Goal: Task Accomplishment & Management: Manage account settings

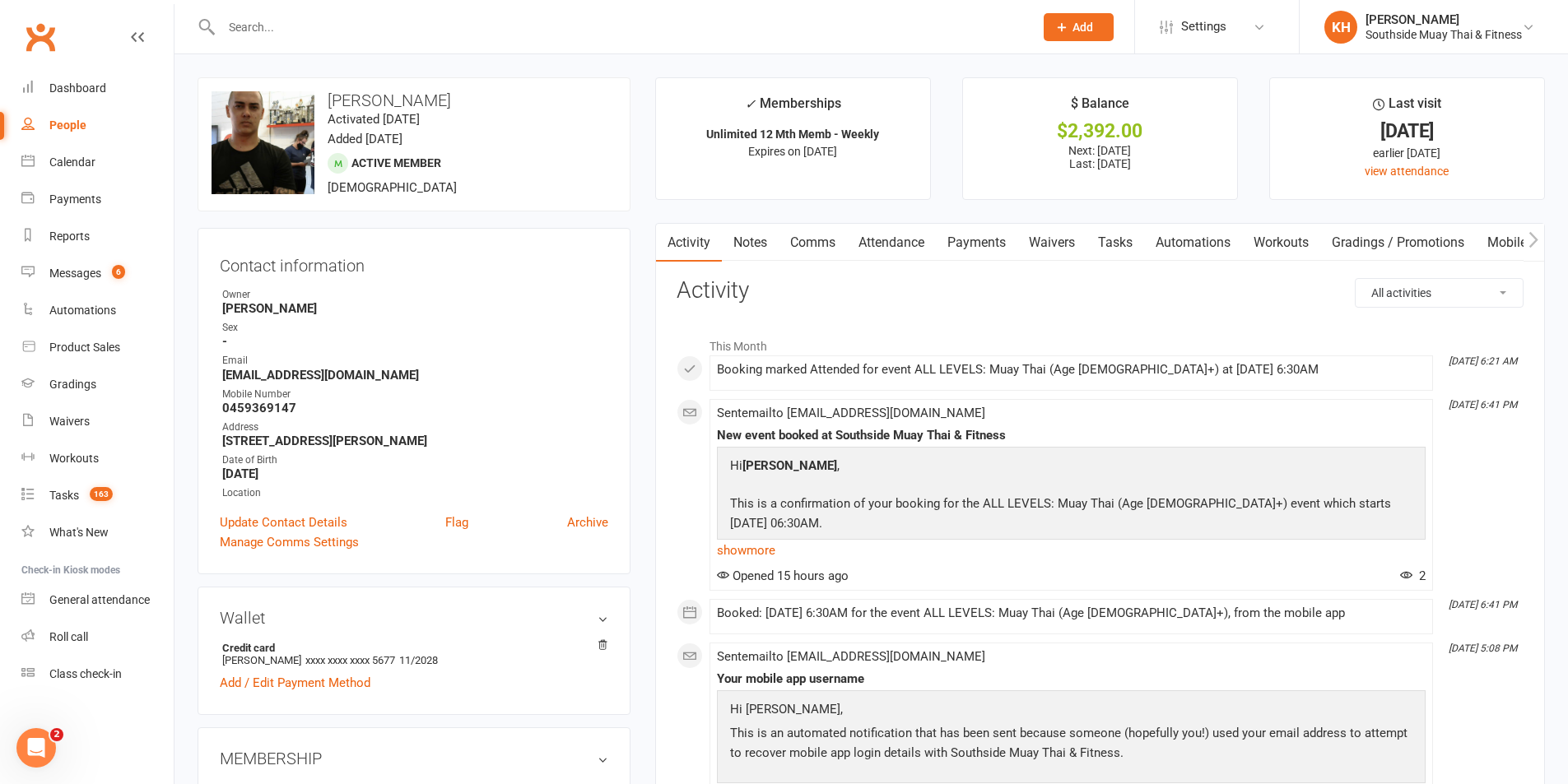
click at [290, 32] on input "text" at bounding box center [619, 27] width 805 height 23
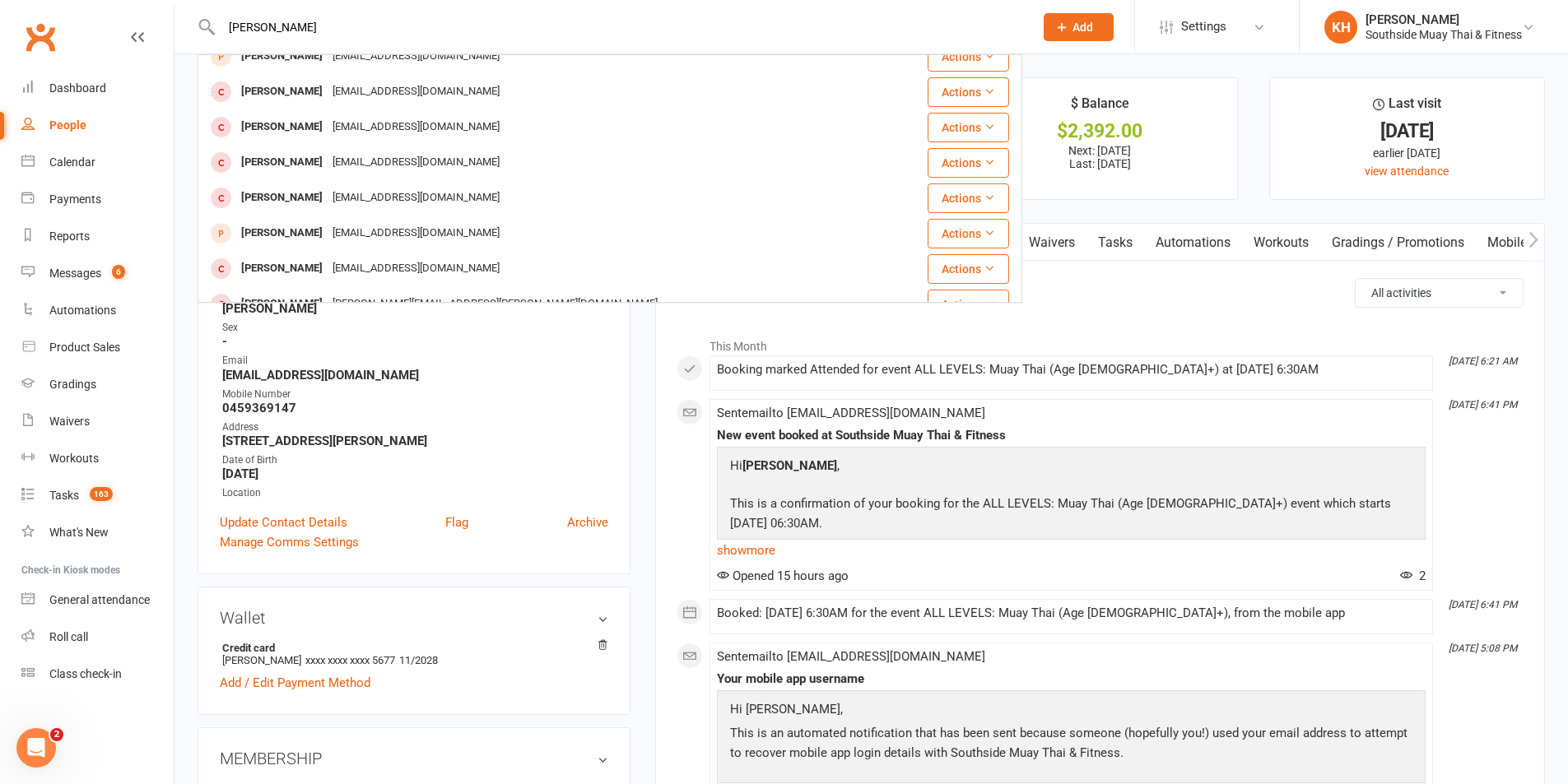
scroll to position [461, 0]
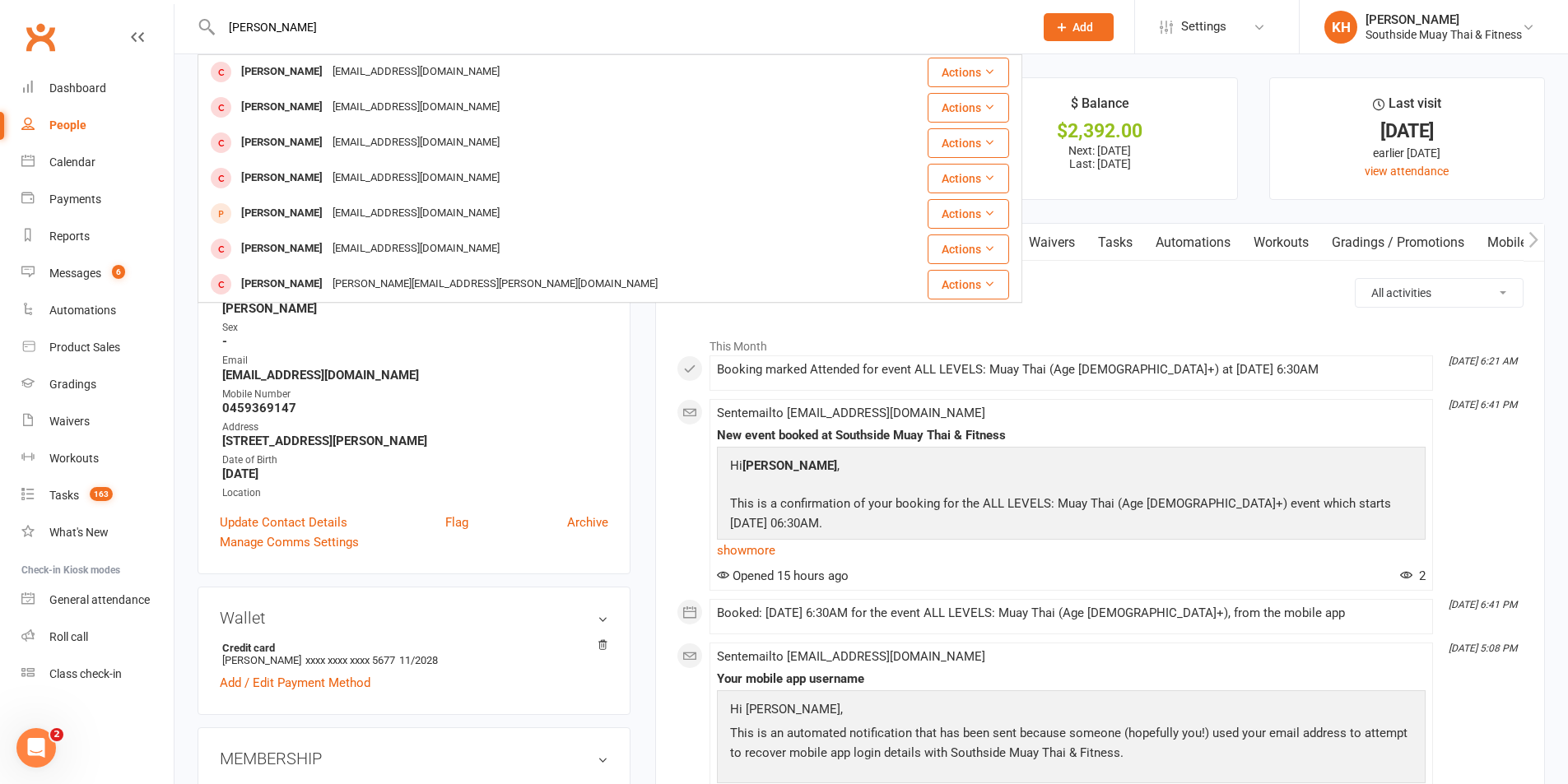
drag, startPoint x: 300, startPoint y: 34, endPoint x: 218, endPoint y: 28, distance: 82.2
click at [218, 28] on input "stewart" at bounding box center [619, 27] width 805 height 23
type input "zacharia"
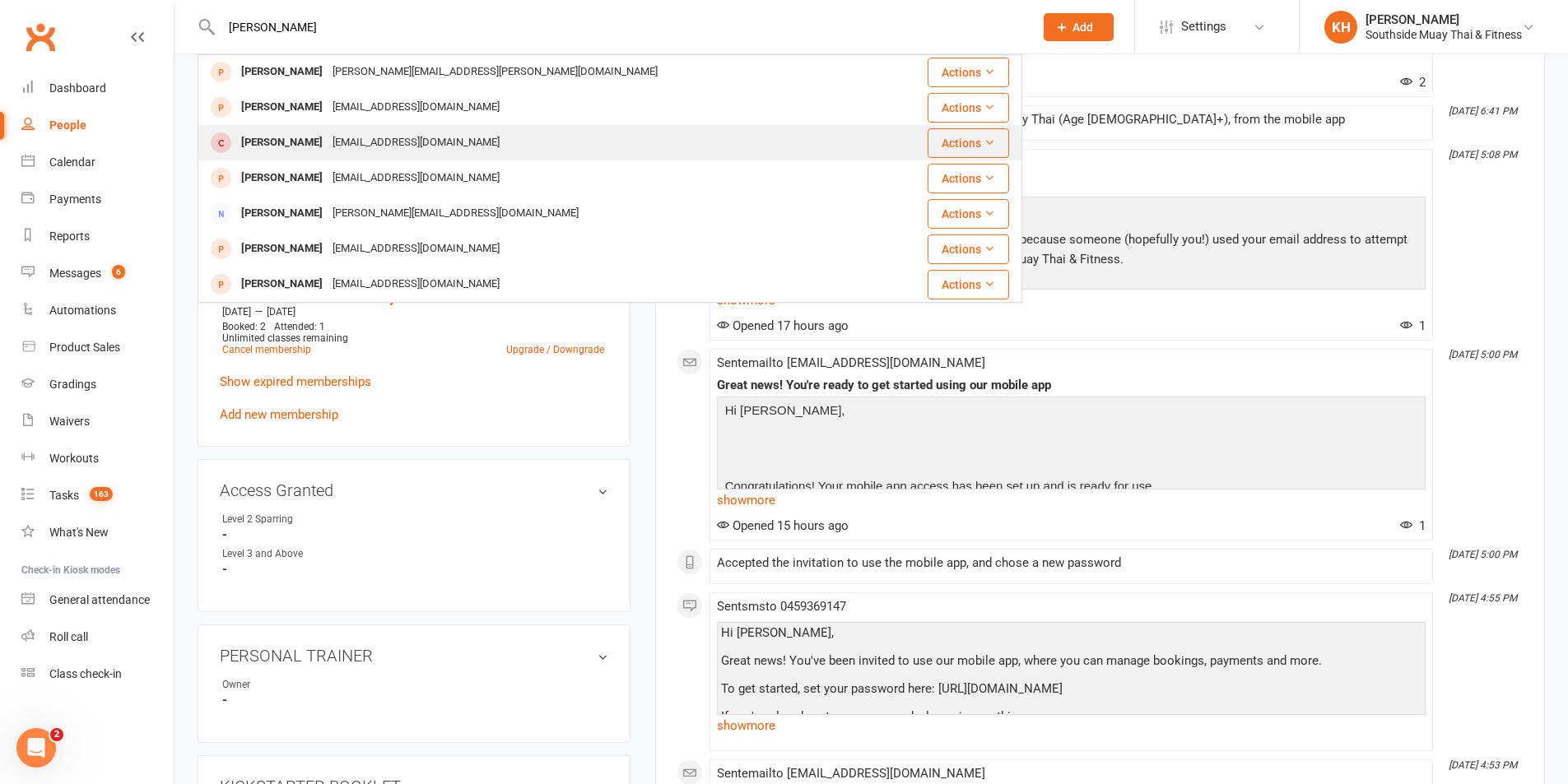
scroll to position [0, 0]
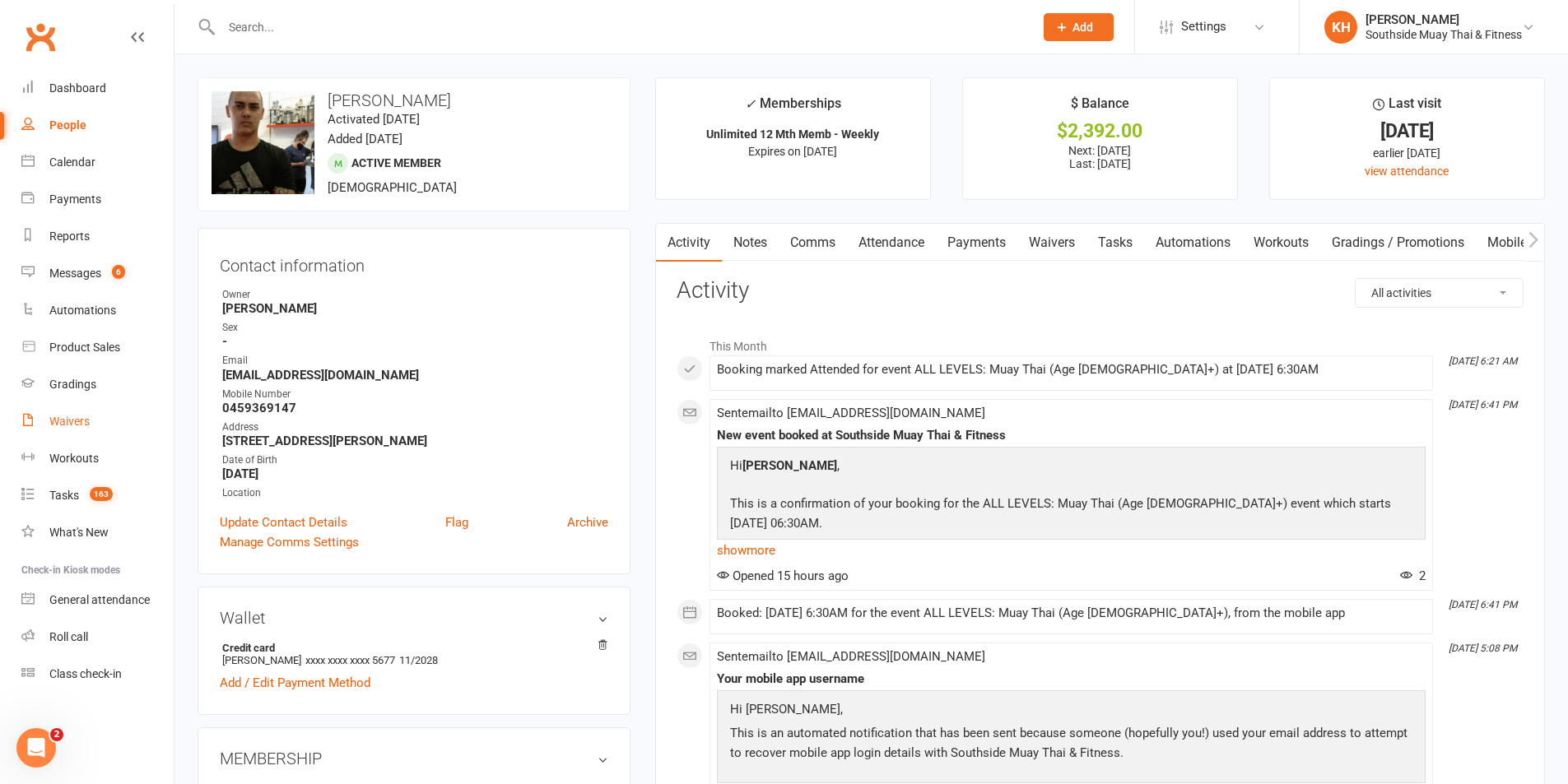
click at [75, 432] on link "Waivers" at bounding box center [98, 422] width 153 height 37
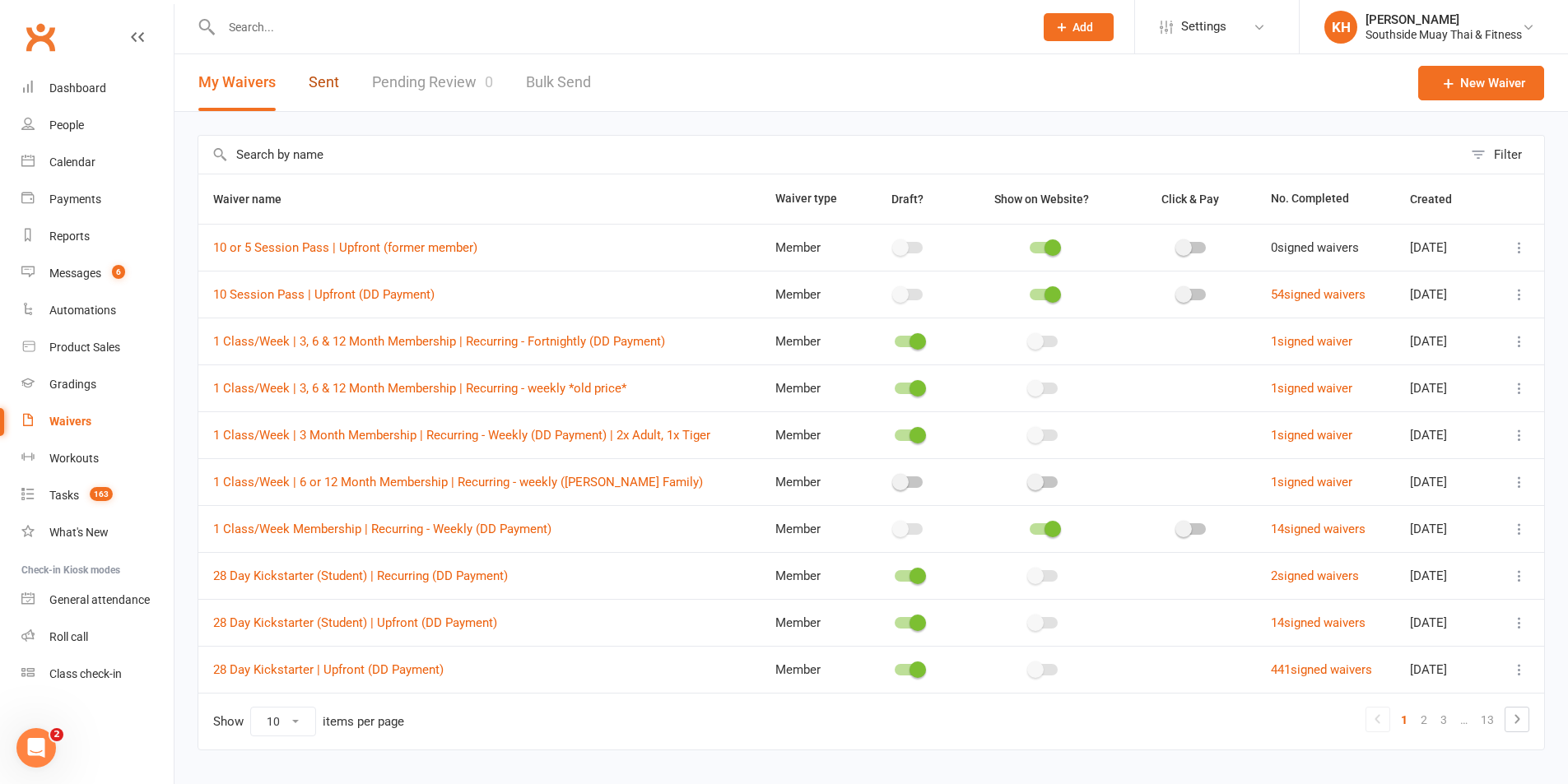
click at [316, 87] on link "Sent" at bounding box center [324, 82] width 31 height 57
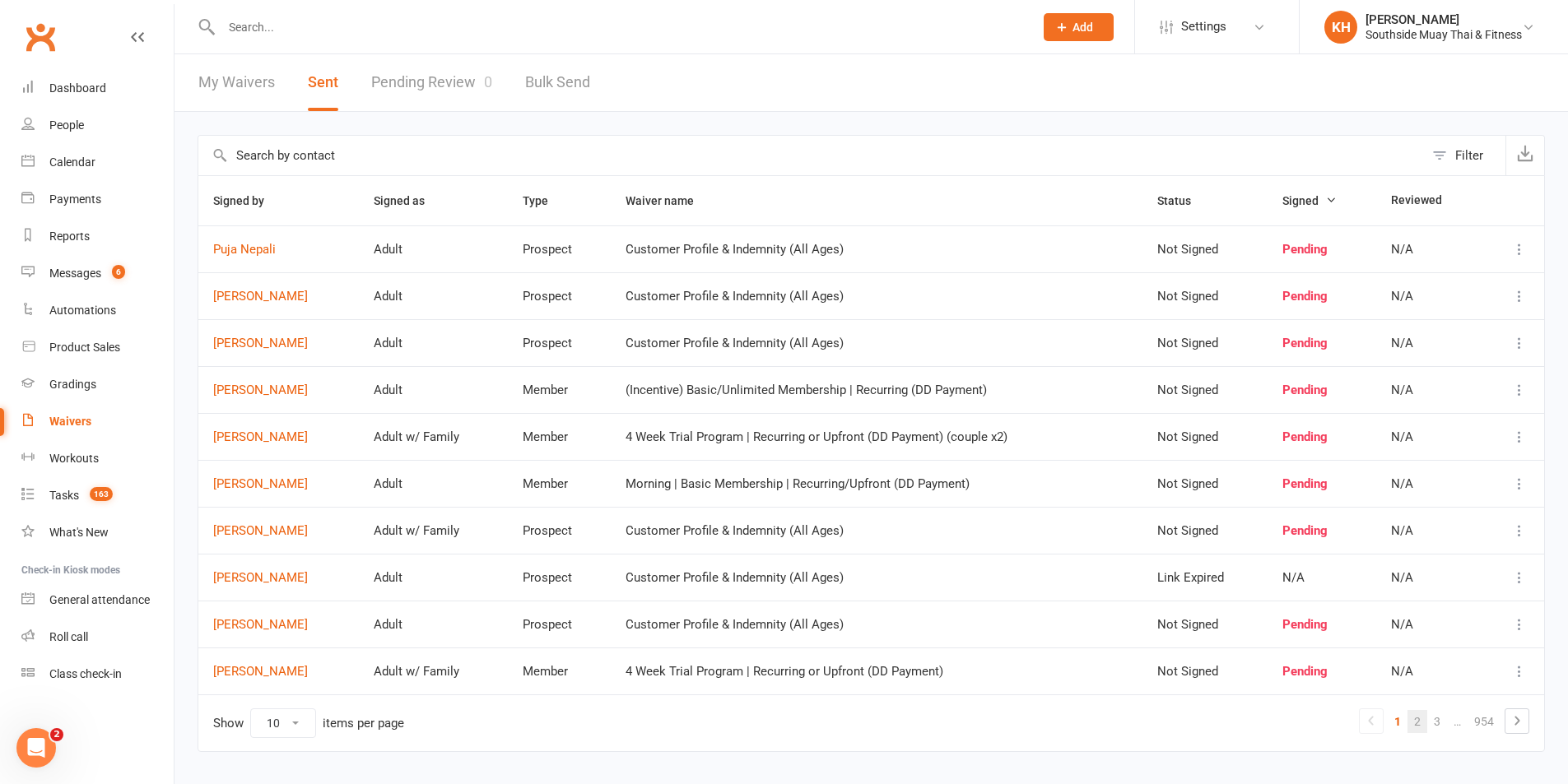
click at [1415, 725] on link "2" at bounding box center [1417, 721] width 20 height 23
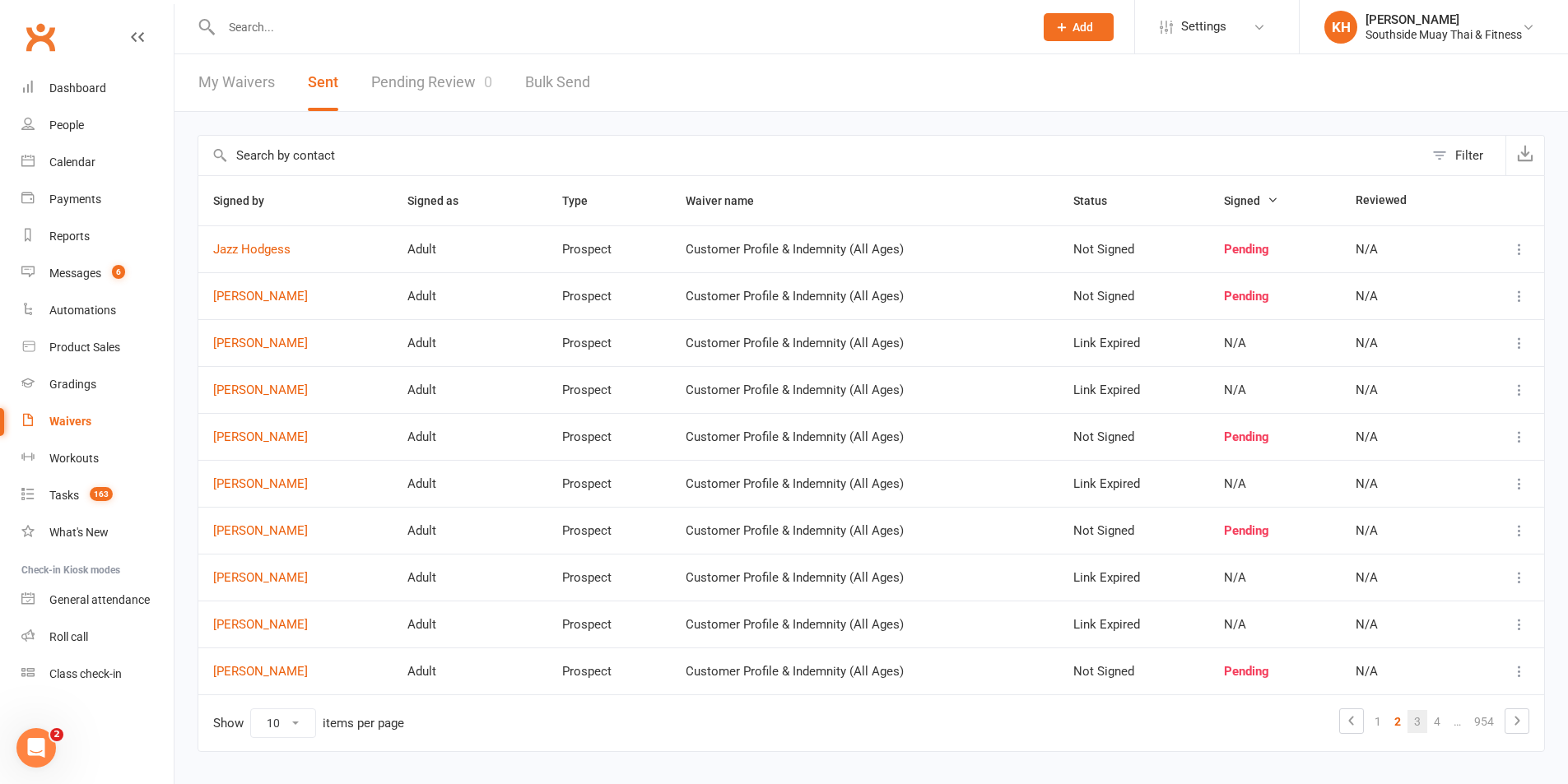
click at [1420, 724] on link "3" at bounding box center [1417, 721] width 20 height 23
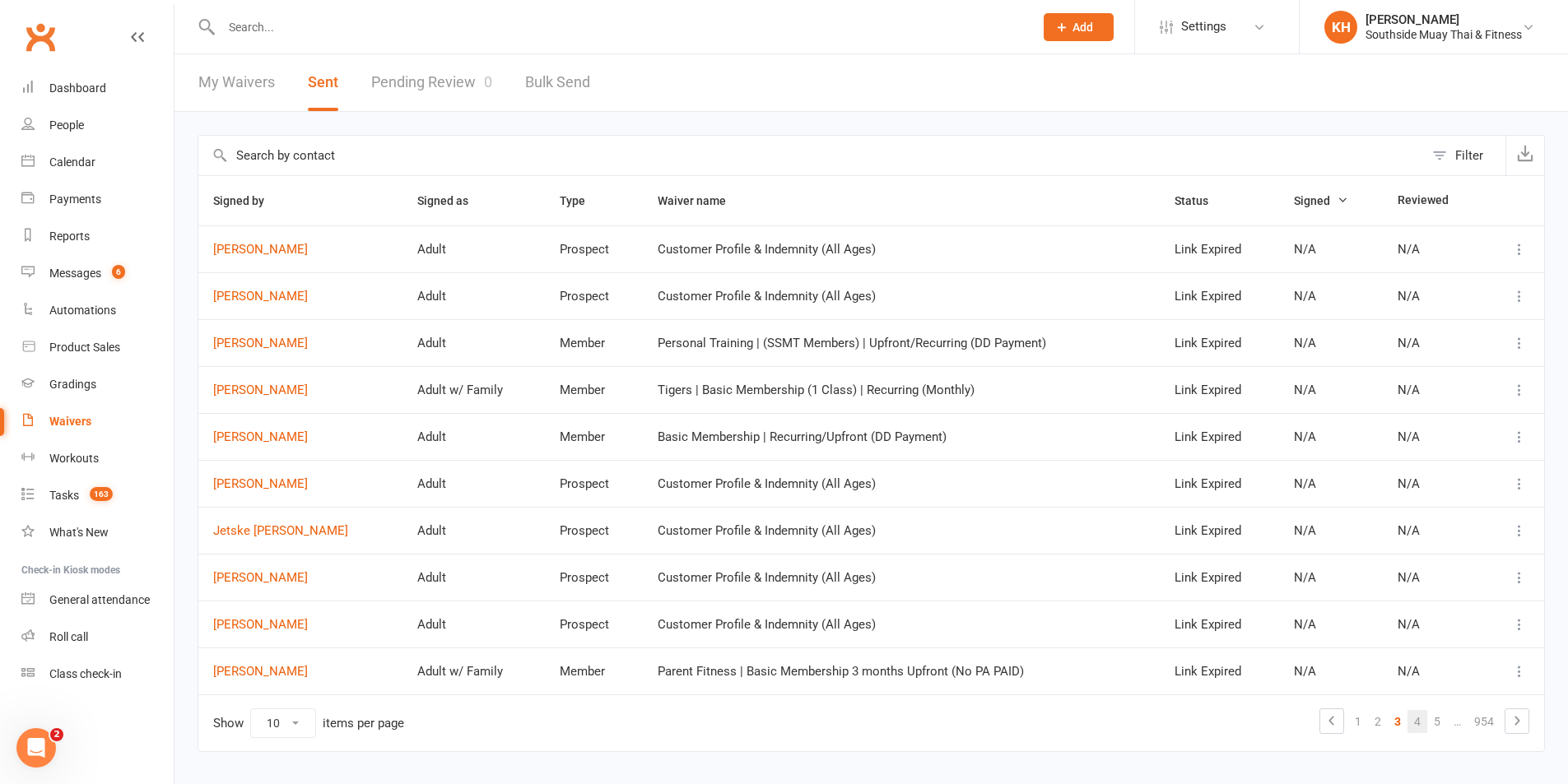
click at [1424, 722] on link "4" at bounding box center [1417, 721] width 20 height 23
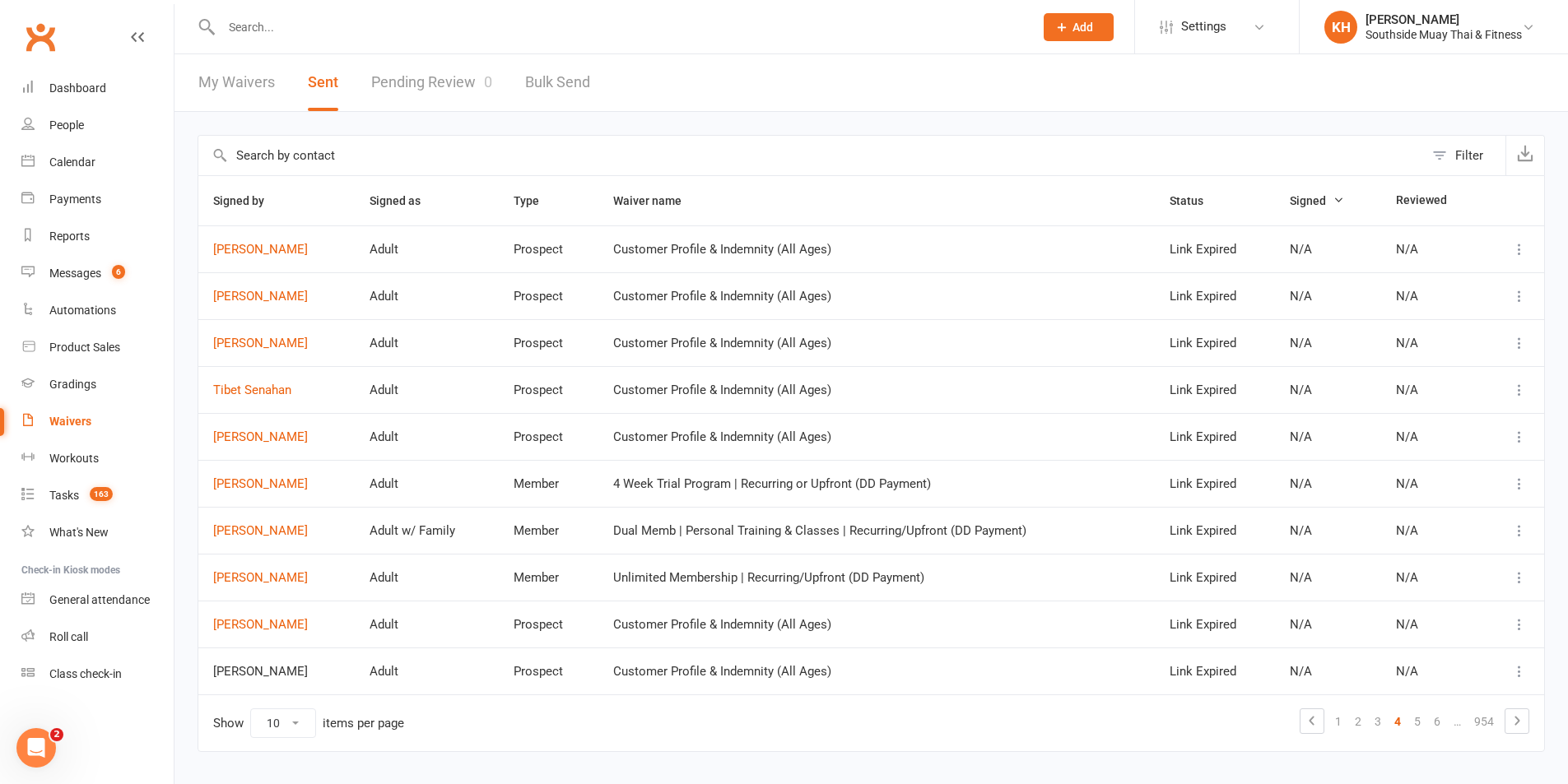
click at [263, 81] on link "My Waivers" at bounding box center [236, 82] width 76 height 57
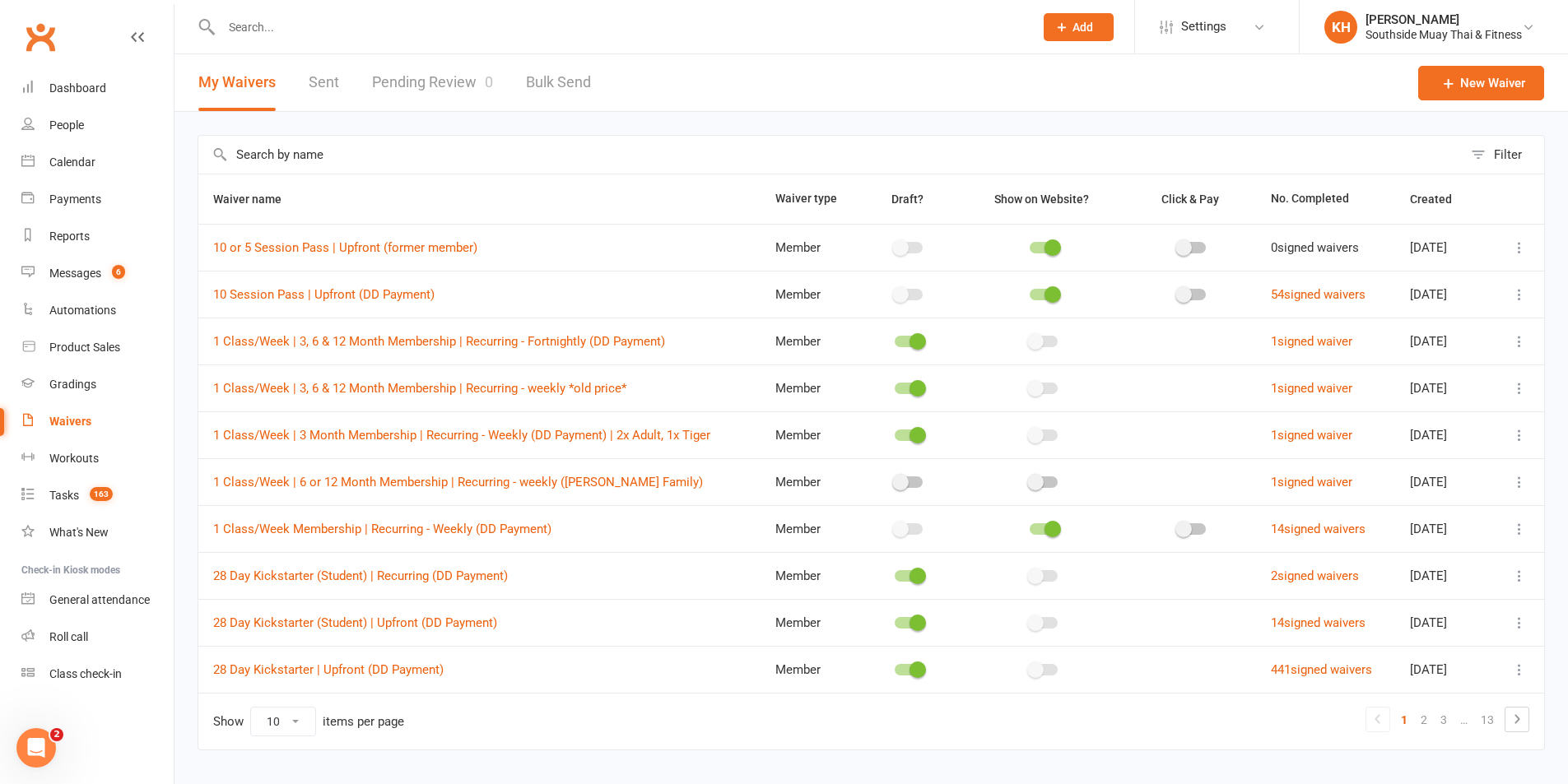
click at [351, 155] on input "text" at bounding box center [829, 154] width 1264 height 38
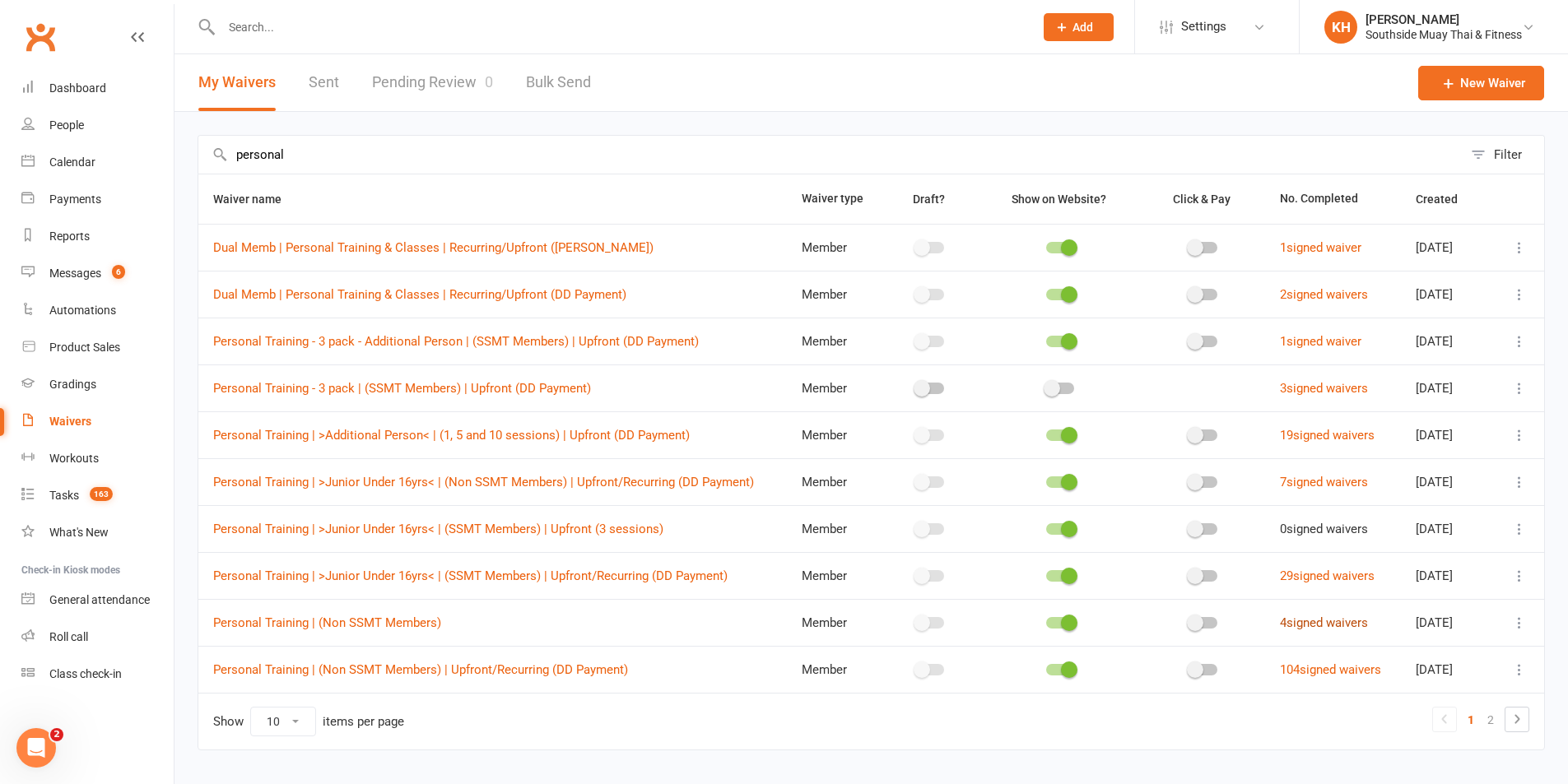
type input "personal"
click at [1313, 625] on link "4 signed waivers" at bounding box center [1324, 622] width 88 height 15
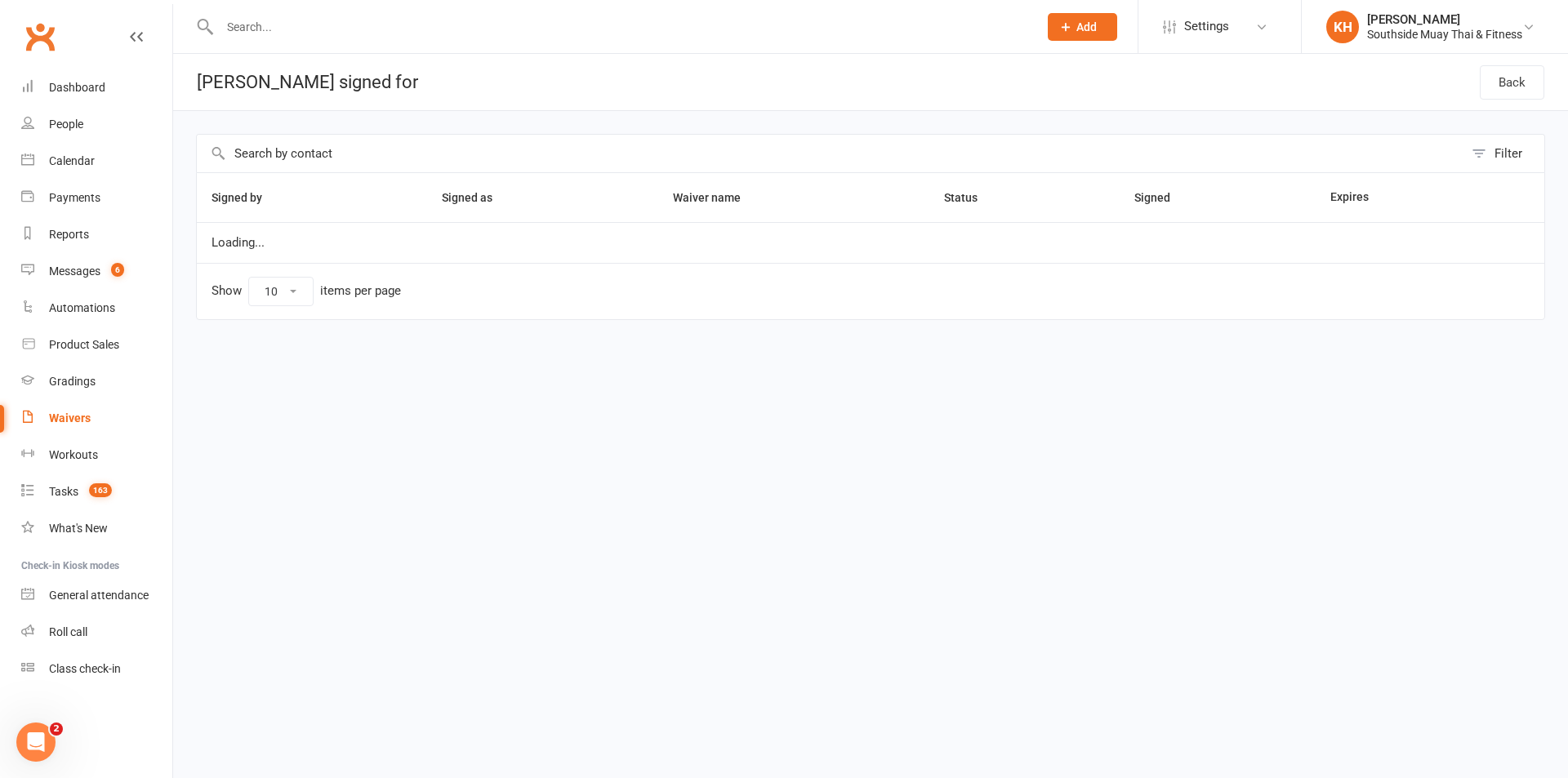
select select "100"
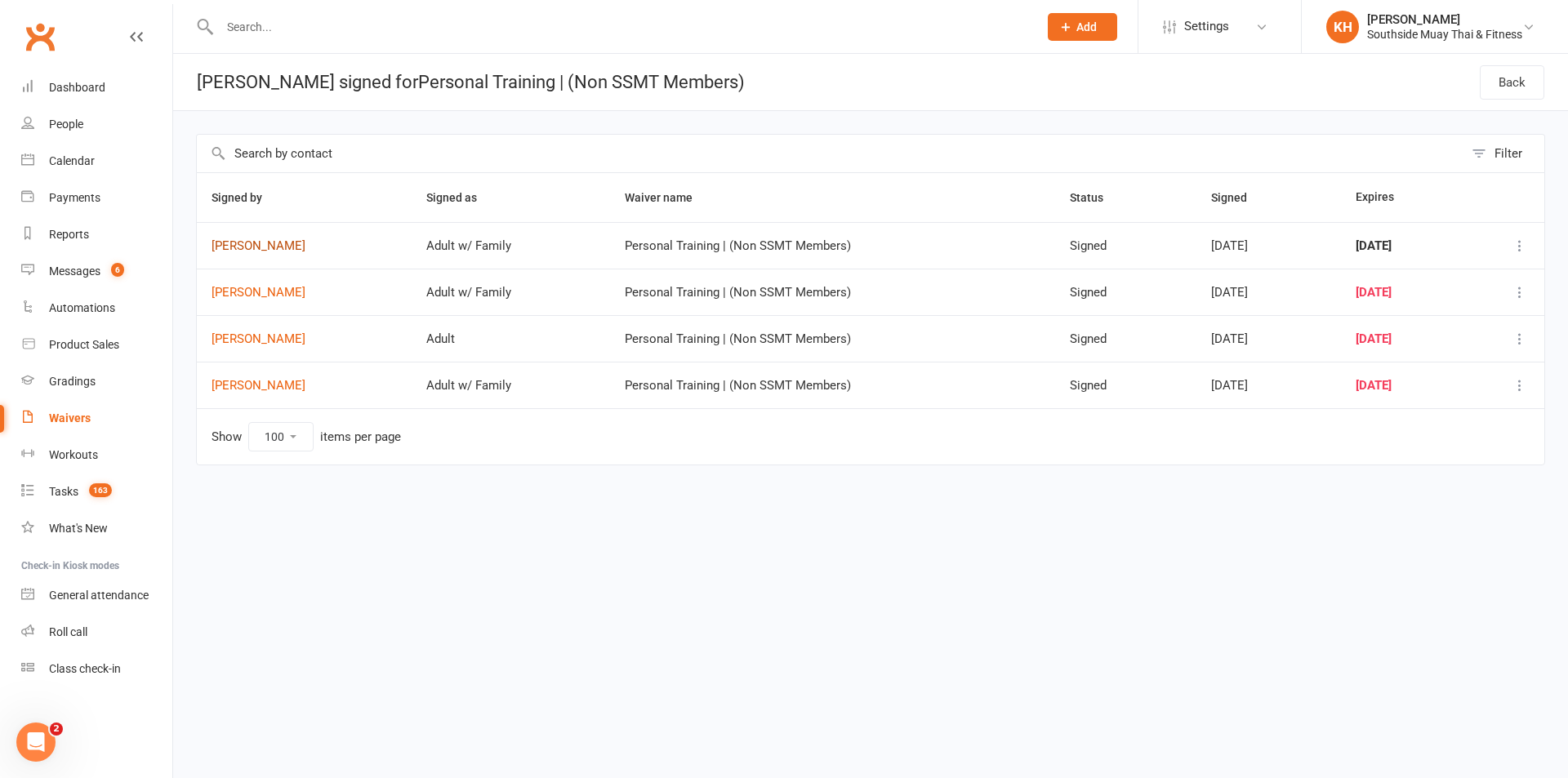
click at [240, 247] on link "Zachariah Stewart" at bounding box center [304, 246] width 185 height 14
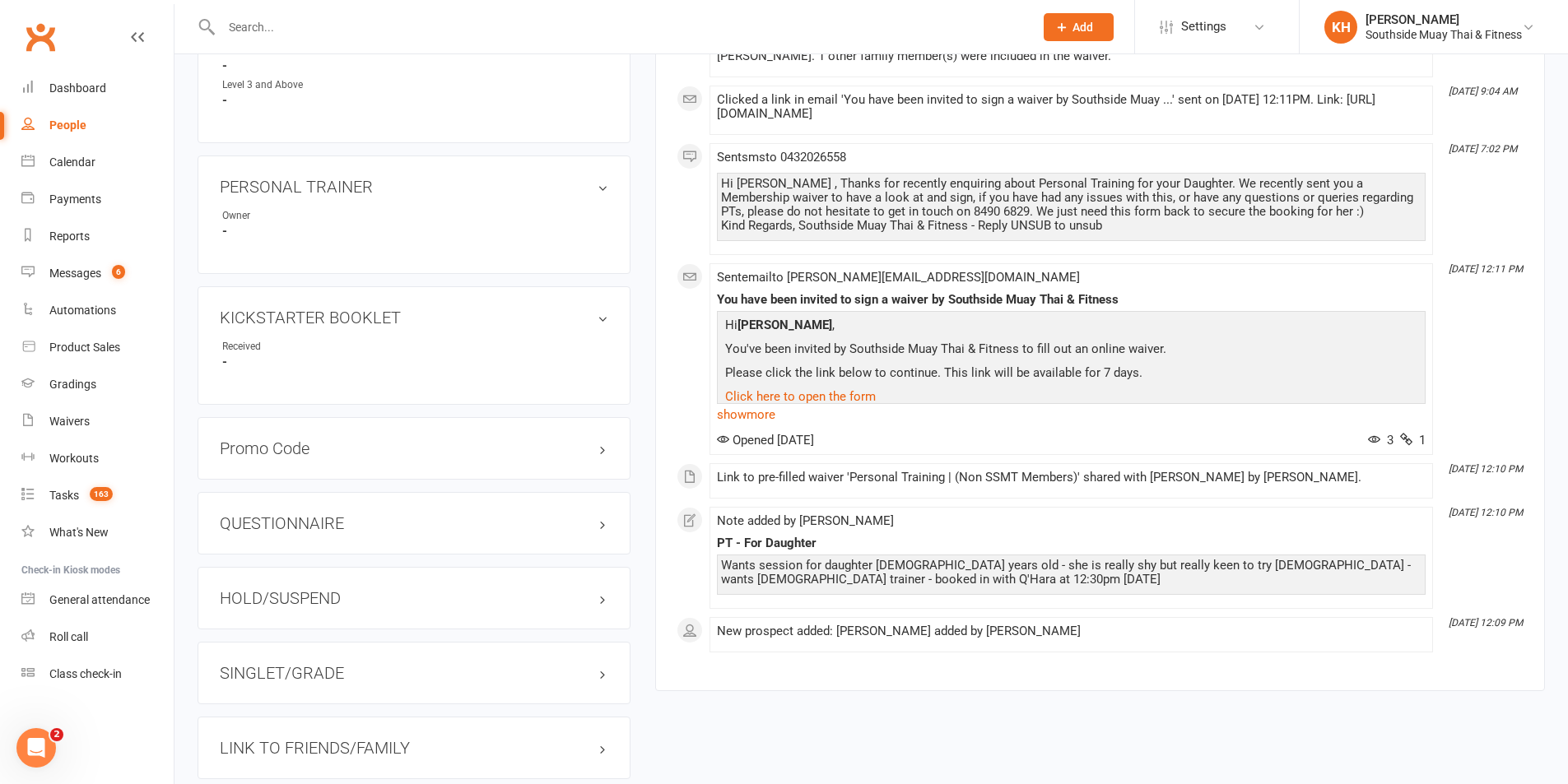
scroll to position [1235, 0]
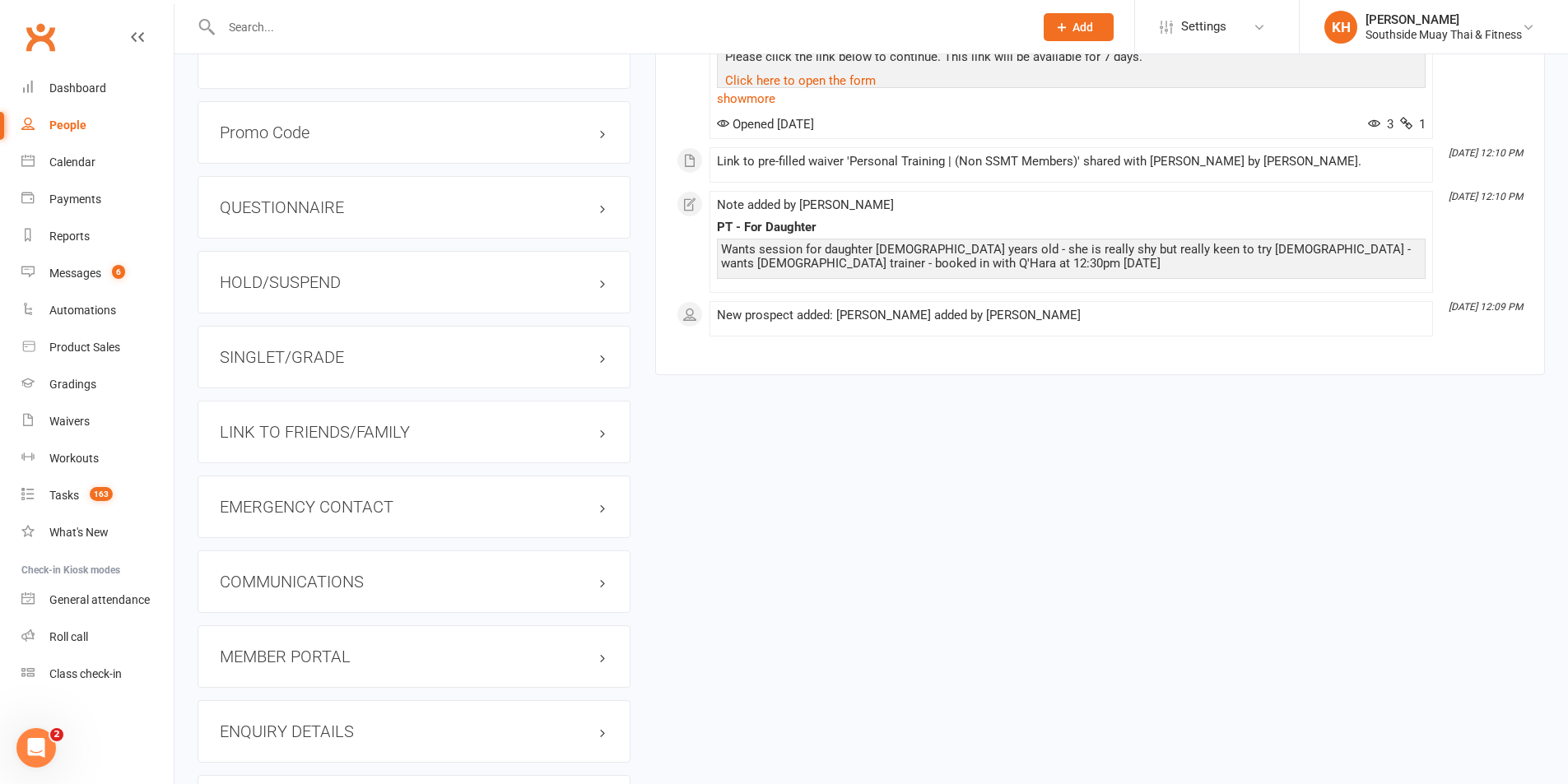
click at [379, 434] on h3 "LINK TO FRIENDS/FAMILY" at bounding box center [413, 432] width 388 height 18
click at [260, 468] on link "Sienna Ager-stewart - Child" at bounding box center [287, 466] width 130 height 17
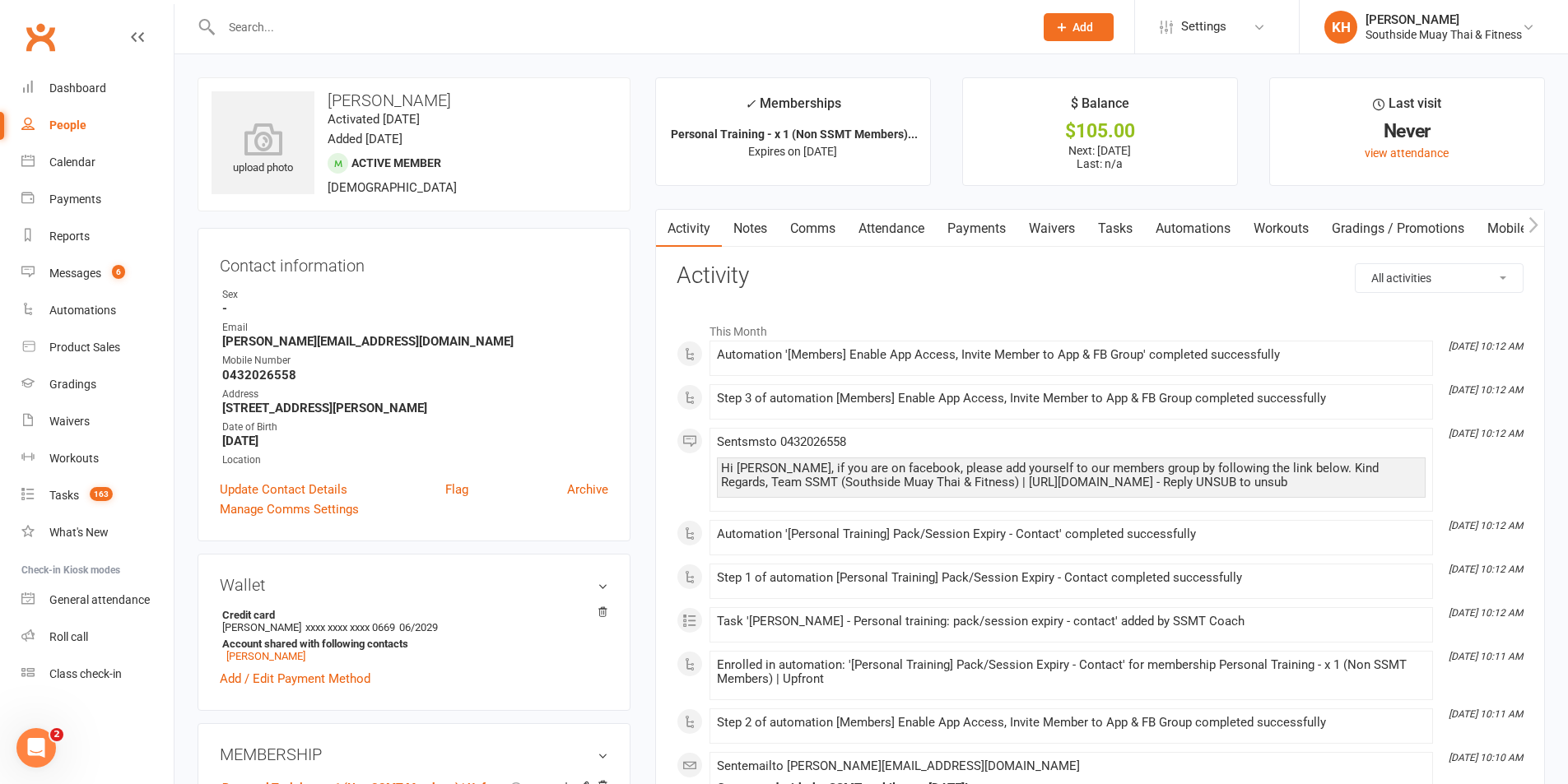
click at [909, 221] on link "Attendance" at bounding box center [891, 229] width 89 height 38
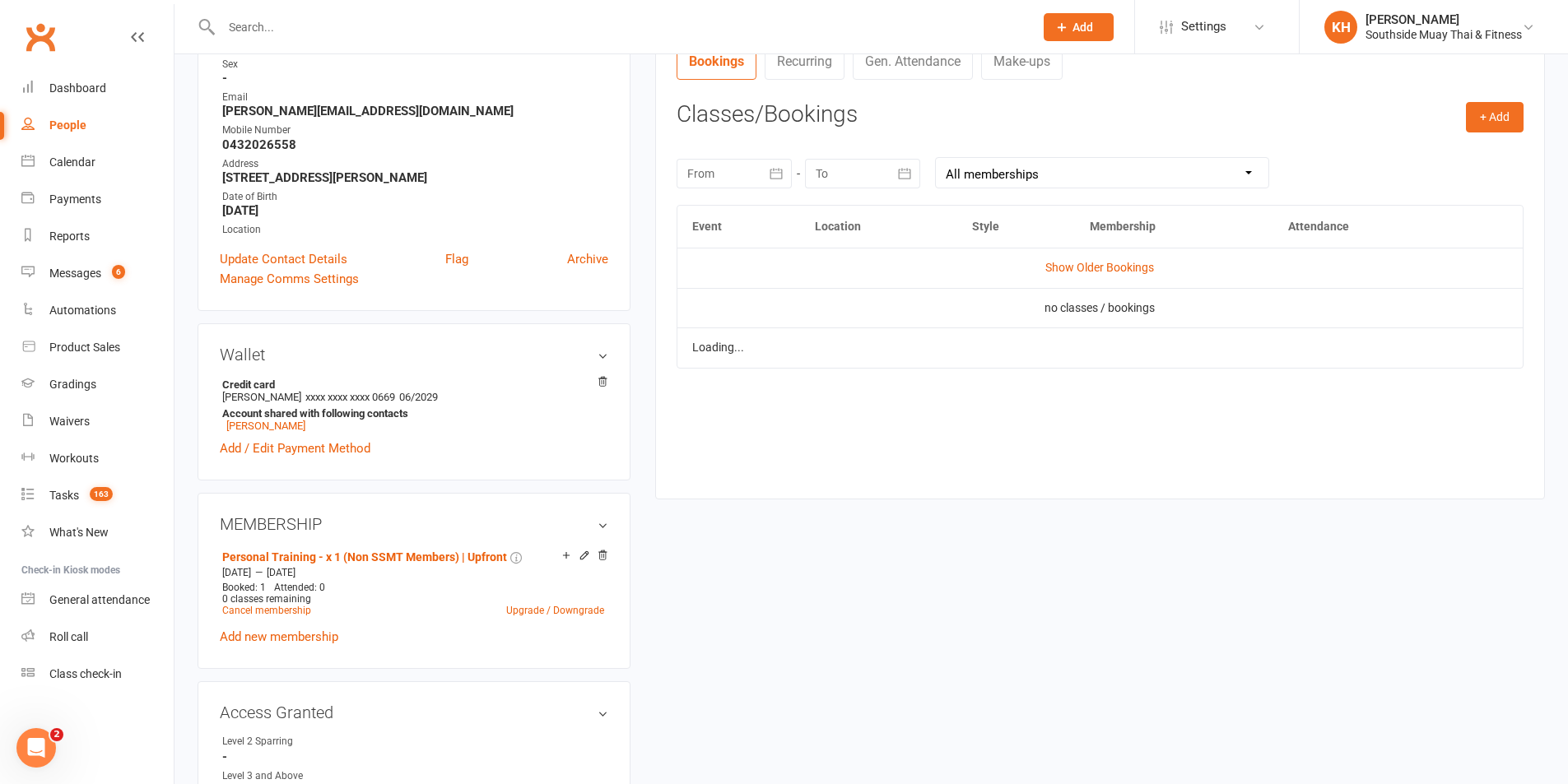
scroll to position [247, 0]
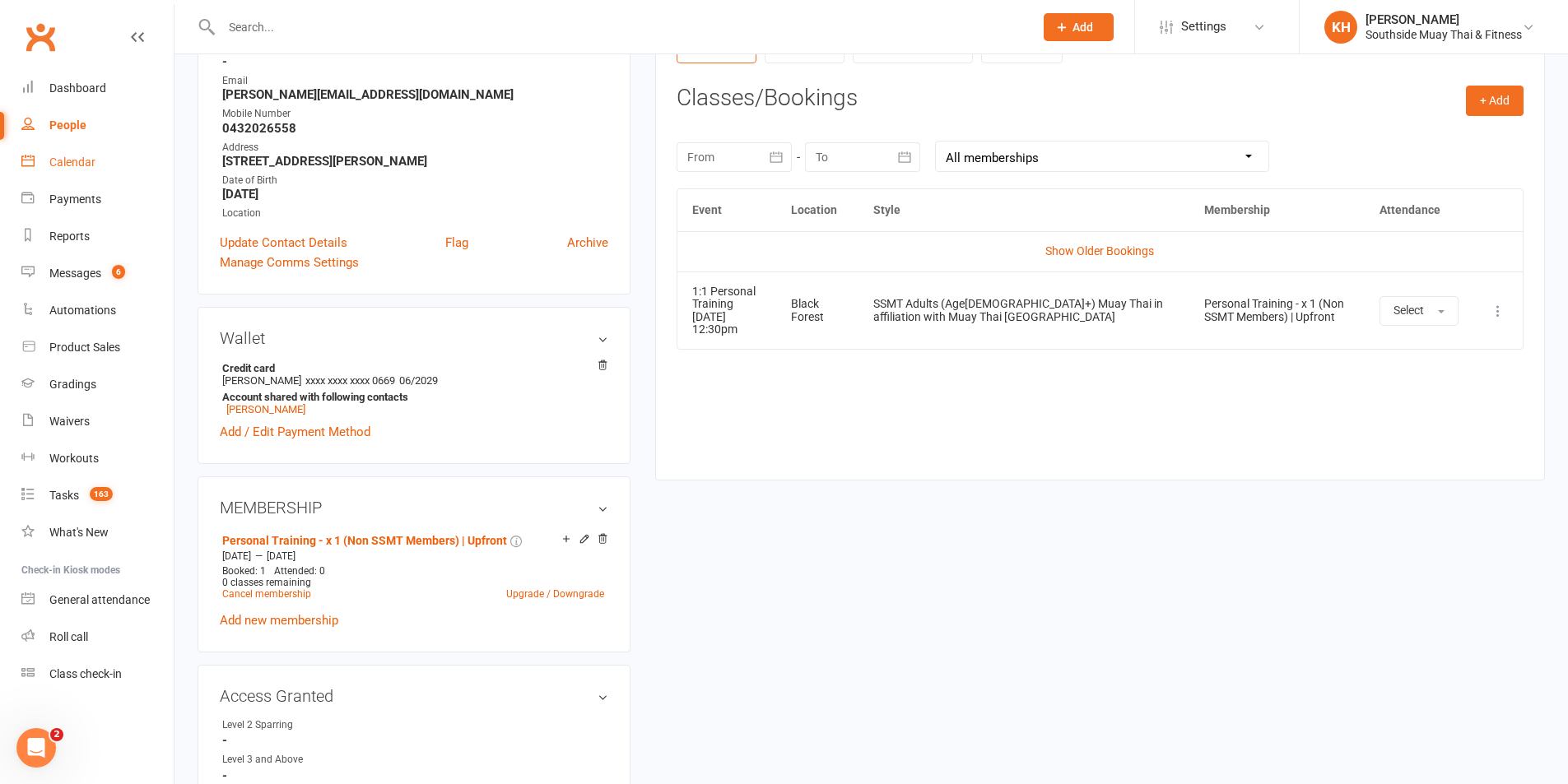
click at [96, 165] on link "Calendar" at bounding box center [98, 162] width 153 height 37
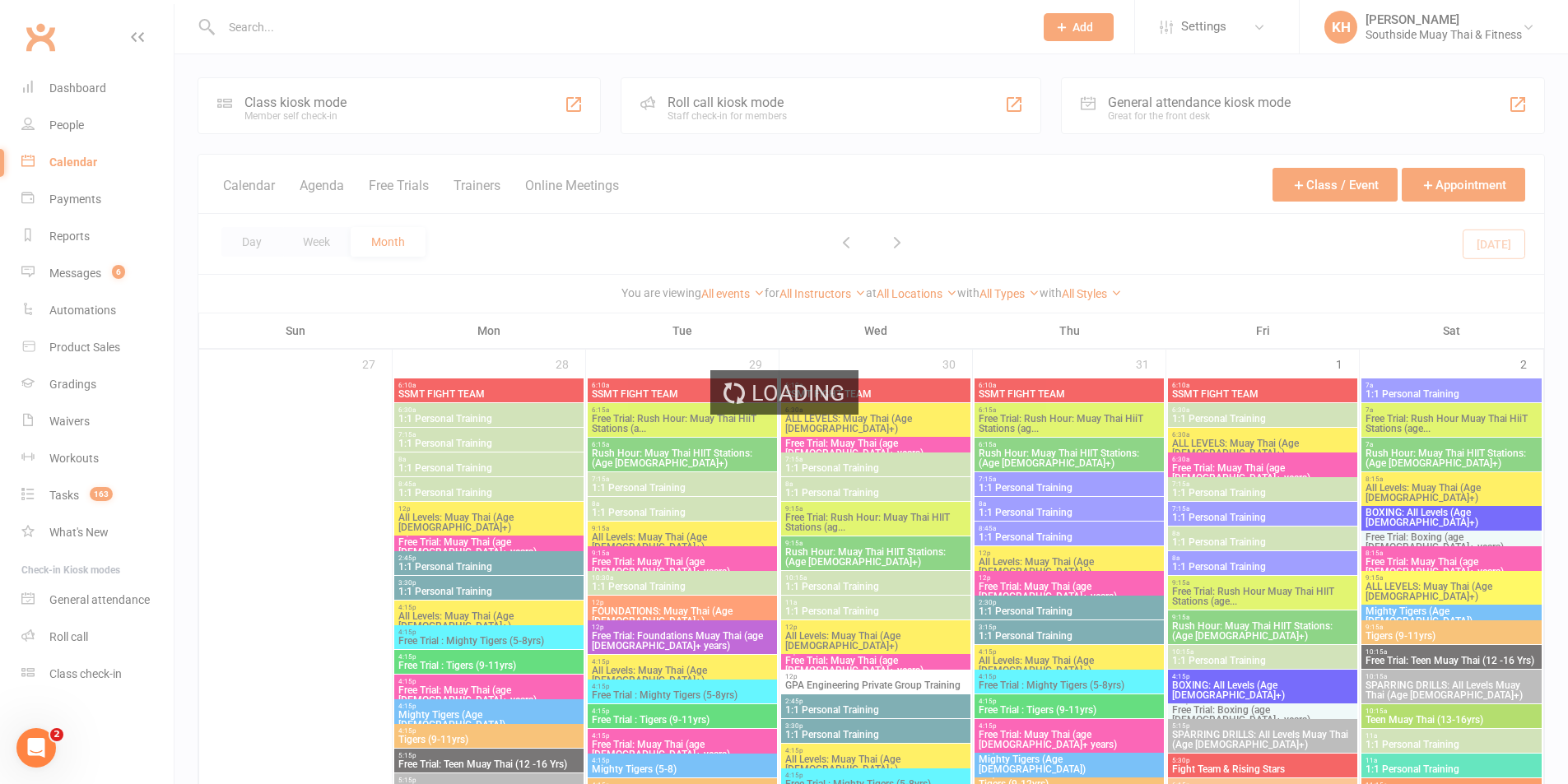
click at [308, 242] on div "Loading" at bounding box center [784, 392] width 1568 height 784
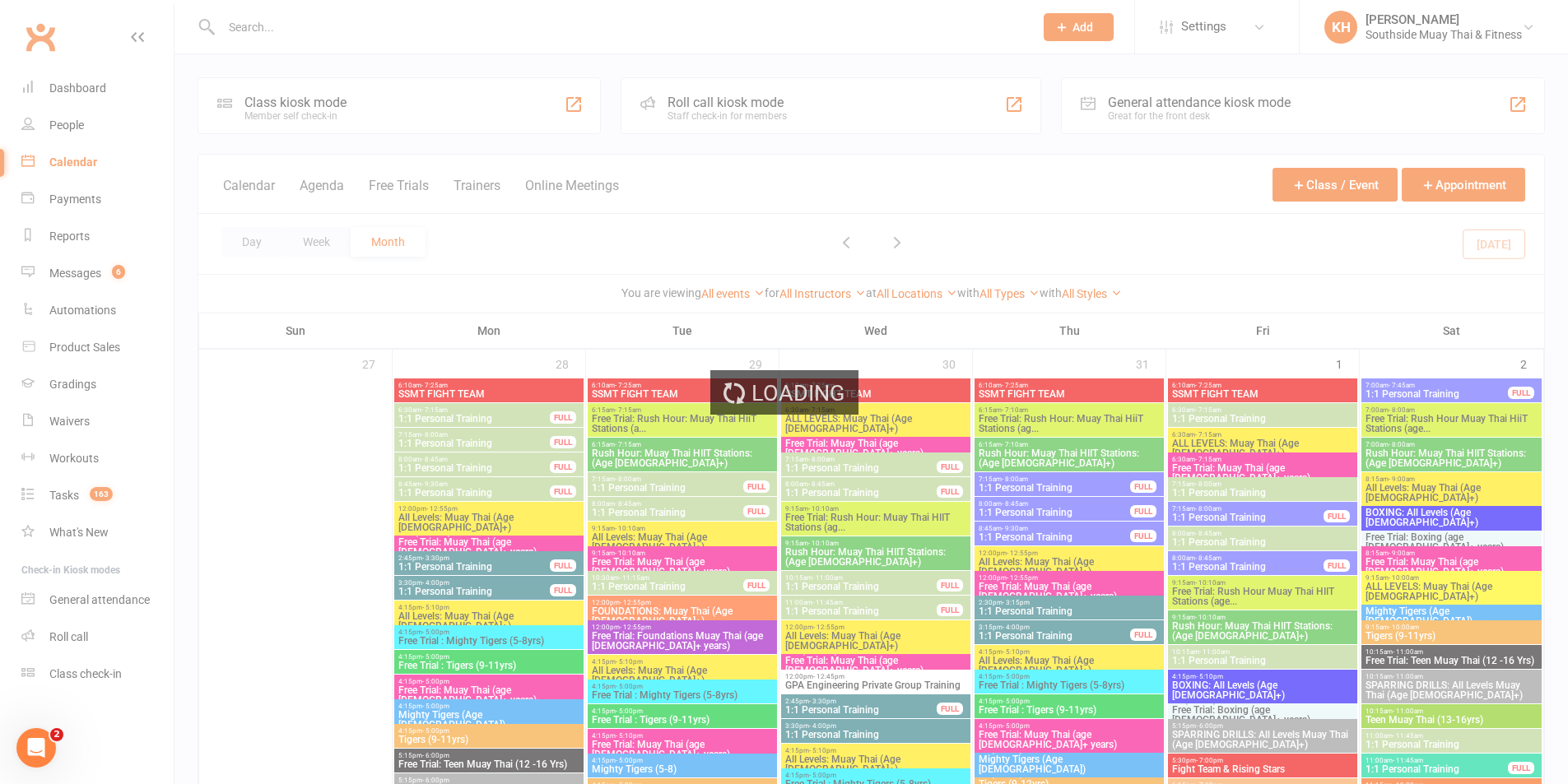
click at [273, 240] on div "Loading" at bounding box center [784, 392] width 1568 height 784
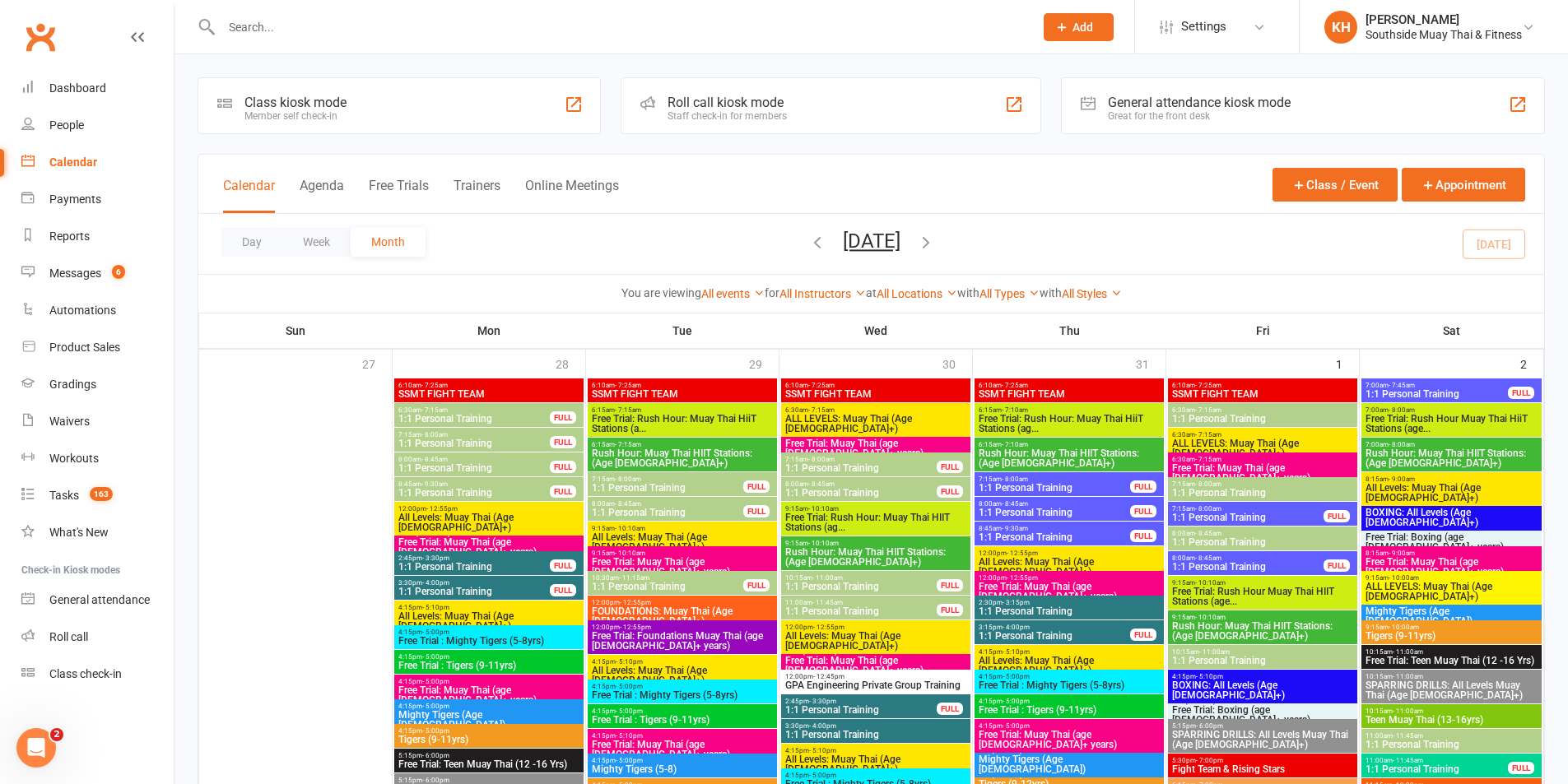
click at [267, 244] on button "Day" at bounding box center [251, 242] width 61 height 30
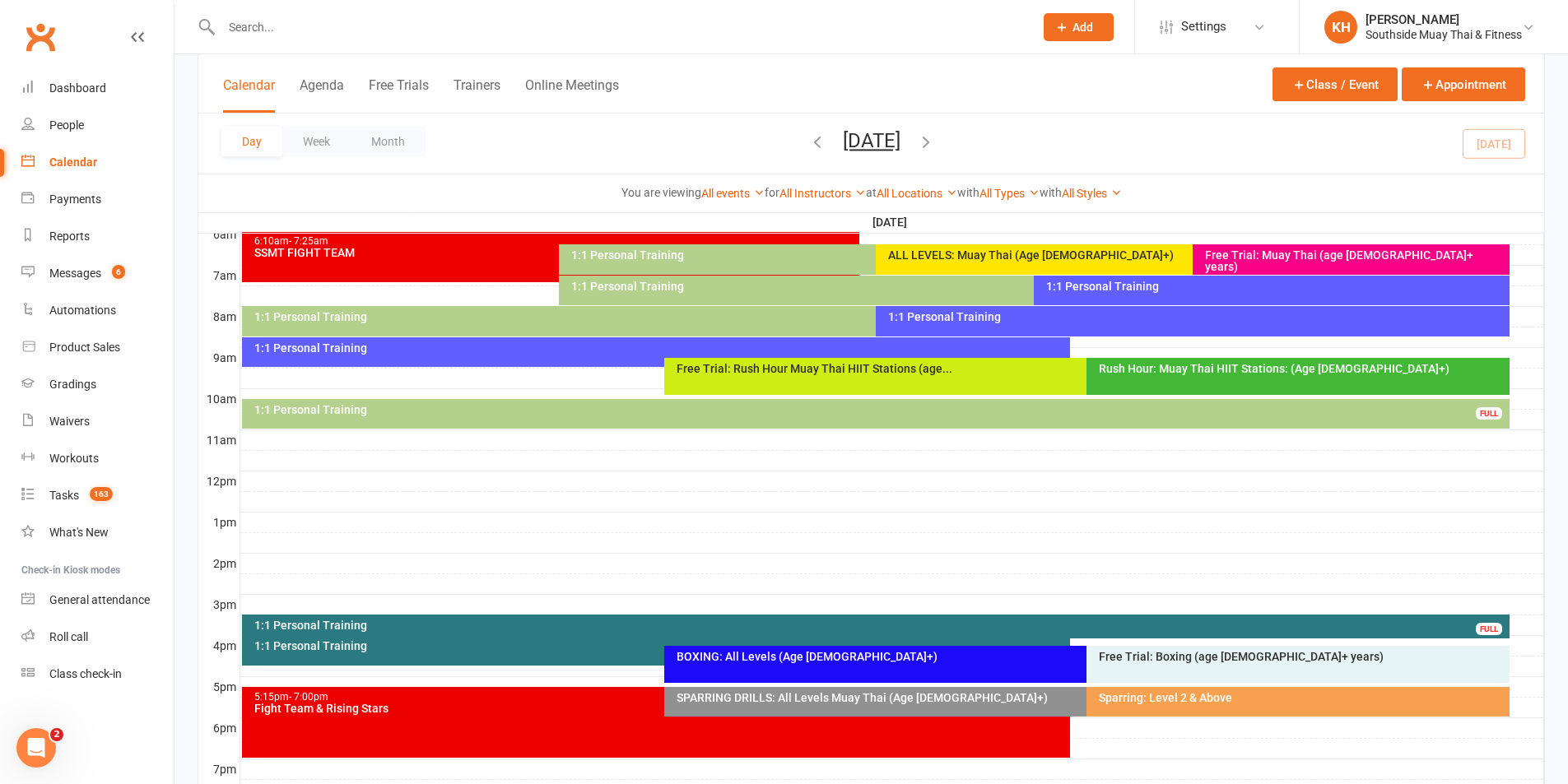
scroll to position [411, 0]
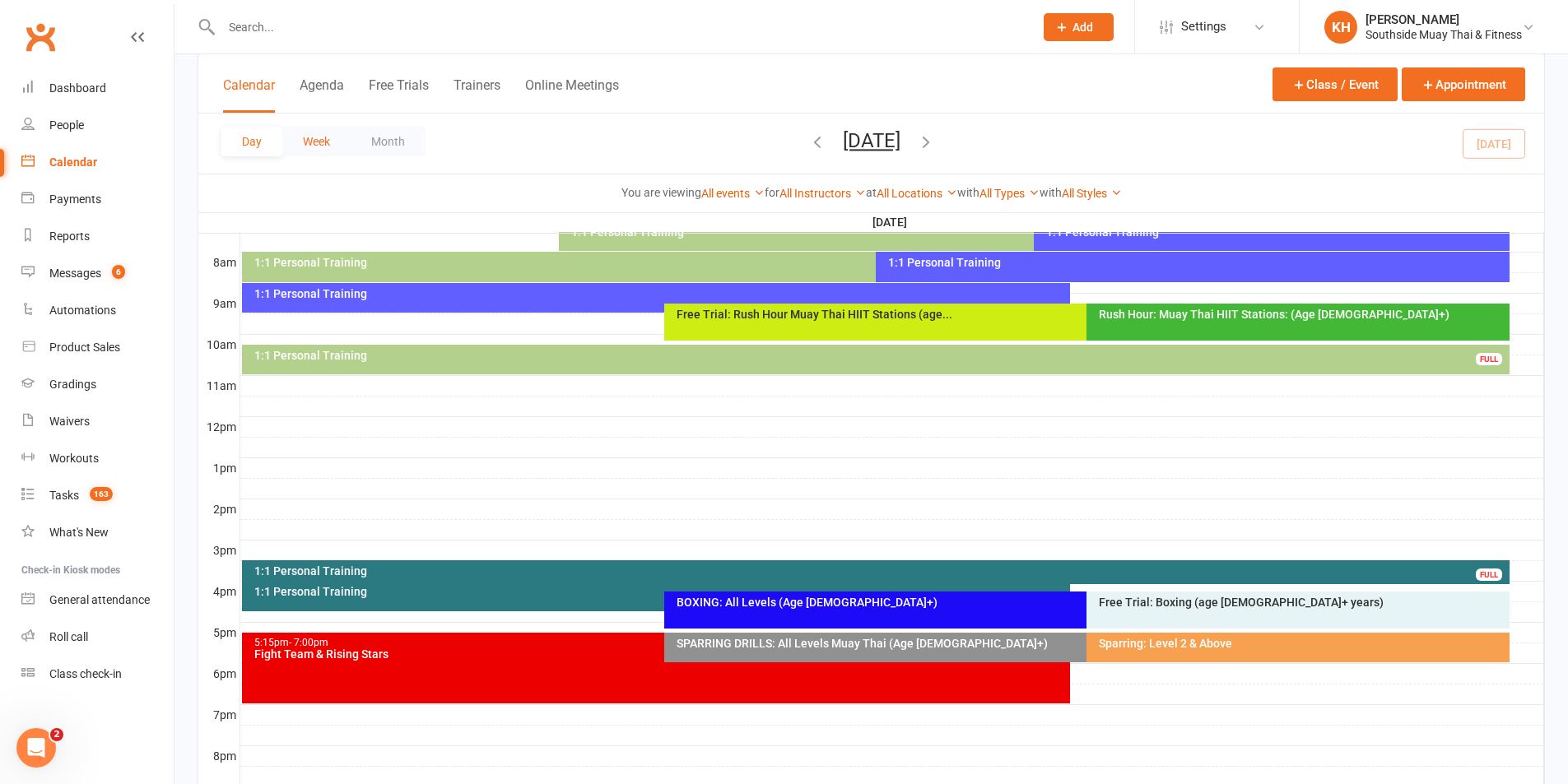
click at [331, 133] on button "Week" at bounding box center [316, 141] width 69 height 30
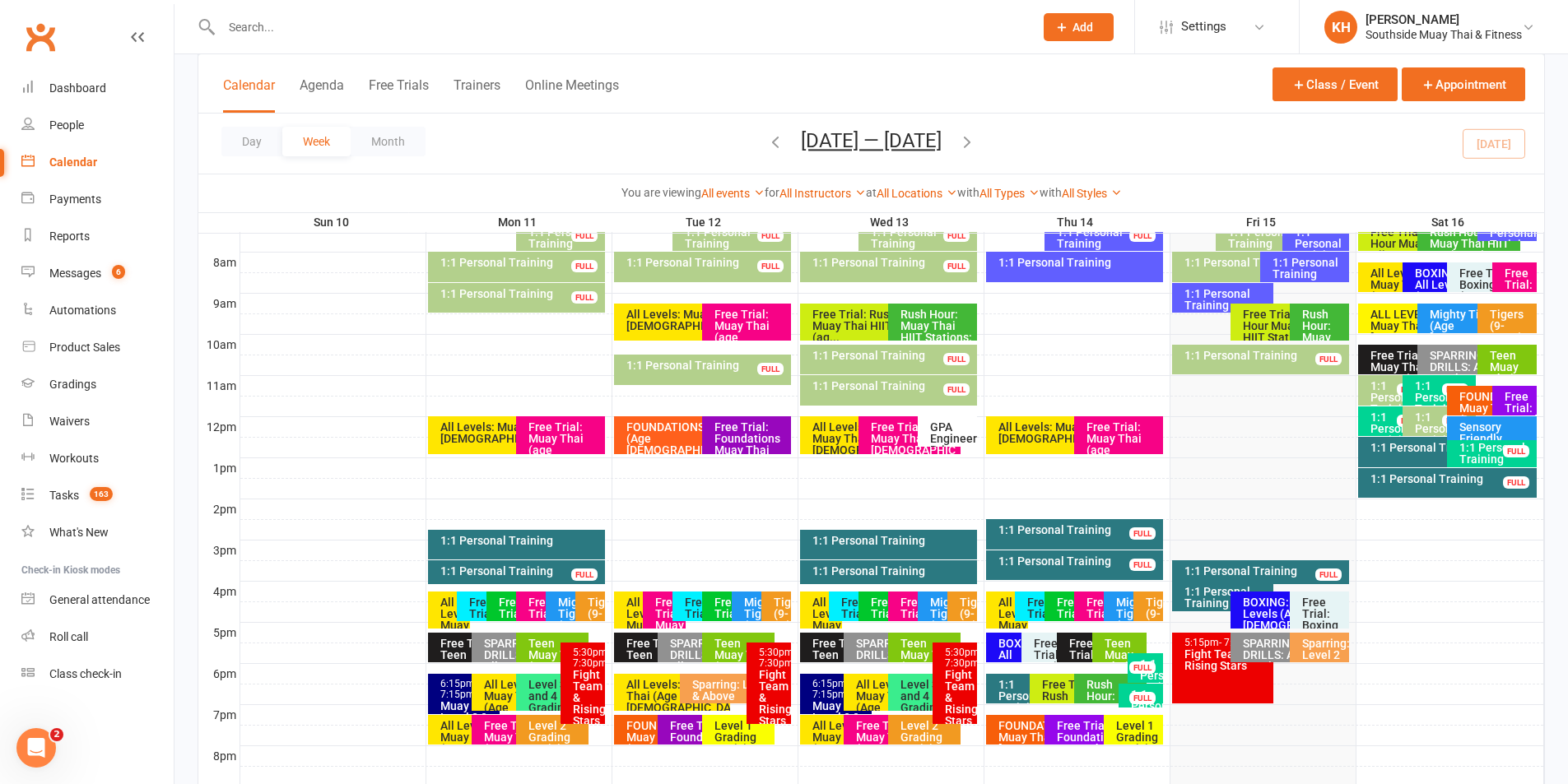
click at [1481, 455] on div "1:1 Personal Training" at bounding box center [1495, 453] width 75 height 23
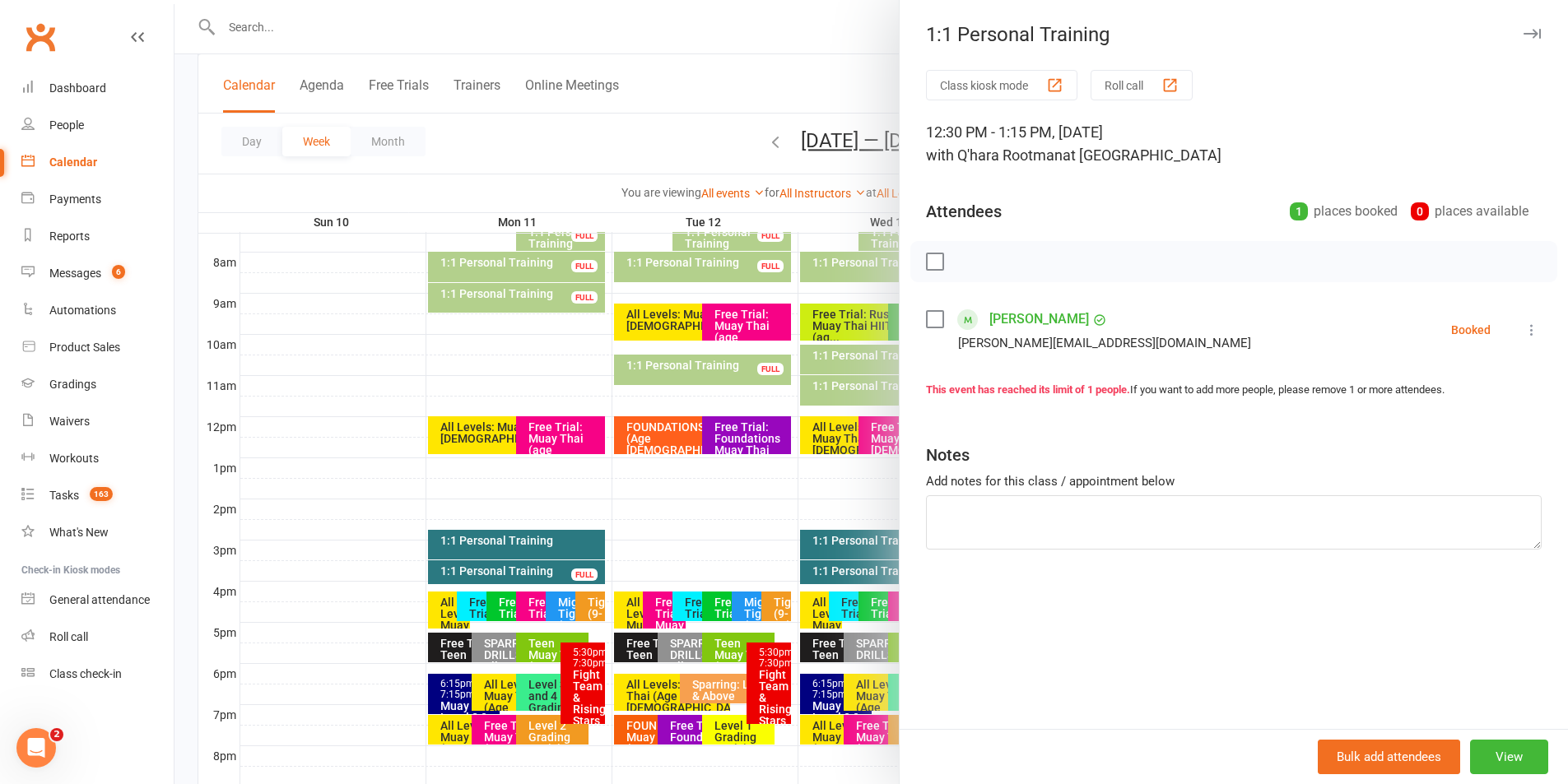
click at [1523, 34] on icon "button" at bounding box center [1532, 34] width 17 height 10
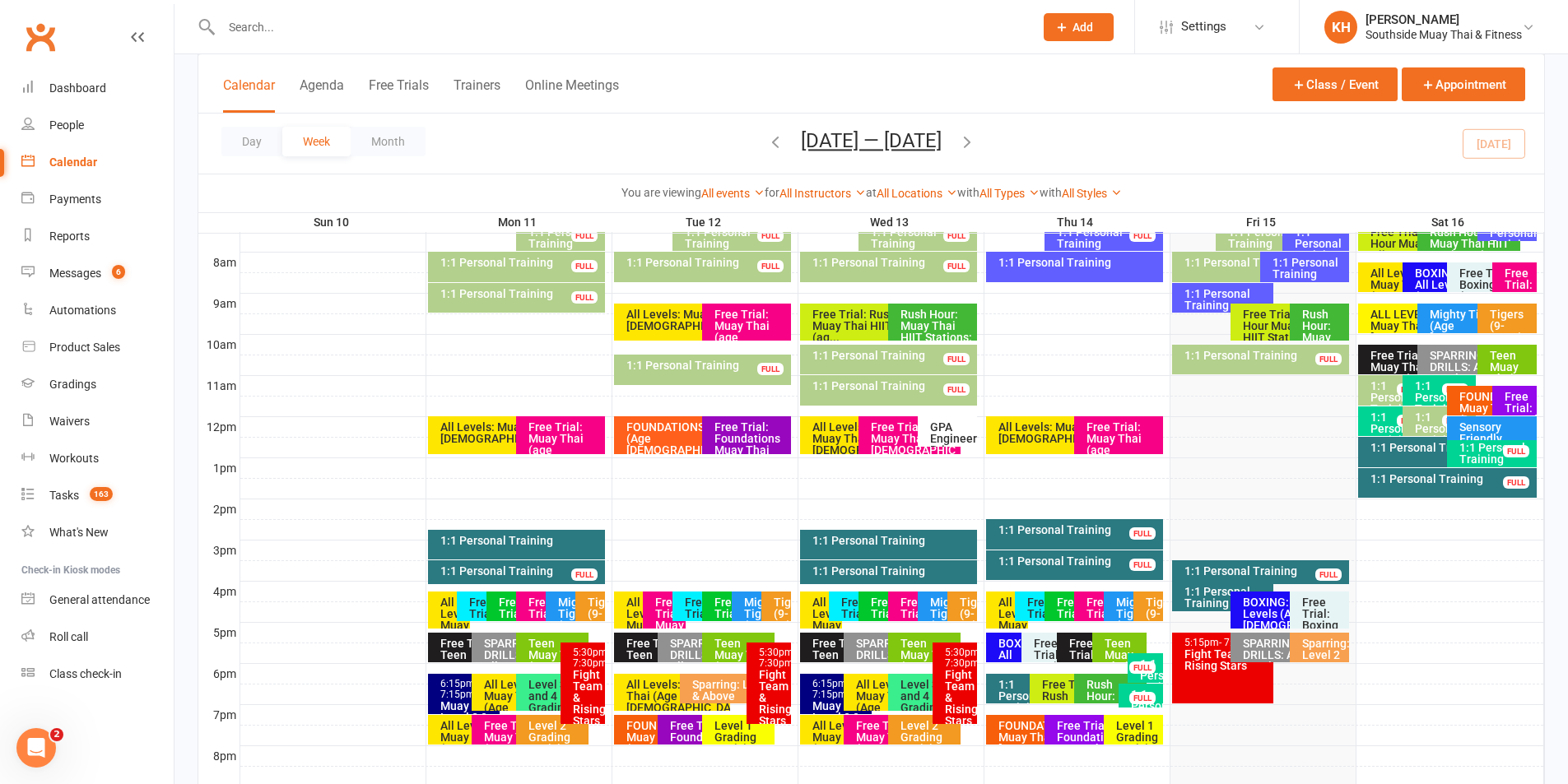
click at [408, 27] on input "text" at bounding box center [619, 27] width 805 height 23
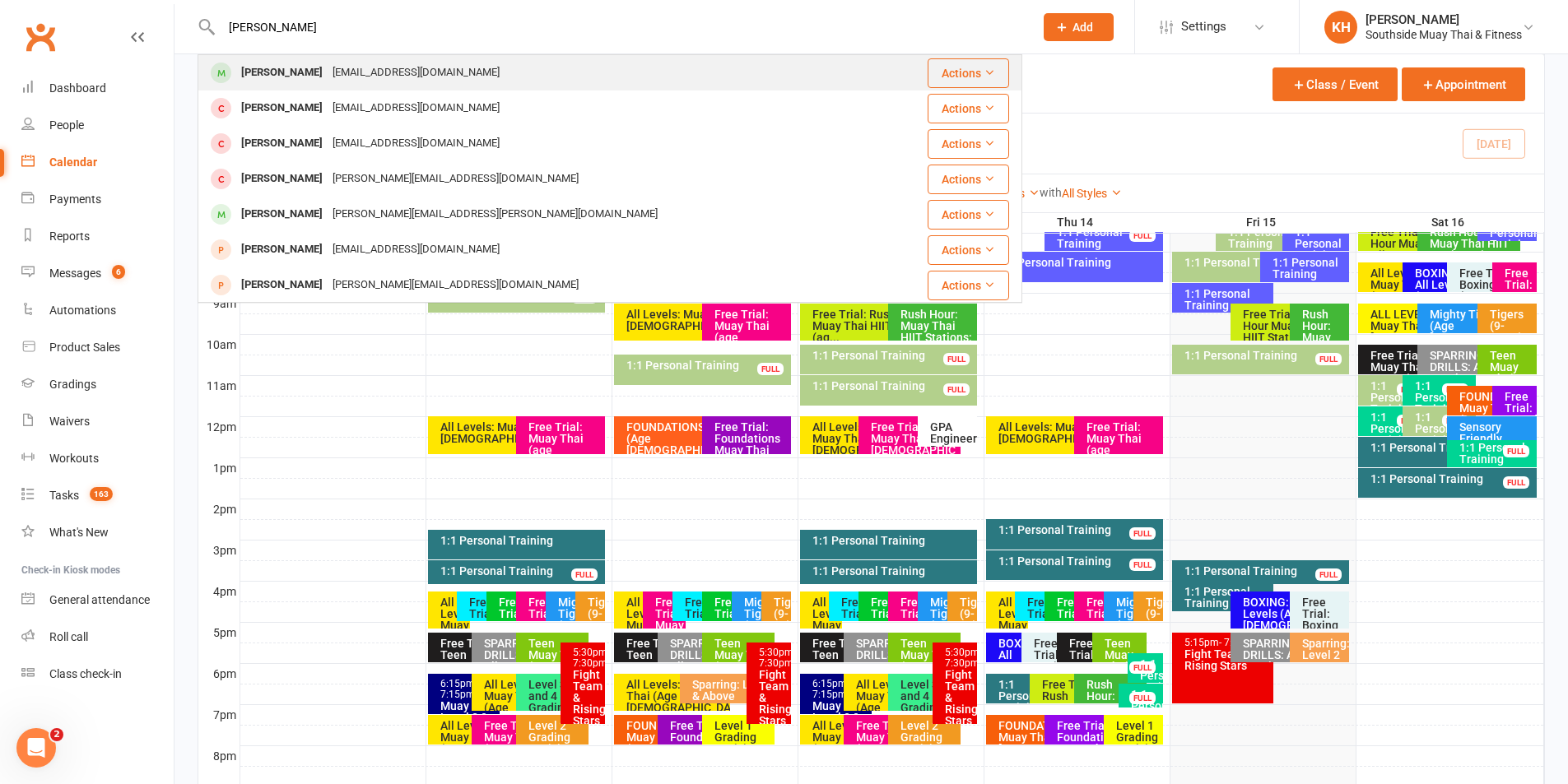
type input "james dim"
click at [345, 70] on div "jdimech1842@gmail.com" at bounding box center [416, 73] width 177 height 24
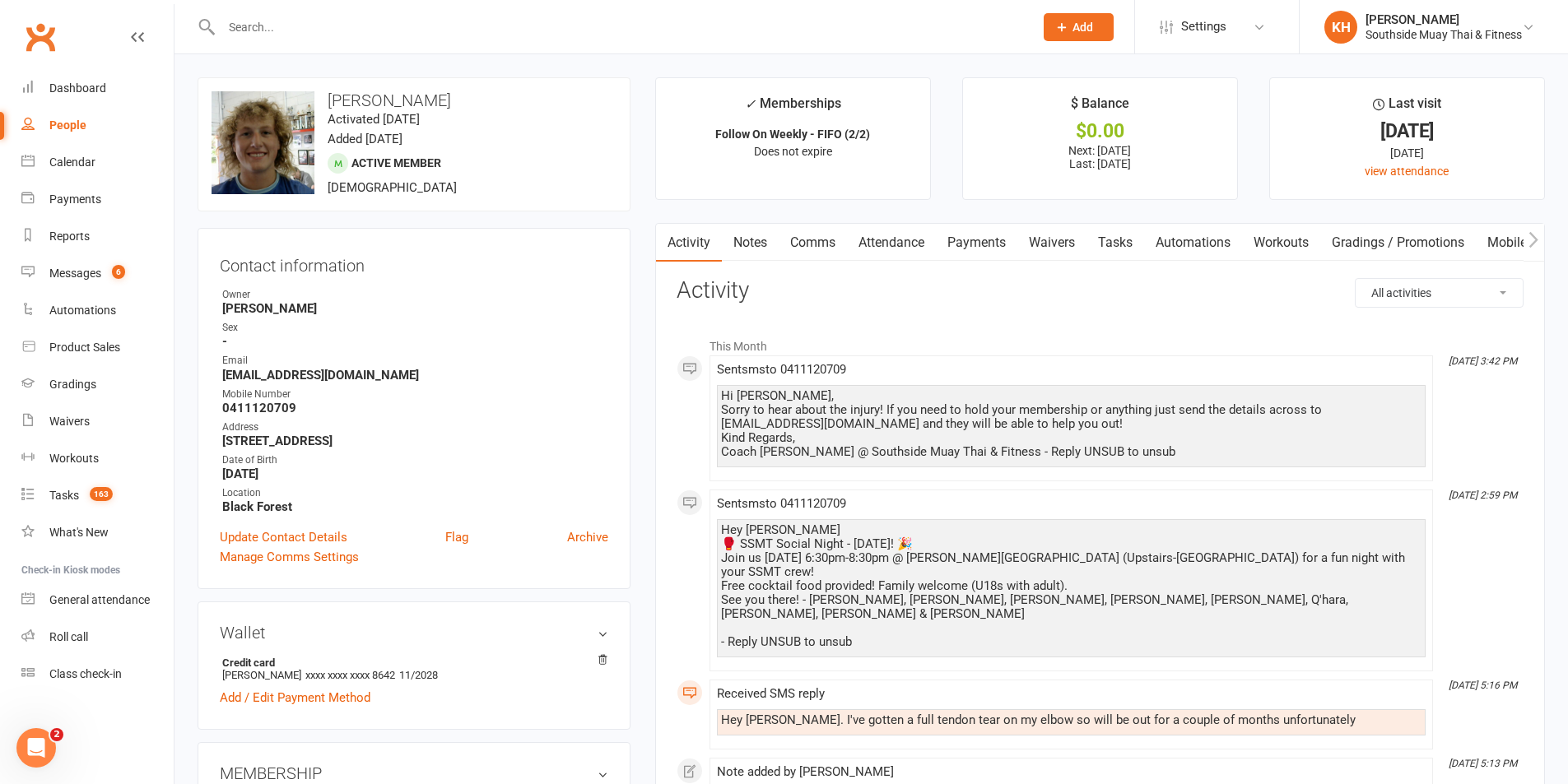
click at [821, 236] on link "Comms" at bounding box center [813, 242] width 69 height 38
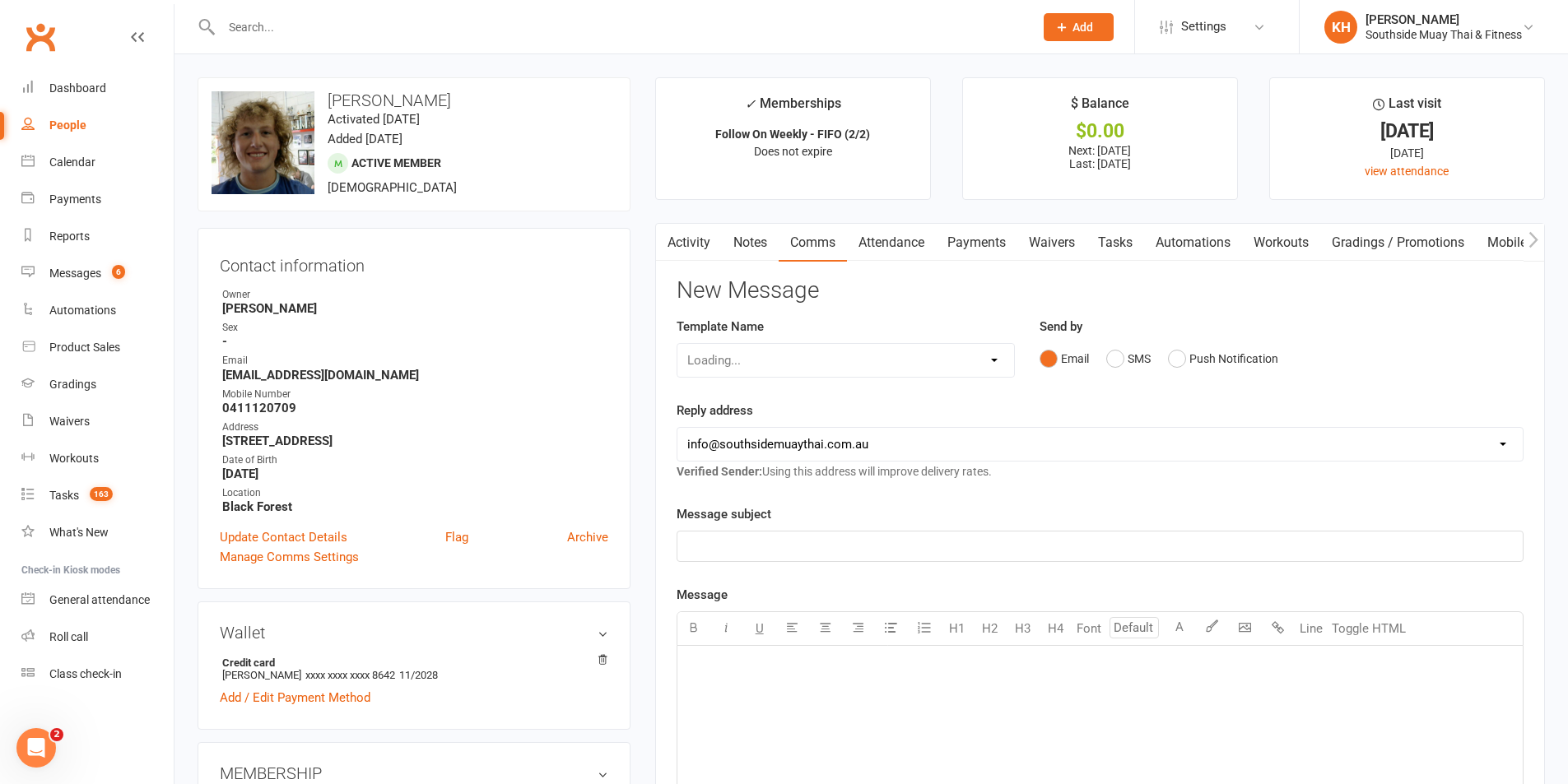
click at [736, 246] on link "Notes" at bounding box center [750, 242] width 57 height 38
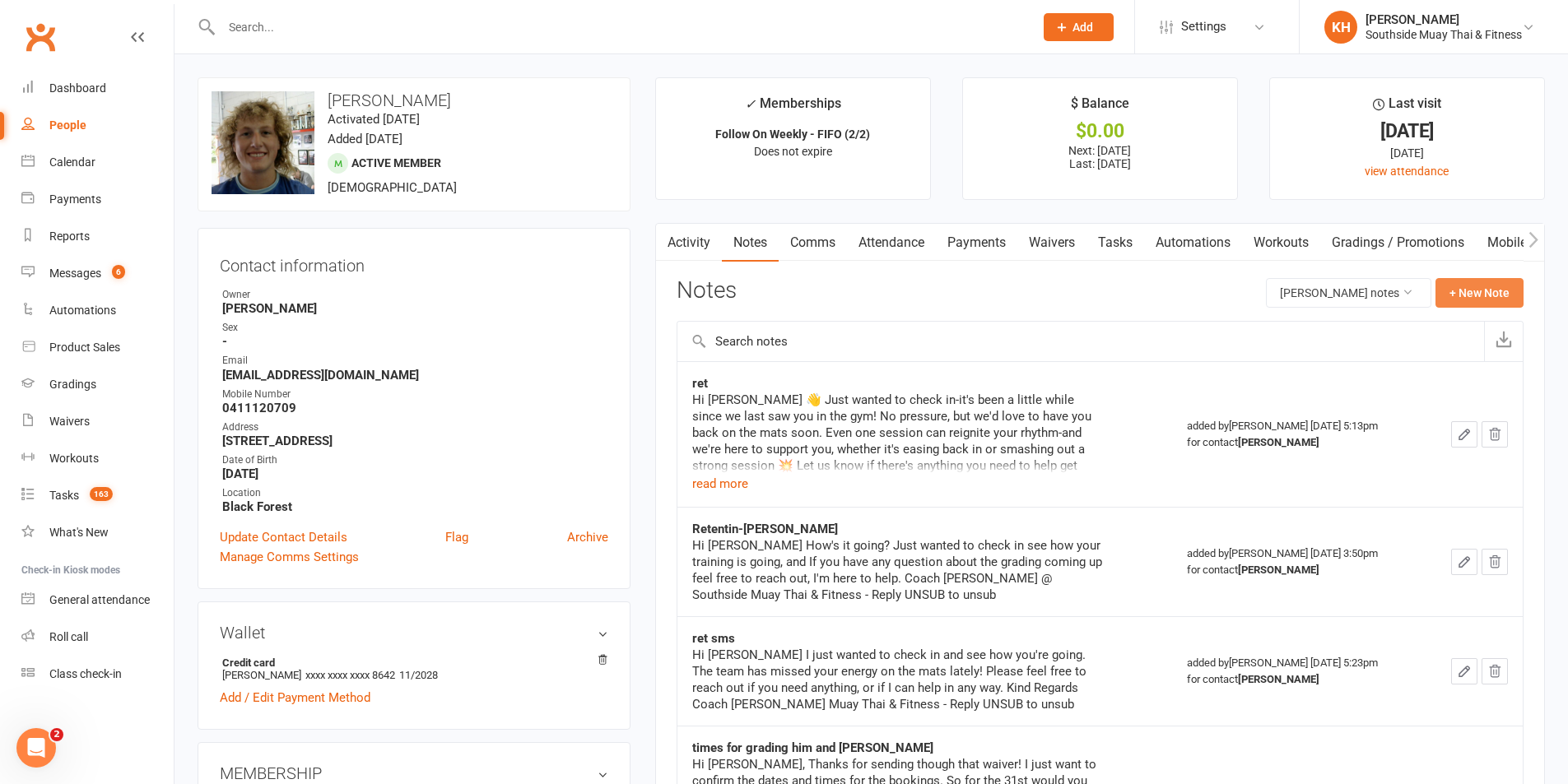
click at [1450, 296] on button "+ New Note" at bounding box center [1479, 293] width 88 height 30
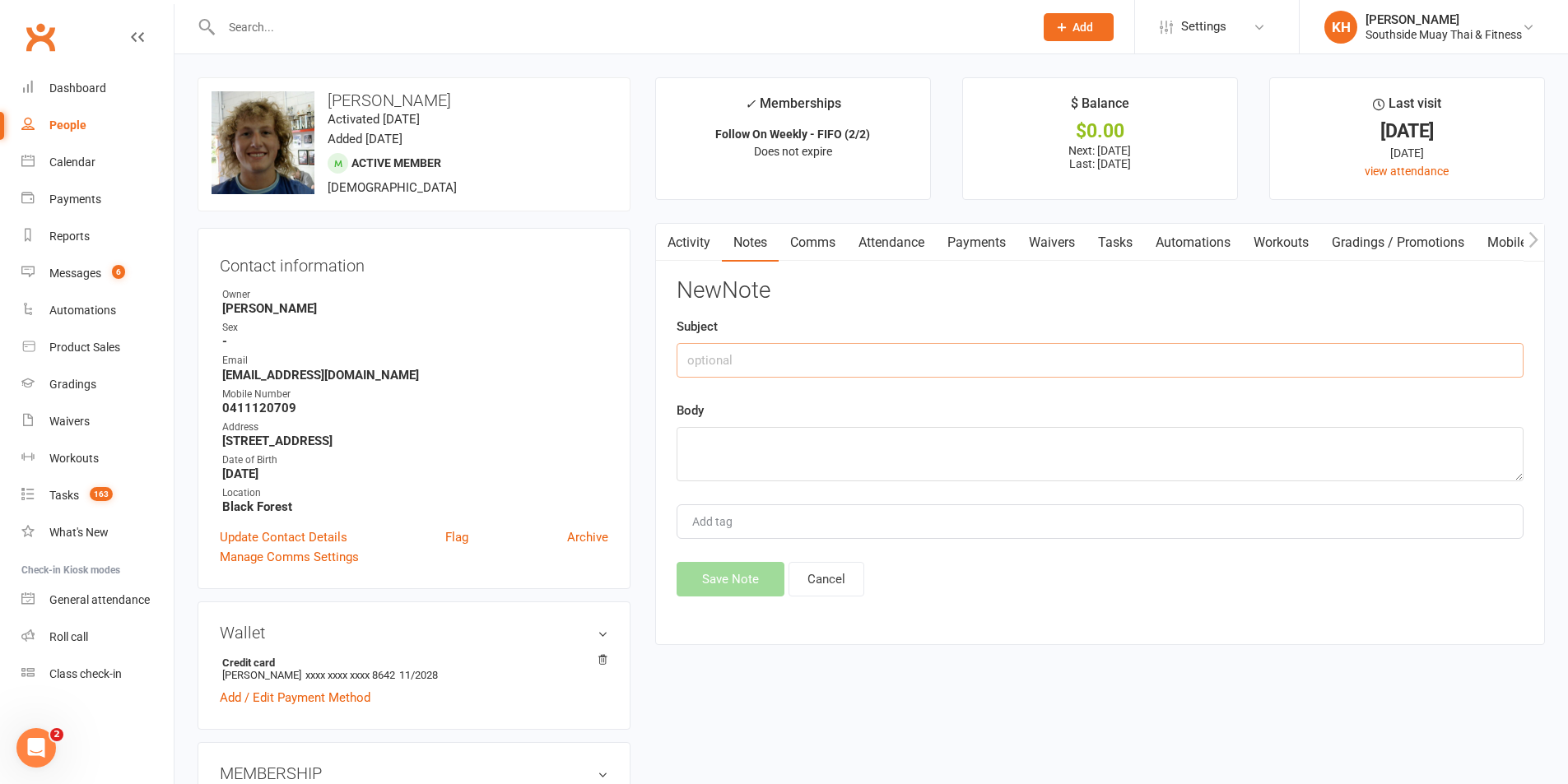
click at [799, 362] on input "text" at bounding box center [1100, 361] width 847 height 34
type input "suspension approved"
click at [832, 433] on textarea at bounding box center [1100, 454] width 847 height 54
paste textarea "Dear SSMT, I’ve recently fully torn my flexor tendon in my arm and looks like I…"
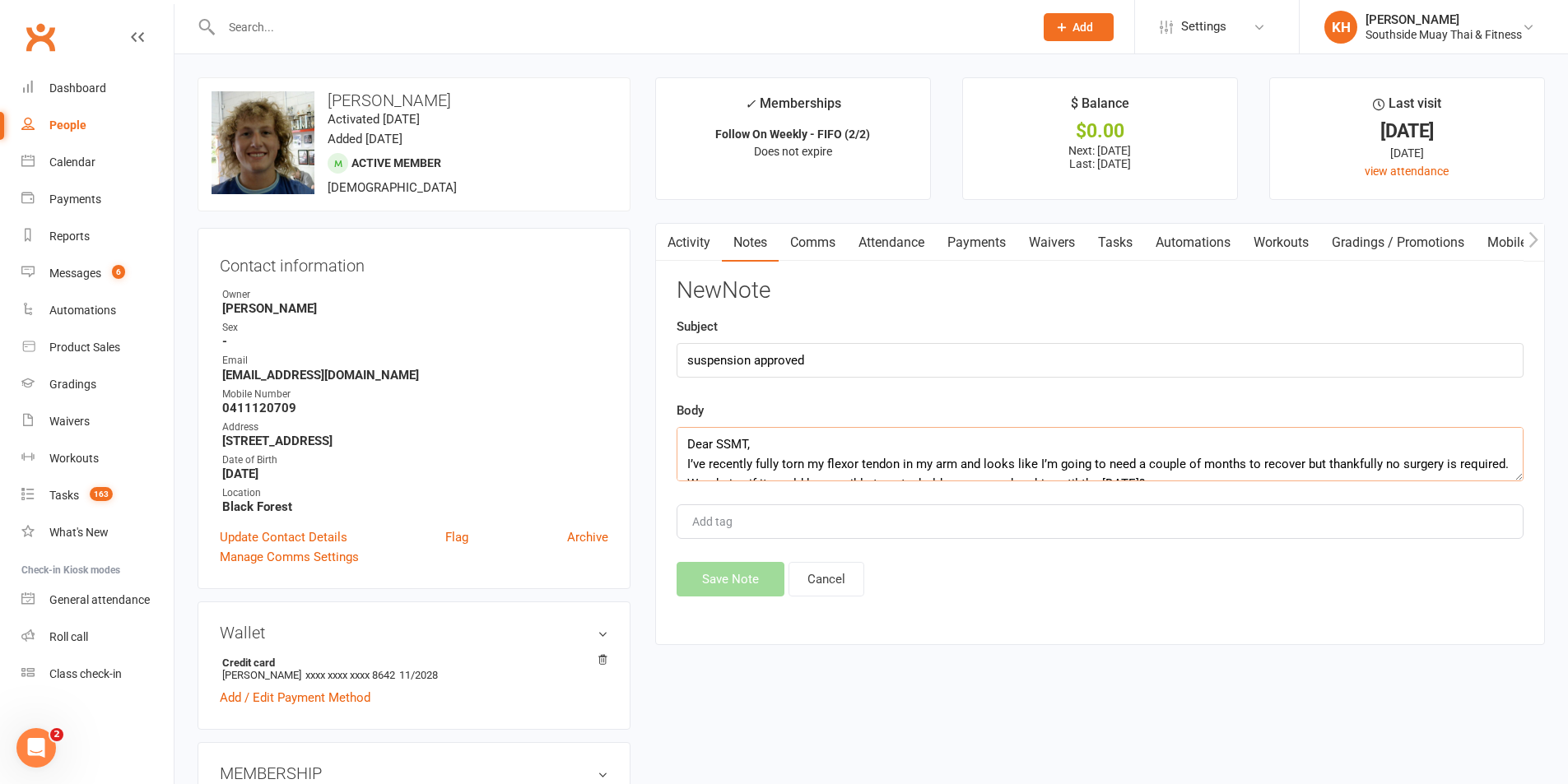
scroll to position [51, 0]
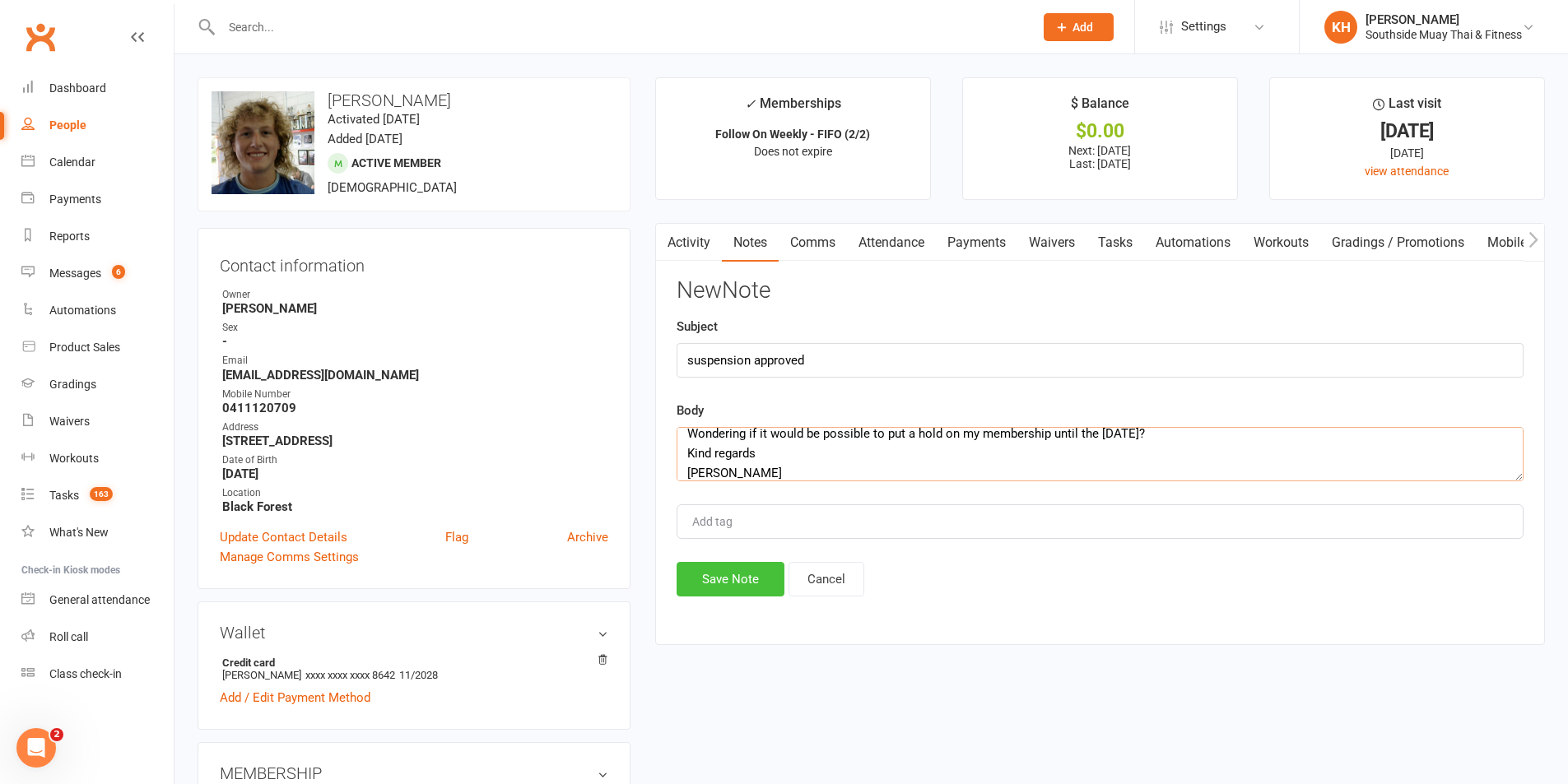
type textarea "Dear SSMT, I’ve recently fully torn my flexor tendon in my arm and looks like I…"
drag, startPoint x: 735, startPoint y: 586, endPoint x: 722, endPoint y: 584, distance: 13.2
click at [734, 586] on button "Save Note" at bounding box center [731, 579] width 108 height 34
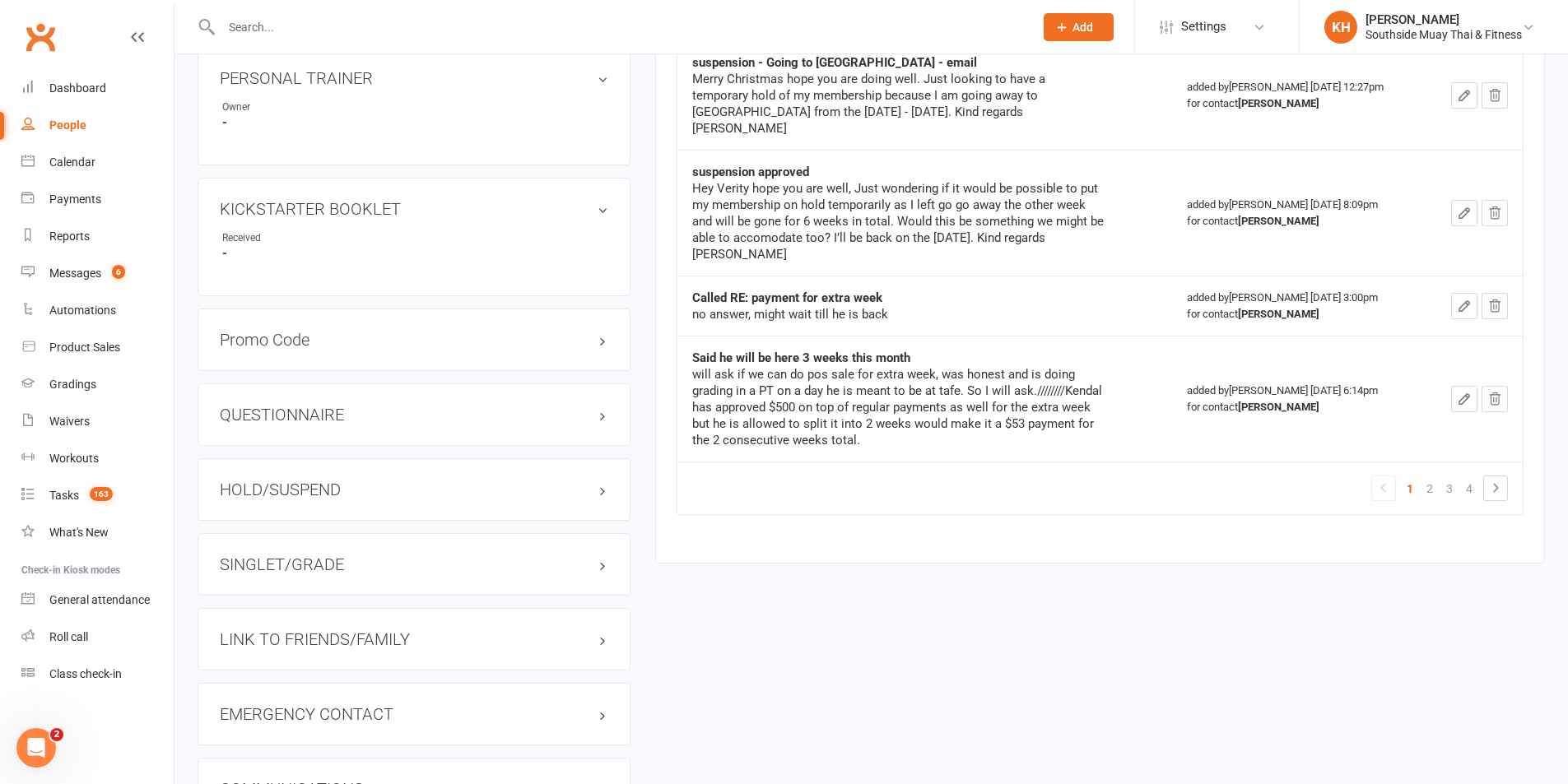
scroll to position [1152, 0]
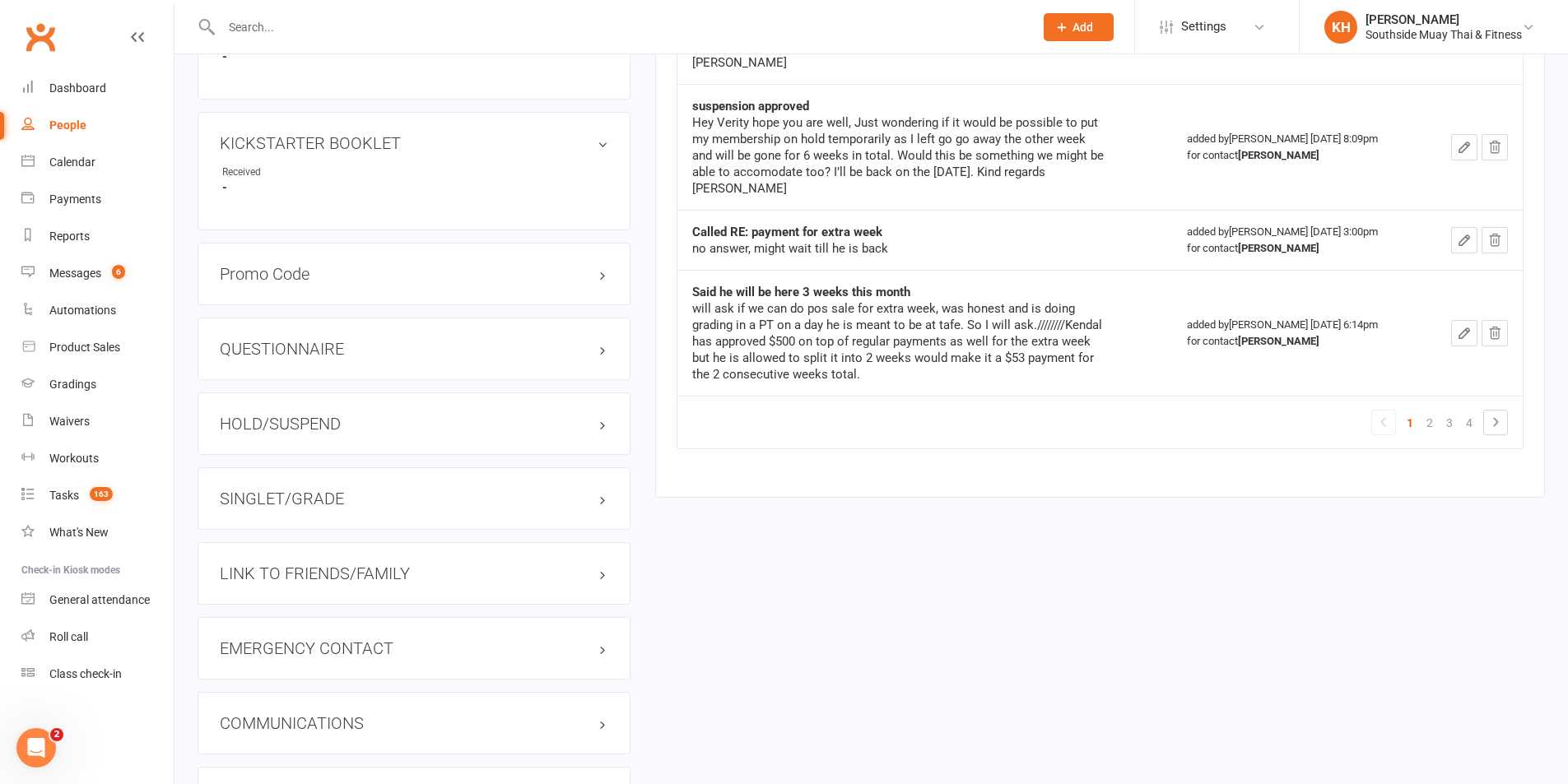
click at [301, 419] on h3 "HOLD/SUSPEND" at bounding box center [413, 423] width 388 height 18
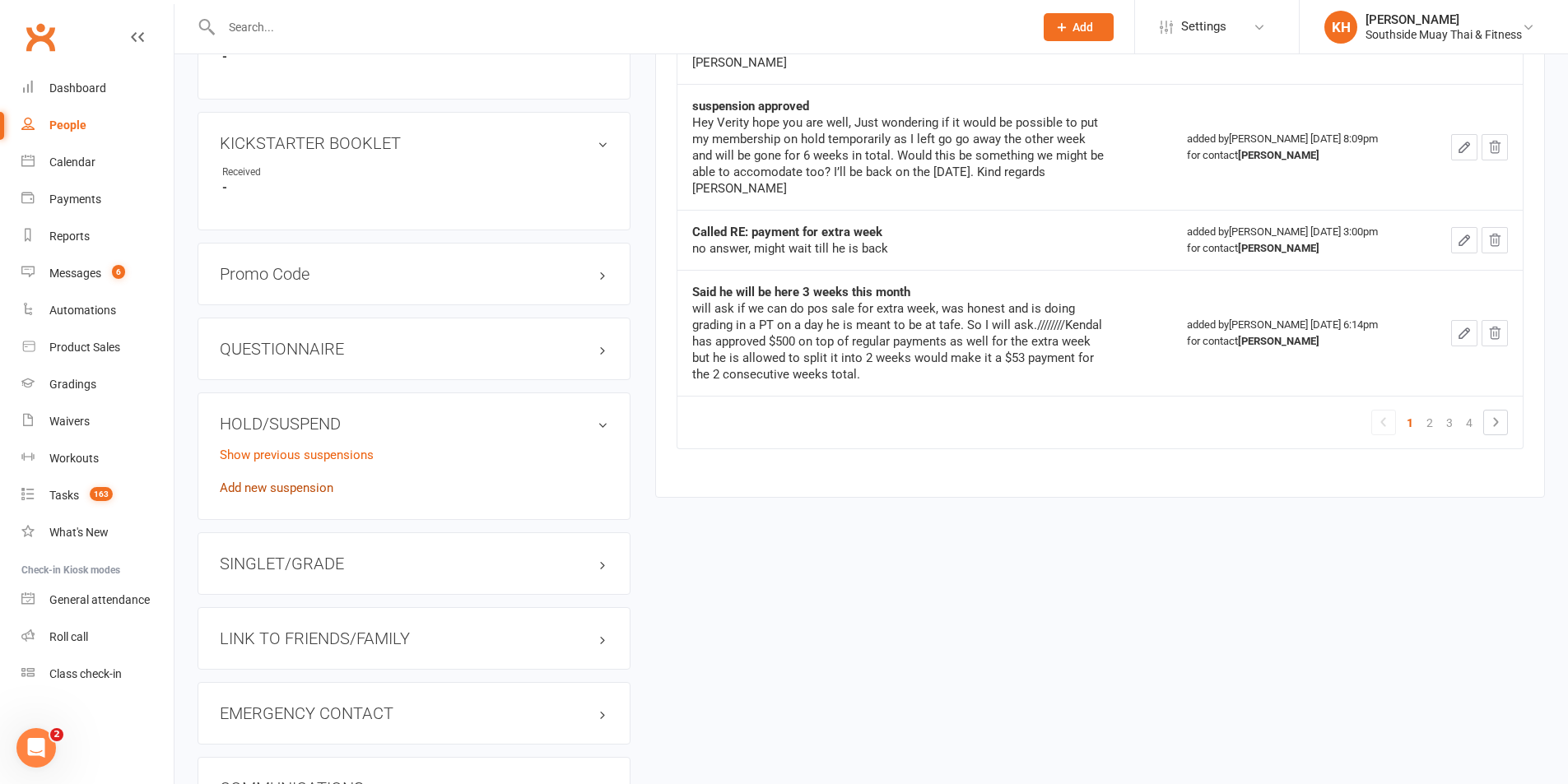
click at [290, 488] on link "Add new suspension" at bounding box center [276, 488] width 114 height 15
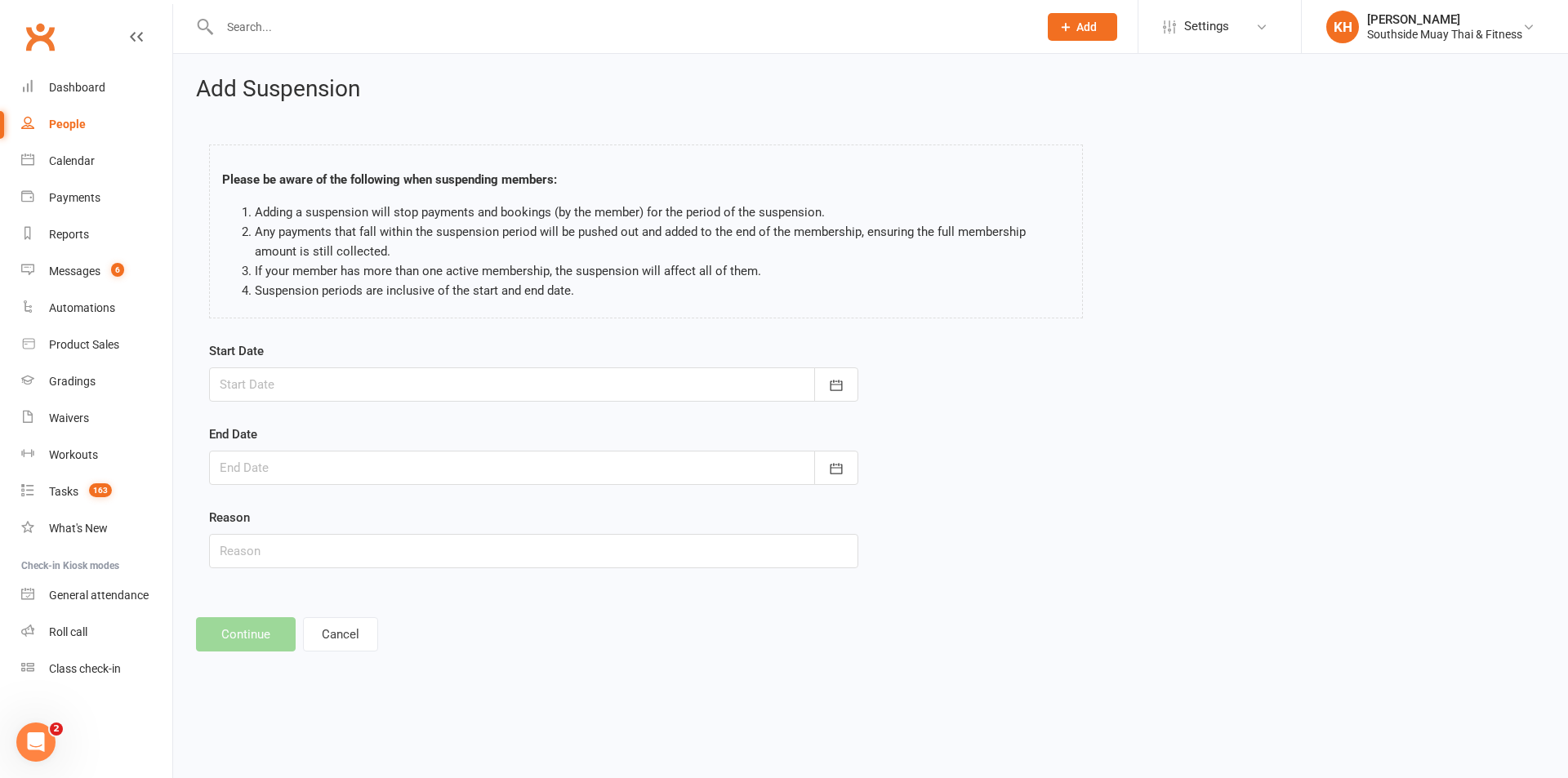
click at [364, 397] on div at bounding box center [534, 384] width 650 height 34
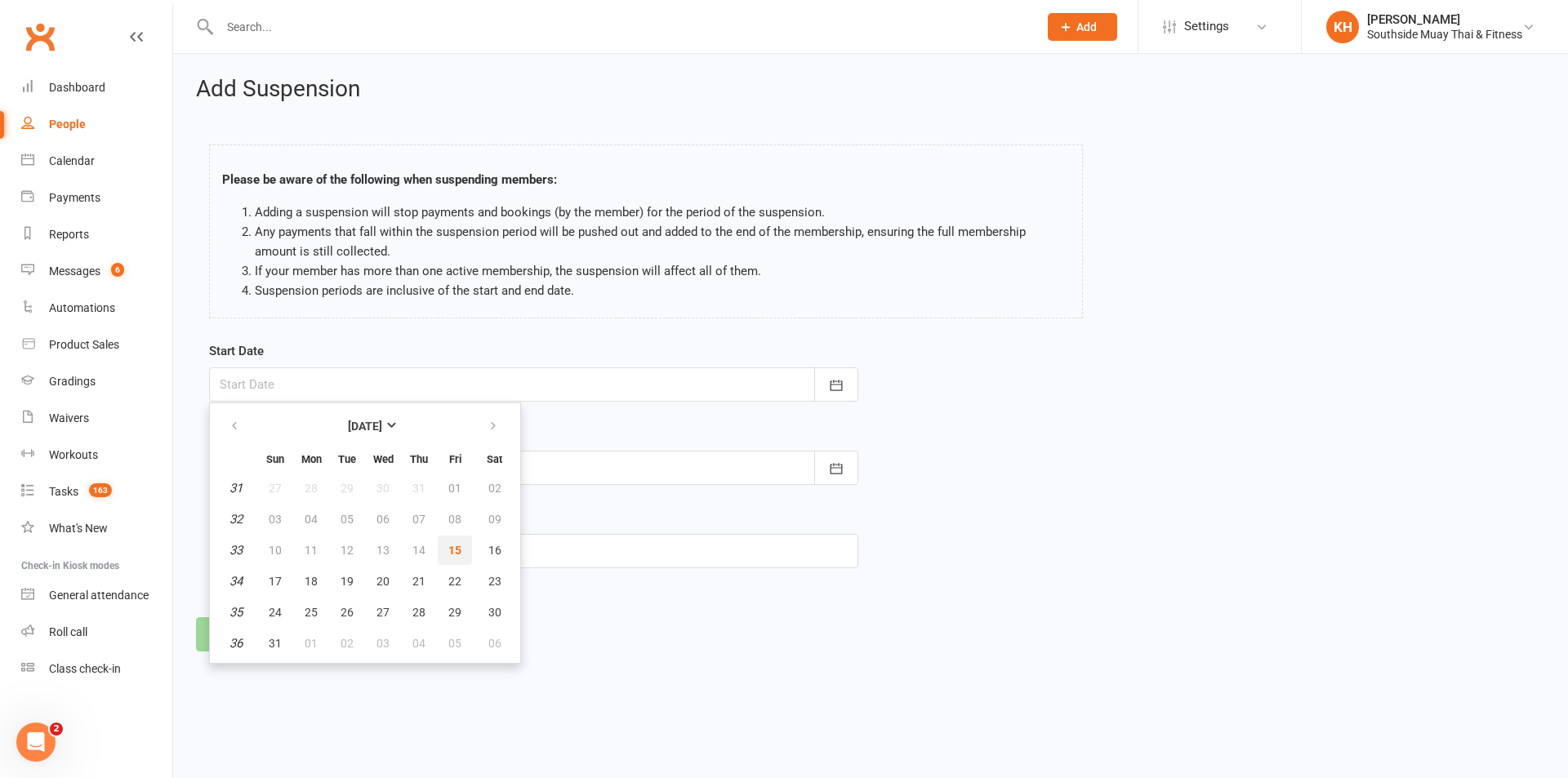
click at [446, 548] on button "15" at bounding box center [455, 550] width 34 height 30
type input "15 Aug 2025"
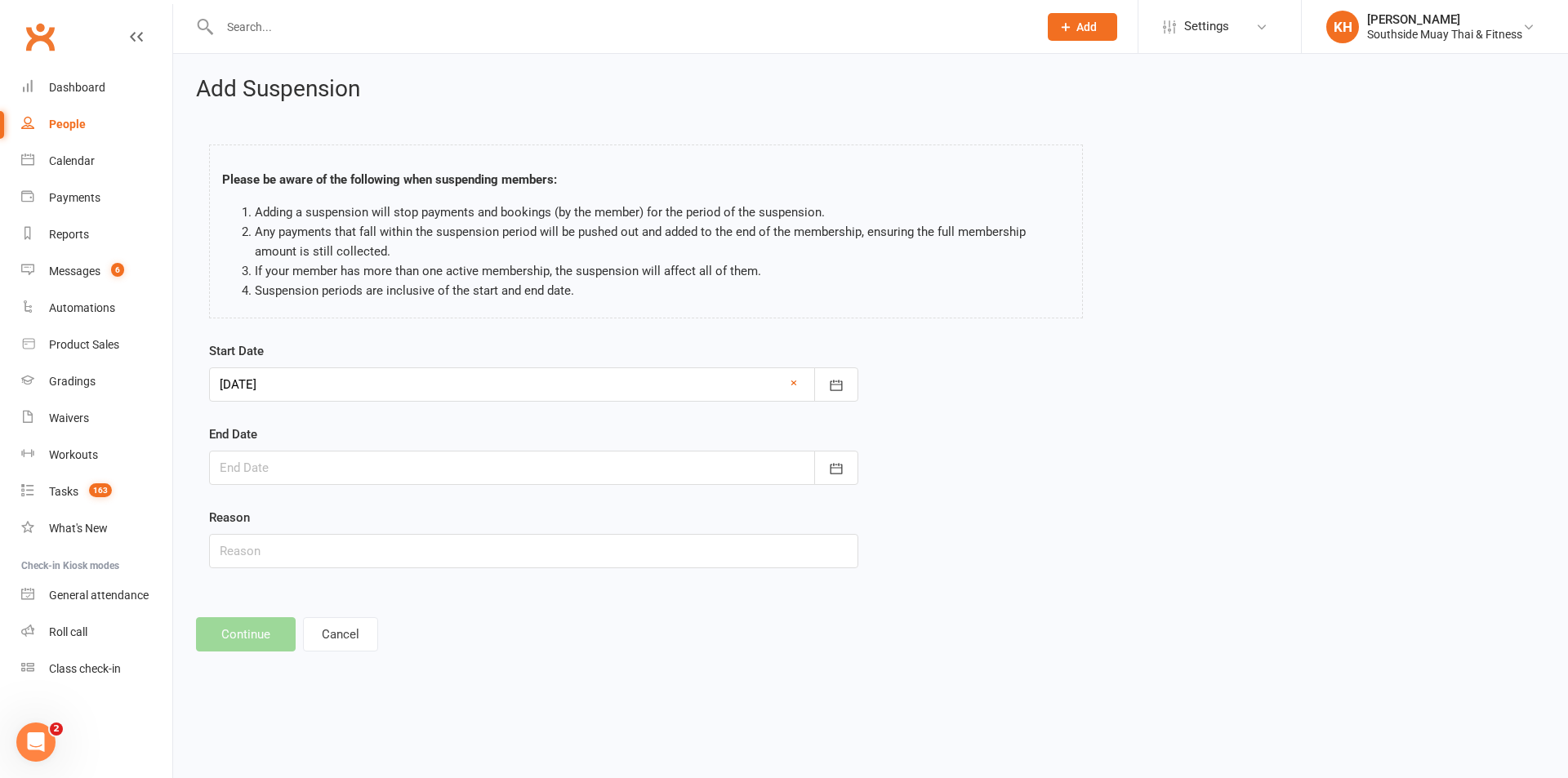
click at [440, 475] on div at bounding box center [534, 468] width 650 height 34
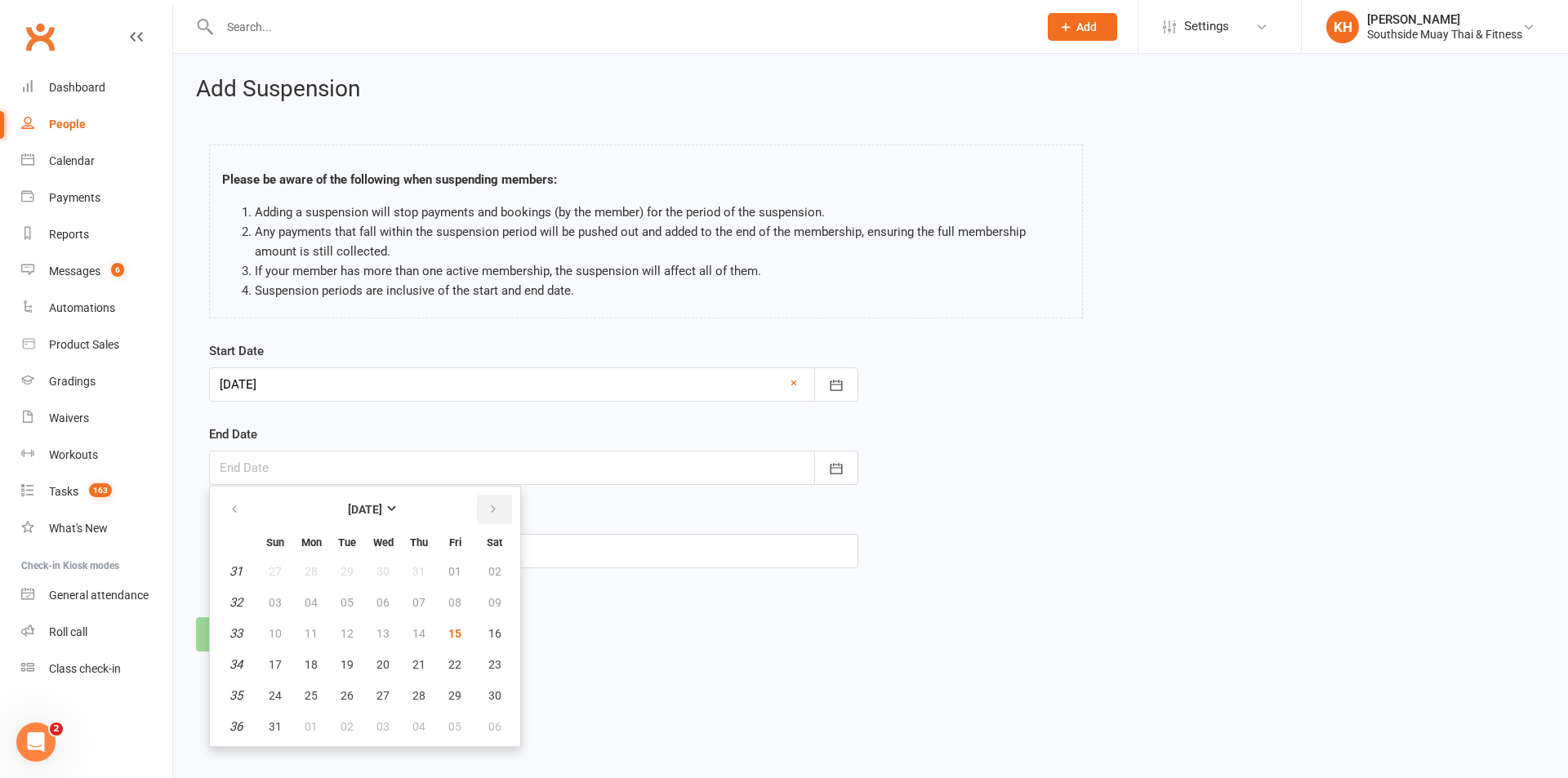
click at [494, 508] on icon "button" at bounding box center [492, 509] width 11 height 13
click at [276, 634] on span "14" at bounding box center [275, 633] width 13 height 13
type input "14 Sep 2025"
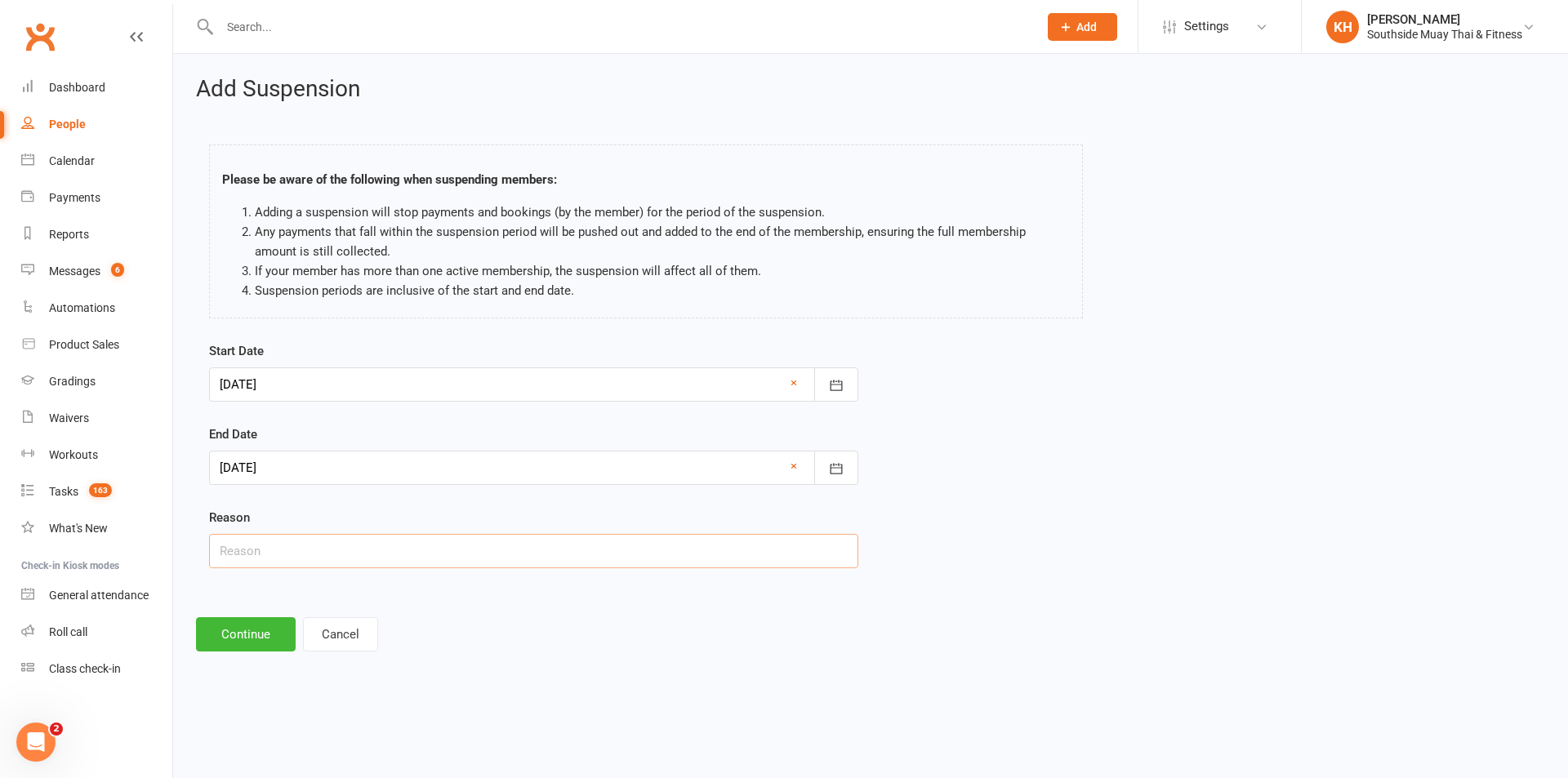
click at [276, 559] on input "text" at bounding box center [534, 551] width 650 height 34
type input "injury"
click at [271, 631] on button "Continue" at bounding box center [246, 634] width 99 height 34
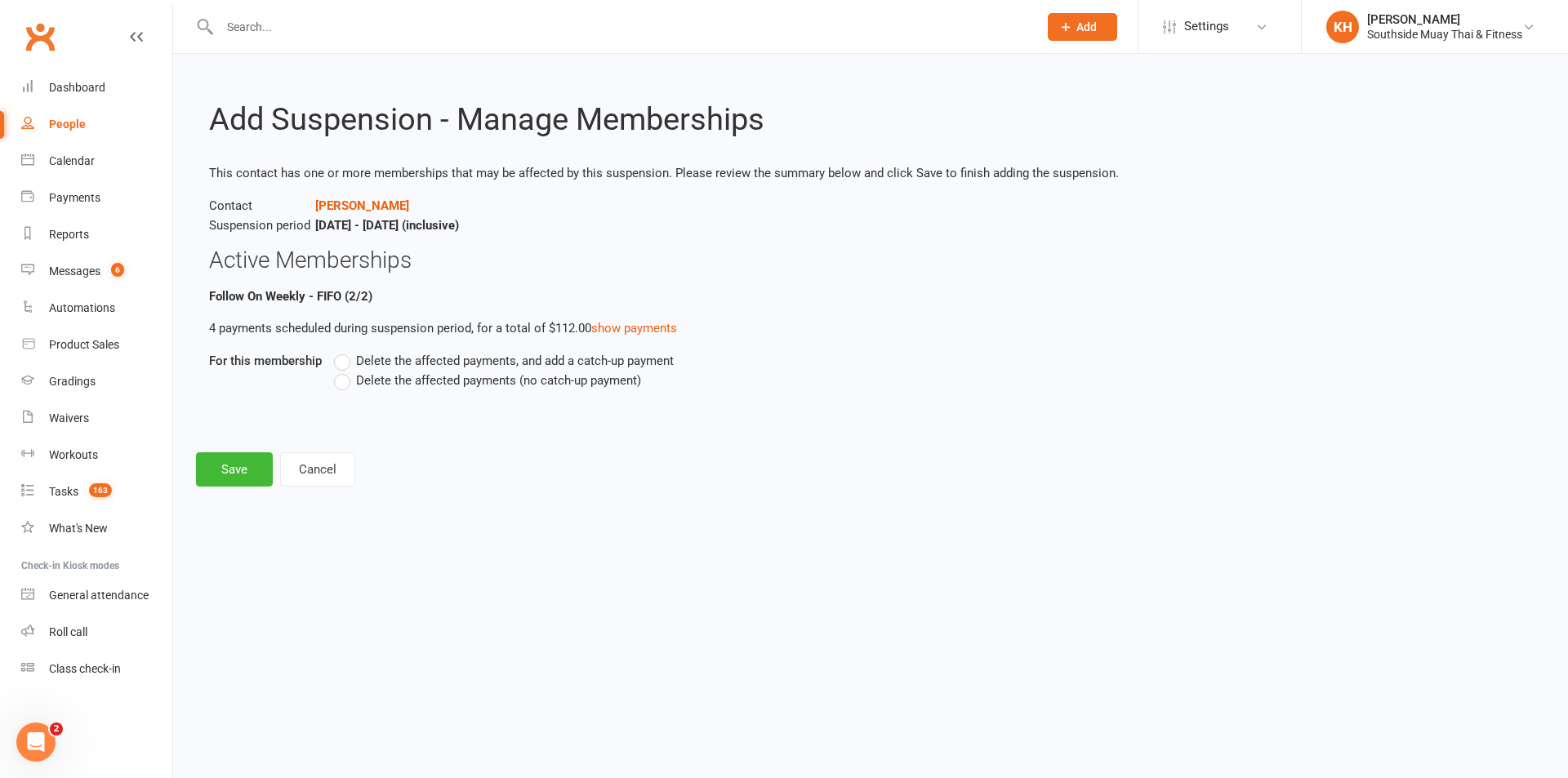
click at [349, 384] on label "Delete the affected payments (no catch-up payment)" at bounding box center [487, 380] width 307 height 20
click at [344, 371] on input "Delete the affected payments (no catch-up payment)" at bounding box center [339, 371] width 10 height 0
drag, startPoint x: 220, startPoint y: 480, endPoint x: 249, endPoint y: 473, distance: 29.8
click at [220, 479] on button "Save" at bounding box center [235, 469] width 77 height 34
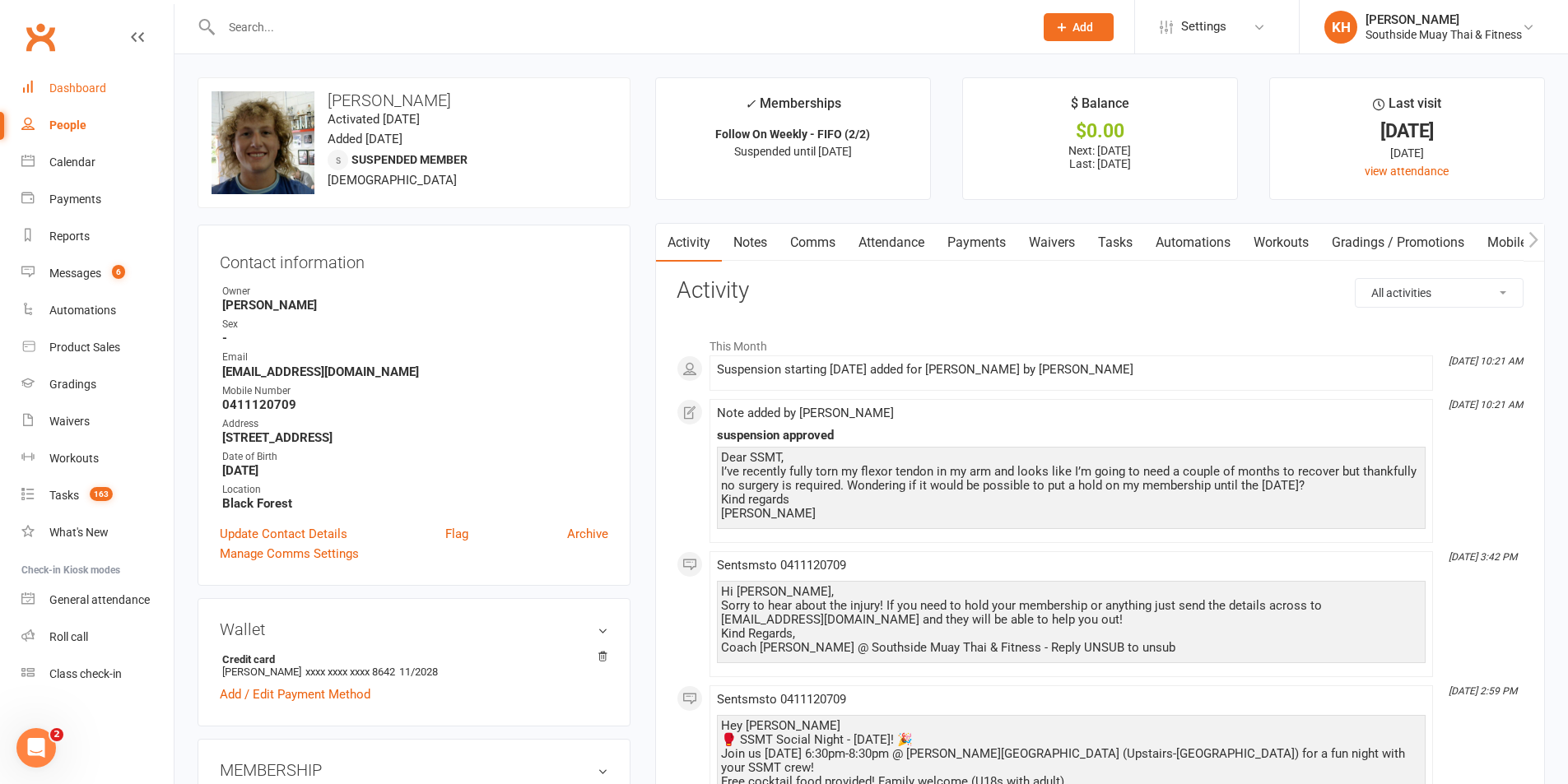
click at [69, 87] on div "Dashboard" at bounding box center [78, 87] width 57 height 13
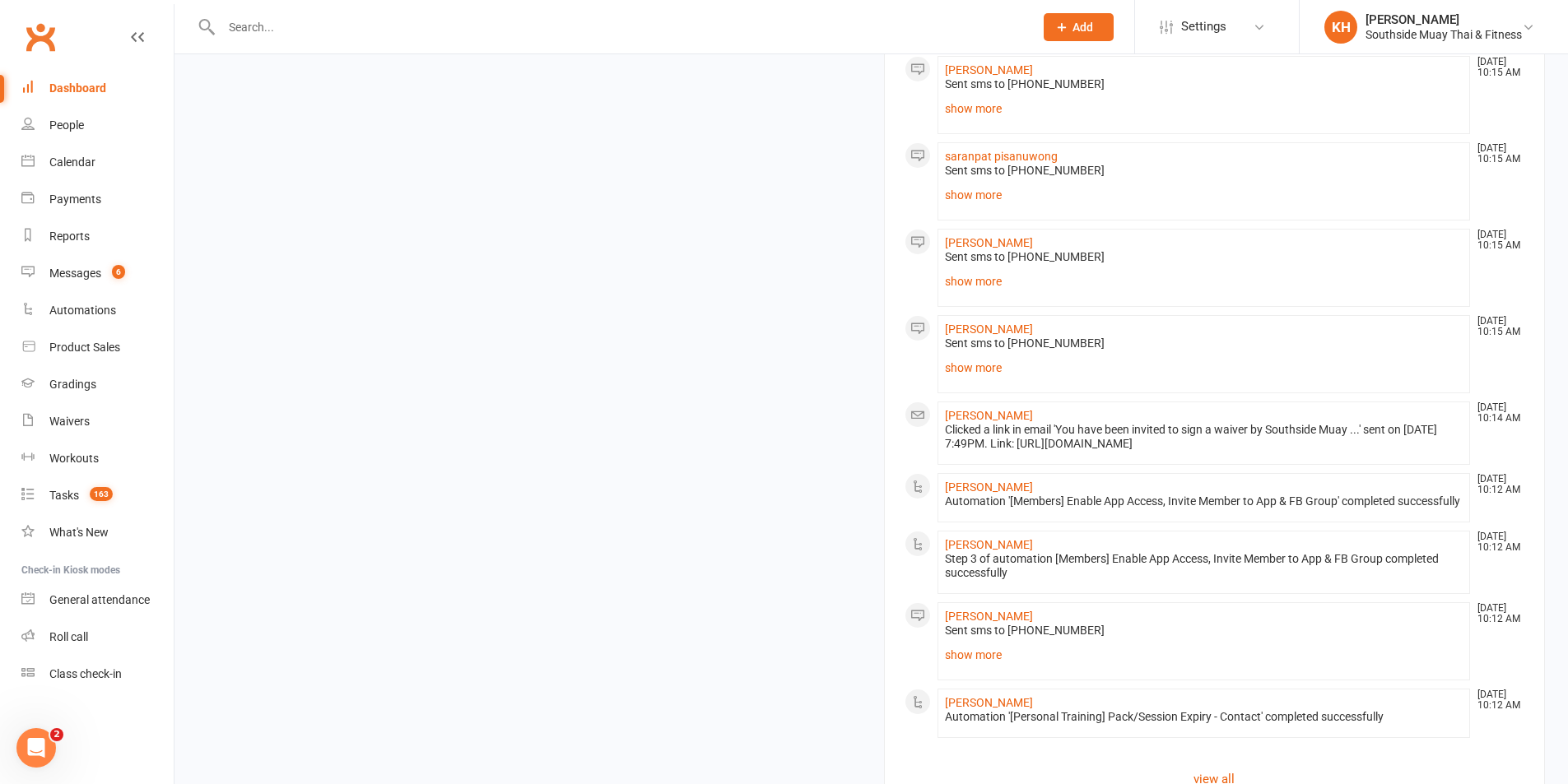
scroll to position [1865, 0]
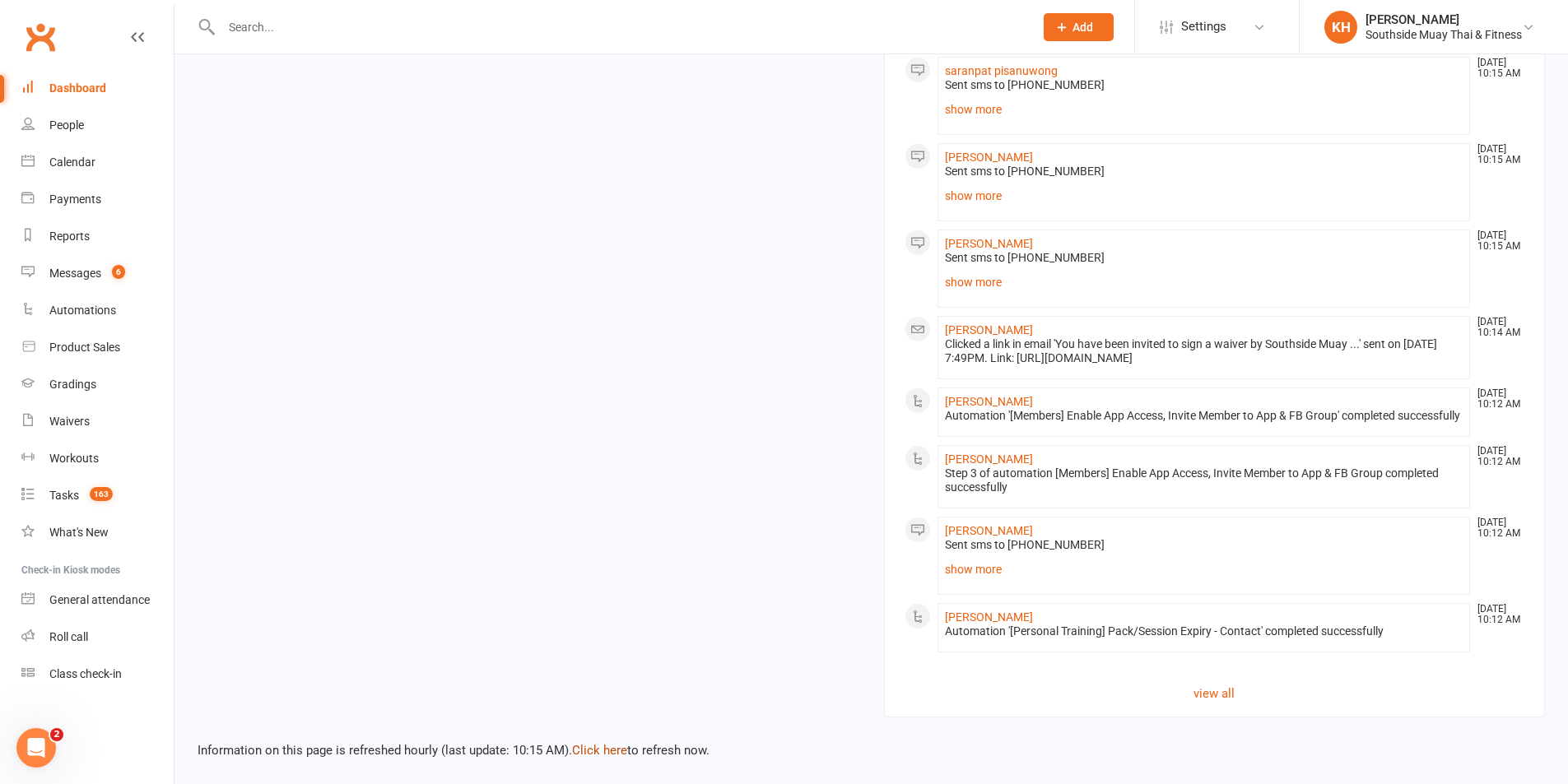
click at [615, 751] on link "Click here" at bounding box center [600, 750] width 55 height 15
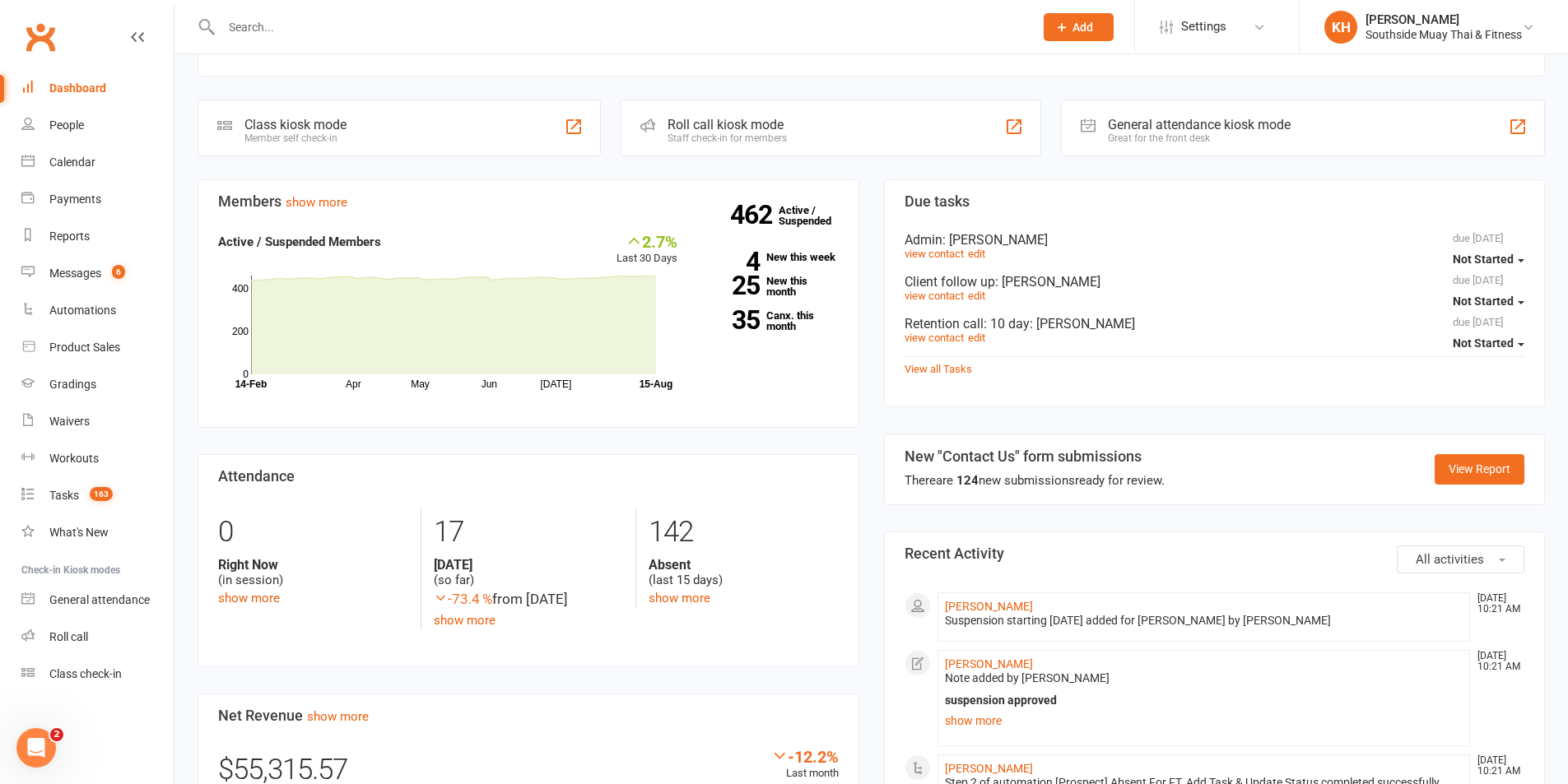
scroll to position [384, 0]
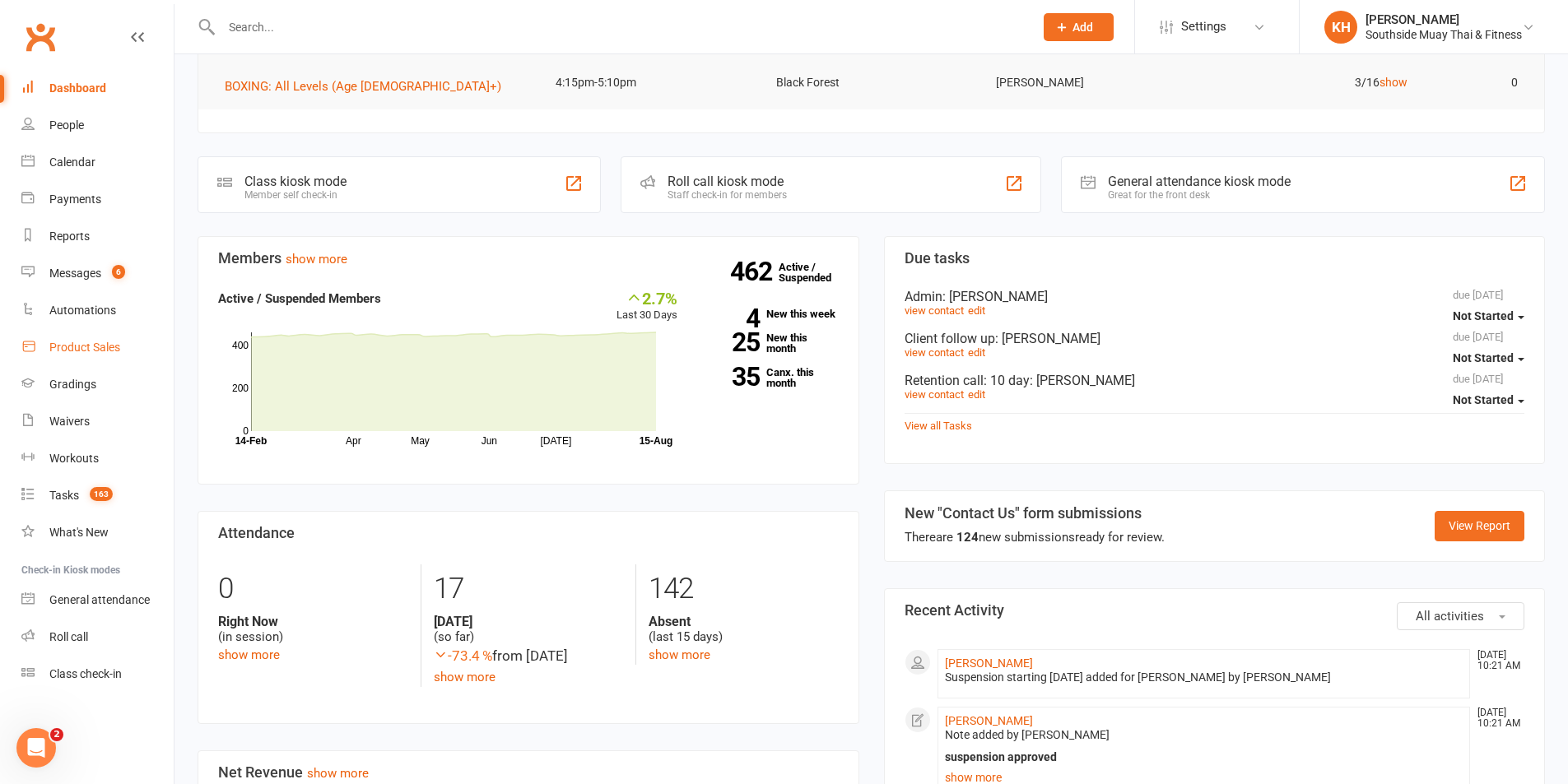
click at [73, 345] on div "Product Sales" at bounding box center [85, 347] width 71 height 13
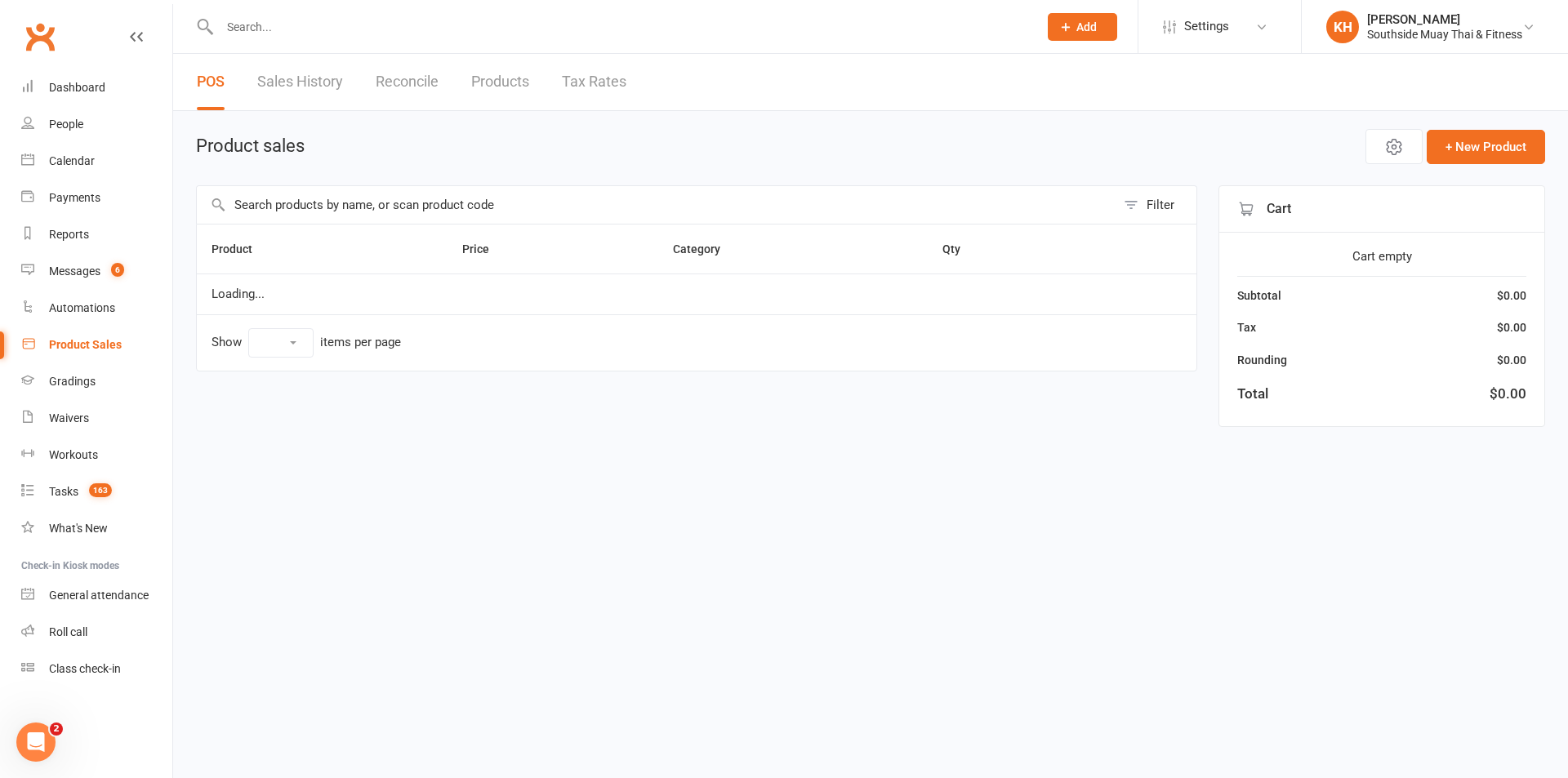
select select "100"
click at [1310, 156] on span "Open POS Portal" at bounding box center [1272, 146] width 90 height 20
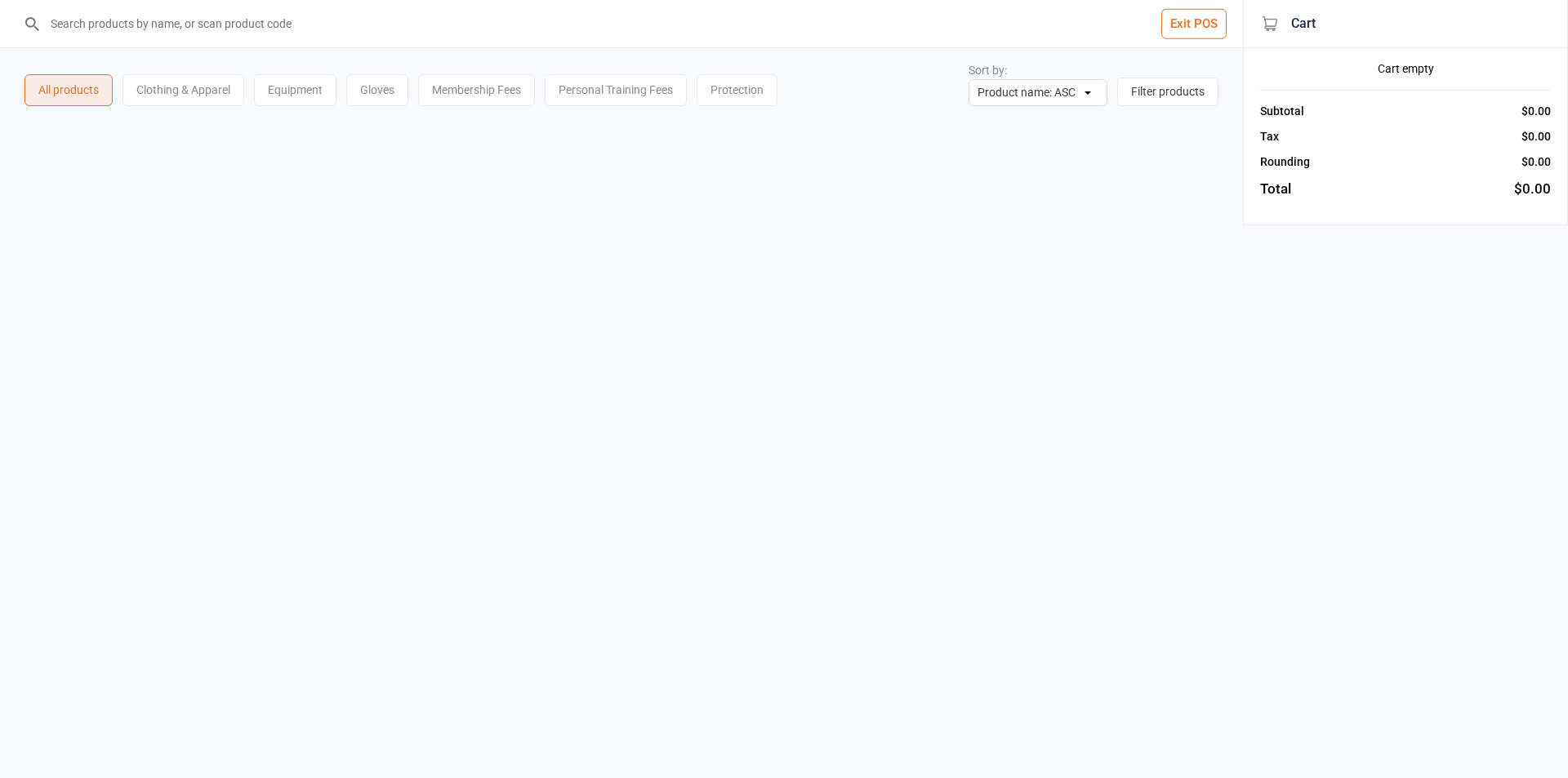
click at [299, 19] on input "search" at bounding box center [631, 24] width 1178 height 48
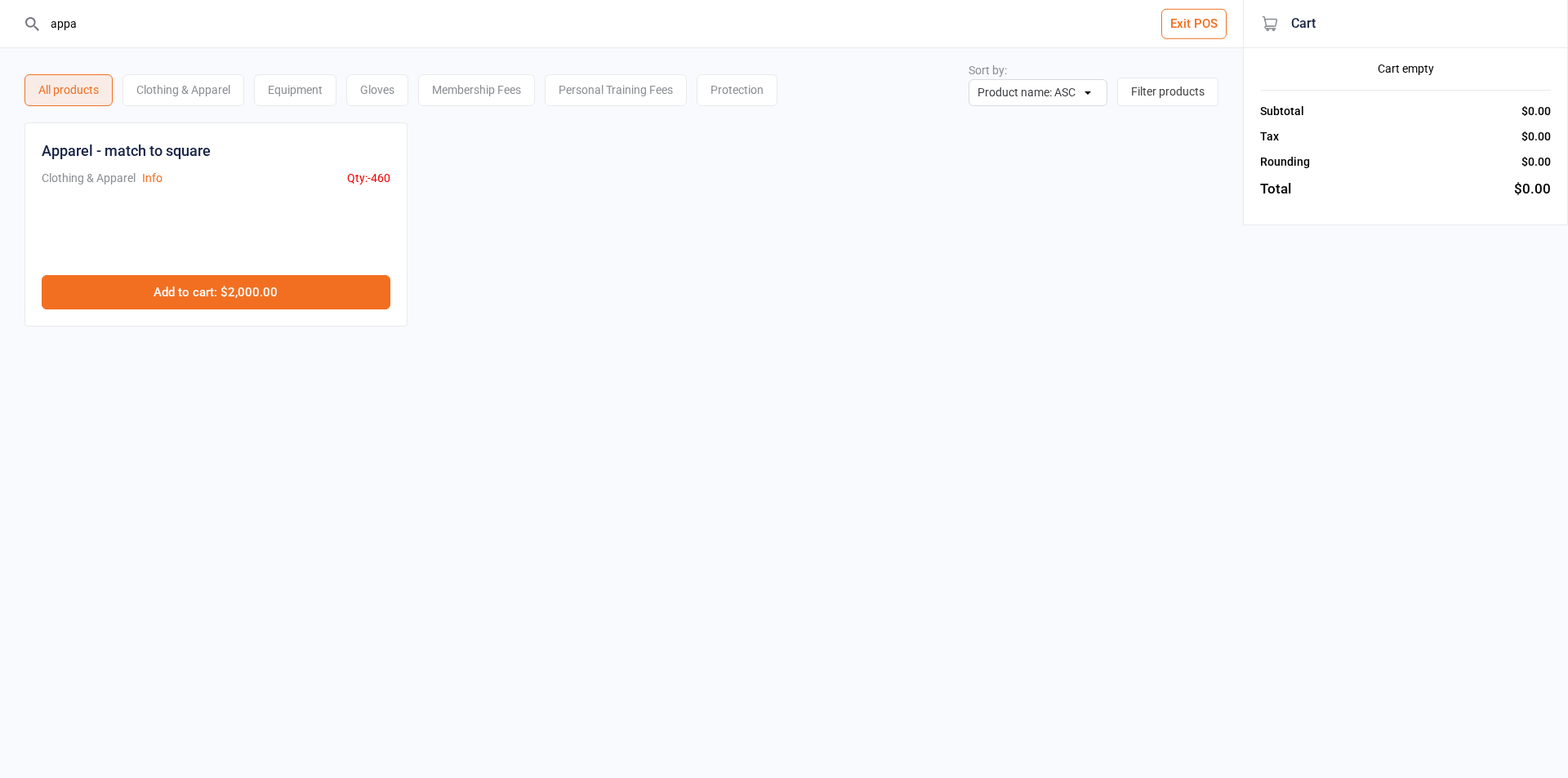
type input "appa"
click at [278, 287] on button "Add to cart : $2,000.00" at bounding box center [216, 292] width 349 height 34
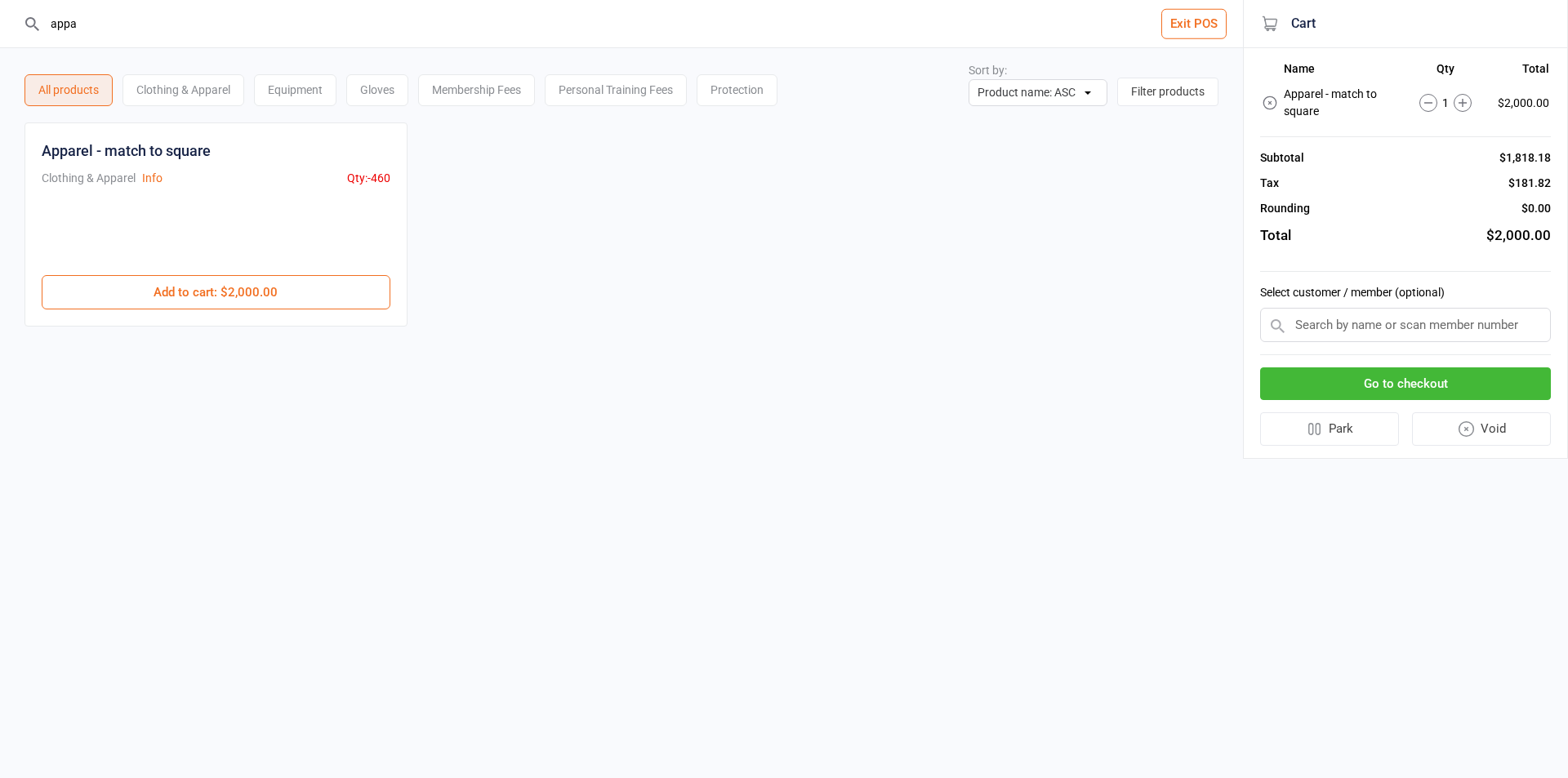
click at [1411, 387] on button "Go to checkout" at bounding box center [1406, 383] width 291 height 33
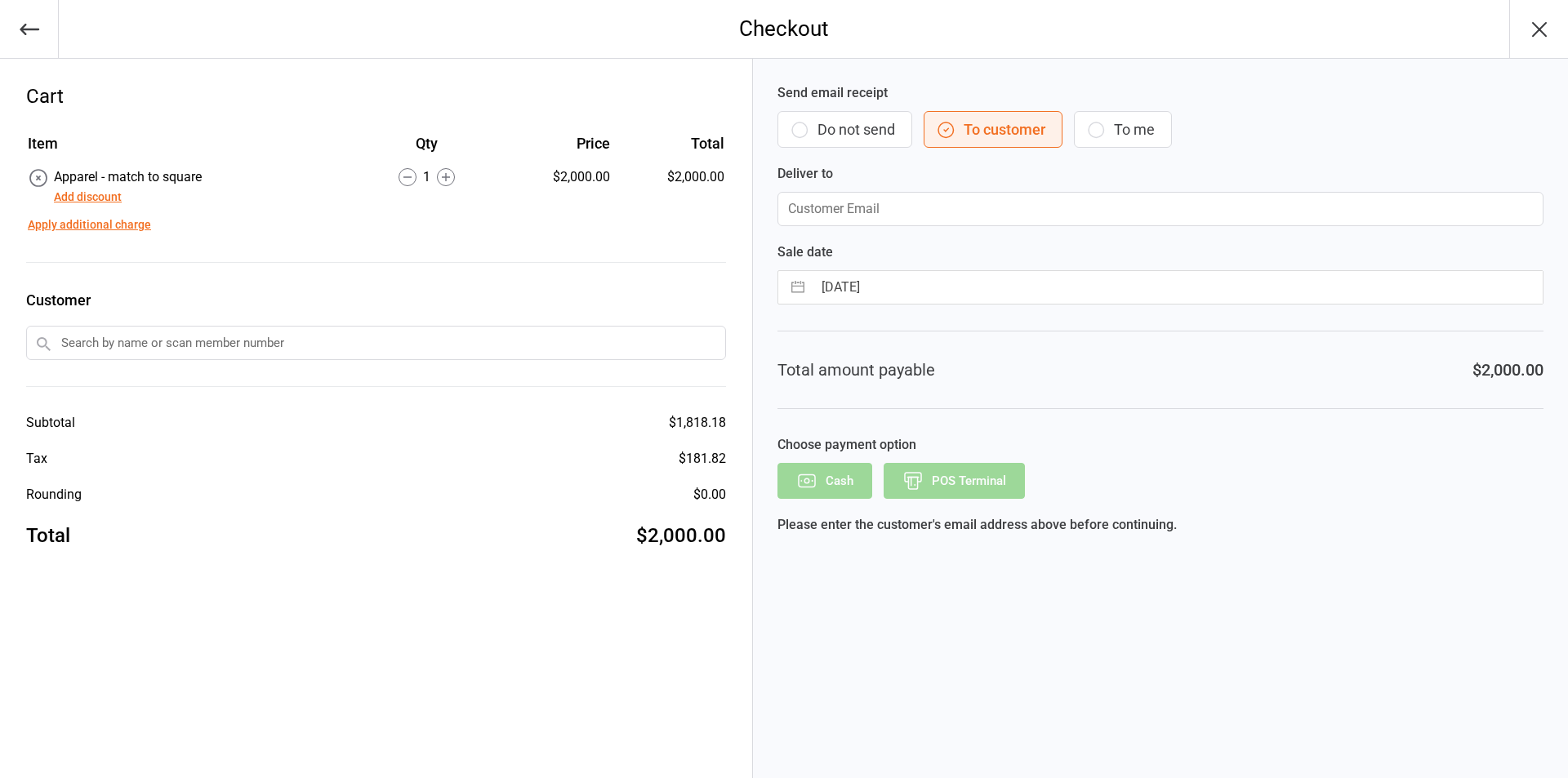
click at [112, 202] on button "Add discount" at bounding box center [88, 197] width 68 height 17
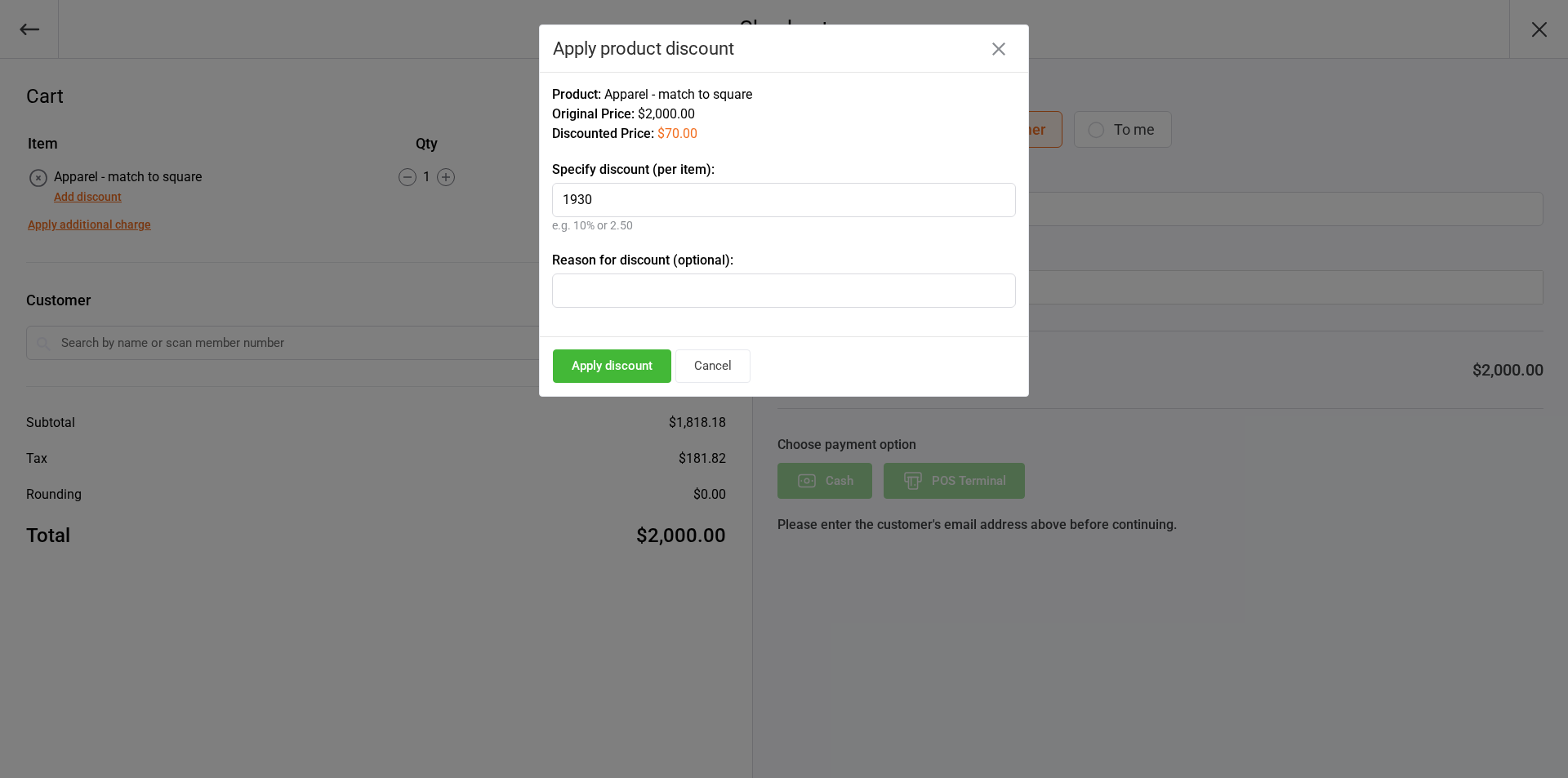
type input "1930"
click at [650, 377] on button "Apply discount" at bounding box center [611, 366] width 118 height 33
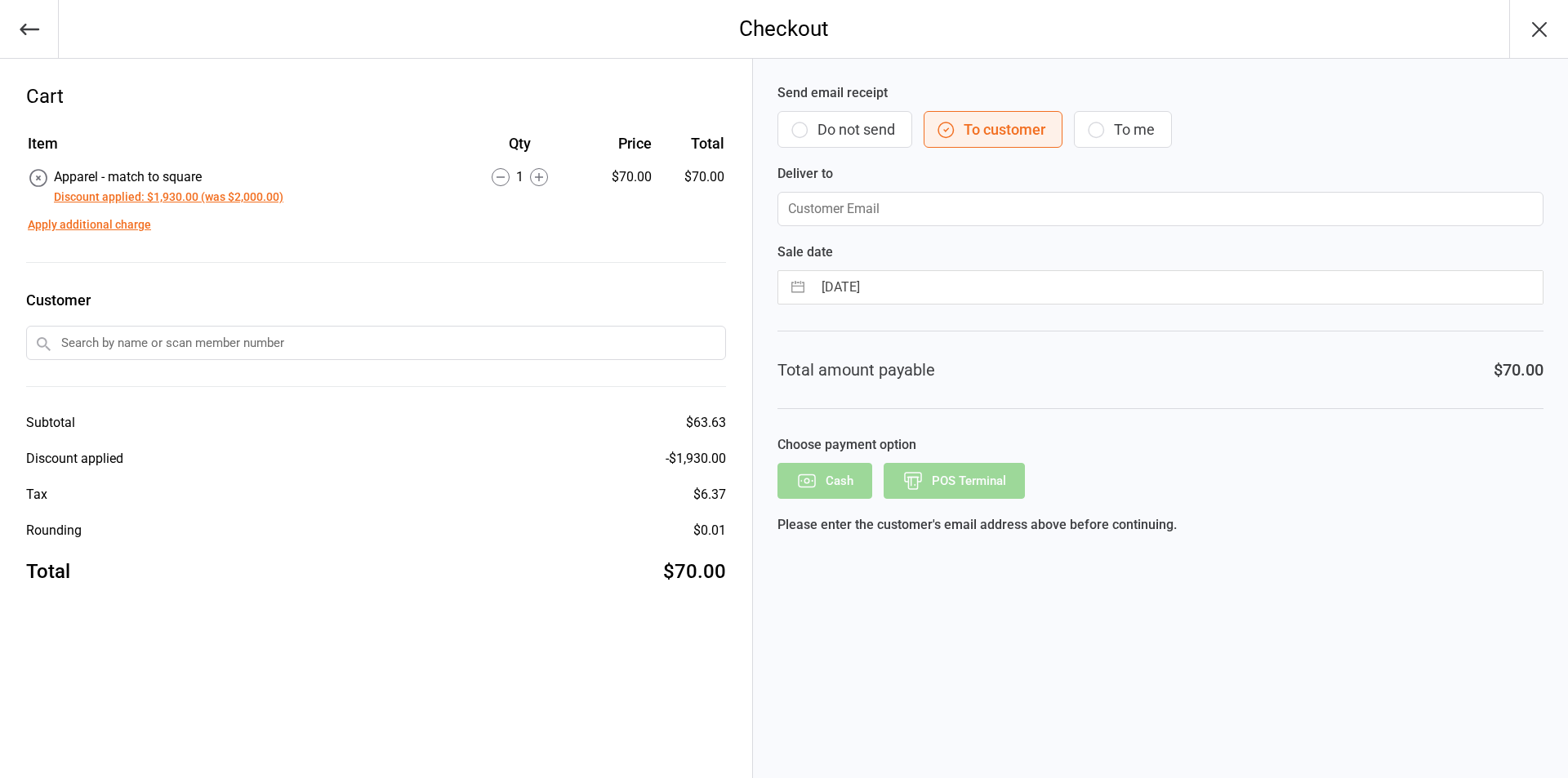
click at [828, 130] on button "Do not send" at bounding box center [844, 129] width 134 height 37
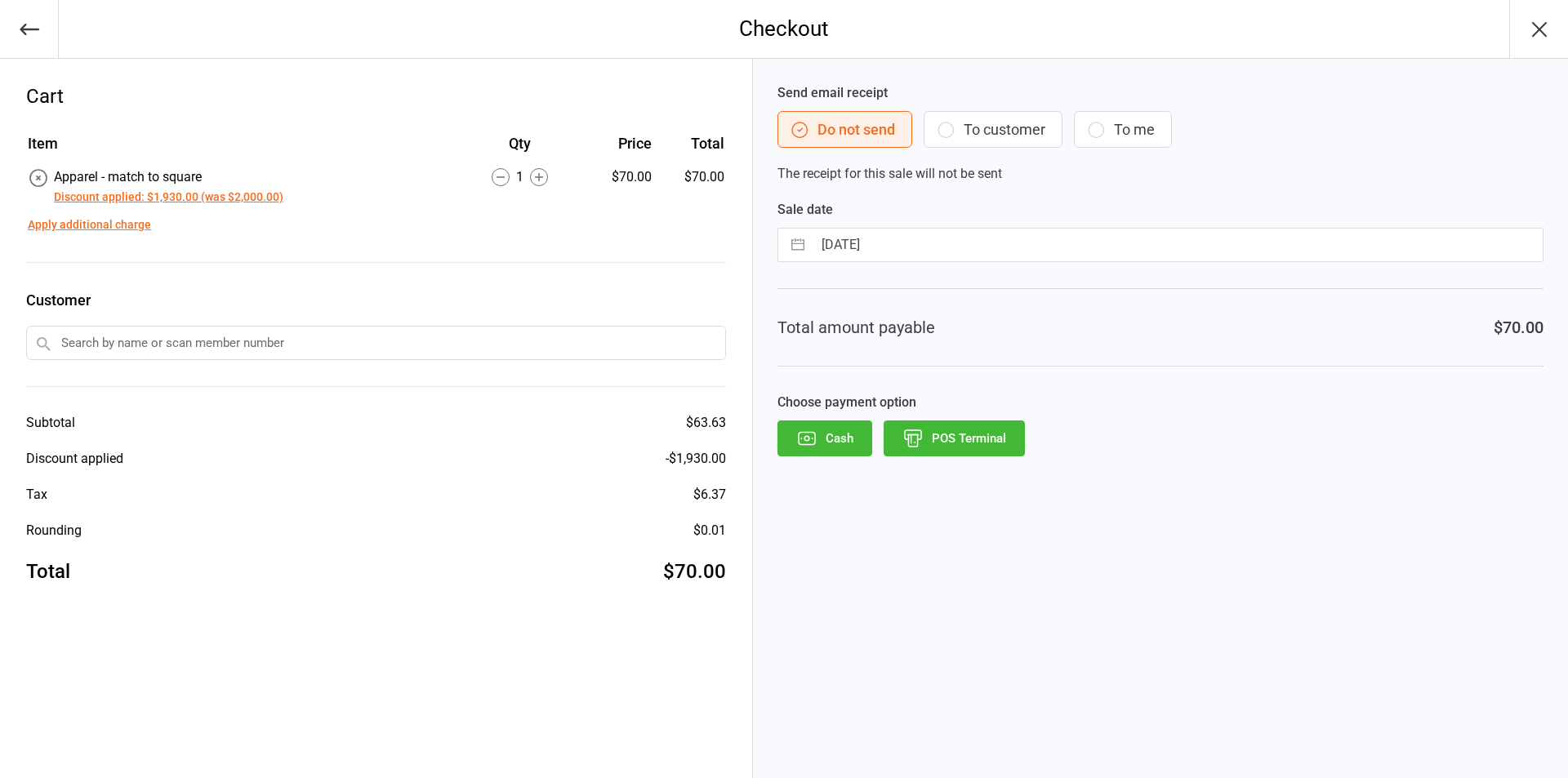
click at [799, 248] on button "button" at bounding box center [798, 245] width 30 height 32
select select "6"
select select "2025"
select select "7"
select select "2025"
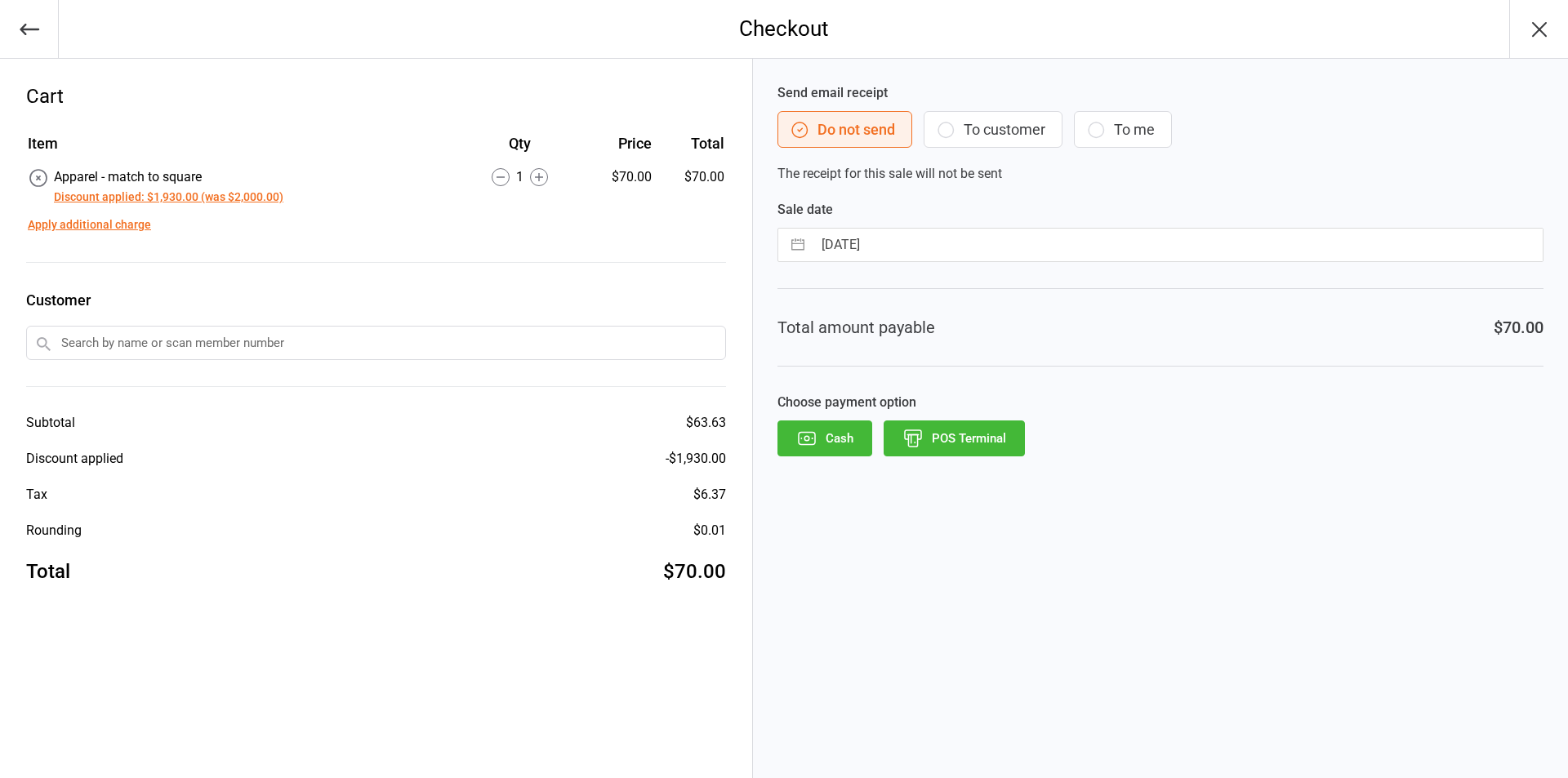
select select "8"
select select "2025"
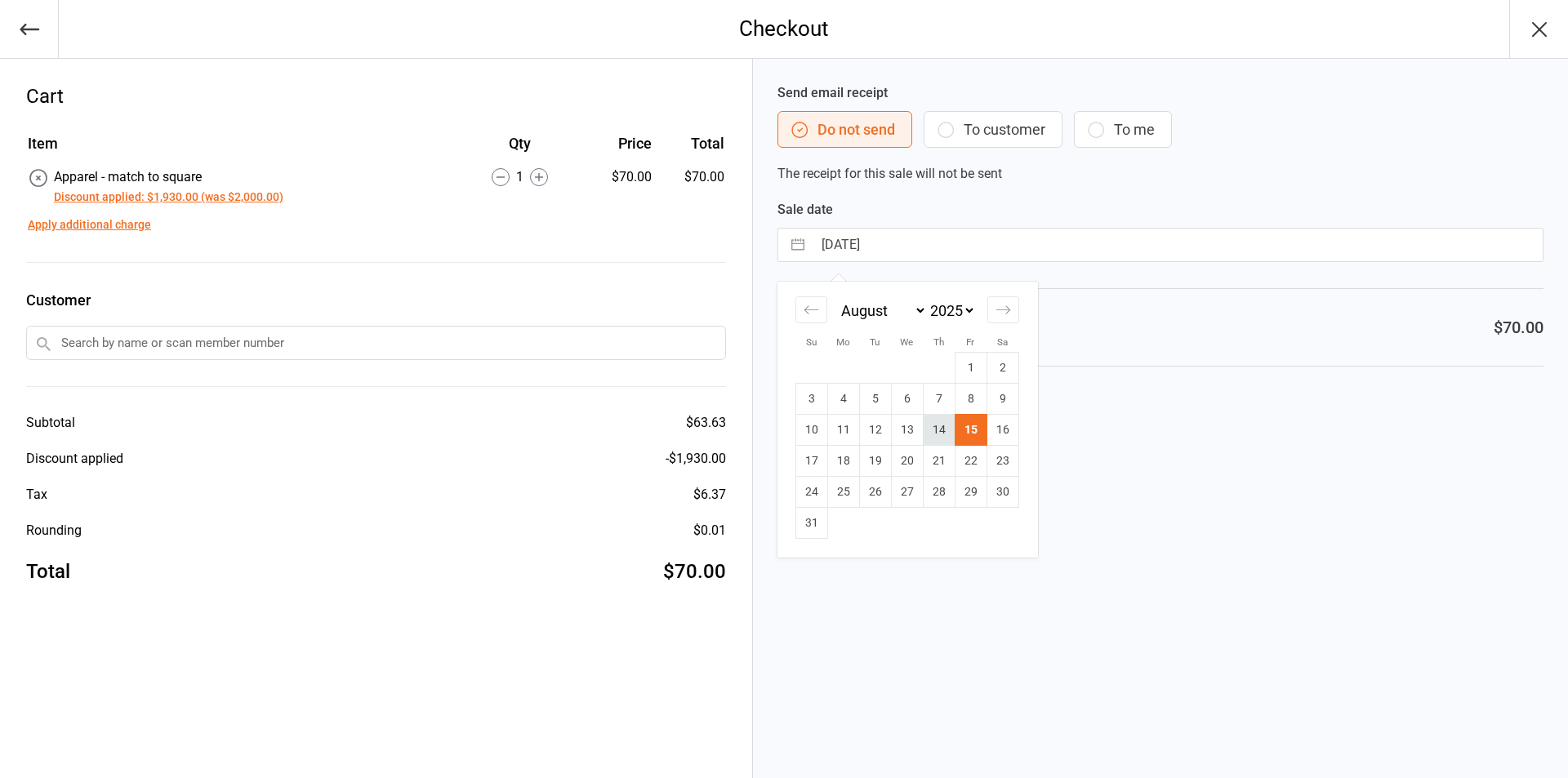
click at [935, 431] on td "14" at bounding box center [938, 430] width 31 height 31
type input "14 Aug 2025"
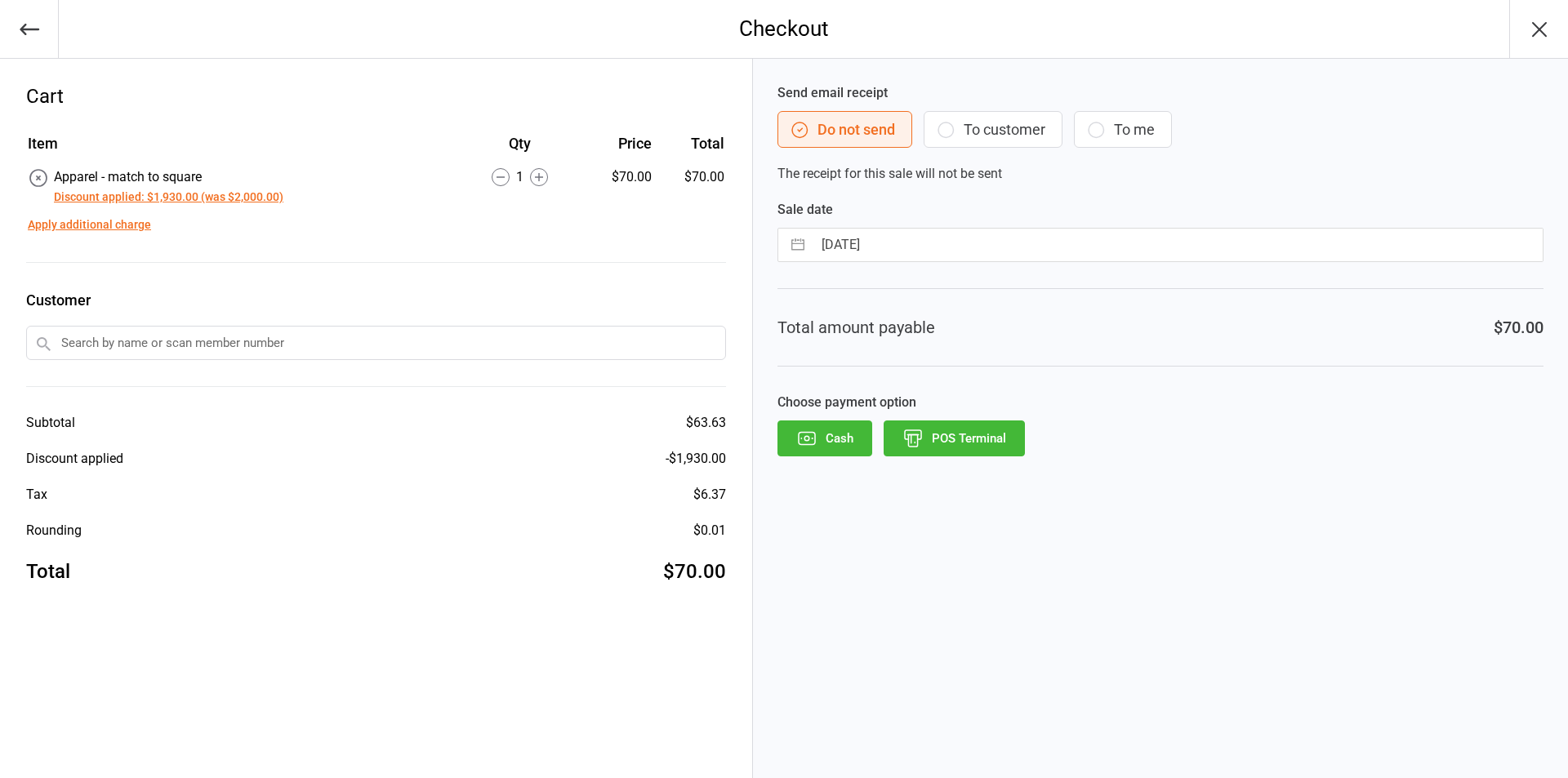
drag, startPoint x: 944, startPoint y: 451, endPoint x: 957, endPoint y: 452, distance: 13.0
click at [945, 451] on button "POS Terminal" at bounding box center [954, 439] width 141 height 36
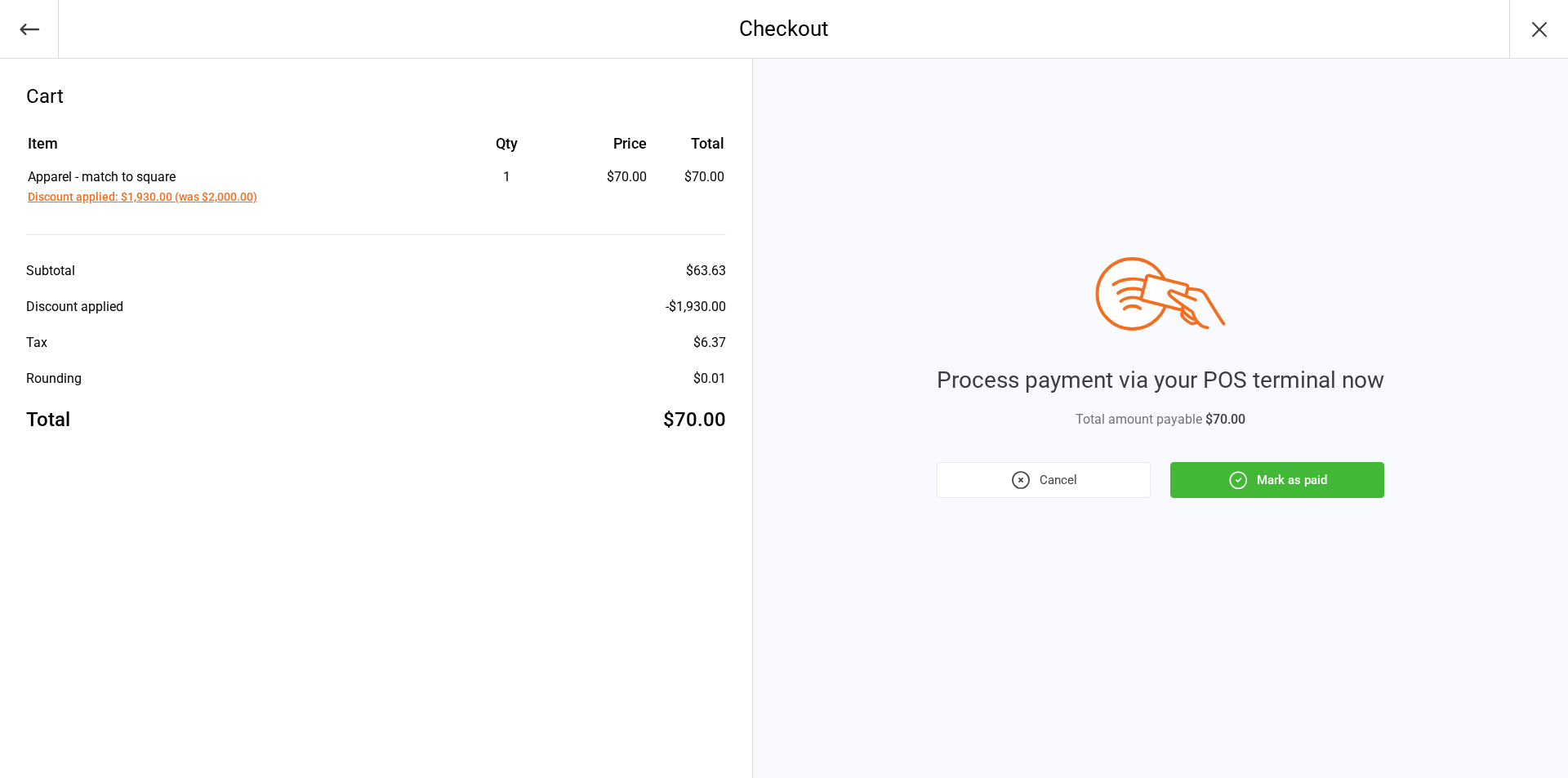
click at [1241, 486] on icon "button" at bounding box center [1238, 480] width 21 height 21
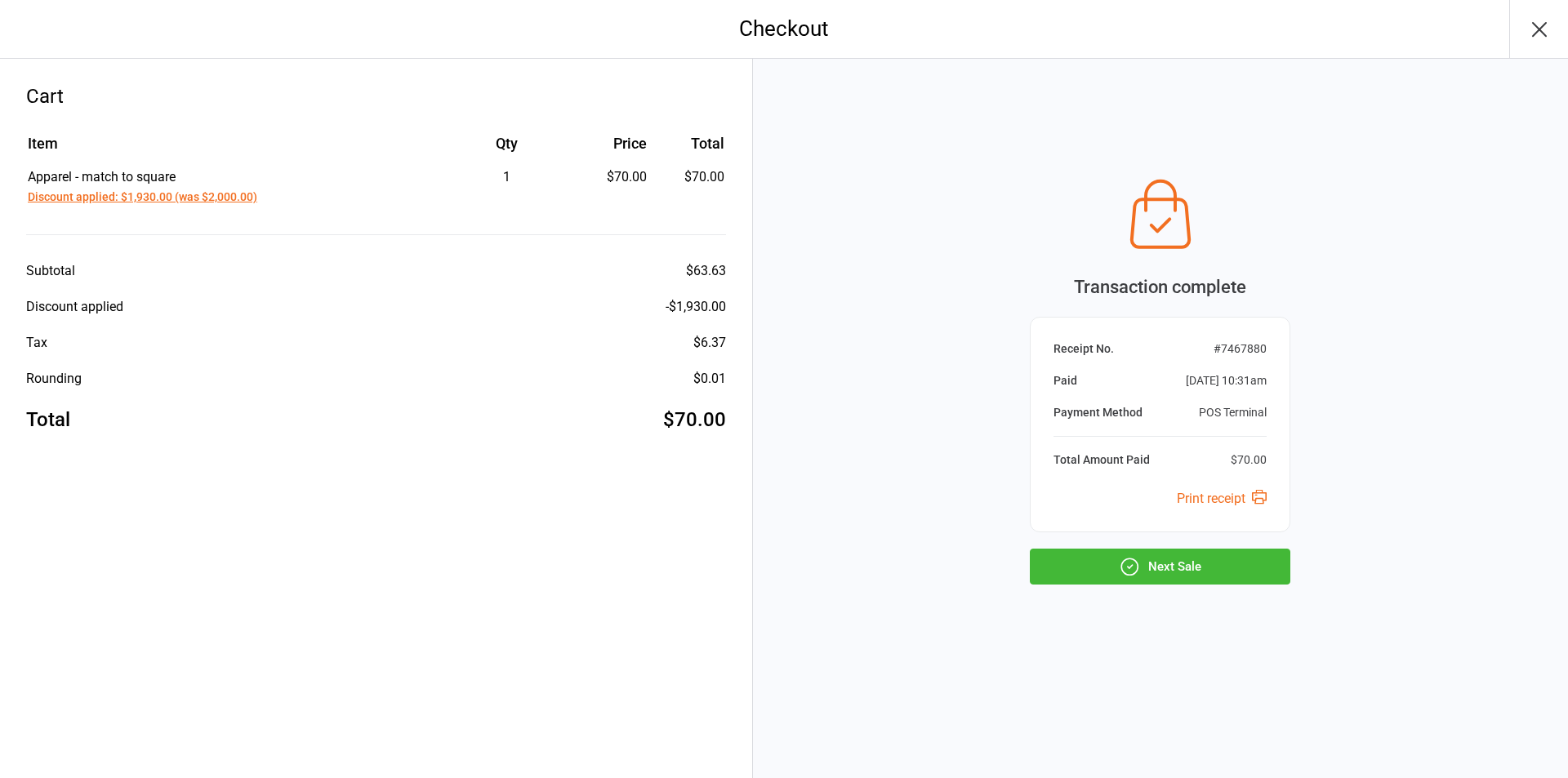
click at [1215, 573] on button "Next Sale" at bounding box center [1160, 566] width 260 height 36
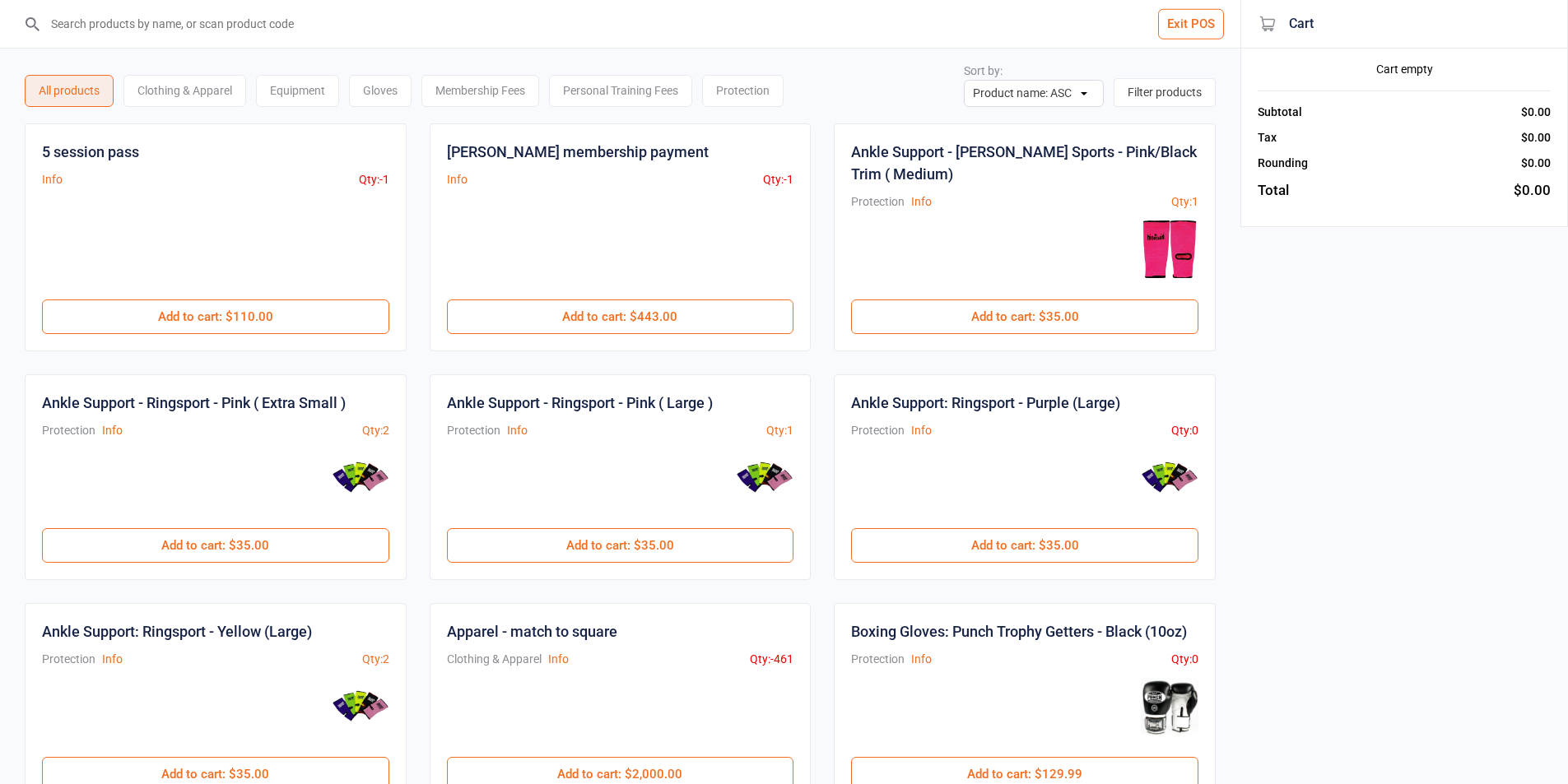
click at [376, 17] on input "search" at bounding box center [630, 24] width 1175 height 48
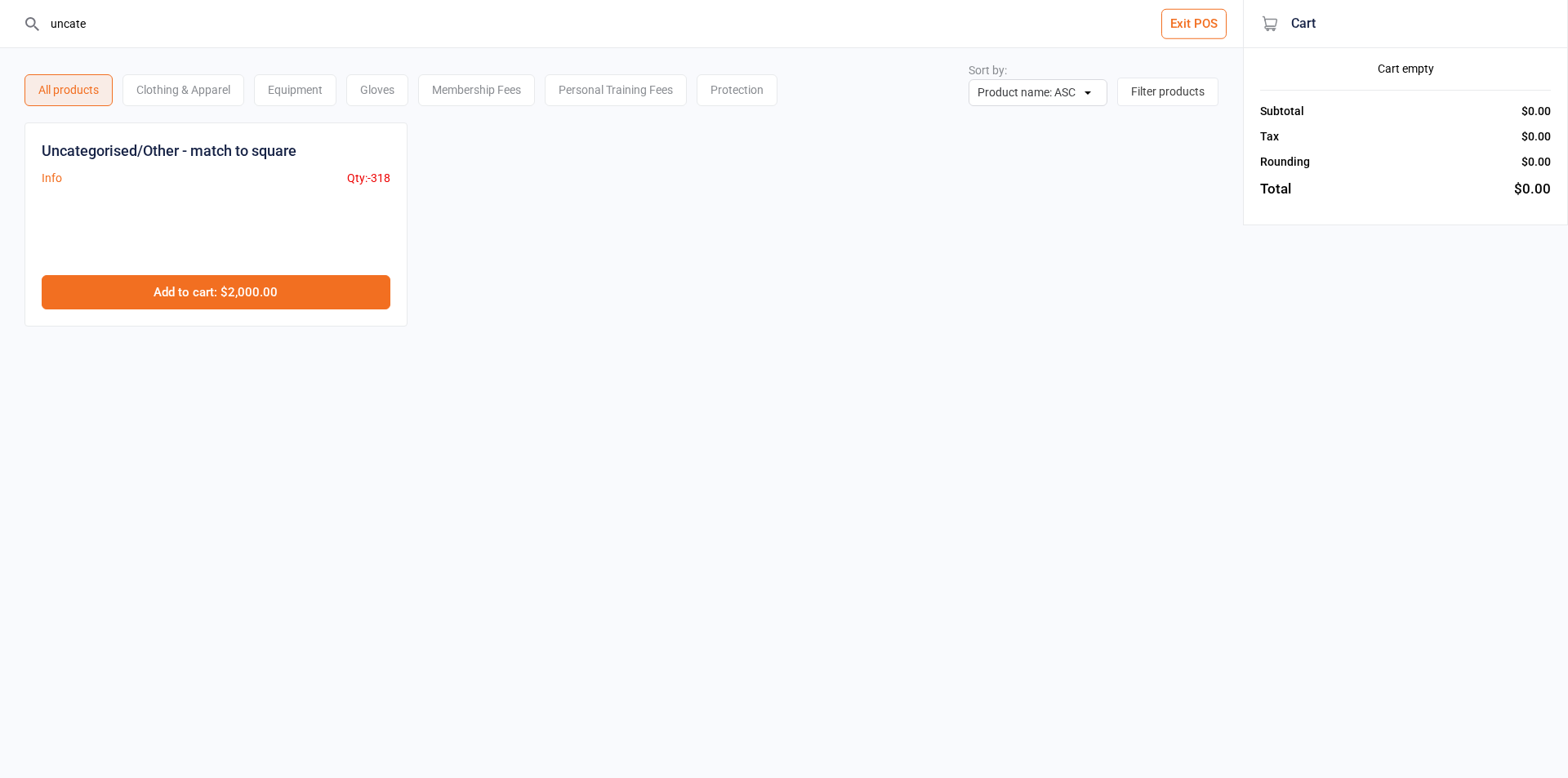
type input "uncate"
click at [260, 291] on button "Add to cart : $2,000.00" at bounding box center [216, 292] width 349 height 34
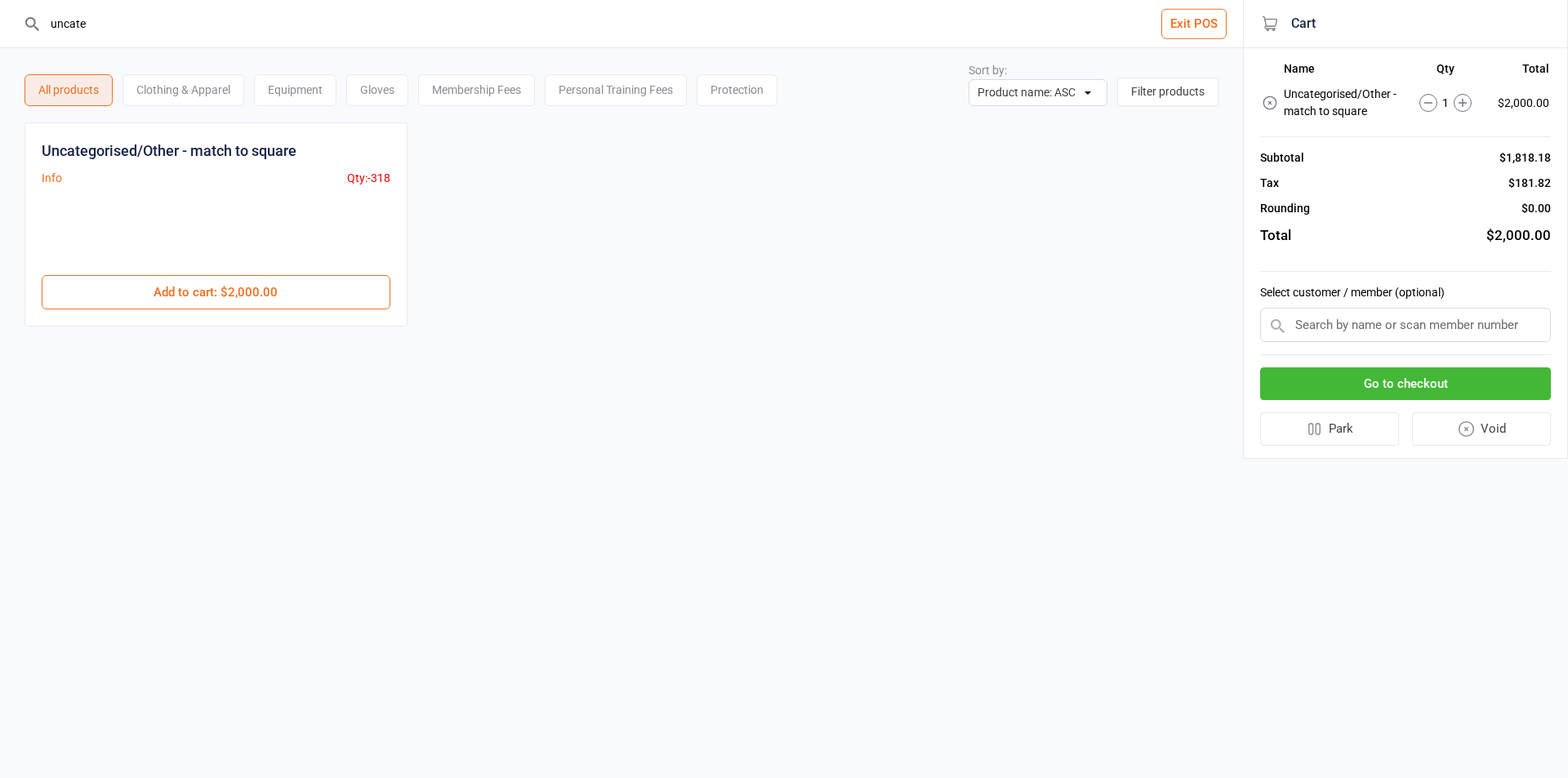
click at [1300, 372] on button "Go to checkout" at bounding box center [1406, 383] width 291 height 33
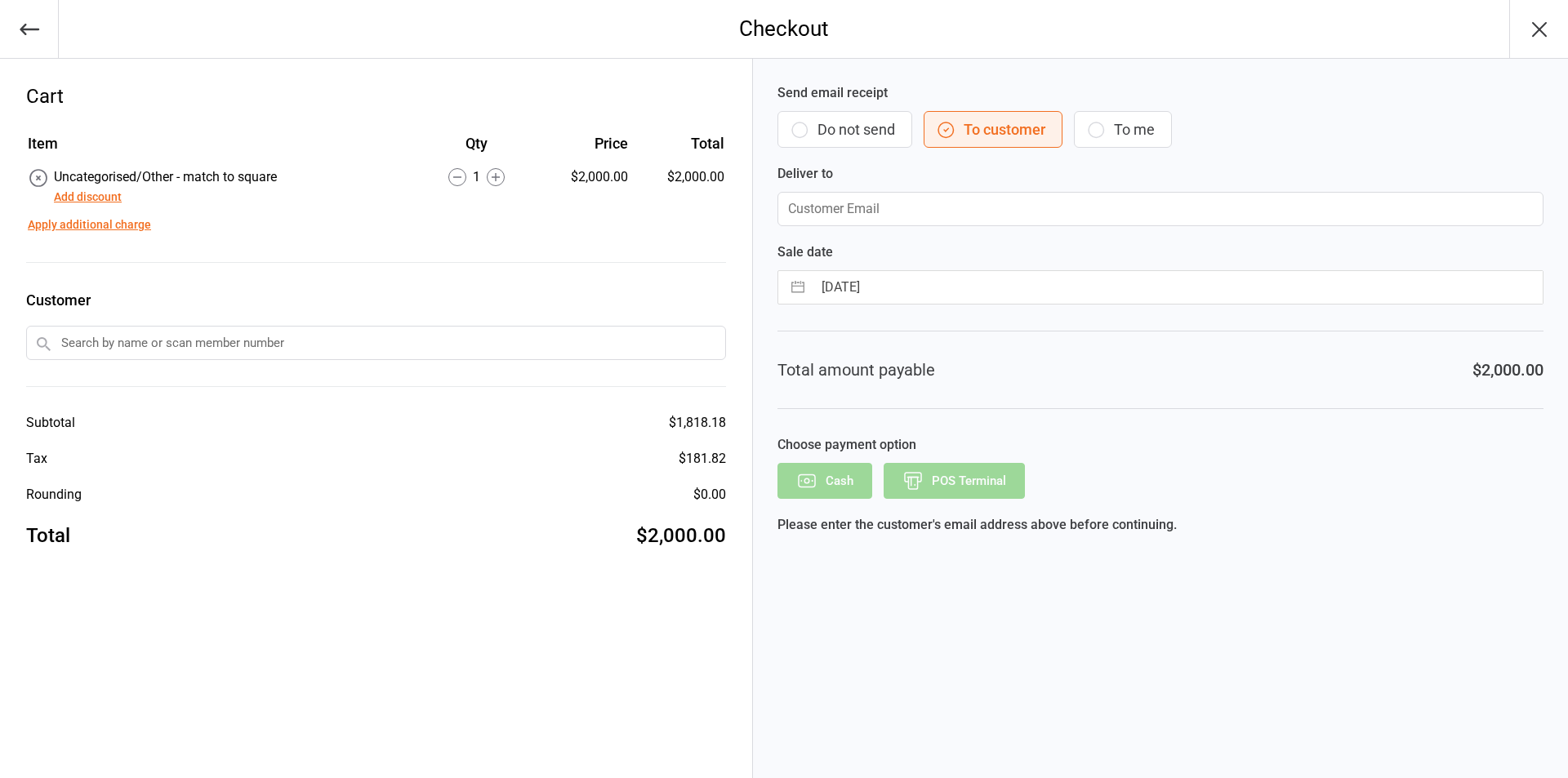
click at [113, 197] on button "Add discount" at bounding box center [88, 197] width 68 height 17
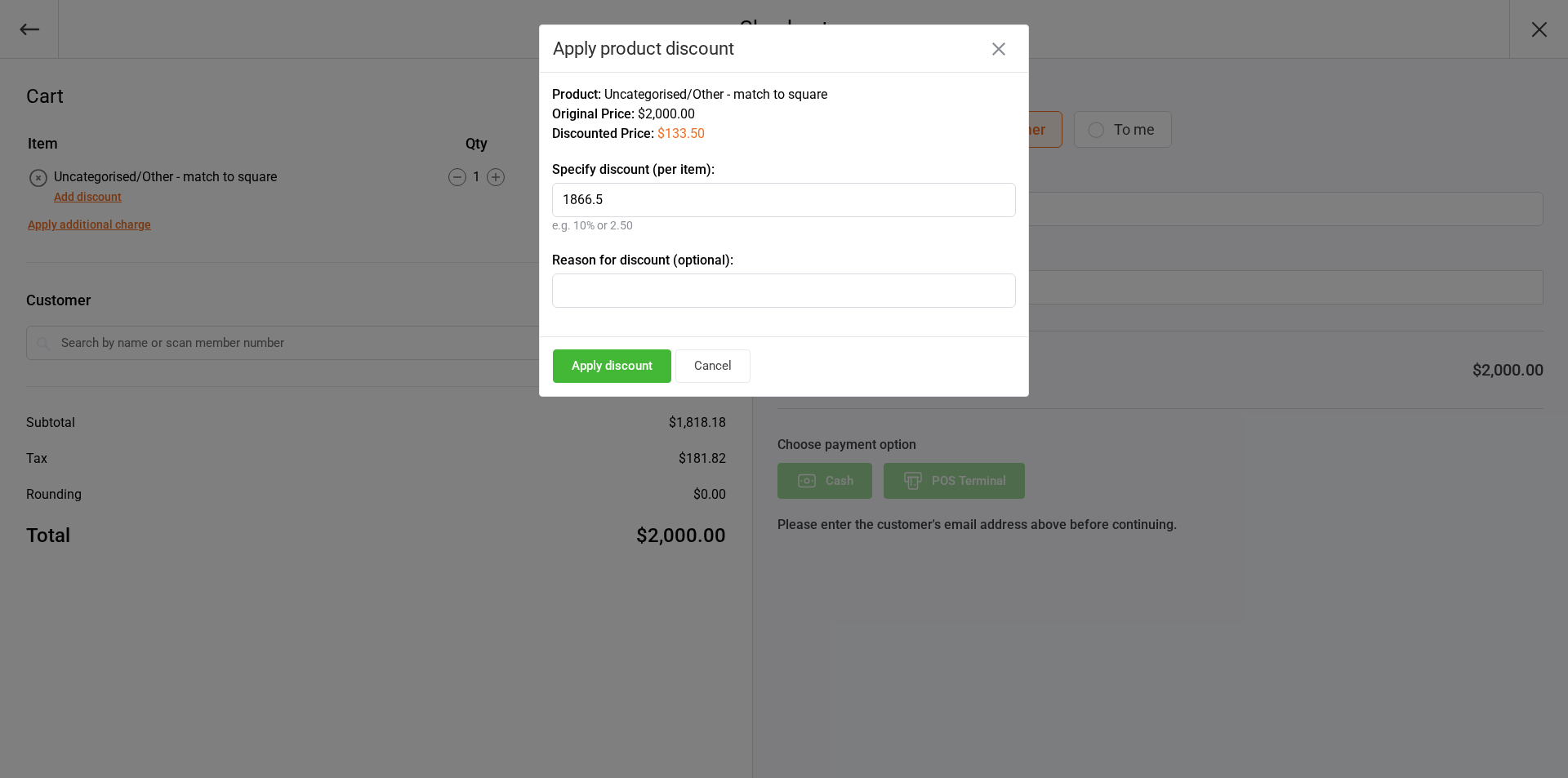
type input "1866.5"
click at [631, 372] on button "Apply discount" at bounding box center [611, 366] width 118 height 33
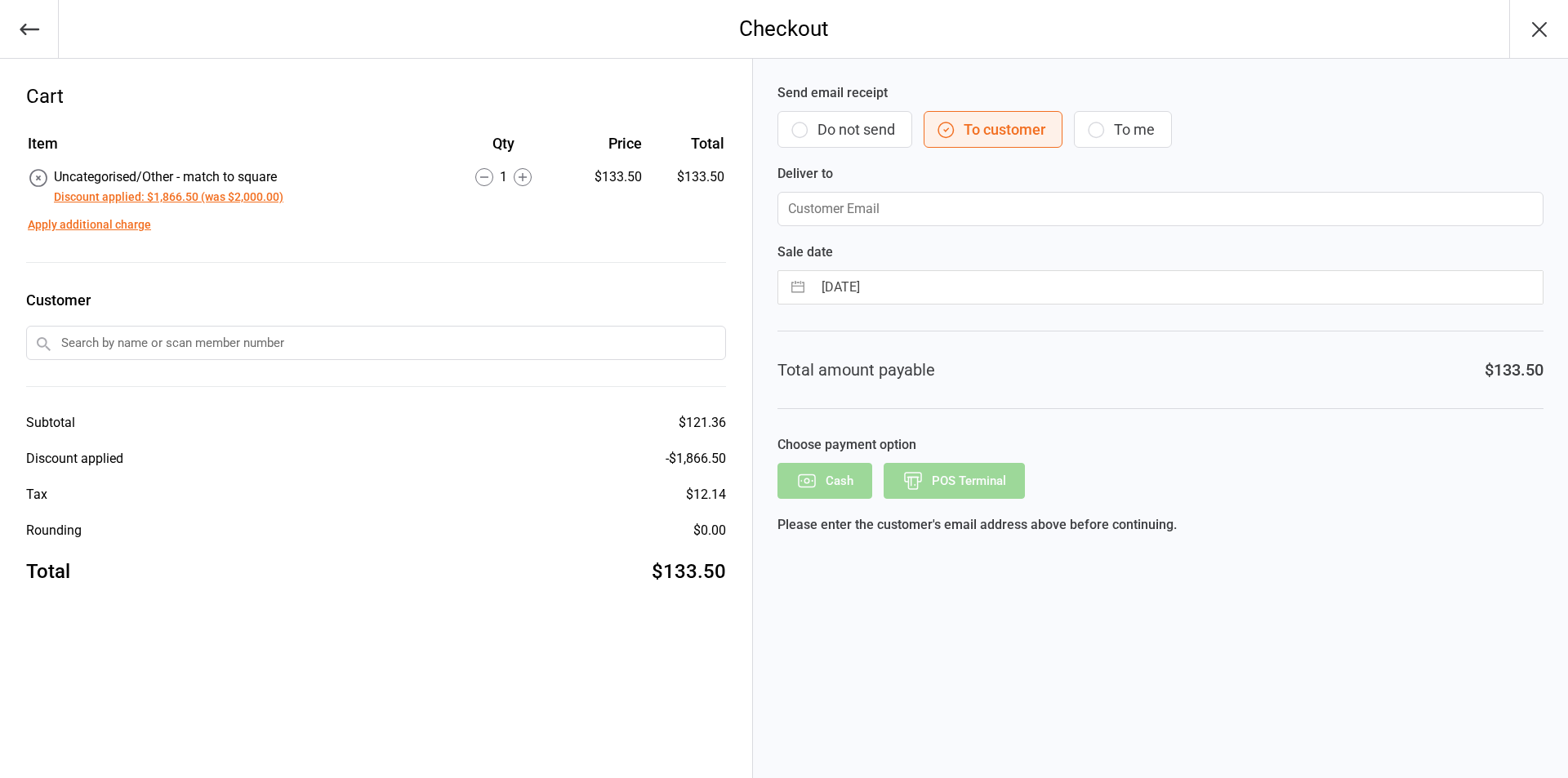
click at [818, 135] on button "Do not send" at bounding box center [844, 129] width 134 height 37
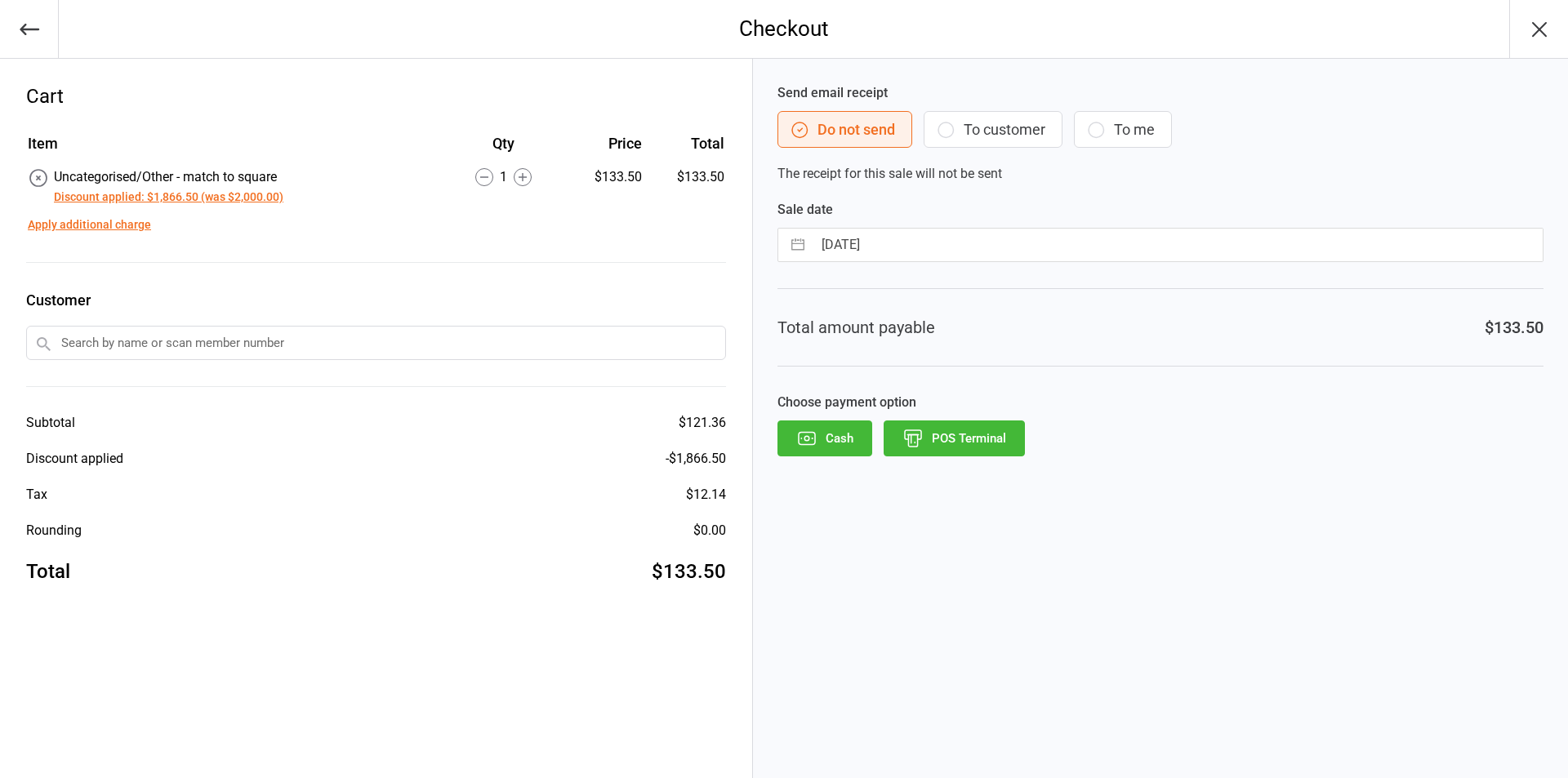
click at [793, 240] on button "button" at bounding box center [798, 245] width 30 height 32
select select "6"
select select "2025"
select select "7"
select select "2025"
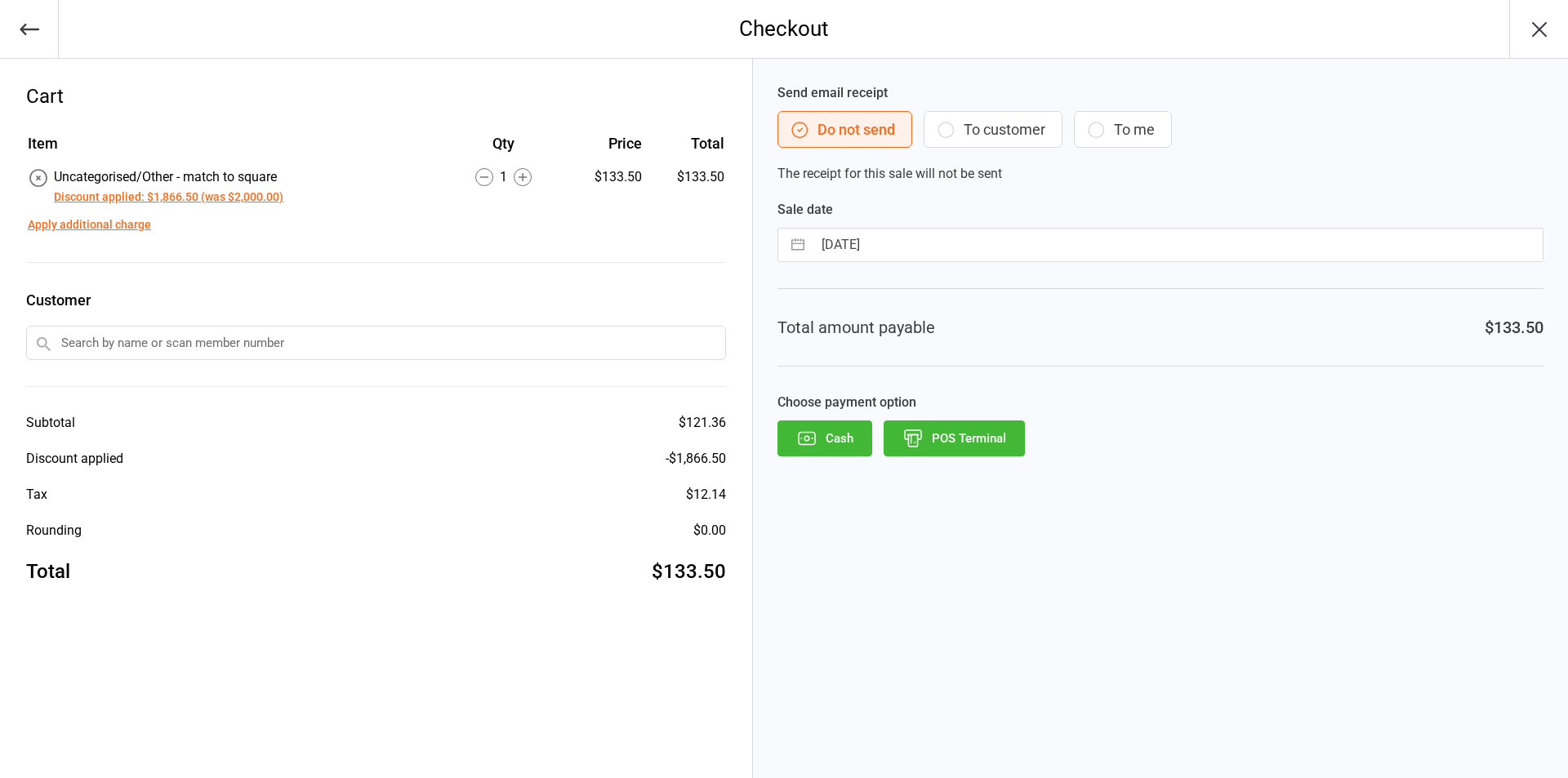
select select "8"
select select "2025"
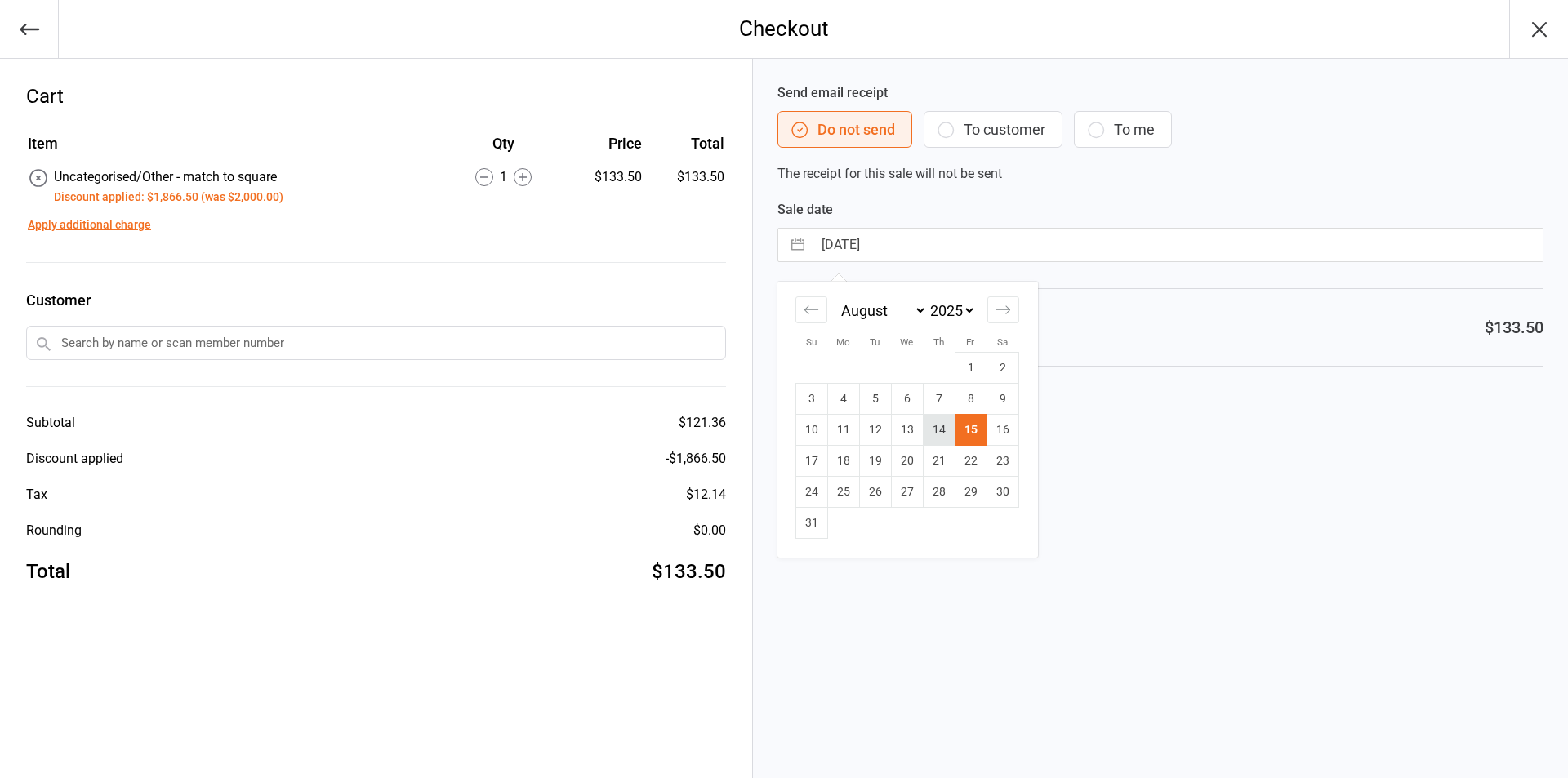
click at [947, 437] on td "14" at bounding box center [938, 430] width 31 height 31
type input "14 Aug 2025"
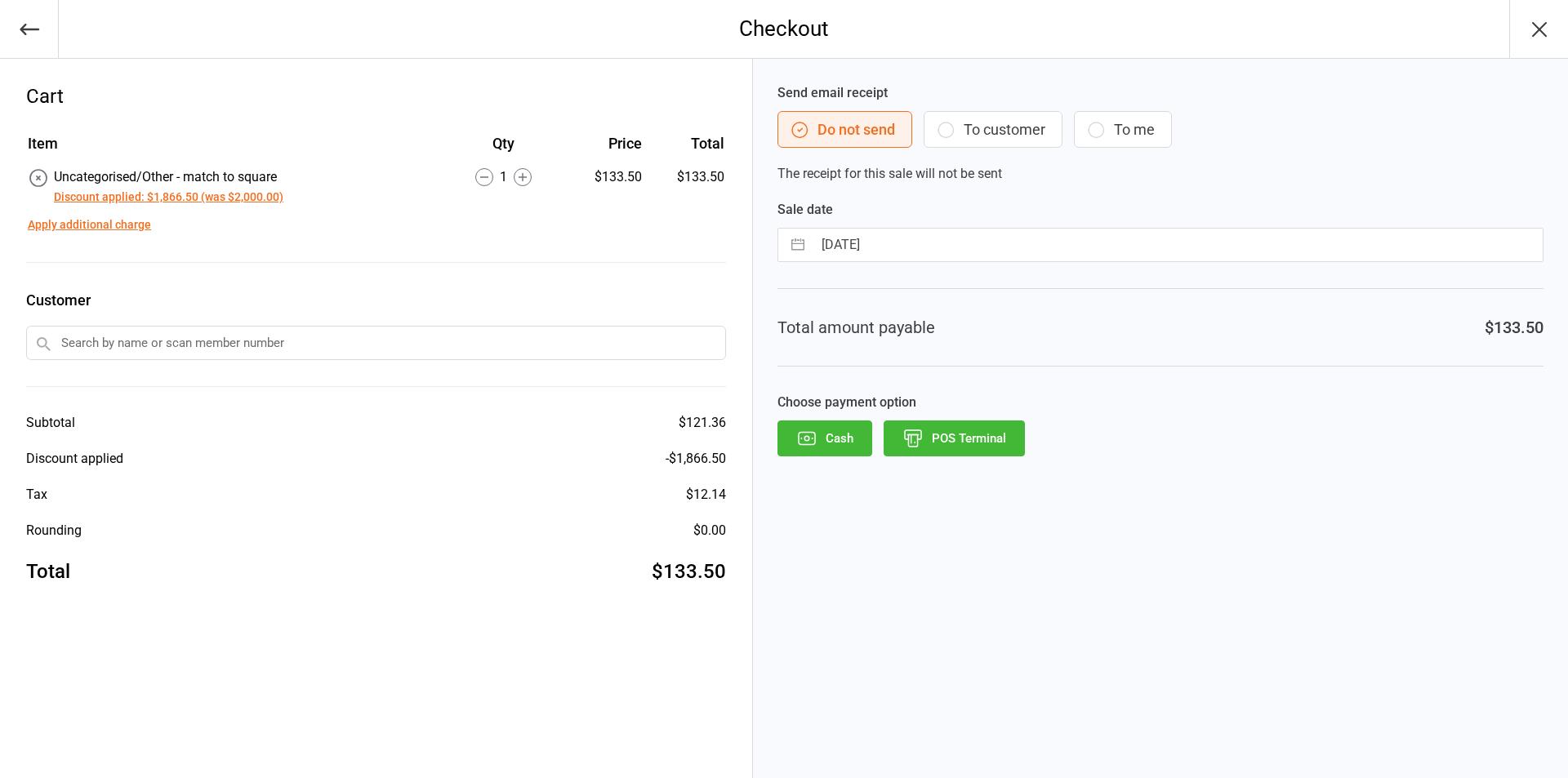
click at [947, 439] on button "POS Terminal" at bounding box center [954, 439] width 141 height 36
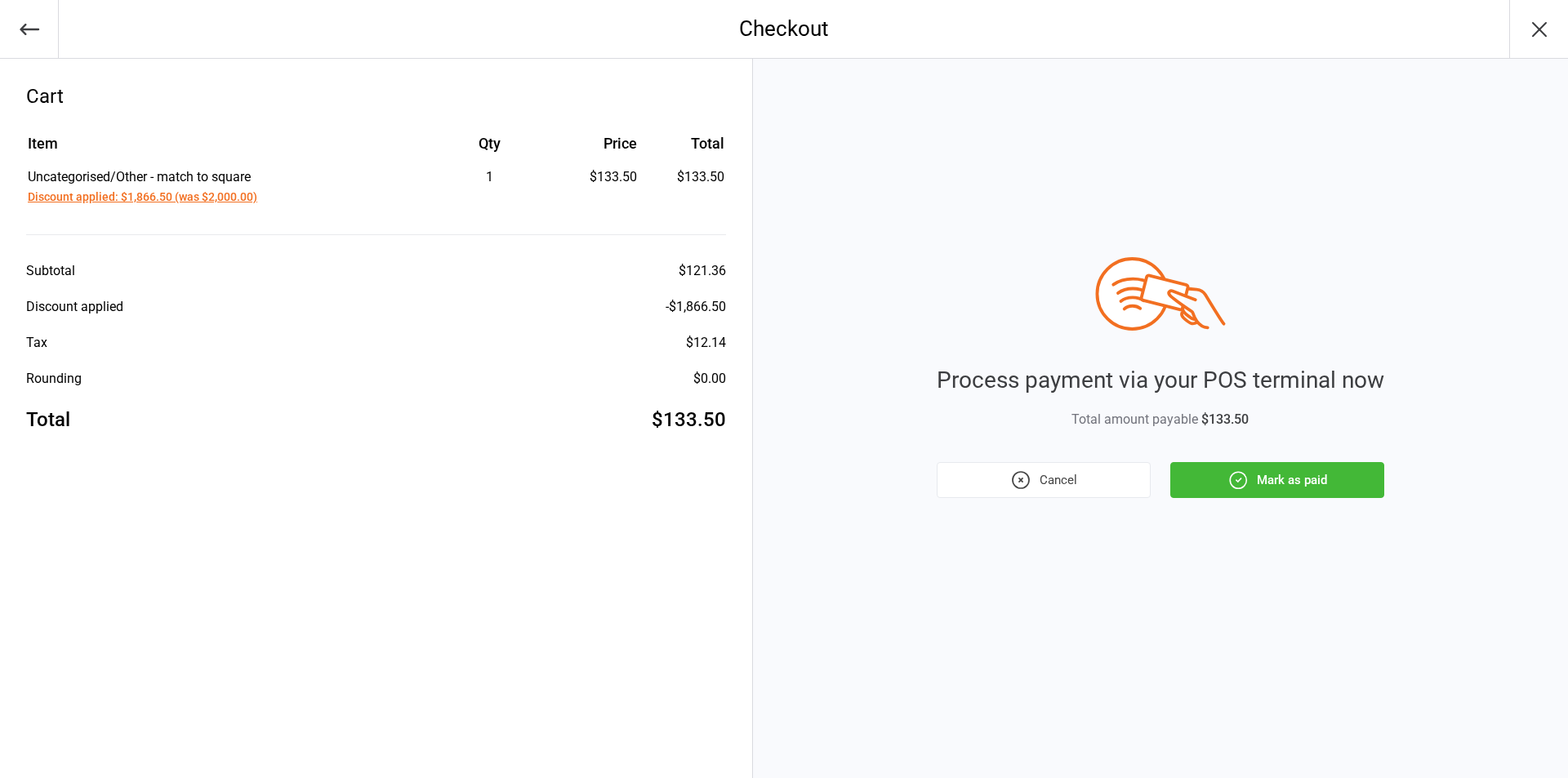
click at [1211, 471] on button "Mark as paid" at bounding box center [1277, 480] width 214 height 36
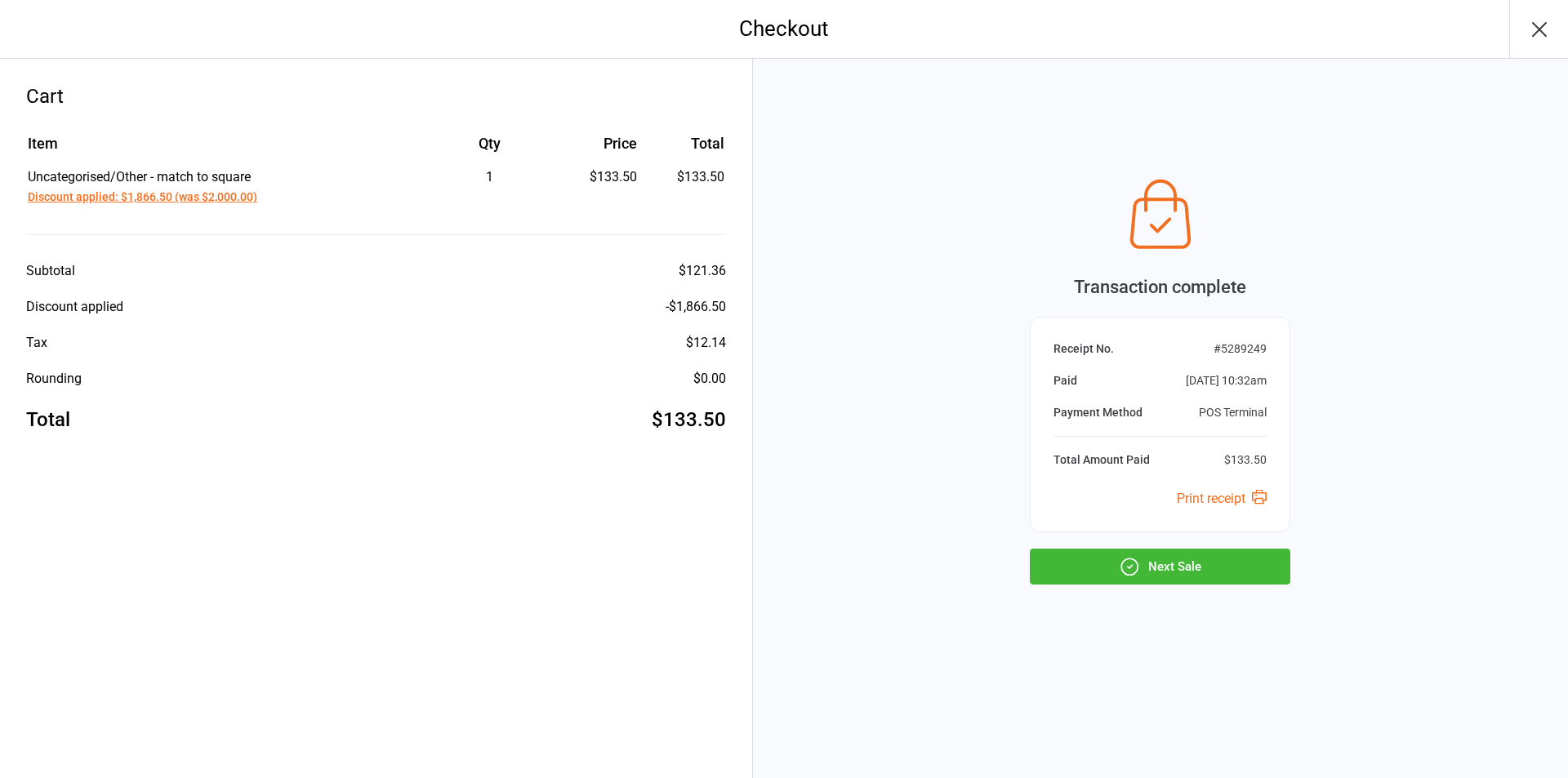
click at [1084, 562] on button "Next Sale" at bounding box center [1160, 566] width 260 height 36
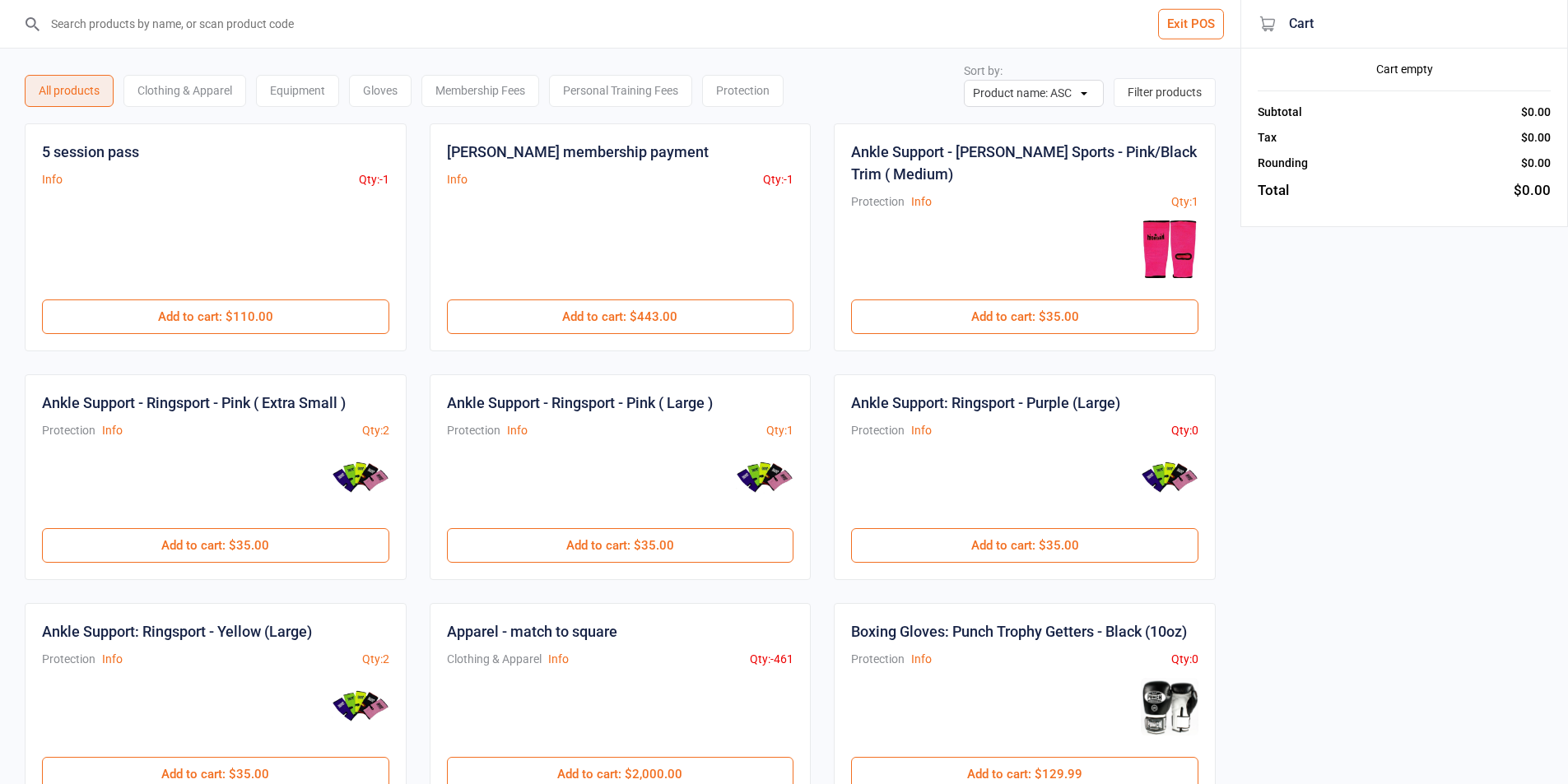
click at [426, 27] on input "search" at bounding box center [630, 24] width 1175 height 48
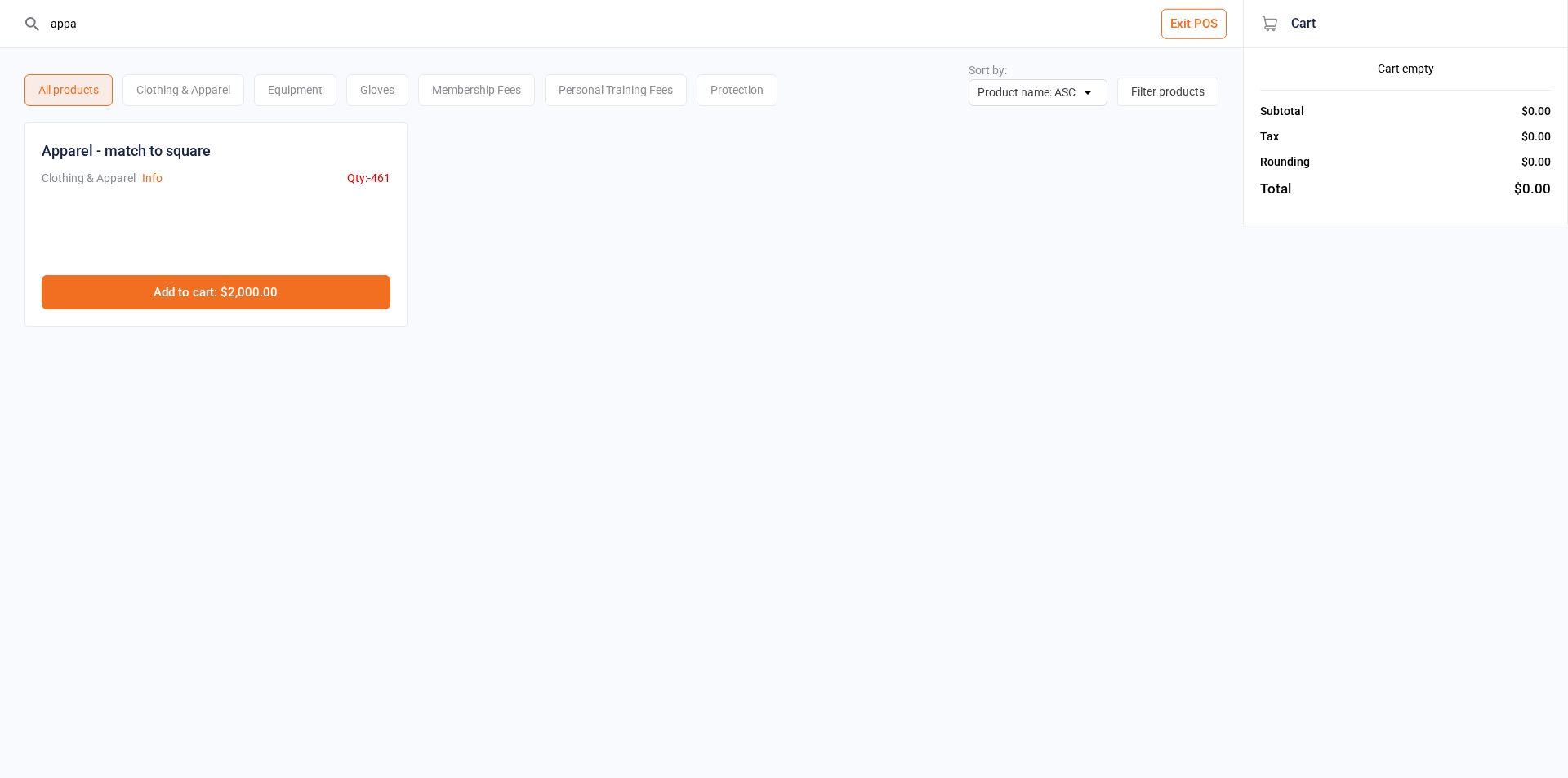
type input "appa"
click at [196, 300] on button "Add to cart : $2,000.00" at bounding box center [216, 292] width 349 height 34
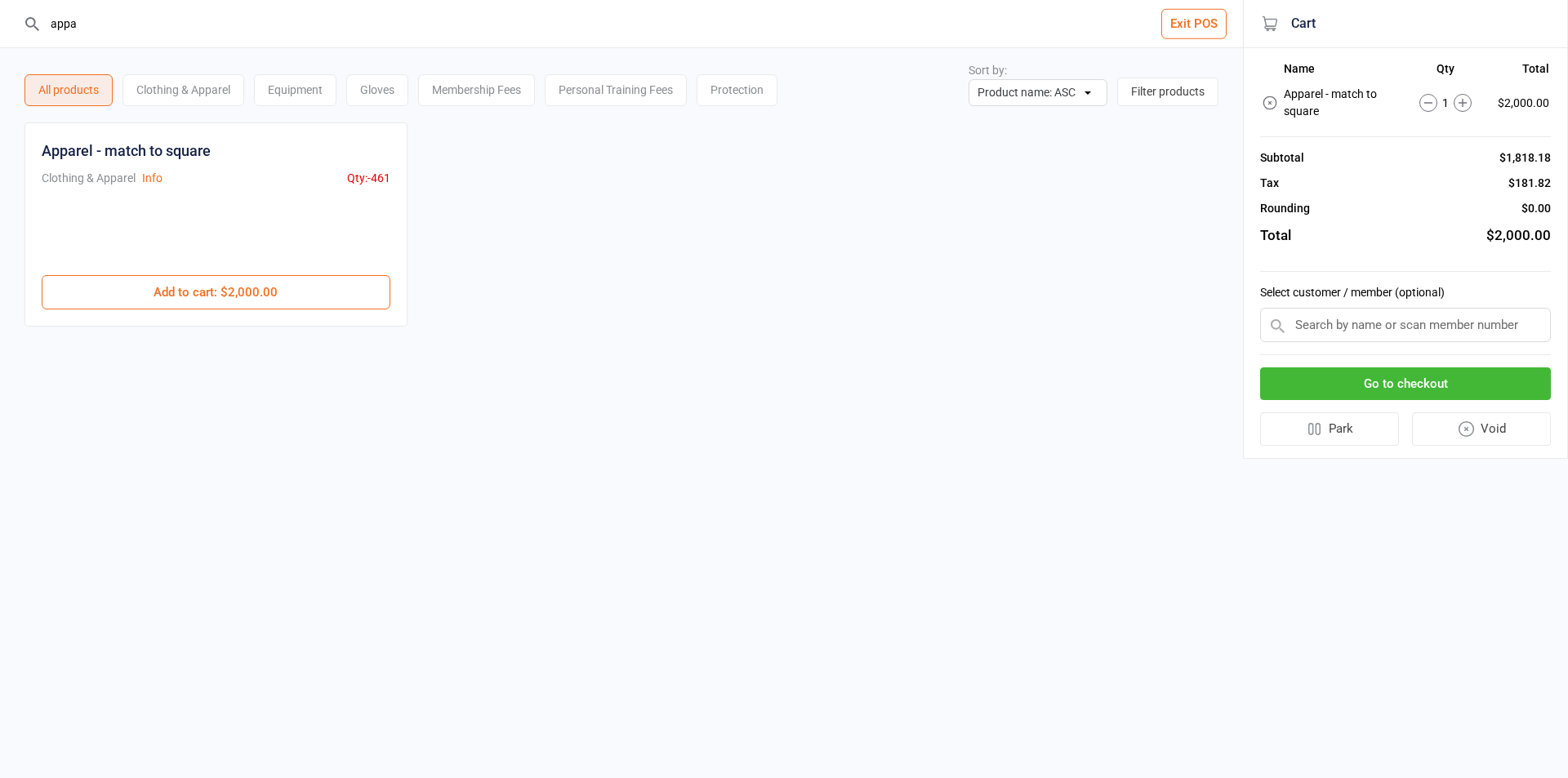
click at [1408, 391] on button "Go to checkout" at bounding box center [1406, 383] width 291 height 33
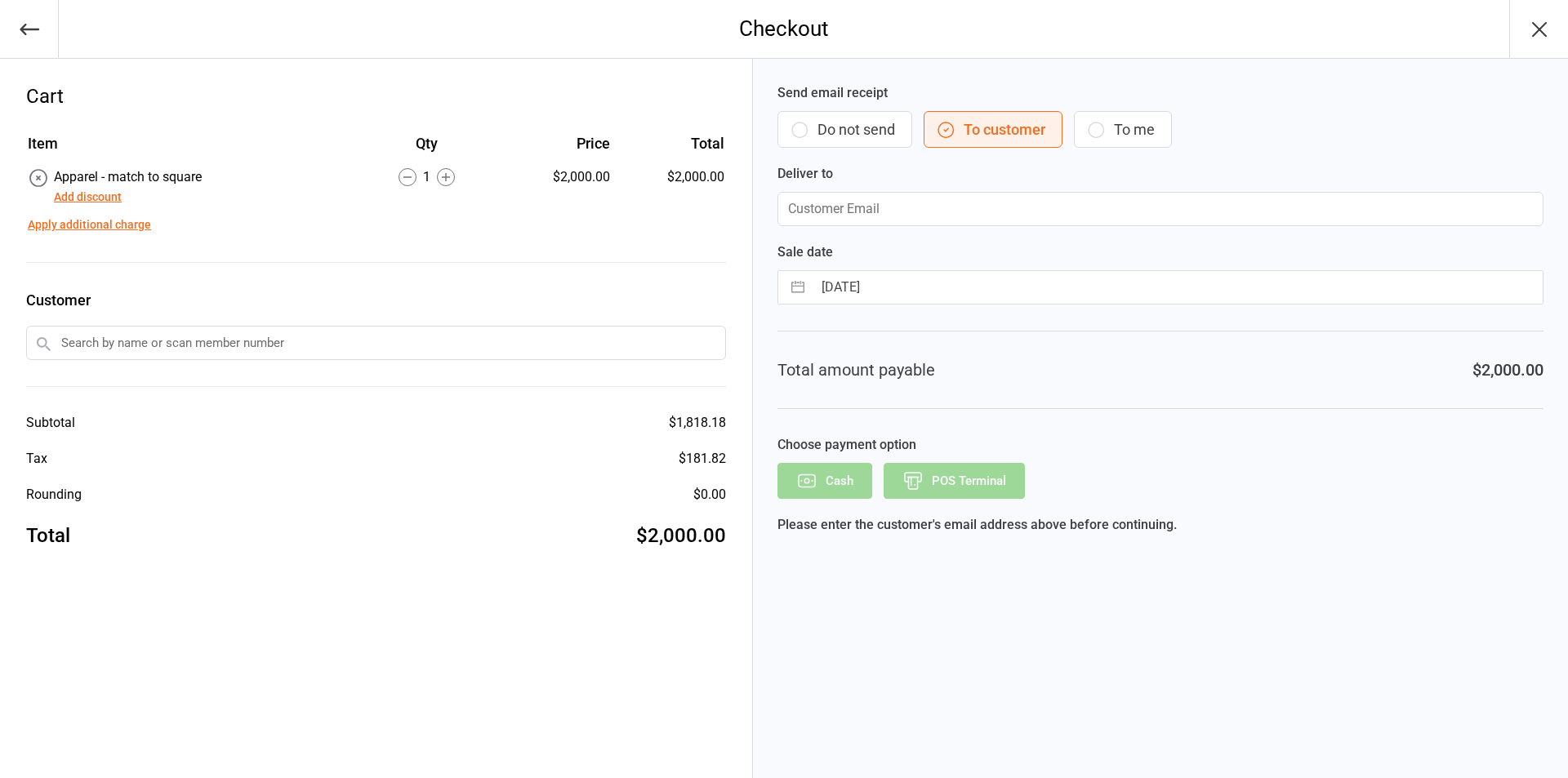
click at [96, 196] on button "Add discount" at bounding box center [88, 197] width 68 height 17
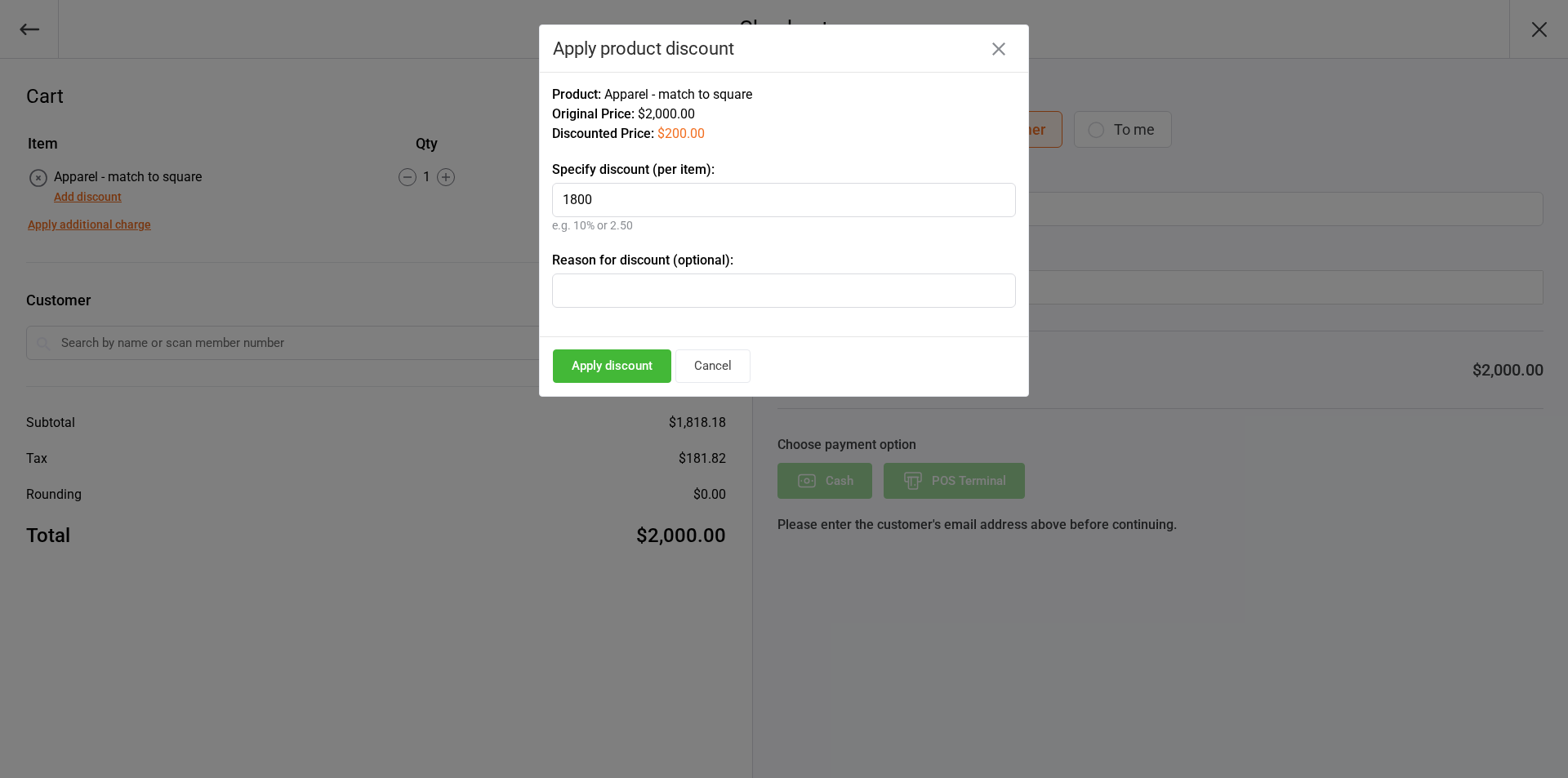
type input "1800"
click at [606, 364] on button "Apply discount" at bounding box center [611, 366] width 118 height 33
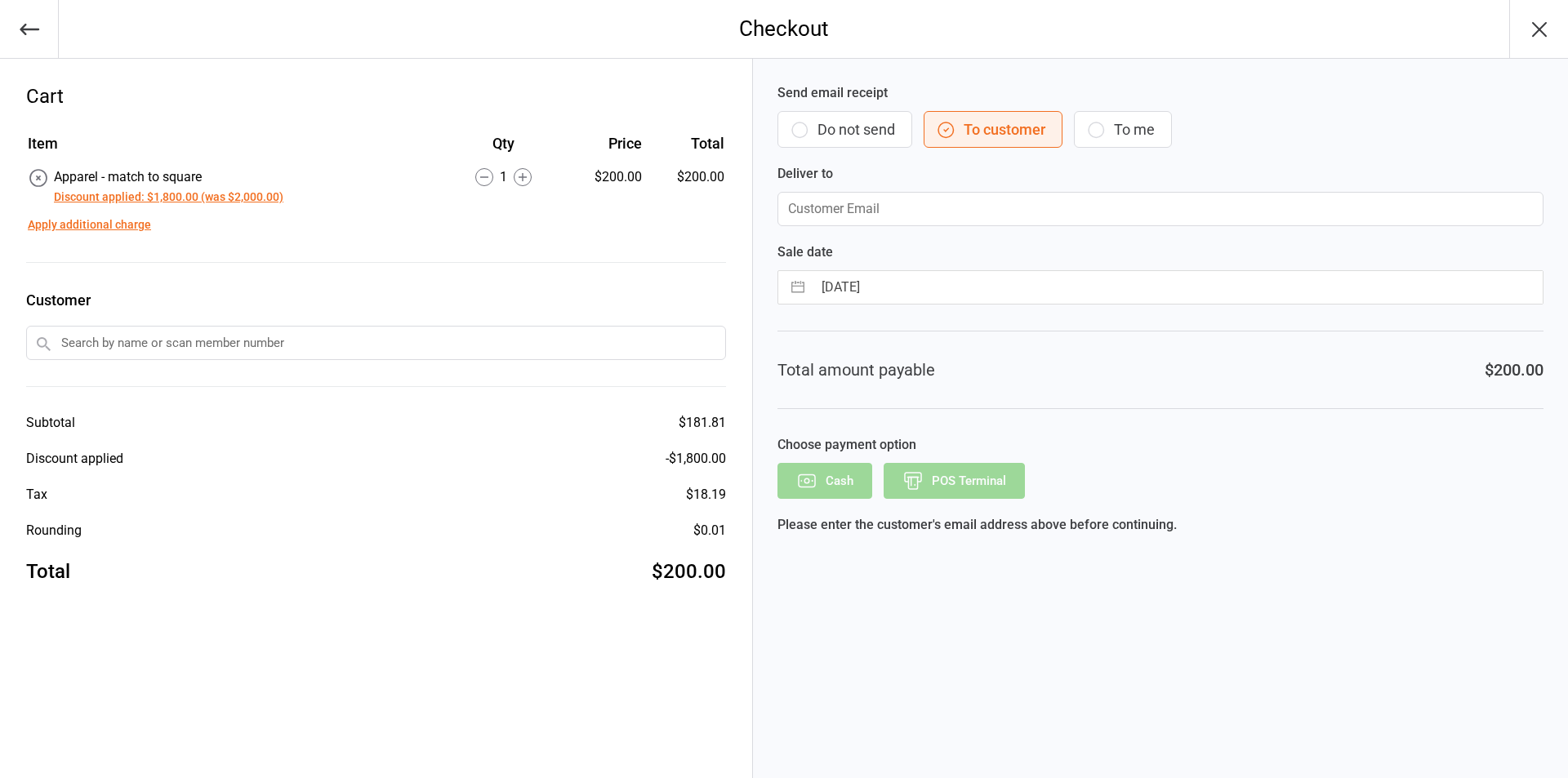
click at [810, 138] on button "Do not send" at bounding box center [844, 129] width 134 height 37
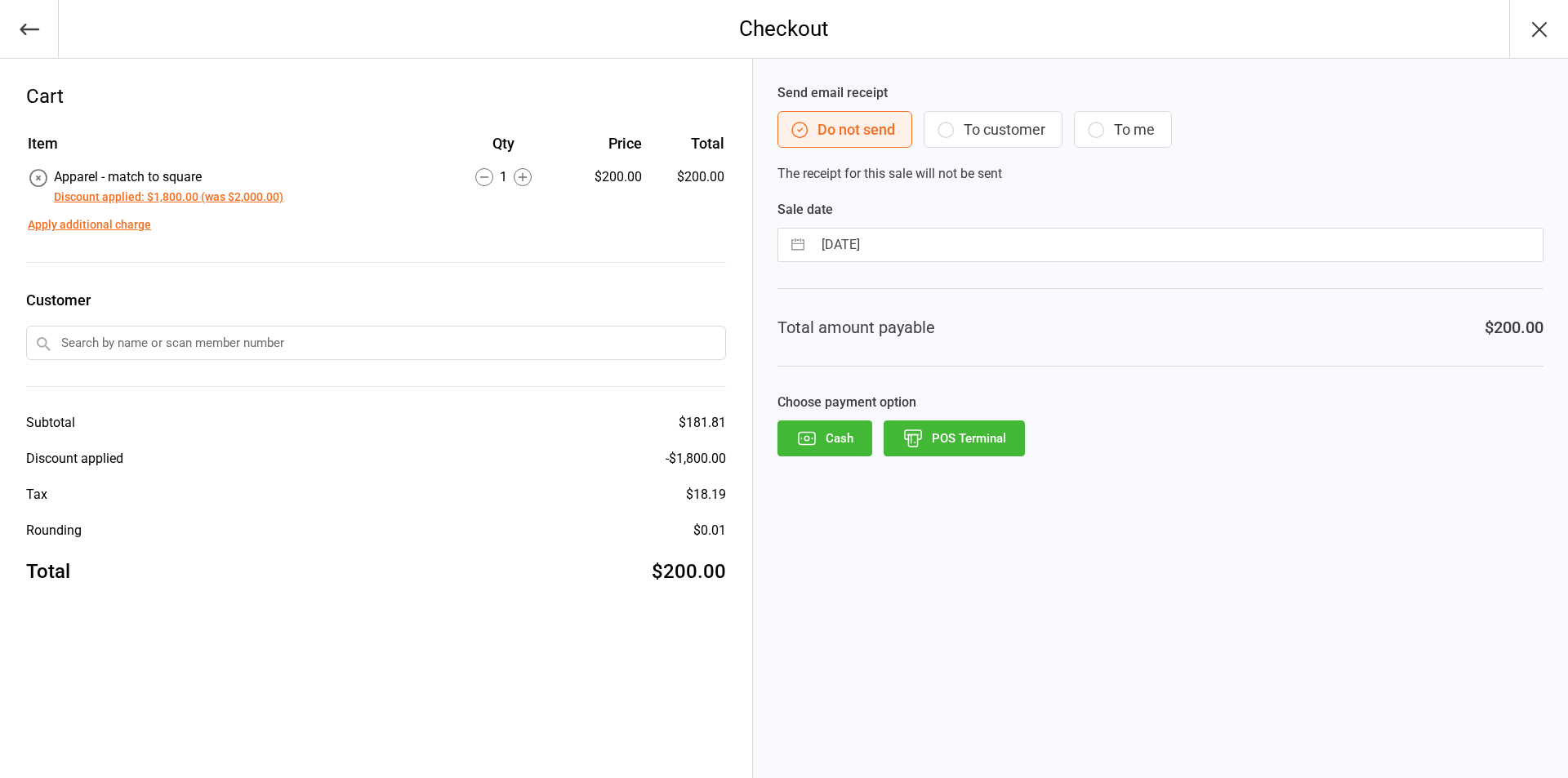
click at [797, 242] on button "button" at bounding box center [798, 245] width 30 height 32
select select "6"
select select "2025"
select select "7"
select select "2025"
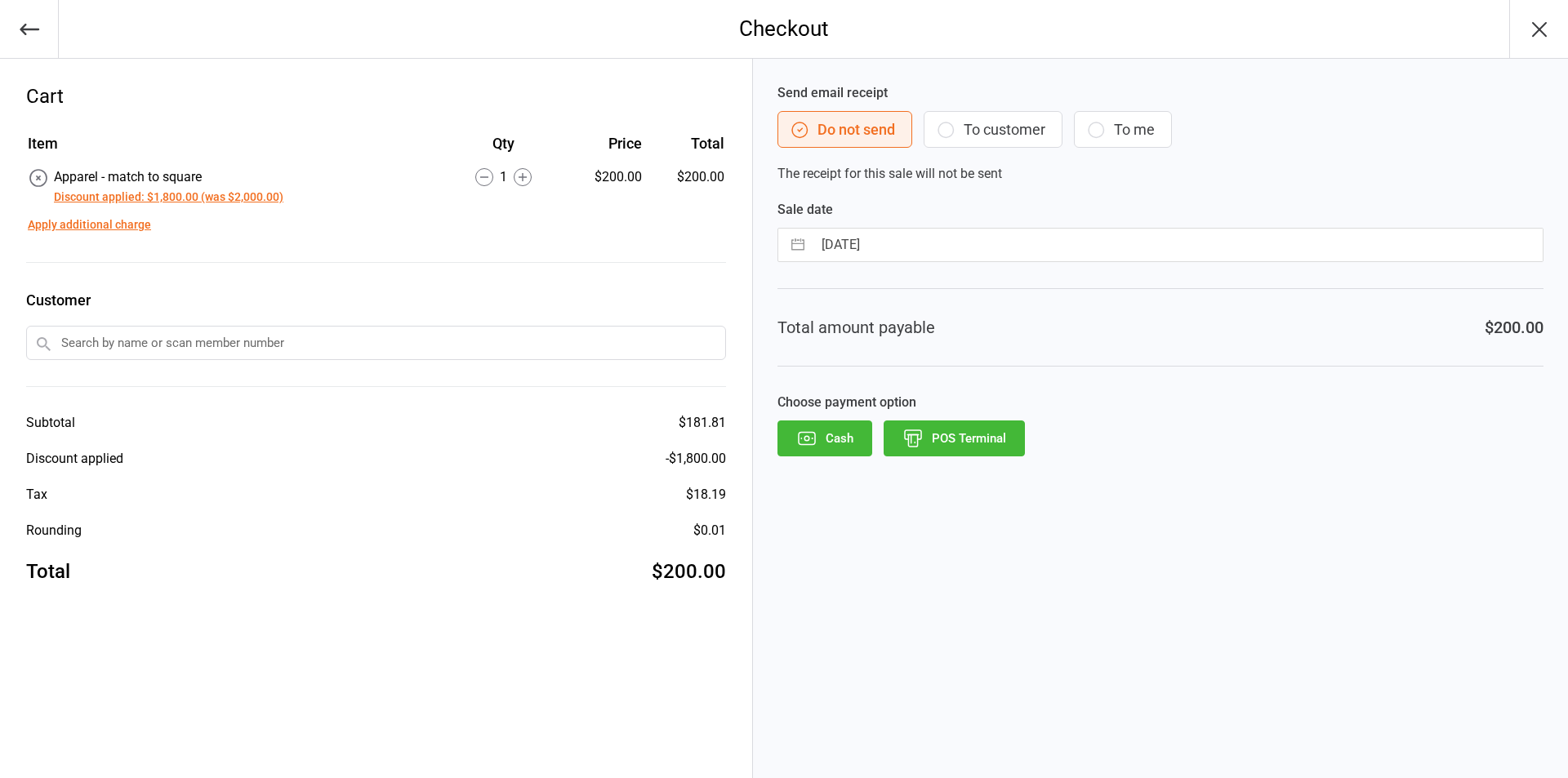
select select "8"
select select "2025"
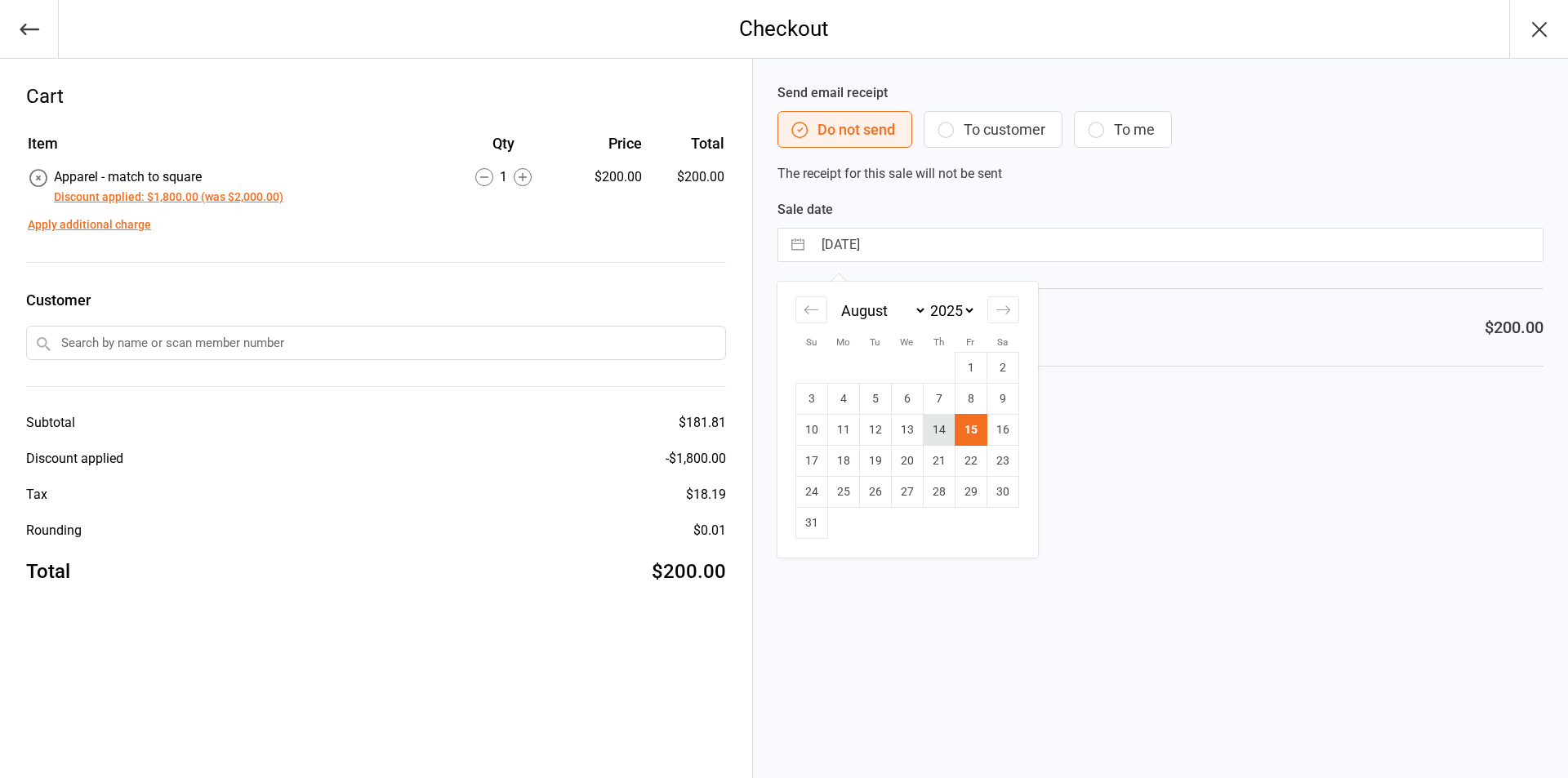
click at [937, 439] on td "14" at bounding box center [938, 430] width 31 height 31
type input "14 Aug 2025"
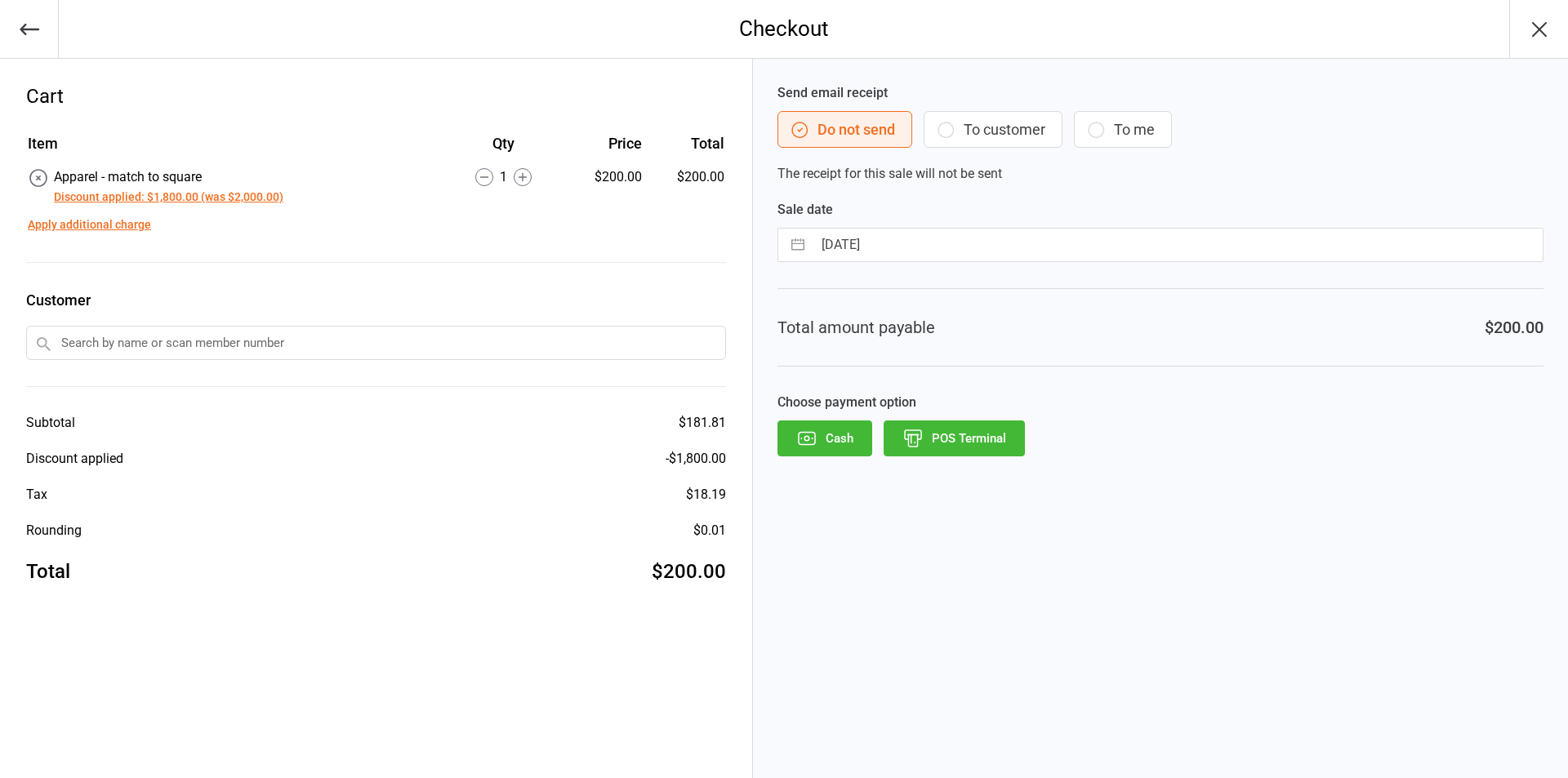
click at [908, 430] on icon "button" at bounding box center [912, 434] width 16 height 9
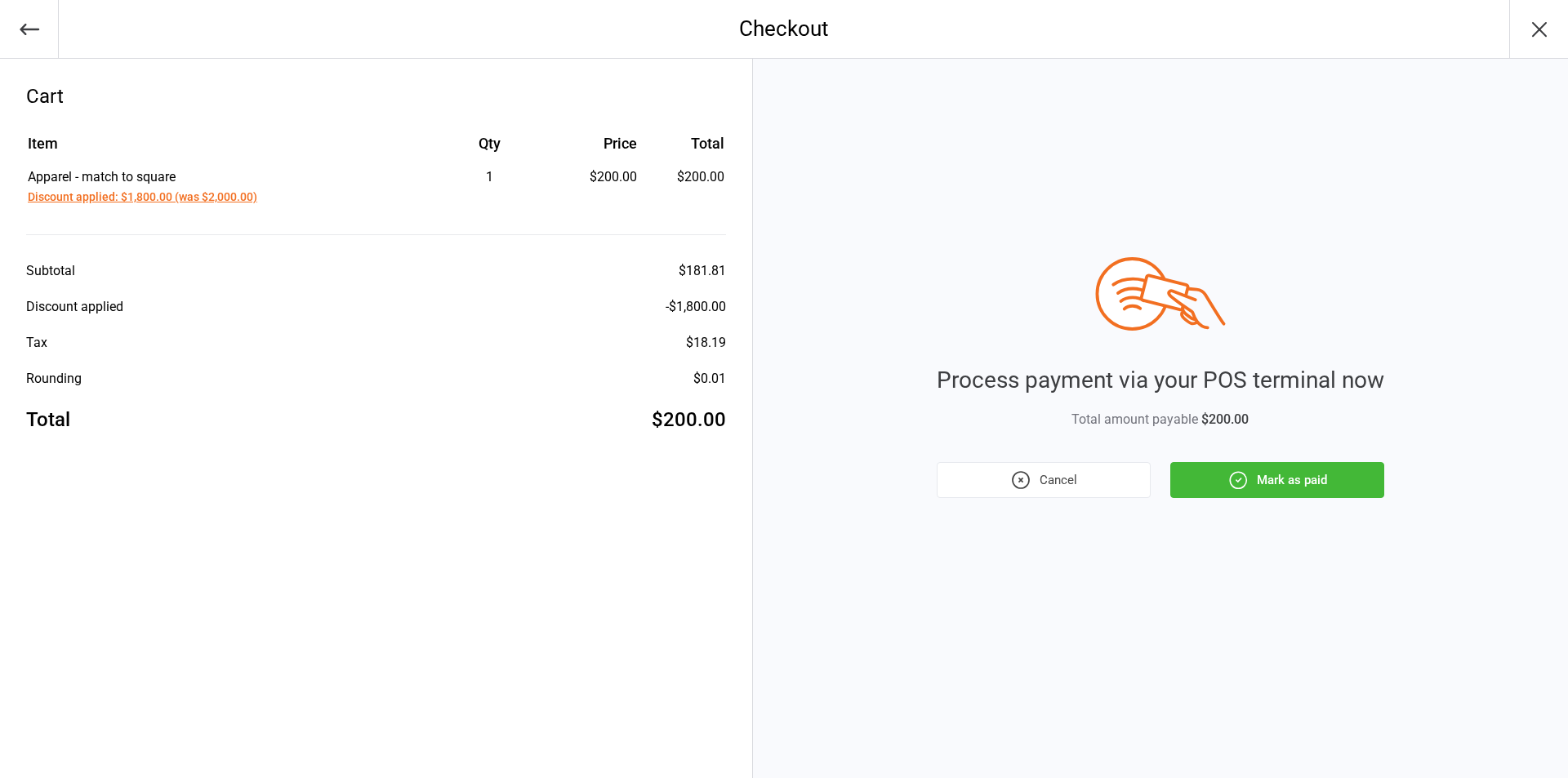
click at [1217, 481] on button "Mark as paid" at bounding box center [1277, 480] width 214 height 36
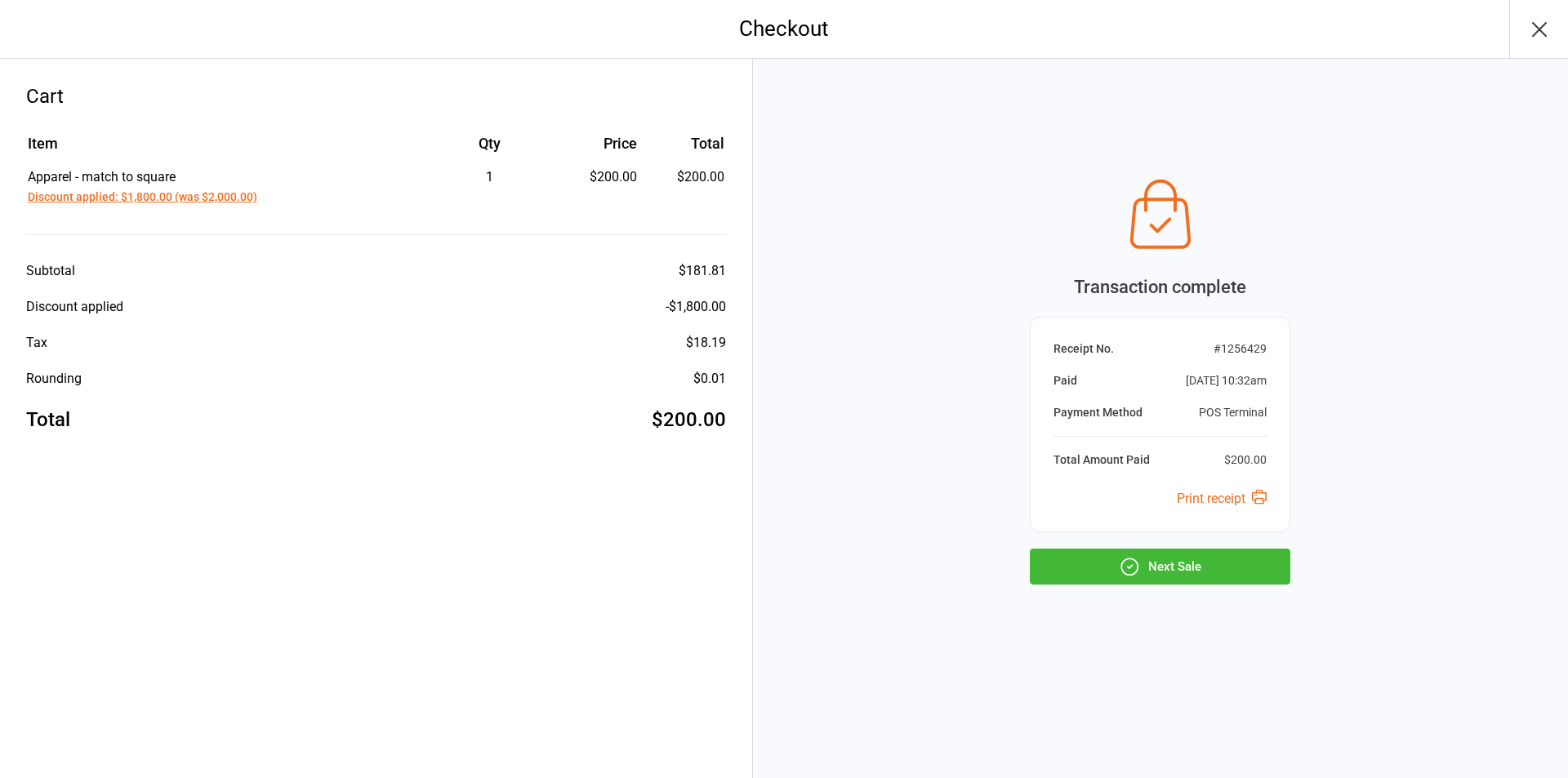
click at [1171, 565] on button "Next Sale" at bounding box center [1160, 566] width 260 height 36
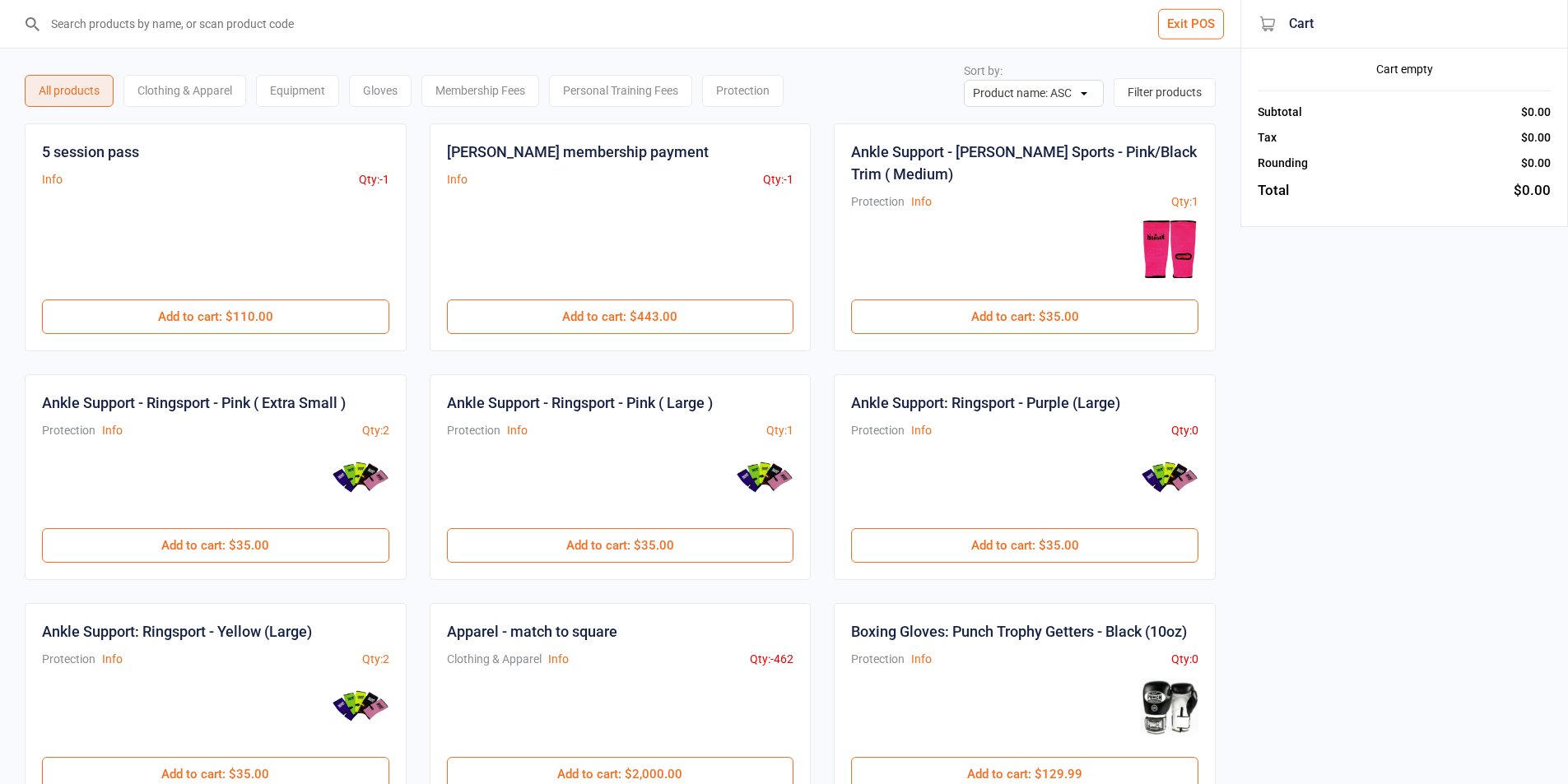
click at [1172, 27] on button "Exit POS" at bounding box center [1190, 25] width 66 height 31
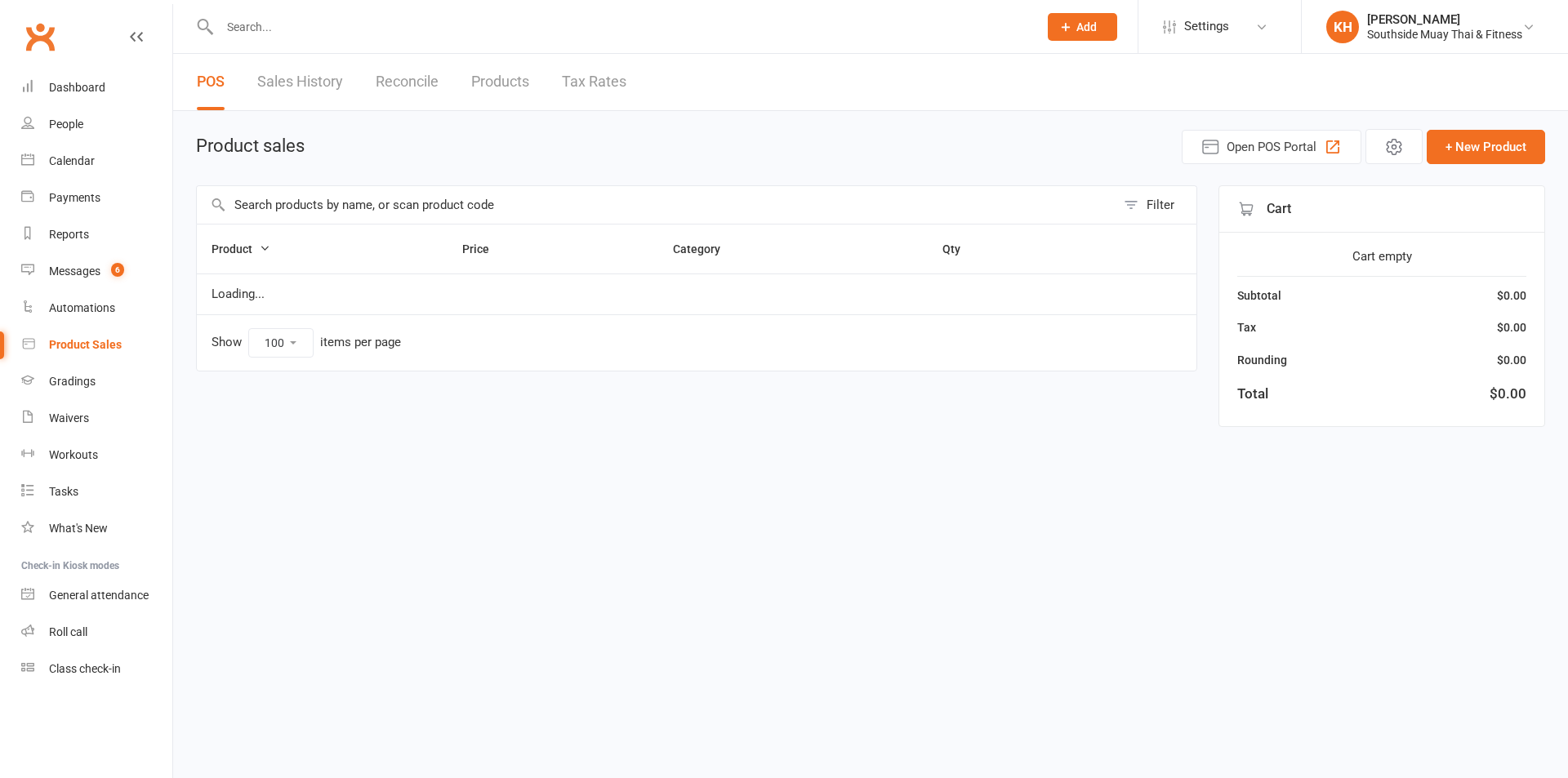
select select "100"
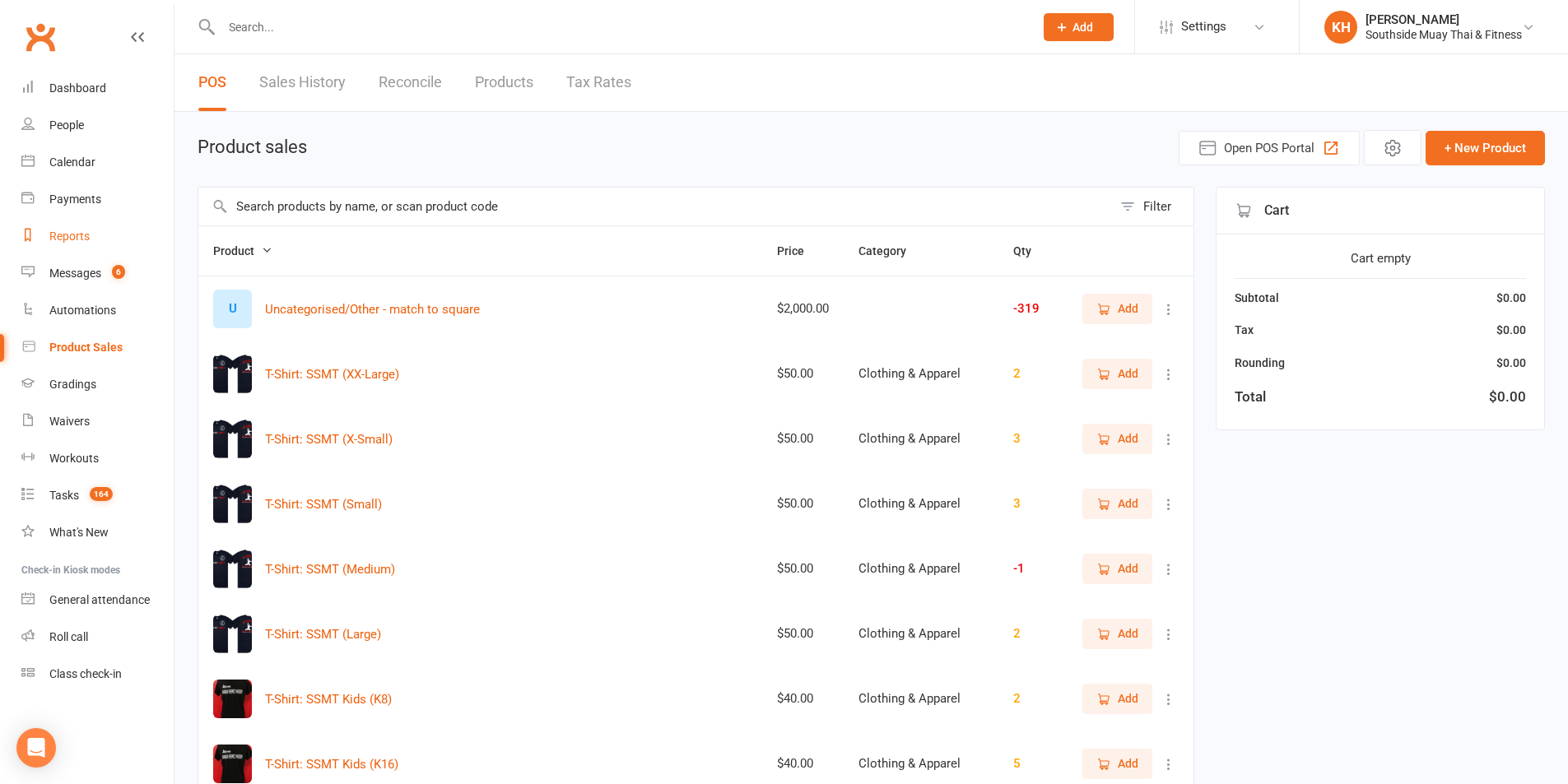
click at [75, 235] on div "Reports" at bounding box center [69, 236] width 40 height 13
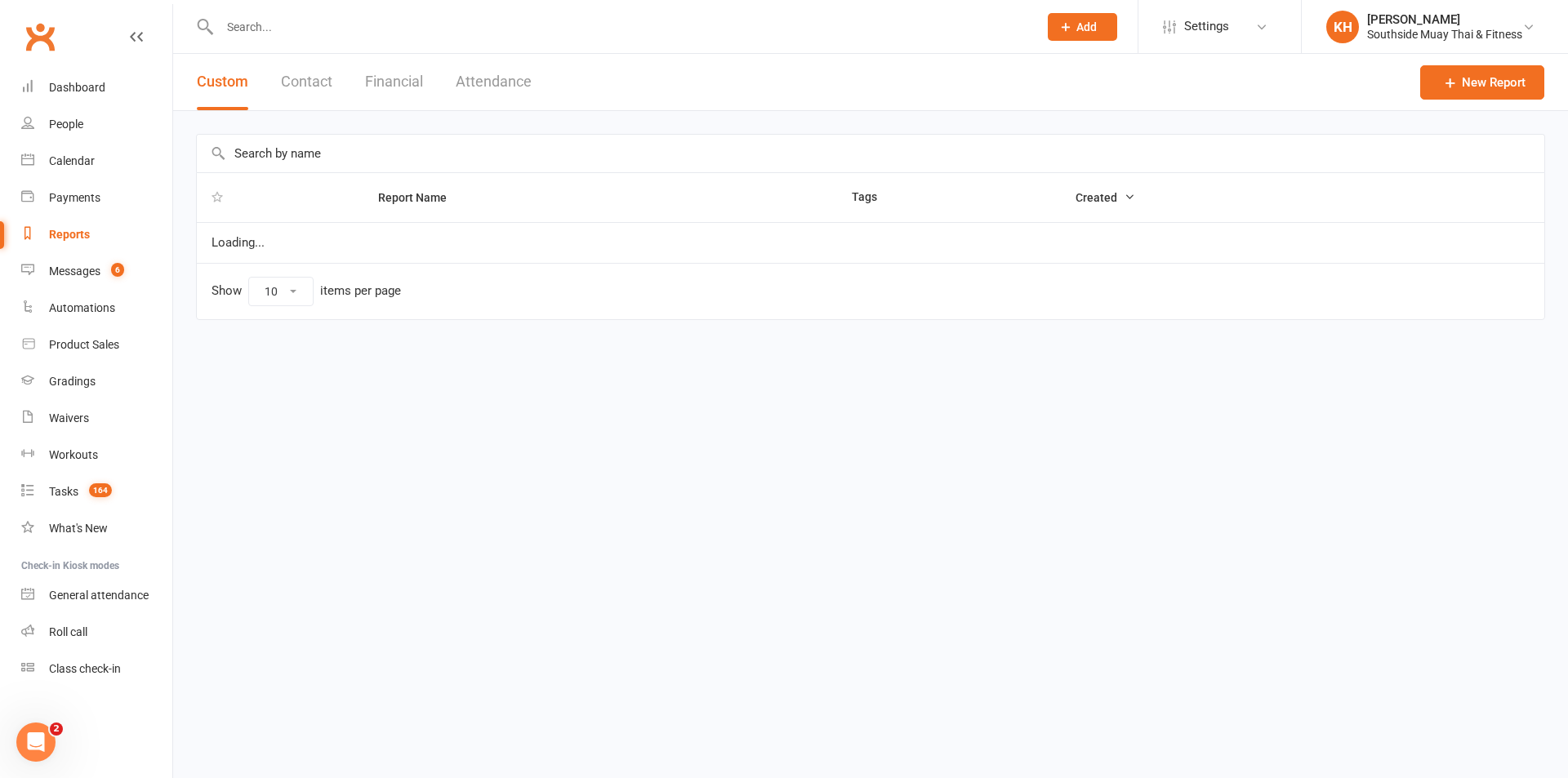
click at [410, 80] on button "Financial" at bounding box center [394, 82] width 58 height 56
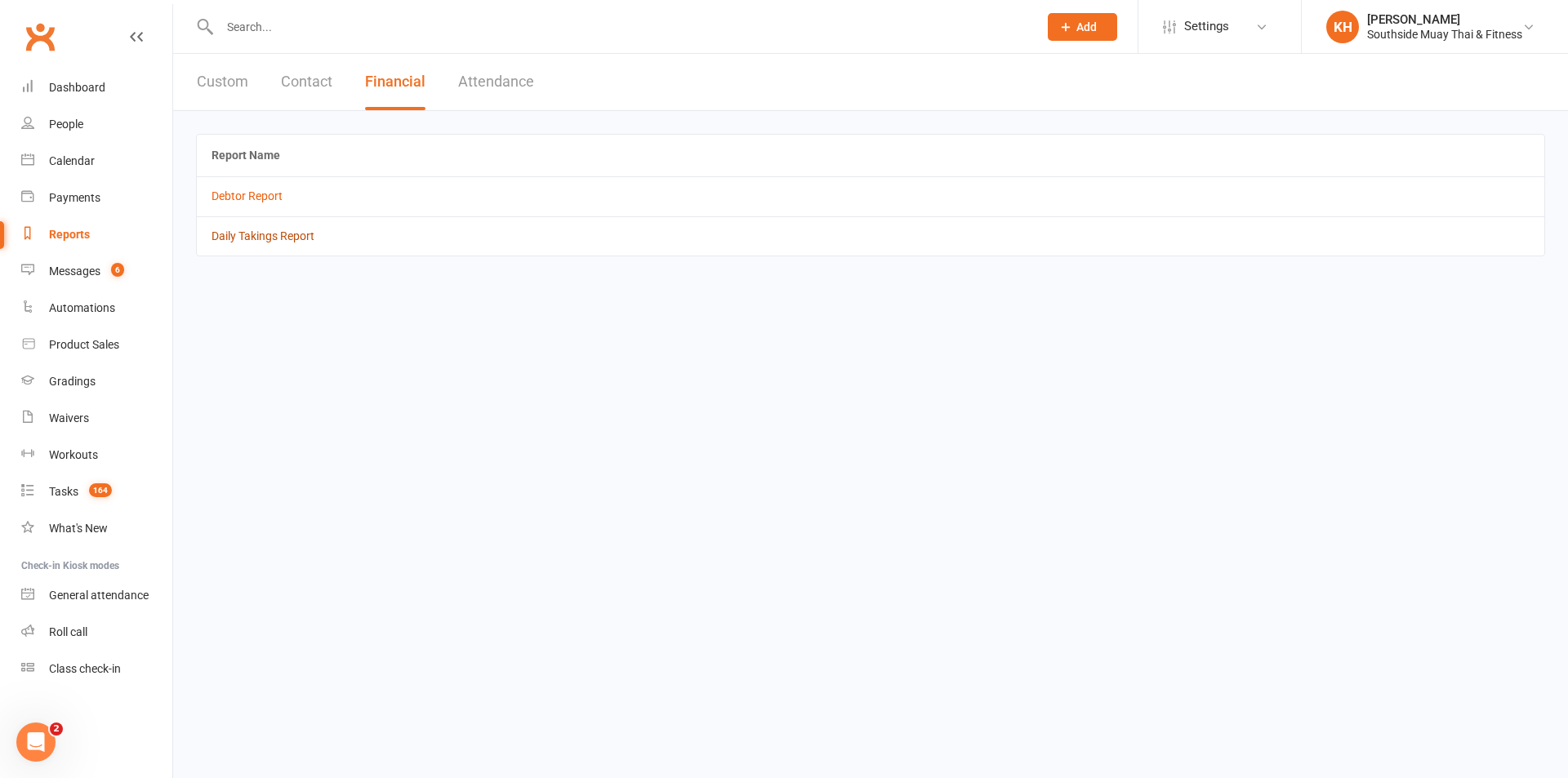
click at [258, 230] on link "Daily Takings Report" at bounding box center [263, 236] width 103 height 13
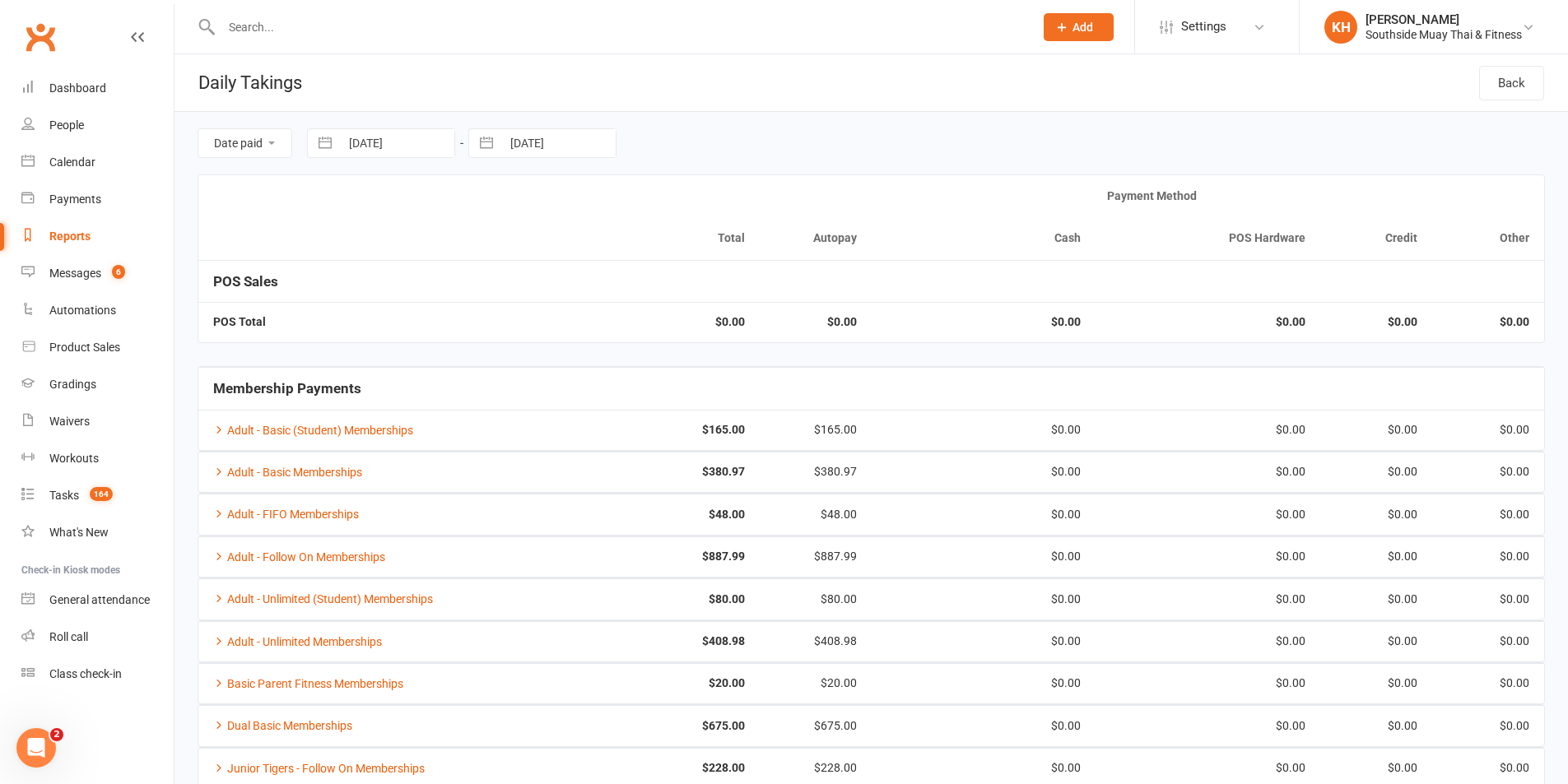
click at [490, 143] on button "button" at bounding box center [486, 143] width 30 height 28
select select "6"
select select "2025"
select select "7"
select select "2025"
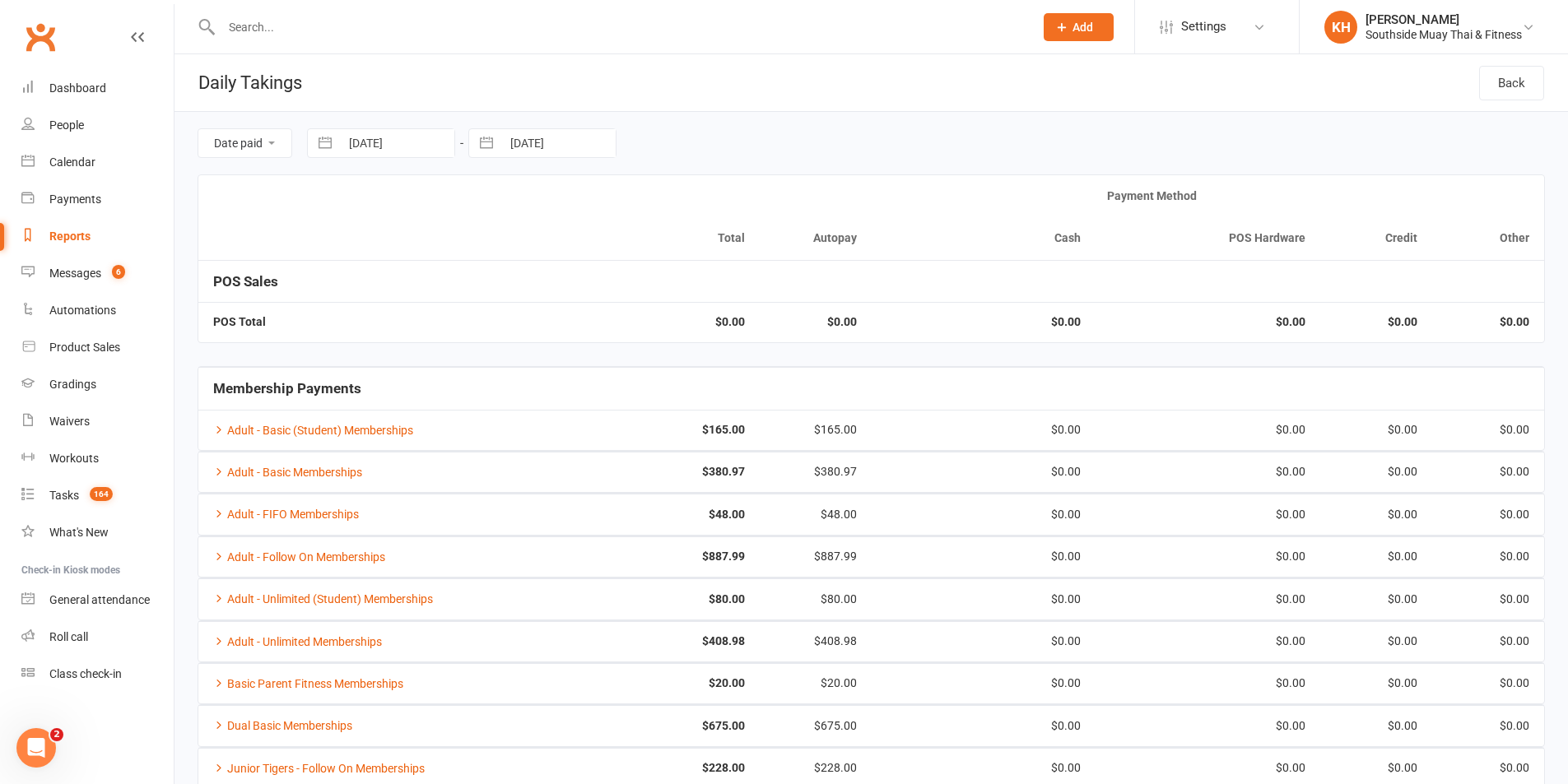
select select "8"
select select "2025"
click at [633, 334] on td "14" at bounding box center [631, 333] width 32 height 32
type input "[DATE]"
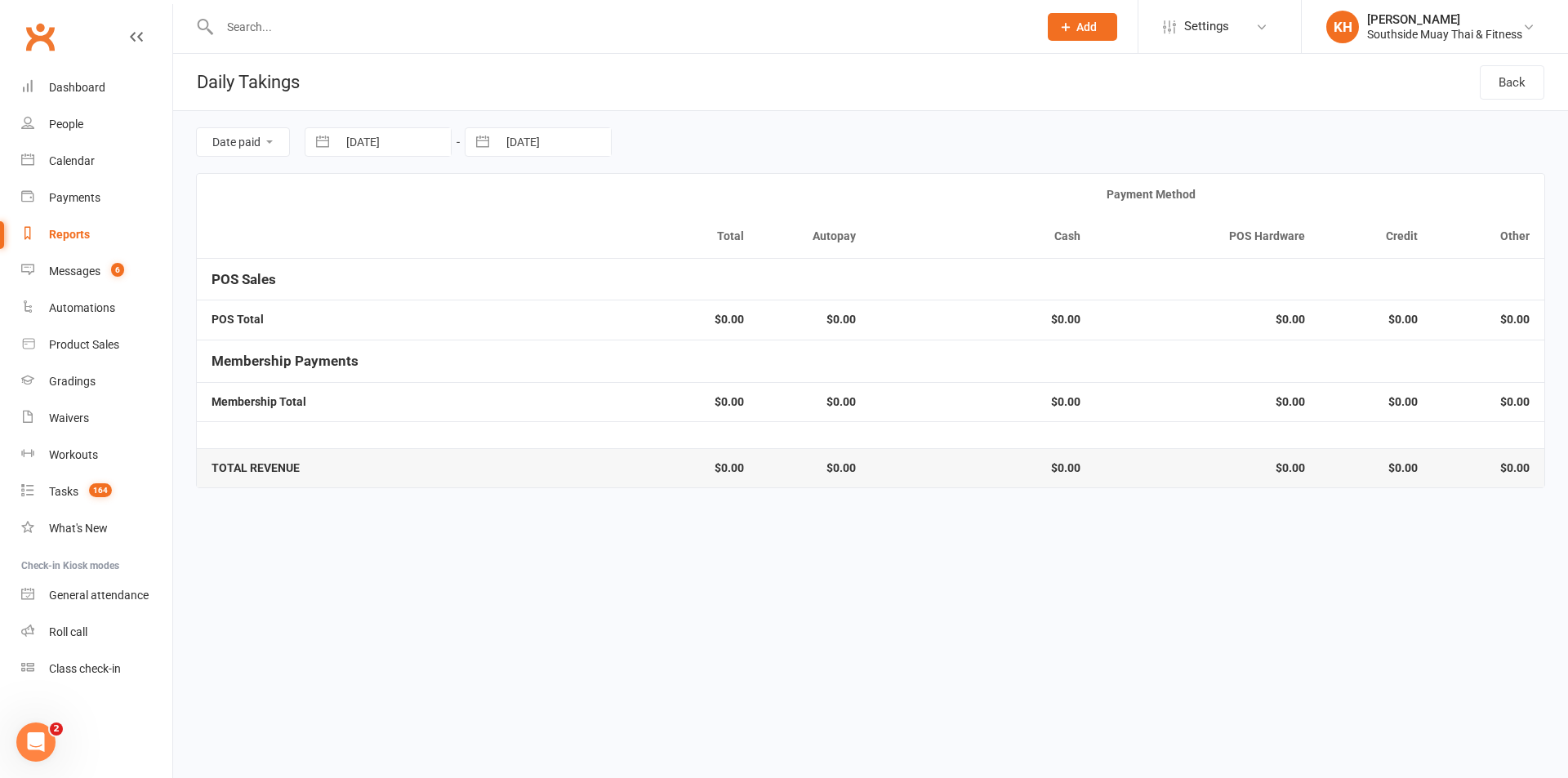
click at [329, 139] on button "button" at bounding box center [322, 142] width 30 height 28
select select "6"
select select "2025"
select select "7"
select select "2025"
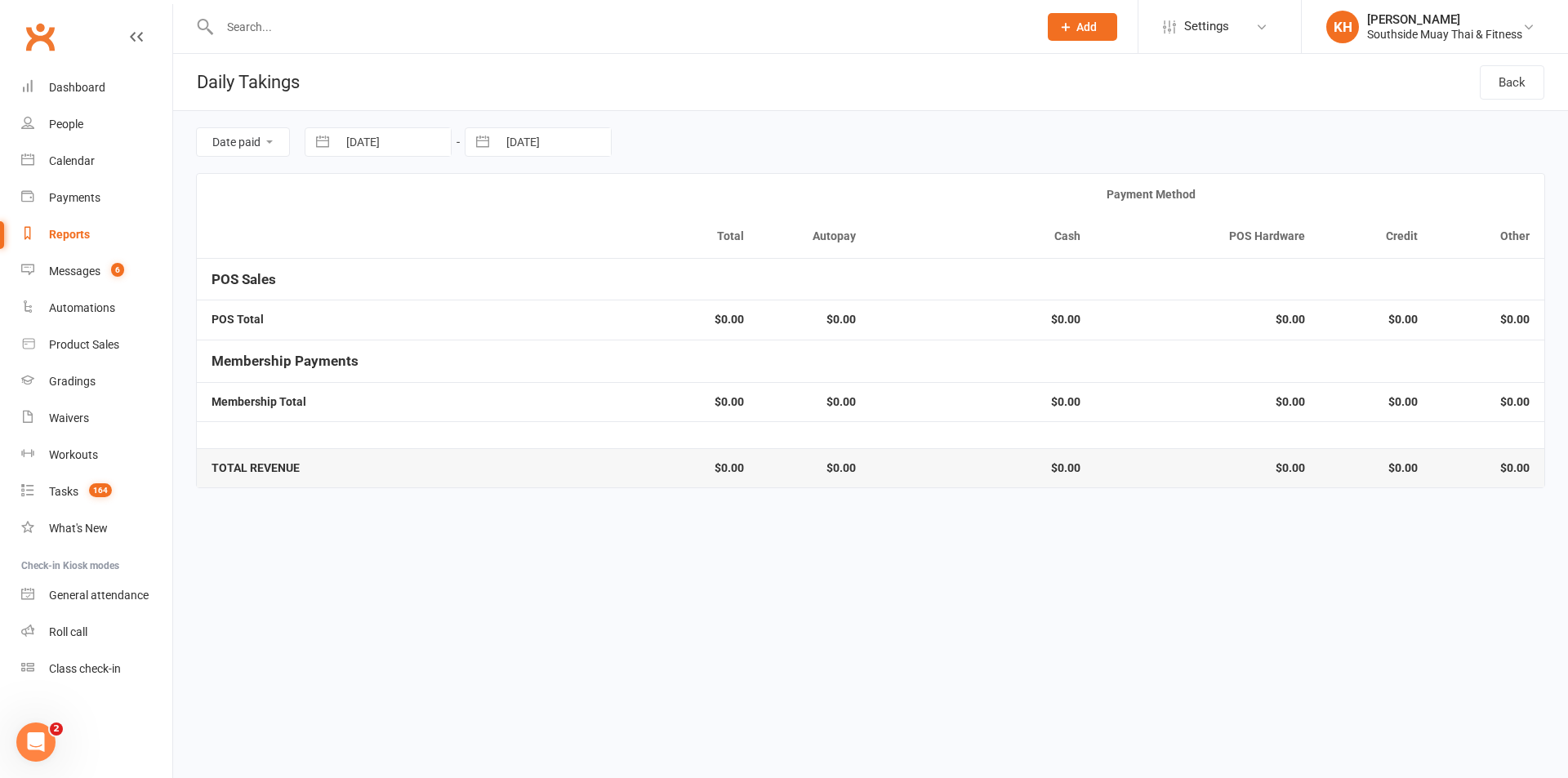
select select "8"
select select "2025"
click at [476, 333] on td "14" at bounding box center [466, 331] width 31 height 31
type input "[DATE]"
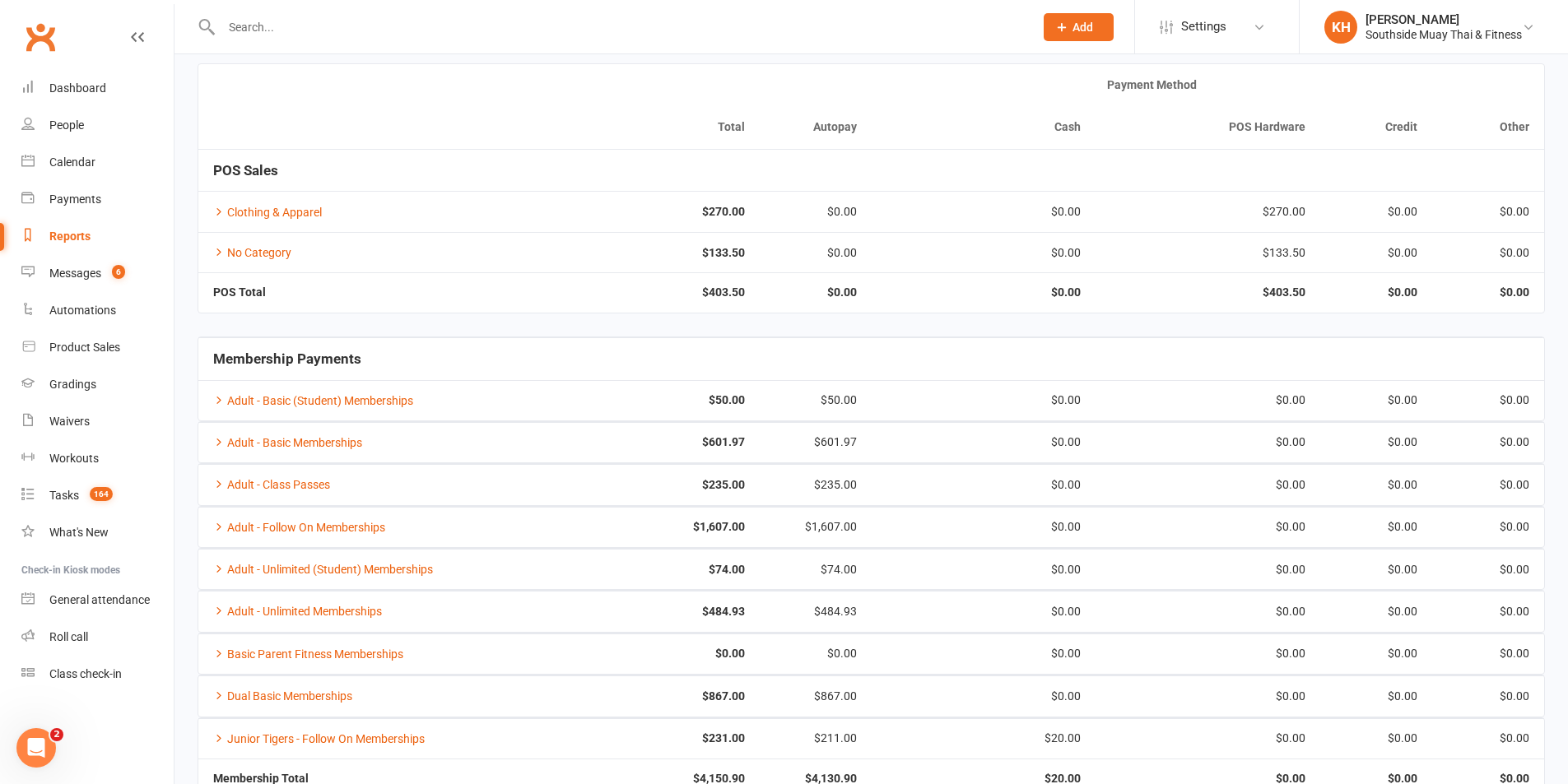
scroll to position [218, 0]
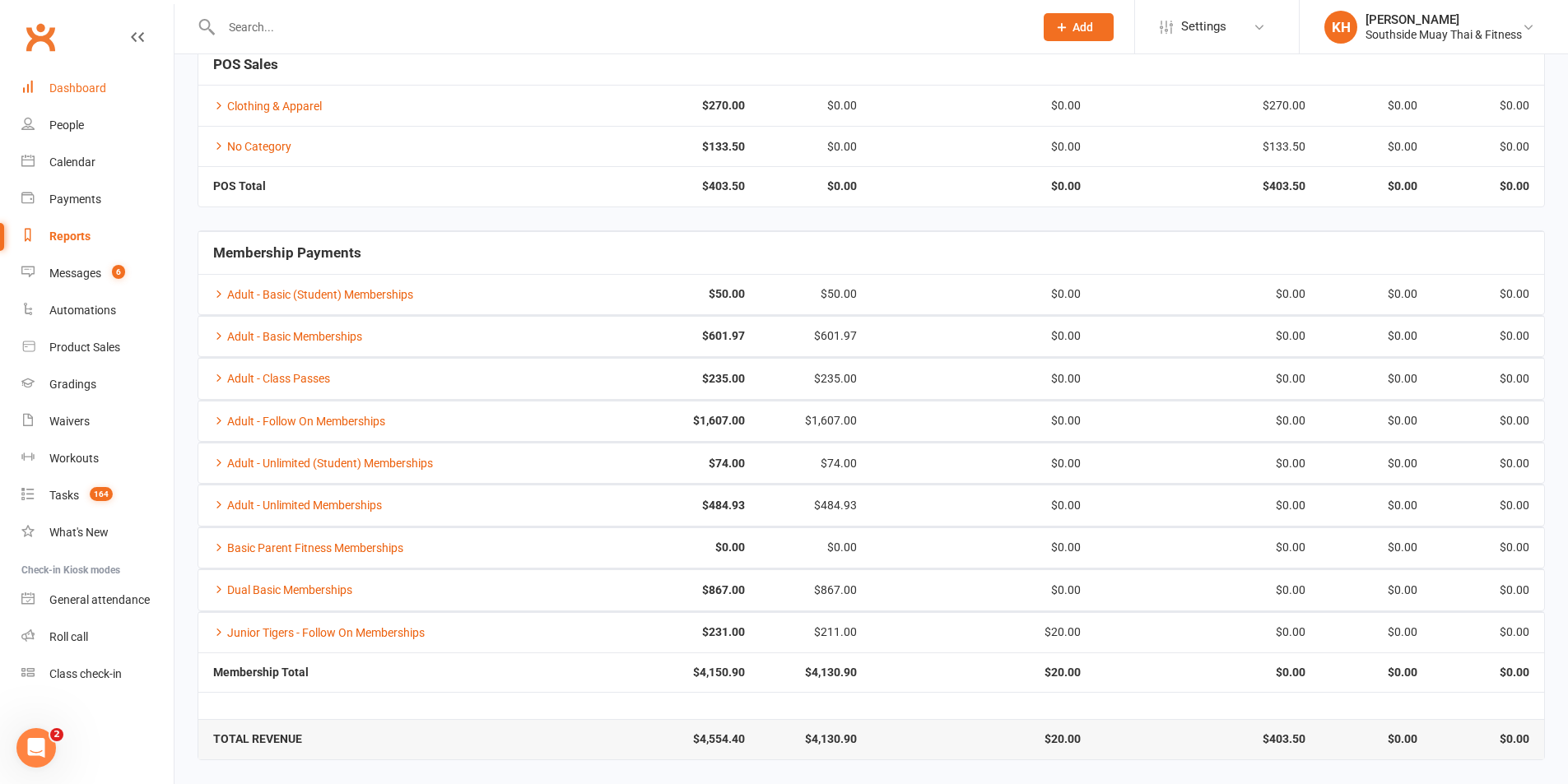
click at [72, 81] on link "Dashboard" at bounding box center [98, 88] width 153 height 37
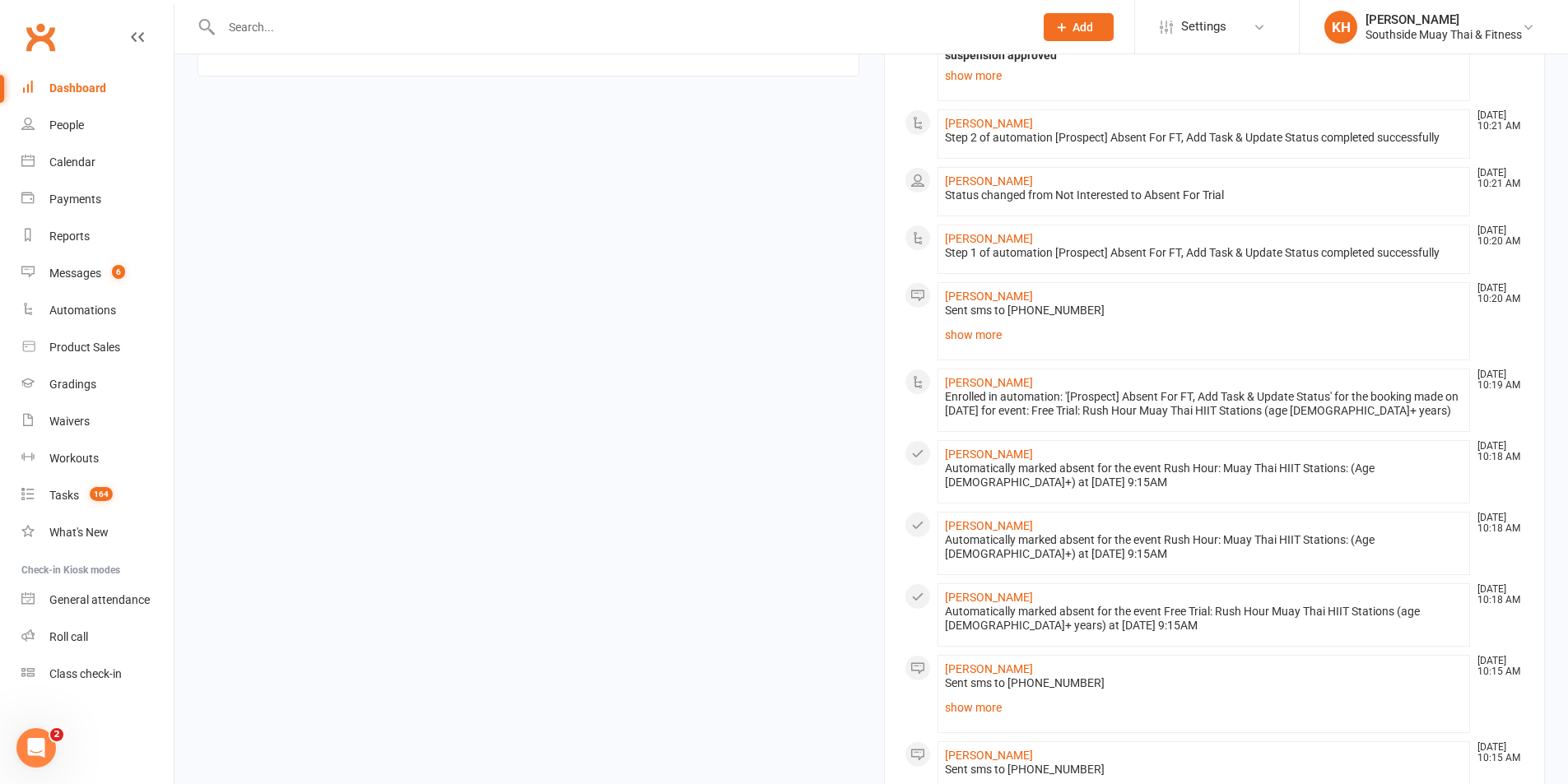
scroll to position [1787, 0]
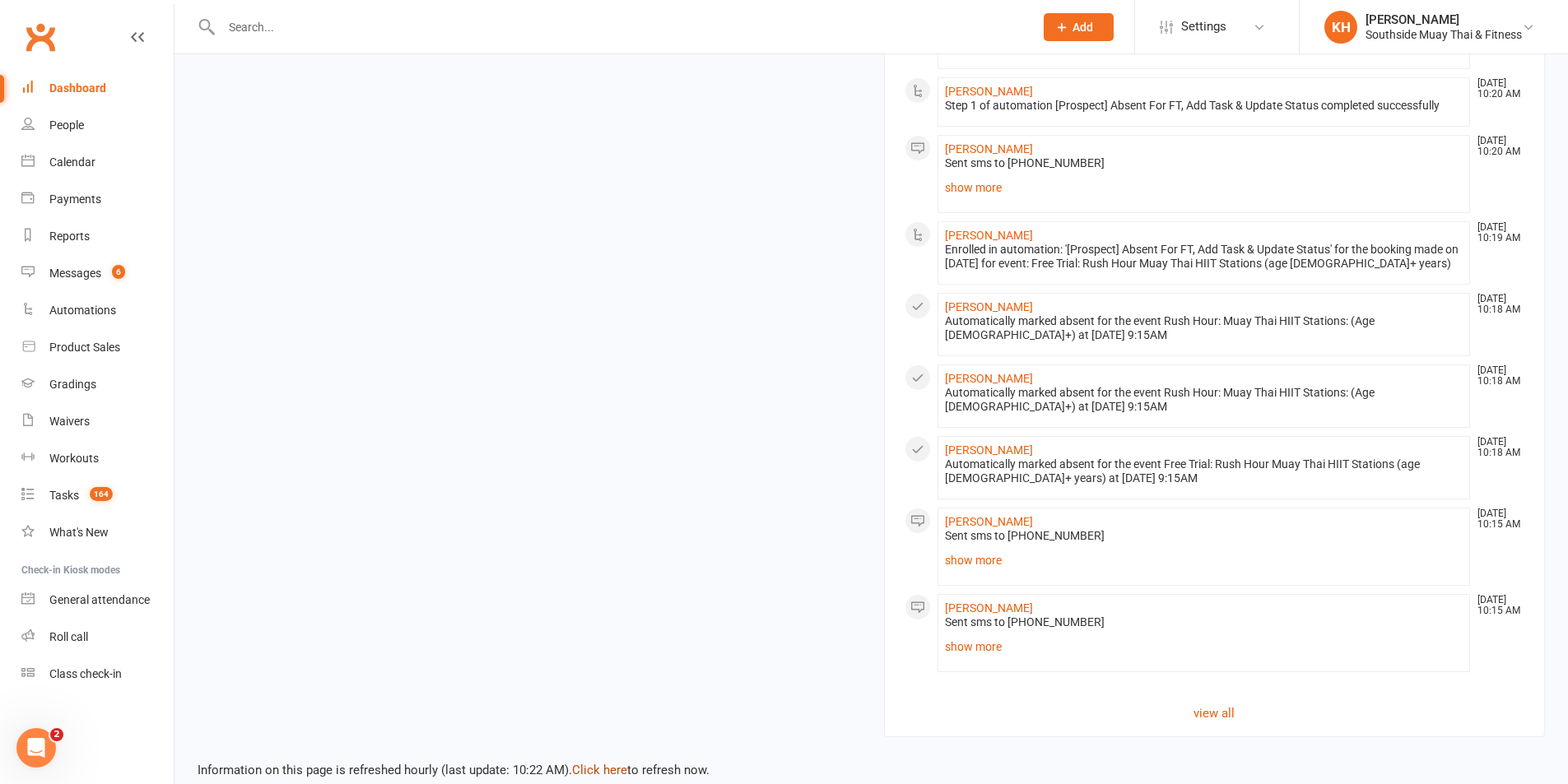
click at [595, 763] on link "Click here" at bounding box center [600, 769] width 55 height 15
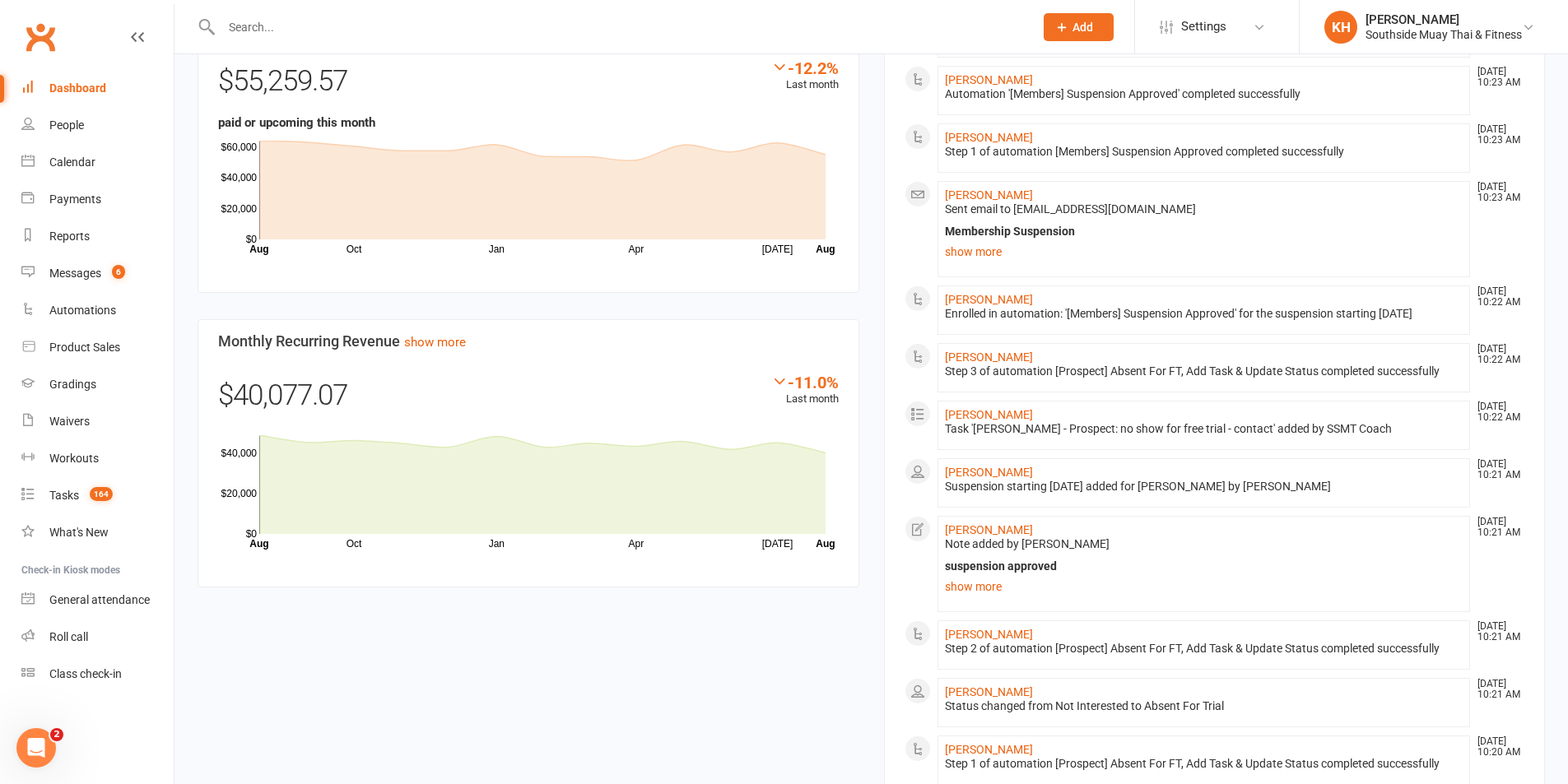
scroll to position [883, 0]
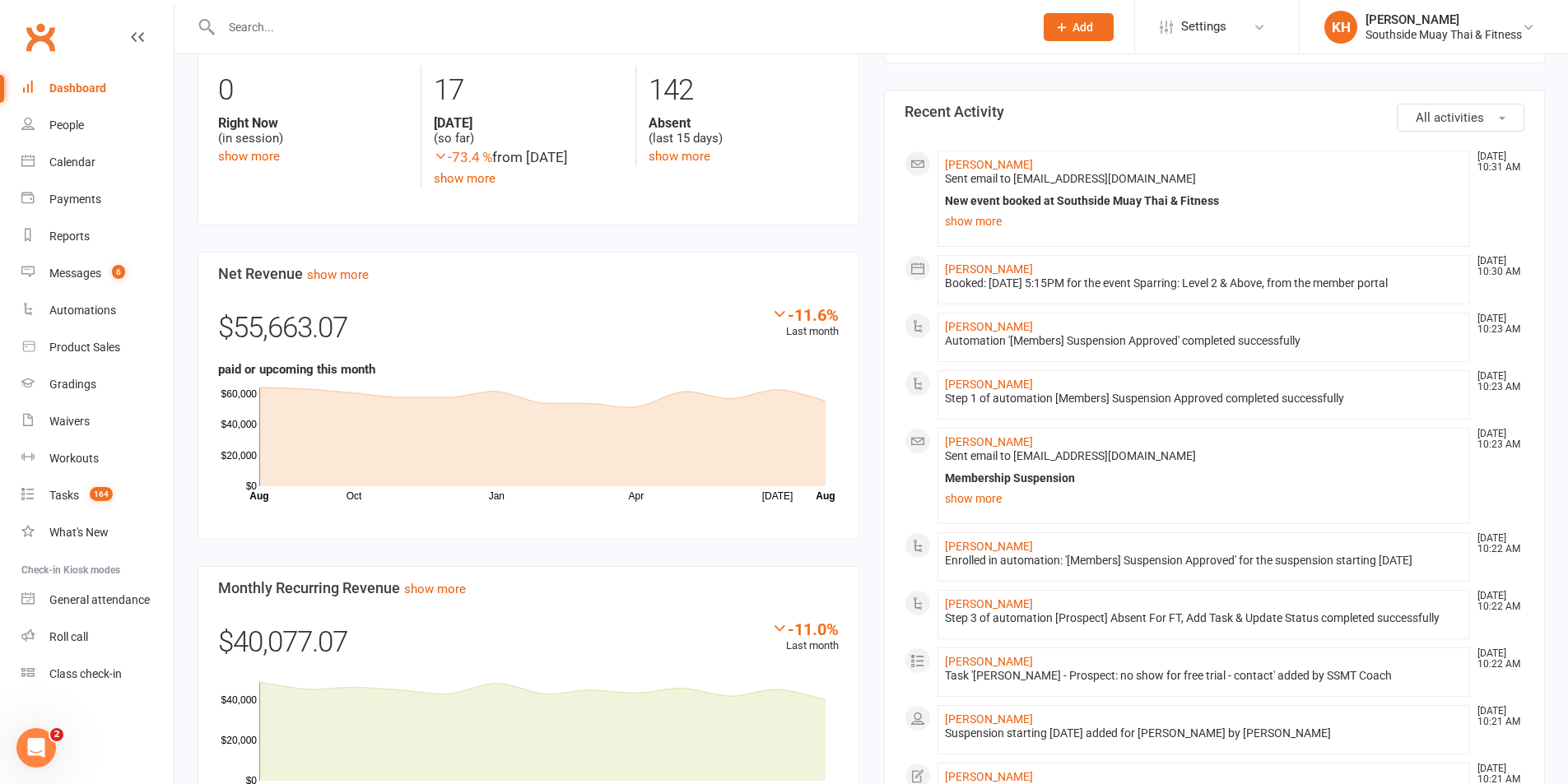
click at [273, 27] on input "text" at bounding box center [619, 27] width 805 height 23
paste input "Azhar Basha"
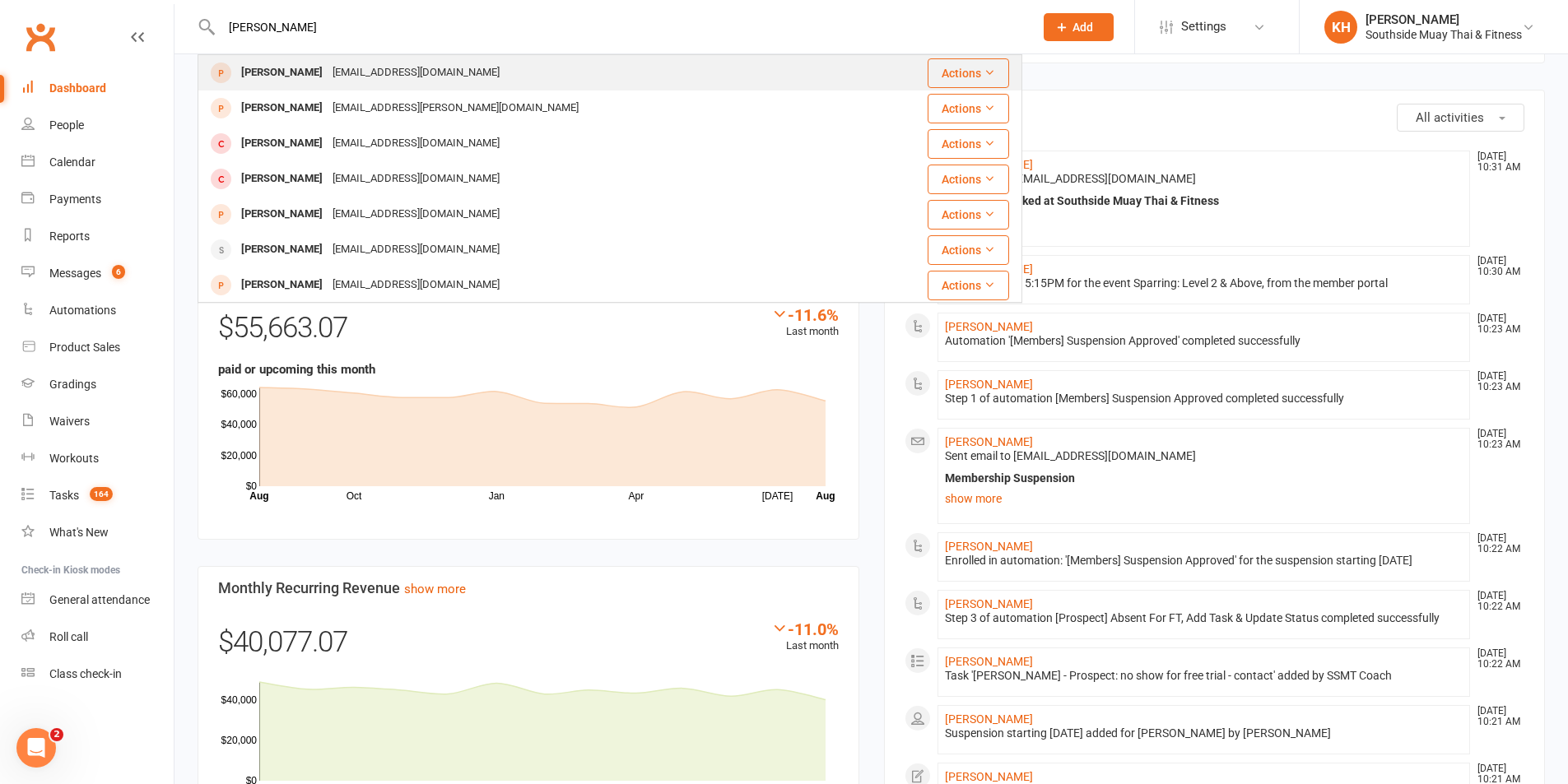
type input "Azhar Basha"
click at [327, 78] on div "ahmedazhar28@gmail.com" at bounding box center [416, 73] width 177 height 24
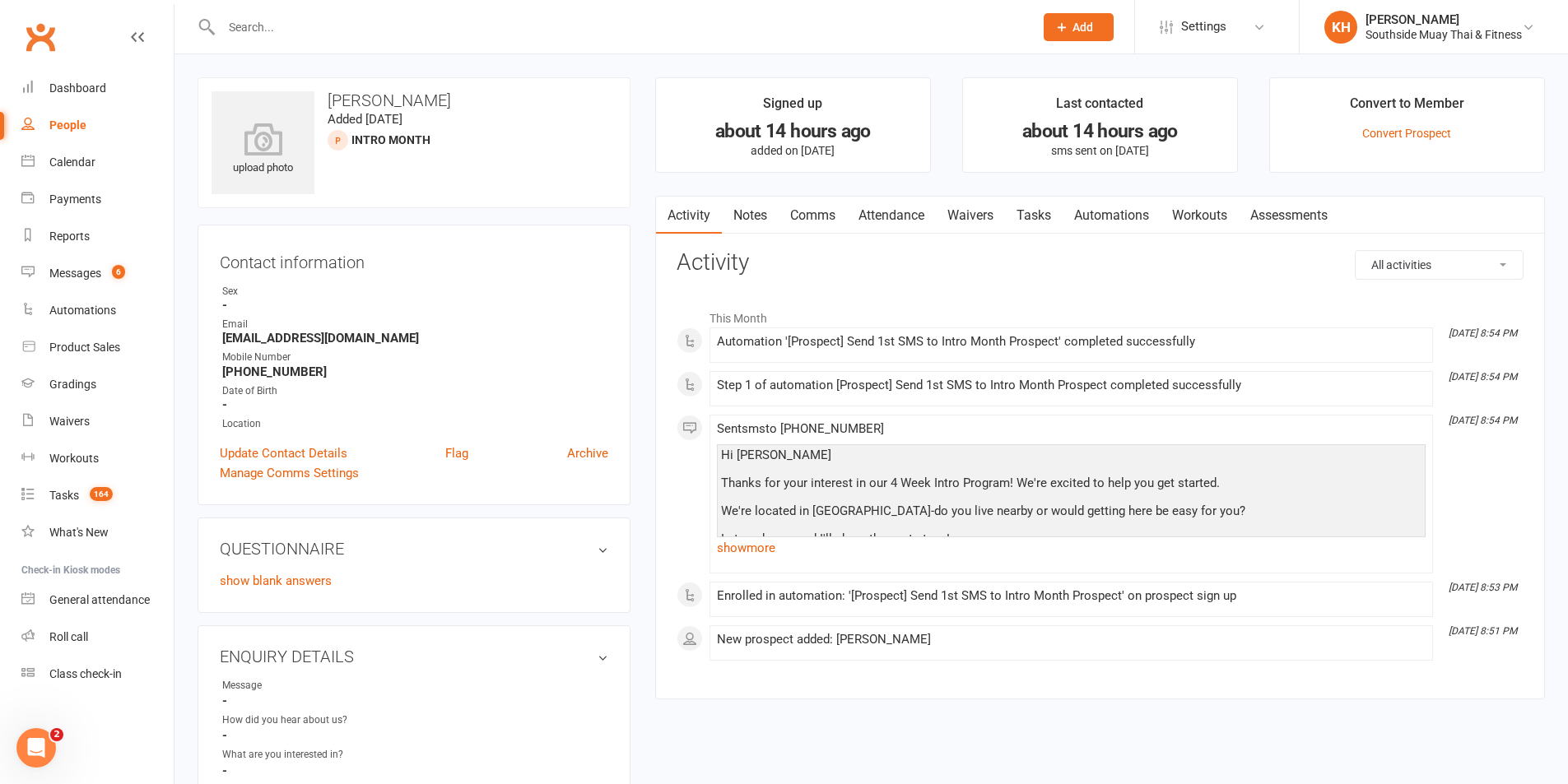
click at [274, 32] on input "text" at bounding box center [619, 27] width 805 height 23
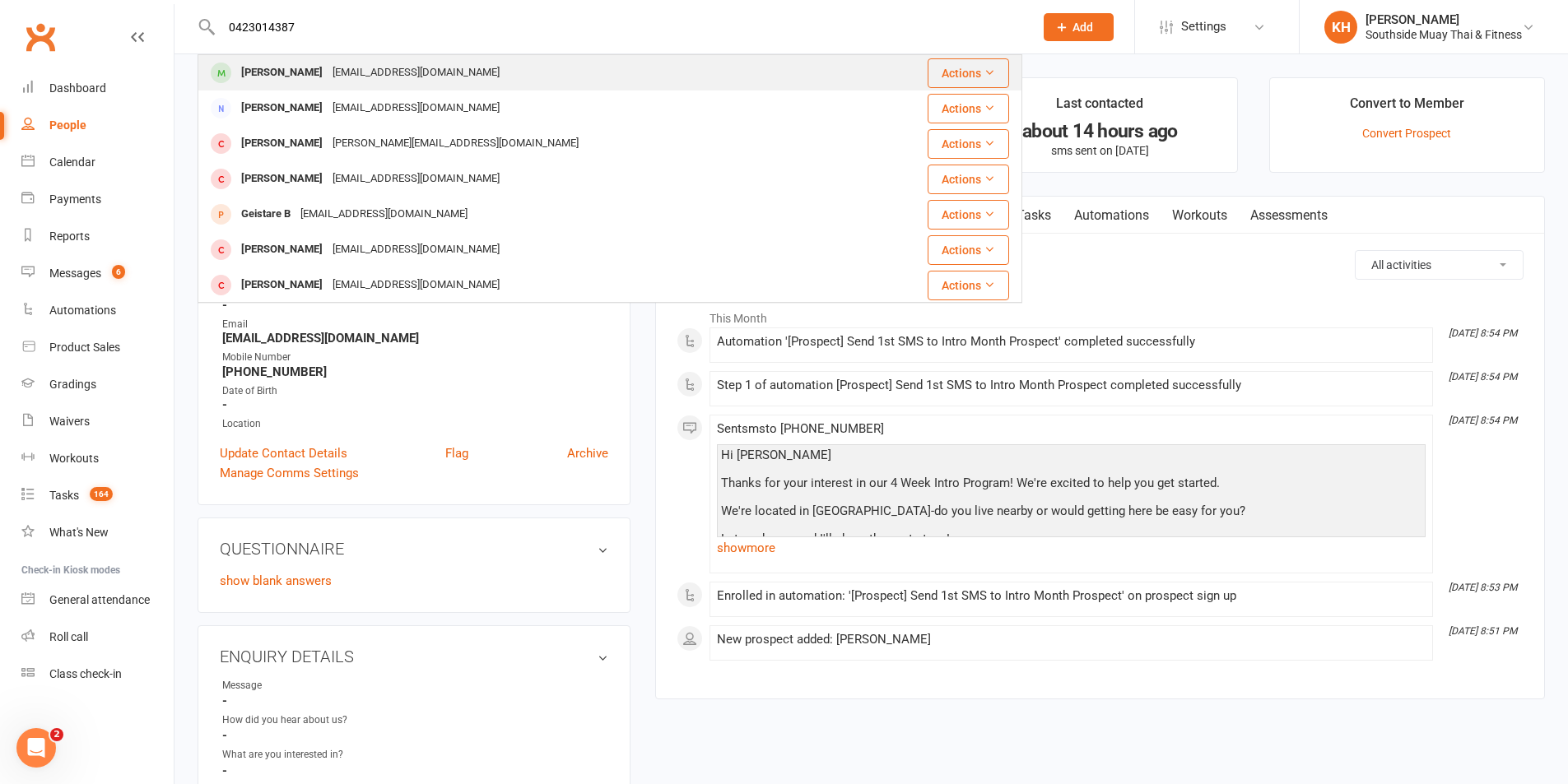
type input "0423014387"
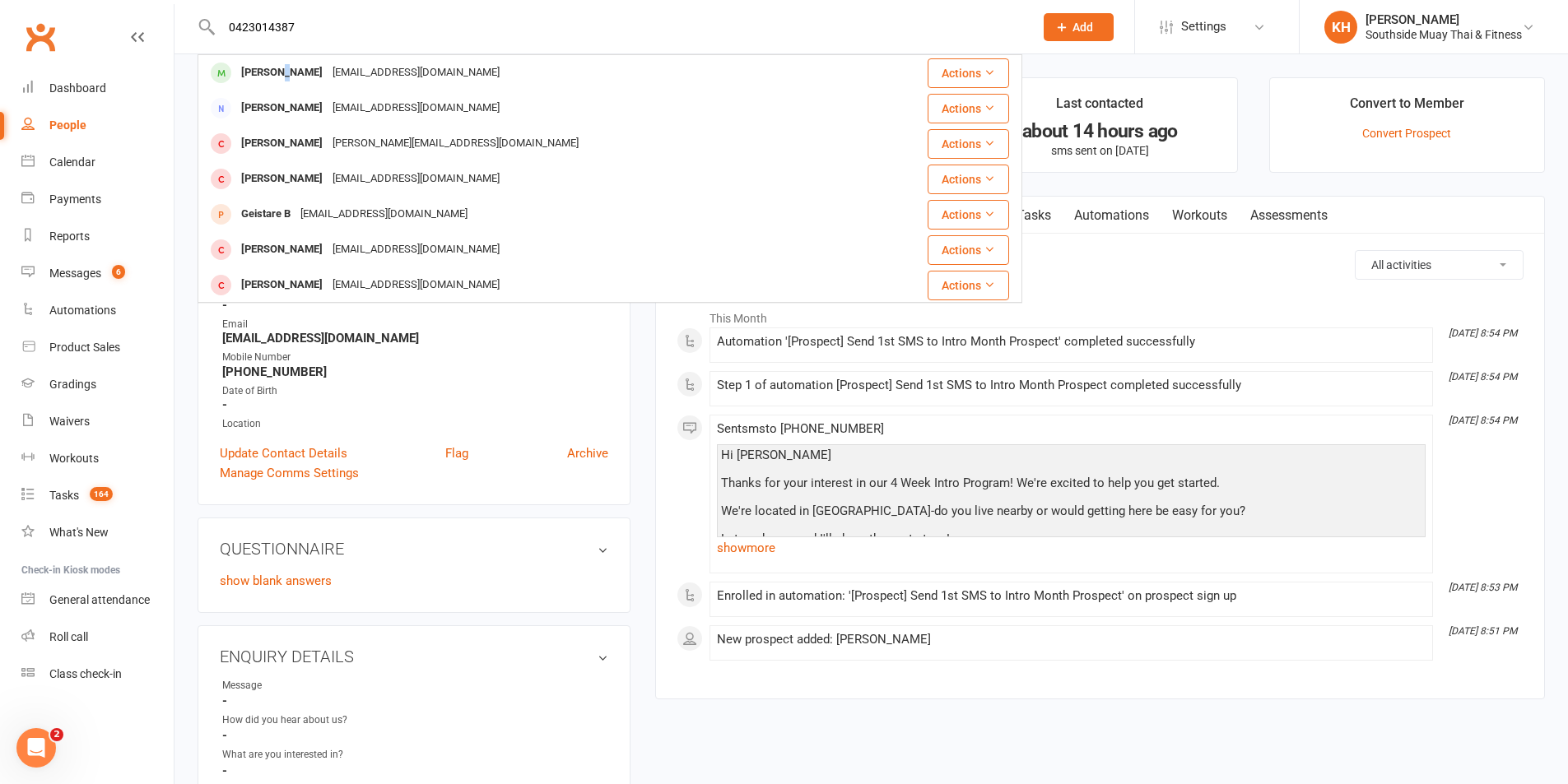
click at [279, 66] on div "Carter Murton" at bounding box center [282, 73] width 92 height 24
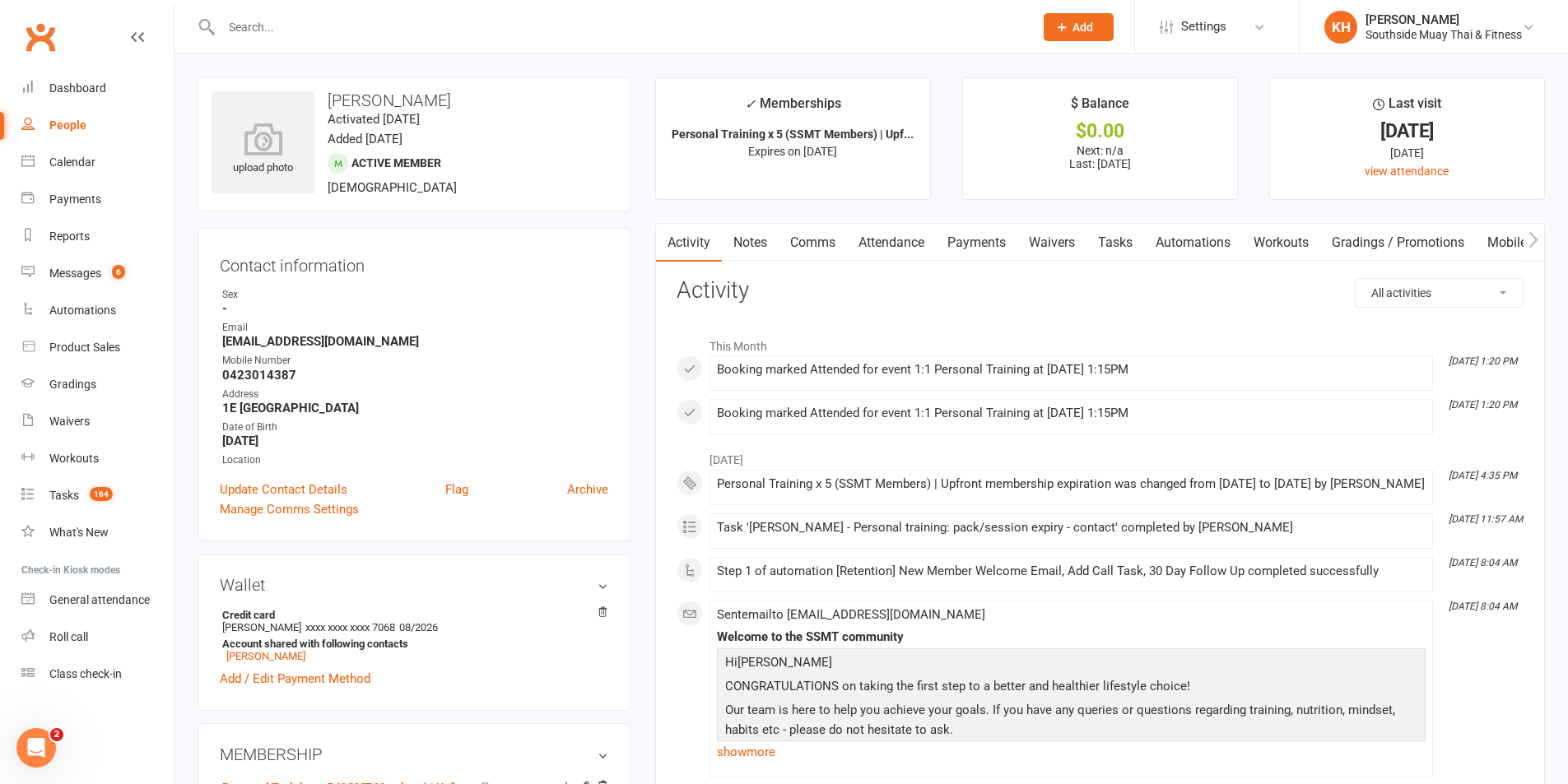
click at [923, 243] on link "Attendance" at bounding box center [891, 242] width 89 height 38
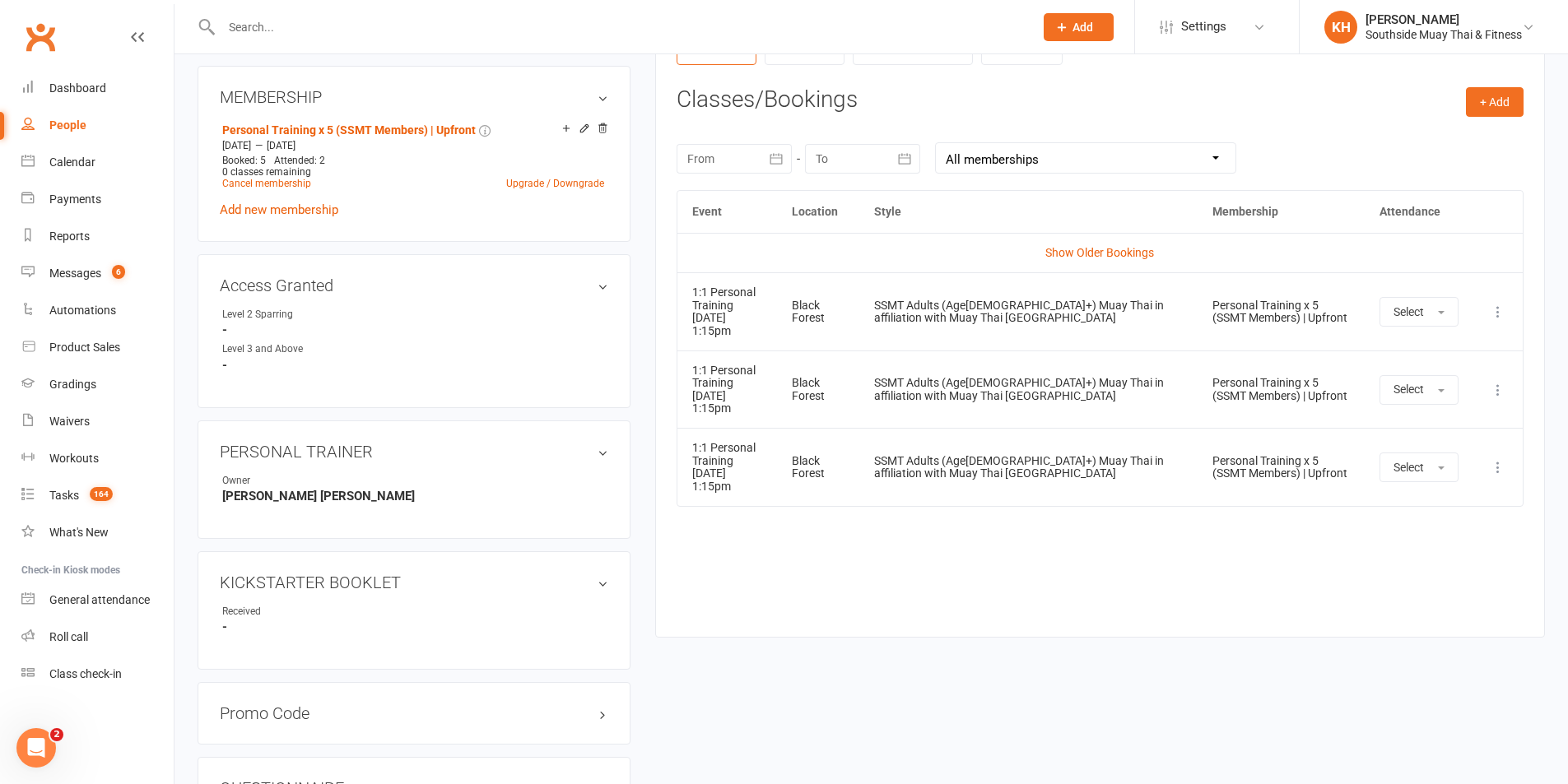
scroll to position [658, 0]
click at [1497, 309] on icon at bounding box center [1498, 310] width 16 height 16
click at [1388, 406] on link "Remove booking" at bounding box center [1426, 409] width 163 height 33
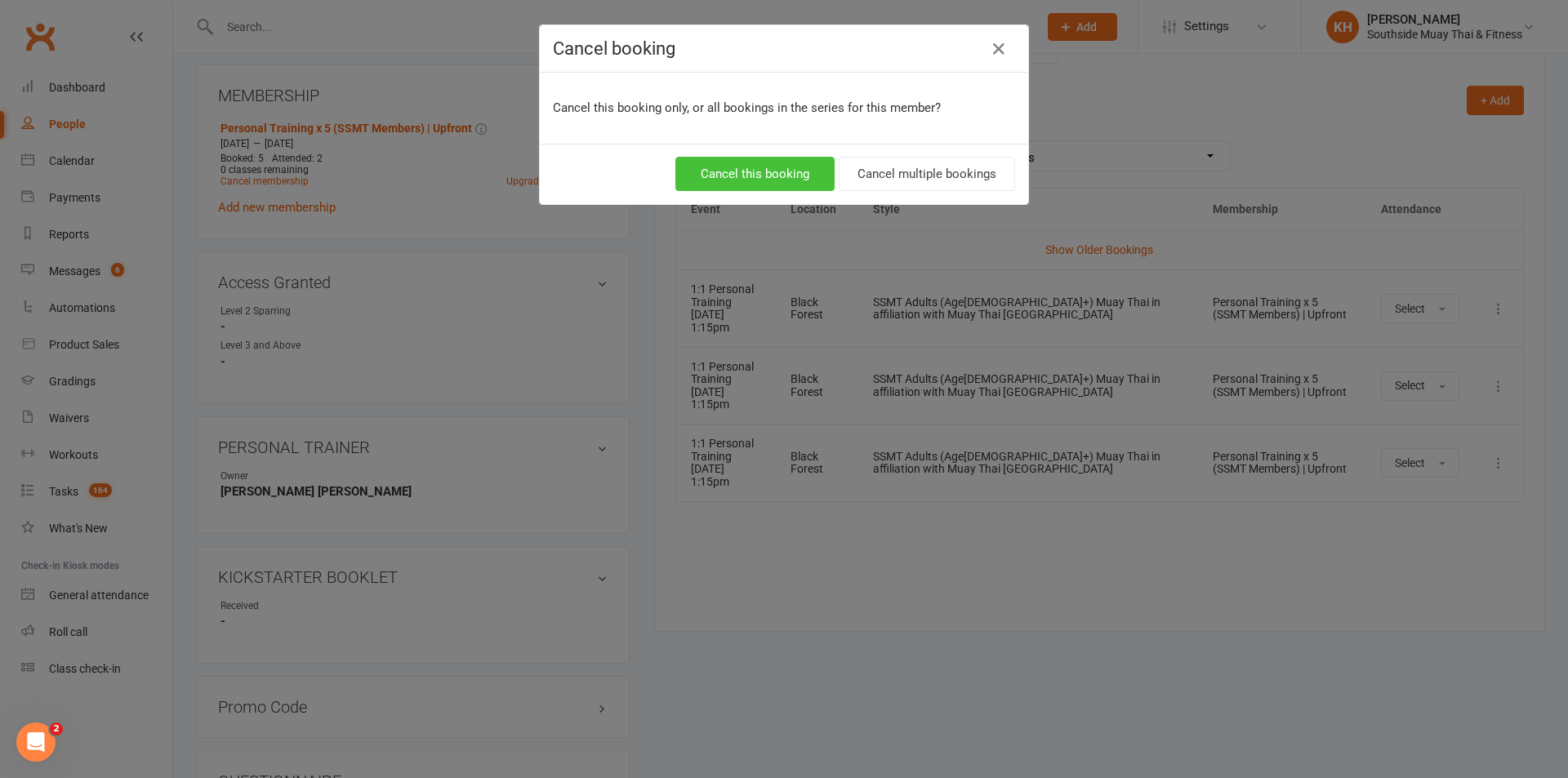
click at [736, 174] on button "Cancel this booking" at bounding box center [754, 173] width 159 height 34
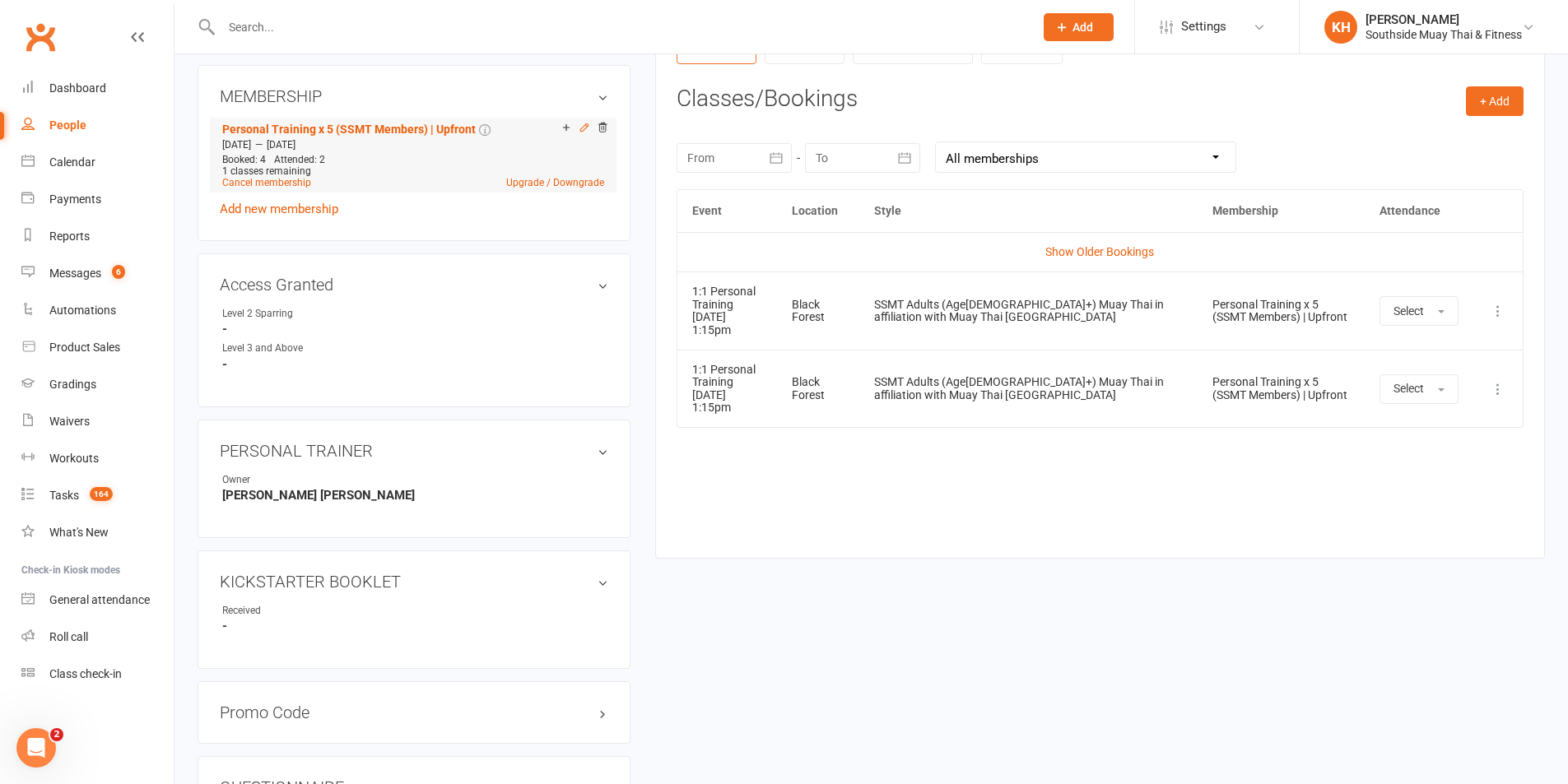
click at [588, 125] on icon at bounding box center [584, 127] width 8 height 8
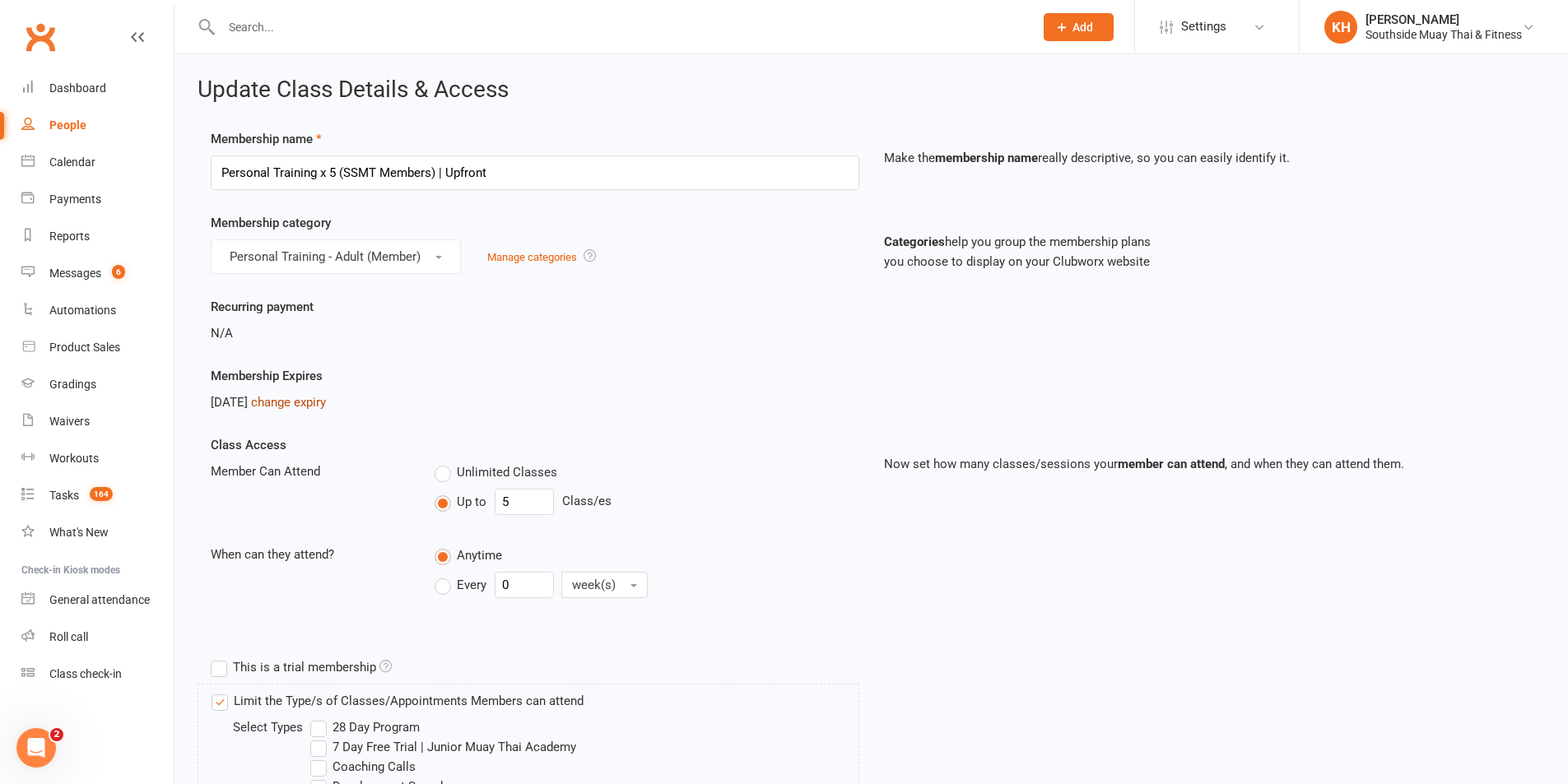
click at [295, 407] on link "change expiry" at bounding box center [288, 402] width 75 height 15
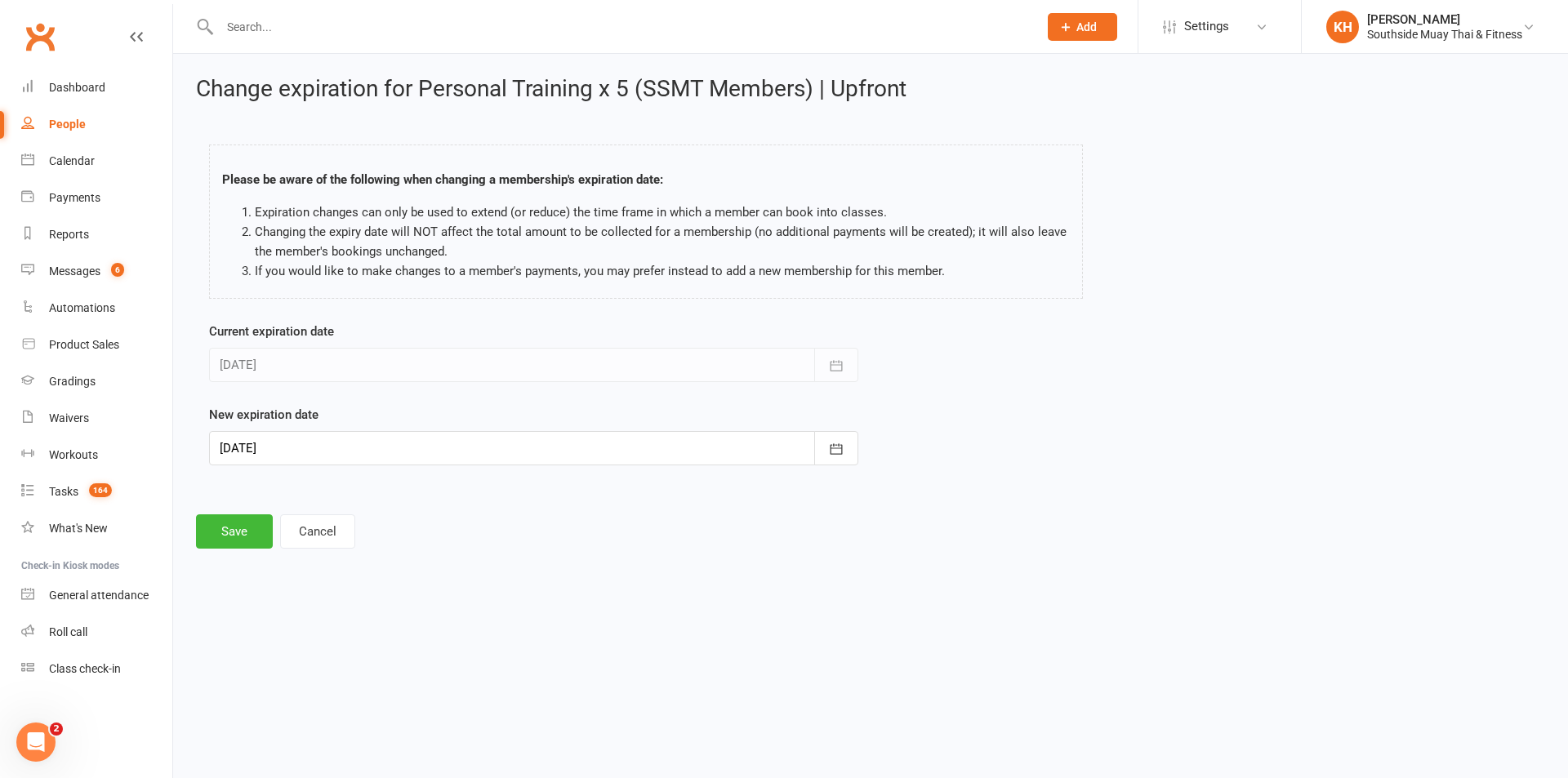
click at [366, 445] on div at bounding box center [534, 448] width 650 height 34
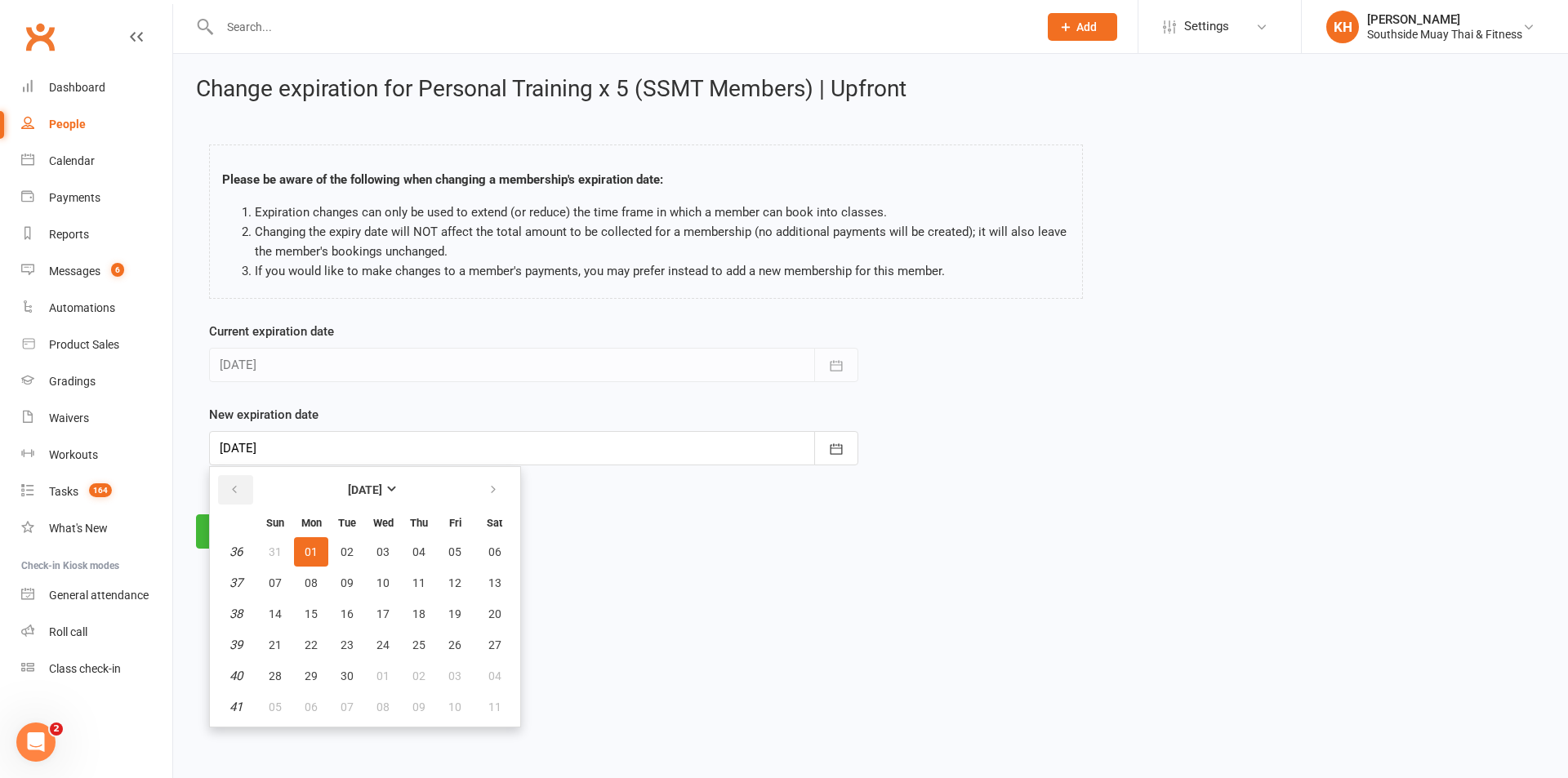
click at [236, 486] on icon "button" at bounding box center [234, 490] width 11 height 13
click at [488, 481] on button "button" at bounding box center [494, 490] width 35 height 30
click at [276, 585] on span "07" at bounding box center [275, 582] width 13 height 13
type input "07 Sep 2025"
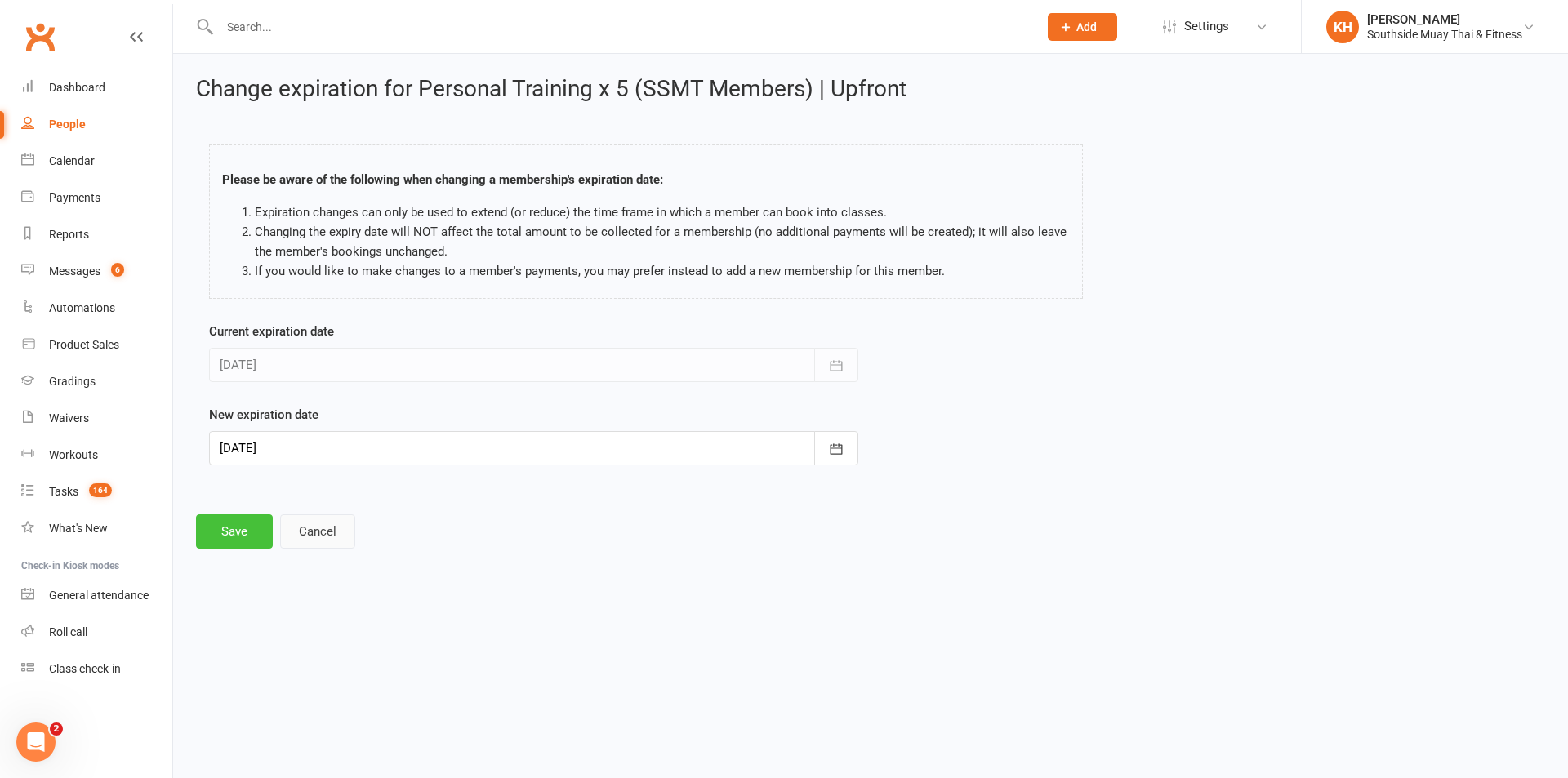
click at [252, 533] on button "Save" at bounding box center [235, 531] width 77 height 34
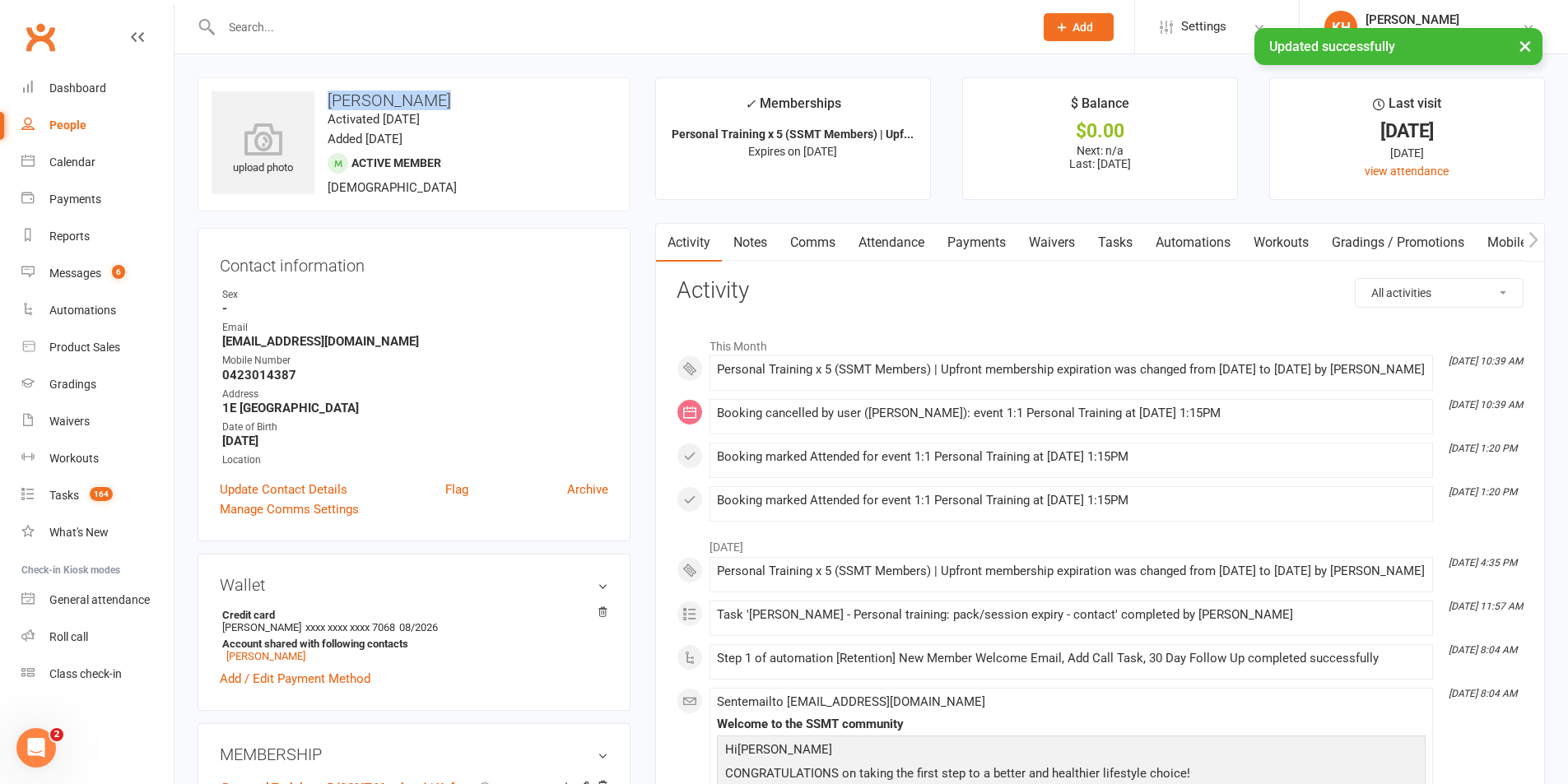
drag, startPoint x: 467, startPoint y: 94, endPoint x: 332, endPoint y: 99, distance: 135.1
click at [332, 99] on h3 "Carter Murton" at bounding box center [414, 100] width 405 height 18
copy h3 "Carter Murton"
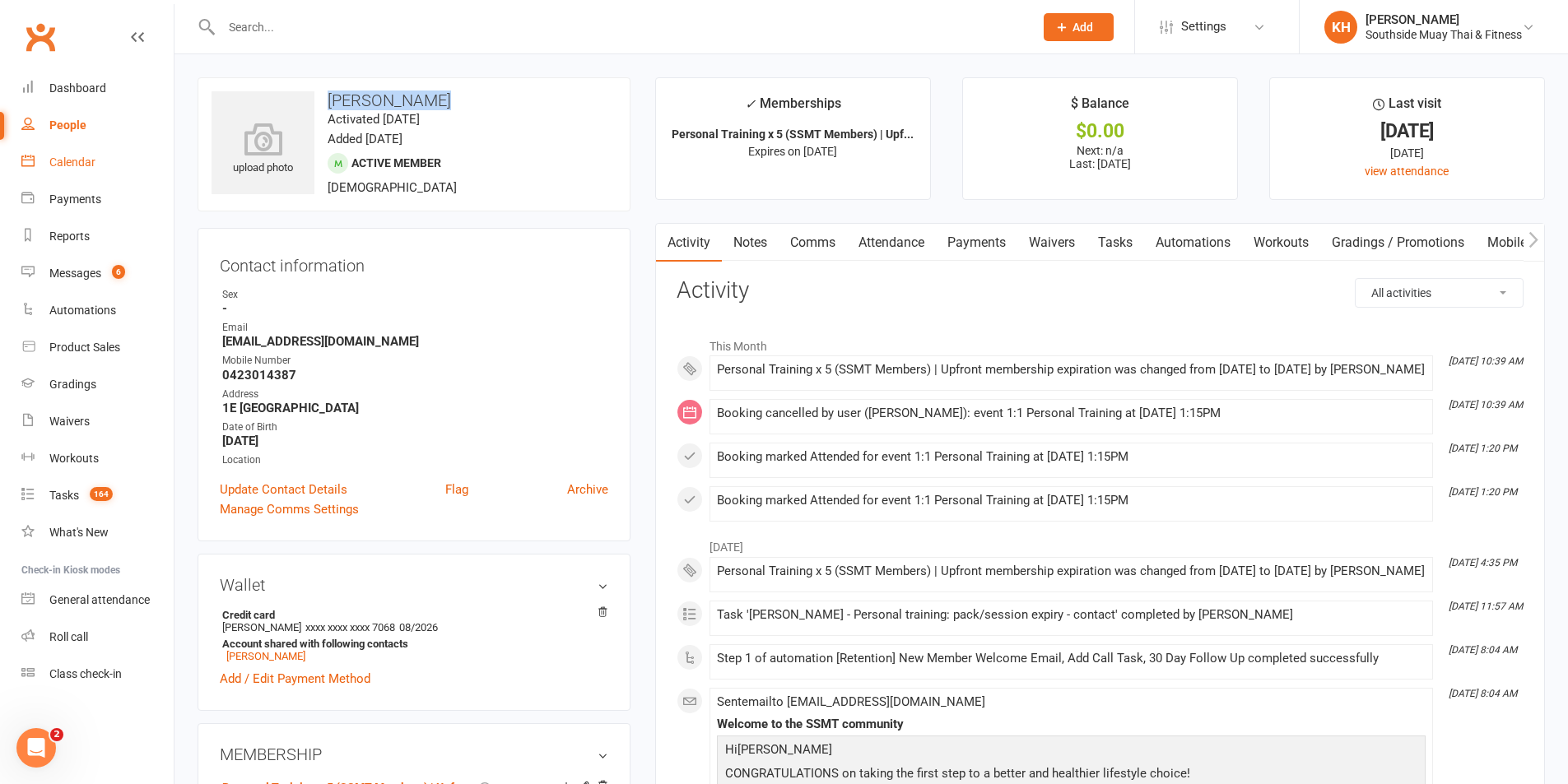
click at [80, 168] on div "Calendar" at bounding box center [73, 162] width 46 height 13
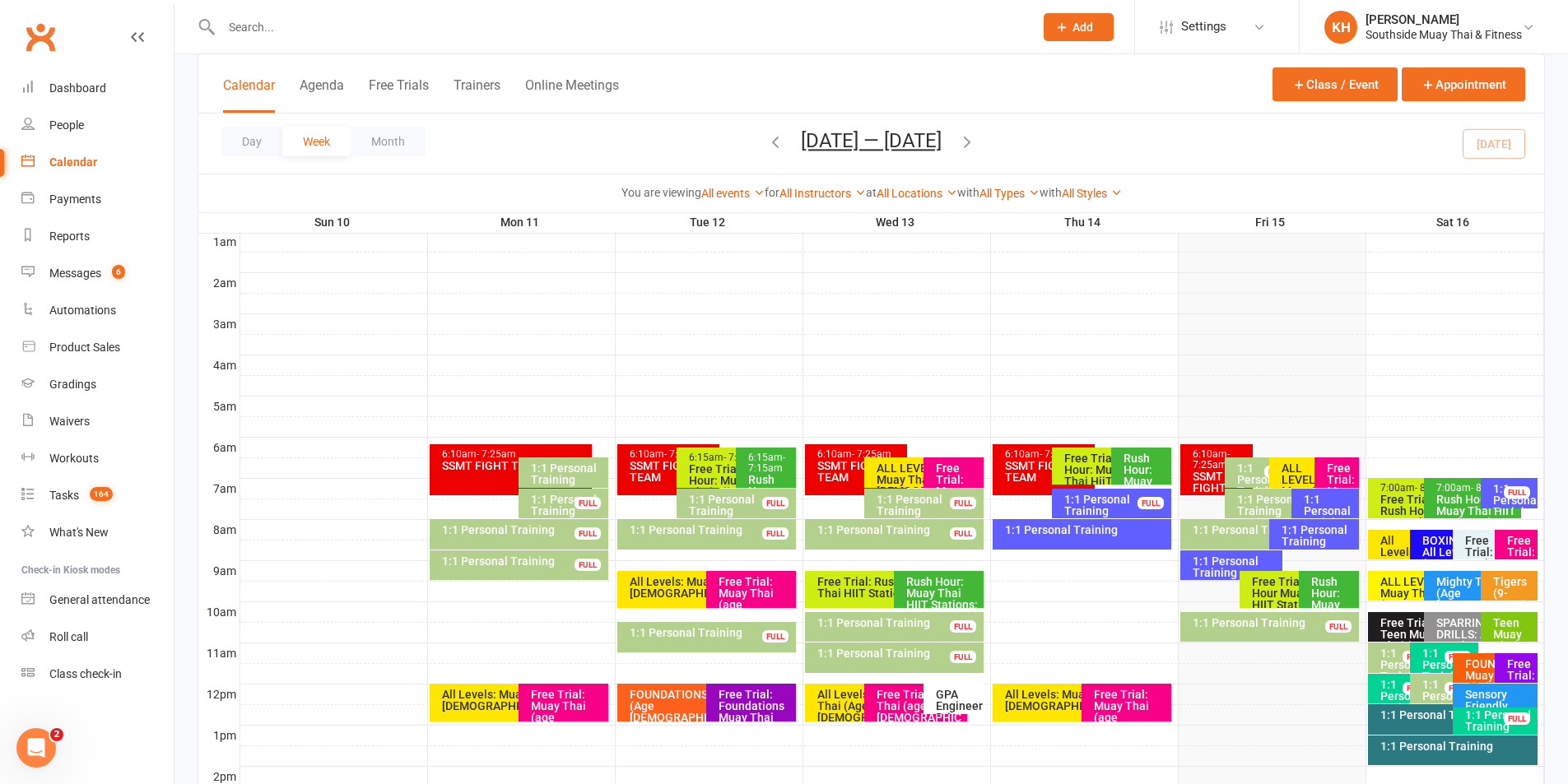
scroll to position [165, 0]
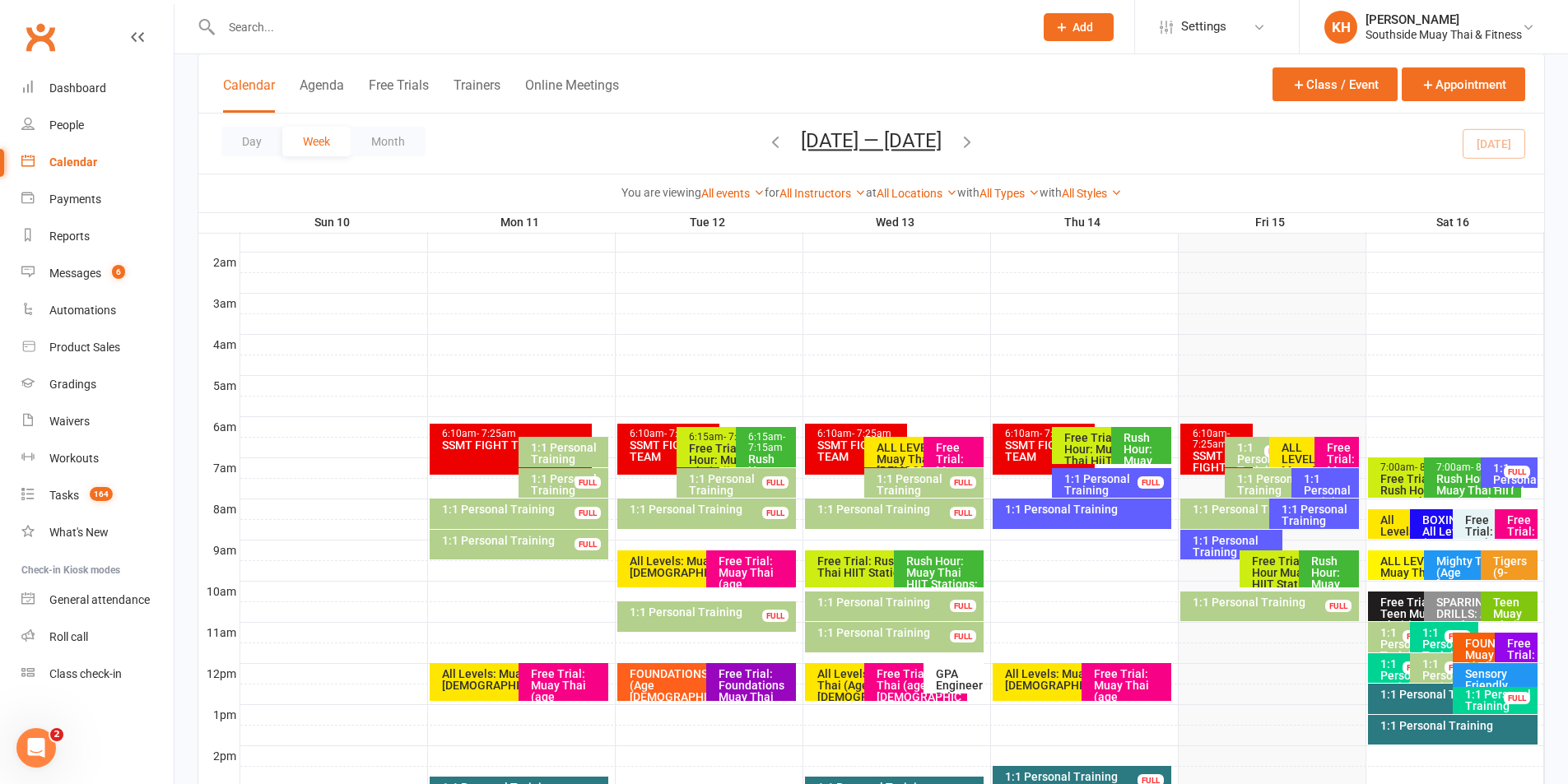
click at [972, 141] on icon "button" at bounding box center [967, 141] width 18 height 18
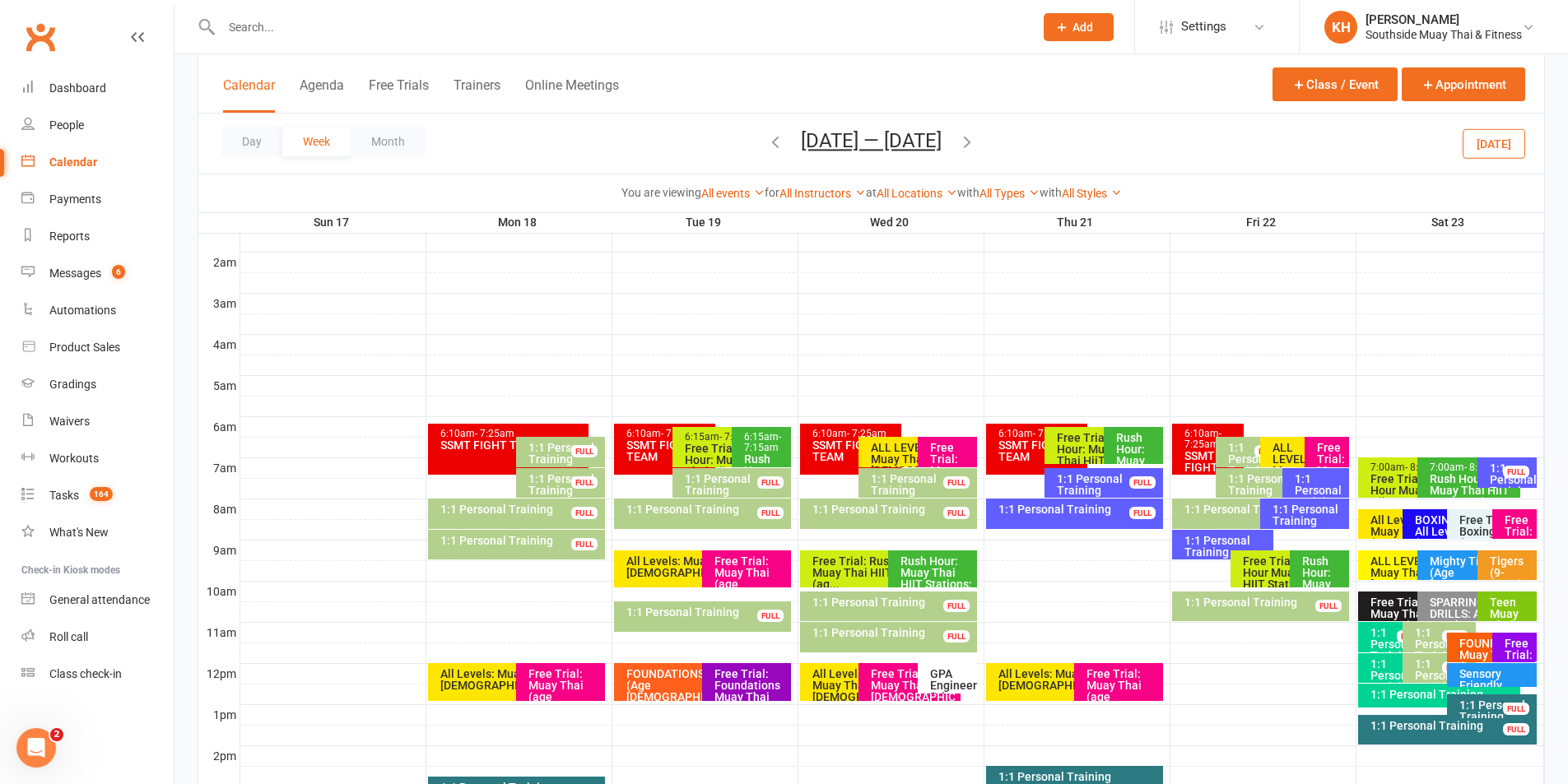
click at [975, 141] on icon "button" at bounding box center [967, 141] width 18 height 18
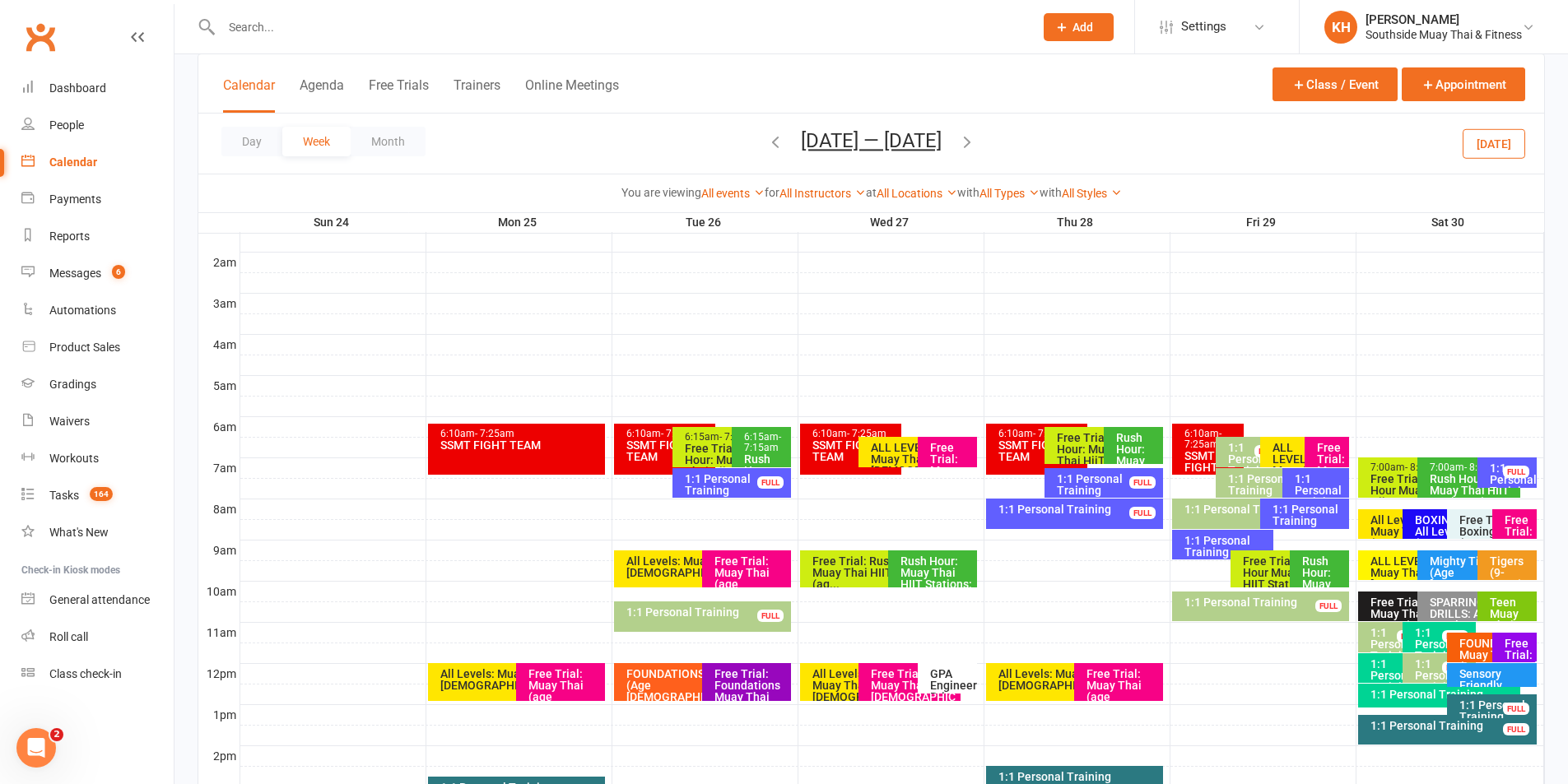
click at [972, 149] on icon "button" at bounding box center [967, 141] width 18 height 18
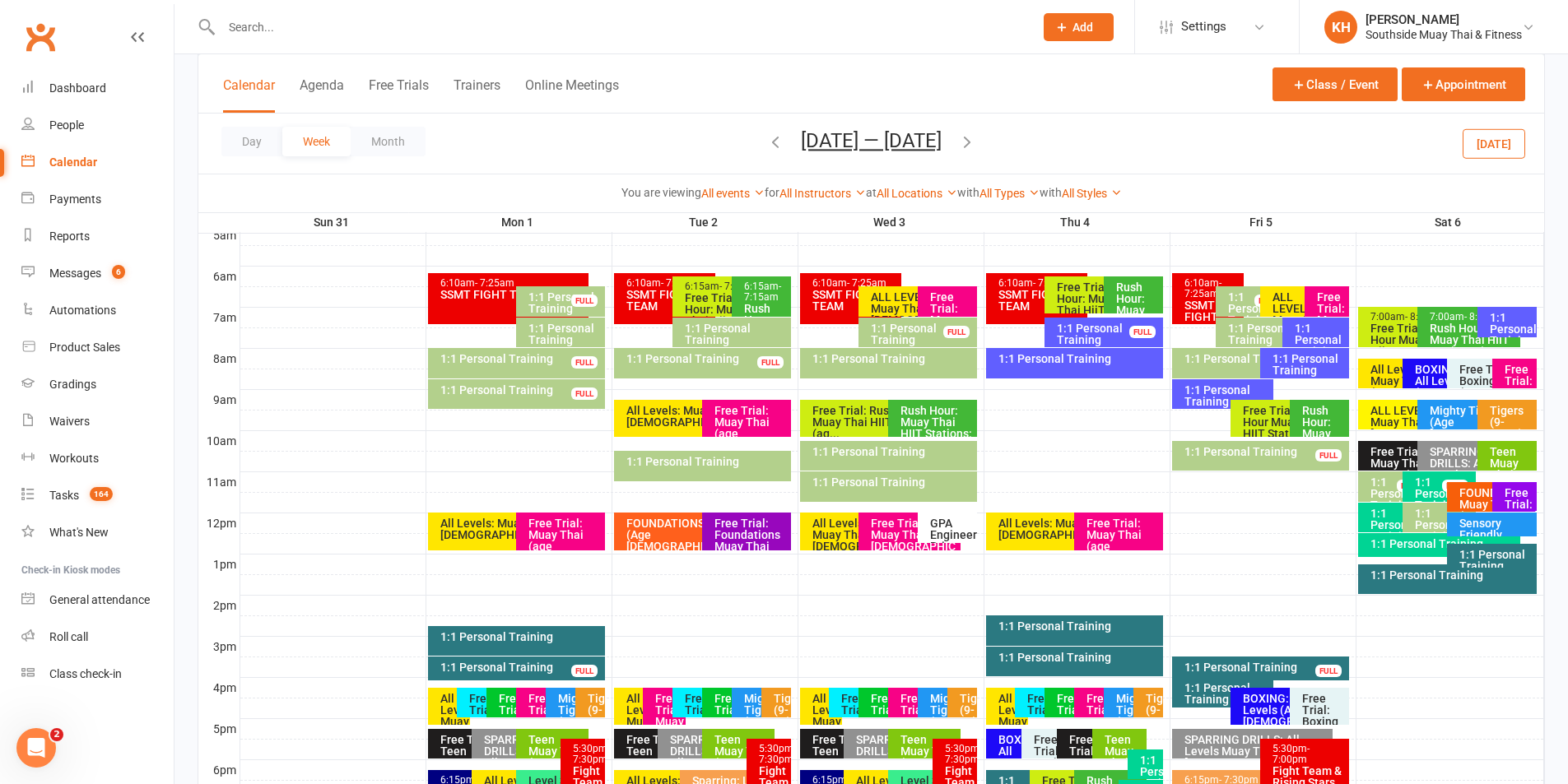
scroll to position [329, 0]
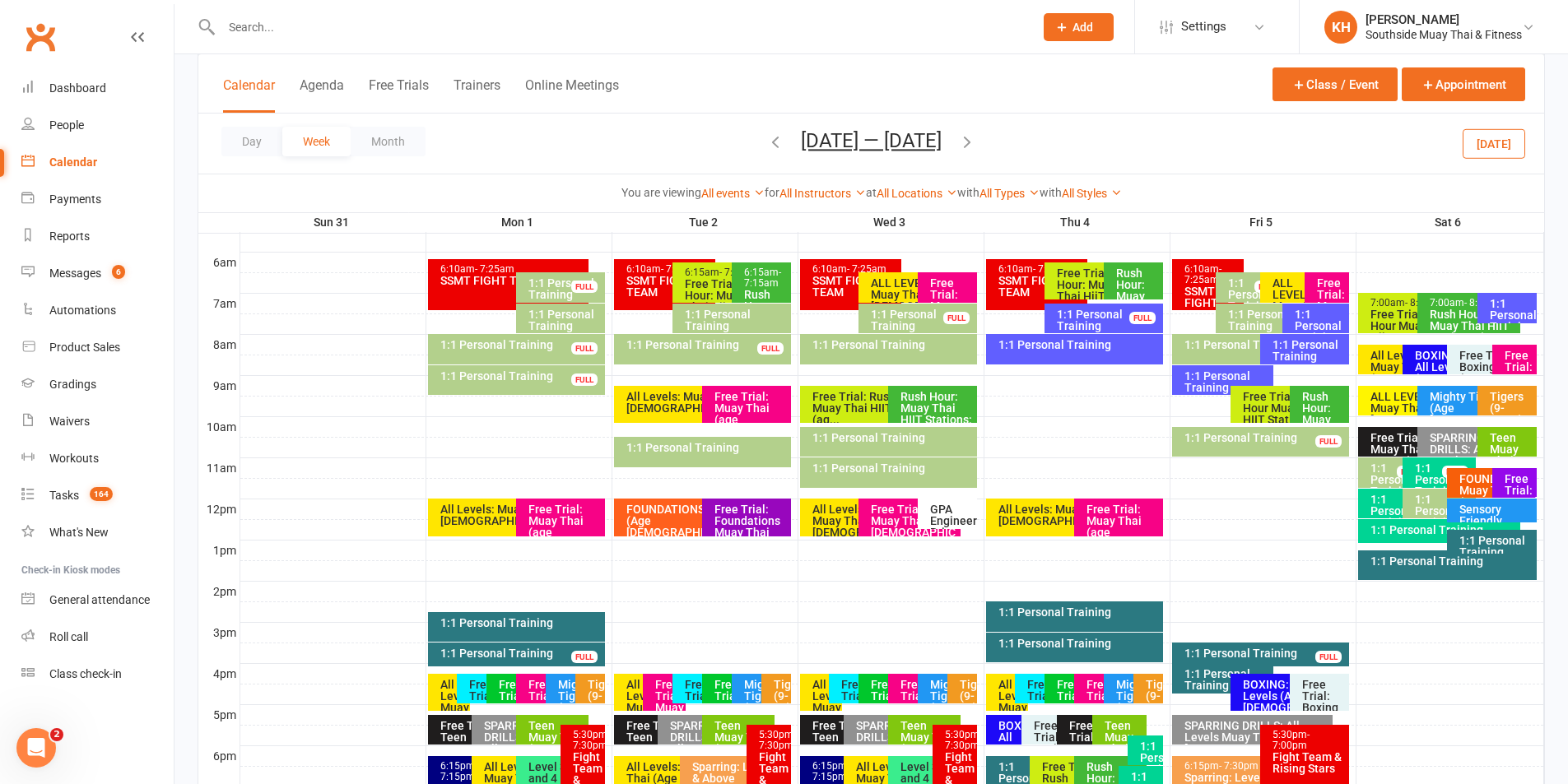
click at [1427, 563] on div "1:1 Personal Training" at bounding box center [1451, 560] width 165 height 11
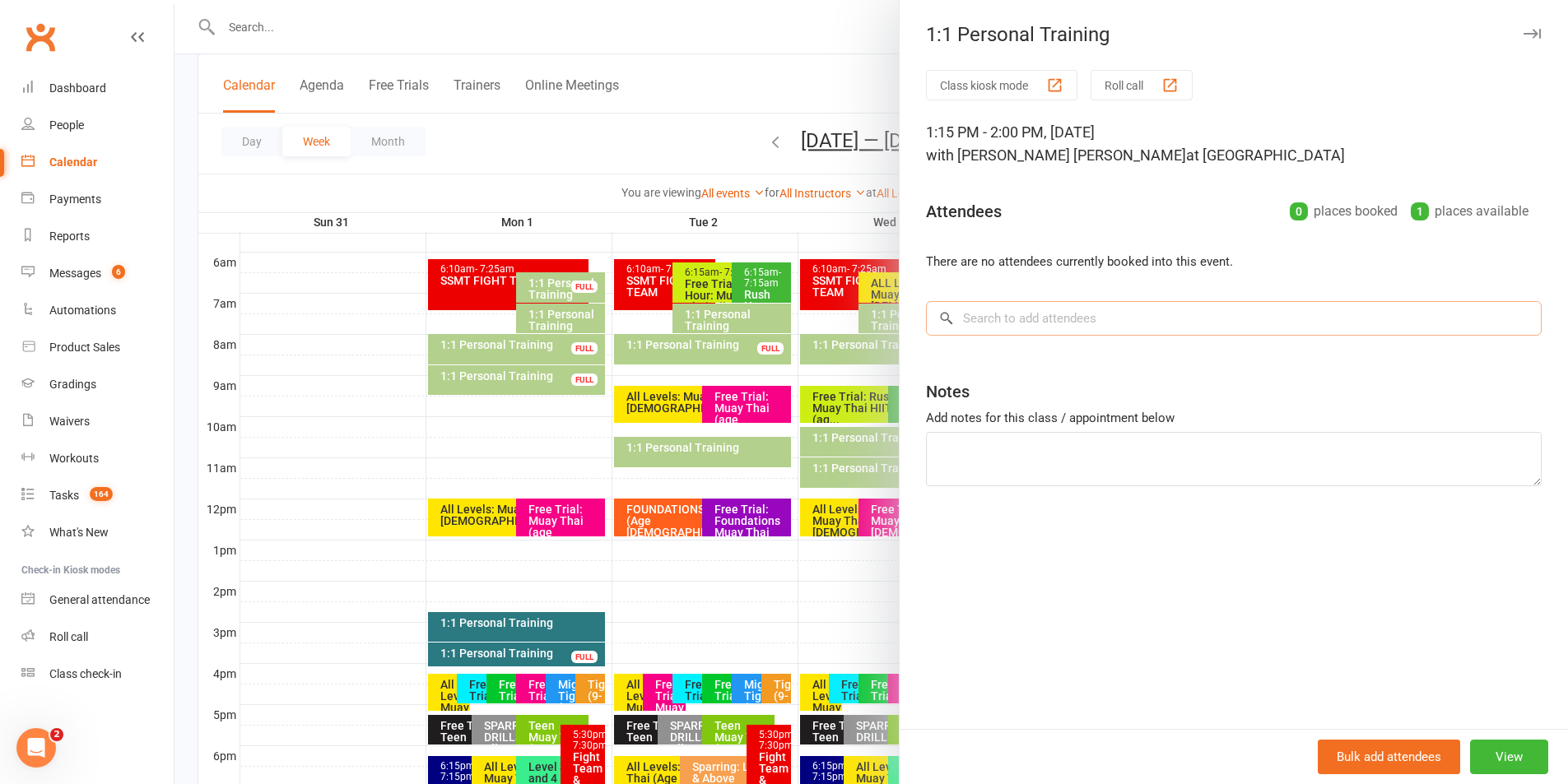
click at [1052, 308] on input "search" at bounding box center [1234, 319] width 615 height 34
paste input "Carter Murton"
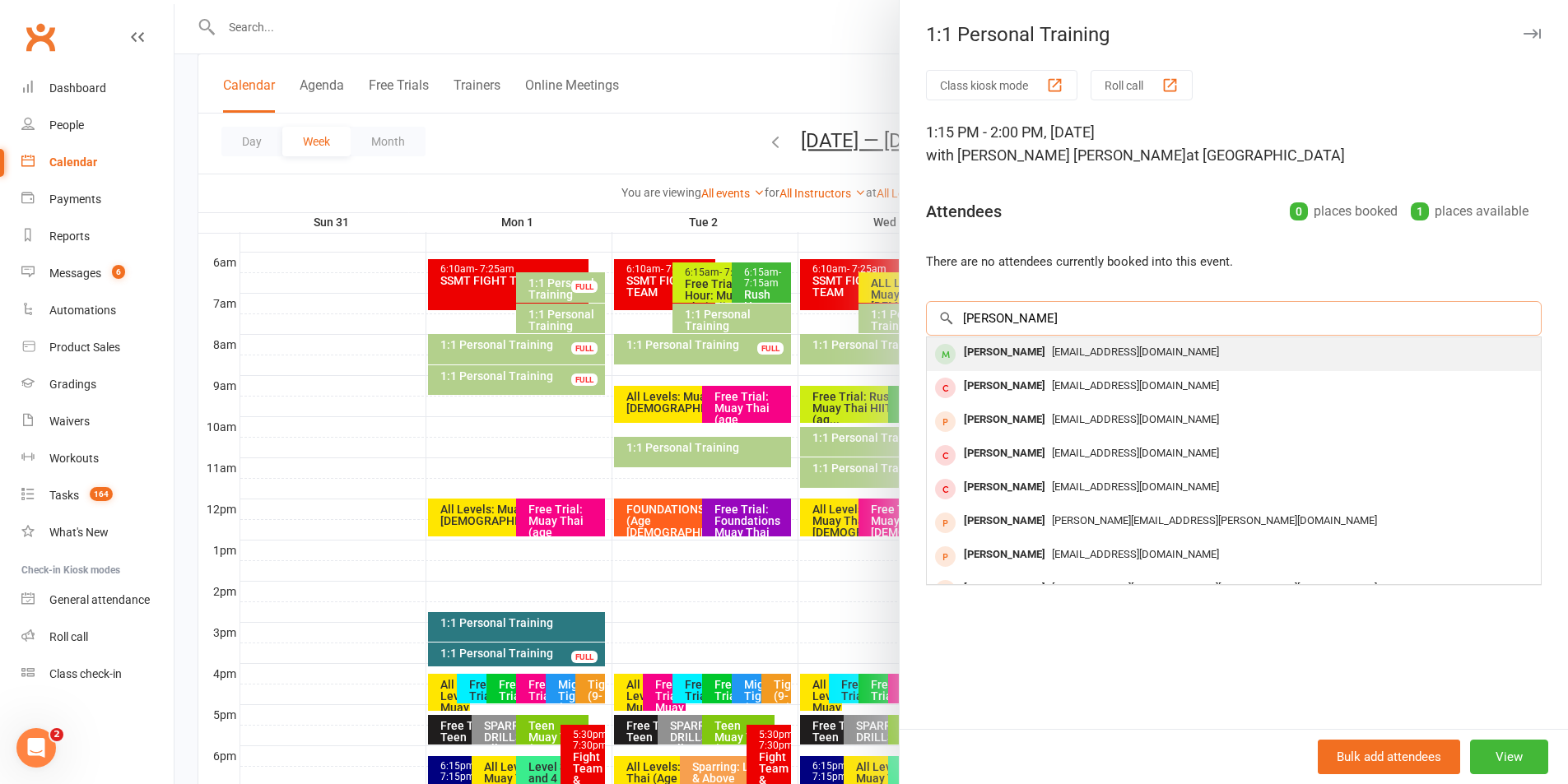
type input "Carter Murton"
click at [1052, 345] on span "sassymurton@gmail.com" at bounding box center [1135, 351] width 167 height 12
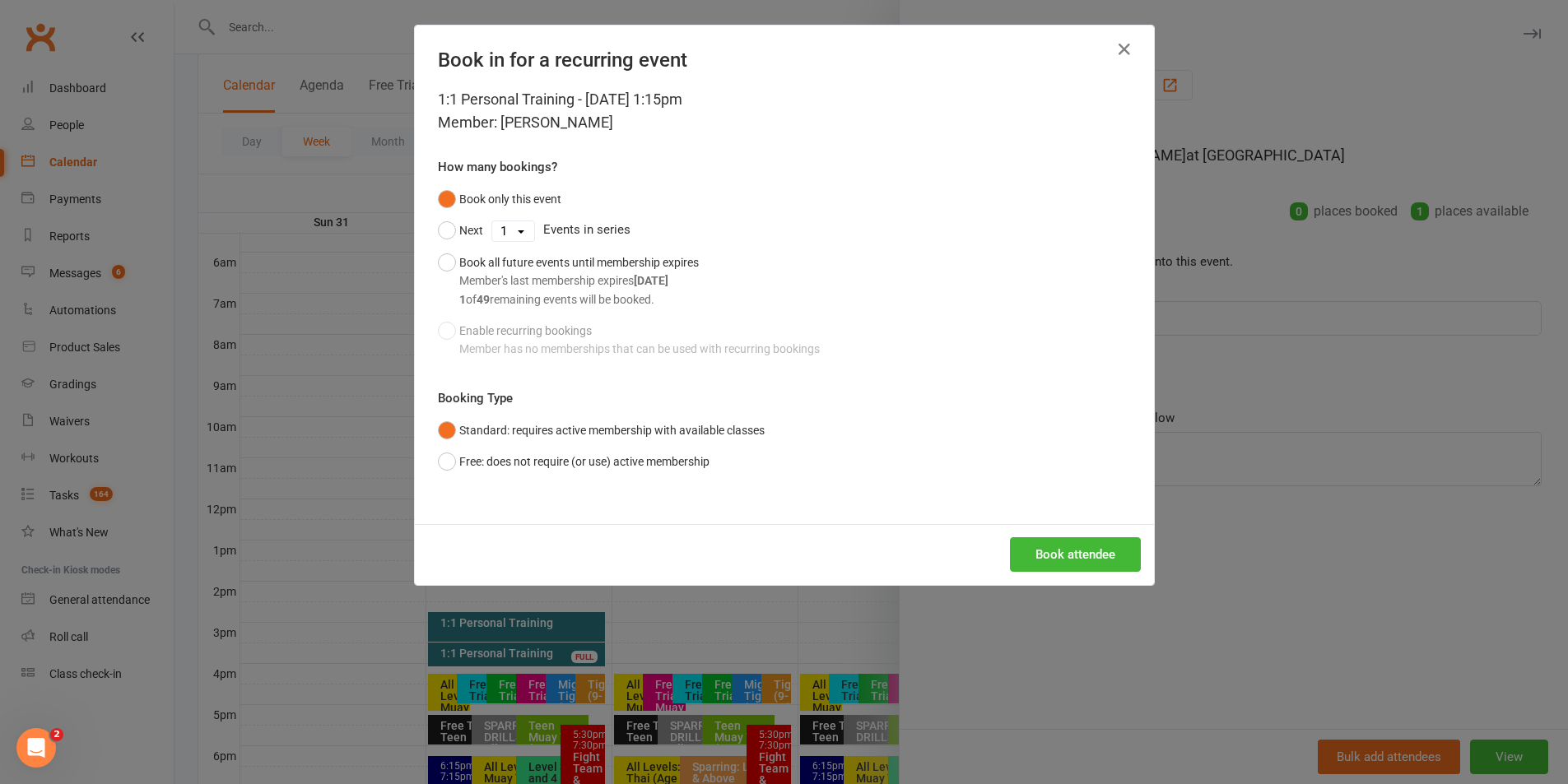
click at [1044, 504] on div "1:1 Personal Training - Sep 6, 2025 1:15pm Member: Carter Murton How many booki…" at bounding box center [784, 306] width 739 height 436
click at [1035, 553] on button "Book attendee" at bounding box center [1075, 554] width 131 height 34
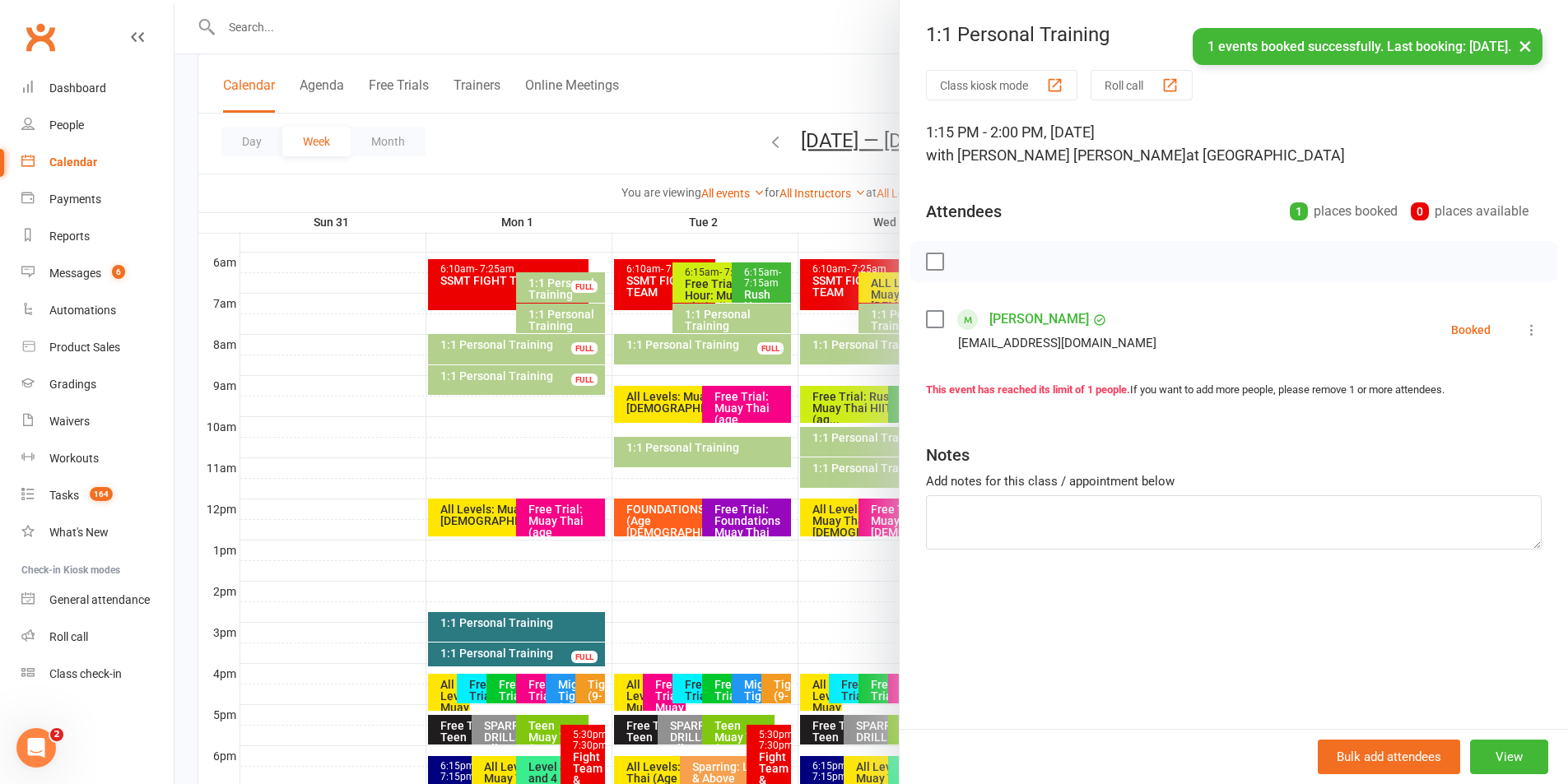
click at [1523, 48] on button "×" at bounding box center [1525, 45] width 30 height 35
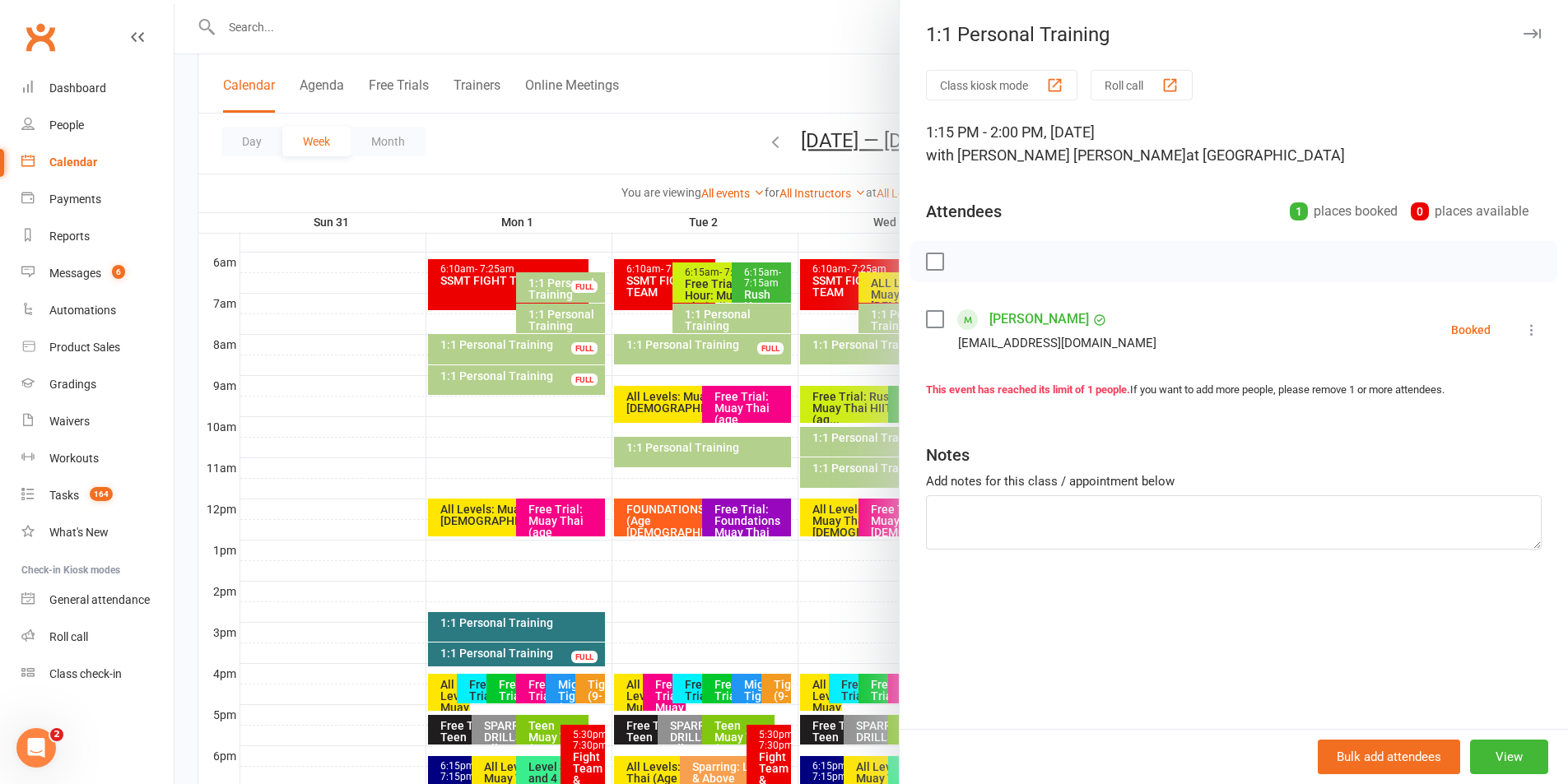
click at [1523, 32] on icon "button" at bounding box center [1532, 34] width 17 height 10
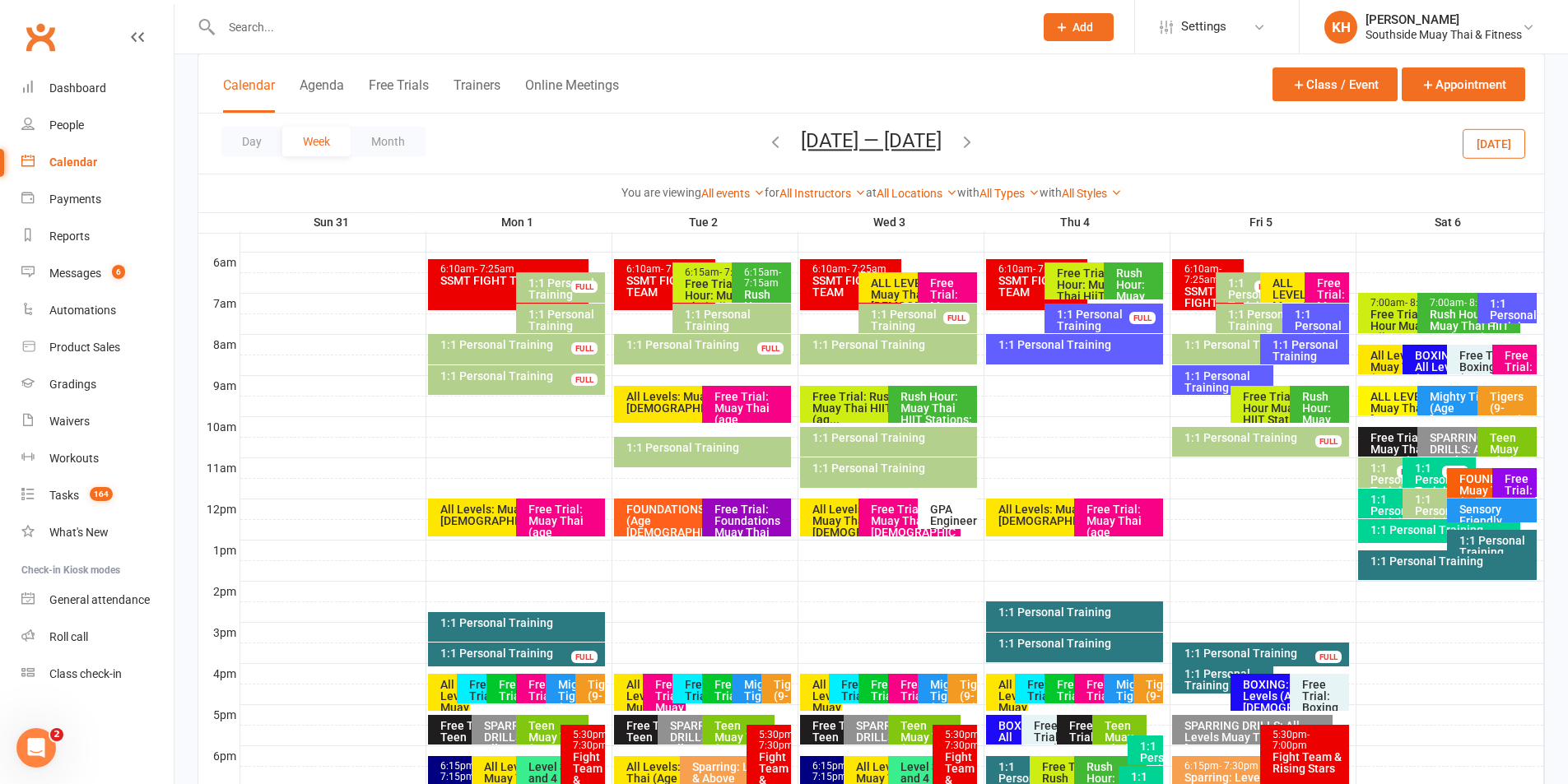
click at [391, 9] on div at bounding box center [610, 27] width 824 height 53
click at [389, 20] on input "text" at bounding box center [619, 27] width 805 height 23
paste input "Carter Murton"
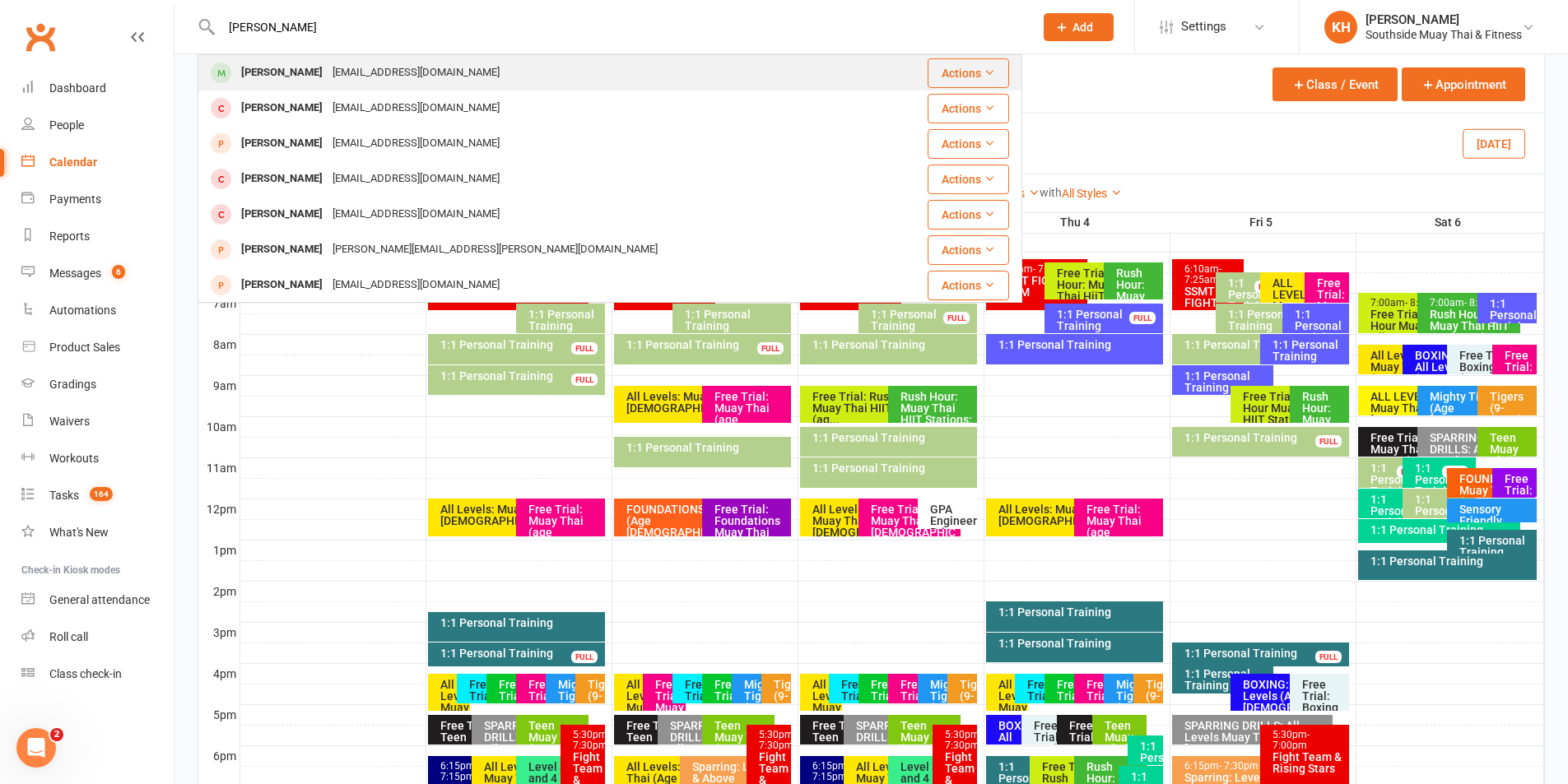
type input "Carter Murton"
click at [311, 60] on div "Carter Murton sassymurton@gmail.com" at bounding box center [541, 72] width 684 height 33
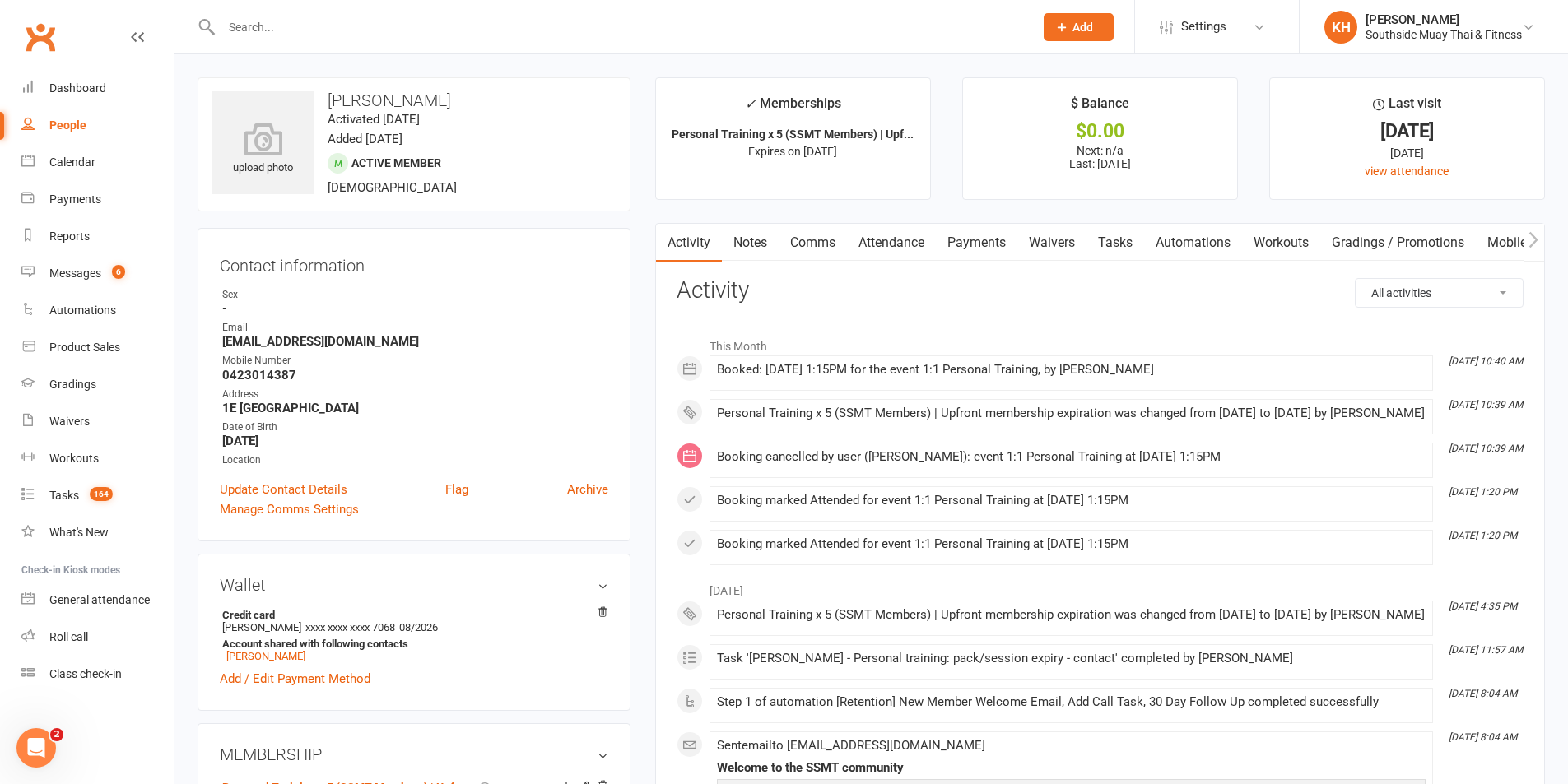
click at [740, 242] on link "Notes" at bounding box center [750, 242] width 57 height 38
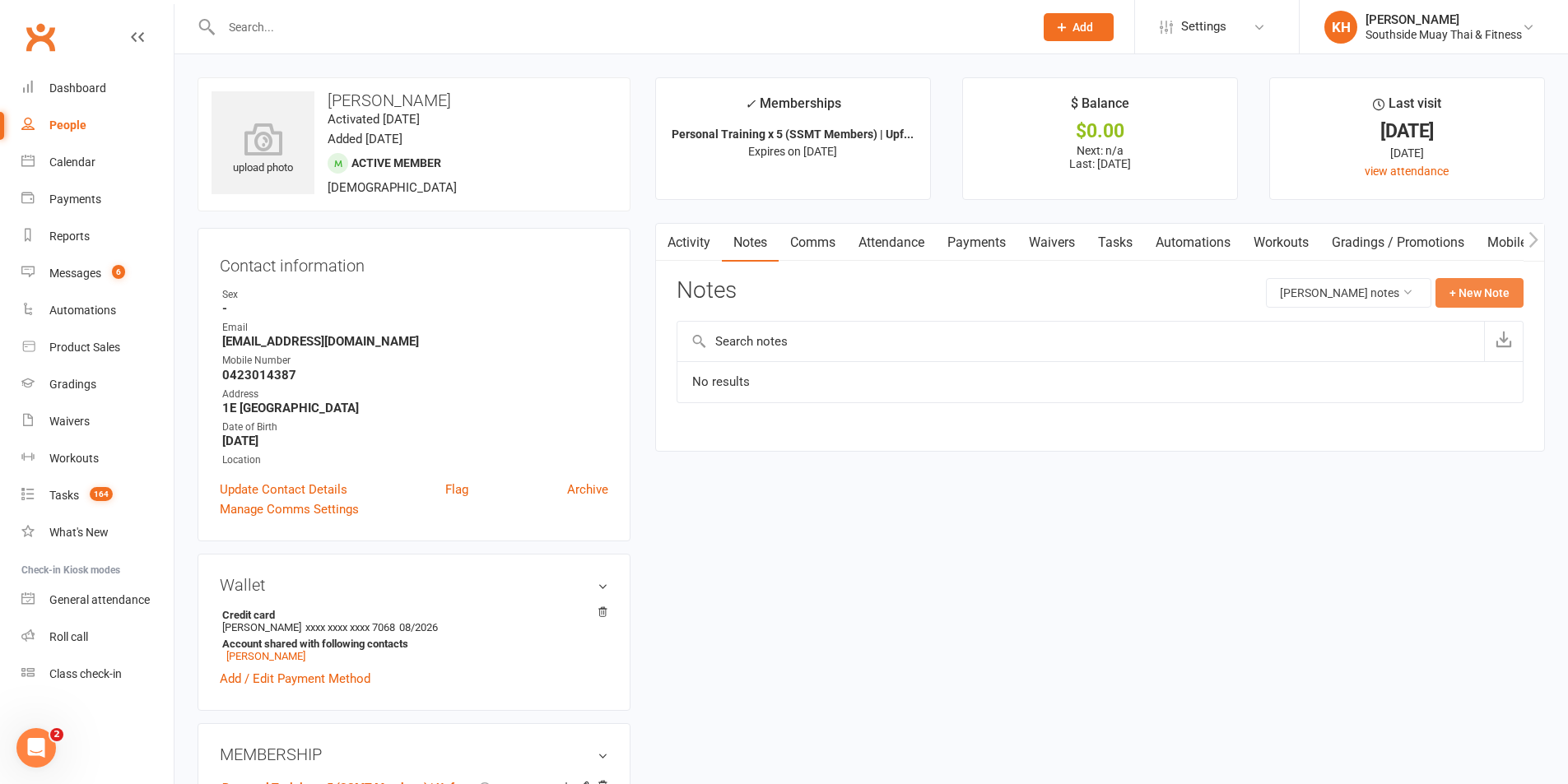
click at [1505, 287] on button "+ New Note" at bounding box center [1479, 293] width 88 height 30
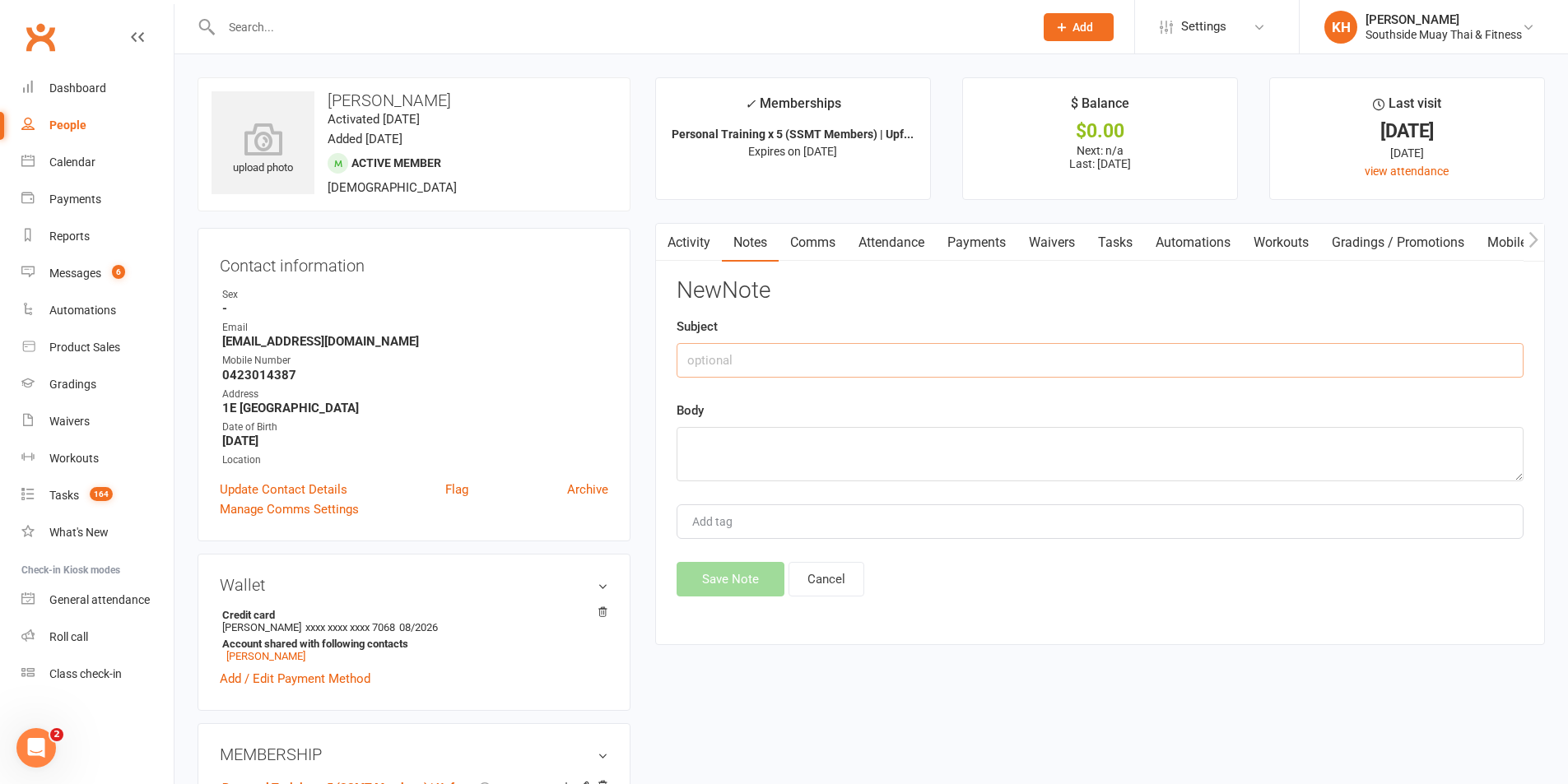
click at [704, 365] on input "text" at bounding box center [1100, 361] width 847 height 34
type input "cancelled"
click at [723, 452] on textarea at bounding box center [1100, 454] width 847 height 54
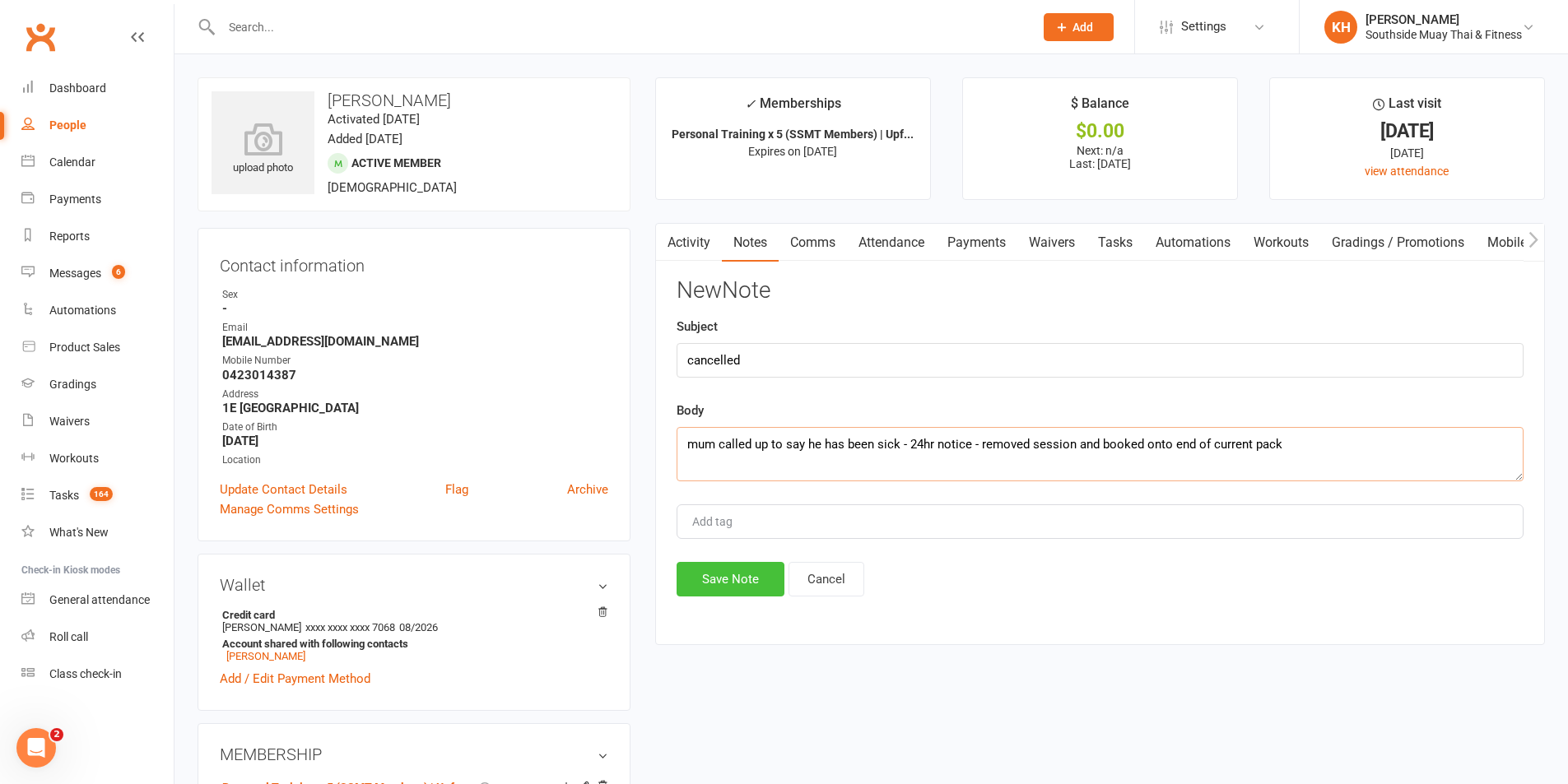
type textarea "mum called up to say he has been sick - 24hr notice - removed session and booke…"
click at [735, 576] on button "Save Note" at bounding box center [731, 579] width 108 height 34
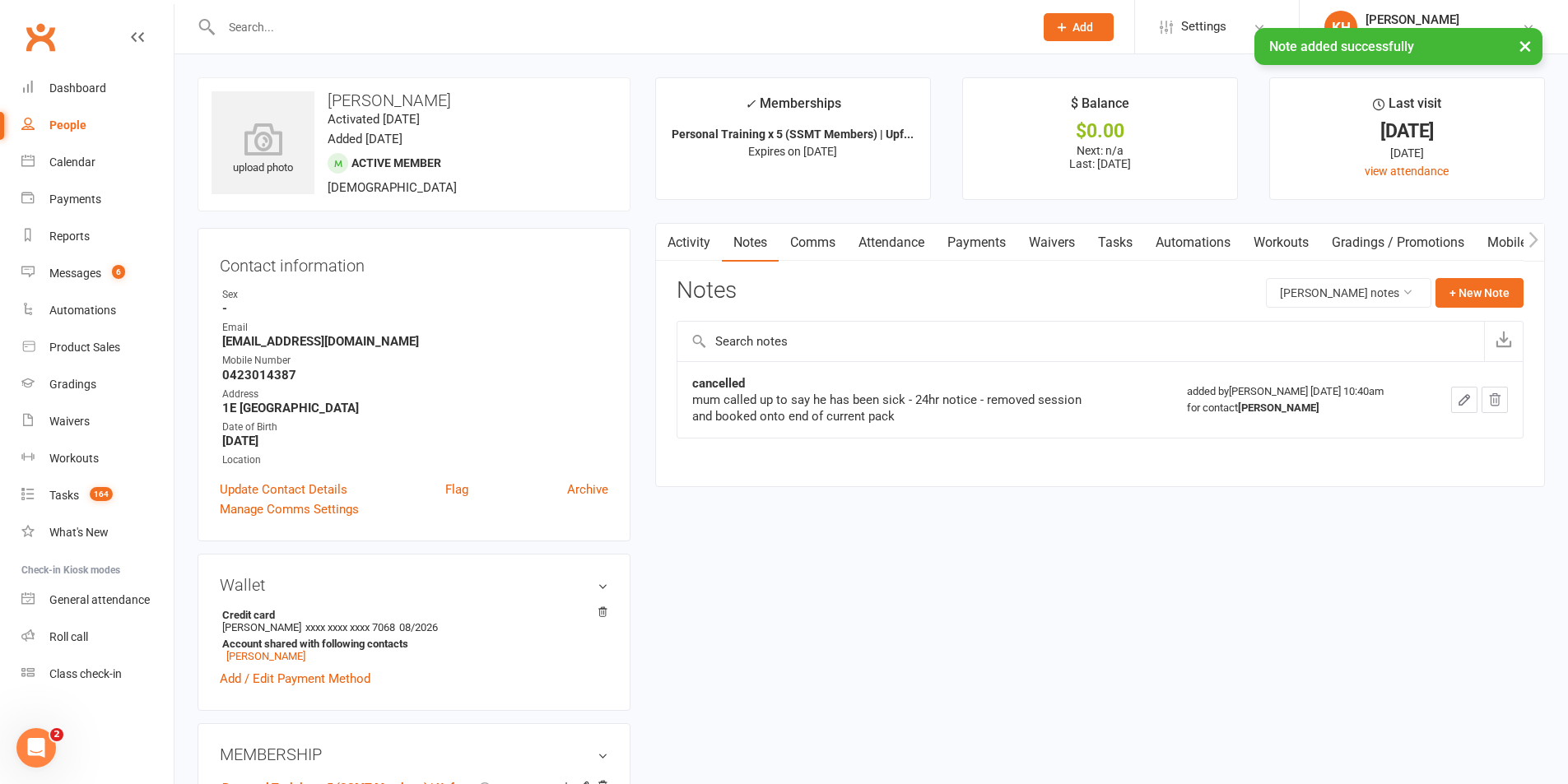
click at [1462, 405] on icon "button" at bounding box center [1464, 400] width 10 height 10
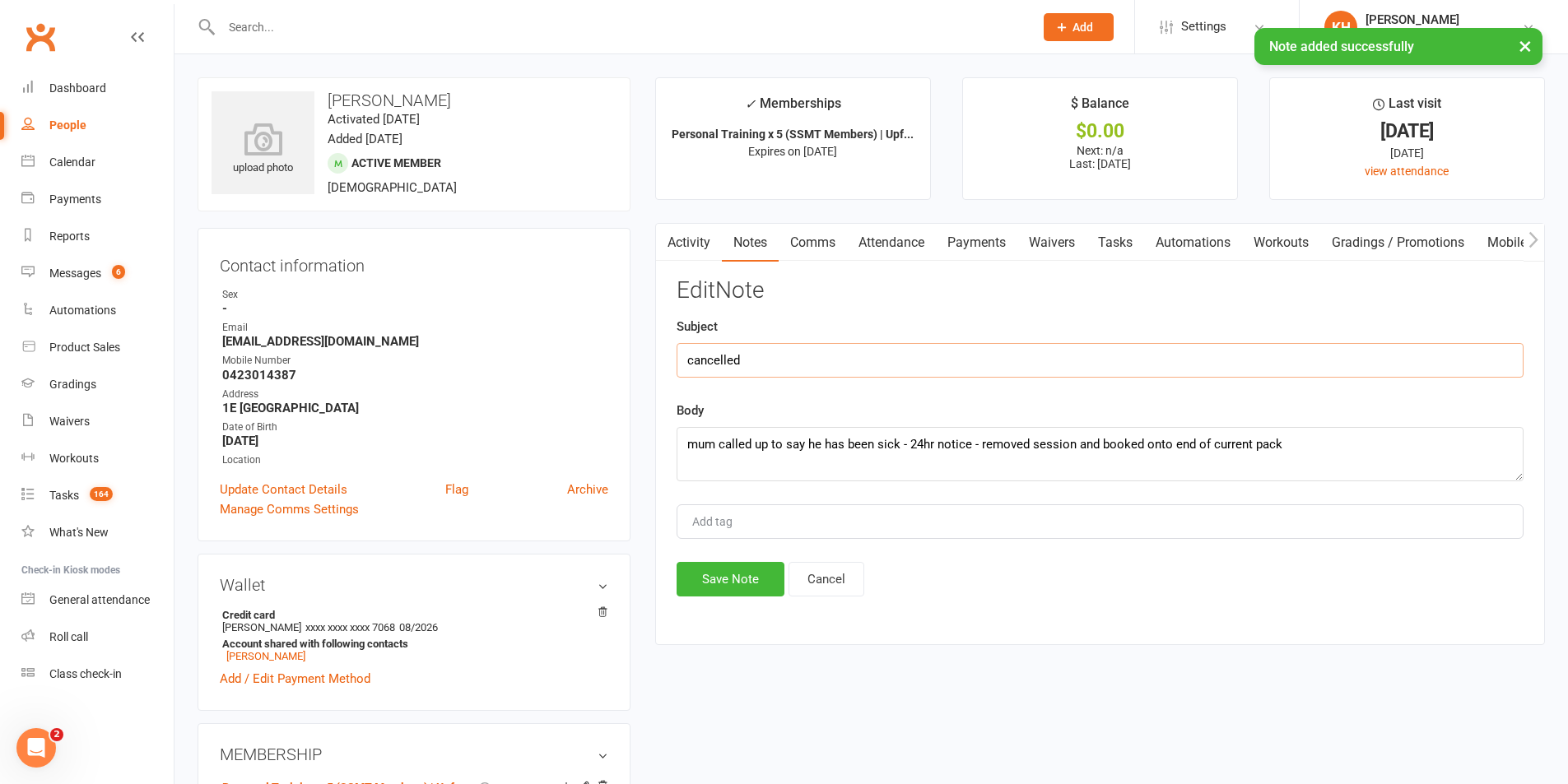
click at [748, 355] on input "cancelled" at bounding box center [1100, 361] width 847 height 34
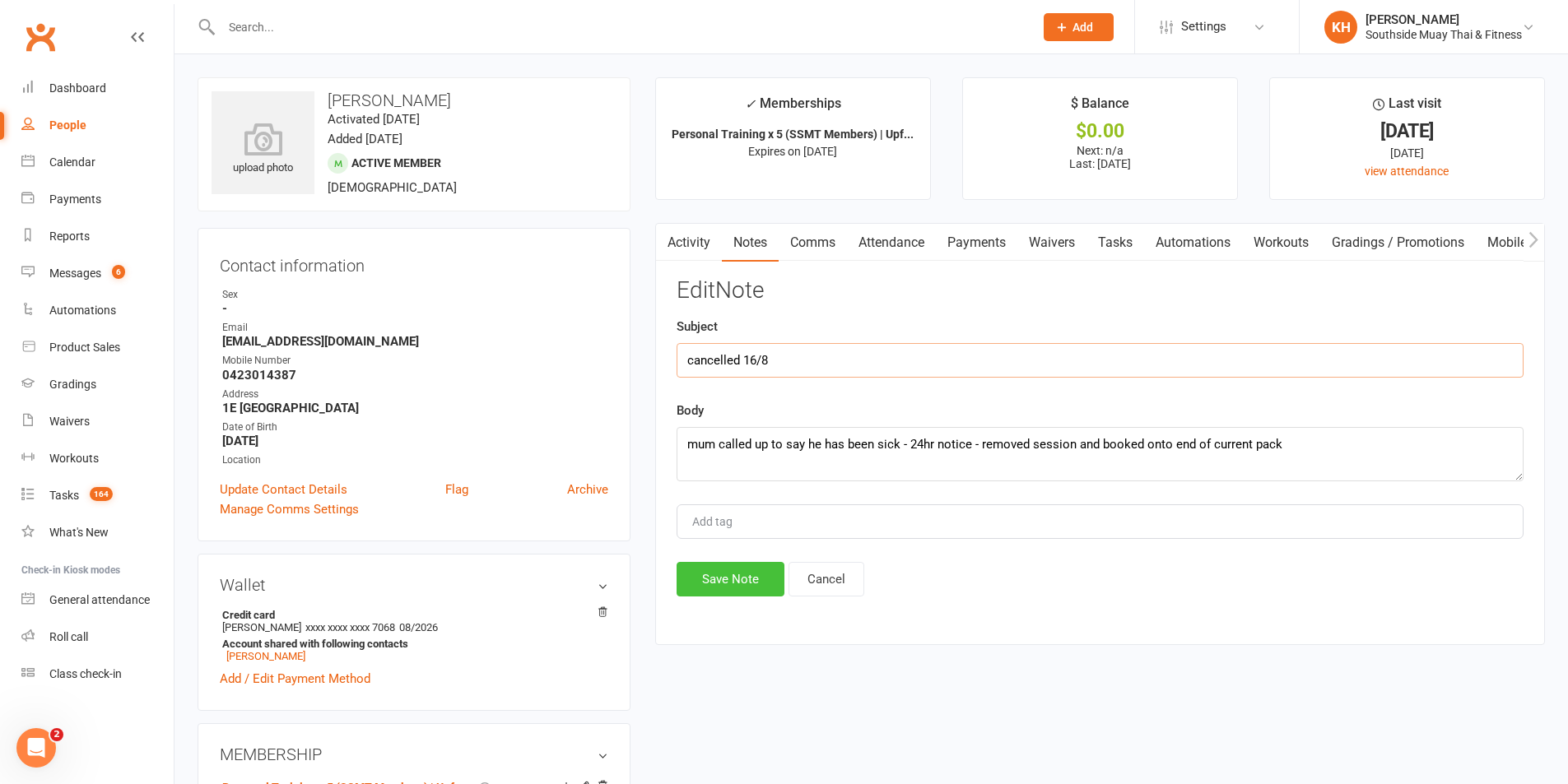
type input "cancelled 16/8"
click at [752, 586] on button "Save Note" at bounding box center [731, 579] width 108 height 34
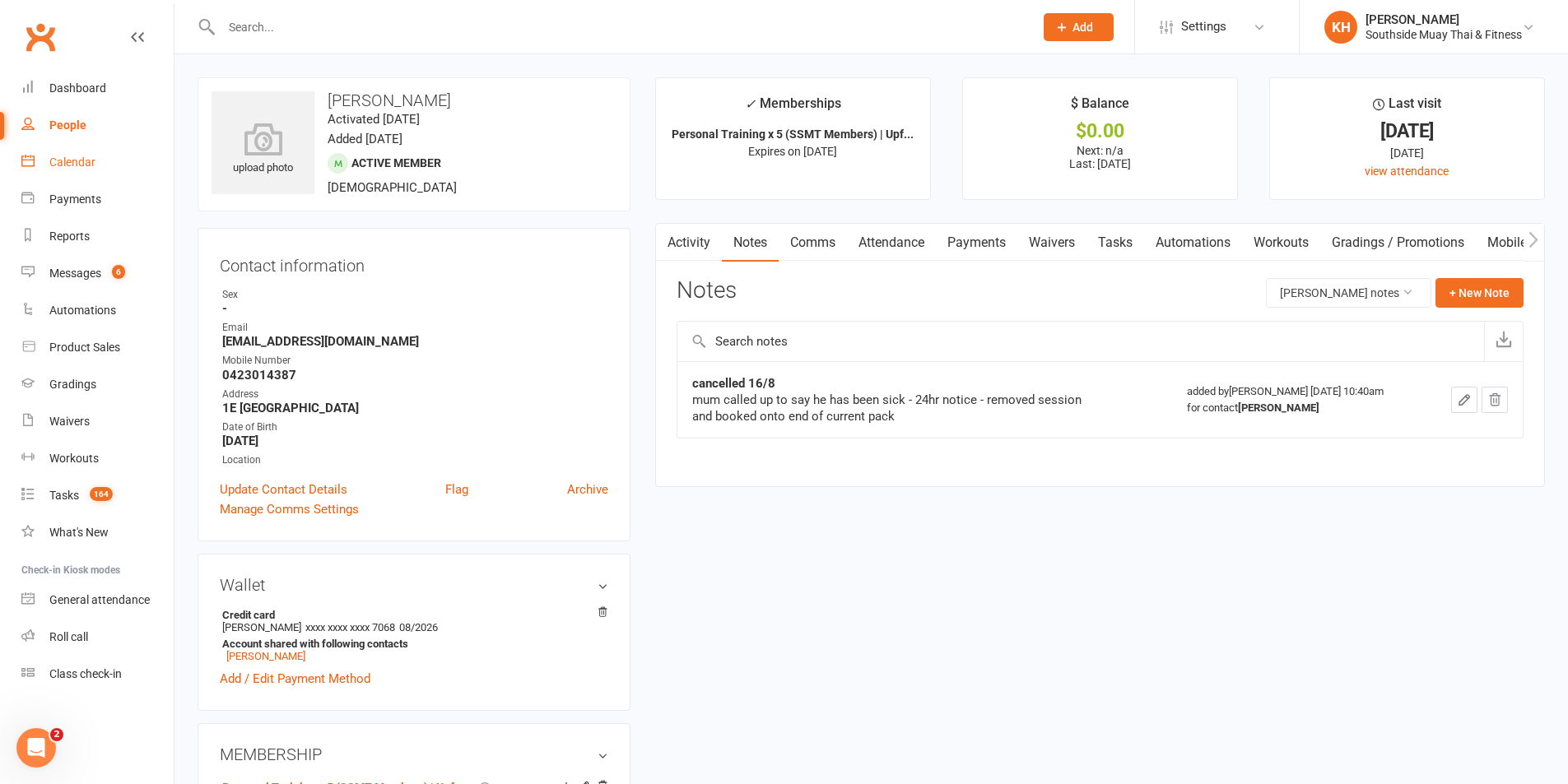
click at [84, 174] on link "Calendar" at bounding box center [98, 162] width 153 height 37
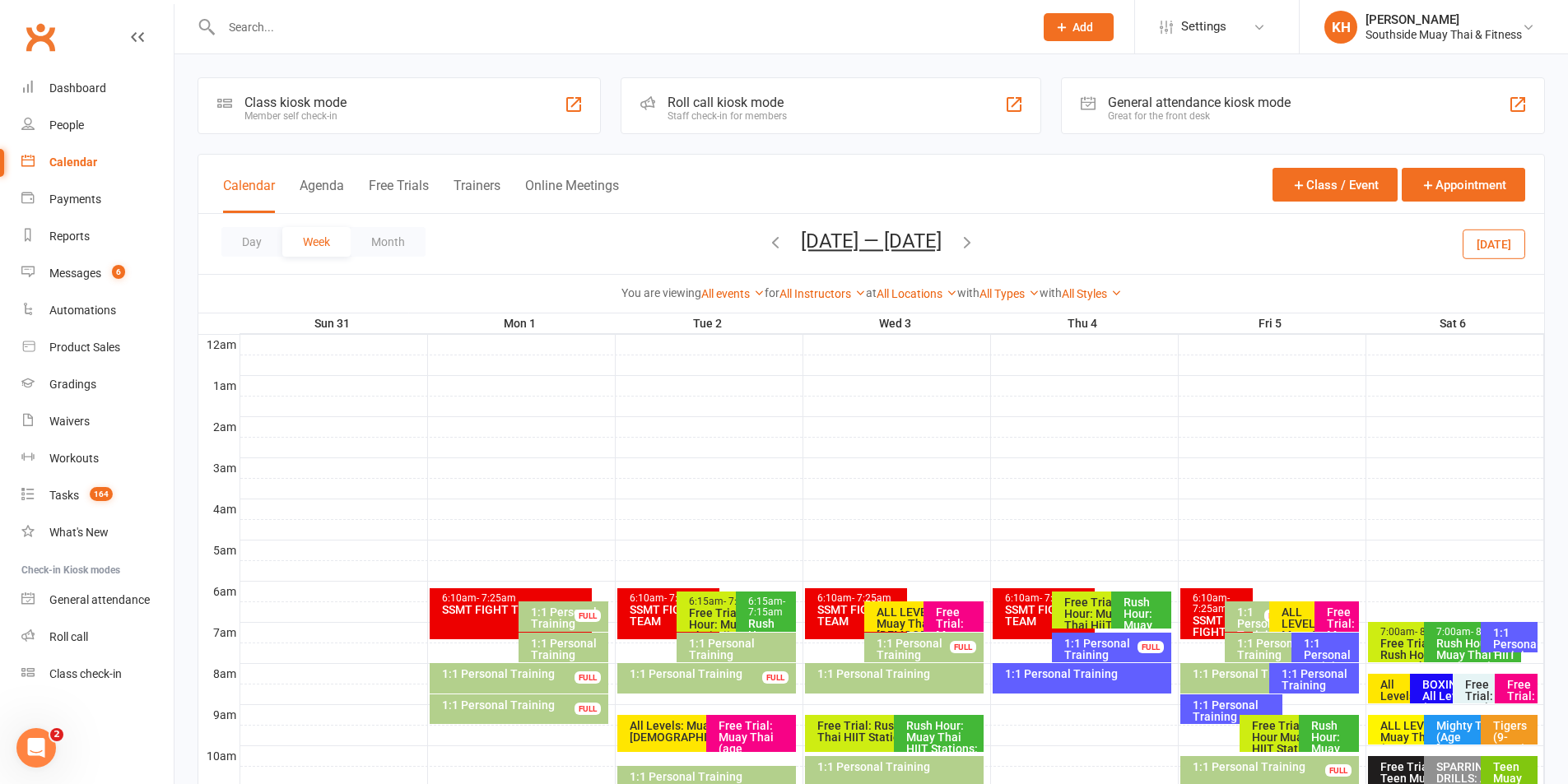
click at [1488, 242] on button "Today" at bounding box center [1493, 243] width 63 height 30
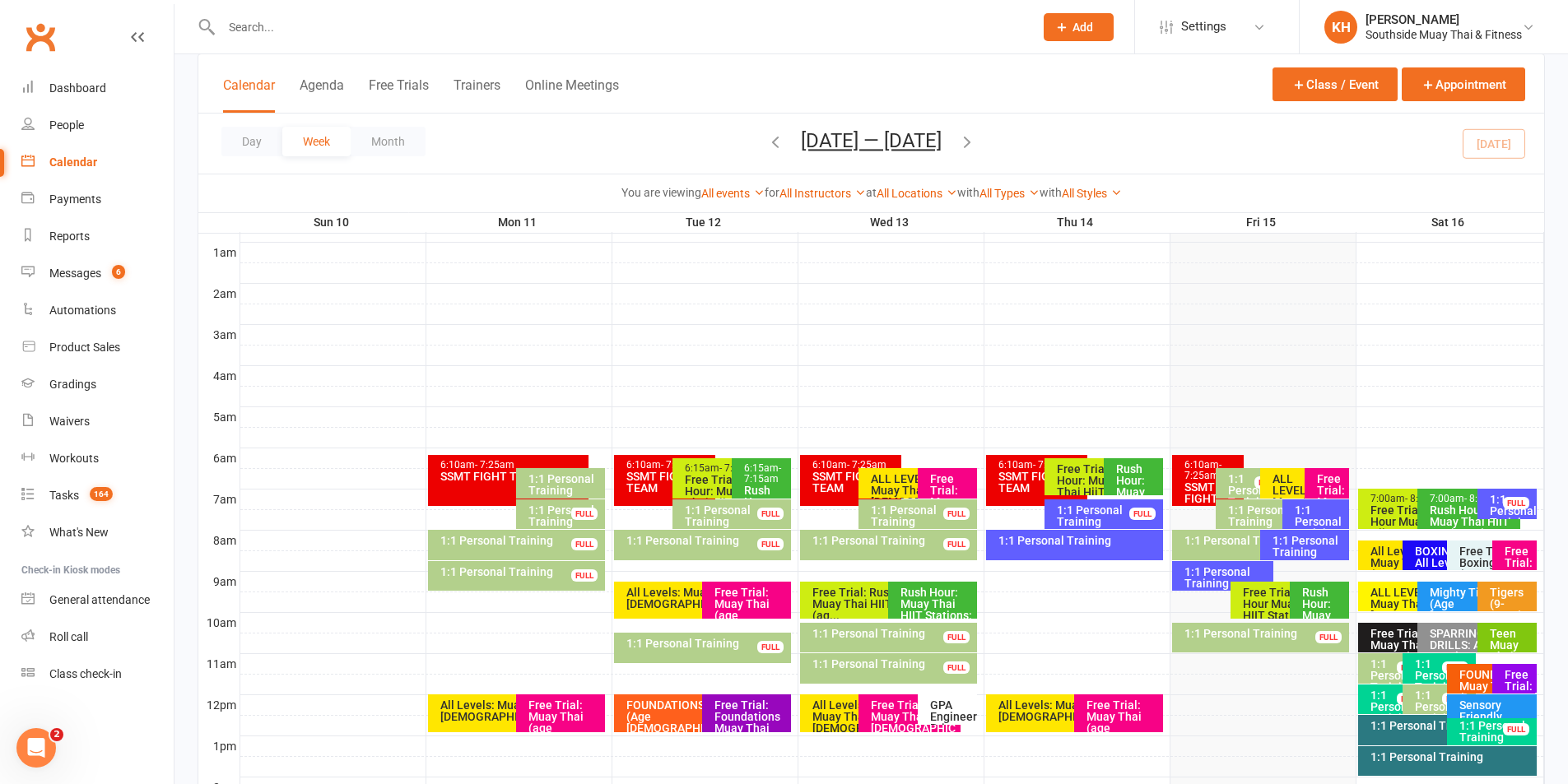
scroll to position [411, 0]
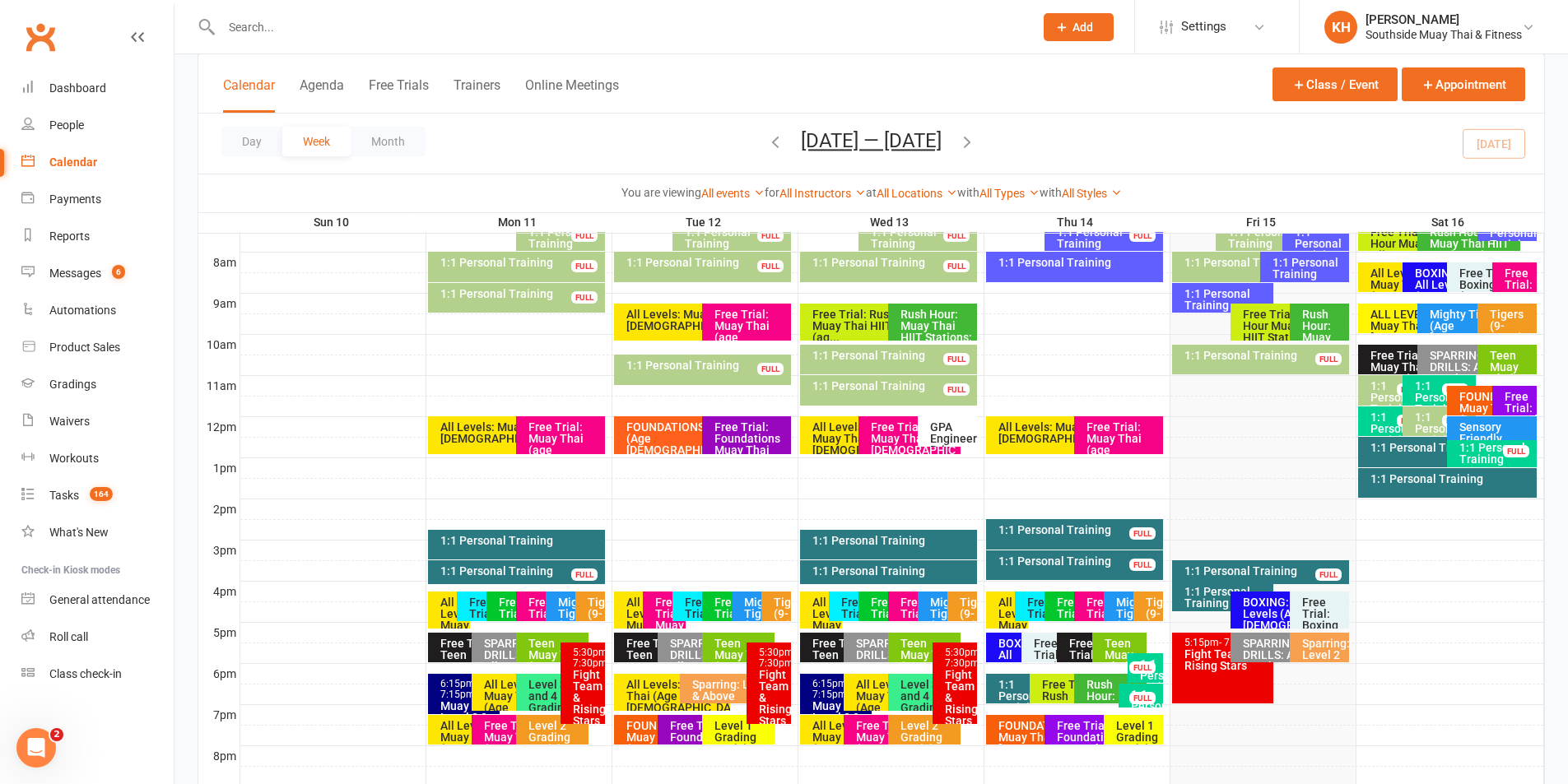
click at [1433, 489] on div "1:1 Personal Training" at bounding box center [1447, 483] width 179 height 30
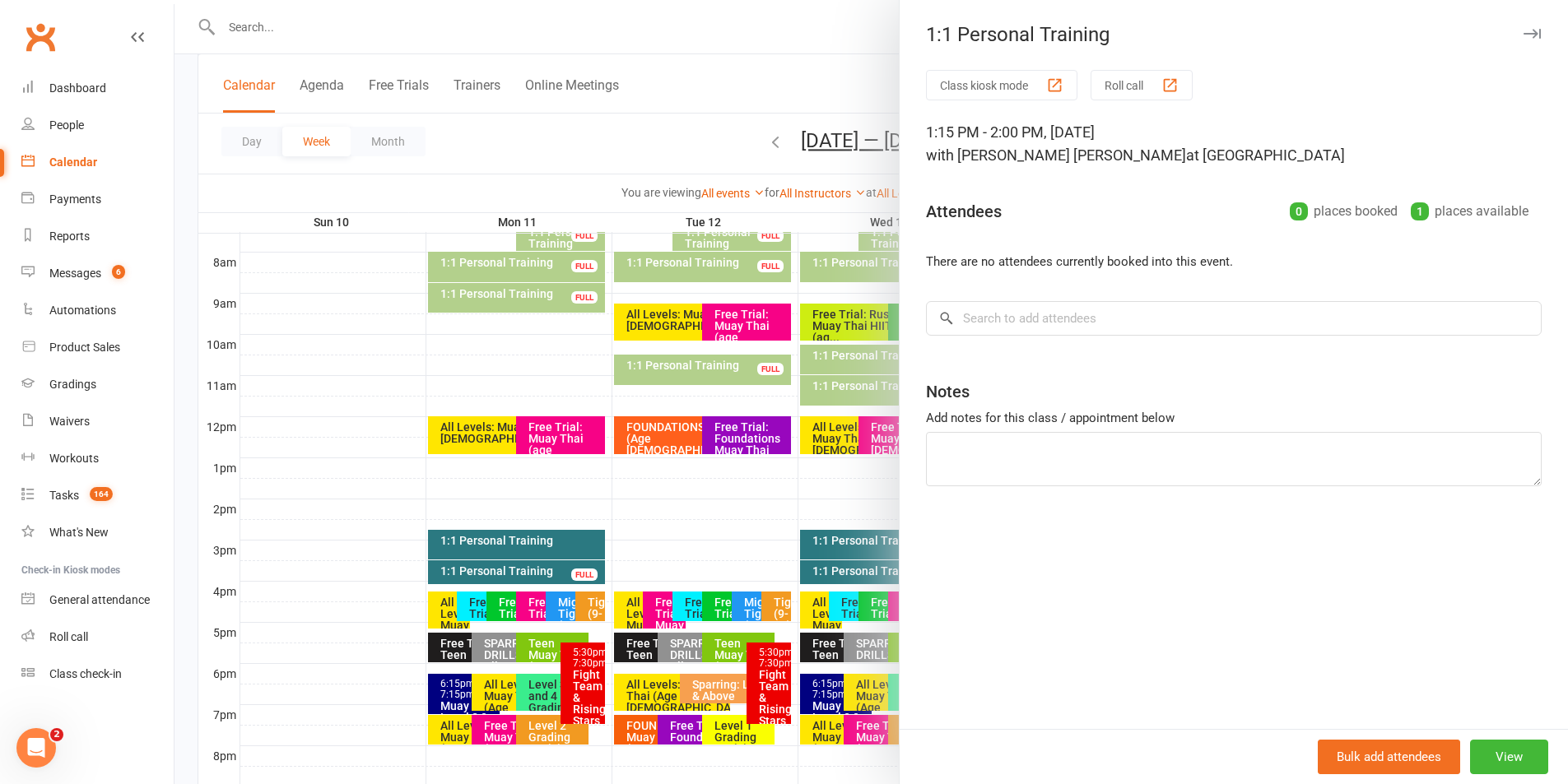
click at [1523, 38] on icon "button" at bounding box center [1532, 34] width 17 height 10
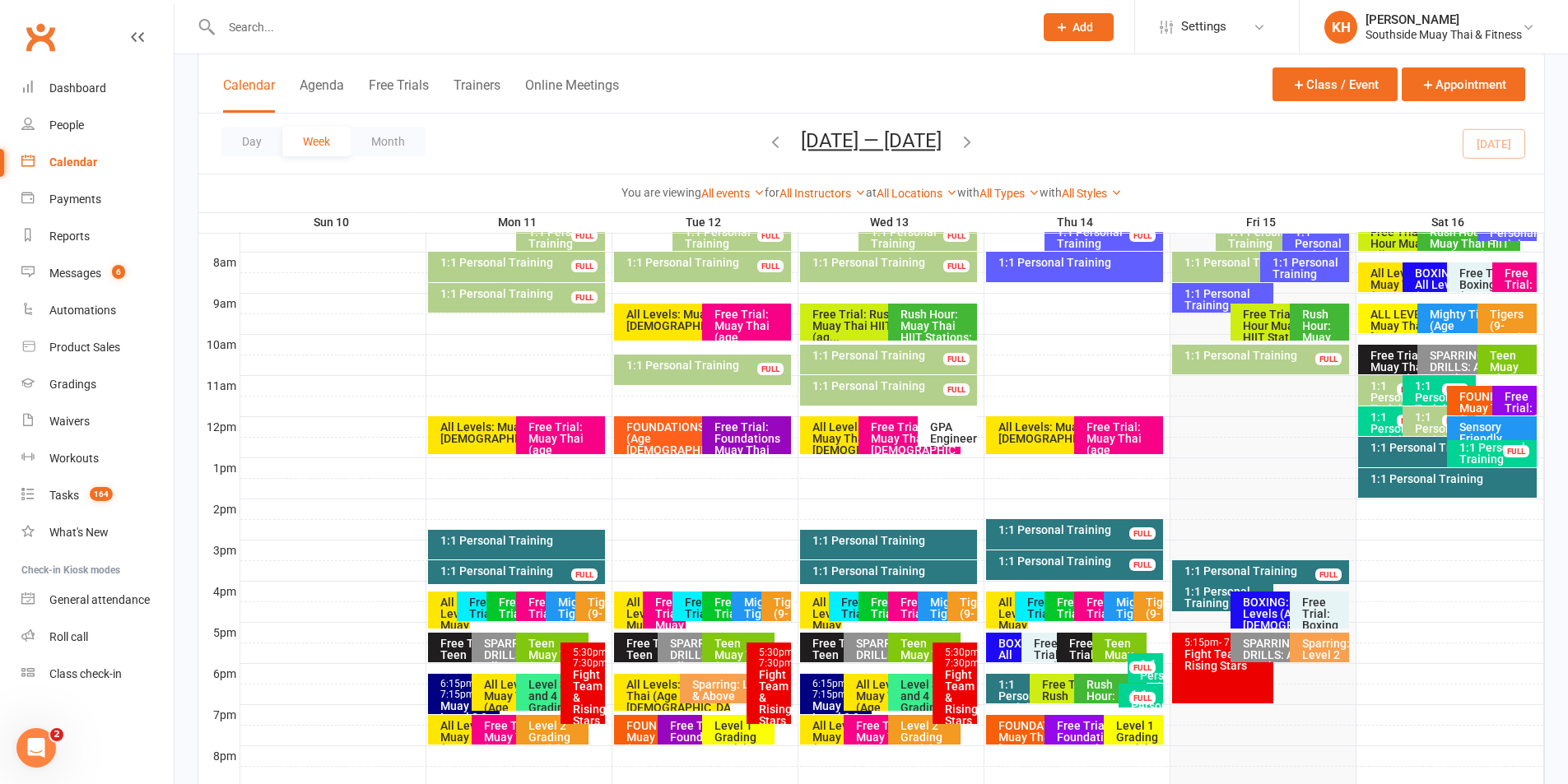
click at [1387, 453] on div "1:1 Personal Training" at bounding box center [1443, 447] width 148 height 11
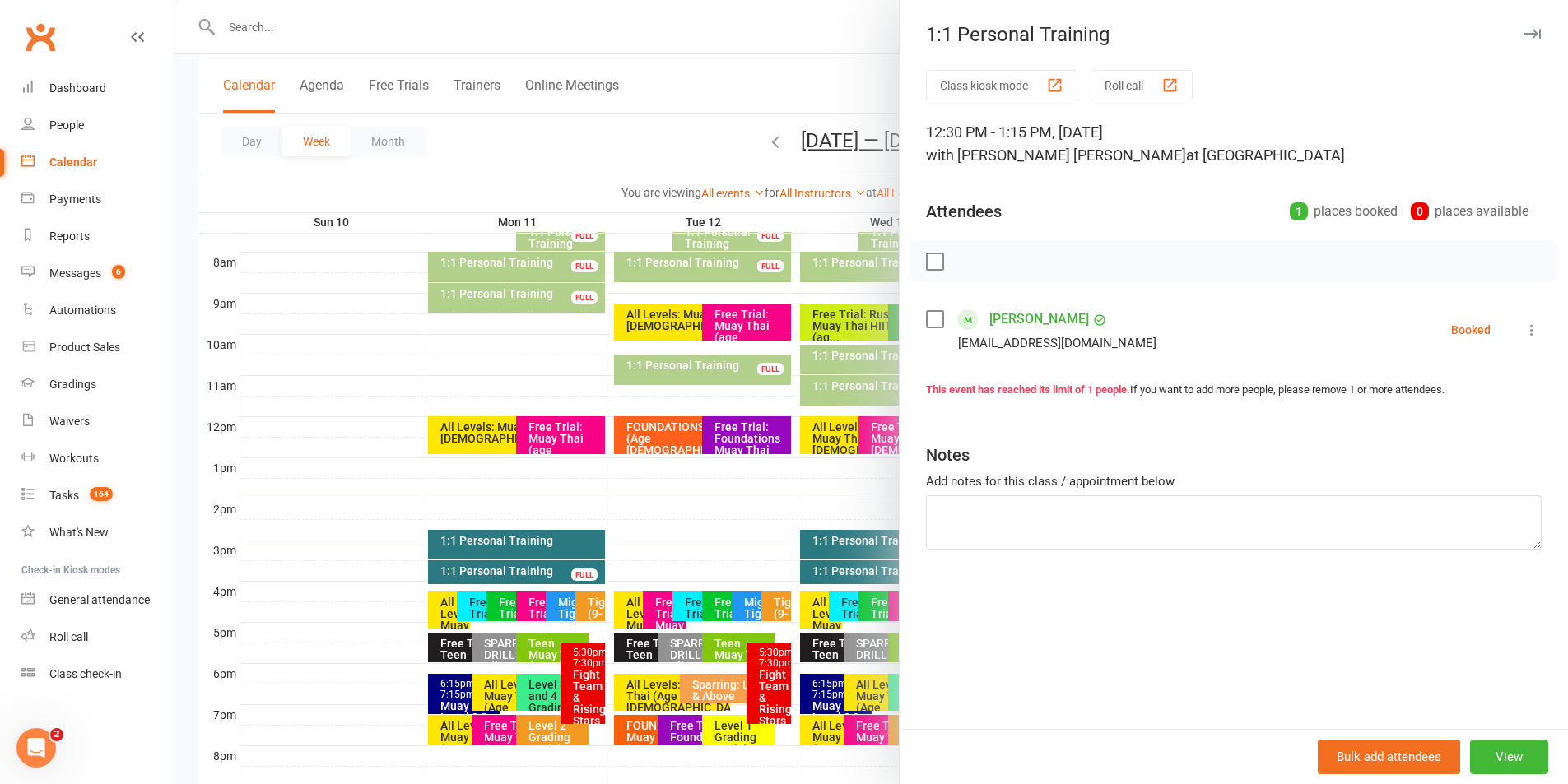
click at [1528, 34] on icon "button" at bounding box center [1532, 34] width 17 height 10
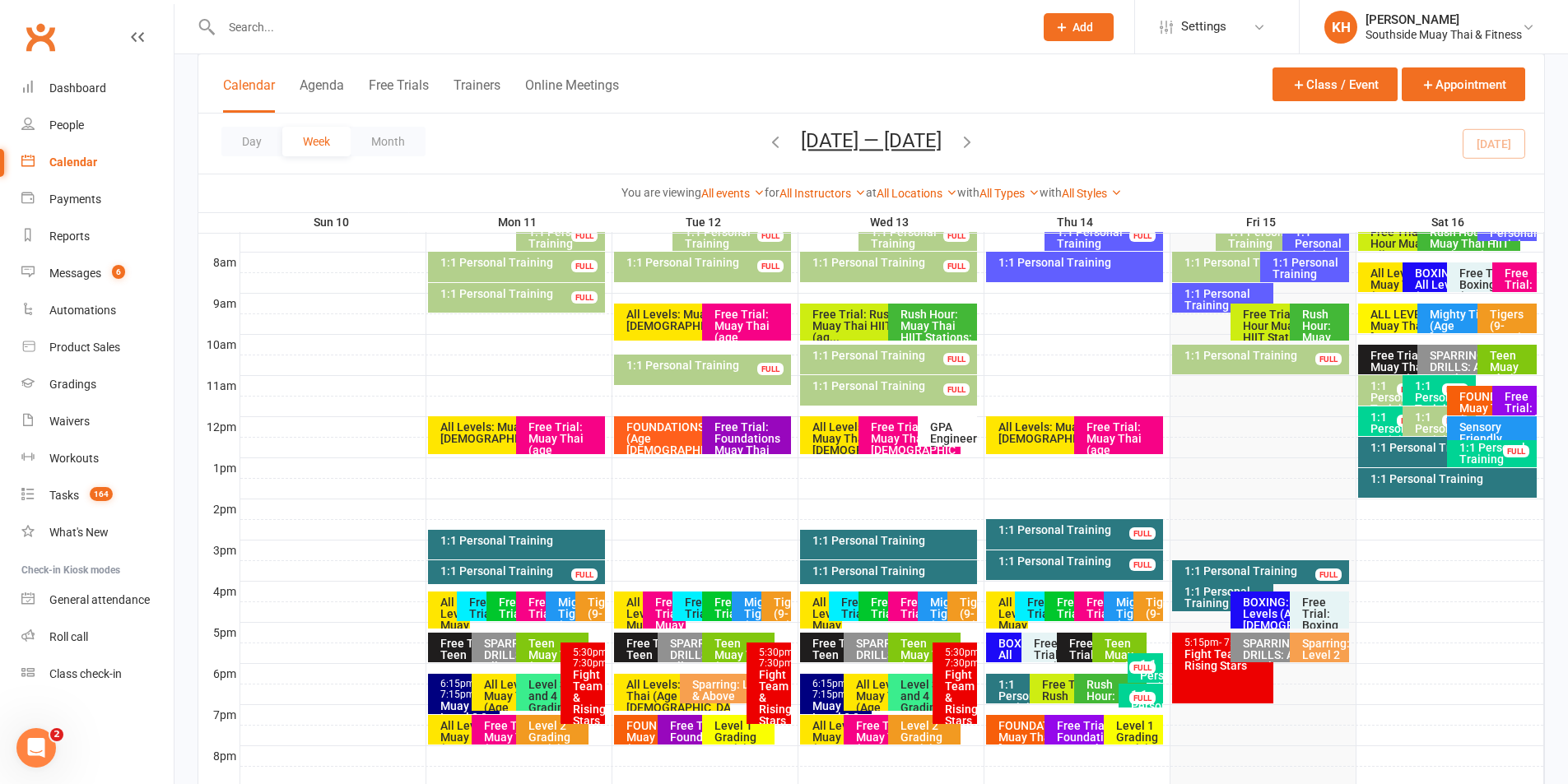
click at [1466, 455] on div "1:1 Personal Training" at bounding box center [1495, 453] width 75 height 23
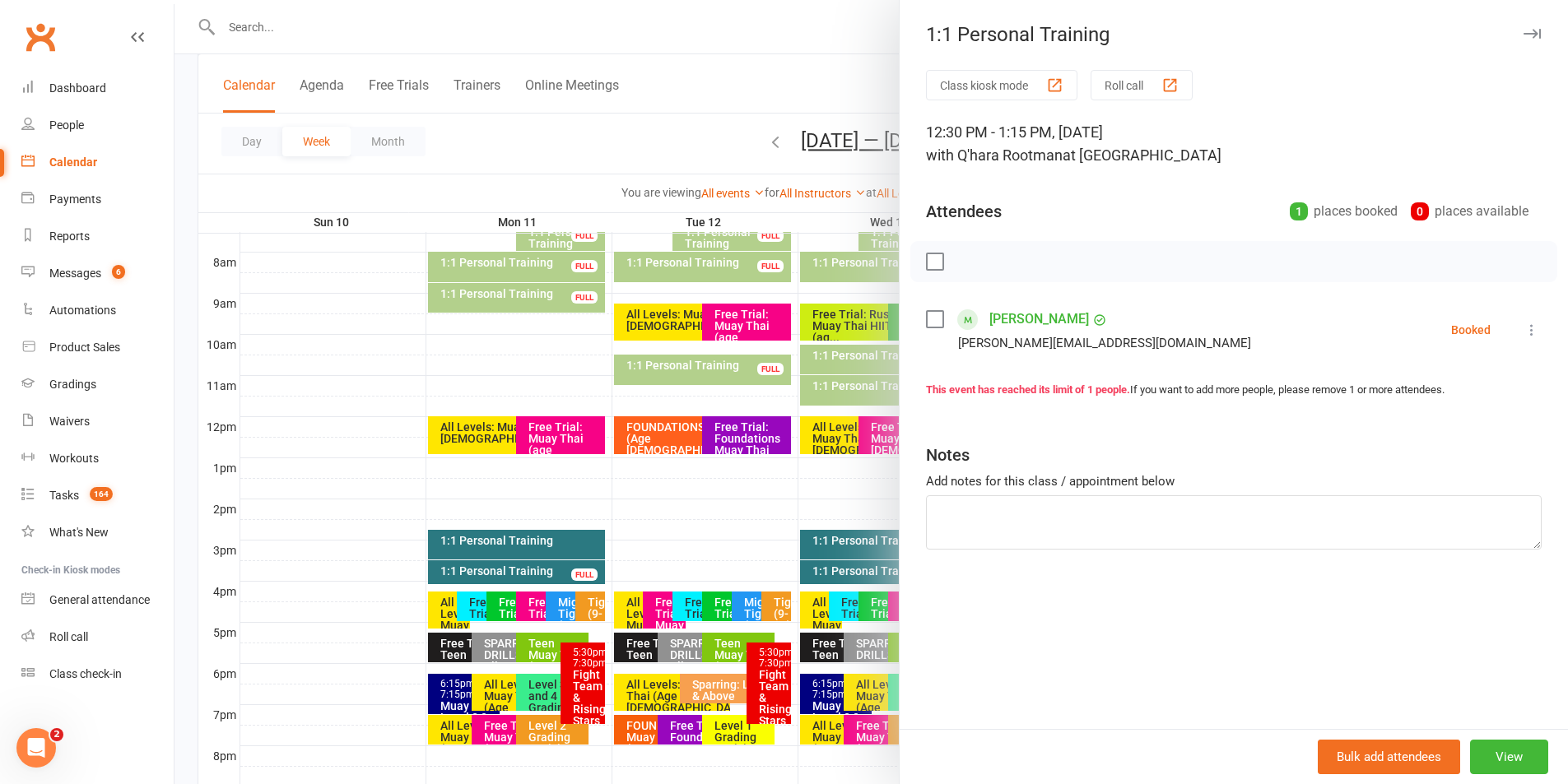
click at [1523, 32] on icon "button" at bounding box center [1532, 34] width 17 height 10
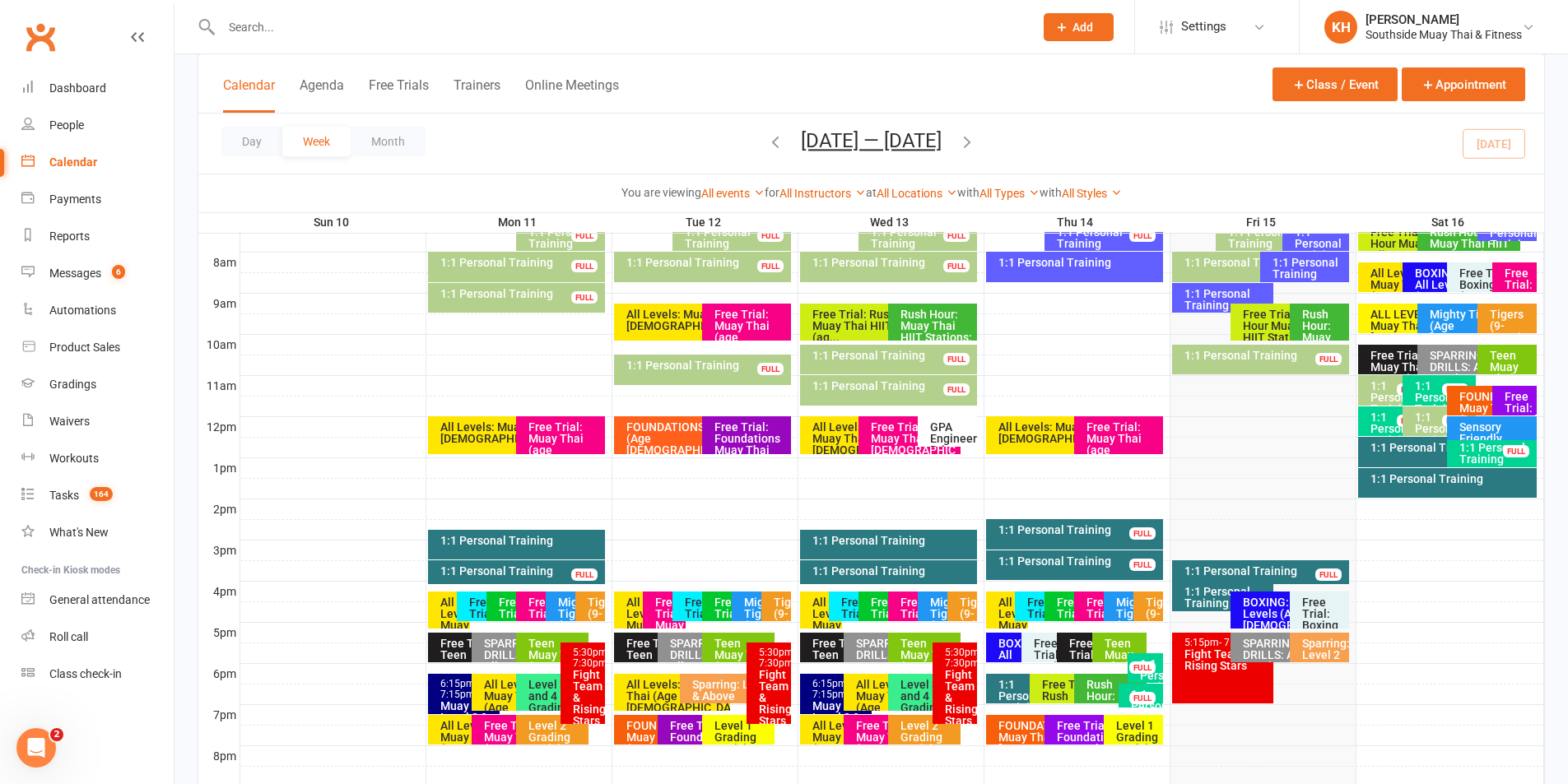
click at [297, 6] on div at bounding box center [610, 27] width 824 height 53
click at [299, 27] on input "text" at bounding box center [619, 27] width 805 height 23
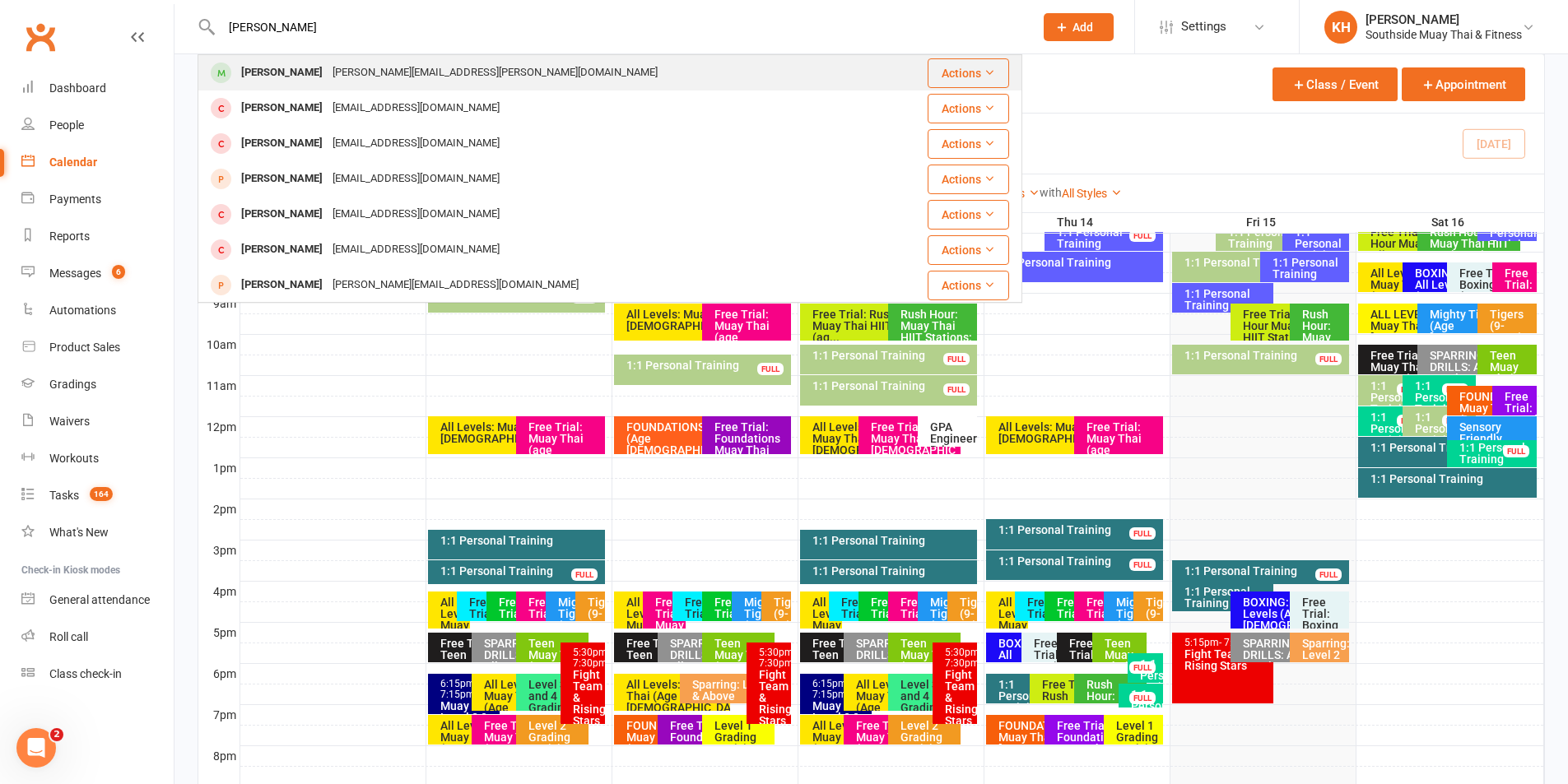
type input "jim mur"
click at [304, 81] on div "Jim Murchland" at bounding box center [282, 73] width 92 height 24
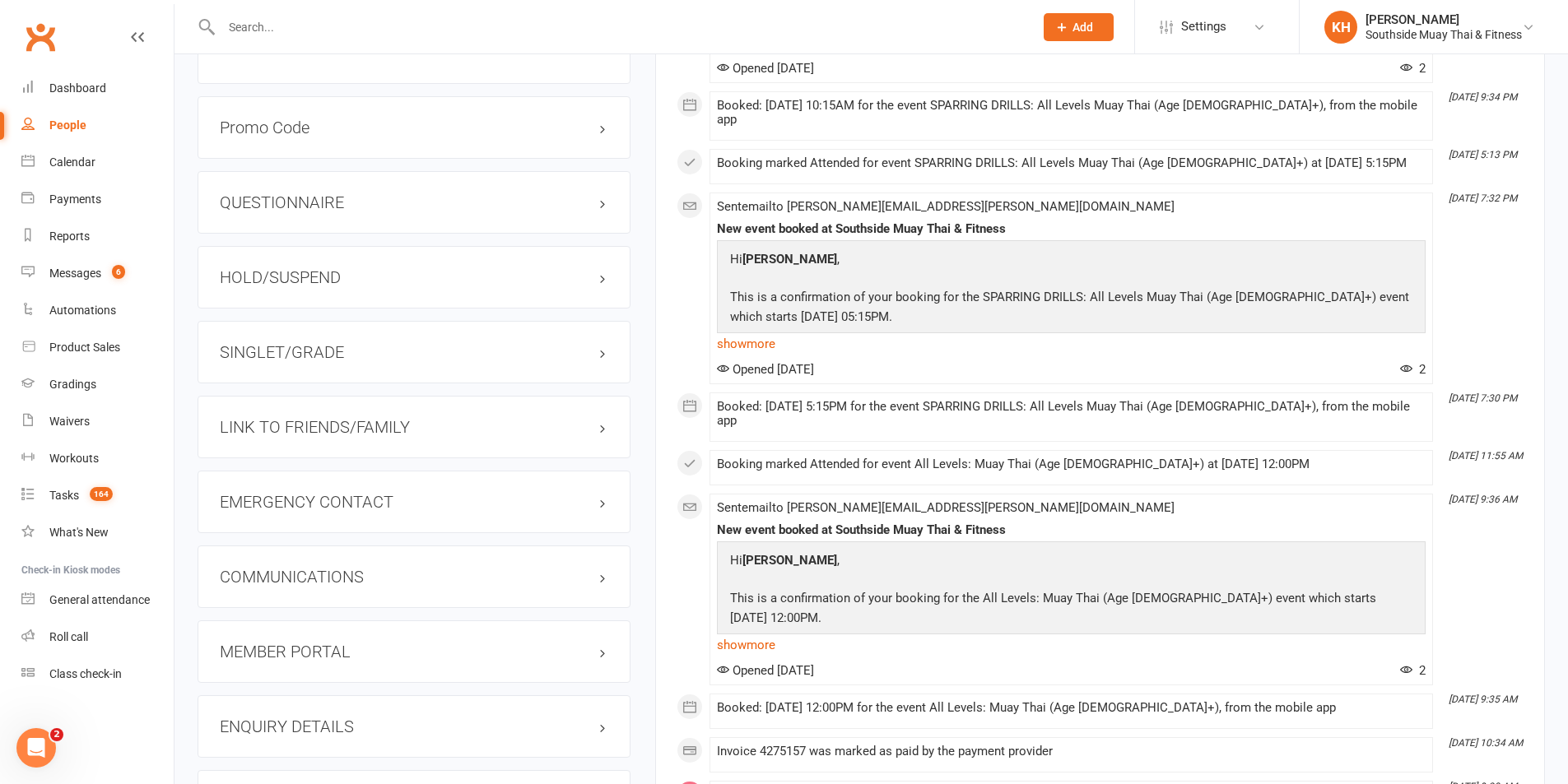
scroll to position [1317, 0]
drag, startPoint x: 293, startPoint y: 312, endPoint x: 291, endPoint y: 322, distance: 10.2
click at [294, 318] on div "SINGLET/GRADE" at bounding box center [414, 349] width 433 height 63
click at [292, 340] on h3 "SINGLET/GRADE" at bounding box center [413, 349] width 388 height 18
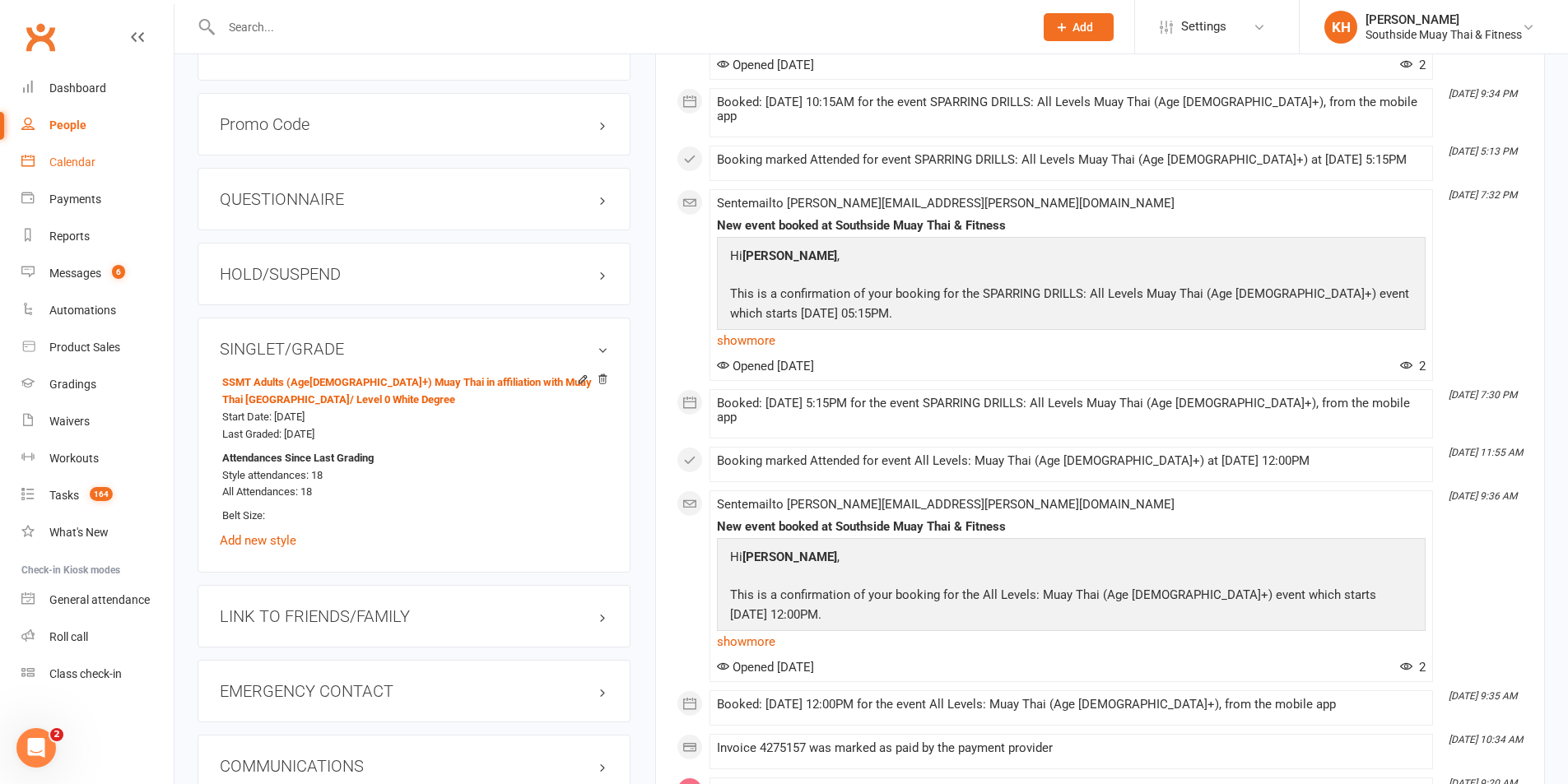
click at [81, 177] on link "Calendar" at bounding box center [98, 162] width 153 height 37
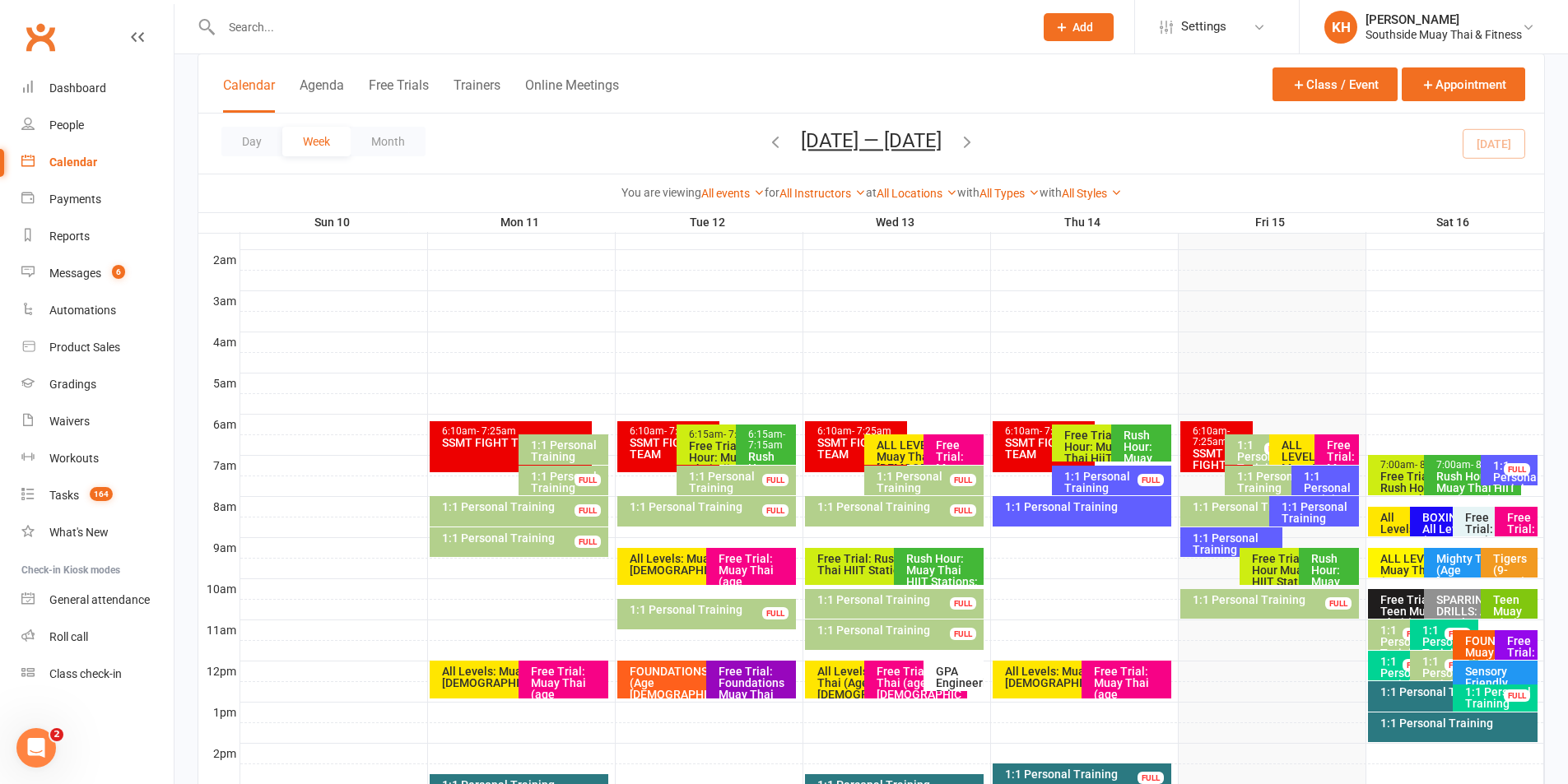
scroll to position [329, 0]
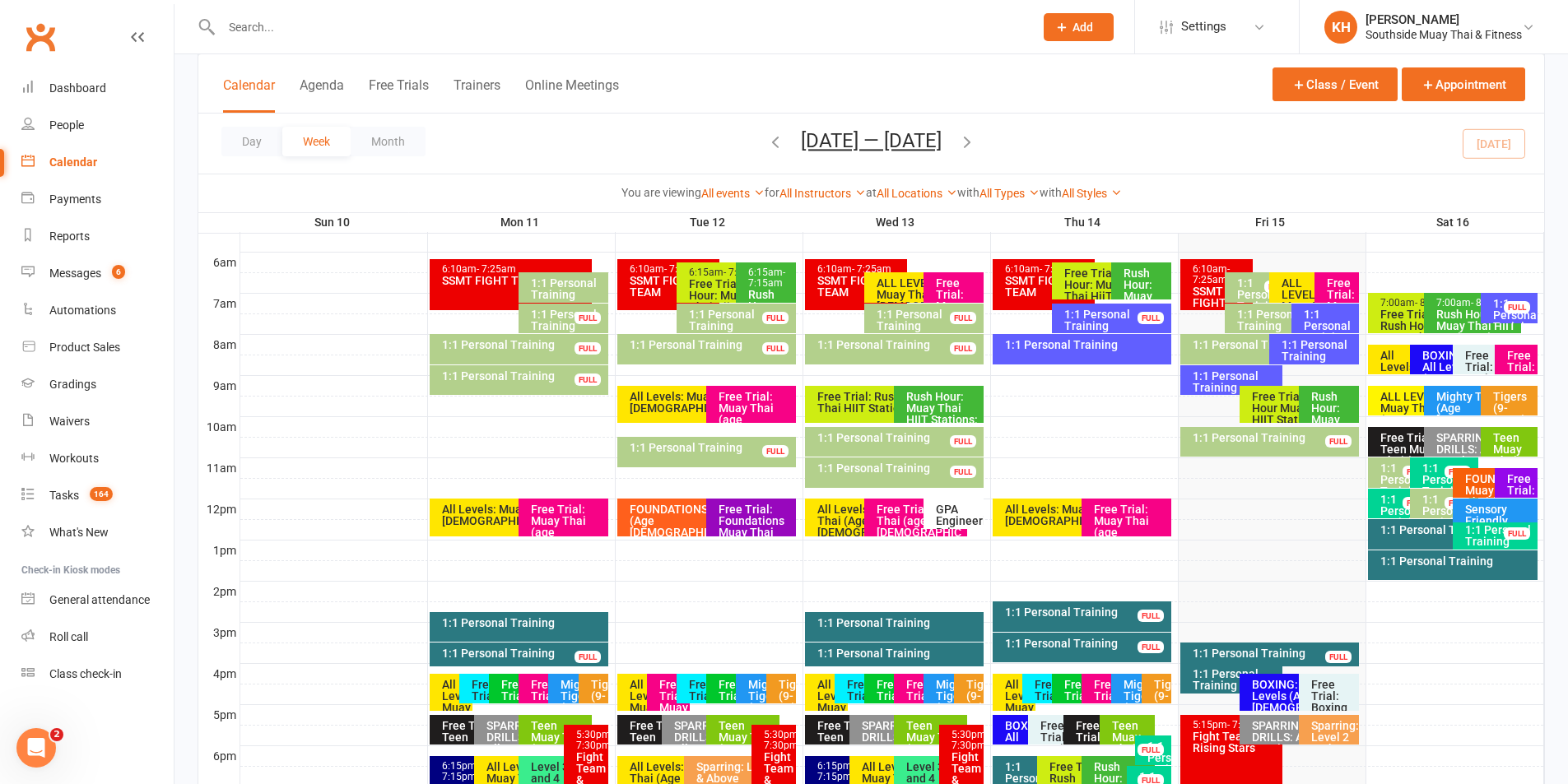
click at [1229, 453] on div "1:1 Personal Training FULL" at bounding box center [1269, 442] width 178 height 30
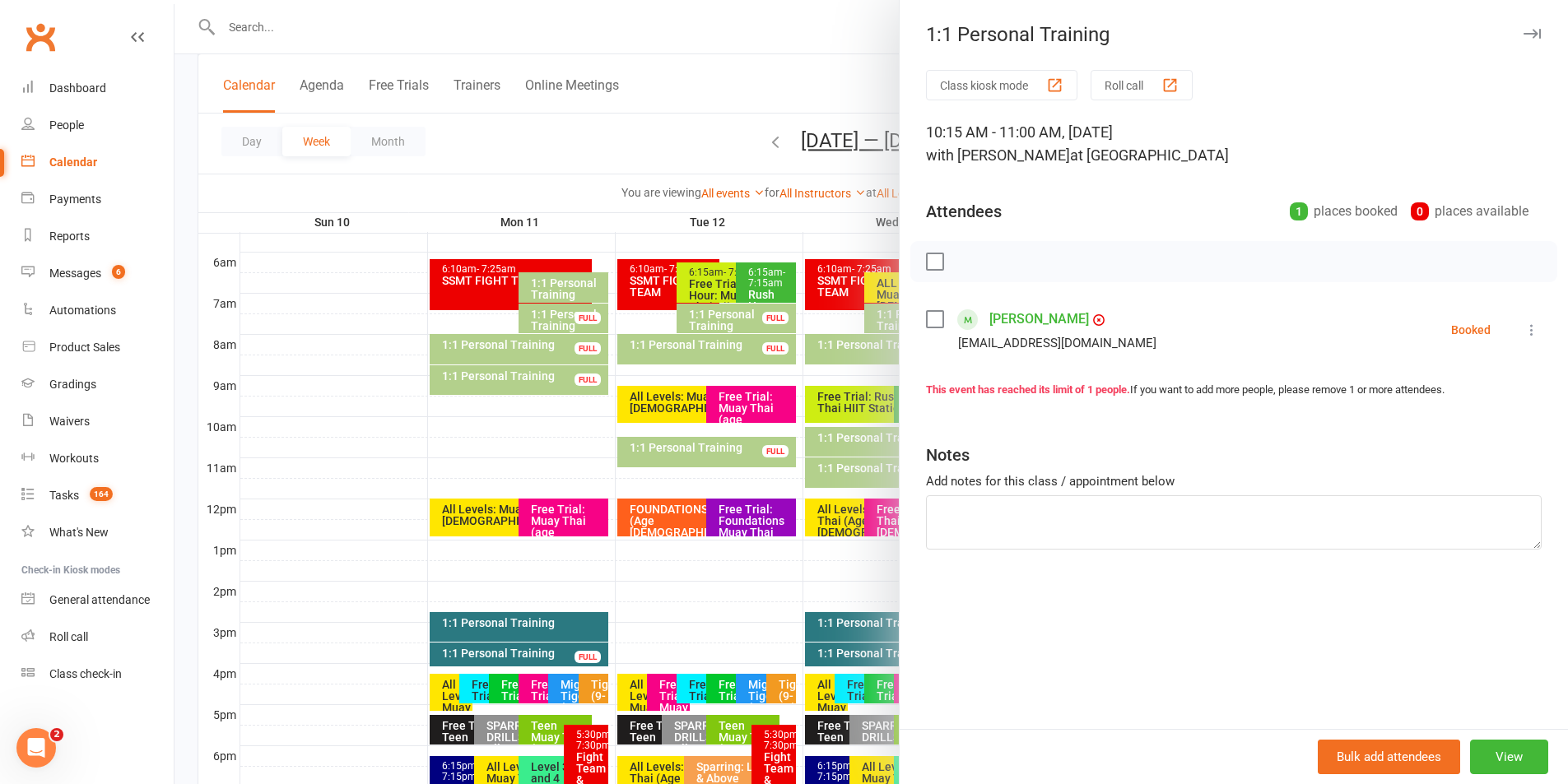
click at [1038, 312] on link "Erin Harvie" at bounding box center [1039, 319] width 99 height 27
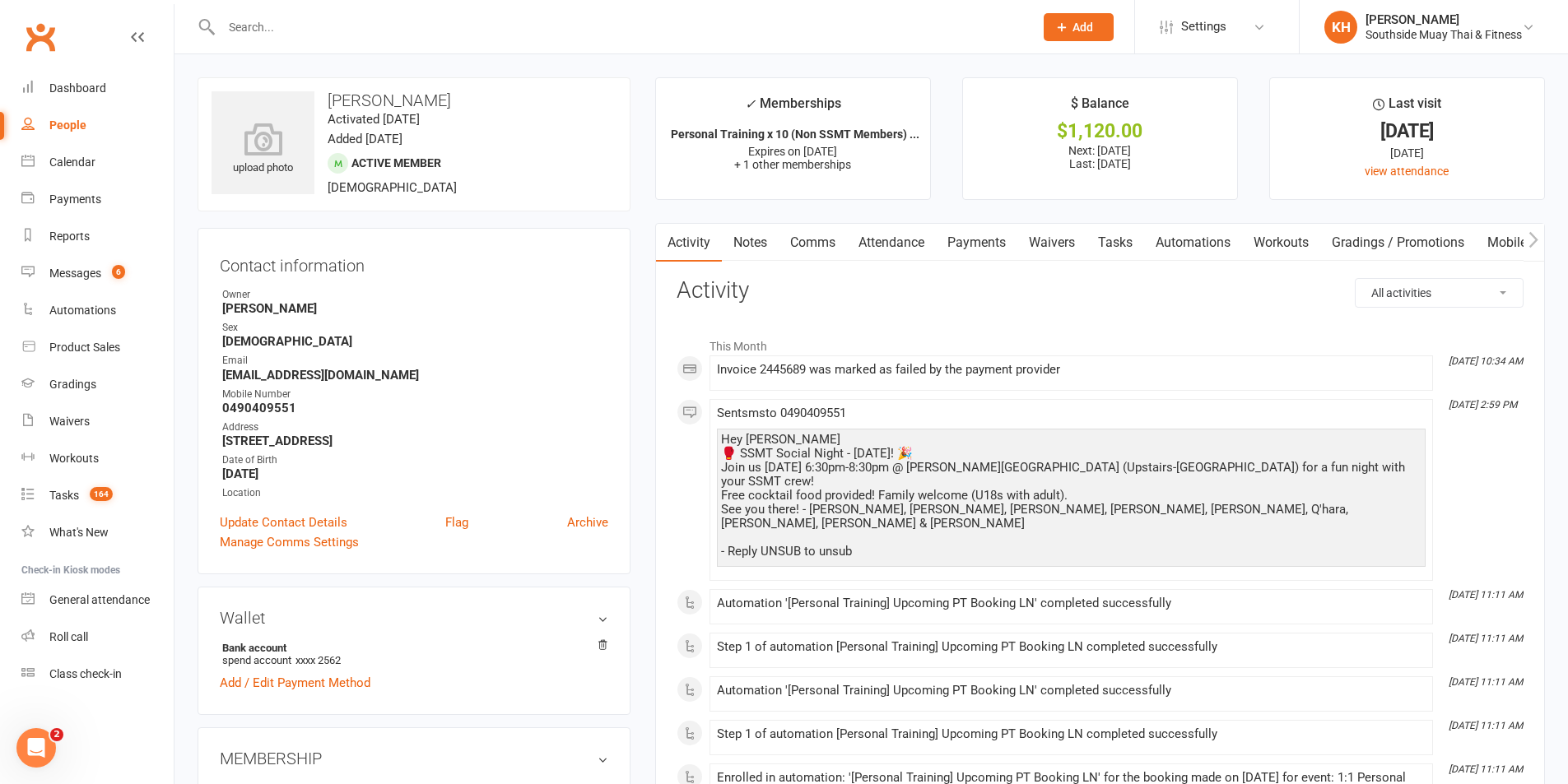
click at [984, 237] on link "Payments" at bounding box center [976, 242] width 81 height 38
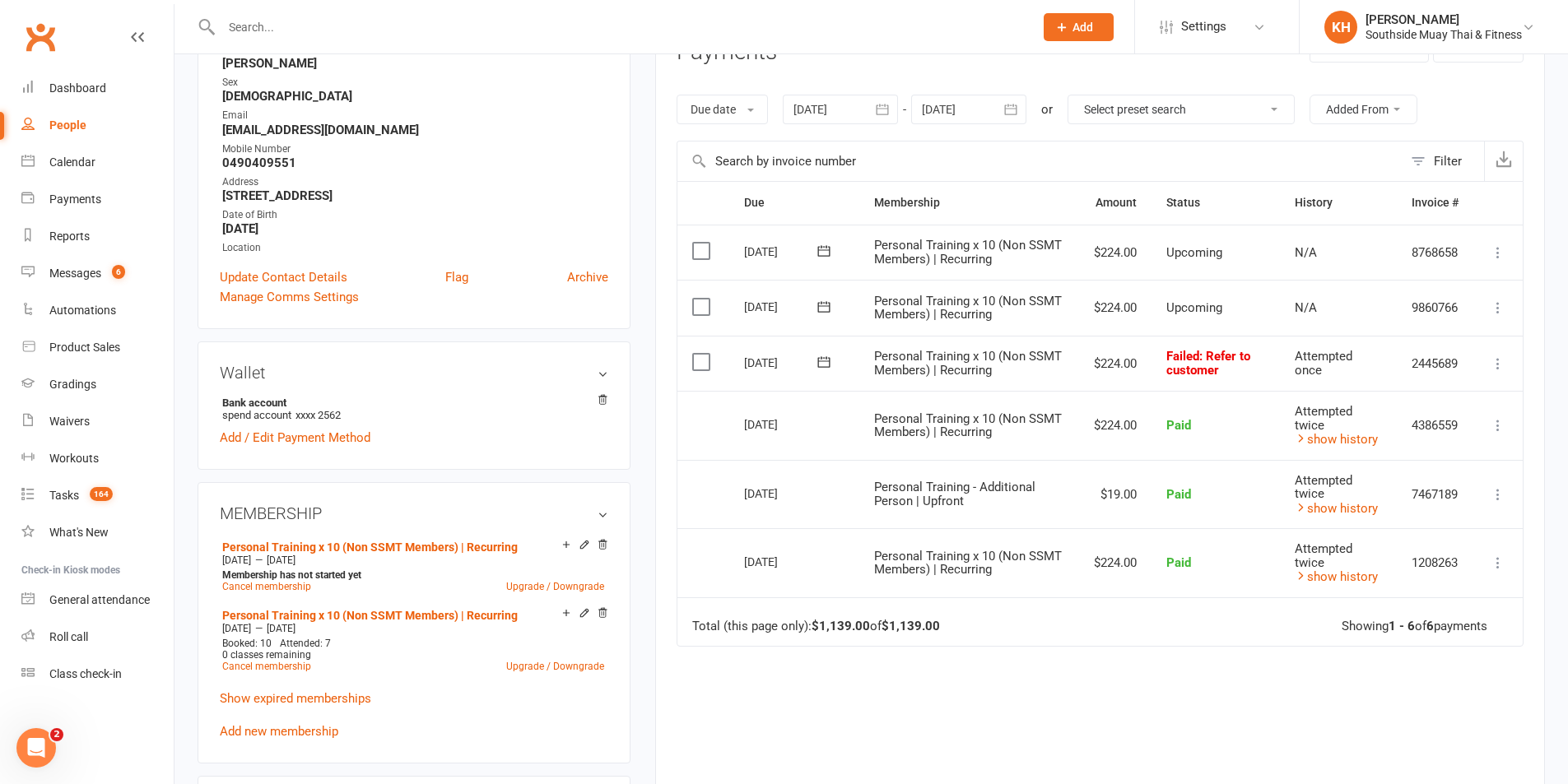
scroll to position [247, 0]
click at [1014, 115] on icon "button" at bounding box center [1010, 107] width 16 height 16
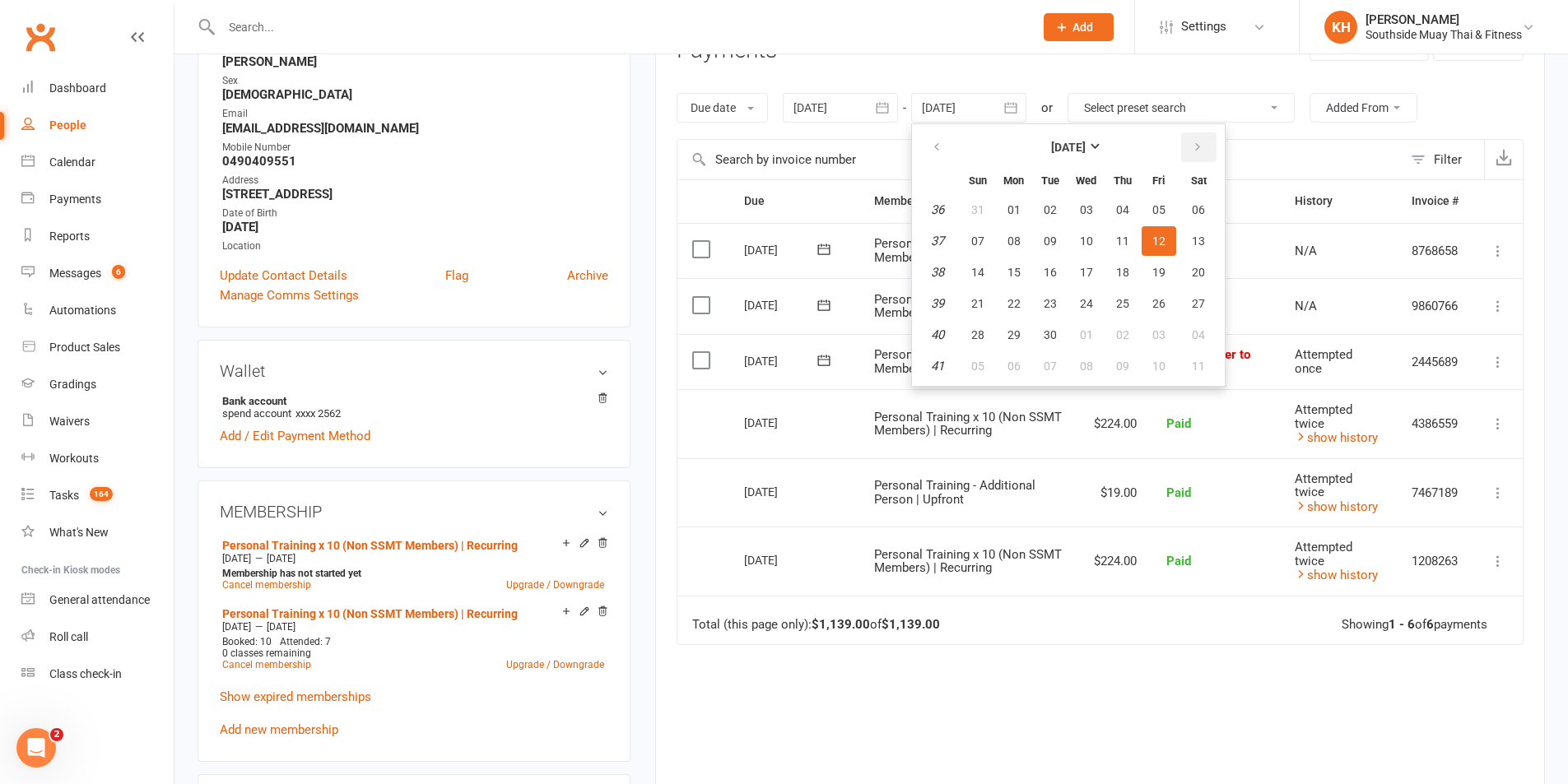
click at [1196, 153] on icon "button" at bounding box center [1197, 147] width 11 height 13
click at [1196, 153] on icon "button" at bounding box center [1197, 147] width 11 height 13
click at [1196, 152] on icon "button" at bounding box center [1197, 147] width 11 height 13
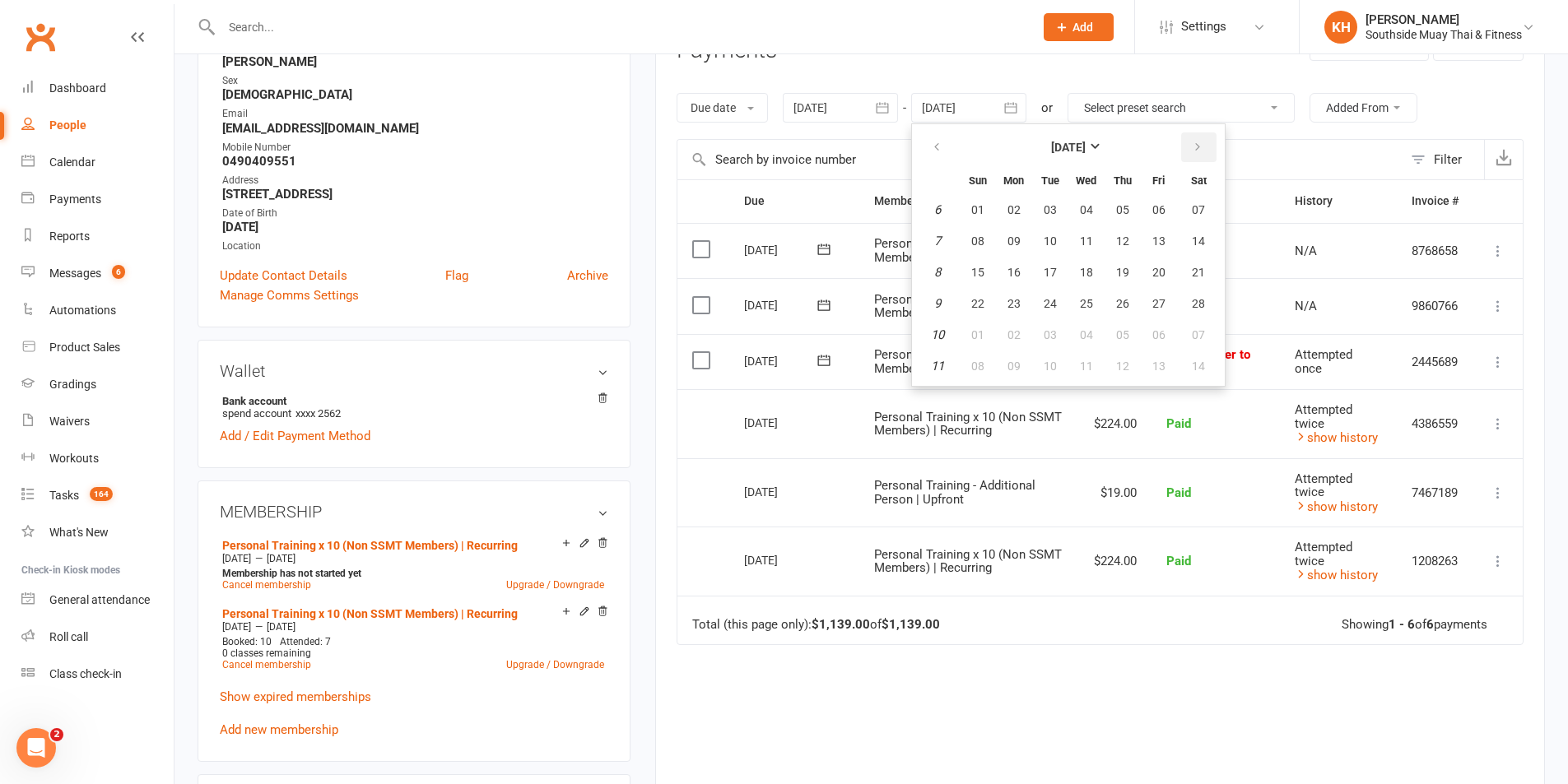
click at [1196, 152] on icon "button" at bounding box center [1197, 147] width 11 height 13
click at [1159, 331] on span "29" at bounding box center [1158, 334] width 13 height 13
type input "29 May 2026"
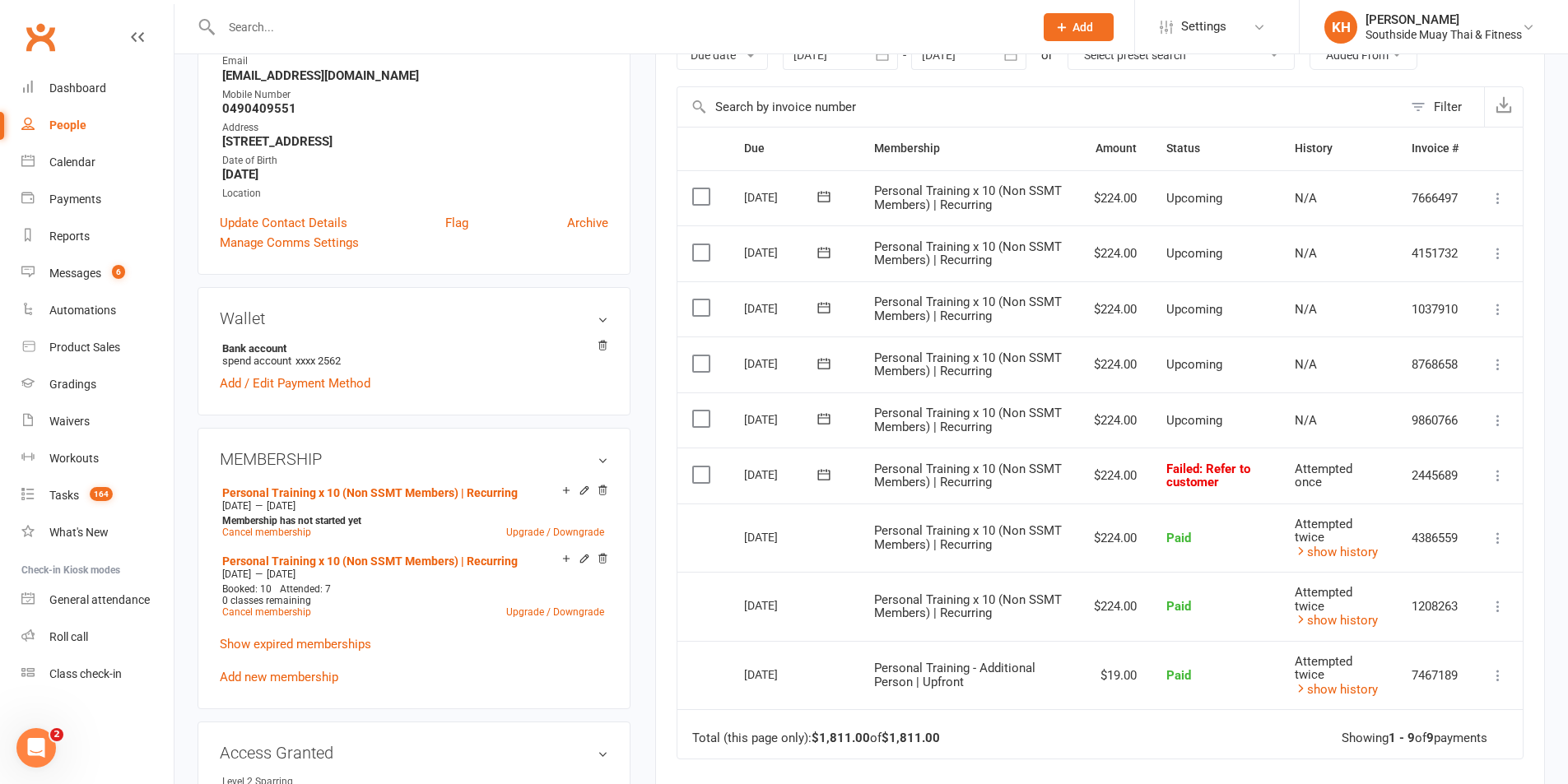
scroll to position [329, 0]
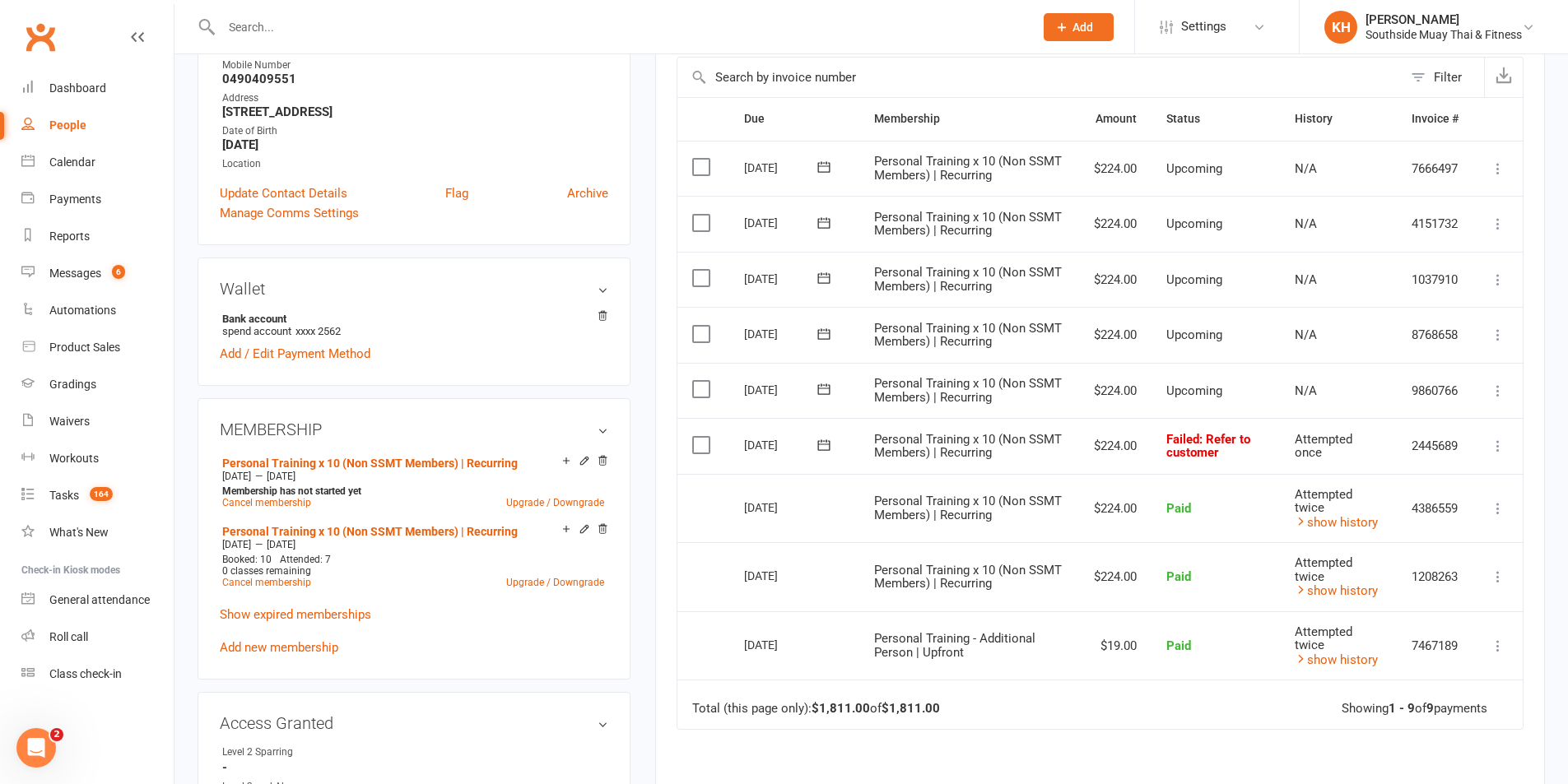
drag, startPoint x: 1469, startPoint y: 365, endPoint x: 1522, endPoint y: 362, distance: 53.1
click at [1522, 363] on td "Mark as Paid (Cash) Mark as Paid (POS) Mark as Paid (Other) Skip Change amount …" at bounding box center [1498, 391] width 50 height 56
click at [1493, 446] on icon at bounding box center [1498, 446] width 16 height 16
click at [1408, 594] on link "Retry now" at bounding box center [1426, 610] width 163 height 33
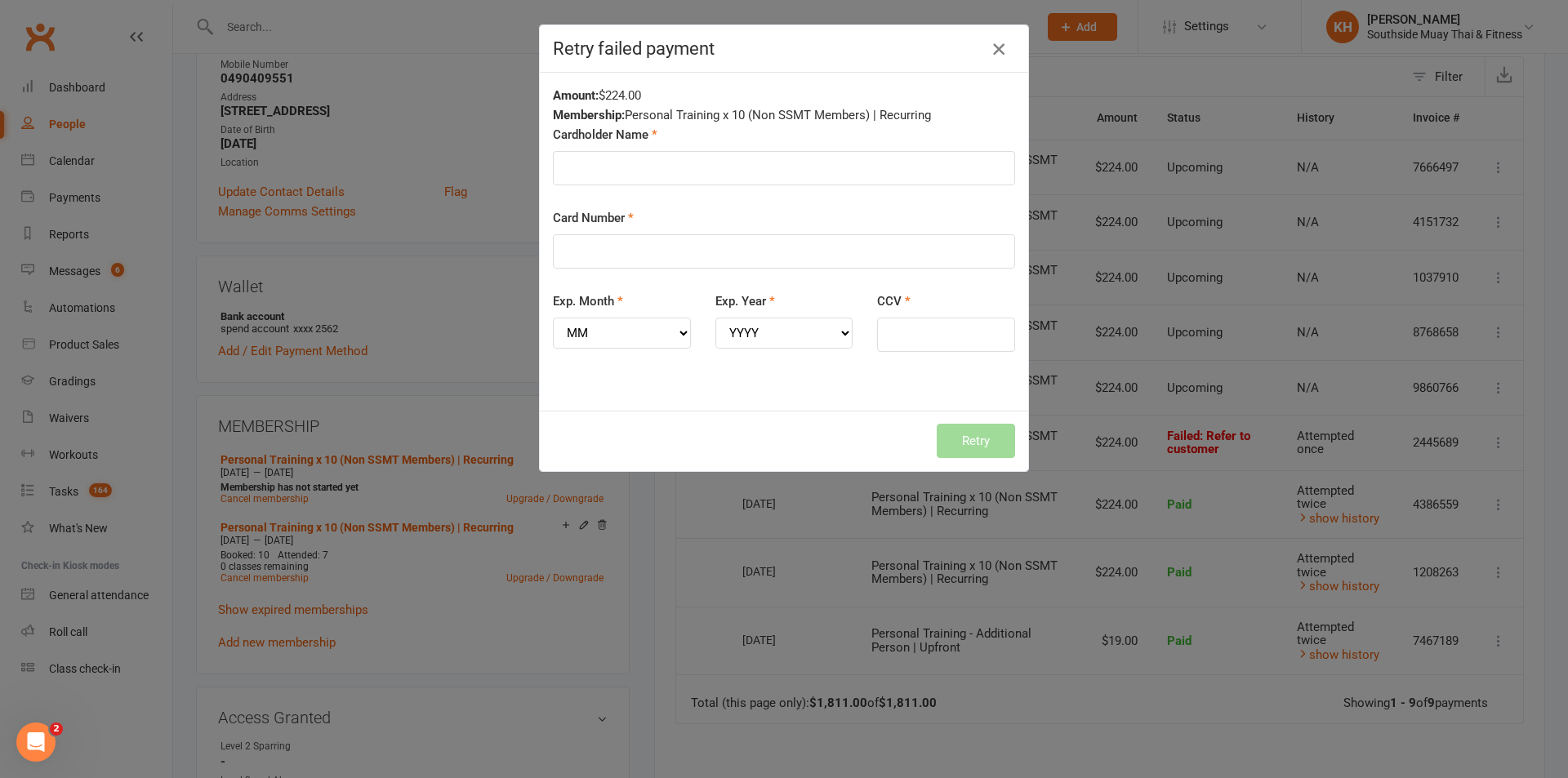
click at [991, 46] on icon "button" at bounding box center [998, 48] width 20 height 20
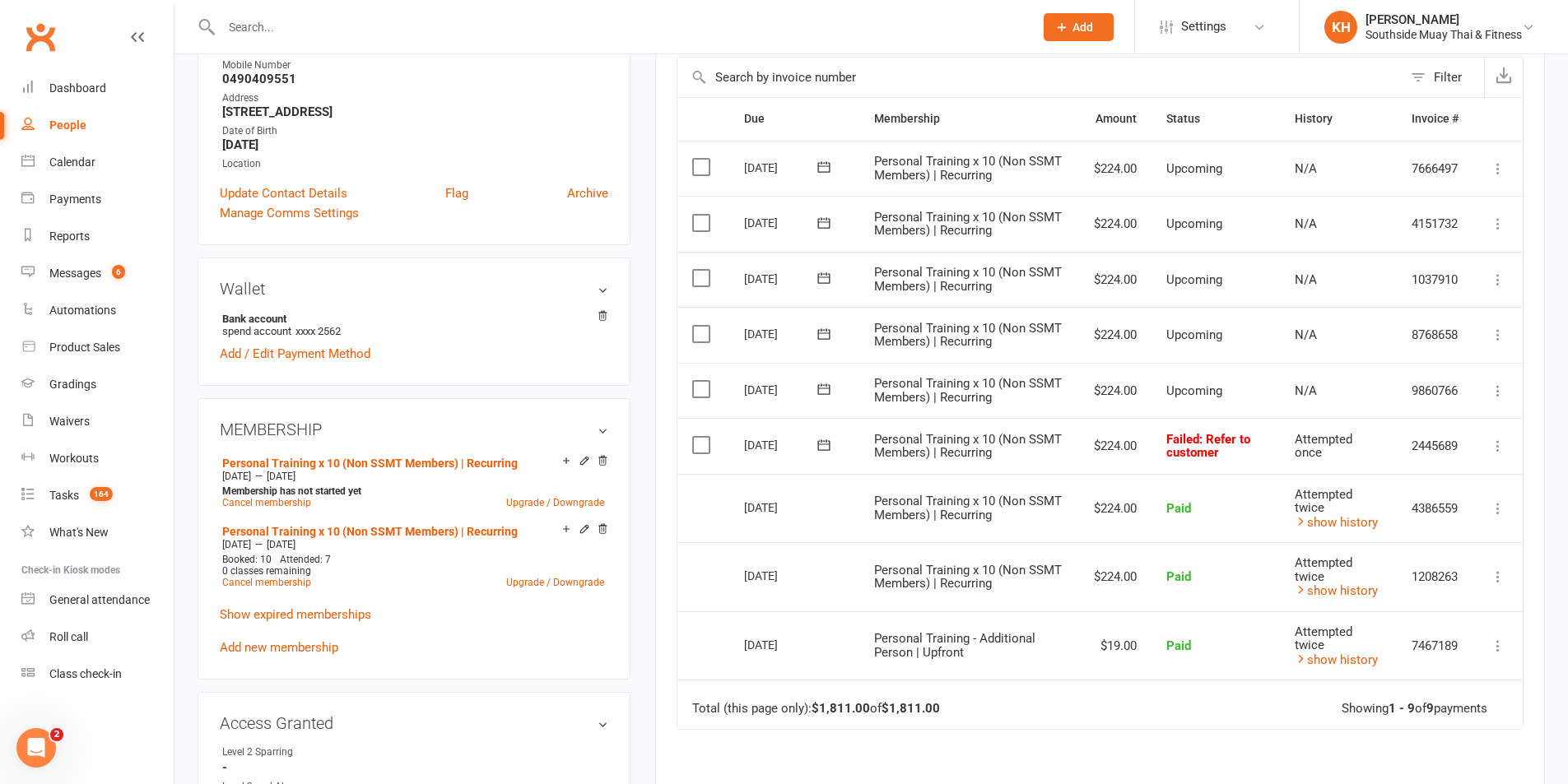
click at [829, 439] on icon at bounding box center [823, 445] width 16 height 16
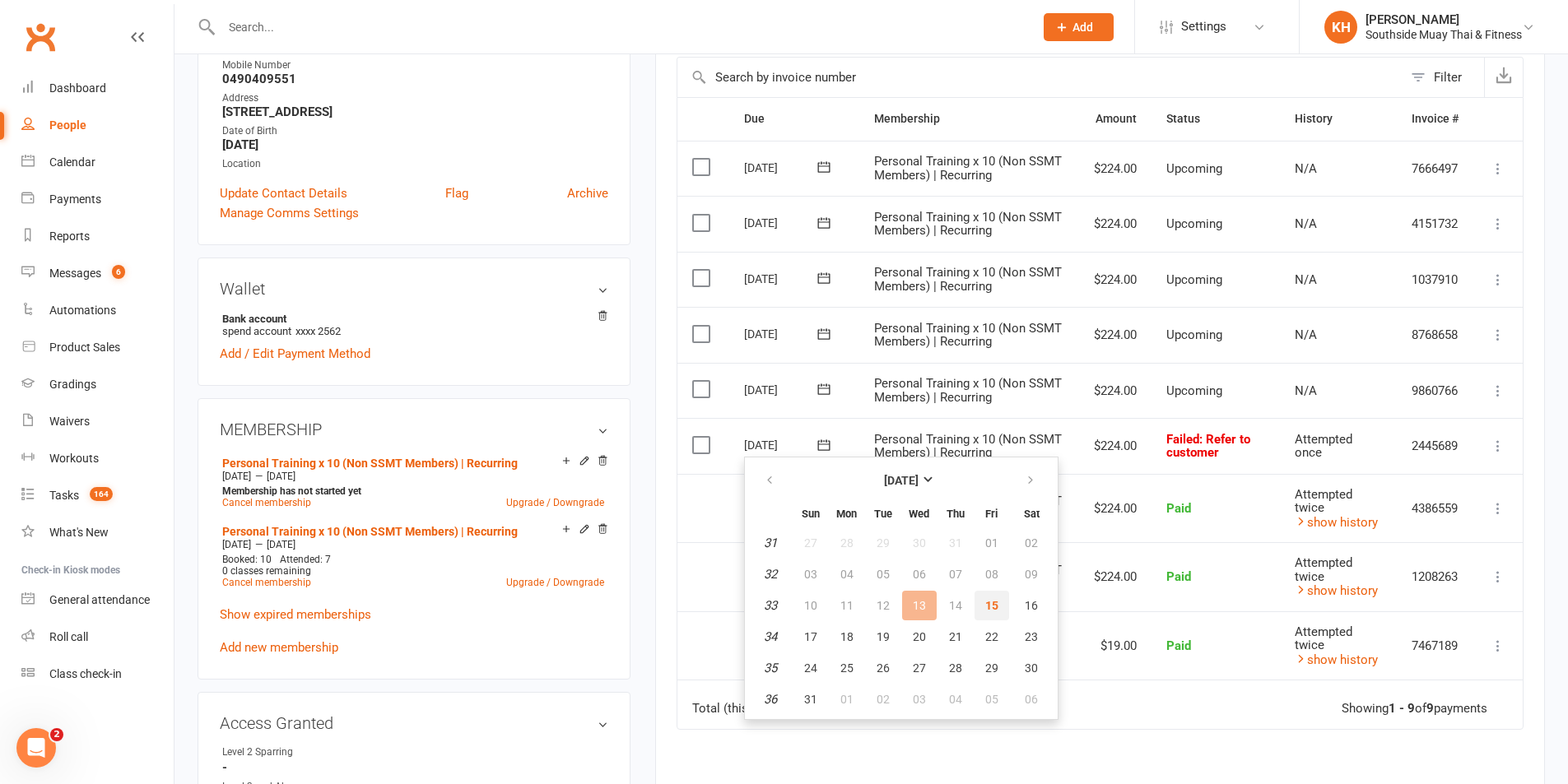
click at [983, 597] on button "15" at bounding box center [991, 606] width 34 height 30
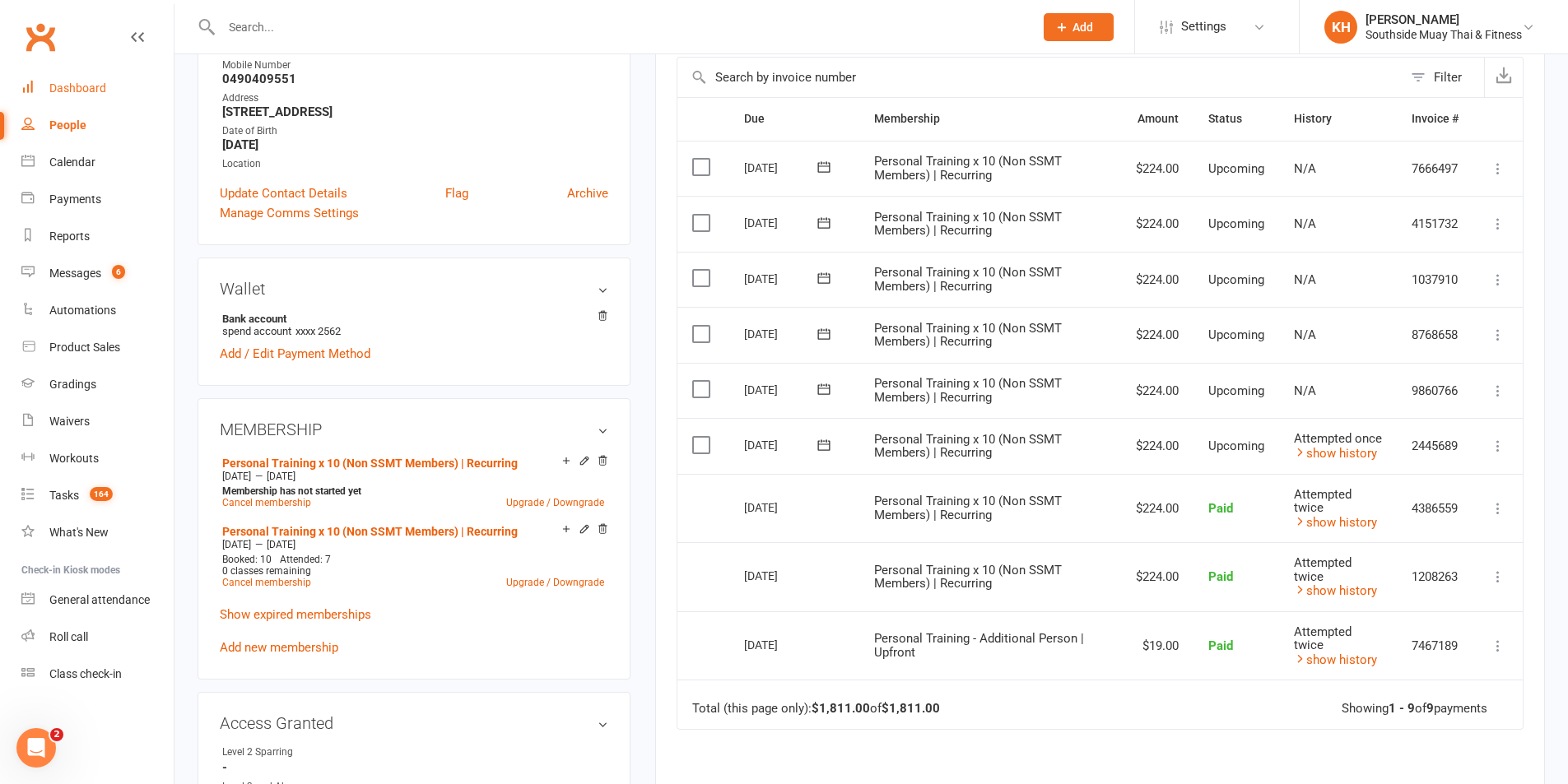
click at [62, 83] on div "Dashboard" at bounding box center [78, 87] width 57 height 13
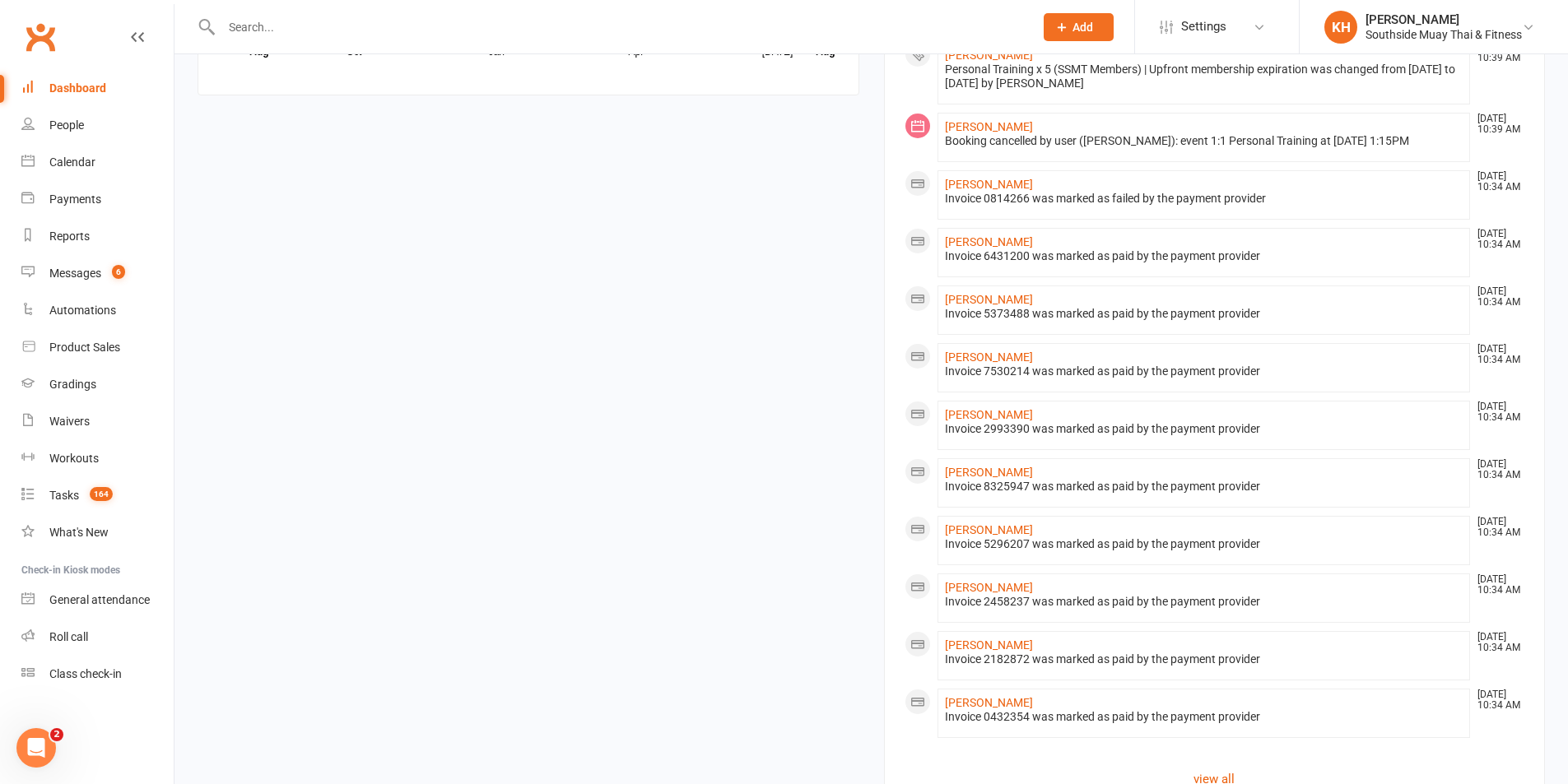
scroll to position [1646, 0]
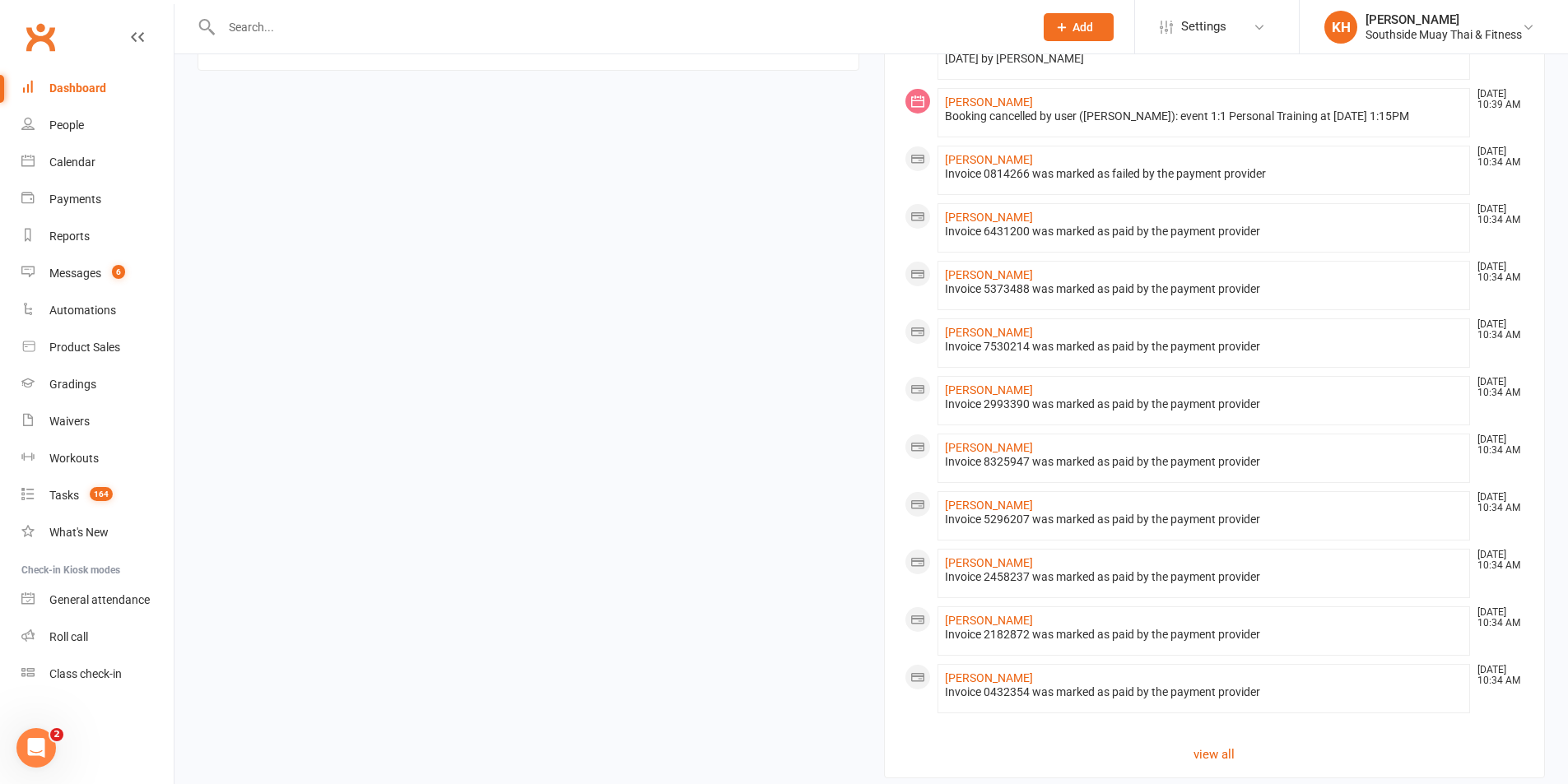
click at [368, 23] on input "text" at bounding box center [619, 27] width 805 height 23
paste input "Singhapulige"
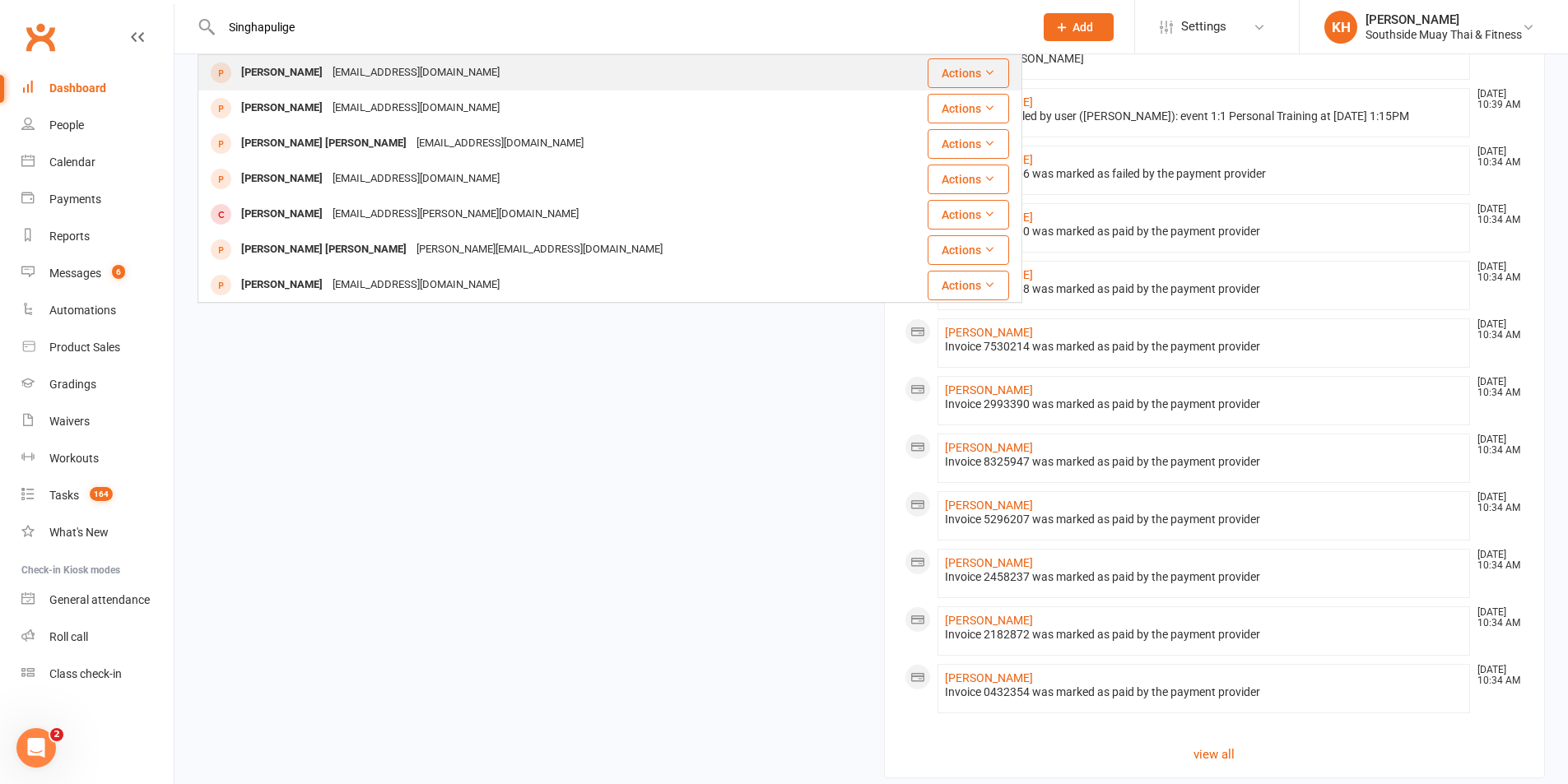
type input "Singhapulige"
click at [327, 75] on div "Kalpana Singhapulige" at bounding box center [282, 73] width 92 height 24
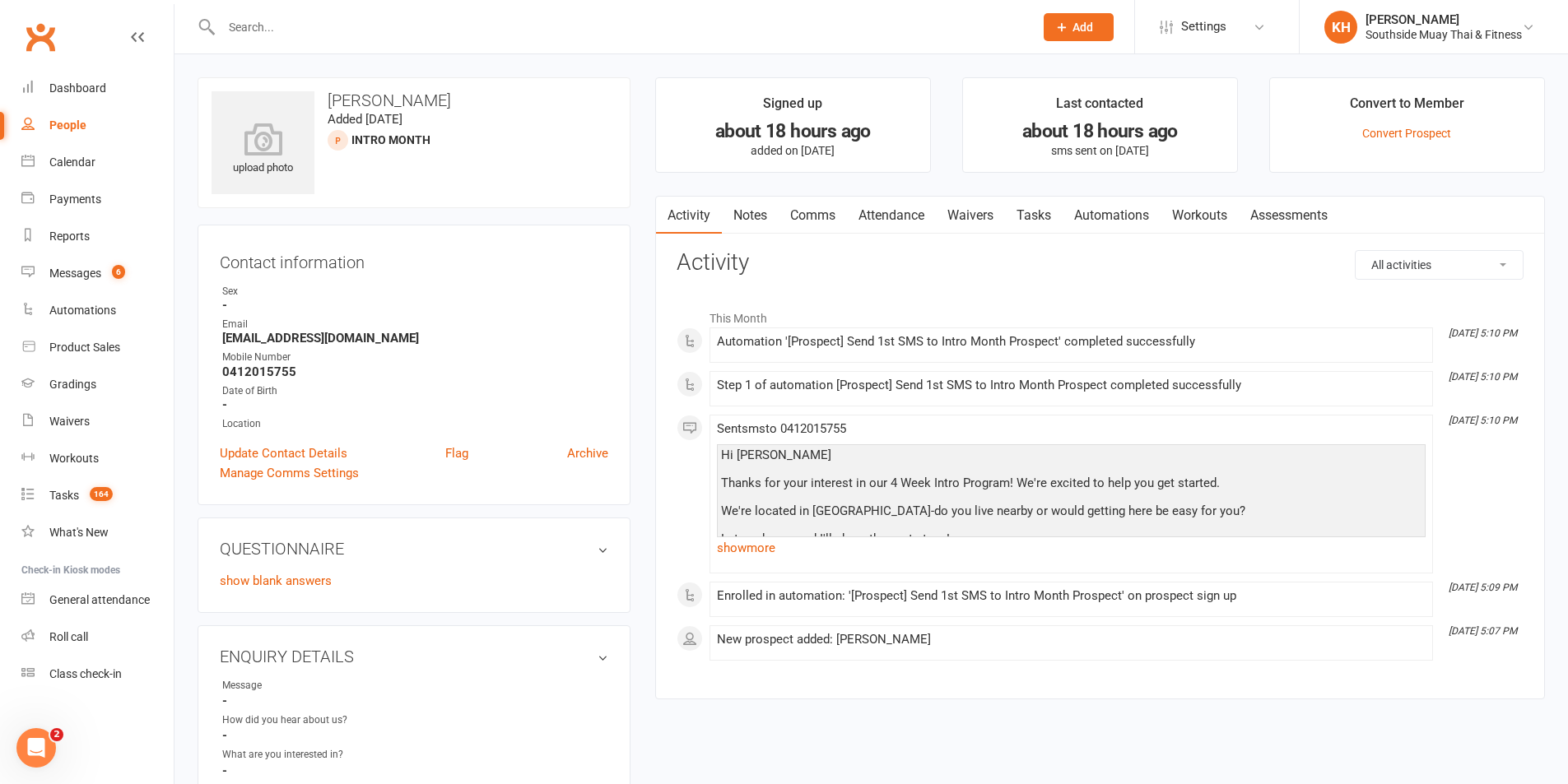
click at [326, 27] on input "text" at bounding box center [619, 27] width 805 height 23
paste input "Singhapulige"
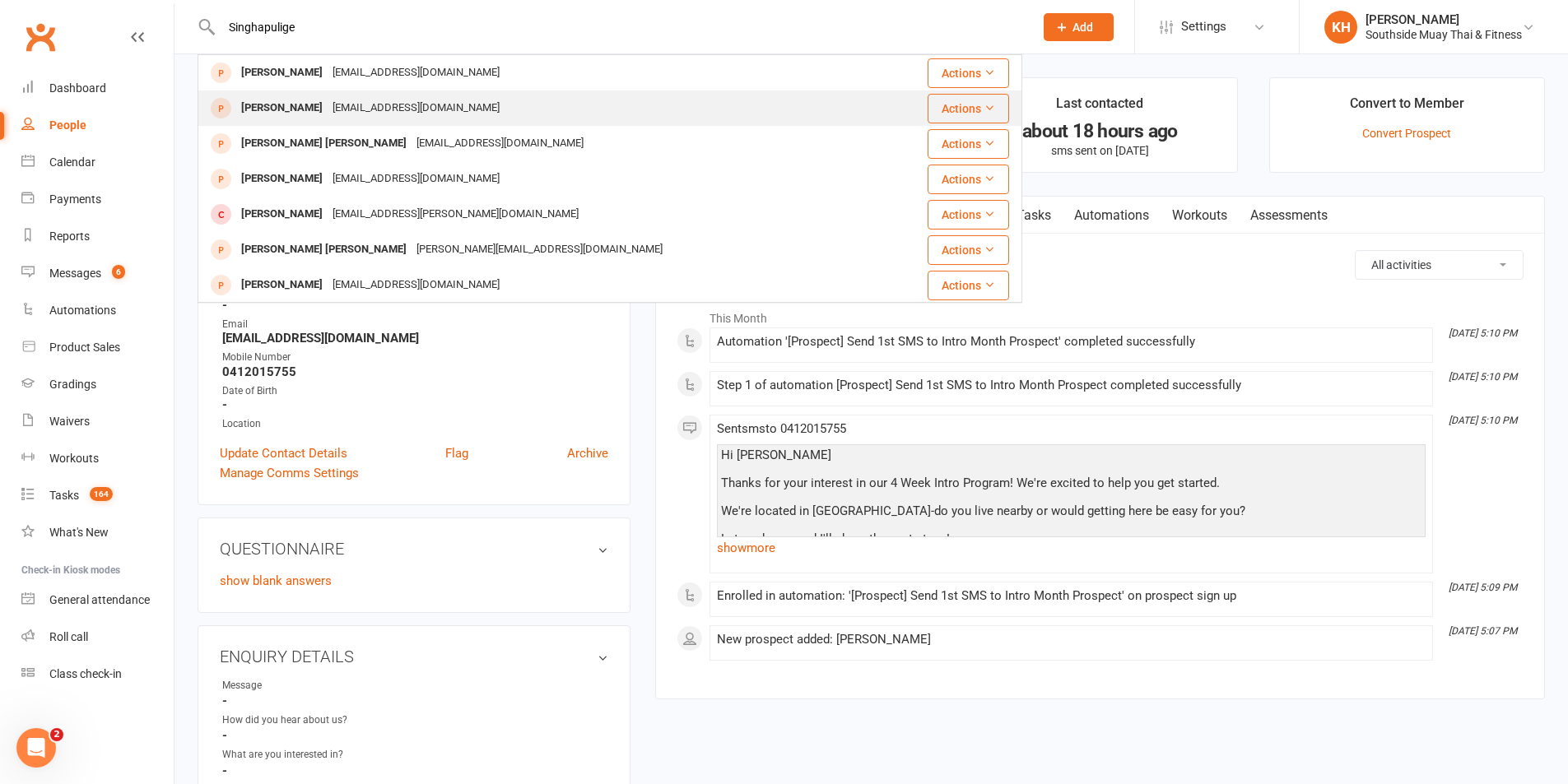
type input "Singhapulige"
click at [290, 124] on div "Kalpana Singhapulige kalpana.madushani071@gmail.com" at bounding box center [541, 108] width 685 height 33
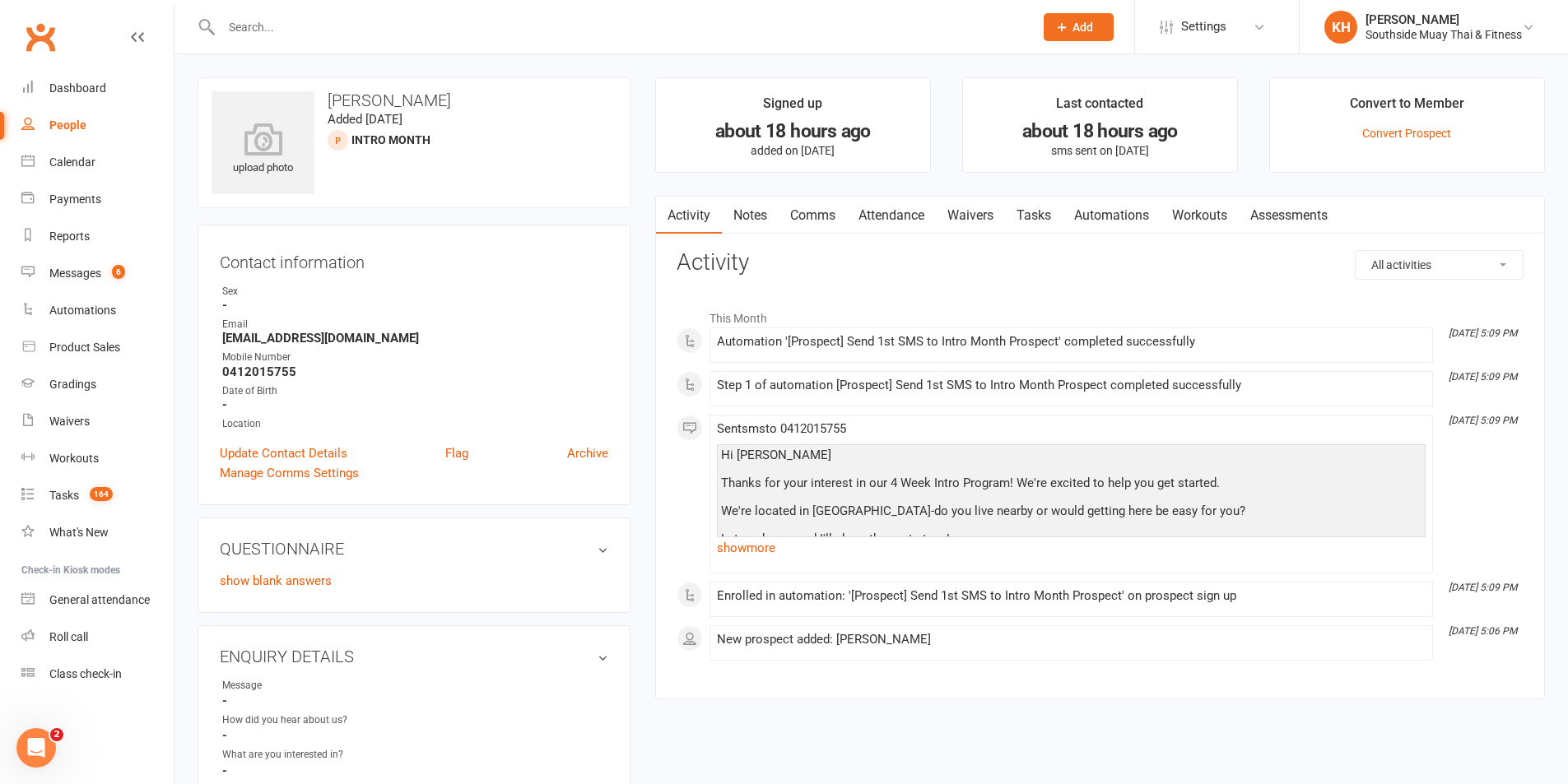
click at [302, 22] on input "text" at bounding box center [619, 27] width 805 height 23
paste input "Lou Quillis"
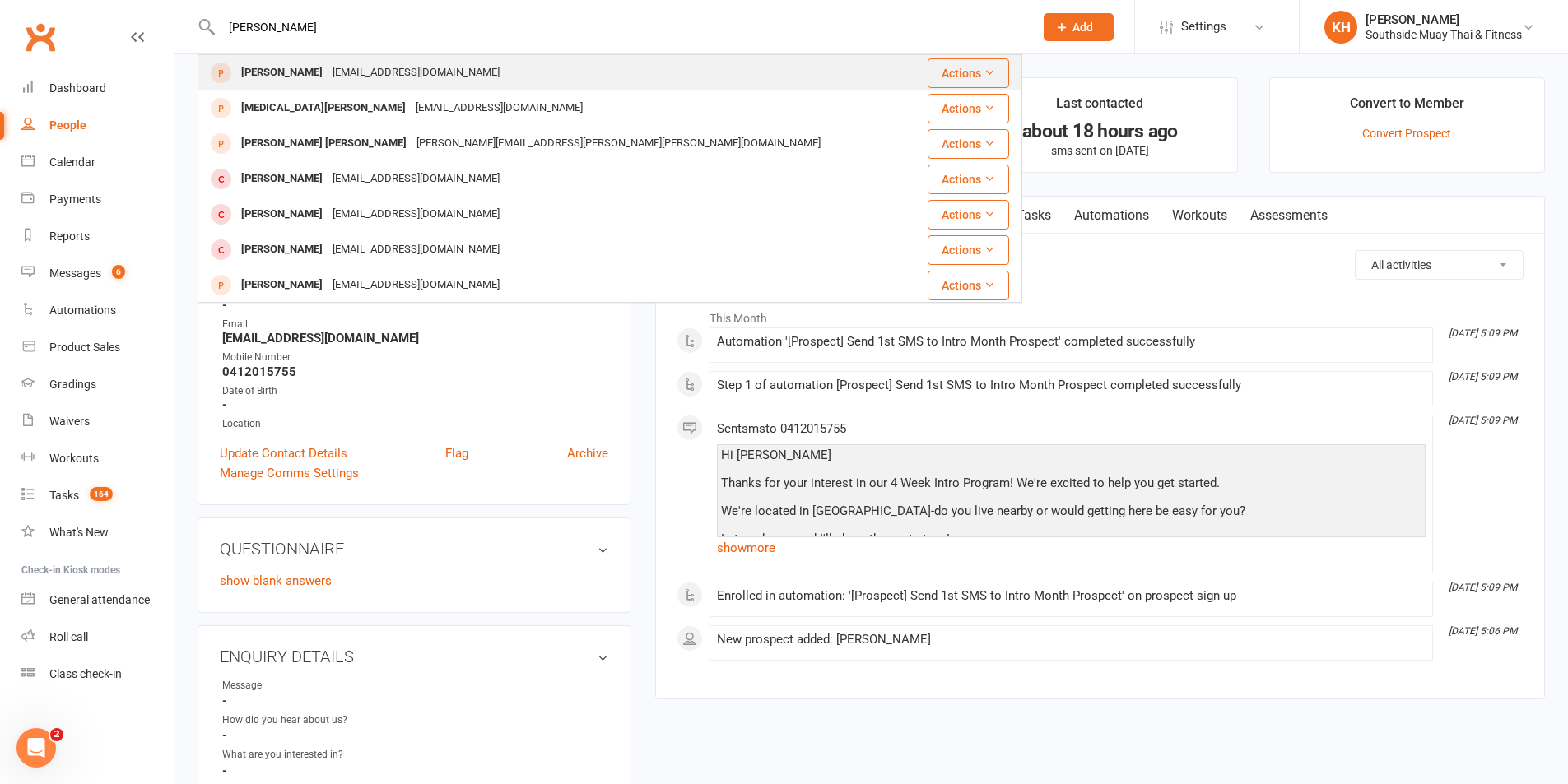
type input "Lou Quillis"
click at [391, 75] on div "lukewillis10@gmail.com" at bounding box center [416, 73] width 177 height 24
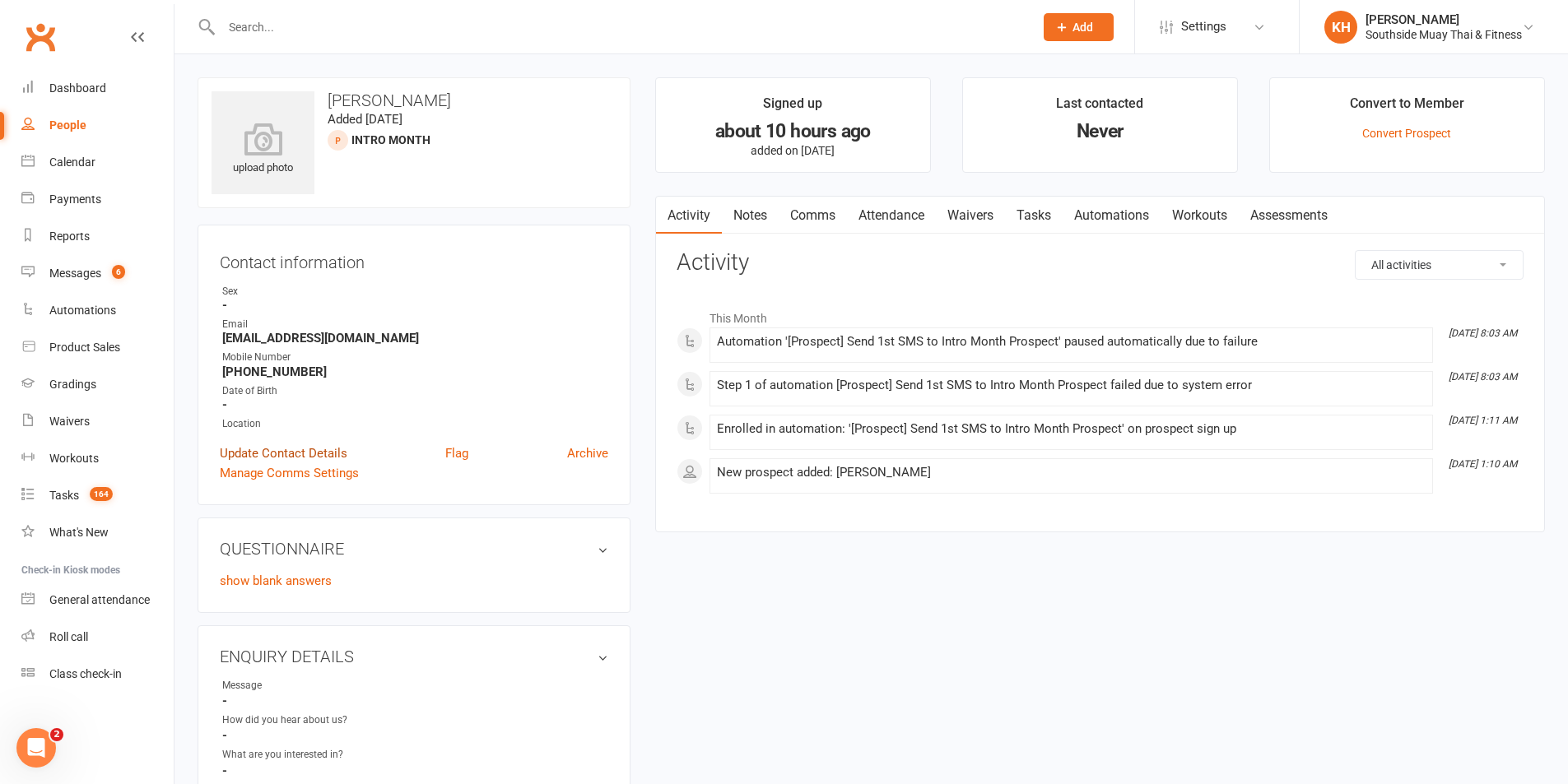
click at [260, 457] on link "Update Contact Details" at bounding box center [283, 453] width 128 height 20
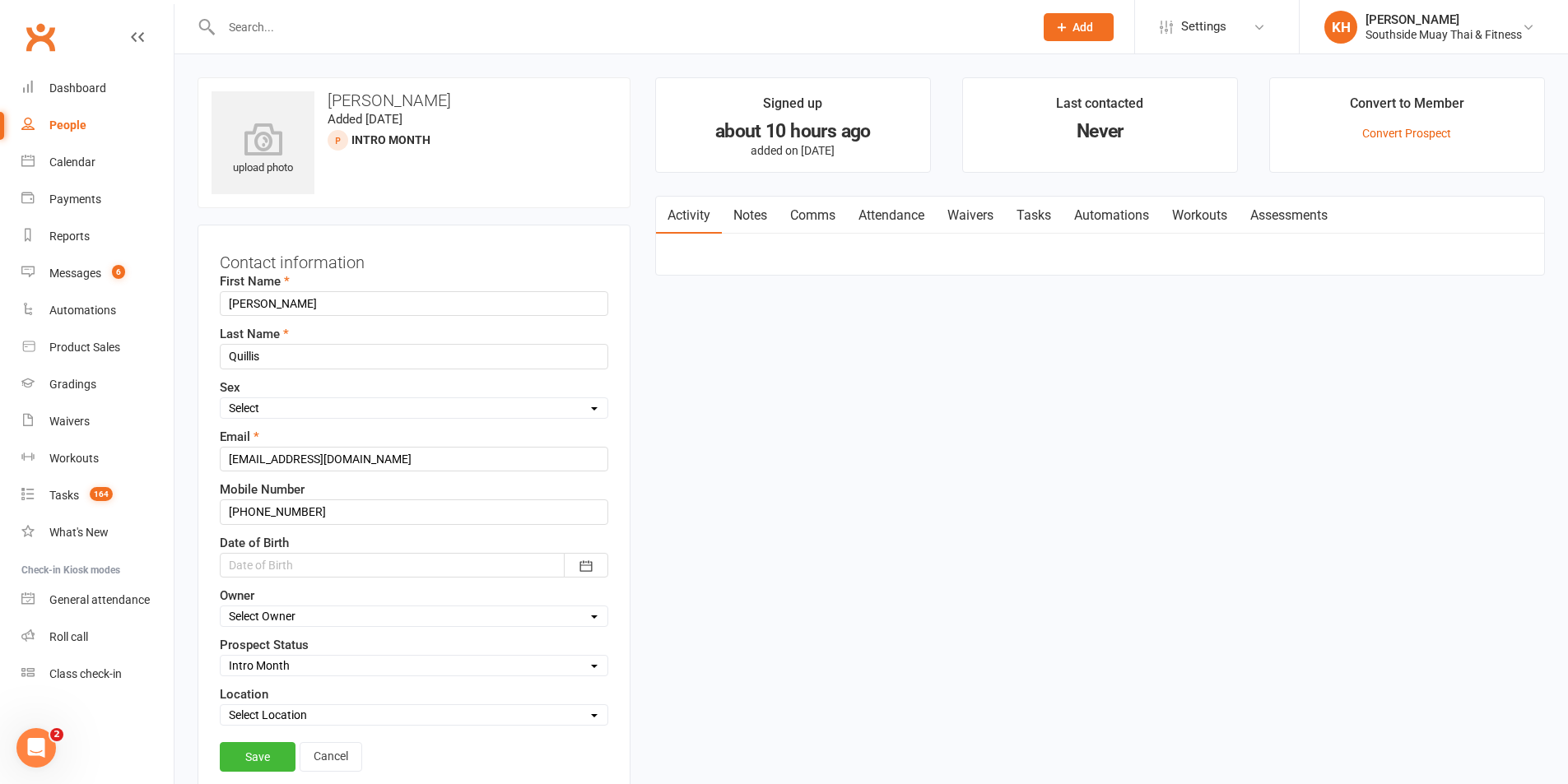
scroll to position [77, 0]
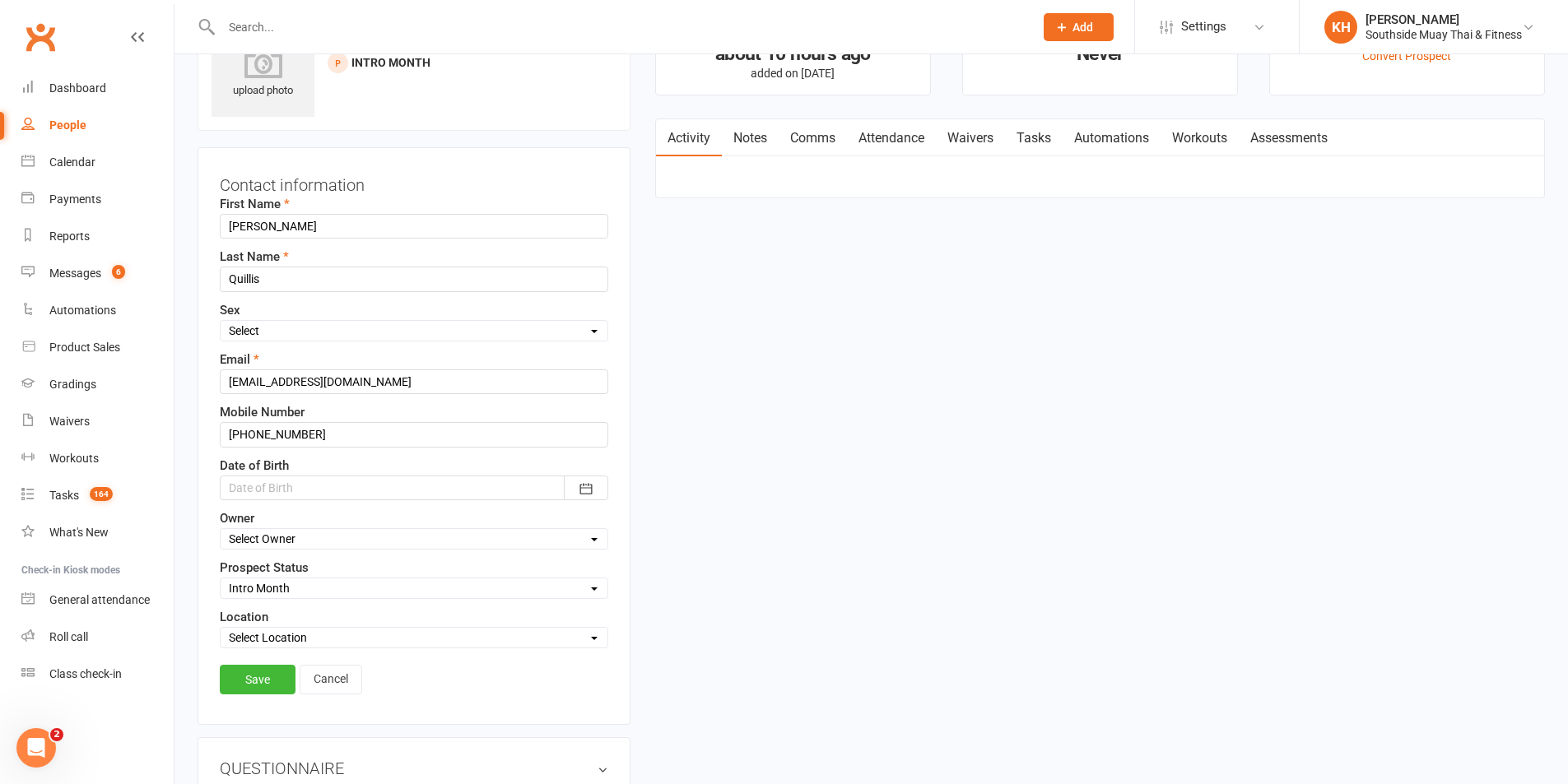
click at [825, 146] on link "Comms" at bounding box center [813, 138] width 69 height 38
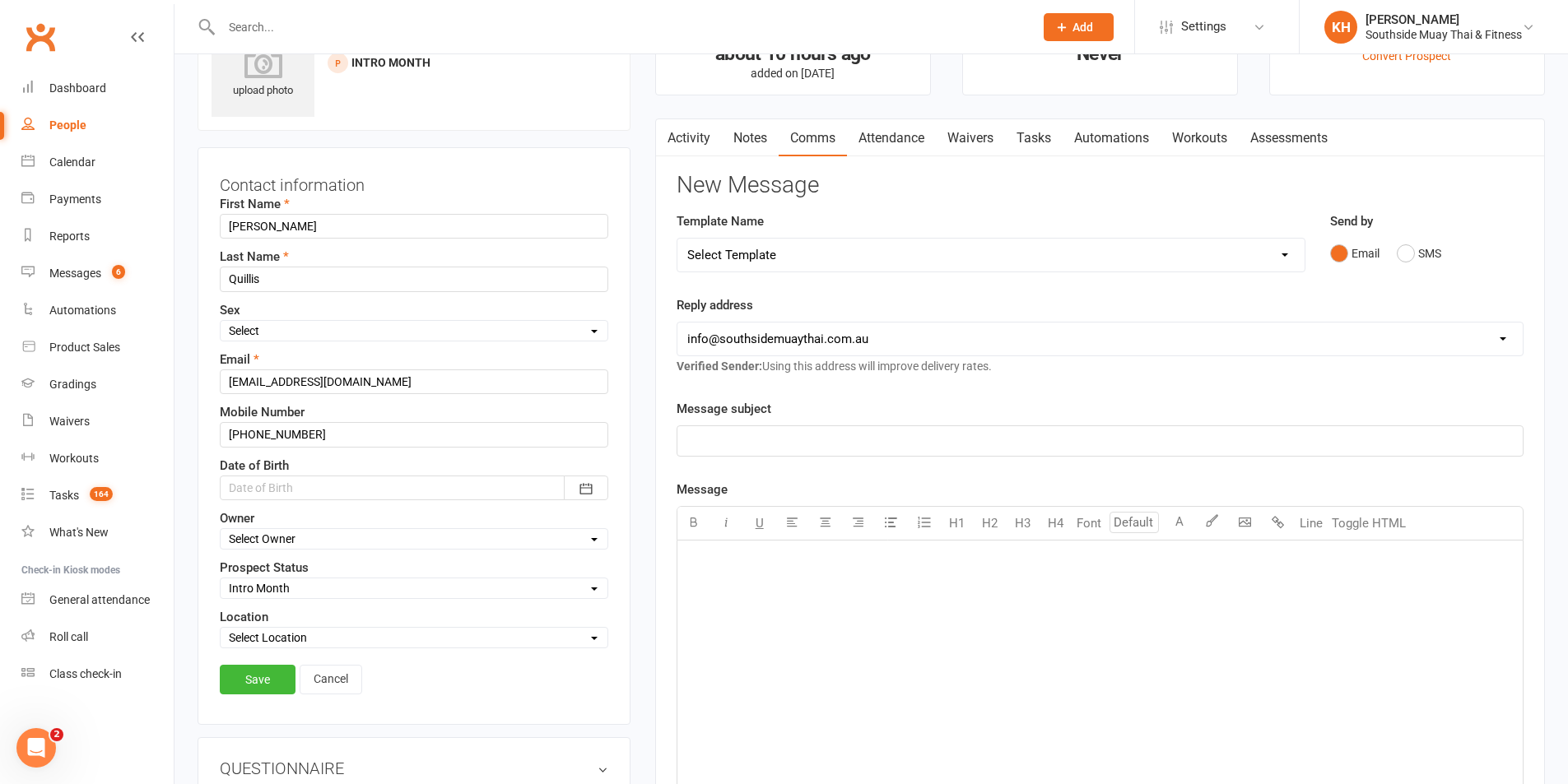
click at [1088, 136] on link "Automations" at bounding box center [1111, 138] width 98 height 38
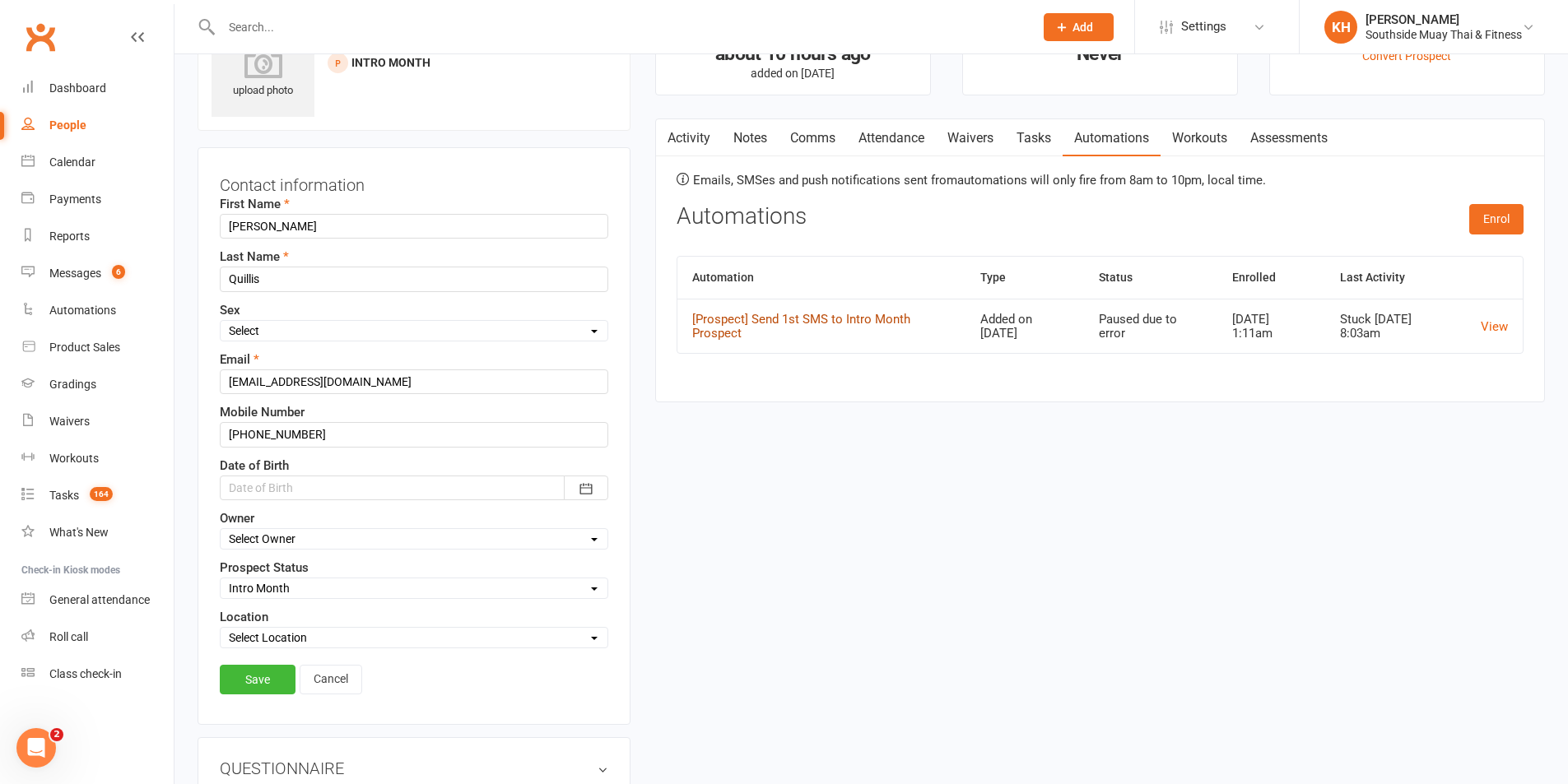
click at [749, 337] on link "[Prospect] Send 1st SMS to Intro Month Prospect" at bounding box center [801, 326] width 218 height 29
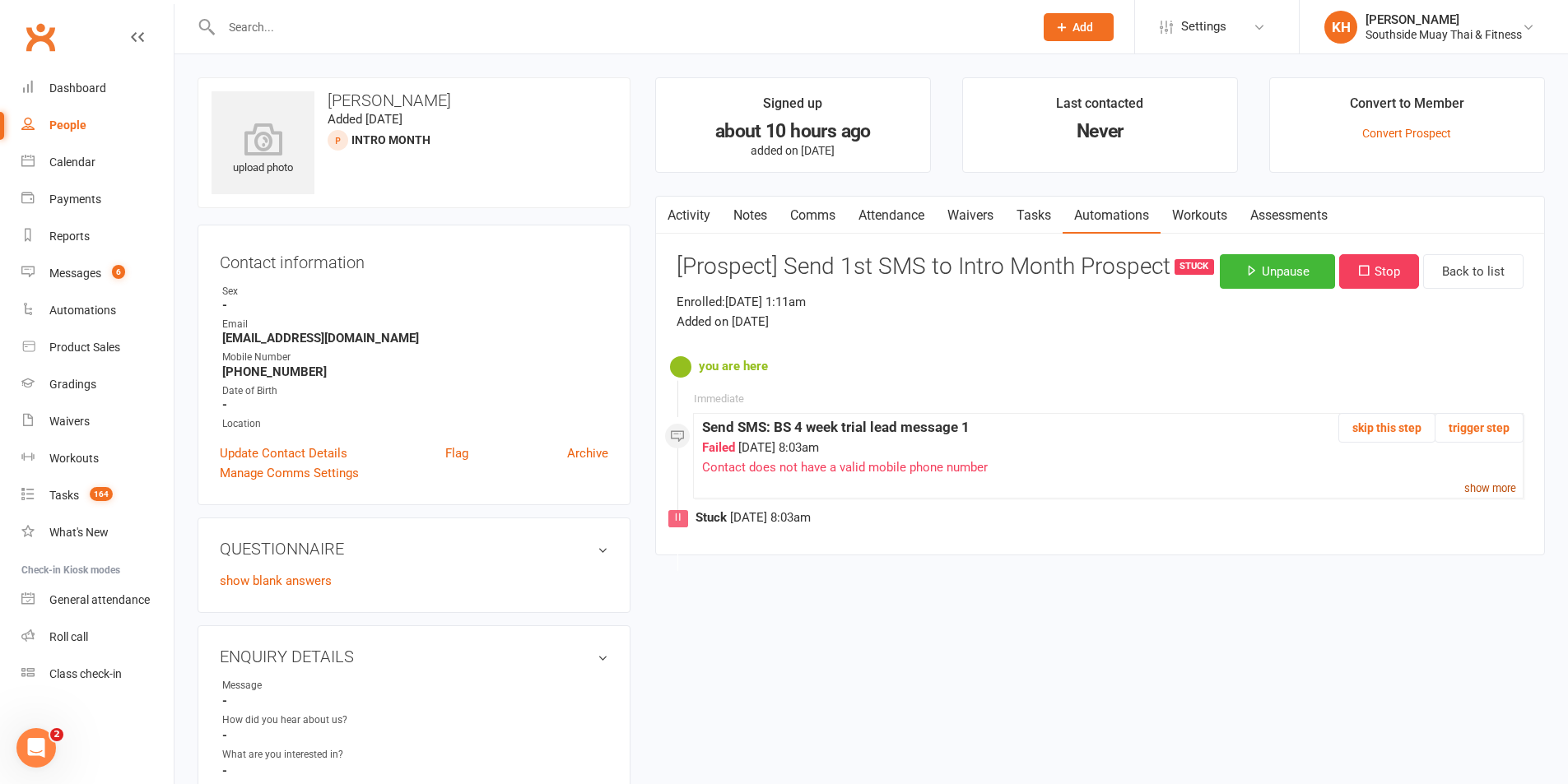
click at [1491, 488] on small "show more" at bounding box center [1490, 488] width 52 height 12
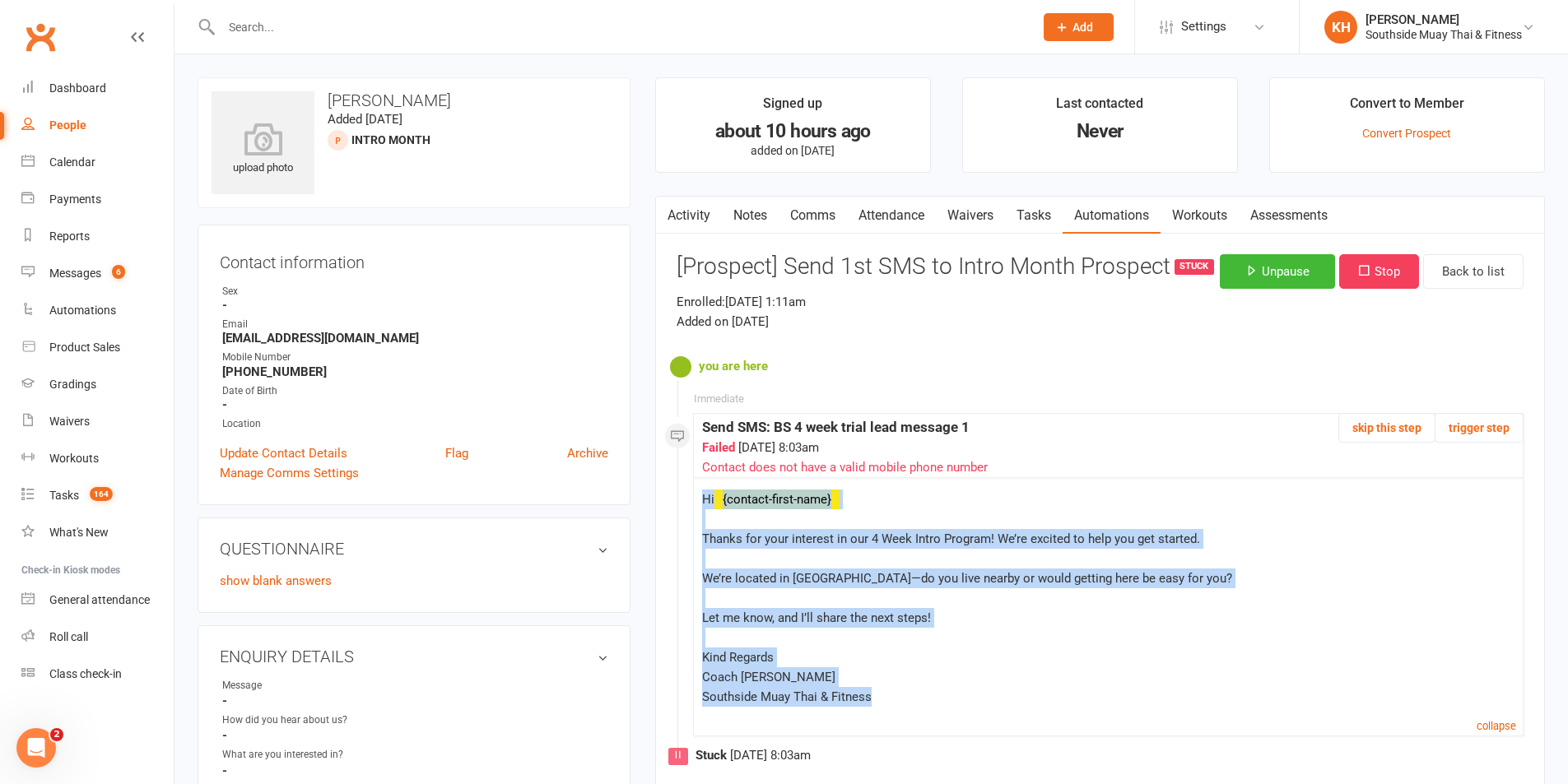
drag, startPoint x: 891, startPoint y: 692, endPoint x: 695, endPoint y: 507, distance: 269.5
click at [695, 507] on div "Hi {contact-first-name} Thanks for your interest in our 4 Week Intro Program! W…" at bounding box center [1108, 596] width 829 height 238
copy div "Hi {contact-first-name} Thanks for your interest in our 4 Week Intro Program! W…"
click at [798, 210] on link "Comms" at bounding box center [813, 216] width 69 height 38
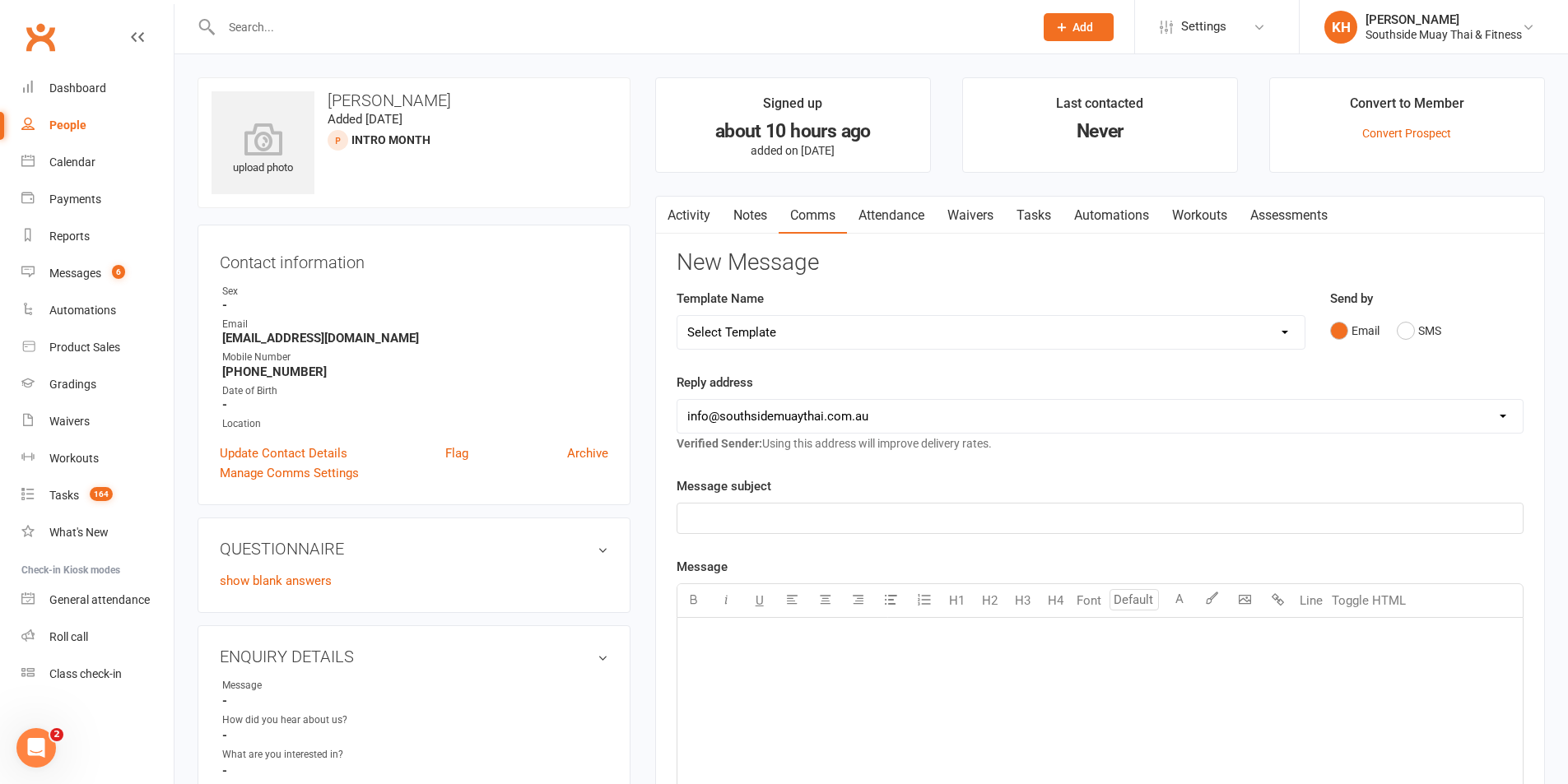
click at [806, 528] on p "﻿" at bounding box center [1099, 518] width 825 height 20
click at [766, 667] on div "﻿" at bounding box center [1100, 741] width 845 height 247
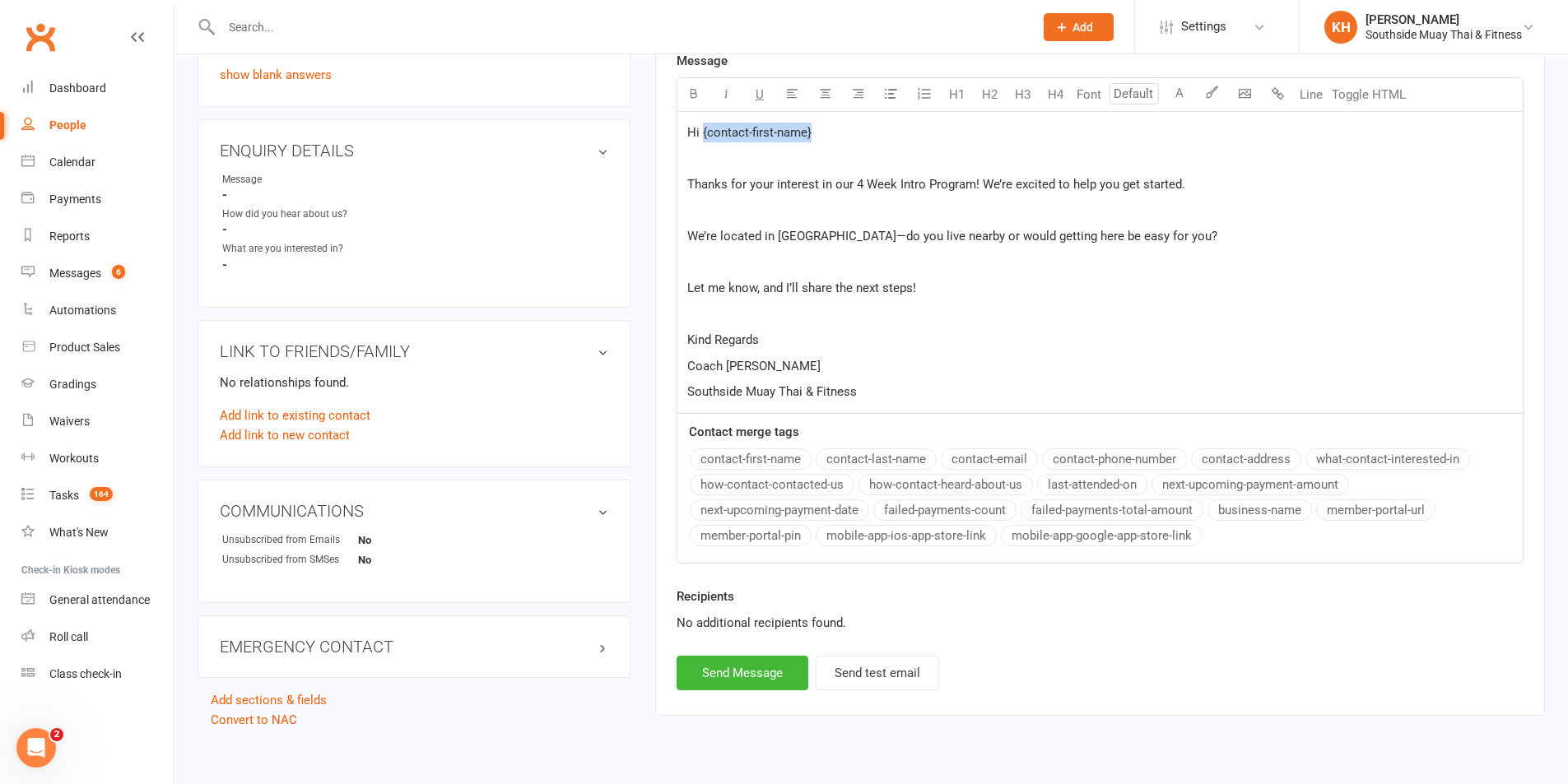
drag, startPoint x: 838, startPoint y: 142, endPoint x: 701, endPoint y: 124, distance: 138.2
click at [701, 124] on p "Hi {contact-first-name}" at bounding box center [1099, 132] width 825 height 20
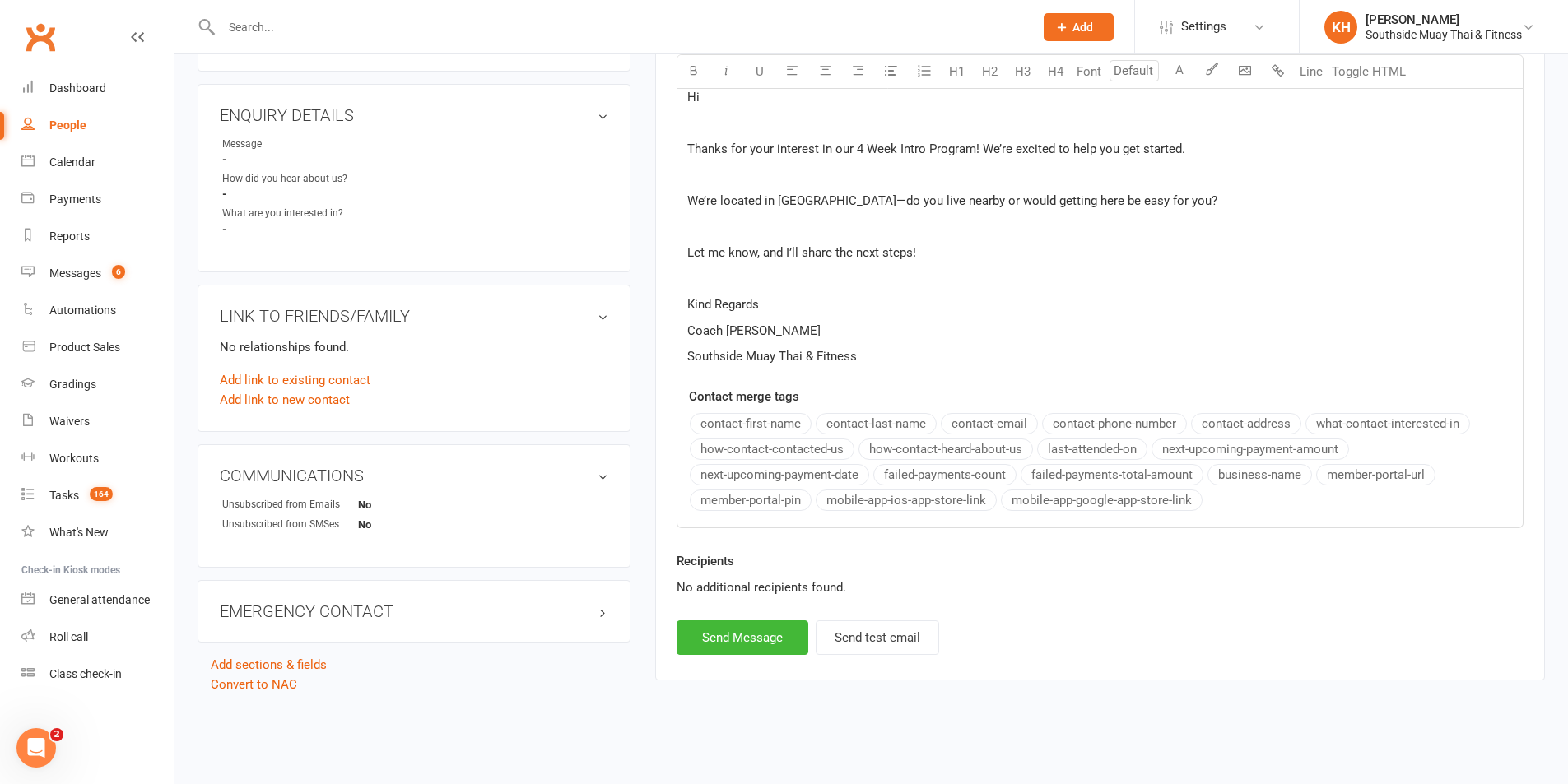
scroll to position [542, 0]
click at [755, 423] on button "contact-first-name" at bounding box center [751, 422] width 122 height 21
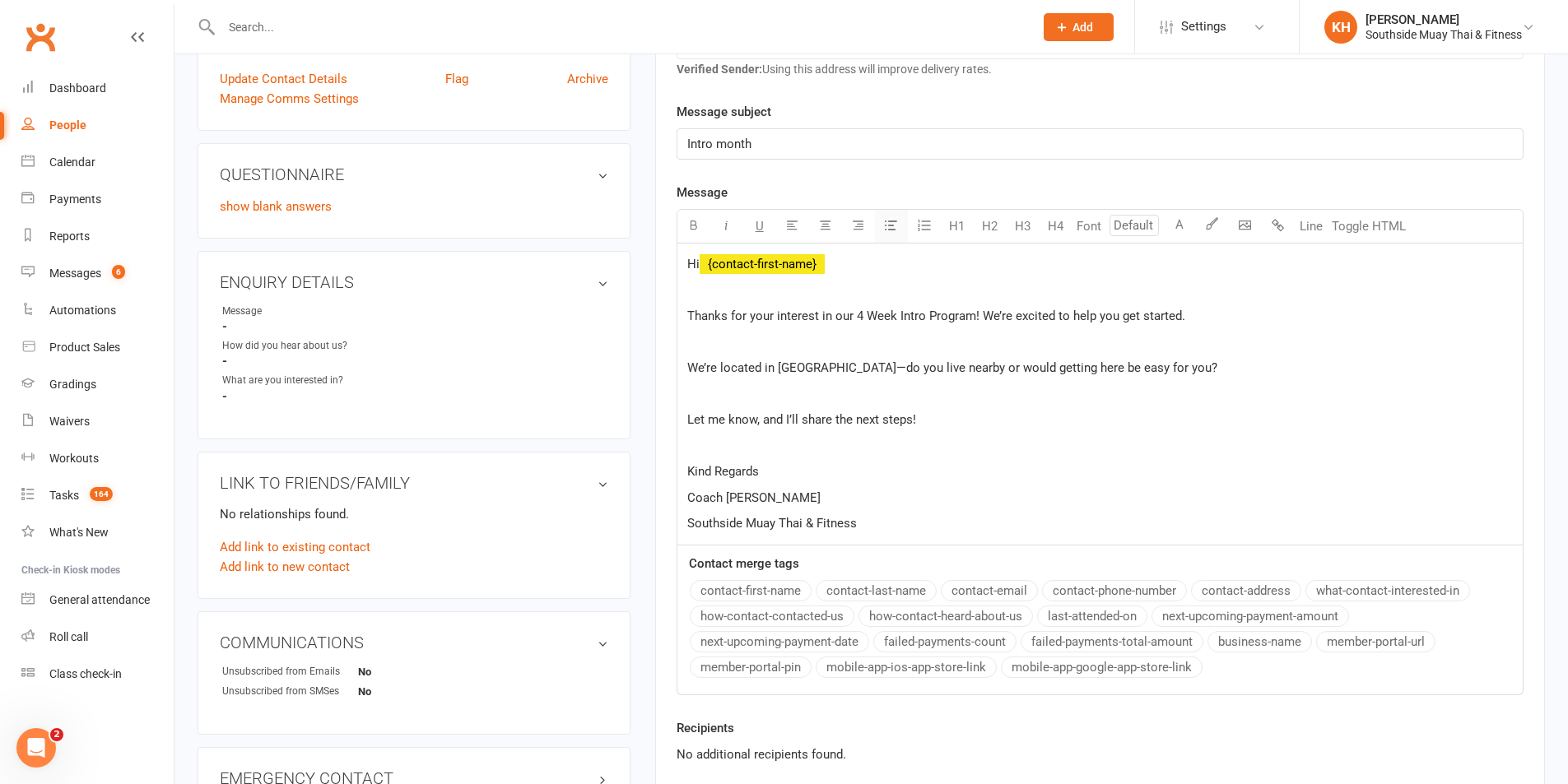
scroll to position [213, 0]
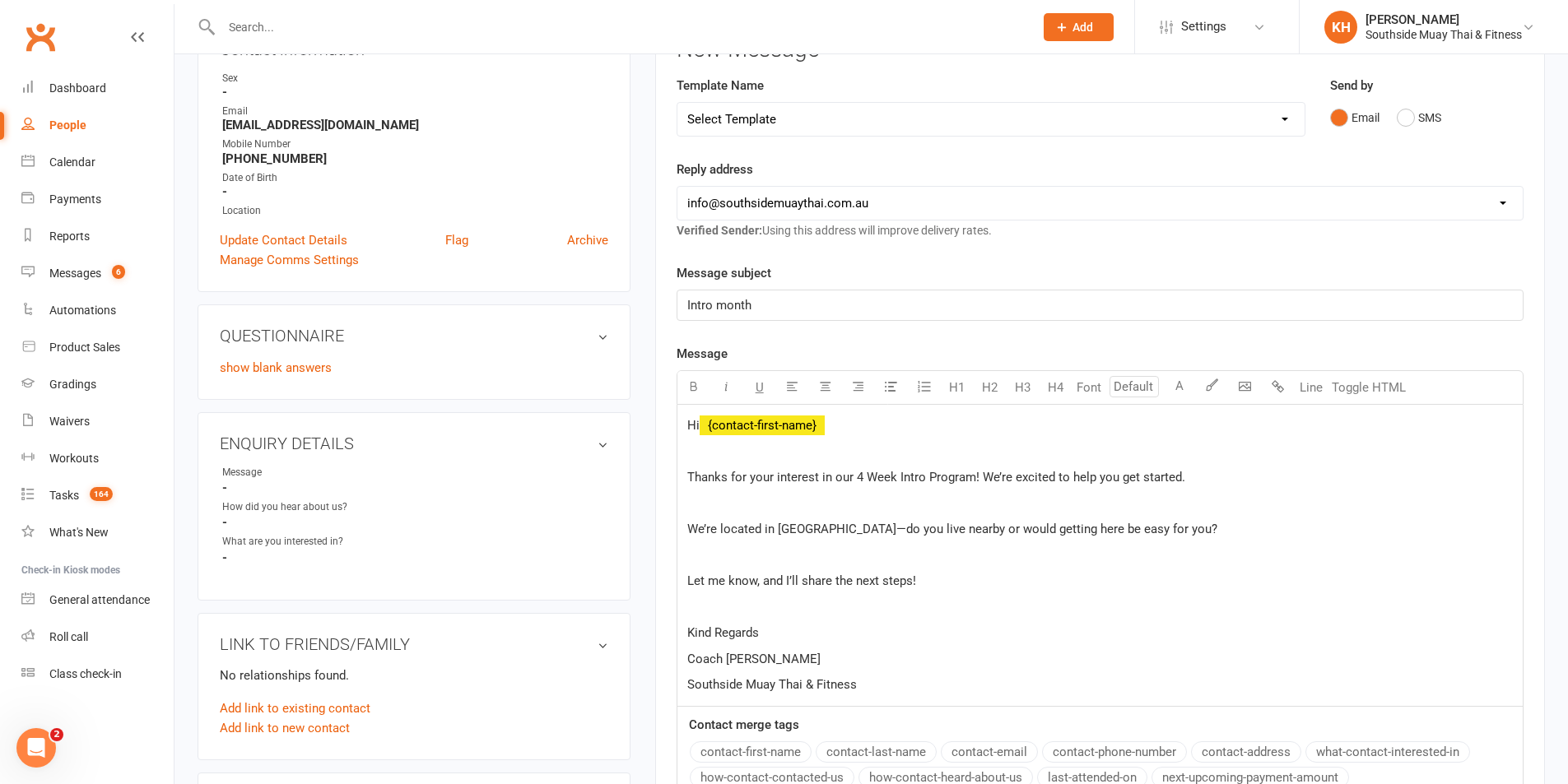
click at [1174, 531] on p "We’re located in Black Forest—do you live nearby or would getting here be easy …" at bounding box center [1099, 529] width 825 height 20
click at [703, 554] on p "﻿" at bounding box center [1099, 555] width 825 height 20
click at [932, 579] on p "Let me know, and I’ll share the next steps!" at bounding box center [1099, 581] width 825 height 20
drag, startPoint x: 688, startPoint y: 580, endPoint x: 706, endPoint y: 582, distance: 18.1
click at [688, 579] on span "Let me know, and I’ll share the next steps!" at bounding box center [801, 580] width 229 height 15
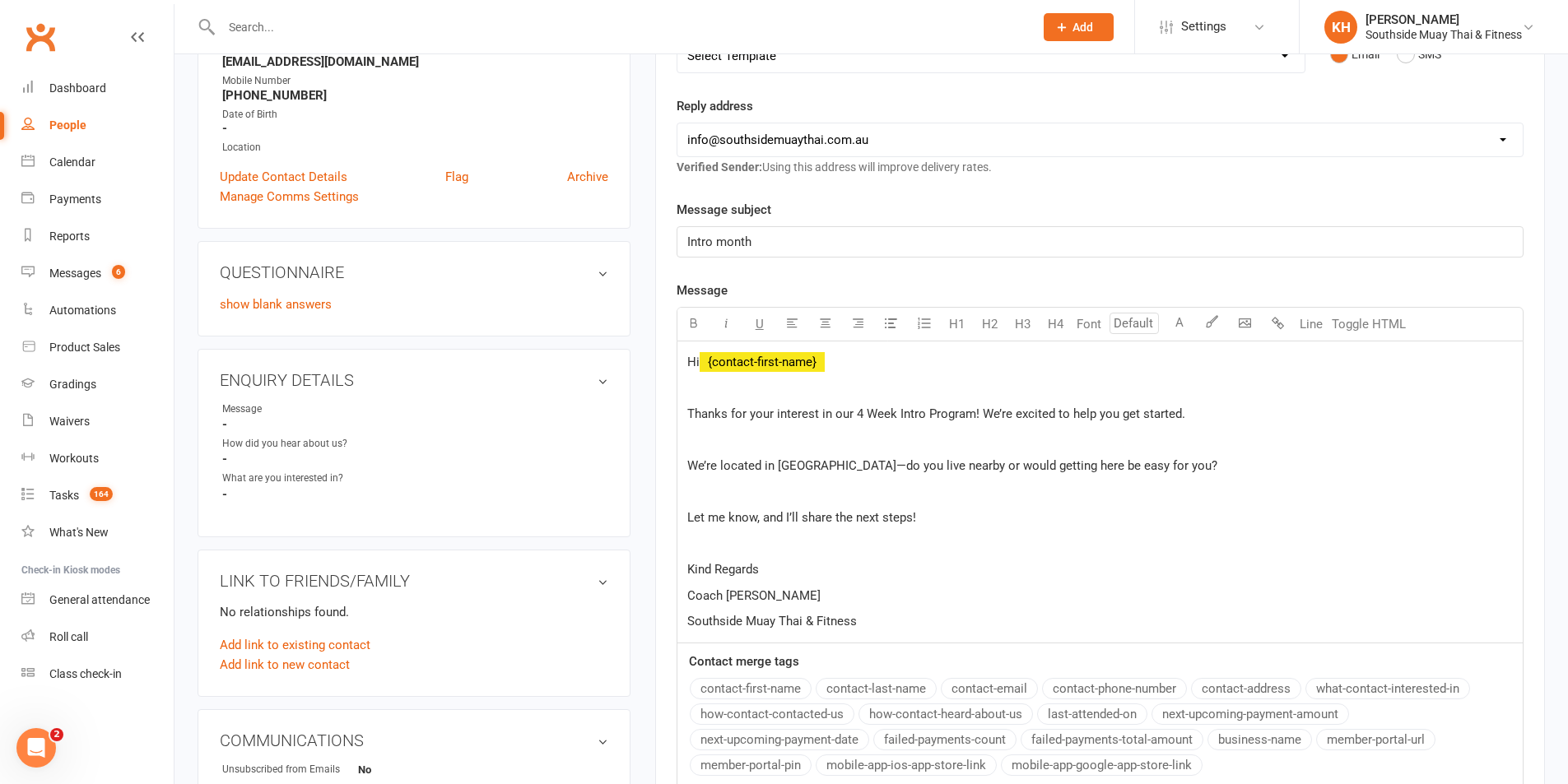
scroll to position [460, 0]
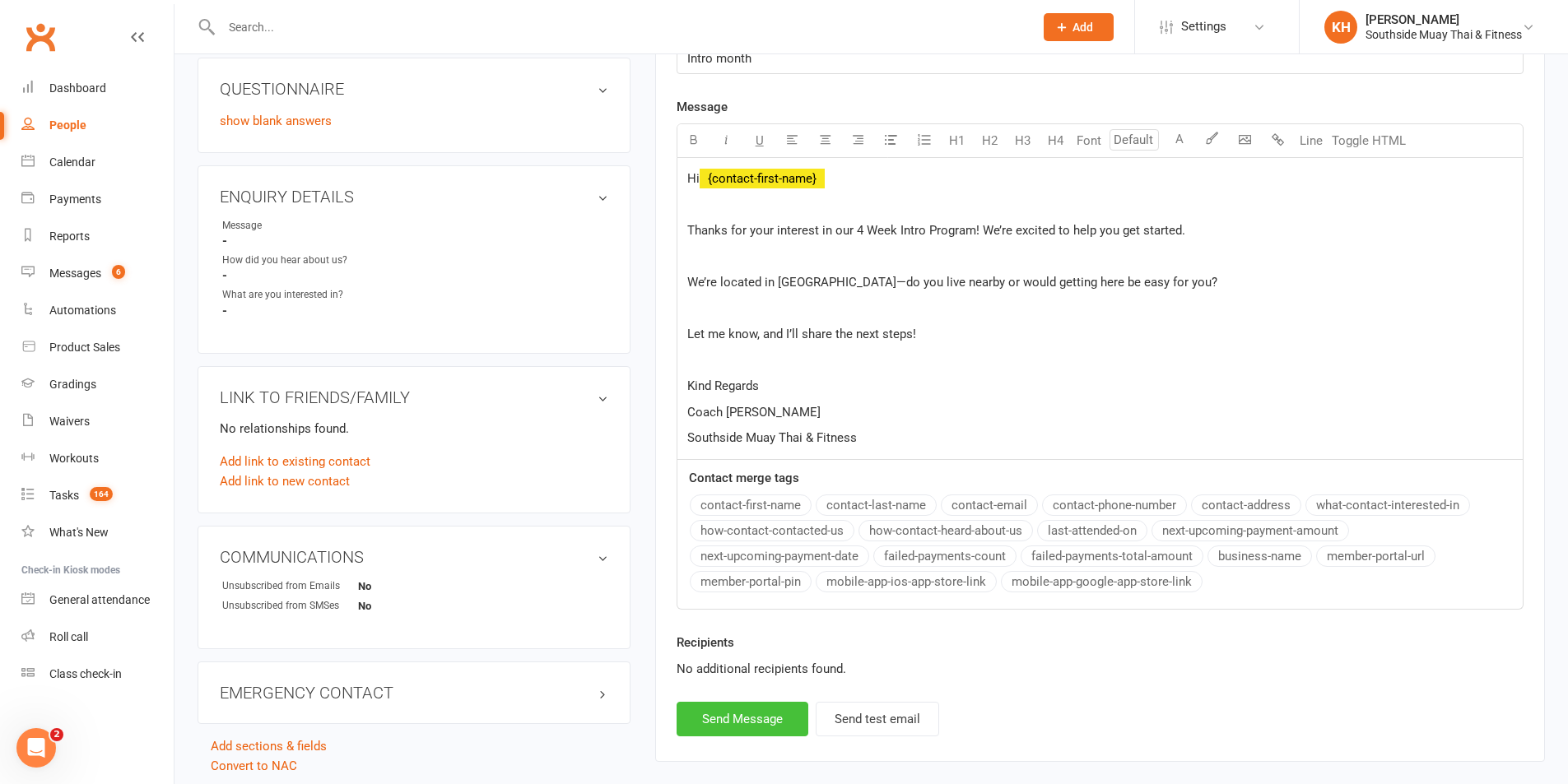
click at [739, 710] on button "Send Message" at bounding box center [743, 719] width 132 height 34
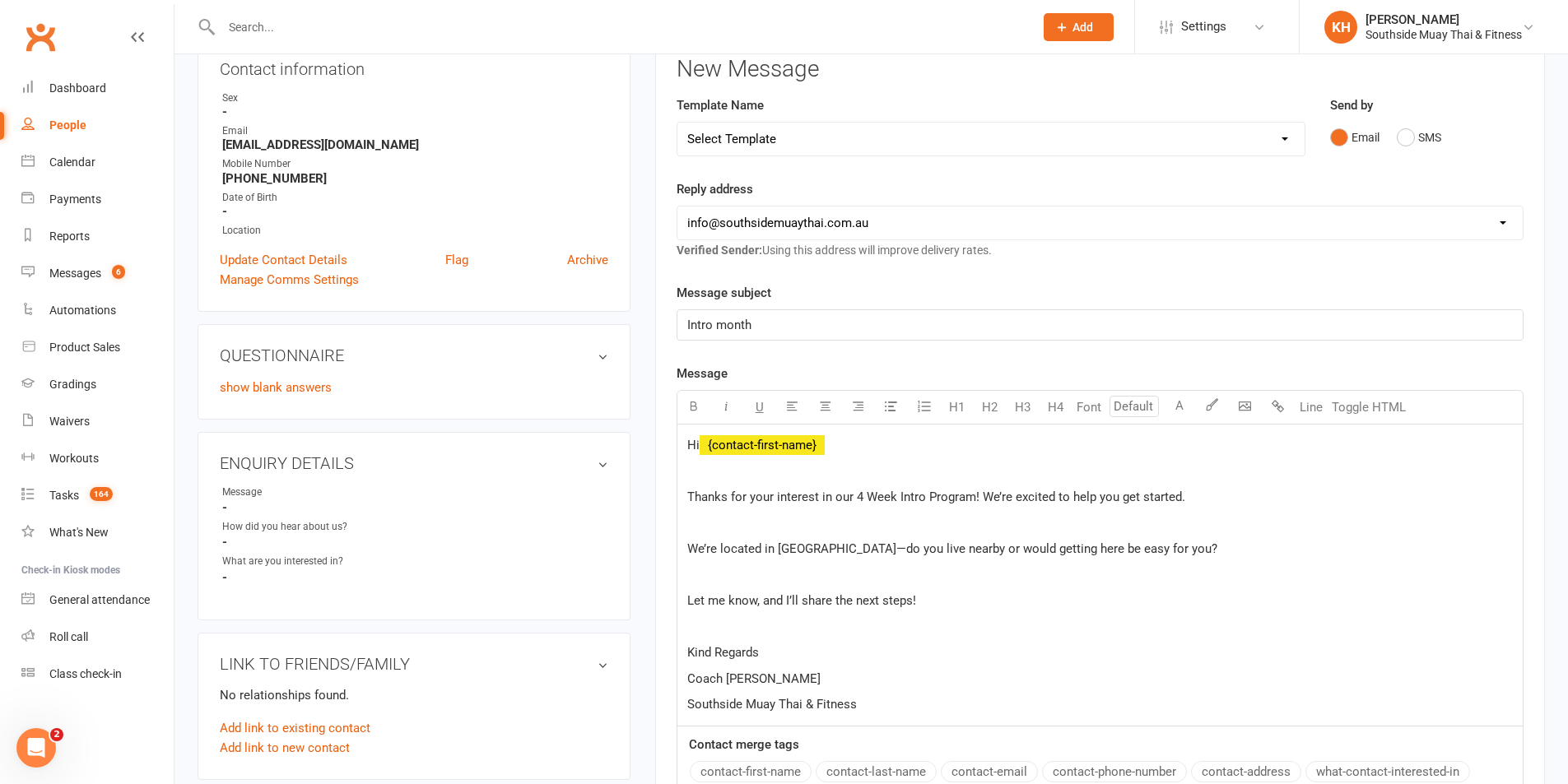
scroll to position [0, 0]
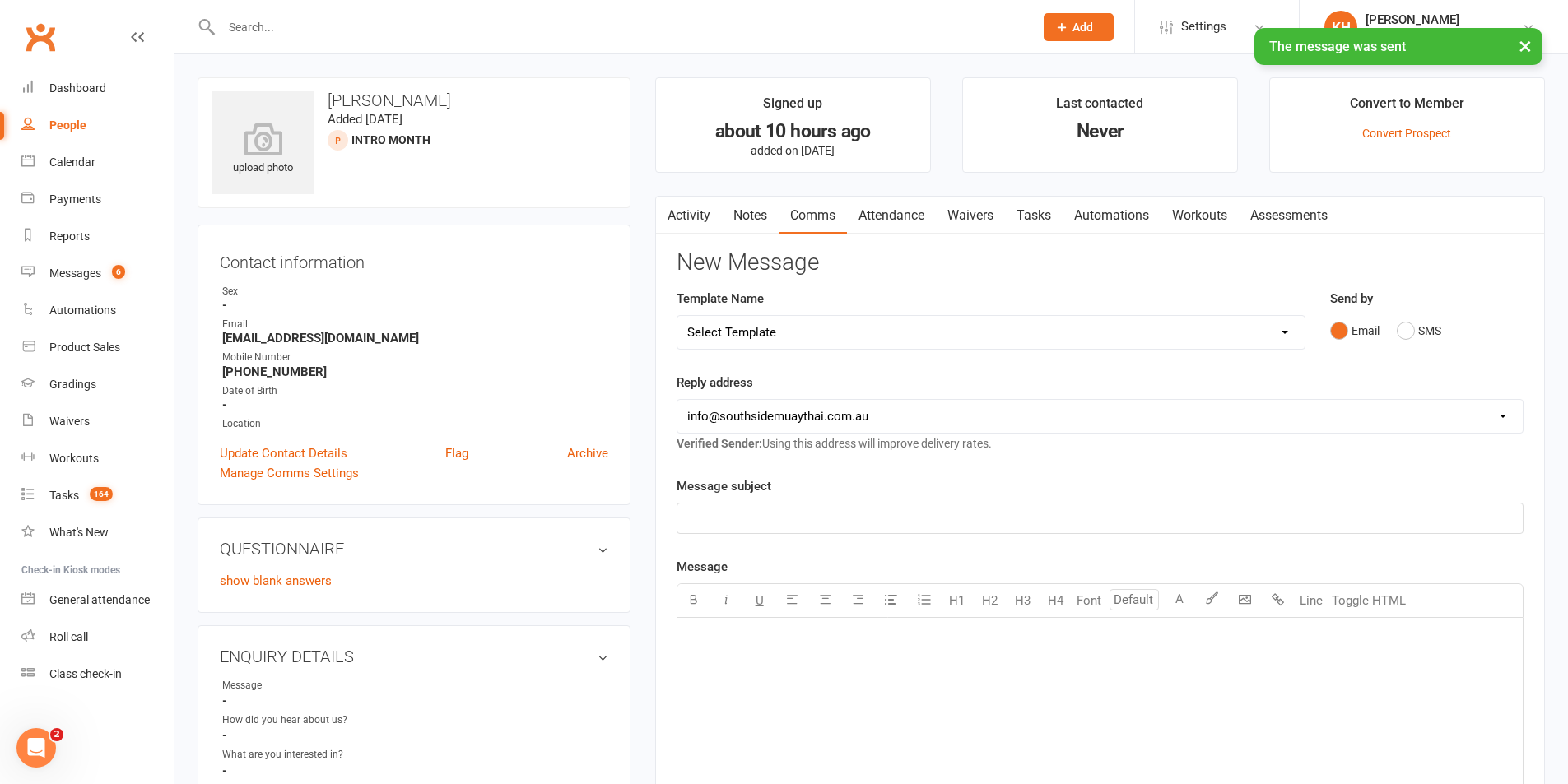
click at [691, 201] on link "Activity" at bounding box center [689, 216] width 66 height 38
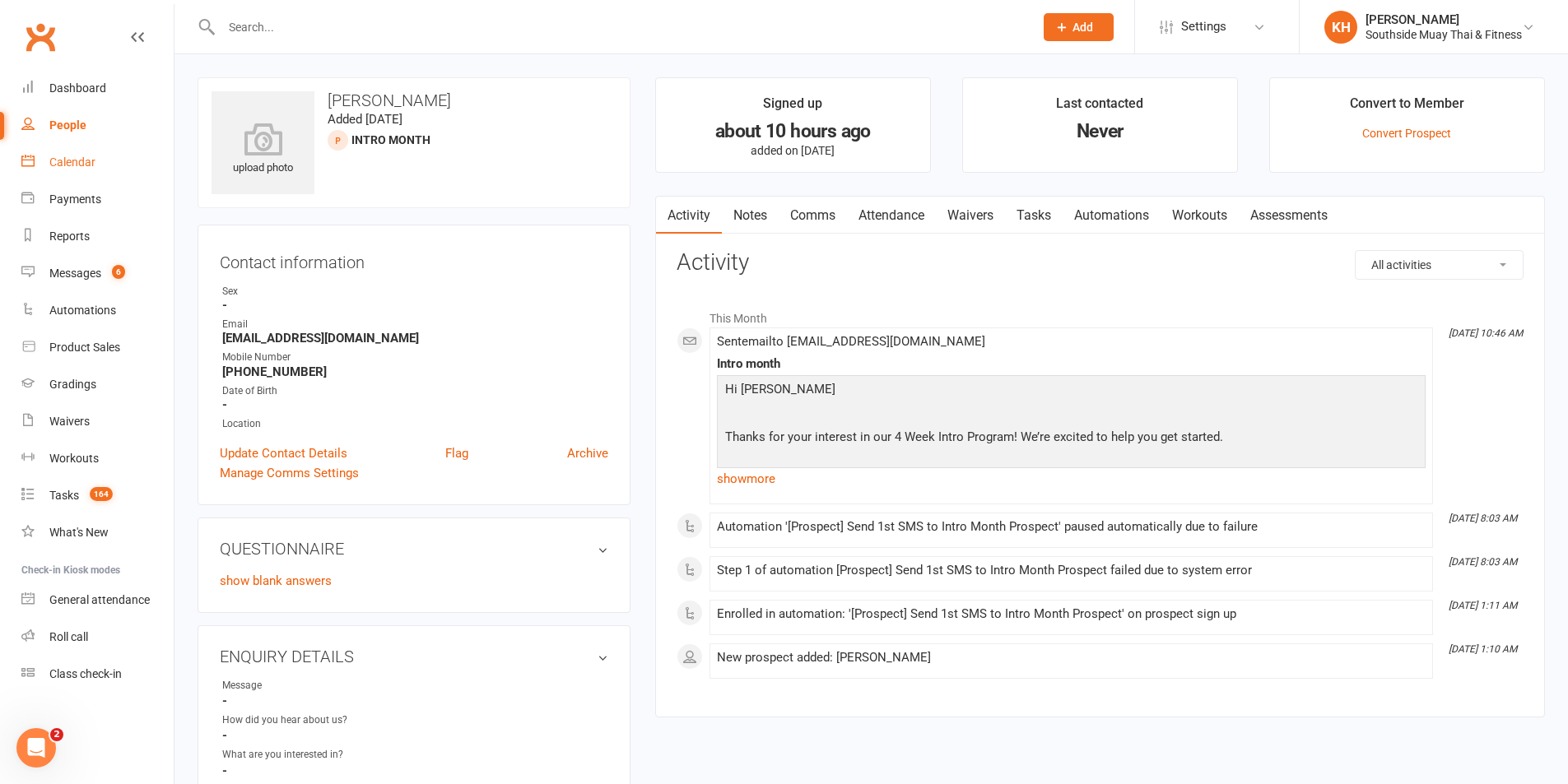
click at [65, 147] on link "Calendar" at bounding box center [98, 162] width 153 height 37
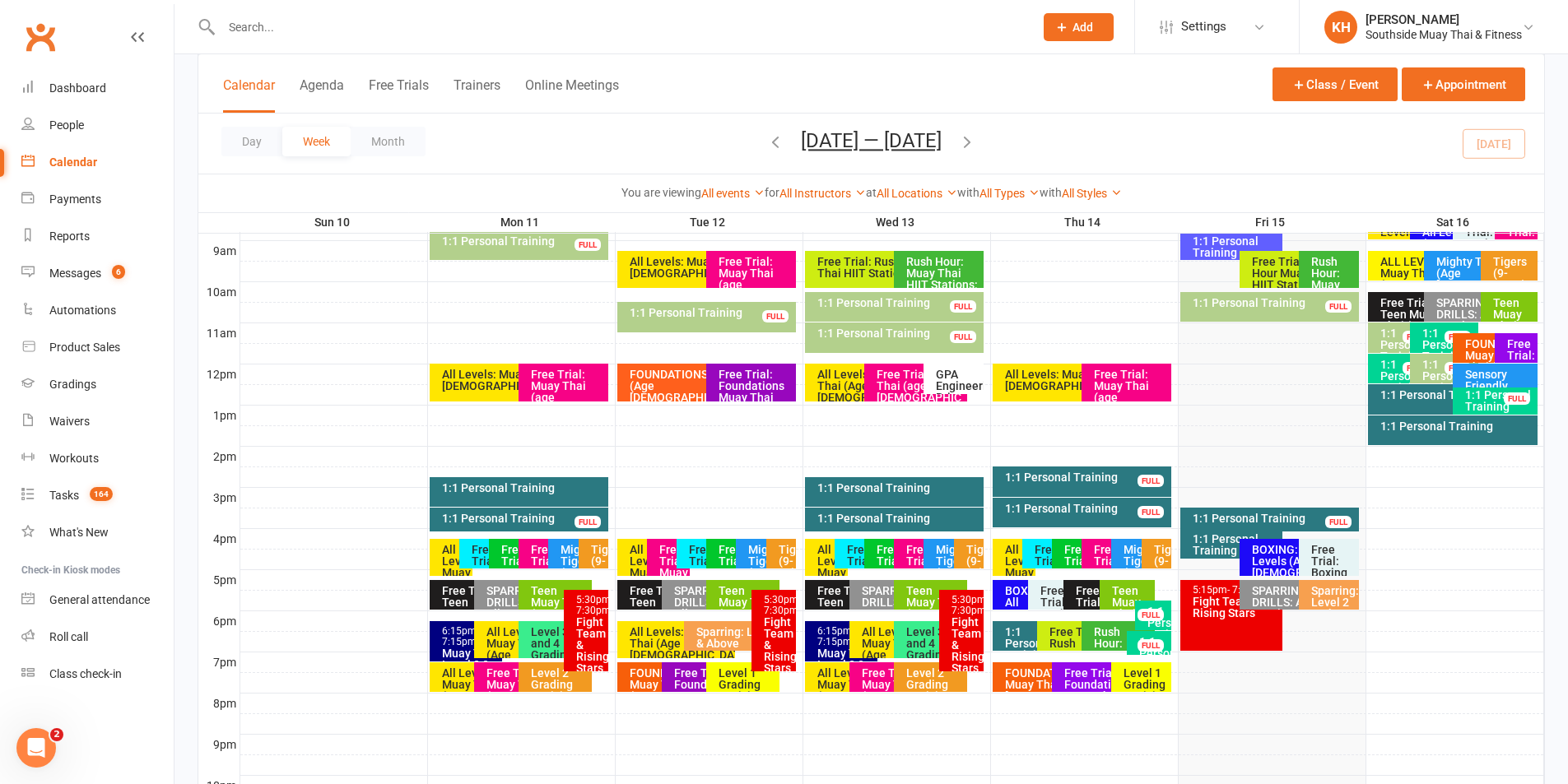
scroll to position [494, 0]
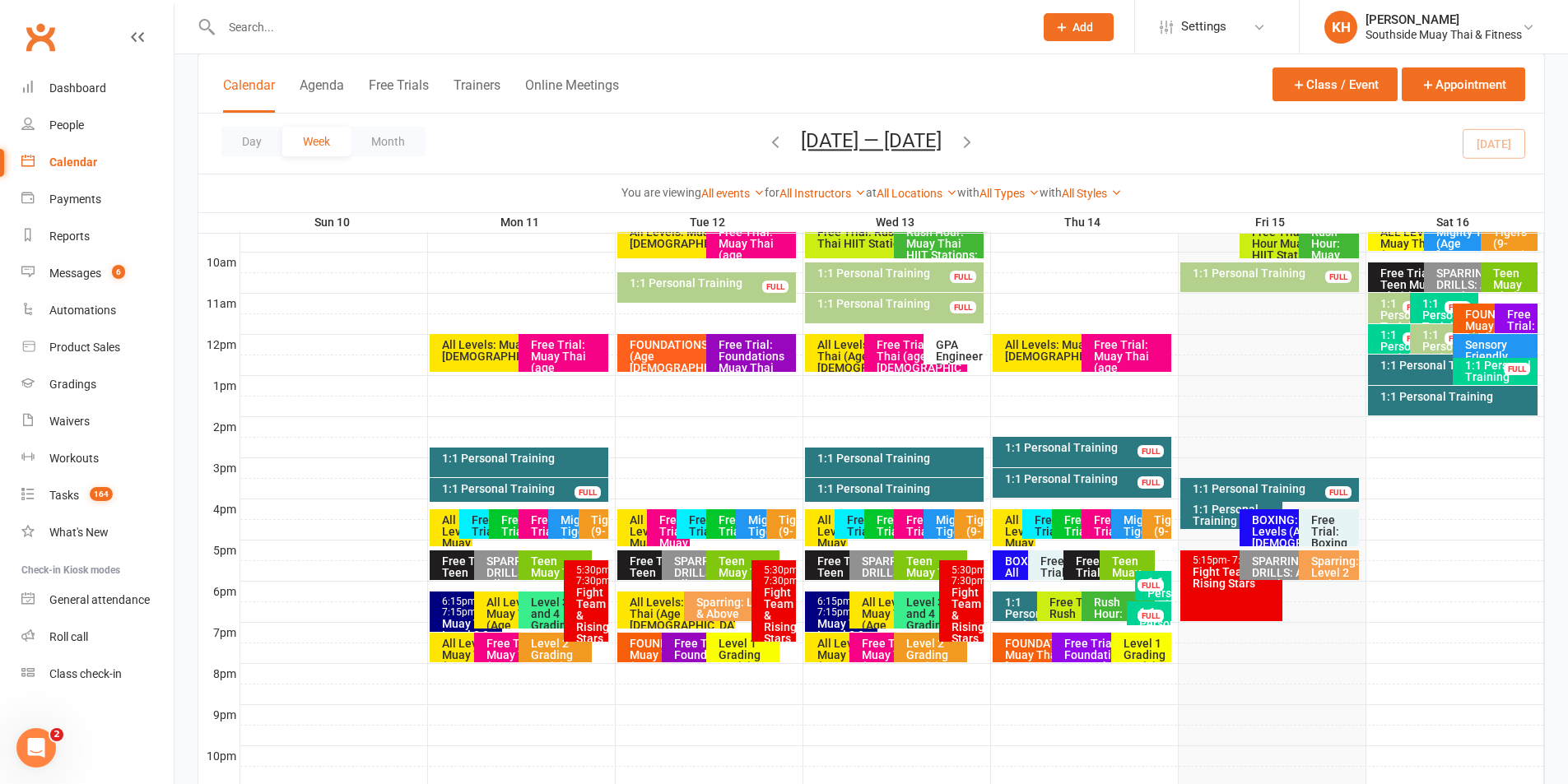
click at [1081, 653] on div "Free Trial: Foundations Muay Thai (age 13+ years)" at bounding box center [1107, 666] width 88 height 57
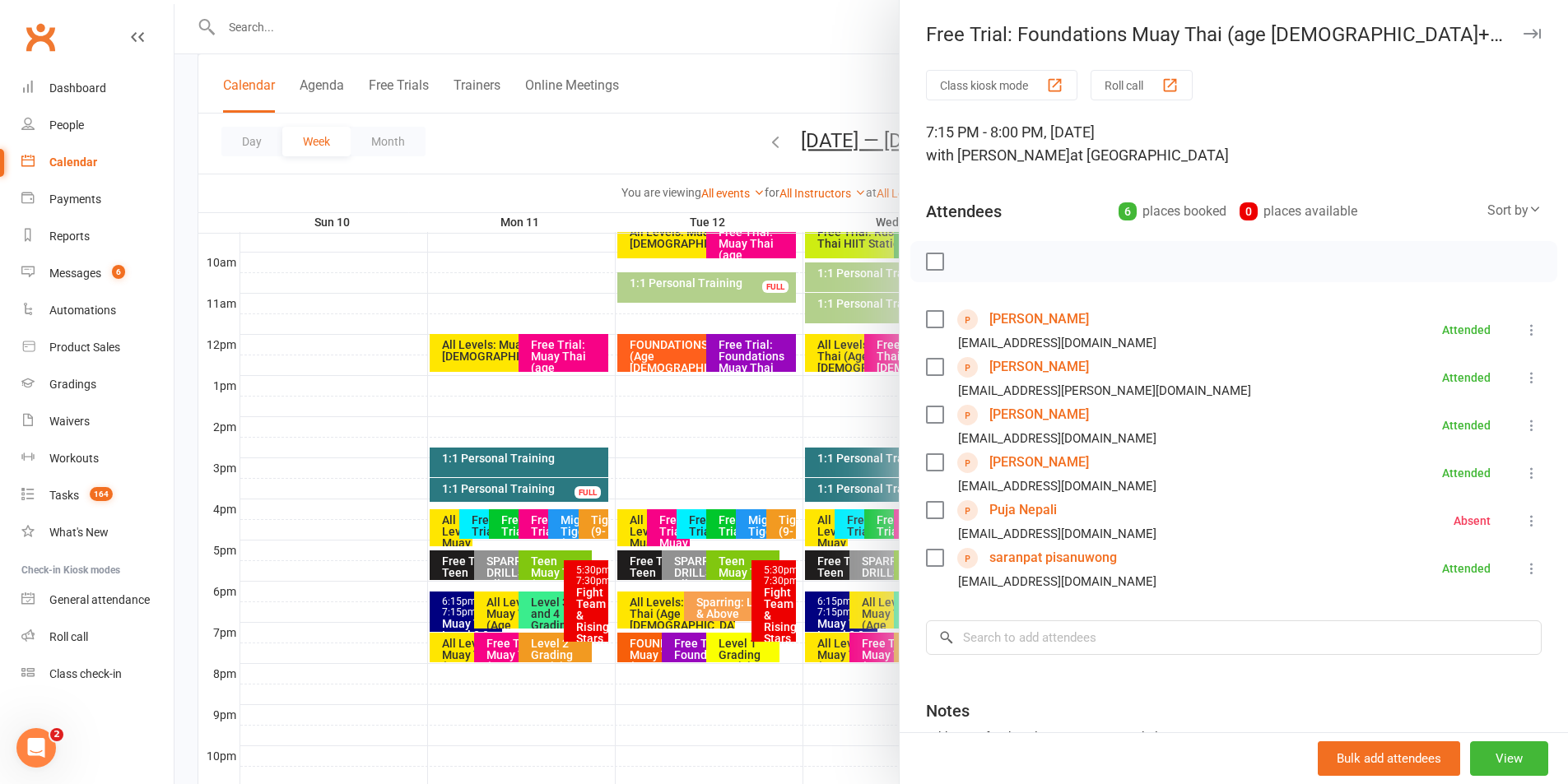
click at [1523, 31] on icon "button" at bounding box center [1532, 34] width 17 height 10
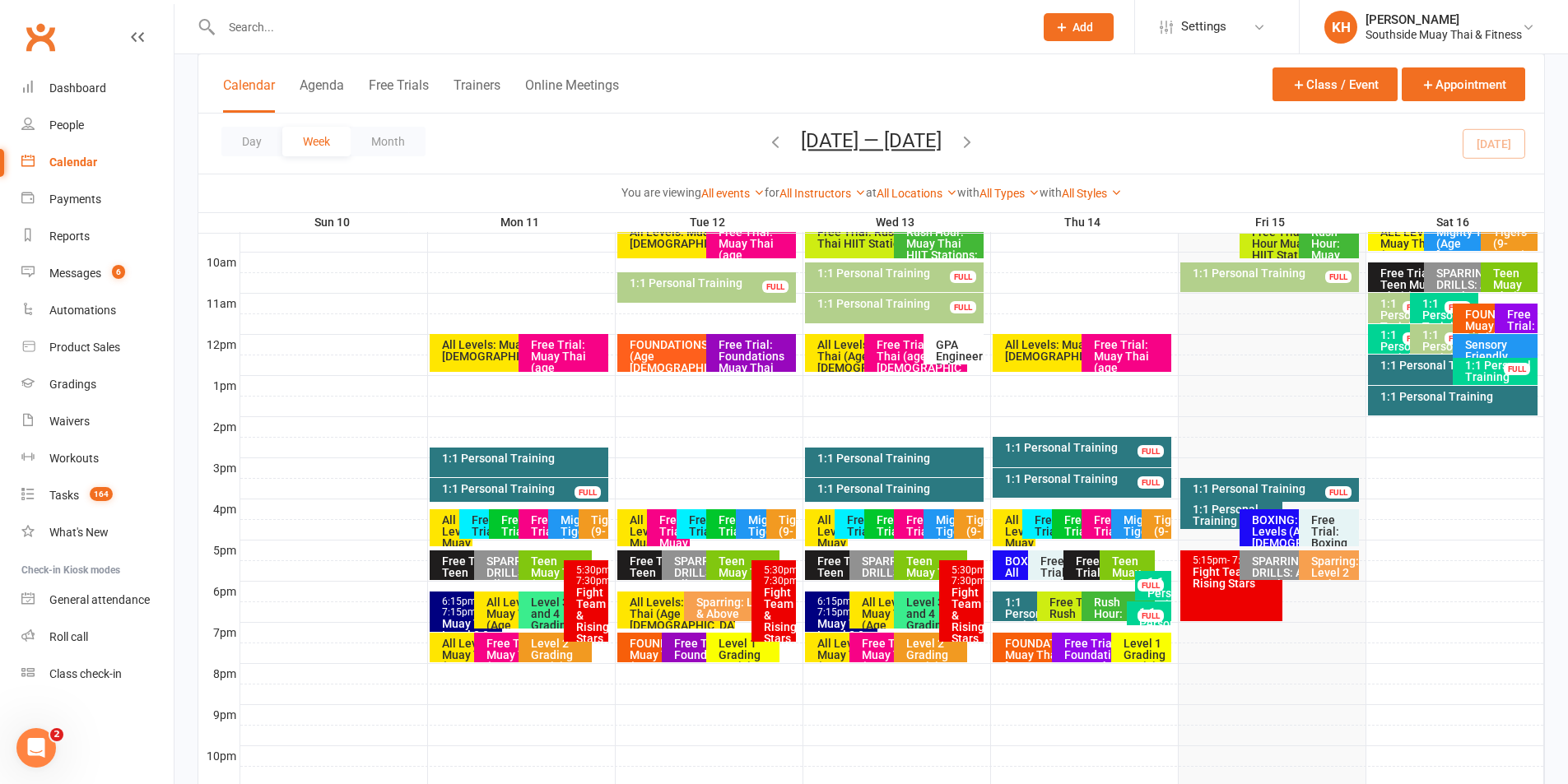
click at [1098, 362] on div "Free Trial: Muay Thai (age [DEMOGRAPHIC_DATA]+ years)" at bounding box center [1130, 368] width 75 height 57
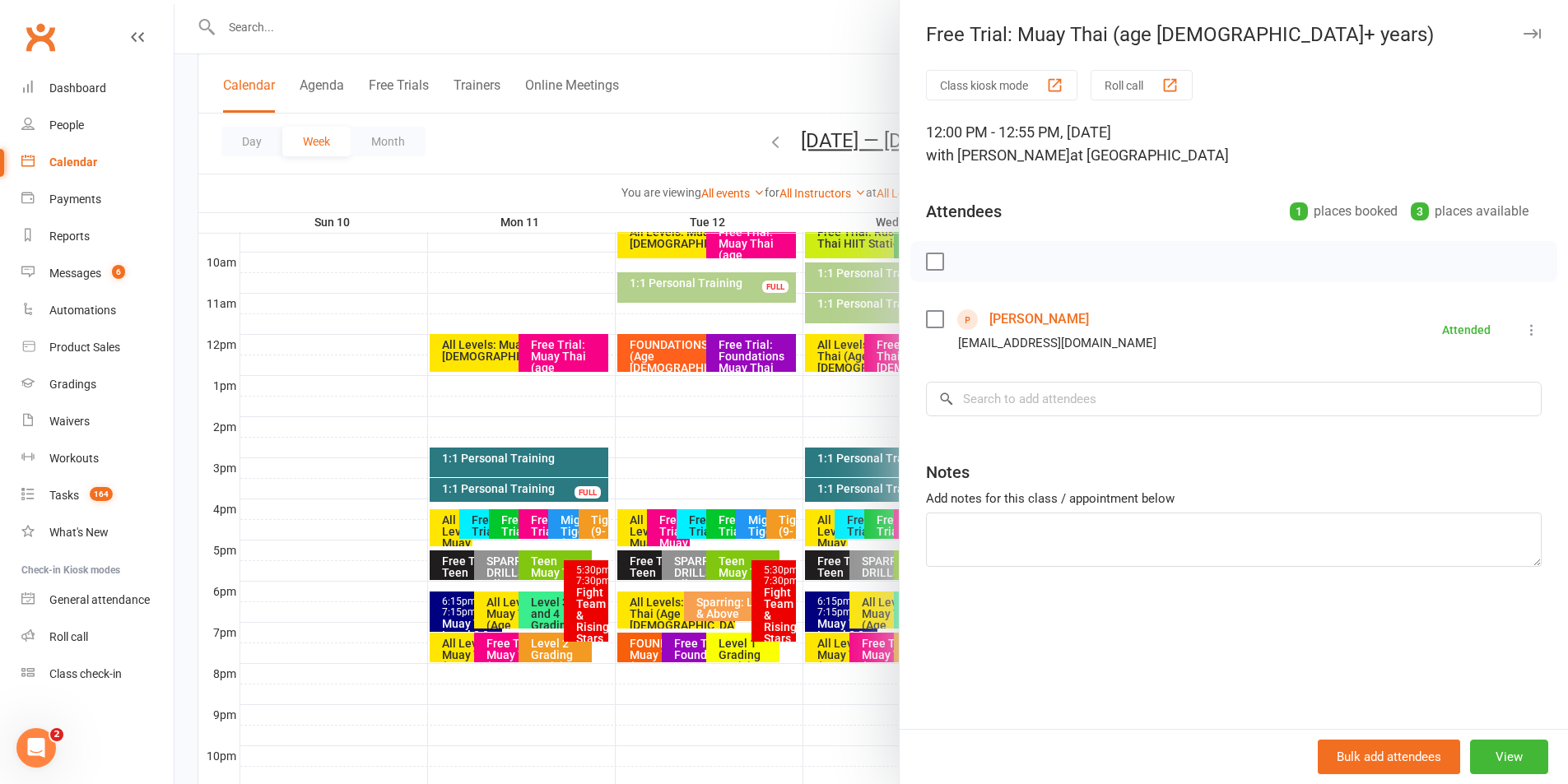
click at [1523, 32] on icon "button" at bounding box center [1532, 34] width 17 height 10
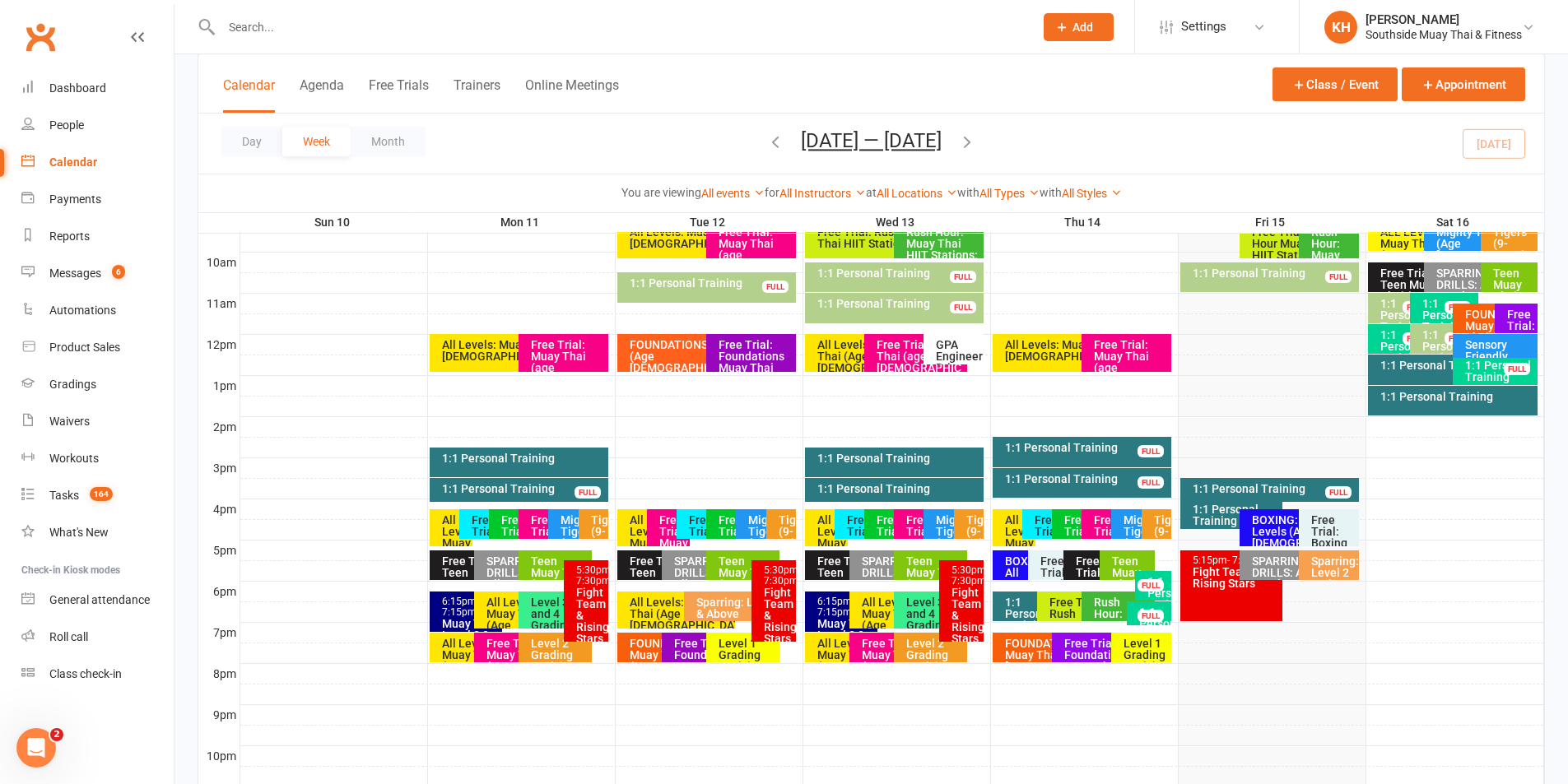
click at [898, 357] on div "Free Trial: Muay Thai (age [DEMOGRAPHIC_DATA]+ years)" at bounding box center [919, 362] width 88 height 46
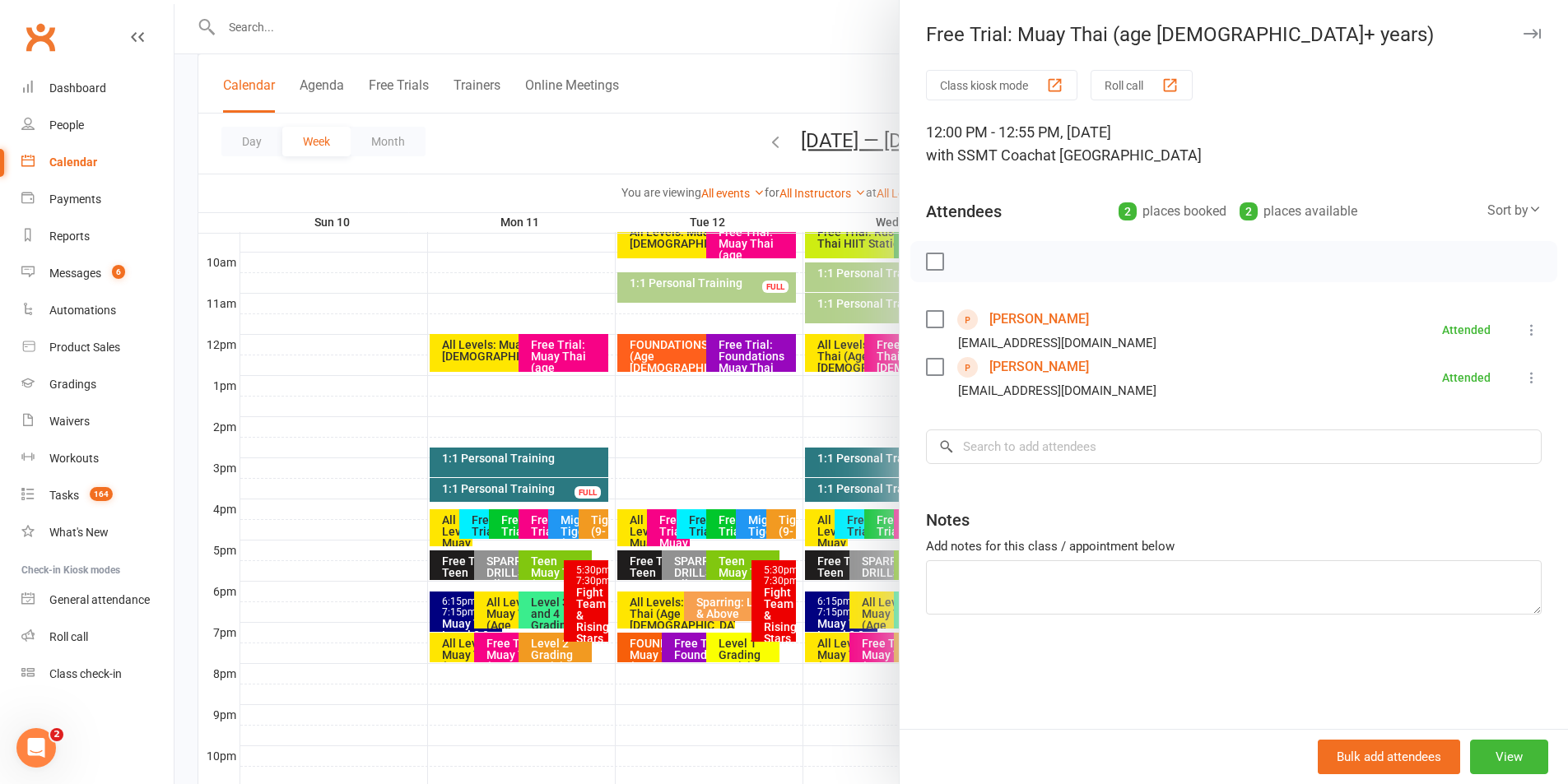
click at [1523, 36] on icon "button" at bounding box center [1532, 34] width 17 height 10
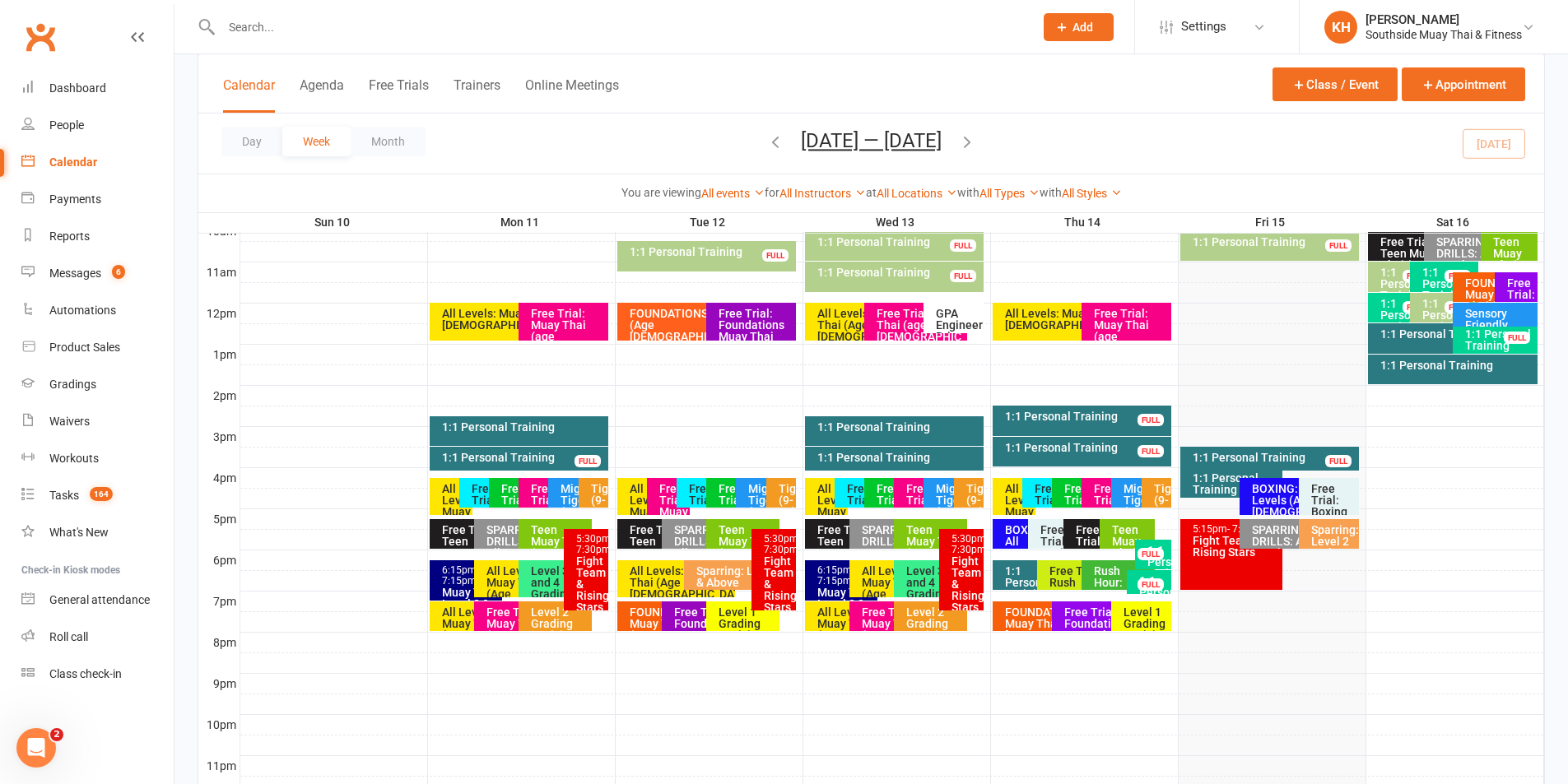
scroll to position [576, 0]
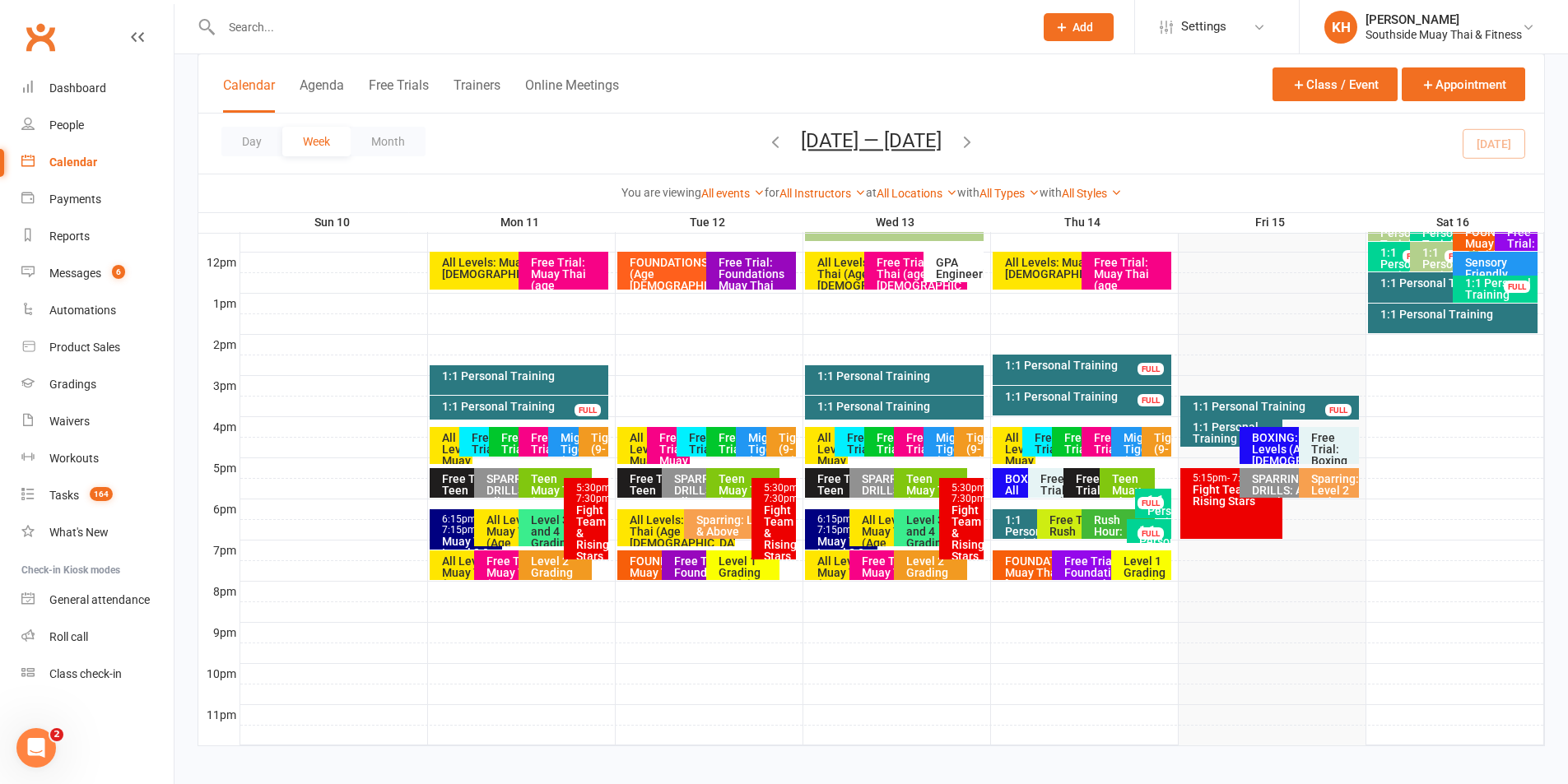
click at [902, 431] on div "Free Trial: Muay Thai (age 13+ years)" at bounding box center [915, 442] width 43 height 30
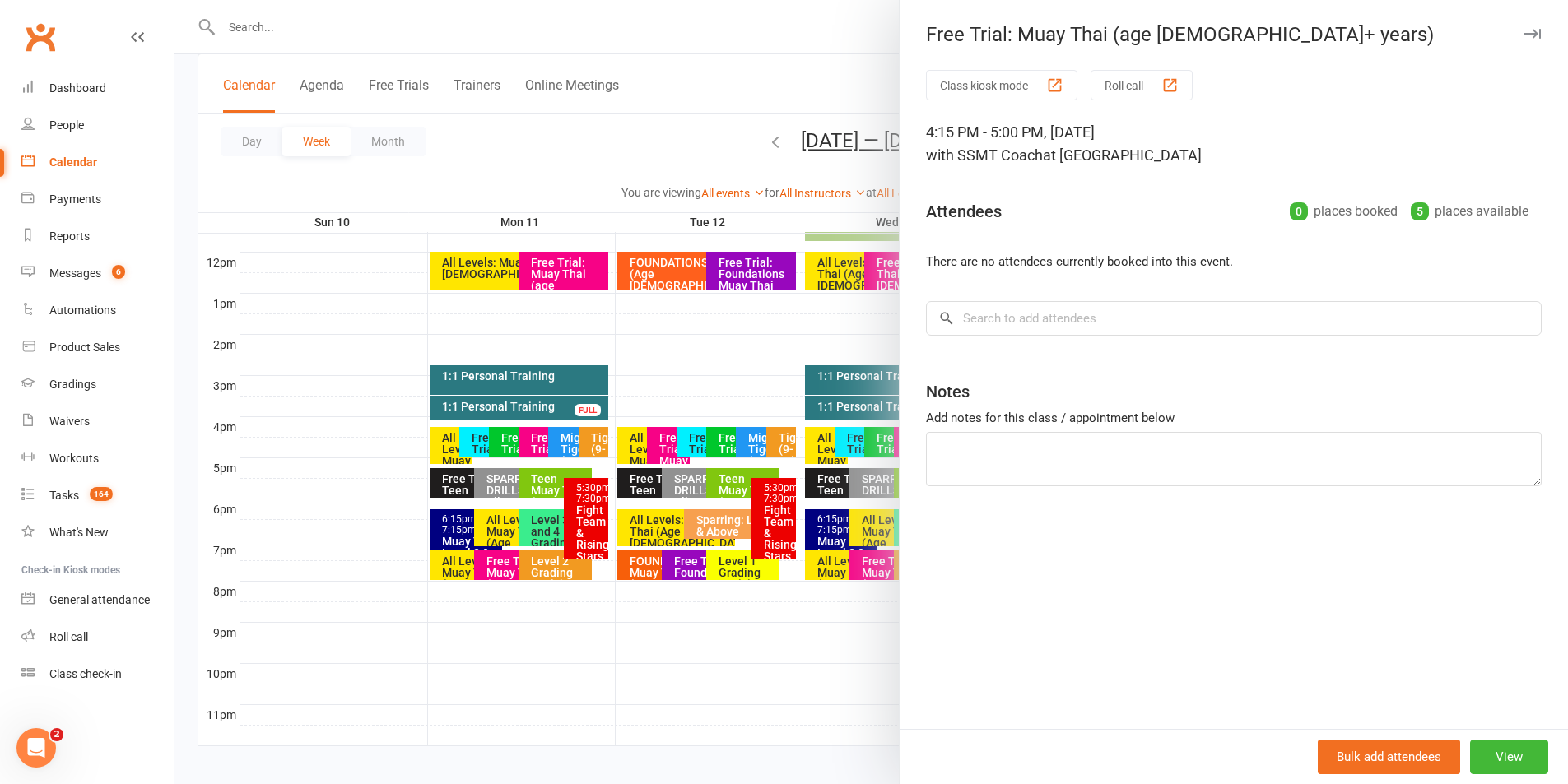
click at [1523, 36] on icon "button" at bounding box center [1532, 34] width 17 height 10
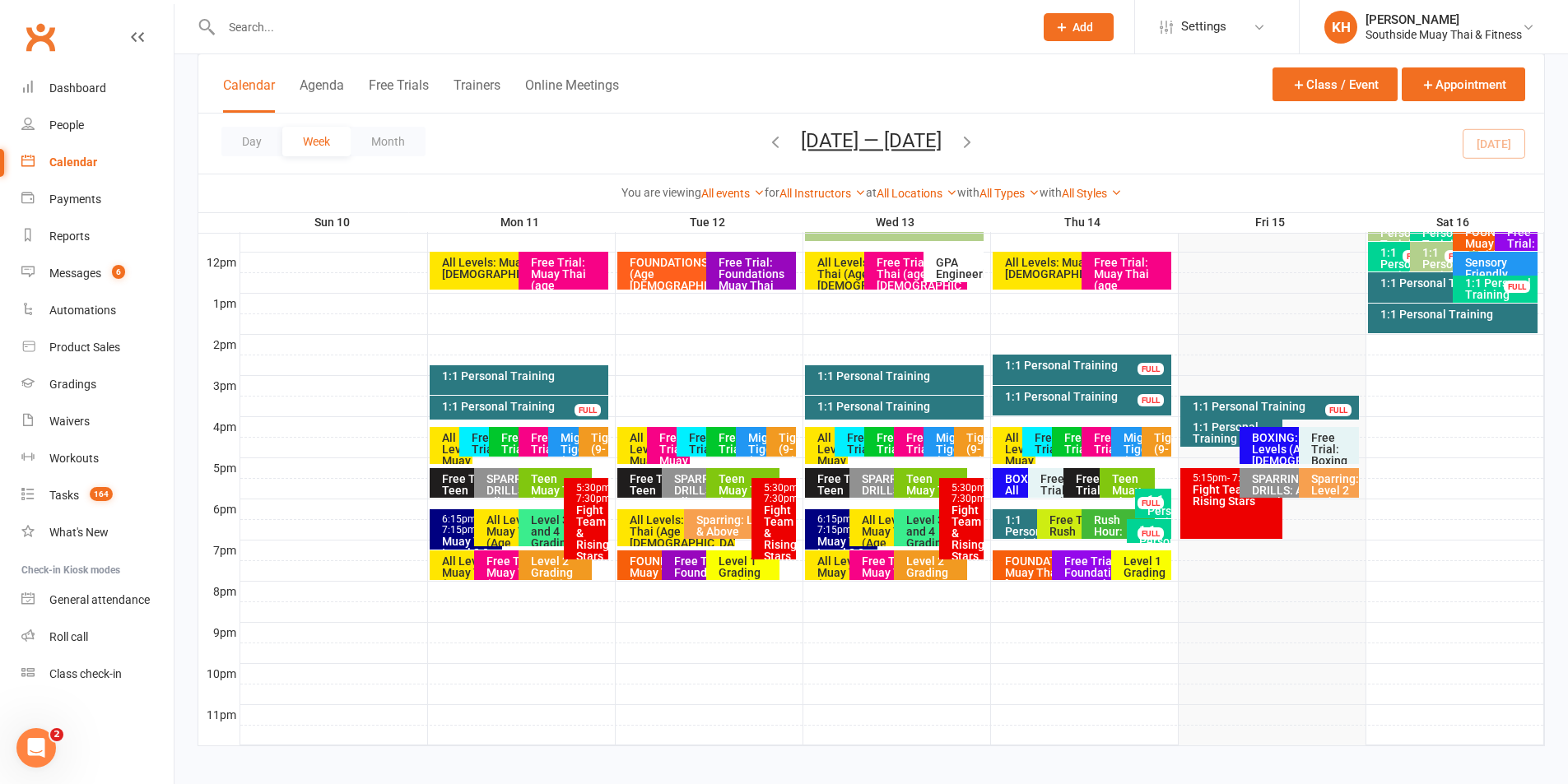
click at [876, 566] on div "Free Trial: Muay Thai (age 13+ years)" at bounding box center [890, 584] width 58 height 57
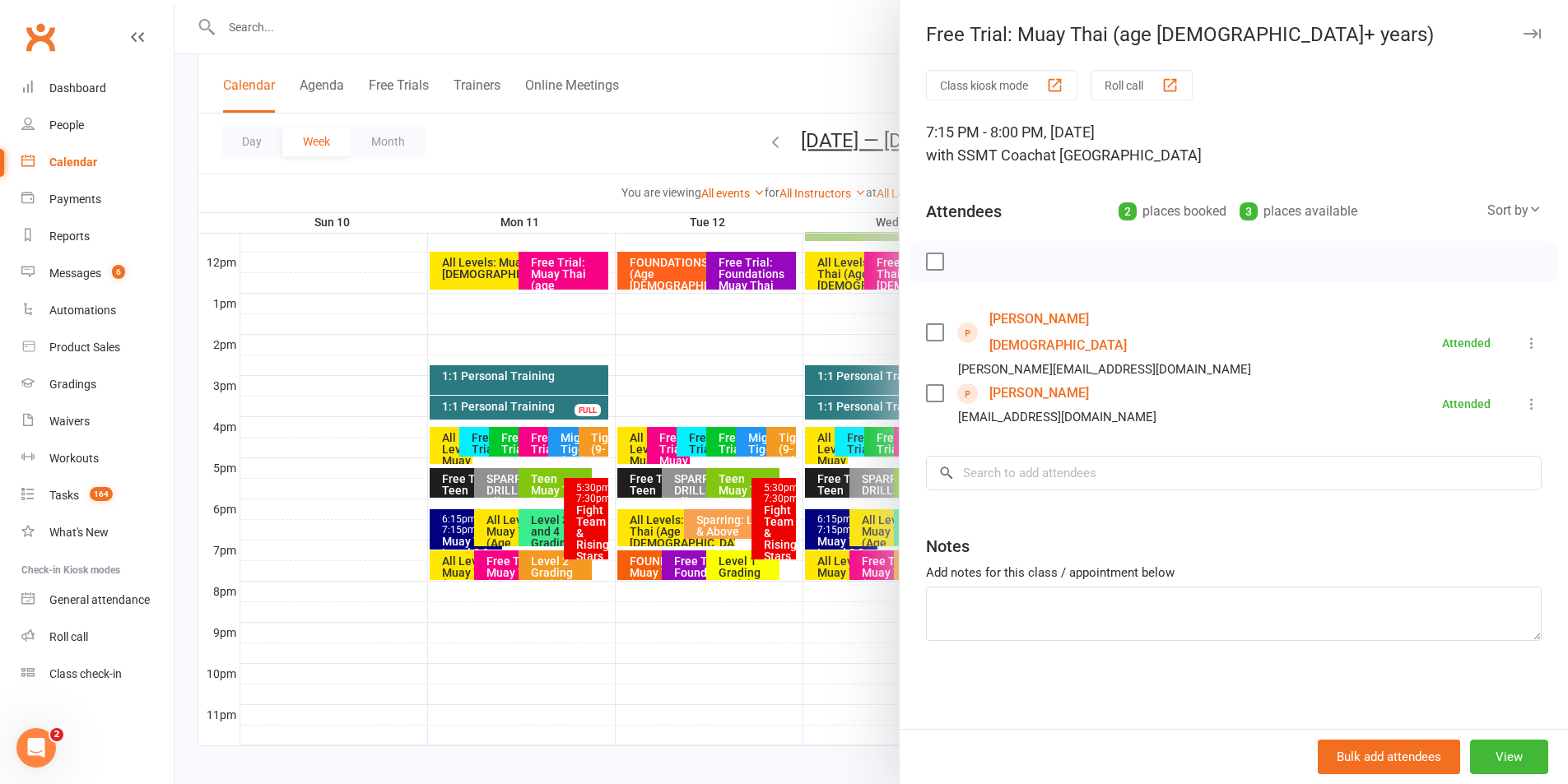
click at [1522, 27] on button "button" at bounding box center [1531, 33] width 20 height 20
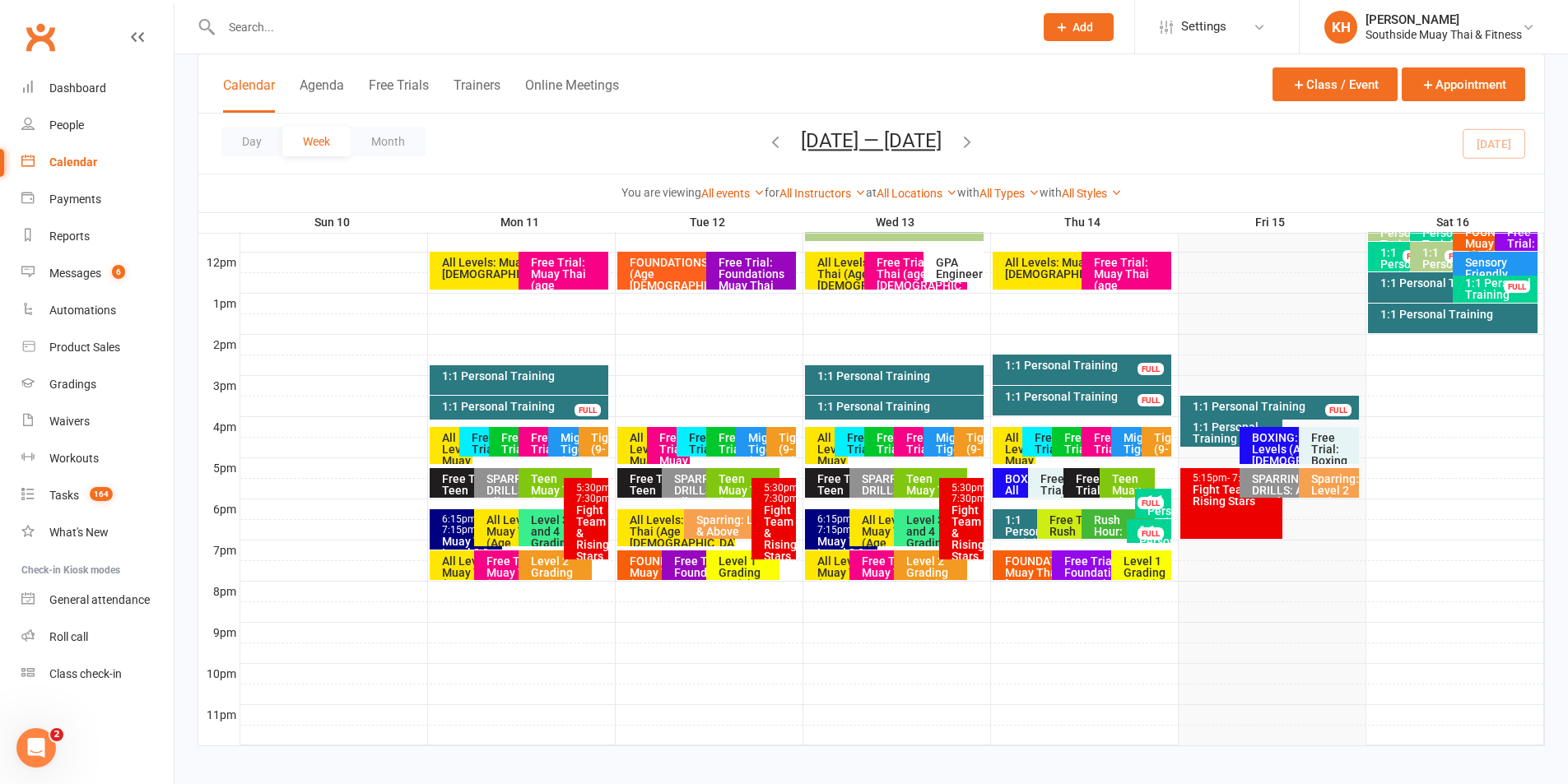
click at [682, 556] on div "Free Trial: Foundations Muay Thai (age 13+ years)" at bounding box center [703, 589] width 58 height 69
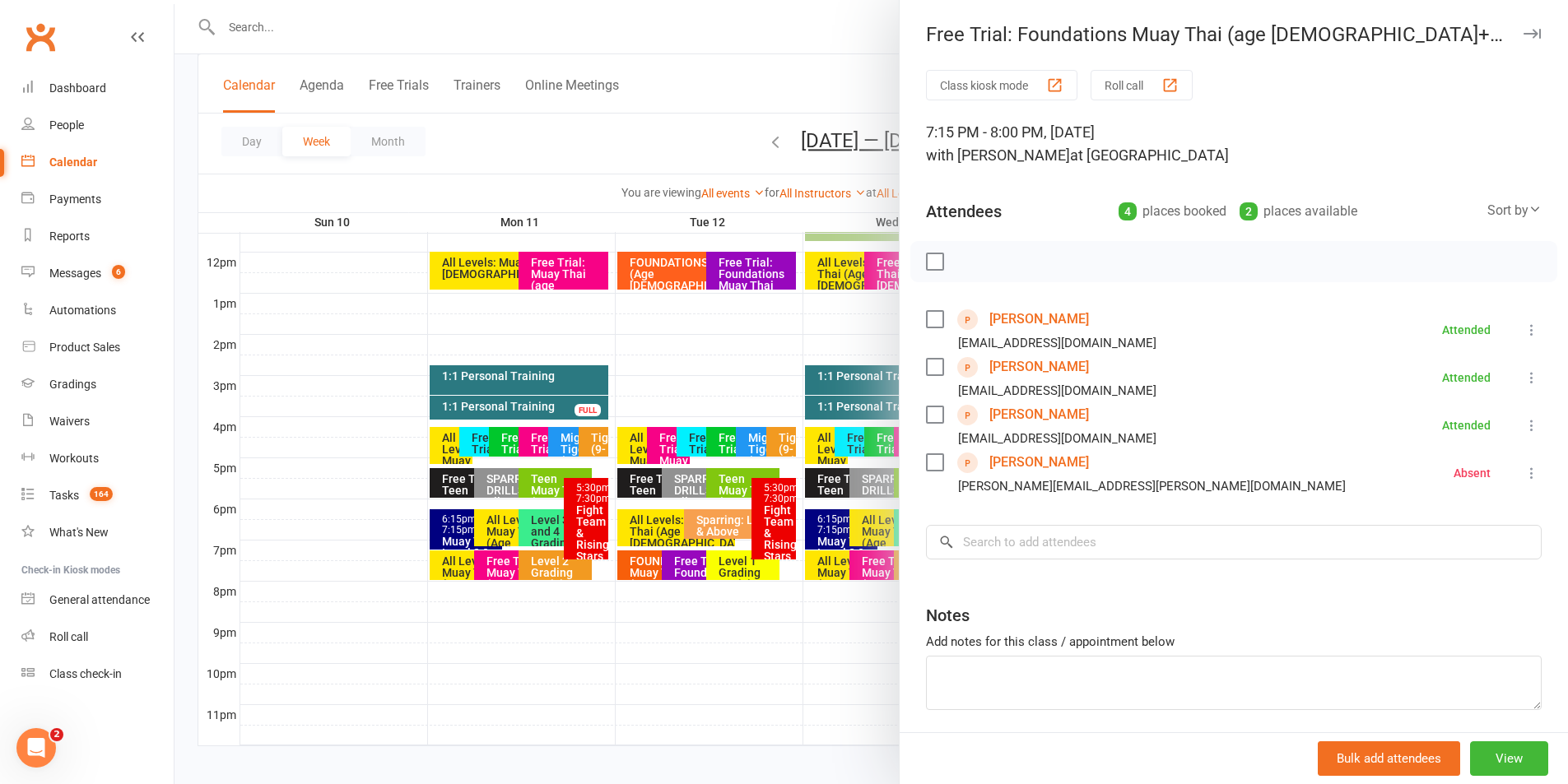
click at [1517, 32] on div "Free Trial: Foundations Muay Thai (age 13+ years)" at bounding box center [1234, 34] width 668 height 23
click at [1523, 32] on icon "button" at bounding box center [1532, 34] width 17 height 10
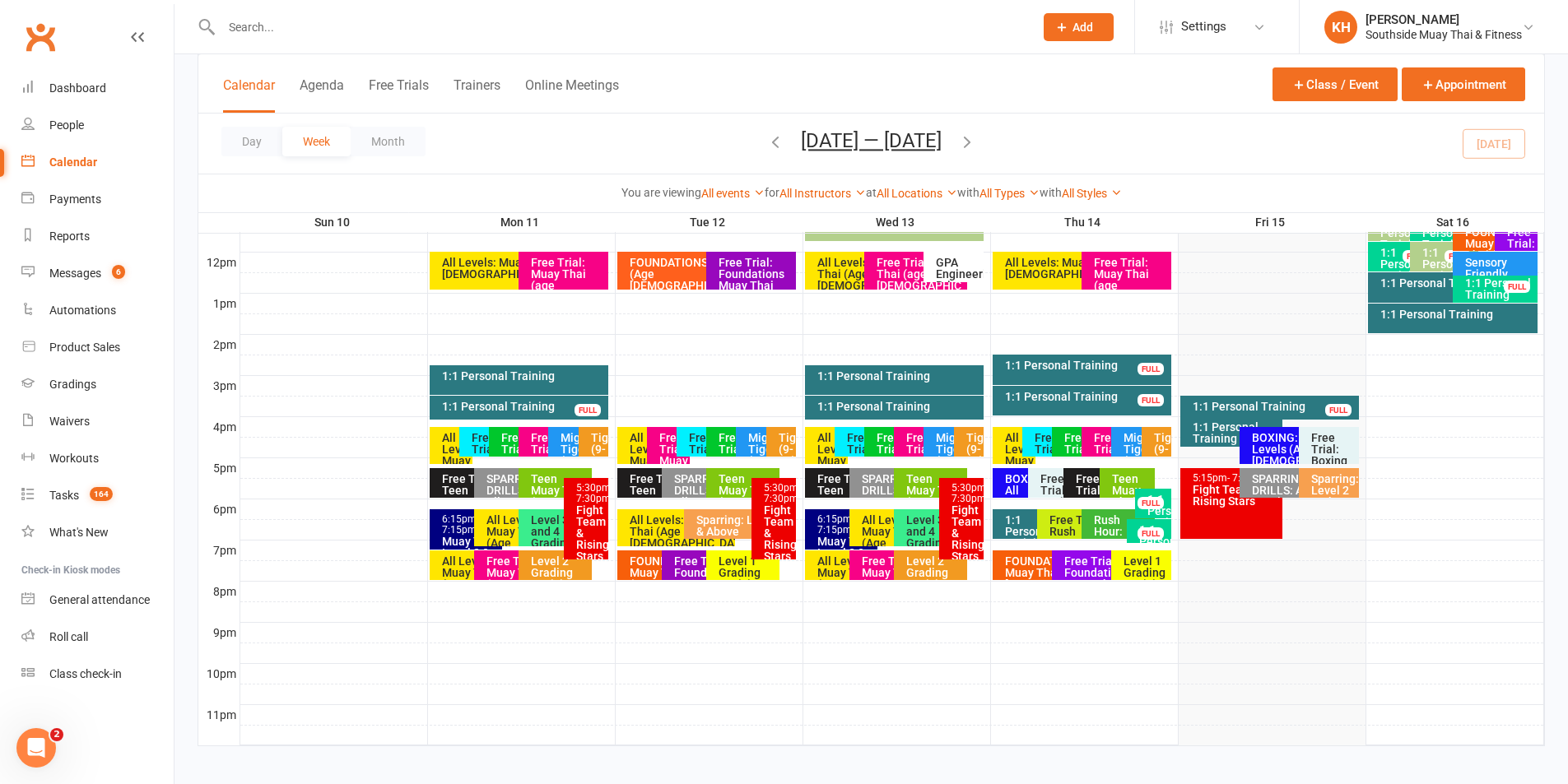
click at [665, 445] on div "Free Trial: Muay Thai (age 13+ years)" at bounding box center [672, 472] width 28 height 81
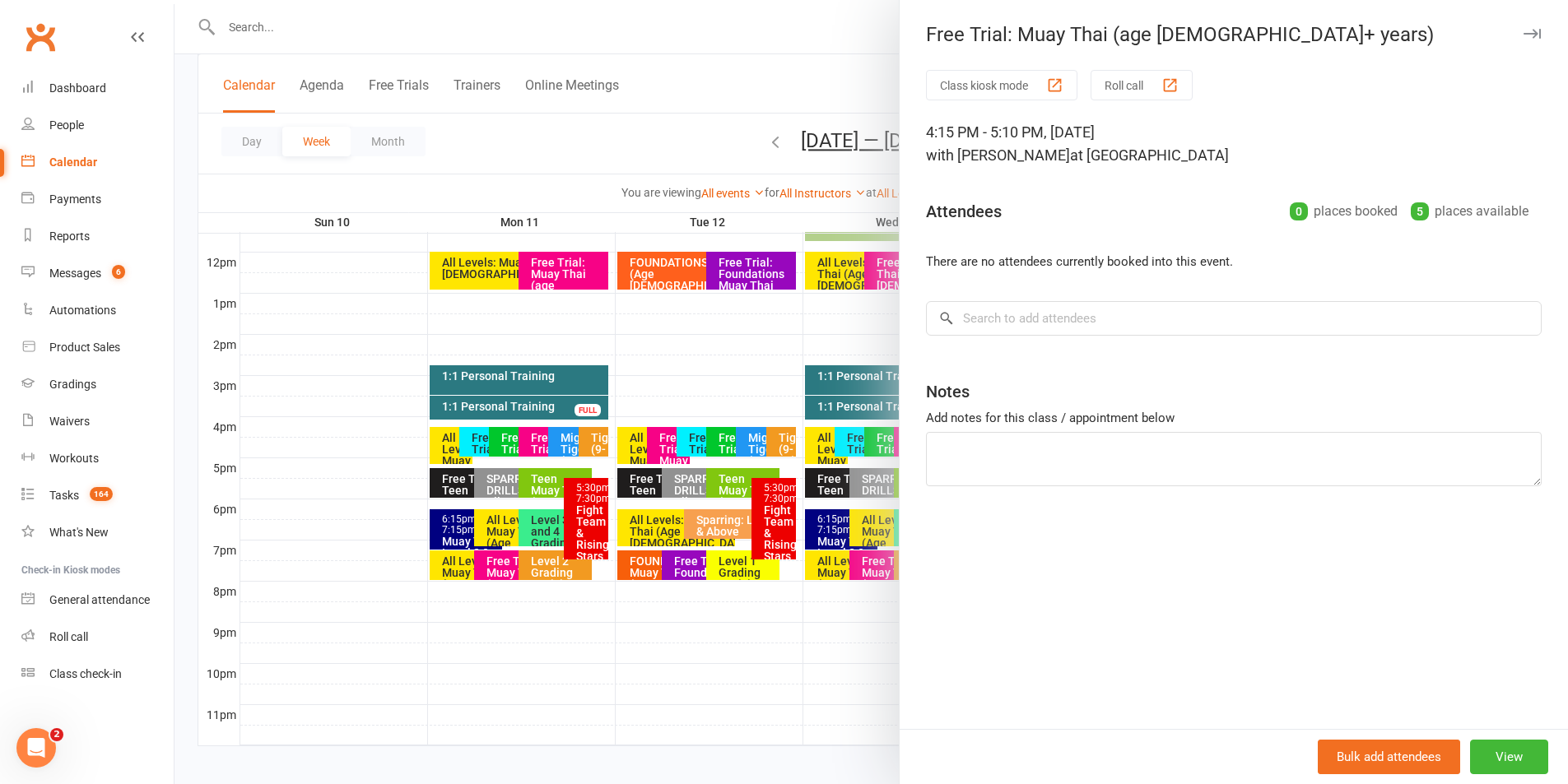
click at [1523, 35] on icon "button" at bounding box center [1532, 34] width 17 height 10
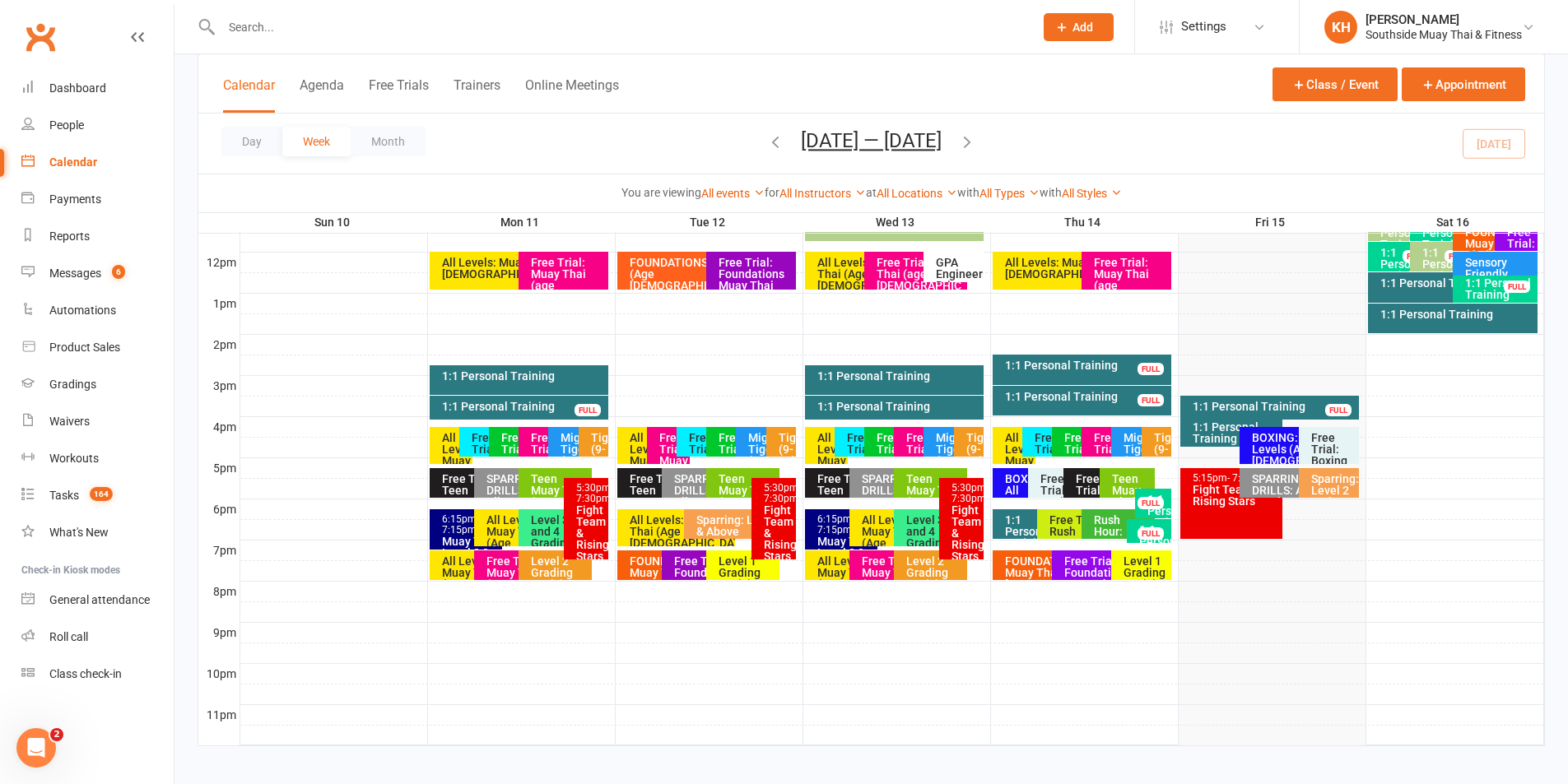
click at [741, 277] on div "Free Trial: Foundations Muay Thai (age 13+ years)" at bounding box center [755, 291] width 75 height 69
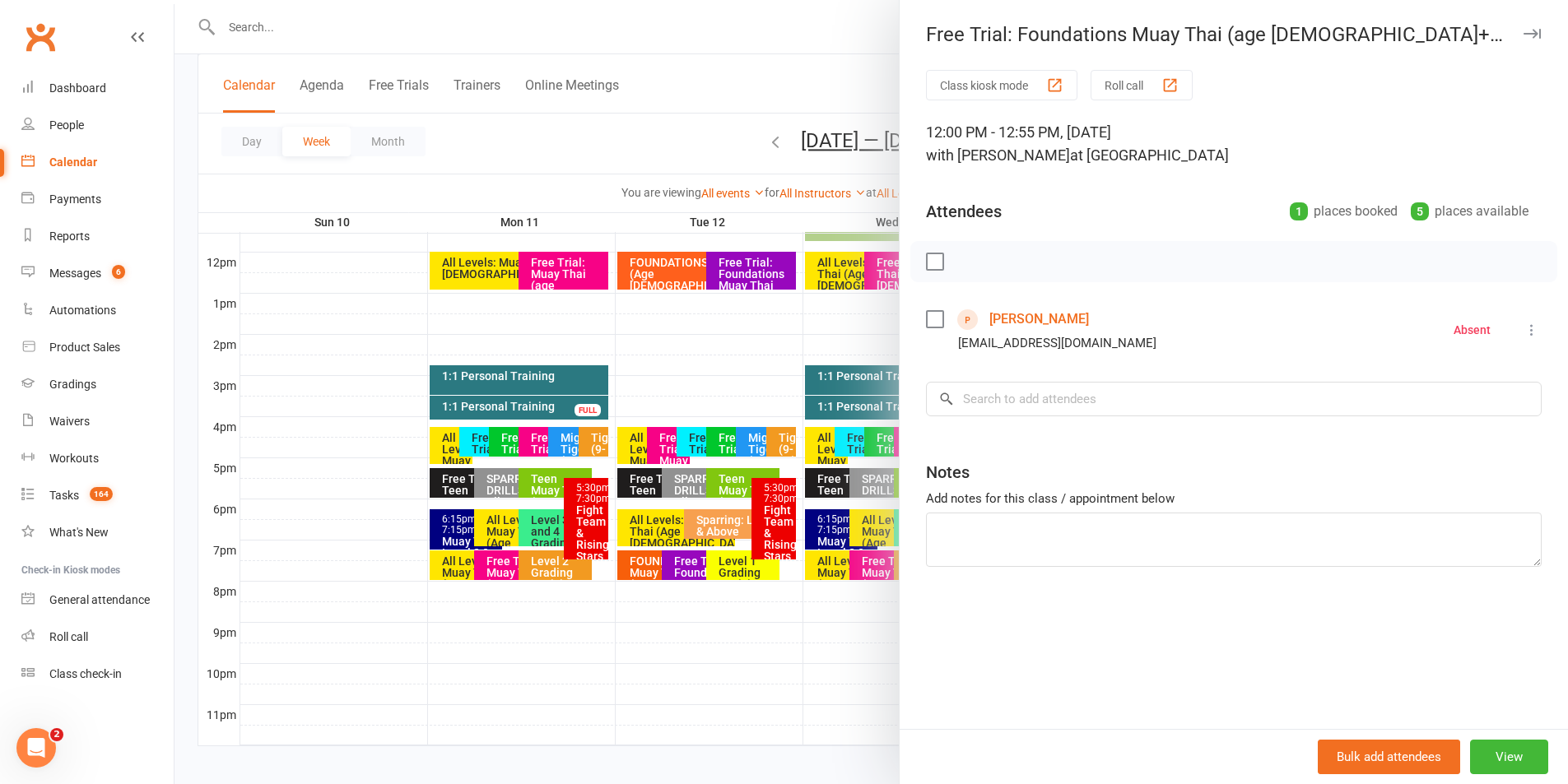
click at [1523, 30] on icon "button" at bounding box center [1532, 34] width 17 height 10
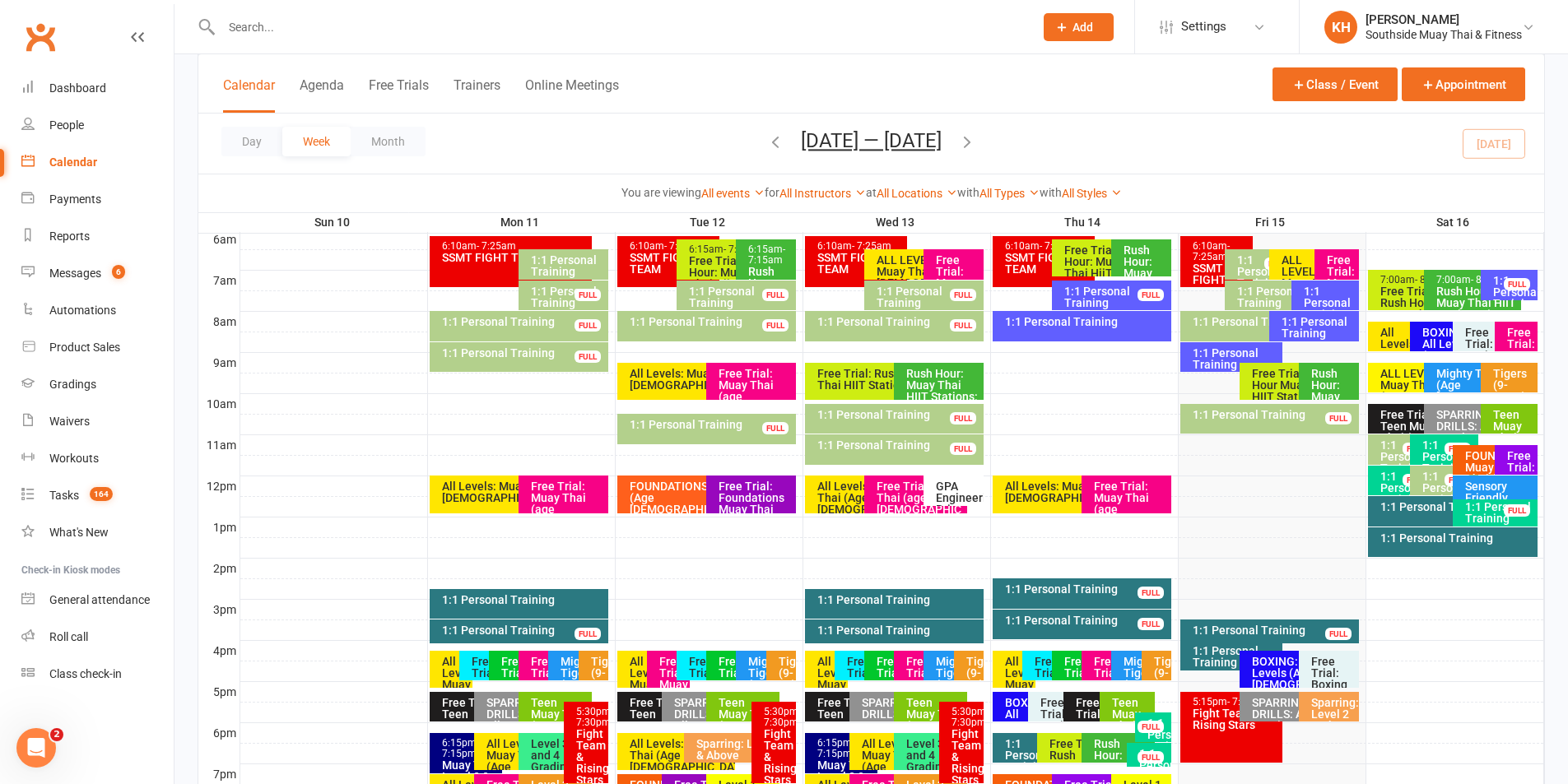
scroll to position [329, 0]
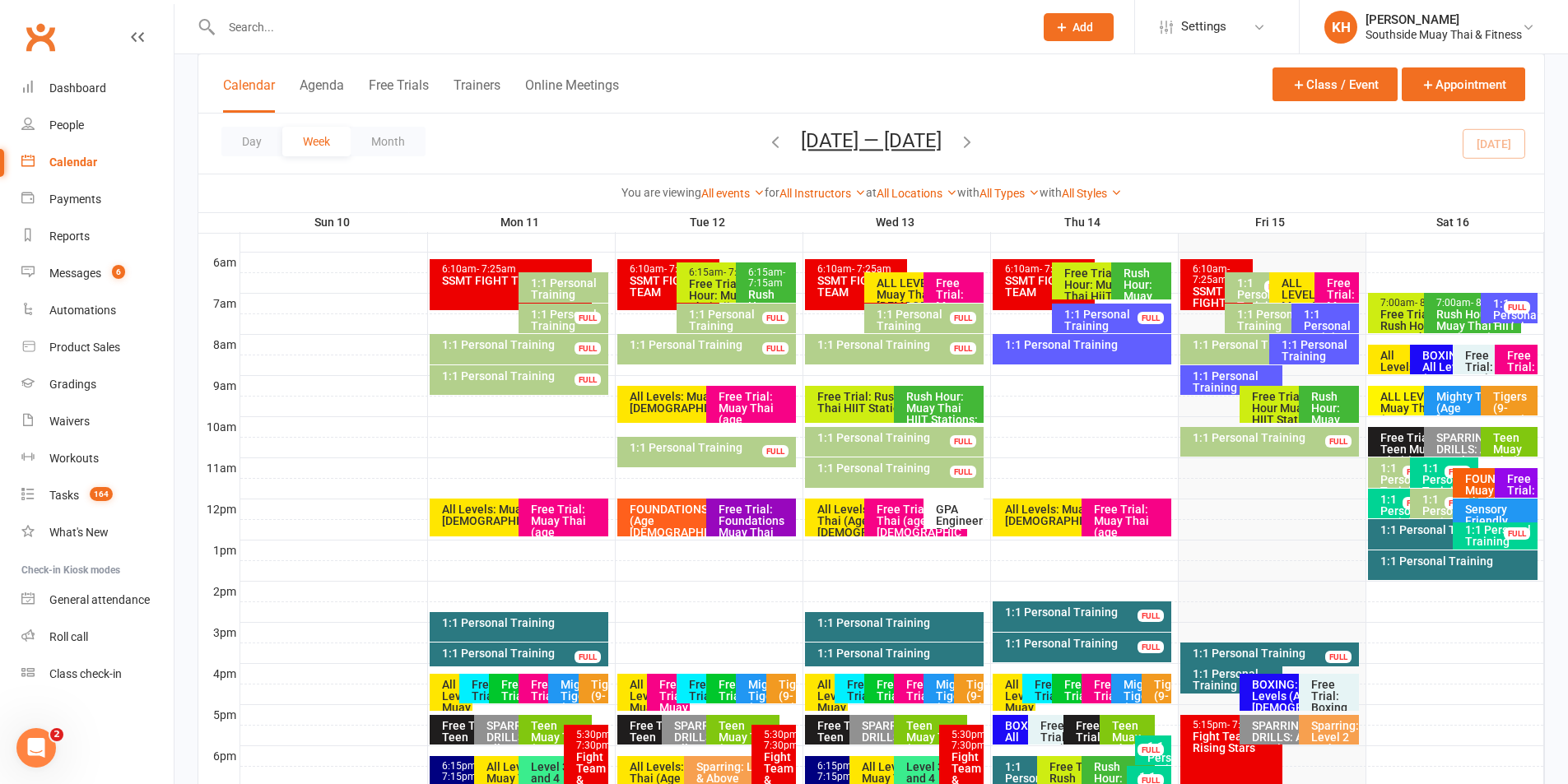
click at [729, 406] on div "Free Trial: Muay Thai (age 13+ years)" at bounding box center [755, 419] width 75 height 57
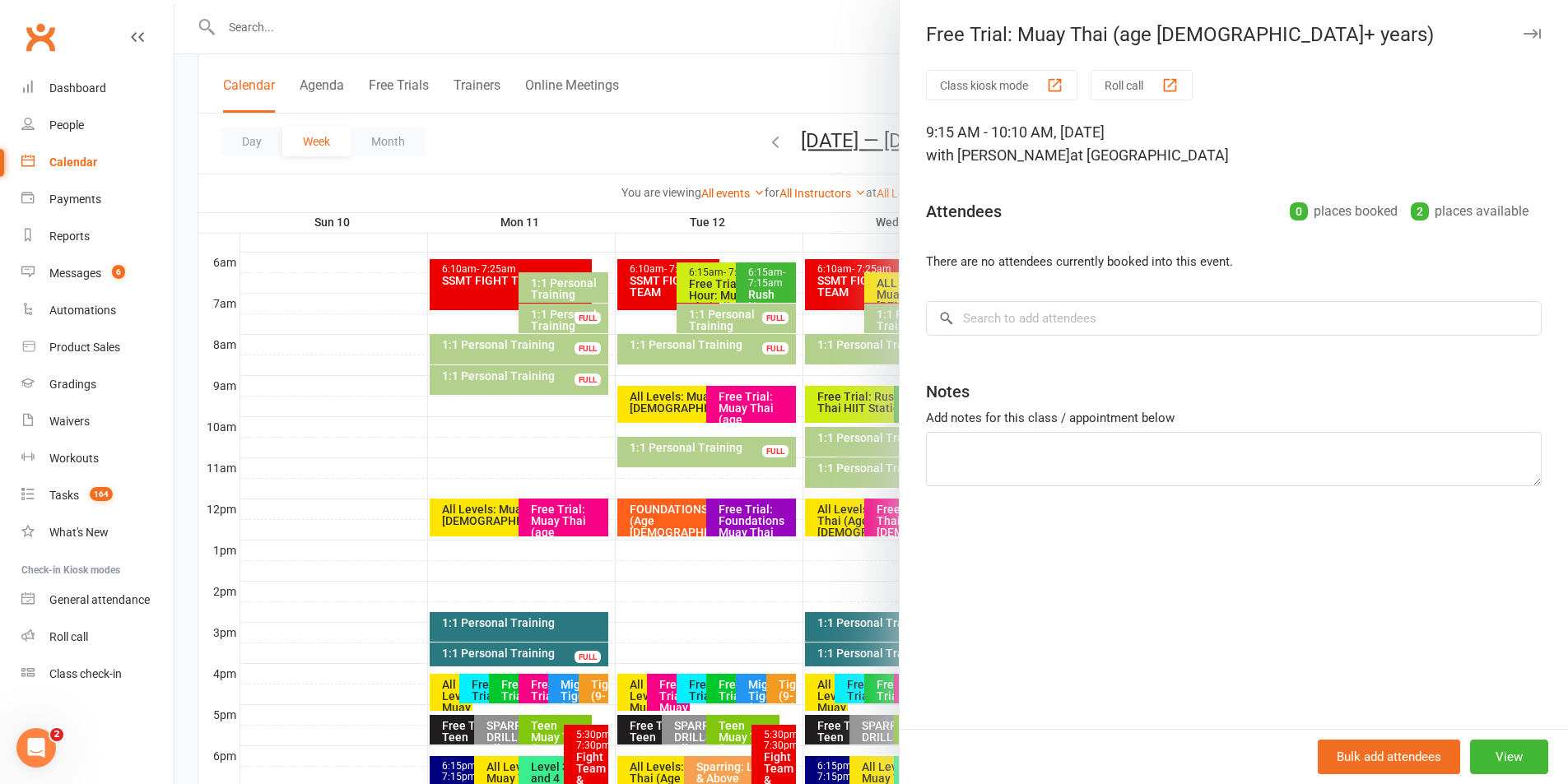
click at [1523, 33] on icon "button" at bounding box center [1532, 34] width 17 height 10
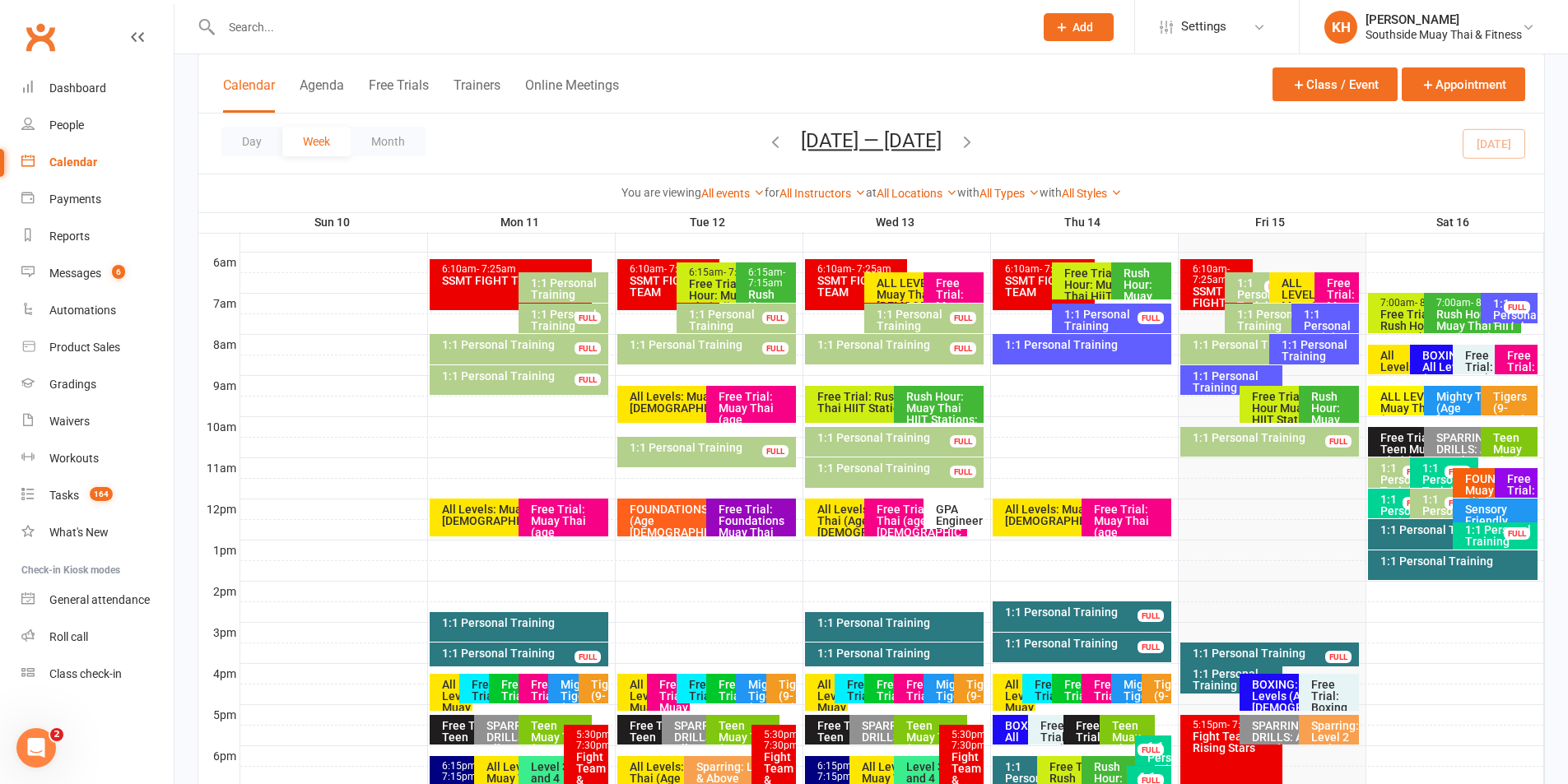
click at [695, 264] on div "6:15am - 7:15am Free Trial: Rush Hour: Muay Thai HiiT Stations (a..." at bounding box center [728, 282] width 103 height 40
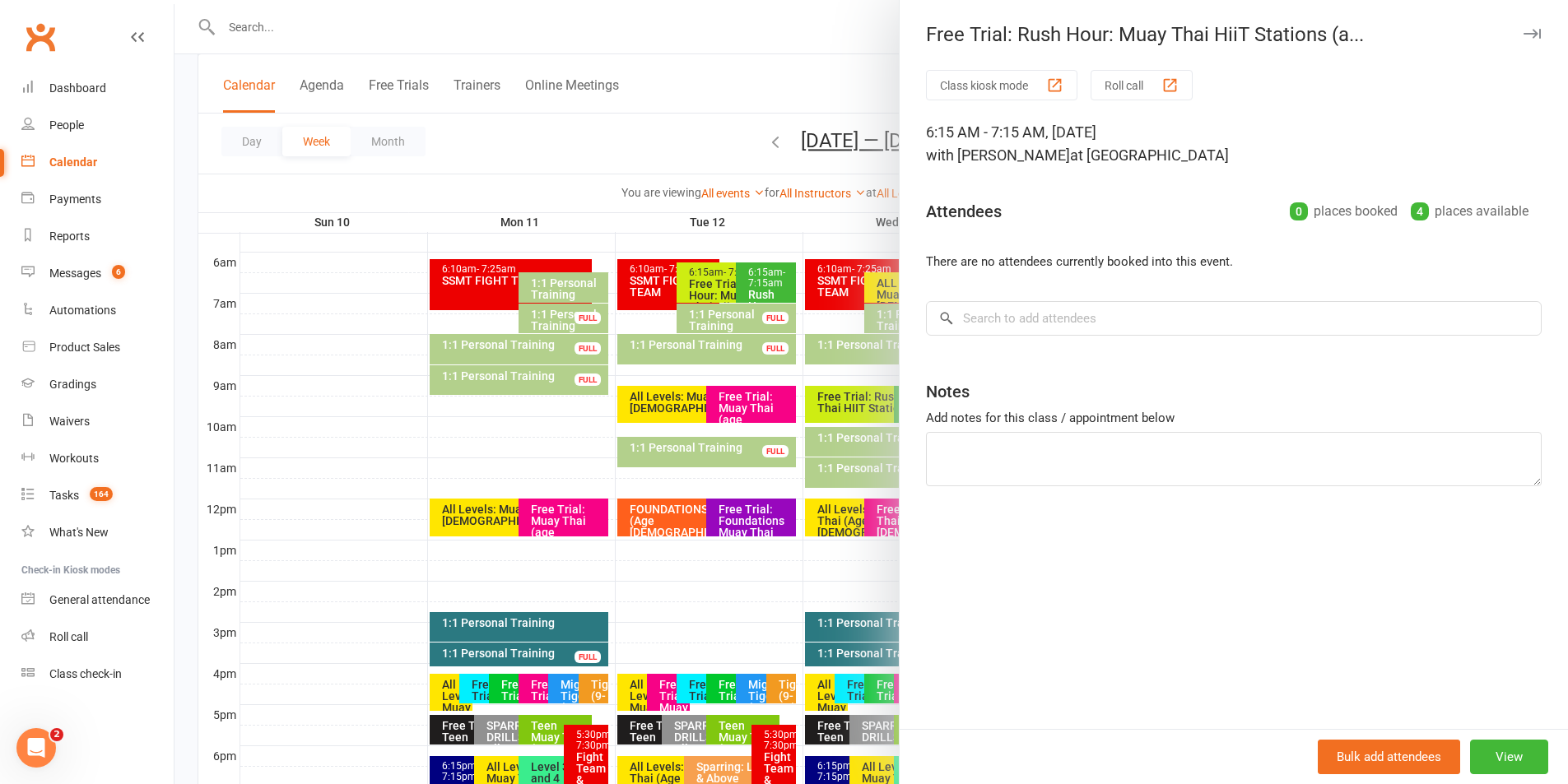
click at [1524, 33] on icon "button" at bounding box center [1532, 34] width 17 height 10
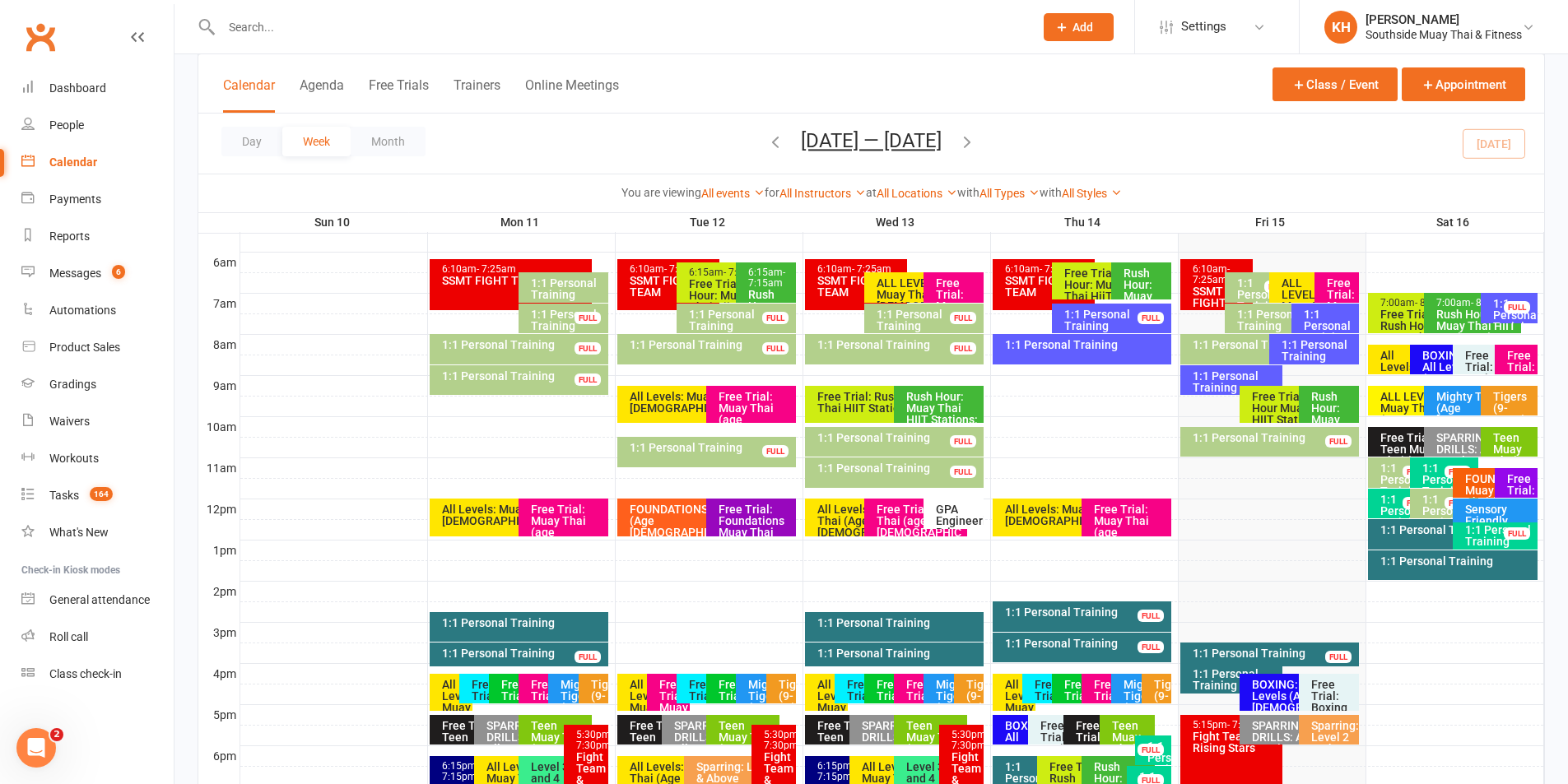
click at [937, 299] on div "Free Trial: Muay Thai (age 13+ years)" at bounding box center [957, 318] width 45 height 81
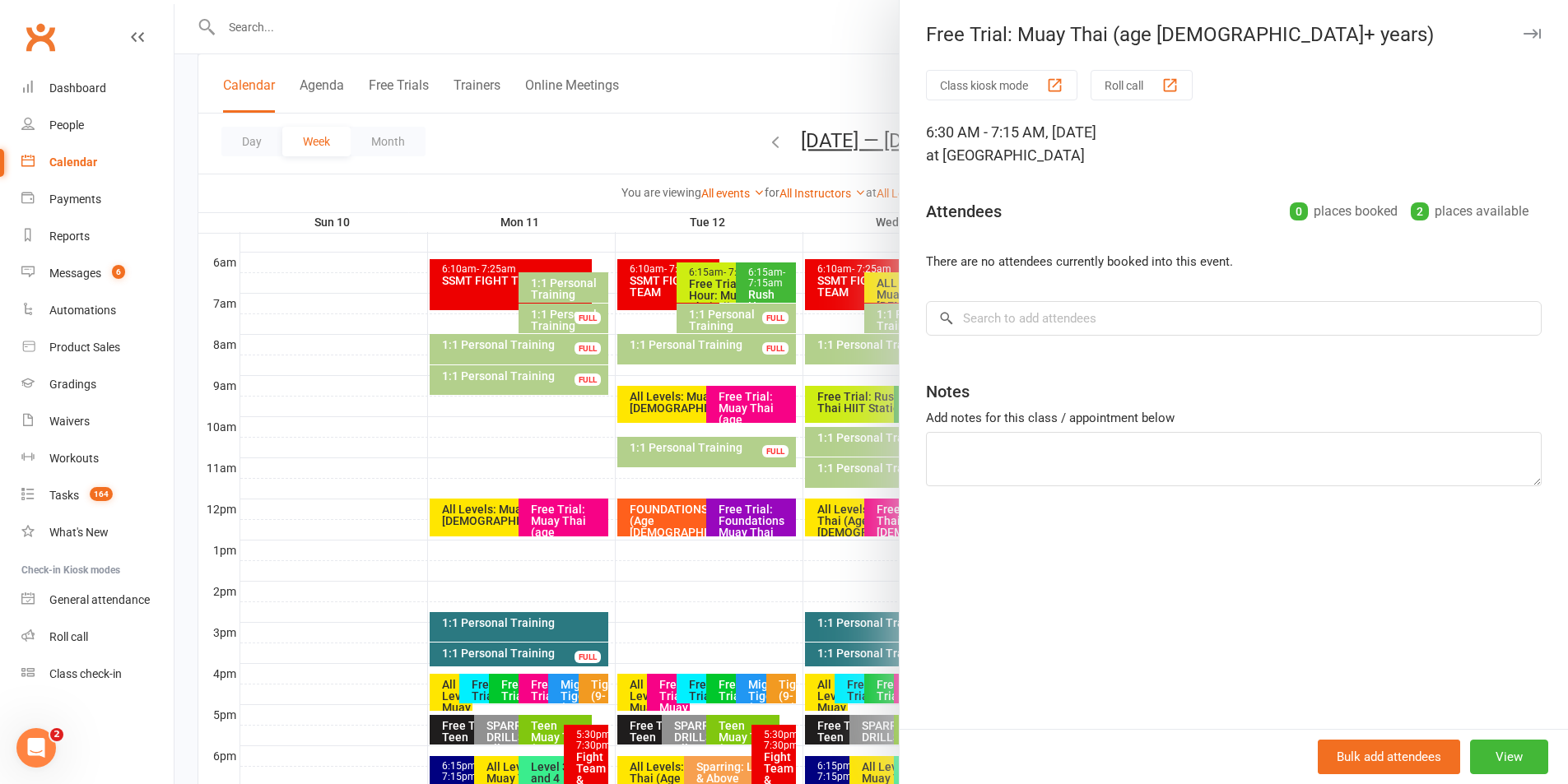
click at [1523, 30] on icon "button" at bounding box center [1532, 34] width 17 height 10
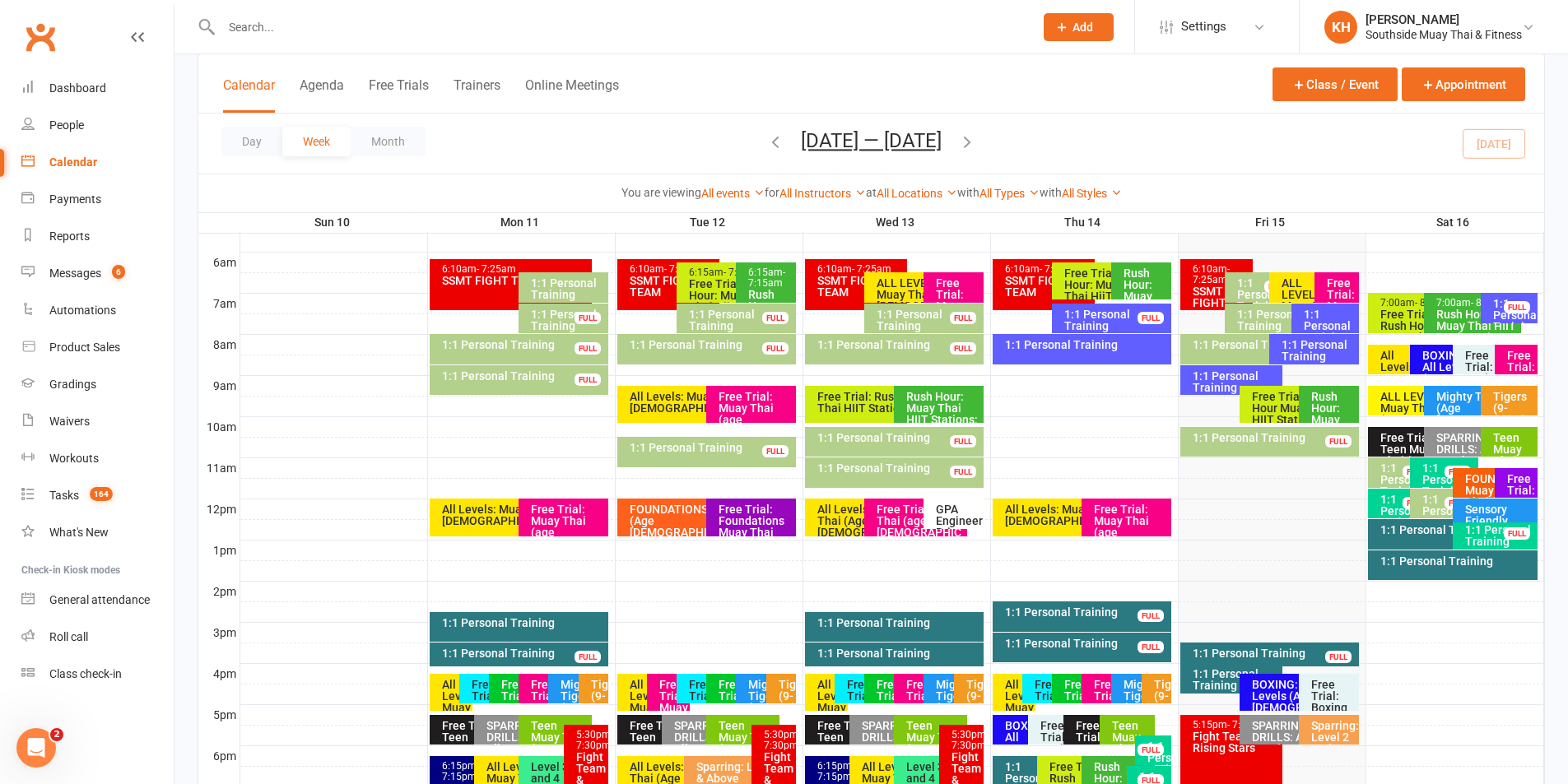
click at [572, 526] on div "Free Trial: Muay Thai (age 13+ years)" at bounding box center [567, 532] width 75 height 57
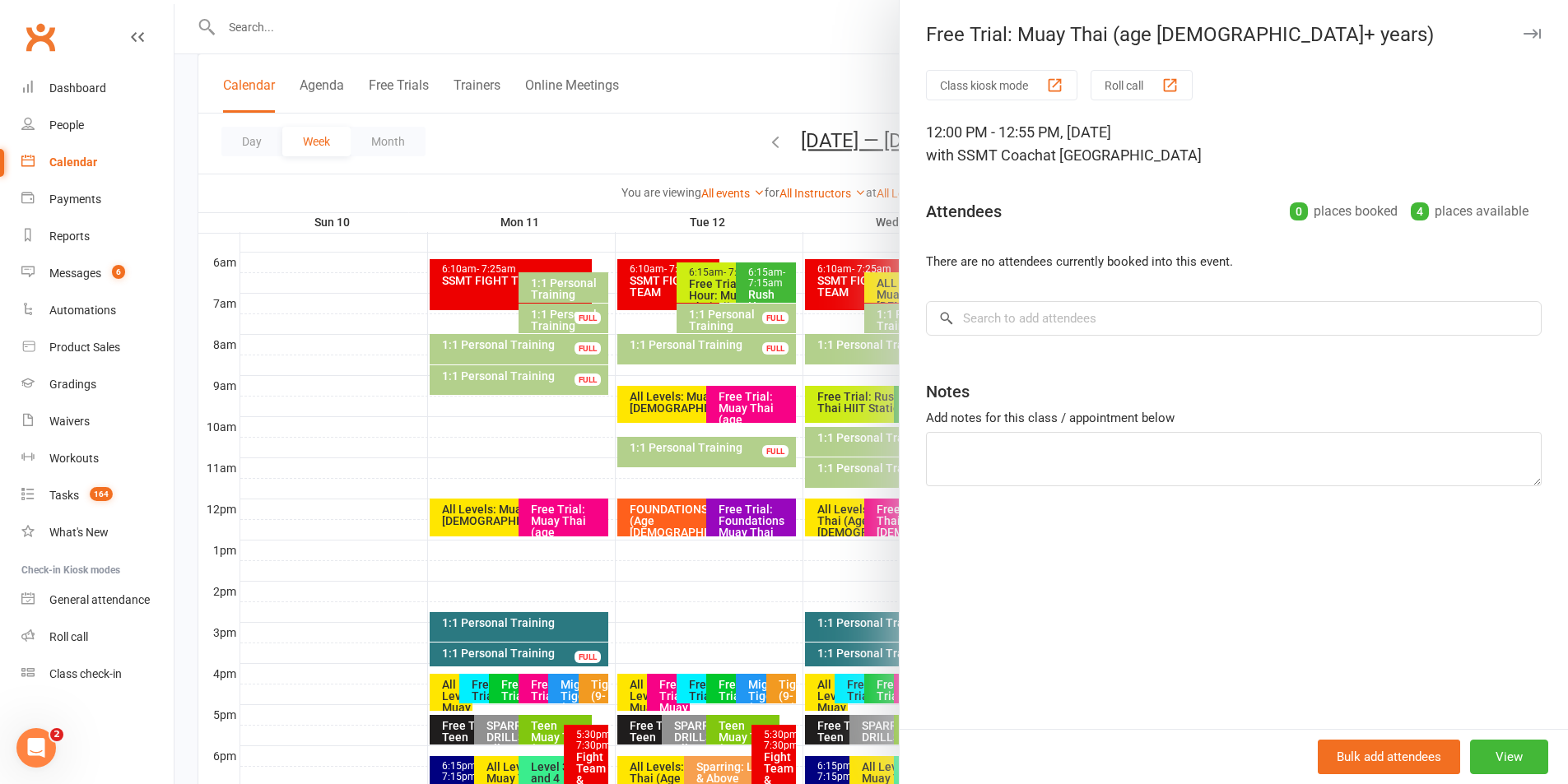
click at [1522, 25] on button "button" at bounding box center [1531, 33] width 20 height 20
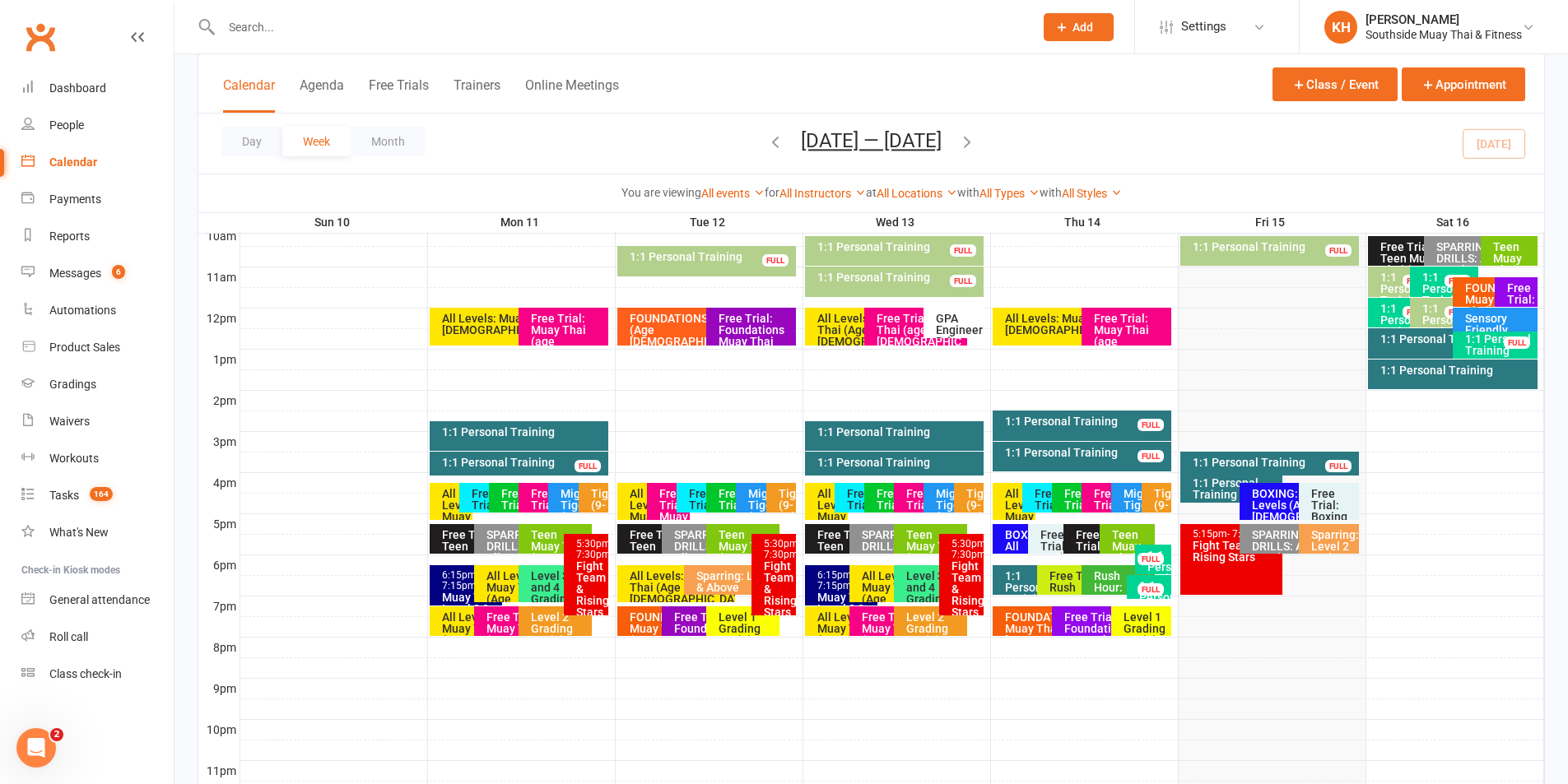
scroll to position [576, 0]
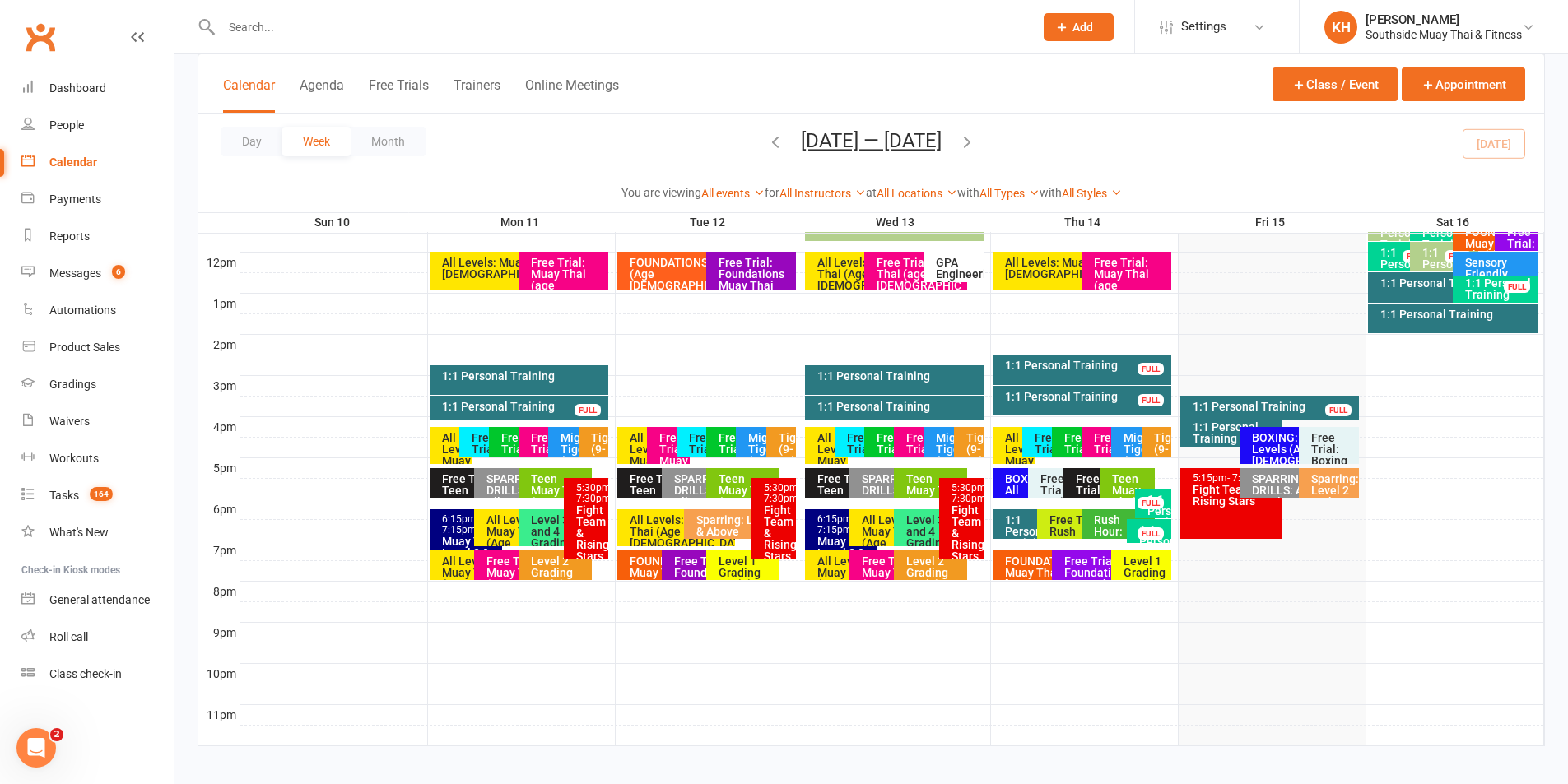
click at [531, 443] on div "Free Trial: Muay Thai (age 13+ years)" at bounding box center [544, 472] width 28 height 81
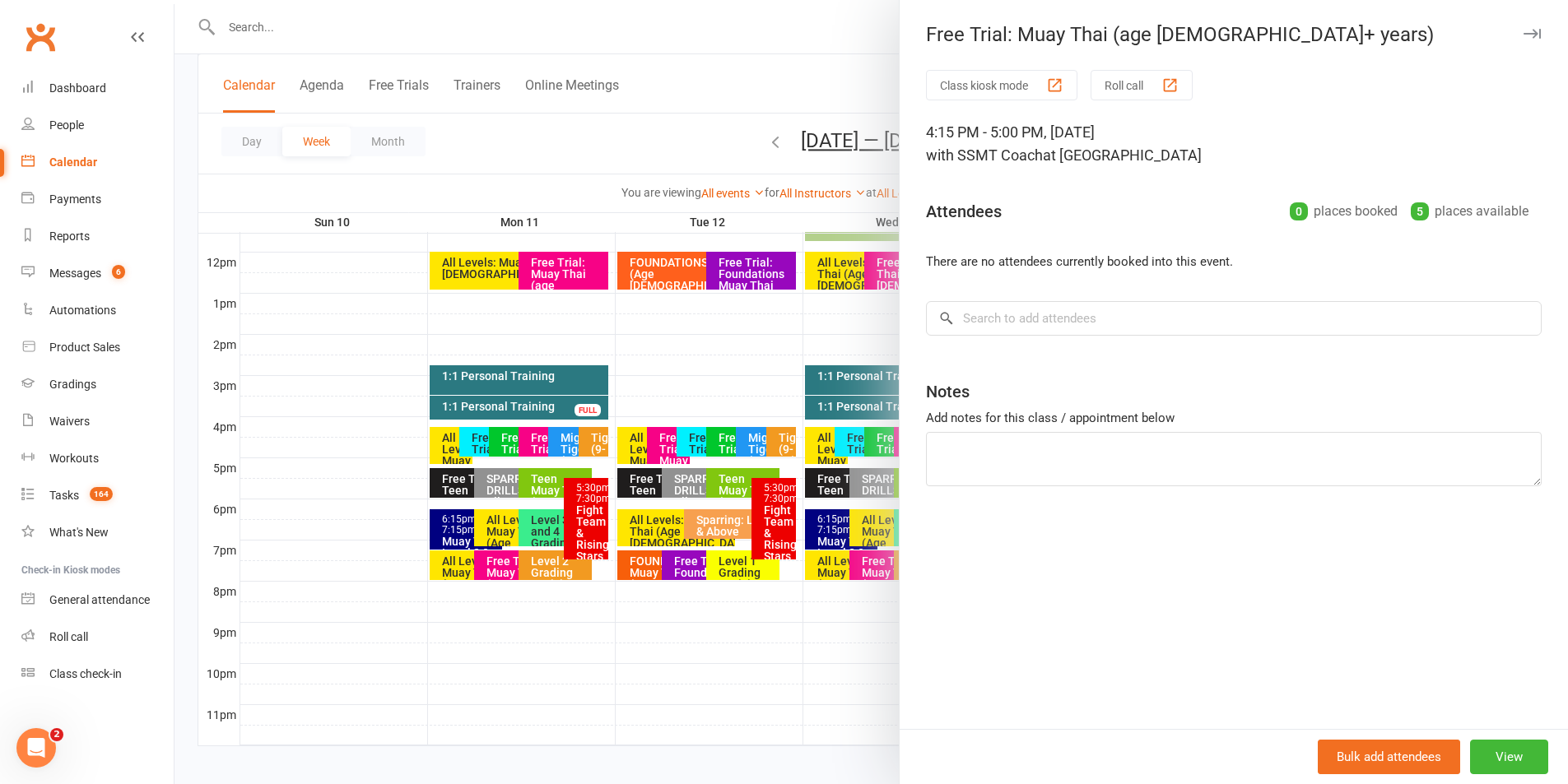
drag, startPoint x: 1516, startPoint y: 39, endPoint x: 1170, endPoint y: 240, distance: 400.1
click at [1522, 39] on button "button" at bounding box center [1531, 33] width 20 height 20
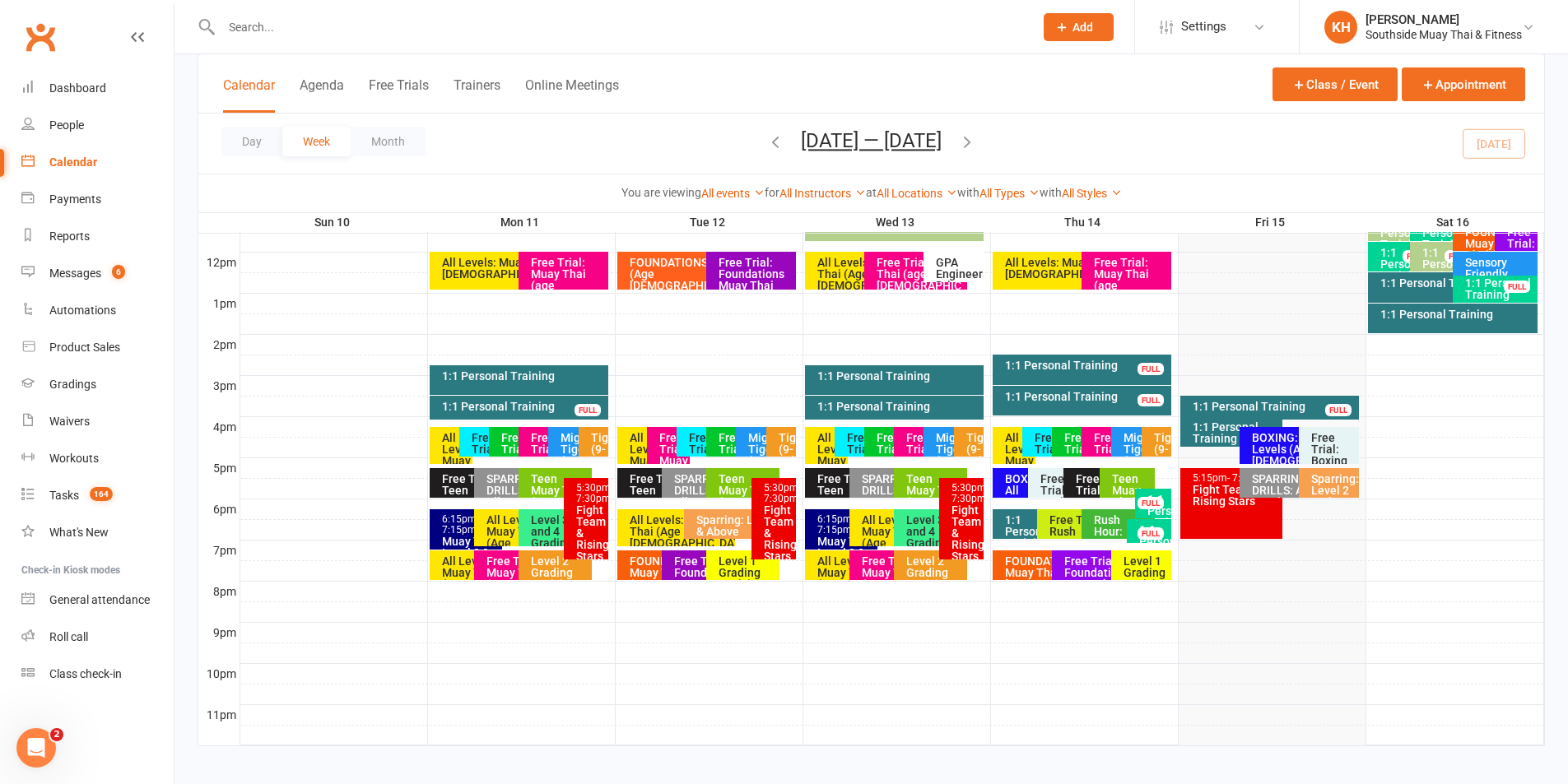
click at [501, 568] on div "Free Trial: Muay Thai (age [DEMOGRAPHIC_DATA]+ years)" at bounding box center [515, 584] width 58 height 57
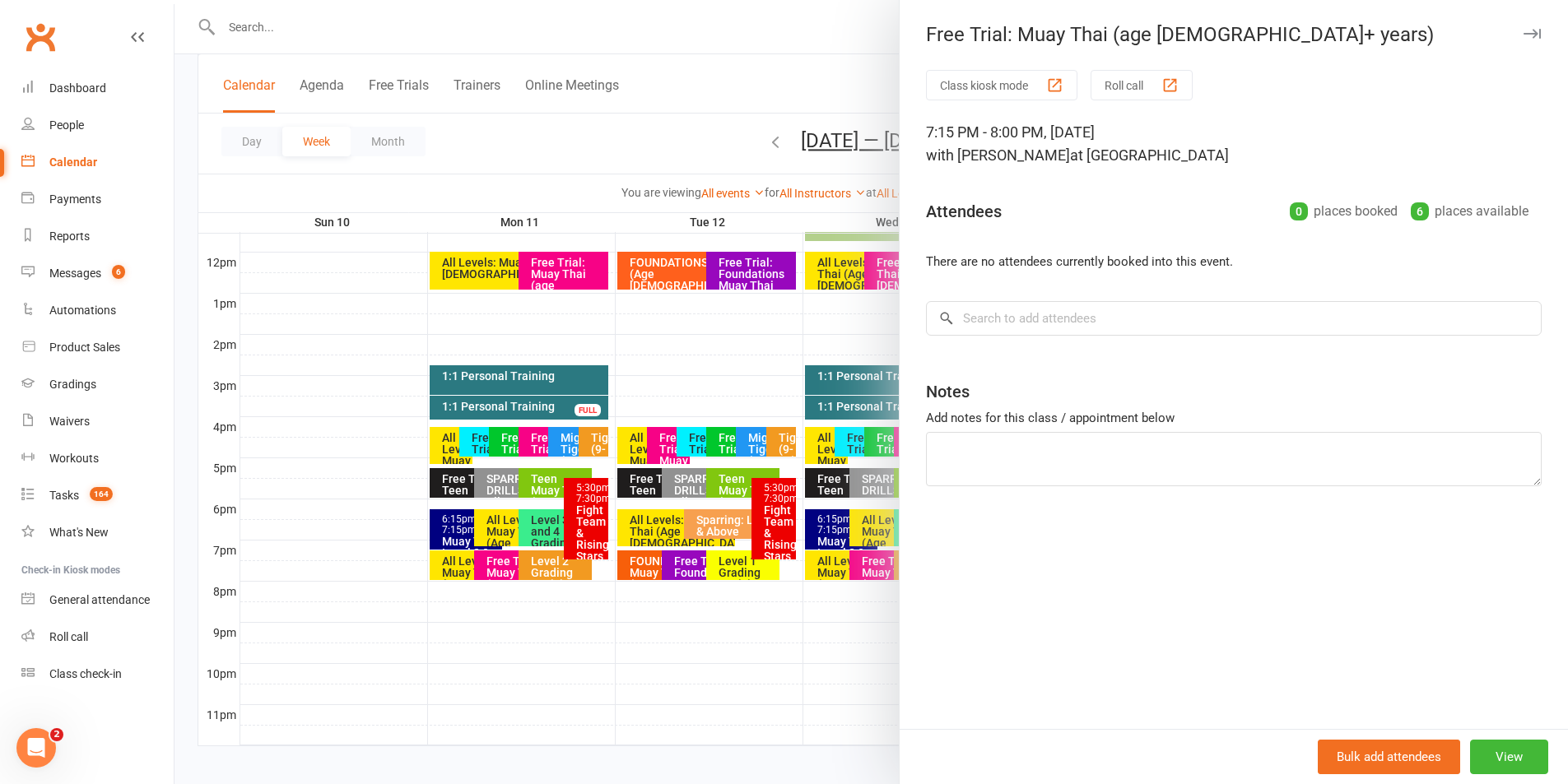
click at [1523, 27] on button "button" at bounding box center [1531, 33] width 20 height 20
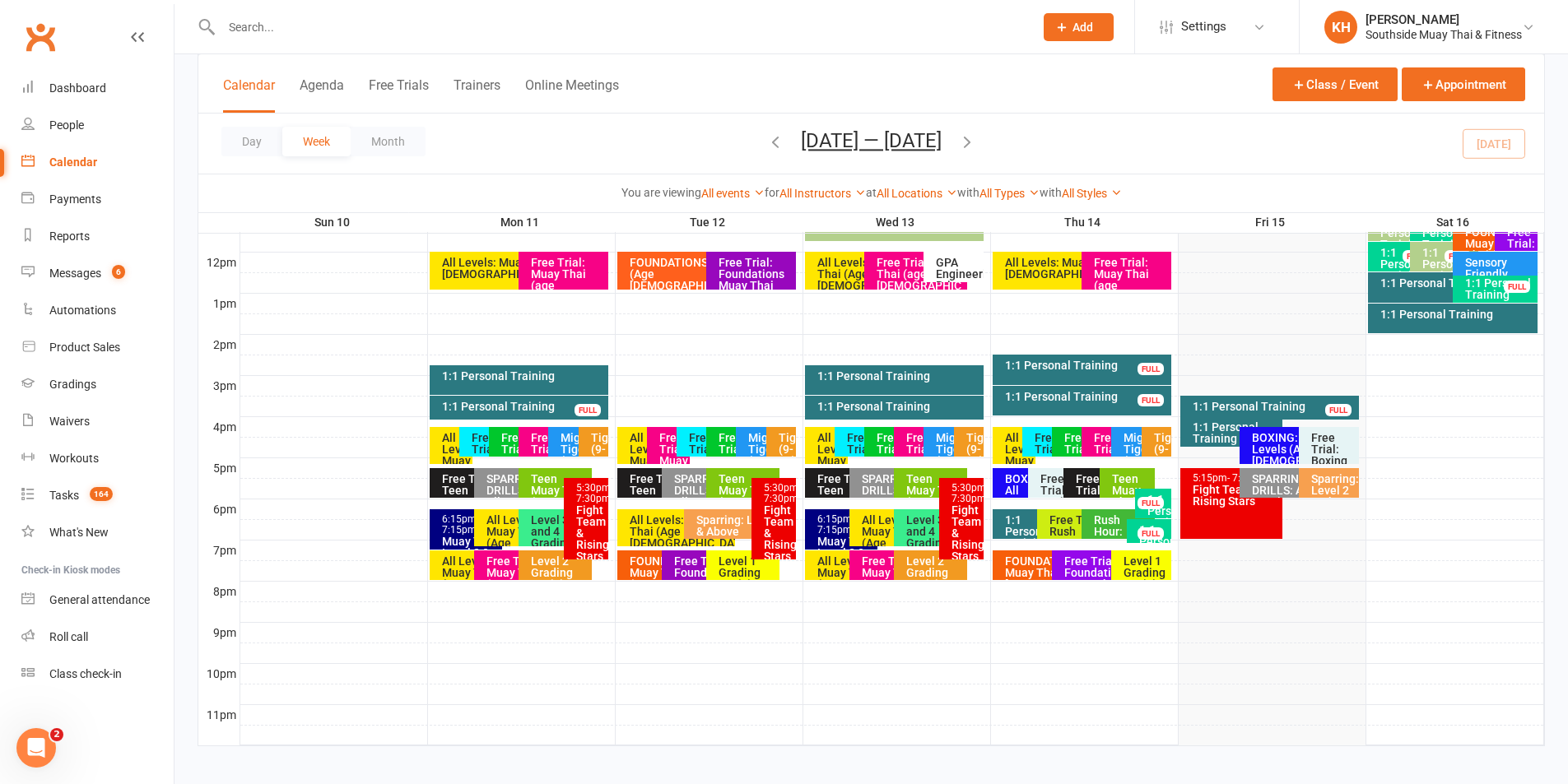
click at [775, 141] on icon "button" at bounding box center [775, 141] width 18 height 18
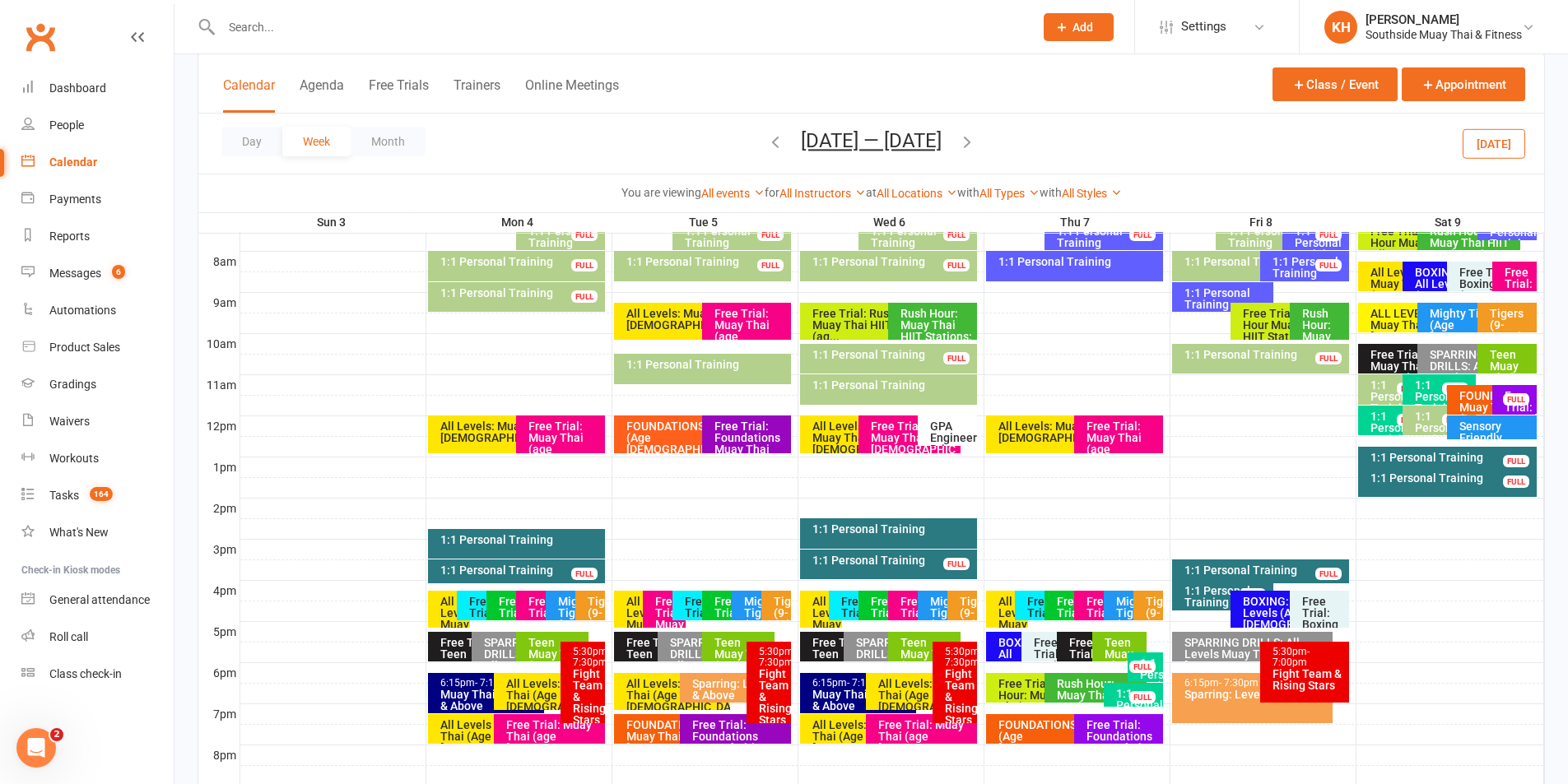
scroll to position [411, 0]
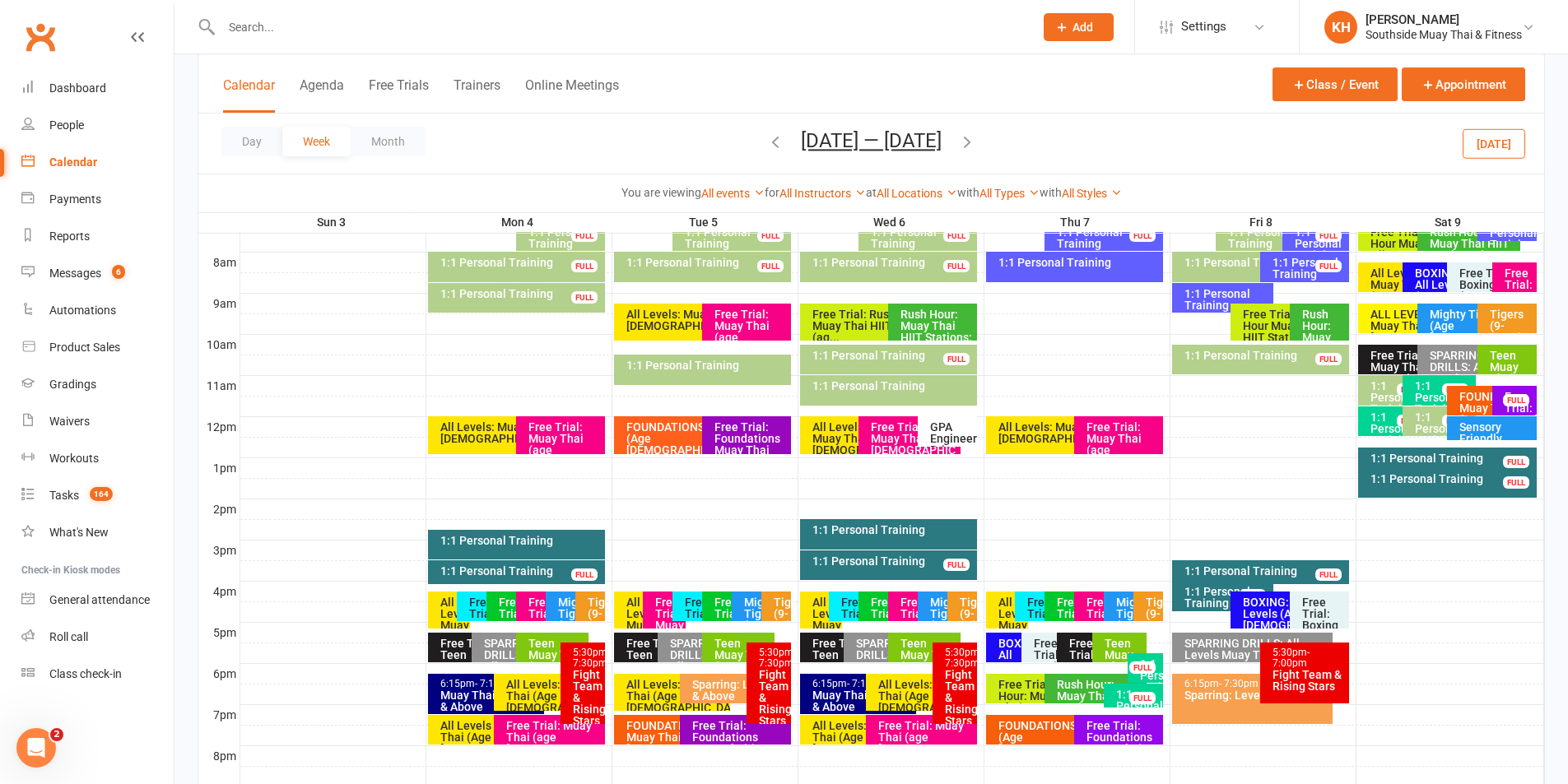
click at [1523, 395] on div "FULL" at bounding box center [1516, 400] width 27 height 12
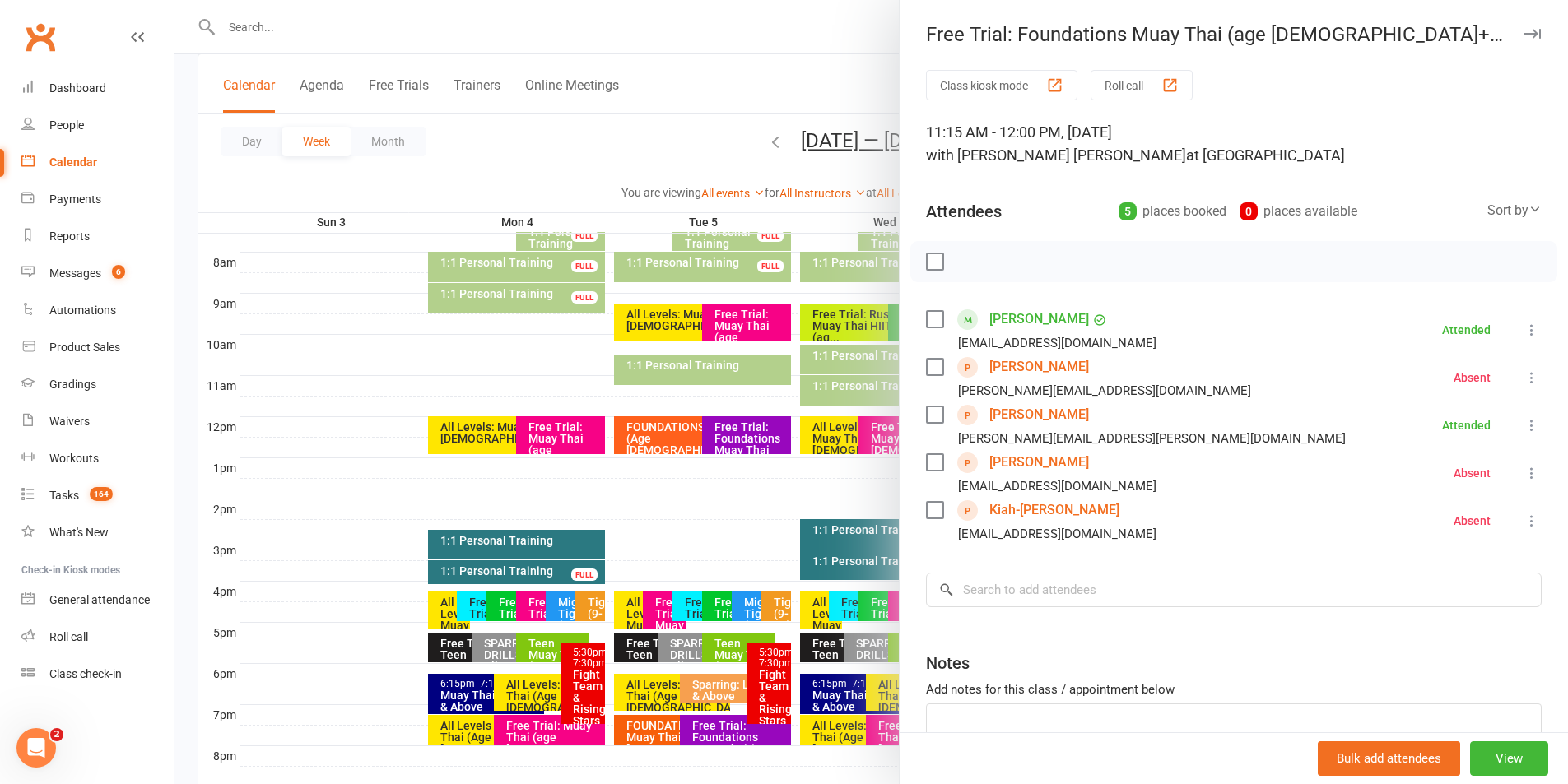
click at [1523, 33] on icon "button" at bounding box center [1532, 34] width 17 height 10
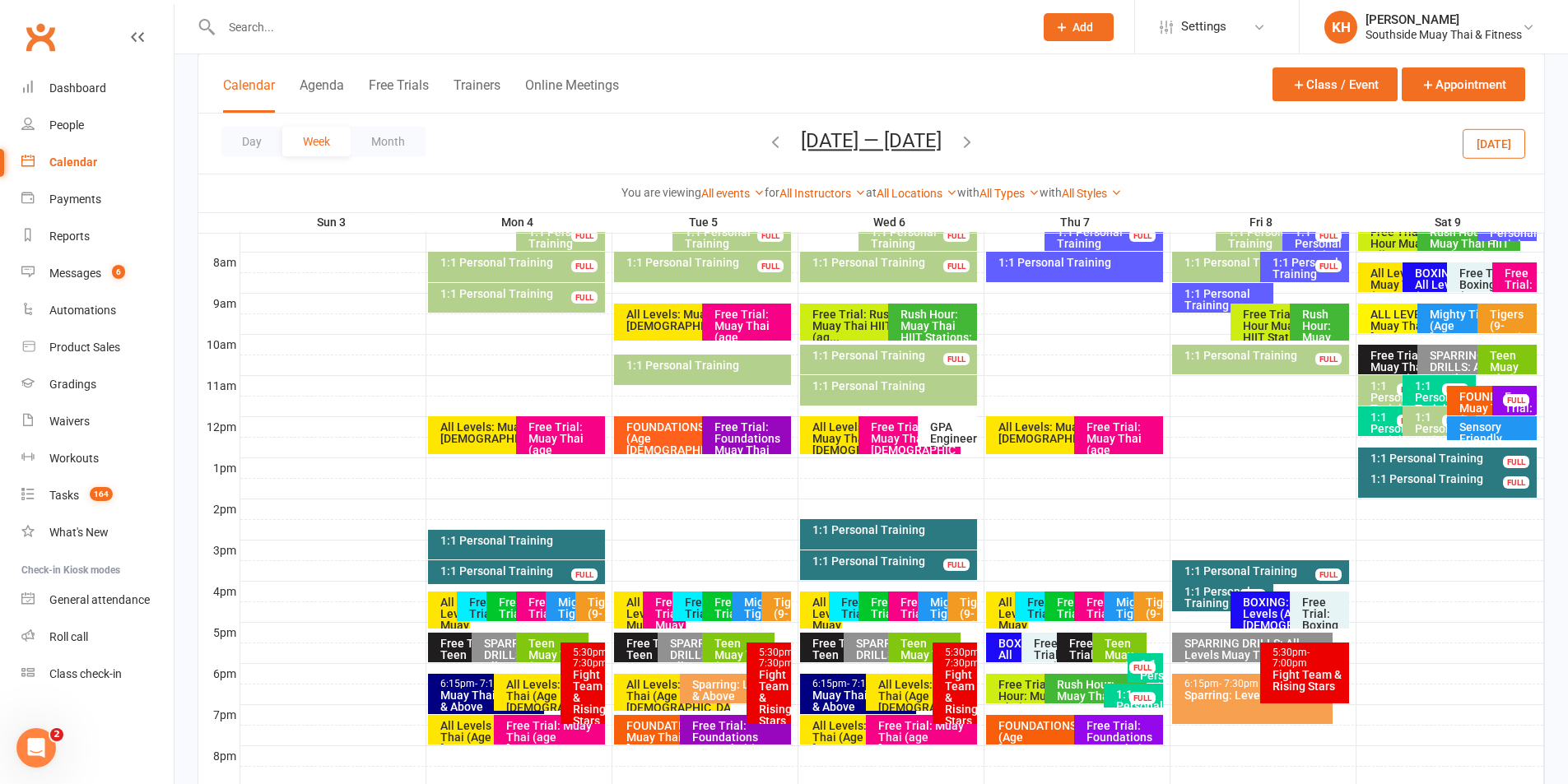
click at [958, 135] on icon "button" at bounding box center [967, 141] width 18 height 18
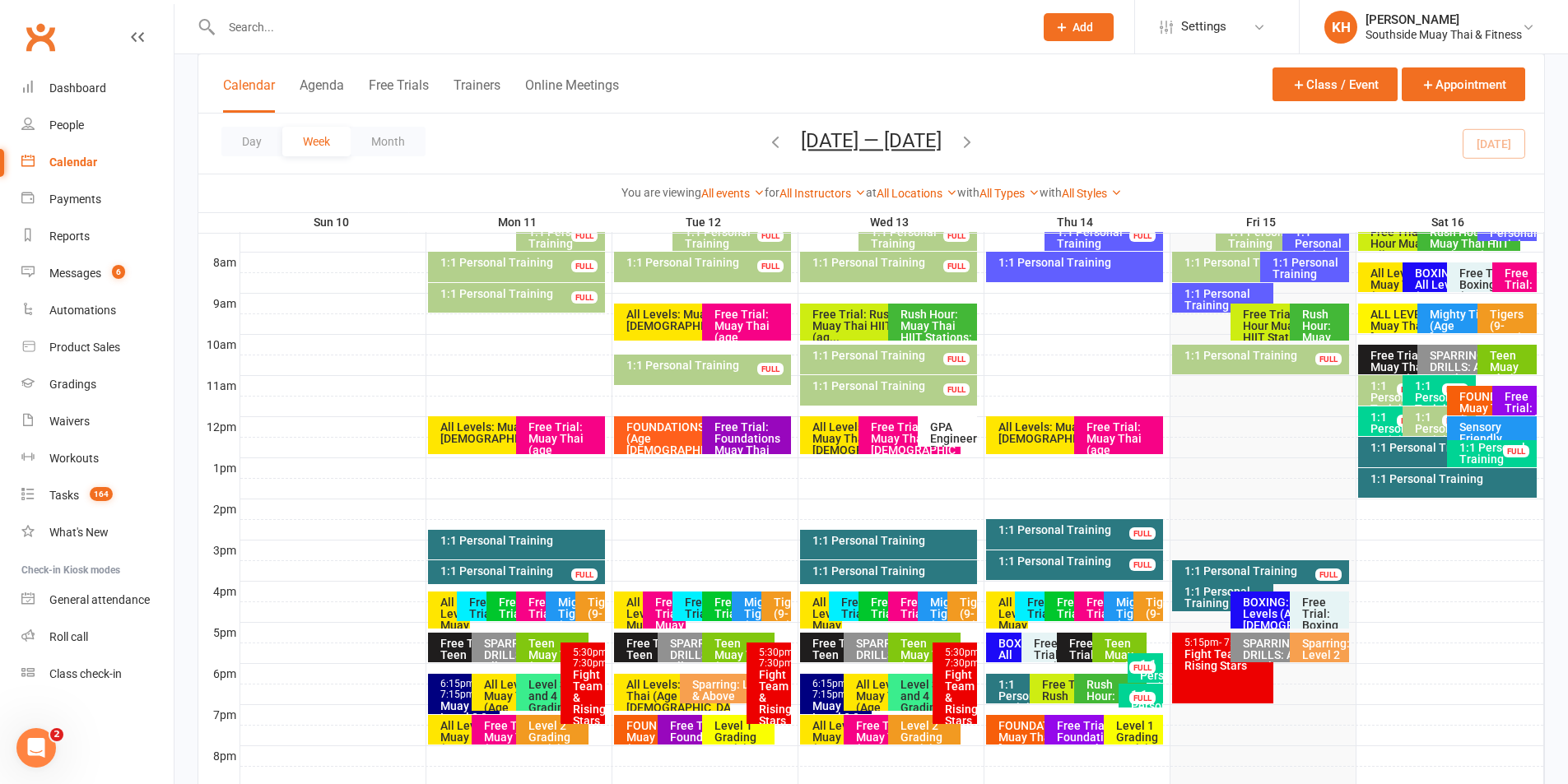
click at [387, 30] on input "text" at bounding box center [619, 27] width 805 height 23
paste input "karkinipun32@gmail.com"
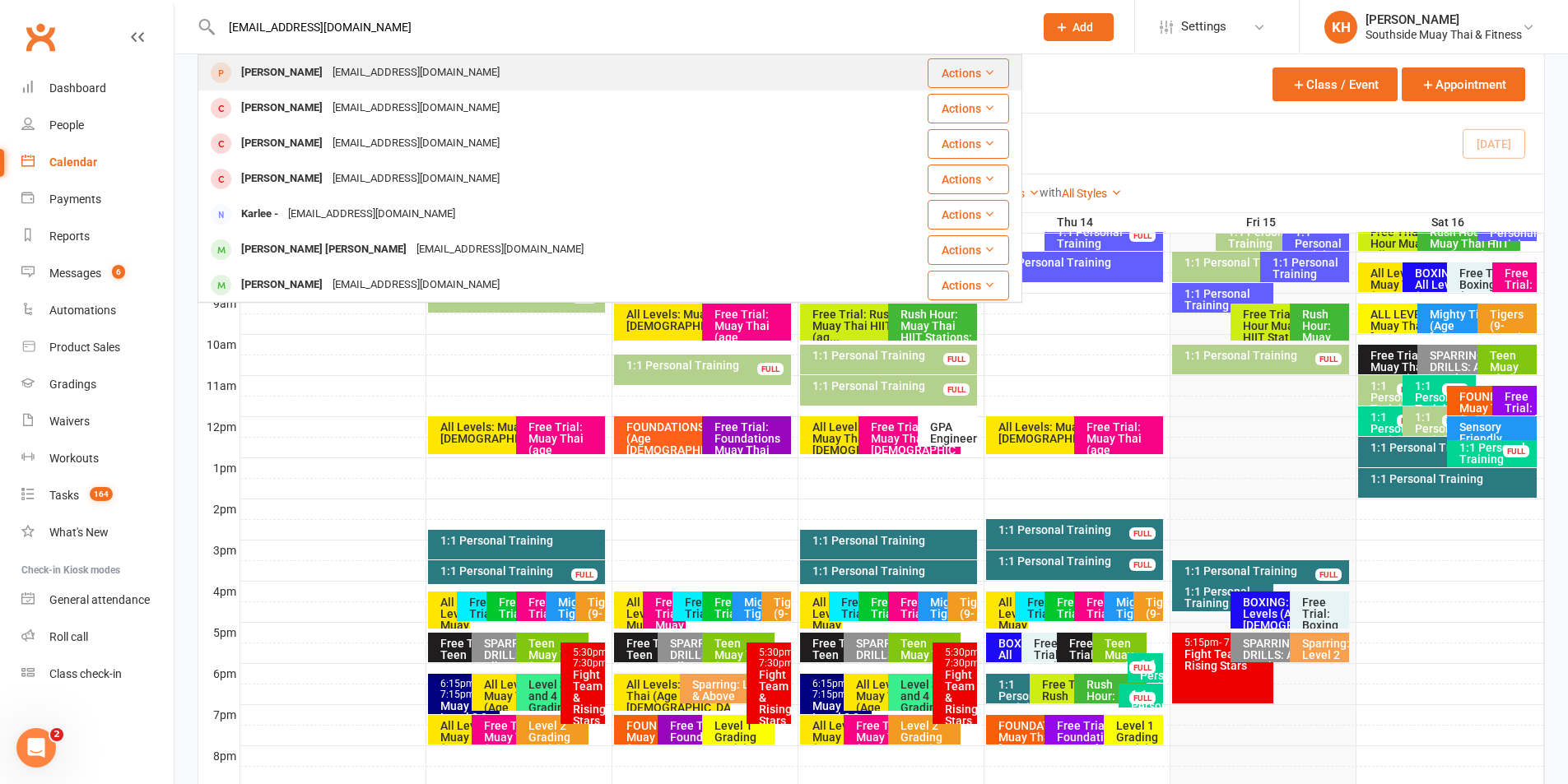
type input "karkinipun32@gmail.com"
click at [327, 76] on div "karkinipun32@gmail.com" at bounding box center [416, 73] width 177 height 24
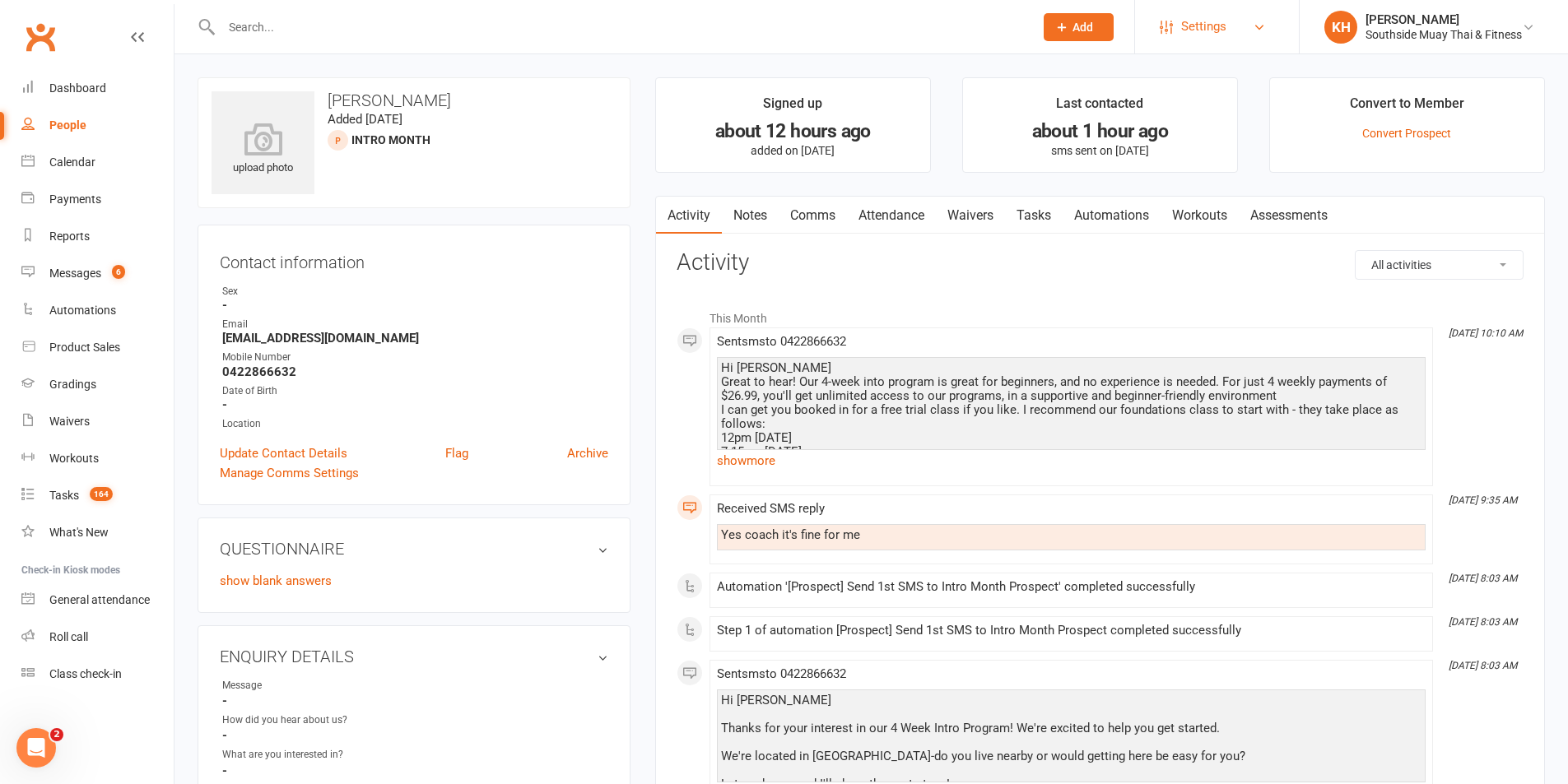
click at [1212, 14] on span "Settings" at bounding box center [1203, 27] width 45 height 37
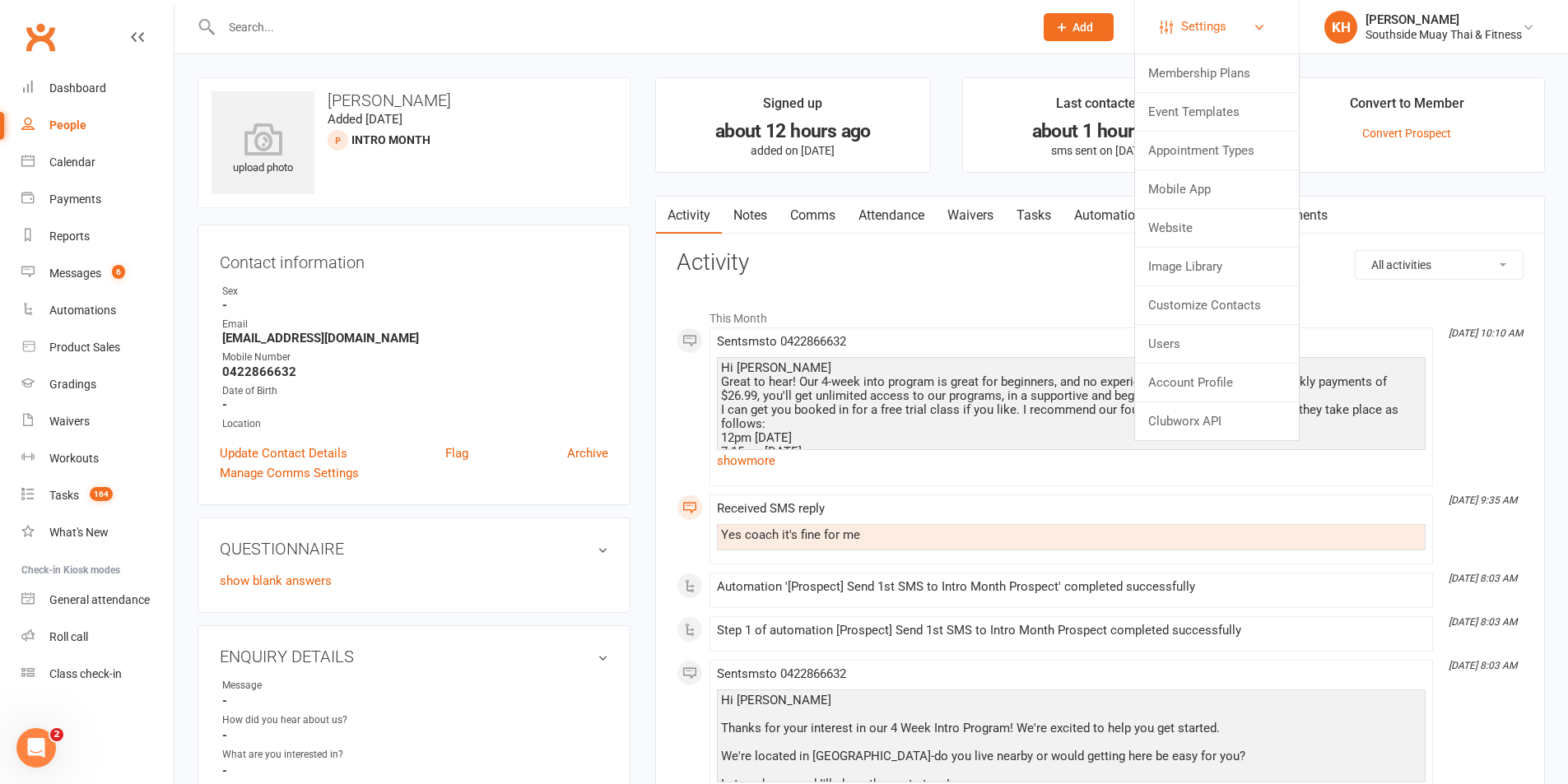
click at [1212, 13] on span "Settings" at bounding box center [1203, 27] width 45 height 37
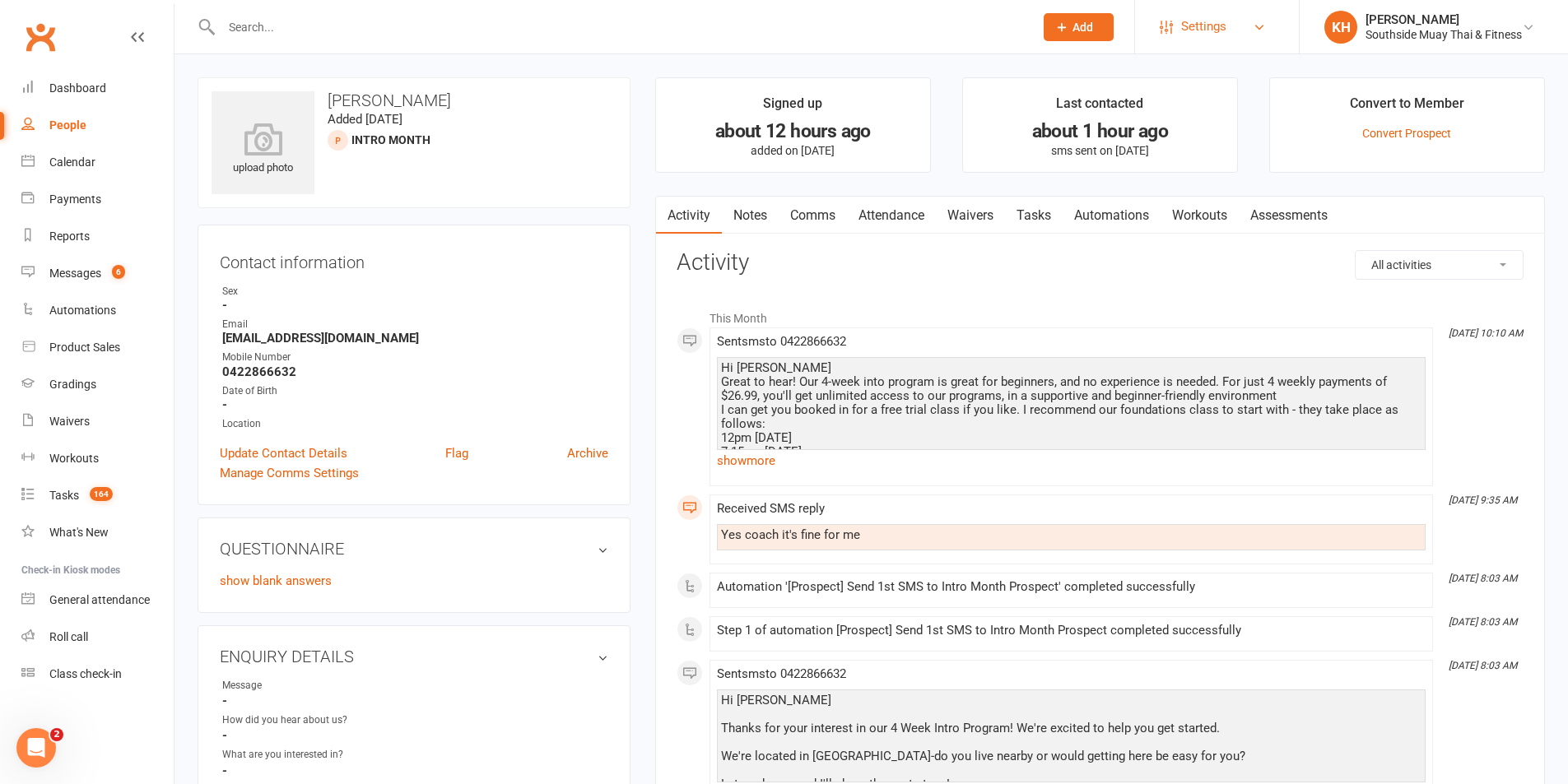
click at [1212, 13] on span "Settings" at bounding box center [1203, 27] width 45 height 37
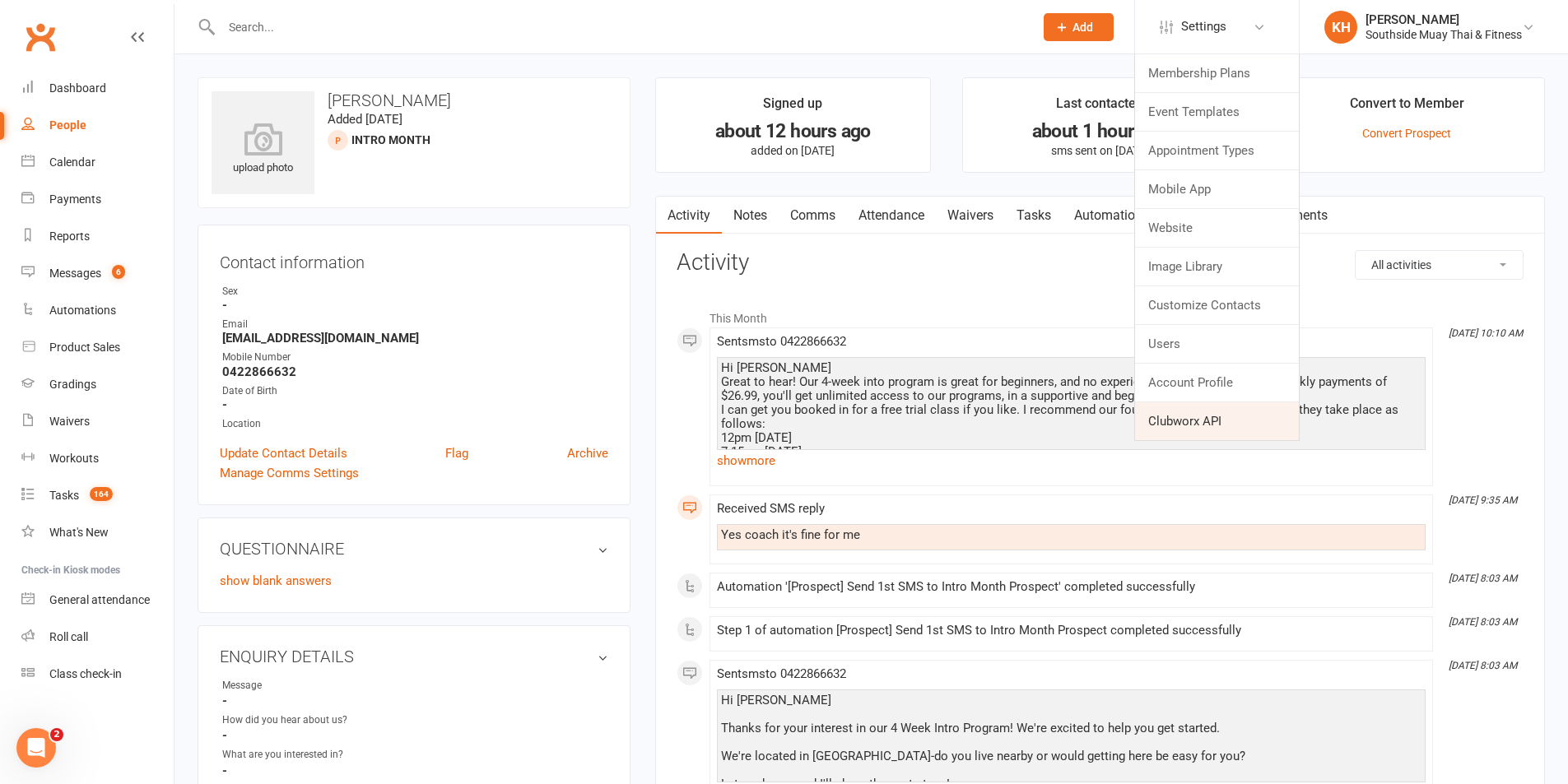
click at [1170, 423] on link "Clubworx API" at bounding box center [1217, 422] width 164 height 38
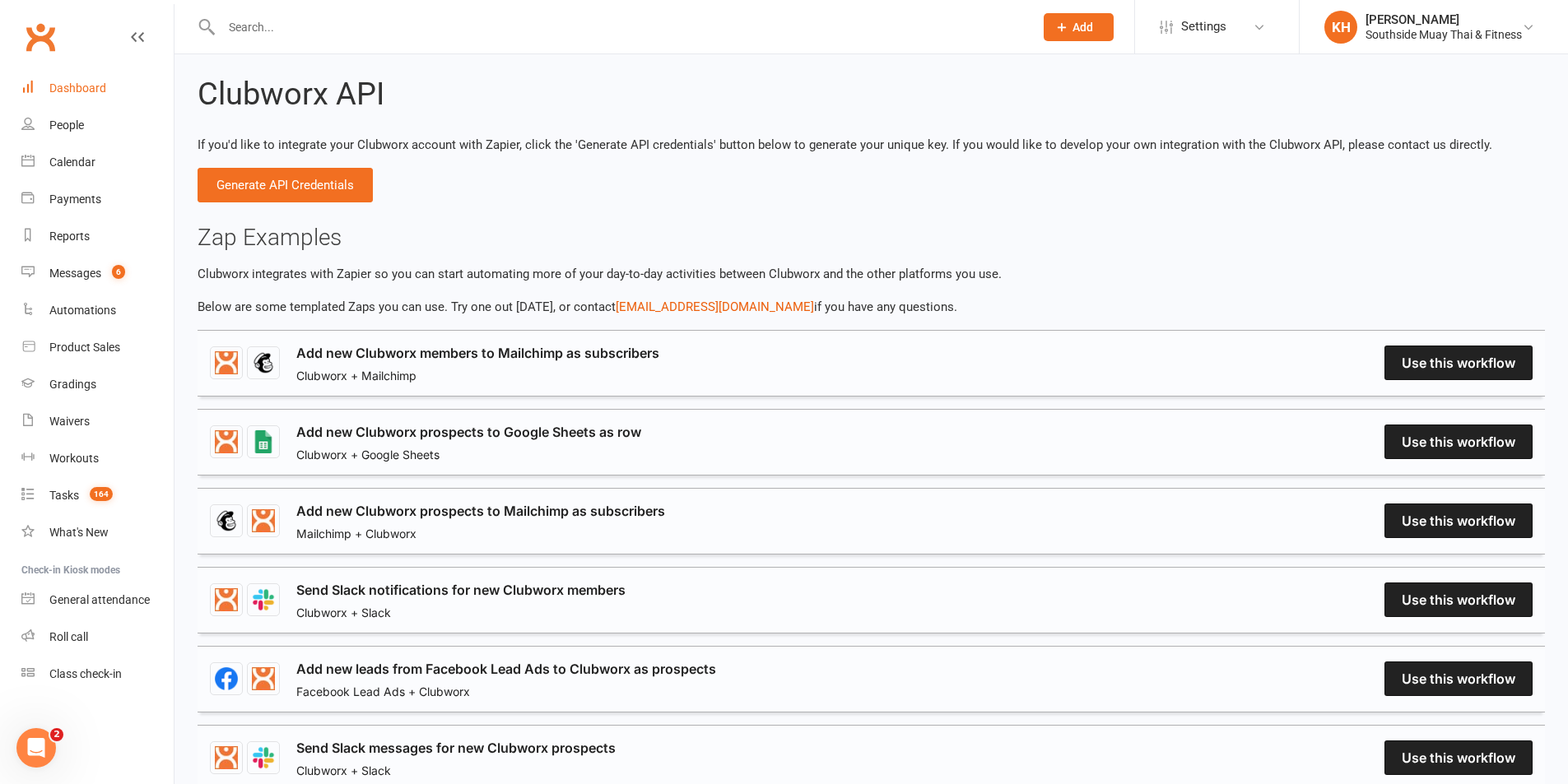
click at [76, 94] on div "Dashboard" at bounding box center [78, 87] width 57 height 13
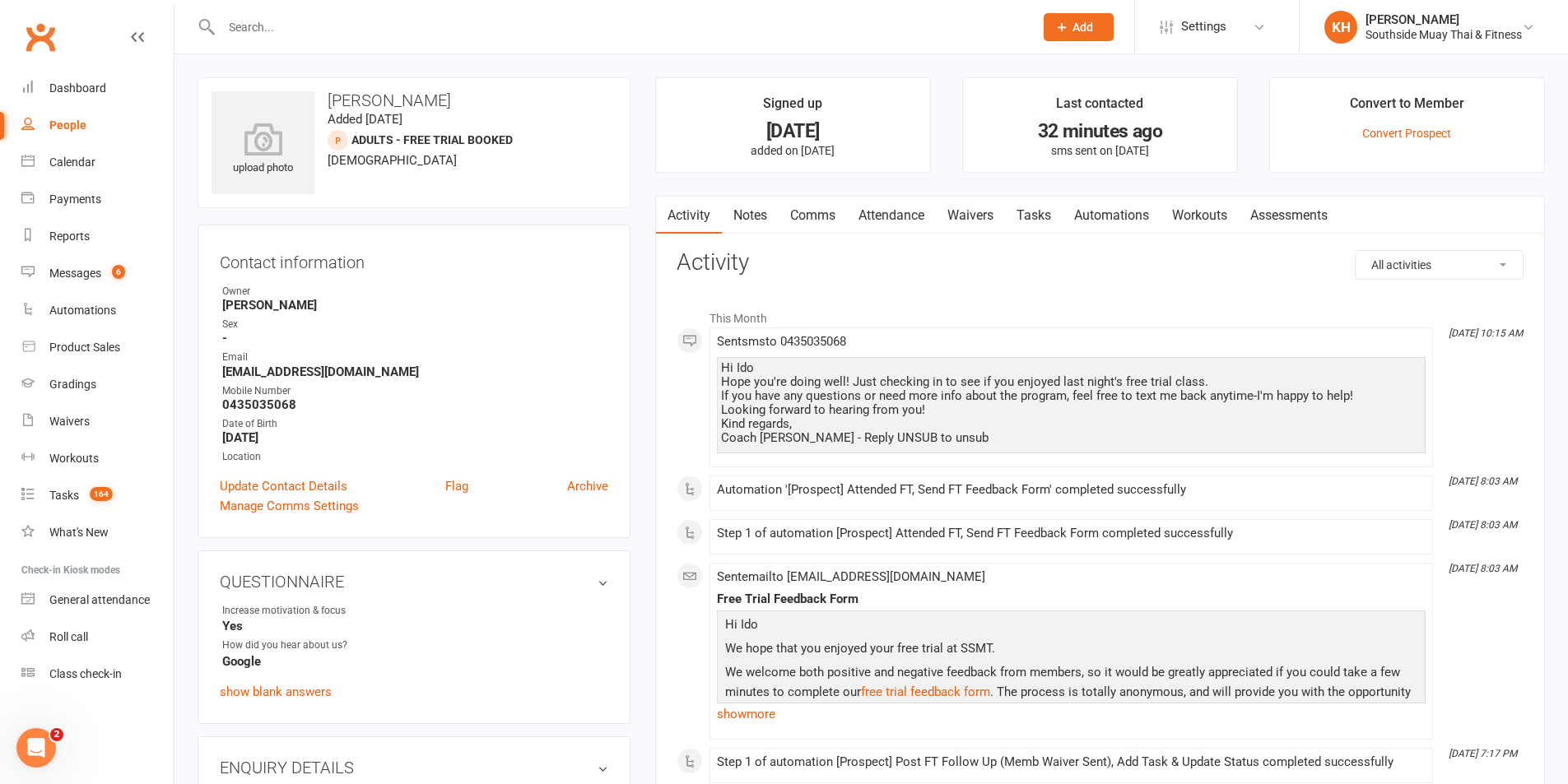
click at [1053, 216] on link "Tasks" at bounding box center [1033, 216] width 57 height 38
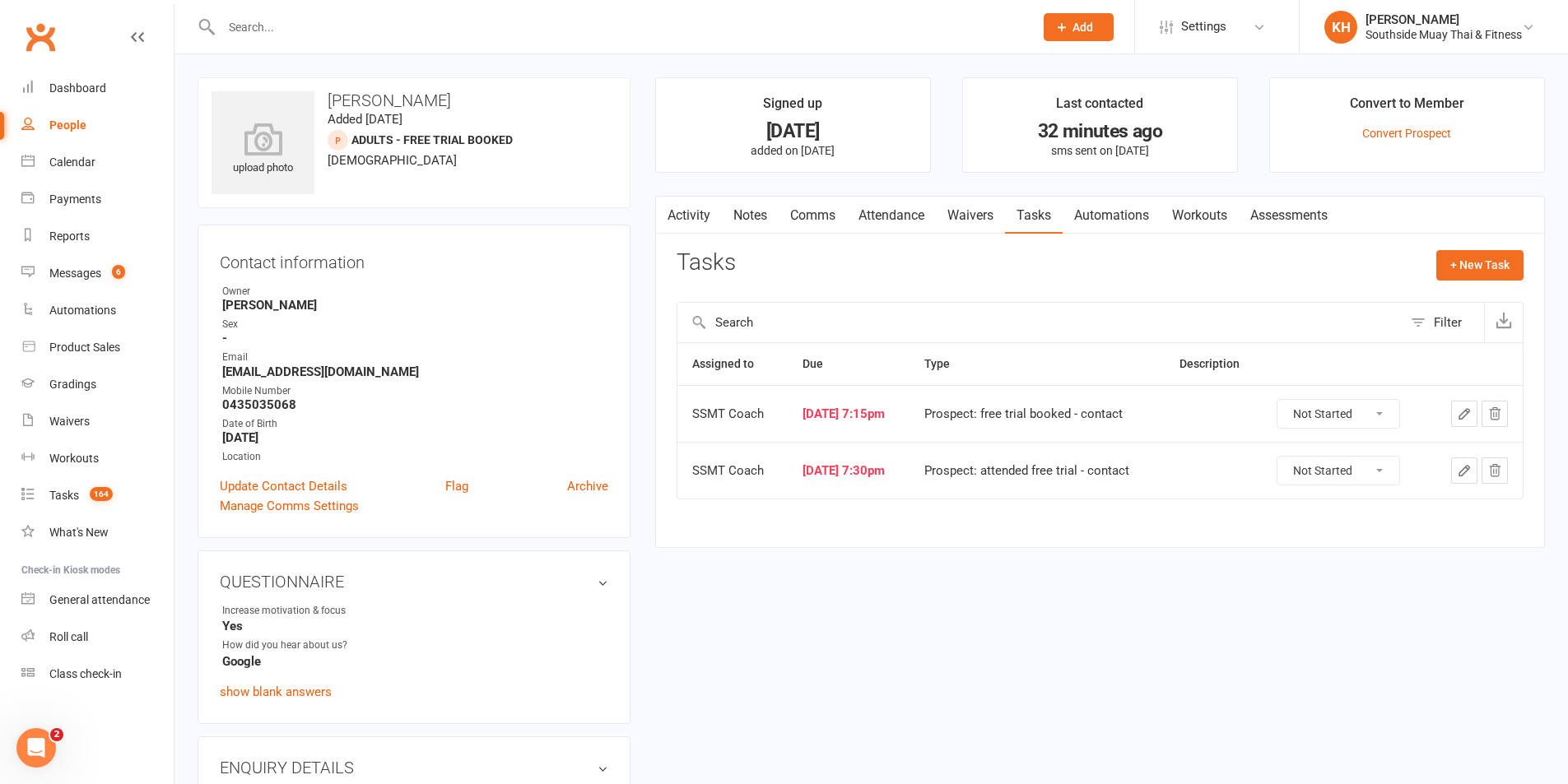
click at [1336, 413] on select "Not Started In Progress Waiting Complete" at bounding box center [1338, 414] width 122 height 28
click at [1288, 400] on select "Not Started In Progress Waiting Complete" at bounding box center [1338, 414] width 122 height 28
select select "unstarted"
click at [1323, 464] on select "Not Started In Progress Waiting Complete" at bounding box center [1338, 470] width 122 height 28
drag, startPoint x: 1322, startPoint y: 408, endPoint x: 1322, endPoint y: 422, distance: 14.0
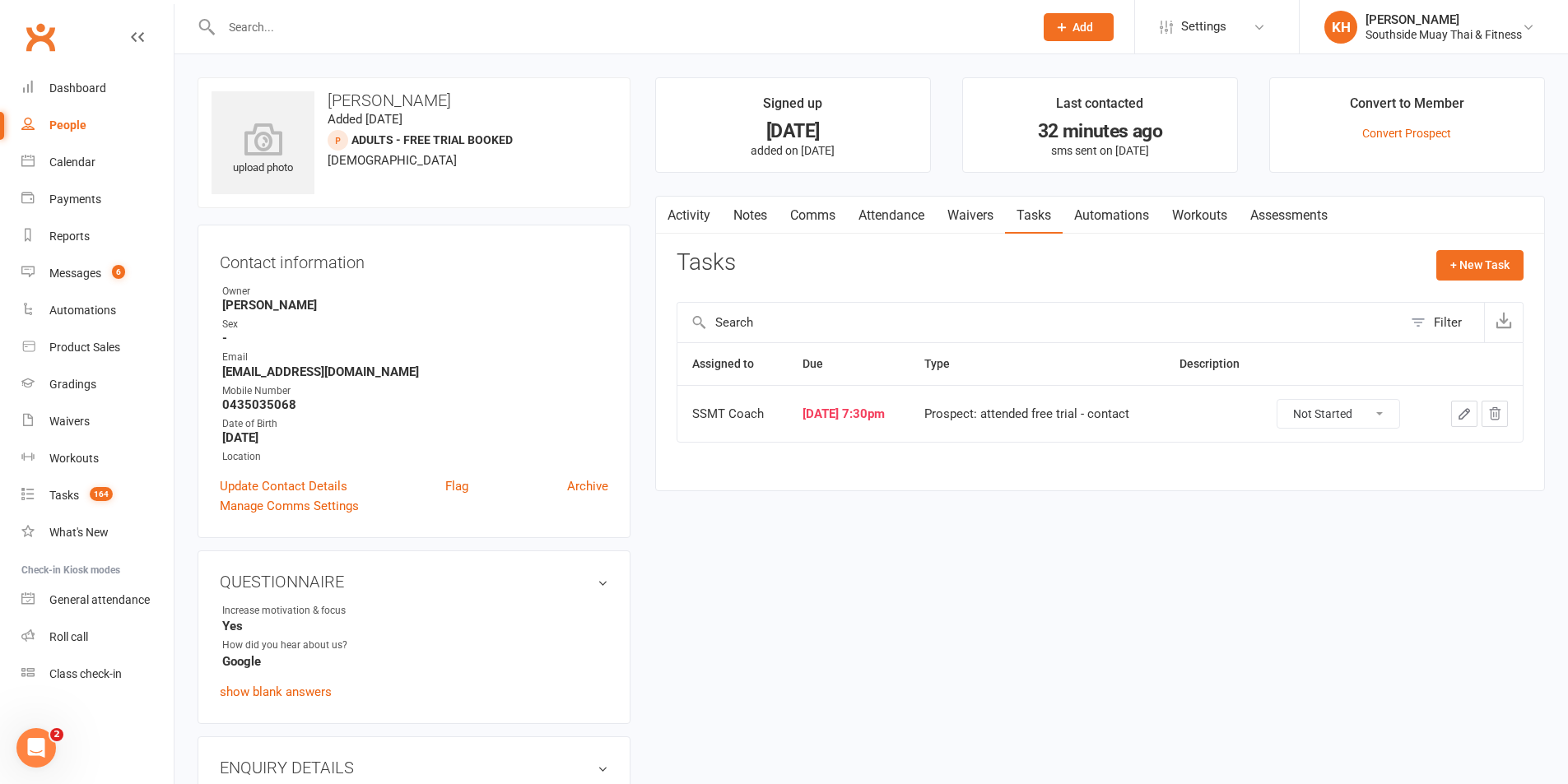
click at [1322, 408] on select "Not Started In Progress Waiting Complete" at bounding box center [1338, 414] width 122 height 28
click at [1288, 400] on select "Not Started In Progress Waiting Complete" at bounding box center [1338, 414] width 122 height 28
select select "started"
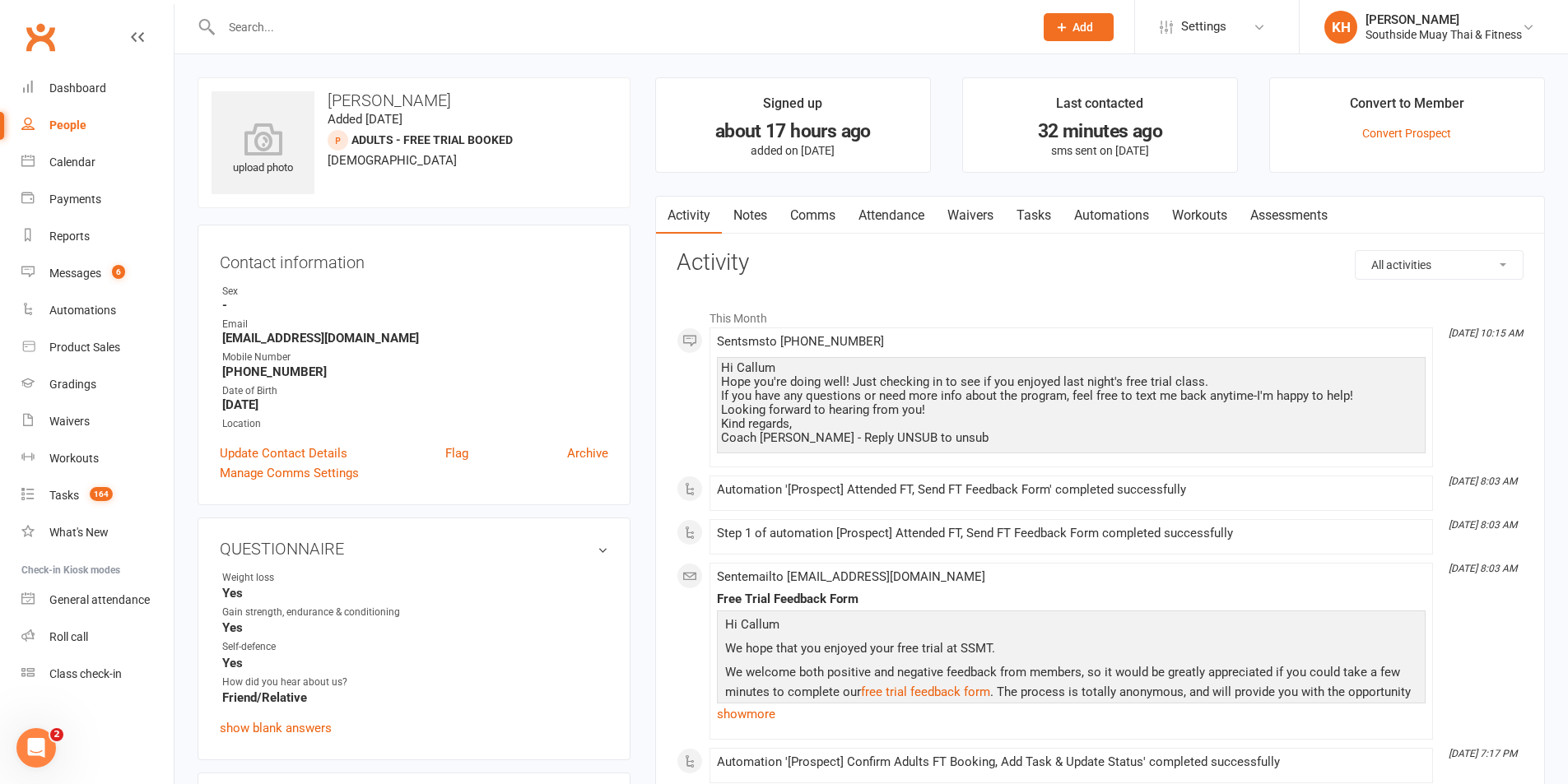
click at [1053, 215] on link "Tasks" at bounding box center [1033, 216] width 57 height 38
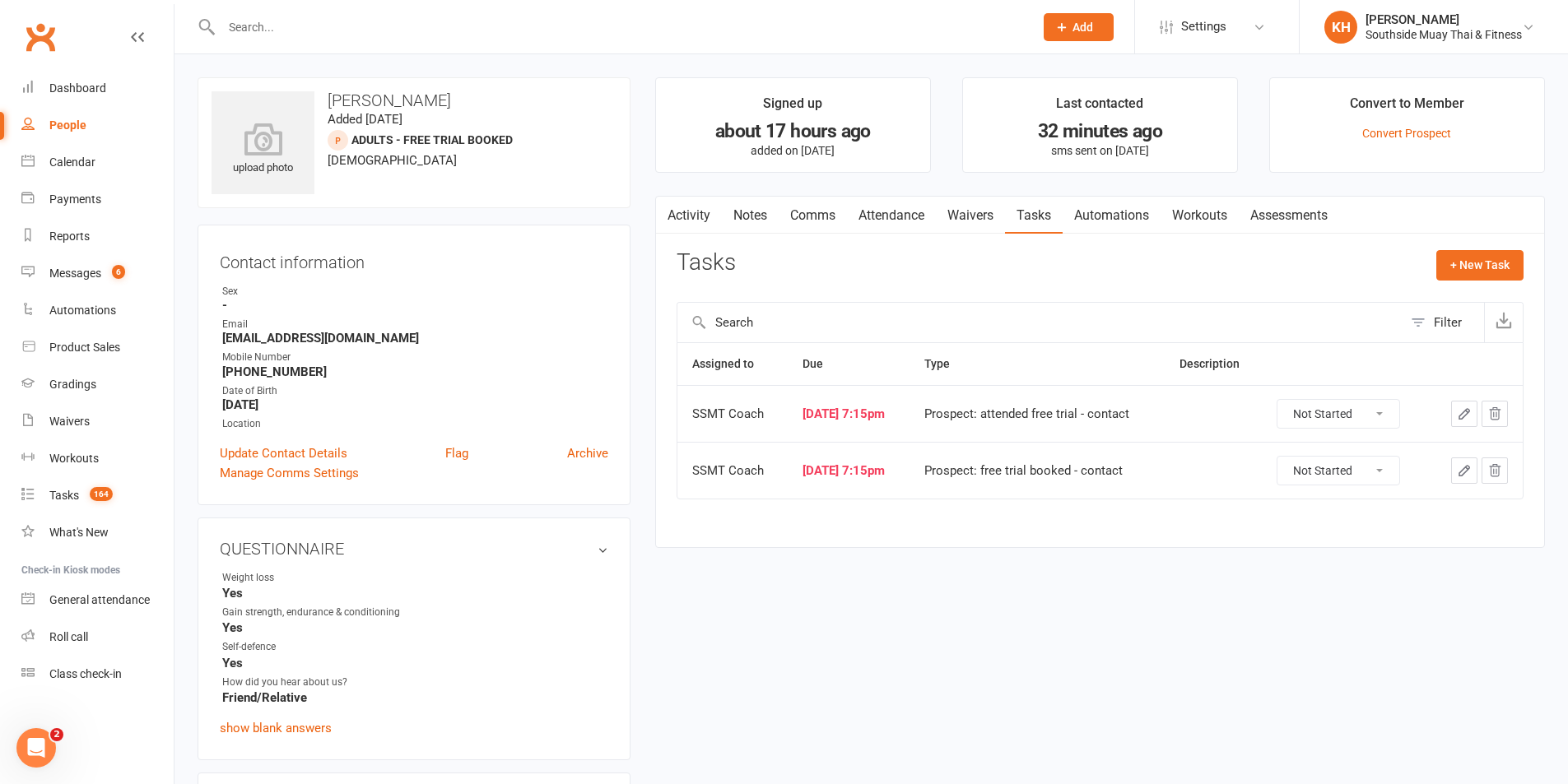
click at [1339, 410] on select "Not Started In Progress Waiting Complete" at bounding box center [1338, 414] width 122 height 28
click at [1288, 400] on select "Not Started In Progress Waiting Complete" at bounding box center [1338, 414] width 122 height 28
select select "started"
click at [1322, 455] on td "Not Started In Progress Waiting Complete" at bounding box center [1345, 470] width 166 height 57
click at [1320, 470] on select "Not Started In Progress Waiting Complete" at bounding box center [1338, 470] width 122 height 28
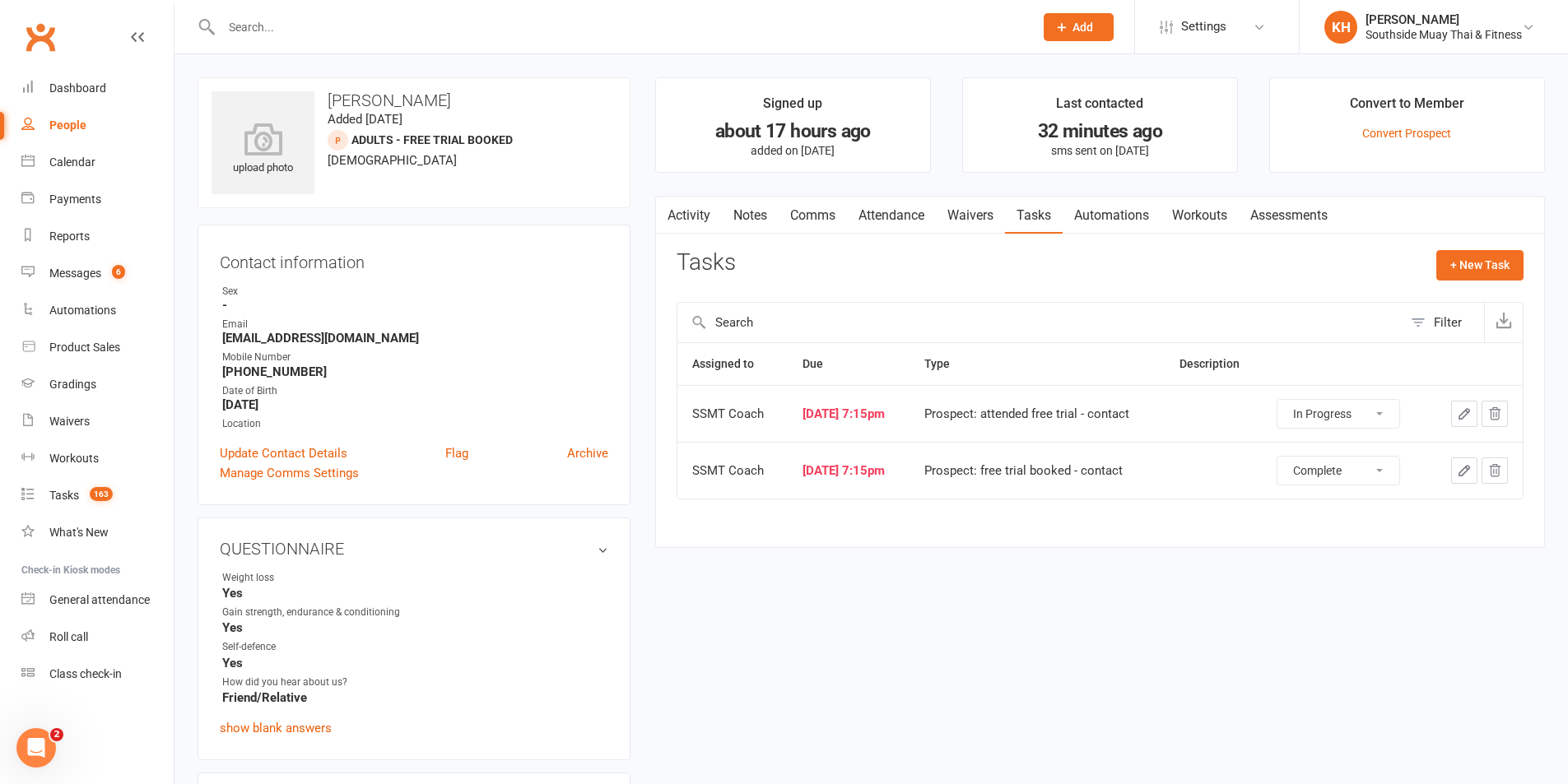
click at [1288, 457] on select "Not Started In Progress Waiting Complete" at bounding box center [1338, 470] width 122 height 28
select select "unstarted"
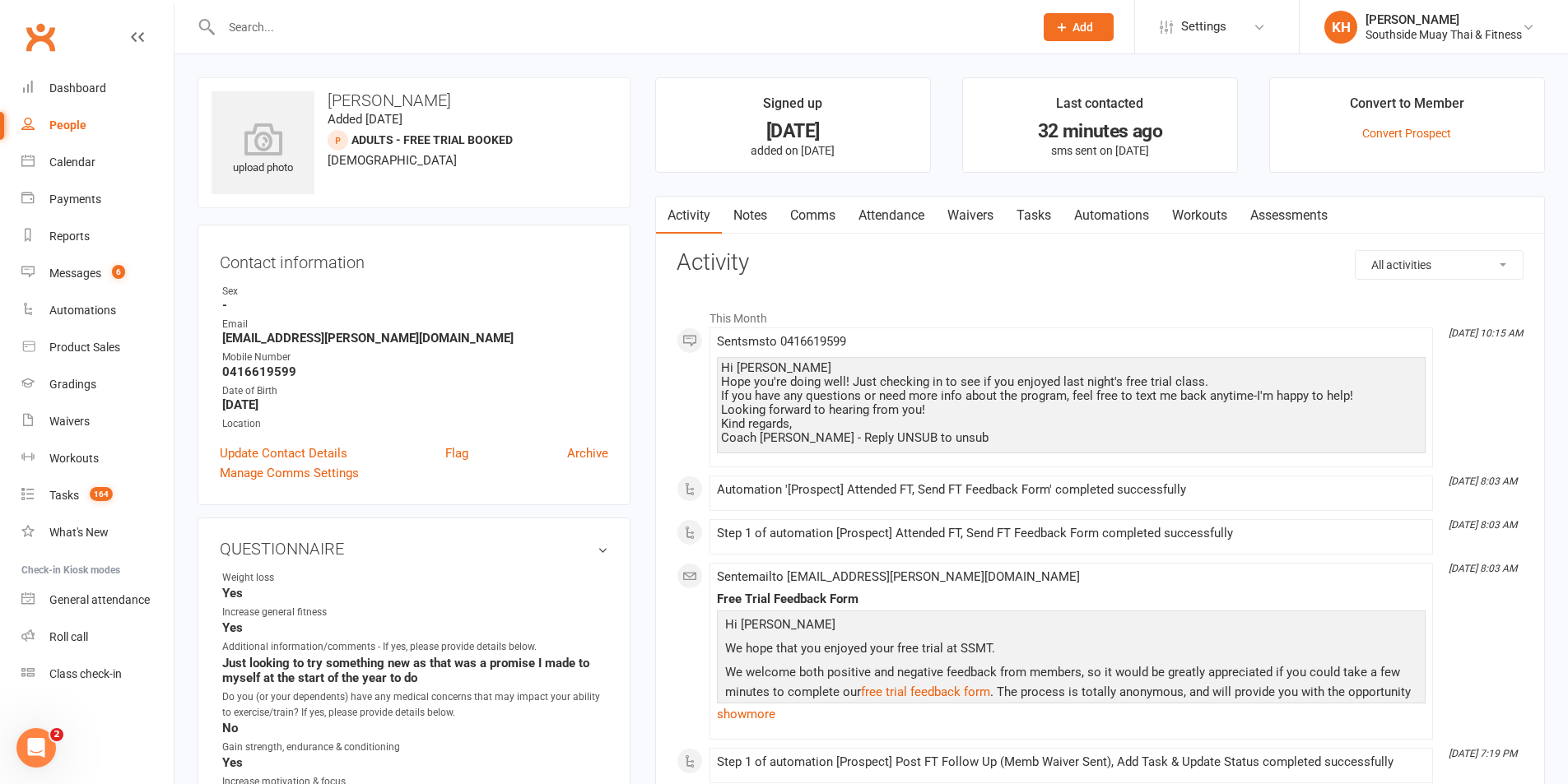
click at [1041, 212] on link "Tasks" at bounding box center [1033, 216] width 57 height 38
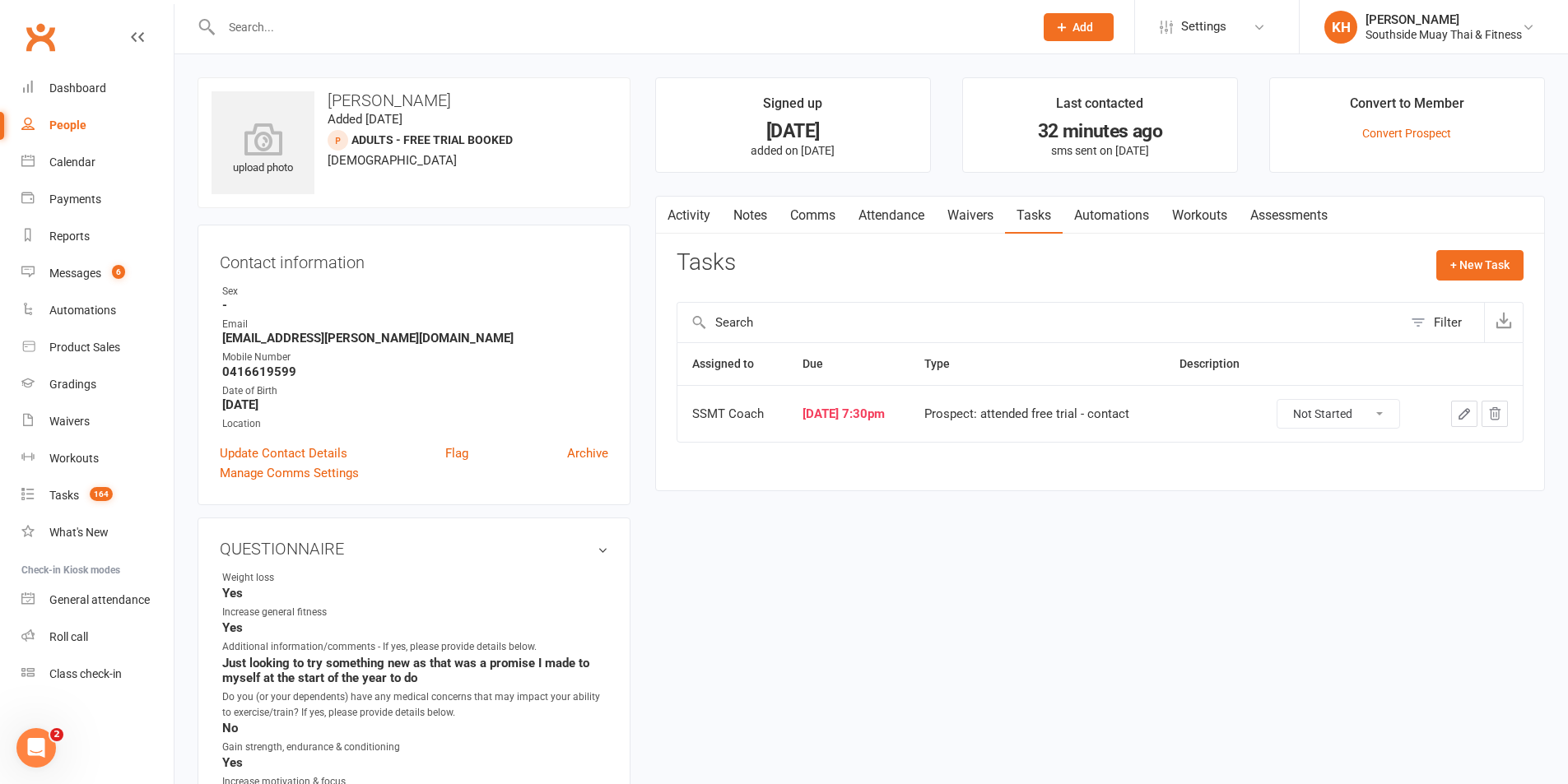
drag, startPoint x: 1307, startPoint y: 413, endPoint x: 1308, endPoint y: 424, distance: 11.0
click at [1308, 413] on select "Not Started In Progress Waiting Complete" at bounding box center [1338, 414] width 122 height 28
click at [1288, 400] on select "Not Started In Progress Waiting Complete" at bounding box center [1338, 414] width 122 height 28
select select "started"
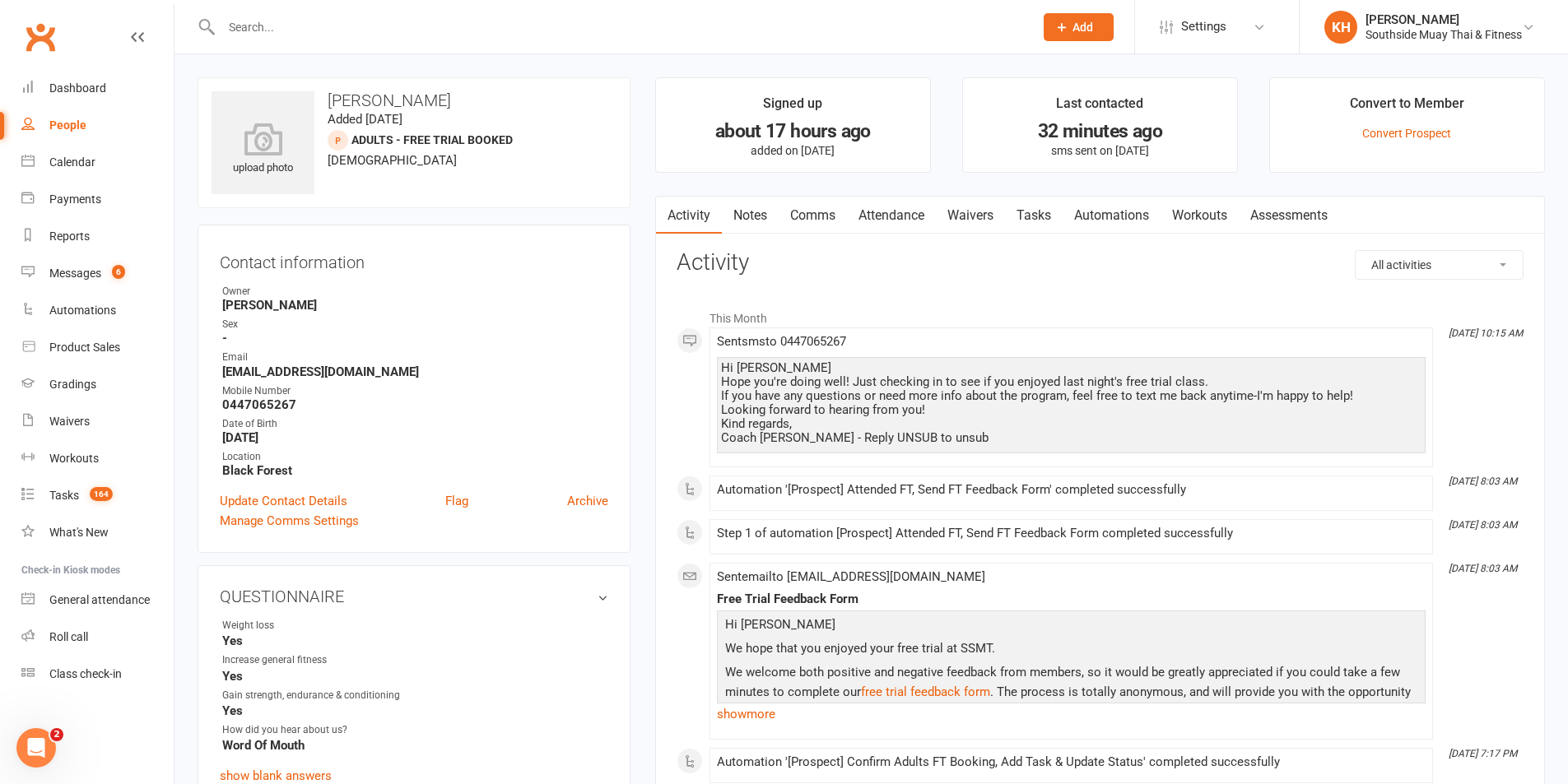
click at [1042, 213] on link "Tasks" at bounding box center [1033, 216] width 57 height 38
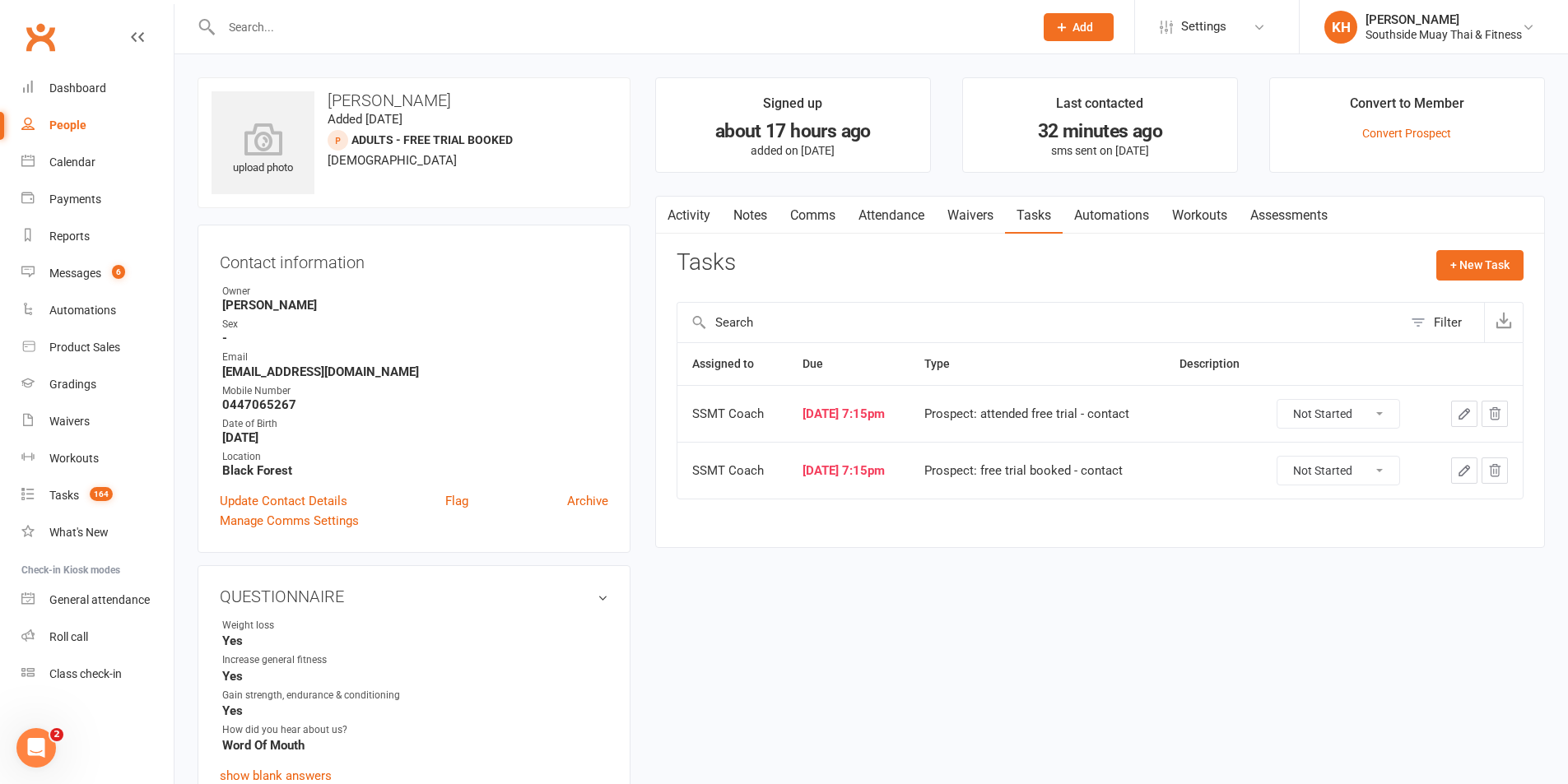
click at [1343, 416] on select "Not Started In Progress Waiting Complete" at bounding box center [1338, 414] width 122 height 28
click at [1288, 400] on select "Not Started In Progress Waiting Complete" at bounding box center [1338, 414] width 122 height 28
select select "unstarted"
select select "started"
click at [1325, 464] on select "Not Started In Progress Waiting Complete" at bounding box center [1338, 470] width 122 height 28
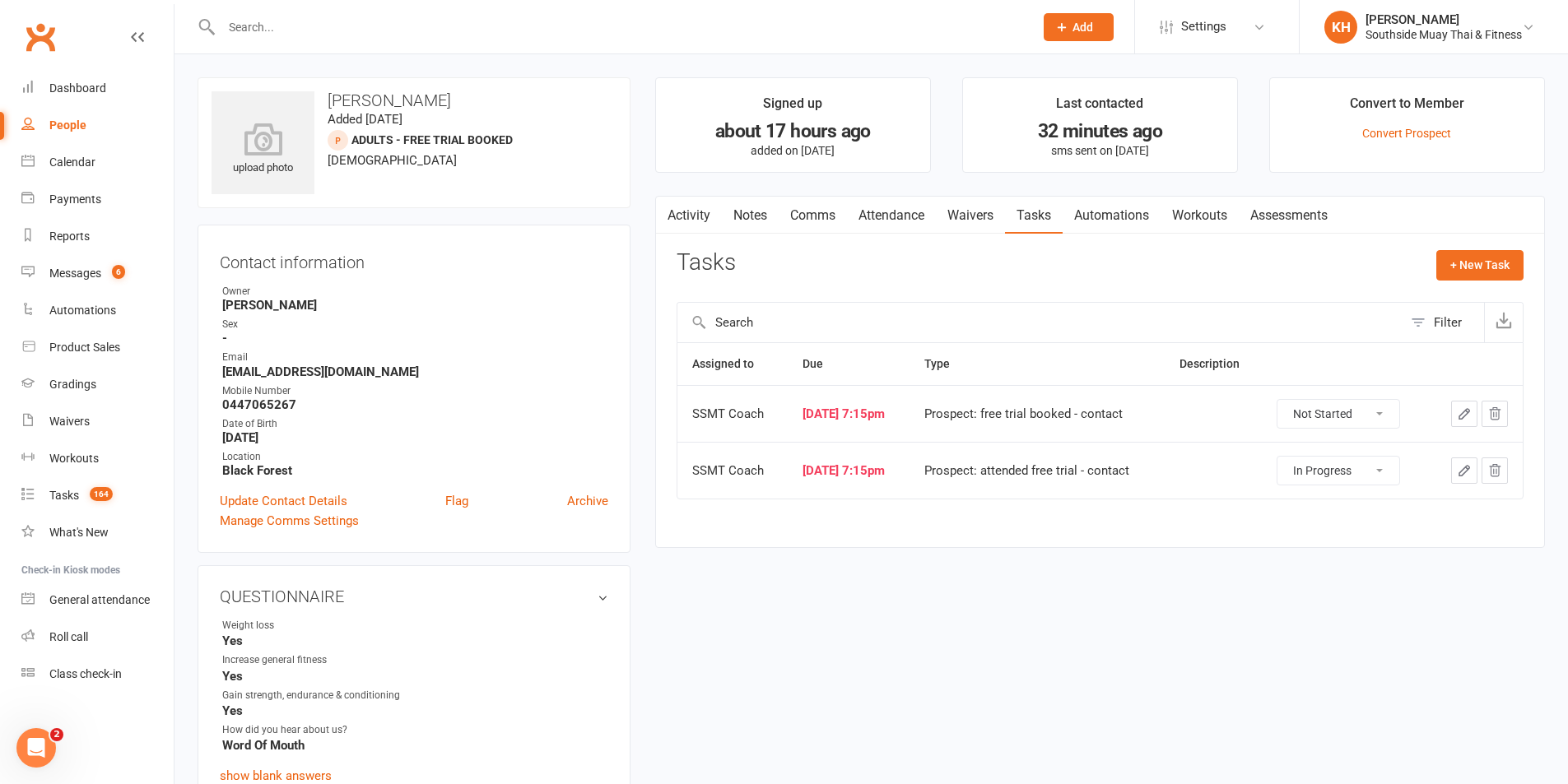
click at [1332, 428] on select "Not Started In Progress Waiting Complete" at bounding box center [1338, 414] width 122 height 28
click at [1288, 400] on select "Not Started In Progress Waiting Complete" at bounding box center [1338, 414] width 122 height 28
select select "unstarted"
select select "started"
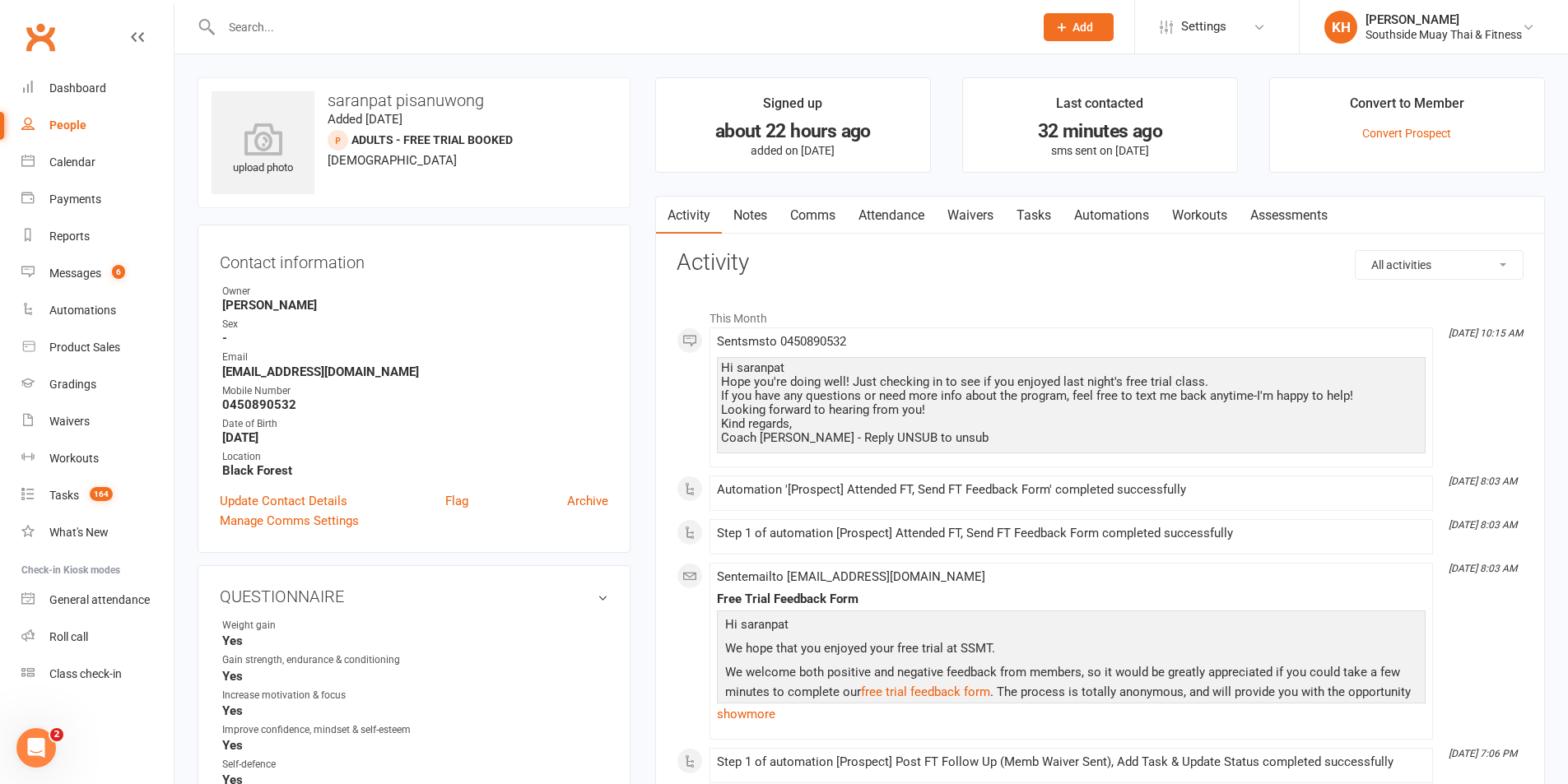
click at [1021, 215] on link "Tasks" at bounding box center [1033, 216] width 57 height 38
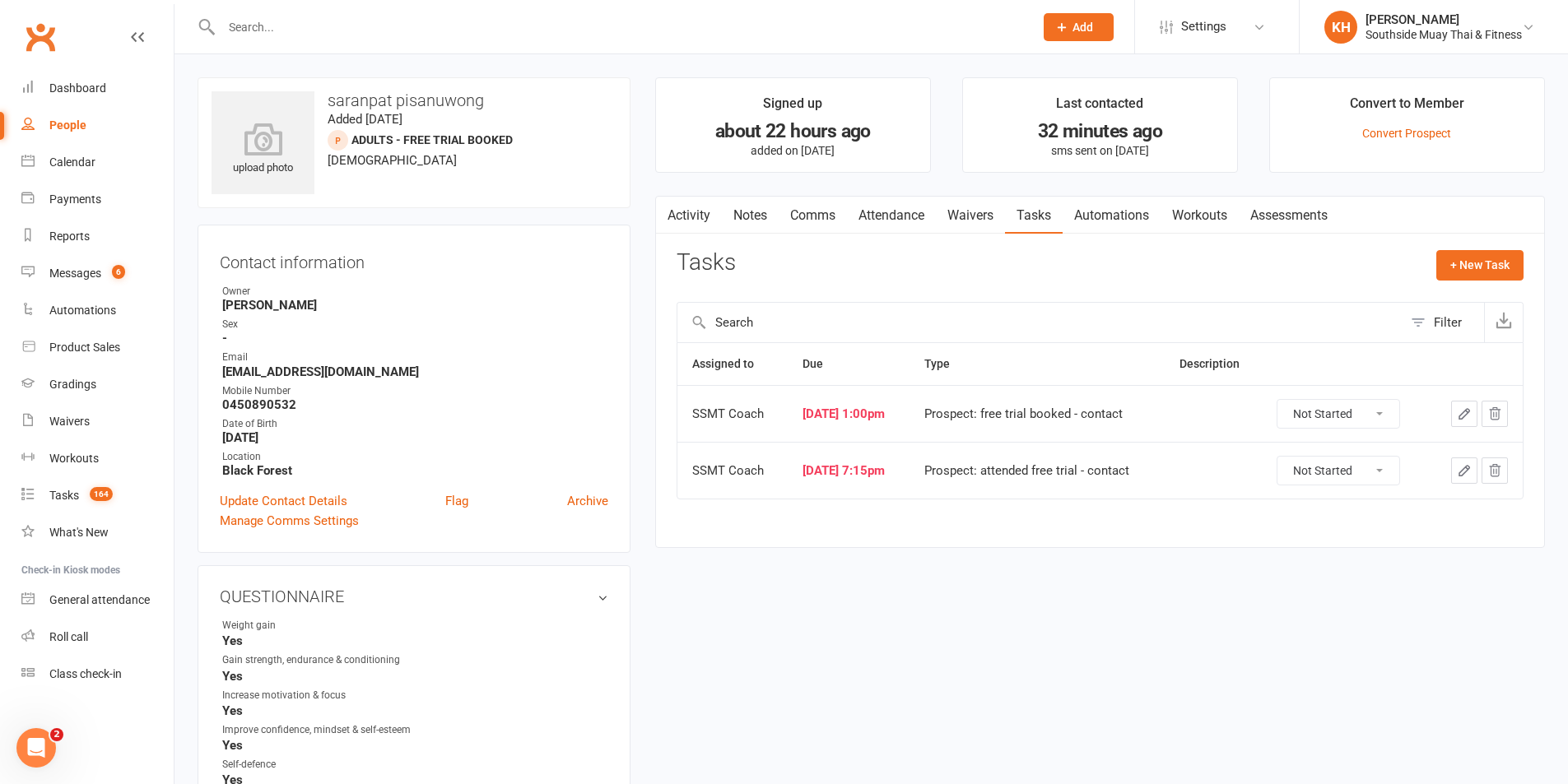
click at [1326, 422] on select "Not Started In Progress Waiting Complete" at bounding box center [1338, 414] width 122 height 28
click at [1288, 400] on select "Not Started In Progress Waiting Complete" at bounding box center [1338, 414] width 122 height 28
select select "unstarted"
click at [1325, 414] on select "Not Started In Progress Waiting Complete" at bounding box center [1338, 414] width 122 height 28
click at [1288, 400] on select "Not Started In Progress Waiting Complete" at bounding box center [1338, 414] width 122 height 28
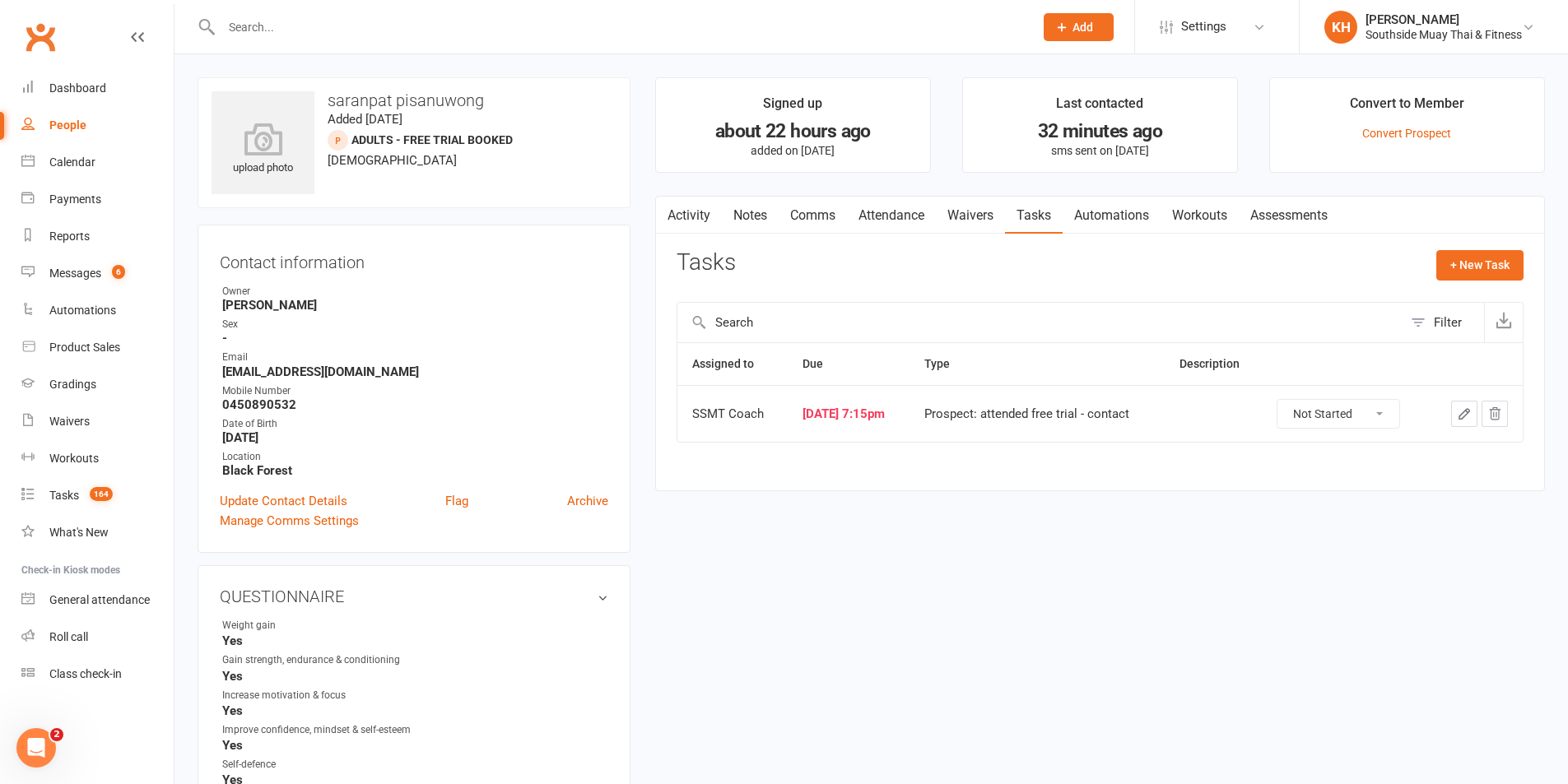
select select "started"
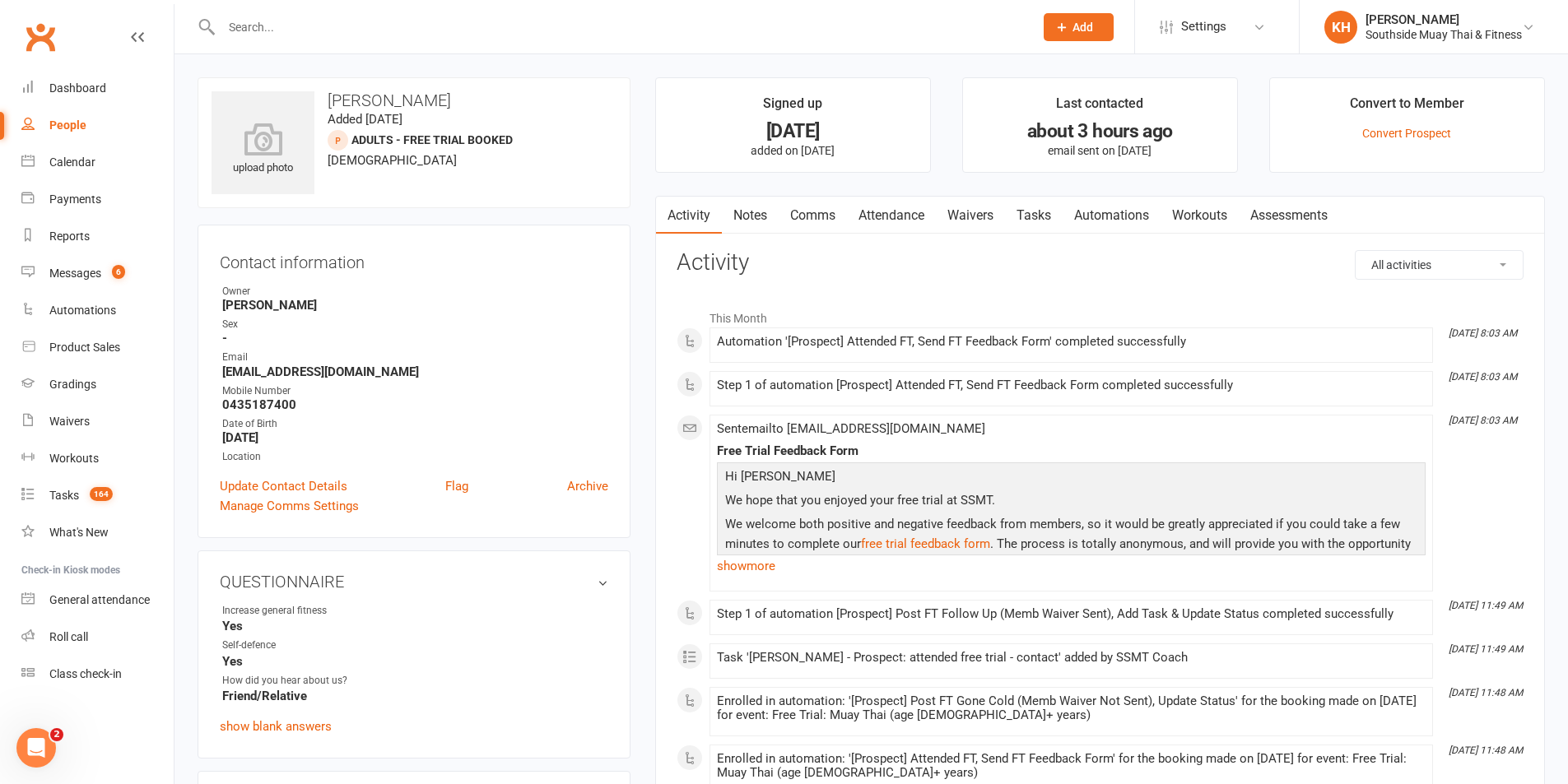
click at [818, 215] on link "Comms" at bounding box center [813, 216] width 69 height 38
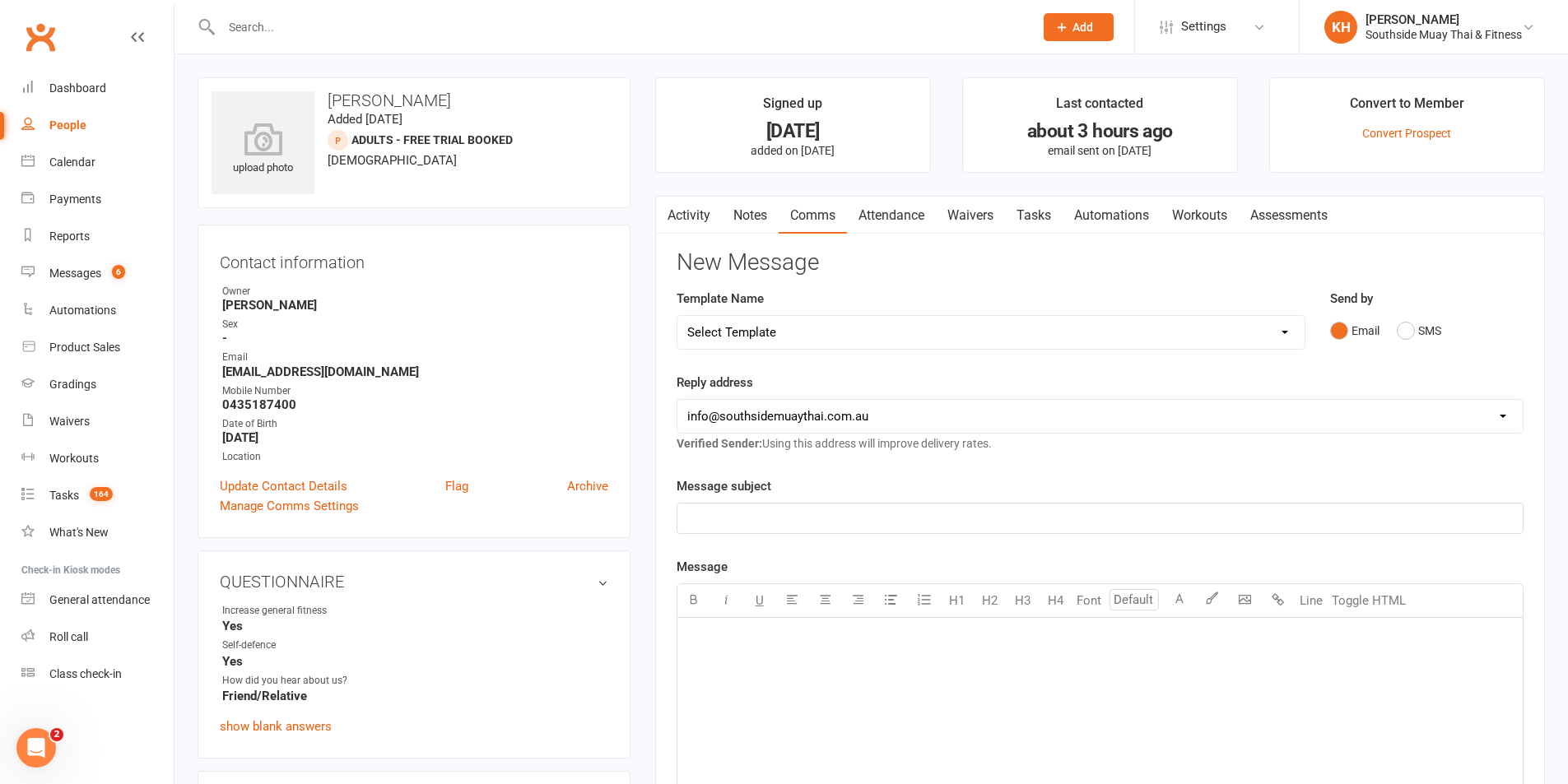
click at [685, 217] on link "Activity" at bounding box center [689, 216] width 66 height 38
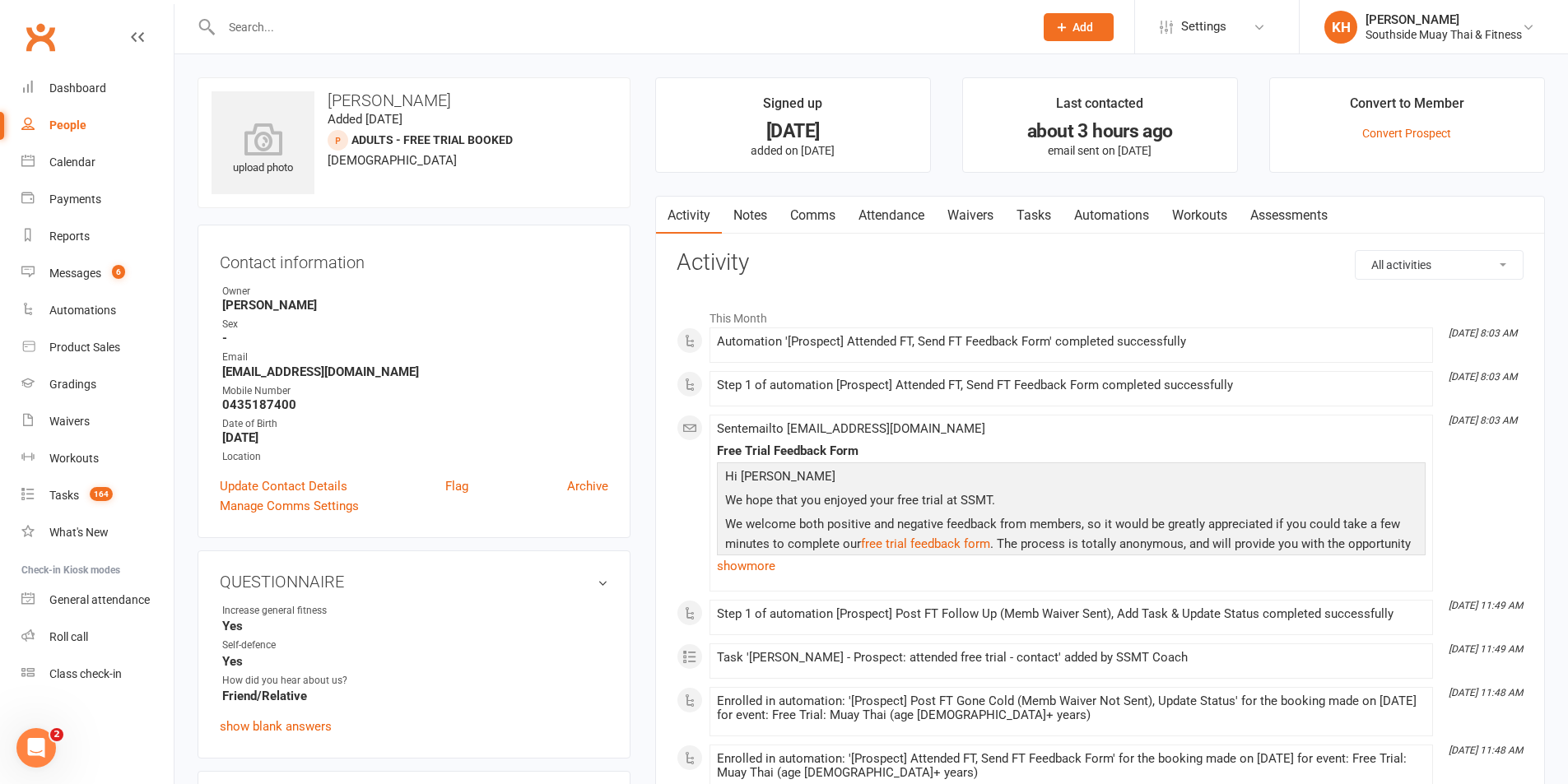
click at [802, 212] on link "Comms" at bounding box center [813, 216] width 69 height 38
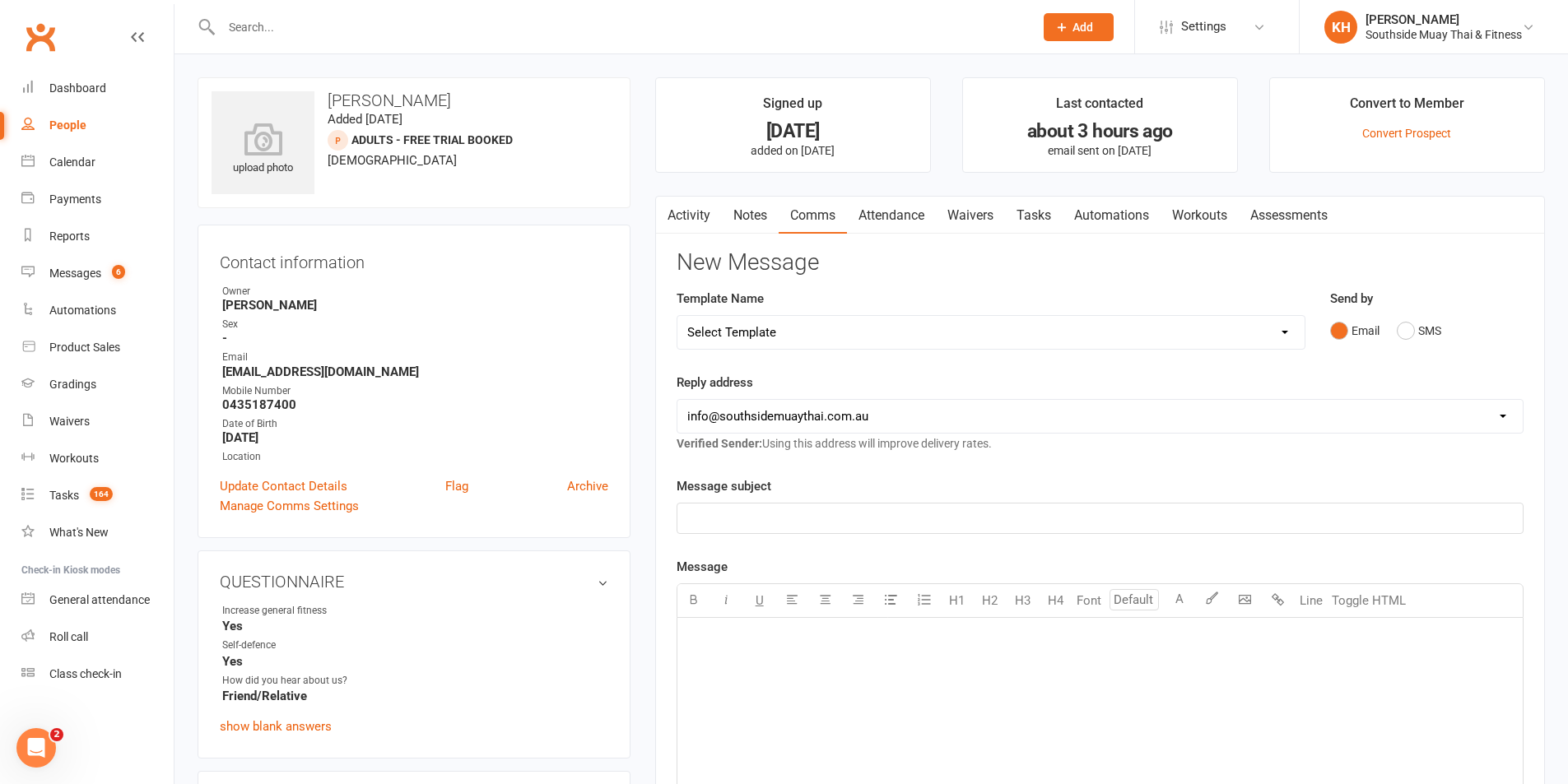
click at [694, 221] on link "Activity" at bounding box center [689, 216] width 66 height 38
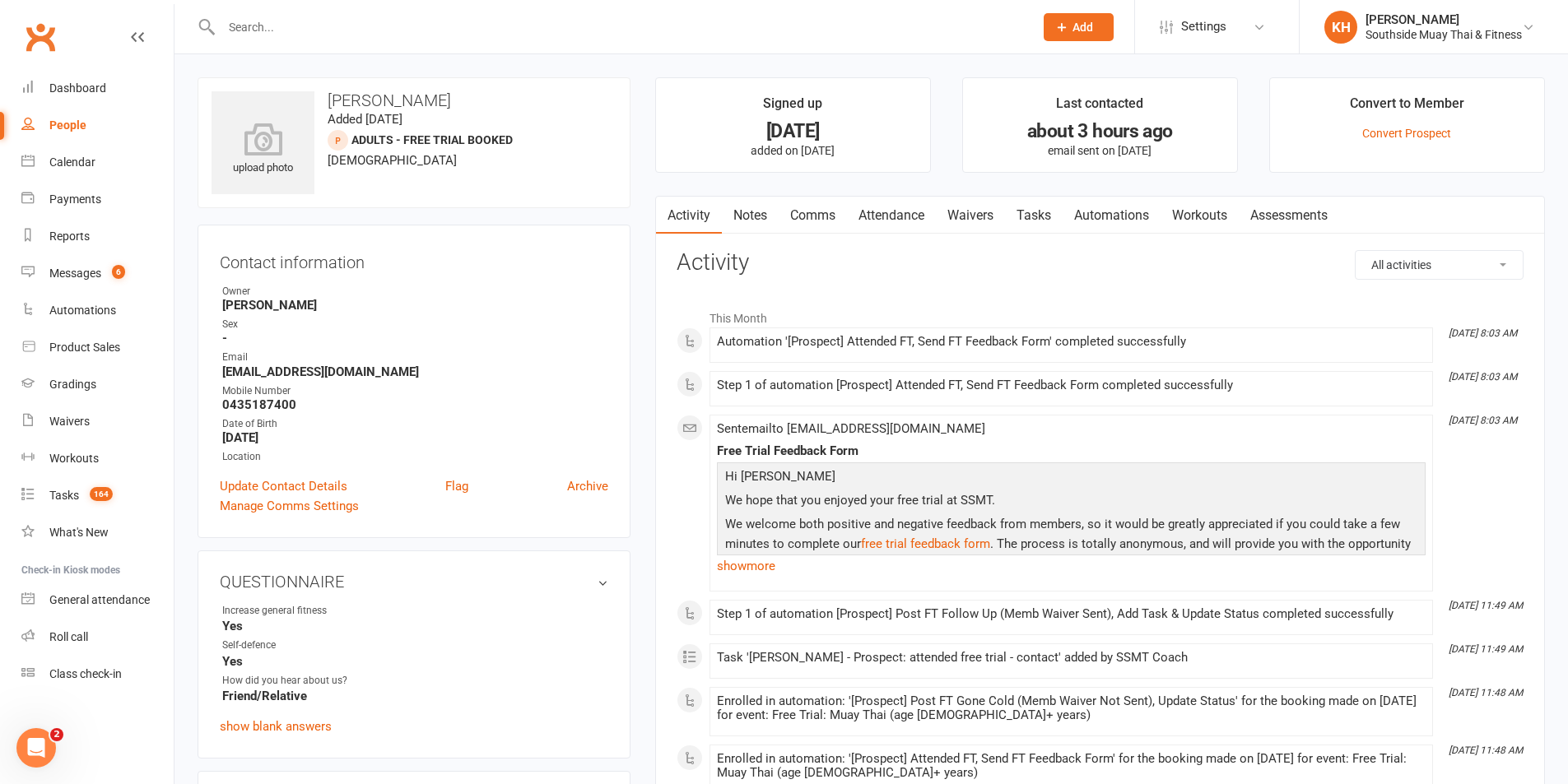
click at [751, 218] on link "Notes" at bounding box center [750, 216] width 57 height 38
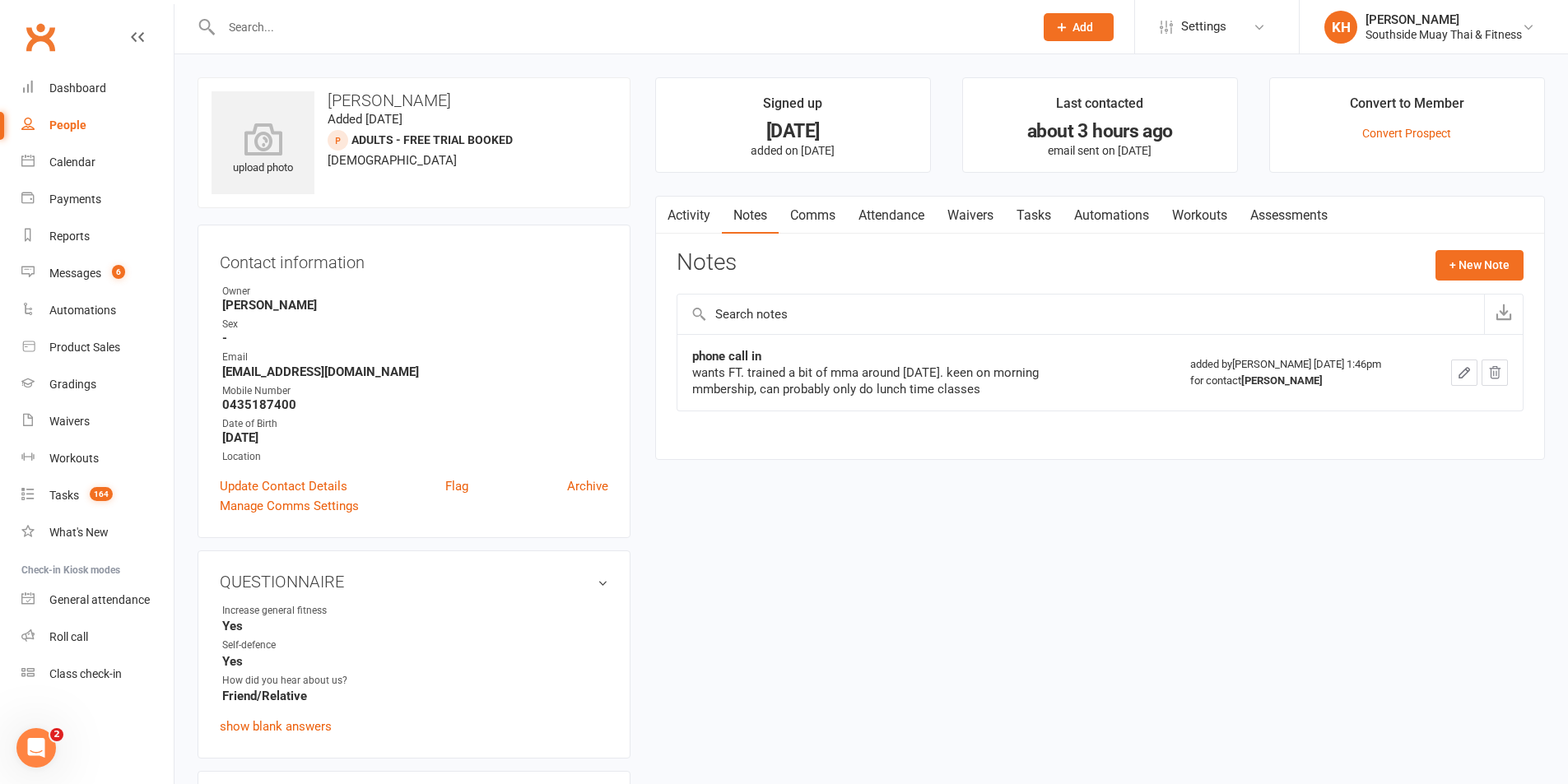
click at [691, 223] on link "Activity" at bounding box center [689, 216] width 66 height 38
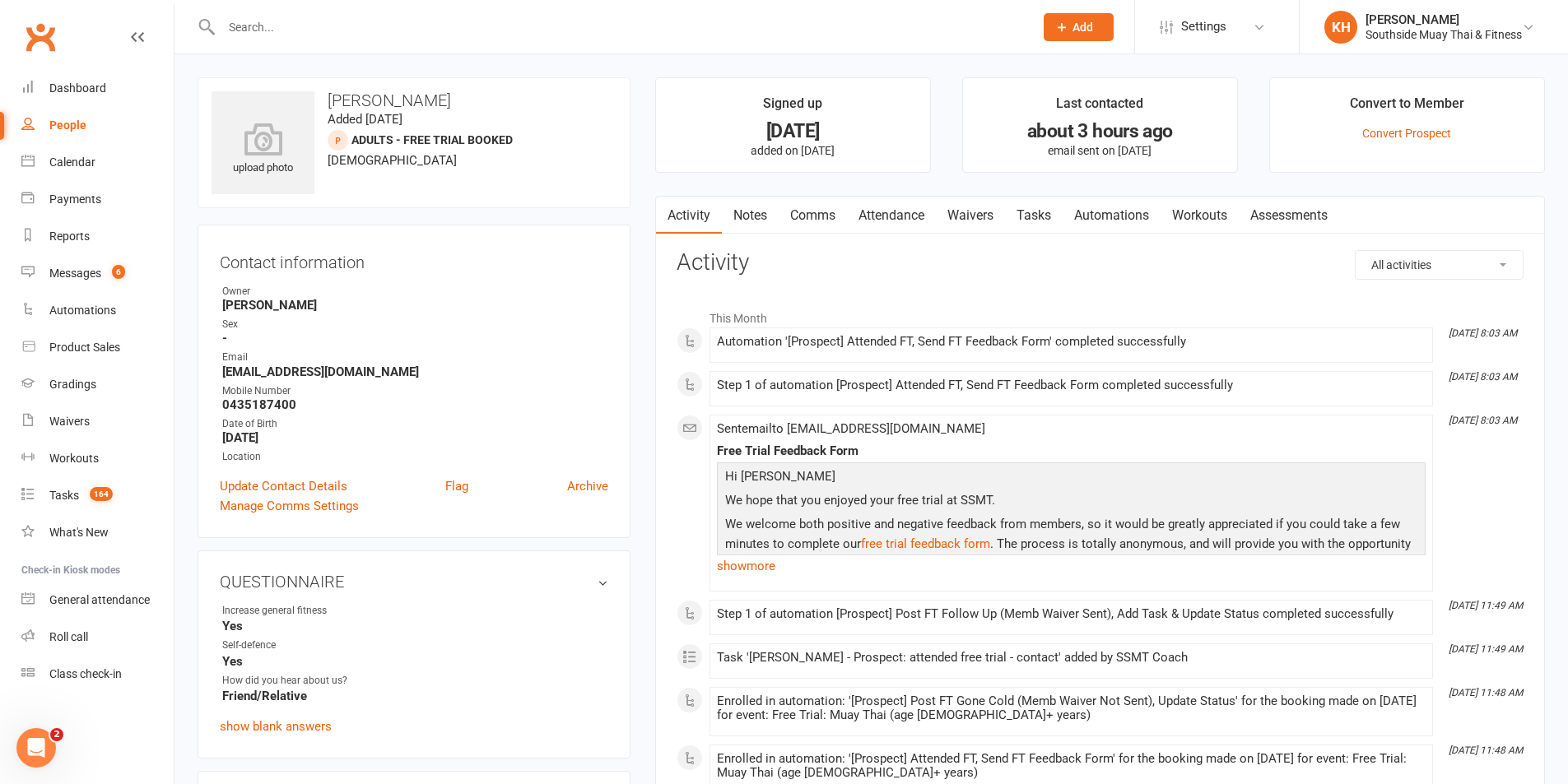
click at [805, 219] on link "Comms" at bounding box center [813, 216] width 69 height 38
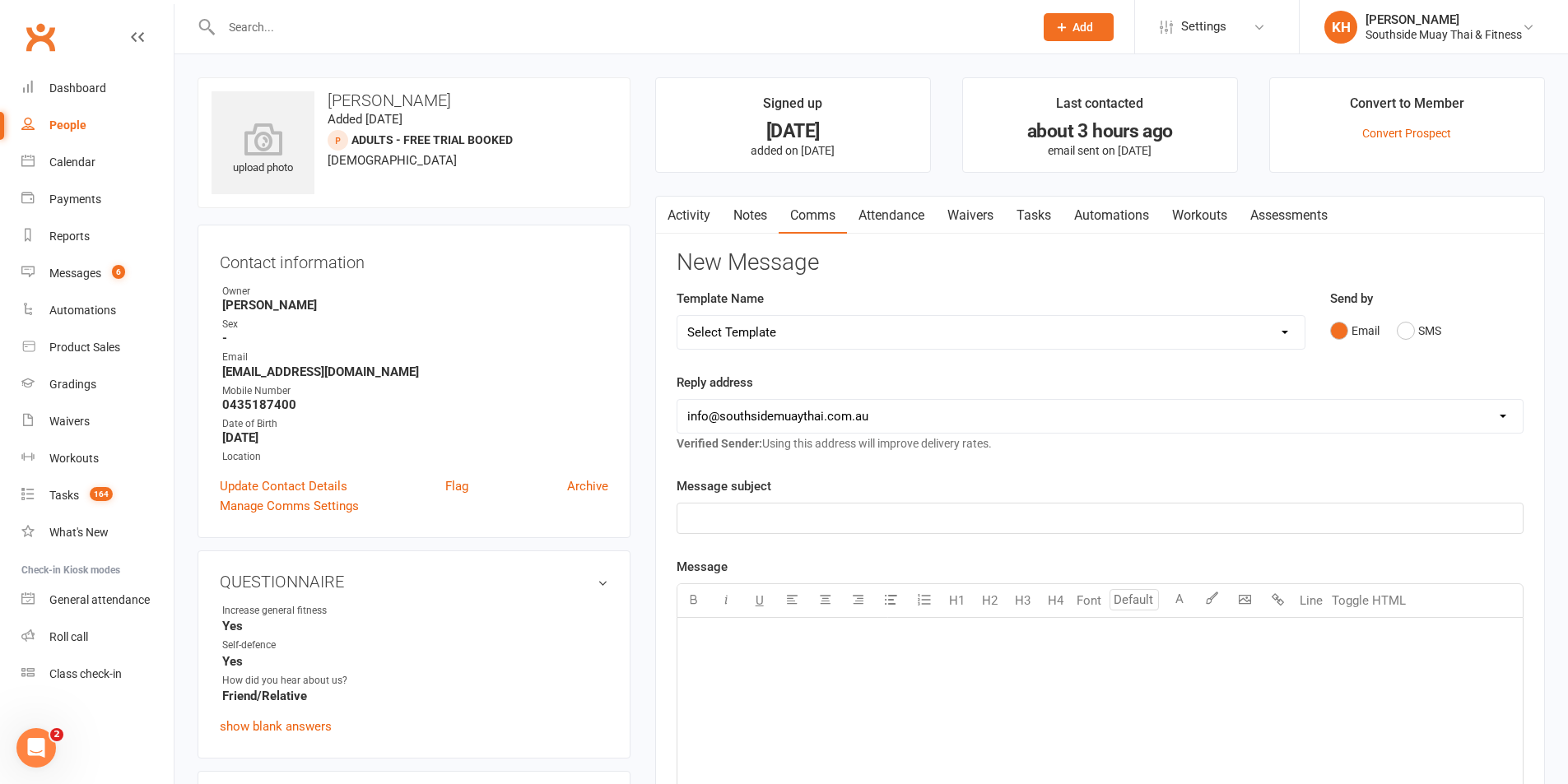
click at [804, 327] on select "Select Template [SMS] Outreach Message: High Risk – Personal From Trainer + Ree…" at bounding box center [991, 332] width 627 height 33
select select "223"
click at [678, 316] on select "Select Template [SMS] Outreach Message: High Risk – Personal From Trainer + Ree…" at bounding box center [991, 332] width 627 height 33
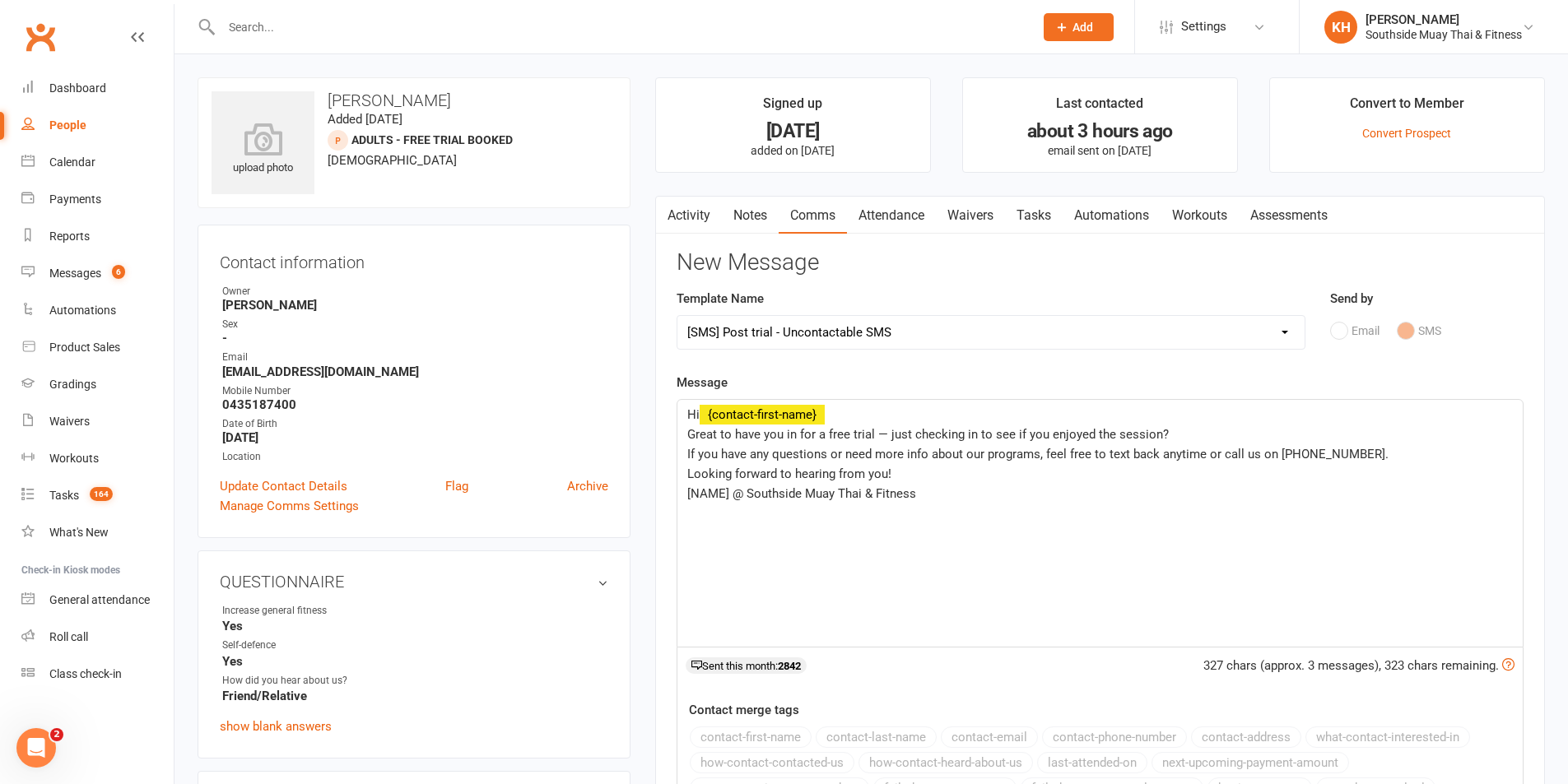
click at [899, 335] on select "Select Template [SMS] Outreach Message: High Risk – Personal From Trainer + Ree…" at bounding box center [991, 332] width 627 height 33
click at [644, 546] on main "Signed up 3 days ago added on 12 Aug 2025 Last contacted about 3 hours ago emai…" at bounding box center [1099, 543] width 914 height 933
drag, startPoint x: 729, startPoint y: 493, endPoint x: 685, endPoint y: 499, distance: 44.4
click at [685, 499] on div "Hi ﻿ {contact-first-name} Great to have you in for a free trial — just checking…" at bounding box center [1100, 524] width 845 height 247
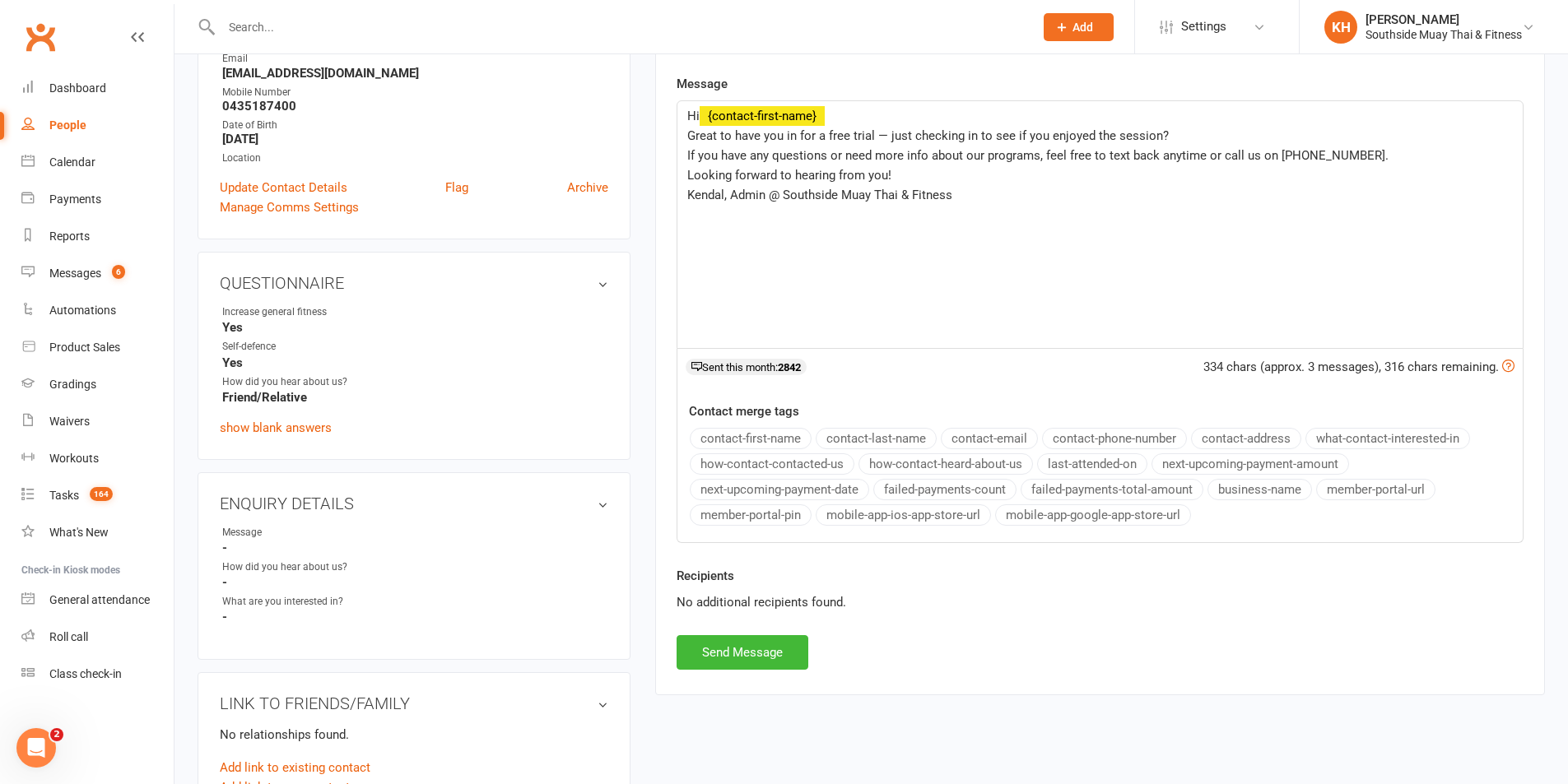
scroll to position [329, 0]
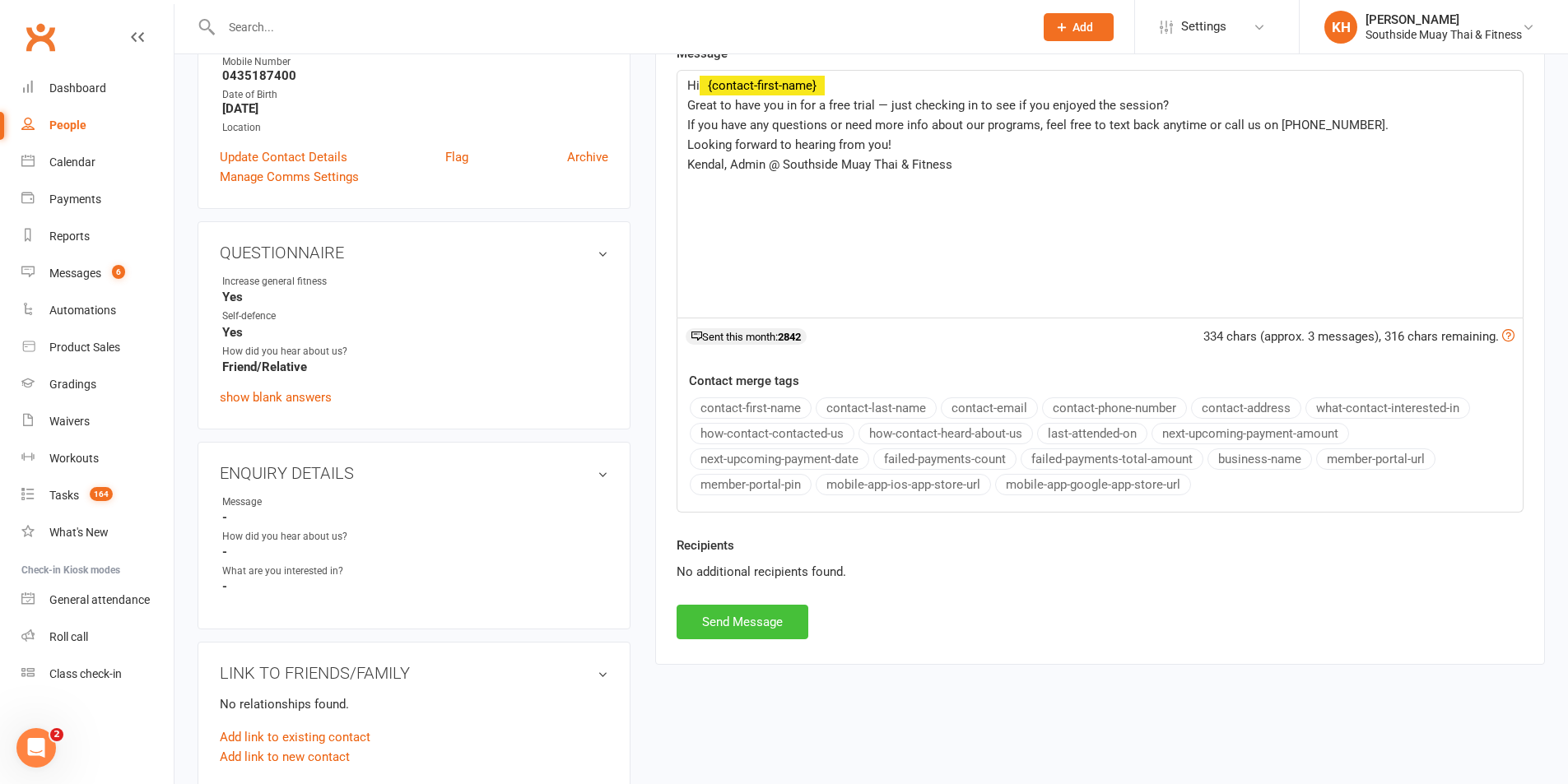
click at [761, 617] on button "Send Message" at bounding box center [743, 622] width 132 height 34
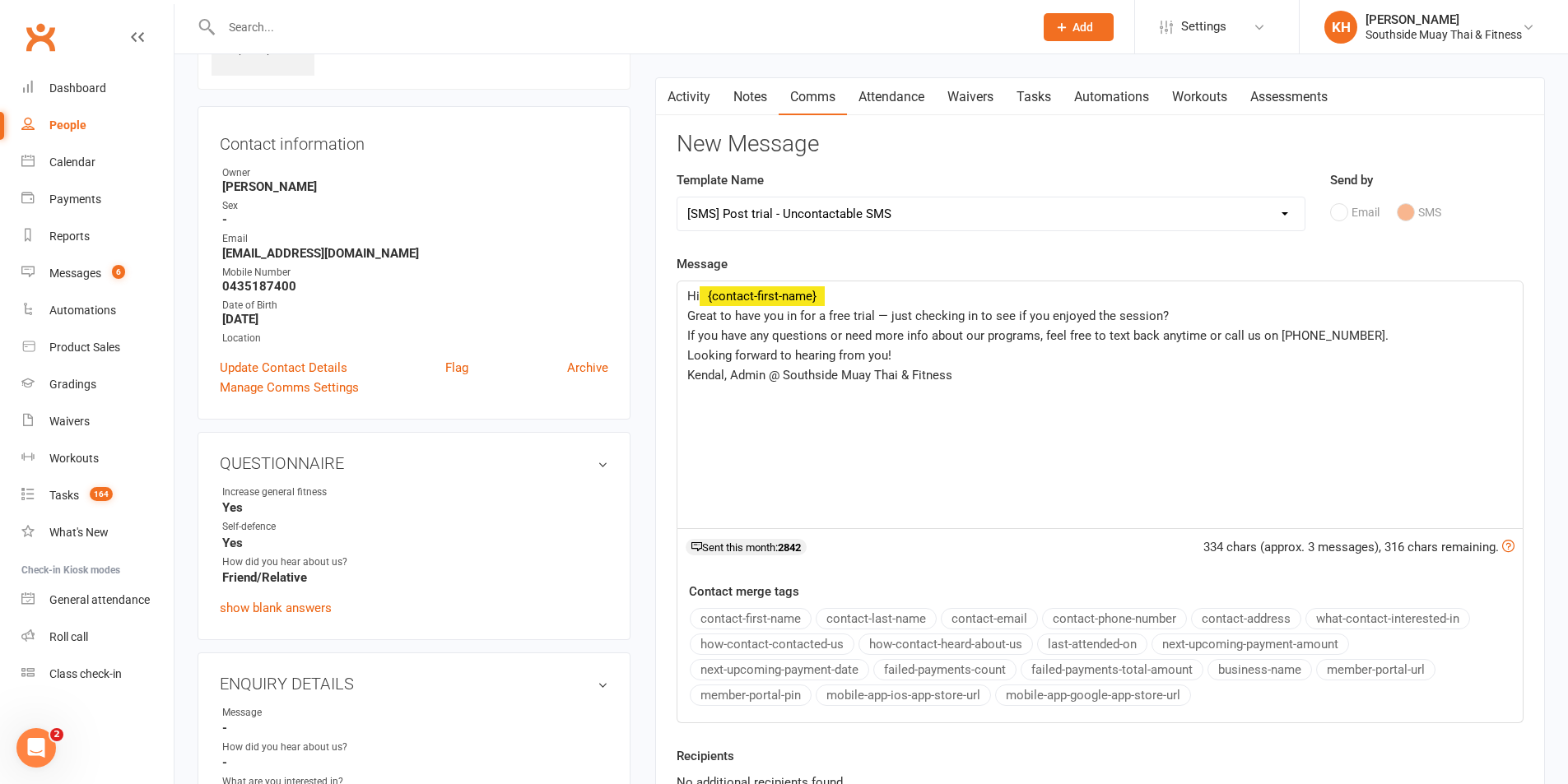
scroll to position [0, 0]
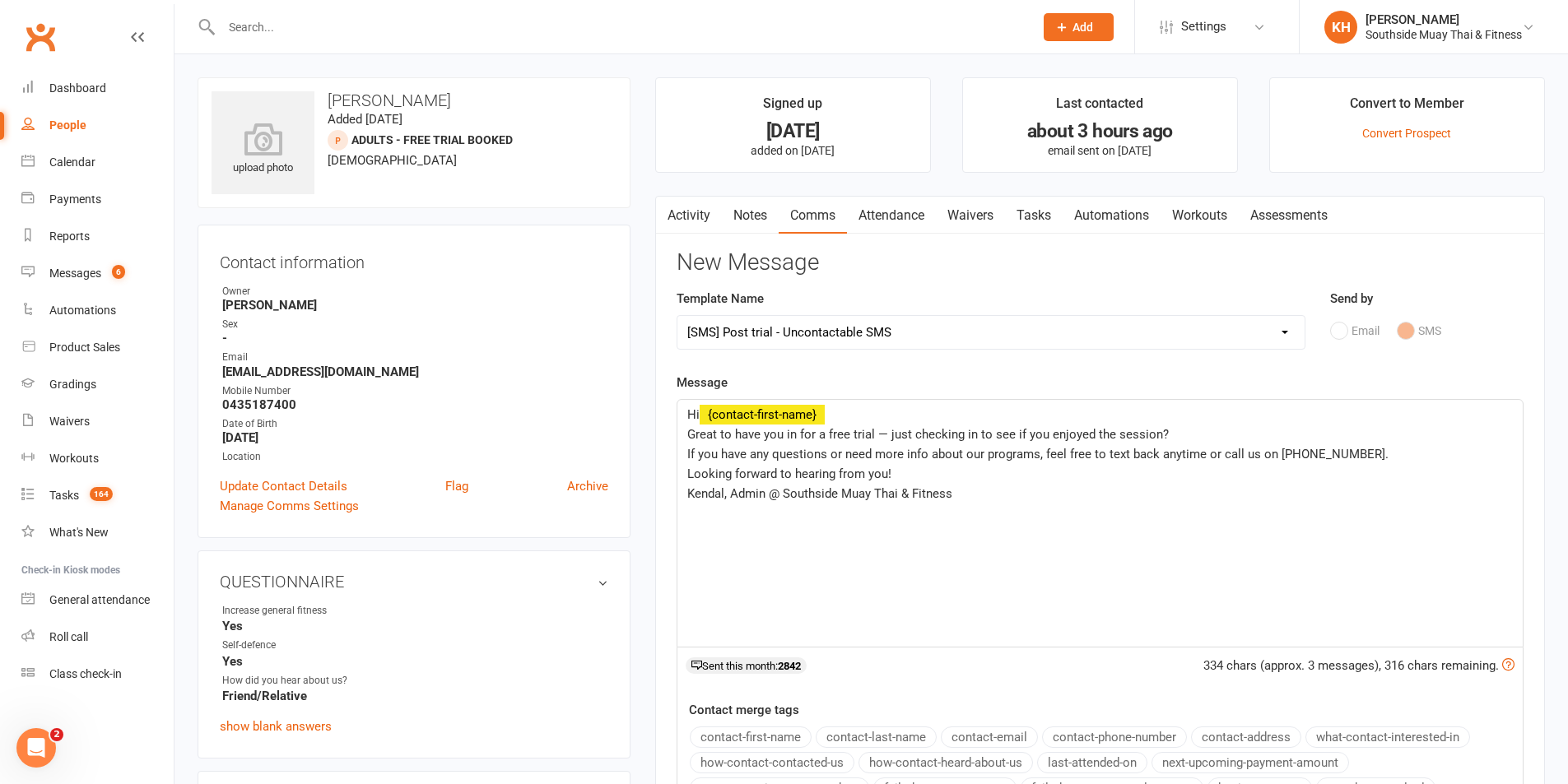
select select
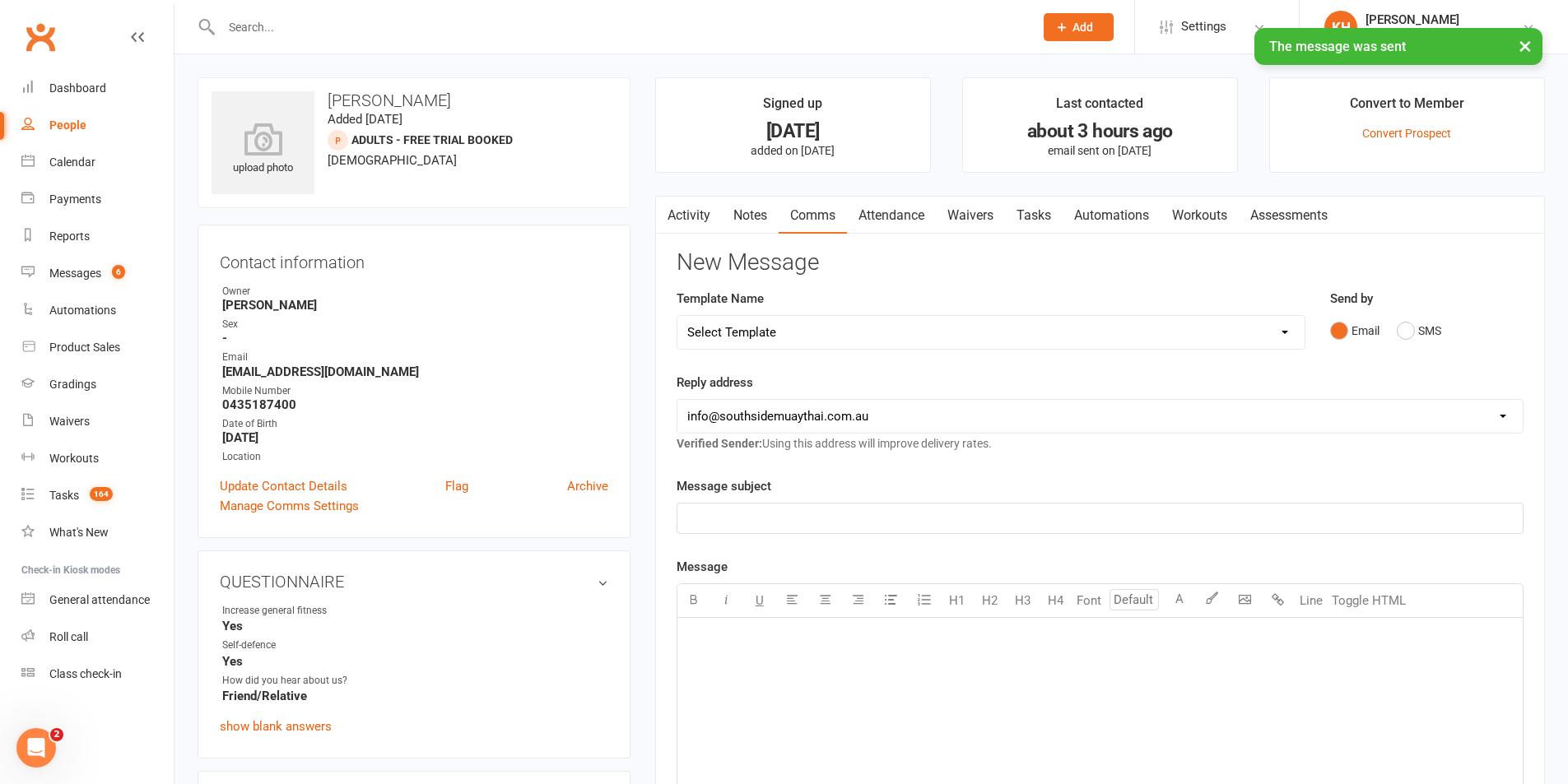
click at [911, 215] on link "Attendance" at bounding box center [891, 216] width 89 height 38
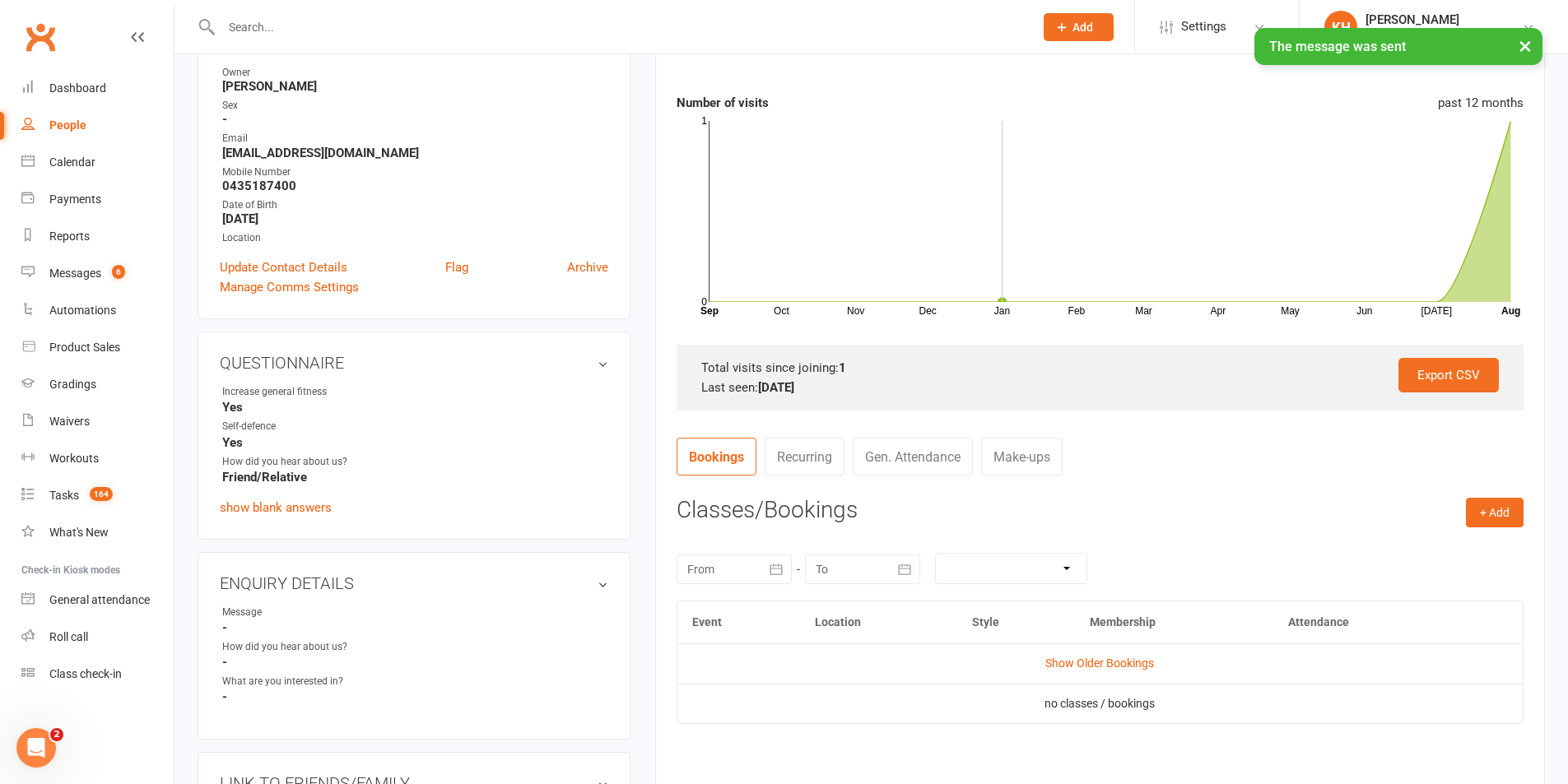
scroll to position [411, 0]
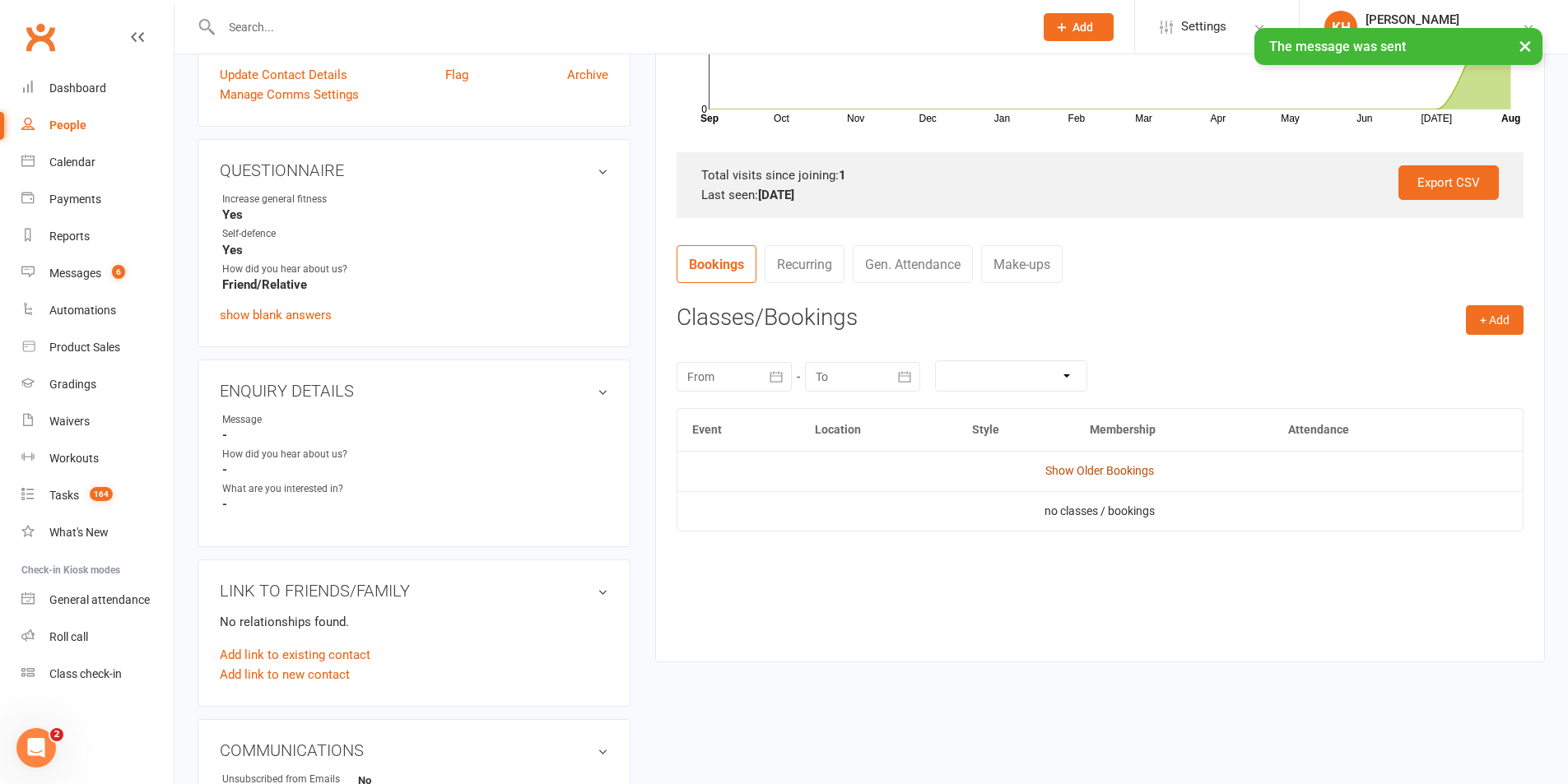
click at [1083, 470] on link "Show Older Bookings" at bounding box center [1099, 470] width 109 height 13
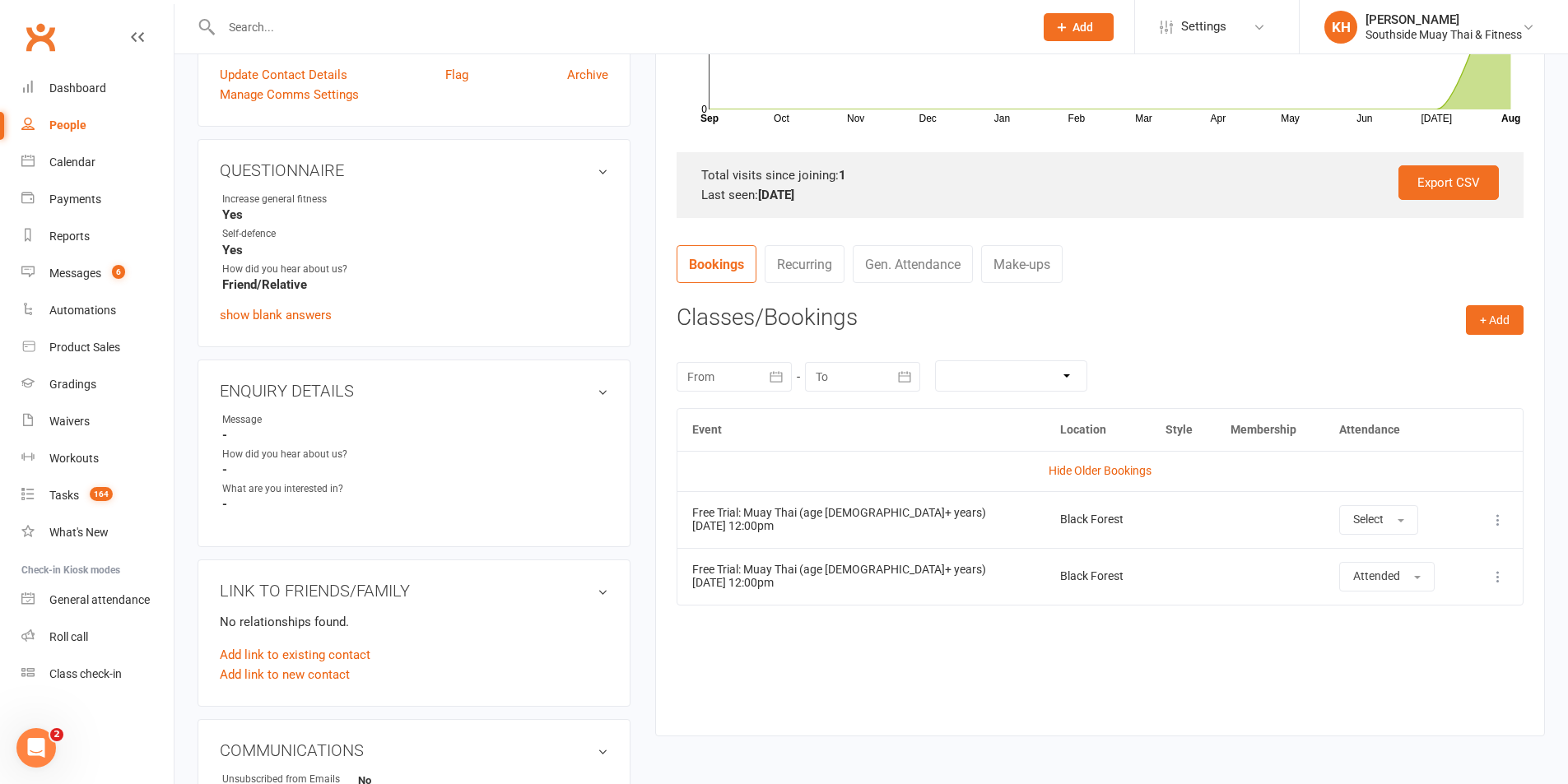
click at [1498, 522] on icon at bounding box center [1498, 519] width 16 height 16
click at [1408, 609] on link "Delete booking" at bounding box center [1426, 618] width 163 height 33
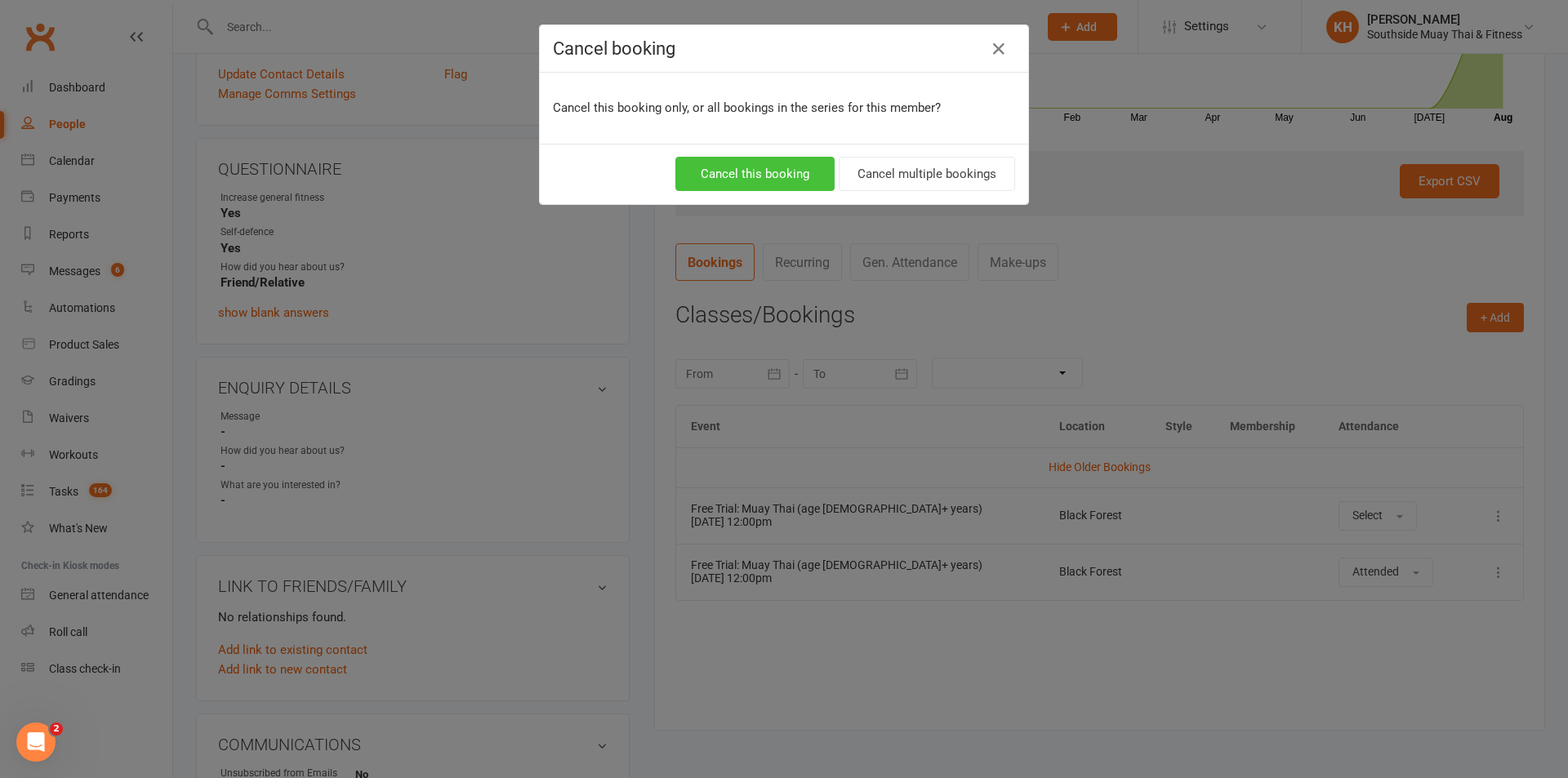
click at [765, 165] on button "Cancel this booking" at bounding box center [754, 173] width 159 height 34
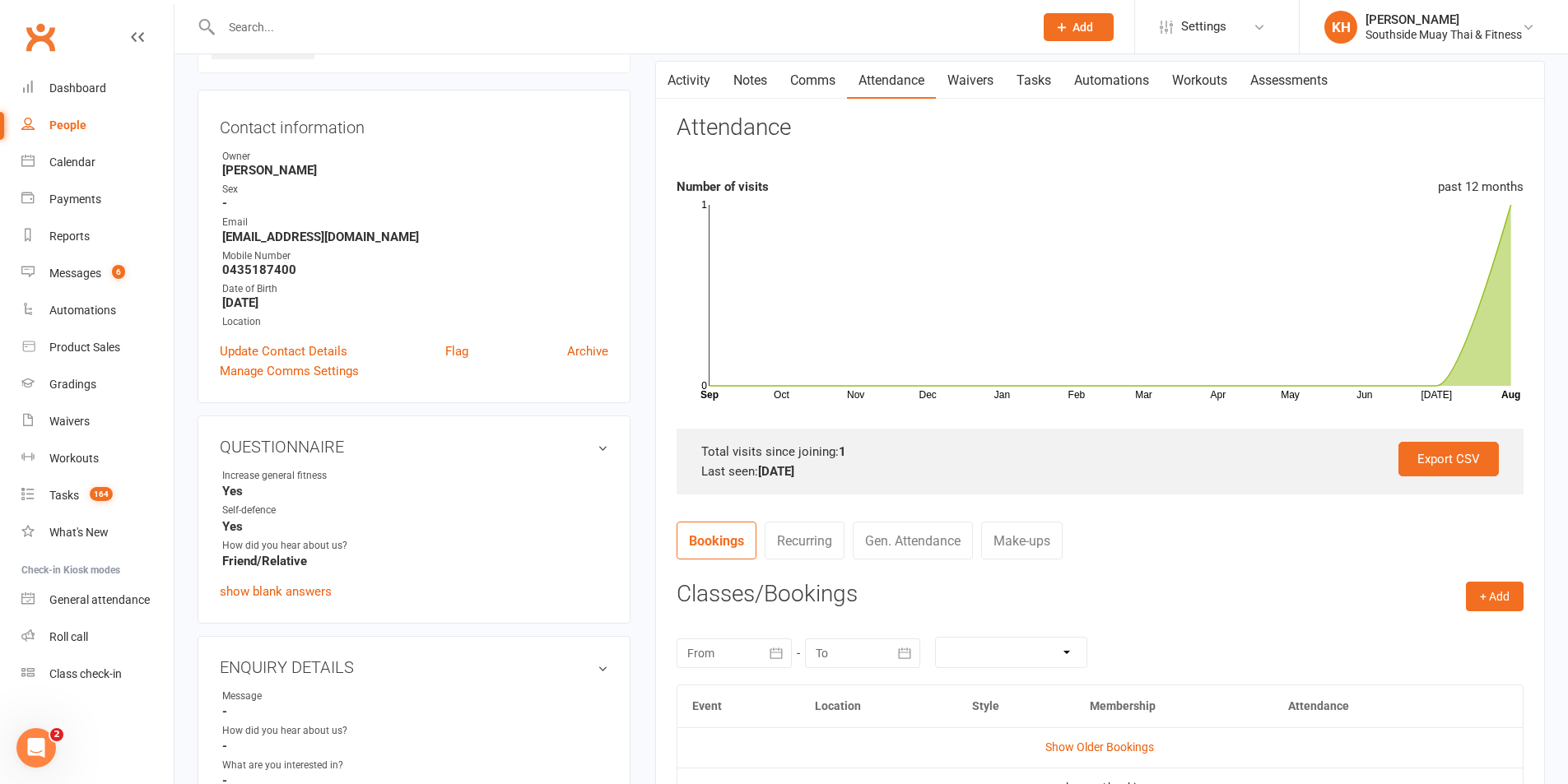
scroll to position [0, 0]
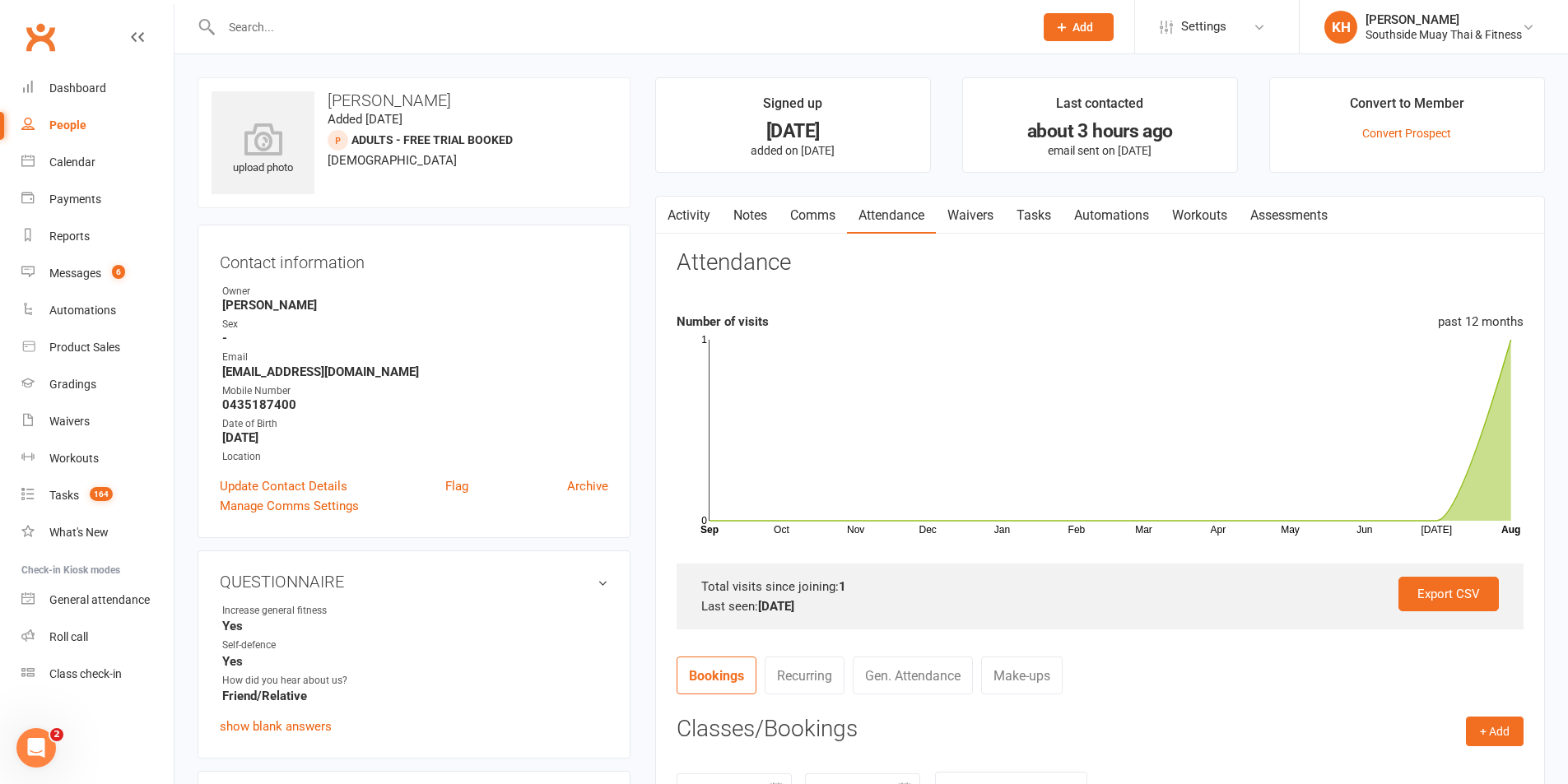
click at [1019, 220] on link "Tasks" at bounding box center [1033, 216] width 57 height 38
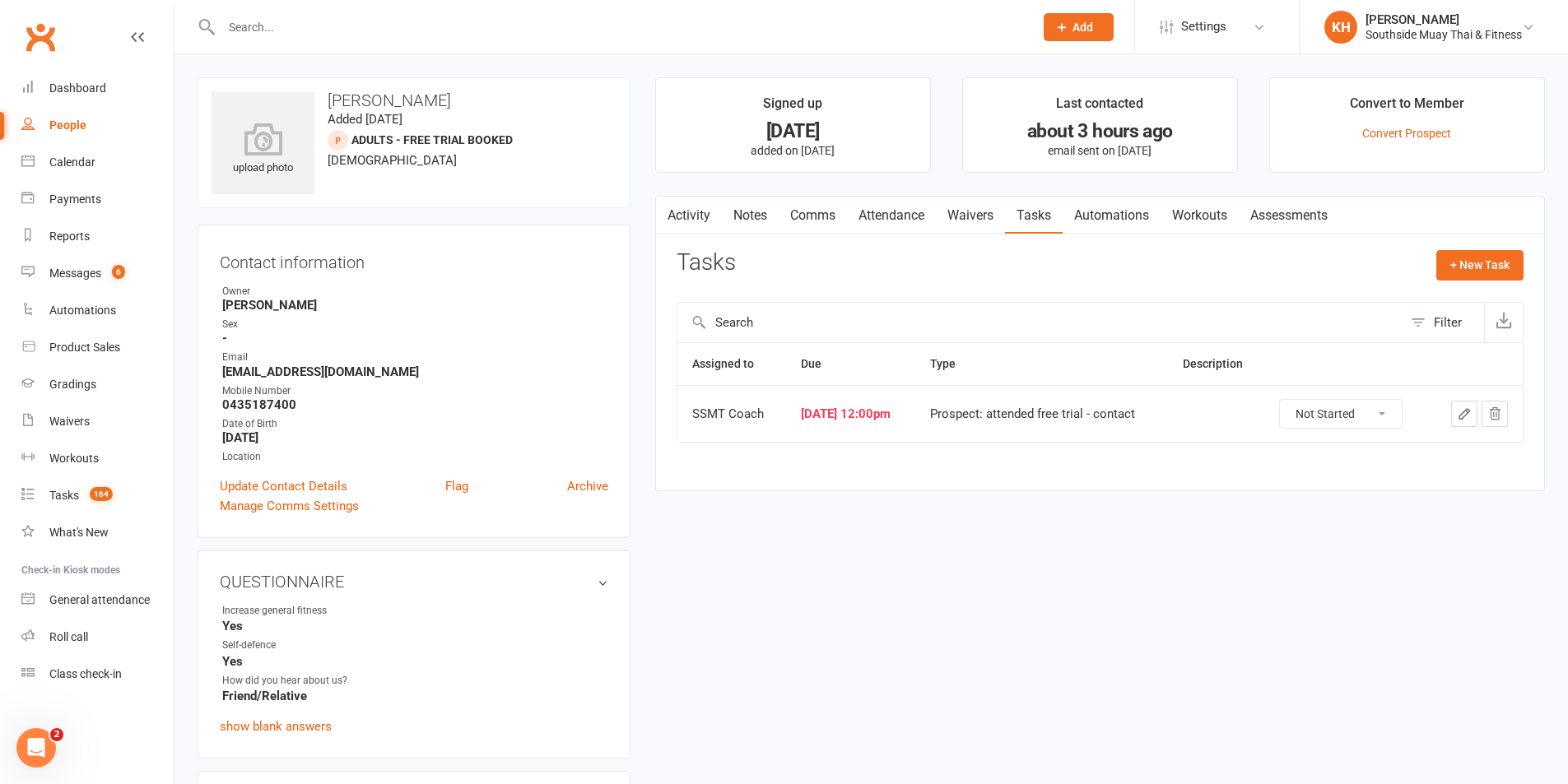
click at [1304, 413] on select "Not Started In Progress Waiting Complete" at bounding box center [1341, 414] width 122 height 28
click at [1290, 400] on select "Not Started In Progress Waiting Complete" at bounding box center [1341, 414] width 122 height 28
select select "started"
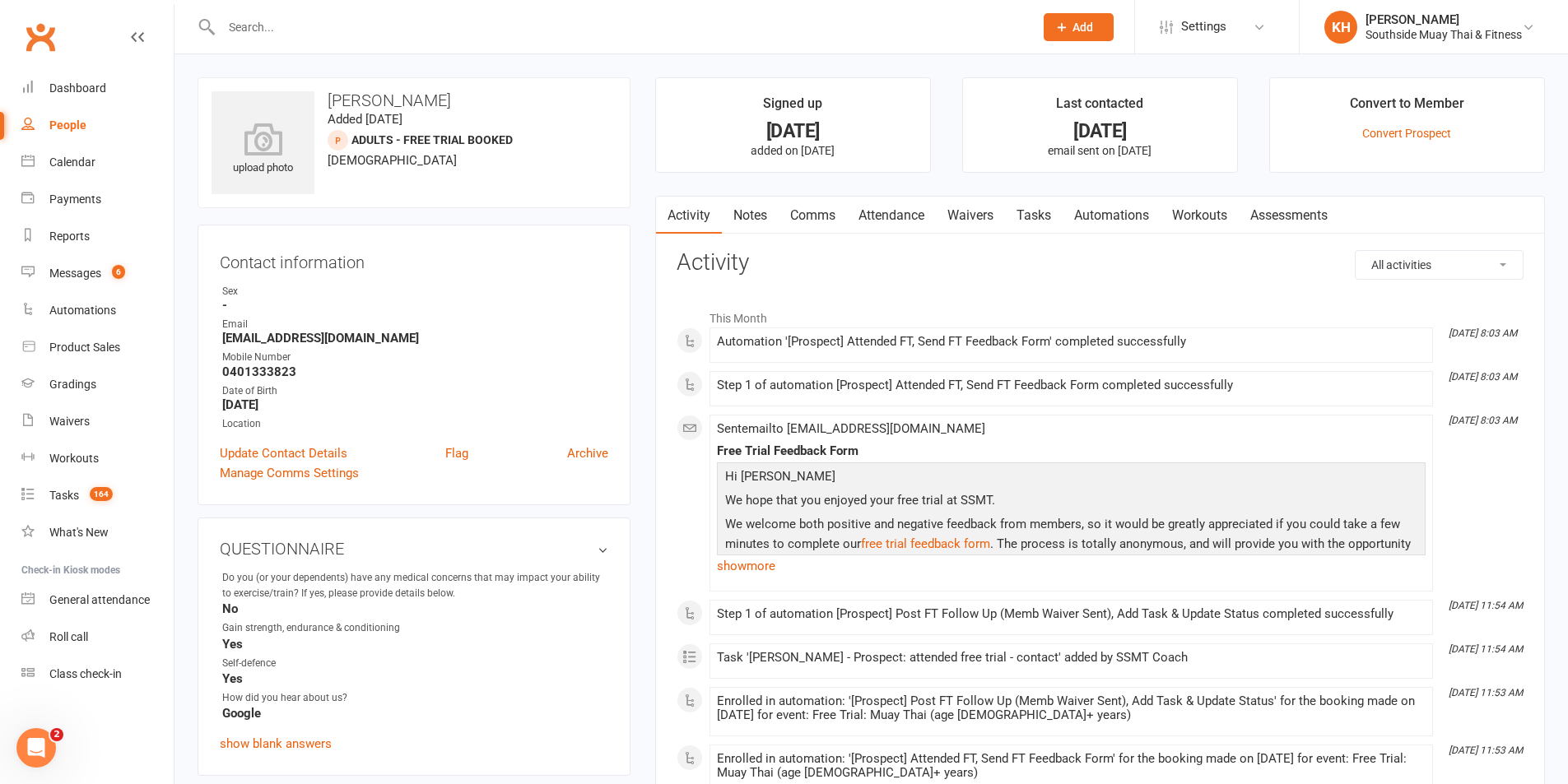
click at [822, 216] on link "Comms" at bounding box center [813, 216] width 69 height 38
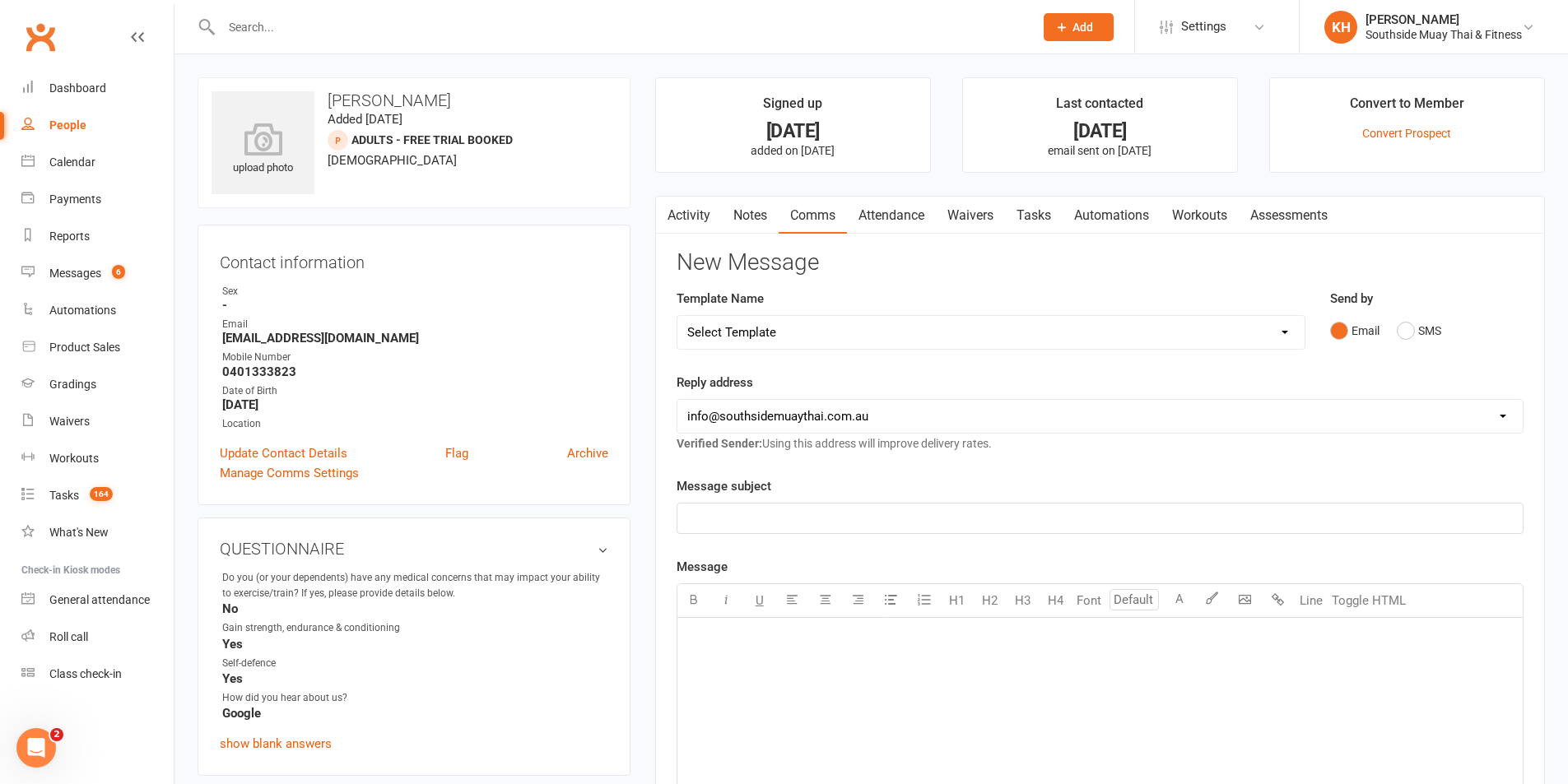
click at [823, 335] on select "Select Template [SMS] Outreach Message: High Risk – Personal From Trainer + Ree…" at bounding box center [991, 332] width 627 height 33
click at [639, 640] on div "upload photo [PERSON_NAME] Added [DATE] Adults - Free Trial Booked prospect [DE…" at bounding box center [414, 735] width 458 height 1316
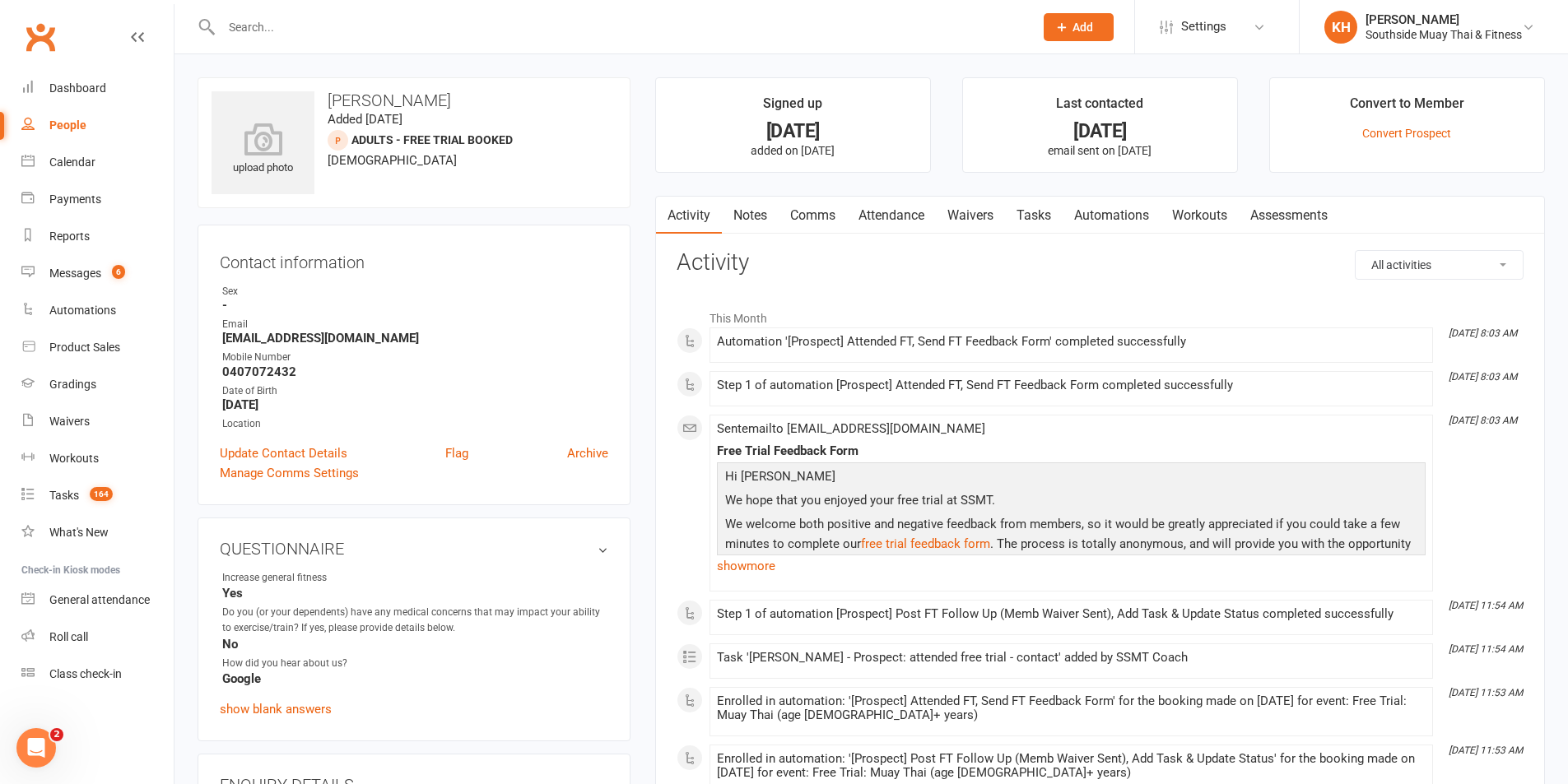
click at [746, 210] on link "Notes" at bounding box center [750, 216] width 57 height 38
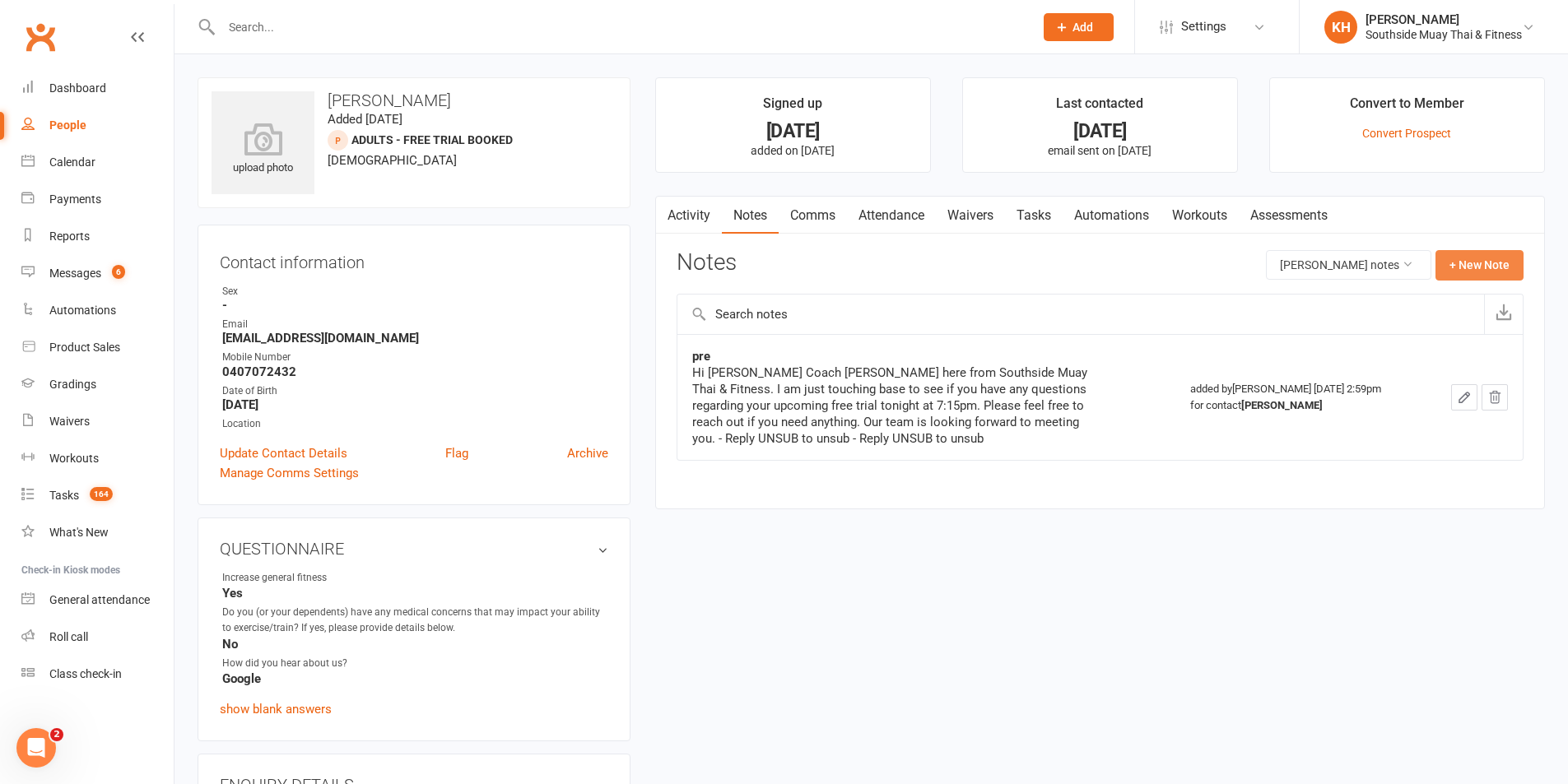
click at [1470, 259] on button "+ New Note" at bounding box center [1479, 265] width 88 height 30
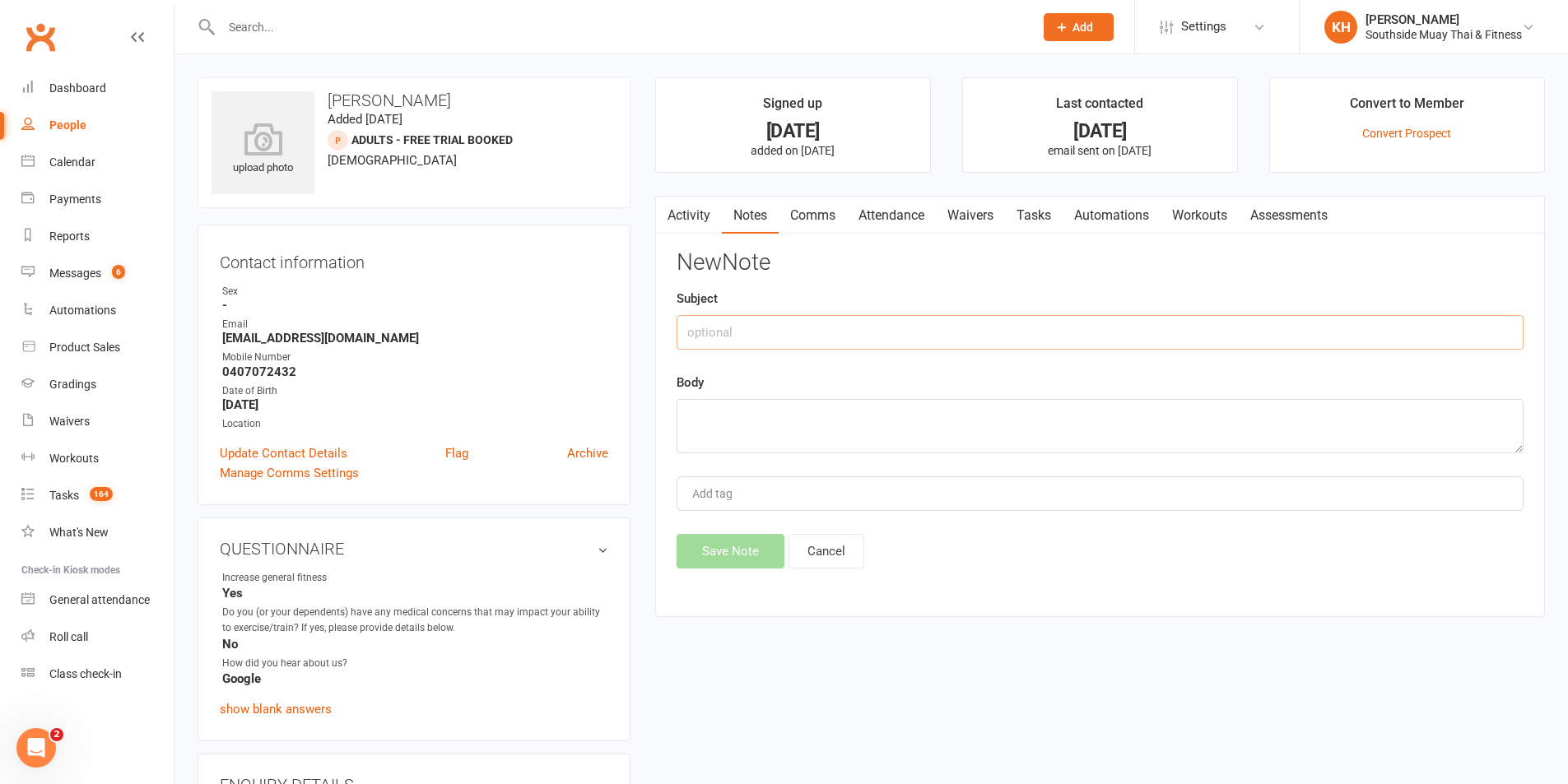
click at [720, 323] on input "text" at bounding box center [1100, 332] width 847 height 34
type input "travelling"
click at [719, 409] on textarea at bounding box center [1100, 426] width 847 height 54
type textarea "said to Lucy they were travelling - likely just came in for a free sesh"
click at [685, 546] on button "Save Note" at bounding box center [731, 551] width 108 height 34
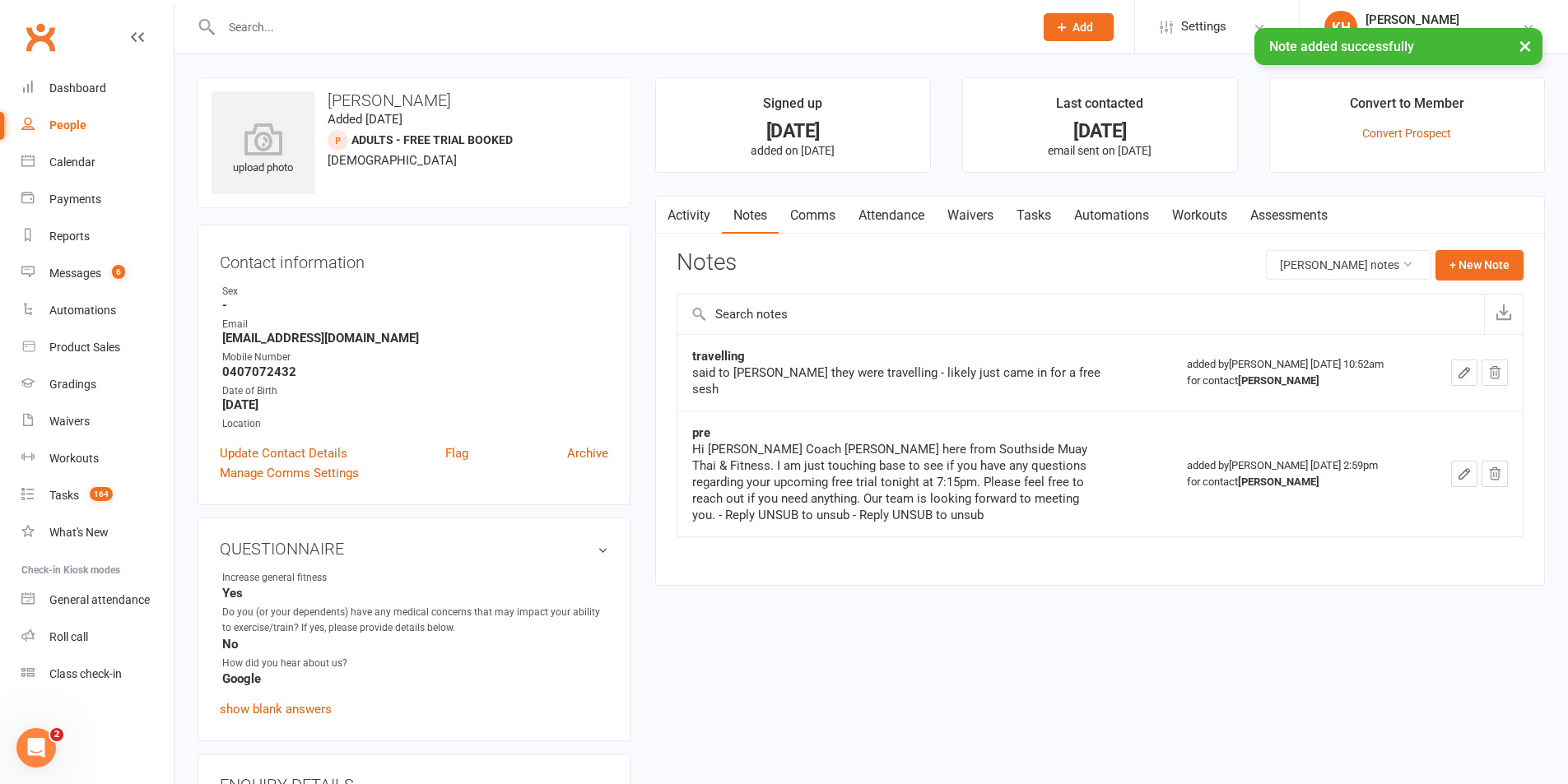
click at [1023, 212] on link "Tasks" at bounding box center [1033, 216] width 57 height 38
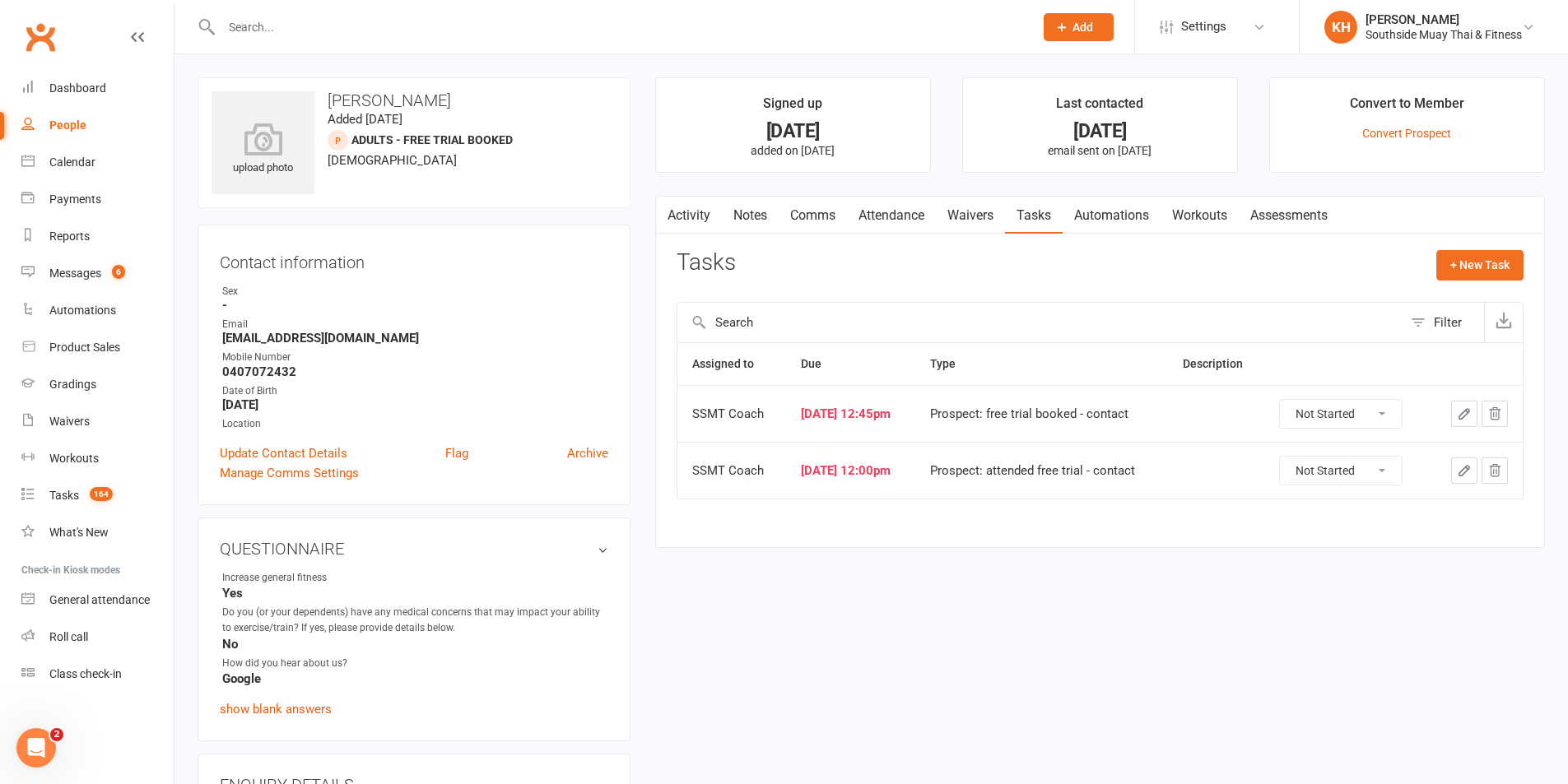
click at [1377, 418] on select "Not Started In Progress Waiting Complete" at bounding box center [1341, 414] width 122 height 28
click at [1337, 513] on div "Assigned to Due Type Description SSMT Coach Aug 12, 2025 12:45pm Prospect: free…" at bounding box center [1100, 433] width 847 height 180
click at [1344, 417] on select "Not Started In Progress Waiting Complete" at bounding box center [1341, 414] width 122 height 28
click at [1290, 400] on select "Not Started In Progress Waiting Complete" at bounding box center [1341, 414] width 122 height 28
select select "unstarted"
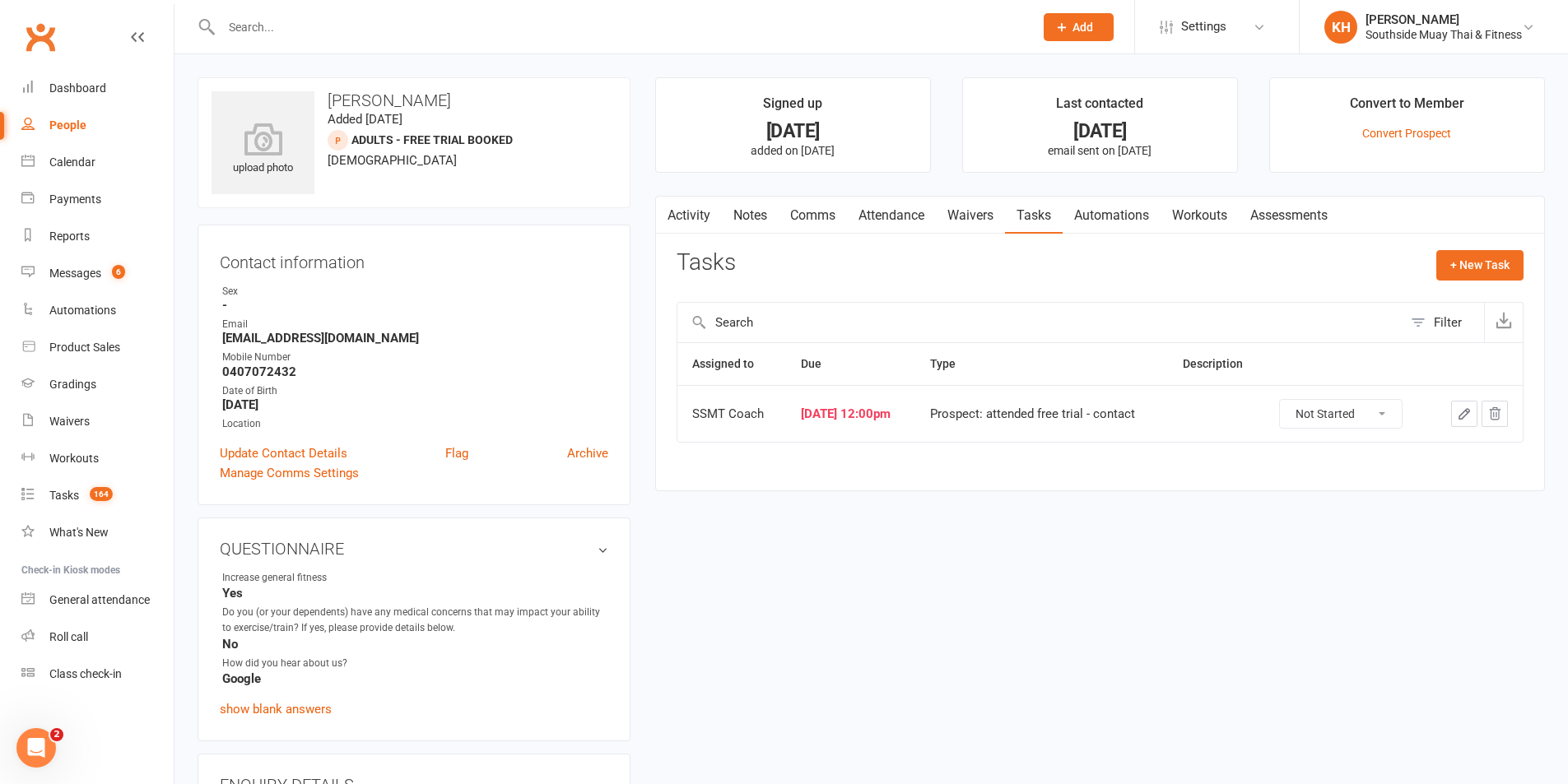
click at [1323, 416] on select "Not Started In Progress Waiting Complete" at bounding box center [1341, 414] width 122 height 28
click at [1290, 400] on select "Not Started In Progress Waiting Complete" at bounding box center [1341, 414] width 122 height 28
select select "unstarted"
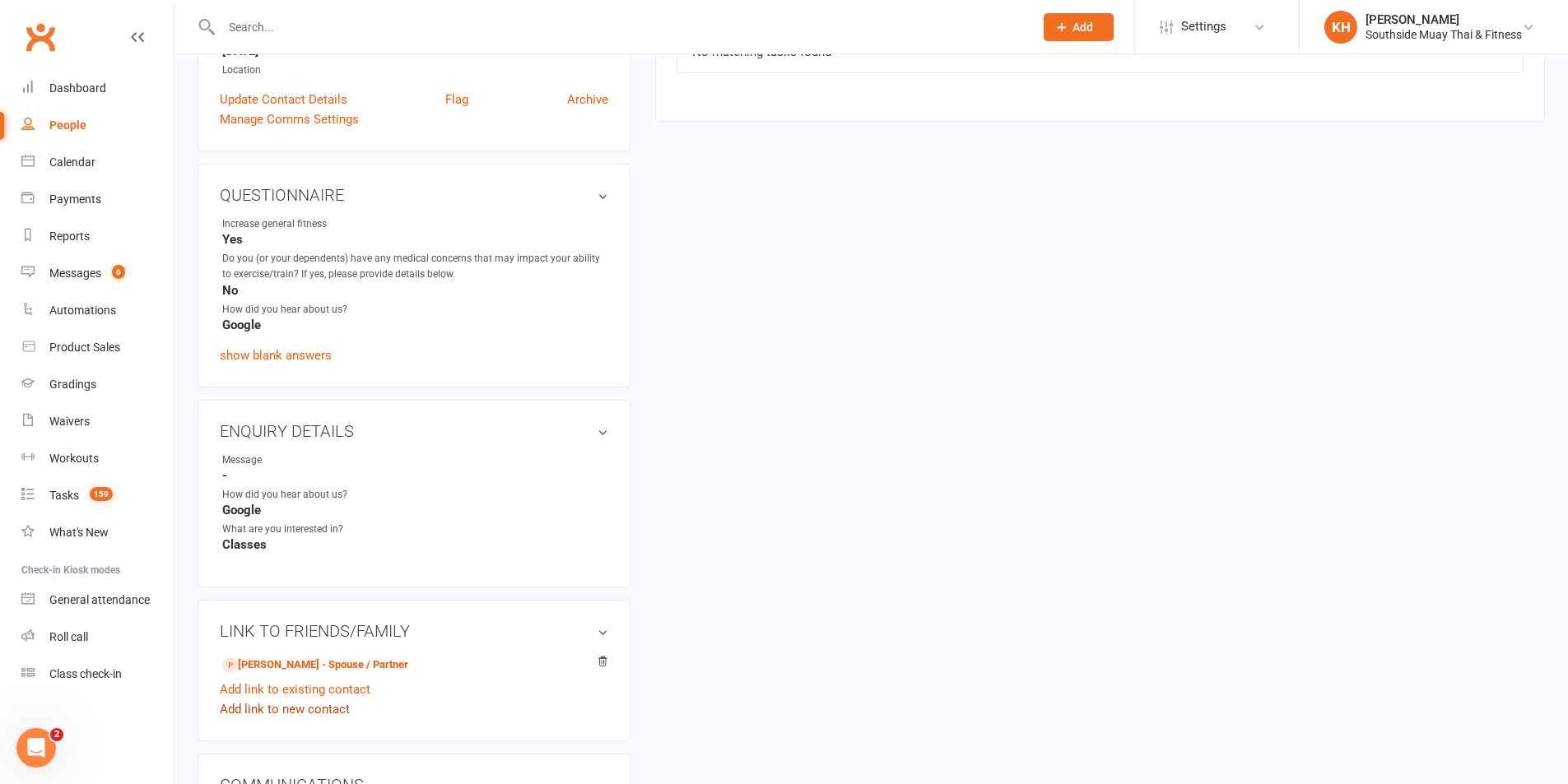
scroll to position [639, 0]
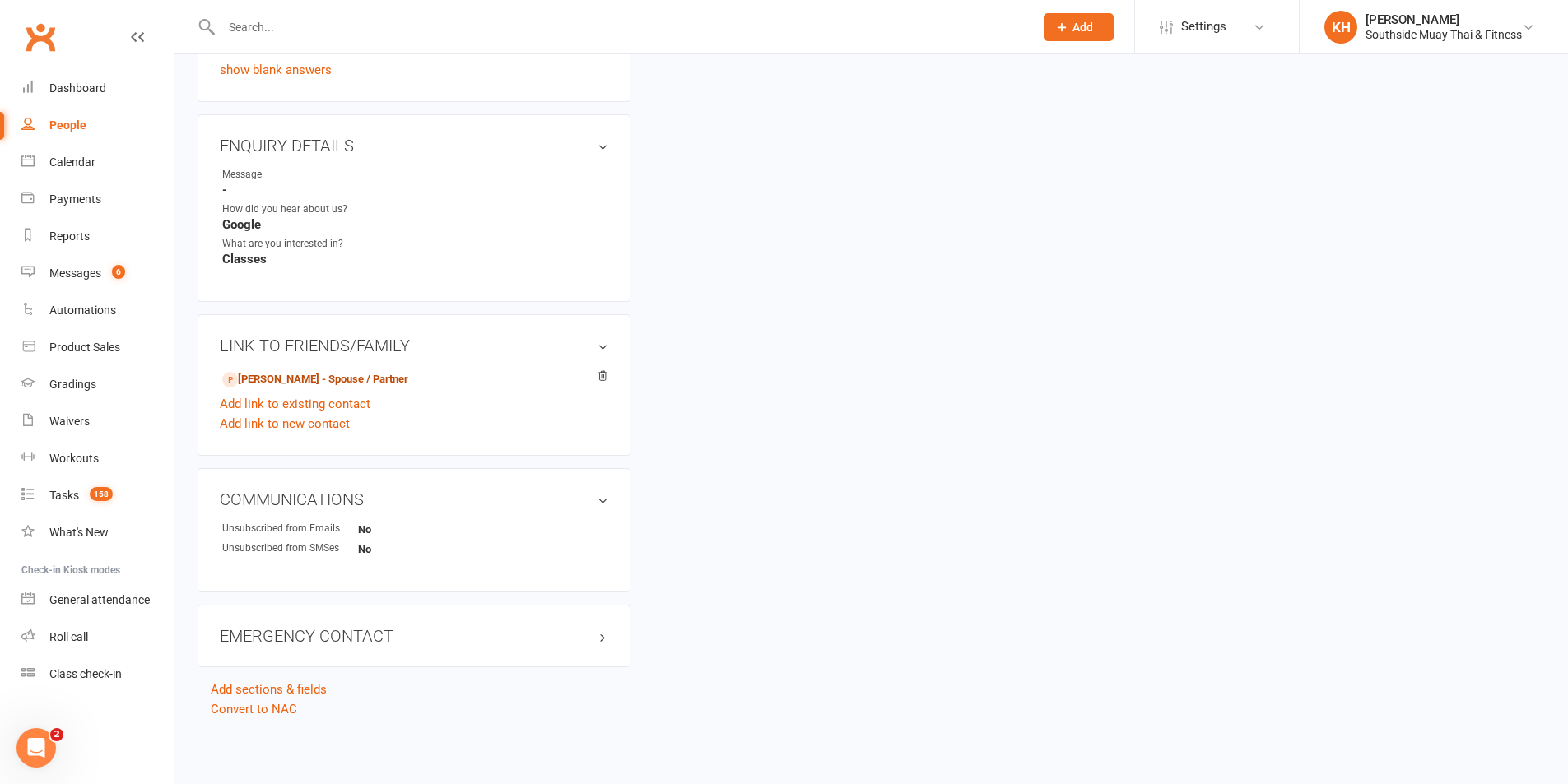
click at [287, 372] on link "Louise Cullen - Spouse / Partner" at bounding box center [314, 380] width 186 height 17
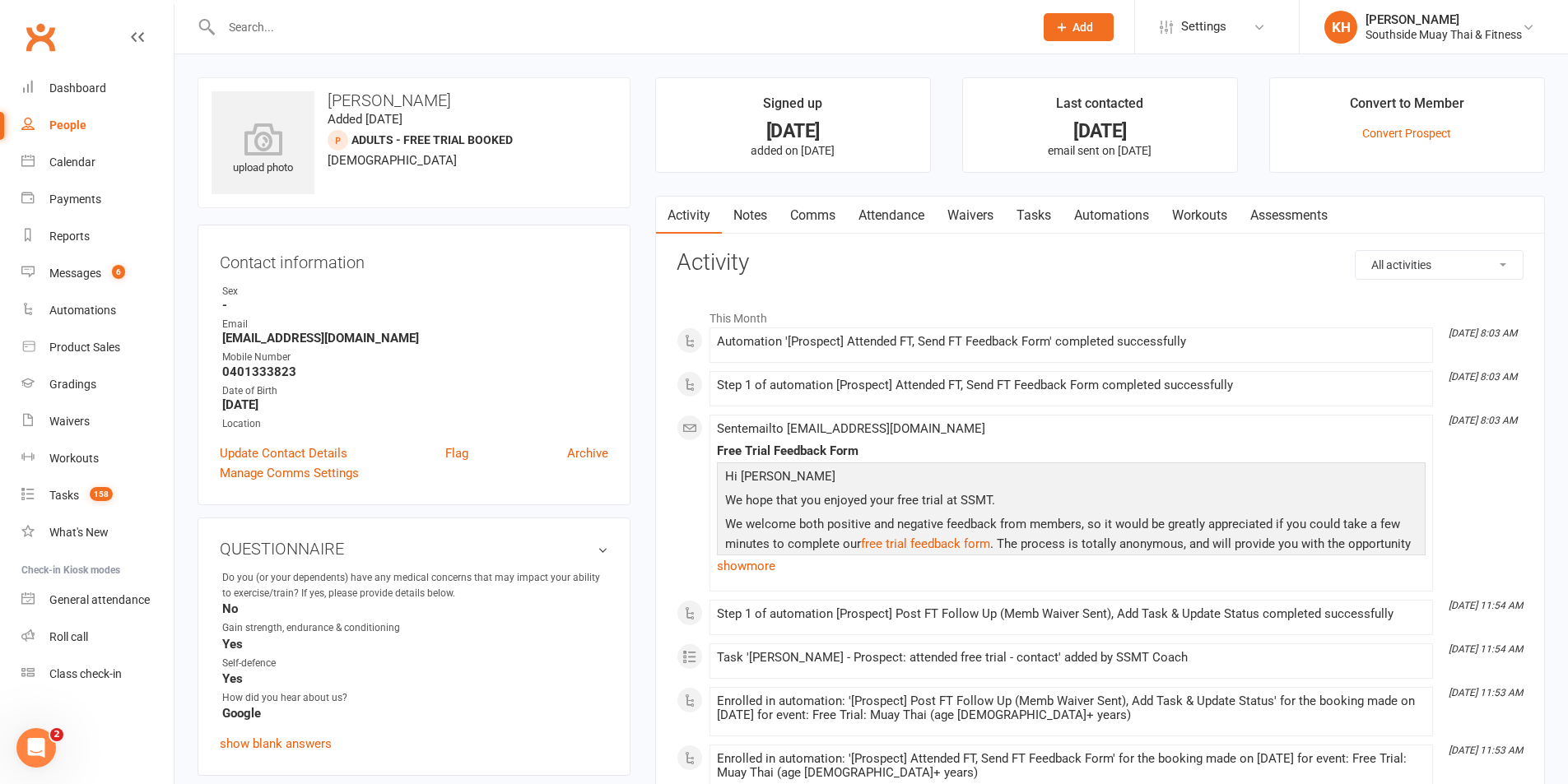
click at [1047, 207] on link "Tasks" at bounding box center [1033, 216] width 57 height 38
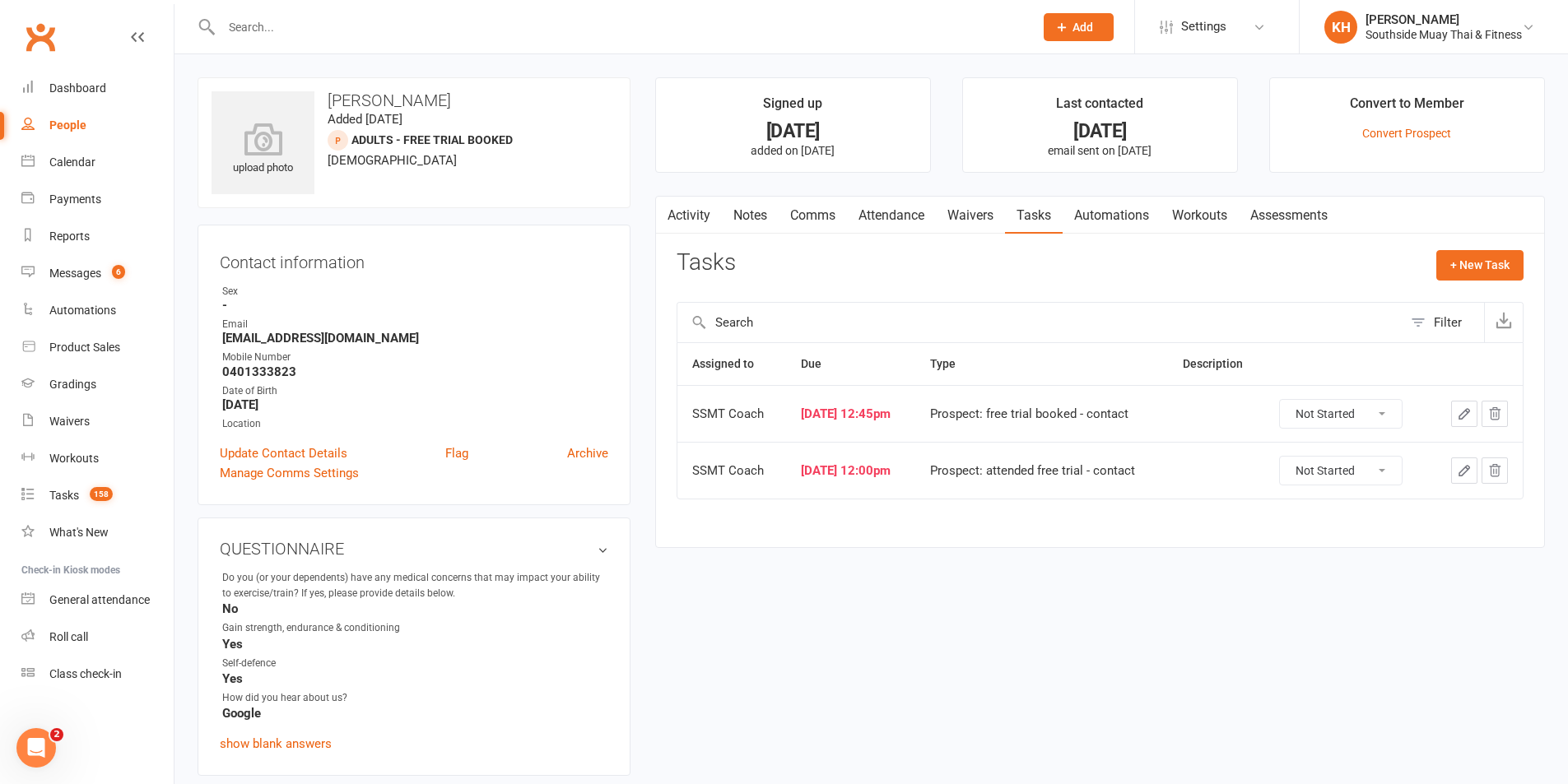
drag, startPoint x: 1349, startPoint y: 404, endPoint x: 1348, endPoint y: 422, distance: 18.0
click at [1349, 404] on select "Not Started In Progress Waiting Complete" at bounding box center [1341, 414] width 122 height 28
click at [1290, 400] on select "Not Started In Progress Waiting Complete" at bounding box center [1341, 414] width 122 height 28
select select "unstarted"
click at [1336, 422] on select "Not Started In Progress Waiting Complete" at bounding box center [1341, 414] width 122 height 28
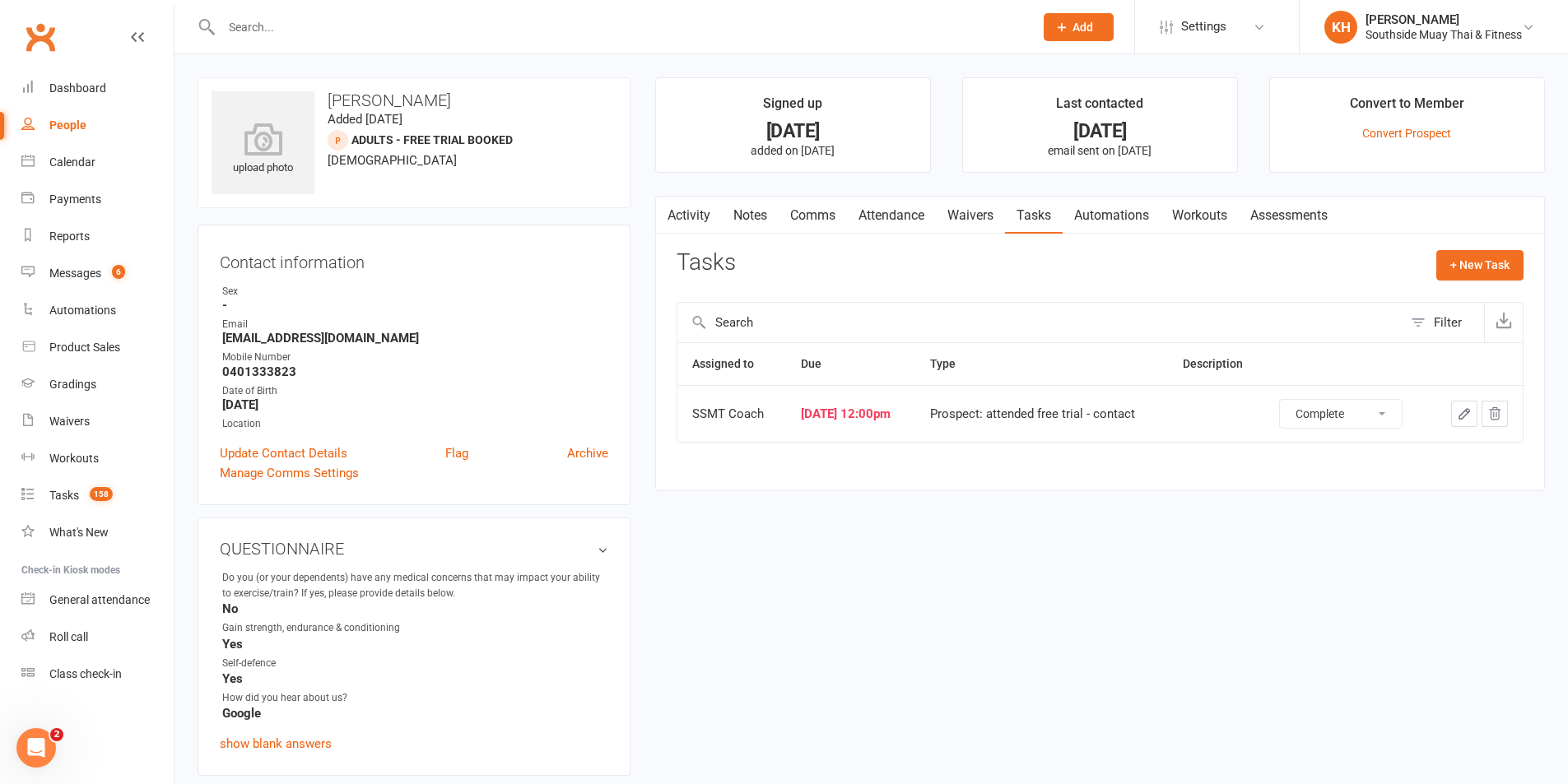
click at [1290, 400] on select "Not Started In Progress Waiting Complete" at bounding box center [1341, 414] width 122 height 28
select select "unstarted"
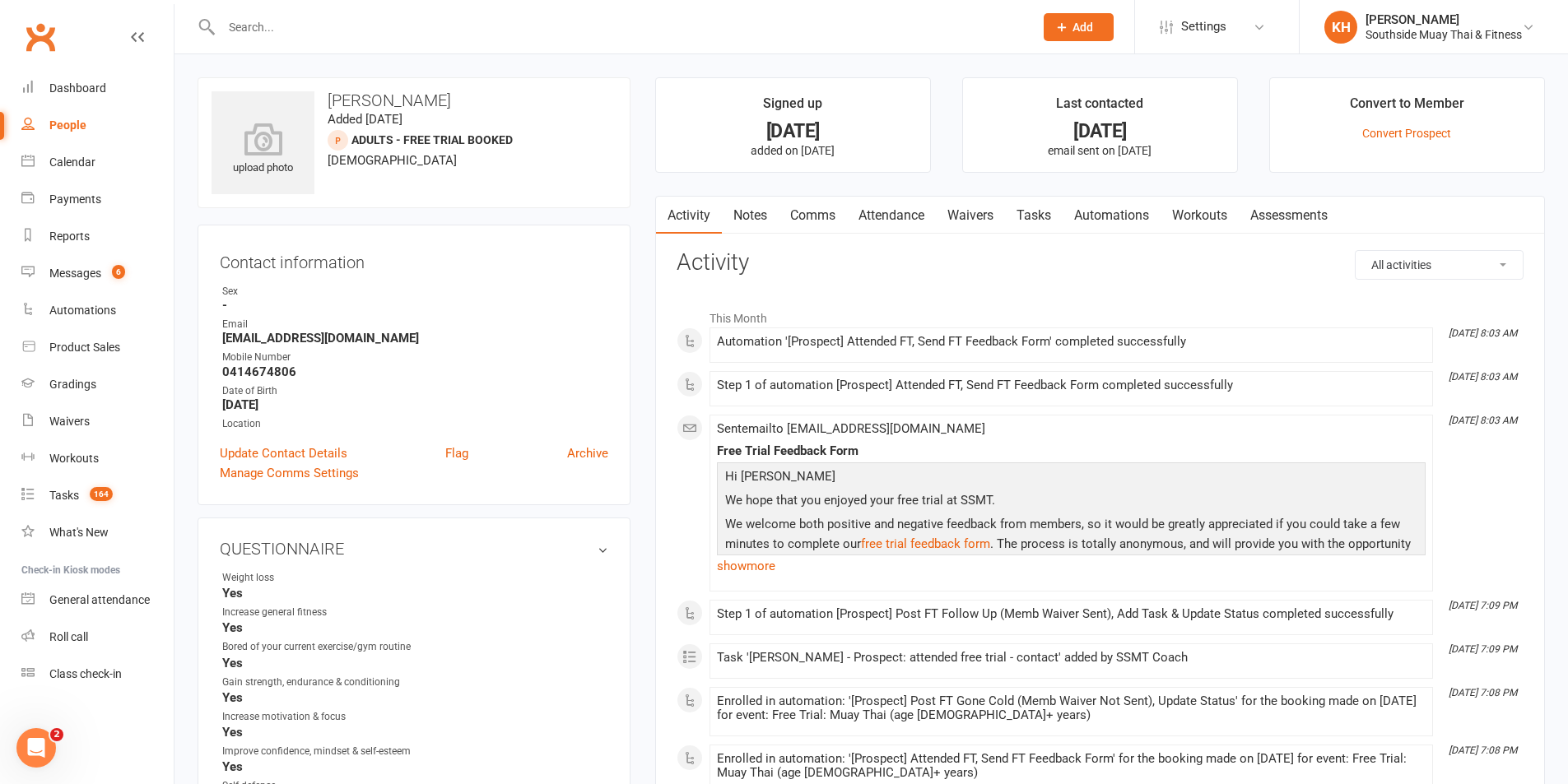
click at [884, 219] on link "Attendance" at bounding box center [891, 216] width 89 height 38
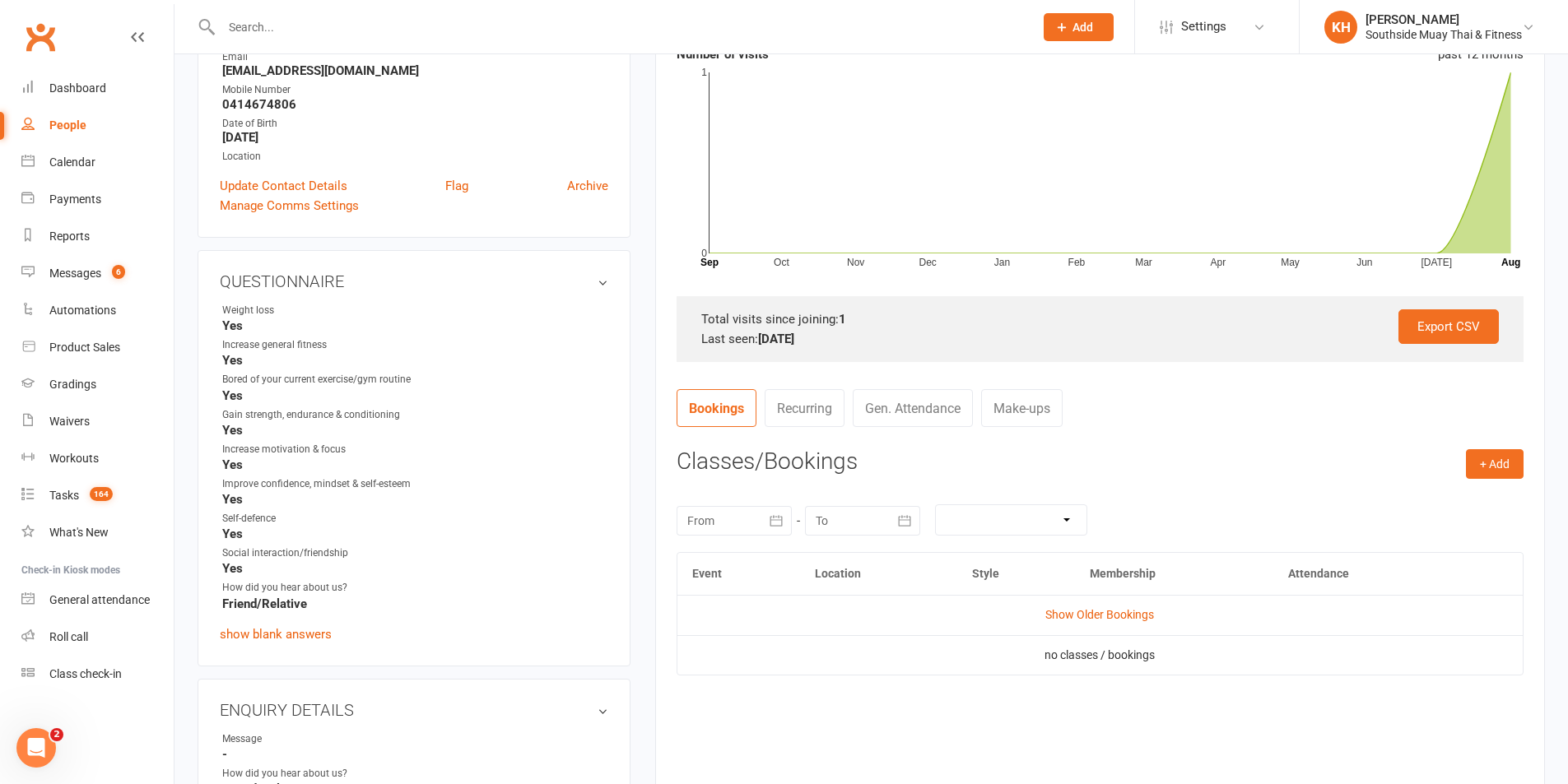
scroll to position [576, 0]
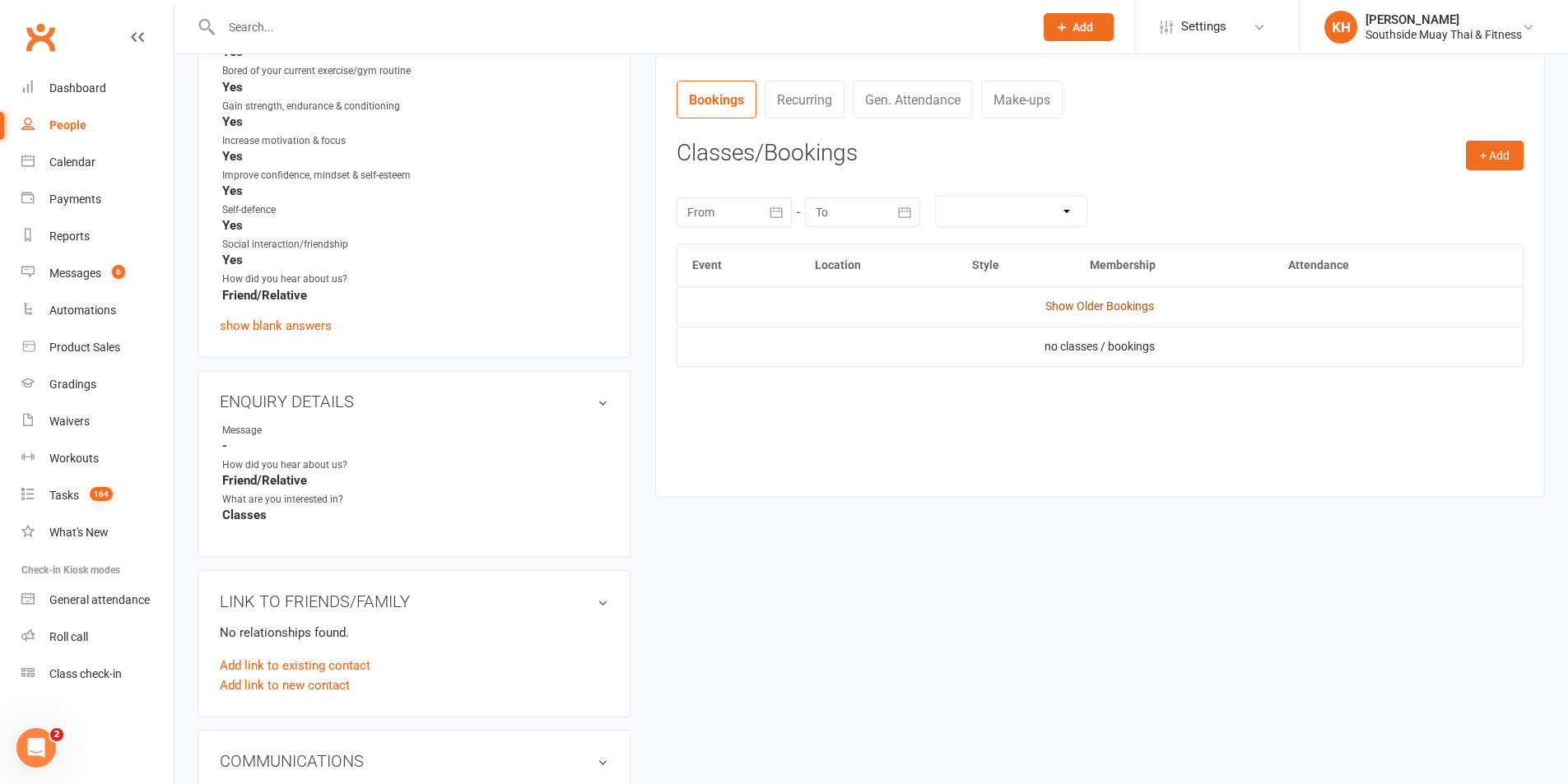
click at [1134, 303] on link "Show Older Bookings" at bounding box center [1099, 306] width 109 height 13
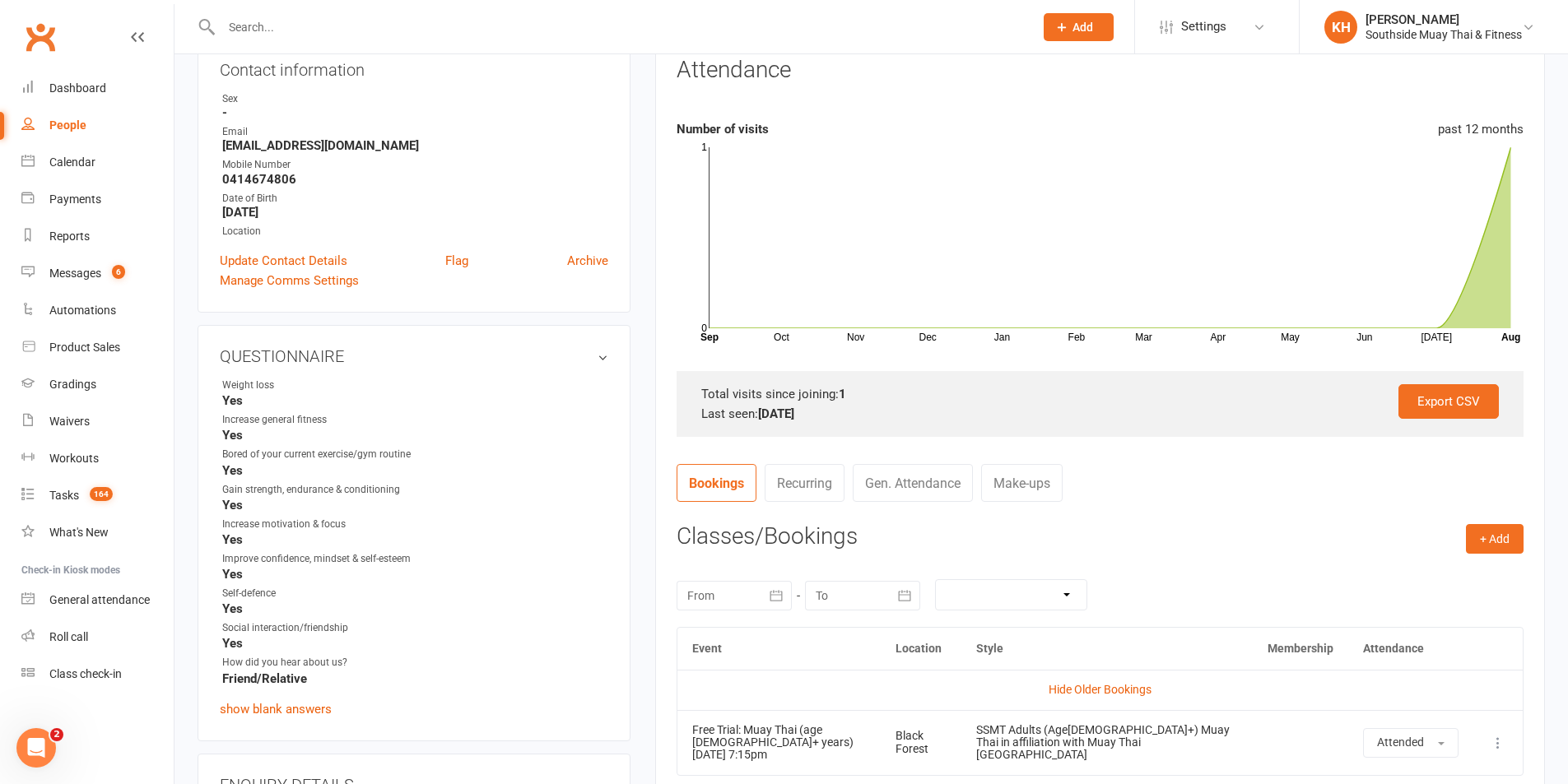
scroll to position [0, 0]
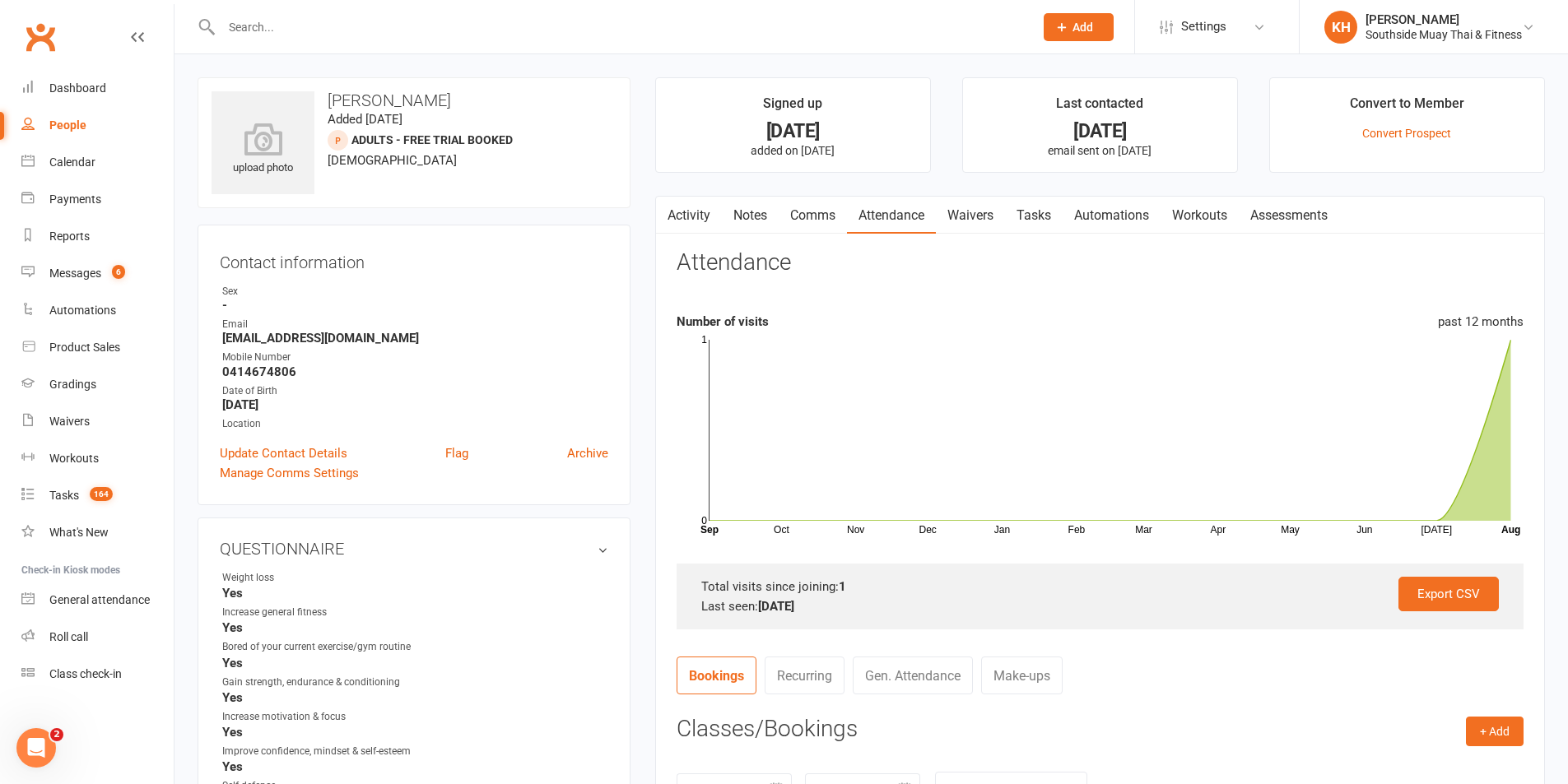
click at [820, 224] on link "Comms" at bounding box center [813, 216] width 69 height 38
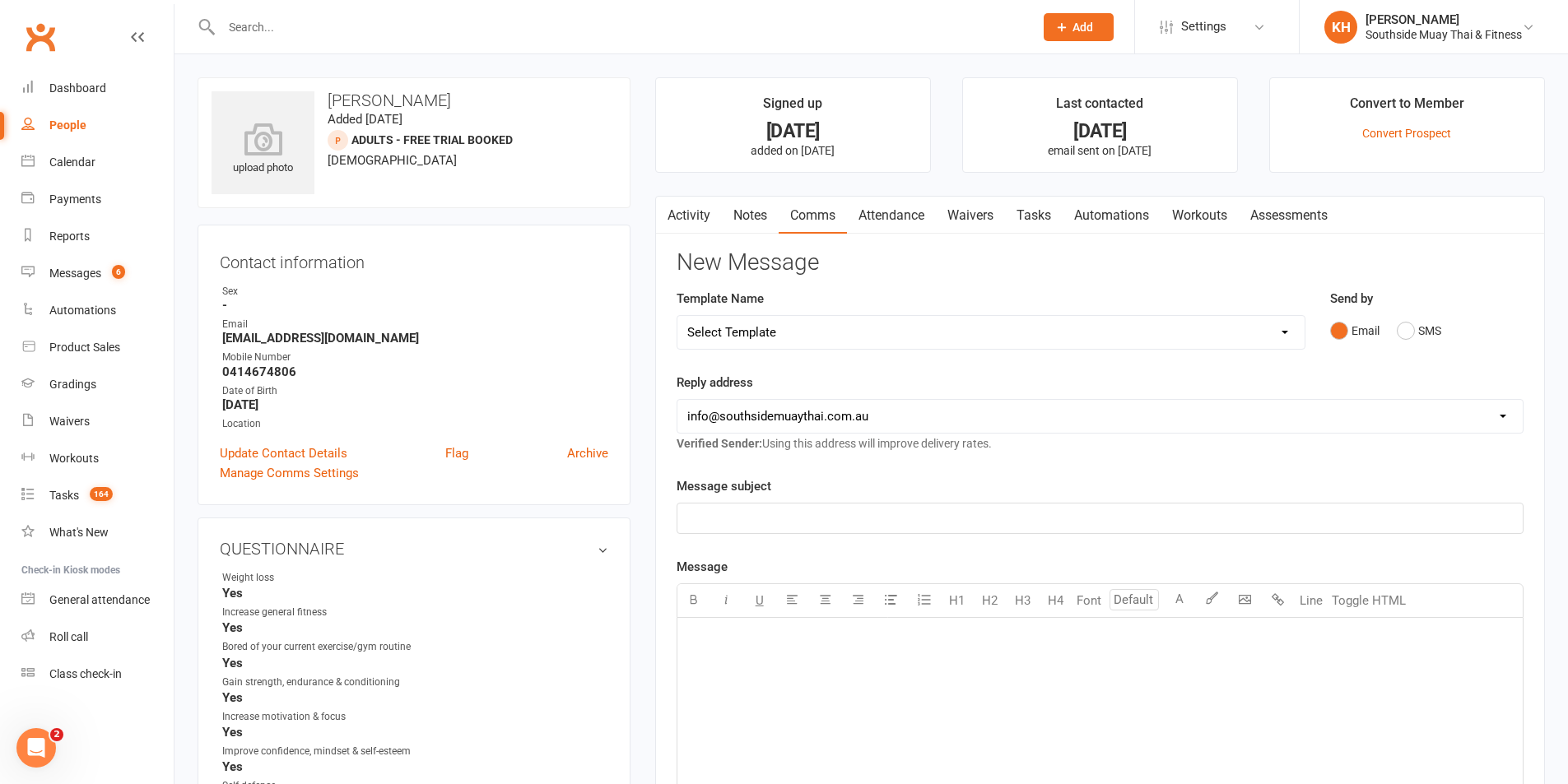
click at [792, 329] on select "Select Template [SMS] Outreach Message: High Risk – Personal From Trainer + Ree…" at bounding box center [991, 332] width 627 height 33
select select "223"
click at [678, 316] on select "Select Template [SMS] Outreach Message: High Risk – Personal From Trainer + Ree…" at bounding box center [991, 332] width 627 height 33
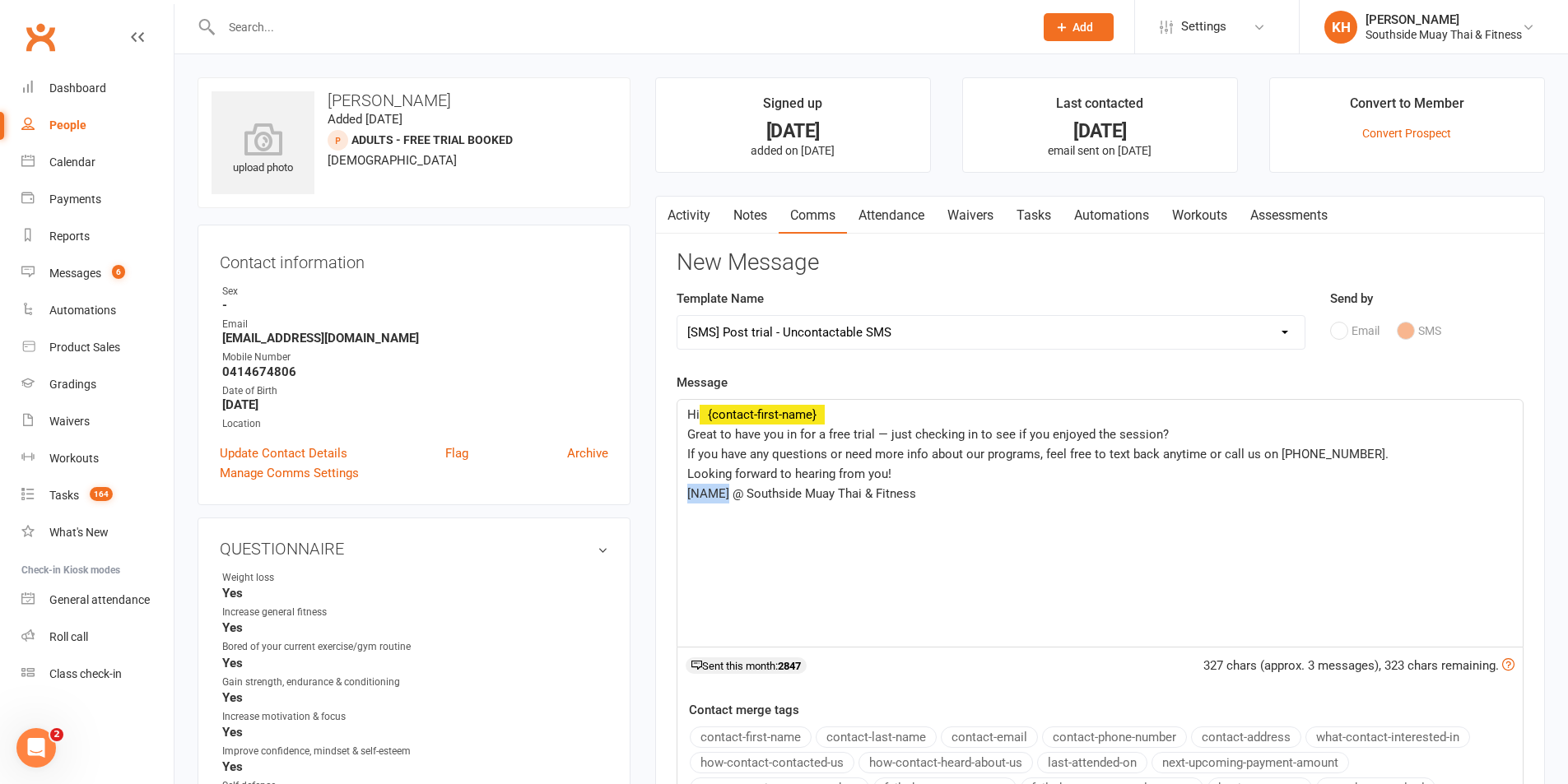
drag, startPoint x: 728, startPoint y: 494, endPoint x: 686, endPoint y: 494, distance: 42.0
click at [687, 494] on span "[NAME] @ Southside Muay Thai & Fitness" at bounding box center [801, 494] width 229 height 15
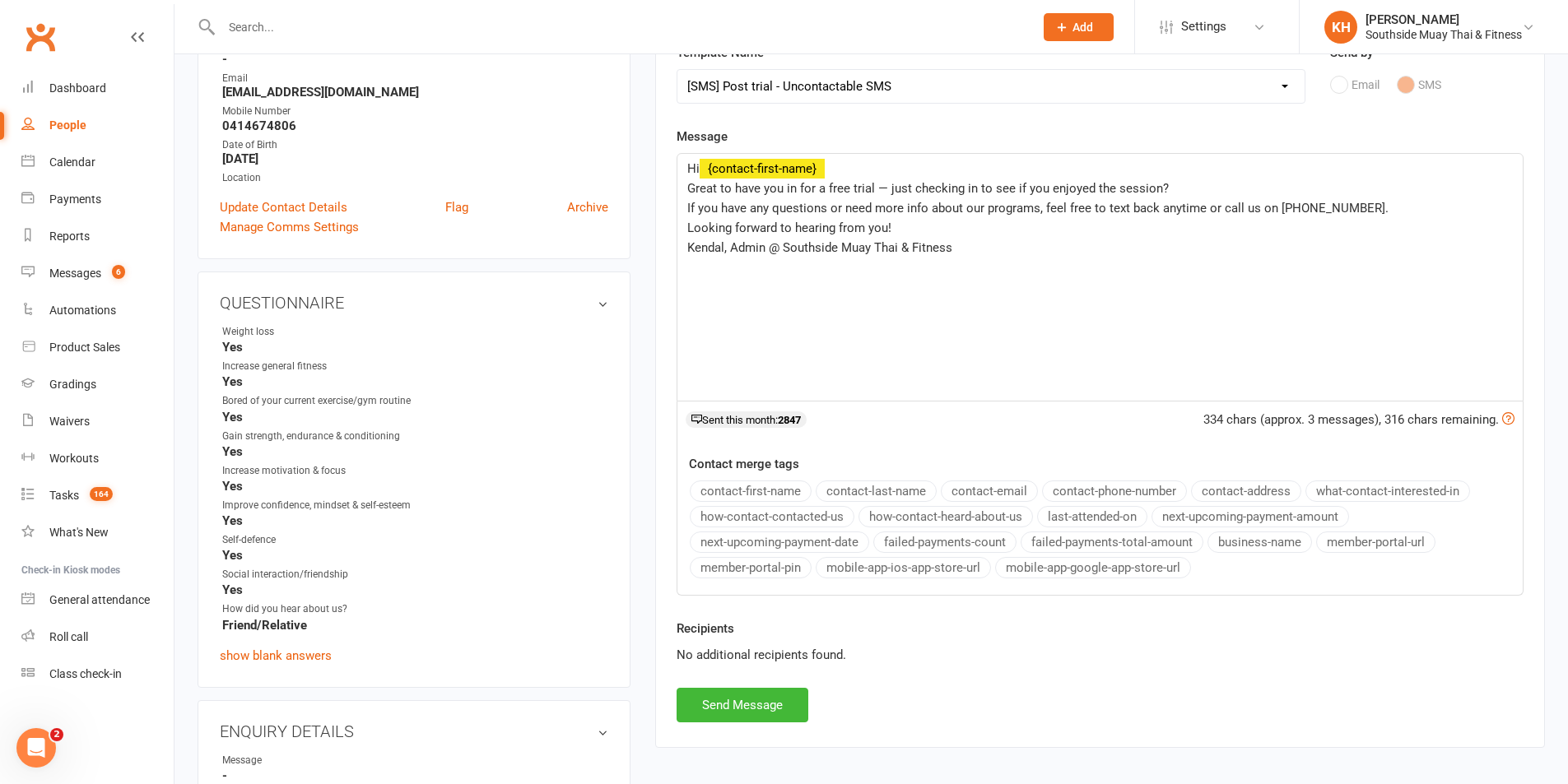
scroll to position [247, 0]
click at [728, 710] on button "Send Message" at bounding box center [743, 704] width 132 height 34
select select
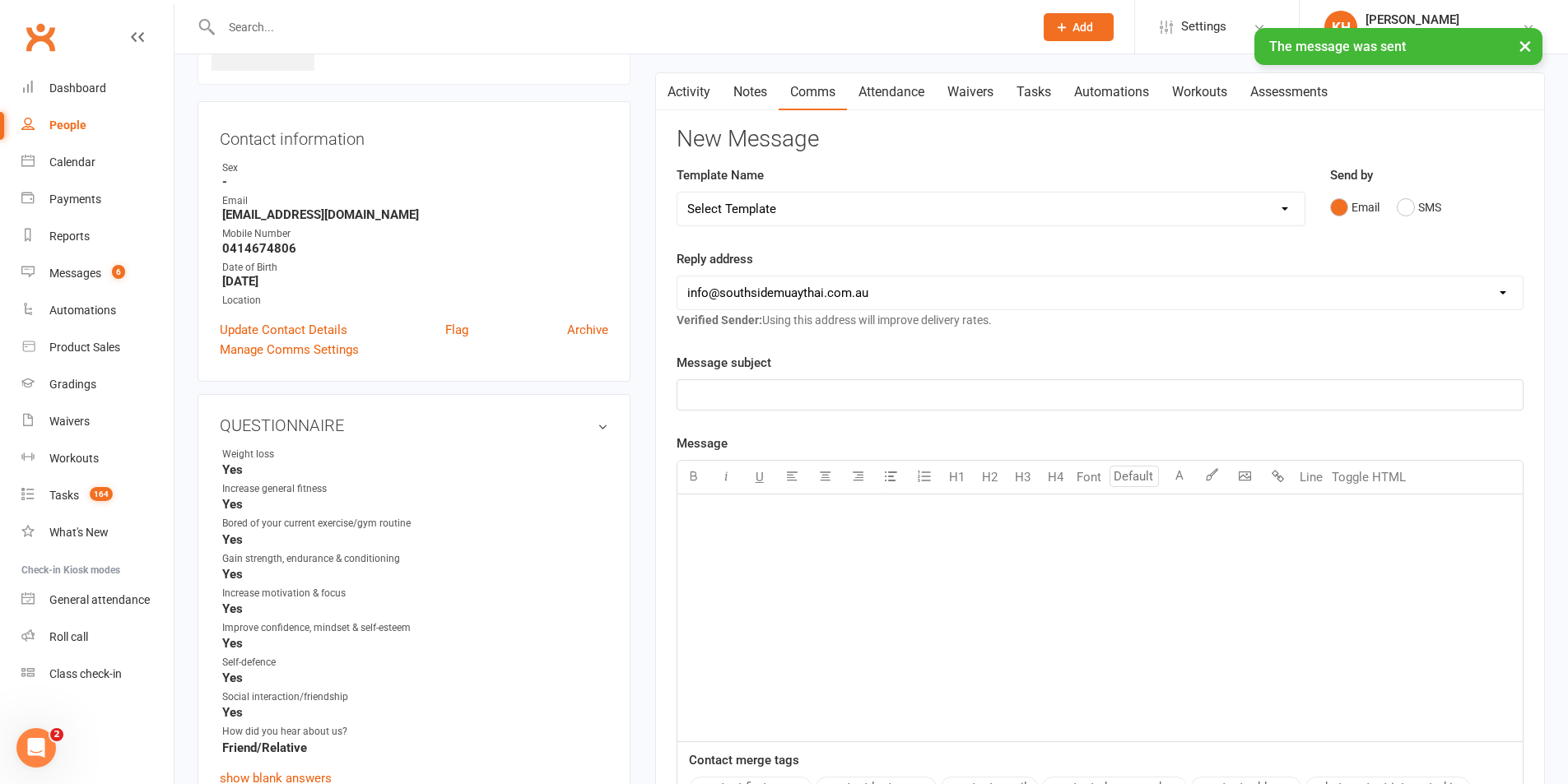
scroll to position [0, 0]
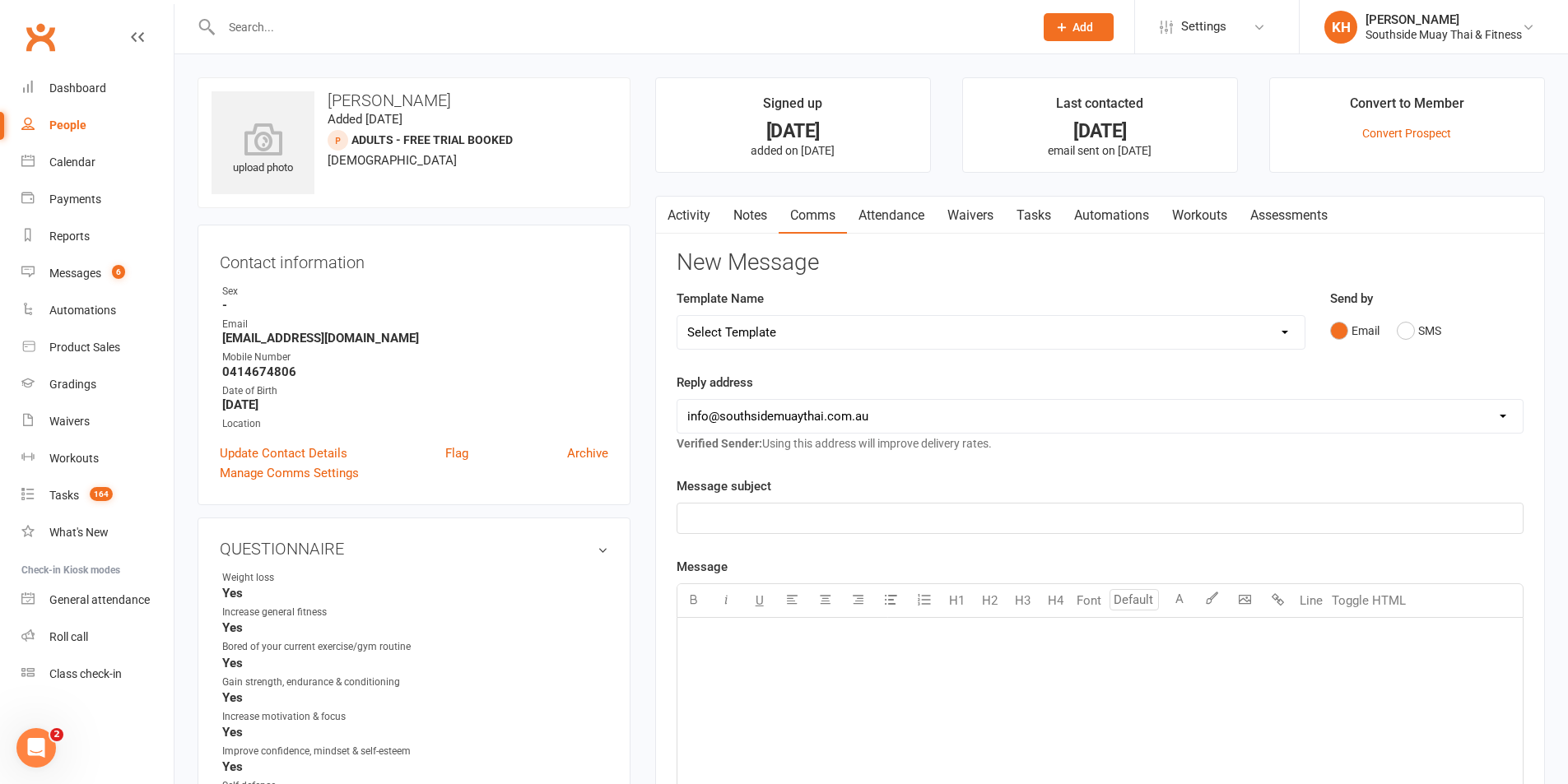
click at [647, 301] on main "Signed up [DATE] added on [DATE] Last contacted [DATE] email sent on [DATE] Con…" at bounding box center [1099, 631] width 914 height 1107
click at [80, 158] on div "Calendar" at bounding box center [73, 162] width 46 height 13
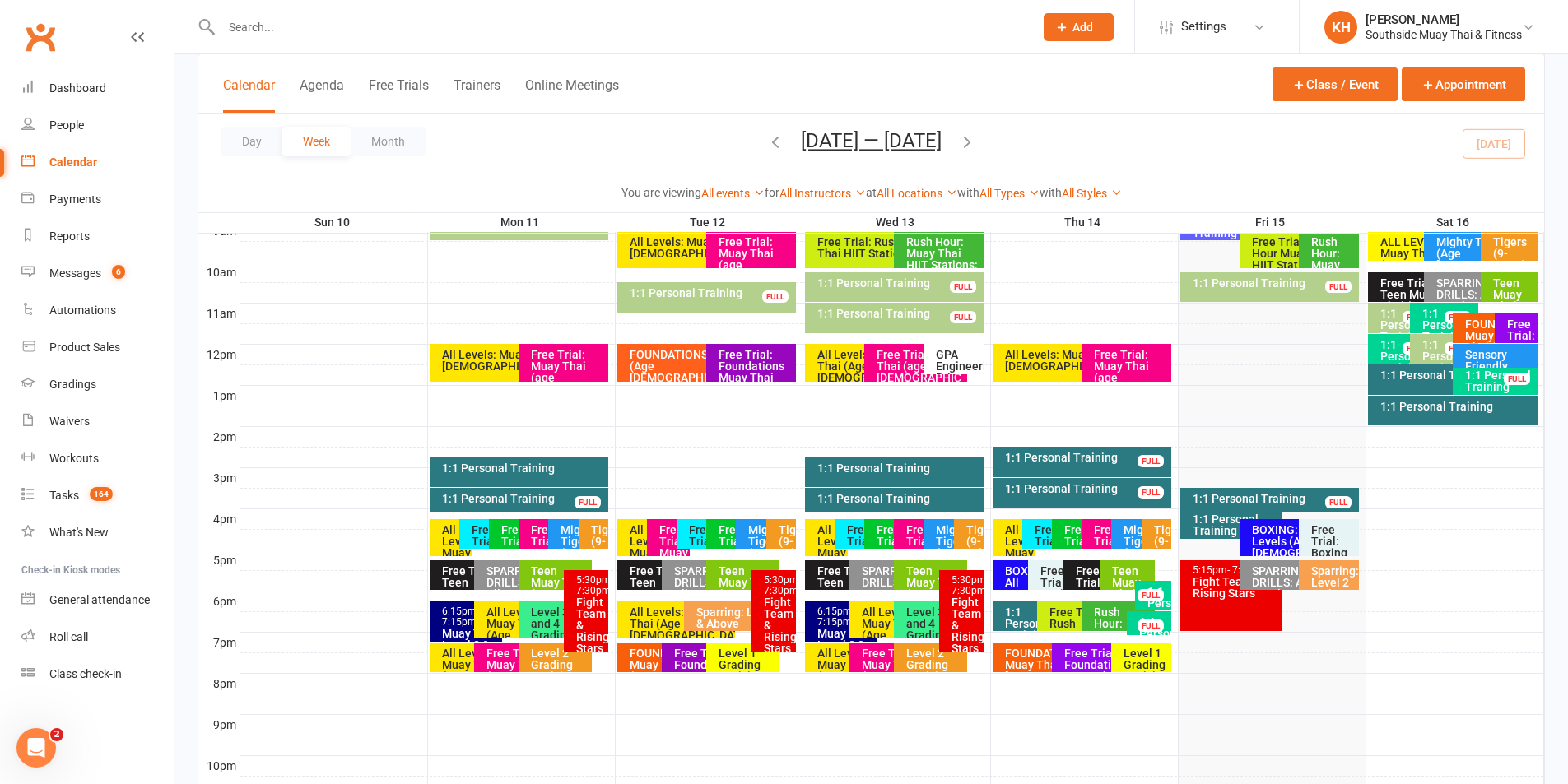
scroll to position [338, 0]
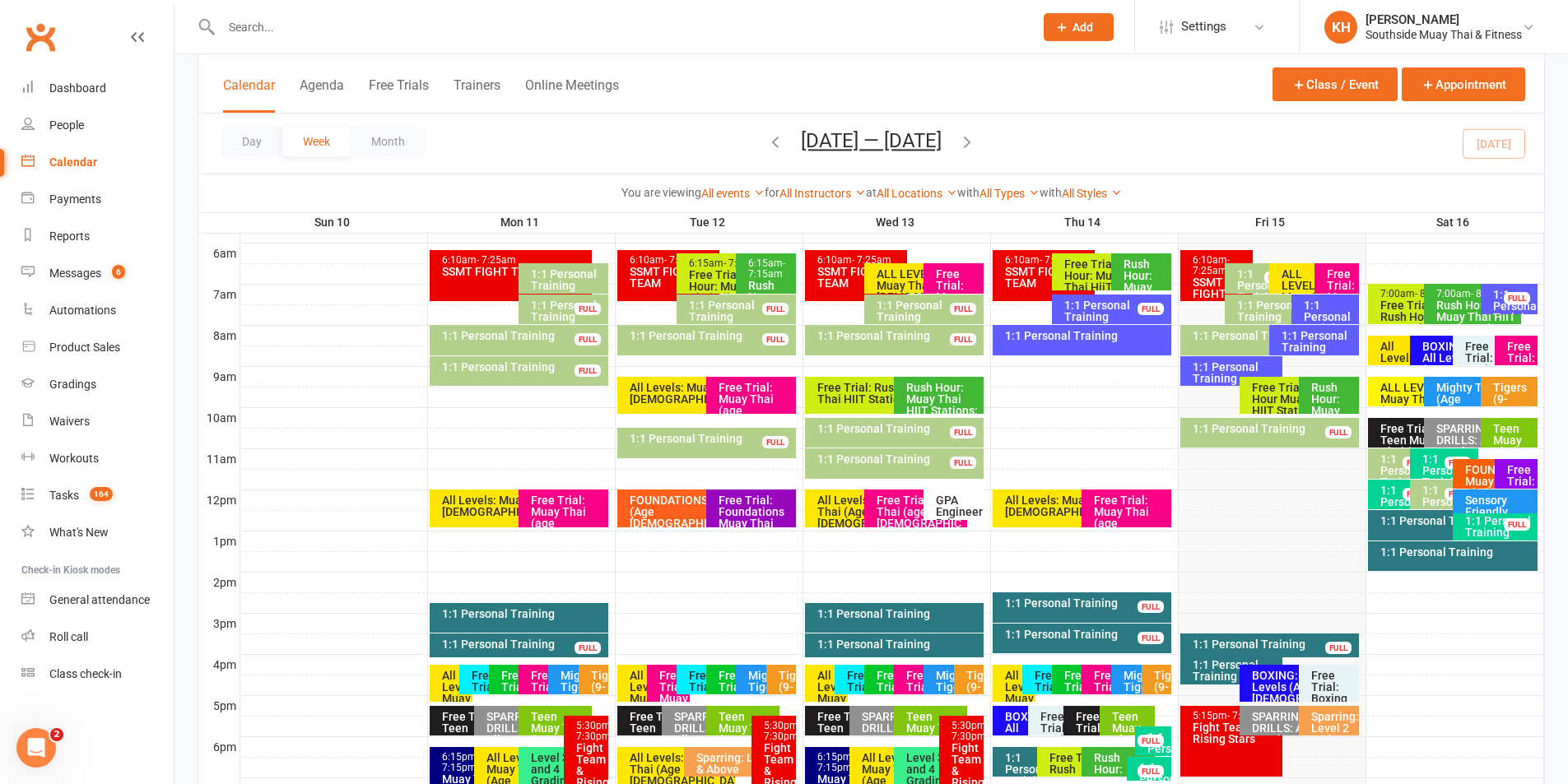
click at [877, 510] on div "Free Trial: Muay Thai (age [DEMOGRAPHIC_DATA]+ years)" at bounding box center [919, 518] width 88 height 46
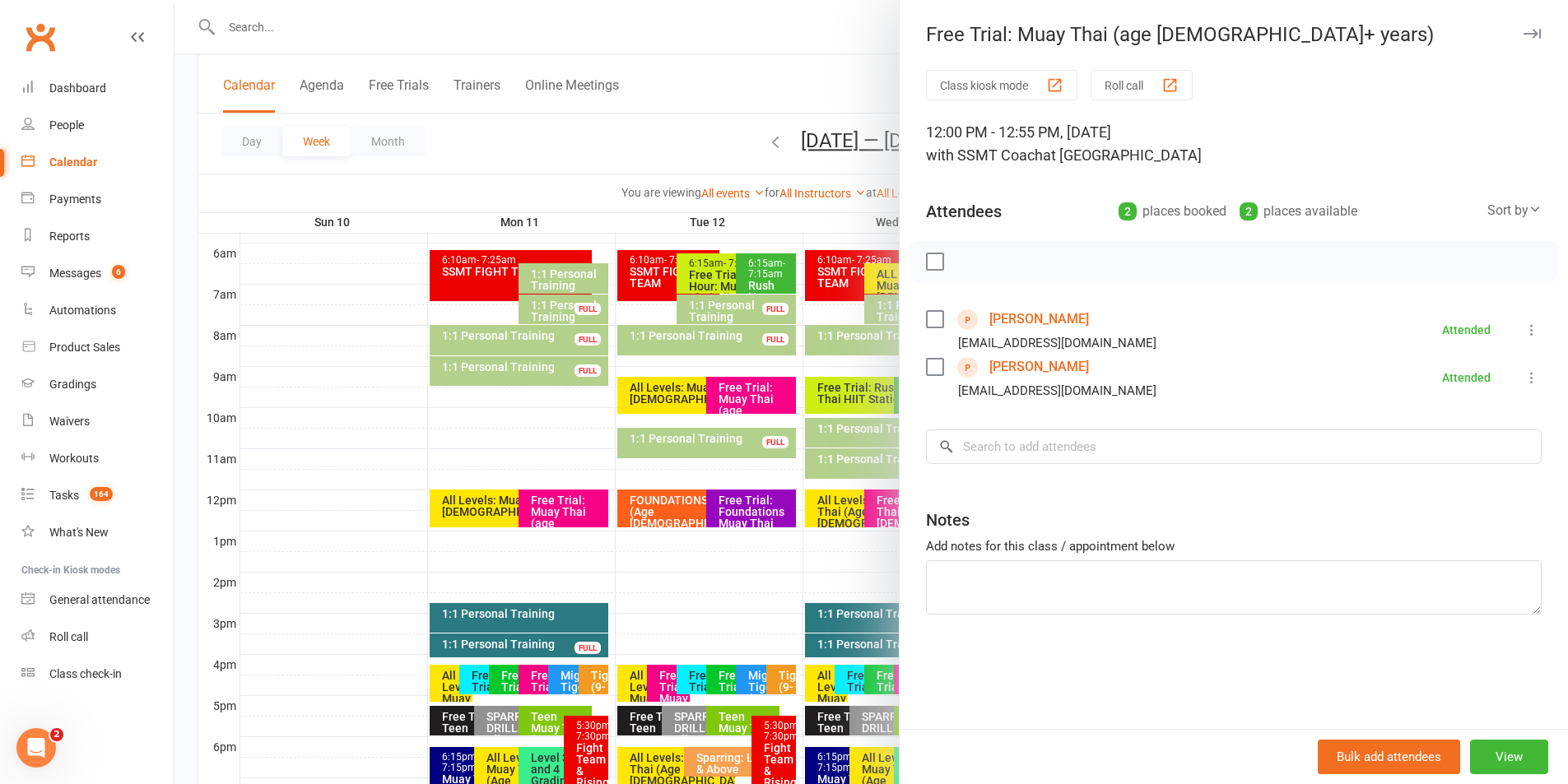
click at [1522, 26] on button "button" at bounding box center [1531, 33] width 20 height 20
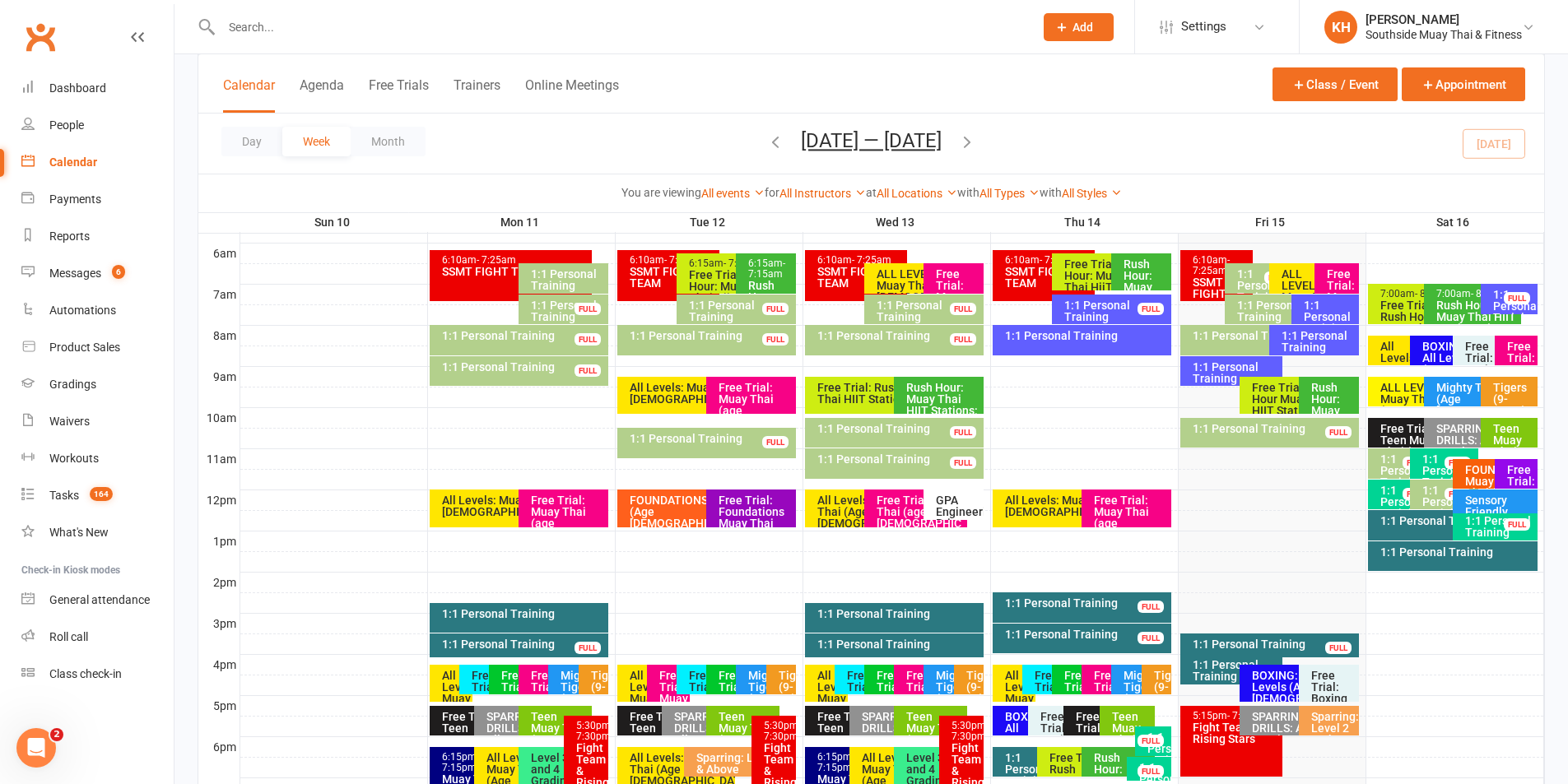
click at [762, 510] on div "Free Trial: Foundations Muay Thai (age [DEMOGRAPHIC_DATA]+ years)" at bounding box center [755, 529] width 75 height 69
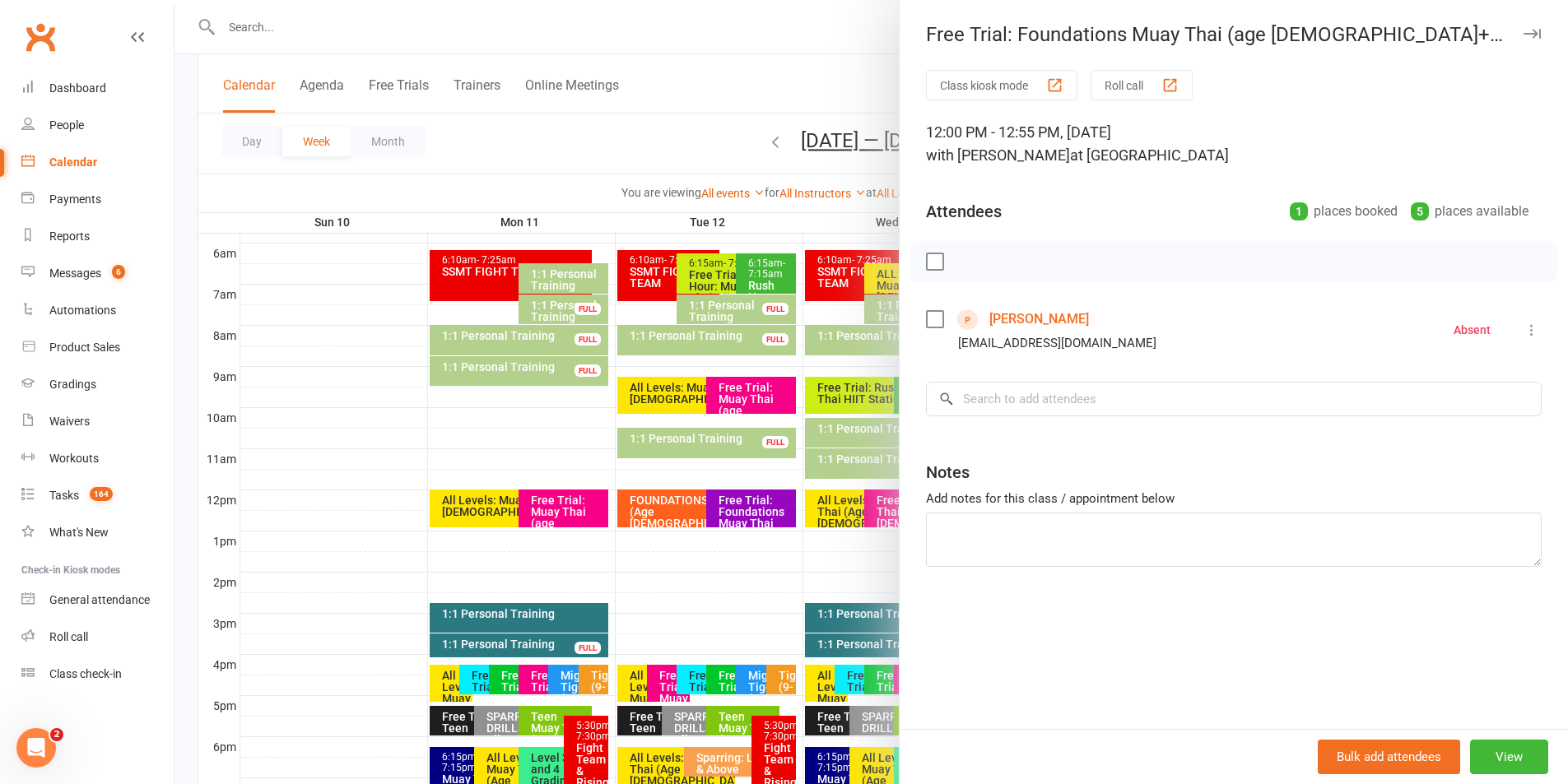
click at [1522, 26] on button "button" at bounding box center [1531, 33] width 20 height 20
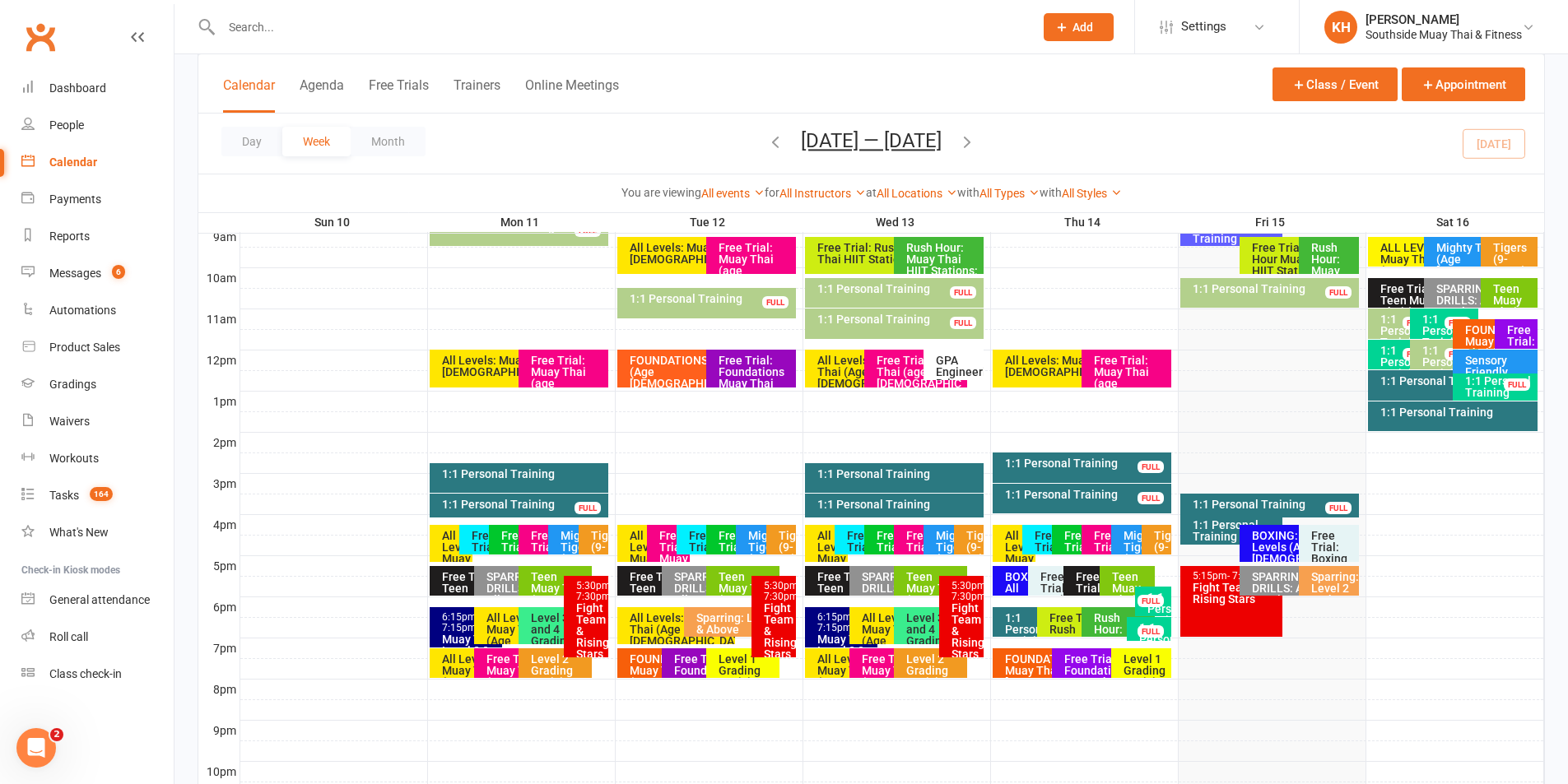
scroll to position [585, 0]
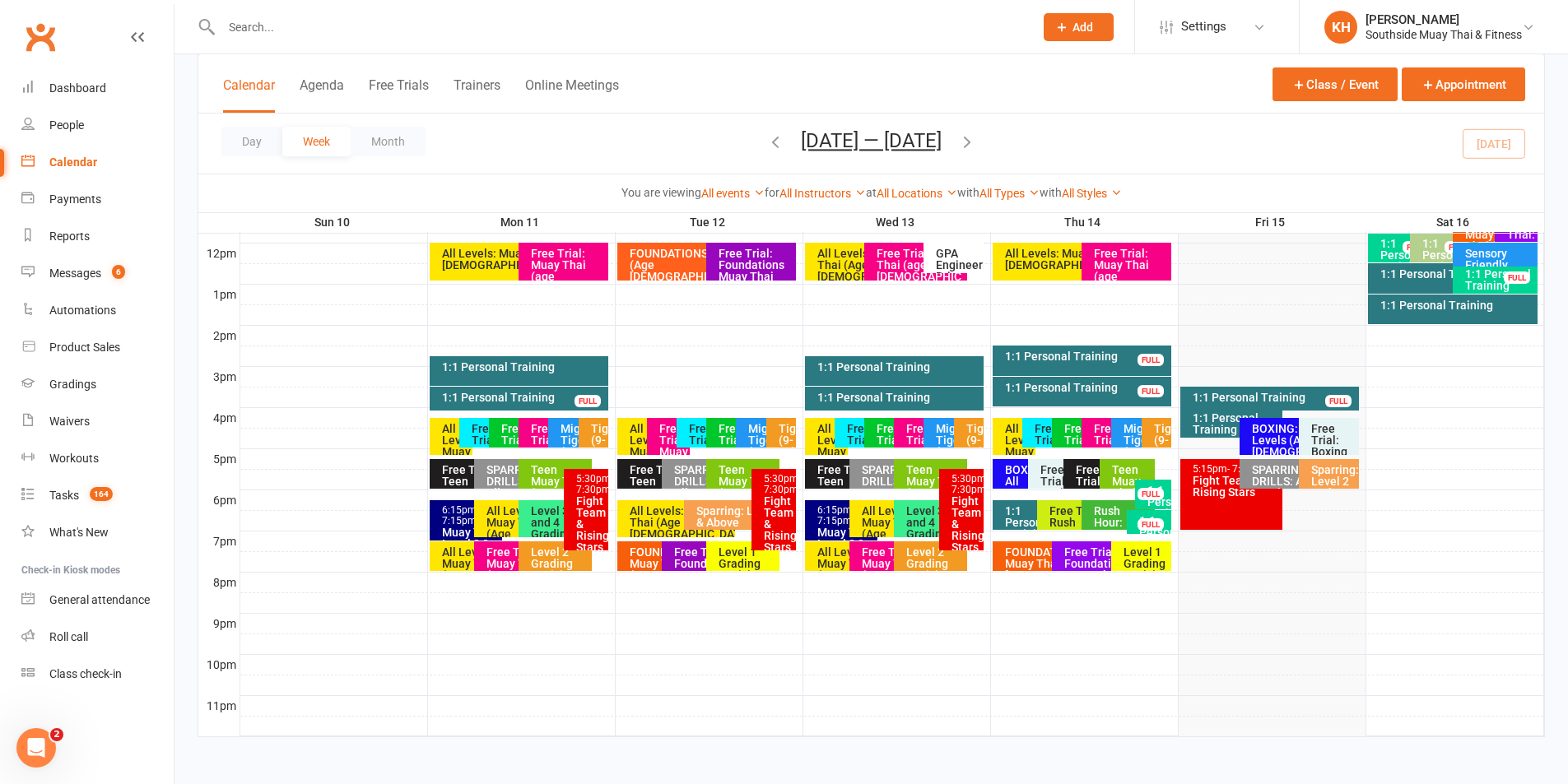
click at [875, 559] on div "Free Trial: Muay Thai (age [DEMOGRAPHIC_DATA]+ years)" at bounding box center [890, 575] width 58 height 57
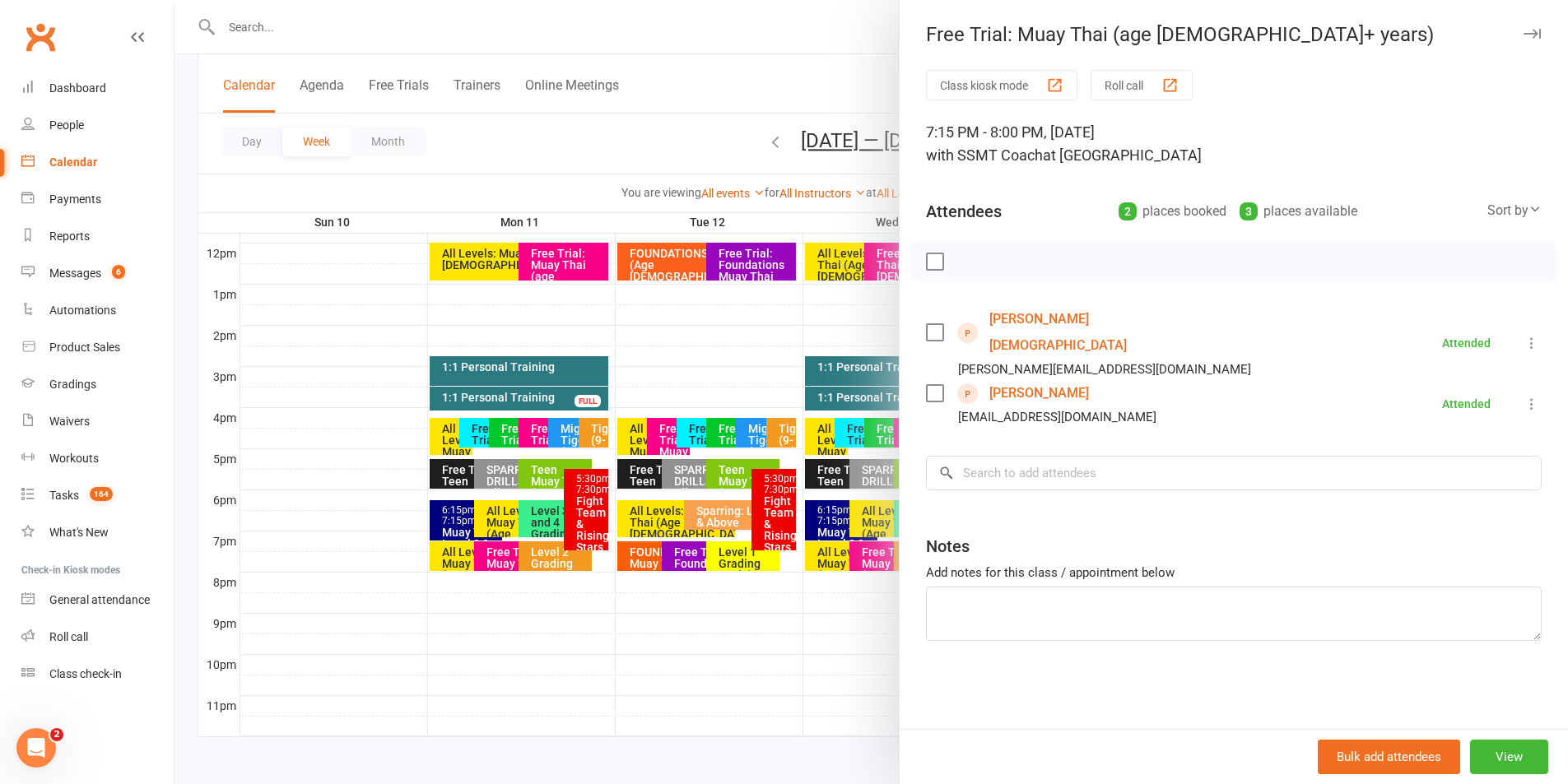
click at [1522, 27] on button "button" at bounding box center [1531, 33] width 20 height 20
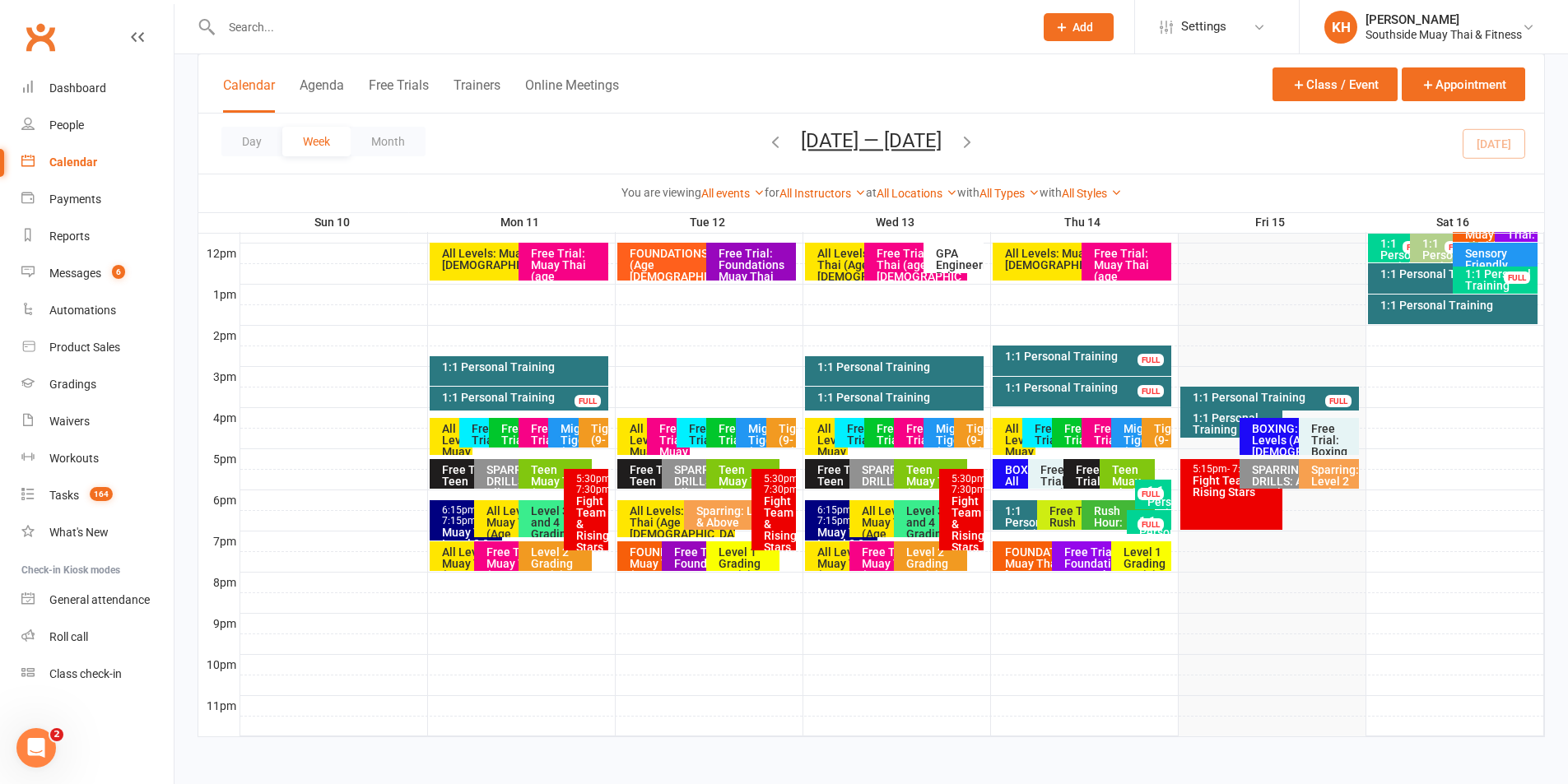
click at [828, 554] on div "All Levels: Muay Thai (Age 13+)" at bounding box center [846, 570] width 58 height 46
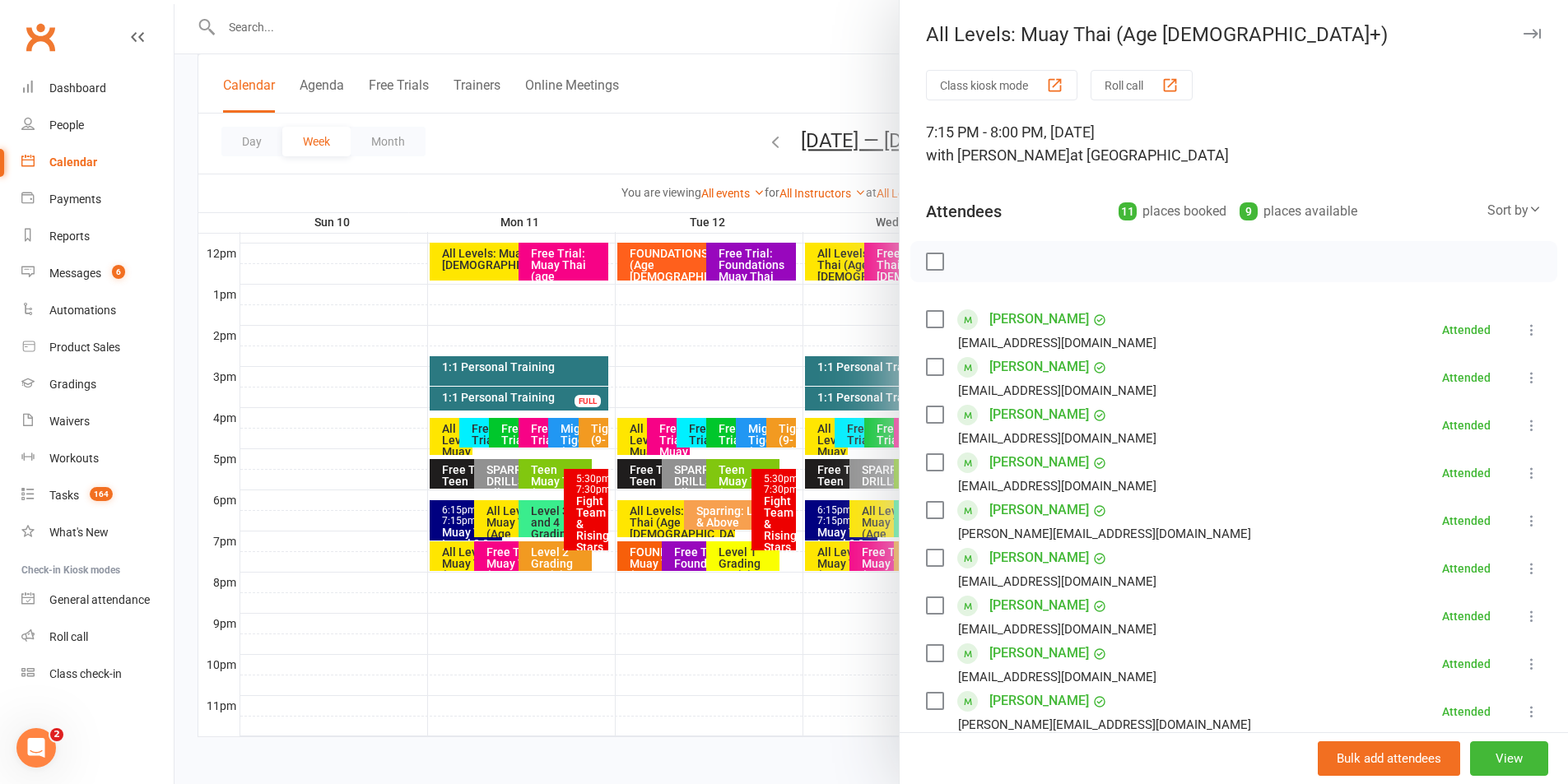
click at [1523, 36] on icon "button" at bounding box center [1532, 34] width 17 height 10
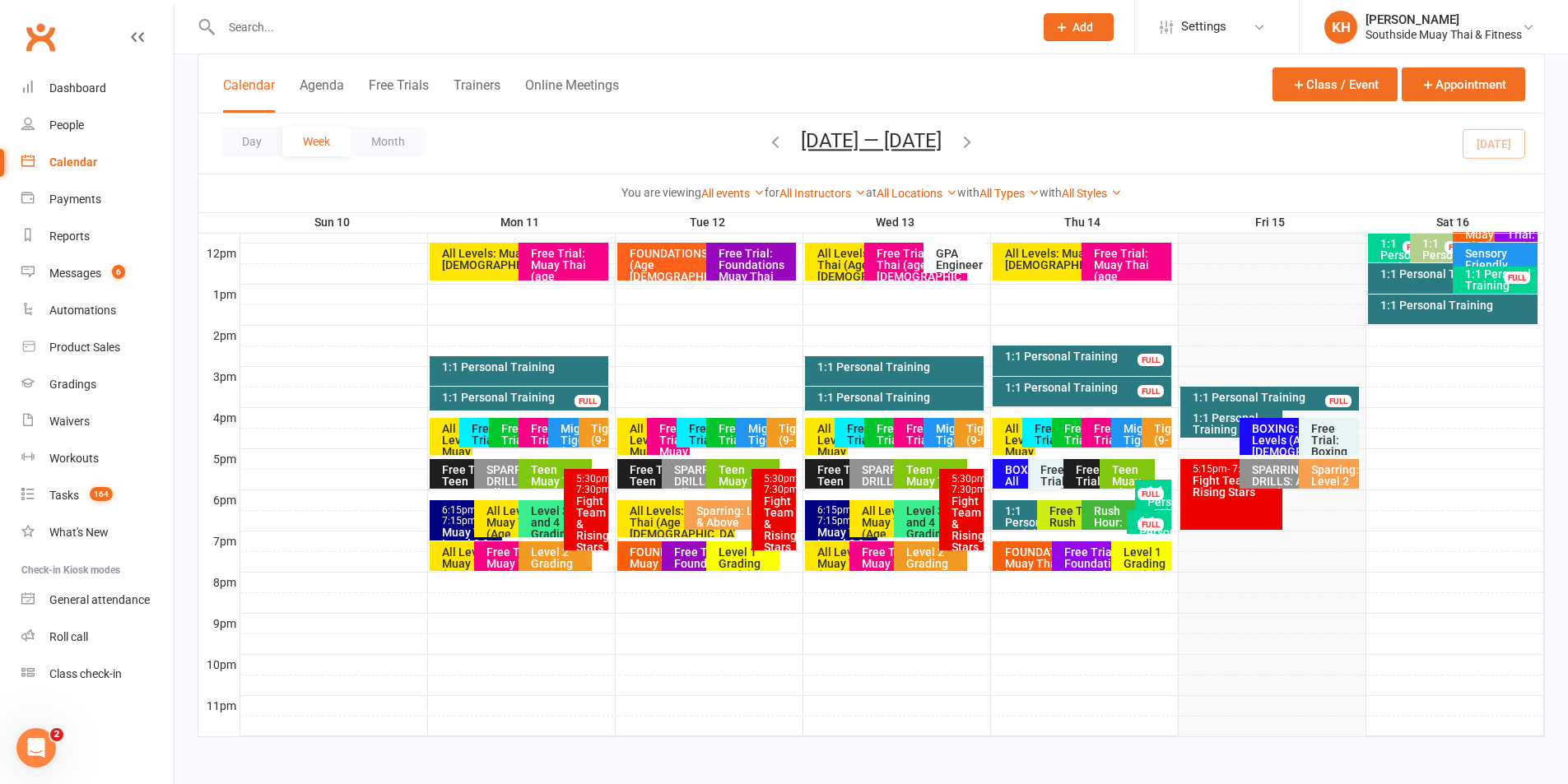
click at [871, 558] on div "Free Trial: Muay Thai (age [DEMOGRAPHIC_DATA]+ years)" at bounding box center [890, 575] width 58 height 57
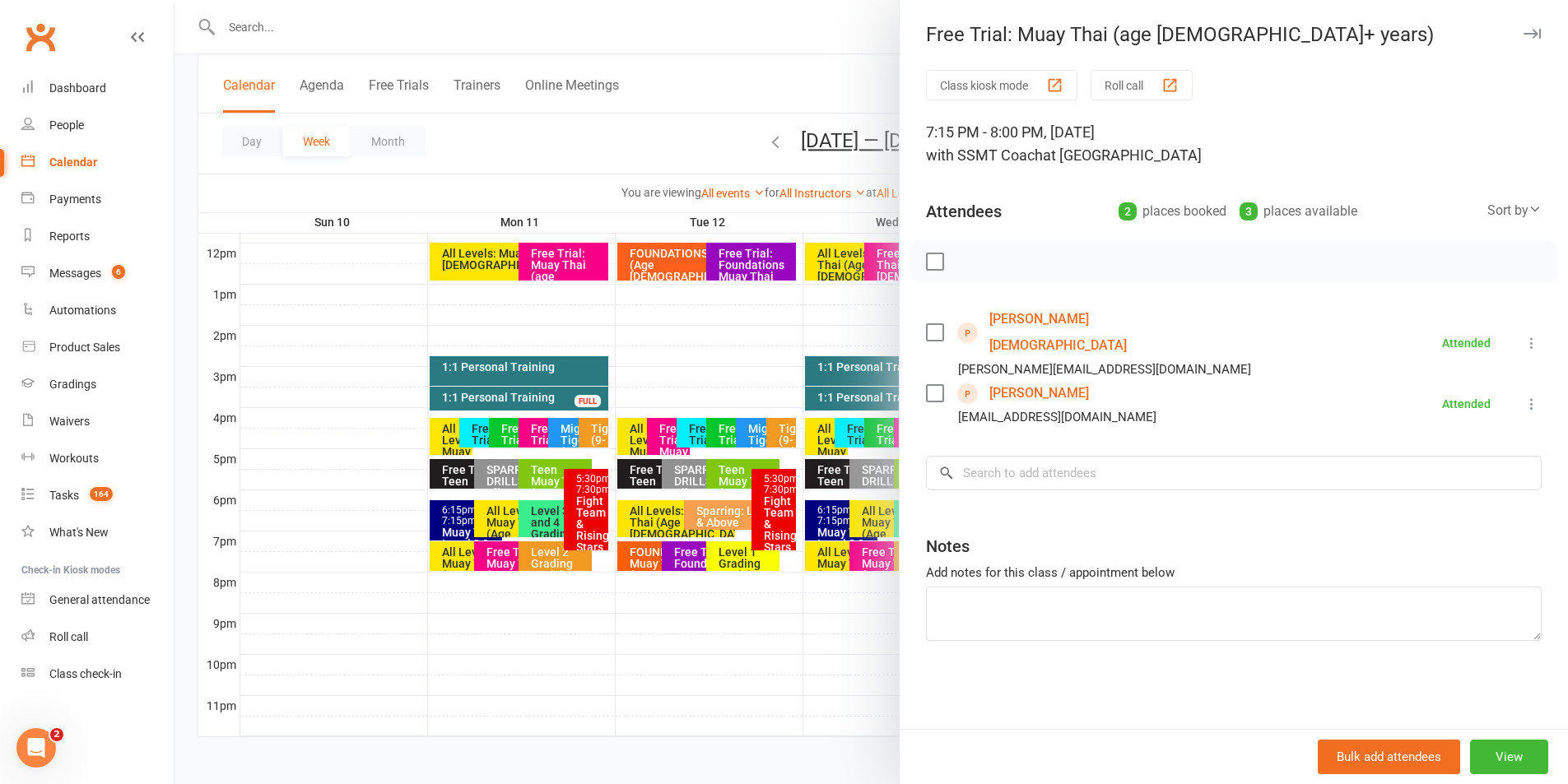
click at [1523, 34] on icon "button" at bounding box center [1532, 34] width 17 height 10
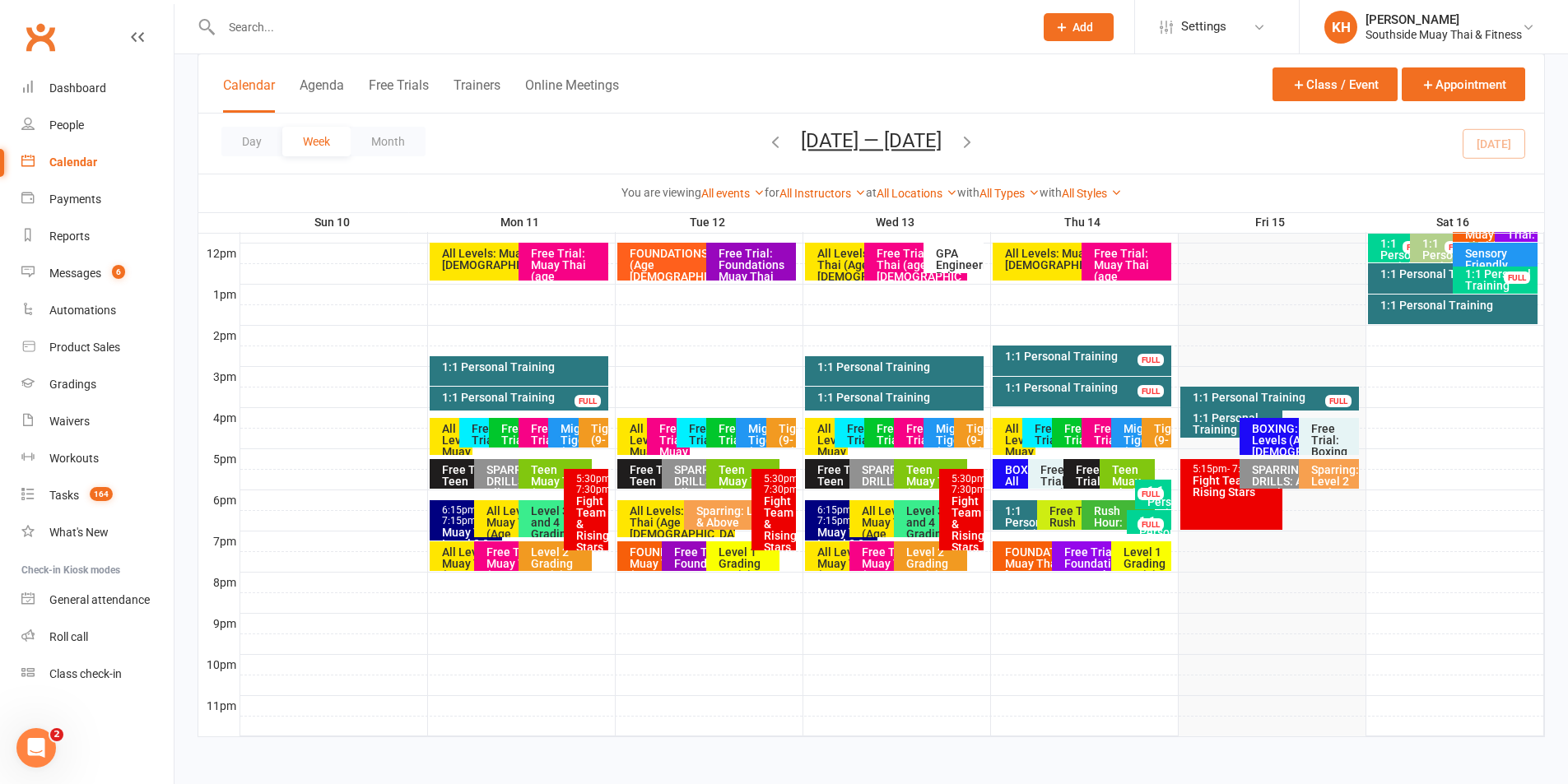
click at [1078, 558] on div "Free Trial: Foundations Muay Thai (age 13+ years)" at bounding box center [1107, 575] width 88 height 57
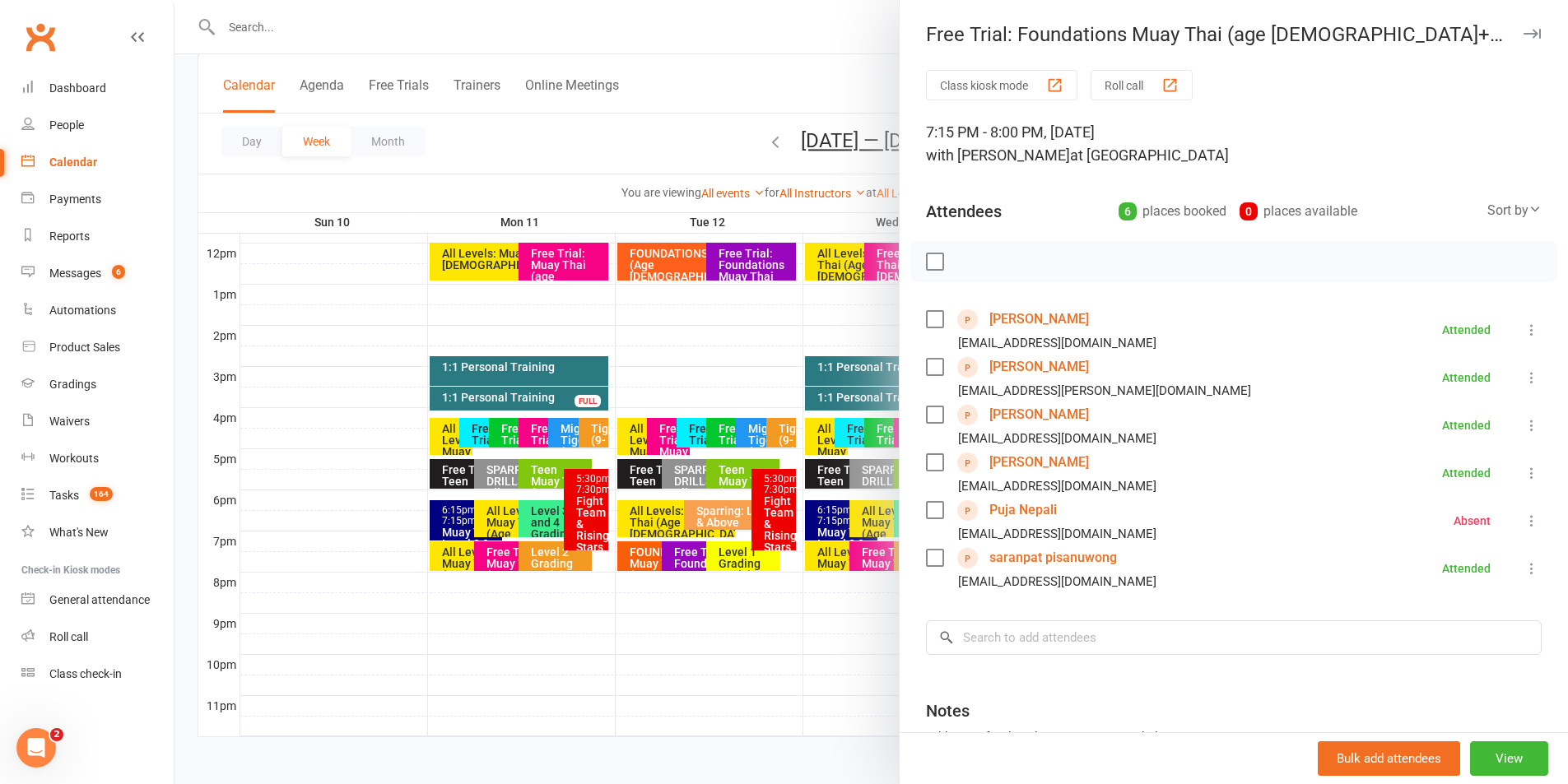
click at [1522, 33] on button "button" at bounding box center [1531, 33] width 20 height 20
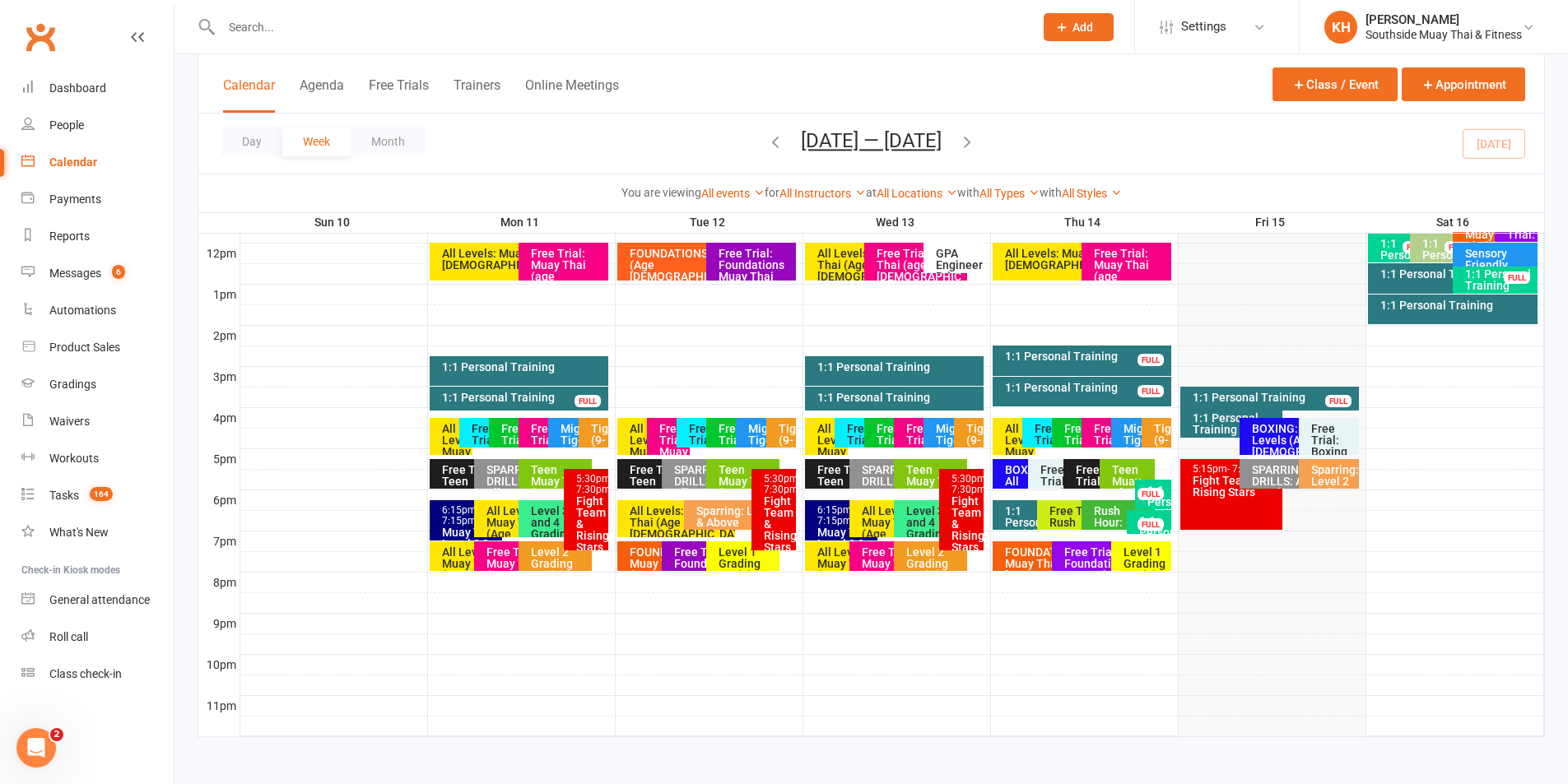
click at [692, 559] on div "Free Trial: Foundations Muay Thai (age 13+ years)" at bounding box center [703, 581] width 58 height 69
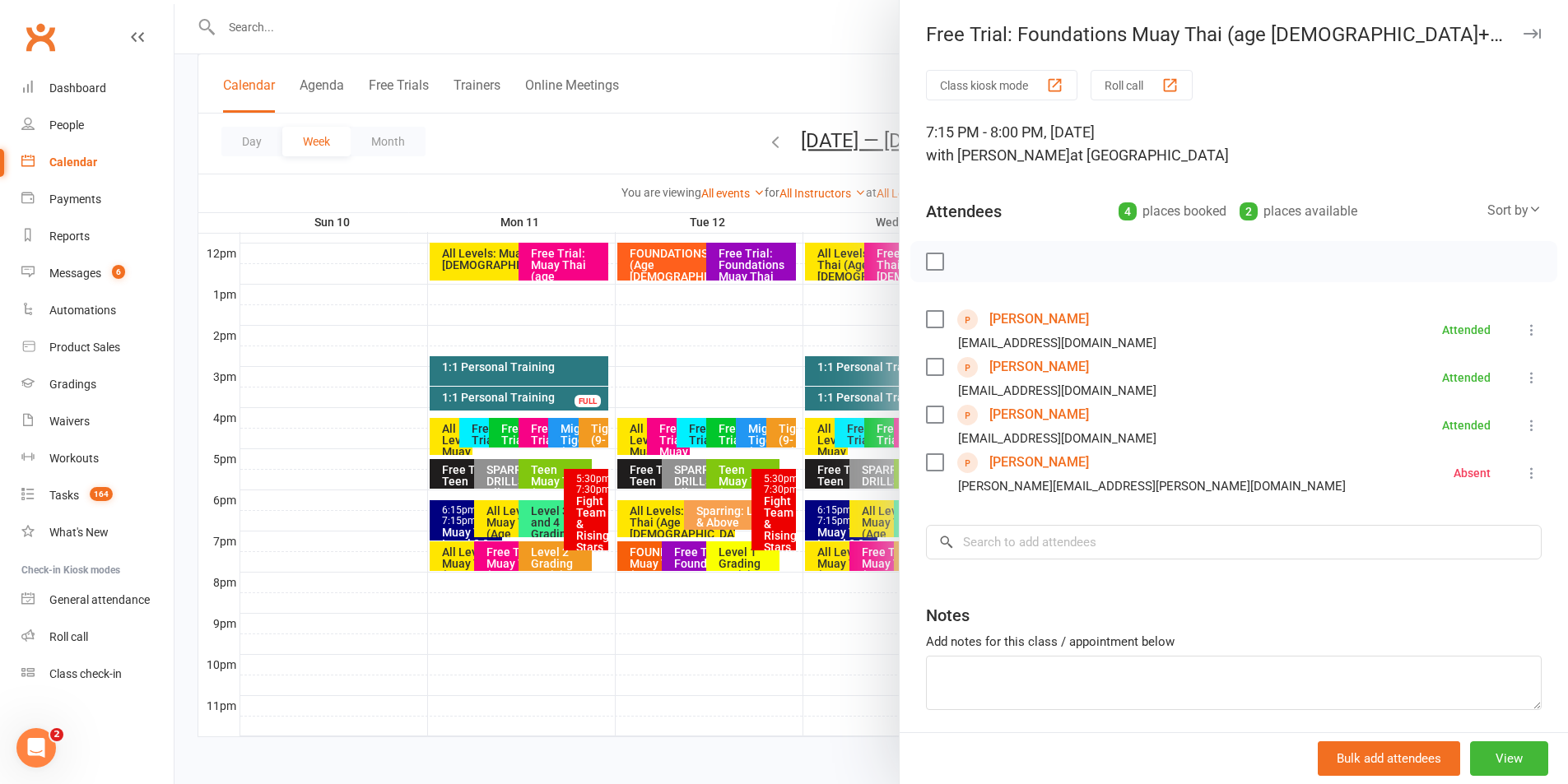
click at [992, 321] on link "Andrew Lock" at bounding box center [1039, 319] width 99 height 27
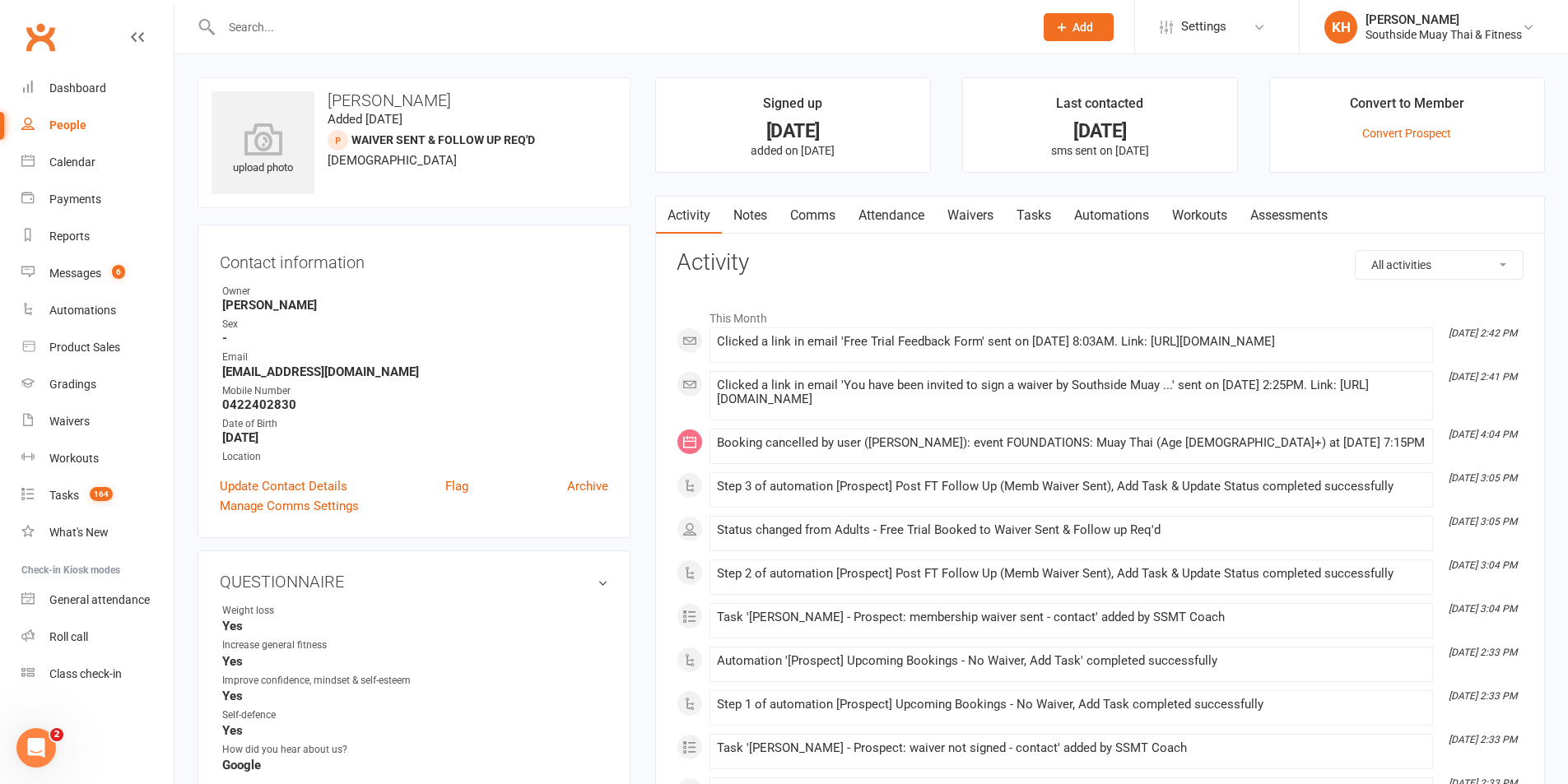
click at [825, 209] on link "Comms" at bounding box center [813, 216] width 69 height 38
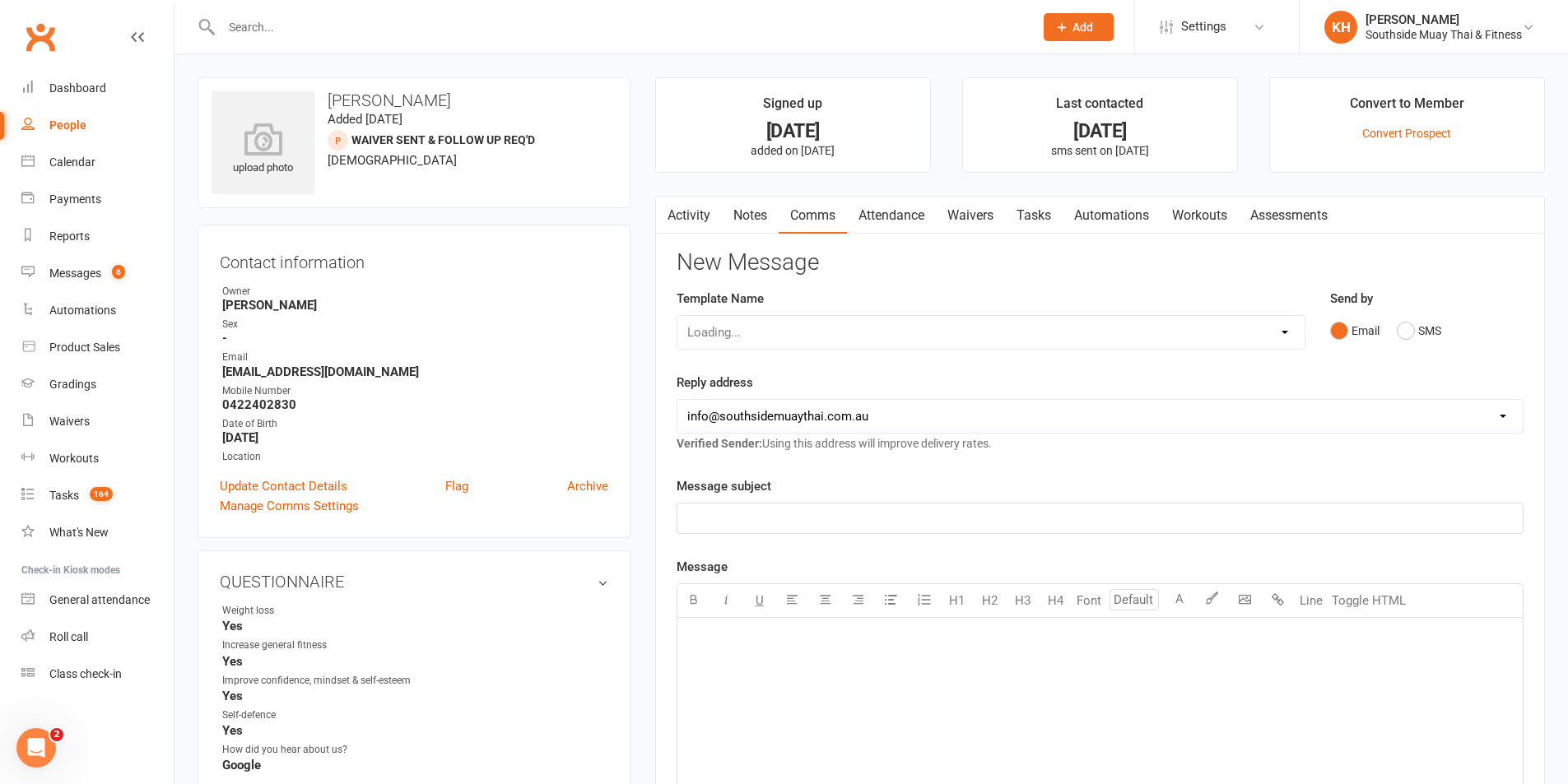
click at [863, 344] on select "Loading..." at bounding box center [991, 332] width 627 height 33
select select "223"
click at [678, 316] on select "Select Template [SMS] Outreach Message: High Risk – Personal From Trainer + Ree…" at bounding box center [991, 332] width 627 height 33
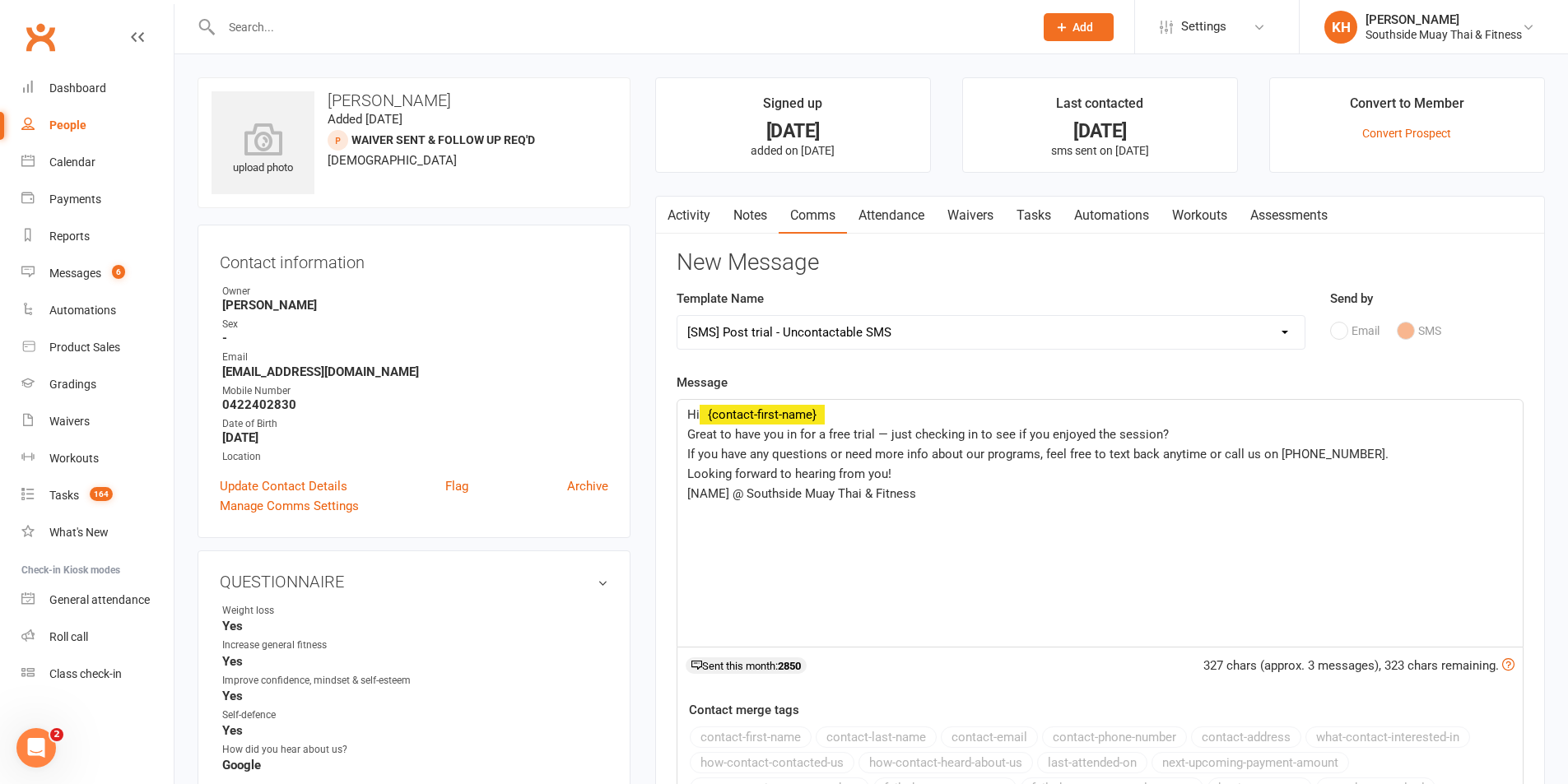
click at [693, 219] on link "Activity" at bounding box center [689, 216] width 66 height 38
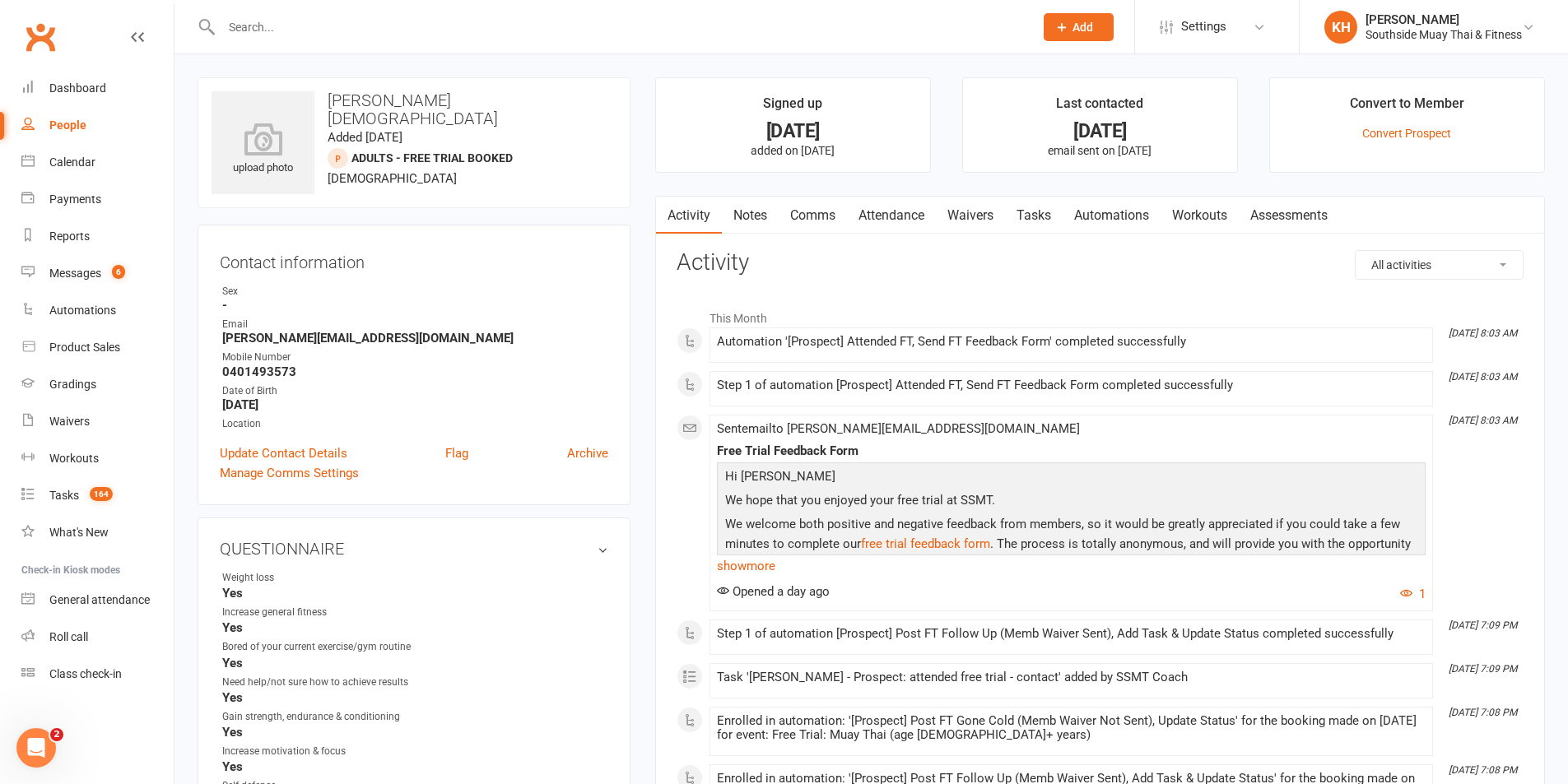
click at [763, 212] on link "Notes" at bounding box center [750, 216] width 57 height 38
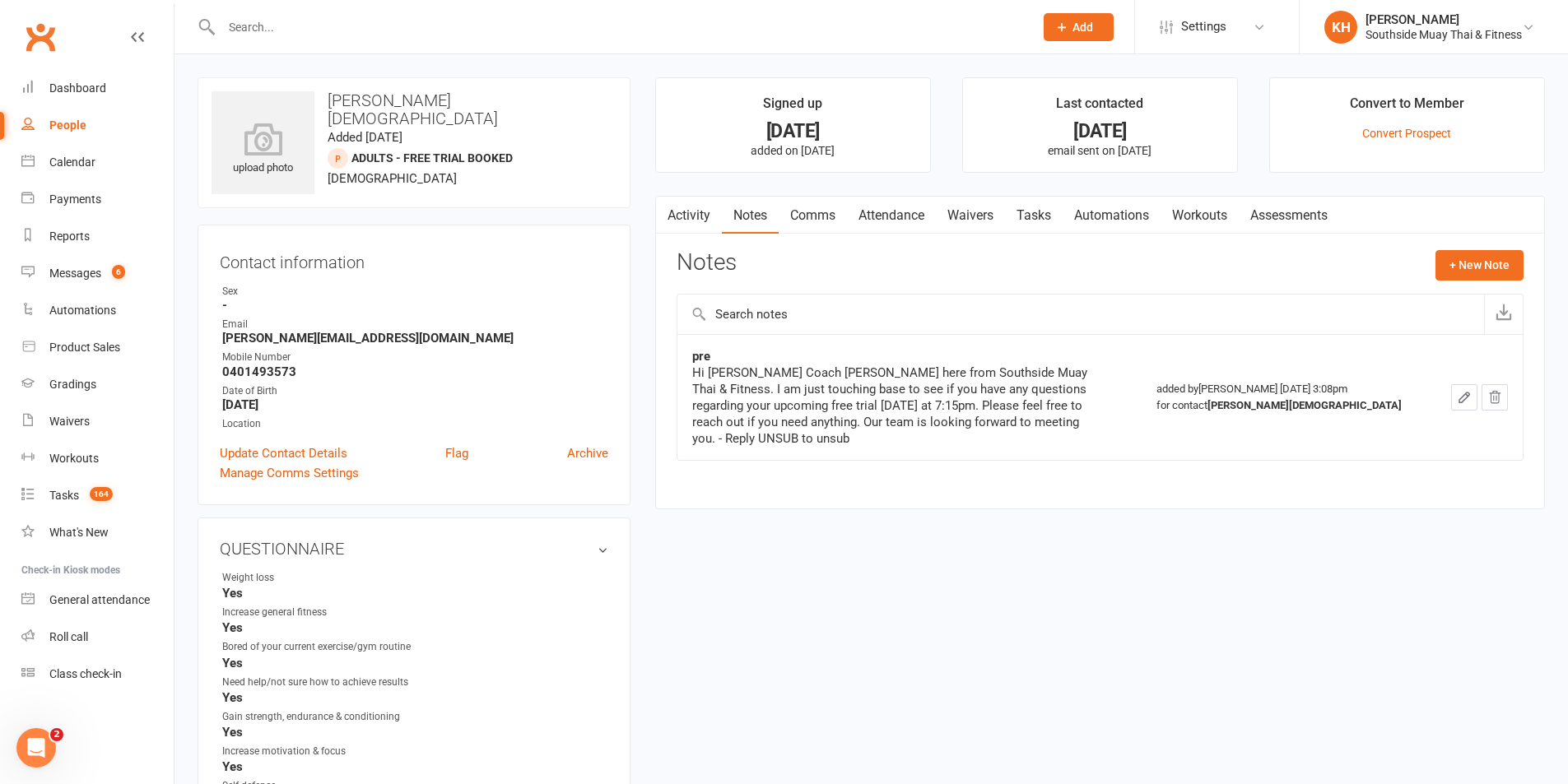
click at [695, 219] on link "Activity" at bounding box center [689, 216] width 66 height 38
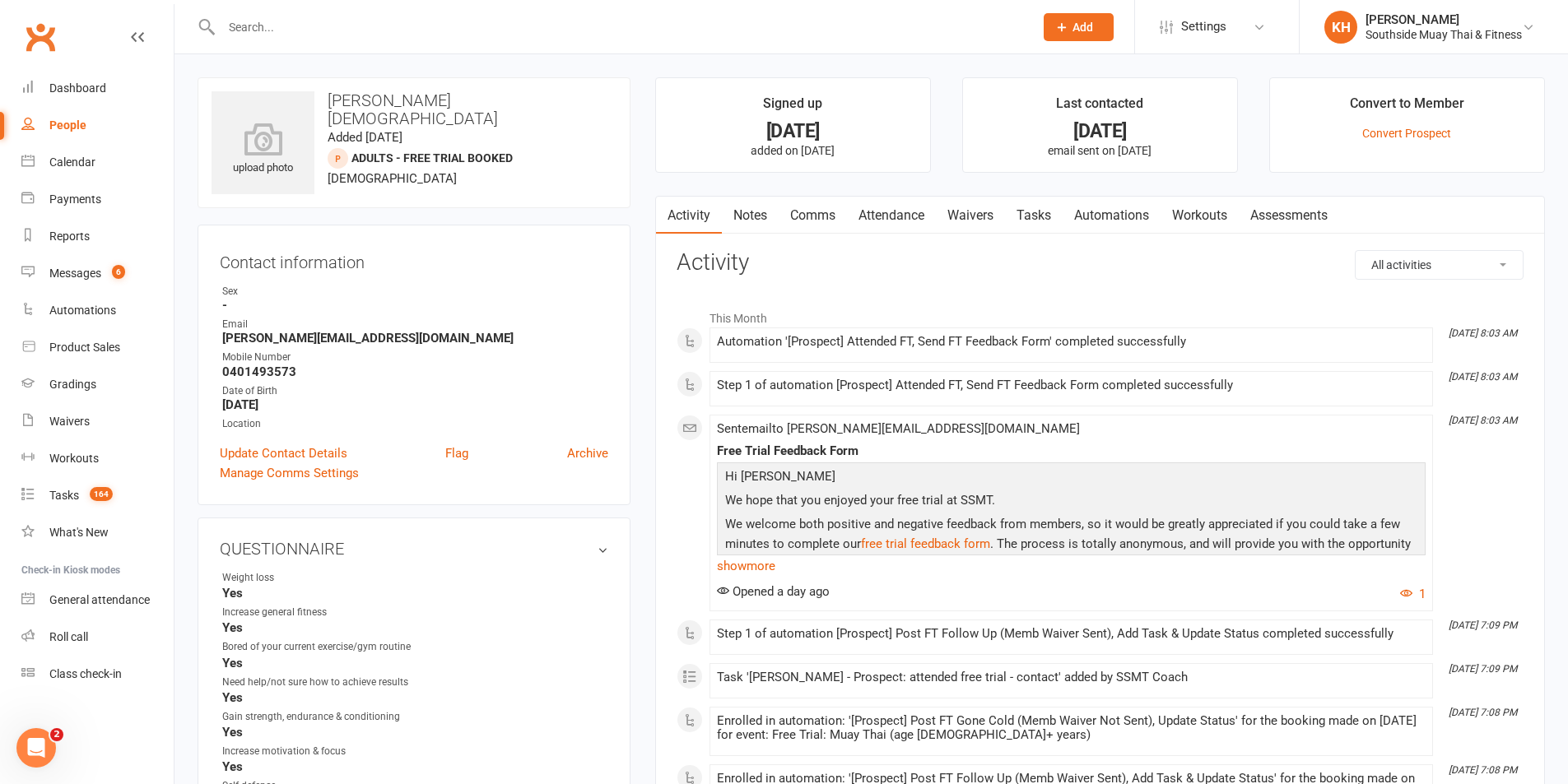
click at [902, 222] on link "Attendance" at bounding box center [891, 216] width 89 height 38
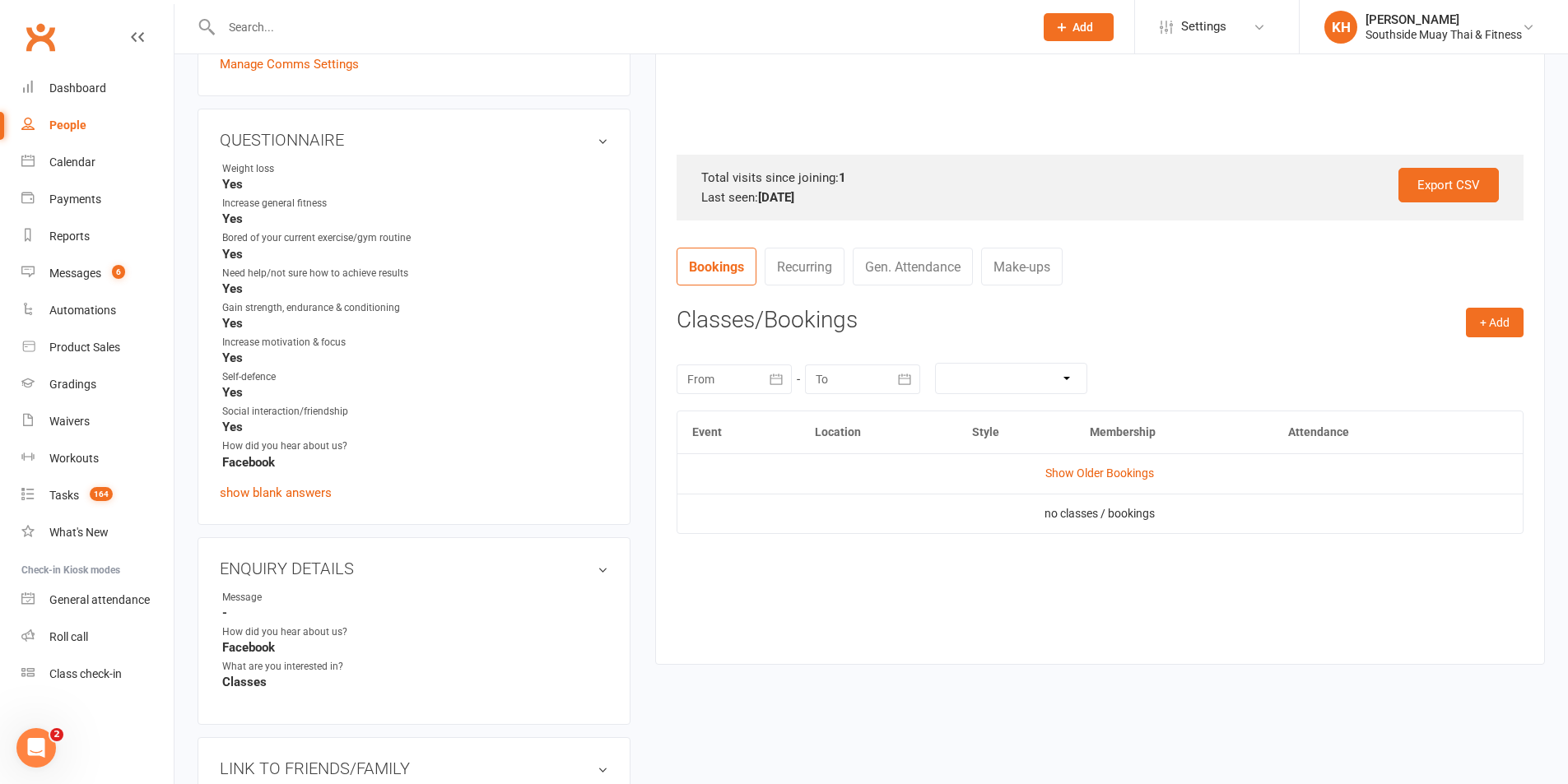
scroll to position [411, 0]
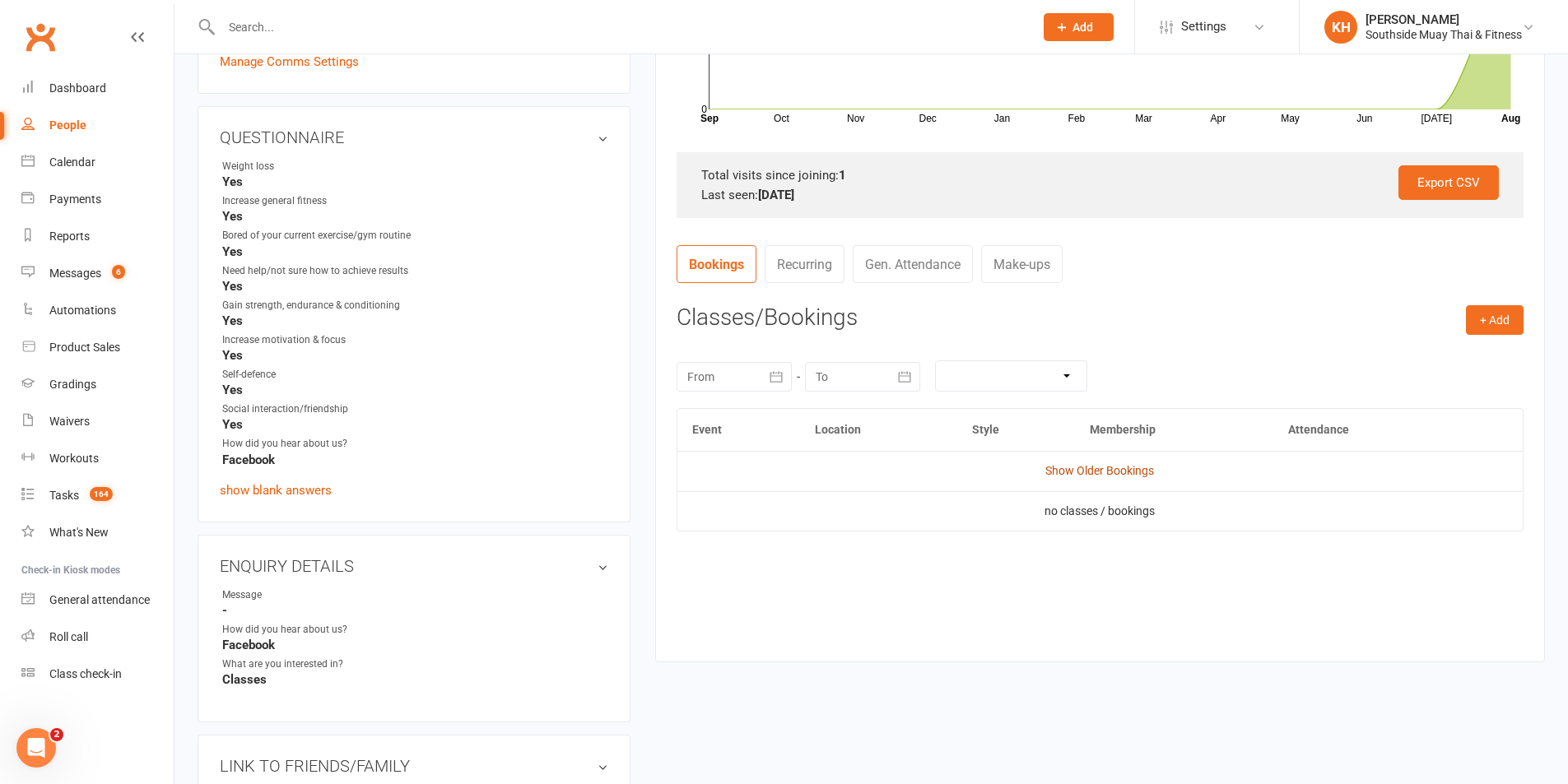
click at [1086, 464] on link "Show Older Bookings" at bounding box center [1099, 470] width 109 height 13
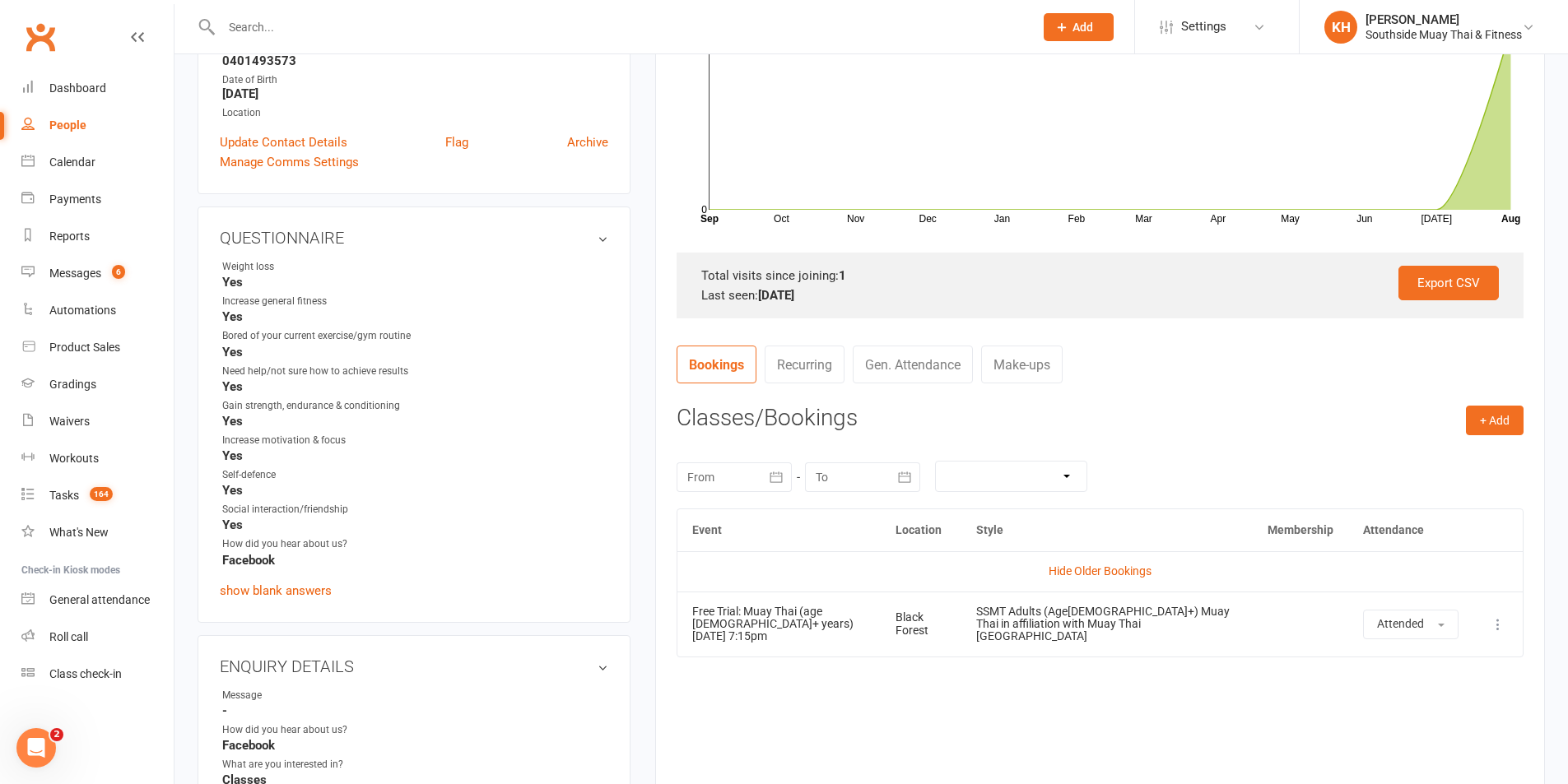
scroll to position [0, 0]
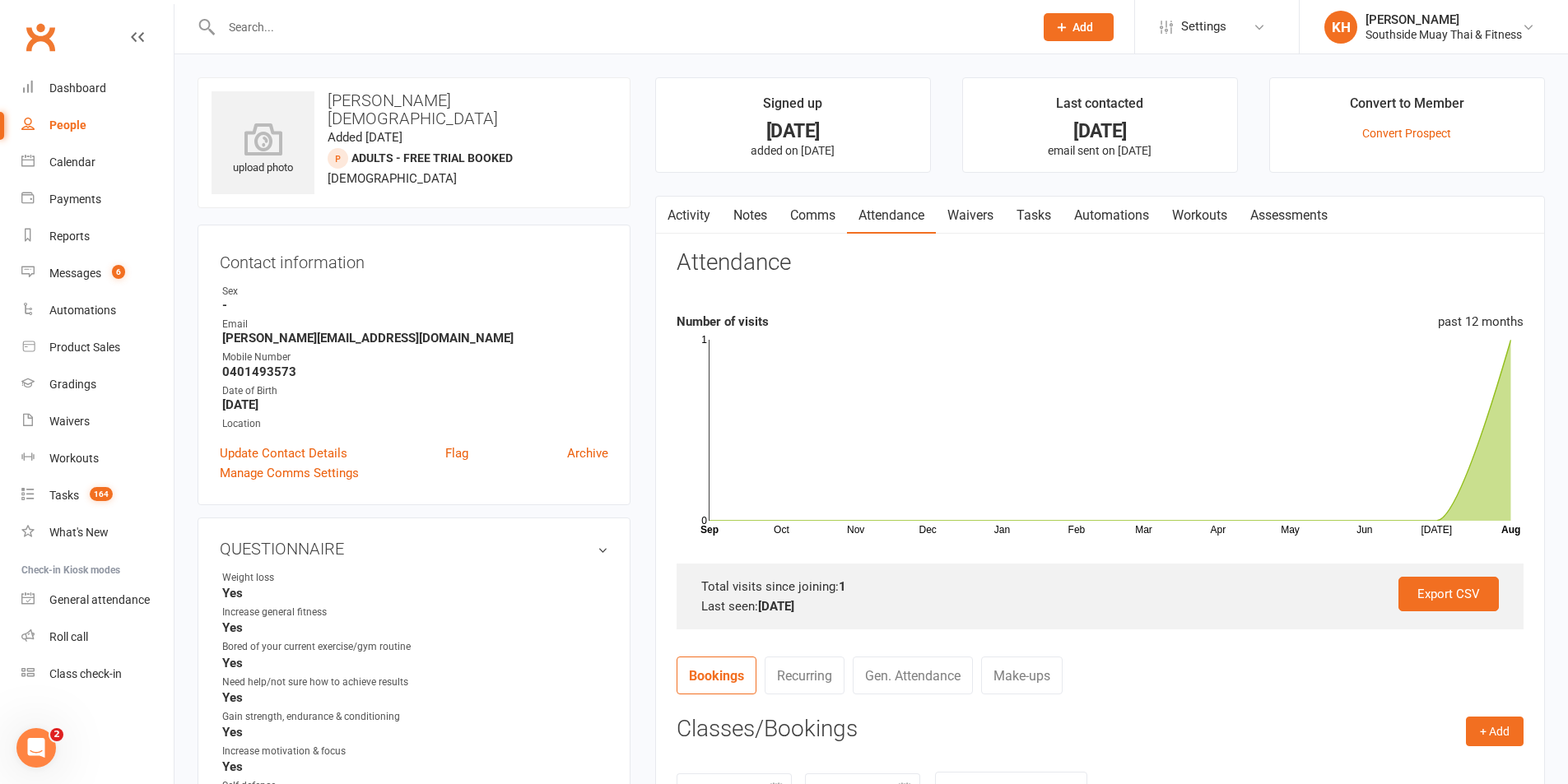
click at [683, 214] on link "Activity" at bounding box center [689, 216] width 66 height 38
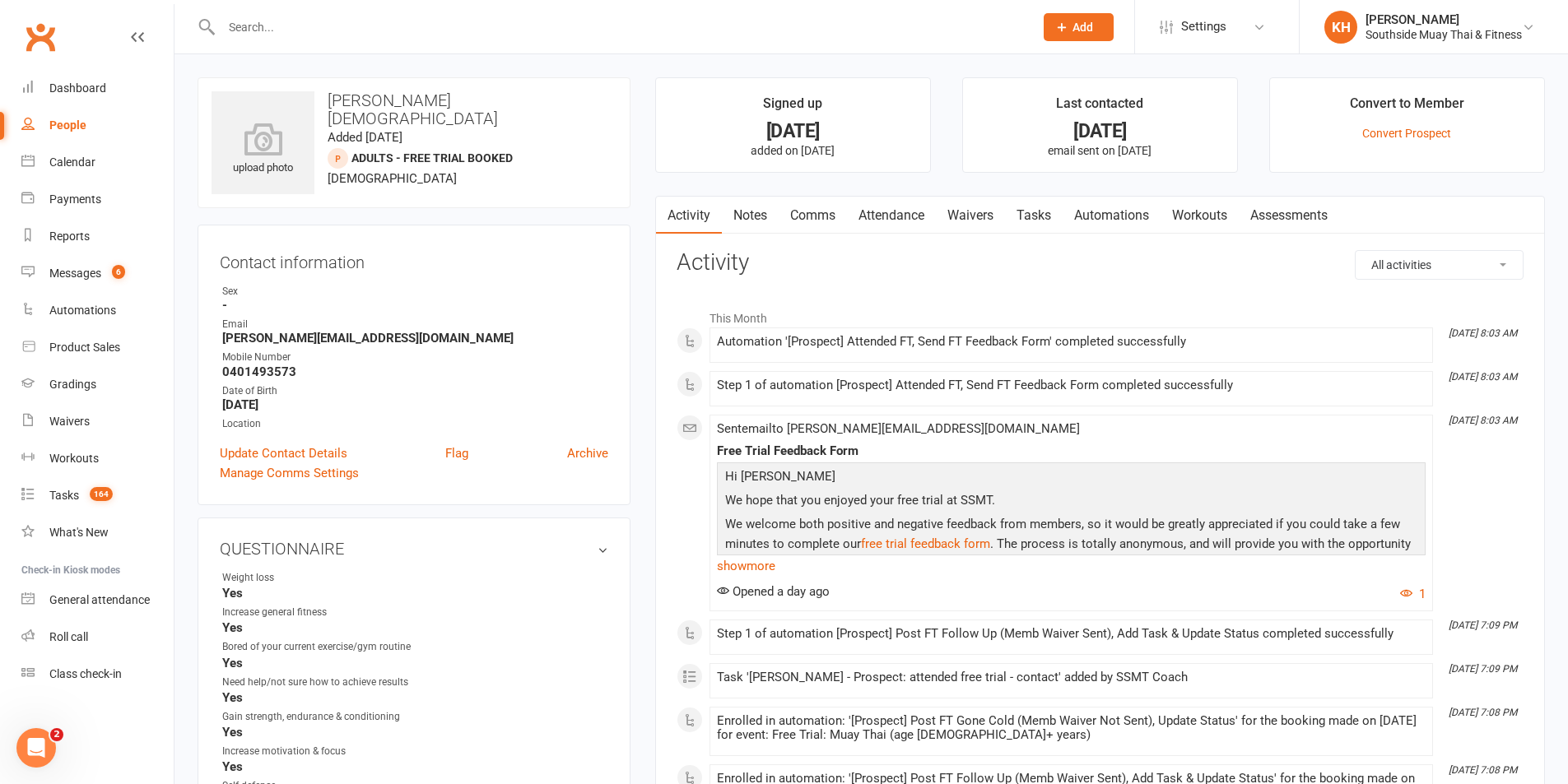
click at [977, 202] on link "Waivers" at bounding box center [970, 216] width 69 height 38
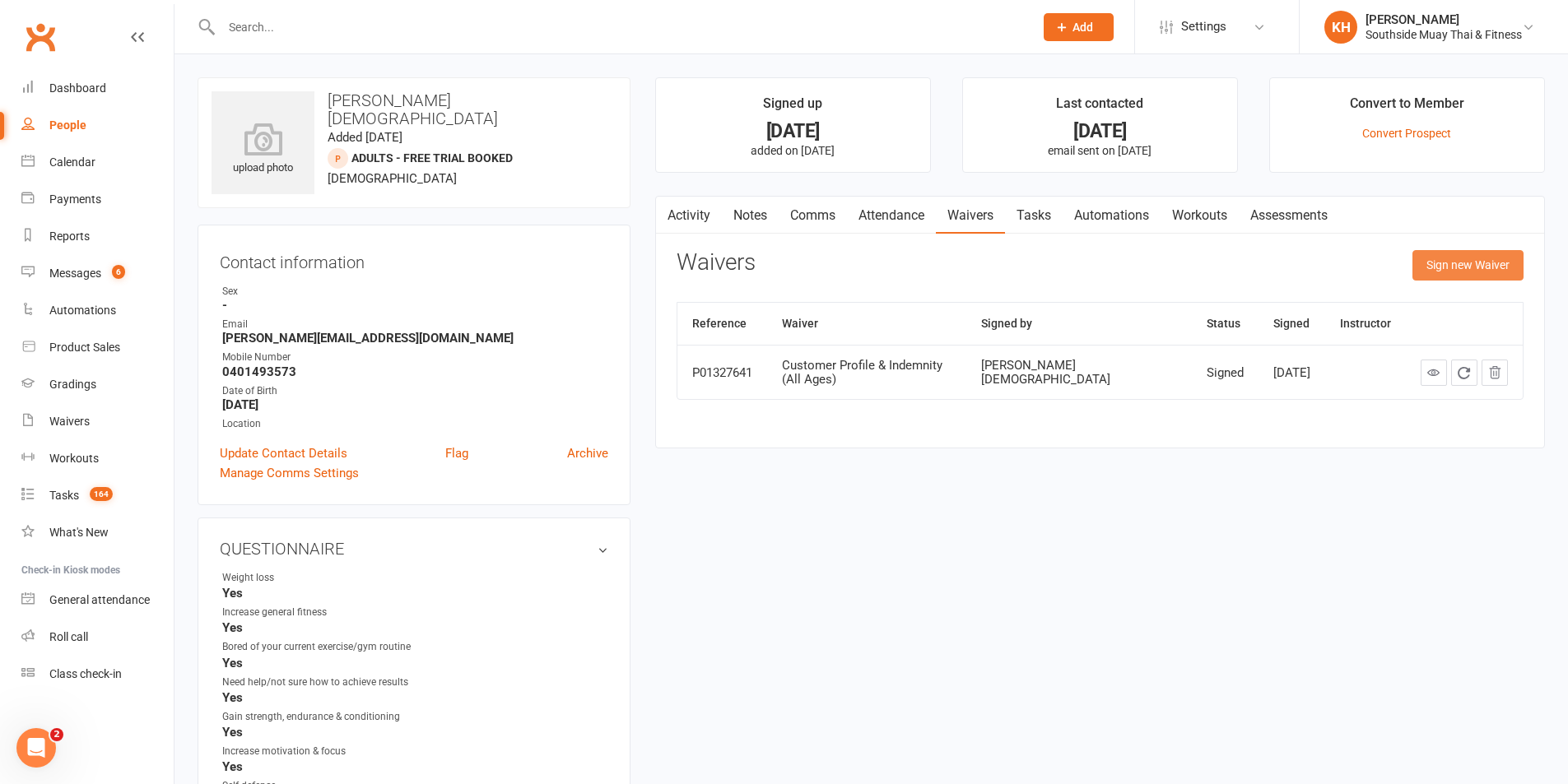
click at [1456, 267] on button "Sign new Waiver" at bounding box center [1468, 265] width 111 height 30
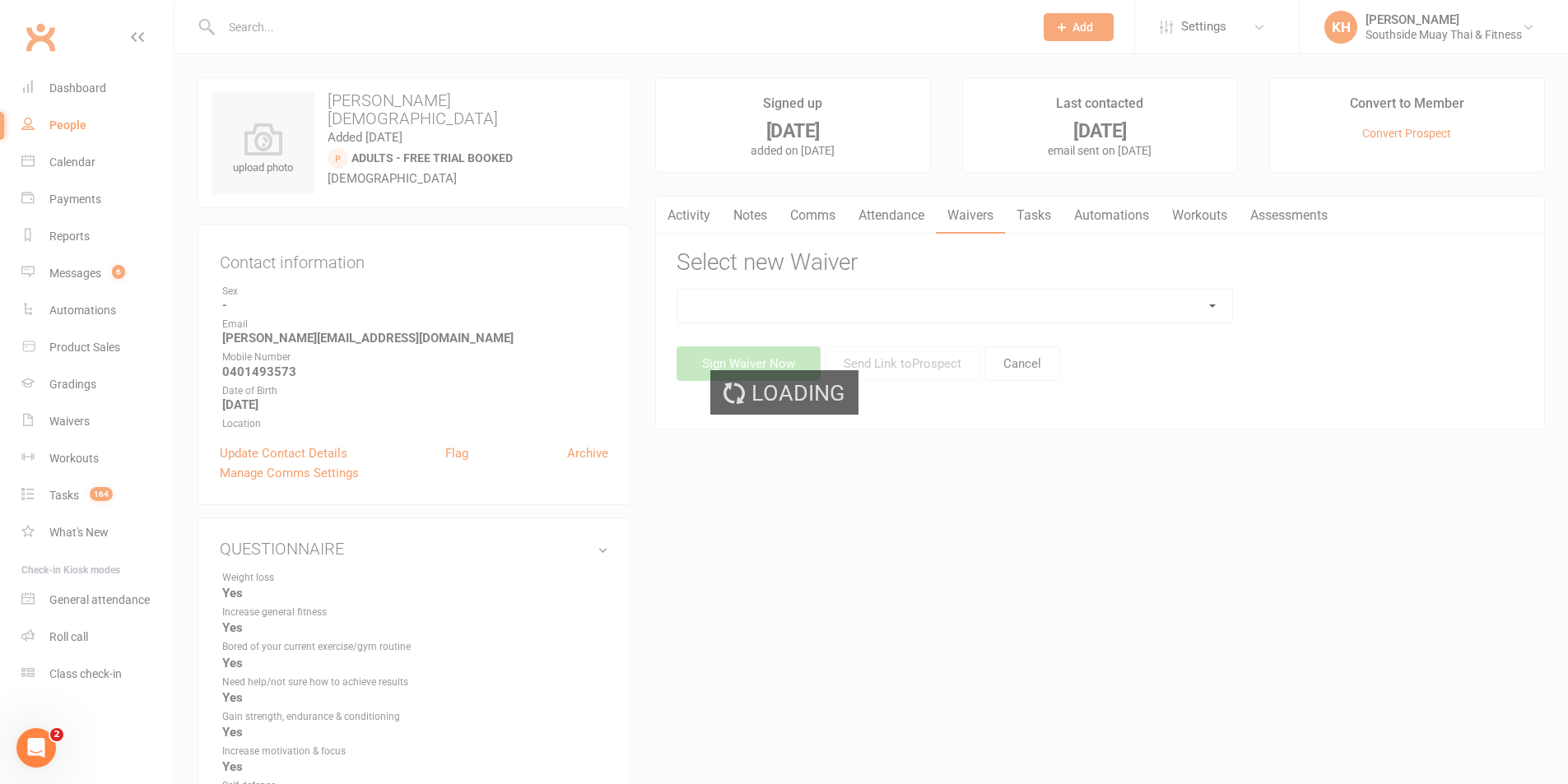
click at [1017, 306] on div "Loading" at bounding box center [784, 392] width 1568 height 784
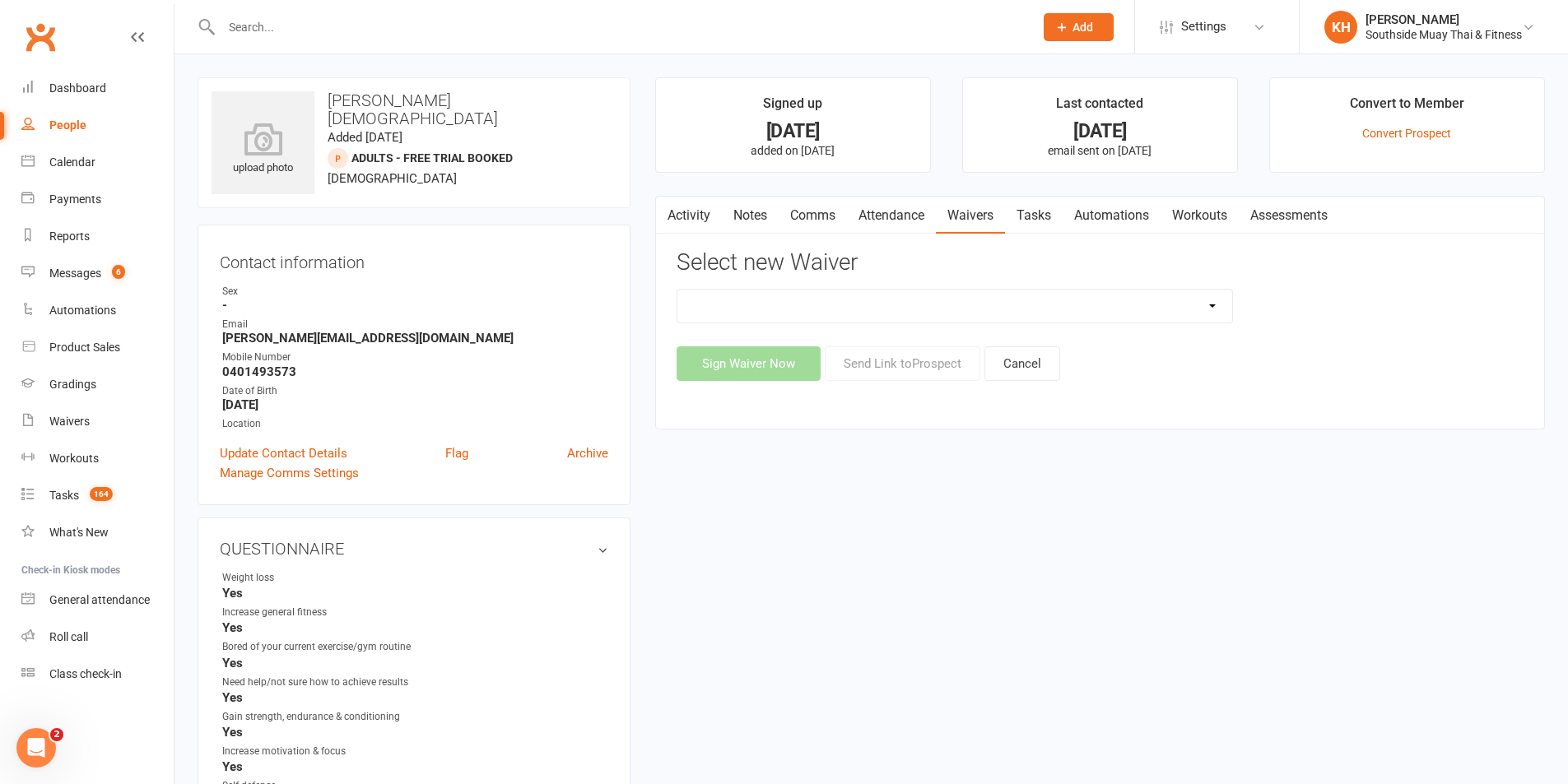
drag, startPoint x: 1221, startPoint y: 303, endPoint x: 1212, endPoint y: 316, distance: 15.8
click at [1221, 303] on select "10 or 5 Session Pass | Upfront (former member) 10 Session Pass | Upfront (DD Pa…" at bounding box center [955, 306] width 554 height 33
select select "13133"
click at [678, 290] on select "10 or 5 Session Pass | Upfront (former member) 10 Session Pass | Upfront (DD Pa…" at bounding box center [955, 306] width 554 height 33
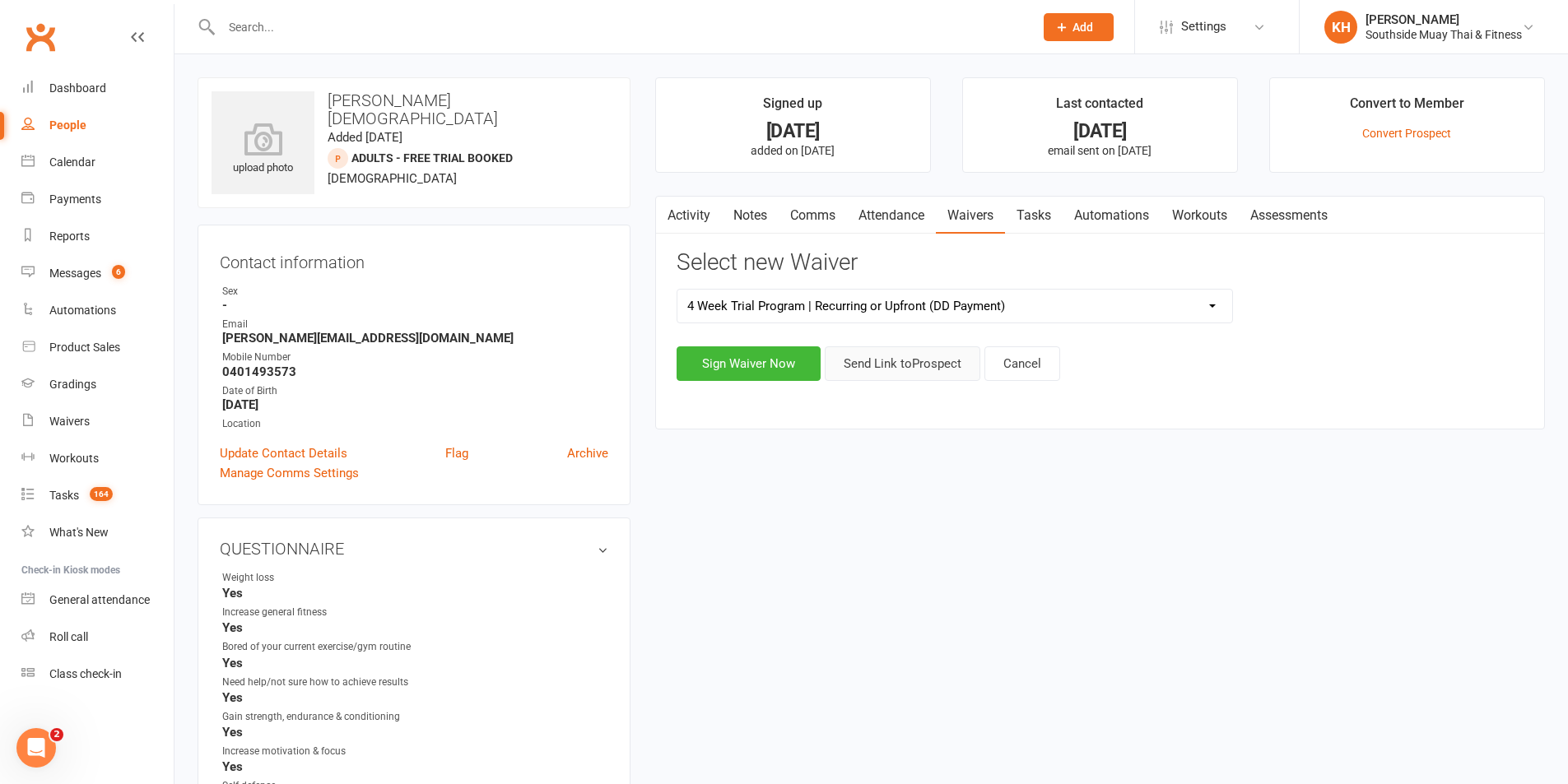
click at [872, 364] on button "Send Link to [GEOGRAPHIC_DATA]" at bounding box center [902, 363] width 156 height 34
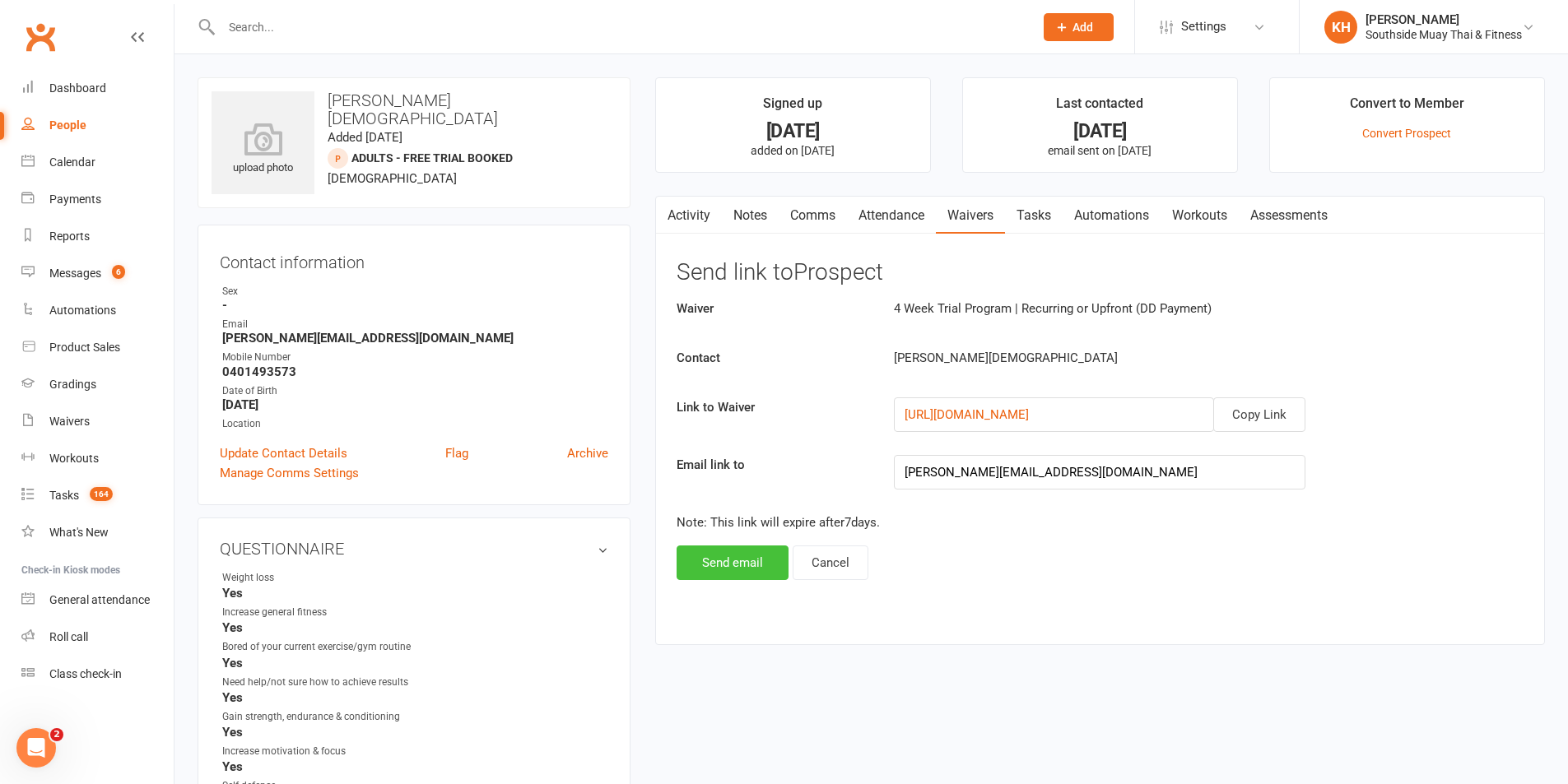
click at [724, 563] on button "Send email" at bounding box center [733, 563] width 112 height 34
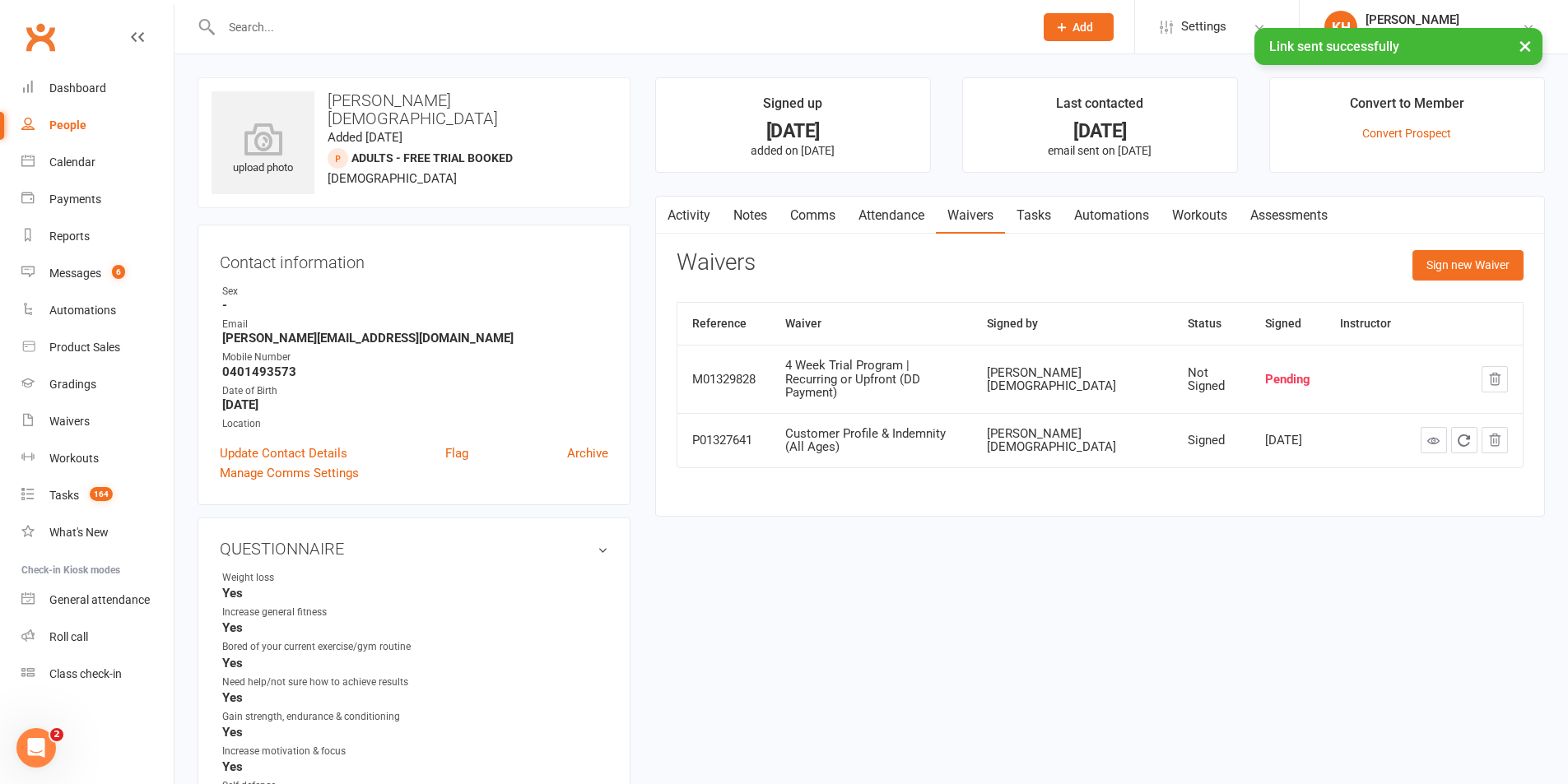
click at [678, 208] on link "Activity" at bounding box center [689, 216] width 66 height 38
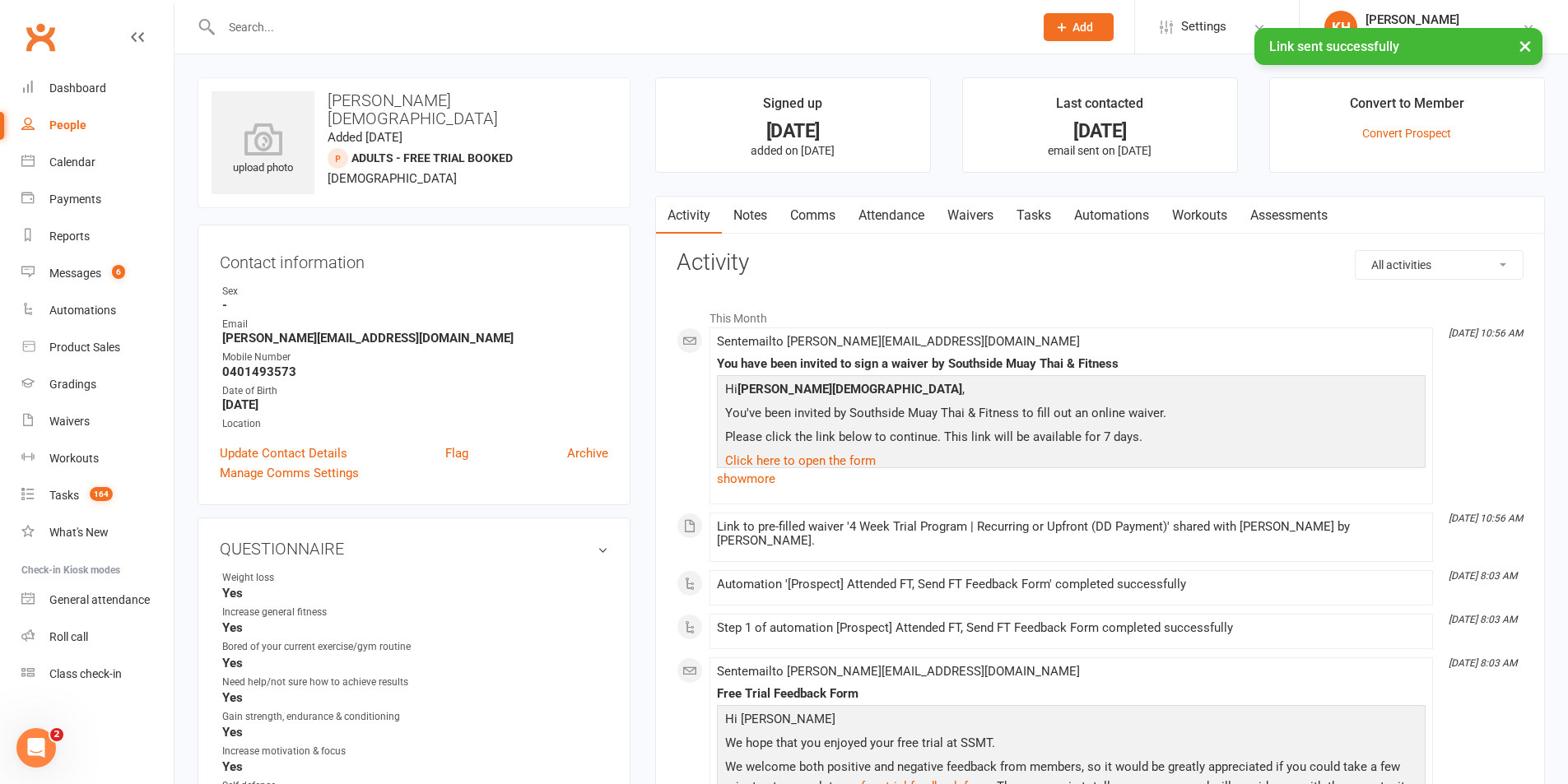
click at [318, 440] on div "Contact information Owner Sex - Email [PERSON_NAME][EMAIL_ADDRESS][DOMAIN_NAME]…" at bounding box center [414, 365] width 433 height 281
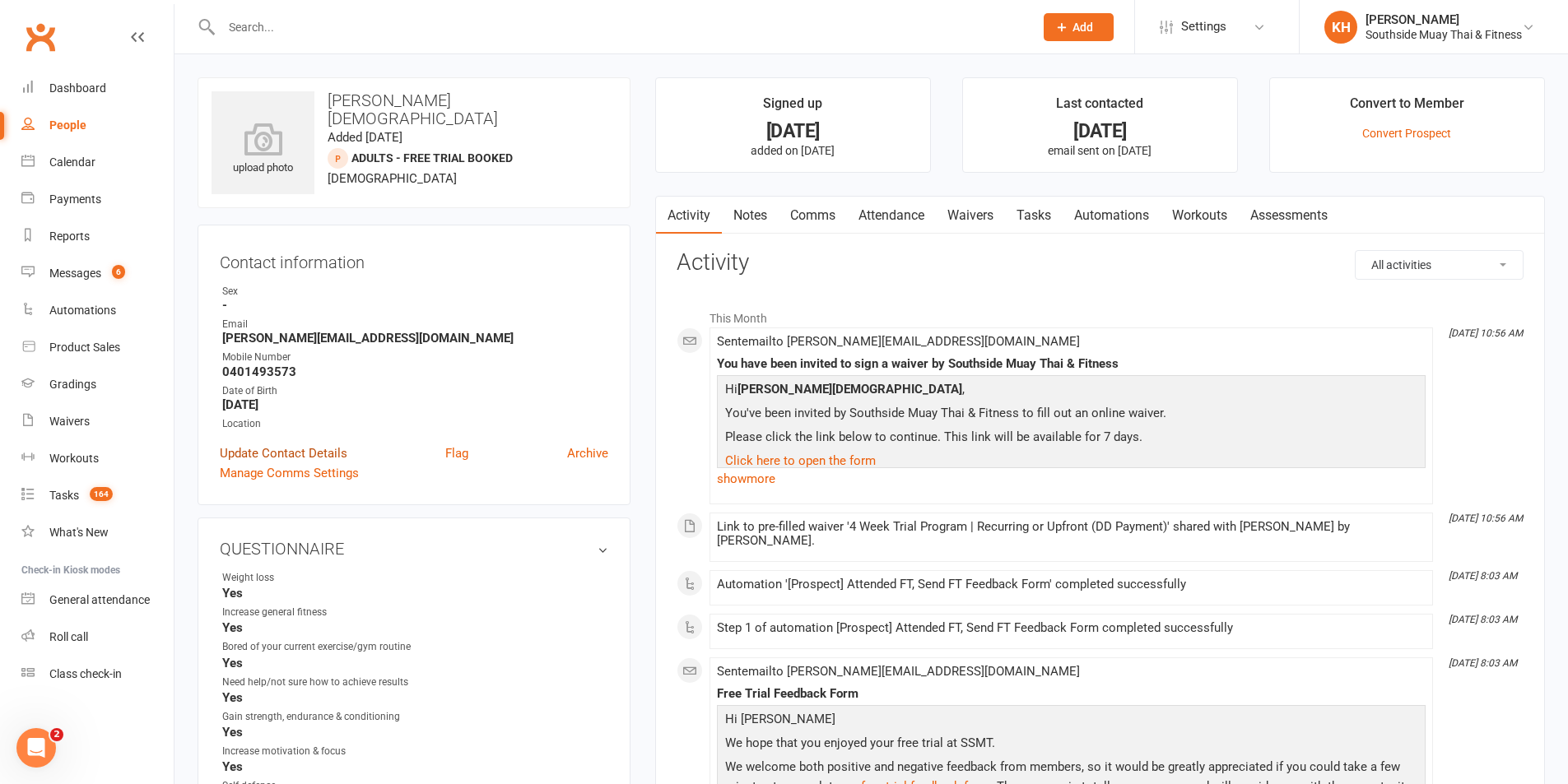
click at [314, 446] on link "Update Contact Details" at bounding box center [283, 453] width 128 height 20
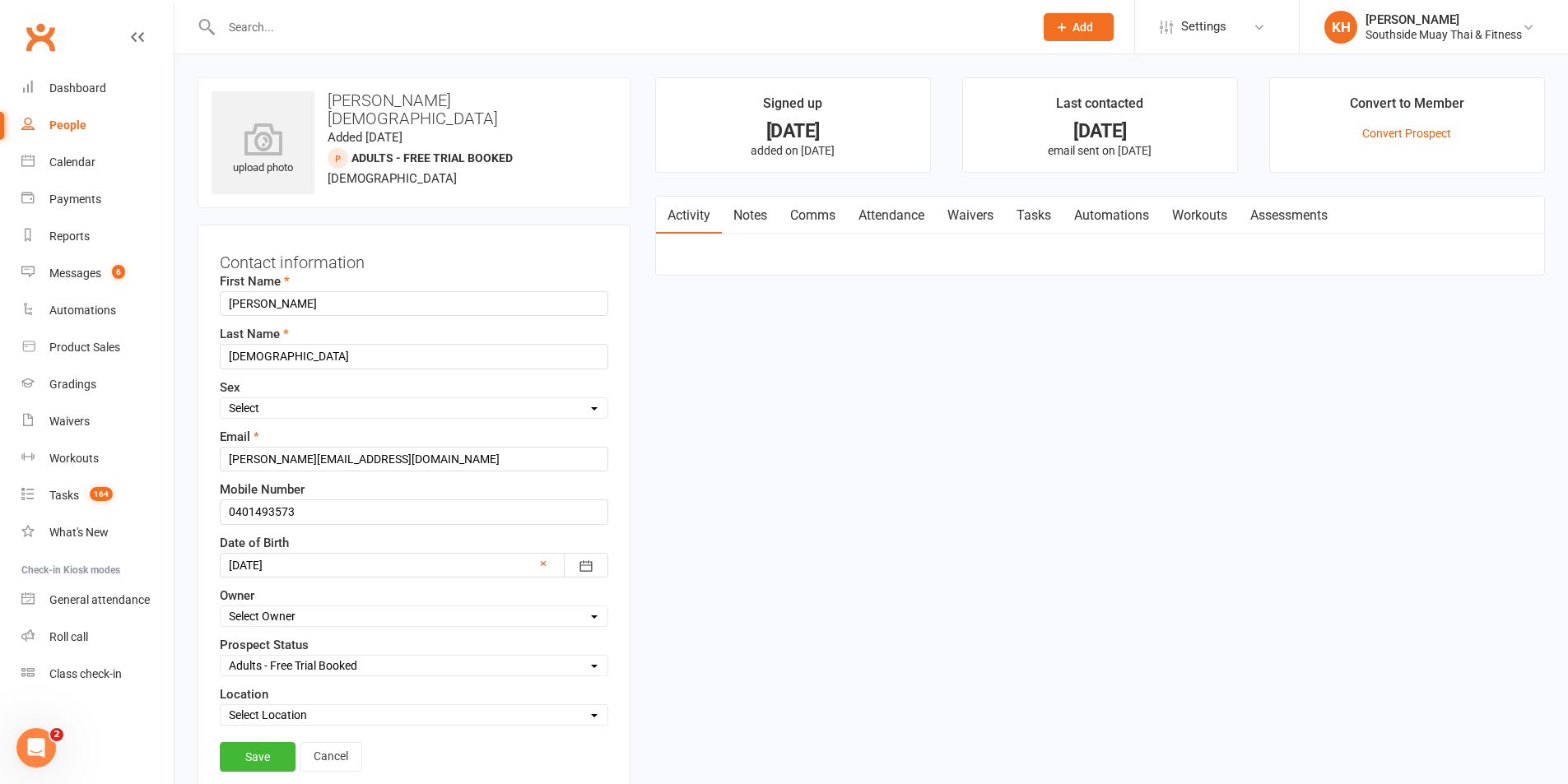
scroll to position [77, 0]
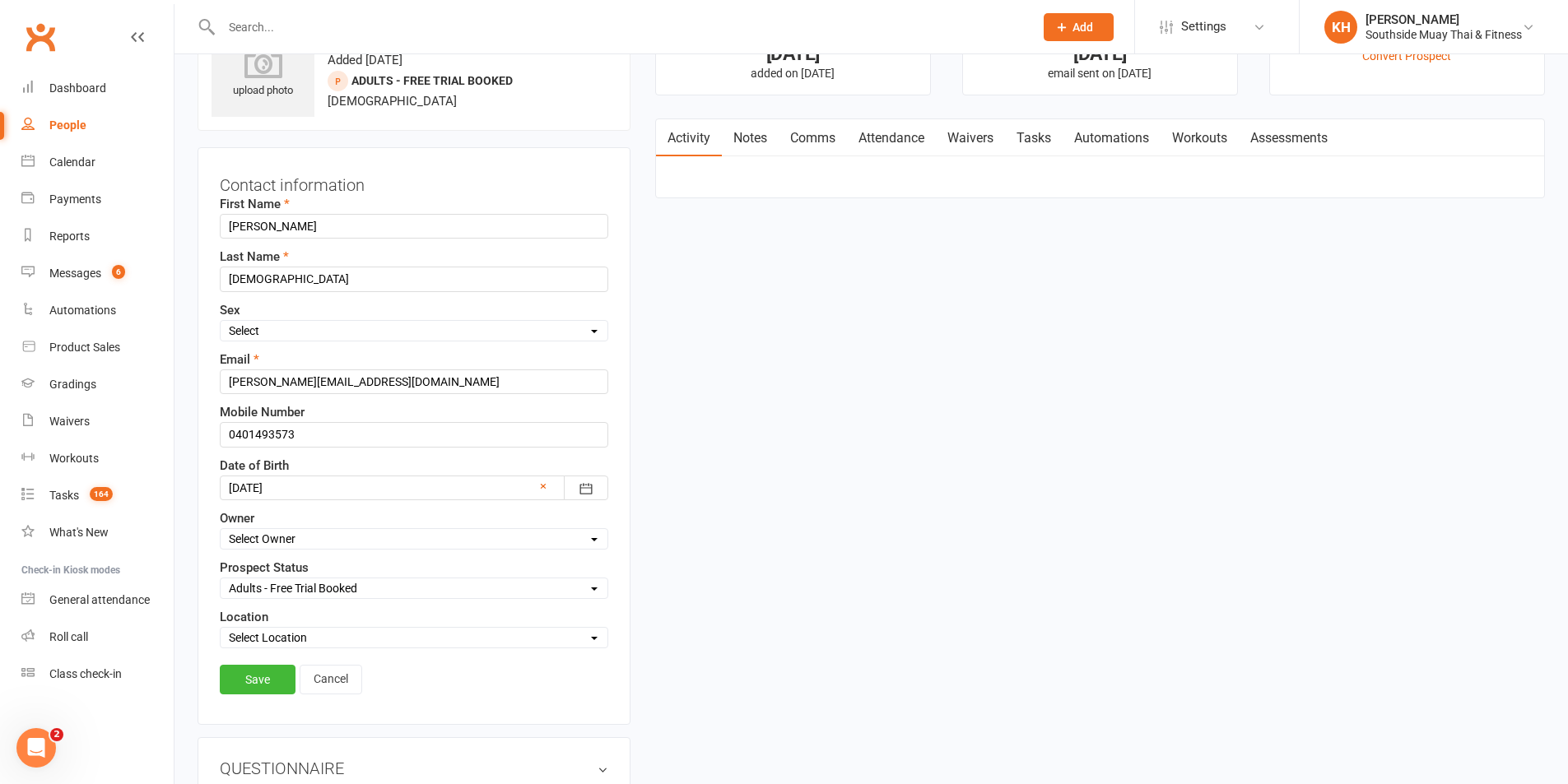
click at [267, 546] on select "Select Owner [PERSON_NAME] [PERSON_NAME] SSMT Retention [PERSON_NAME] [PERSON_N…" at bounding box center [413, 539] width 386 height 18
select select "4"
click at [220, 531] on select "Select Owner [PERSON_NAME] [PERSON_NAME] SSMT Retention [PERSON_NAME] [PERSON_N…" at bounding box center [413, 539] width 386 height 18
click at [279, 636] on select "Select Location Black Forest Coaching Calls" at bounding box center [413, 637] width 386 height 18
select select "0"
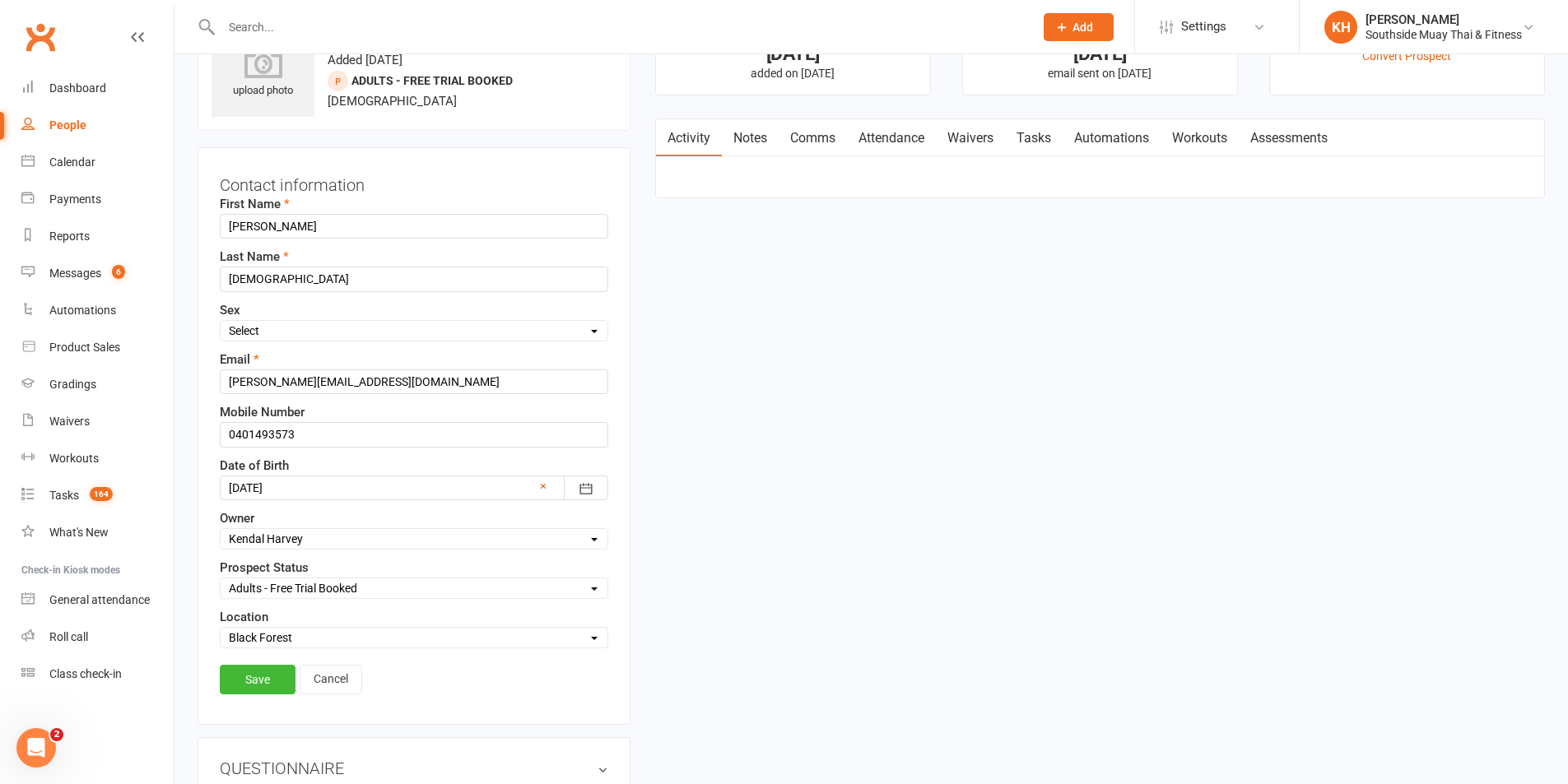
click at [220, 631] on select "Select Location Black Forest Coaching Calls" at bounding box center [413, 637] width 386 height 18
click at [269, 678] on link "Save" at bounding box center [257, 679] width 75 height 30
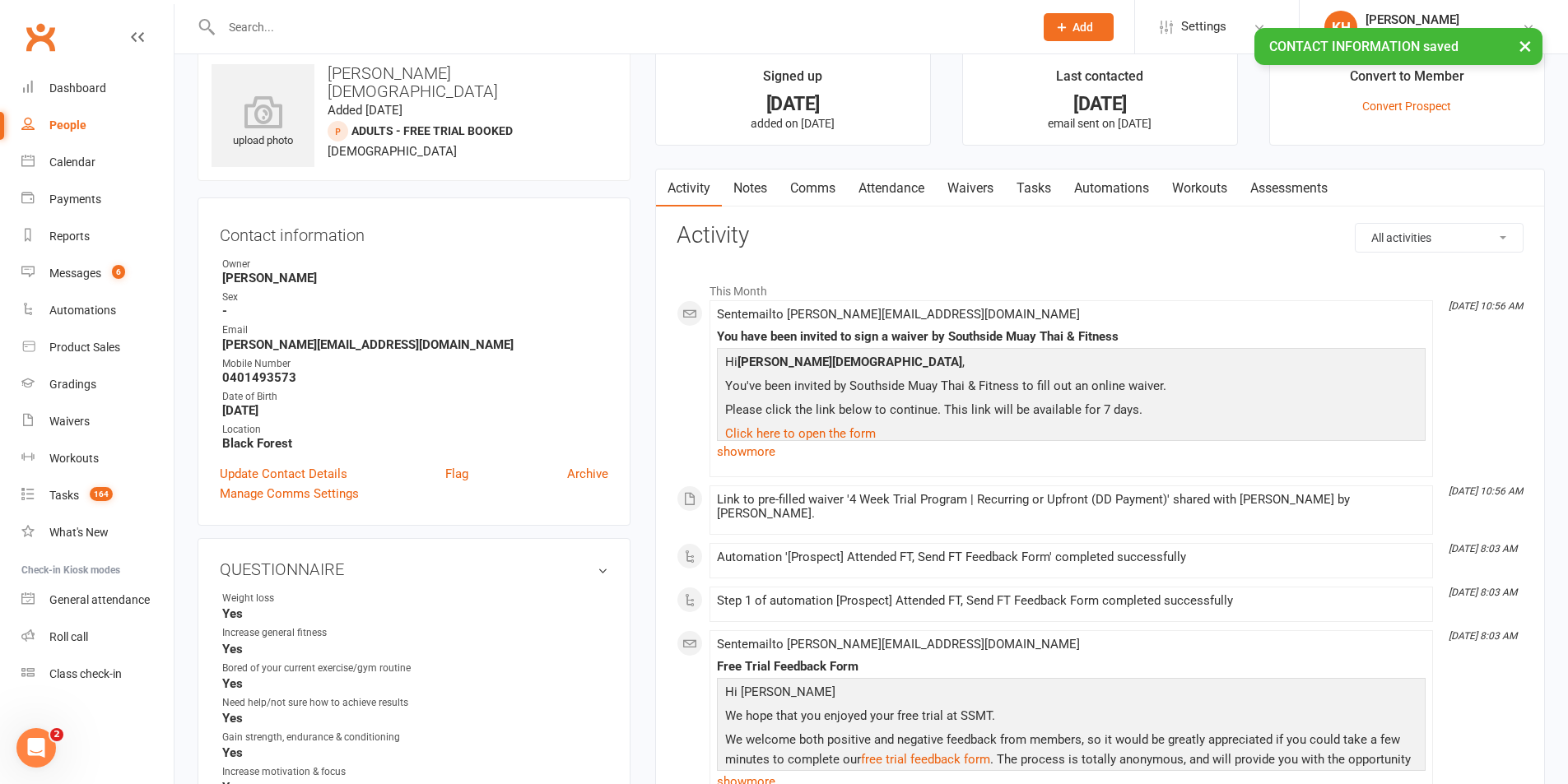
scroll to position [0, 0]
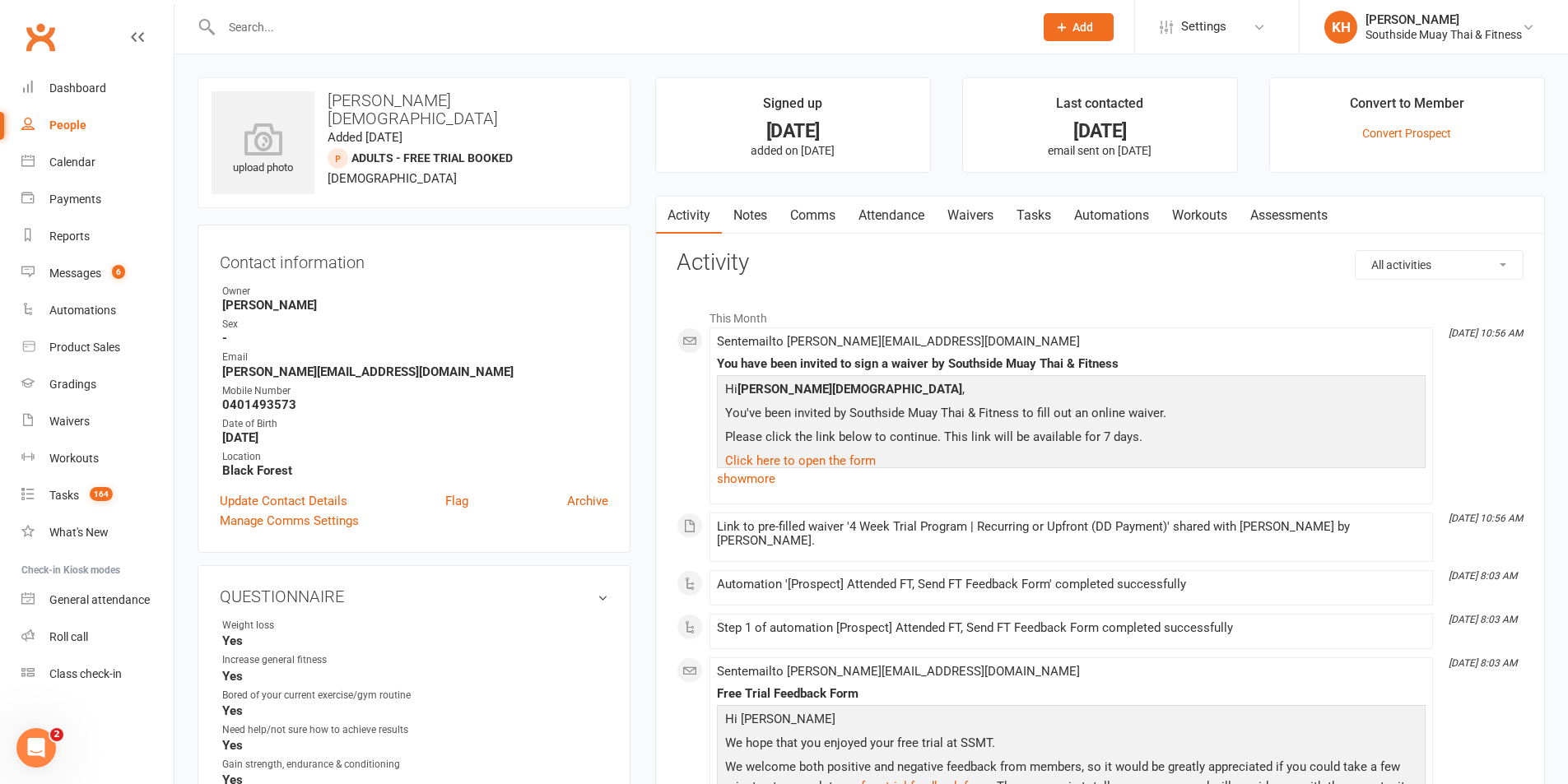
click at [1032, 203] on link "Tasks" at bounding box center [1033, 216] width 57 height 38
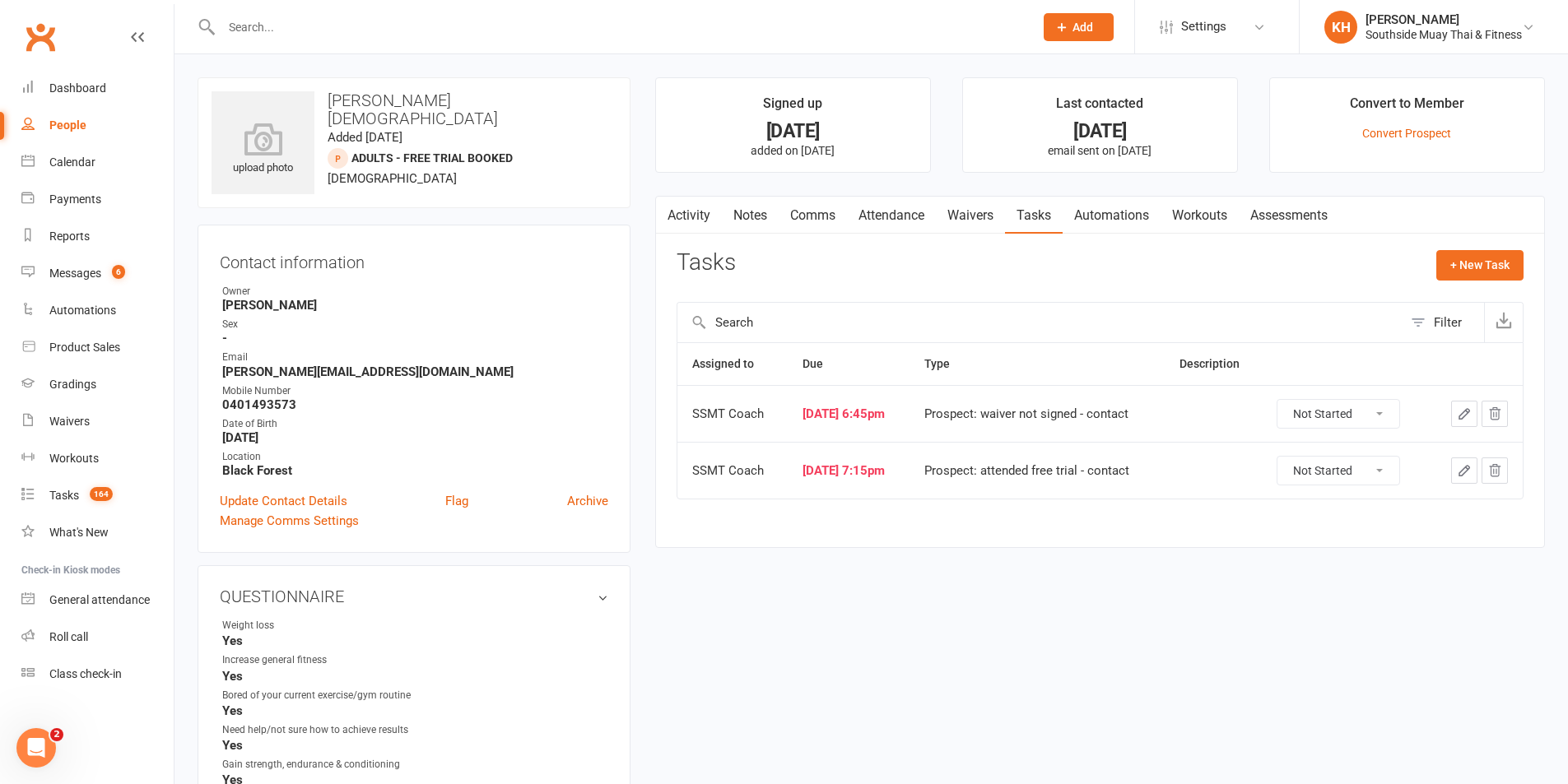
drag, startPoint x: 1325, startPoint y: 412, endPoint x: 1325, endPoint y: 428, distance: 16.0
click at [1325, 411] on select "Not Started In Progress Waiting Complete" at bounding box center [1338, 414] width 122 height 28
click at [1288, 400] on select "Not Started In Progress Waiting Complete" at bounding box center [1338, 414] width 122 height 28
select select "unstarted"
click at [1288, 400] on select "Not Started In Progress Waiting Complete" at bounding box center [1338, 414] width 122 height 28
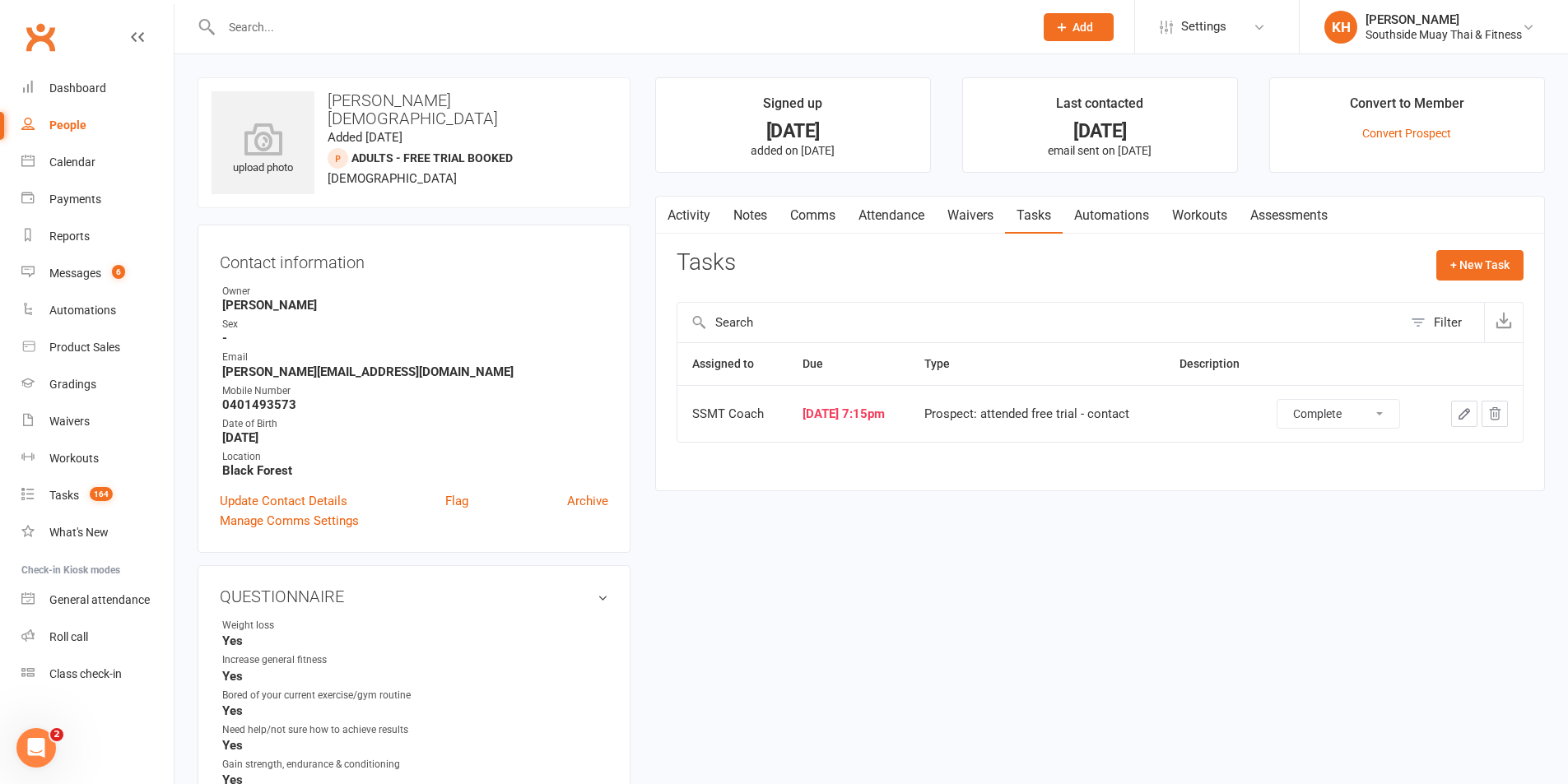
select select "unstarted"
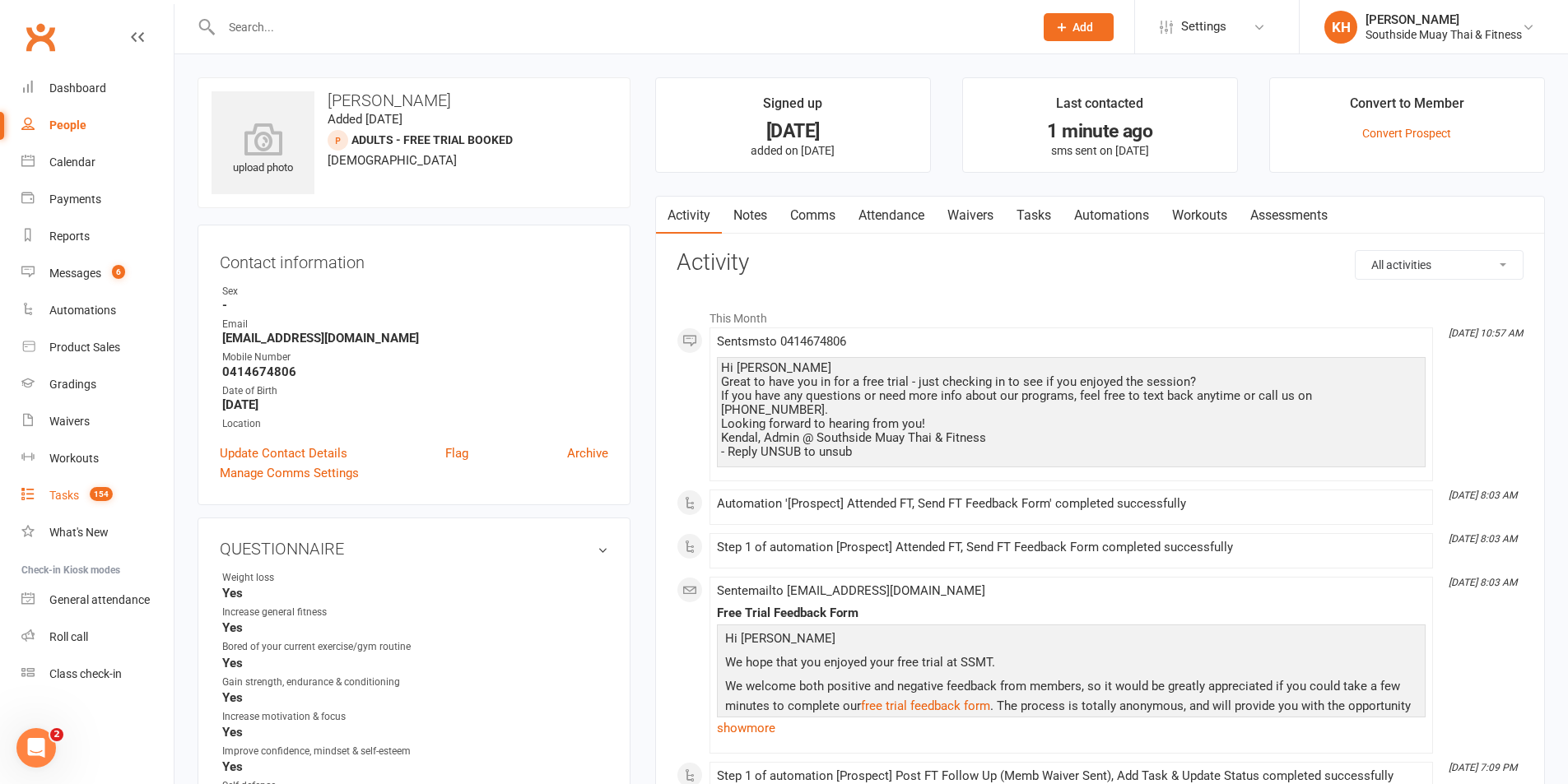
click at [46, 498] on link "Tasks 154" at bounding box center [98, 495] width 153 height 37
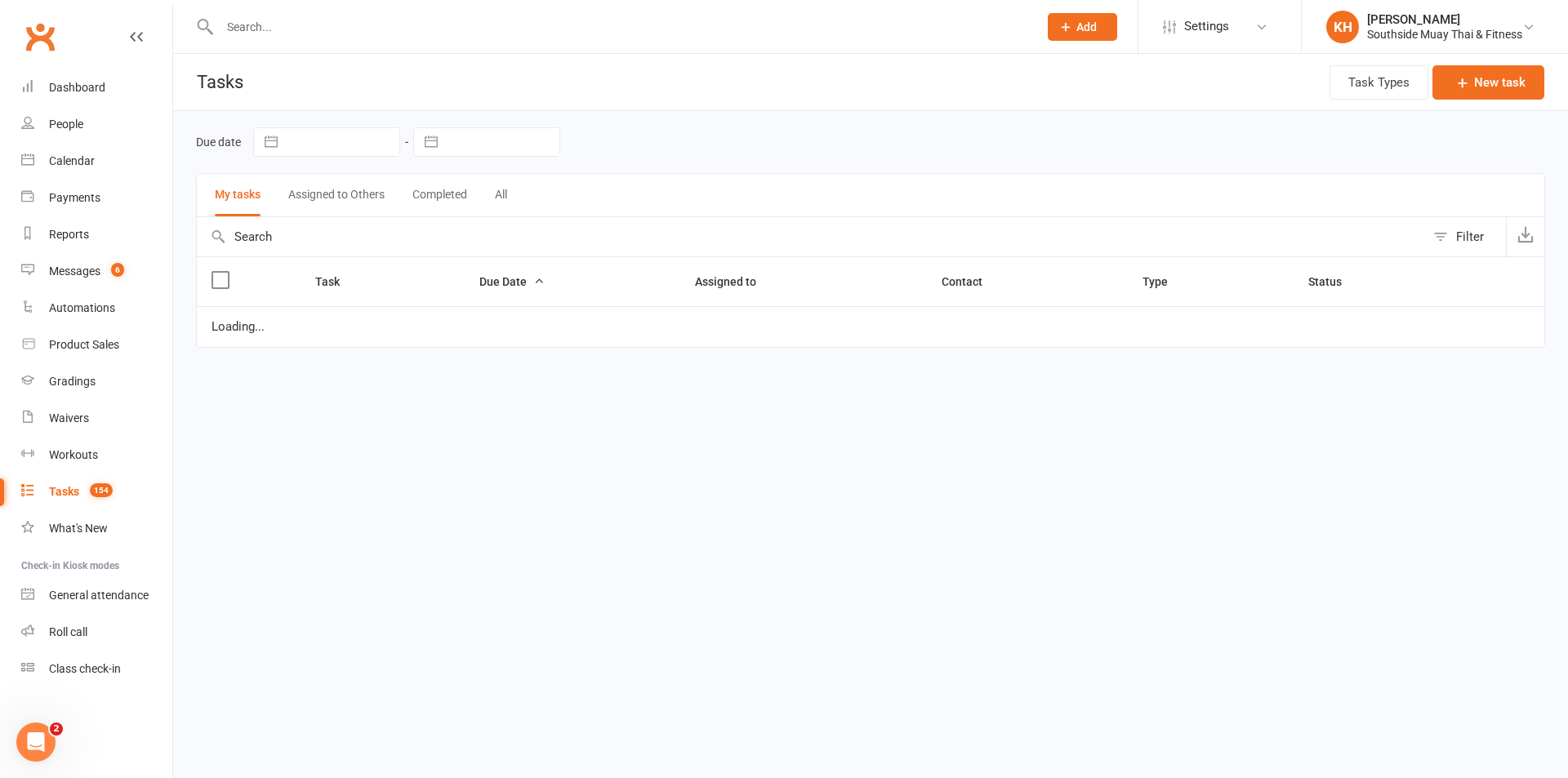
select select "started"
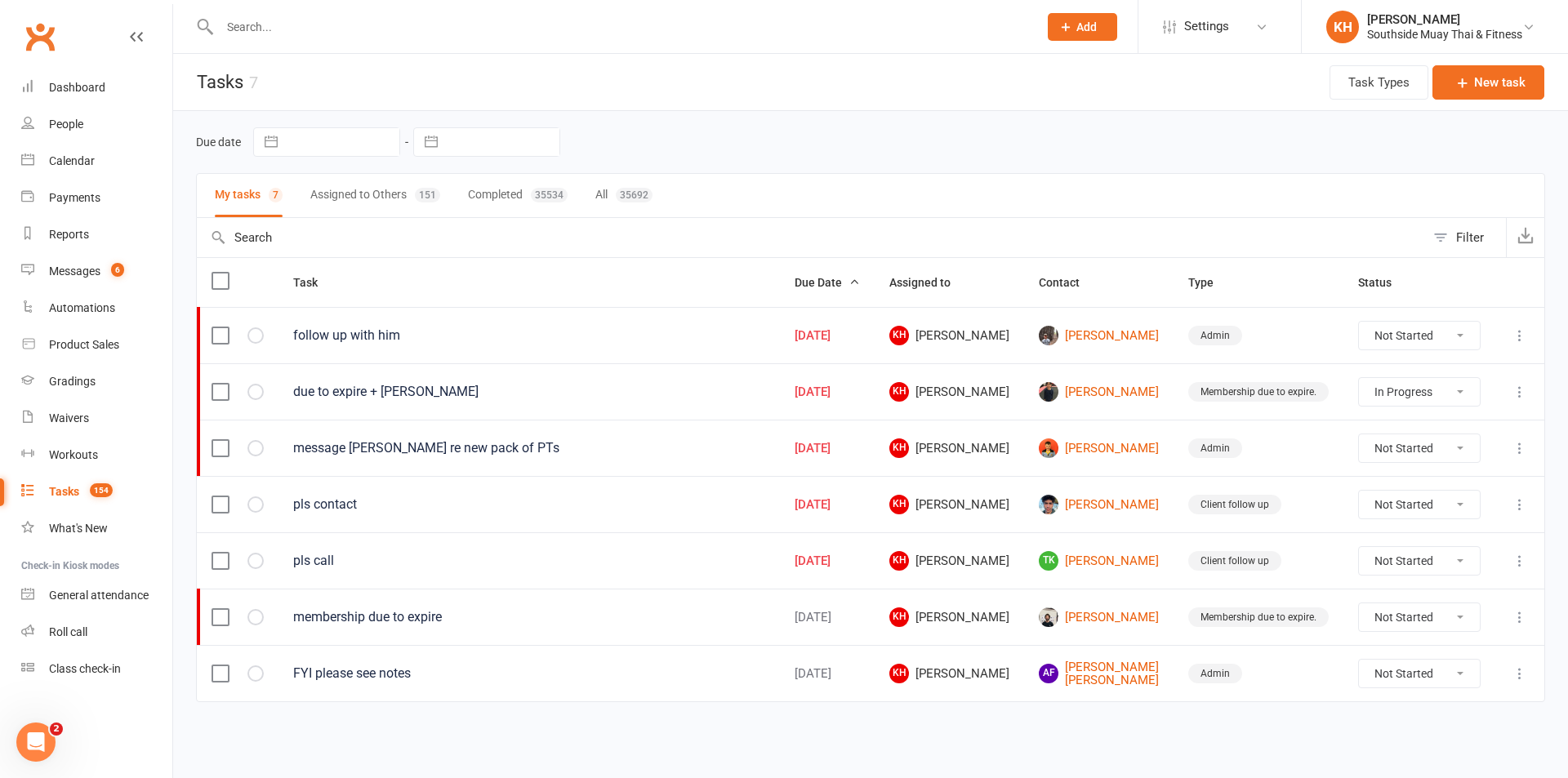
click at [1397, 452] on select "Not Started In Progress Waiting Complete" at bounding box center [1419, 448] width 121 height 28
click at [1359, 434] on select "Not Started In Progress Waiting Complete" at bounding box center [1419, 448] width 121 height 28
select select "unstarted"
select select "started"
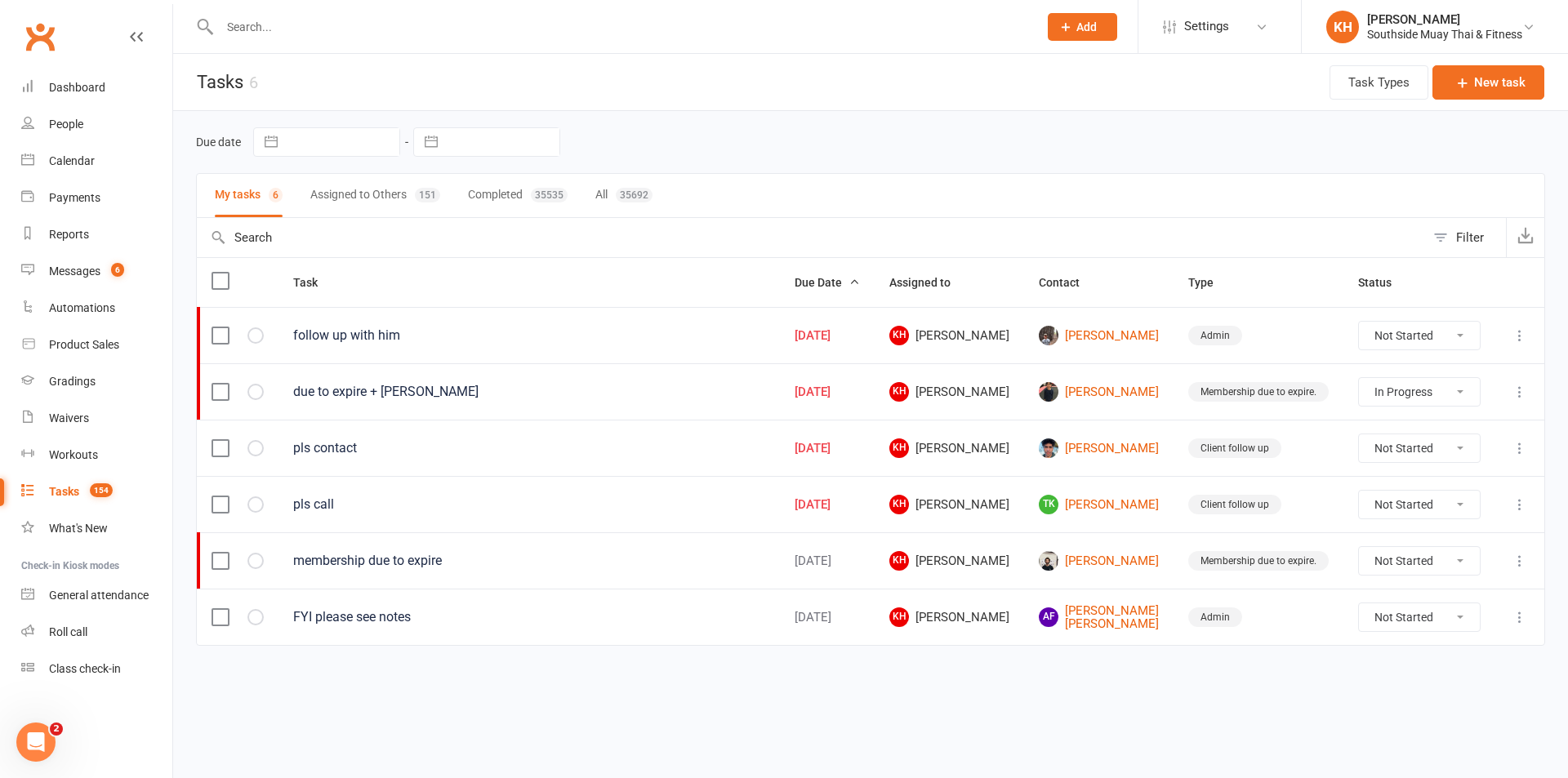
click at [1482, 230] on div "Filter" at bounding box center [1470, 237] width 28 height 20
select select "incomplete"
select select "started"
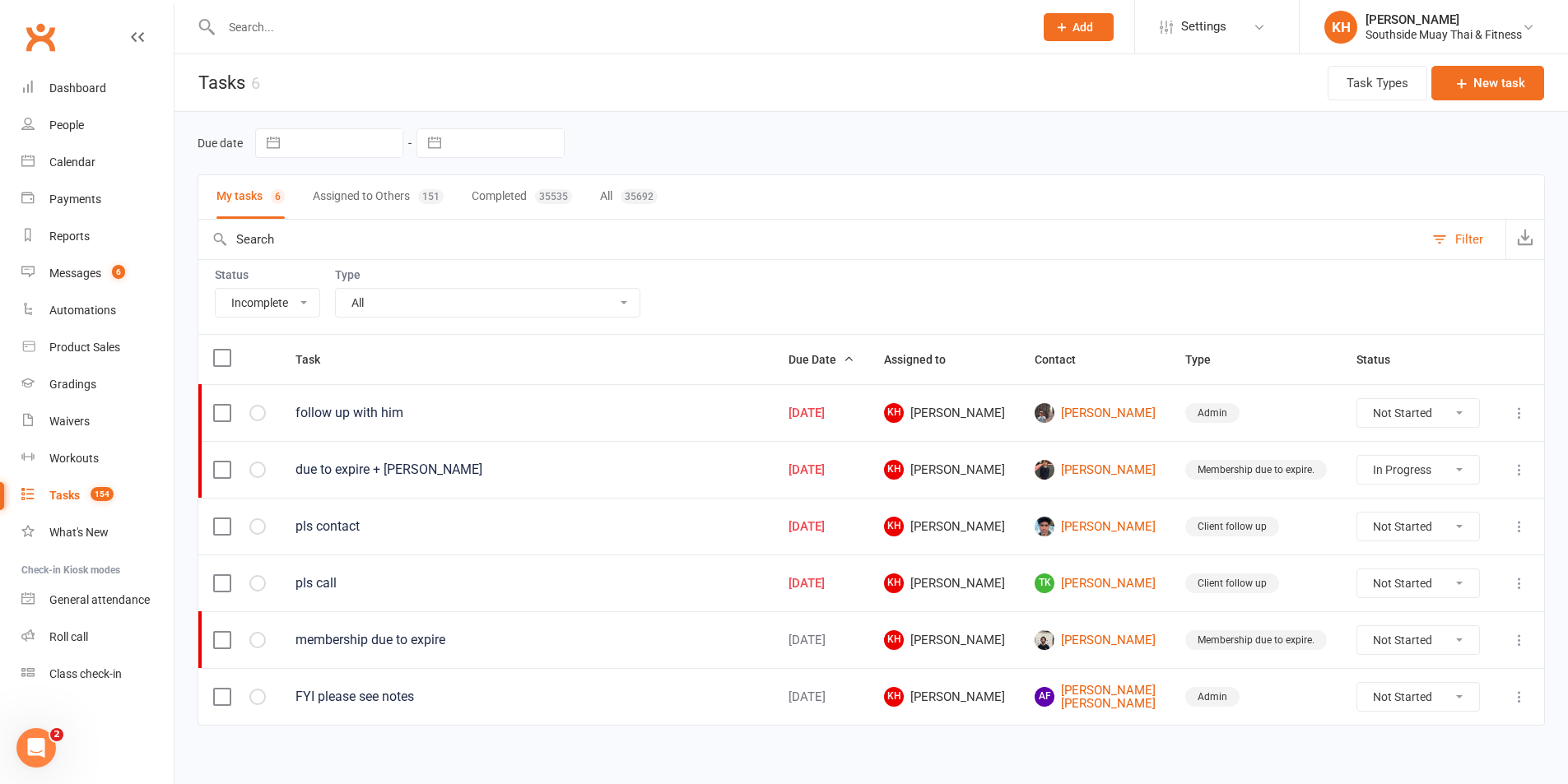
click at [372, 189] on button "Assigned to Others 151" at bounding box center [378, 197] width 131 height 44
select select "started"
select select "-45565"
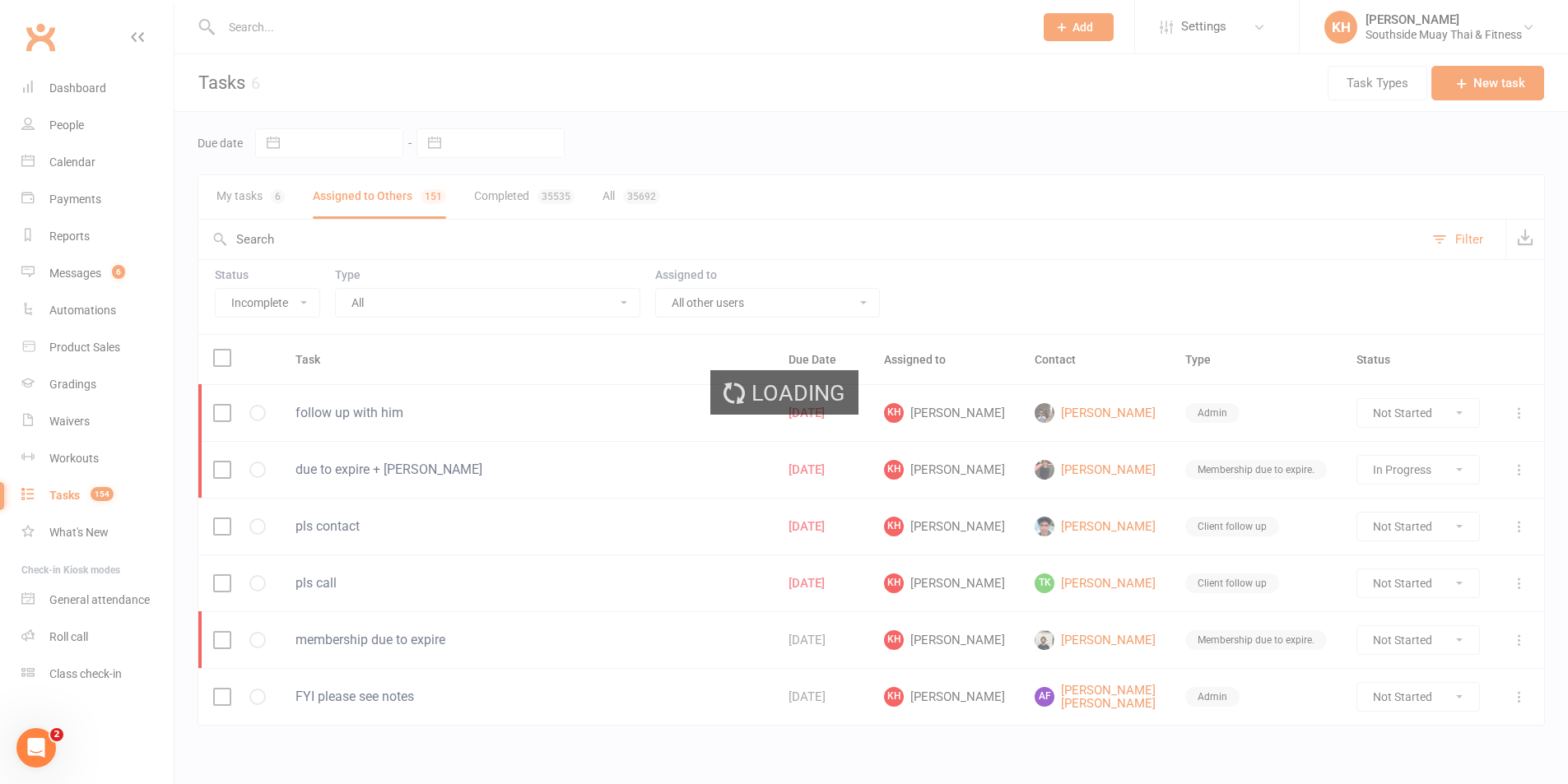
select select "started"
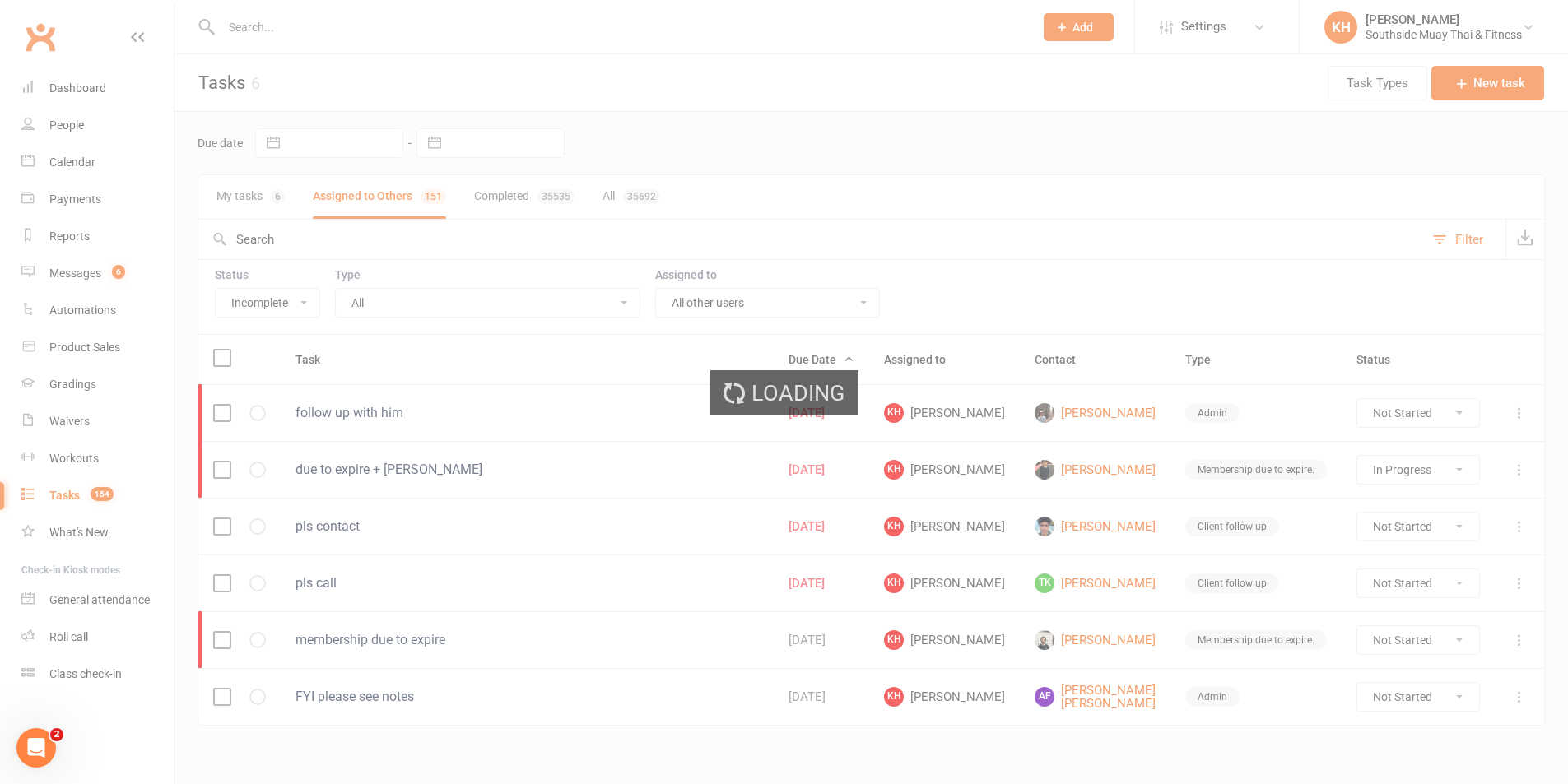
select select "started"
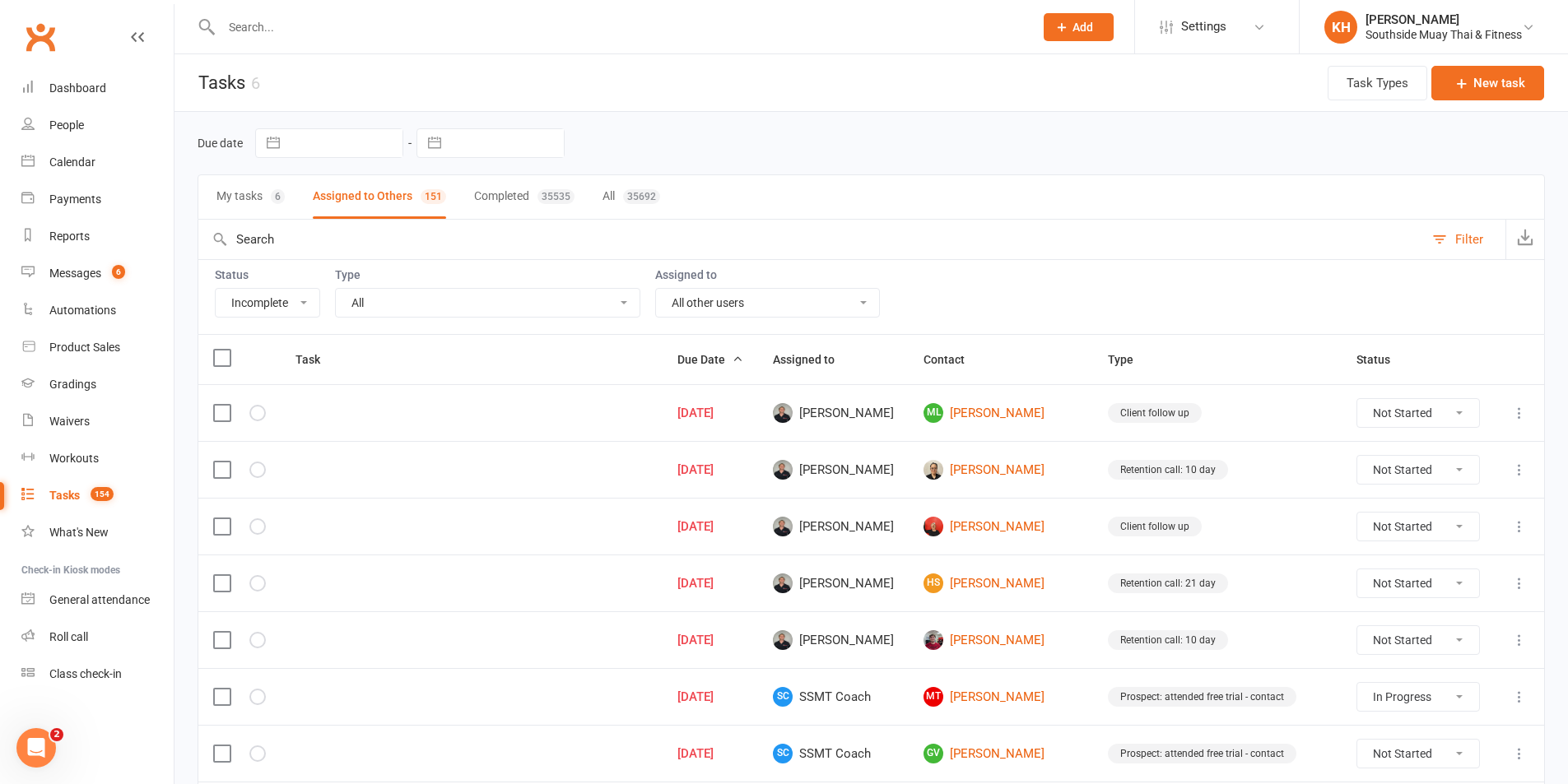
select select "started"
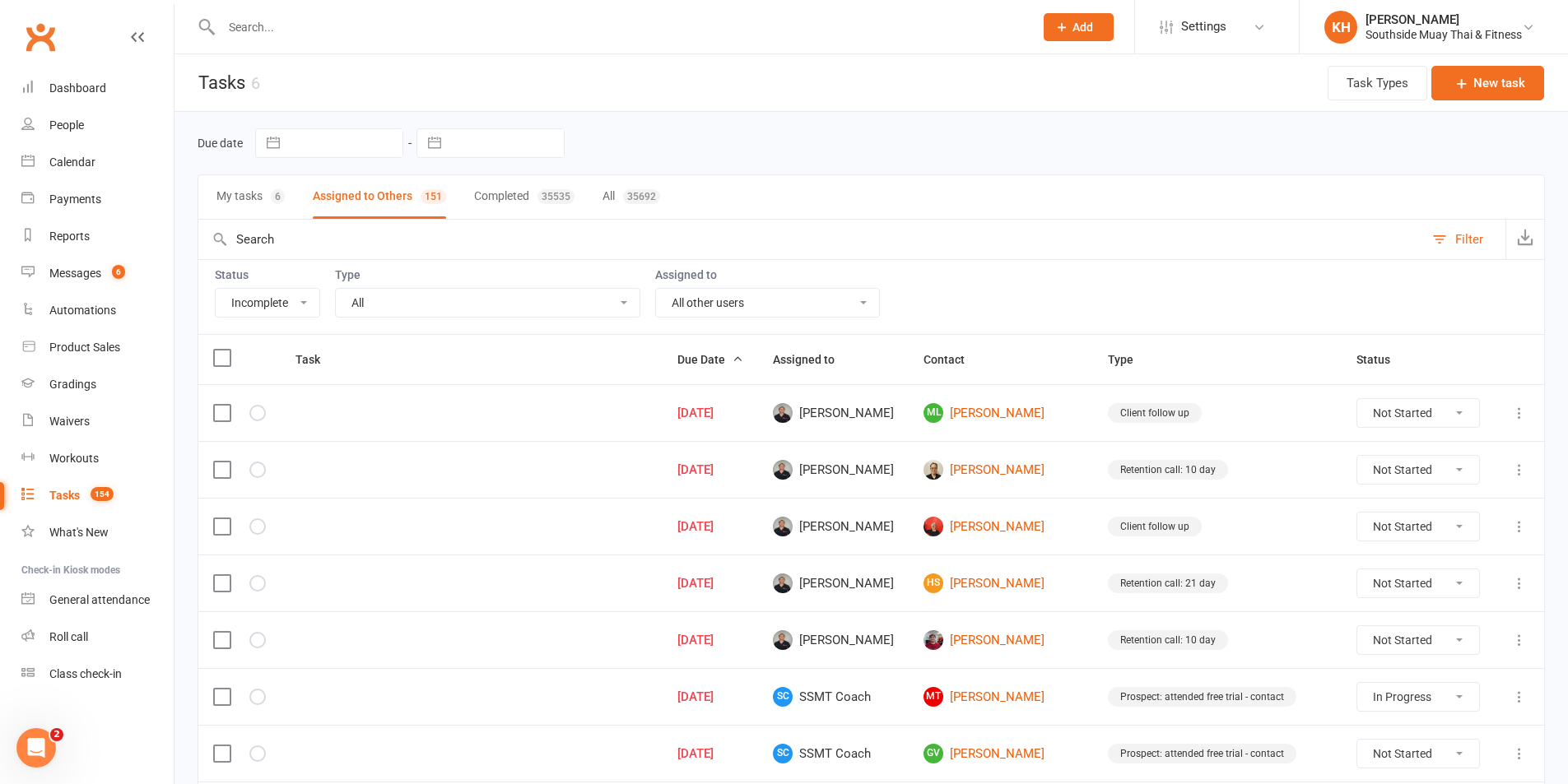
select select "started"
click at [751, 307] on select "All Me All other users Freya Tierney Barry Saunders SSMT Retention Aaron Ong Ka…" at bounding box center [768, 302] width 223 height 28
select select "2380"
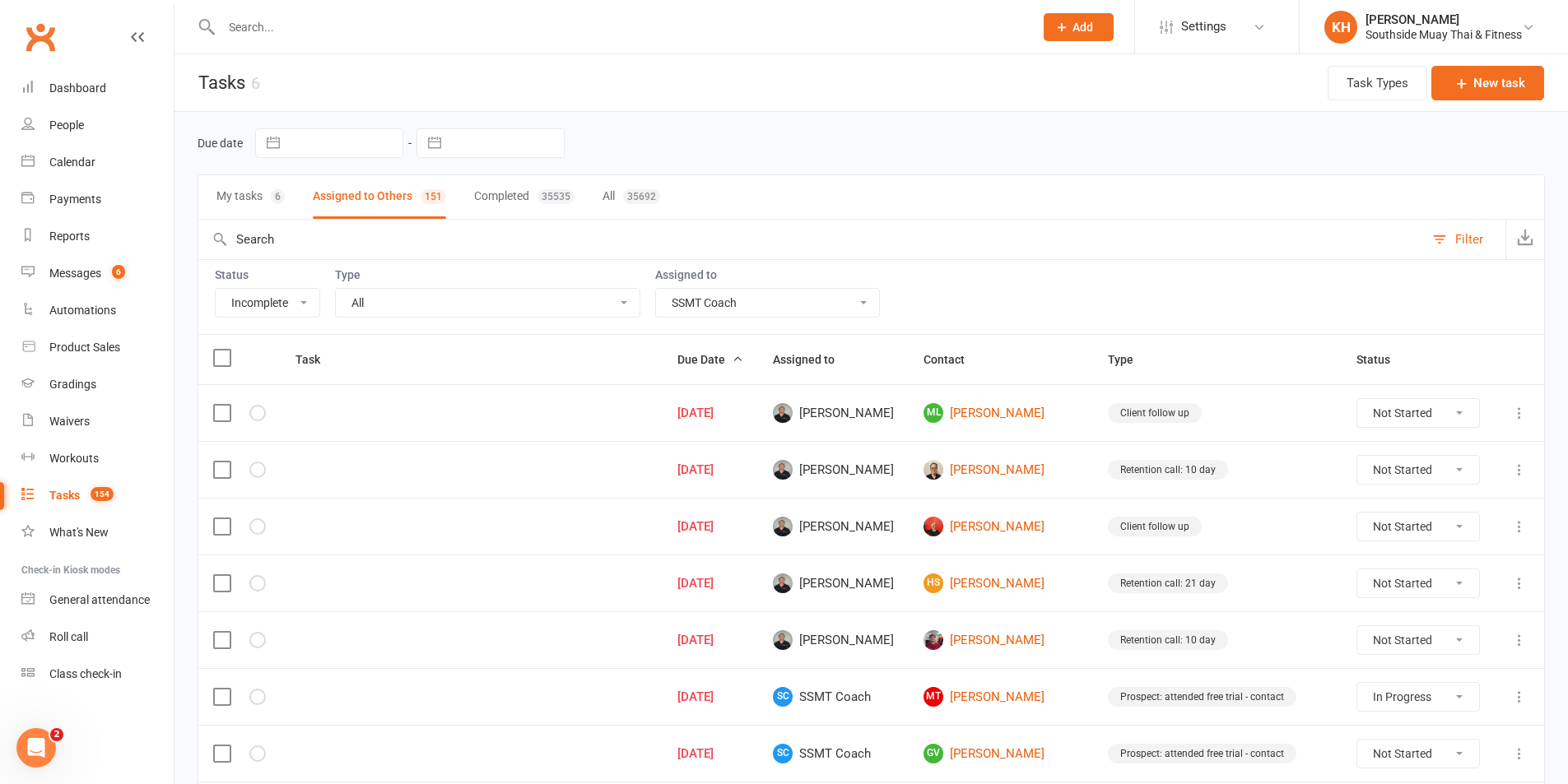
click at [658, 289] on select "All Me All other users Freya Tierney Barry Saunders SSMT Retention Aaron Ong Ka…" at bounding box center [768, 302] width 223 height 28
select select "started"
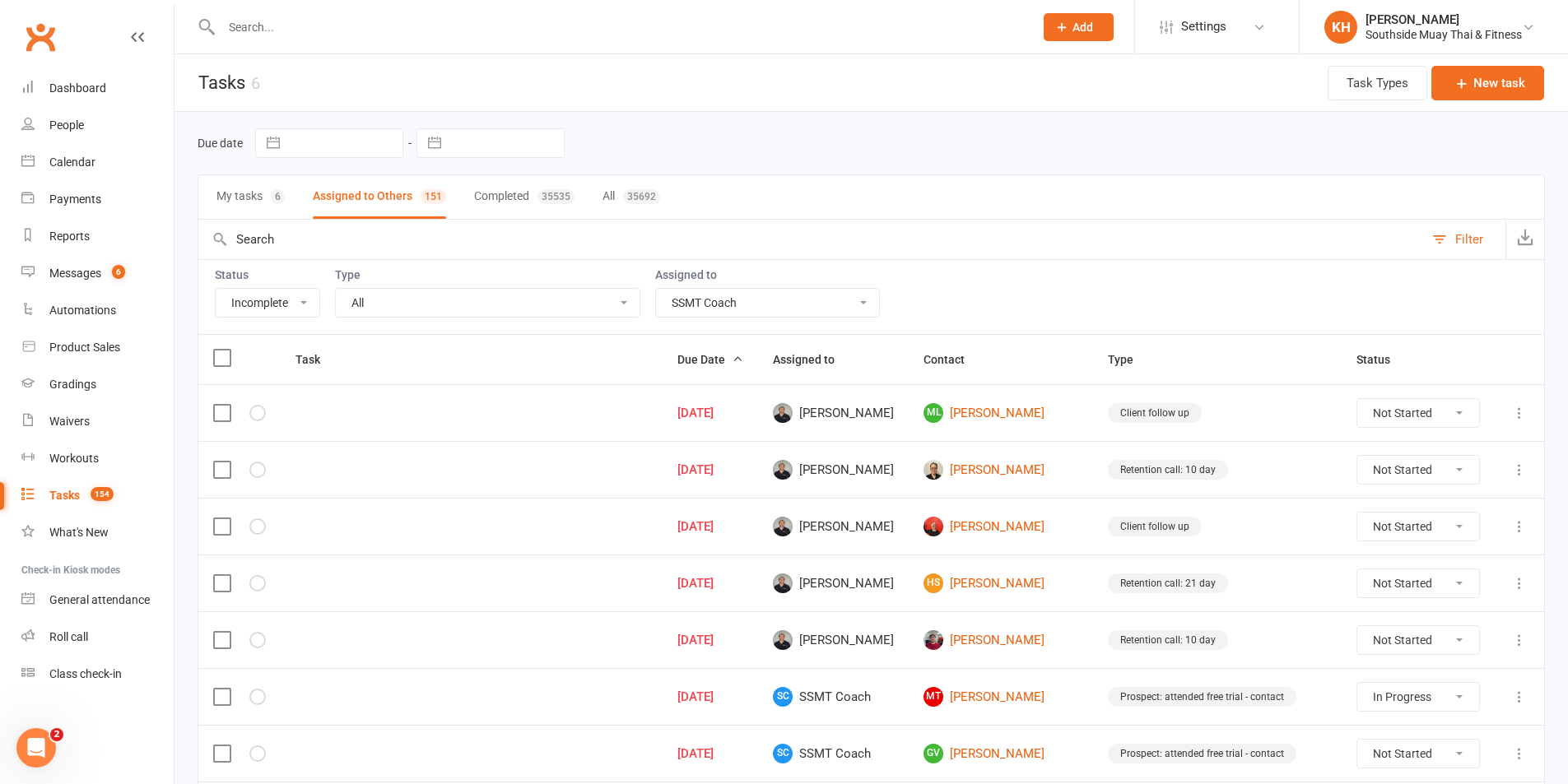
select select "started"
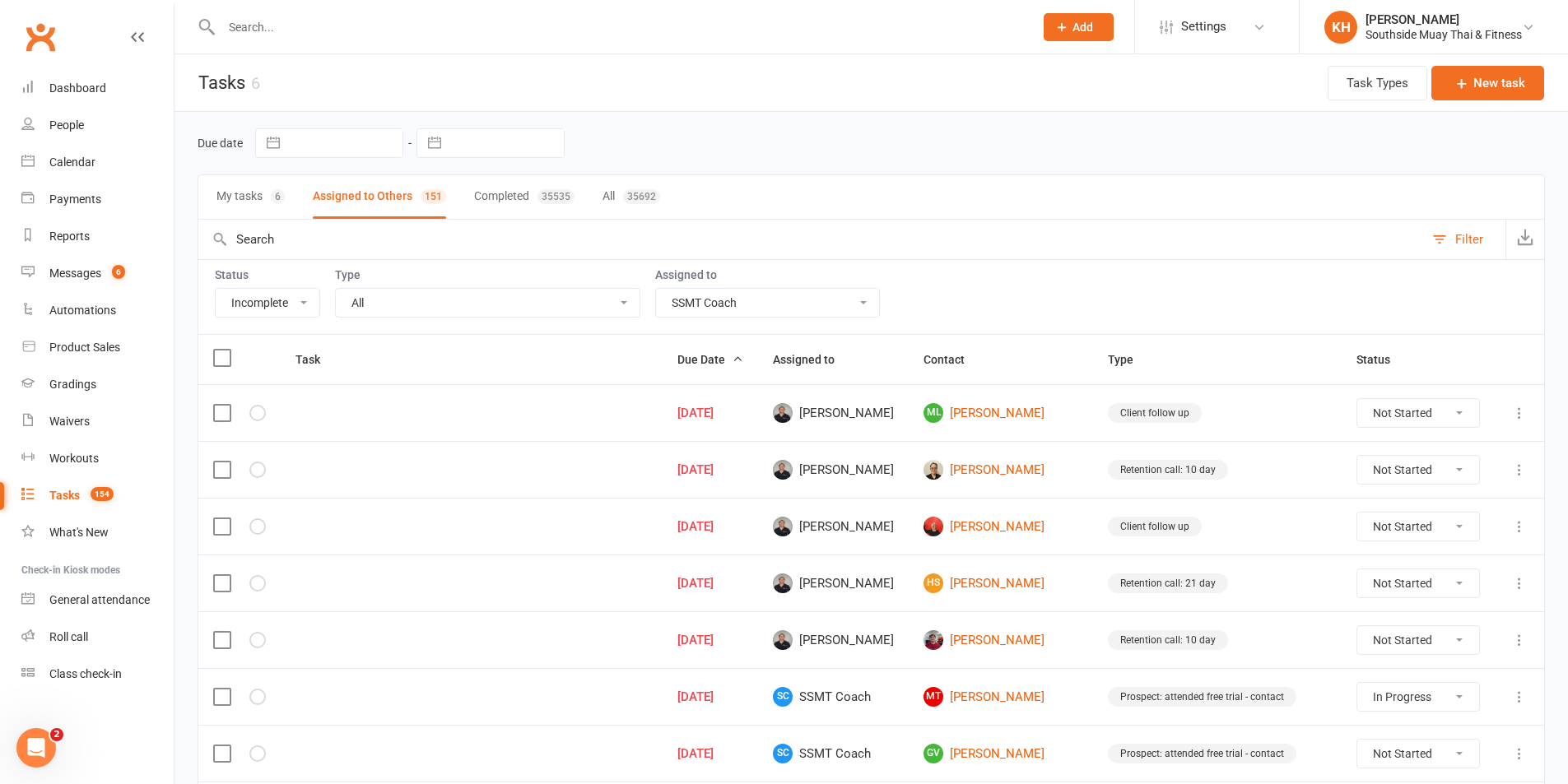
select select "started"
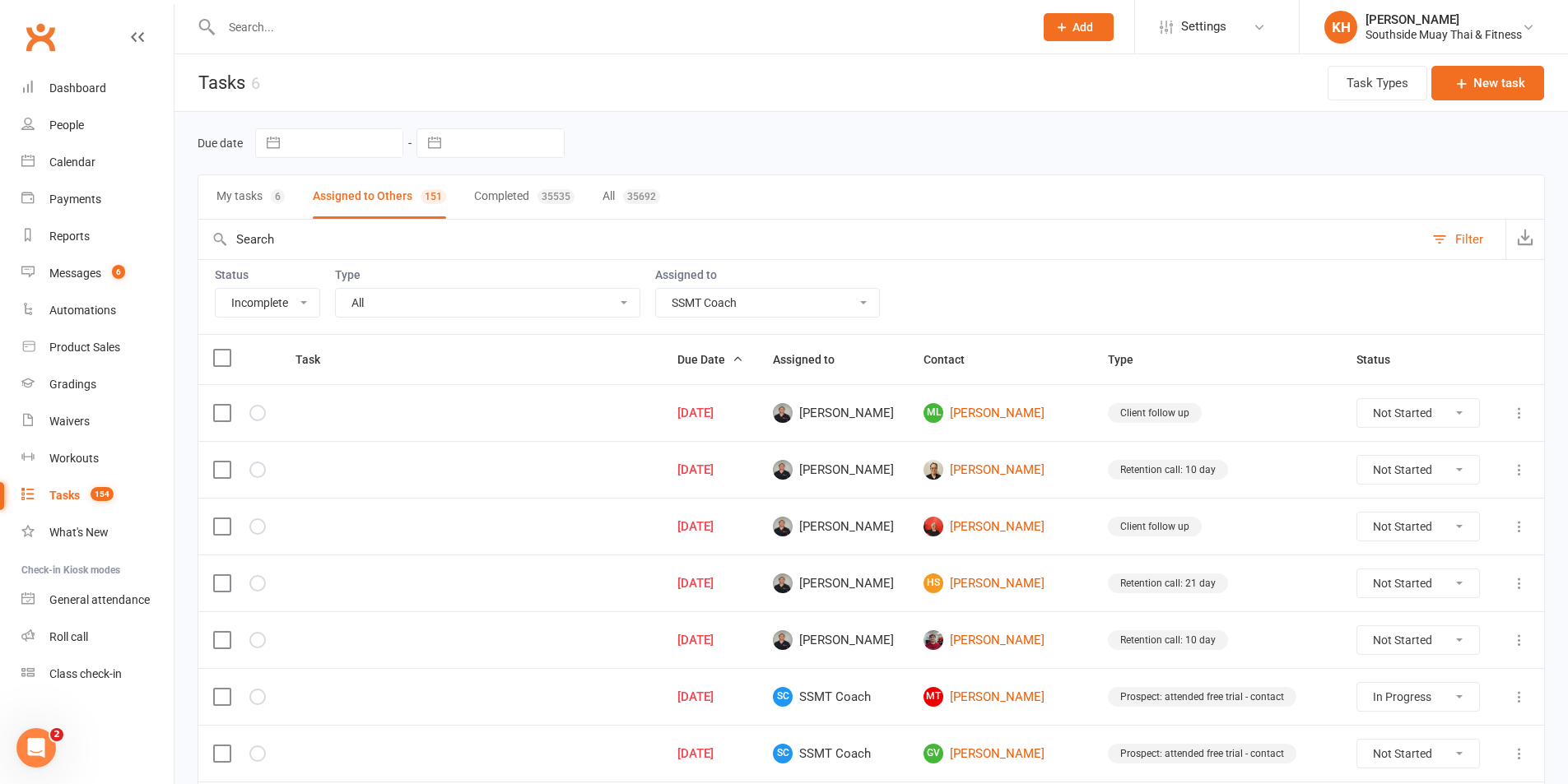
select select "started"
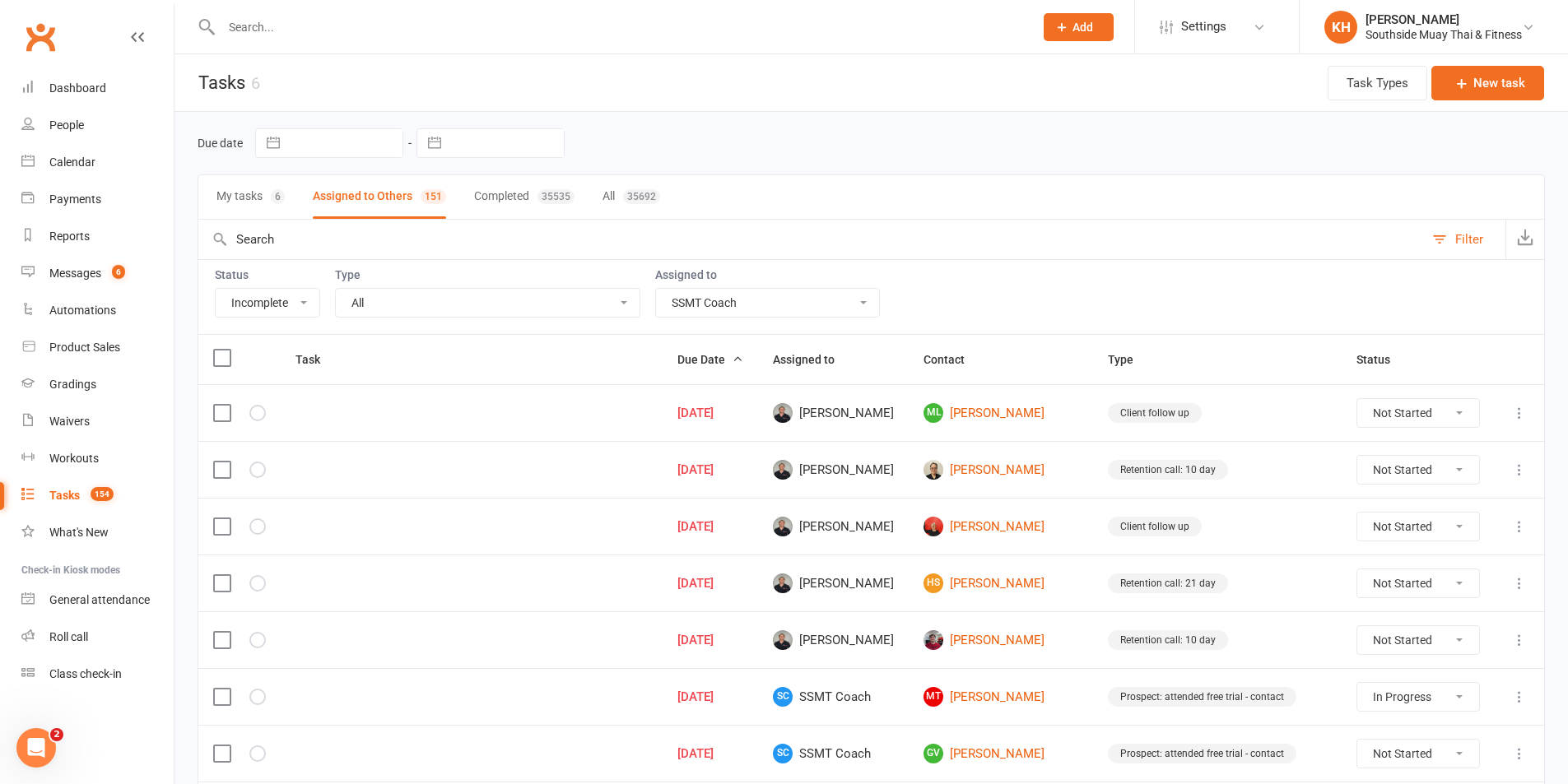
select select "started"
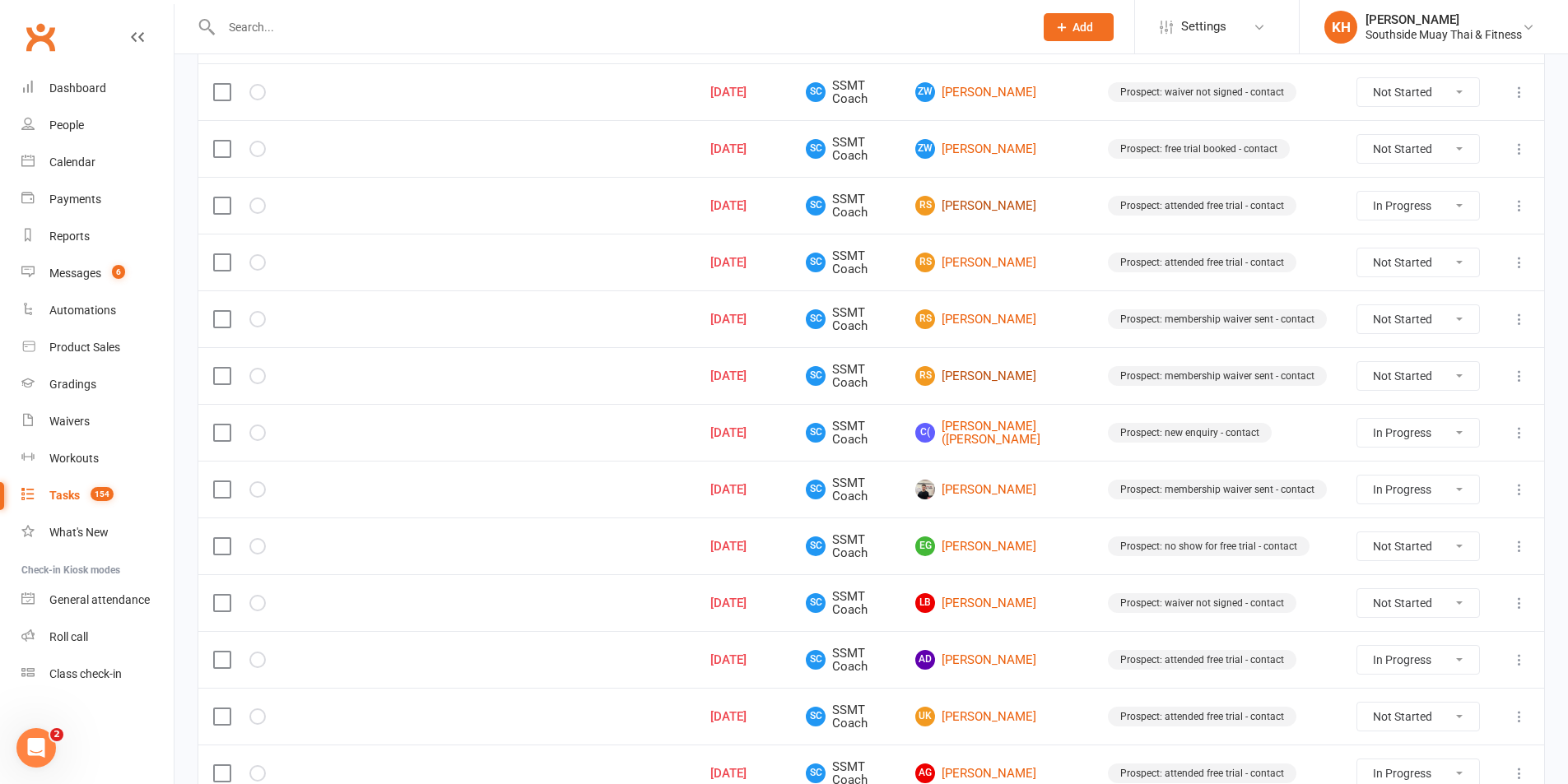
scroll to position [494, 0]
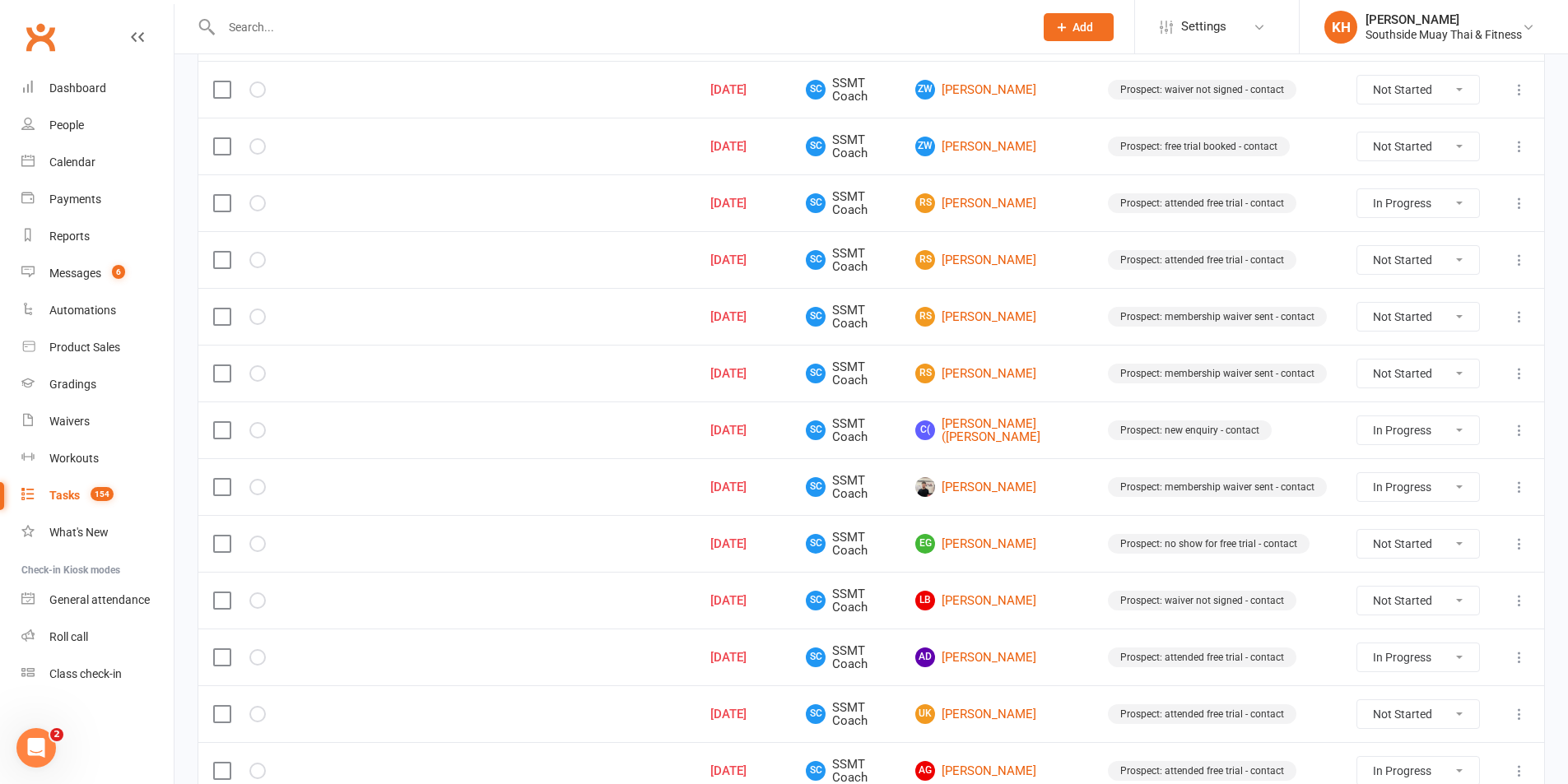
click at [1403, 485] on select "Not Started In Progress Waiting Complete" at bounding box center [1418, 487] width 122 height 28
click at [1357, 473] on select "Not Started In Progress Waiting Complete" at bounding box center [1418, 487] width 122 height 28
select select "started"
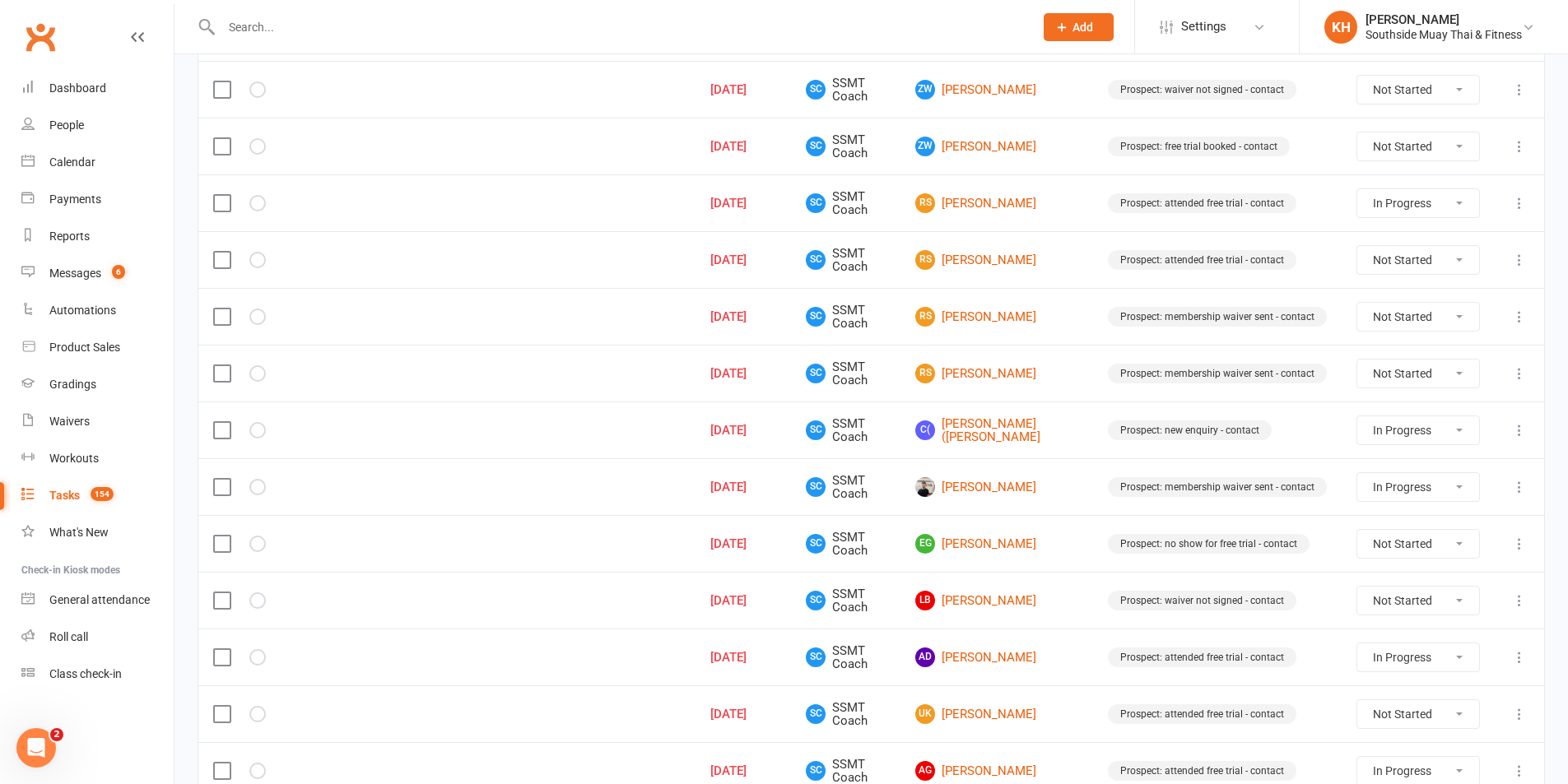
select select "started"
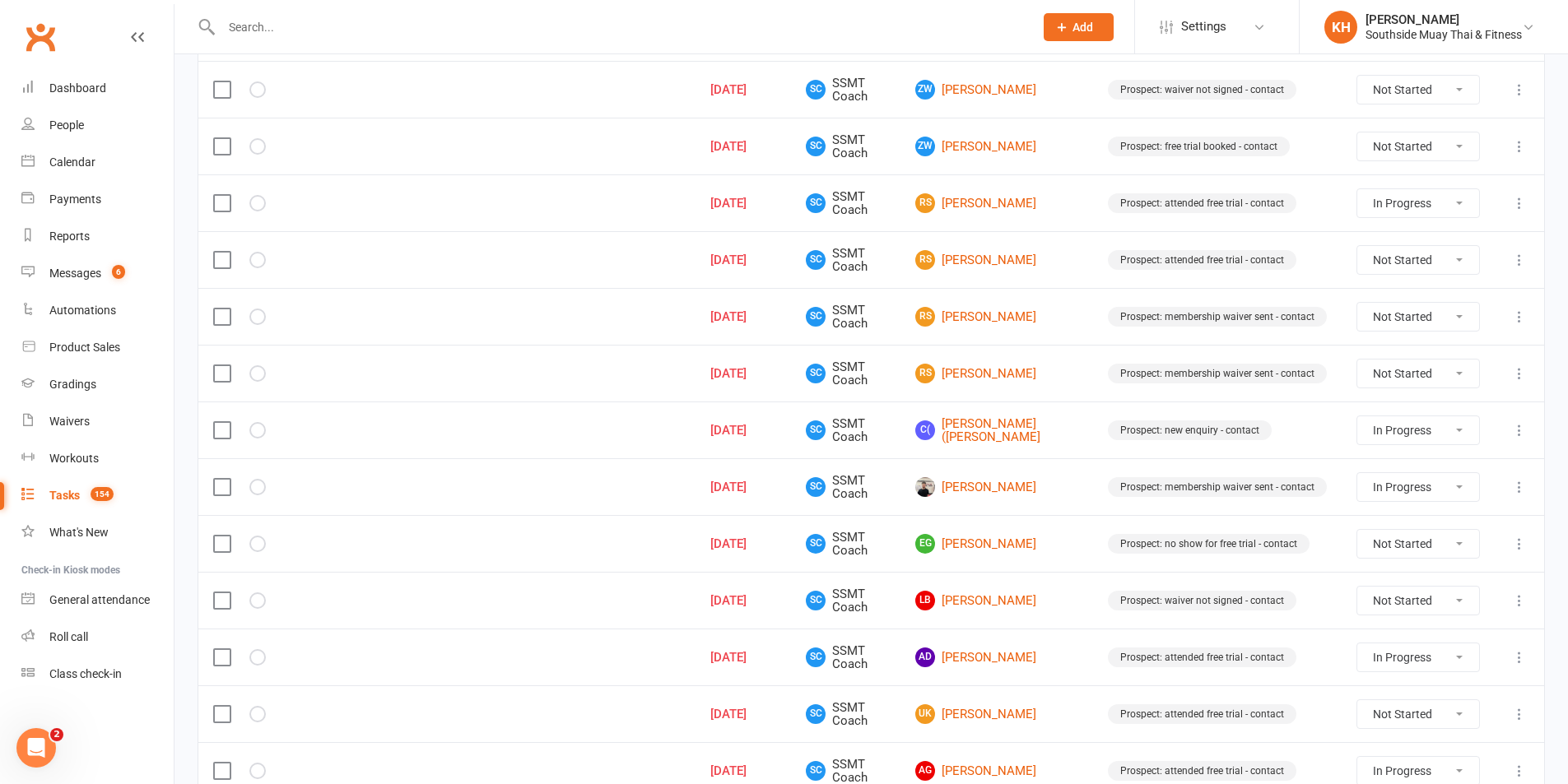
select select "started"
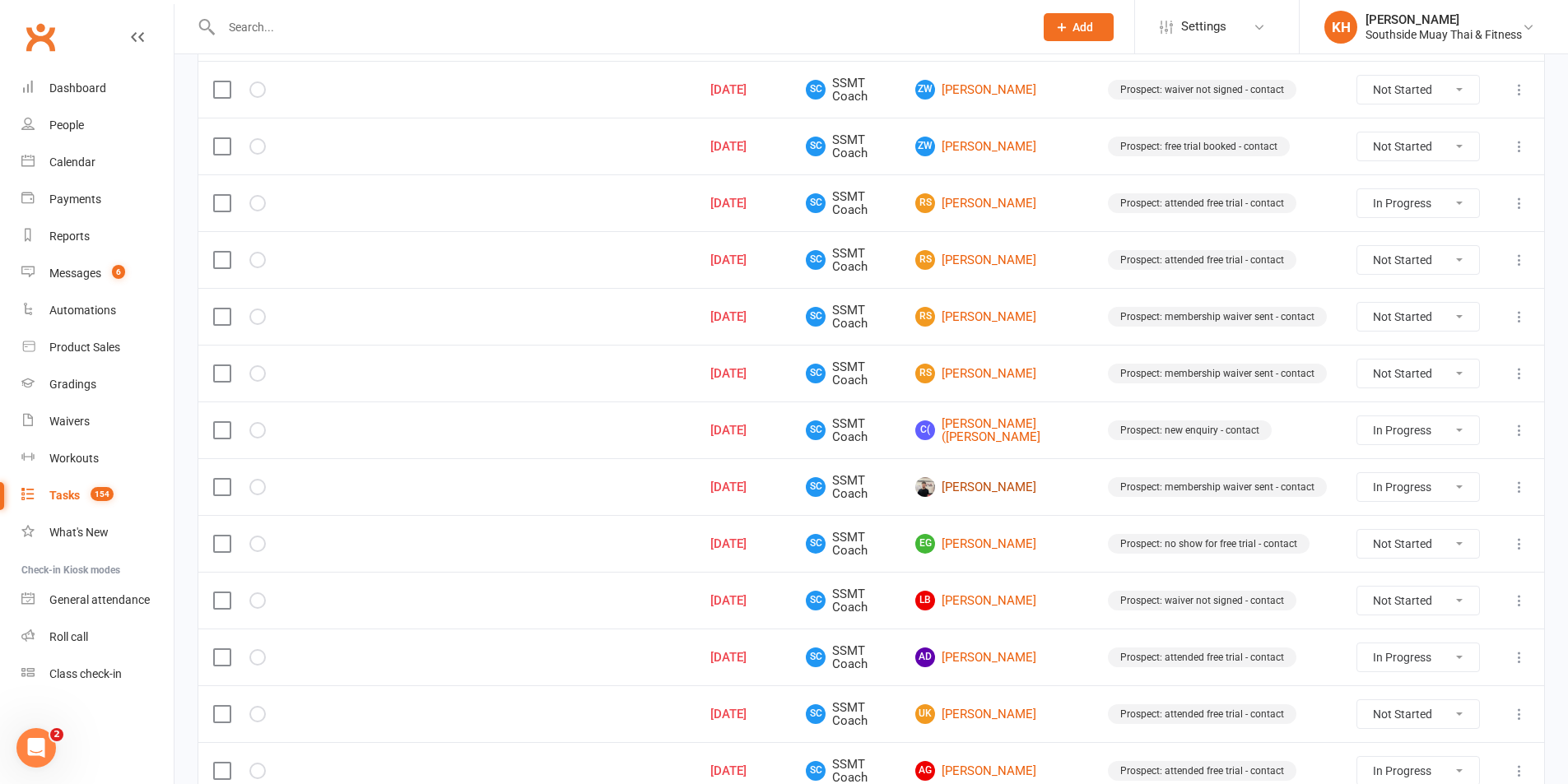
select select "started"
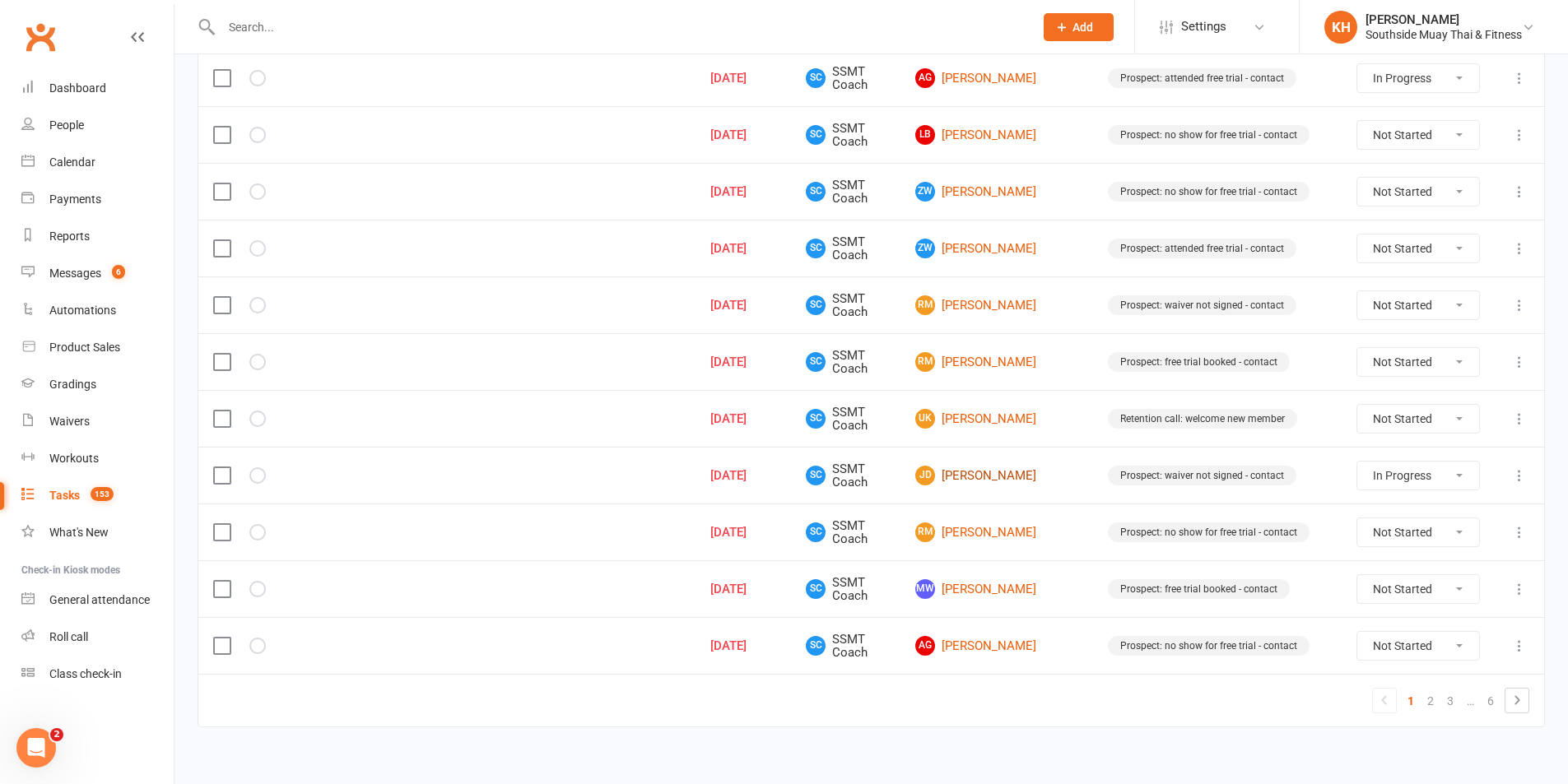
scroll to position [1142, 0]
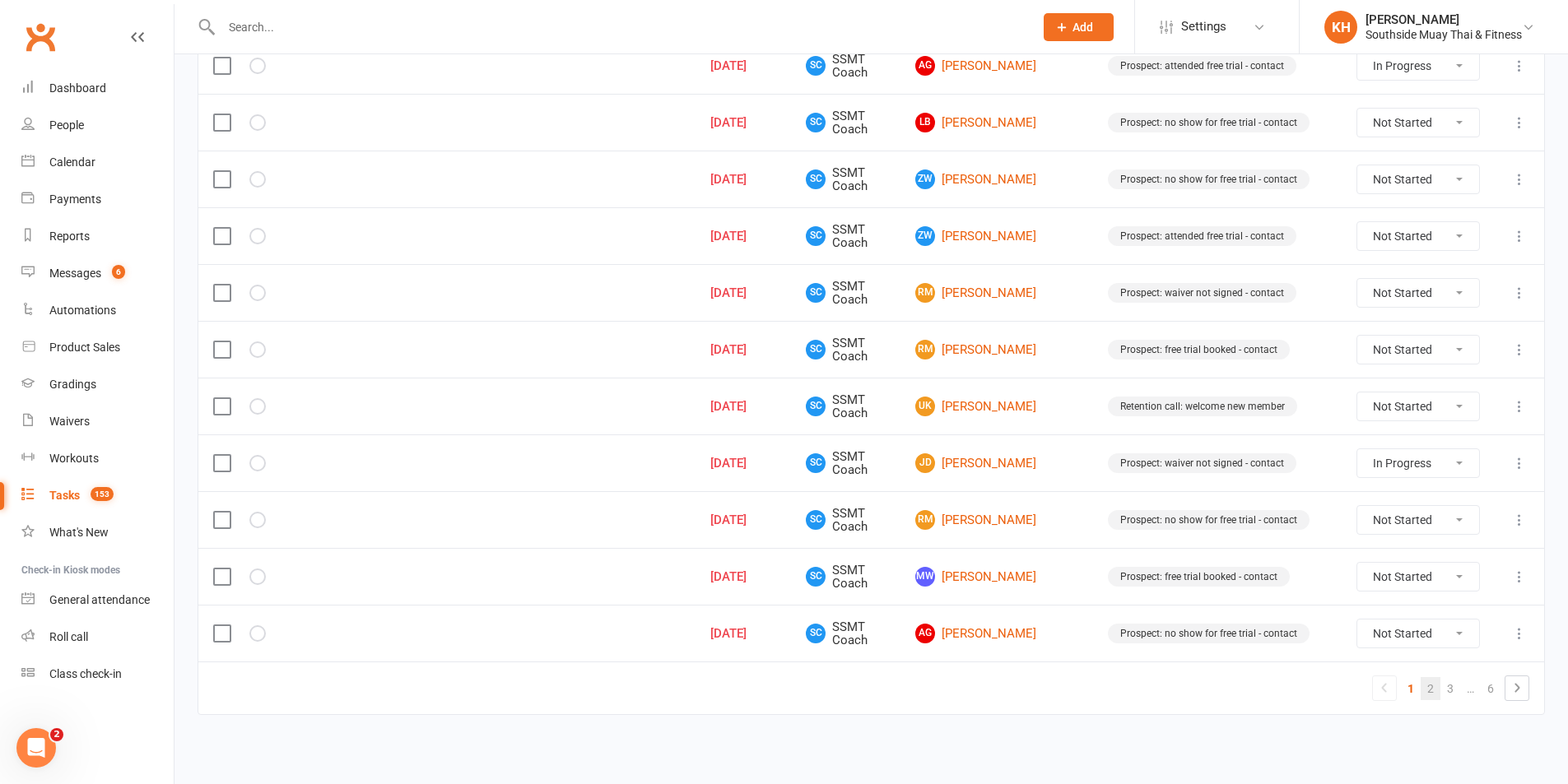
click at [1434, 693] on link "2" at bounding box center [1430, 689] width 20 height 23
select select "started"
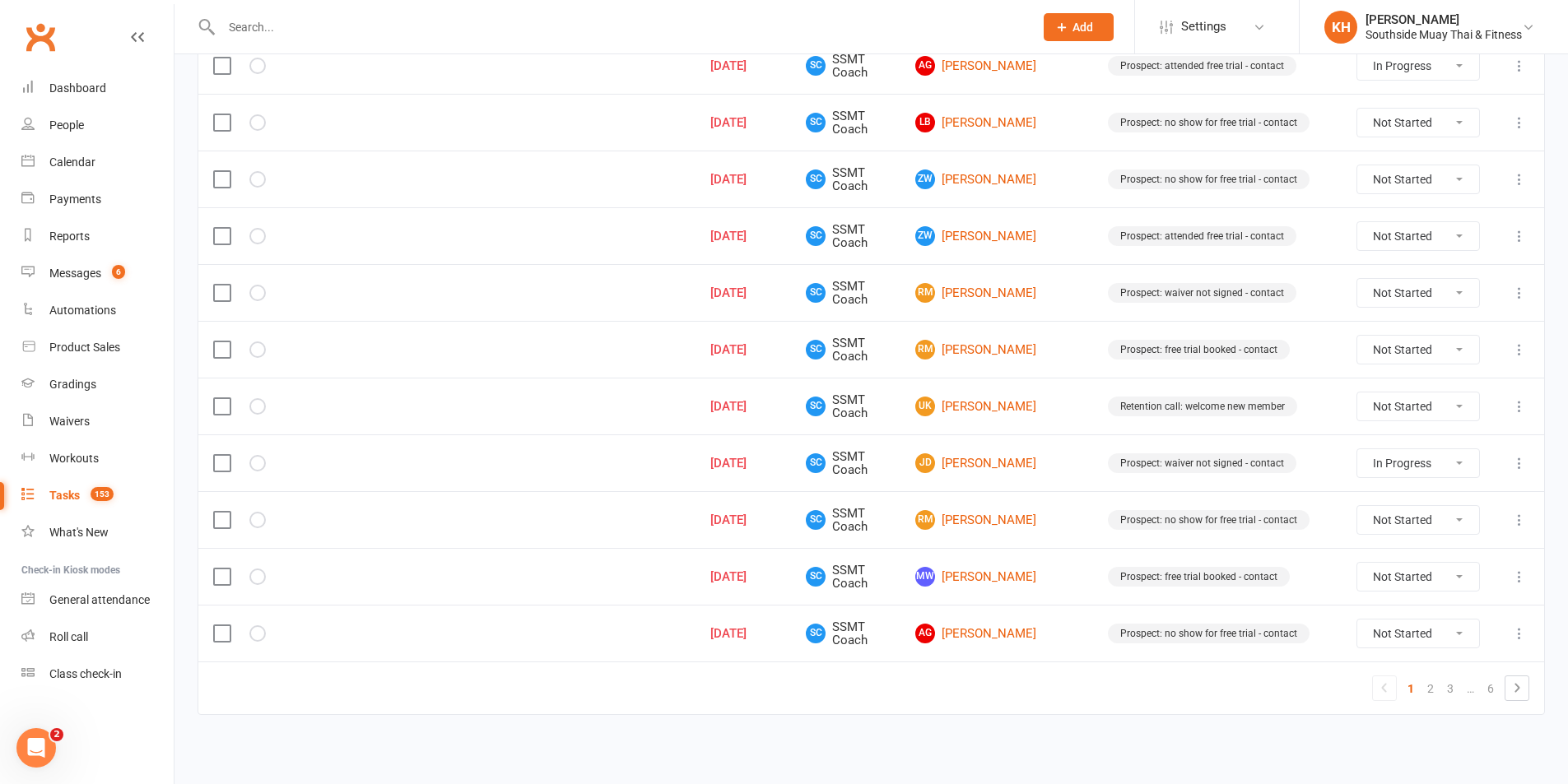
select select "started"
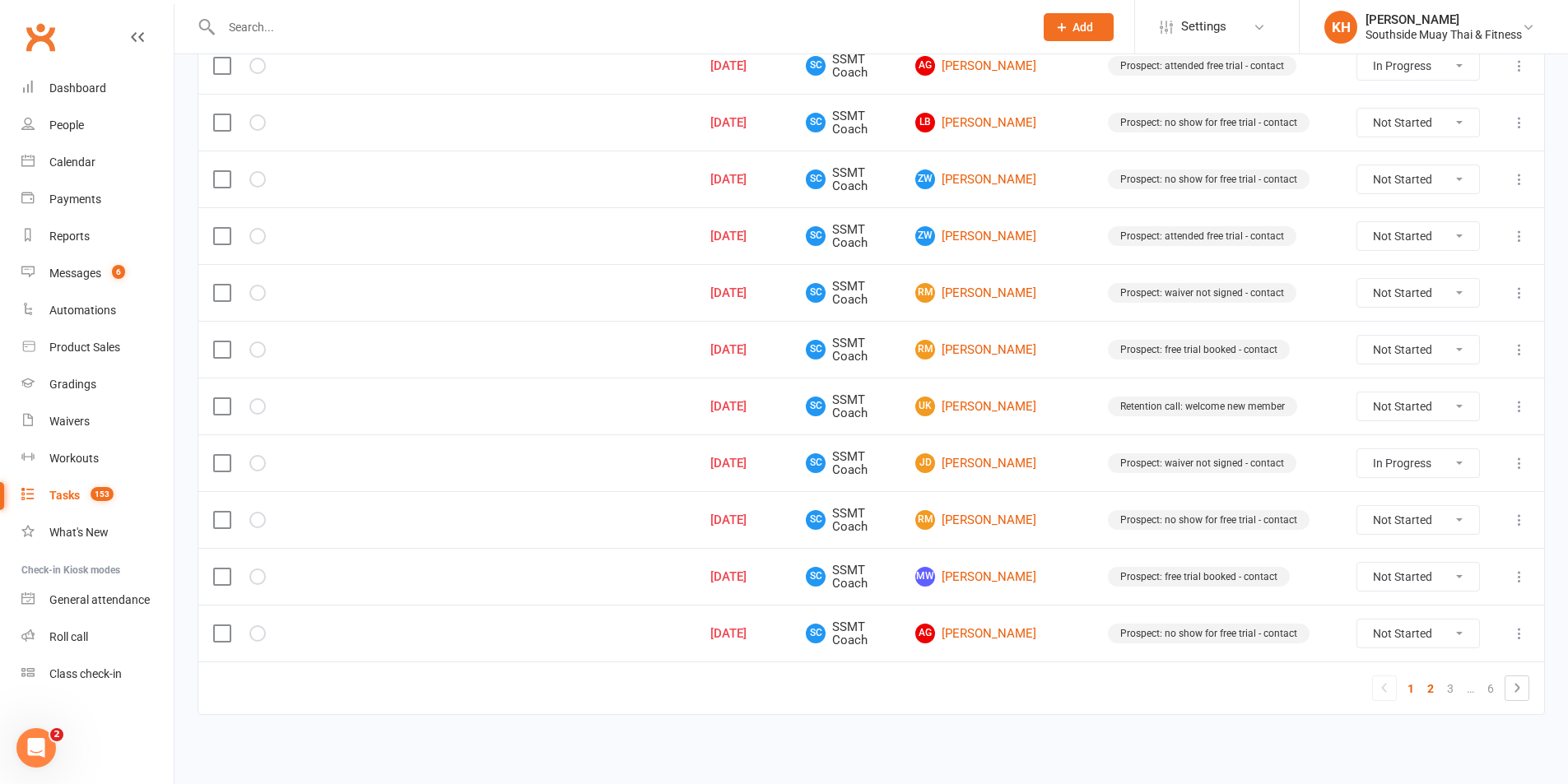
select select "started"
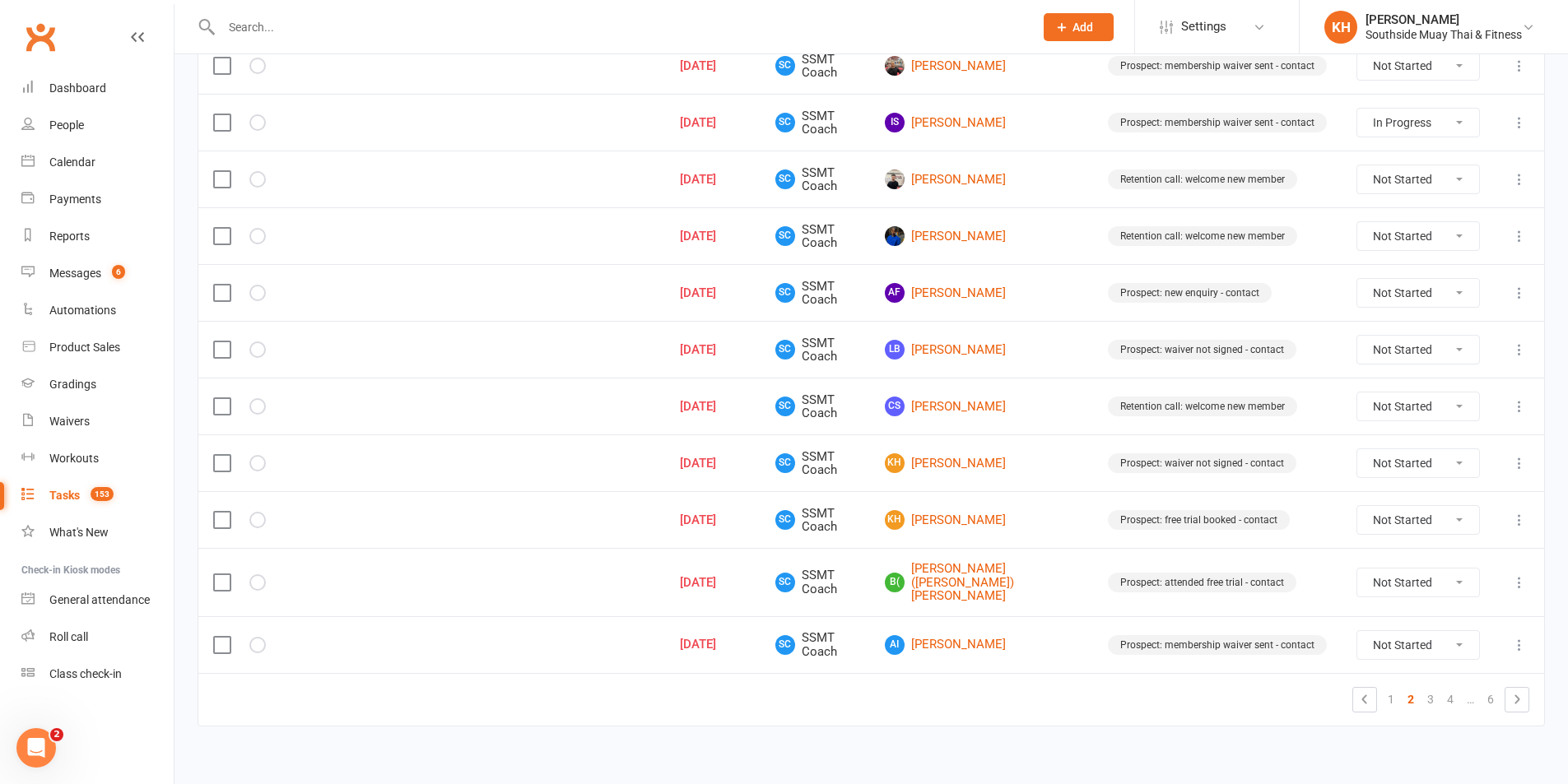
click at [1389, 633] on select "Not Started In Progress Waiting Complete" at bounding box center [1418, 645] width 122 height 28
click at [1357, 631] on select "Not Started In Progress Waiting Complete" at bounding box center [1418, 645] width 122 height 28
select select "unstarted"
select select "started"
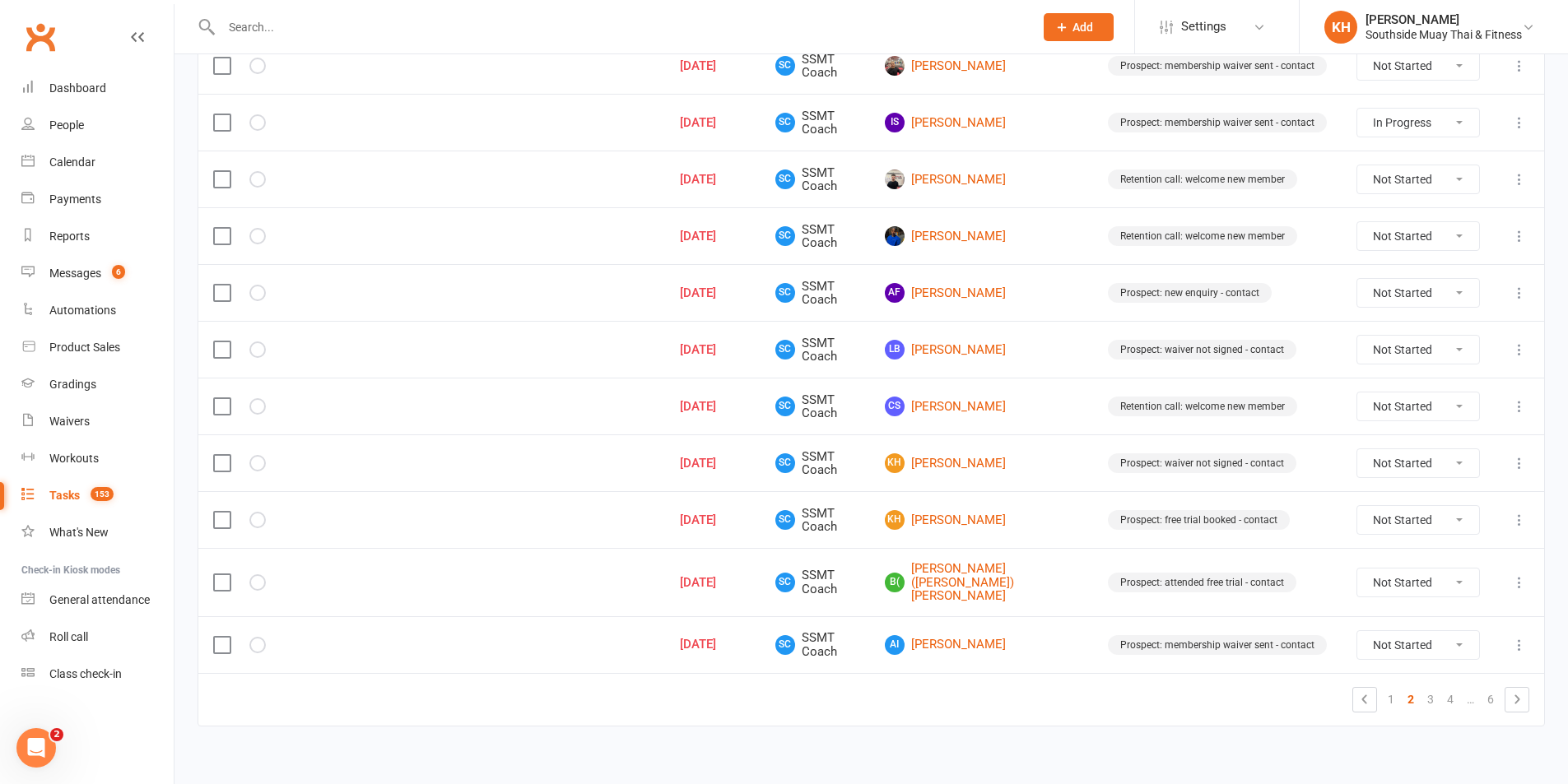
select select "started"
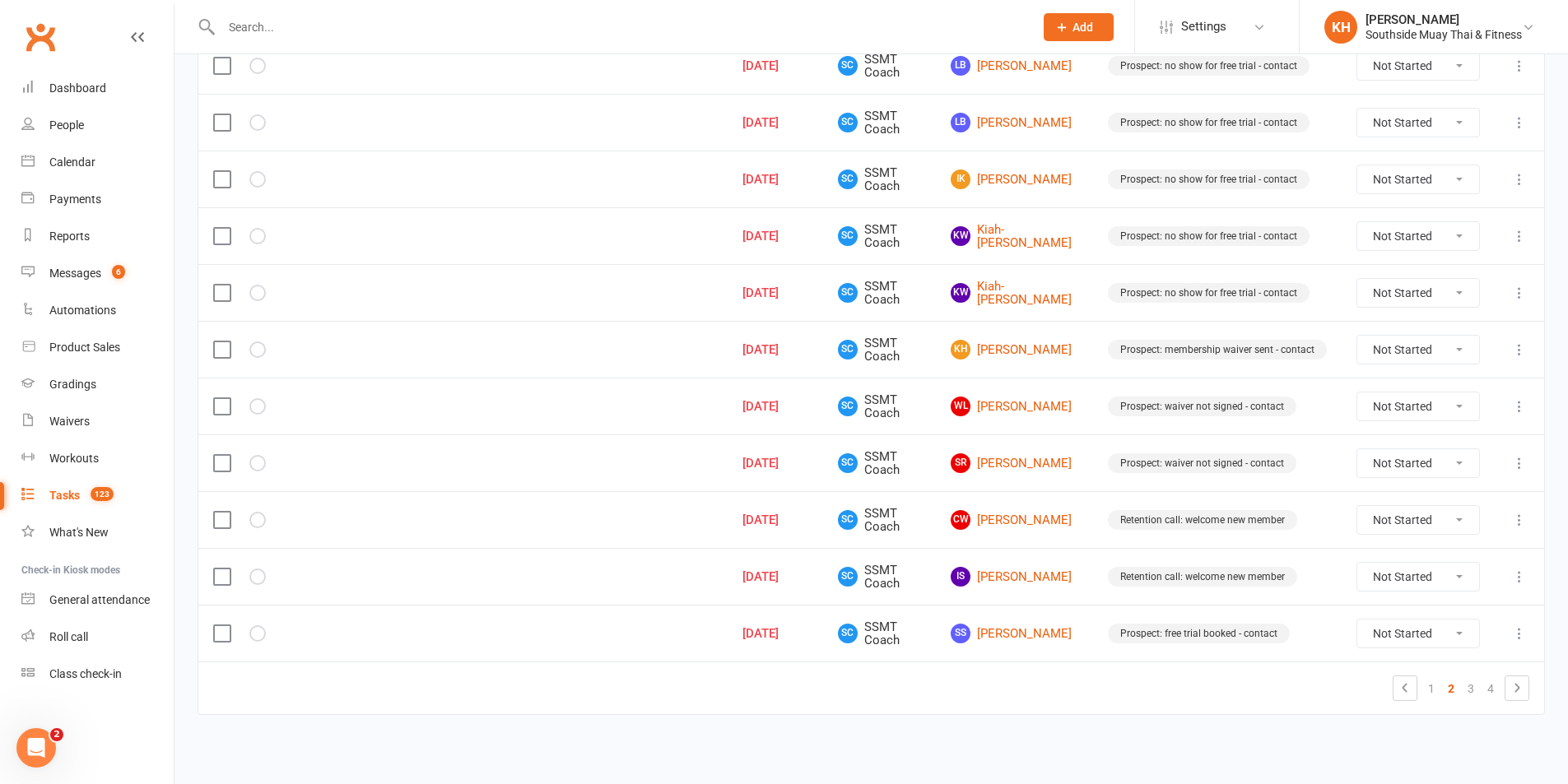
click at [1374, 569] on select "Not Started In Progress Waiting Complete" at bounding box center [1418, 577] width 122 height 28
click at [1357, 563] on select "Not Started In Progress Waiting Complete" at bounding box center [1418, 577] width 122 height 28
select select "unstarted"
click at [1413, 350] on select "Not Started In Progress Waiting Complete" at bounding box center [1418, 350] width 122 height 28
click at [1357, 336] on select "Not Started In Progress Waiting Complete" at bounding box center [1418, 350] width 122 height 28
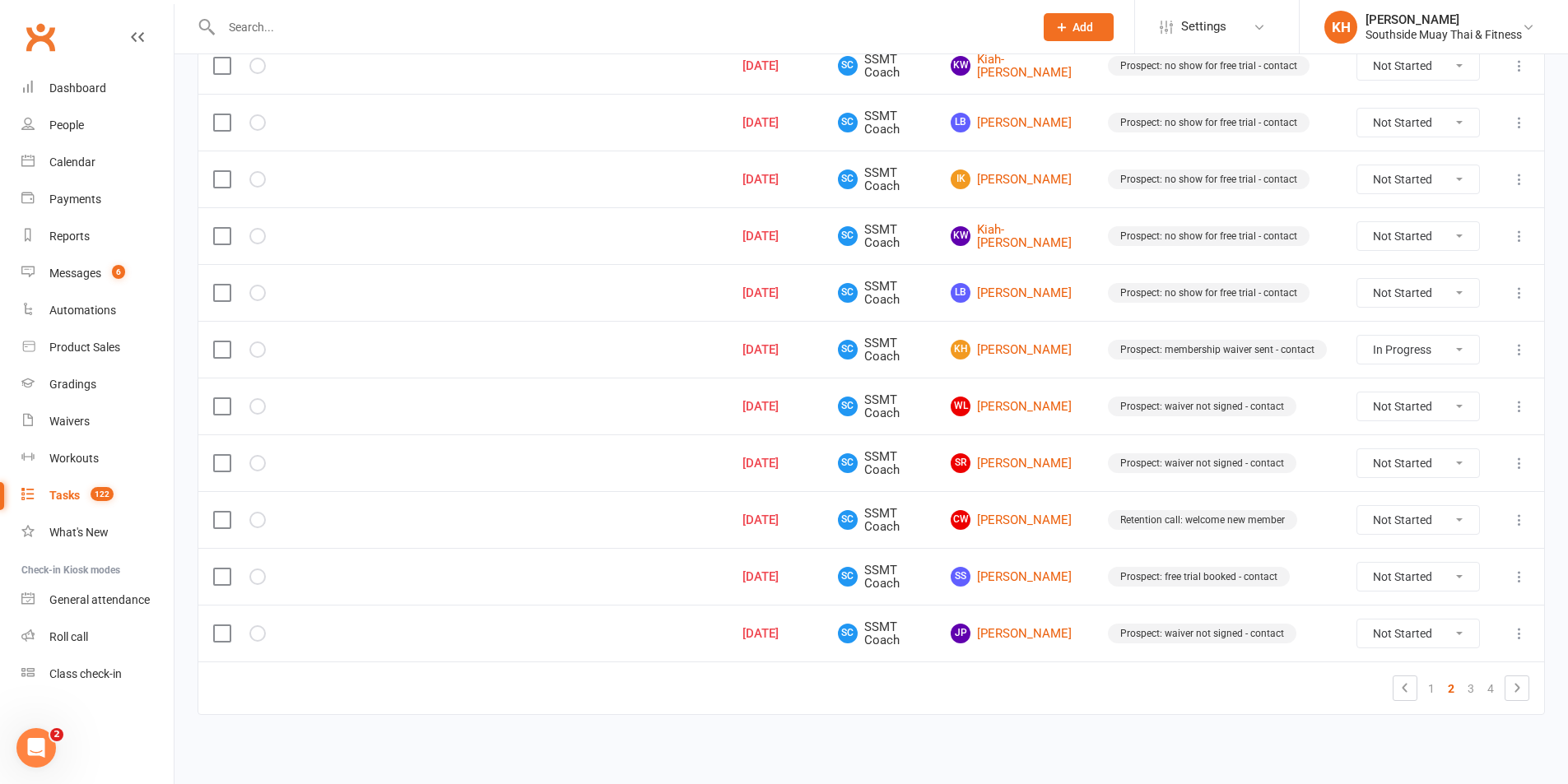
select select "unstarted"
select select "started"
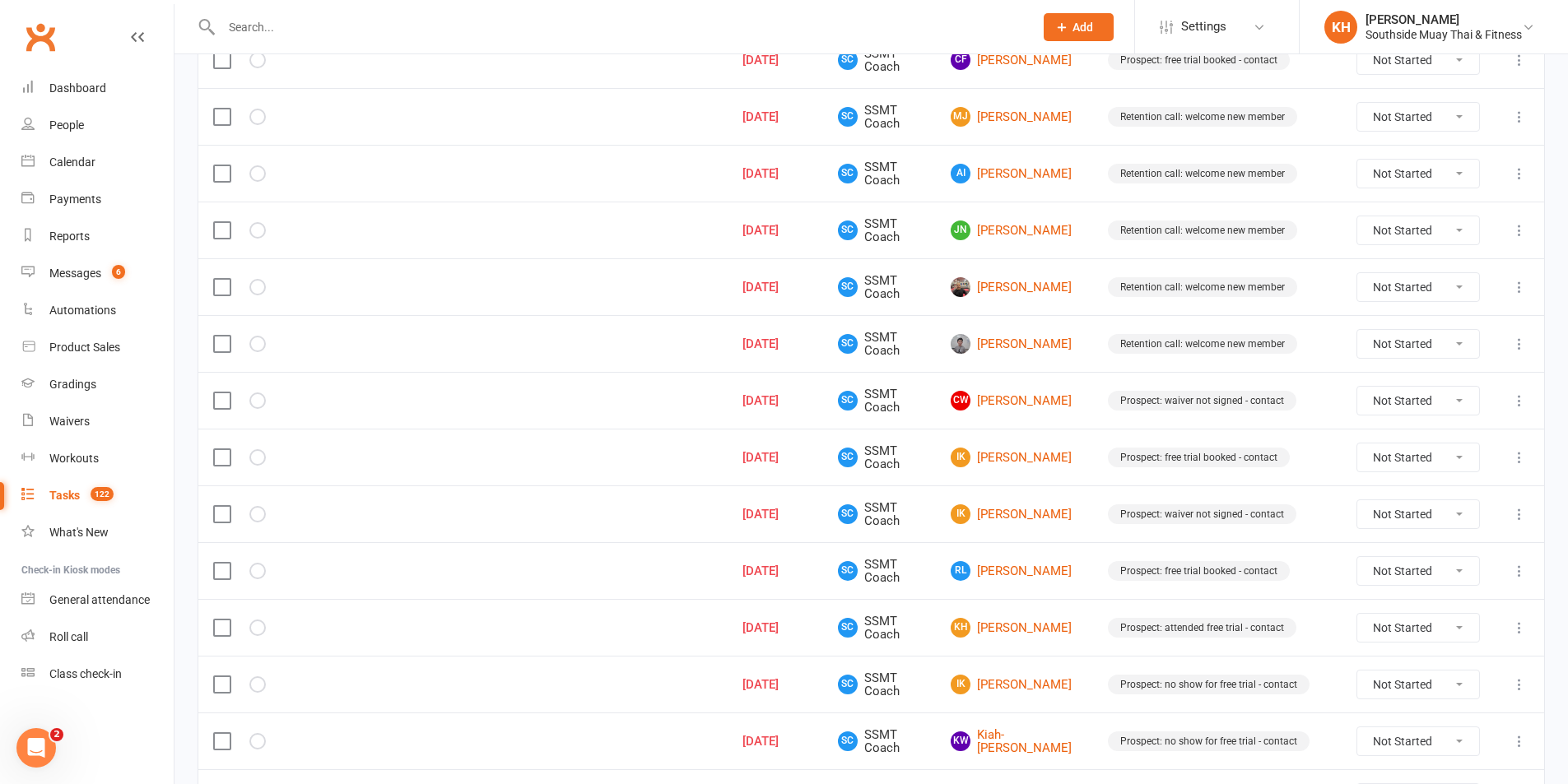
scroll to position [320, 0]
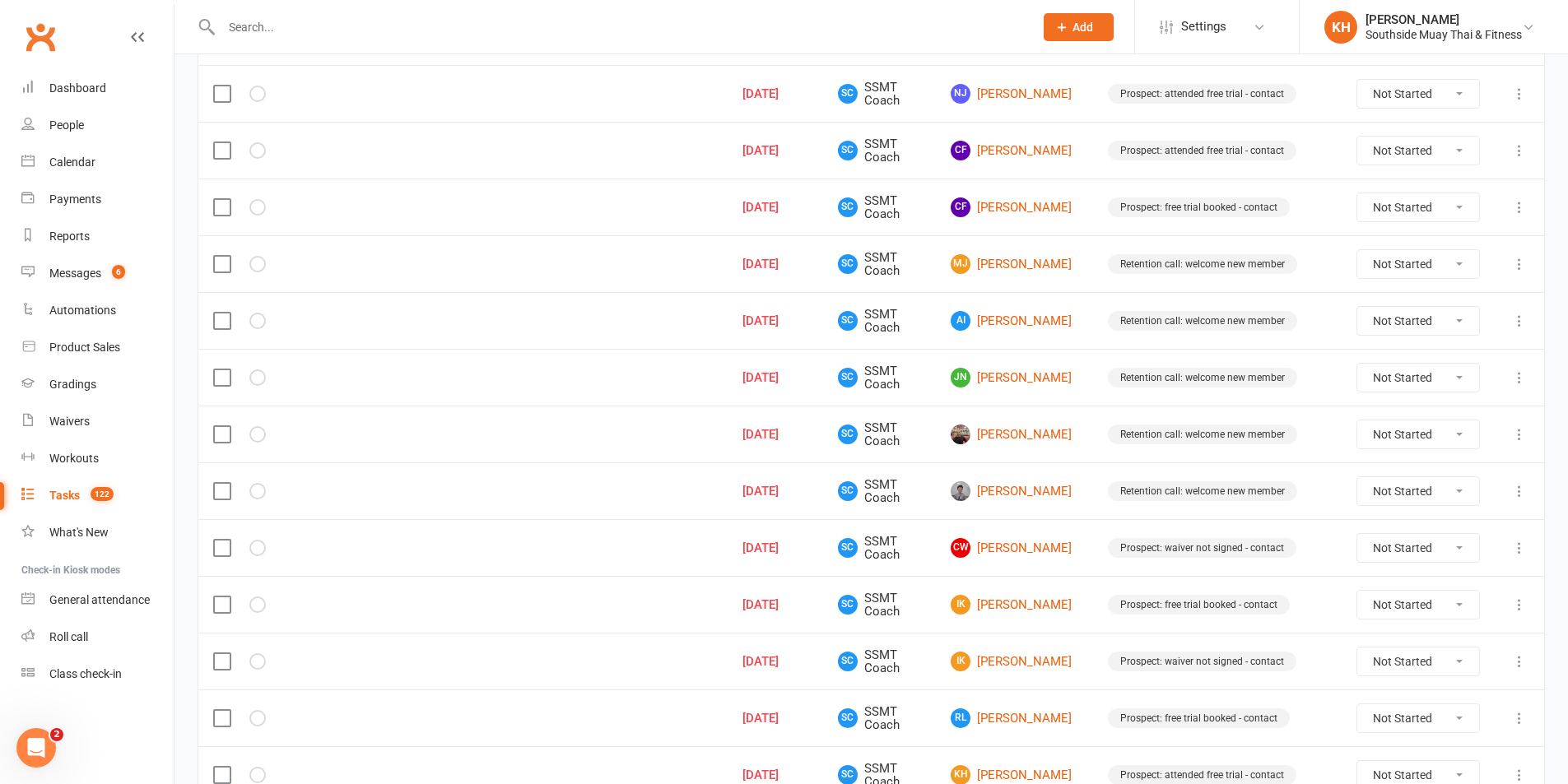
click at [1433, 432] on select "Not Started In Progress Waiting Complete" at bounding box center [1418, 434] width 122 height 28
click at [1357, 421] on select "Not Started In Progress Waiting Complete" at bounding box center [1418, 434] width 122 height 28
select select "unstarted"
select select "started"
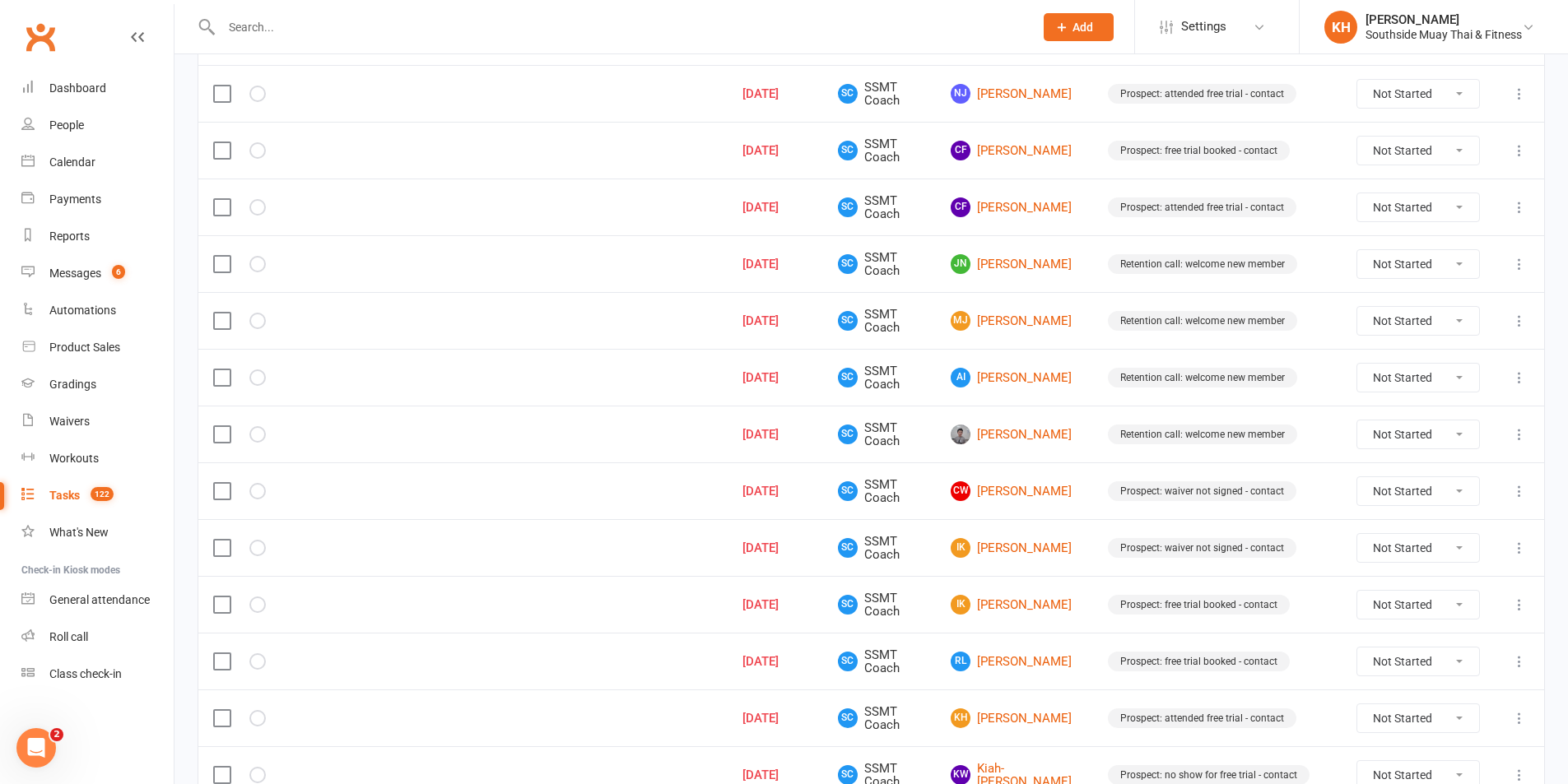
drag, startPoint x: 1388, startPoint y: 426, endPoint x: 1396, endPoint y: 446, distance: 21.5
click at [1389, 426] on select "Not Started In Progress Waiting Complete" at bounding box center [1418, 434] width 122 height 28
click at [1357, 421] on select "Not Started In Progress Waiting Complete" at bounding box center [1418, 434] width 122 height 28
select select "unstarted"
select select "started"
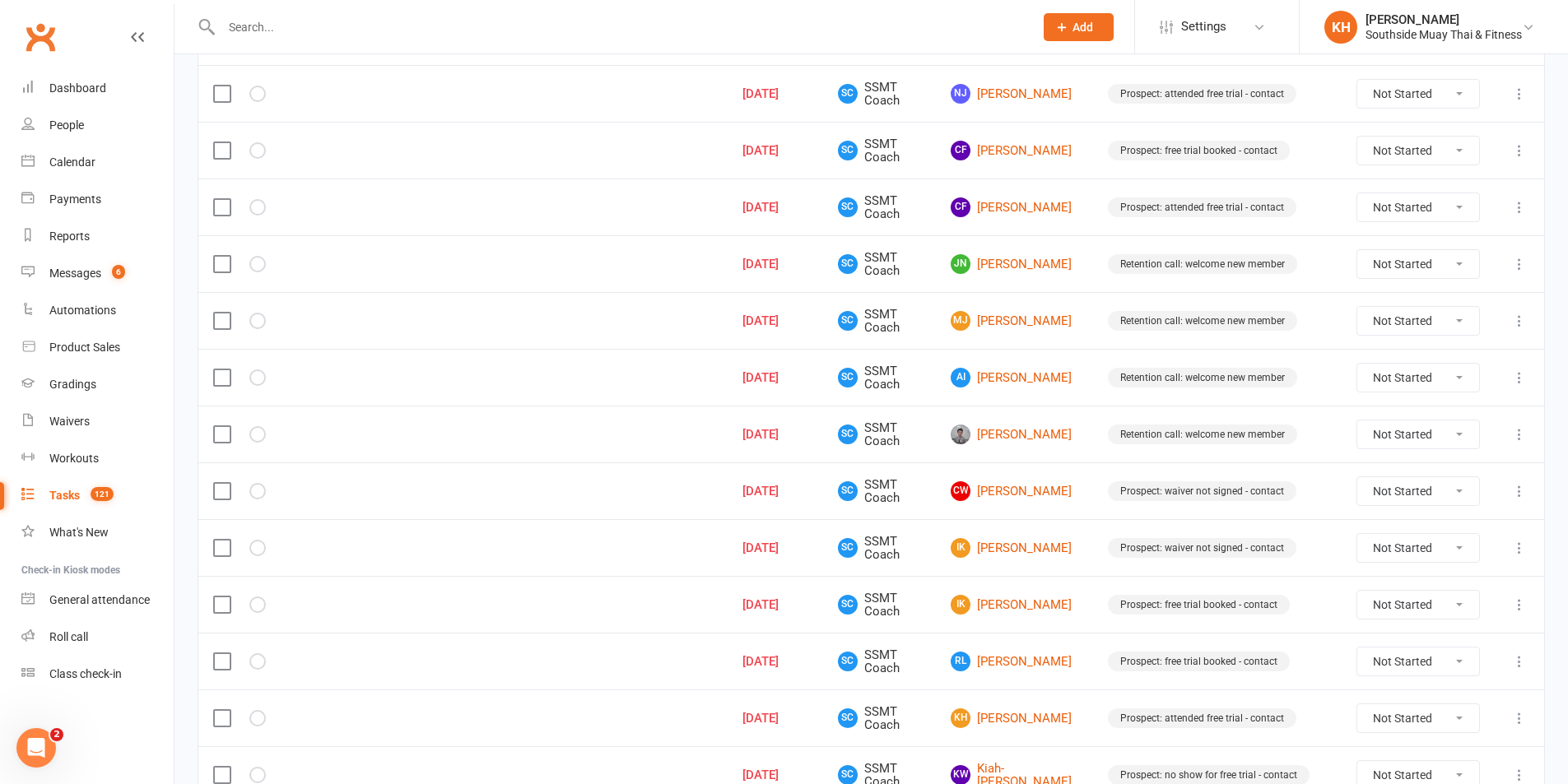
select select "started"
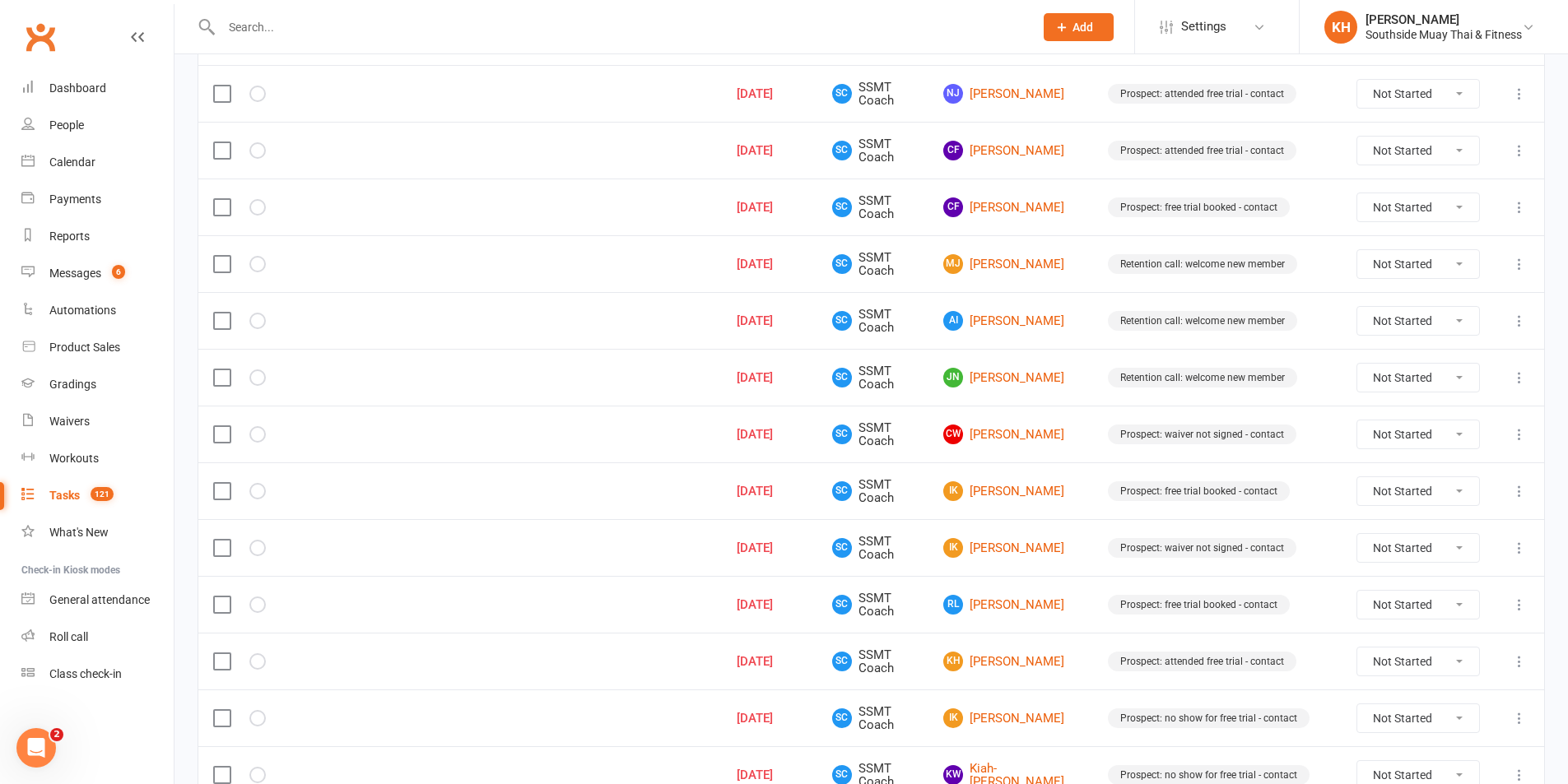
click at [1379, 319] on select "Not Started In Progress Waiting Complete" at bounding box center [1418, 320] width 122 height 28
click at [1357, 307] on select "Not Started In Progress Waiting Complete" at bounding box center [1418, 320] width 122 height 28
select select "unstarted"
select select "started"
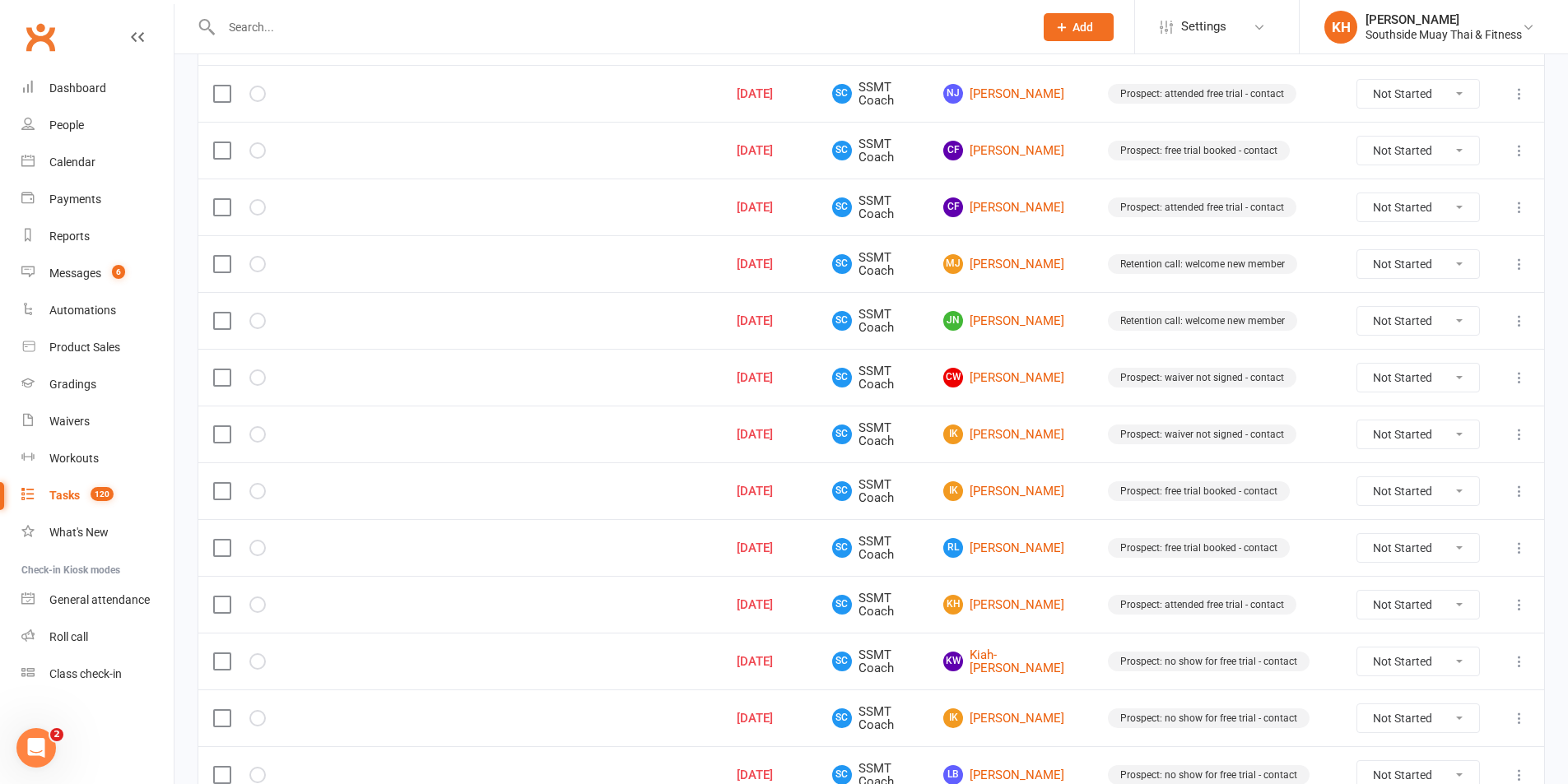
click at [1382, 320] on select "Not Started In Progress Waiting Complete" at bounding box center [1418, 320] width 122 height 28
click at [1357, 307] on select "Not Started In Progress Waiting Complete" at bounding box center [1418, 320] width 122 height 28
select select "unstarted"
select select "started"
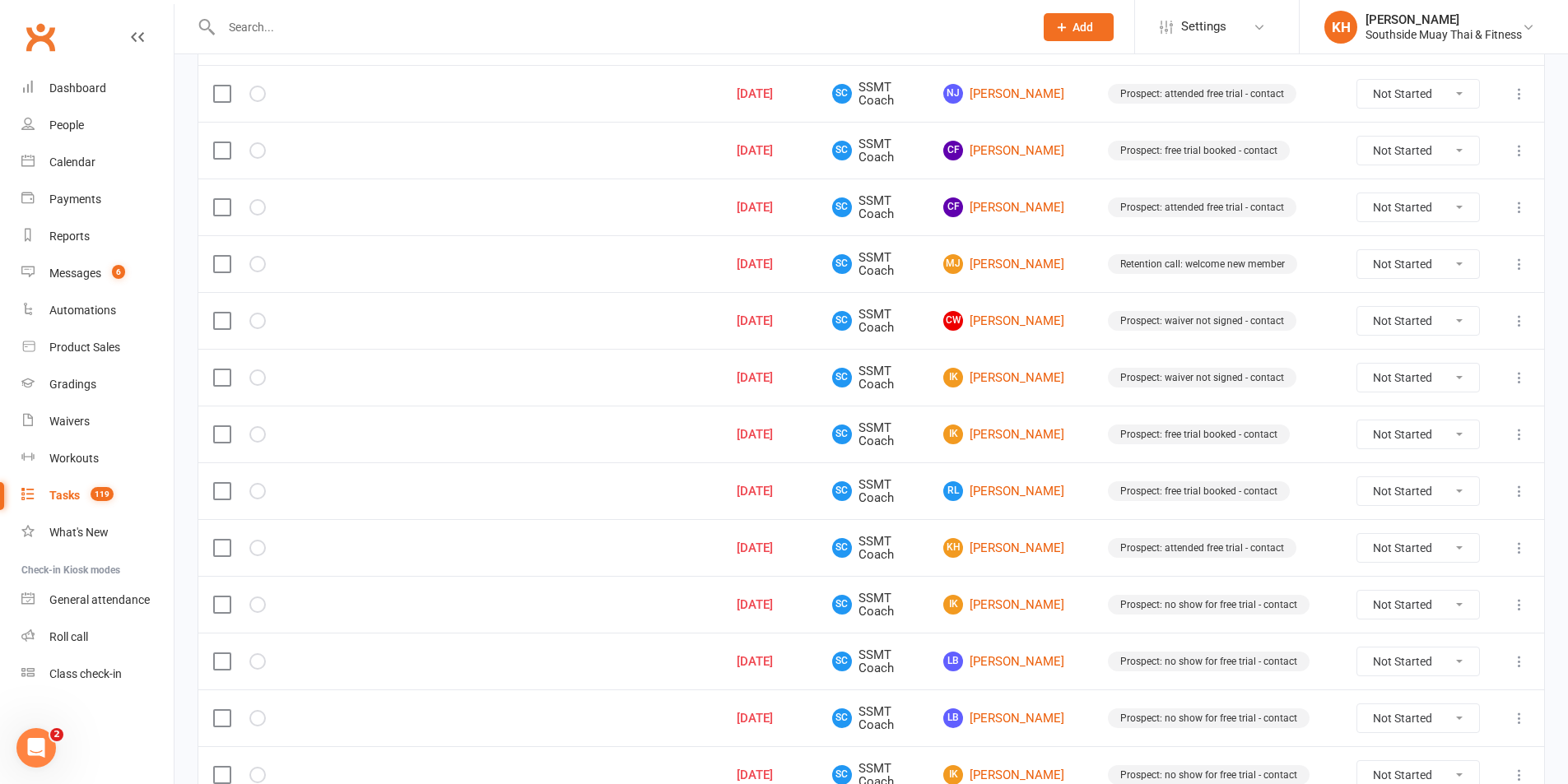
click at [1395, 323] on select "Not Started In Progress Waiting Complete" at bounding box center [1418, 320] width 122 height 28
click at [1357, 307] on select "Not Started In Progress Waiting Complete" at bounding box center [1418, 320] width 122 height 28
select select "unstarted"
select select "started"
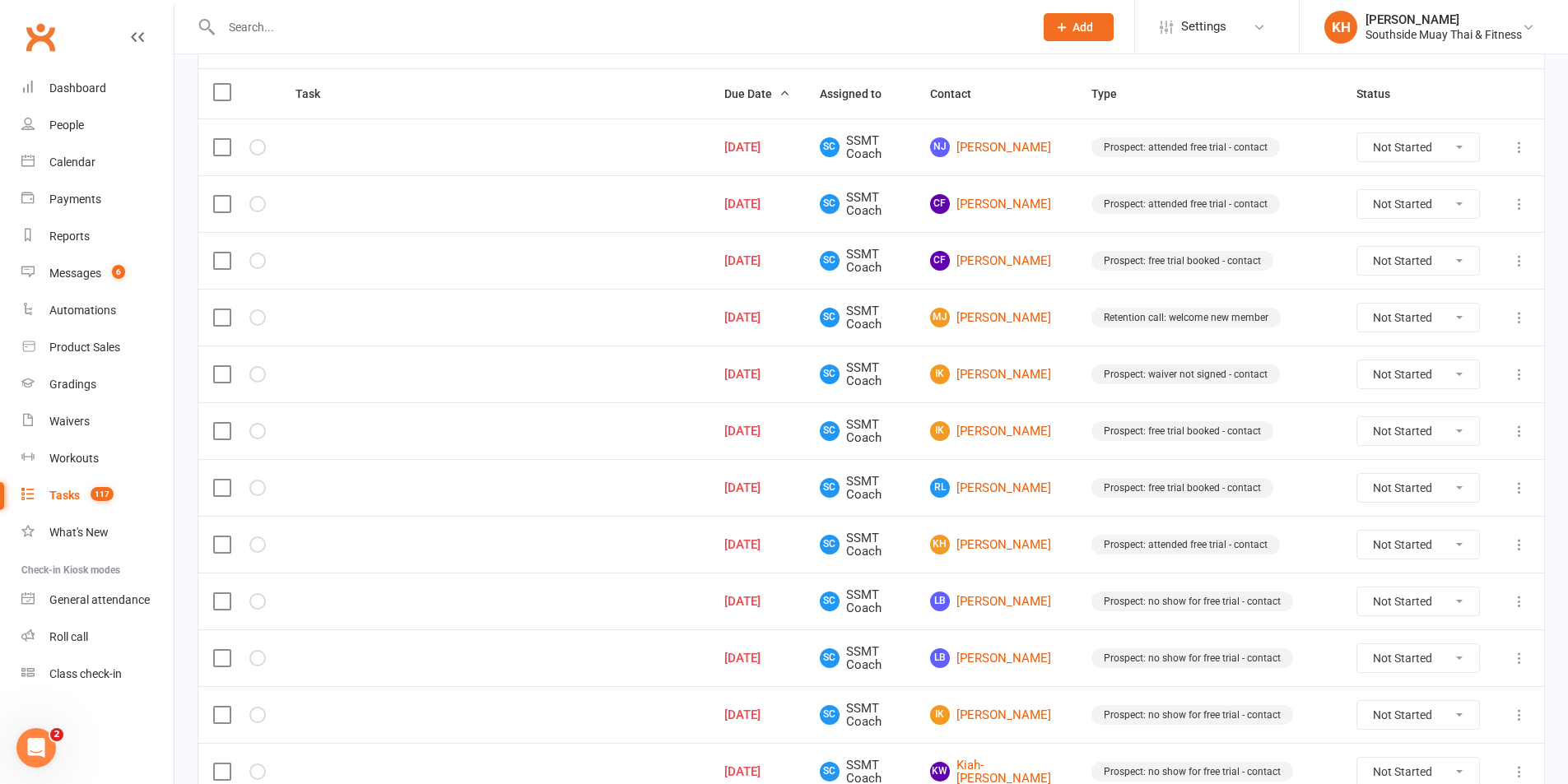
scroll to position [237, 0]
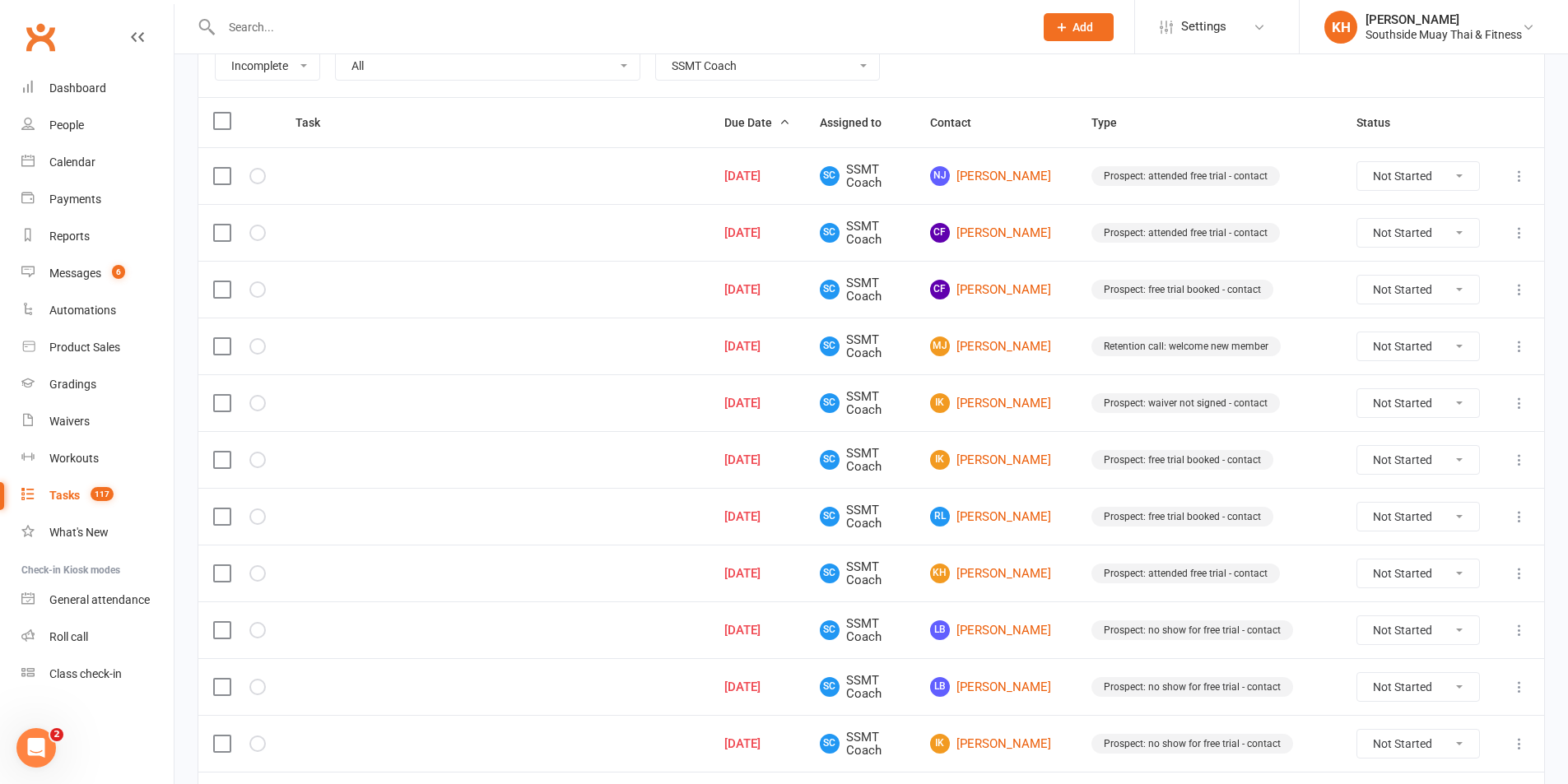
click at [1428, 350] on select "Not Started In Progress Waiting Complete" at bounding box center [1418, 346] width 122 height 28
click at [1357, 332] on select "Not Started In Progress Waiting Complete" at bounding box center [1418, 346] width 122 height 28
select select "unstarted"
select select "started"
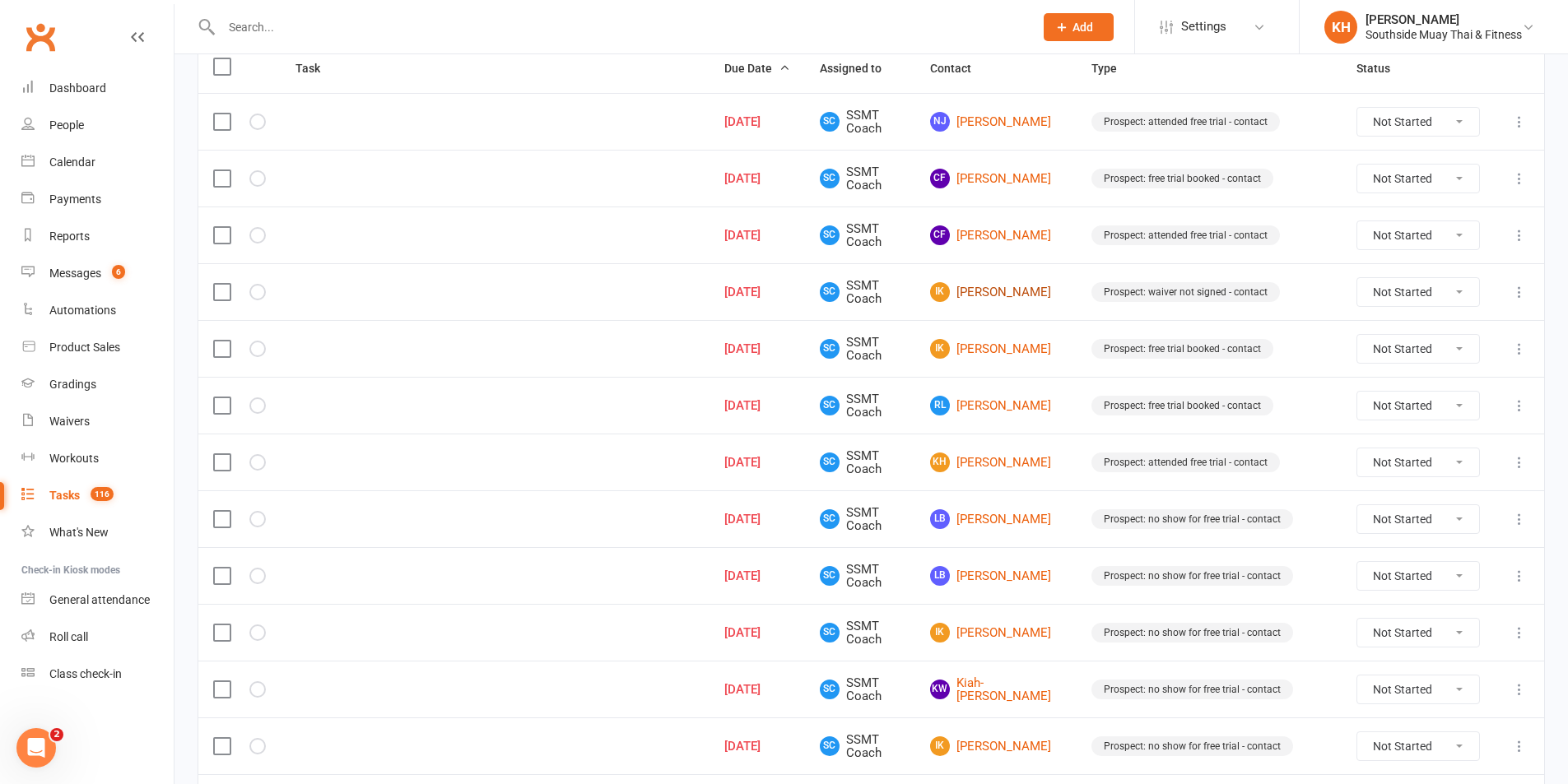
scroll to position [320, 0]
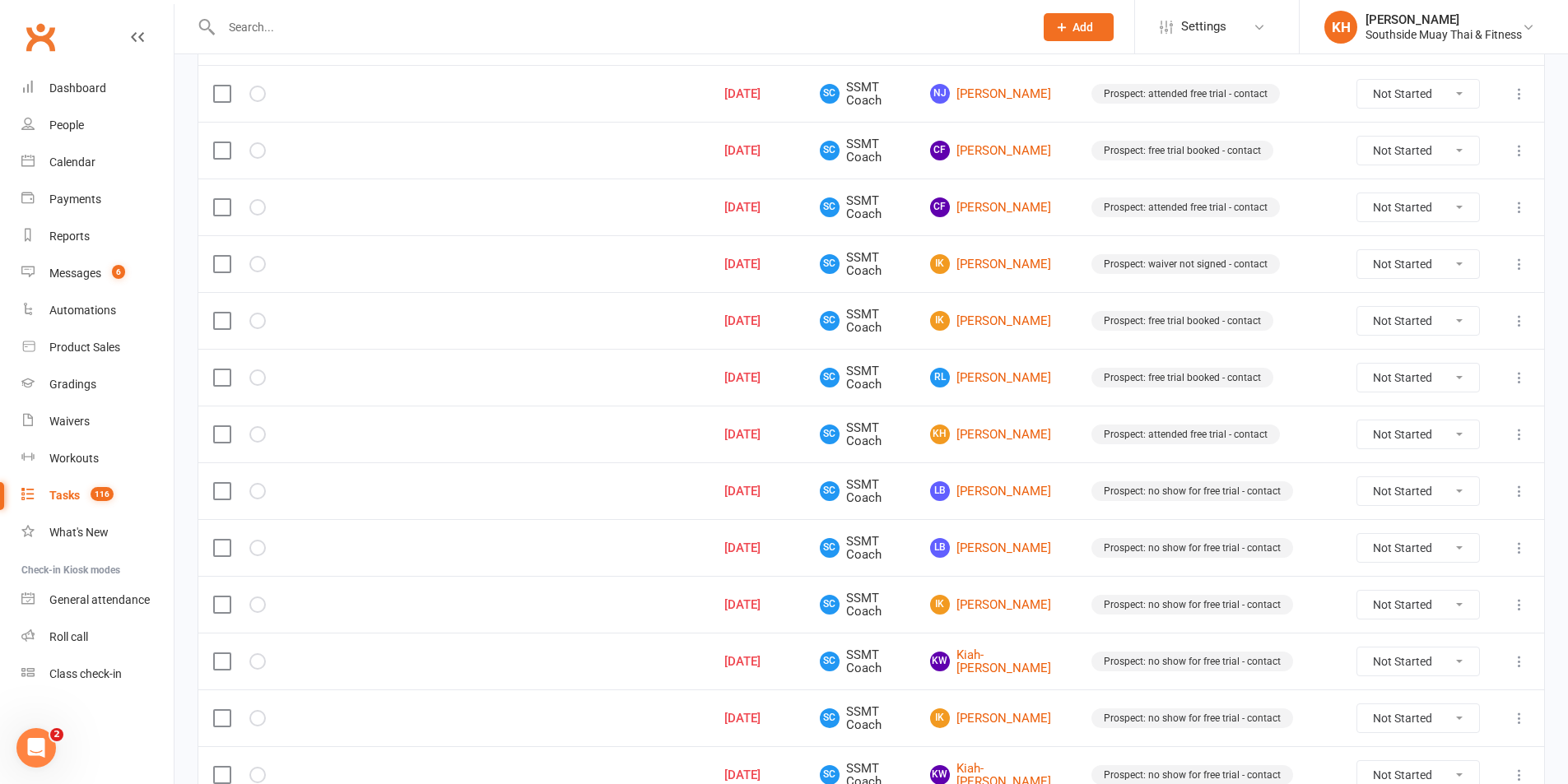
click at [1395, 390] on select "Not Started In Progress Waiting Complete" at bounding box center [1418, 378] width 122 height 28
click at [1357, 364] on select "Not Started In Progress Waiting Complete" at bounding box center [1418, 378] width 122 height 28
select select "unstarted"
select select "started"
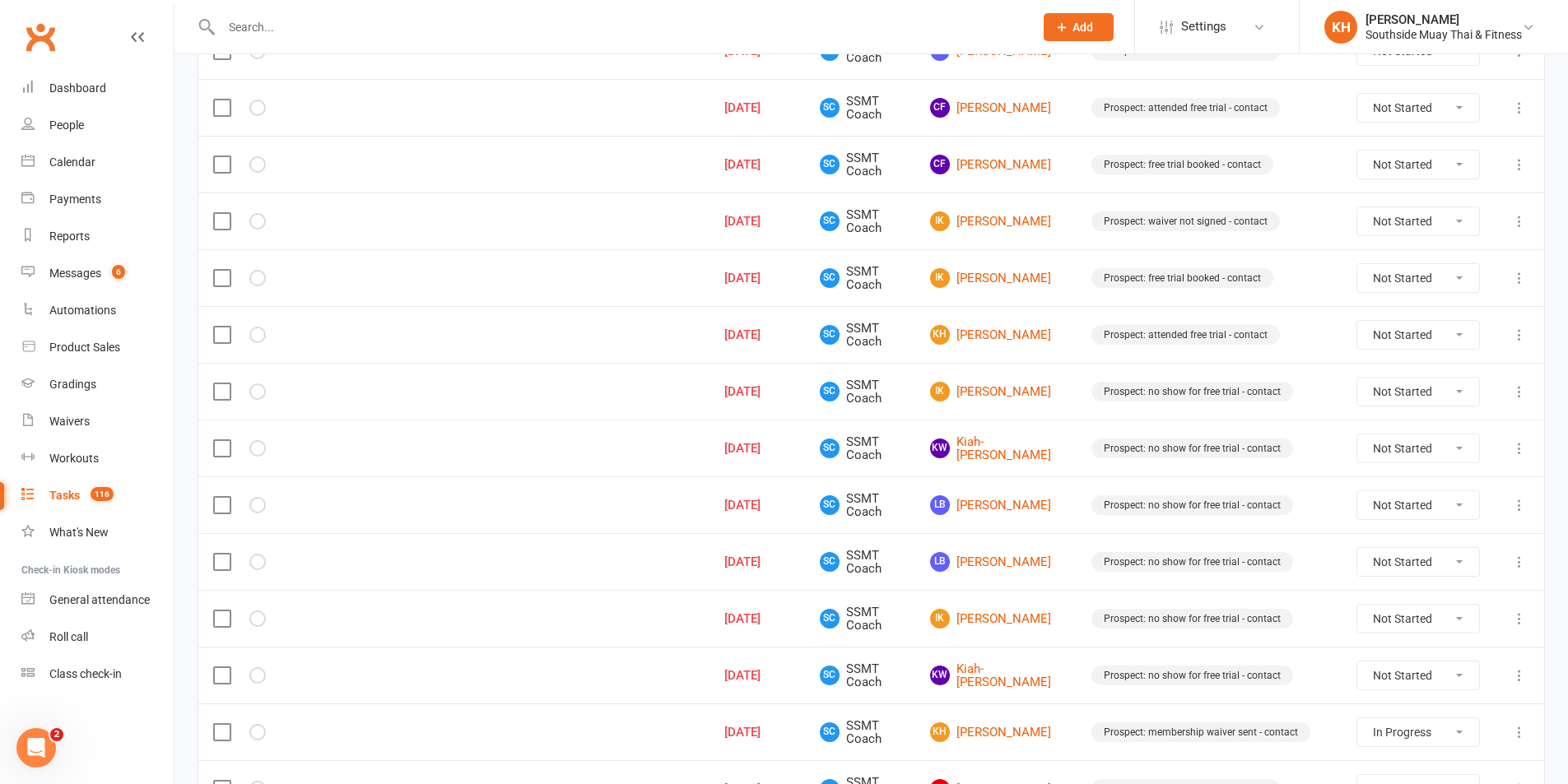
scroll to position [402, 0]
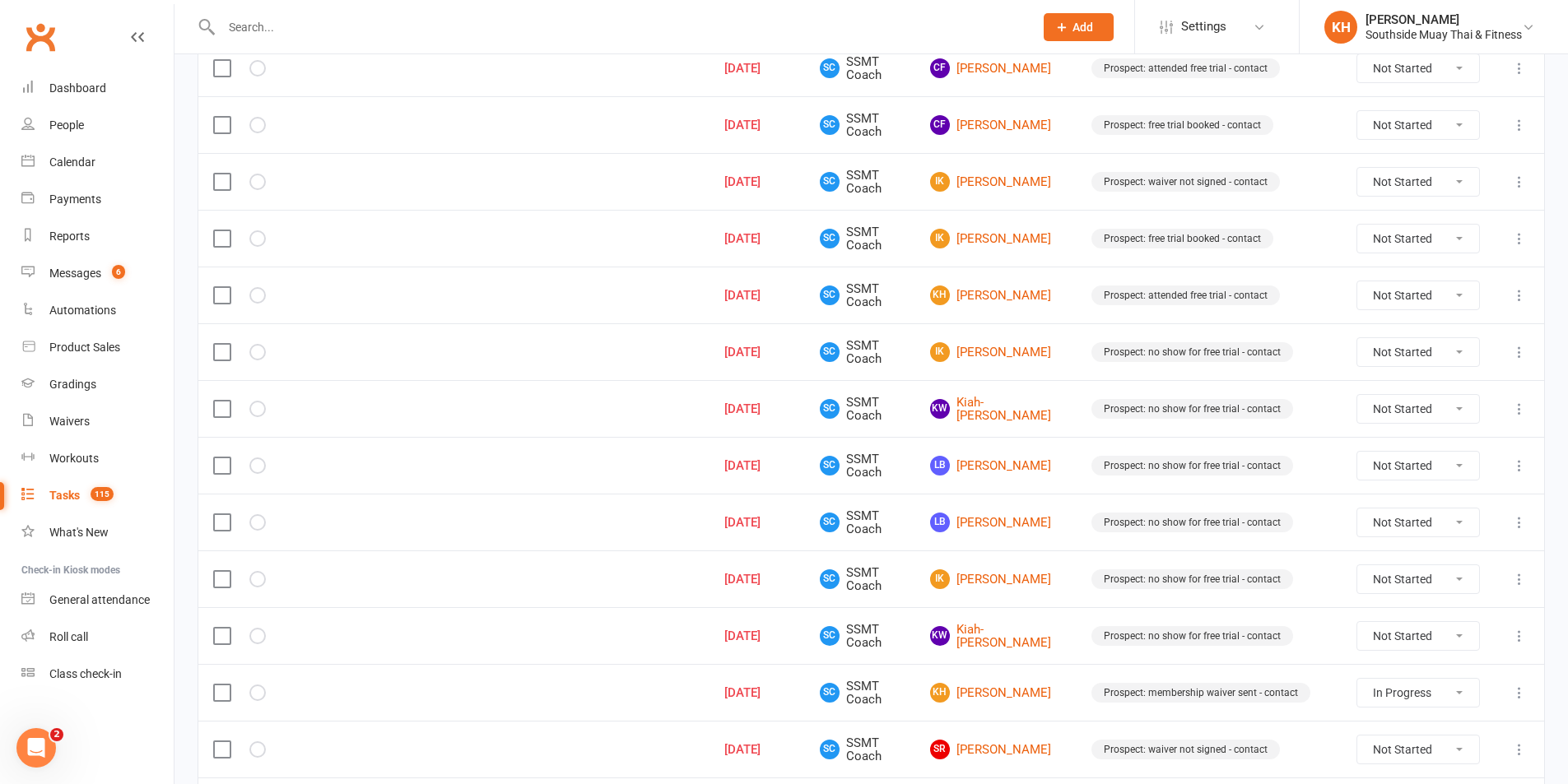
drag, startPoint x: 1418, startPoint y: 286, endPoint x: 1417, endPoint y: 303, distance: 17.0
click at [1418, 286] on select "Not Started In Progress Waiting Complete" at bounding box center [1418, 296] width 122 height 28
click at [1357, 282] on select "Not Started In Progress Waiting Complete" at bounding box center [1418, 296] width 122 height 28
select select "unstarted"
select select "started"
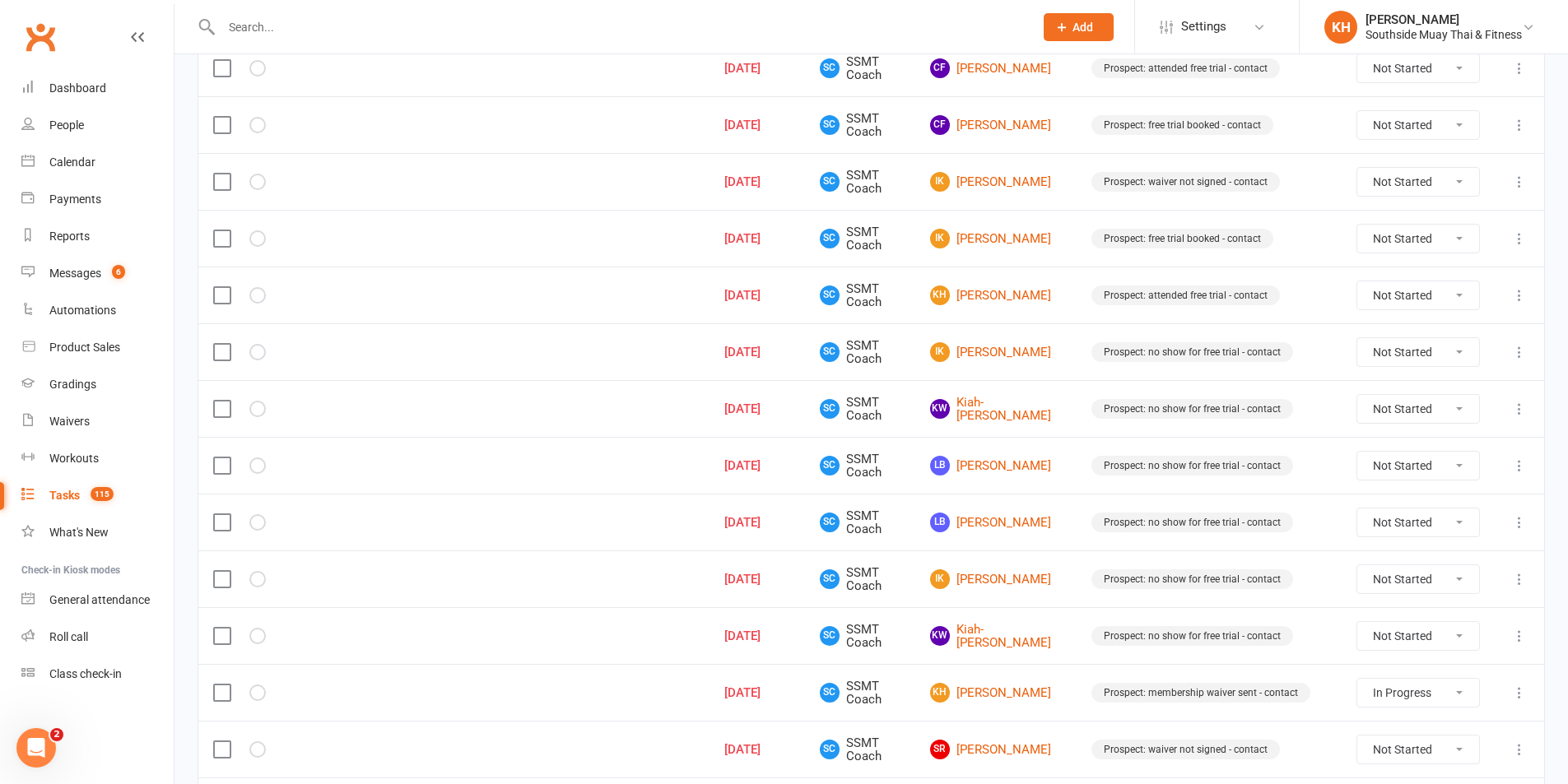
select select "started"
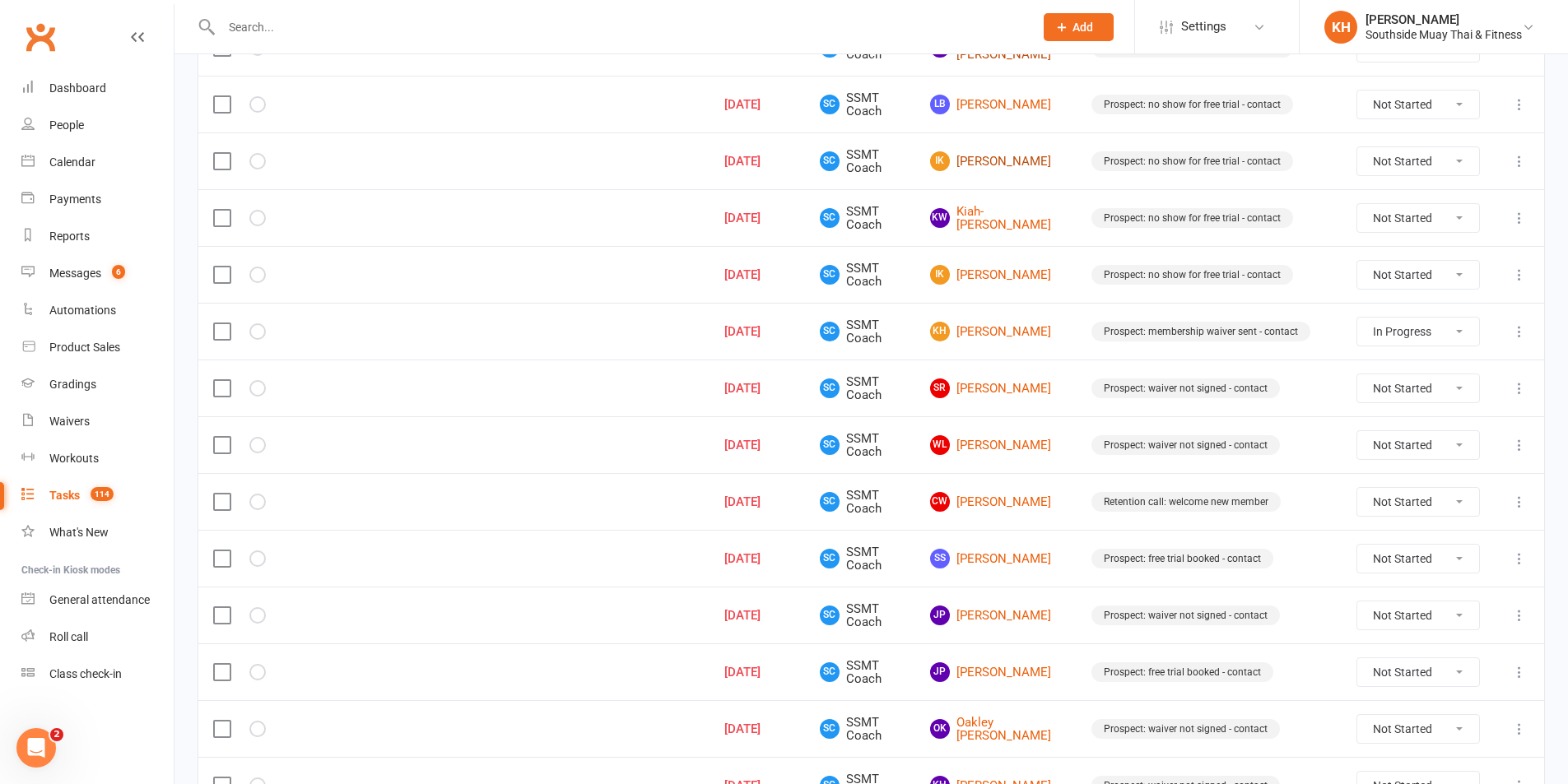
scroll to position [731, 0]
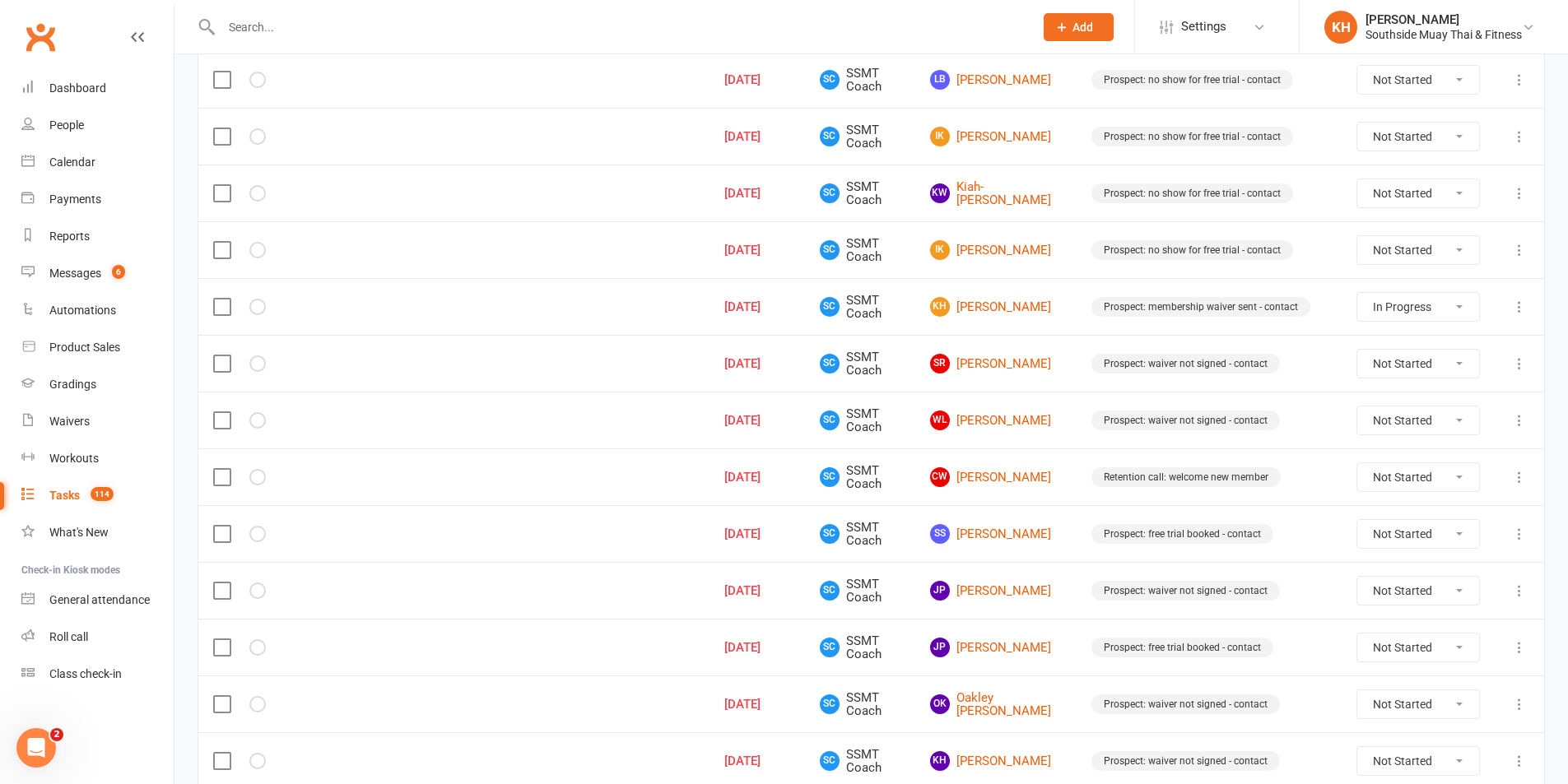
drag, startPoint x: 1408, startPoint y: 476, endPoint x: 1405, endPoint y: 489, distance: 13.3
click at [1408, 475] on select "Not Started In Progress Waiting Complete" at bounding box center [1418, 477] width 122 height 28
click at [1357, 464] on select "Not Started In Progress Waiting Complete" at bounding box center [1418, 477] width 122 height 28
select select "unstarted"
select select "started"
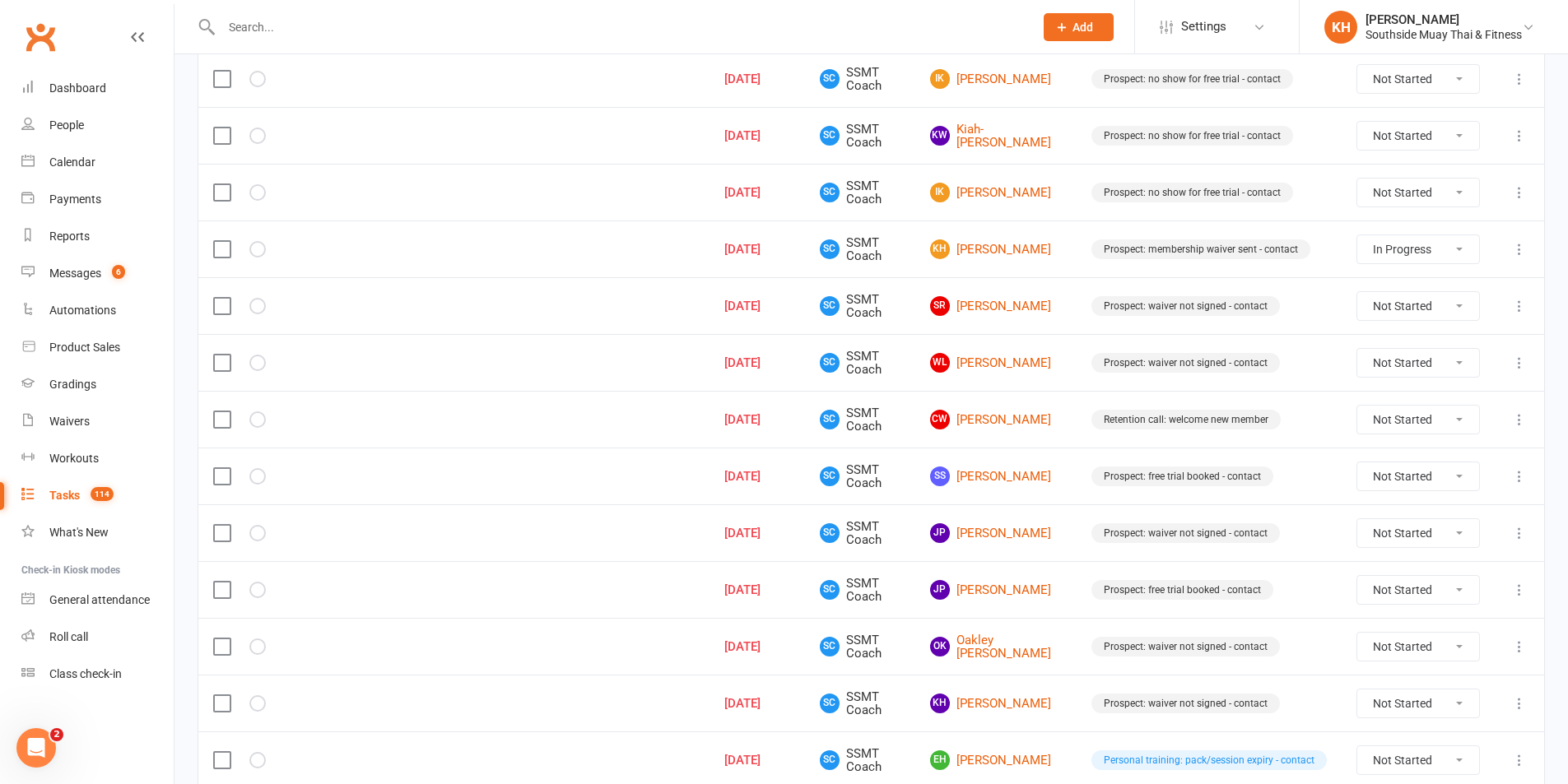
select select "started"
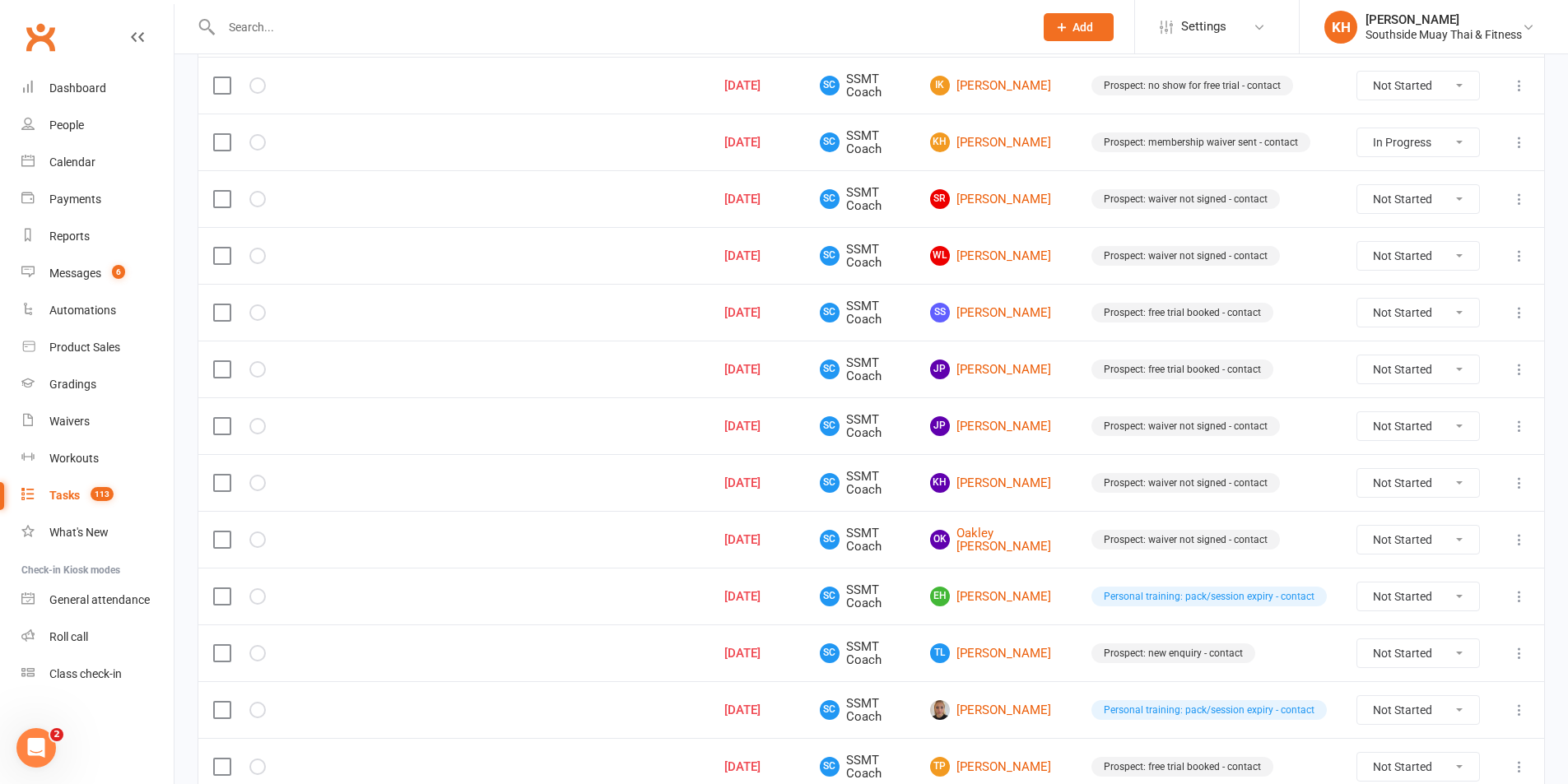
click at [1408, 358] on select "Not Started In Progress Waiting Complete" at bounding box center [1418, 369] width 122 height 28
click at [1357, 356] on select "Not Started In Progress Waiting Complete" at bounding box center [1418, 369] width 122 height 28
select select "unstarted"
select select "started"
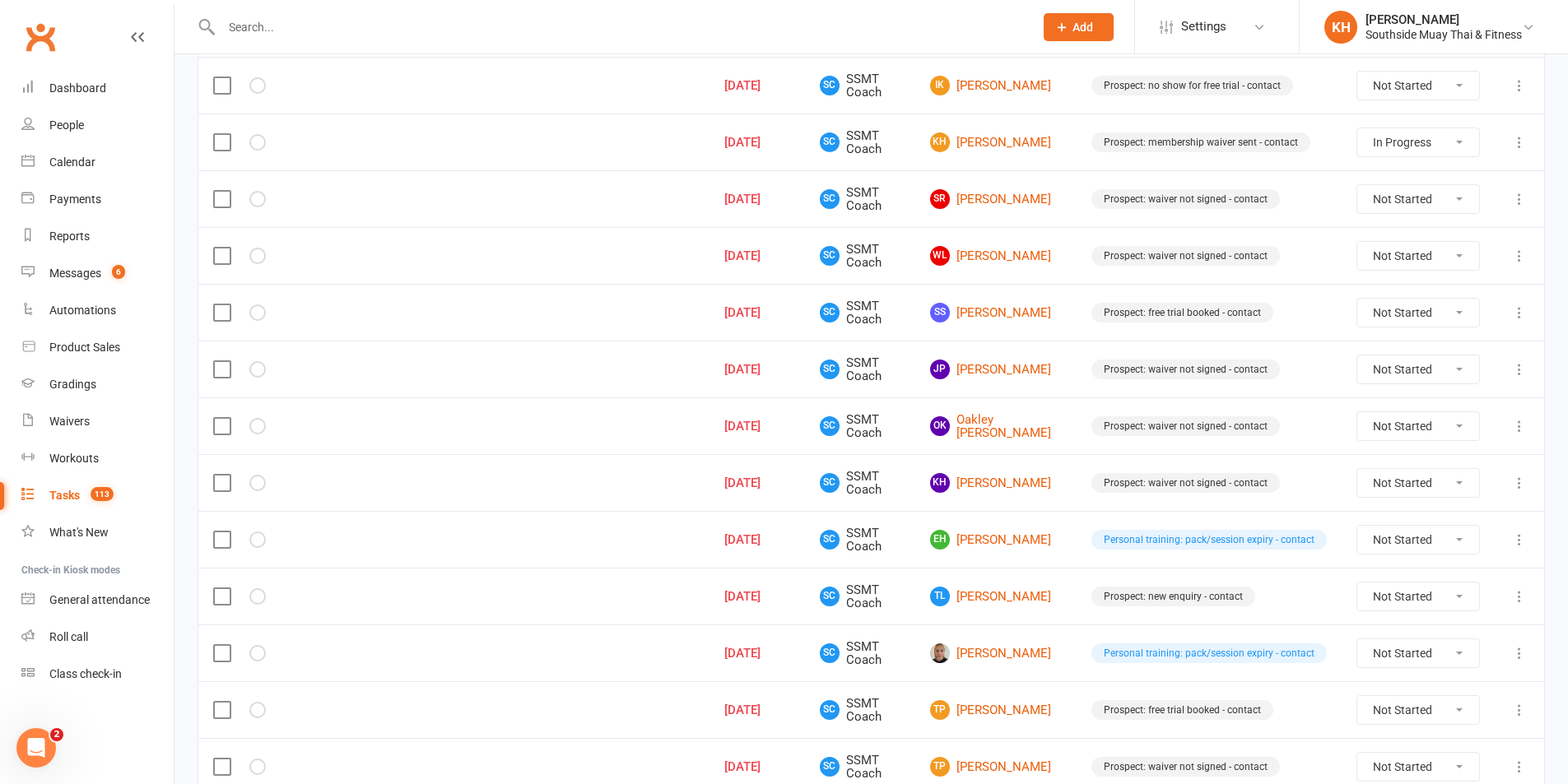
click at [1415, 368] on select "Not Started In Progress Waiting Complete" at bounding box center [1418, 369] width 122 height 28
click at [1357, 356] on select "Not Started In Progress Waiting Complete" at bounding box center [1418, 369] width 122 height 28
select select "unstarted"
select select "started"
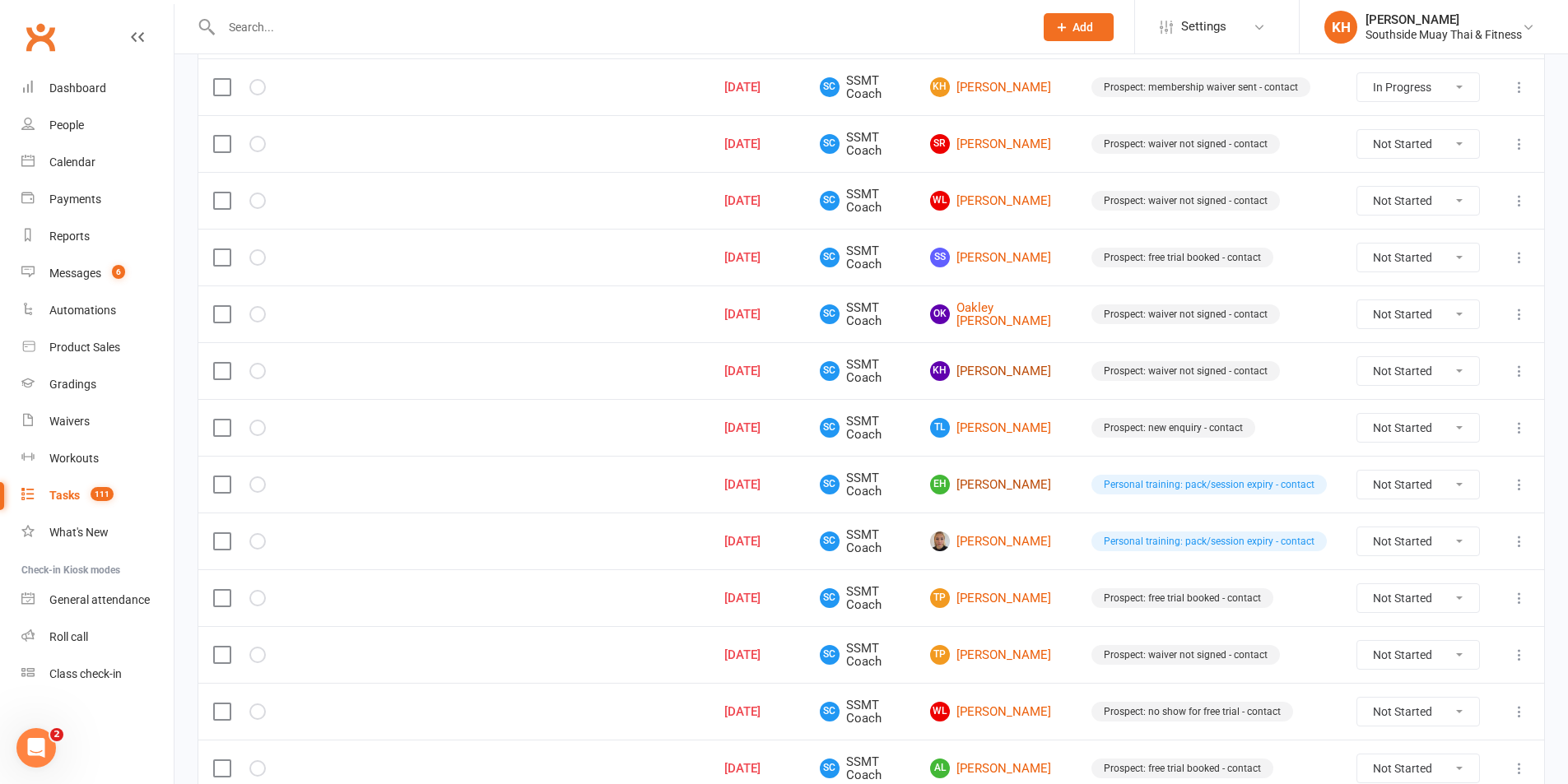
scroll to position [978, 0]
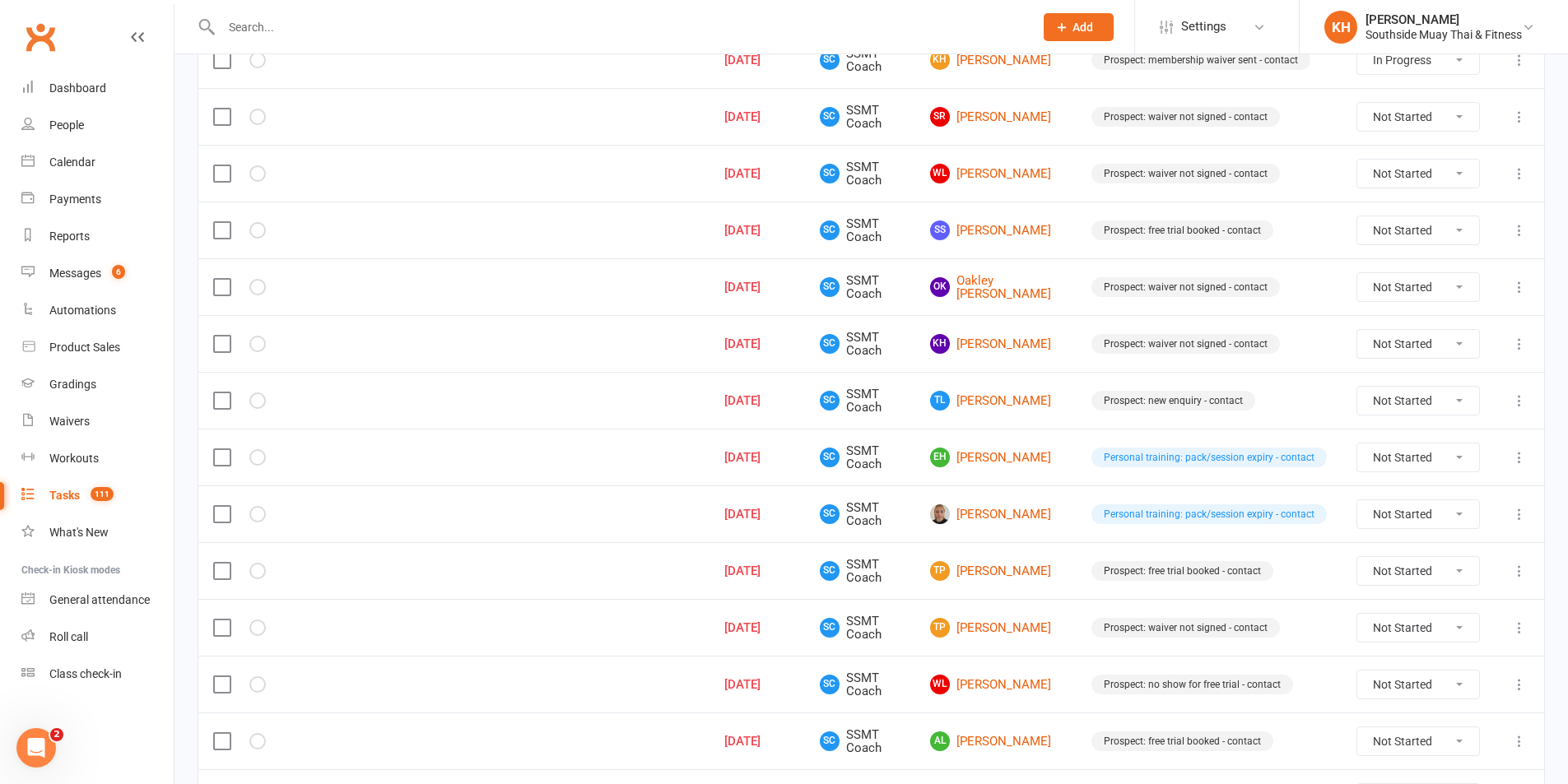
click at [1397, 458] on select "Not Started In Progress Waiting Complete" at bounding box center [1418, 458] width 122 height 28
click at [1357, 444] on select "Not Started In Progress Waiting Complete" at bounding box center [1418, 458] width 122 height 28
select select "unstarted"
select select "started"
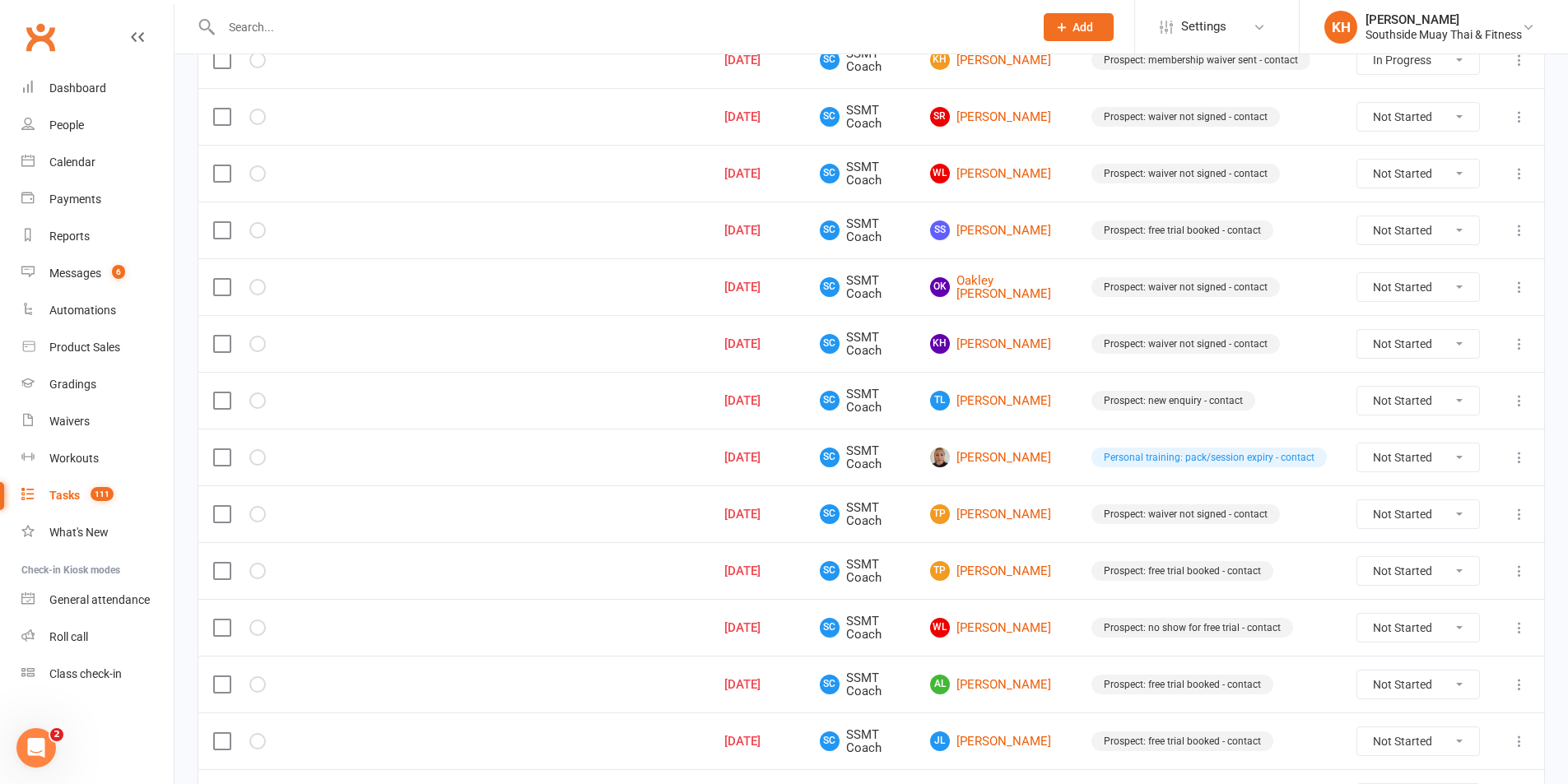
drag, startPoint x: 1410, startPoint y: 458, endPoint x: 1410, endPoint y: 468, distance: 10.0
click at [1410, 458] on select "Not Started In Progress Waiting Complete" at bounding box center [1418, 458] width 122 height 28
click at [1357, 444] on select "Not Started In Progress Waiting Complete" at bounding box center [1418, 458] width 122 height 28
select select "unstarted"
select select "started"
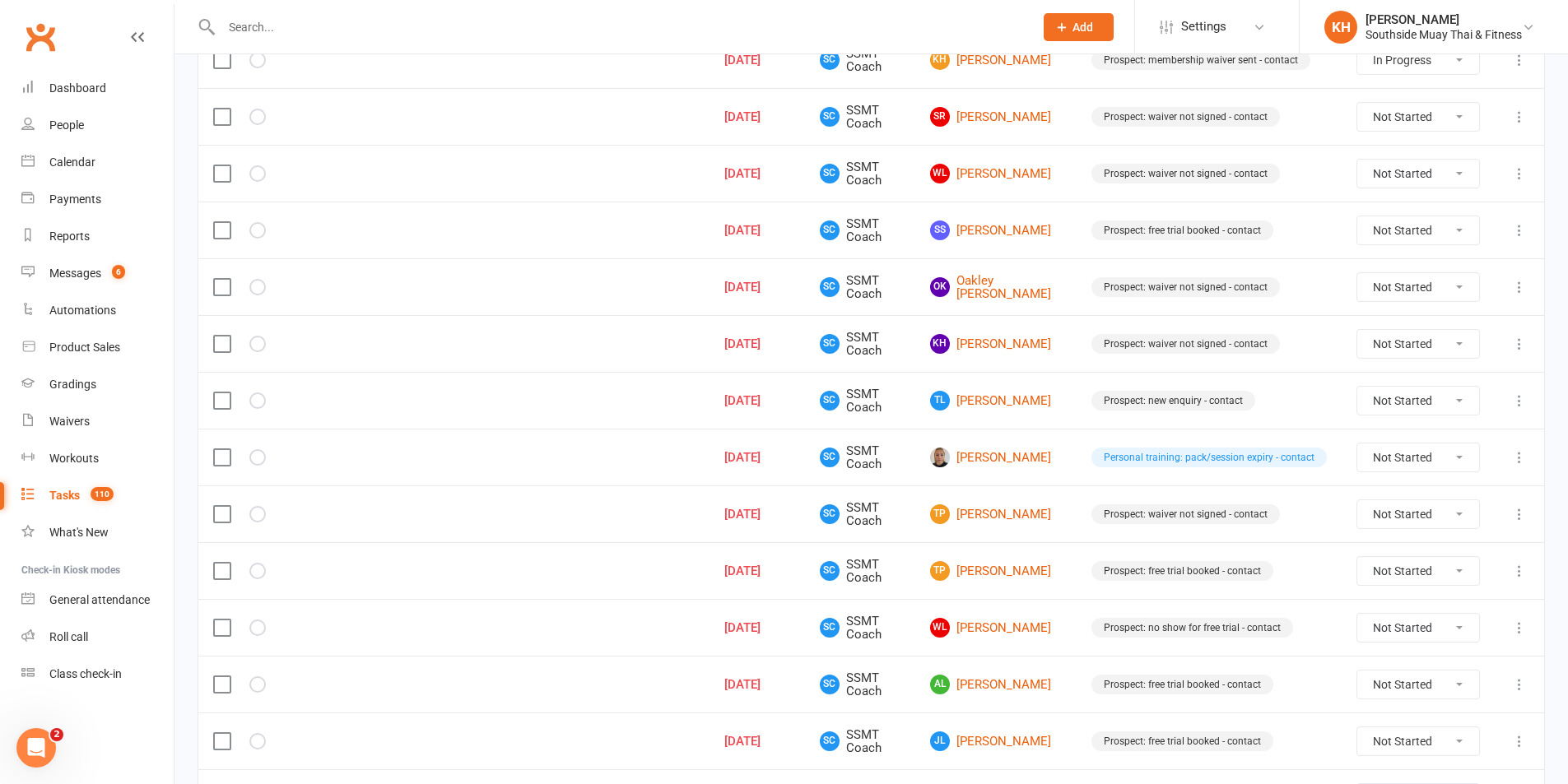
select select "started"
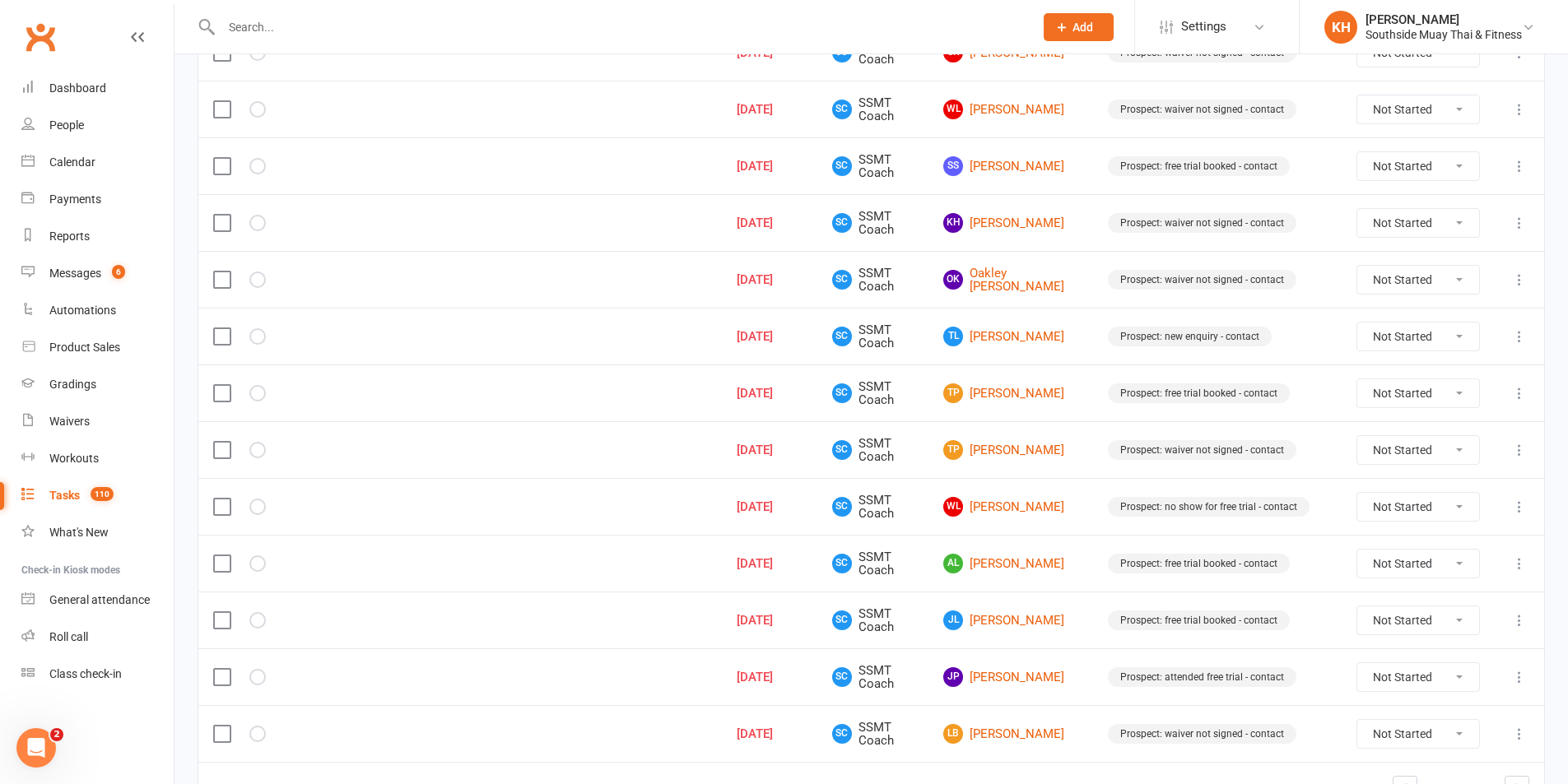
scroll to position [1060, 0]
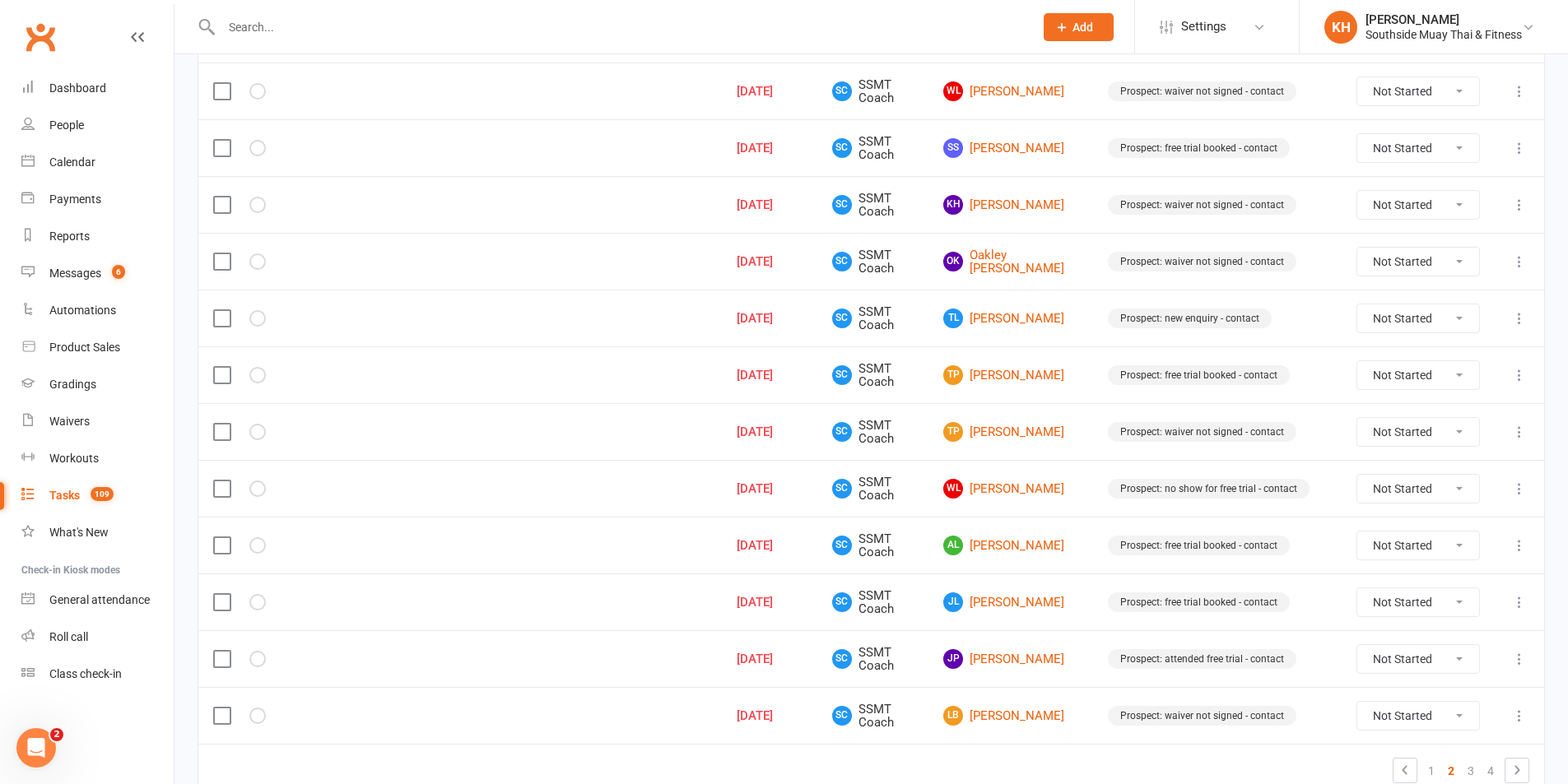
click at [1406, 386] on select "Not Started In Progress Waiting Complete" at bounding box center [1418, 375] width 122 height 28
click at [1357, 362] on select "Not Started In Progress Waiting Complete" at bounding box center [1418, 375] width 122 height 28
select select "unstarted"
select select "started"
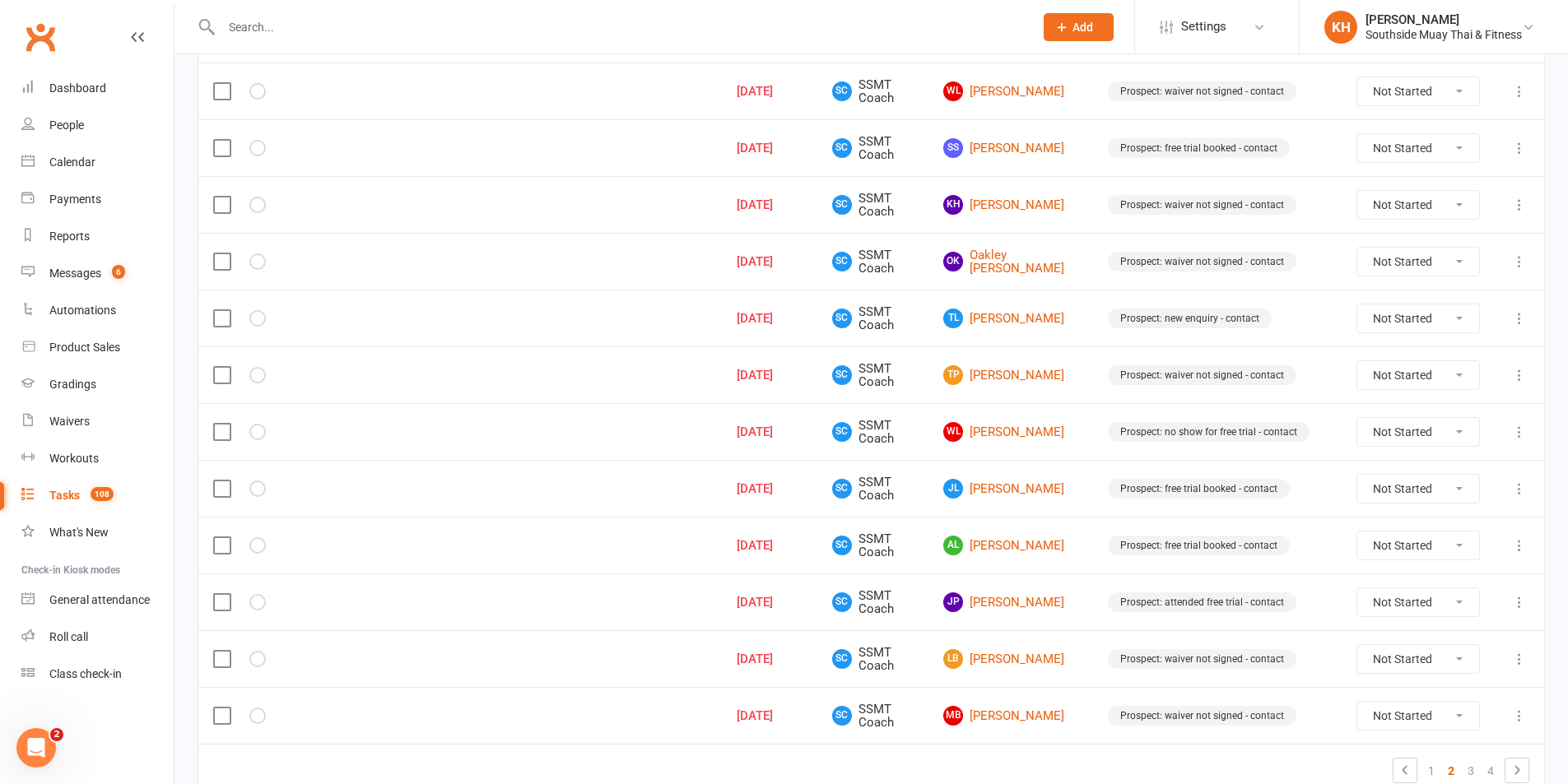
click at [1421, 490] on select "Not Started In Progress Waiting Complete" at bounding box center [1418, 488] width 122 height 28
click at [1357, 475] on select "Not Started In Progress Waiting Complete" at bounding box center [1418, 488] width 122 height 28
select select "unstarted"
select select "started"
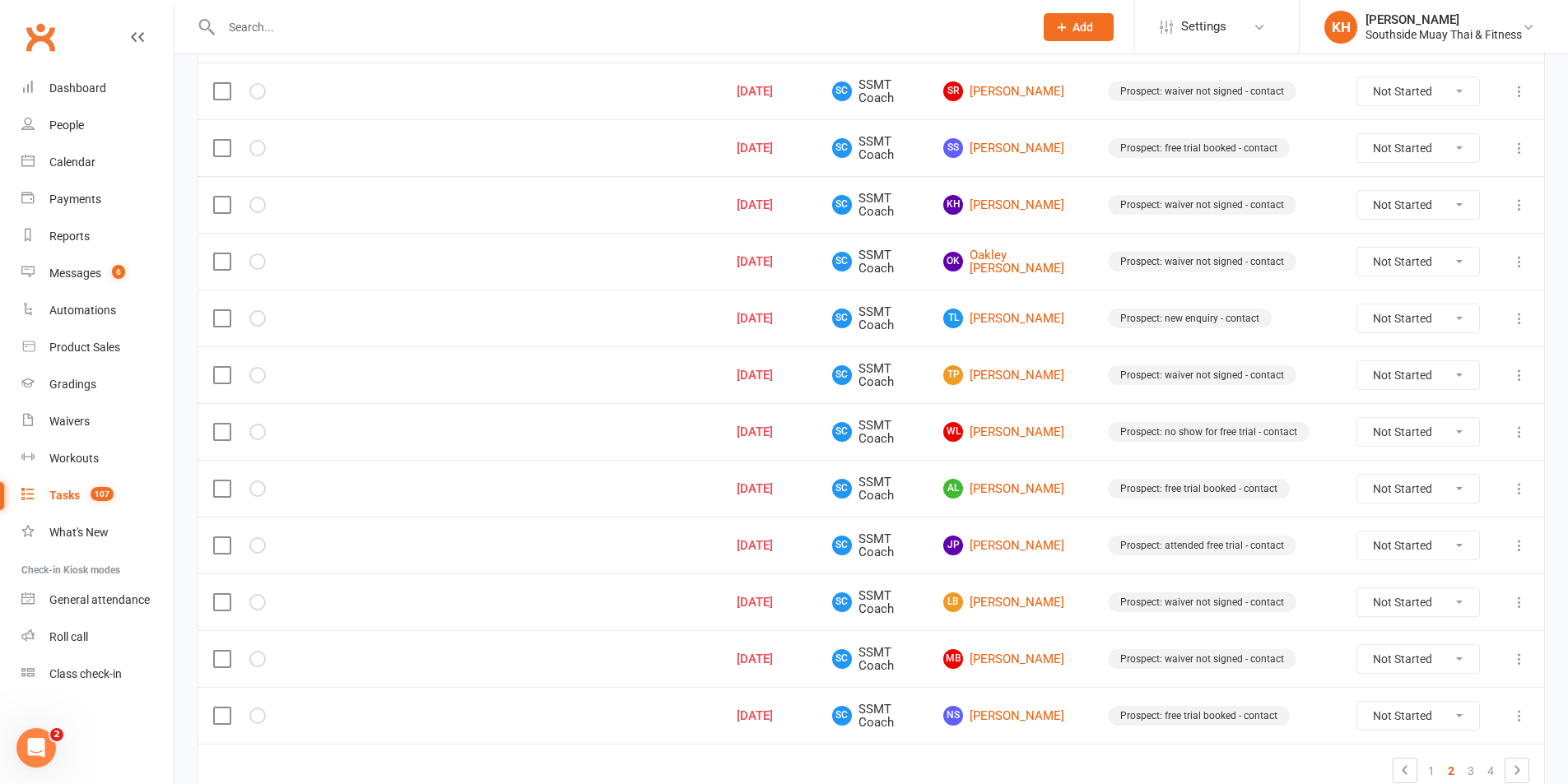
click at [1405, 488] on select "Not Started In Progress Waiting Complete" at bounding box center [1418, 488] width 122 height 28
click at [1357, 475] on select "Not Started In Progress Waiting Complete" at bounding box center [1418, 488] width 122 height 28
select select "unstarted"
select select "started"
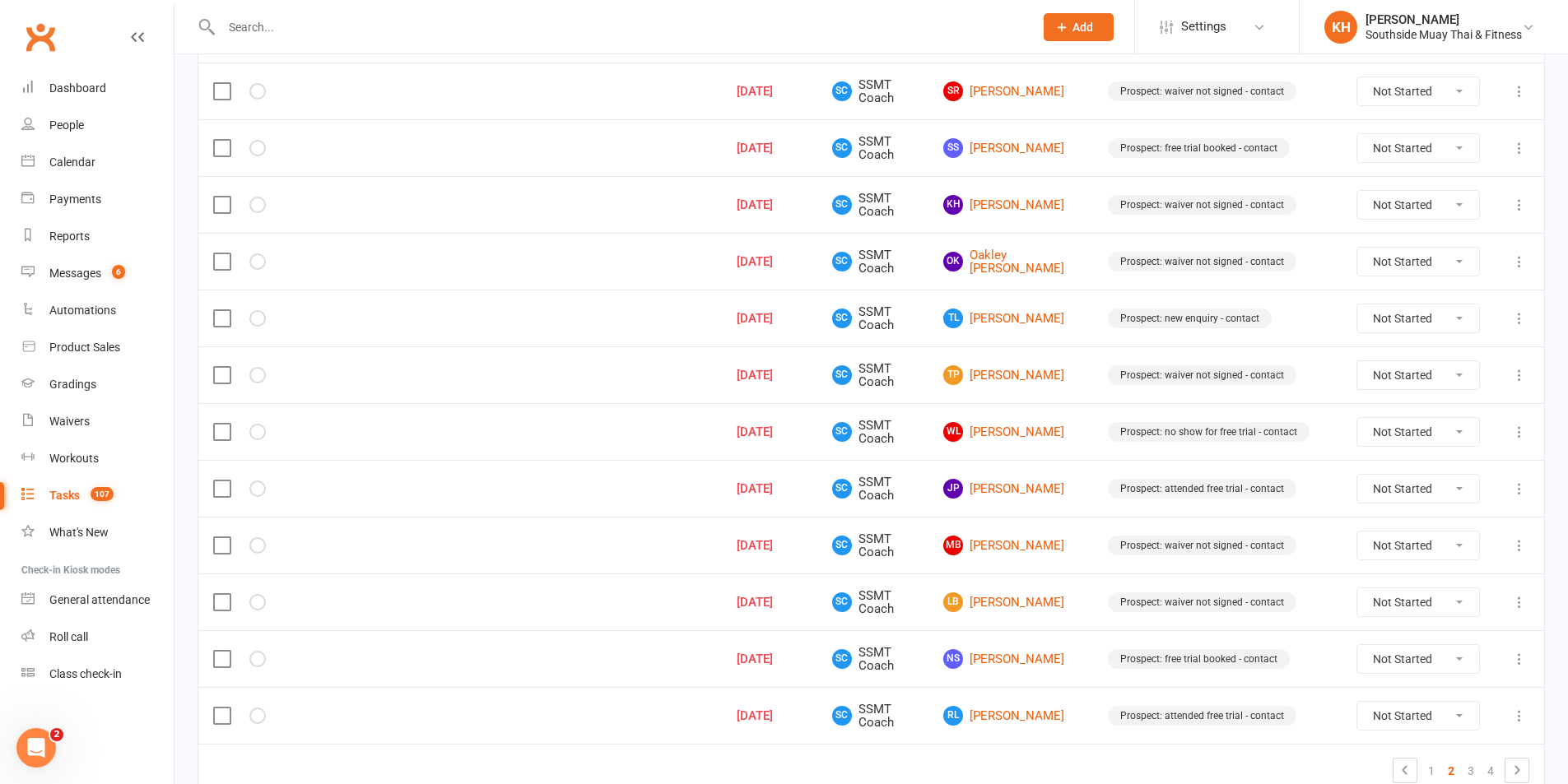
click at [1397, 490] on select "Not Started In Progress Waiting Complete" at bounding box center [1418, 488] width 122 height 28
click at [1357, 475] on select "Not Started In Progress Waiting Complete" at bounding box center [1418, 488] width 122 height 28
select select "unstarted"
select select "started"
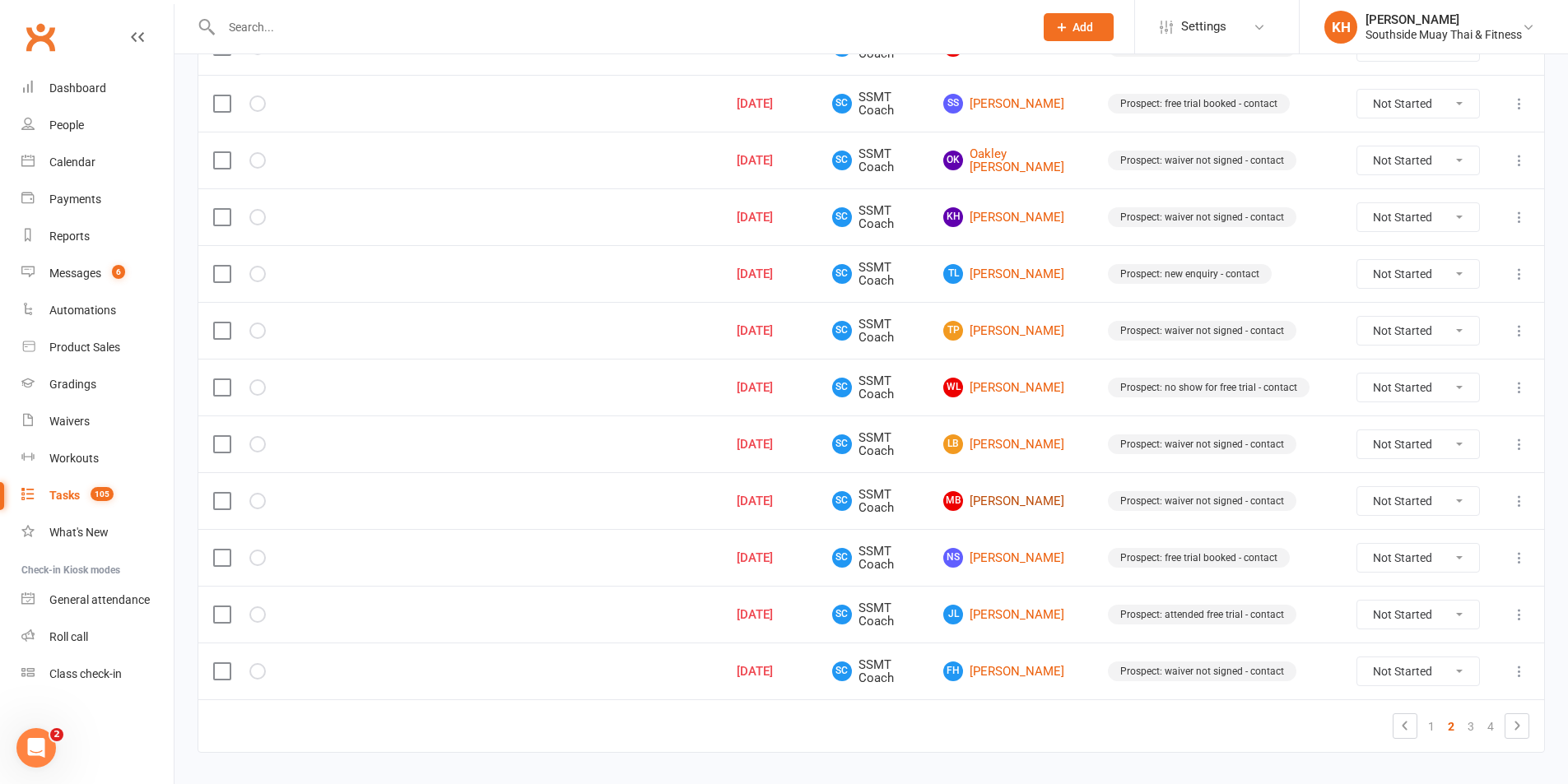
scroll to position [1142, 0]
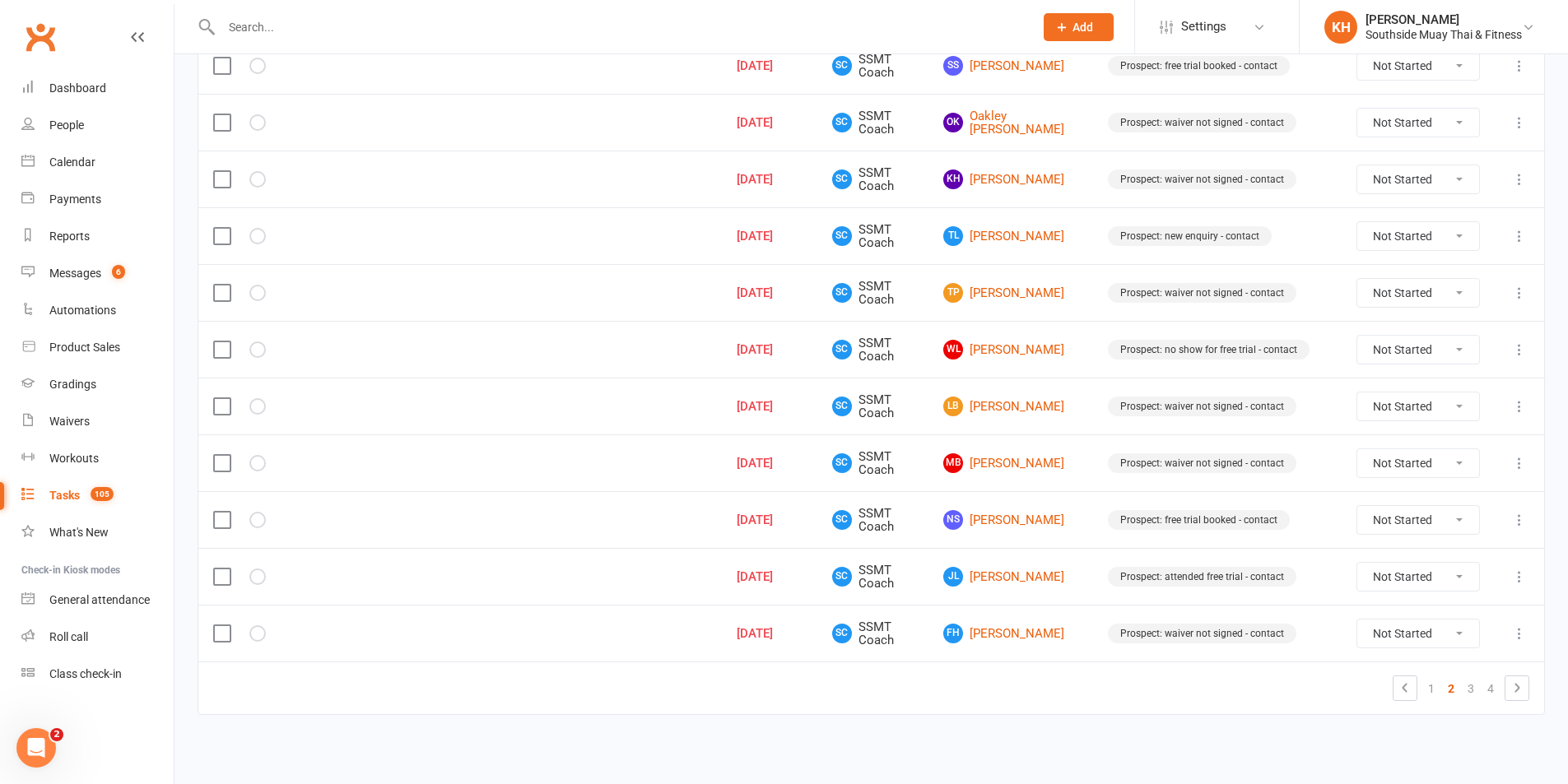
click at [1403, 578] on select "Not Started In Progress Waiting Complete" at bounding box center [1418, 577] width 122 height 28
click at [1357, 563] on select "Not Started In Progress Waiting Complete" at bounding box center [1418, 577] width 122 height 28
select select "unstarted"
select select "started"
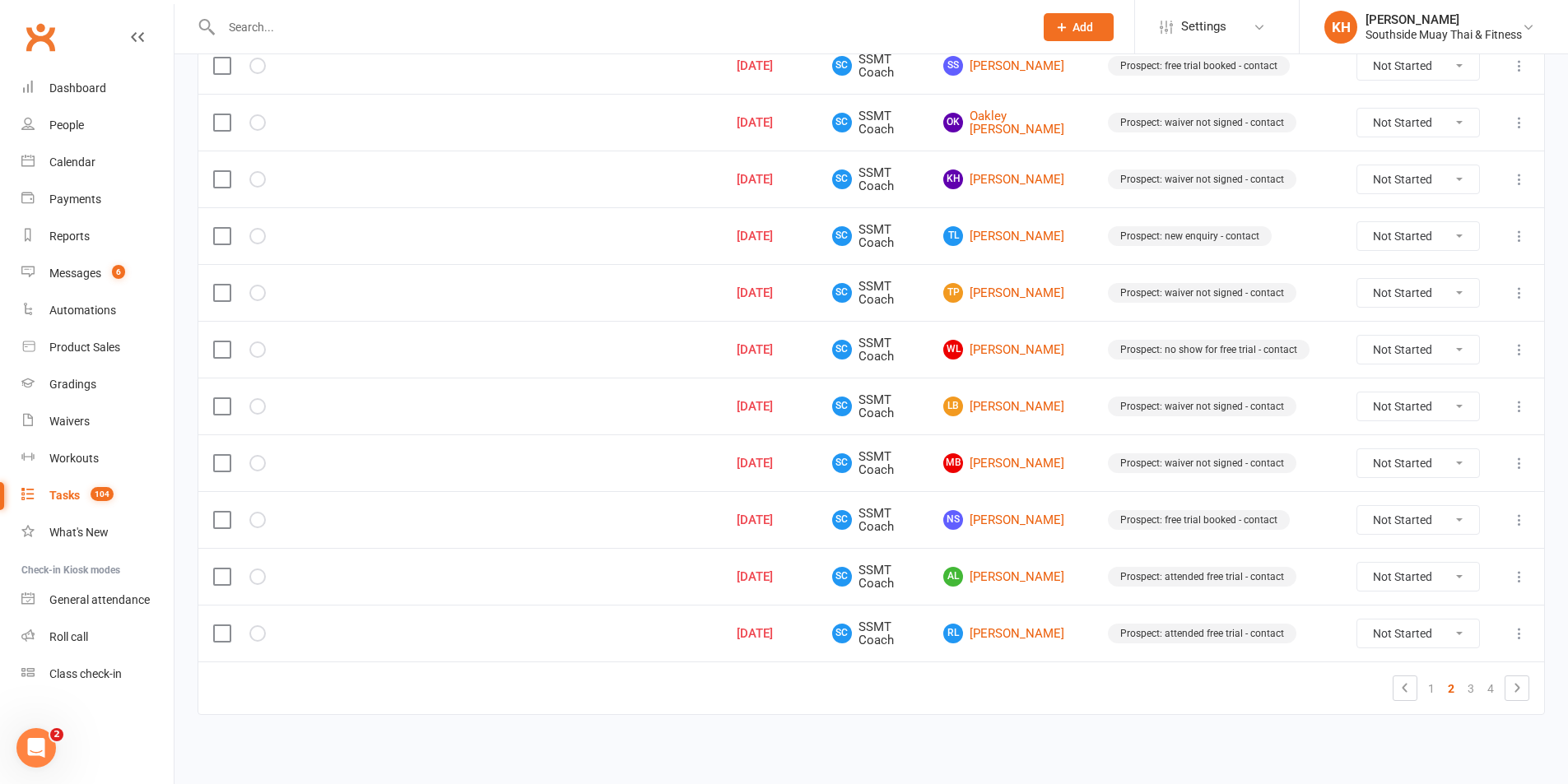
click at [1389, 631] on select "Not Started In Progress Waiting Complete" at bounding box center [1418, 633] width 122 height 28
click at [1357, 619] on select "Not Started In Progress Waiting Complete" at bounding box center [1418, 633] width 122 height 28
select select "unstarted"
select select "started"
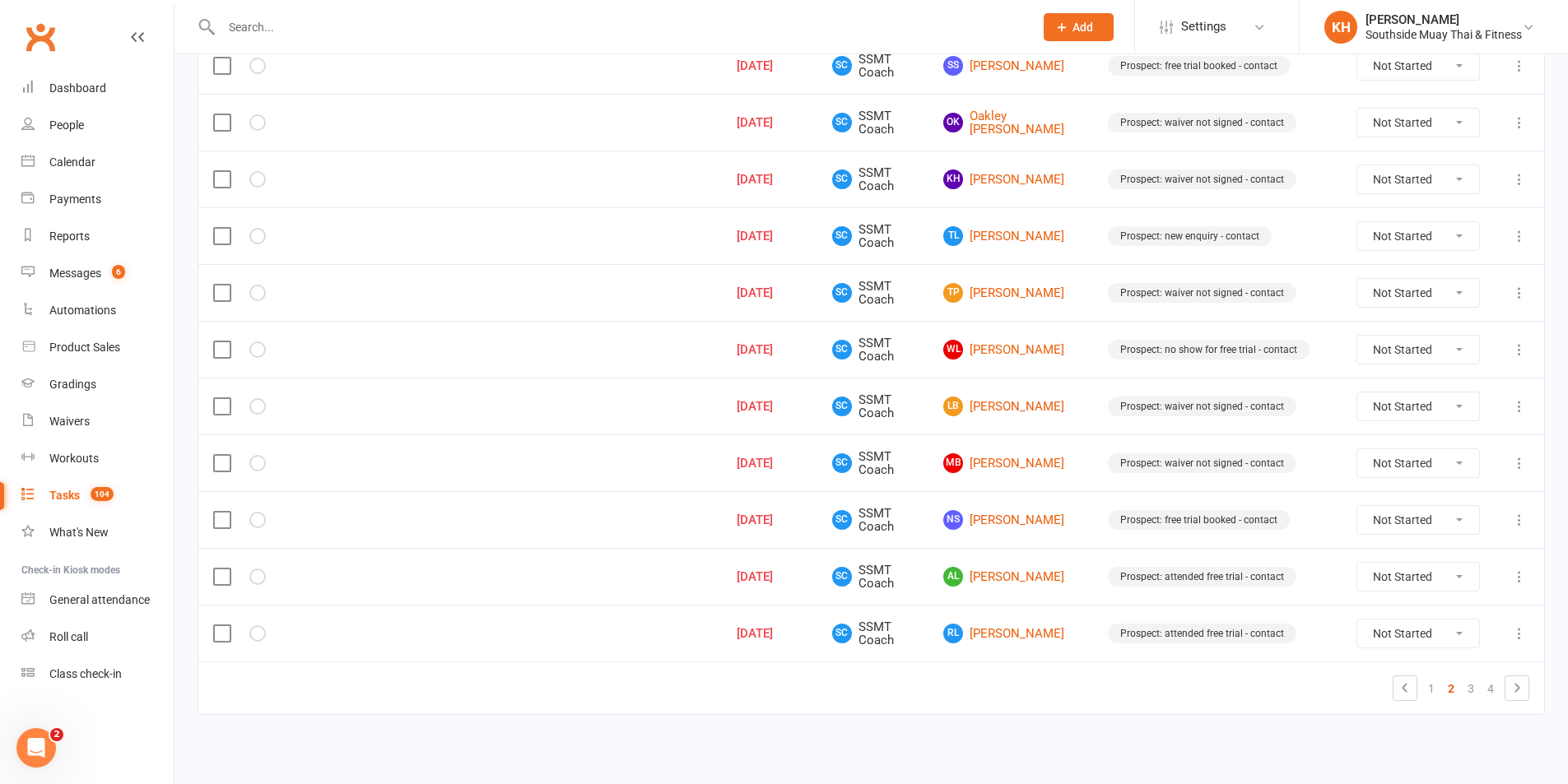
select select "started"
click at [1390, 571] on select "Not Started In Progress Waiting Complete" at bounding box center [1418, 577] width 122 height 28
click at [1357, 563] on select "Not Started In Progress Waiting Complete" at bounding box center [1418, 577] width 122 height 28
select select "unstarted"
select select "started"
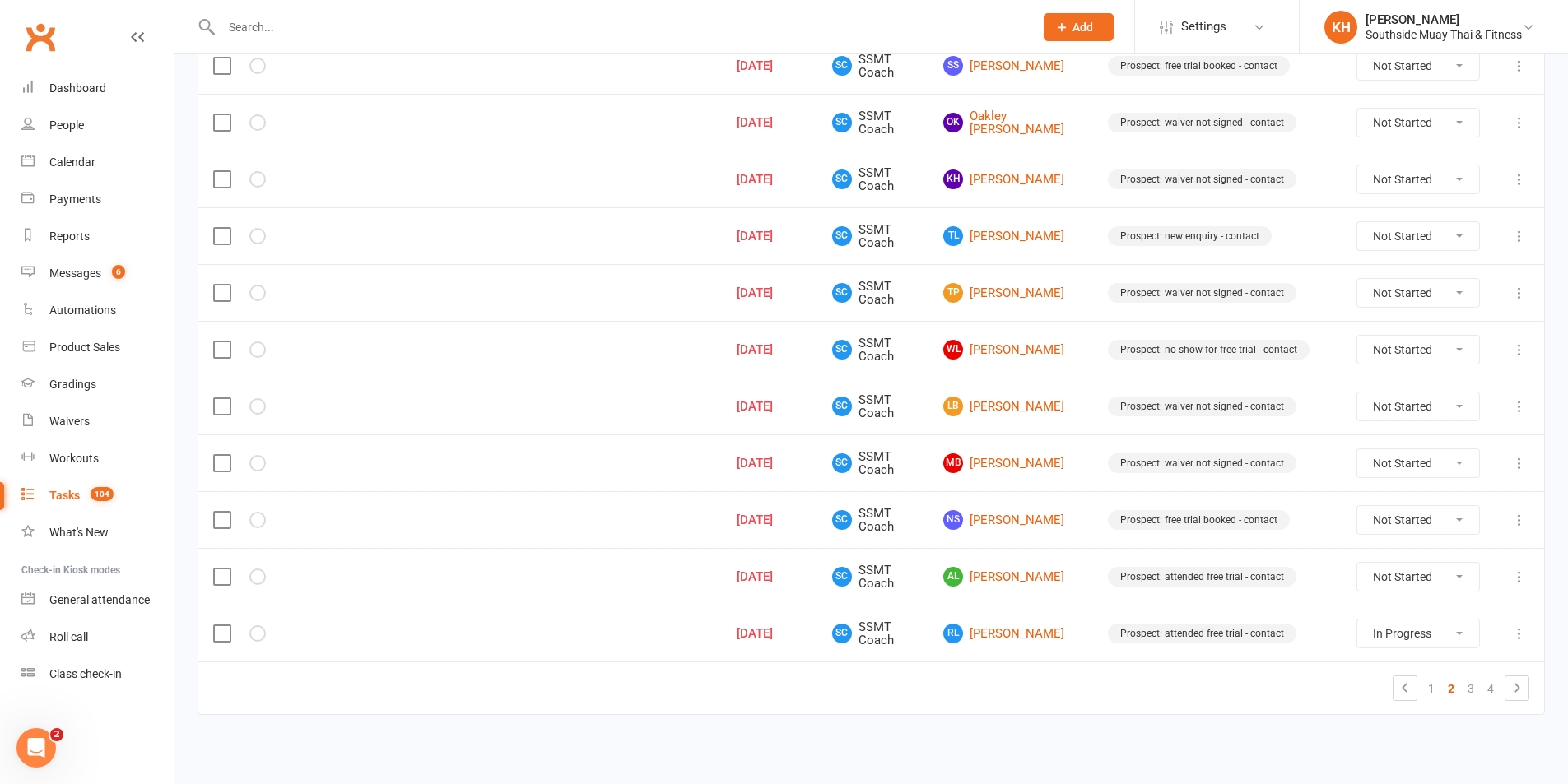
select select "started"
click at [1472, 687] on link "3" at bounding box center [1470, 689] width 20 height 23
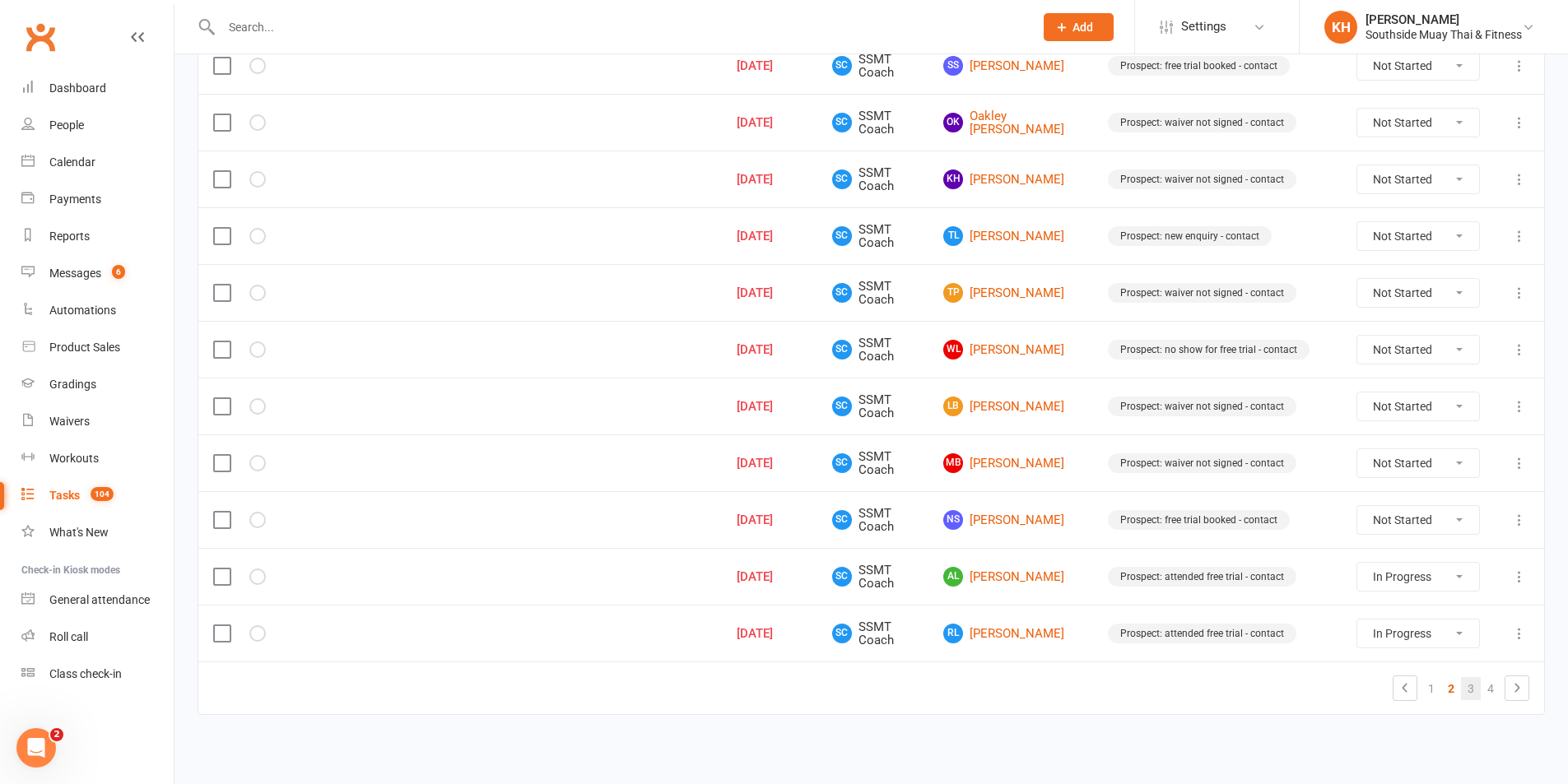
select select "started"
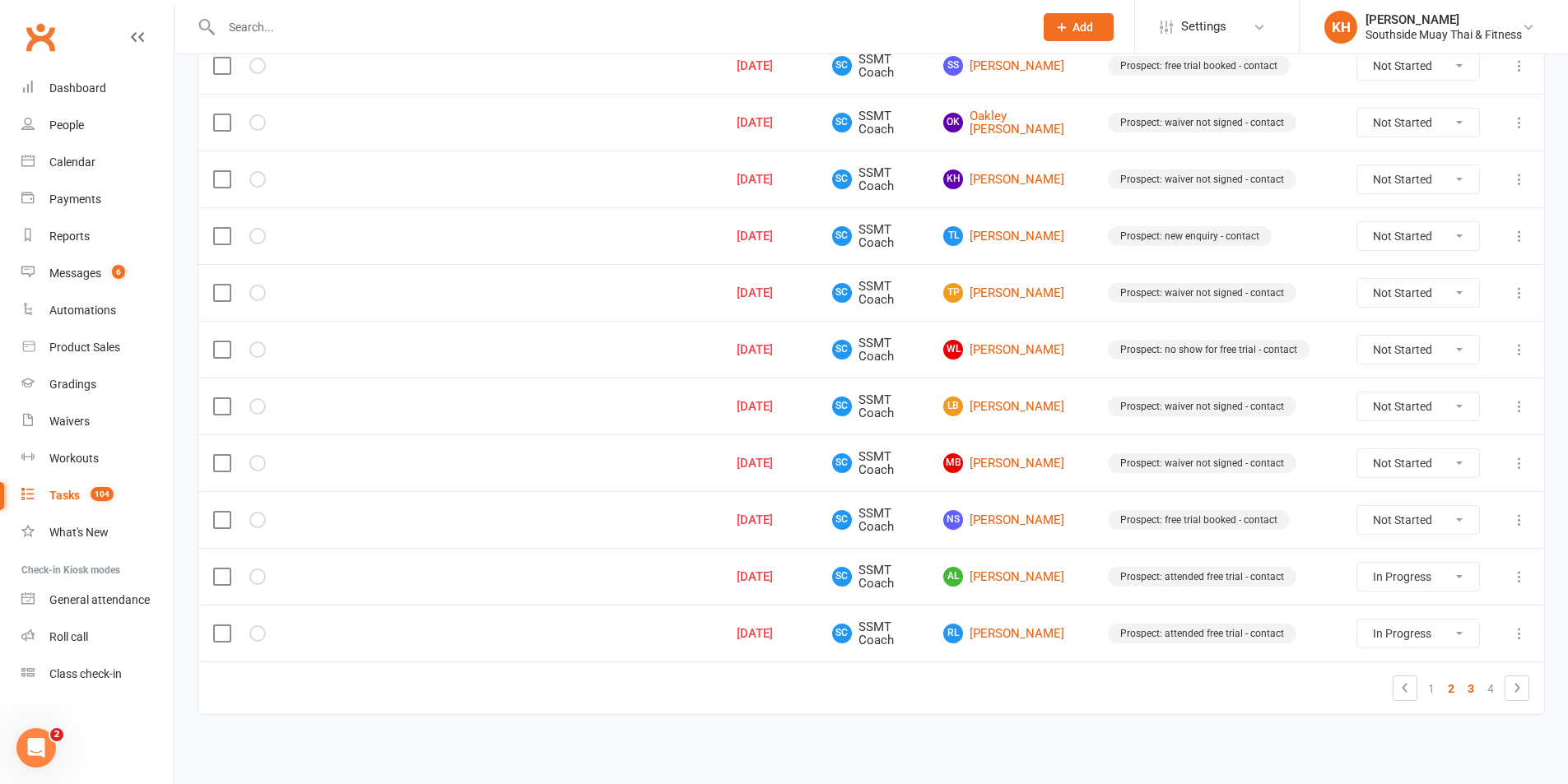
select select "started"
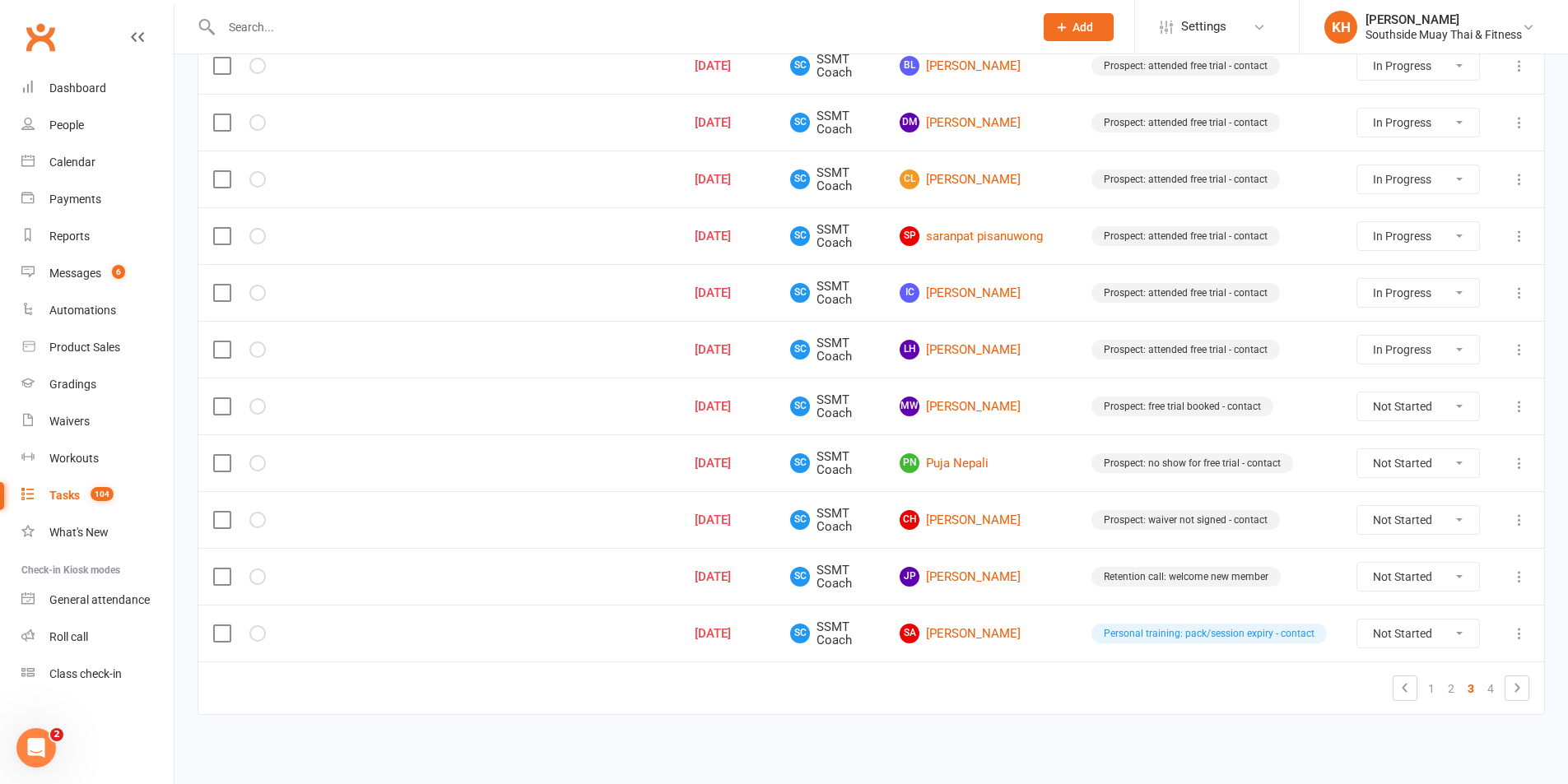
click at [1436, 523] on select "Not Started In Progress Waiting Complete" at bounding box center [1418, 520] width 122 height 28
click at [1357, 506] on select "Not Started In Progress Waiting Complete" at bounding box center [1418, 520] width 122 height 28
select select "unstarted"
select select "started"
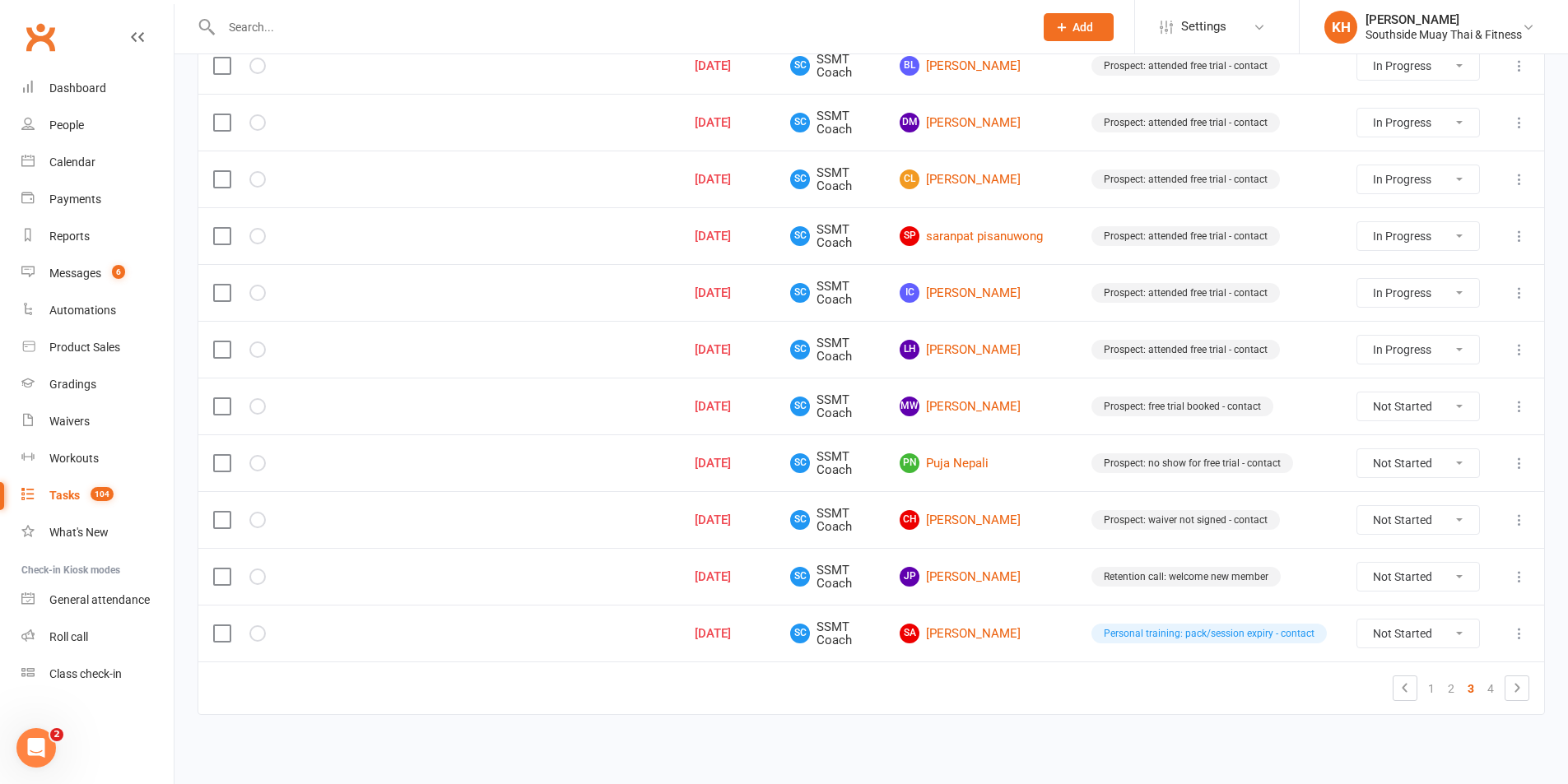
select select "started"
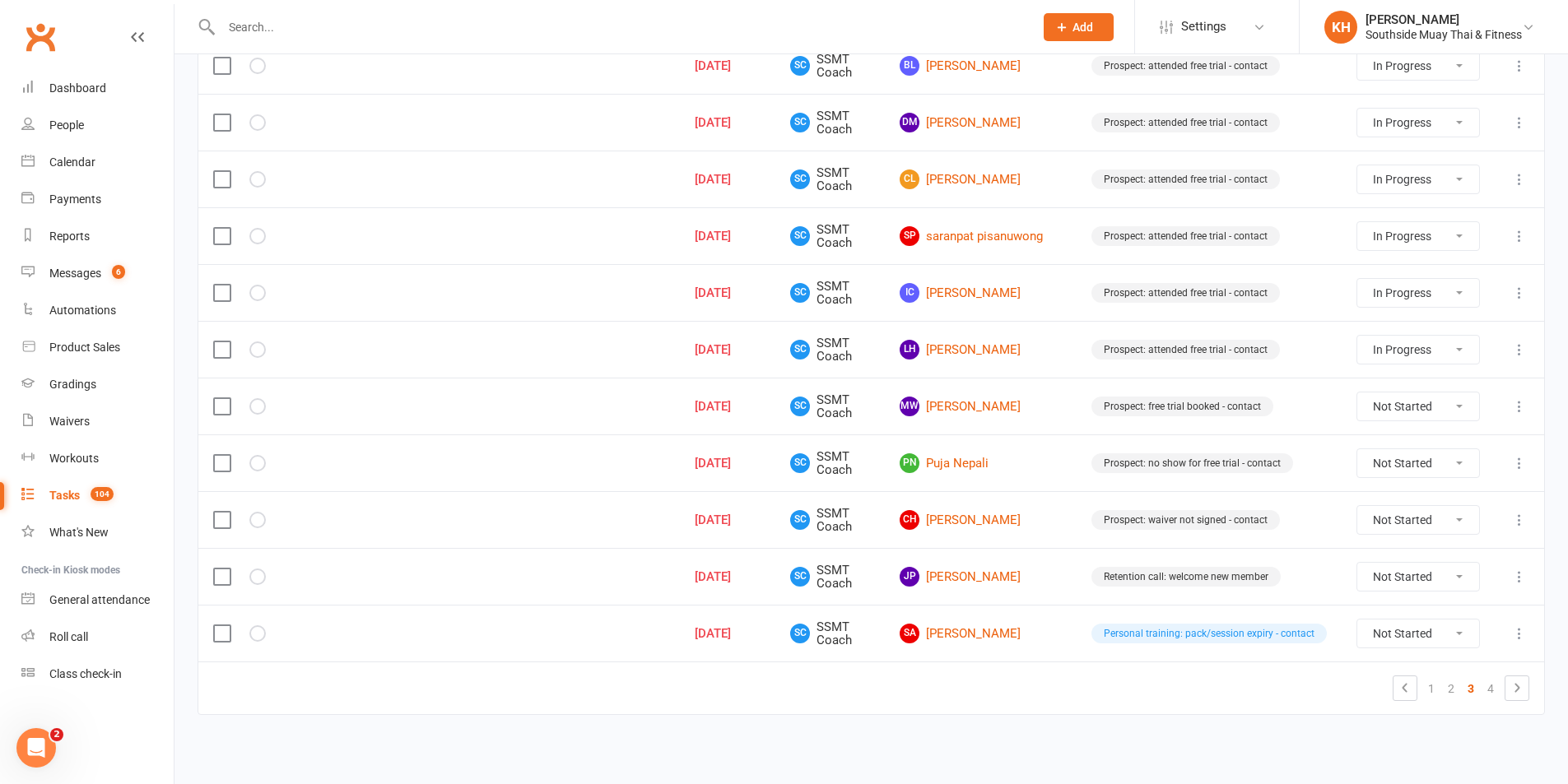
select select "started"
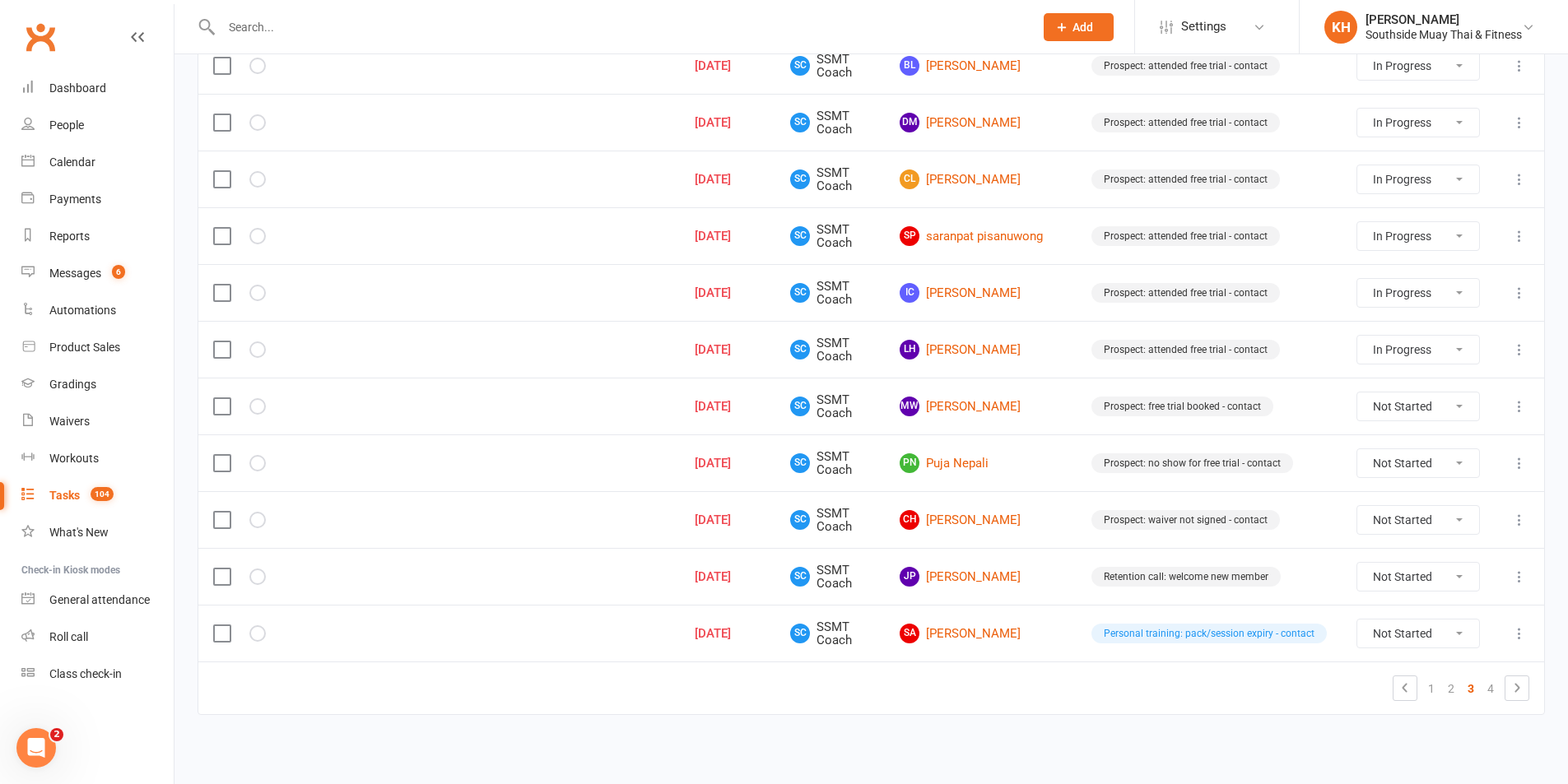
select select "started"
click at [1403, 579] on select "Not Started In Progress Waiting Complete" at bounding box center [1418, 577] width 122 height 28
click at [1357, 563] on select "Not Started In Progress Waiting Complete" at bounding box center [1418, 577] width 122 height 28
select select "unstarted"
select select "started"
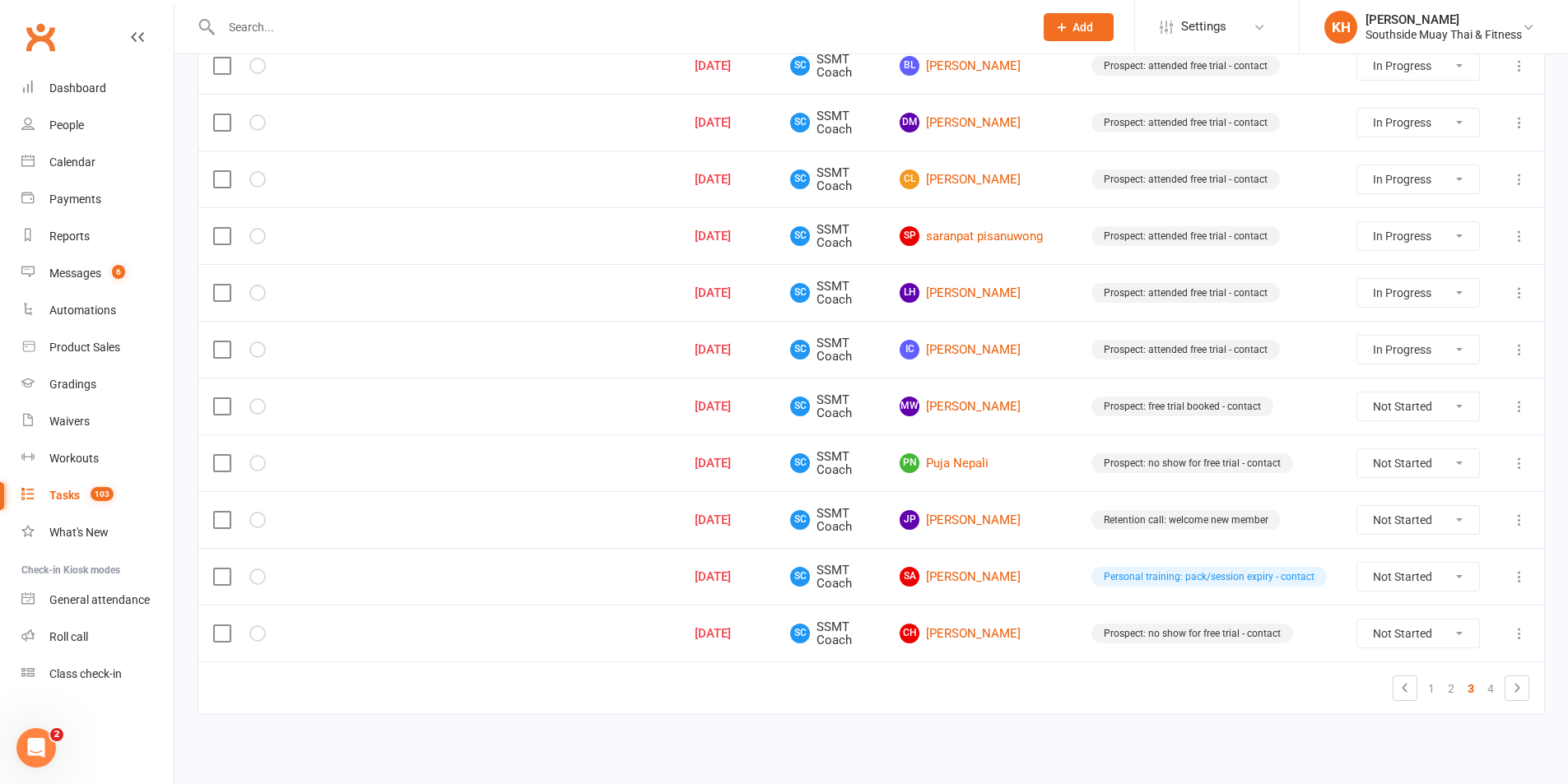
select select "started"
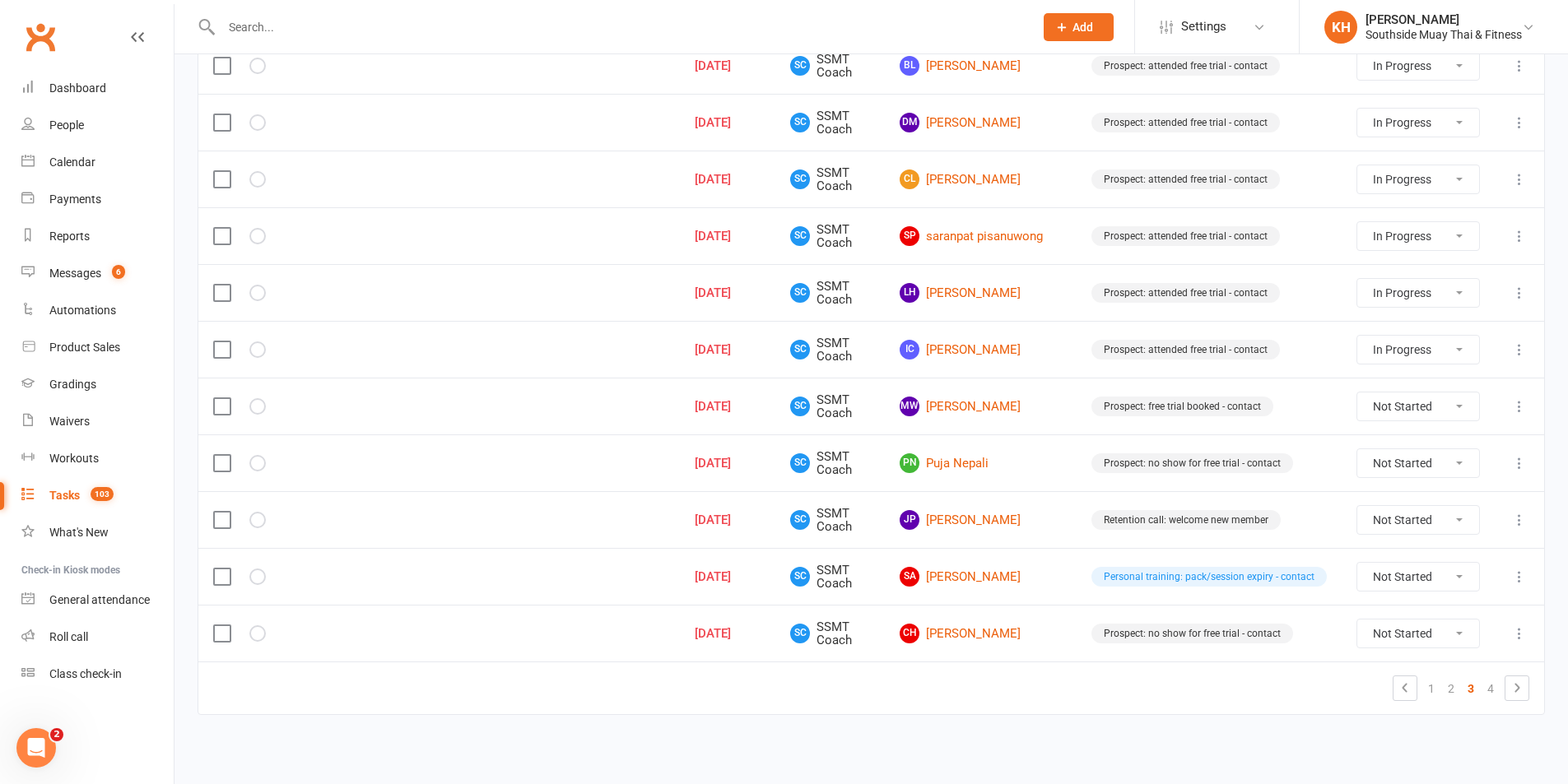
select select "started"
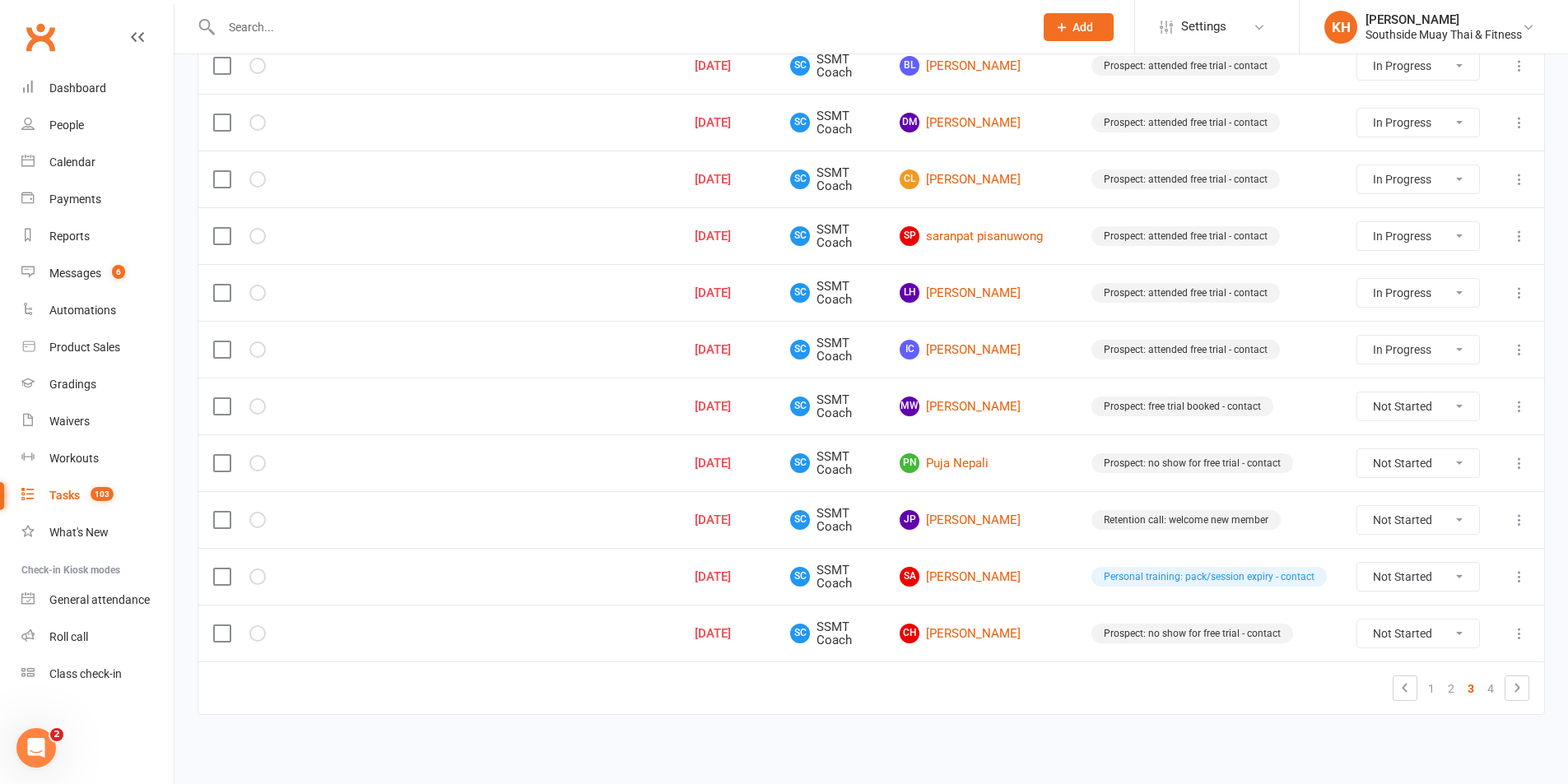
select select "started"
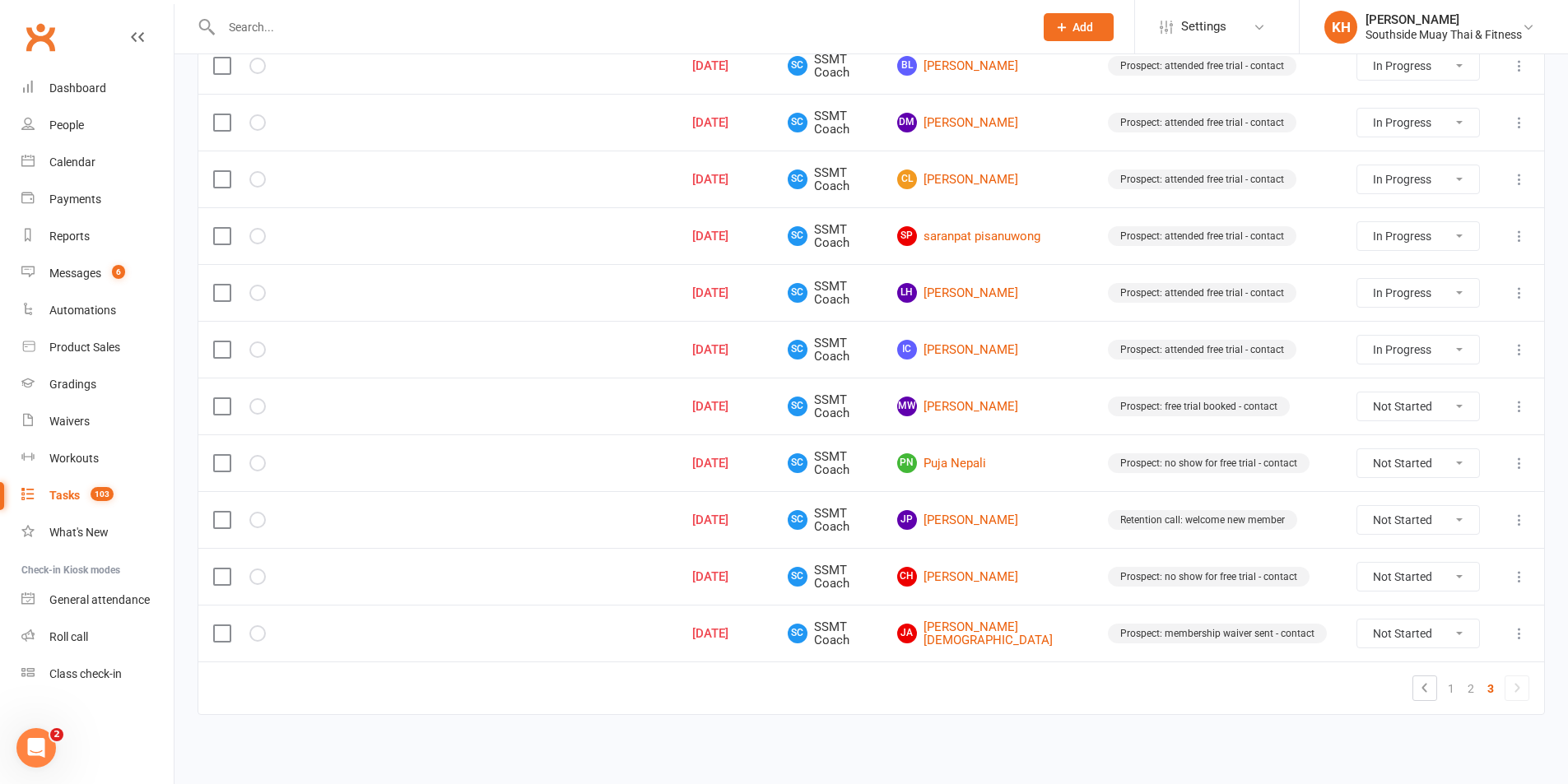
click at [1406, 580] on select "Not Started In Progress Waiting Complete" at bounding box center [1418, 577] width 122 height 28
click at [1357, 563] on select "Not Started In Progress Waiting Complete" at bounding box center [1418, 577] width 122 height 28
select select "unstarted"
select select "started"
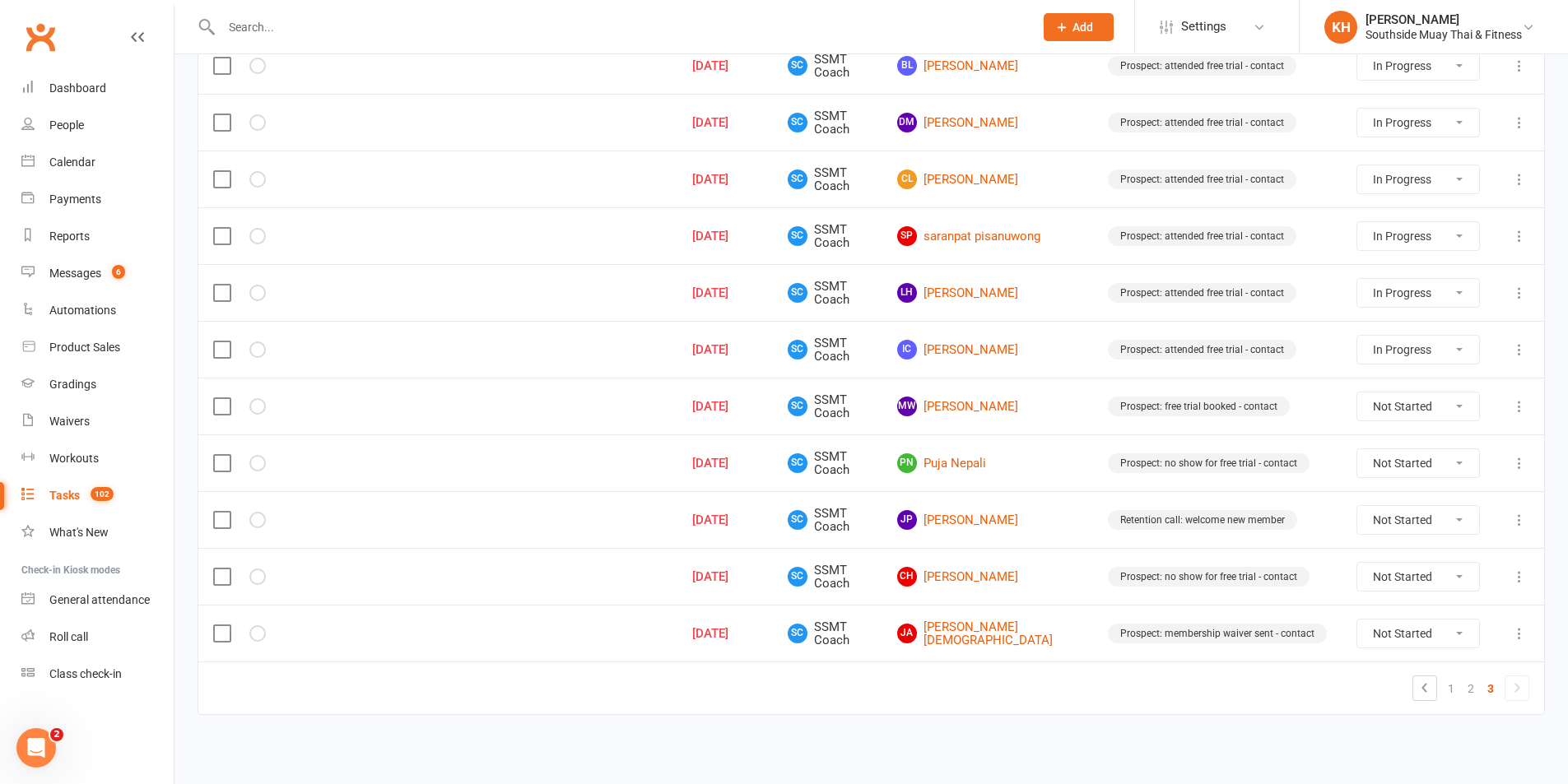
select select "started"
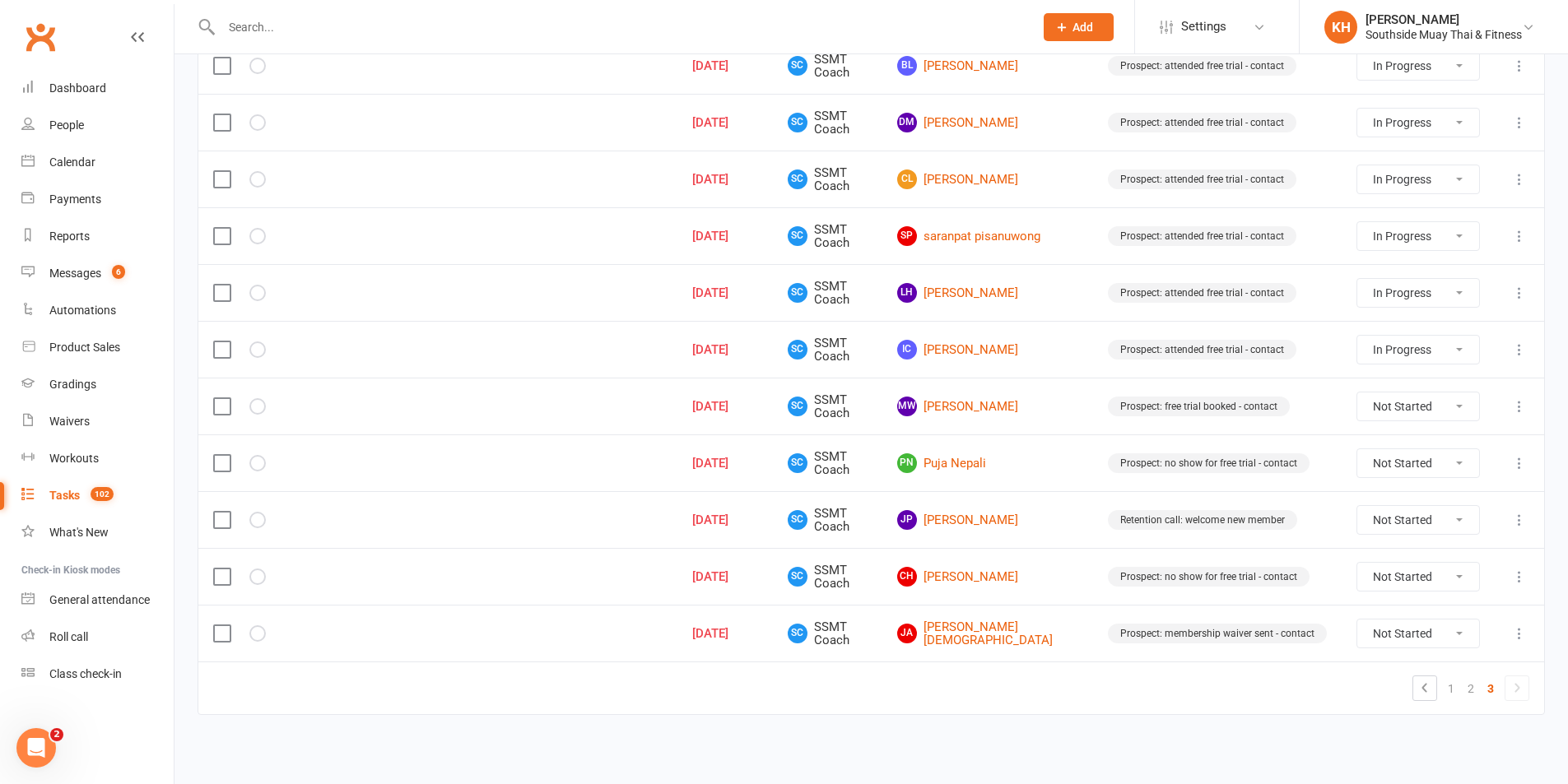
select select "started"
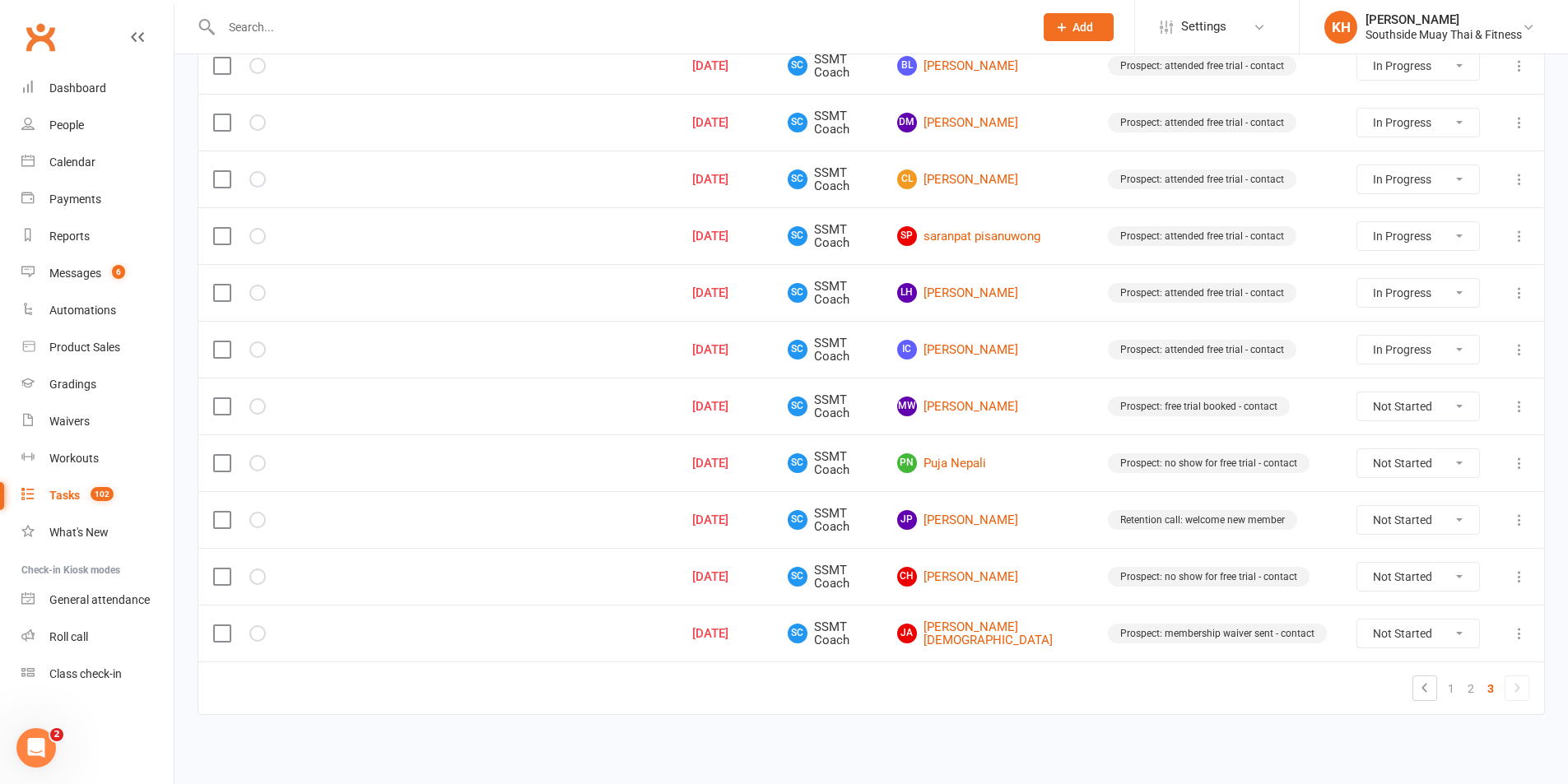
select select "started"
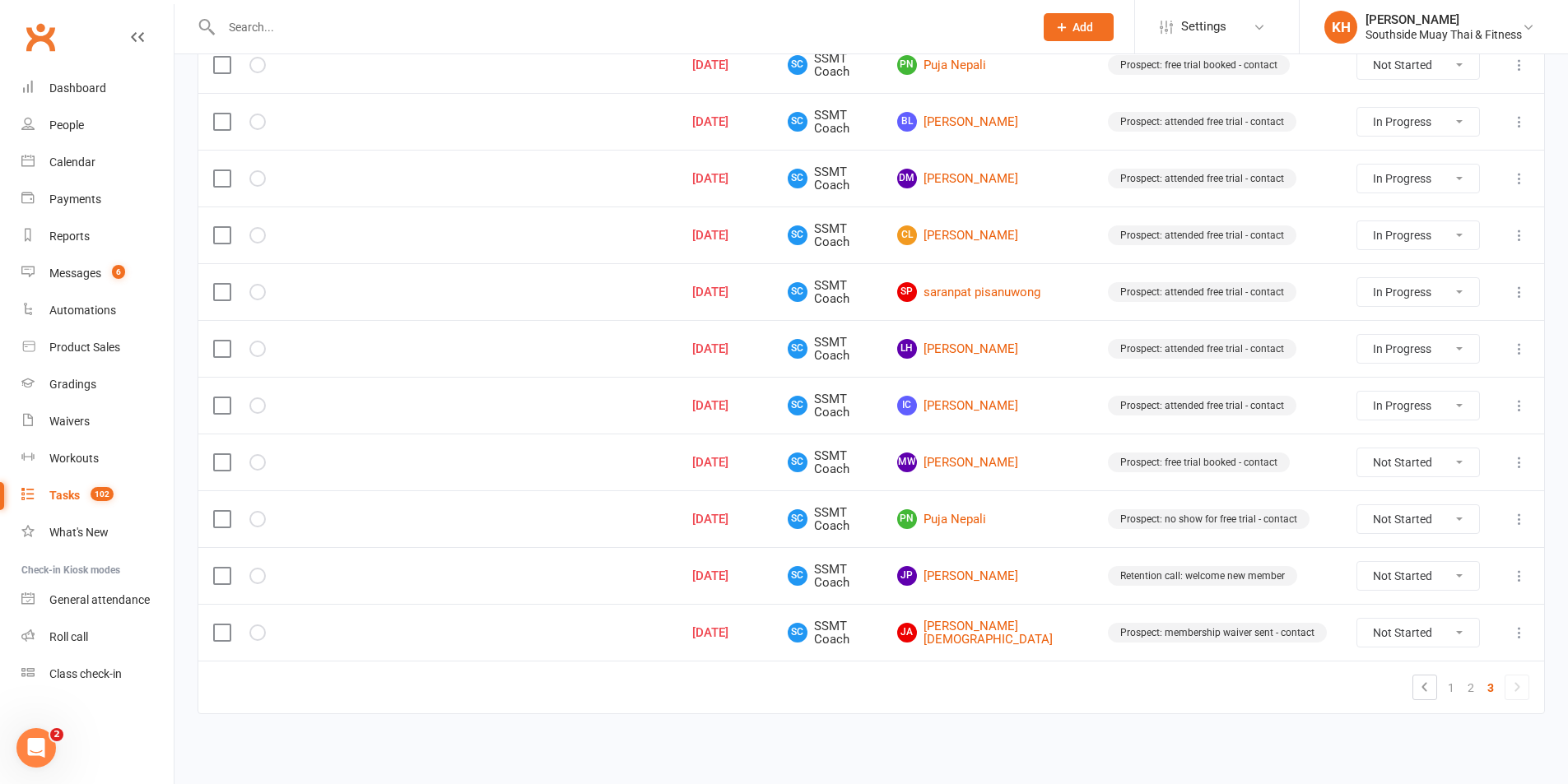
scroll to position [1086, 0]
click at [1392, 631] on select "Not Started In Progress Waiting Complete" at bounding box center [1418, 633] width 122 height 28
click at [1357, 619] on select "Not Started In Progress Waiting Complete" at bounding box center [1418, 633] width 122 height 28
click at [1386, 578] on select "Not Started In Progress Waiting Complete" at bounding box center [1418, 577] width 122 height 28
click at [1357, 563] on select "Not Started In Progress Waiting Complete" at bounding box center [1418, 577] width 122 height 28
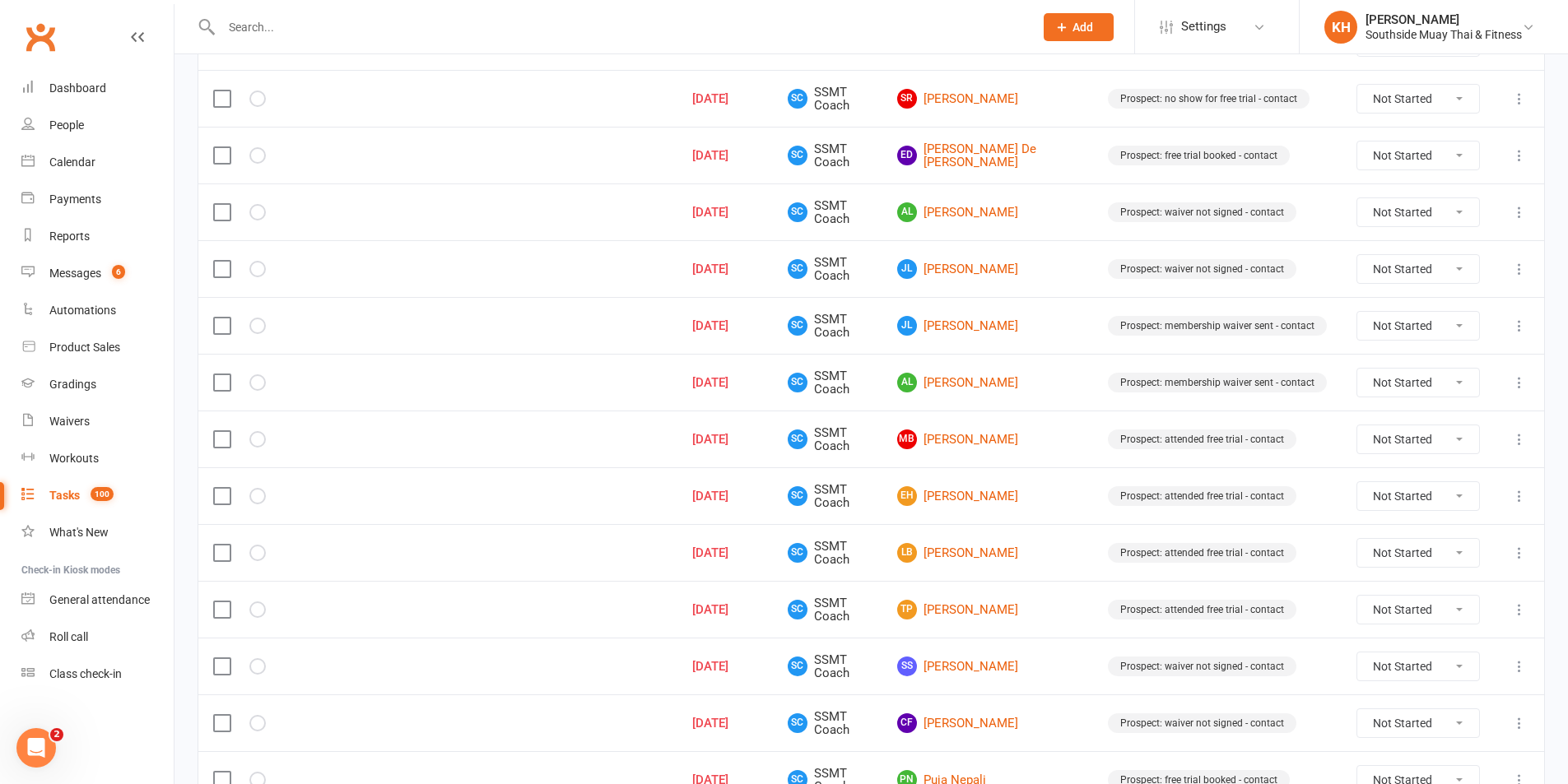
scroll to position [370, 0]
click at [1392, 270] on select "Not Started In Progress Waiting Complete" at bounding box center [1418, 270] width 122 height 28
click at [1357, 256] on select "Not Started In Progress Waiting Complete" at bounding box center [1418, 270] width 122 height 28
click at [1419, 272] on select "Not Started In Progress Waiting Complete" at bounding box center [1418, 270] width 122 height 28
click at [1357, 256] on select "Not Started In Progress Waiting Complete" at bounding box center [1418, 270] width 122 height 28
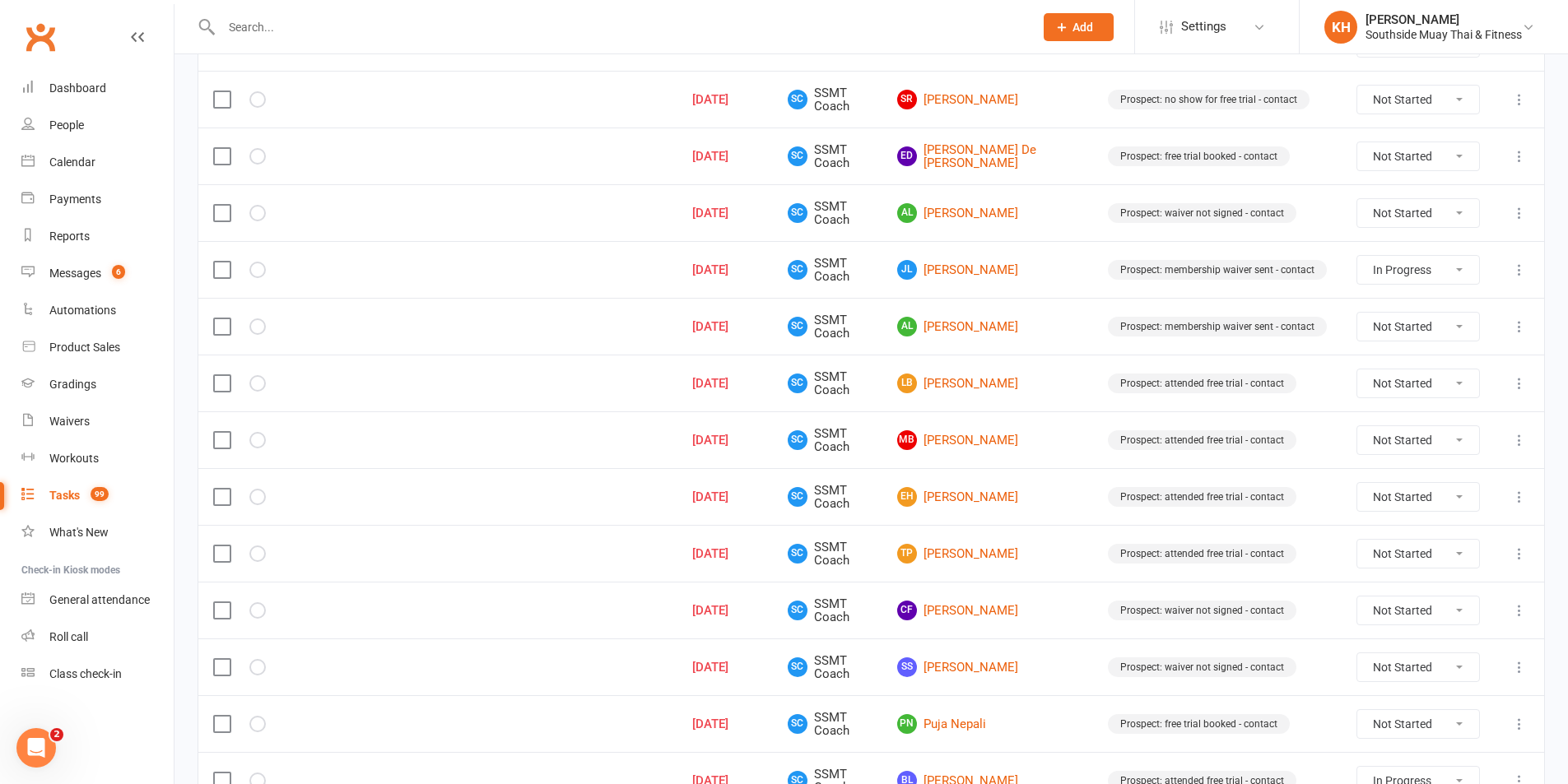
click at [1397, 331] on select "Not Started In Progress Waiting Complete" at bounding box center [1418, 326] width 122 height 28
click at [1357, 313] on select "Not Started In Progress Waiting Complete" at bounding box center [1418, 326] width 122 height 28
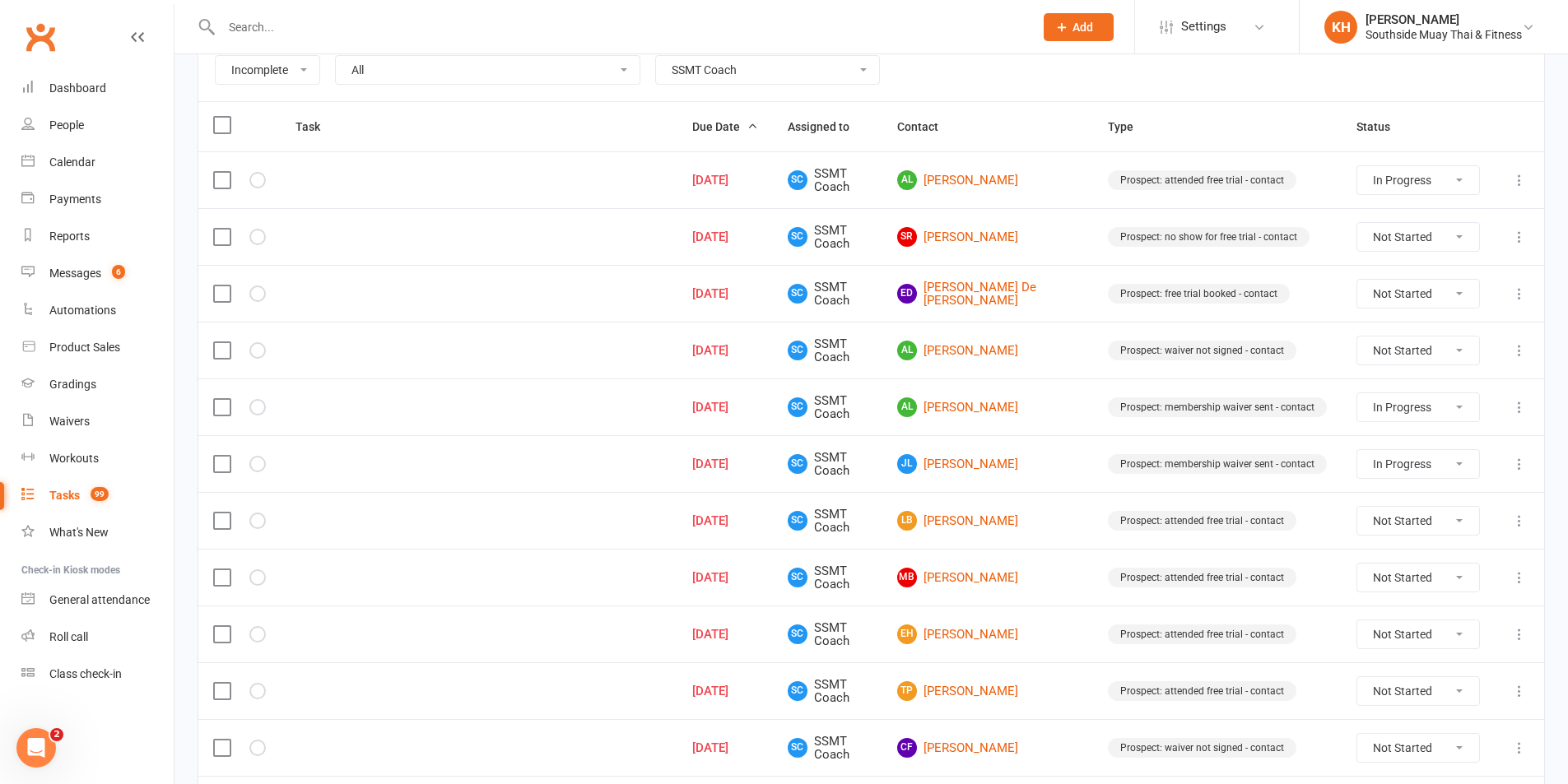
scroll to position [206, 0]
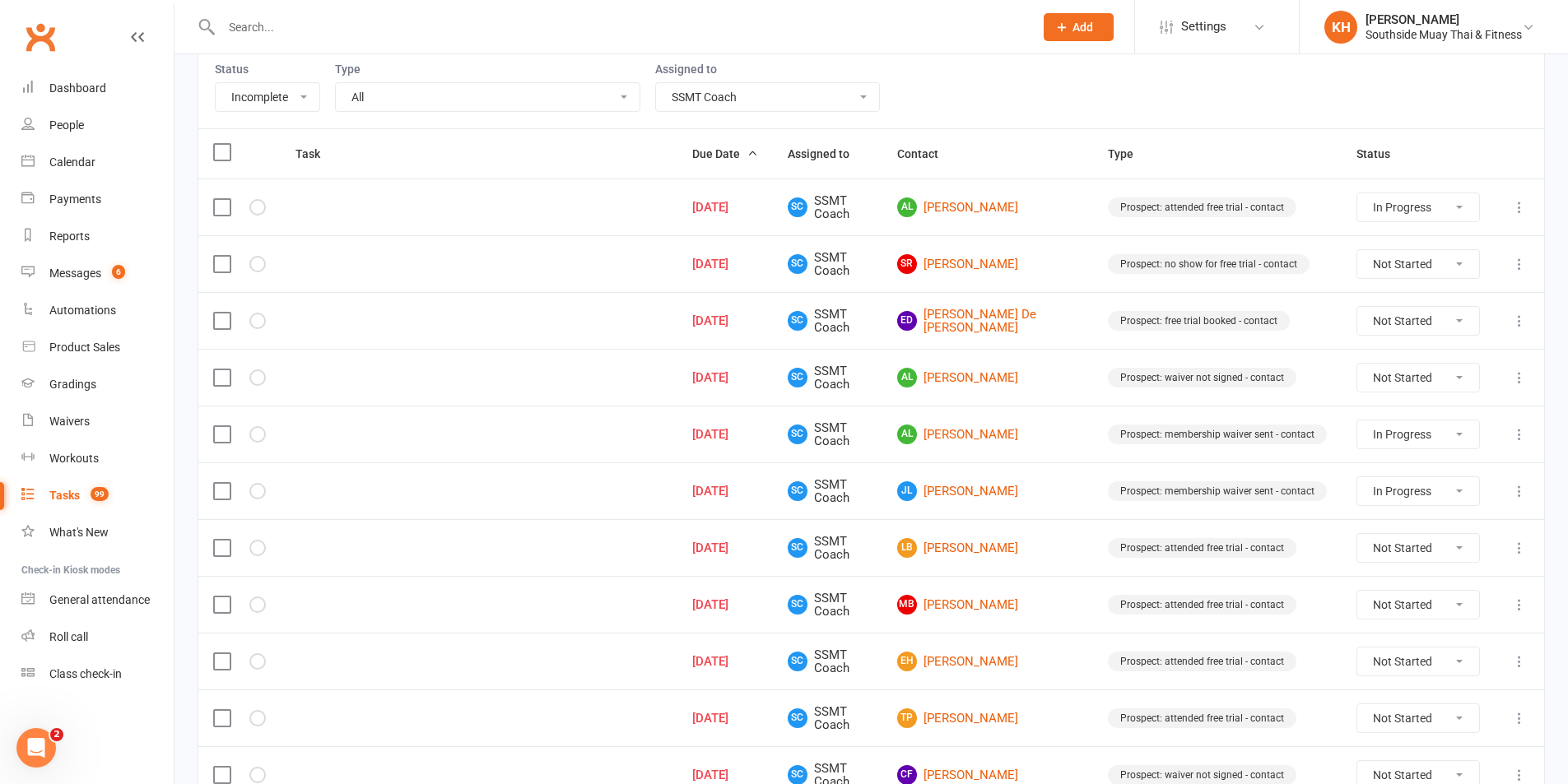
click at [1407, 206] on select "Not Started In Progress Waiting Complete" at bounding box center [1418, 207] width 122 height 28
click at [1357, 194] on select "Not Started In Progress Waiting Complete" at bounding box center [1418, 207] width 122 height 28
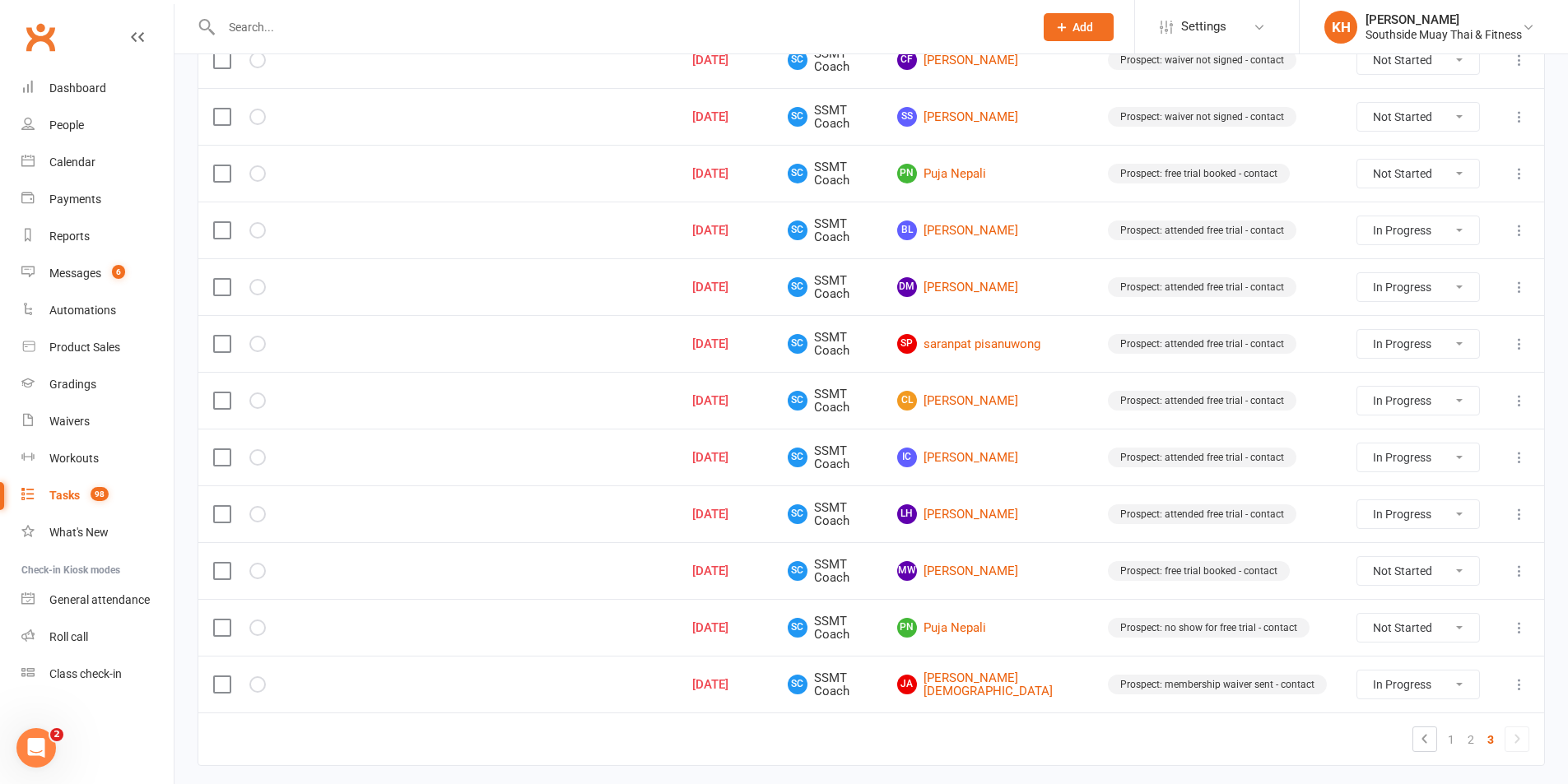
scroll to position [915, 0]
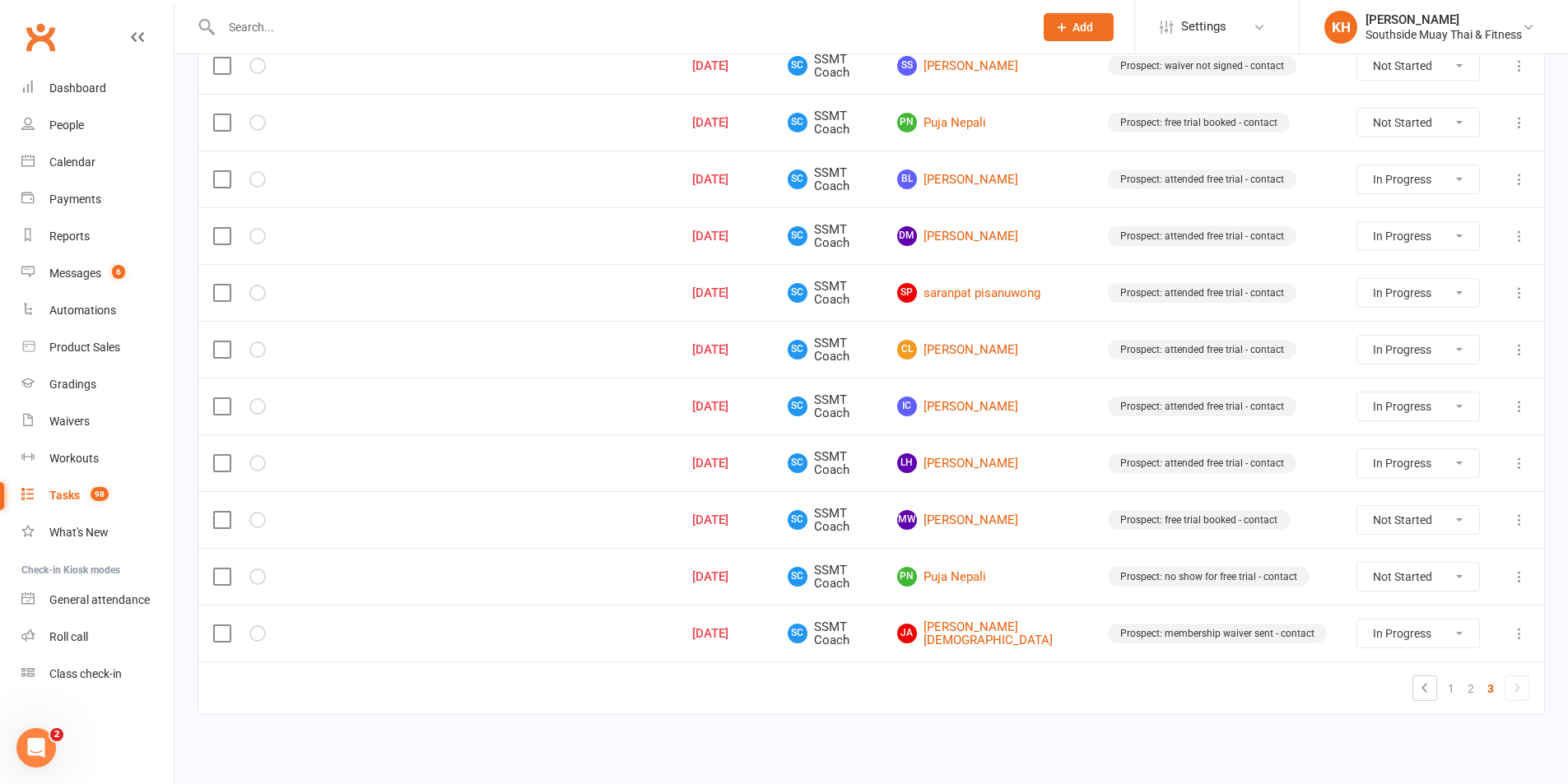
click at [1014, 474] on td "LH Luke Hennessey" at bounding box center [988, 463] width 211 height 57
click at [1019, 460] on link "LH Luke Hennessey" at bounding box center [987, 463] width 181 height 20
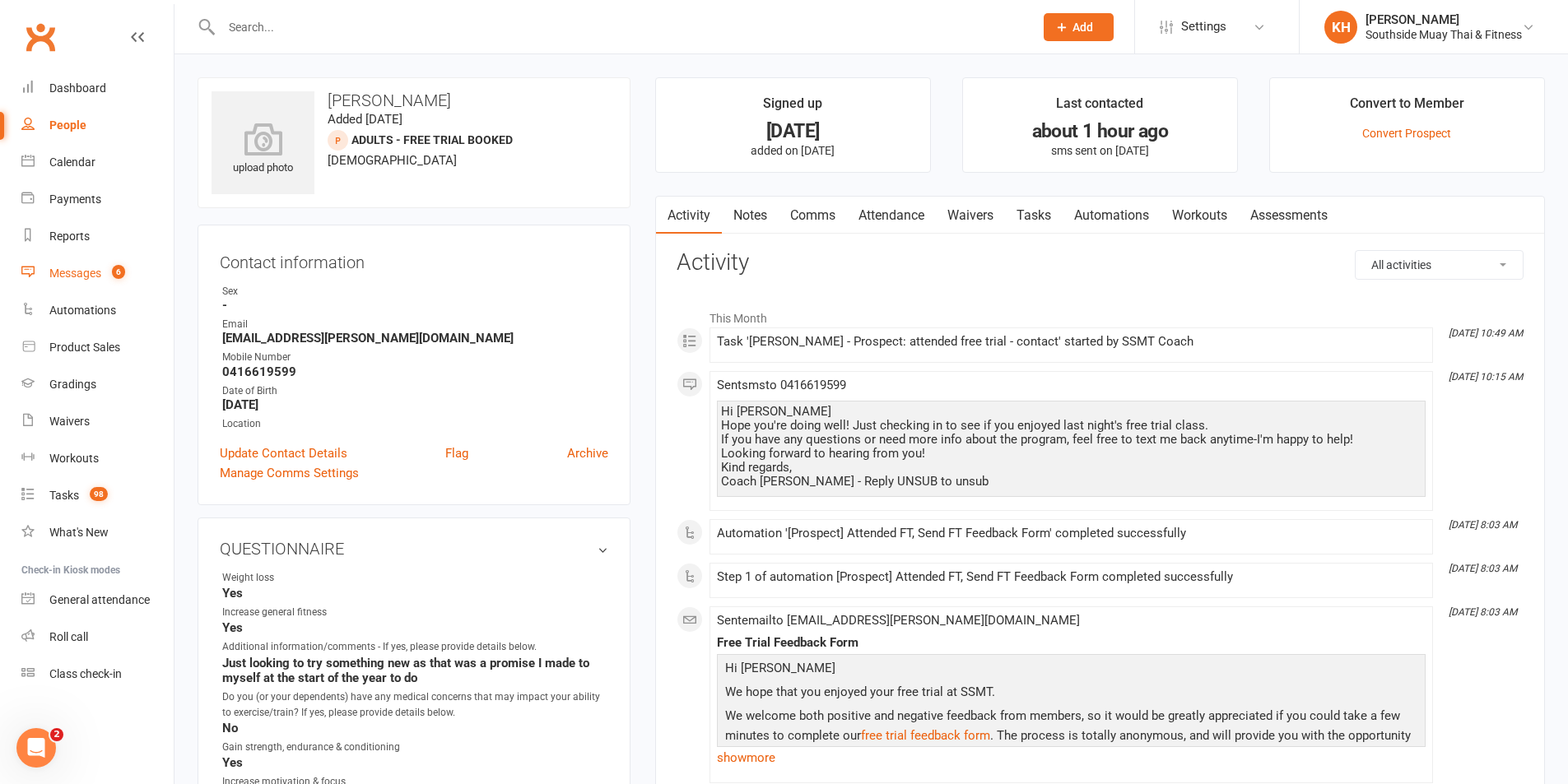
click at [66, 260] on link "Messages 6" at bounding box center [98, 273] width 153 height 37
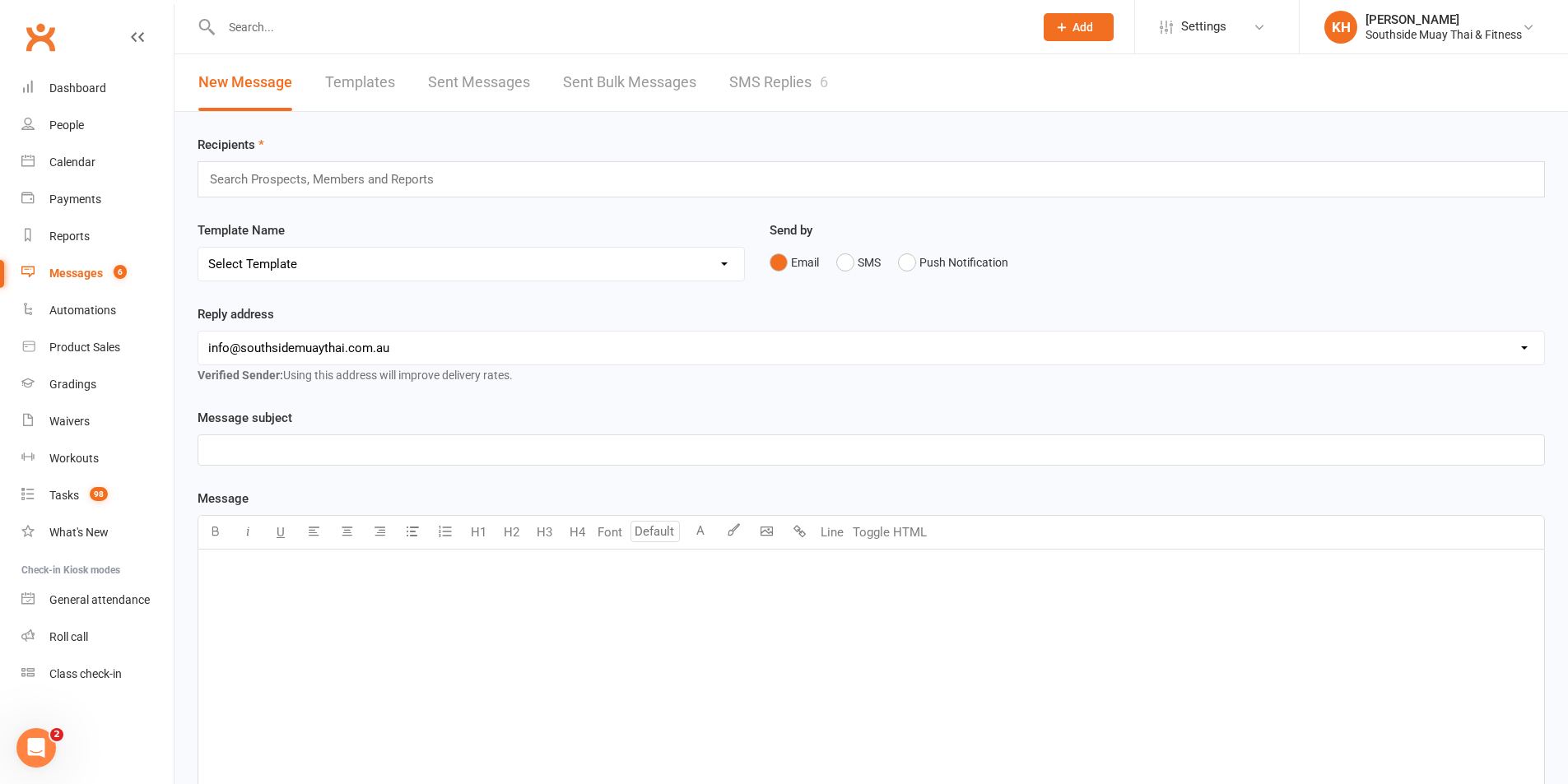
click at [771, 73] on link "SMS Replies 6" at bounding box center [778, 82] width 99 height 57
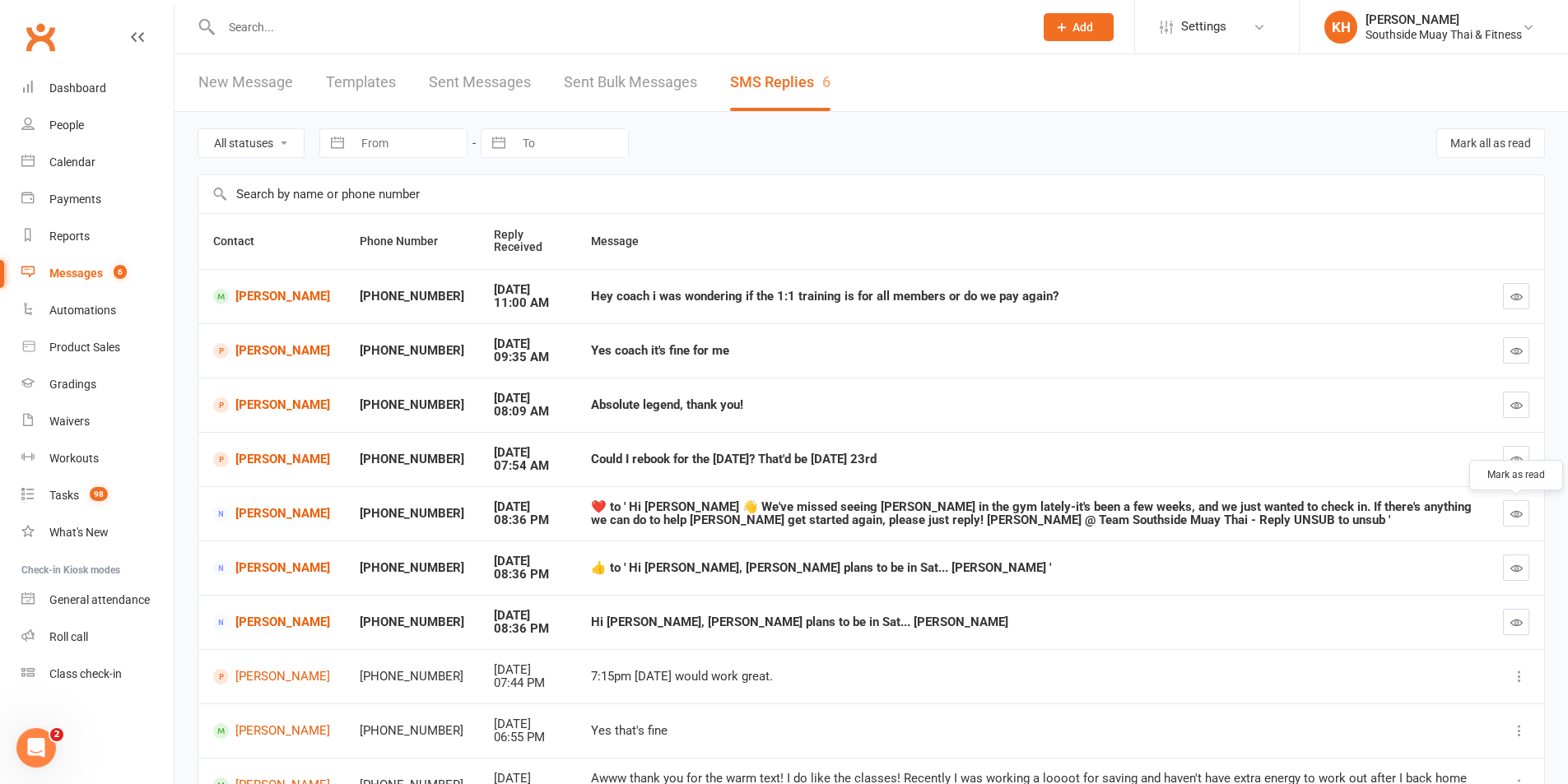
click at [1516, 509] on icon "button" at bounding box center [1517, 514] width 12 height 12
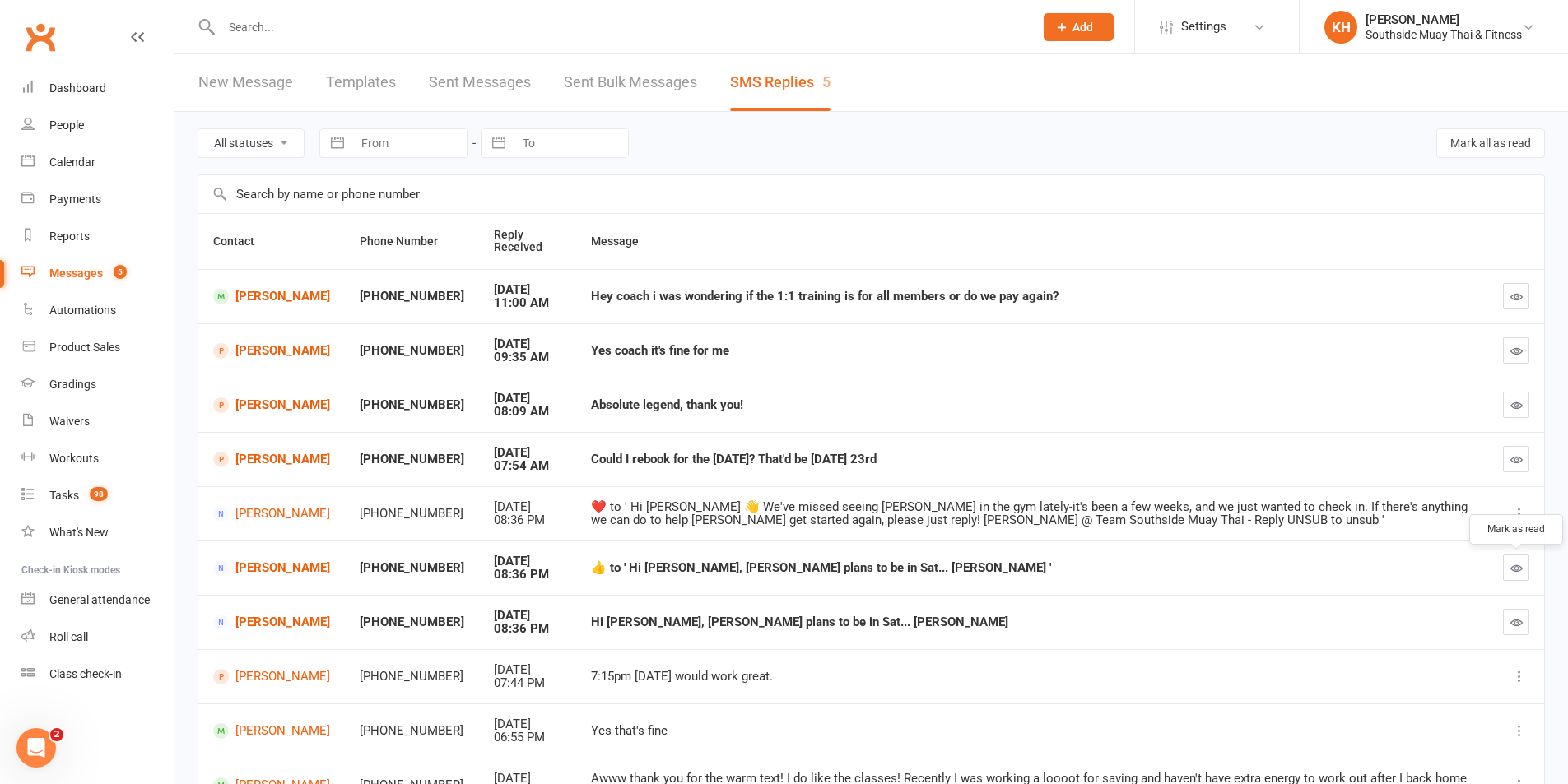
click at [1523, 559] on button "button" at bounding box center [1516, 567] width 27 height 27
click at [1513, 625] on icon "button" at bounding box center [1517, 622] width 12 height 12
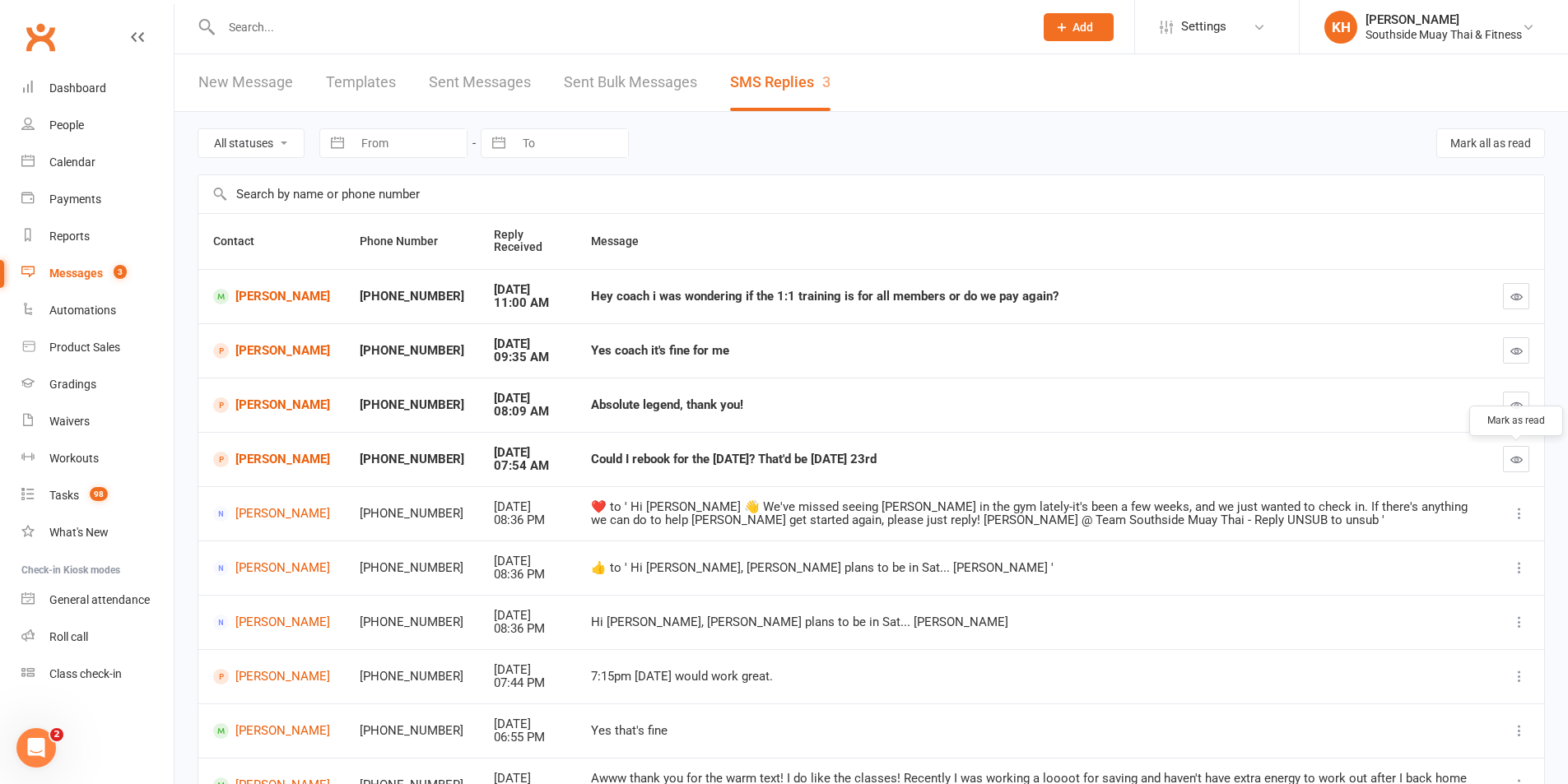
click at [1521, 461] on icon "button" at bounding box center [1517, 459] width 12 height 12
click at [1511, 409] on icon "button" at bounding box center [1517, 405] width 12 height 12
click at [274, 283] on td "Nicholas Andrue" at bounding box center [271, 296] width 147 height 54
click at [272, 296] on link "Nicholas Andrue" at bounding box center [272, 296] width 117 height 15
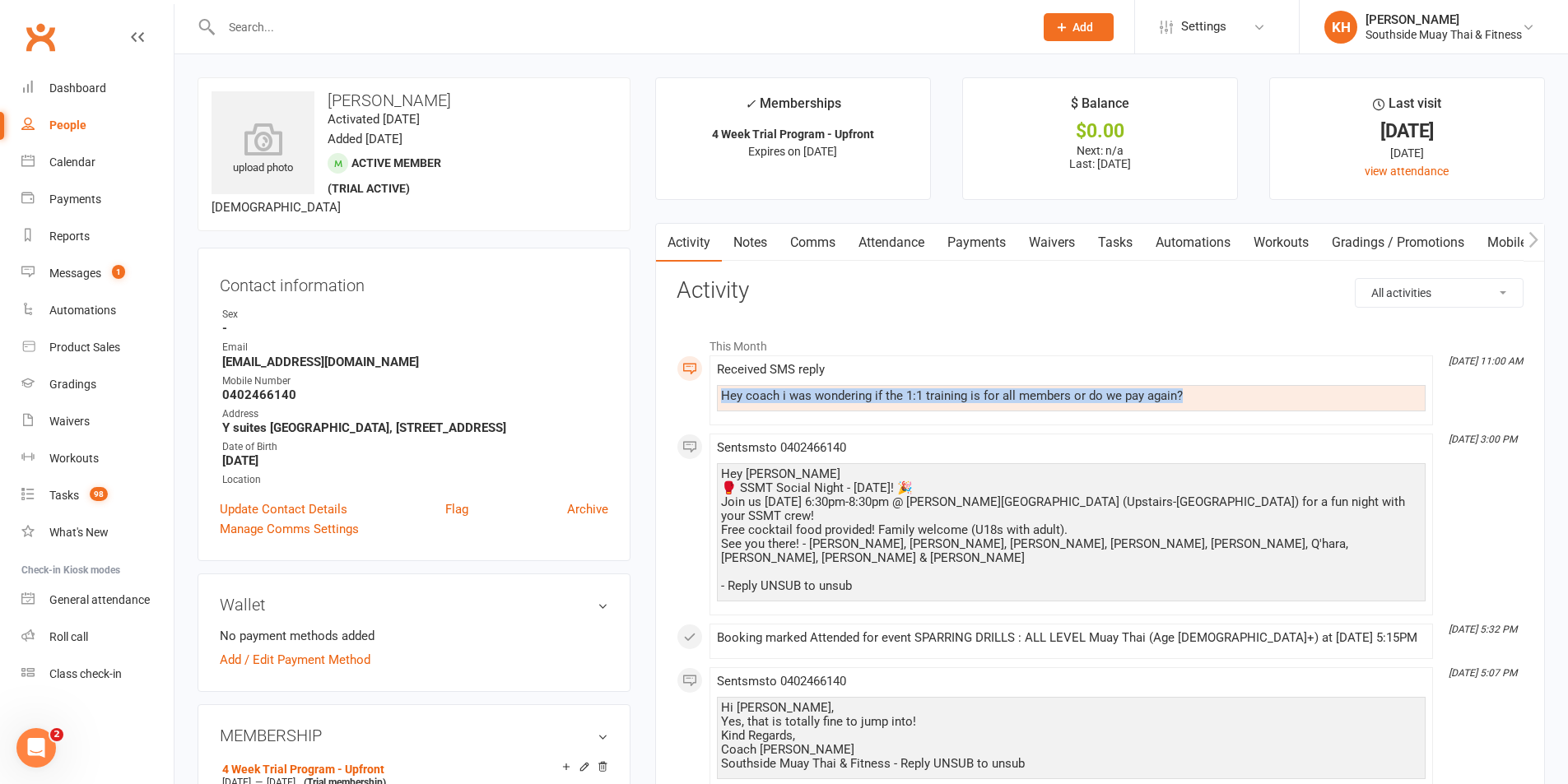
drag, startPoint x: 1193, startPoint y: 394, endPoint x: 705, endPoint y: 392, distance: 488.0
copy div "Hey coach i was wondering if the 1:1 training is for all members or do we pay a…"
click at [819, 245] on link "Comms" at bounding box center [813, 242] width 69 height 38
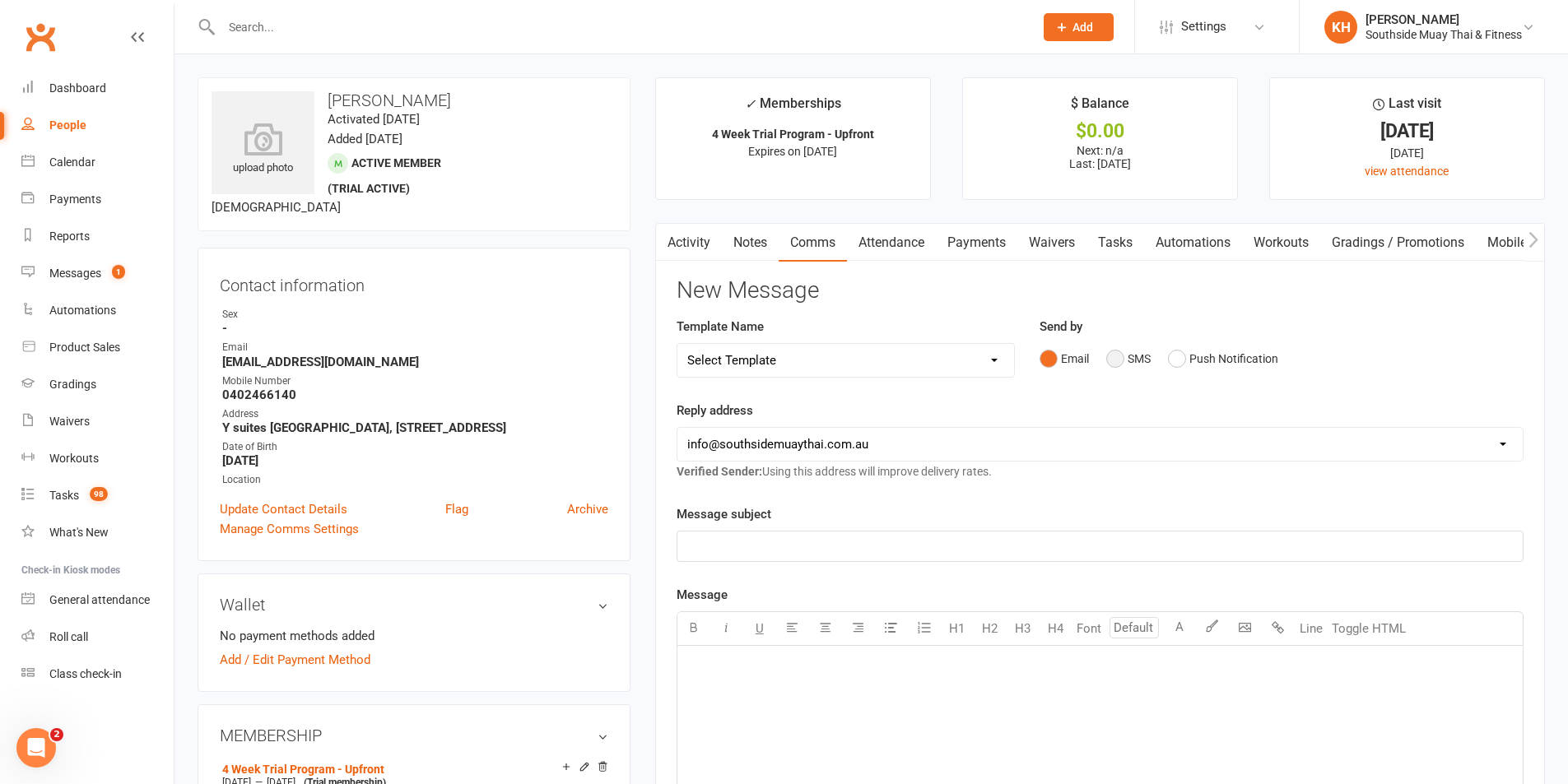
click at [1112, 358] on button "SMS" at bounding box center [1128, 359] width 45 height 32
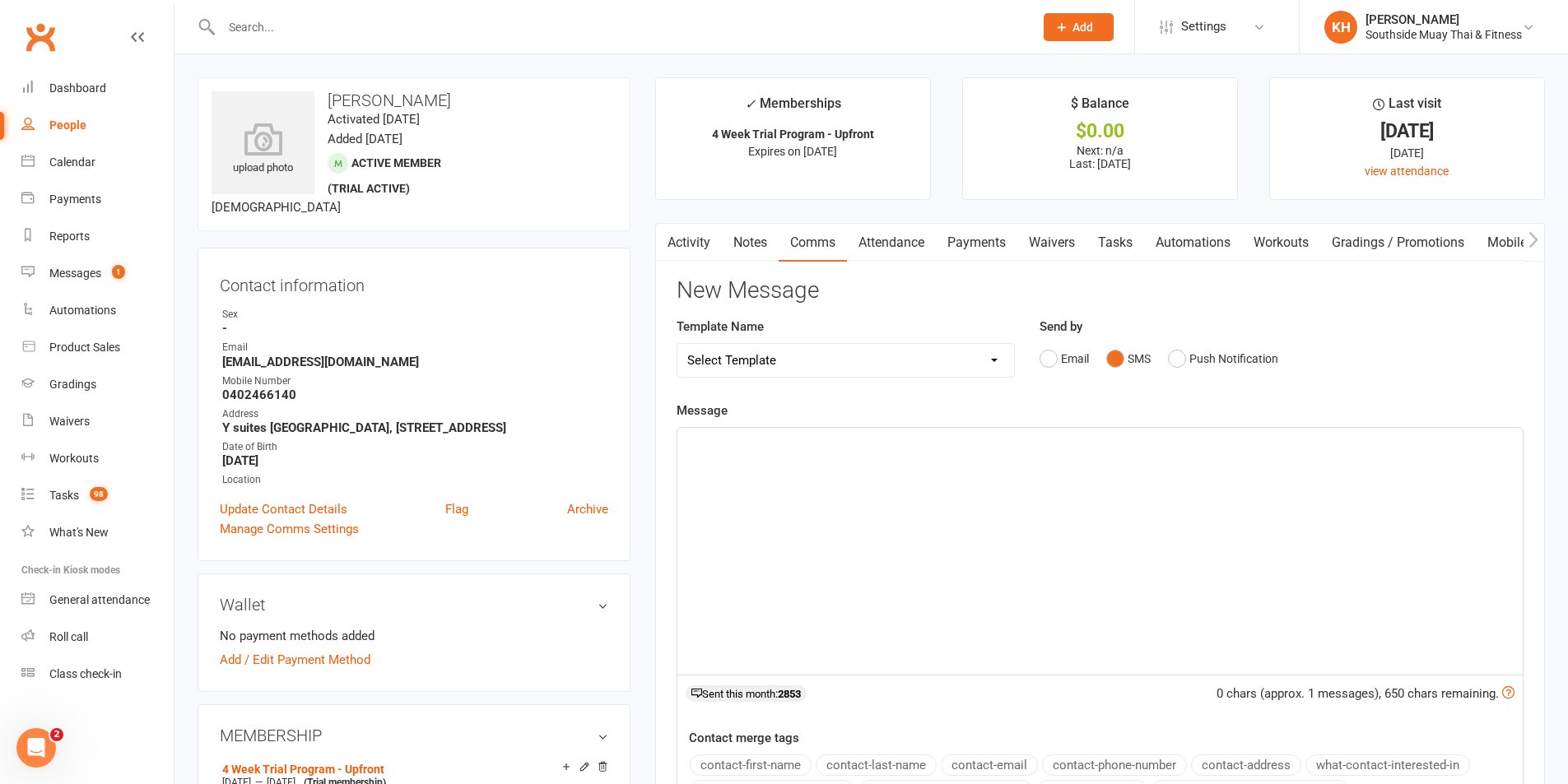
click at [899, 530] on div "﻿" at bounding box center [1100, 551] width 845 height 247
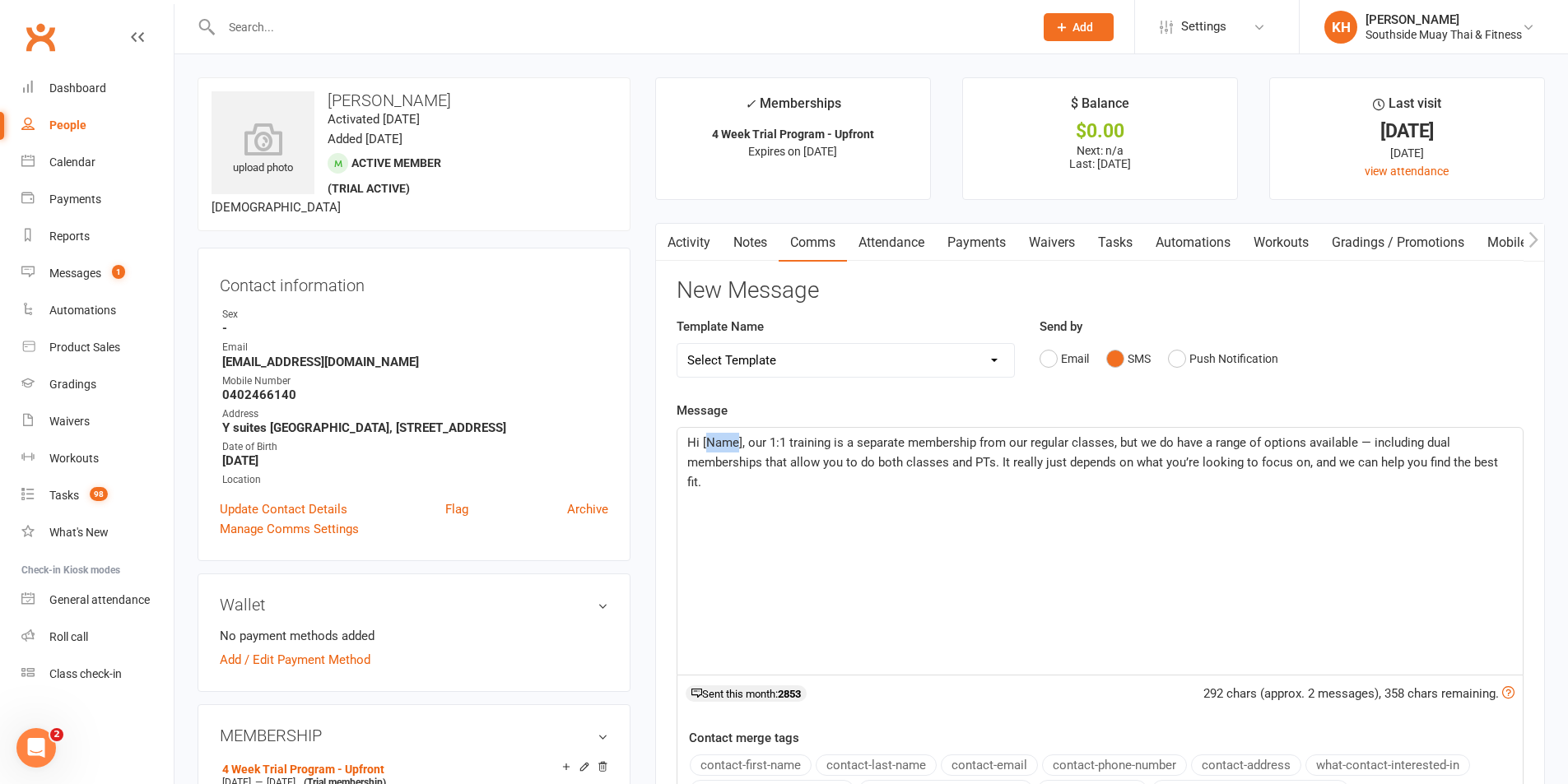
drag, startPoint x: 739, startPoint y: 439, endPoint x: 705, endPoint y: 443, distance: 34.2
click at [709, 440] on span "Hi [Name], our 1:1 training is a separate membership from our regular classes, …" at bounding box center [1094, 462] width 814 height 54
click at [724, 767] on button "contact-first-name" at bounding box center [751, 765] width 122 height 21
click at [1508, 457] on p "Hi ﻿ {contact-first-name} , our 1:1 training is a separate membership from our …" at bounding box center [1099, 462] width 825 height 59
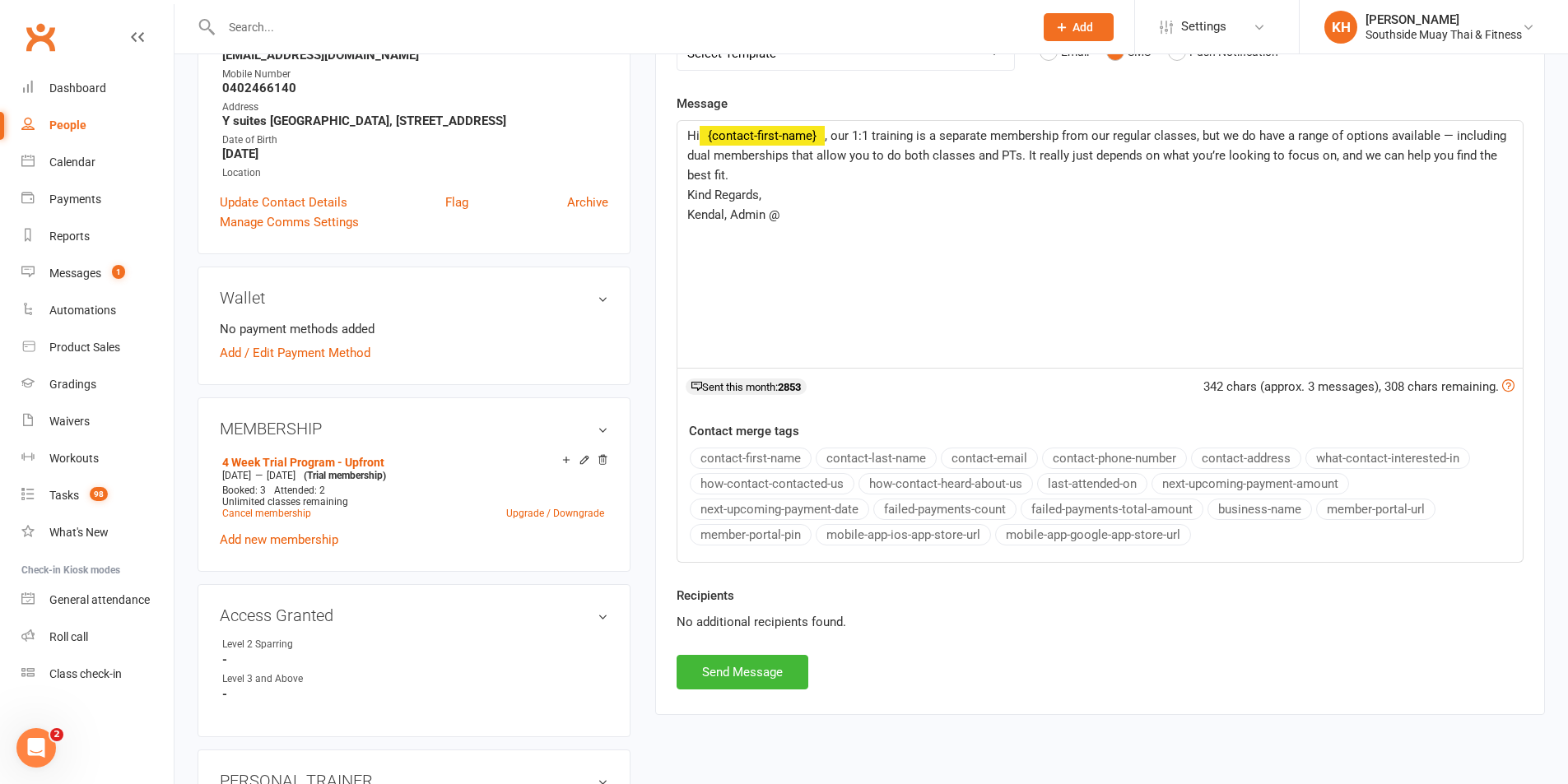
scroll to position [329, 0]
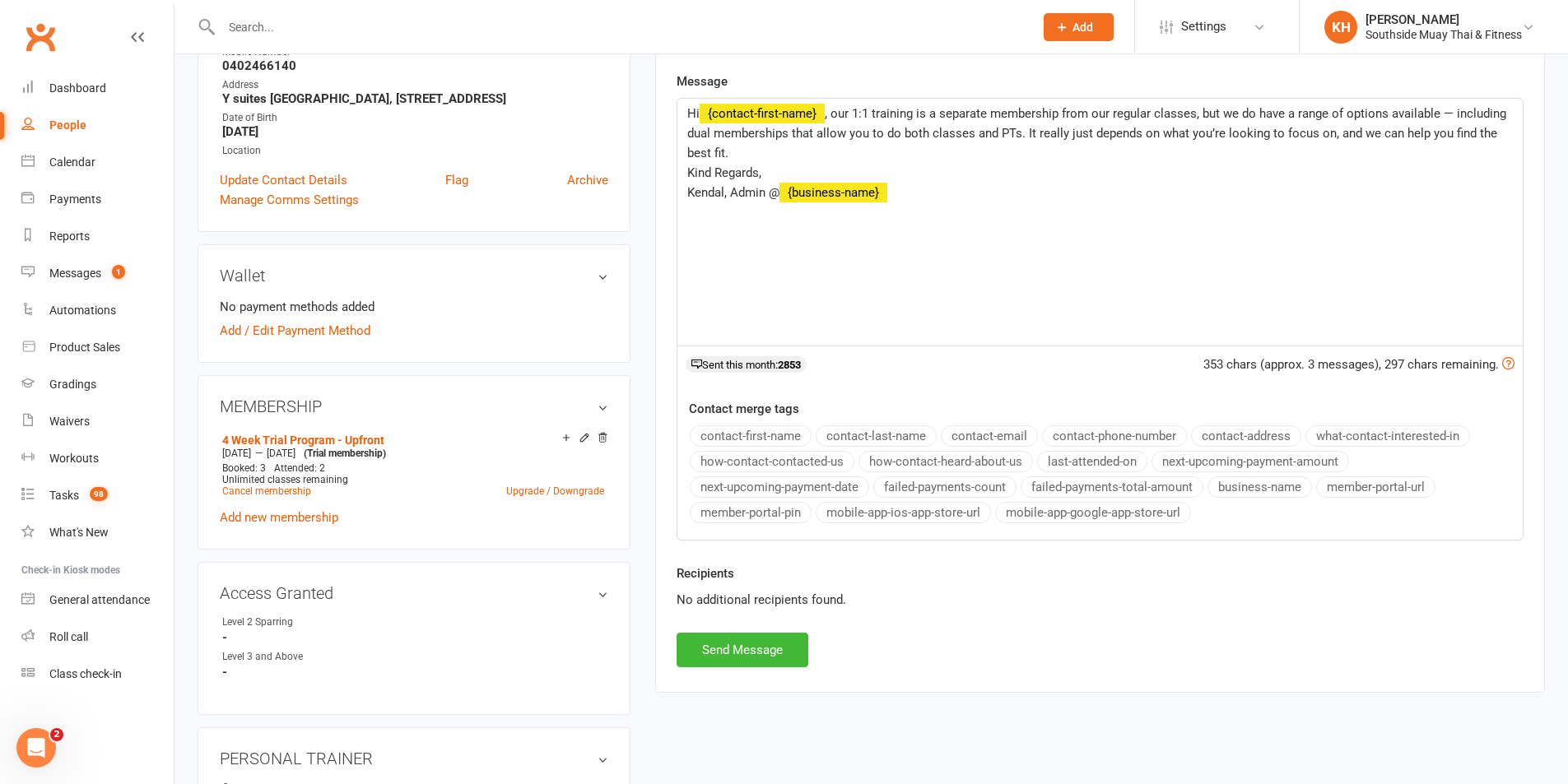
click at [1244, 494] on button "business-name" at bounding box center [1260, 487] width 105 height 21
click at [742, 655] on button "Send Message" at bounding box center [743, 650] width 132 height 34
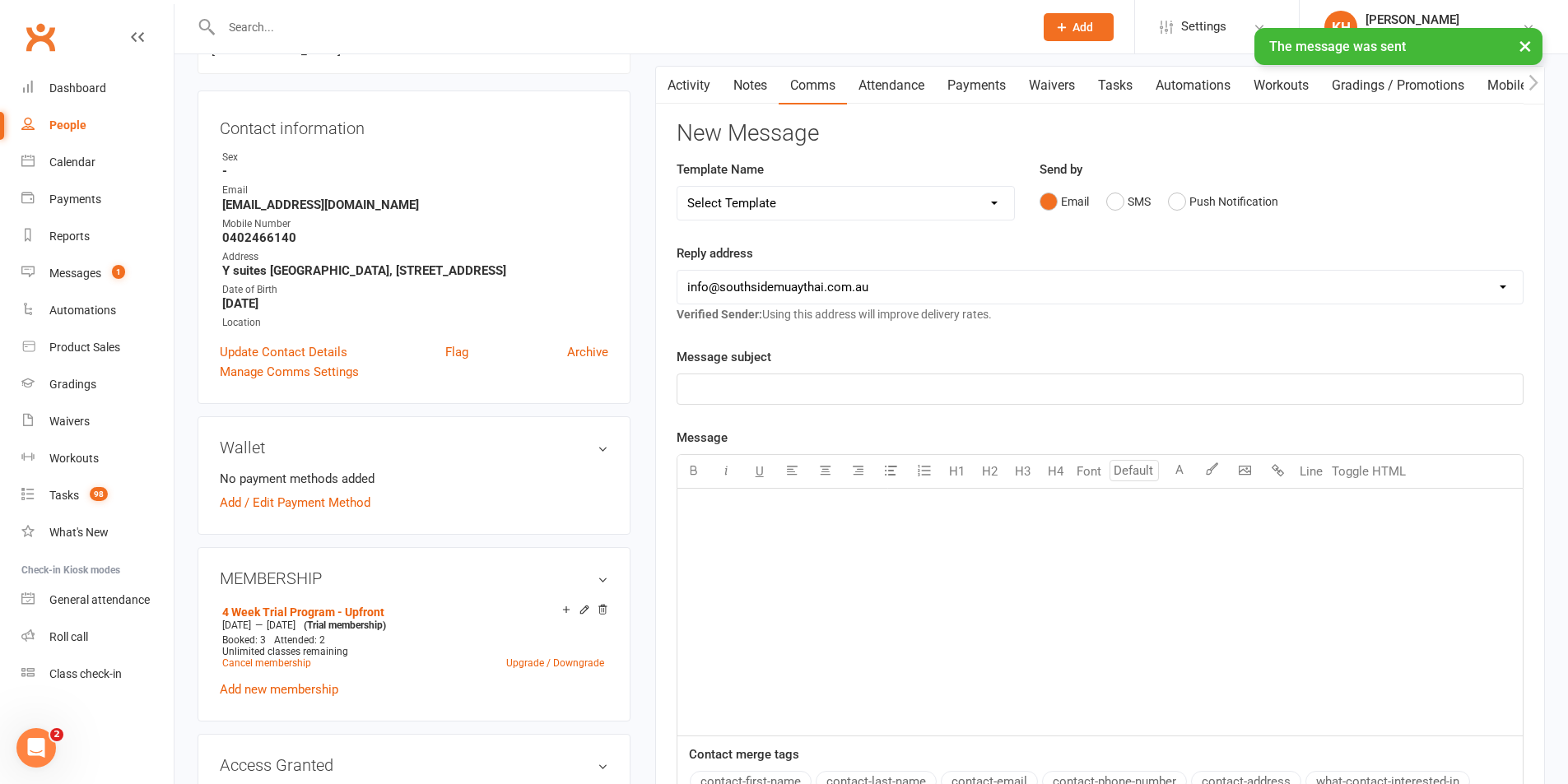
scroll to position [0, 0]
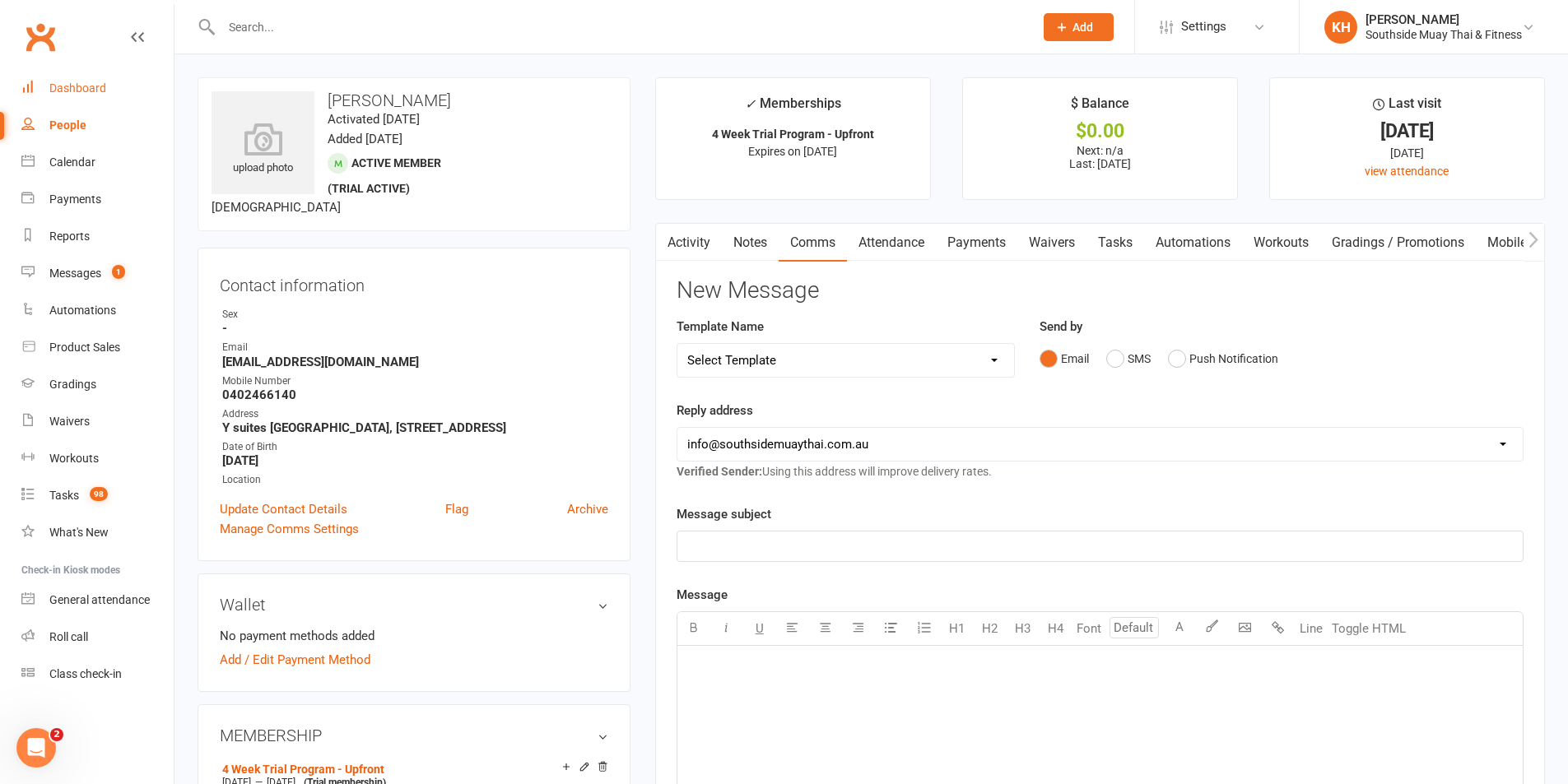
click at [81, 87] on div "Dashboard" at bounding box center [78, 87] width 57 height 13
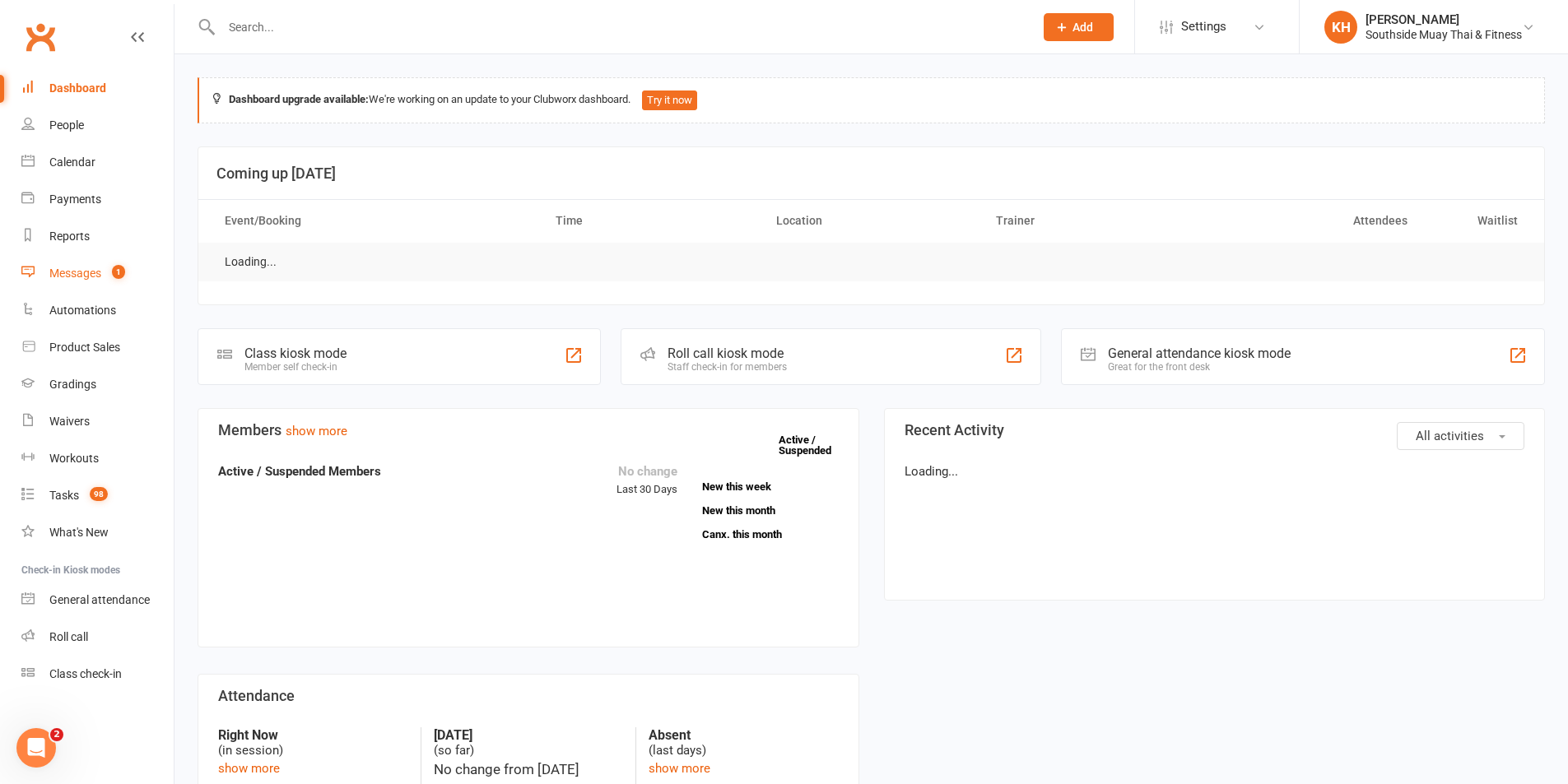
drag, startPoint x: 62, startPoint y: 276, endPoint x: 527, endPoint y: 242, distance: 466.2
click at [62, 275] on div "Messages" at bounding box center [75, 272] width 52 height 13
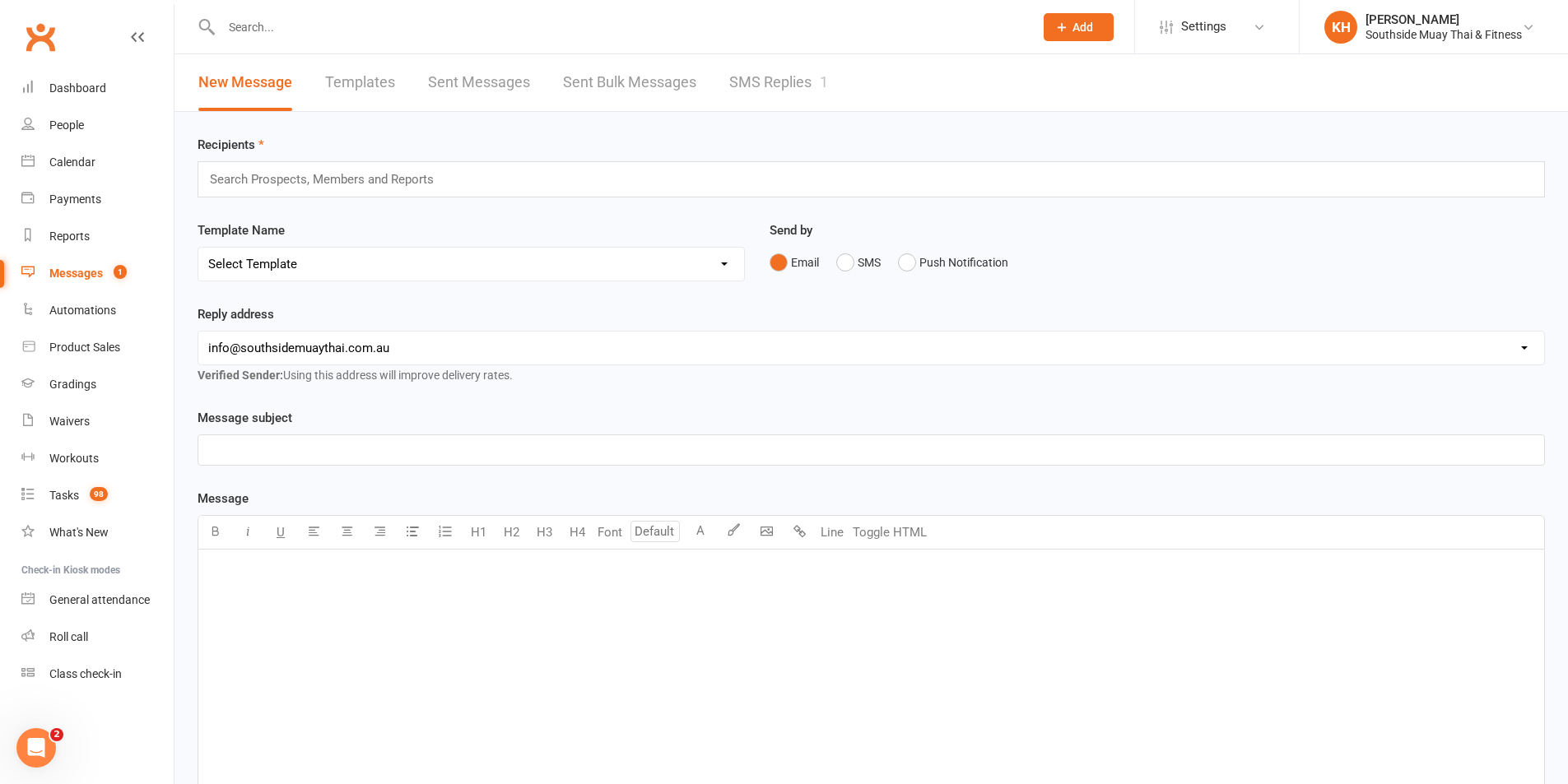
click at [774, 81] on link "SMS Replies 1" at bounding box center [778, 82] width 99 height 57
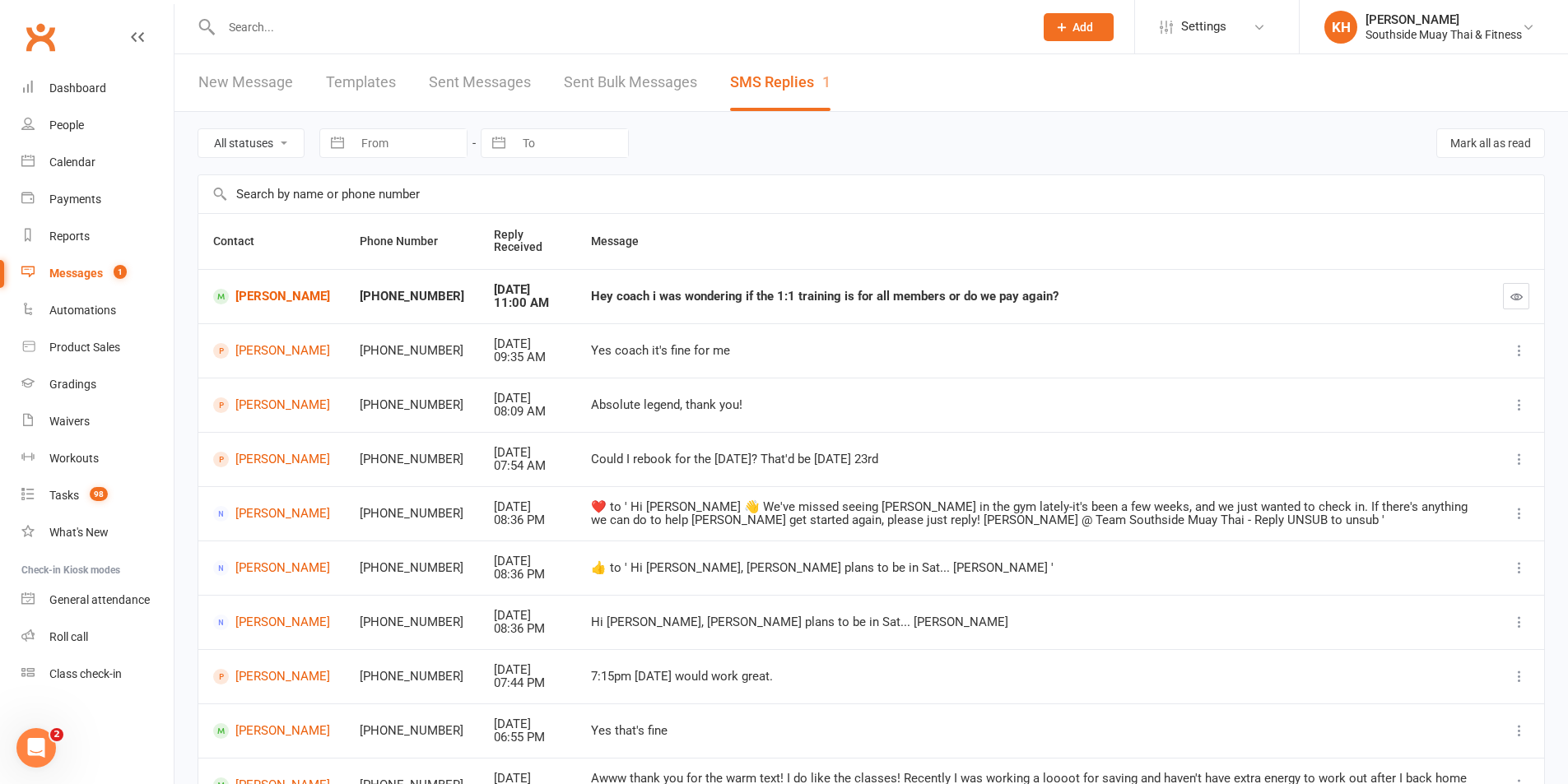
click at [1520, 297] on icon "button" at bounding box center [1517, 296] width 12 height 12
click at [67, 90] on div "Dashboard" at bounding box center [78, 87] width 57 height 13
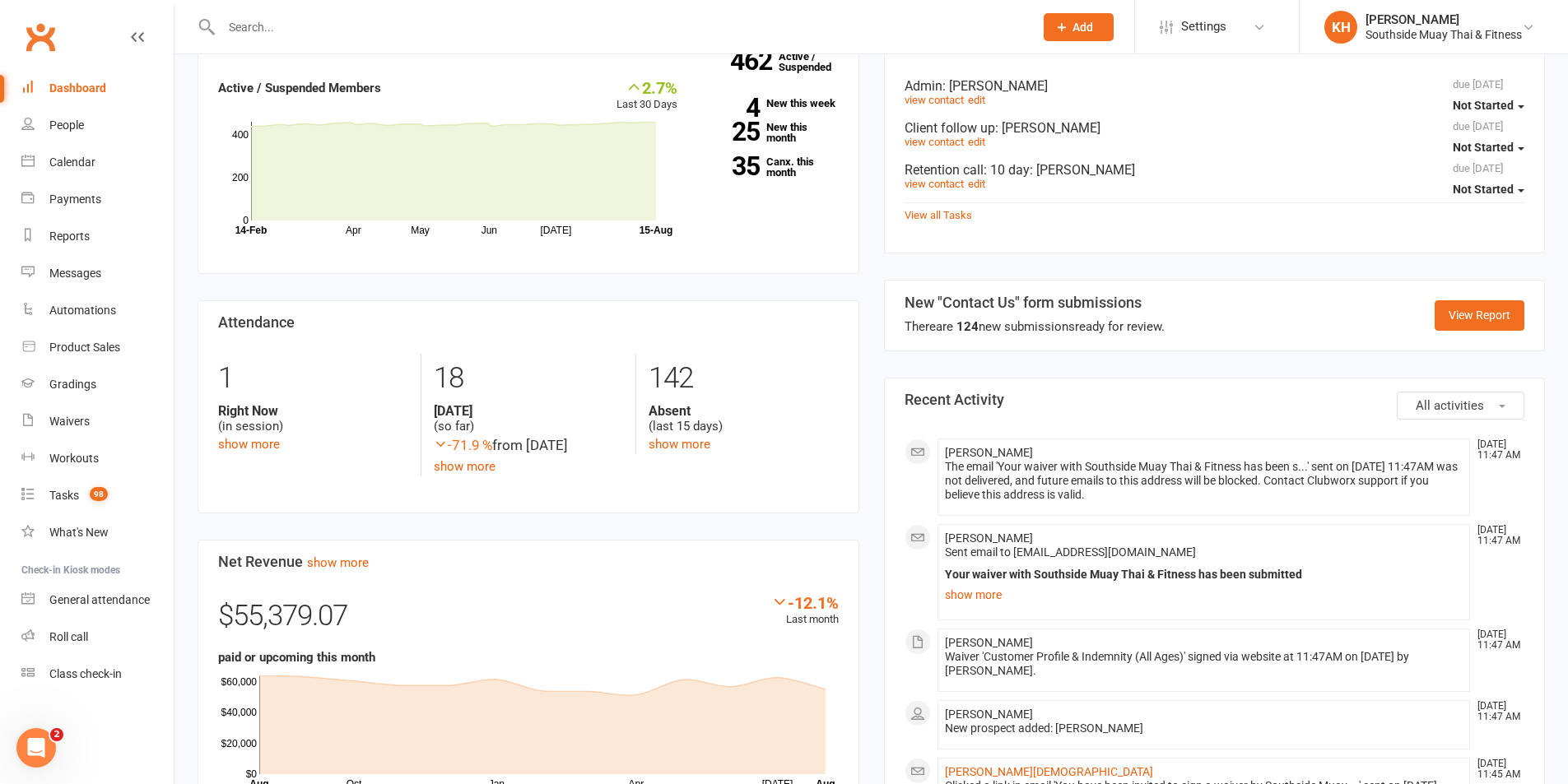
scroll to position [329, 0]
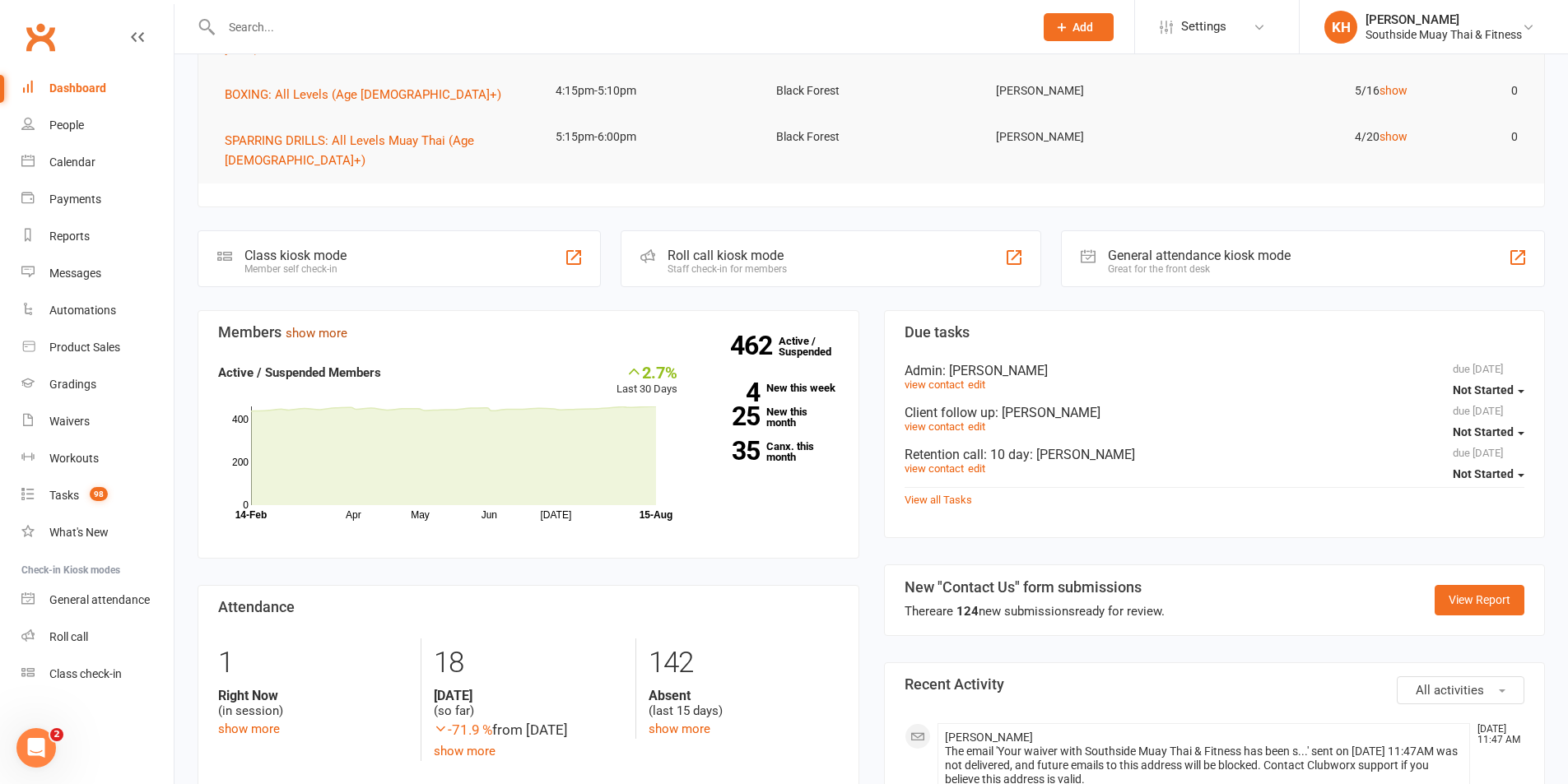
click at [303, 326] on link "show more" at bounding box center [316, 332] width 62 height 15
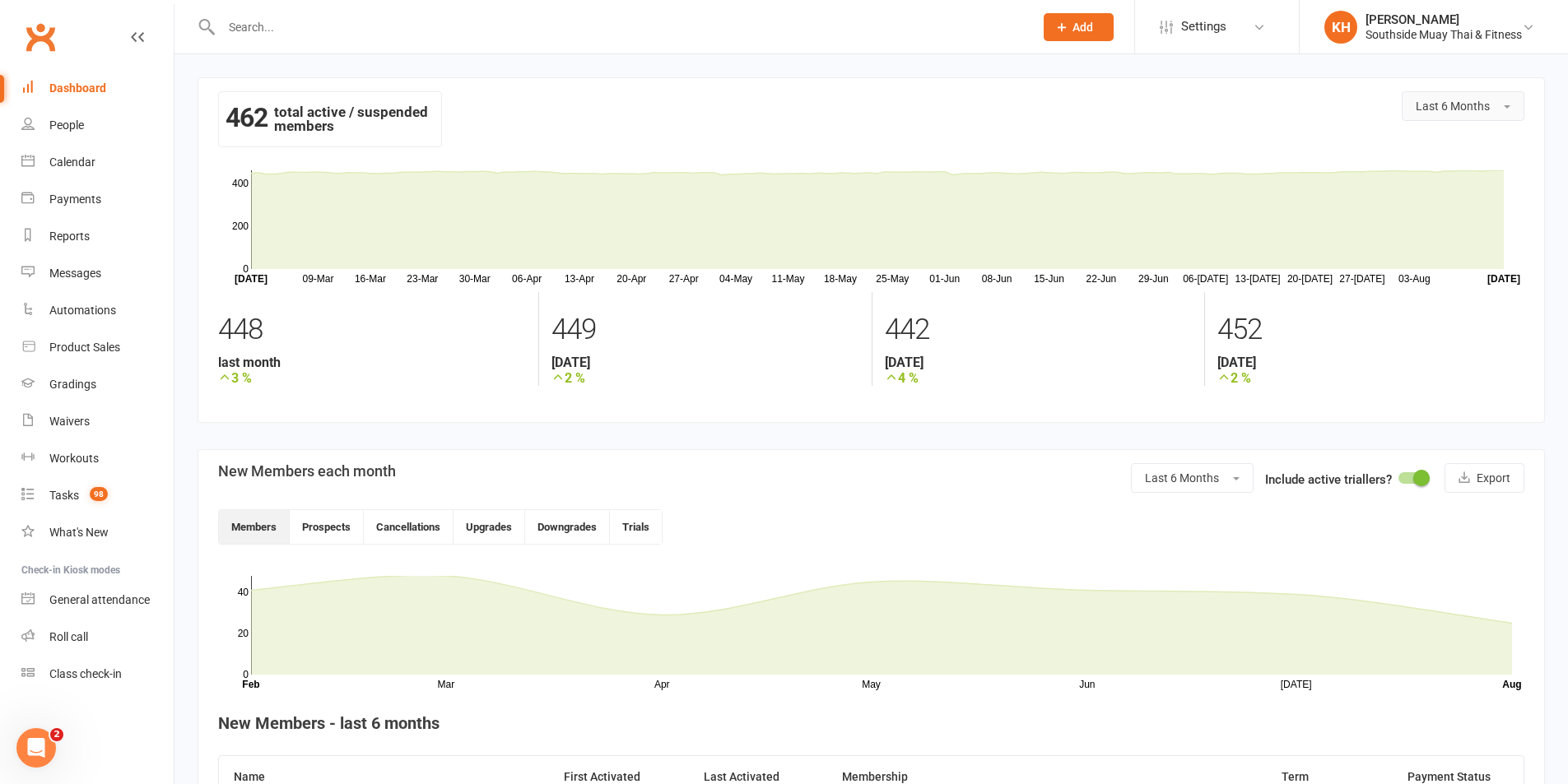
click at [1457, 107] on span "Last 6 Months" at bounding box center [1452, 105] width 74 height 13
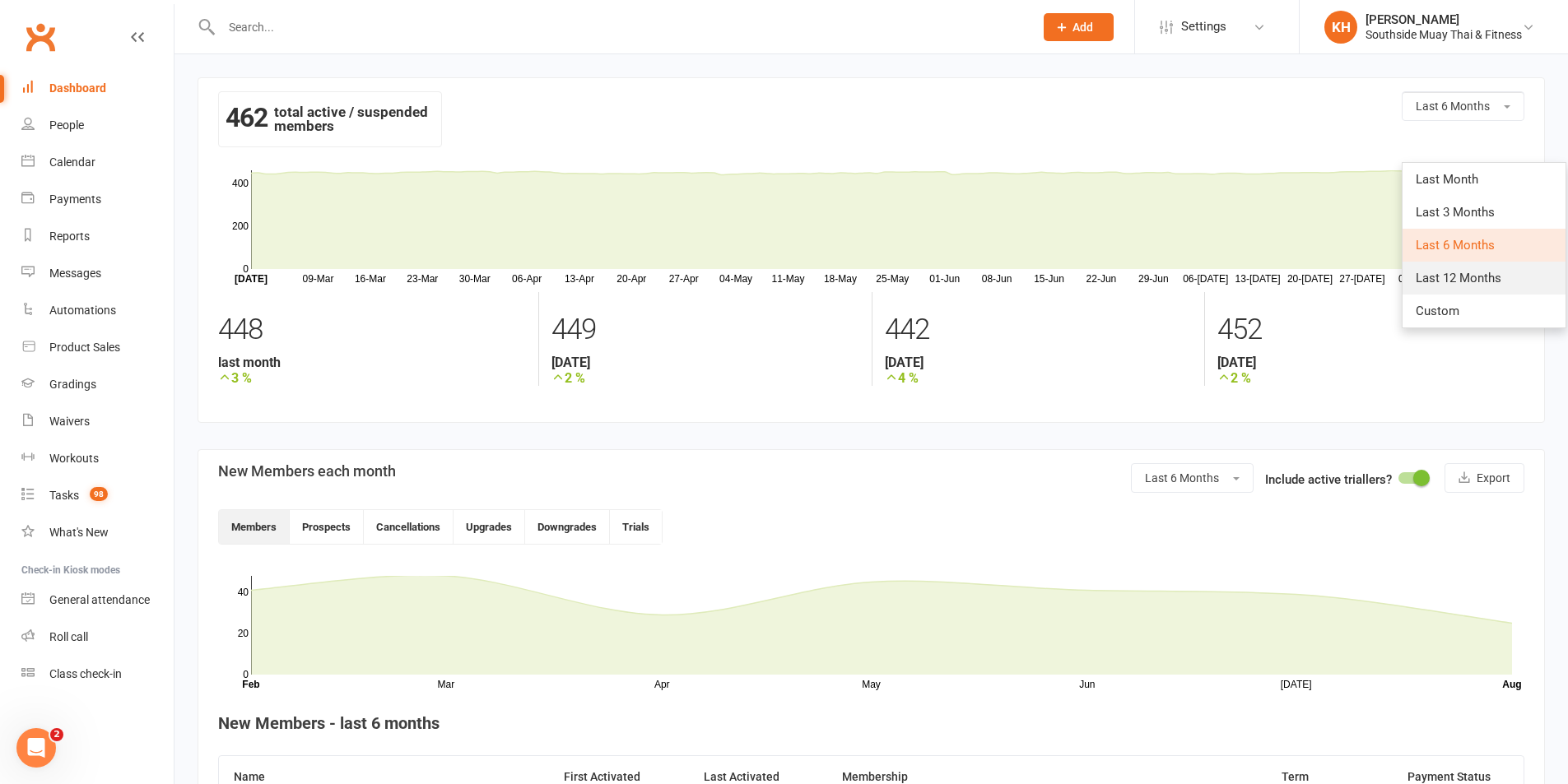
click at [1461, 284] on span "Last 12 Months" at bounding box center [1458, 278] width 86 height 15
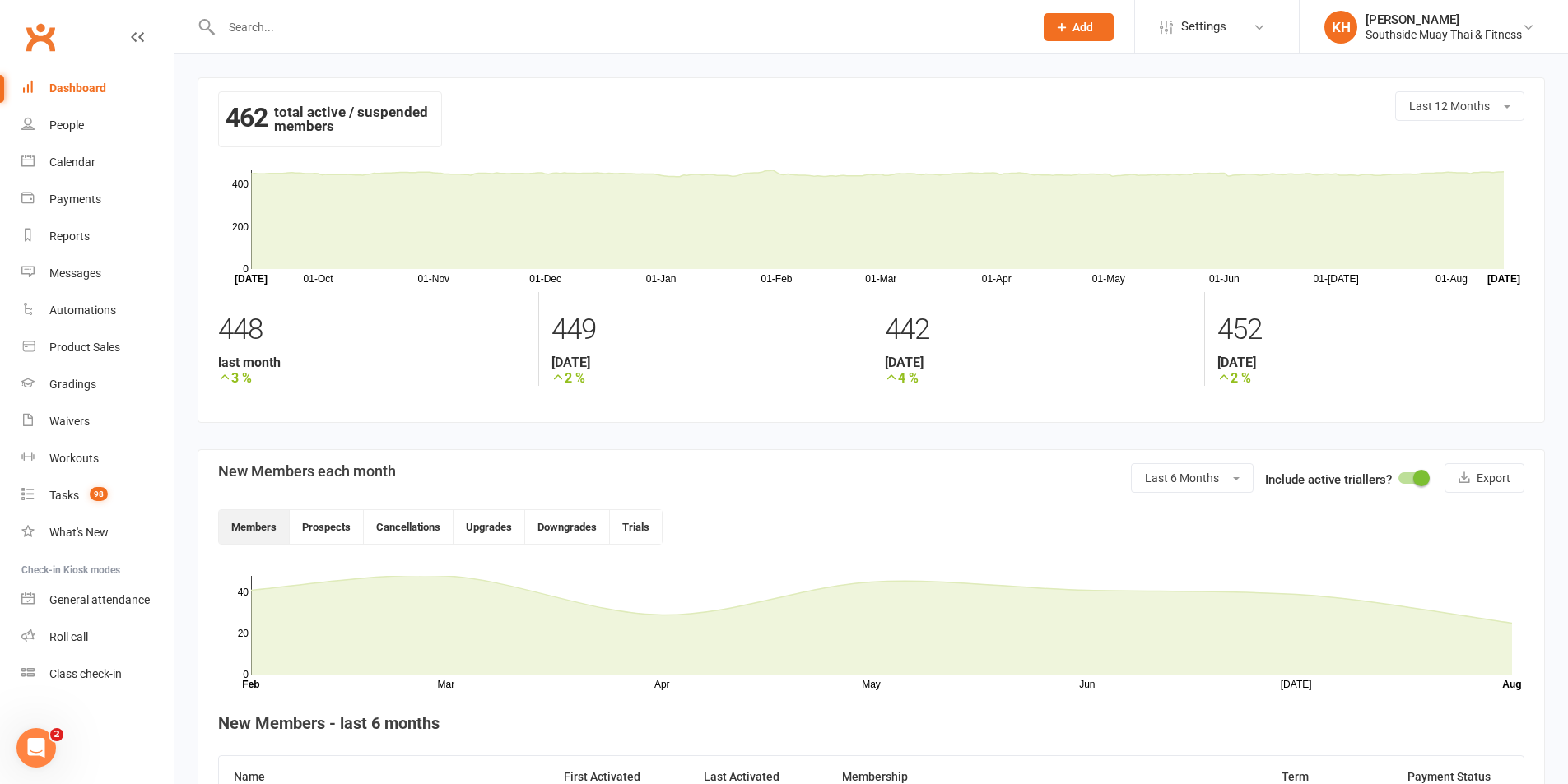
click at [52, 97] on link "Dashboard" at bounding box center [98, 88] width 153 height 37
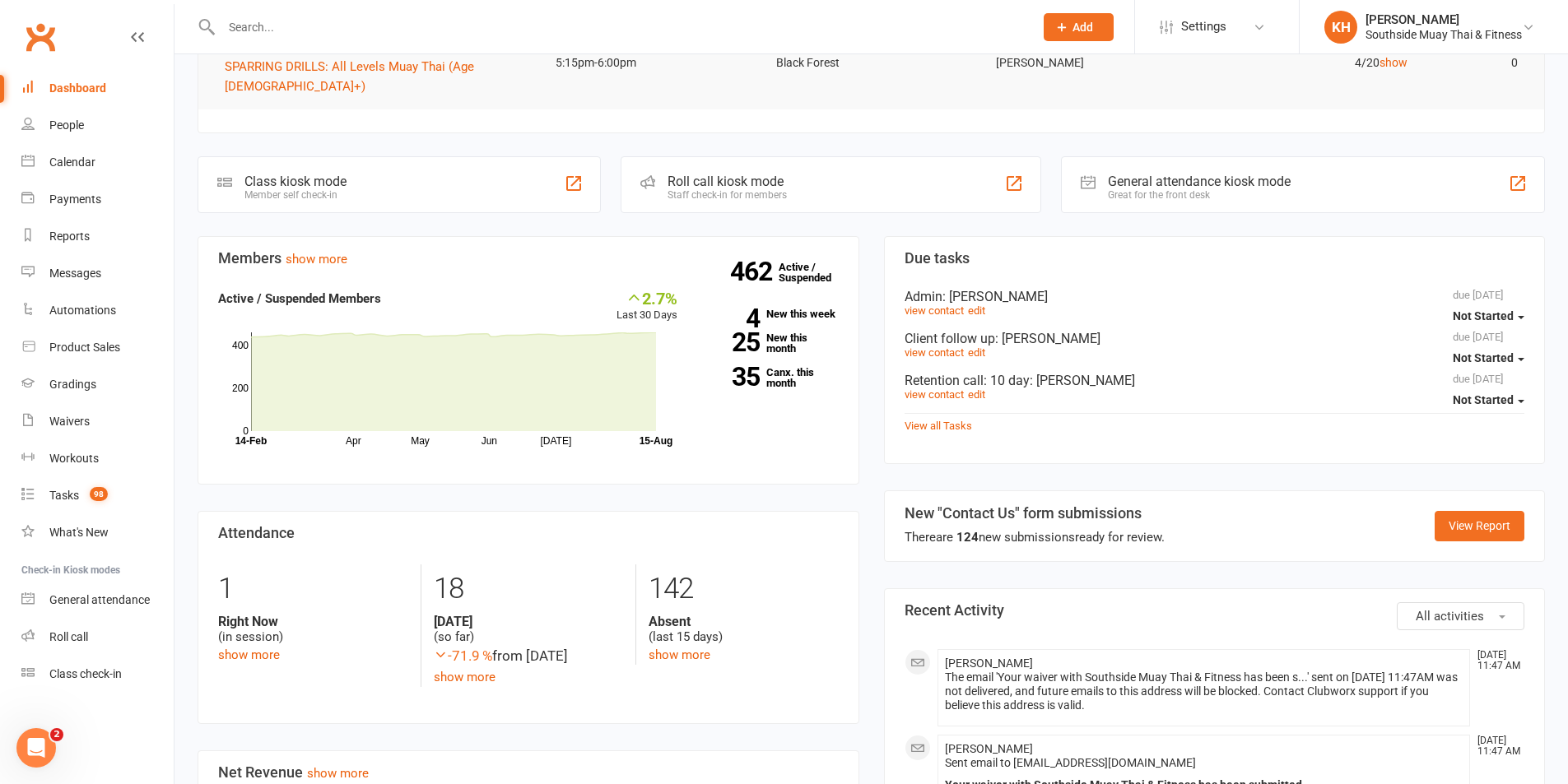
scroll to position [494, 0]
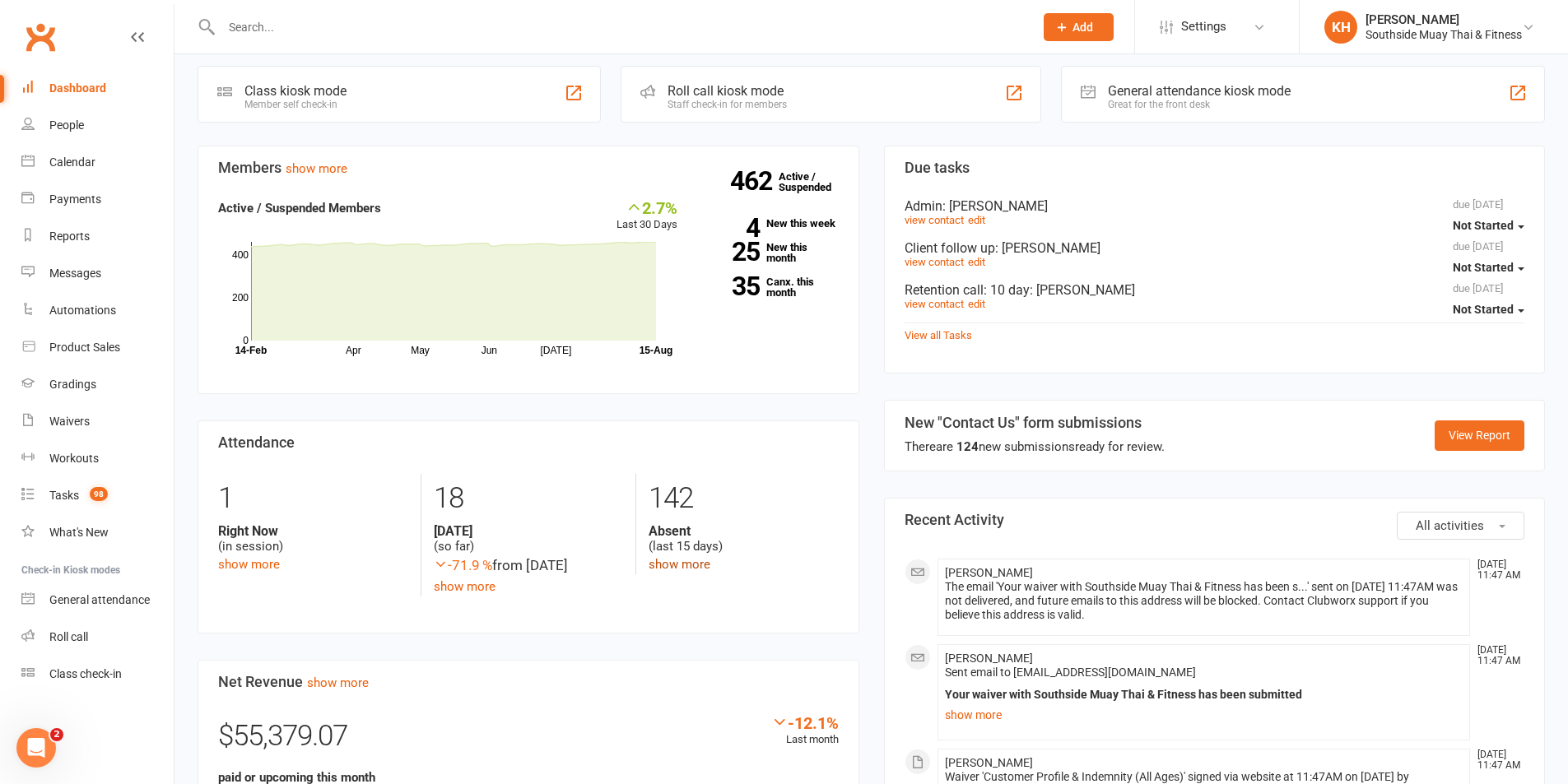
click at [678, 557] on link "show more" at bounding box center [679, 564] width 62 height 15
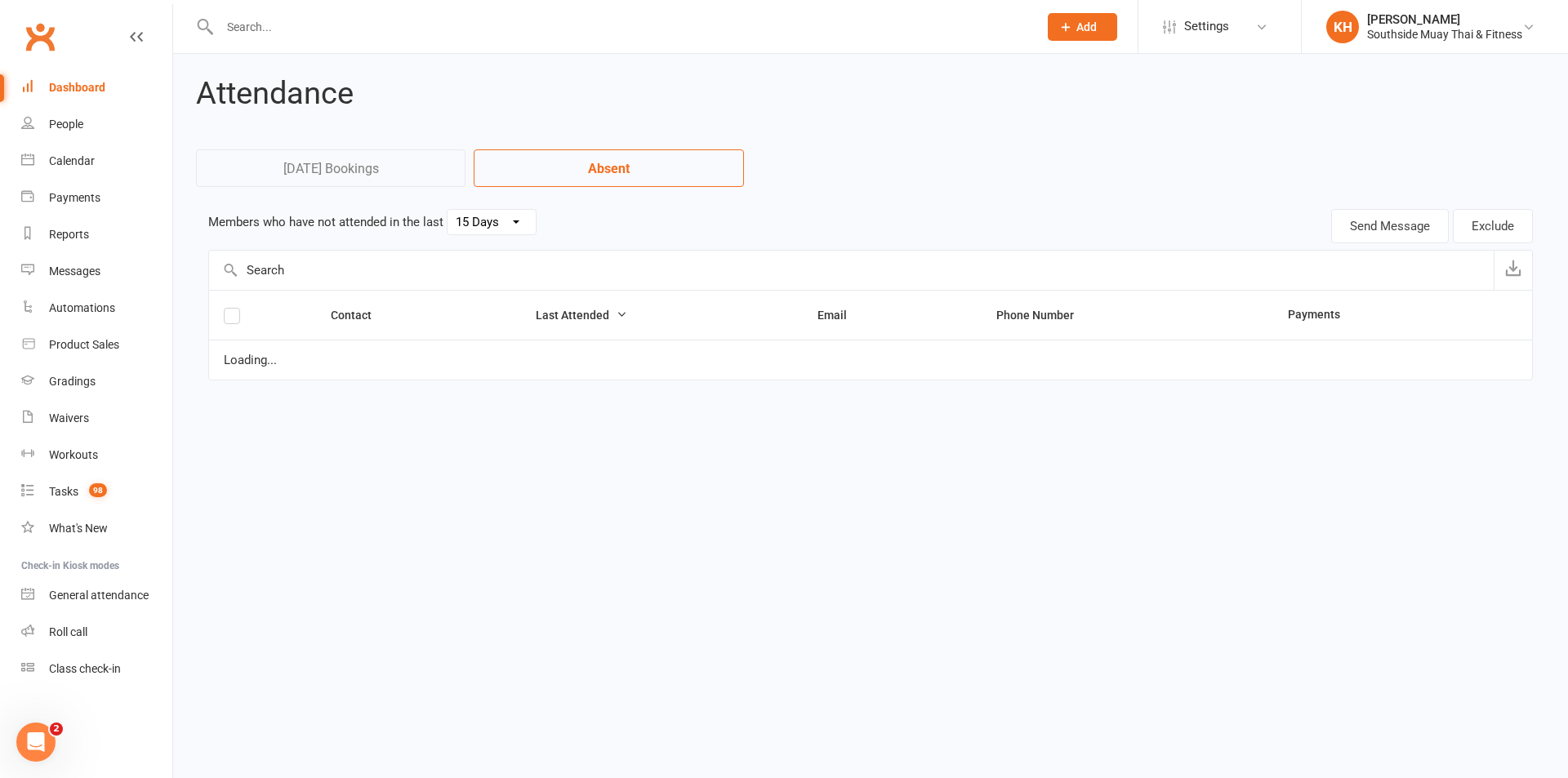
click at [522, 224] on select "30 Days 15 Days 7 Days" at bounding box center [491, 222] width 88 height 25
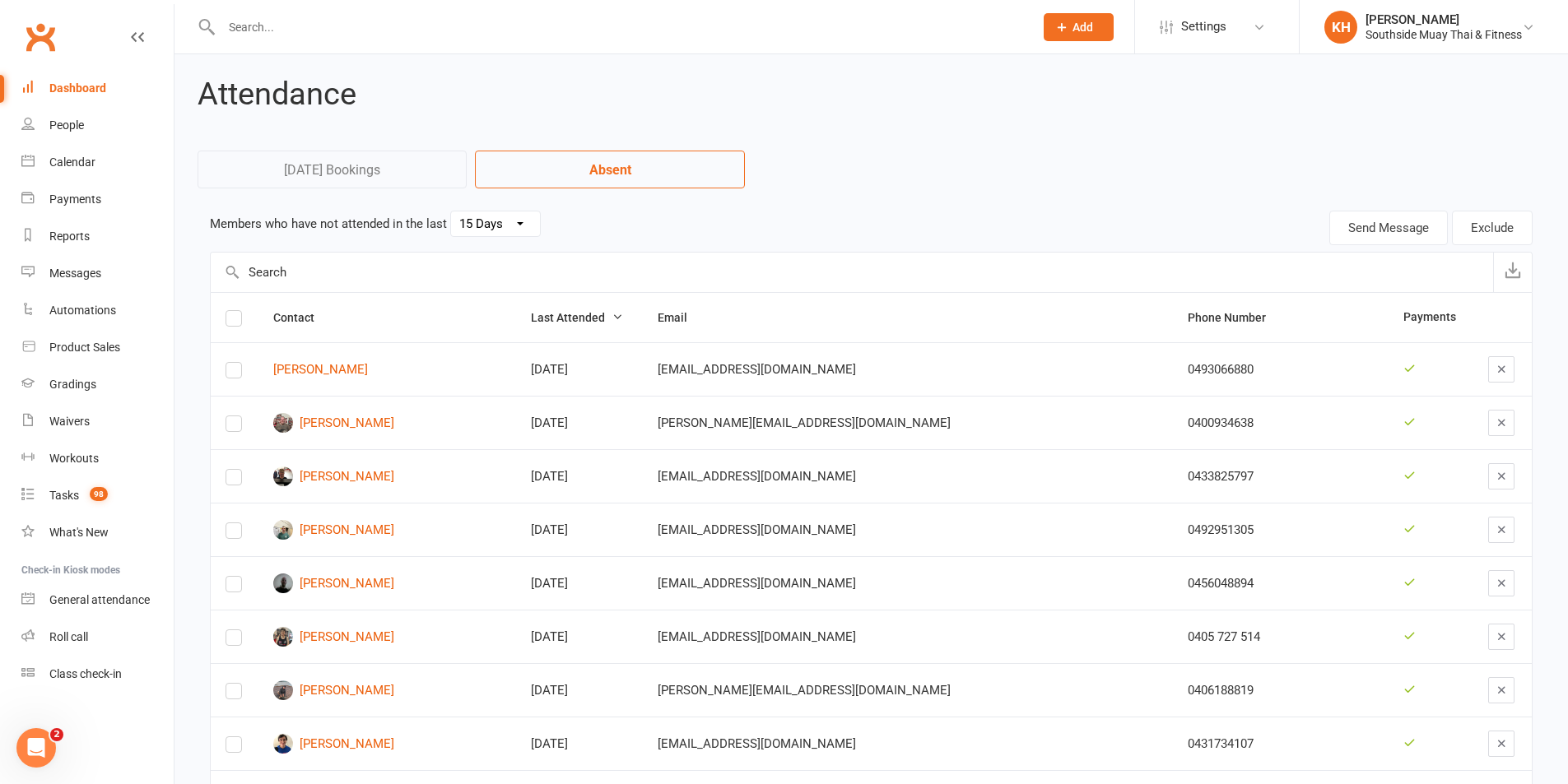
click at [526, 226] on select "30 Days 15 Days 7 Days" at bounding box center [495, 224] width 89 height 25
click at [597, 224] on div "Members who have not attended in the last 30 Days 15 Days 7 Days" at bounding box center [535, 224] width 649 height 27
click at [74, 224] on link "Reports" at bounding box center [98, 236] width 153 height 37
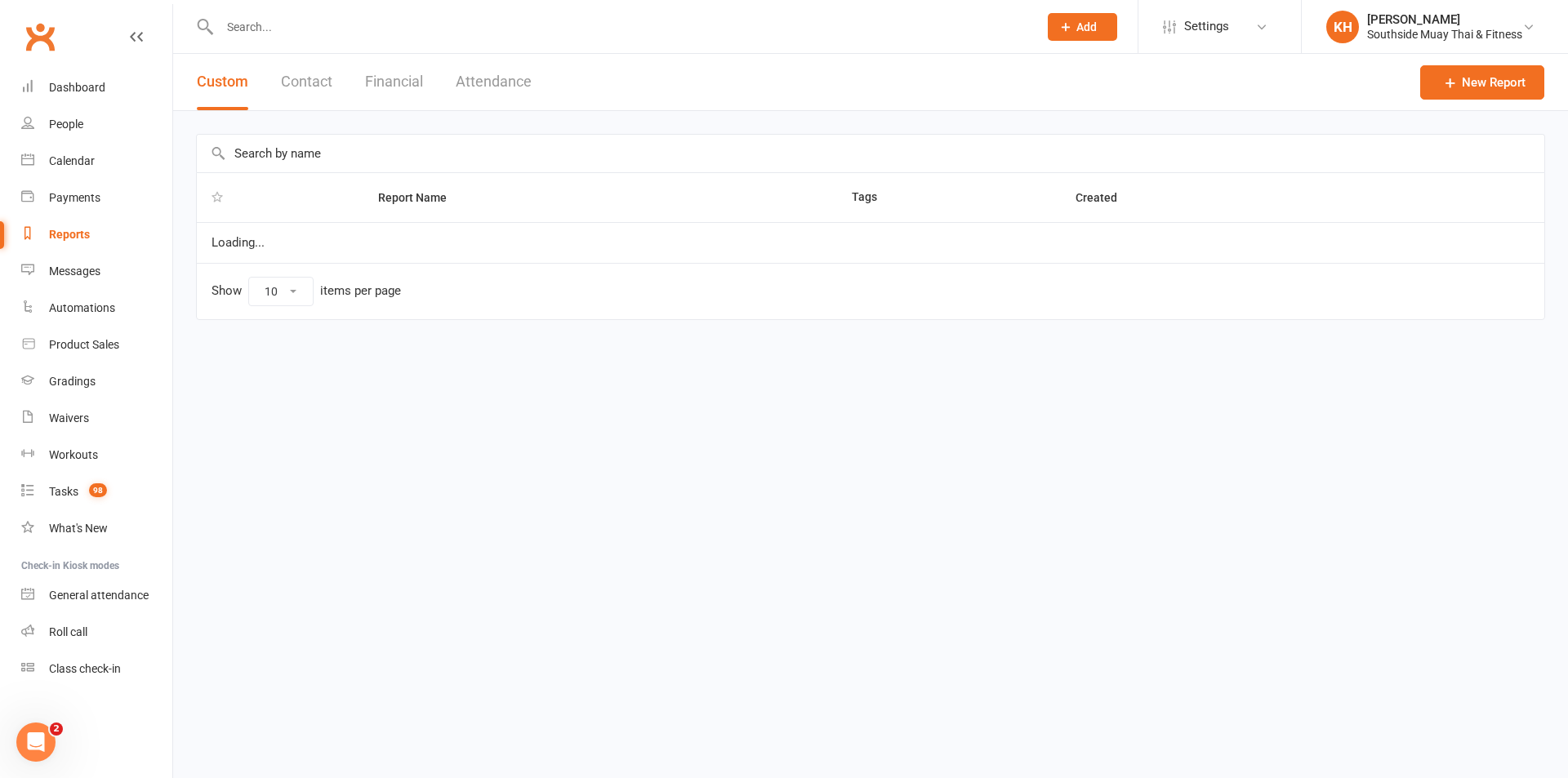
click at [474, 88] on button "Attendance" at bounding box center [493, 82] width 76 height 56
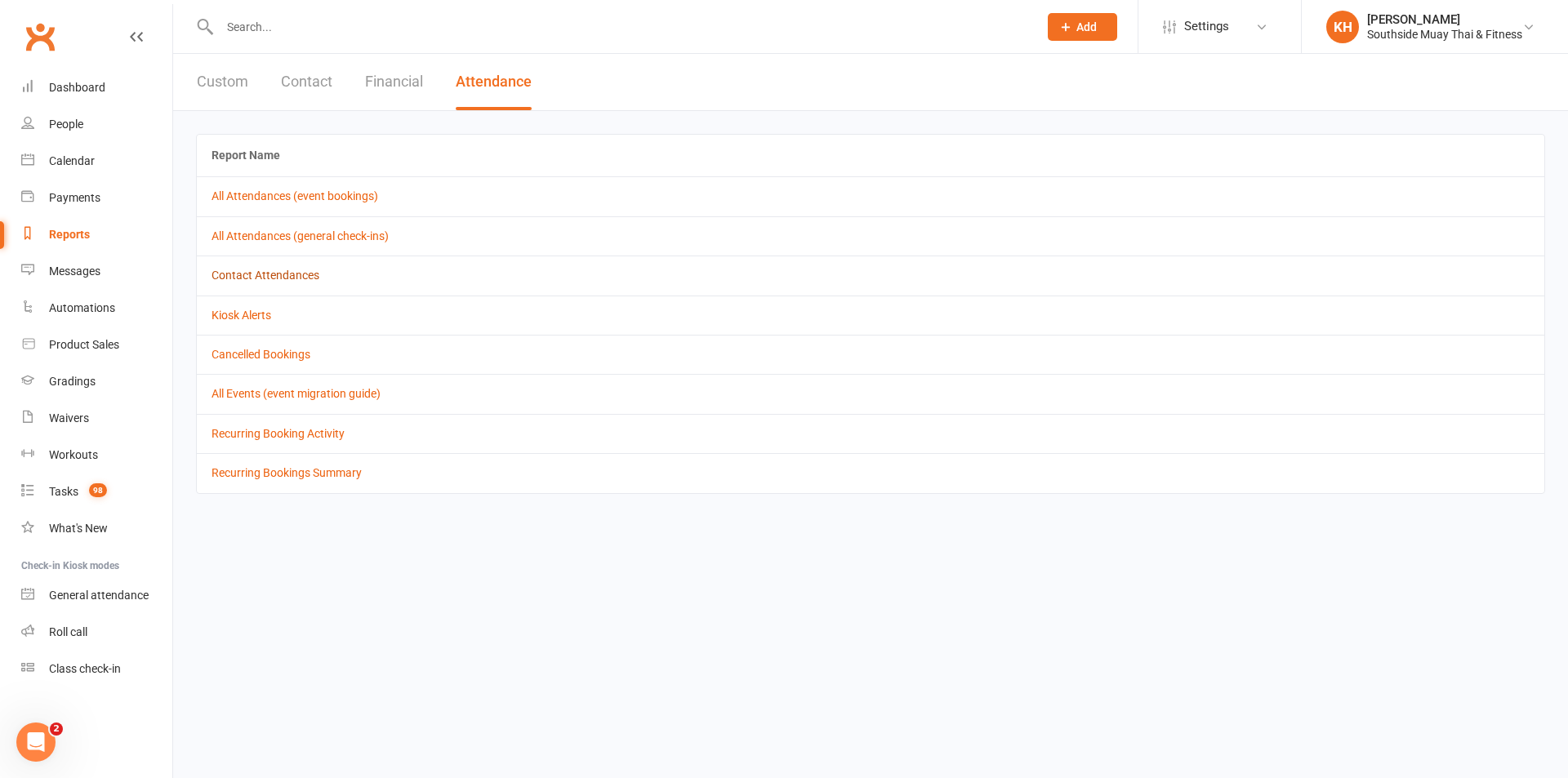
click at [260, 274] on link "Contact Attendances" at bounding box center [265, 275] width 108 height 13
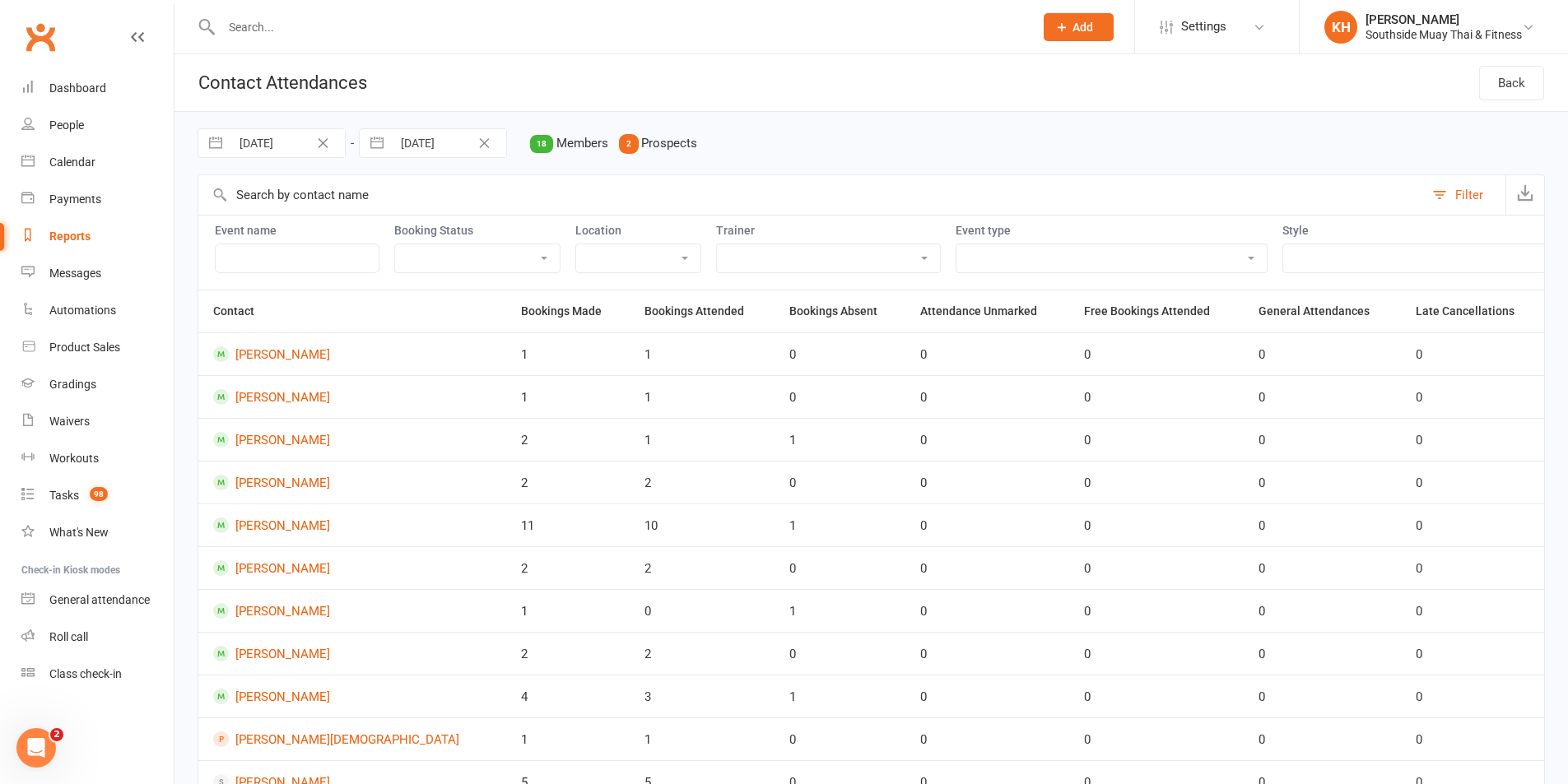
click at [369, 147] on button "button" at bounding box center [377, 143] width 30 height 28
click at [380, 206] on div "Move backward to switch to the previous month." at bounding box center [392, 212] width 32 height 27
click at [530, 393] on td "31" at bounding box center [522, 396] width 32 height 32
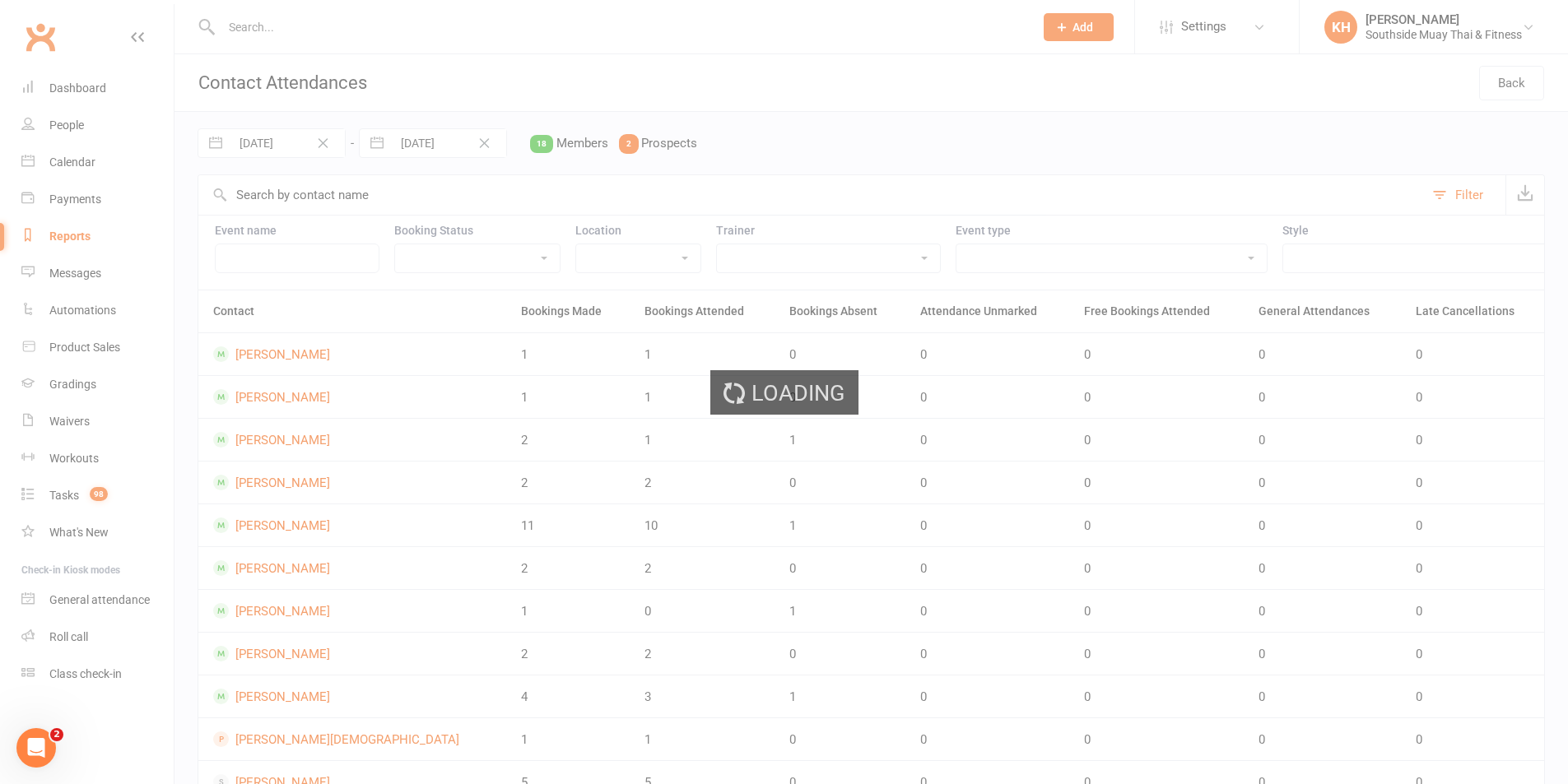
click at [221, 135] on div "Loading" at bounding box center [784, 392] width 1568 height 784
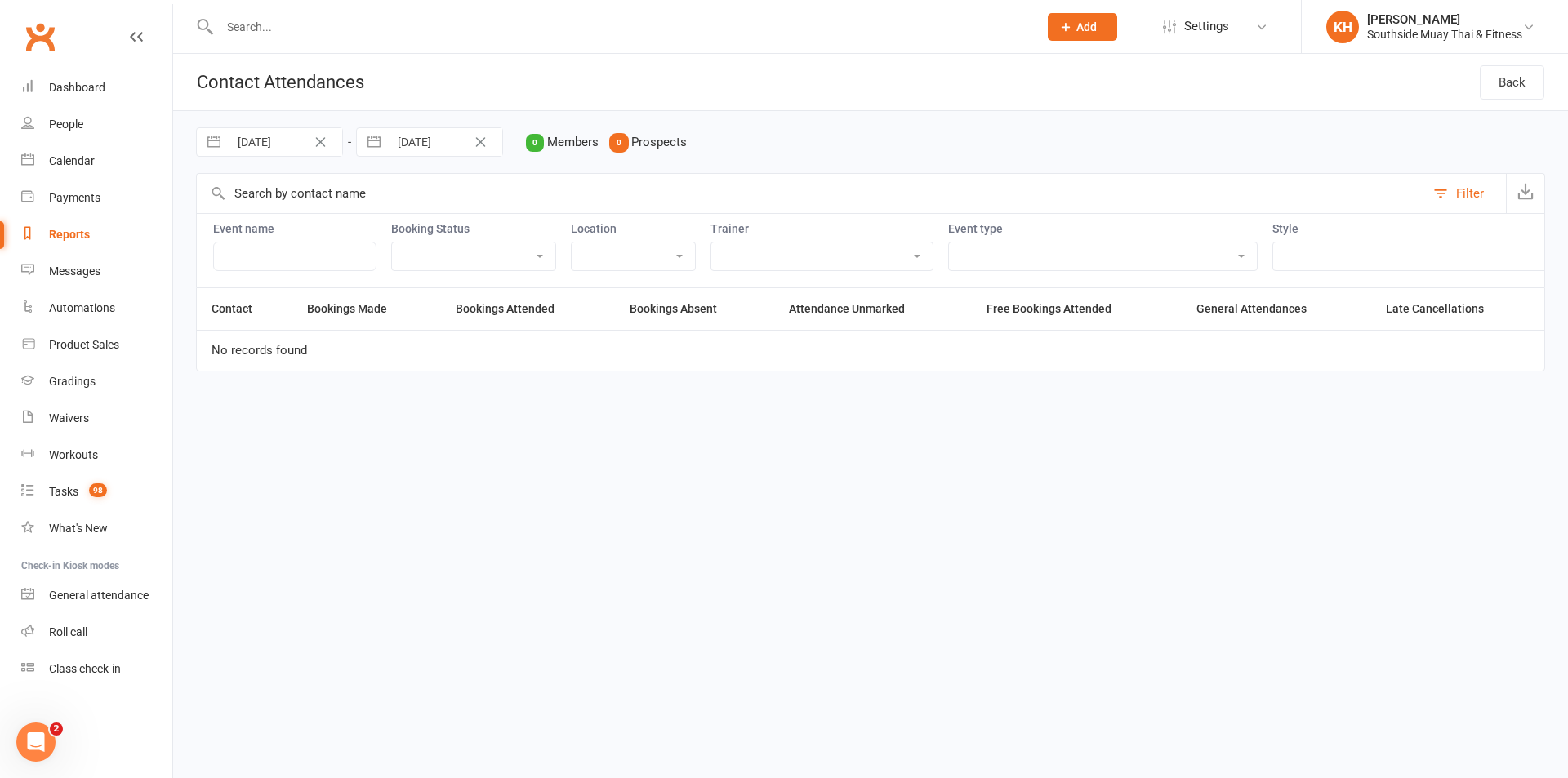
click at [217, 145] on button "button" at bounding box center [213, 142] width 30 height 28
click at [234, 207] on icon "Move backward to switch to the previous month." at bounding box center [230, 209] width 15 height 15
click at [294, 264] on td "1" at bounding box center [294, 269] width 31 height 31
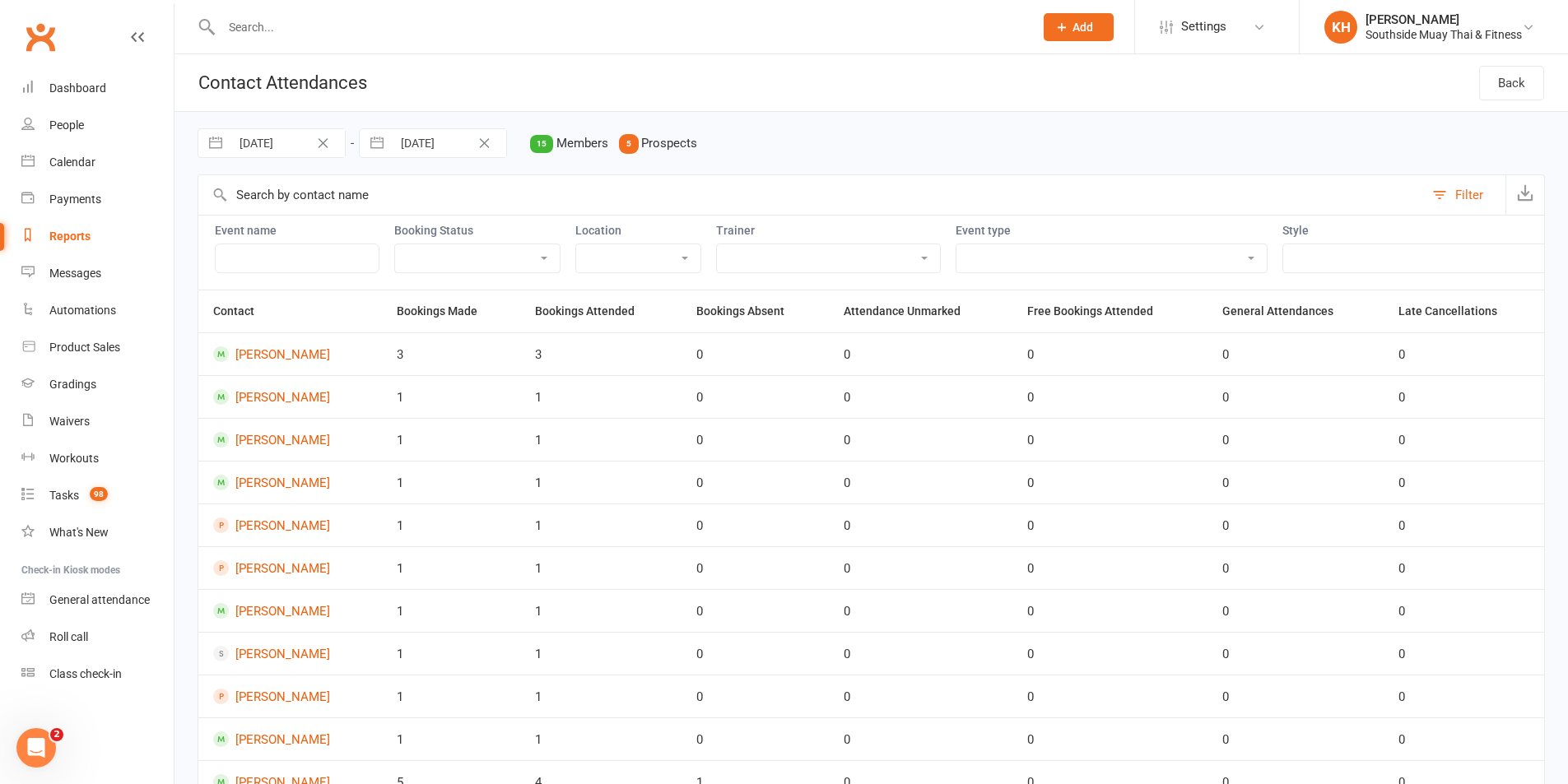
click at [521, 260] on select "Attended Absent Not absent Attendance not marked" at bounding box center [477, 258] width 165 height 28
click at [395, 244] on select "Attended Absent Not absent Attendance not marked" at bounding box center [477, 258] width 165 height 28
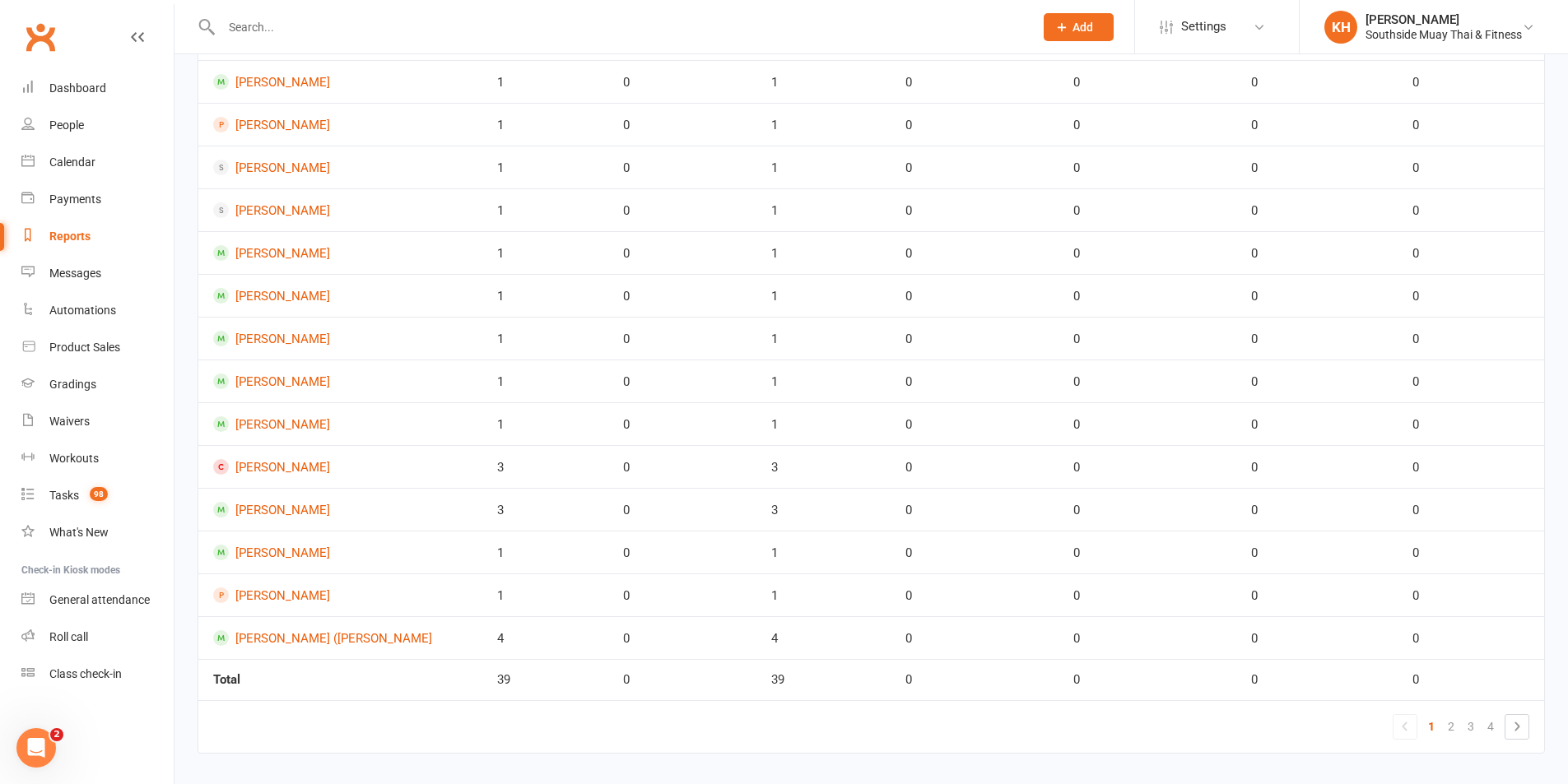
scroll to position [558, 0]
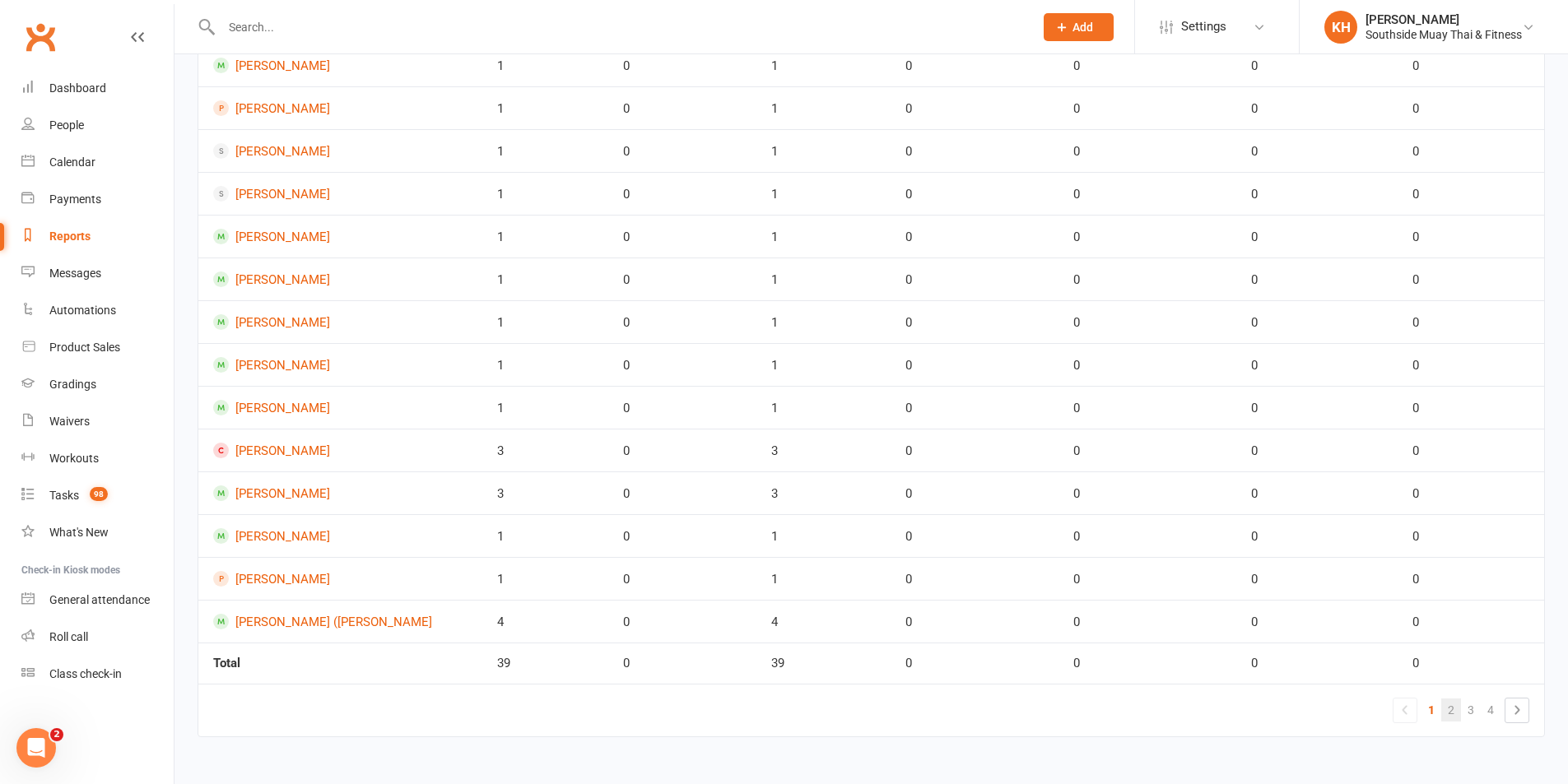
click at [1448, 715] on link "2" at bounding box center [1451, 709] width 20 height 23
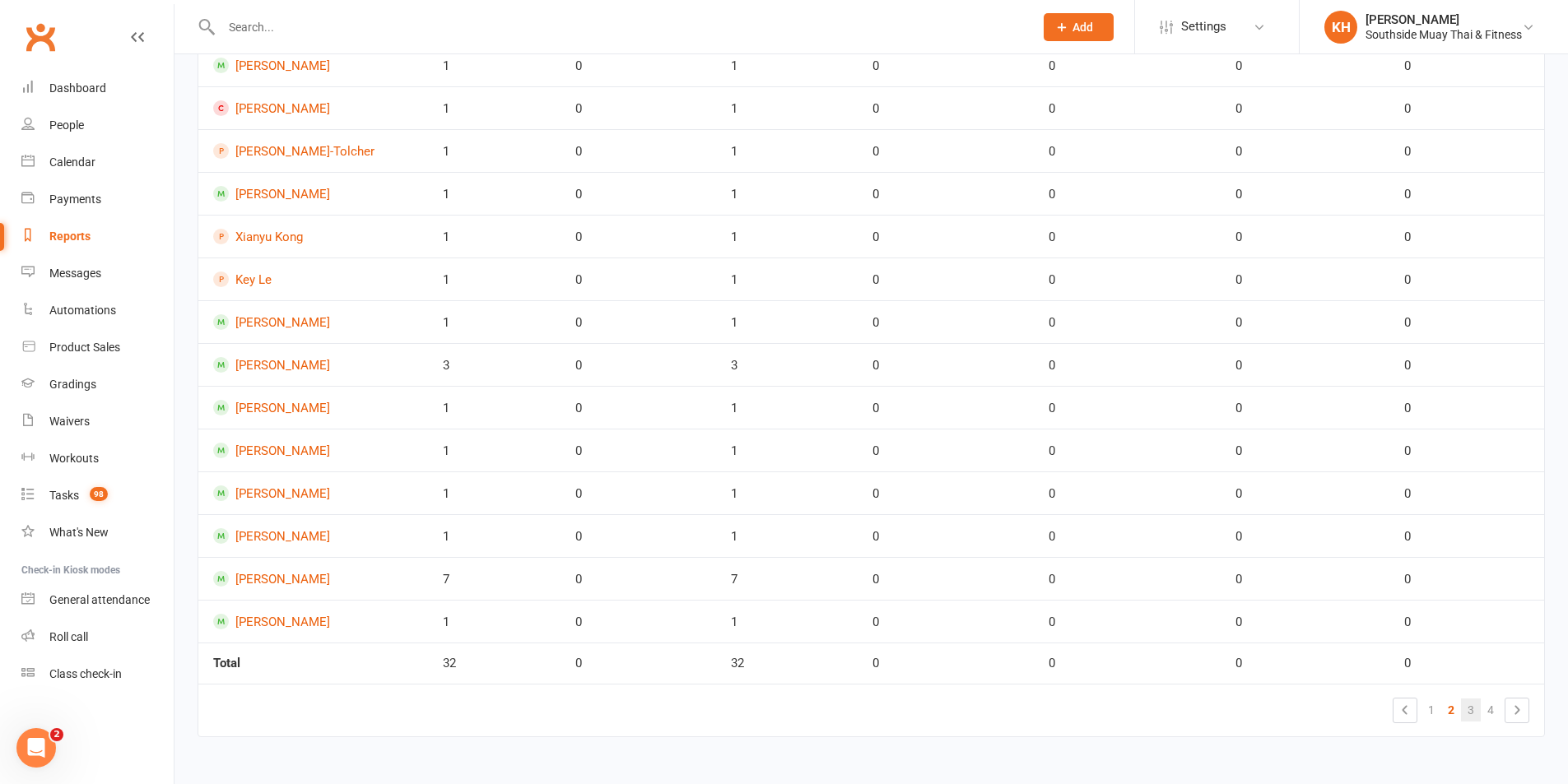
click at [1475, 707] on link "3" at bounding box center [1470, 709] width 20 height 23
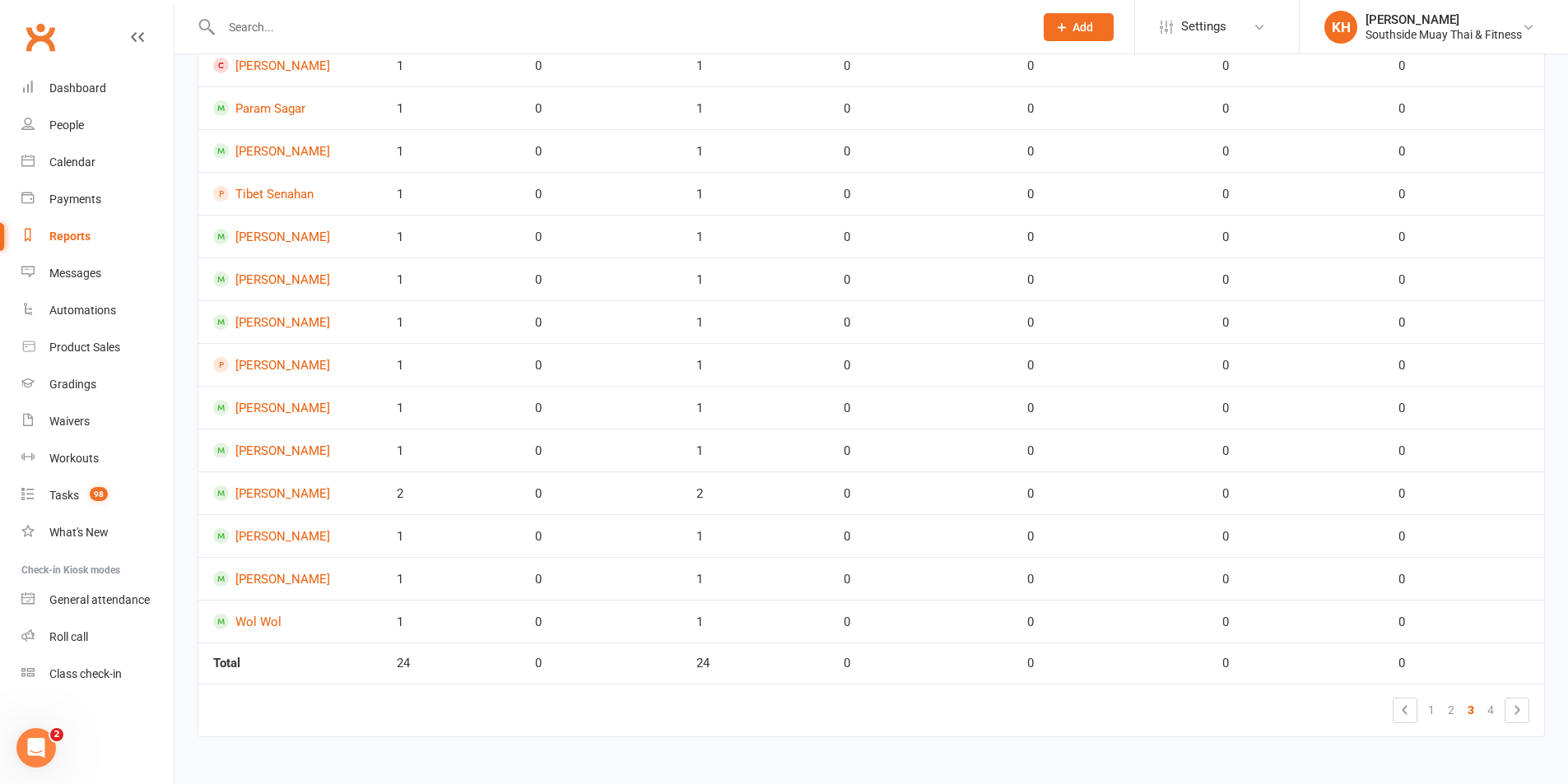
click at [1489, 710] on link "4" at bounding box center [1490, 709] width 20 height 23
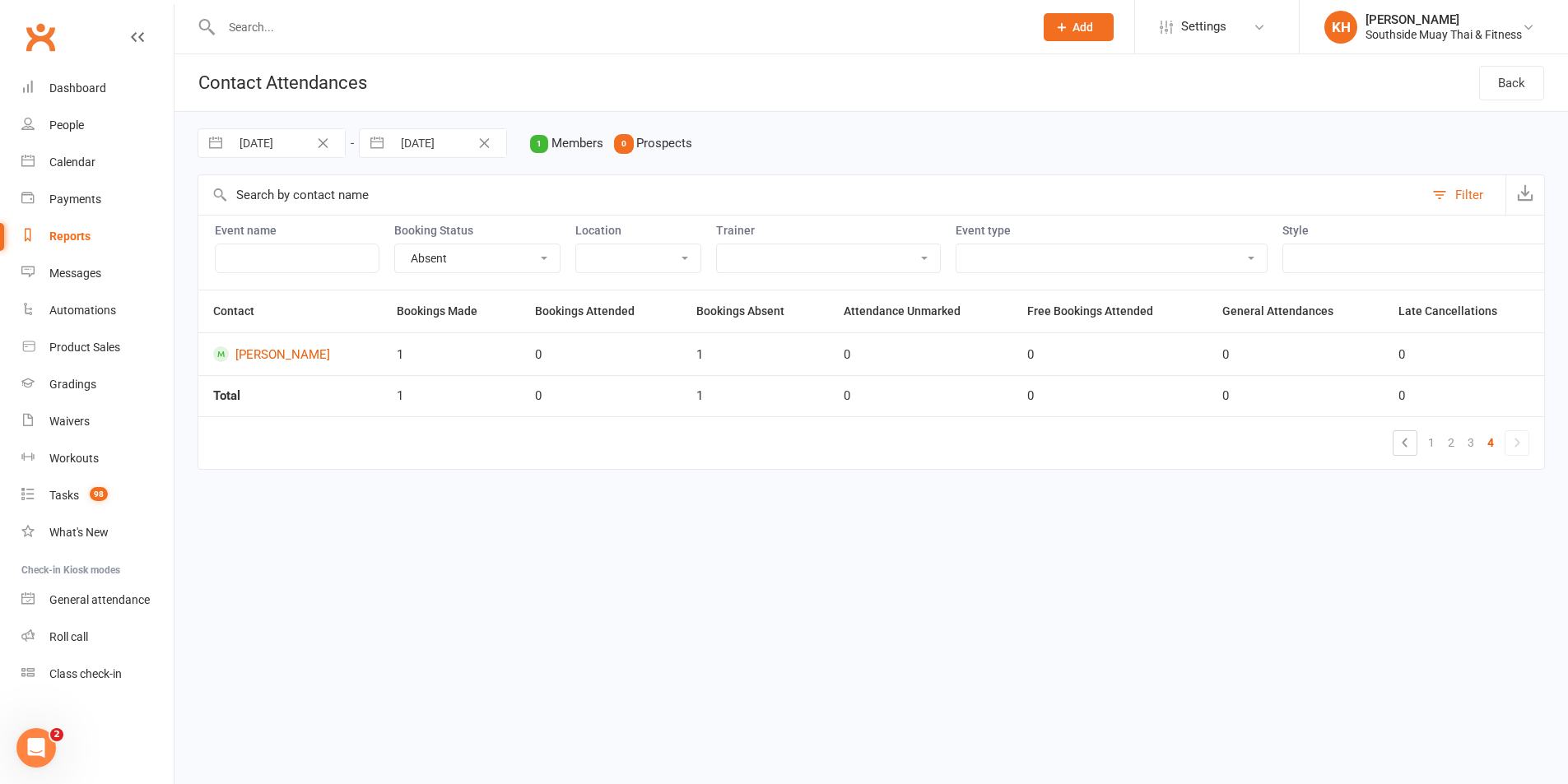
scroll to position [0, 0]
click at [1443, 449] on link "1" at bounding box center [1443, 442] width 20 height 23
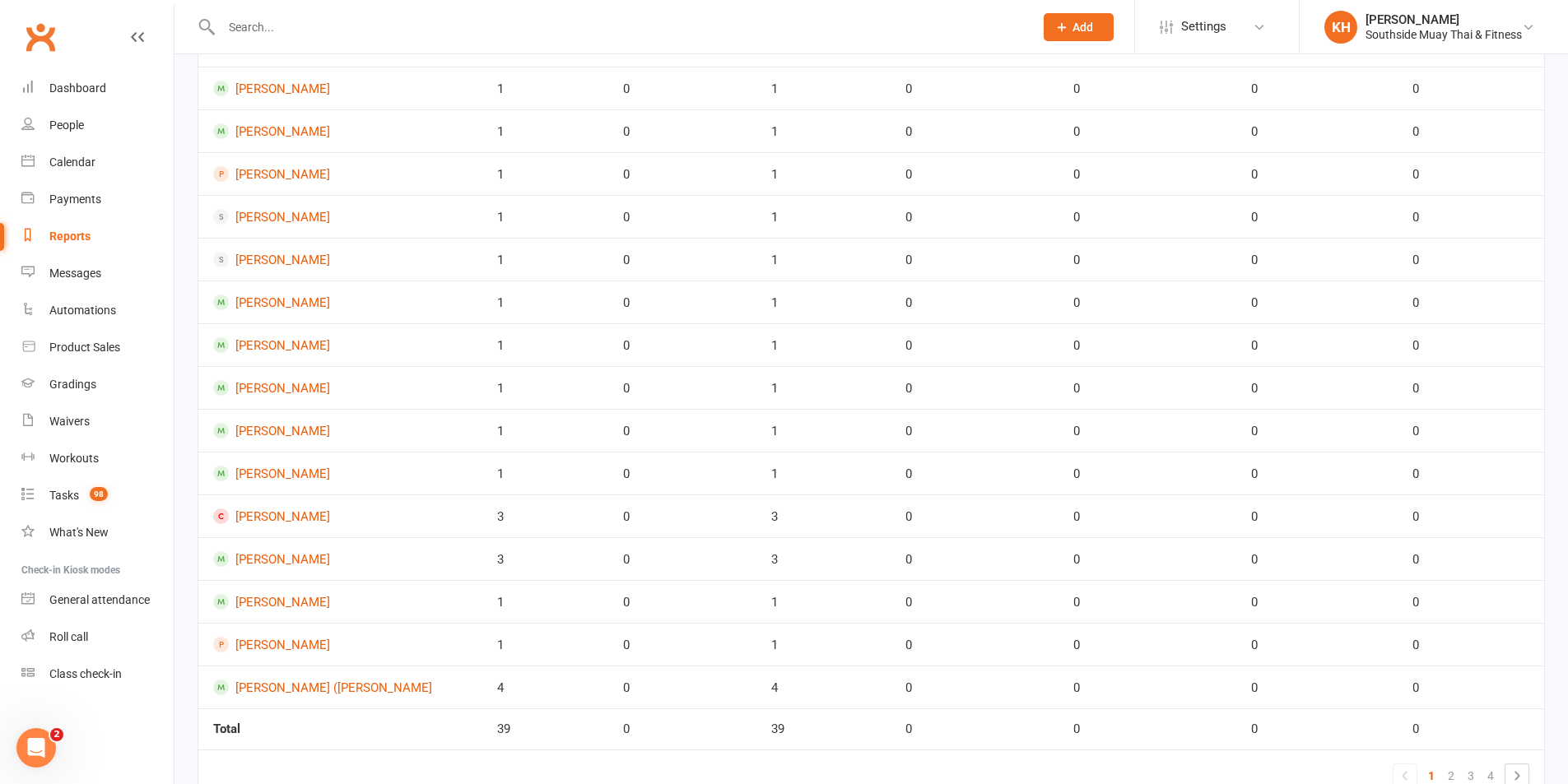
scroll to position [558, 0]
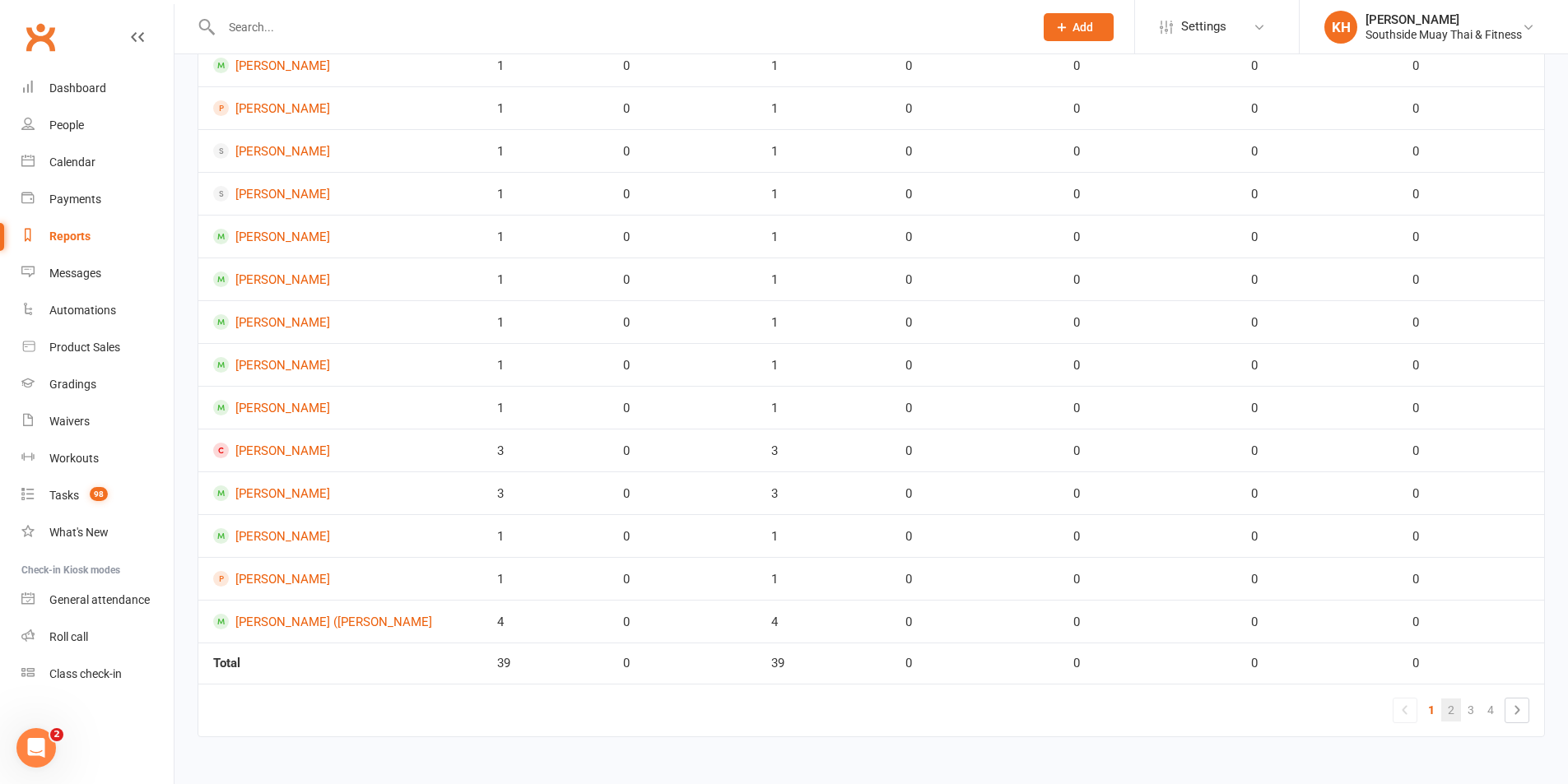
click at [1454, 715] on link "2" at bounding box center [1451, 709] width 20 height 23
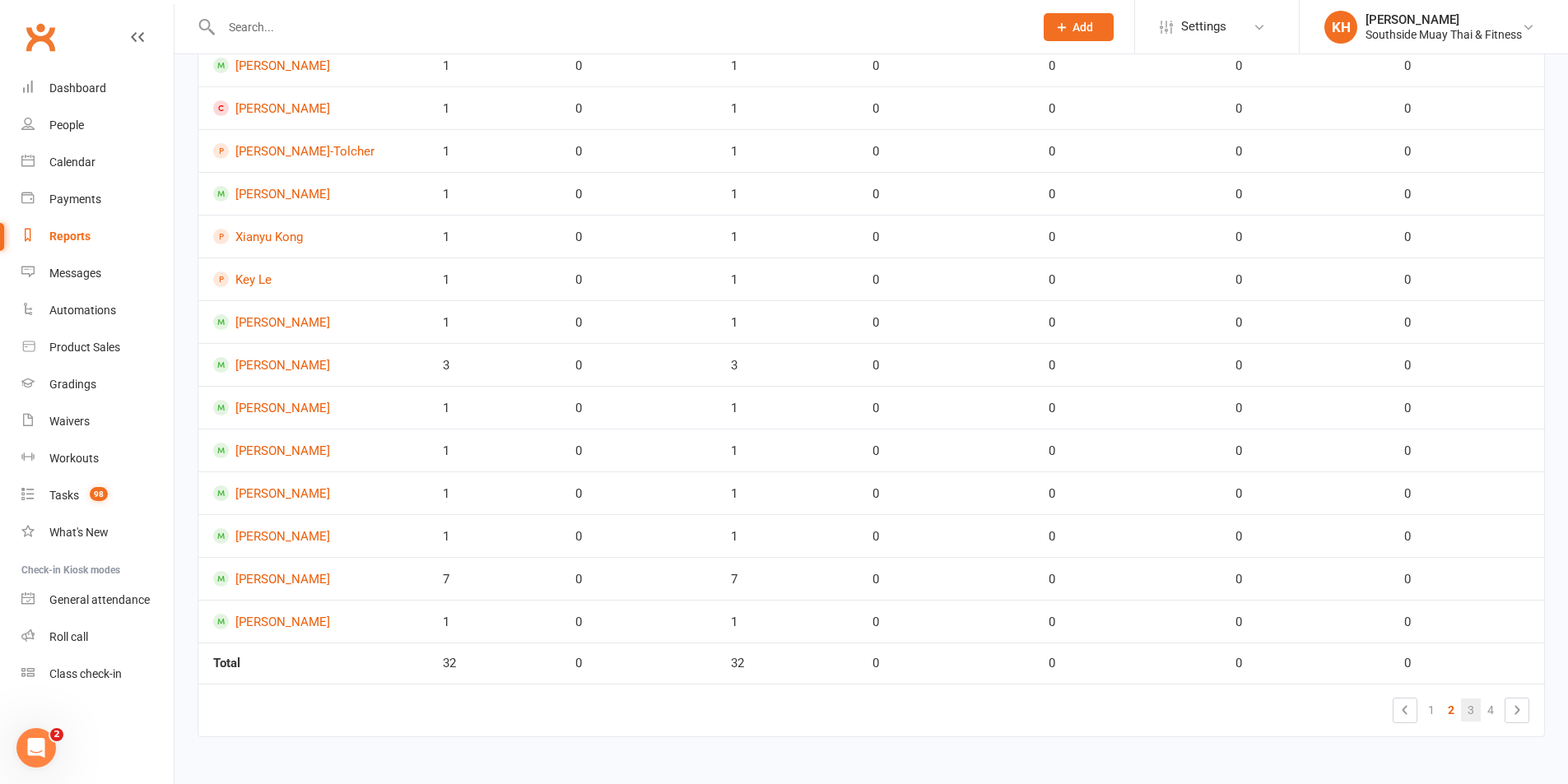
click at [1475, 709] on link "3" at bounding box center [1470, 709] width 20 height 23
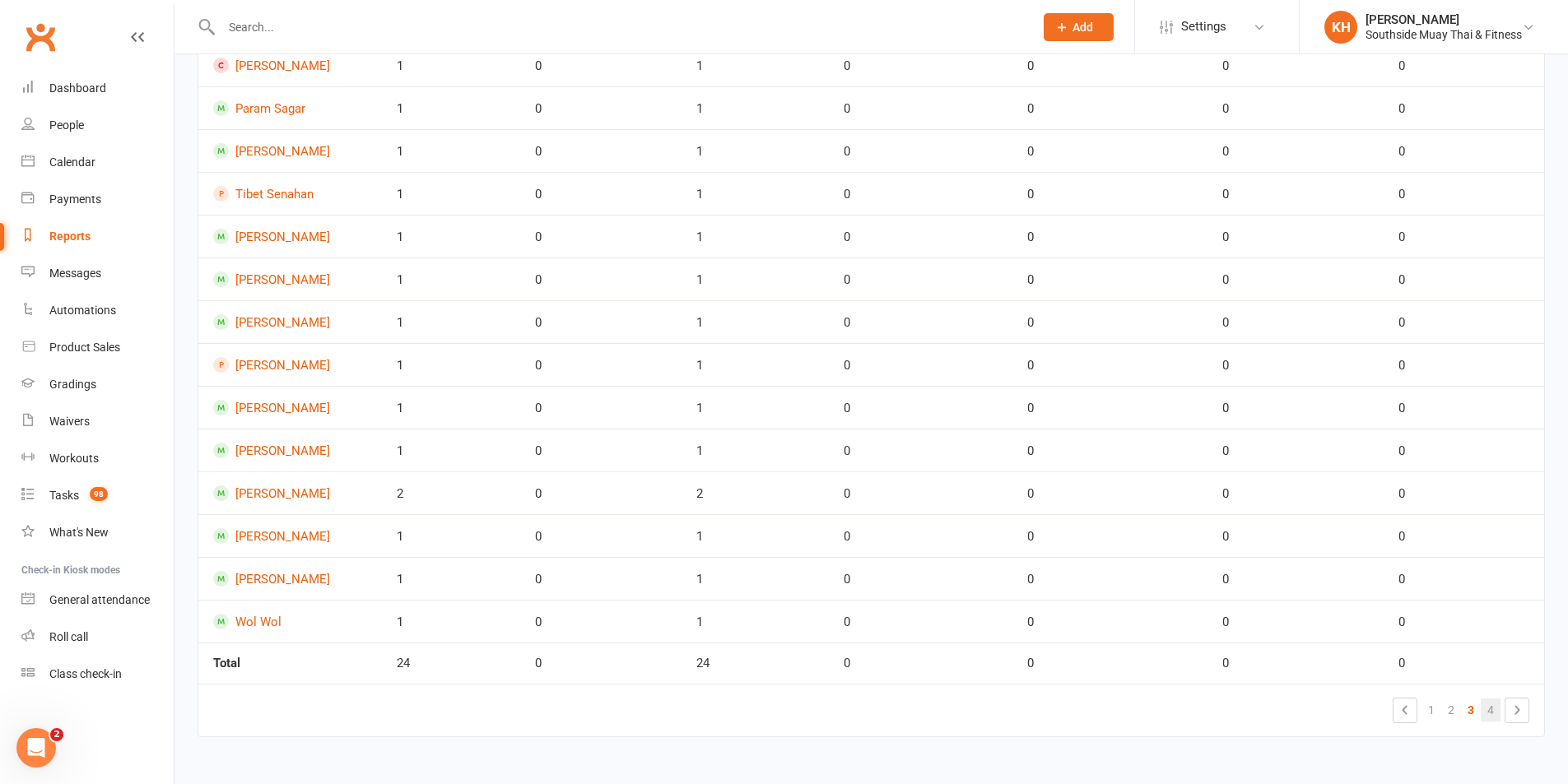
click at [1484, 705] on link "4" at bounding box center [1490, 709] width 20 height 23
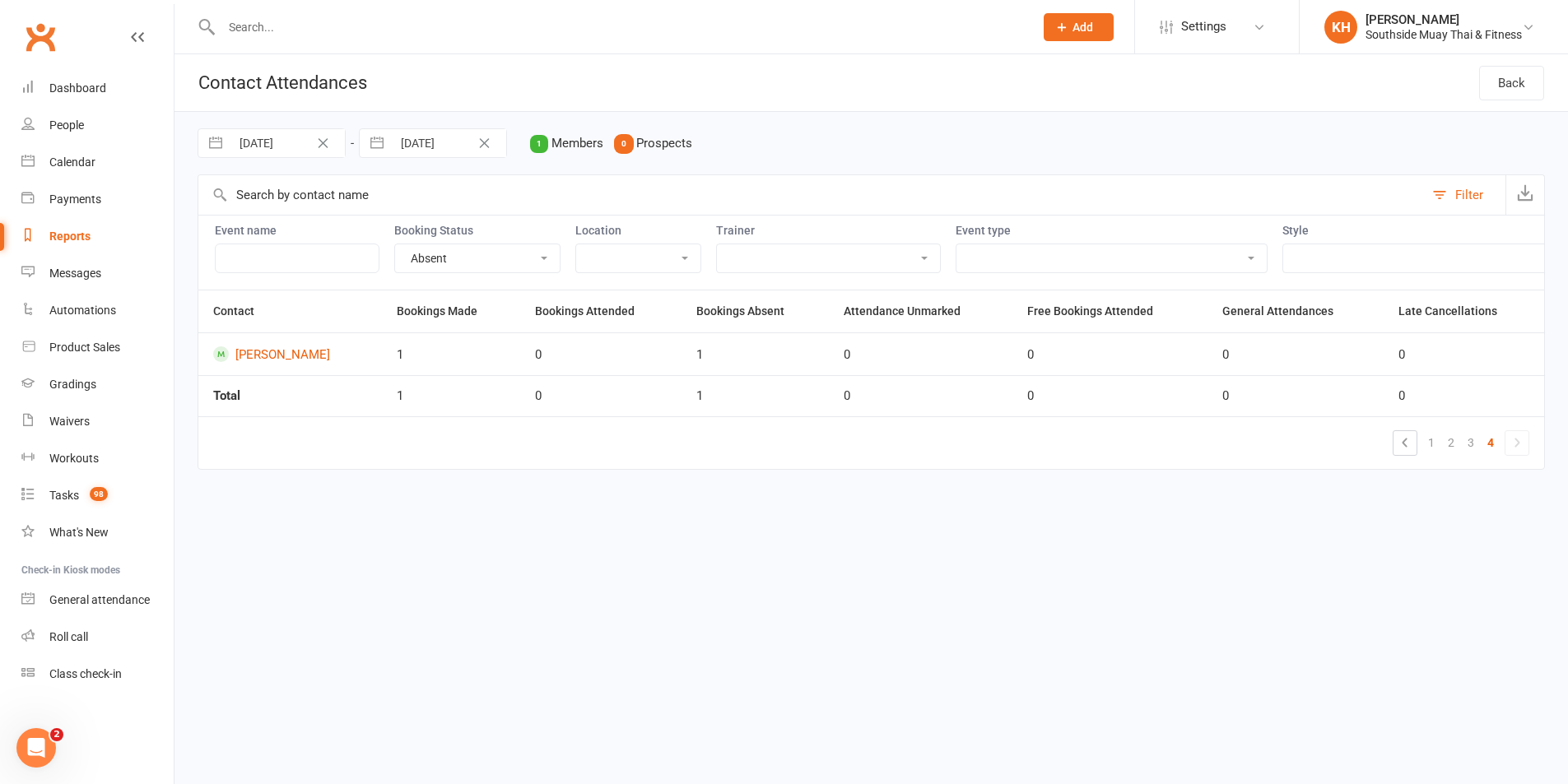
scroll to position [0, 0]
click at [81, 230] on div "Reports" at bounding box center [70, 236] width 41 height 13
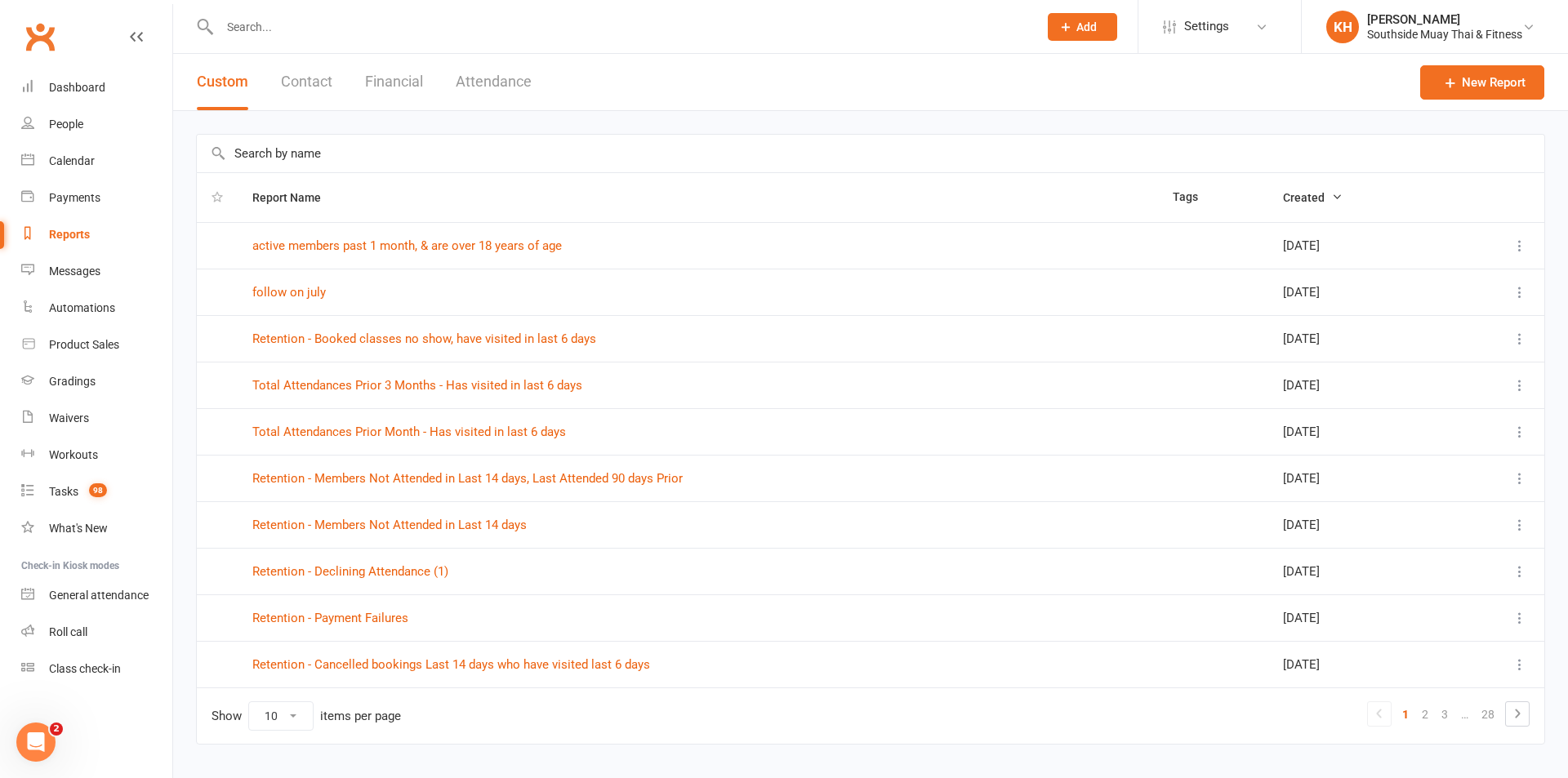
drag, startPoint x: 469, startPoint y: 99, endPoint x: 478, endPoint y: 94, distance: 10.3
click at [469, 99] on button "Attendance" at bounding box center [493, 82] width 76 height 56
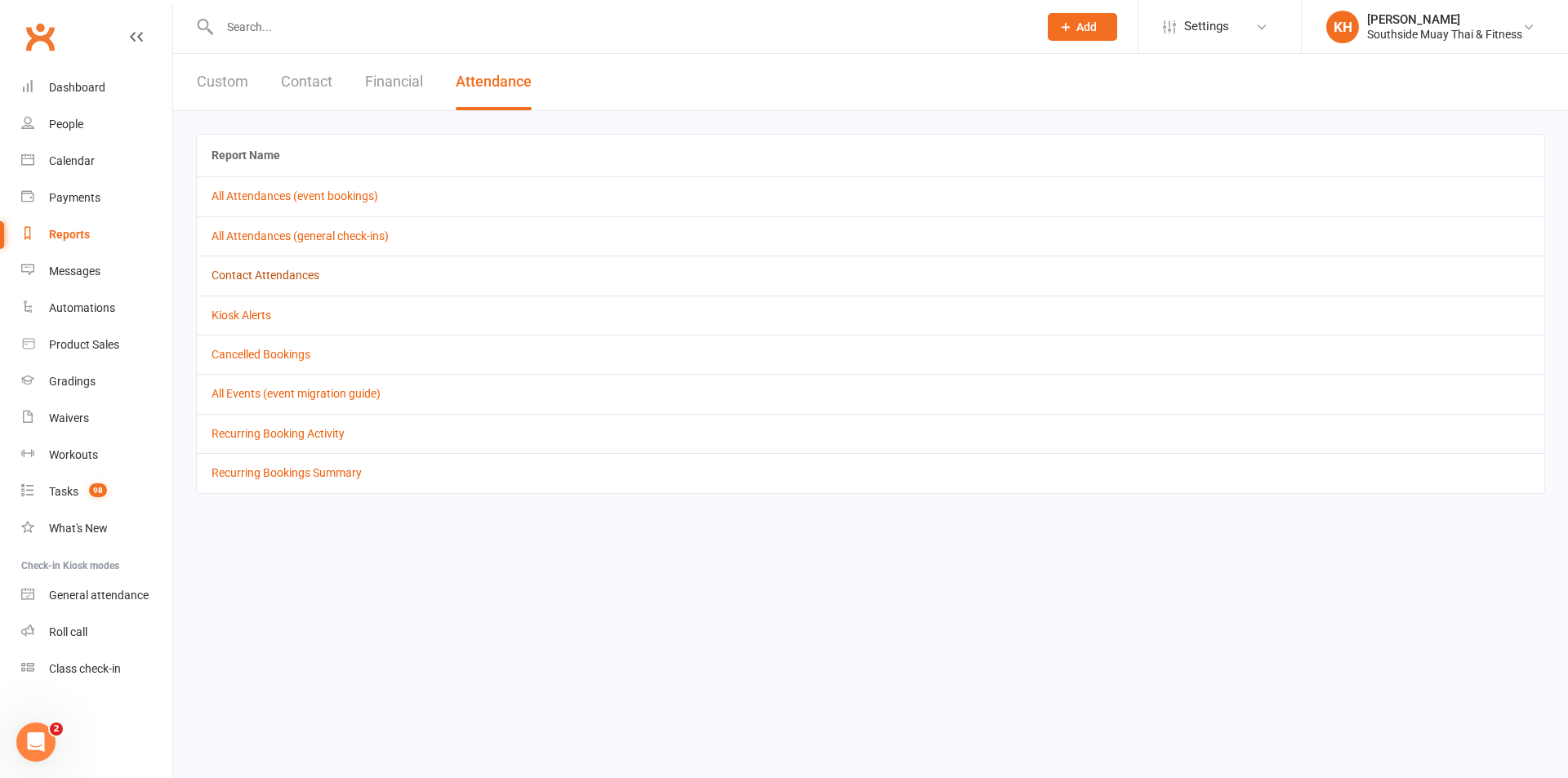
click at [253, 280] on link "Contact Attendances" at bounding box center [265, 275] width 108 height 13
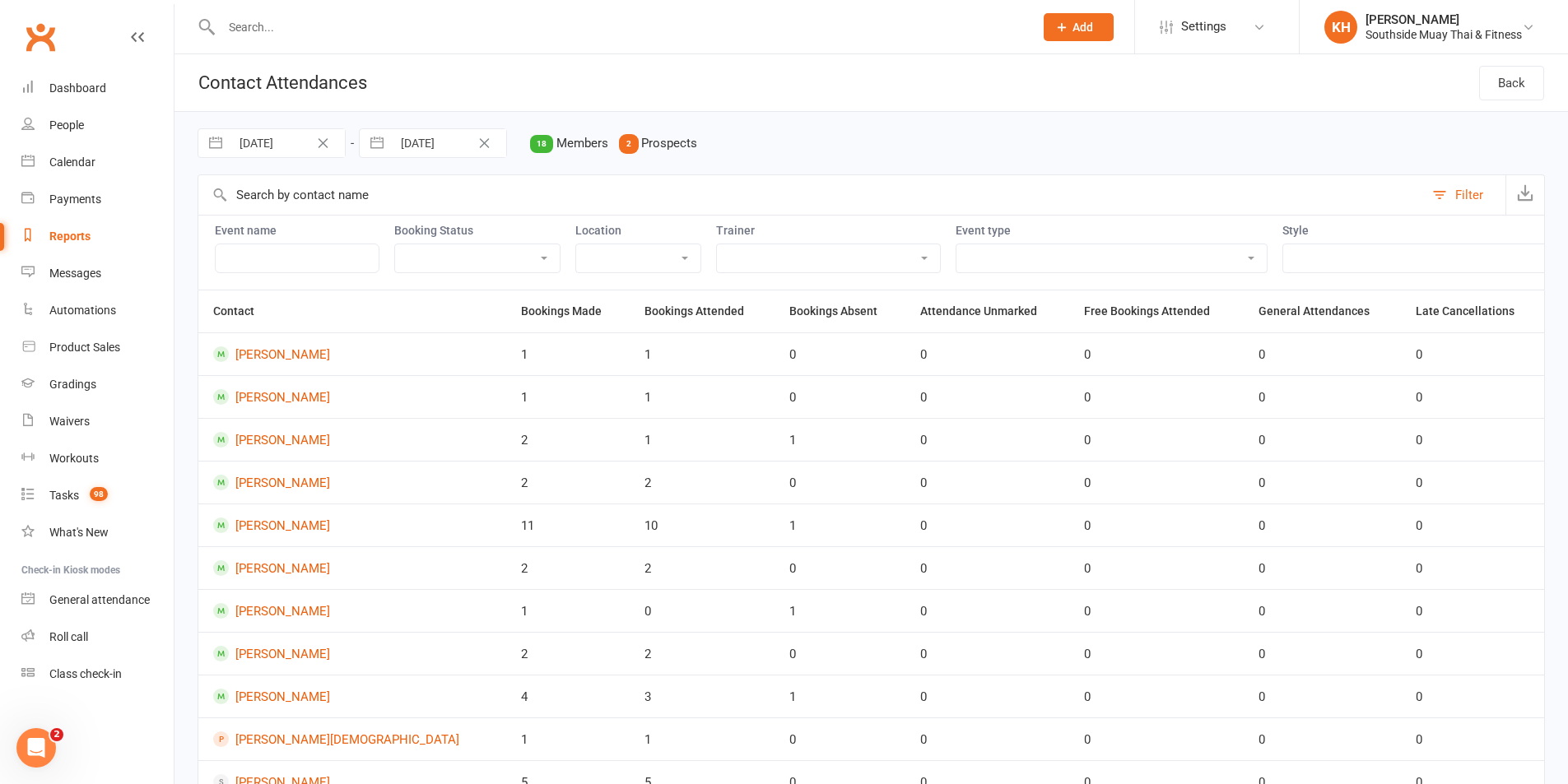
click at [522, 259] on select "Attended Absent Not absent Attendance not marked" at bounding box center [477, 258] width 165 height 28
drag, startPoint x: 399, startPoint y: 183, endPoint x: 394, endPoint y: 175, distance: 9.4
click at [399, 183] on input "text" at bounding box center [811, 195] width 1225 height 39
click at [380, 148] on button "button" at bounding box center [377, 143] width 30 height 28
click at [386, 202] on div "Move backward to switch to the previous month." at bounding box center [392, 212] width 32 height 27
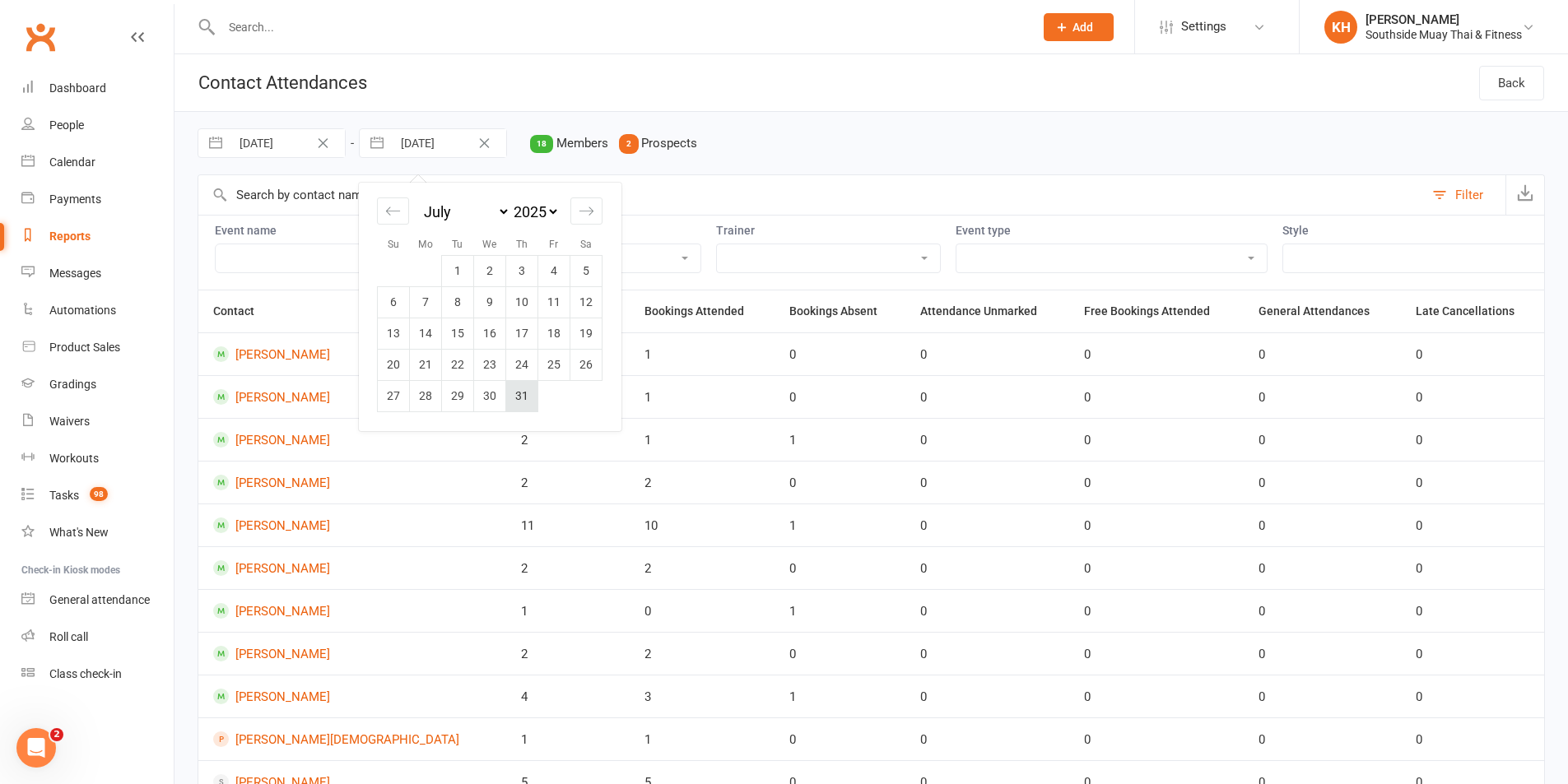
click at [518, 381] on td "31" at bounding box center [522, 396] width 32 height 32
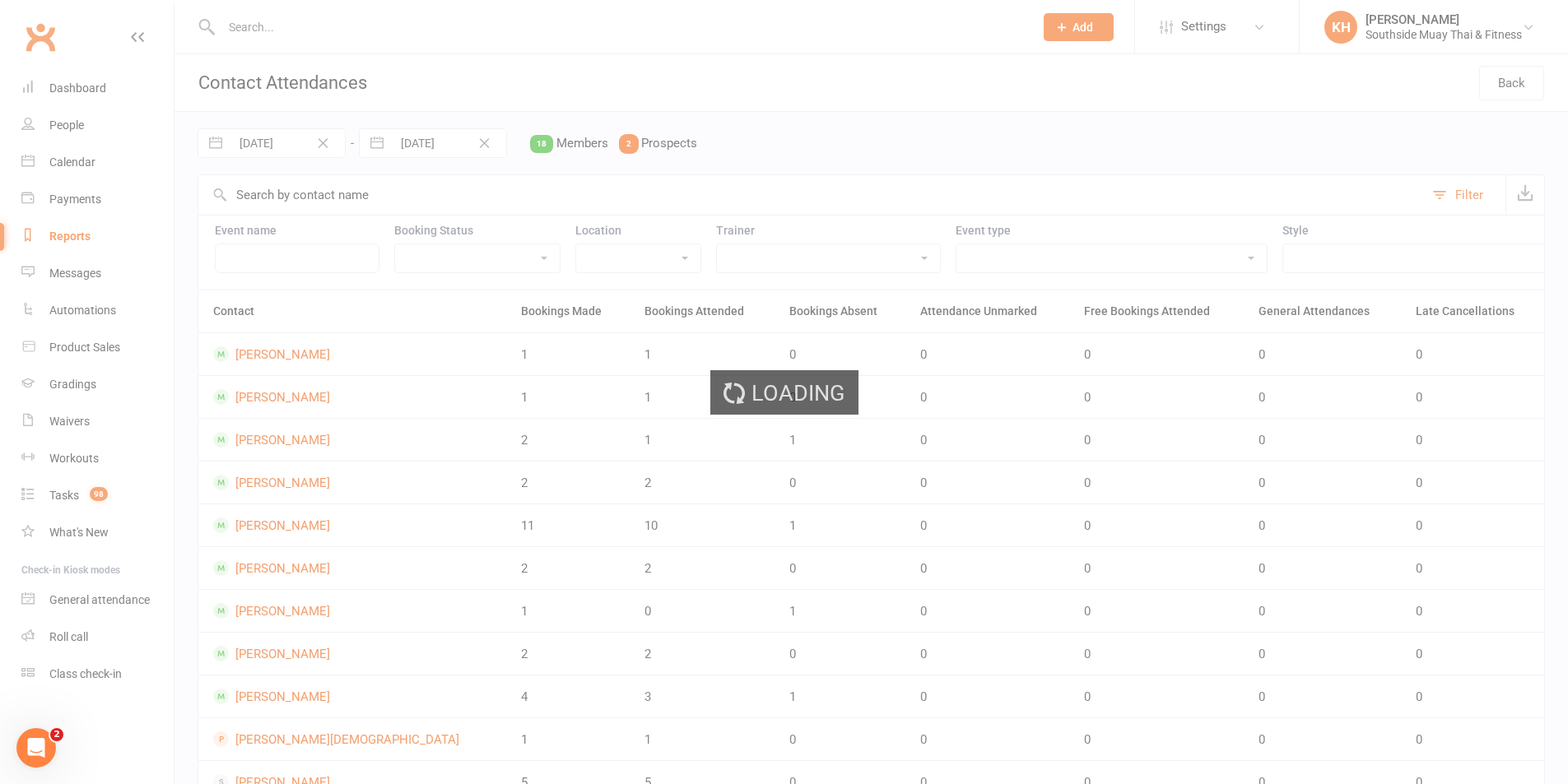
click at [223, 145] on div "Loading" at bounding box center [784, 392] width 1568 height 784
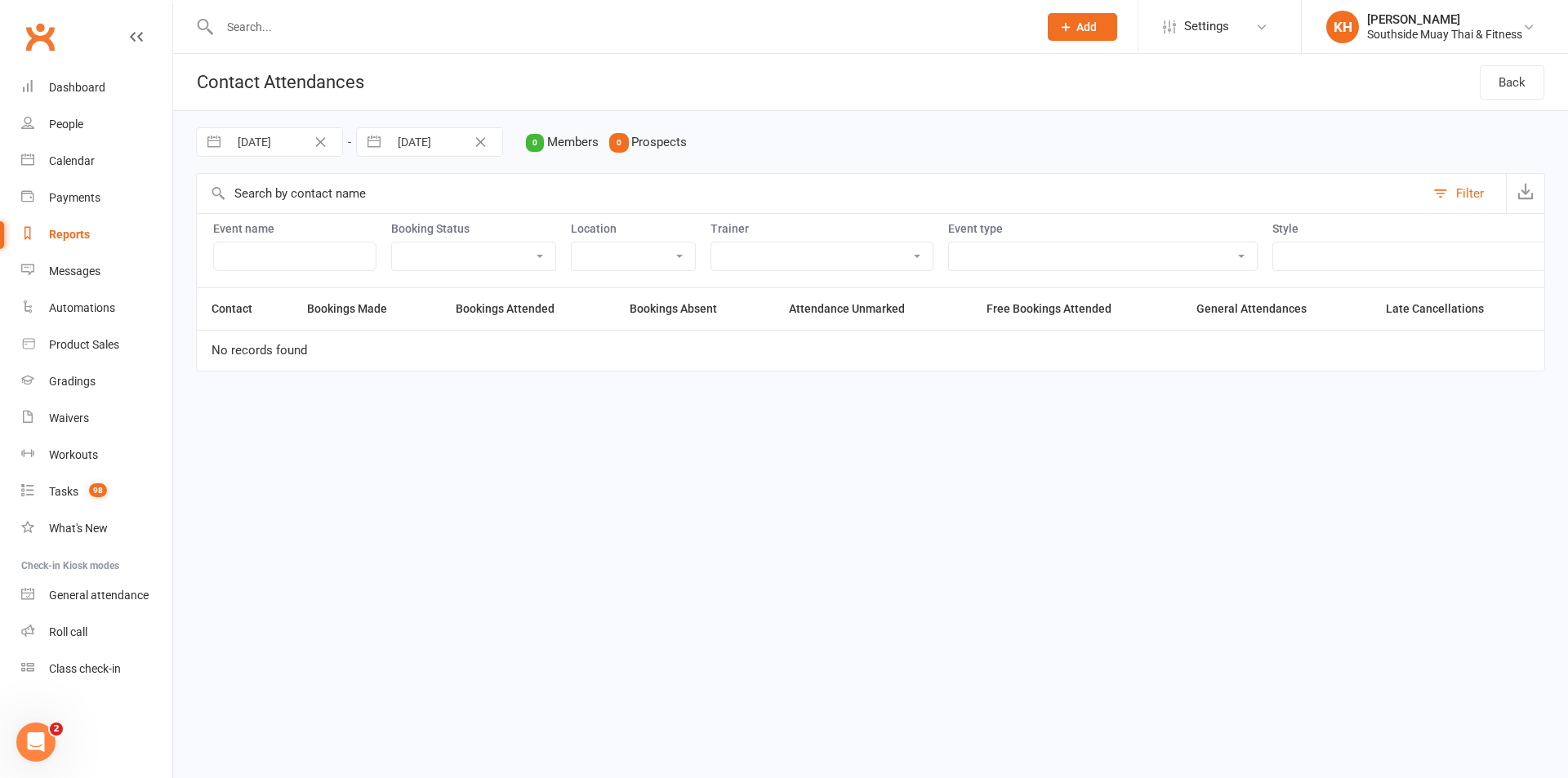
click at [213, 139] on button "button" at bounding box center [213, 142] width 30 height 28
click at [230, 207] on icon "Move backward to switch to the previous month." at bounding box center [230, 209] width 15 height 15
click at [304, 265] on td "1" at bounding box center [294, 269] width 31 height 31
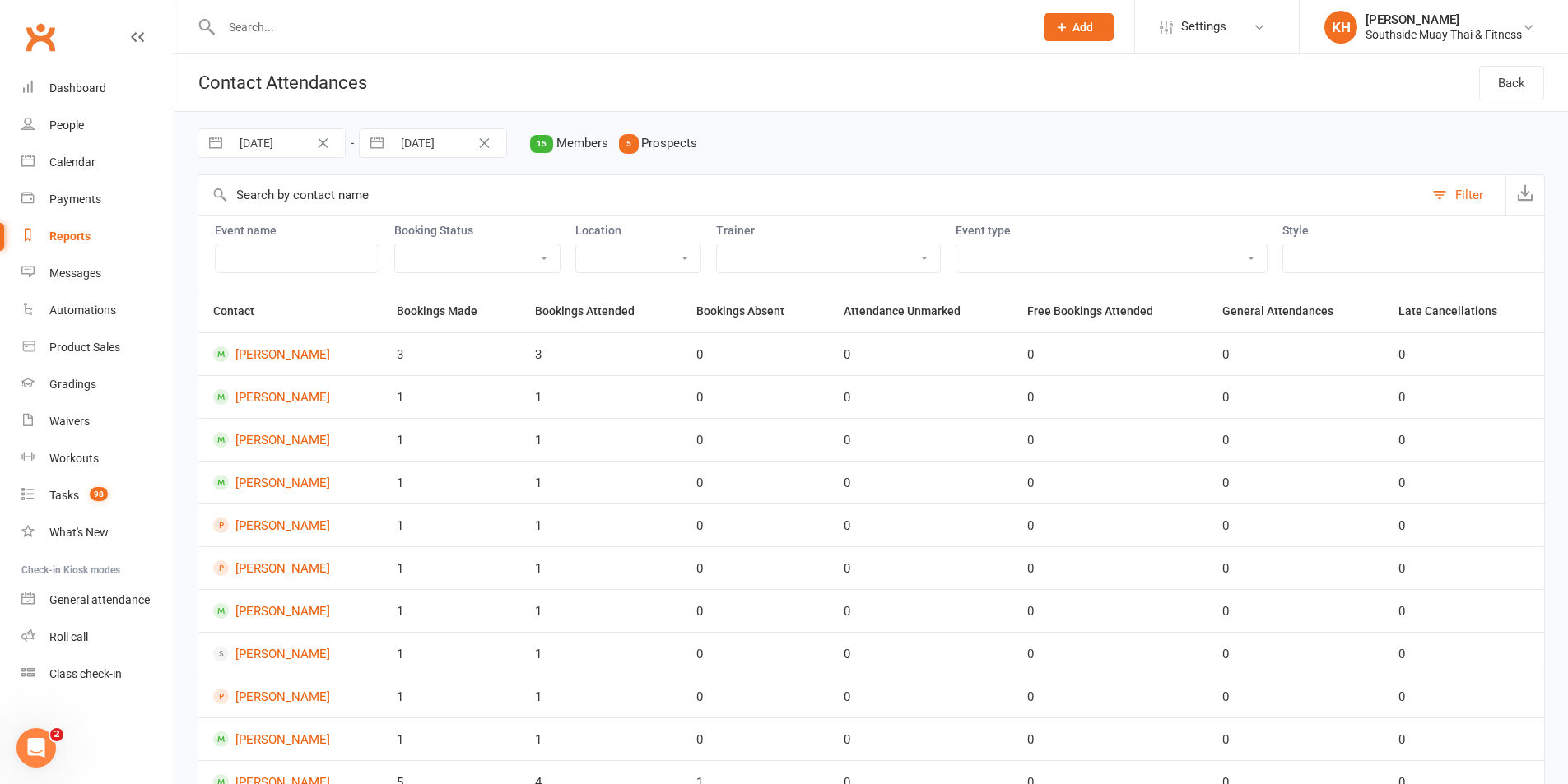
click at [458, 262] on select "Attended Absent Not absent Attendance not marked" at bounding box center [477, 258] width 165 height 28
click at [395, 244] on select "Attended Absent Not absent Attendance not marked" at bounding box center [477, 258] width 165 height 28
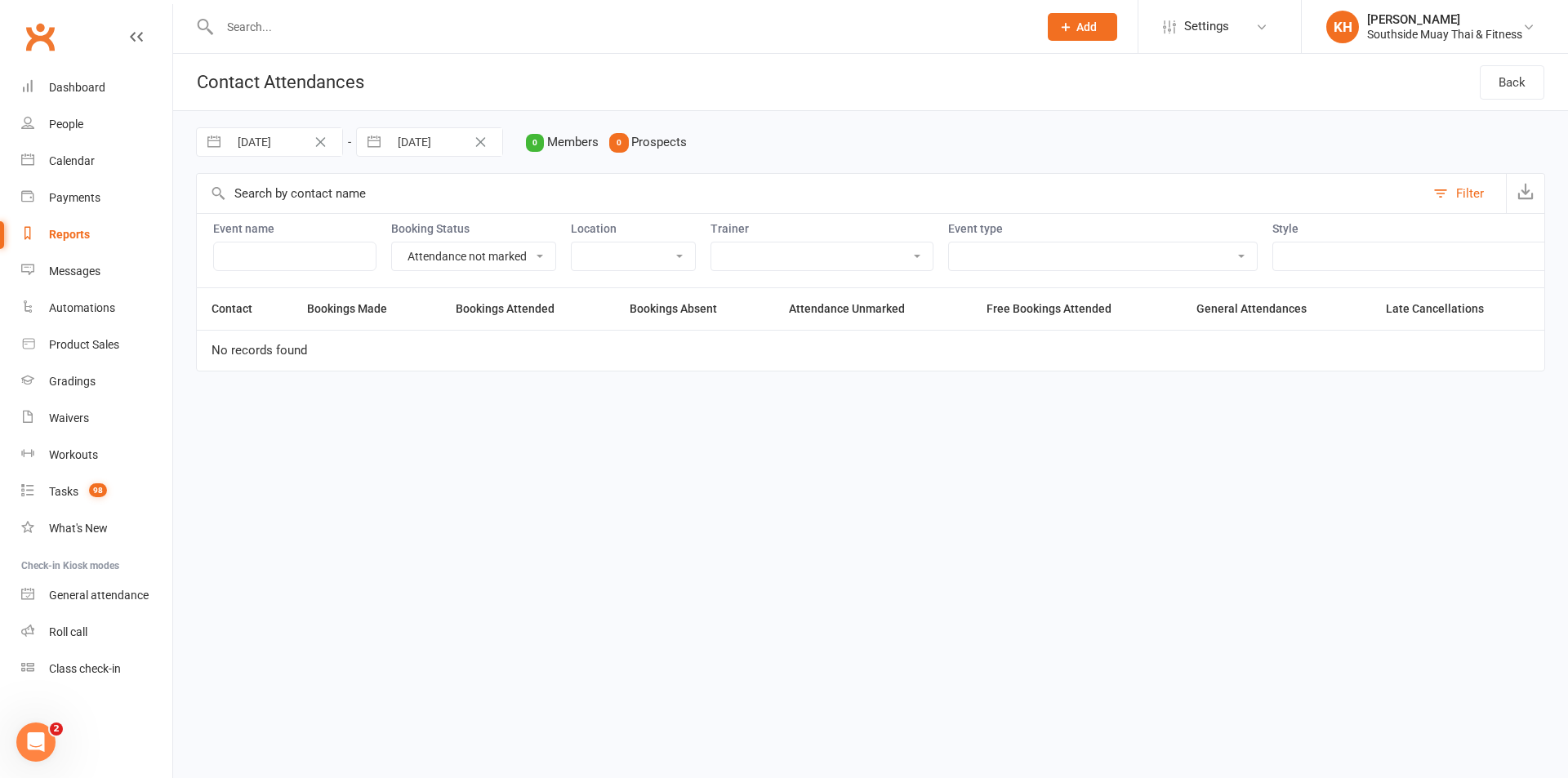
click at [69, 238] on div "Reports" at bounding box center [70, 234] width 41 height 13
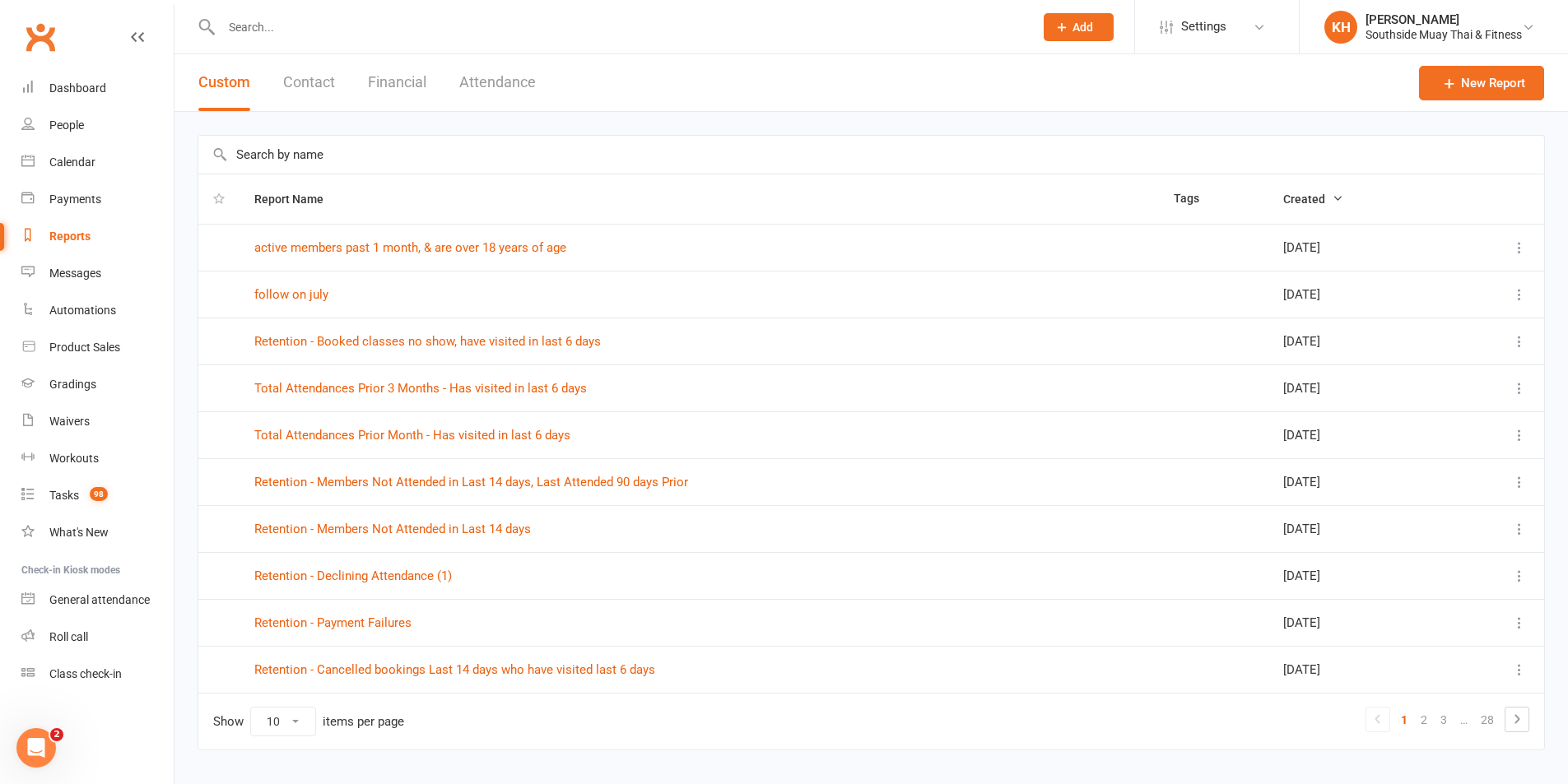
click at [420, 151] on input "text" at bounding box center [871, 154] width 1345 height 38
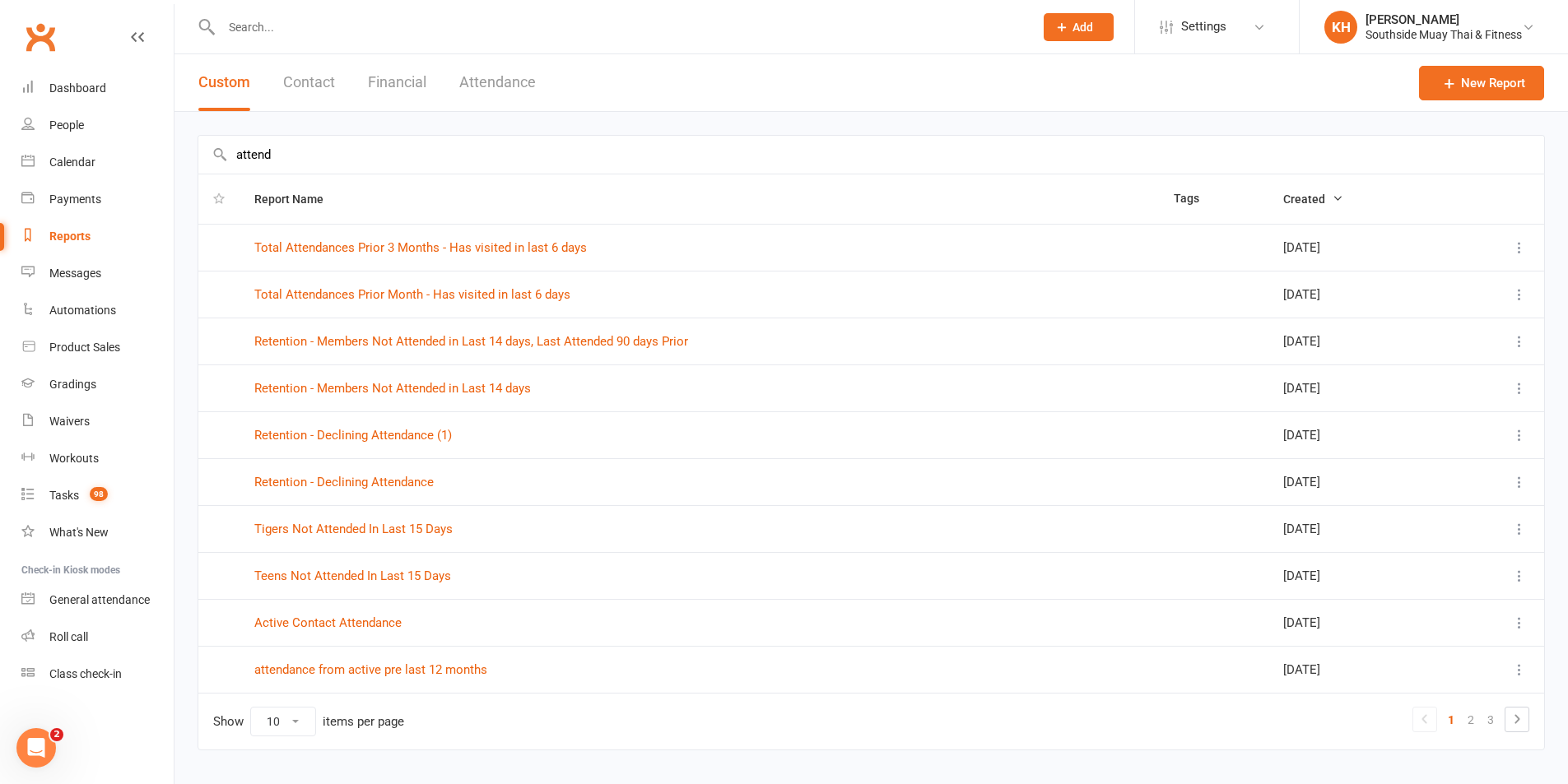
scroll to position [36, 0]
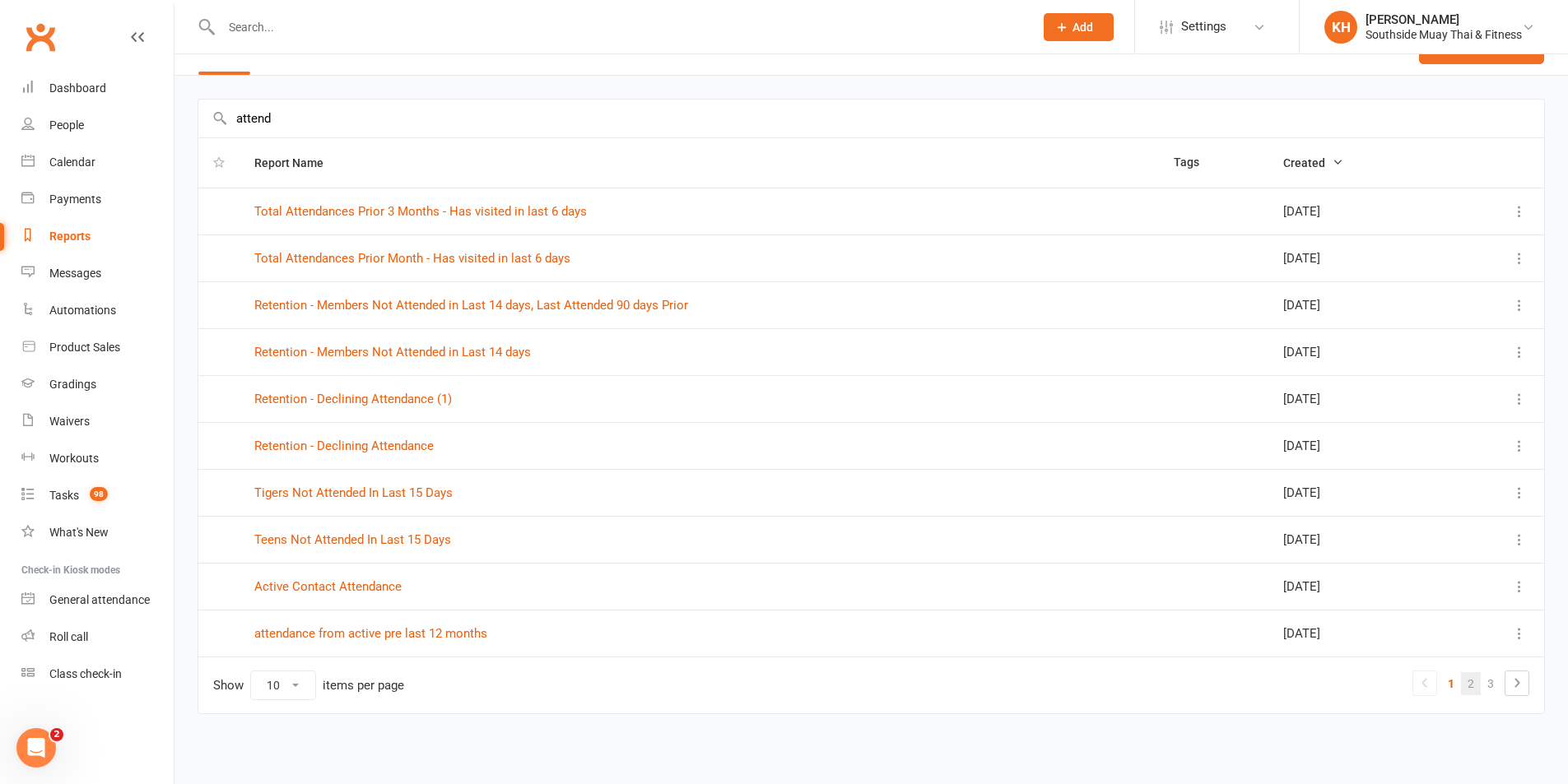
click at [1471, 685] on link "2" at bounding box center [1470, 684] width 20 height 23
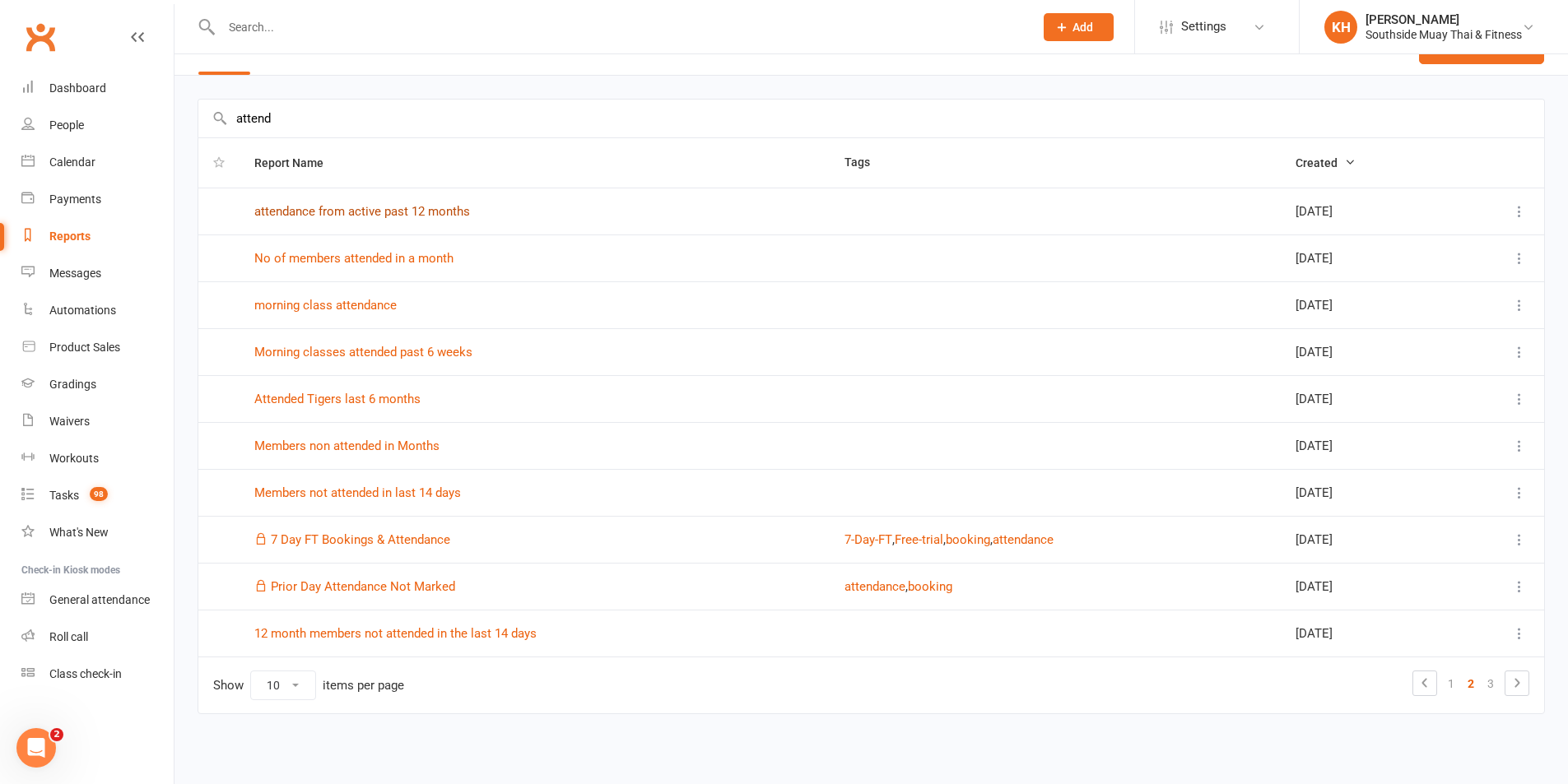
click at [439, 209] on link "attendance from active past 12 months" at bounding box center [362, 211] width 216 height 15
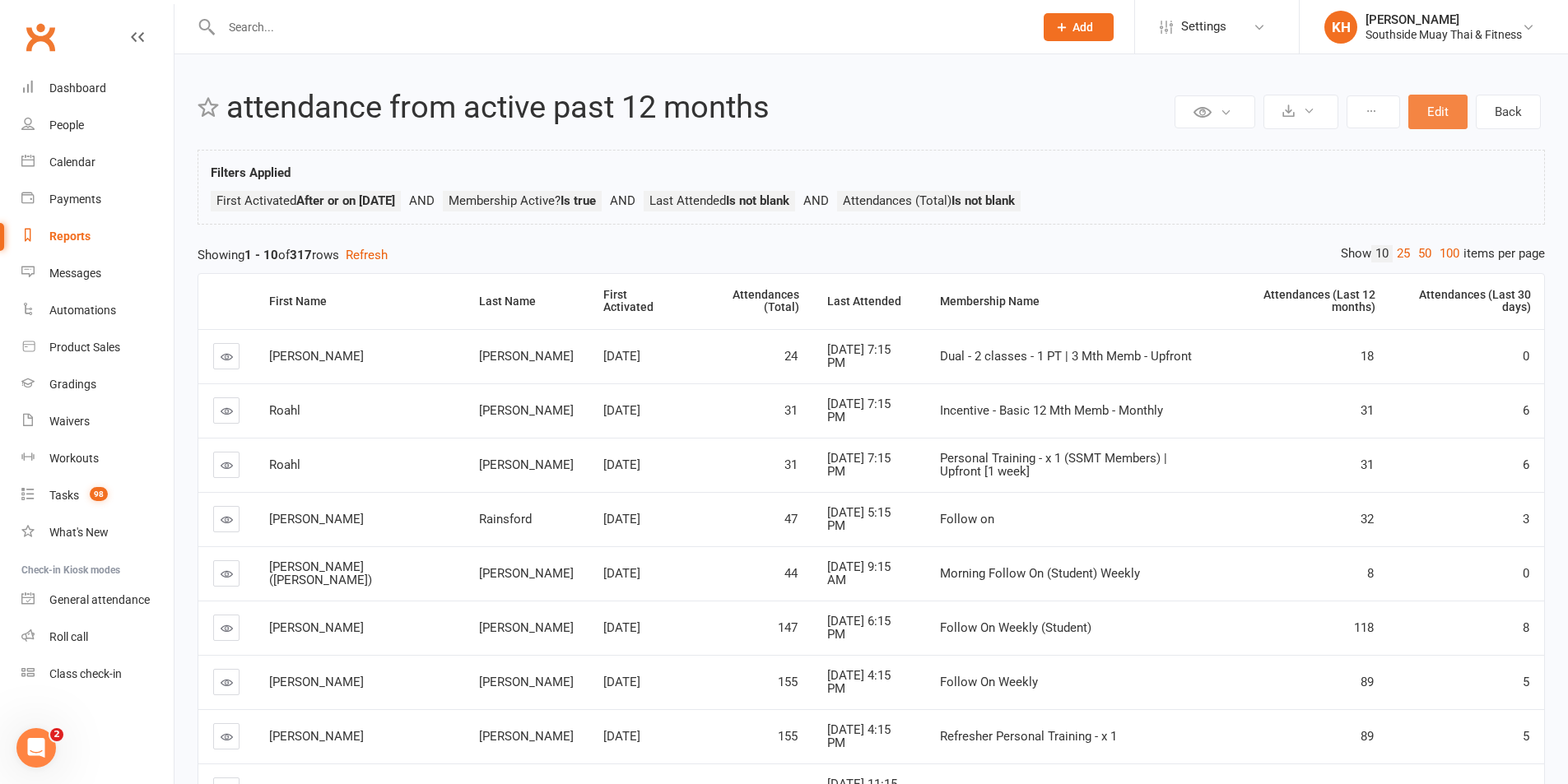
click at [1423, 114] on button "Edit" at bounding box center [1437, 111] width 59 height 34
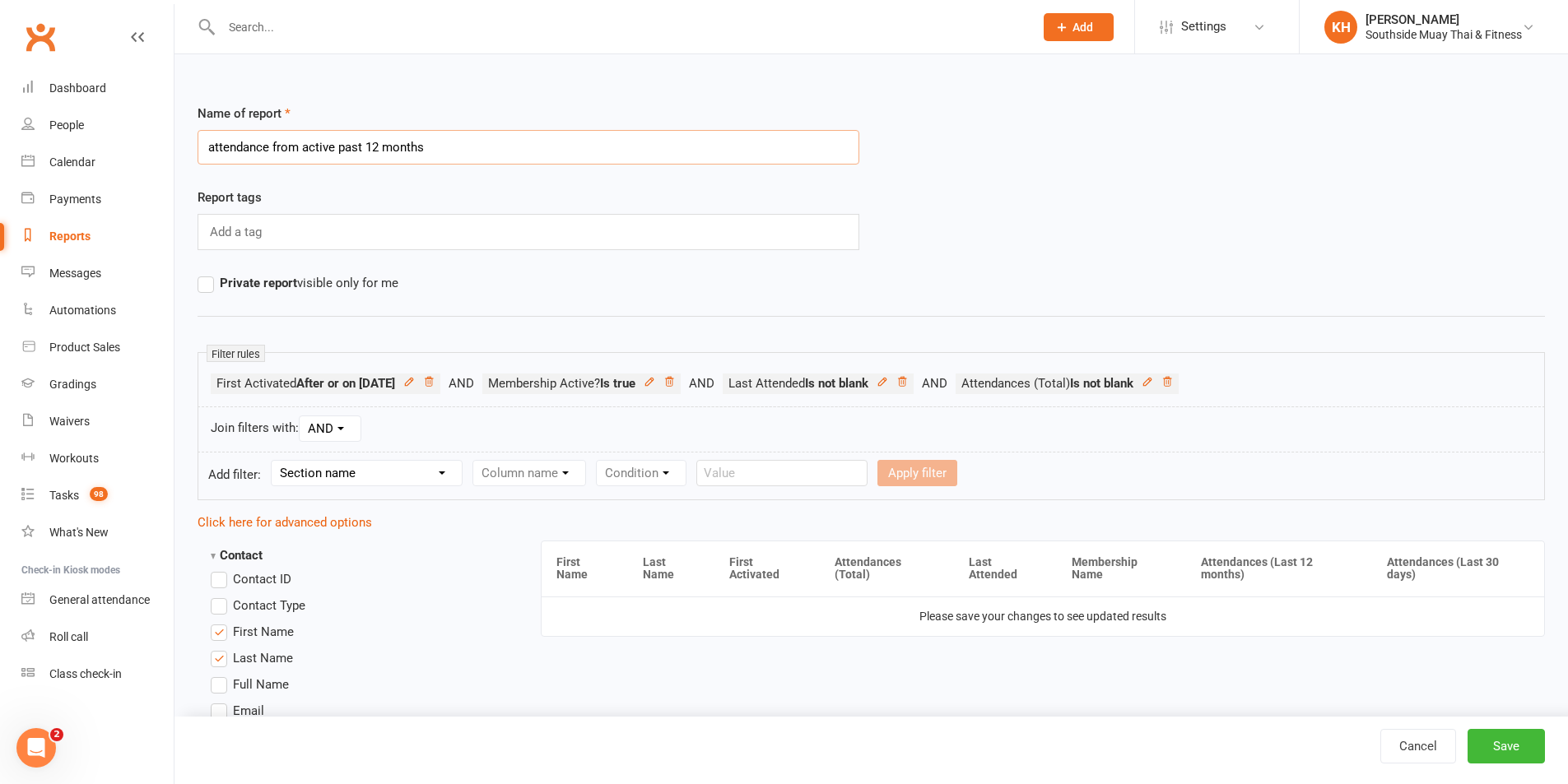
drag, startPoint x: 515, startPoint y: 143, endPoint x: 188, endPoint y: 156, distance: 327.3
click at [188, 156] on div "Name of report attendance from active past 12 months" at bounding box center [528, 146] width 686 height 84
click at [273, 145] on input "non attendace July 25" at bounding box center [529, 147] width 661 height 34
click at [365, 476] on select "Section name Contact Attendance Aggregate Payment Booking Waitlist Attendees Ca…" at bounding box center [367, 473] width 190 height 25
click at [274, 461] on select "Section name Contact Attendance Aggregate Payment Booking Waitlist Attendees Ca…" at bounding box center [367, 473] width 190 height 25
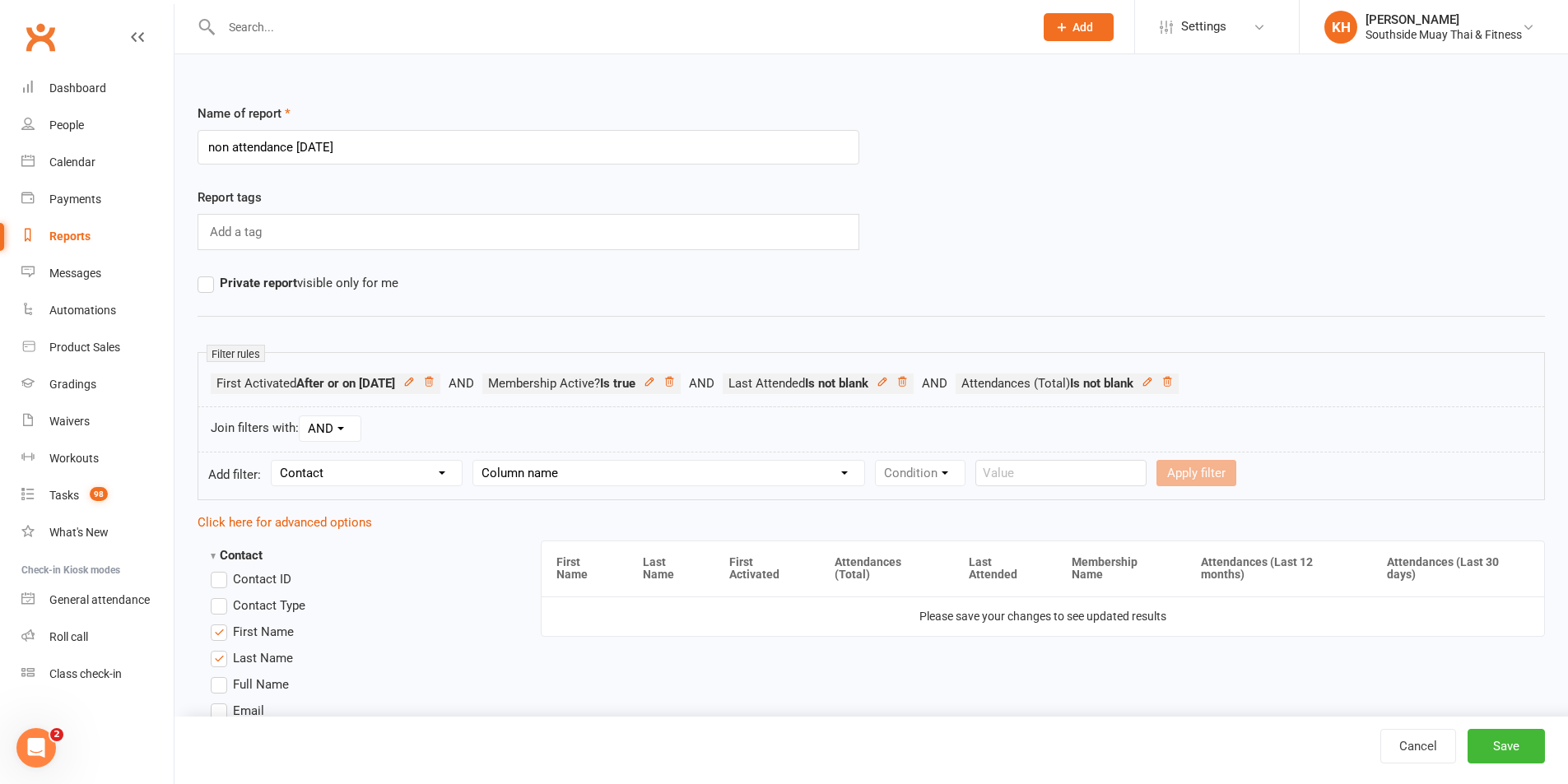
click at [536, 464] on select "Column name Contact Type First Name Last Name Full Name Email Phone Number Addr…" at bounding box center [668, 473] width 391 height 25
click at [421, 471] on select "Section name Contact Attendance Aggregate Payment Booking Waitlist Attendees Ca…" at bounding box center [367, 473] width 190 height 25
drag, startPoint x: 421, startPoint y: 471, endPoint x: 471, endPoint y: 465, distance: 50.4
click at [421, 471] on select "Section name Contact Attendance Aggregate Payment Booking Waitlist Attendees Ca…" at bounding box center [367, 473] width 190 height 25
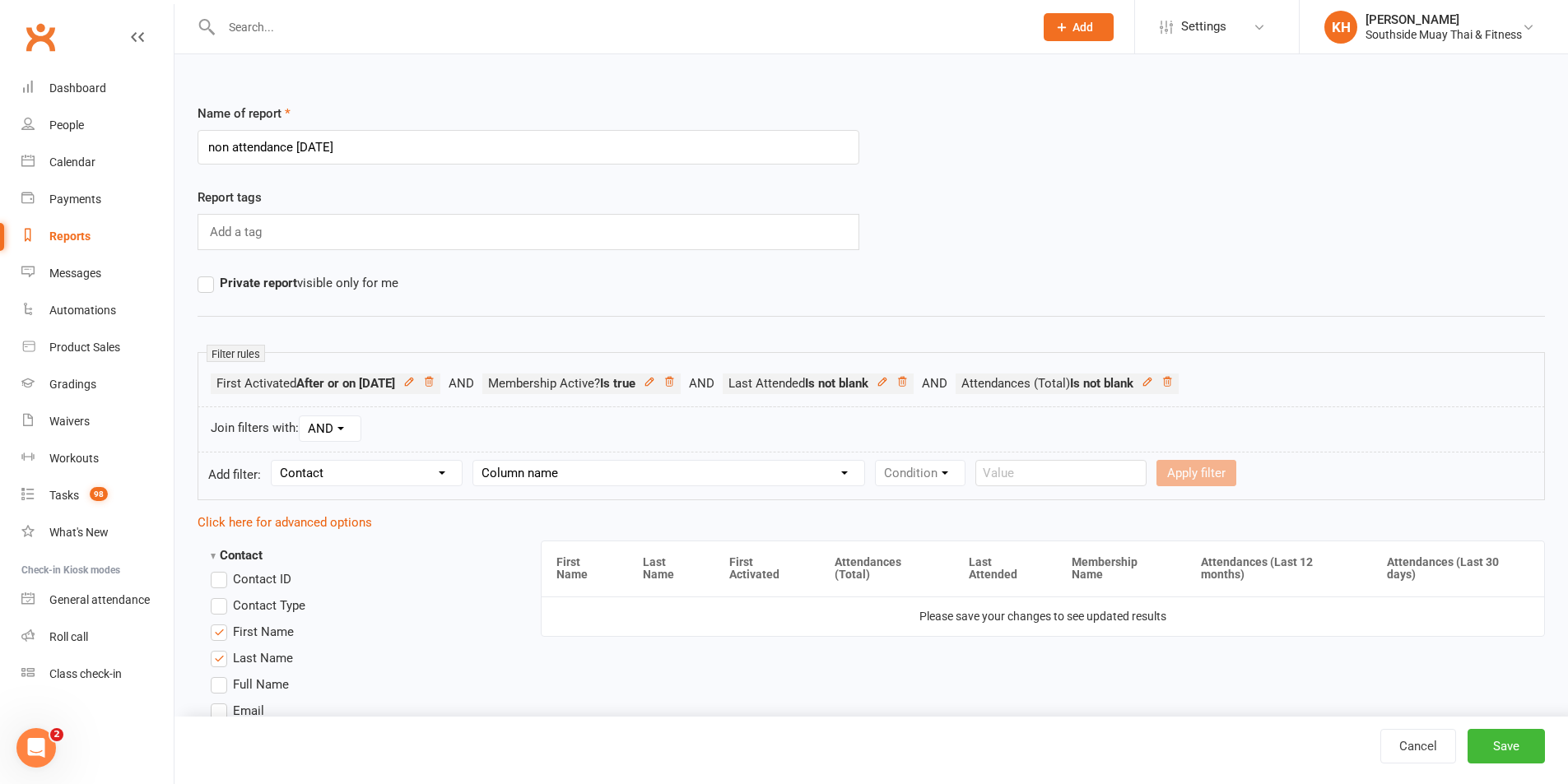
click at [508, 481] on select "Column name Contact Type First Name Last Name Full Name Email Phone Number Addr…" at bounding box center [668, 473] width 391 height 25
click at [476, 461] on select "Column name Contact Type First Name Last Name Full Name Email Phone Number Addr…" at bounding box center [668, 473] width 391 height 25
click at [902, 470] on select "Condition Equals Does not equal Contains Does not contain Is blank or does not …" at bounding box center [970, 473] width 189 height 25
drag, startPoint x: 902, startPoint y: 471, endPoint x: 831, endPoint y: 474, distance: 71.1
click at [902, 471] on select "Condition Equals Does not equal Contains Does not contain Is blank or does not …" at bounding box center [970, 473] width 189 height 25
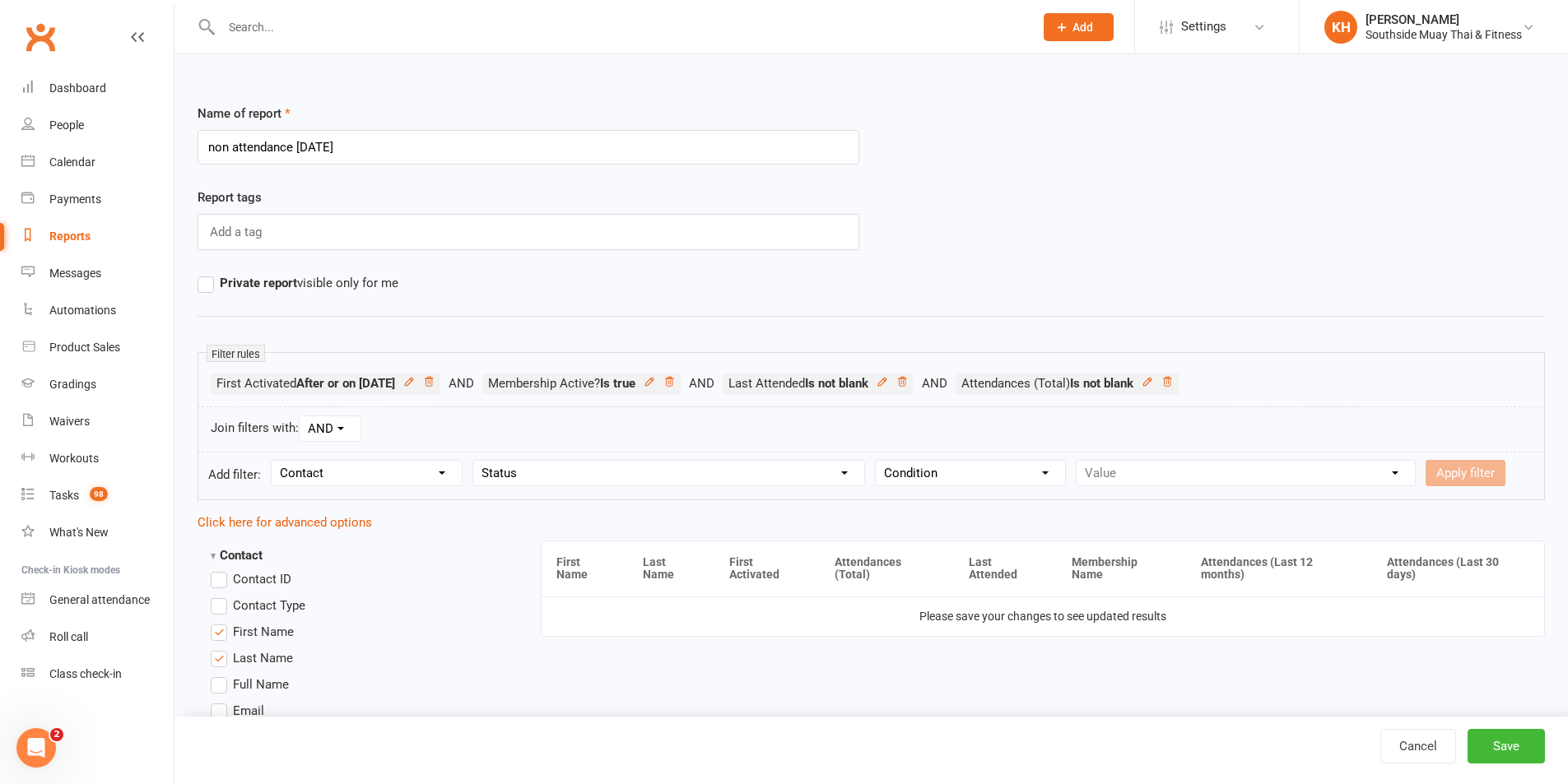
click at [612, 456] on form "Add filter: Section name Contact Attendance Aggregate Payment Booking Waitlist …" at bounding box center [871, 476] width 1347 height 49
click at [605, 468] on select "Column name Contact Type First Name Last Name Full Name Email Phone Number Addr…" at bounding box center [668, 473] width 391 height 25
click at [933, 478] on select "Condition Equals Does not equal Contains Does not contain Is blank or does not …" at bounding box center [970, 473] width 189 height 25
click at [878, 461] on select "Condition Equals Does not equal Contains Does not contain Is blank or does not …" at bounding box center [970, 473] width 189 height 25
click at [1158, 463] on select "Value Prospect: Initial Contact Prospect: 28 Day LBE - Contact Needed Prospect:…" at bounding box center [1245, 473] width 338 height 25
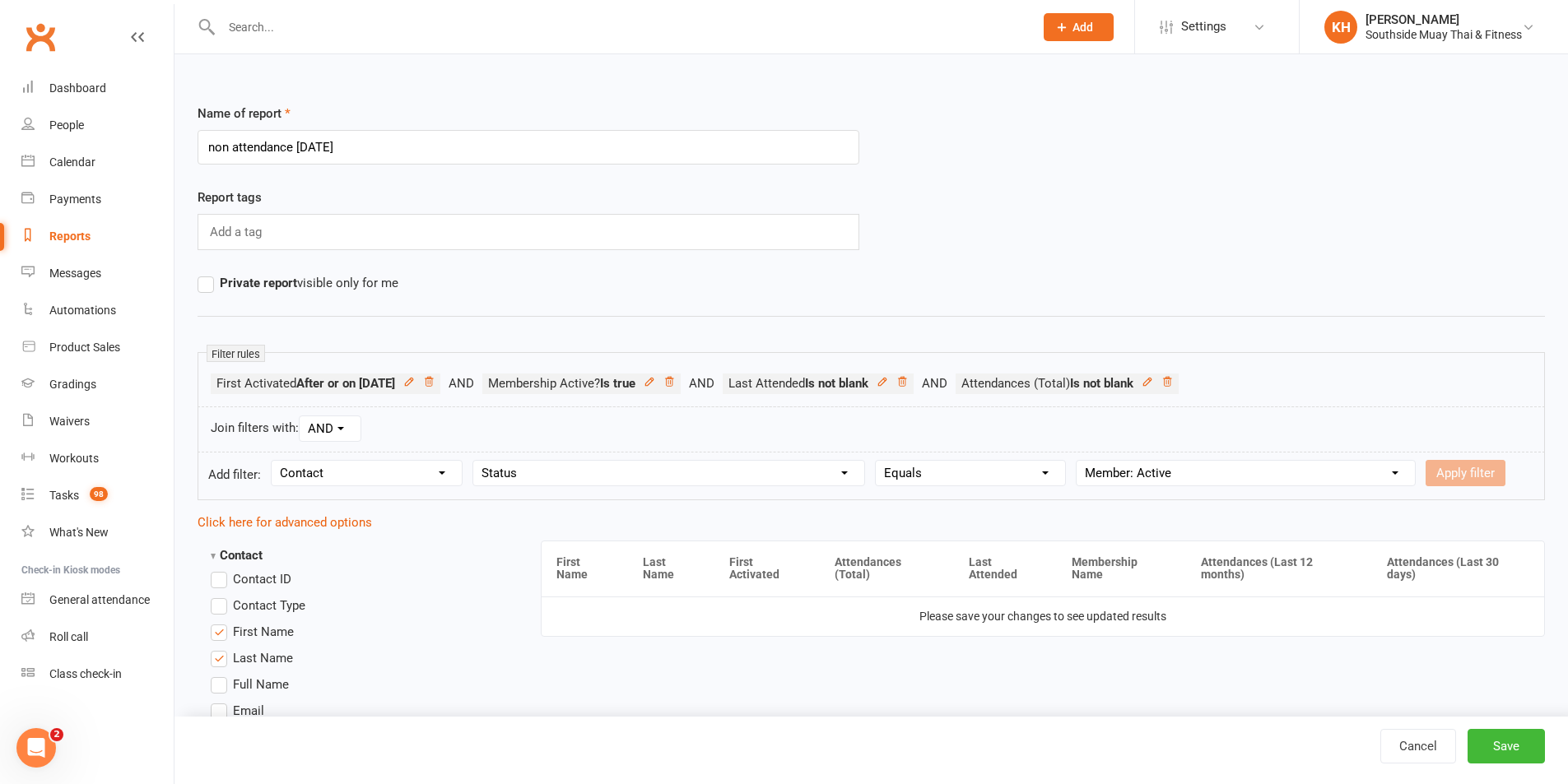
click at [1077, 461] on select "Value Prospect: Initial Contact Prospect: 28 Day LBE - Contact Needed Prospect:…" at bounding box center [1245, 473] width 338 height 25
click at [1465, 477] on button "Apply filter" at bounding box center [1465, 473] width 80 height 27
click at [434, 380] on icon at bounding box center [428, 381] width 11 height 11
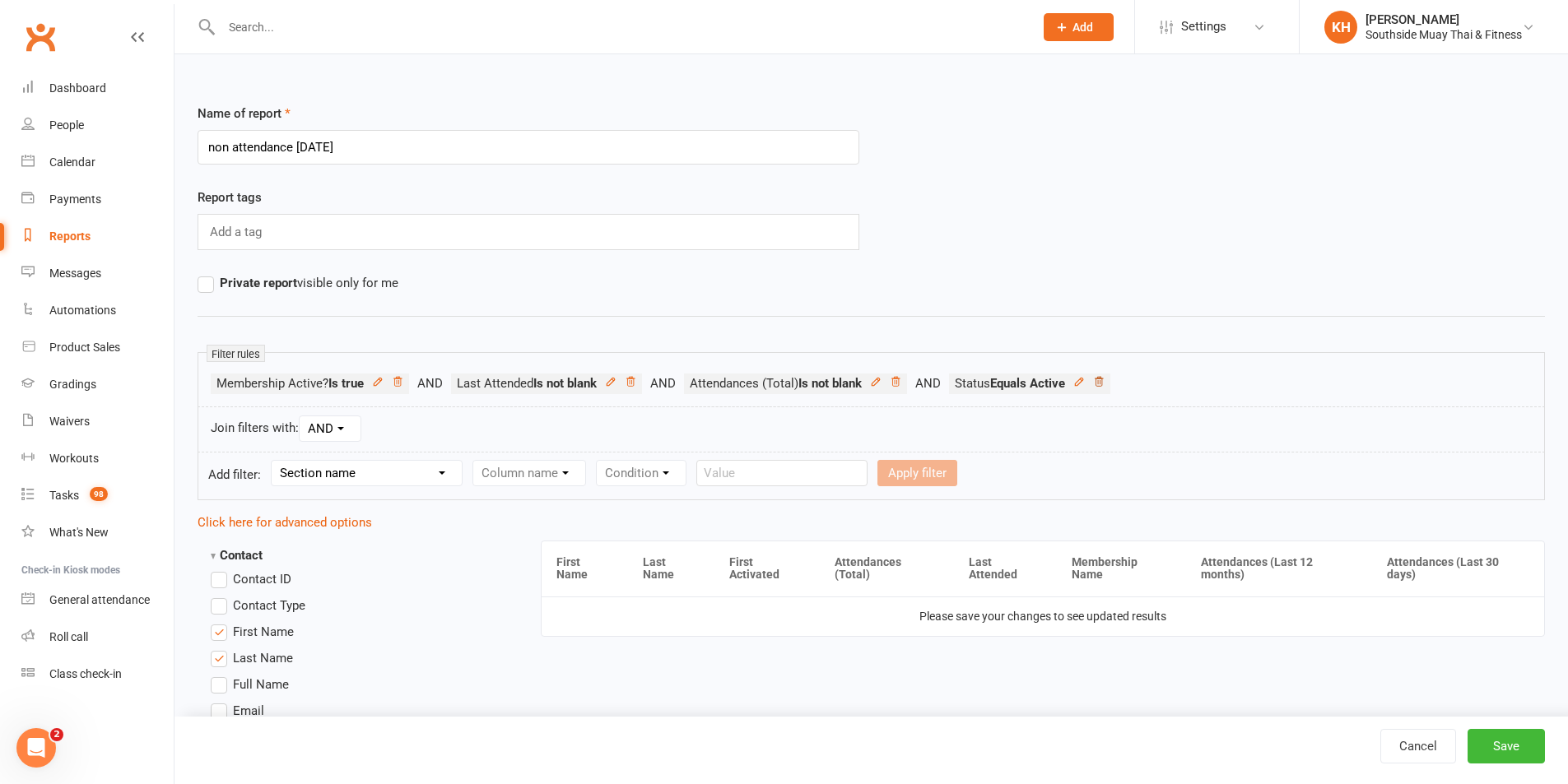
click at [1104, 383] on icon at bounding box center [1098, 381] width 11 height 11
click at [340, 478] on select "Section name Contact Attendance Aggregate Payment Booking Waitlist Attendees Ca…" at bounding box center [367, 473] width 190 height 25
click at [274, 461] on select "Section name Contact Attendance Aggregate Payment Booking Waitlist Attendees Ca…" at bounding box center [367, 473] width 190 height 25
click at [582, 475] on select "Column name Attendance Last Marked Attendance First Marked Last Attended First …" at bounding box center [616, 473] width 286 height 25
click at [476, 461] on select "Column name Attendance Last Marked Attendance First Marked Last Attended First …" at bounding box center [616, 473] width 286 height 25
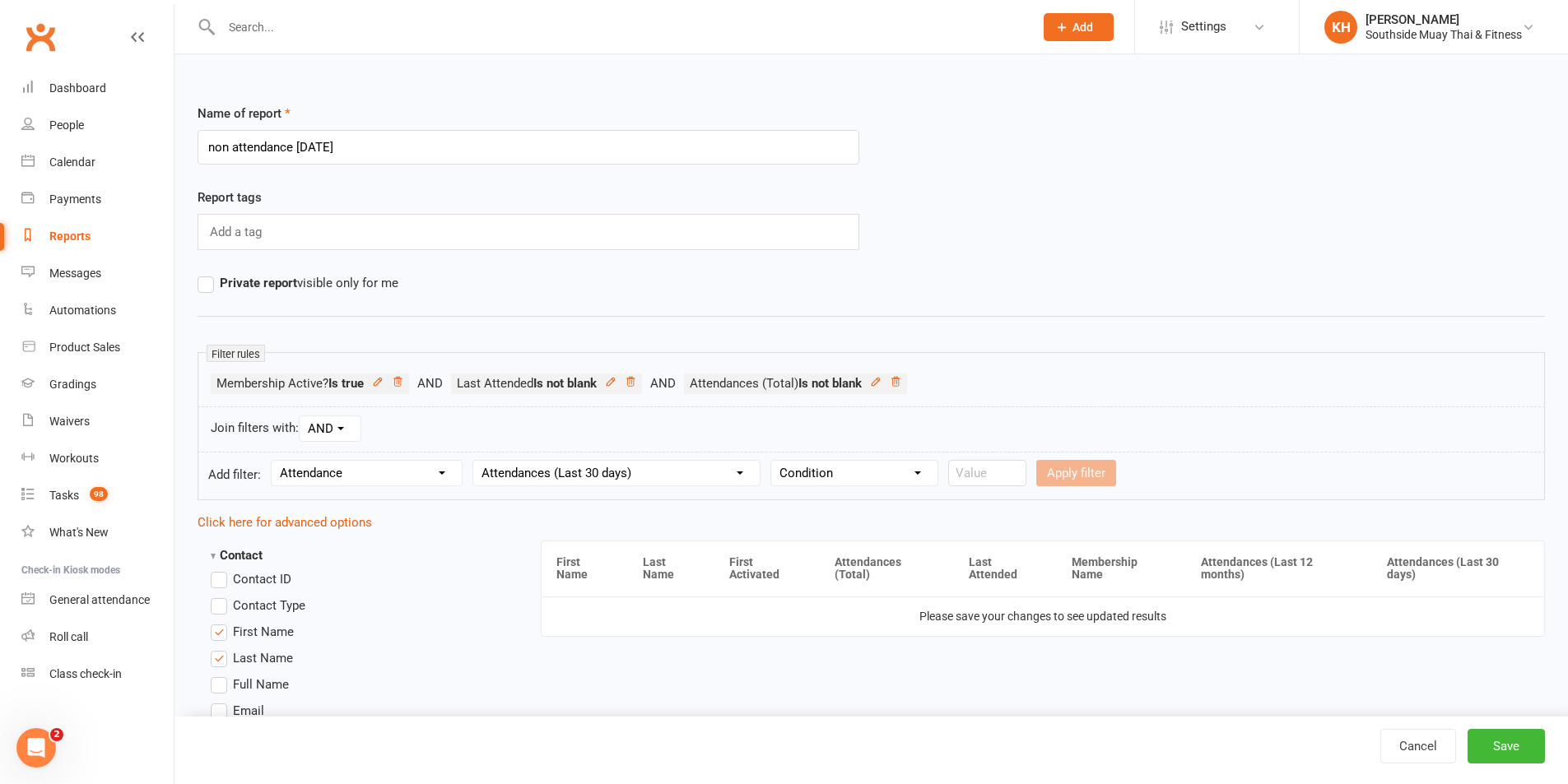
click at [618, 472] on select "Column name Attendance Last Marked Attendance First Marked Last Attended First …" at bounding box center [616, 473] width 286 height 25
click at [476, 461] on select "Column name Attendance Last Marked Attendance First Marked Last Attended First …" at bounding box center [616, 473] width 286 height 25
click at [825, 477] on select "Condition Is Is not Before After Before or on After or on Is blank Is not blank" at bounding box center [854, 473] width 166 height 25
click at [772, 461] on select "Condition Is Is not Before After Before or on After or on Is blank Is not blank" at bounding box center [823, 473] width 104 height 25
click at [995, 479] on input "text" at bounding box center [1050, 473] width 171 height 27
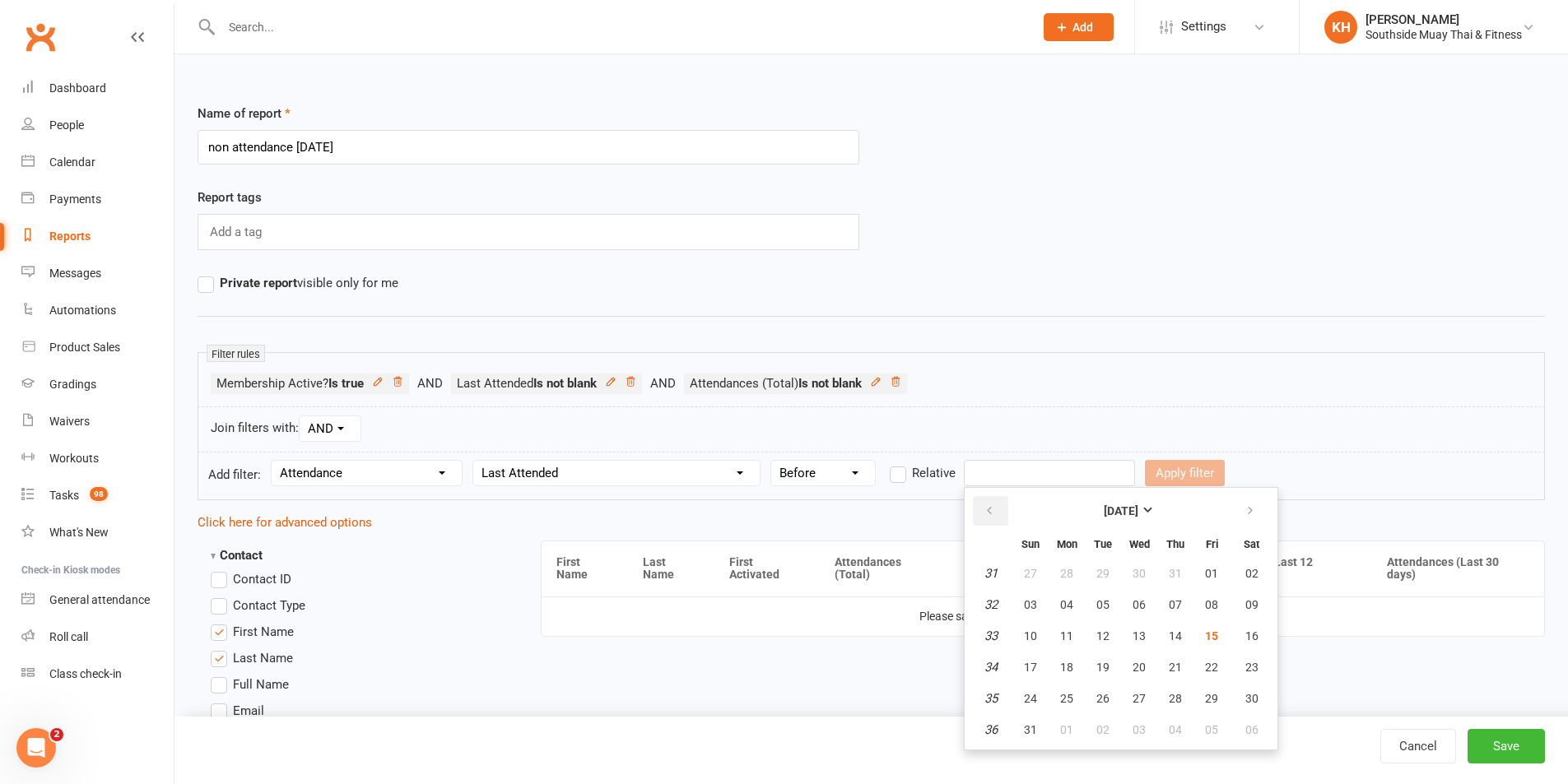
click at [981, 510] on button "button" at bounding box center [990, 511] width 35 height 30
click at [1096, 568] on span "01" at bounding box center [1102, 573] width 13 height 13
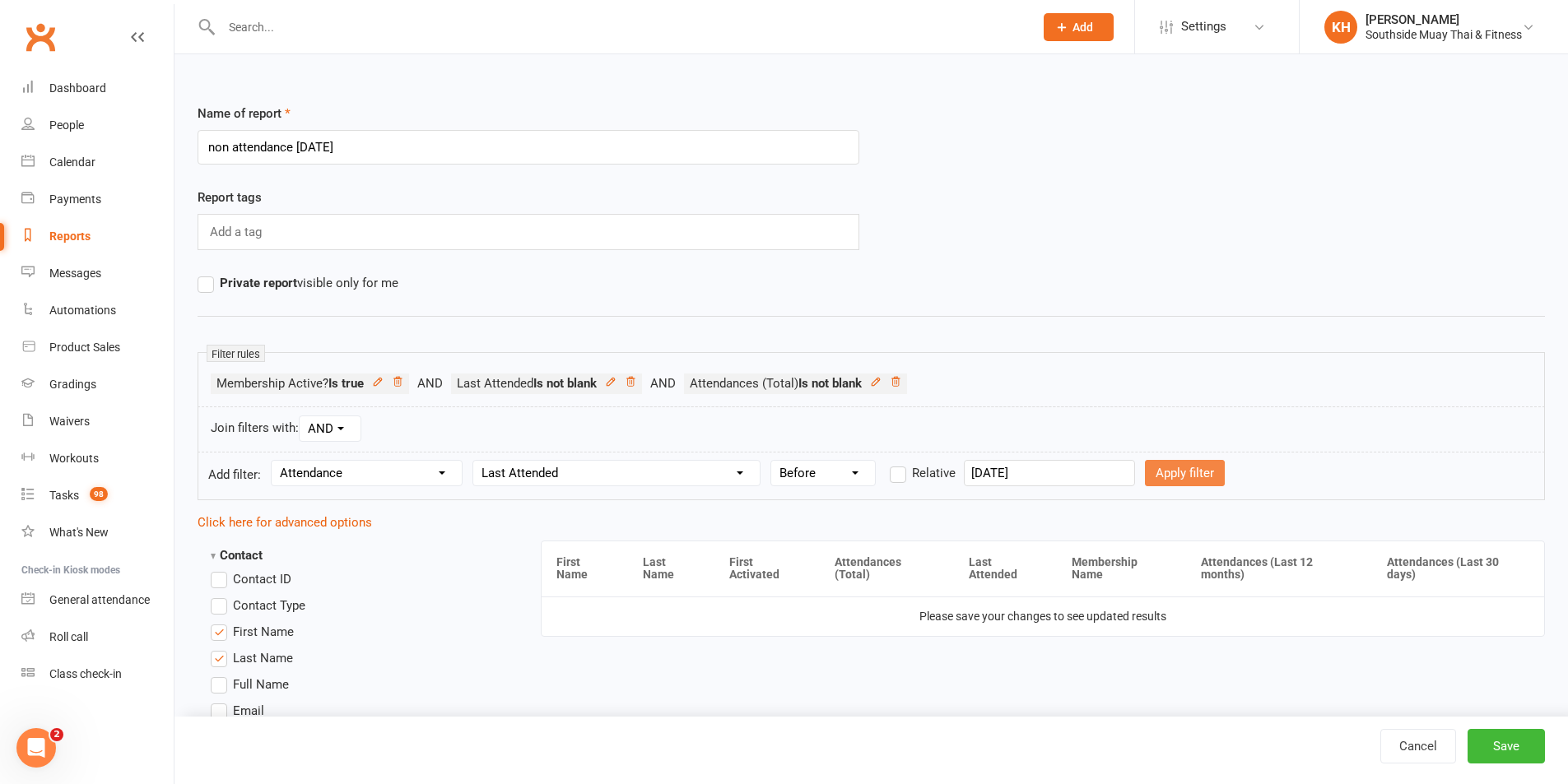
click at [1158, 477] on button "Apply filter" at bounding box center [1184, 473] width 80 height 27
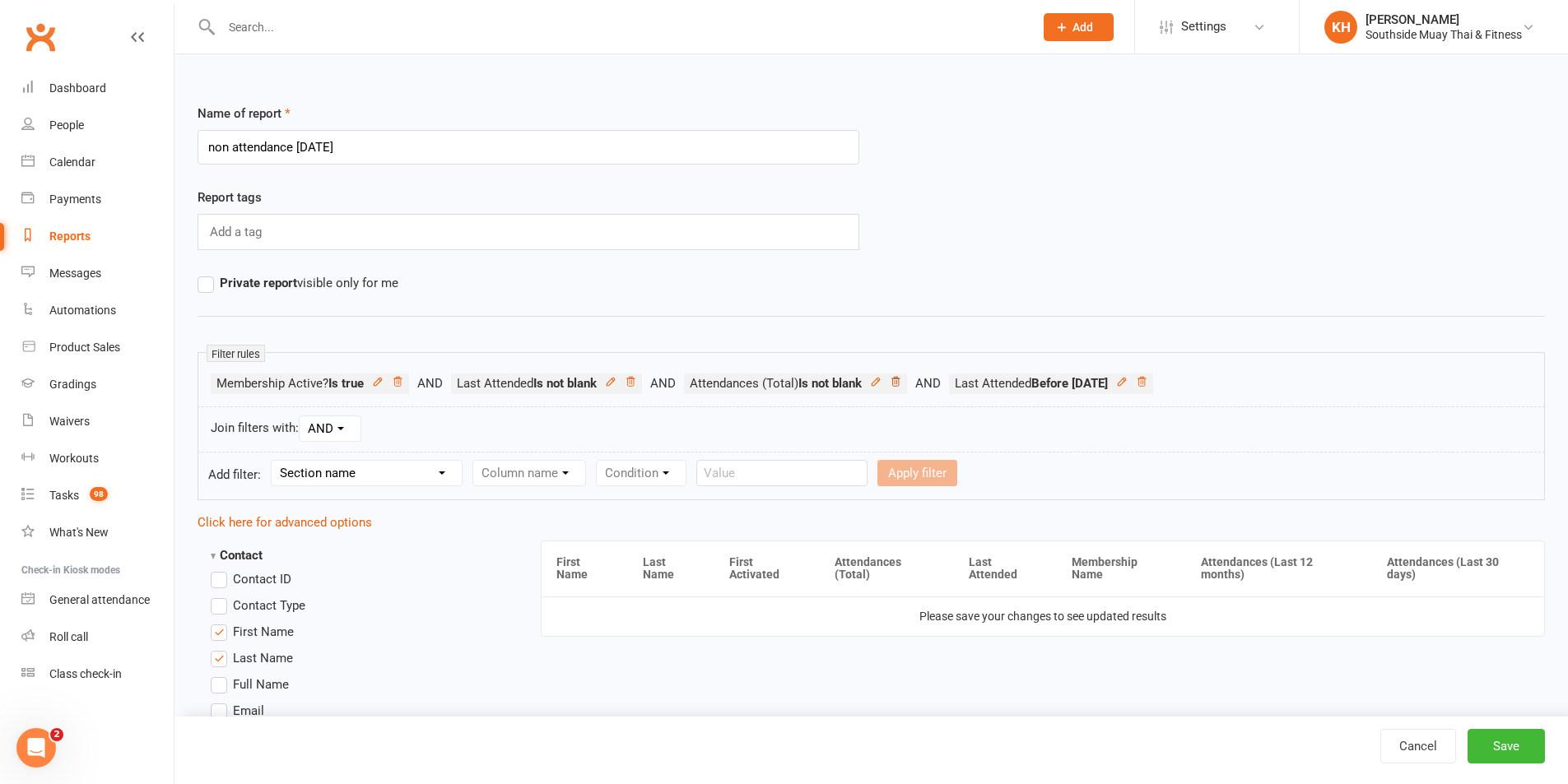
click at [901, 384] on icon at bounding box center [895, 381] width 11 height 11
click at [636, 384] on icon at bounding box center [630, 381] width 11 height 11
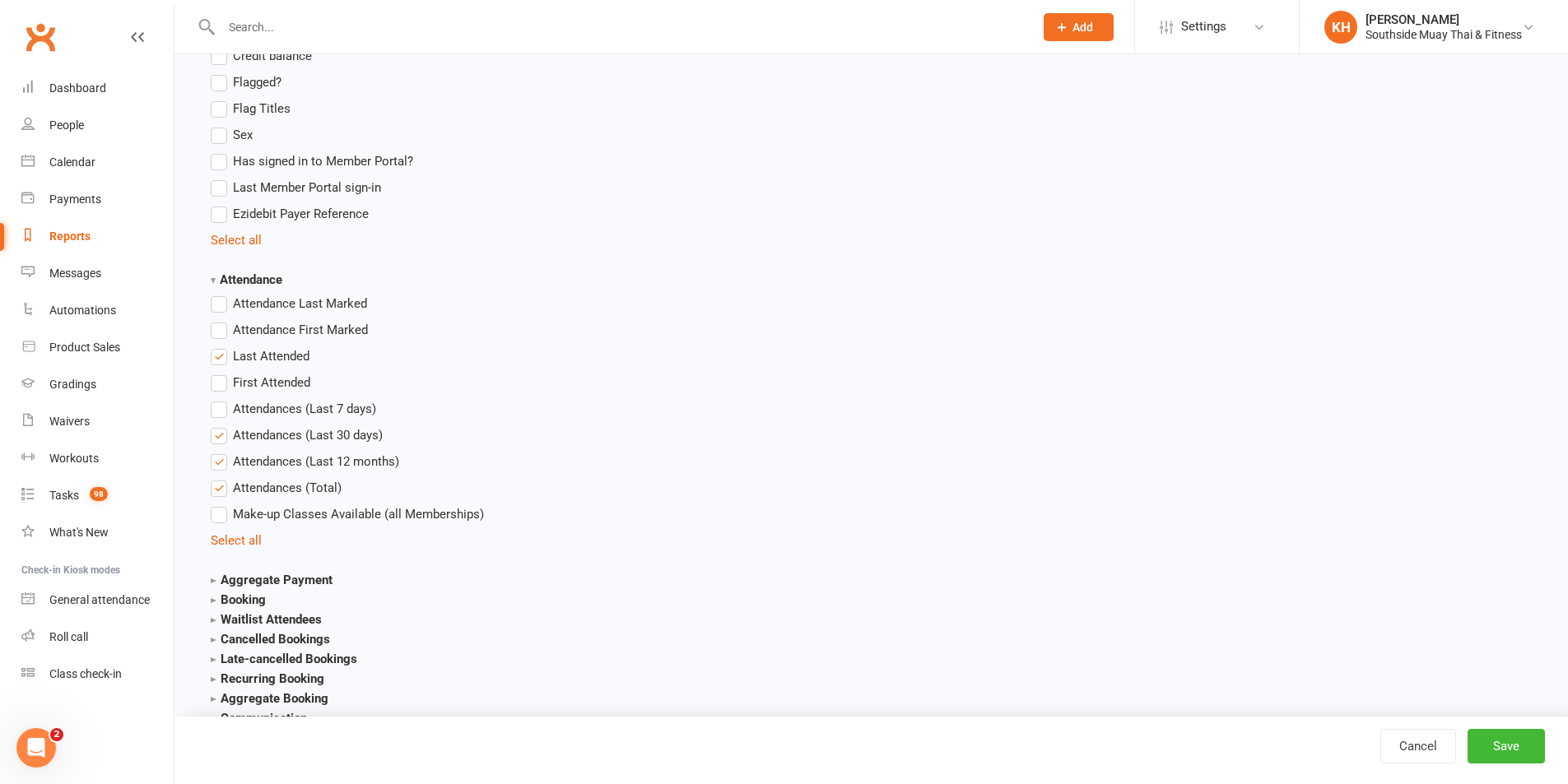
scroll to position [1399, 0]
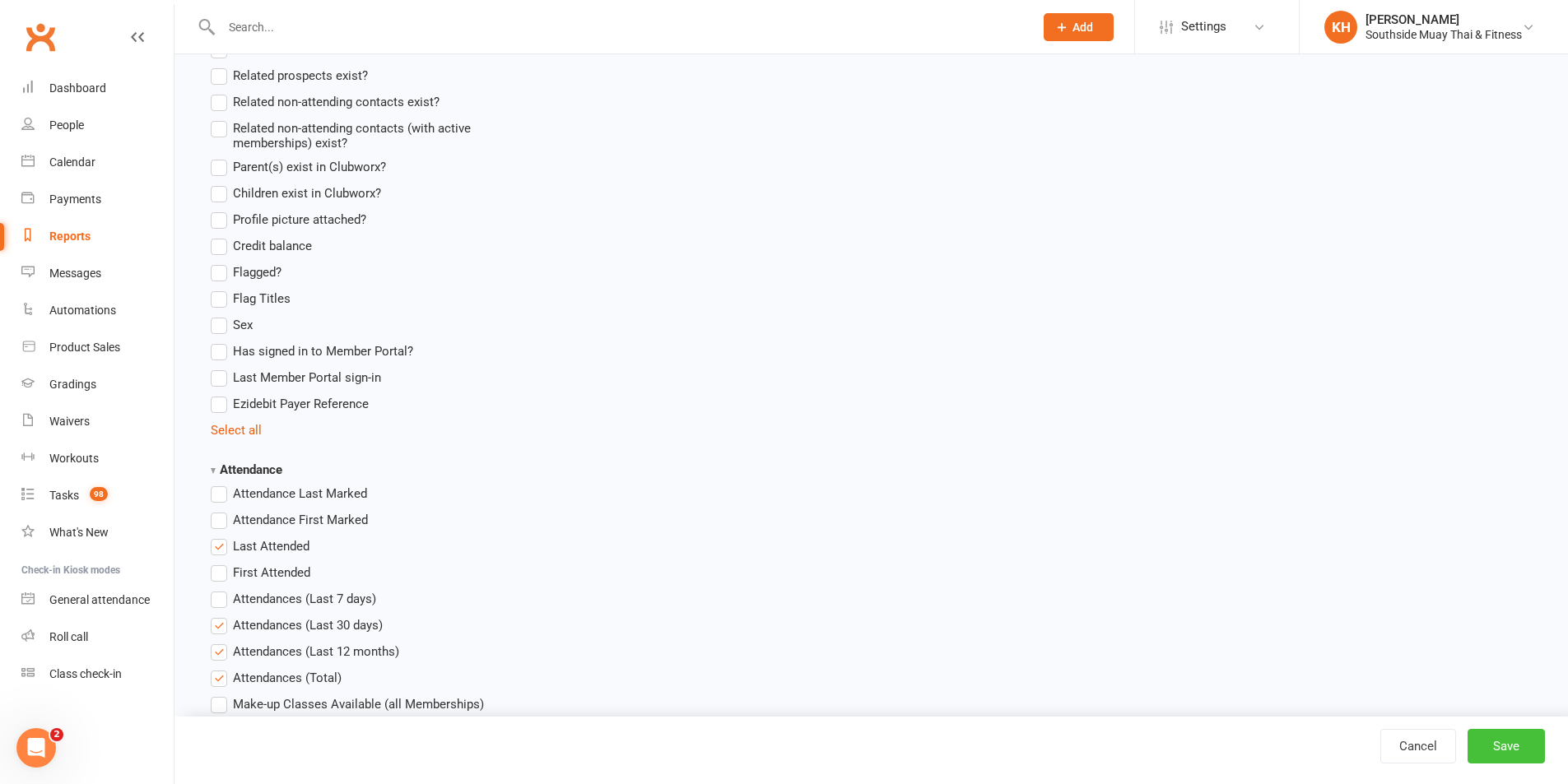
click at [1520, 746] on button "Save" at bounding box center [1506, 746] width 77 height 34
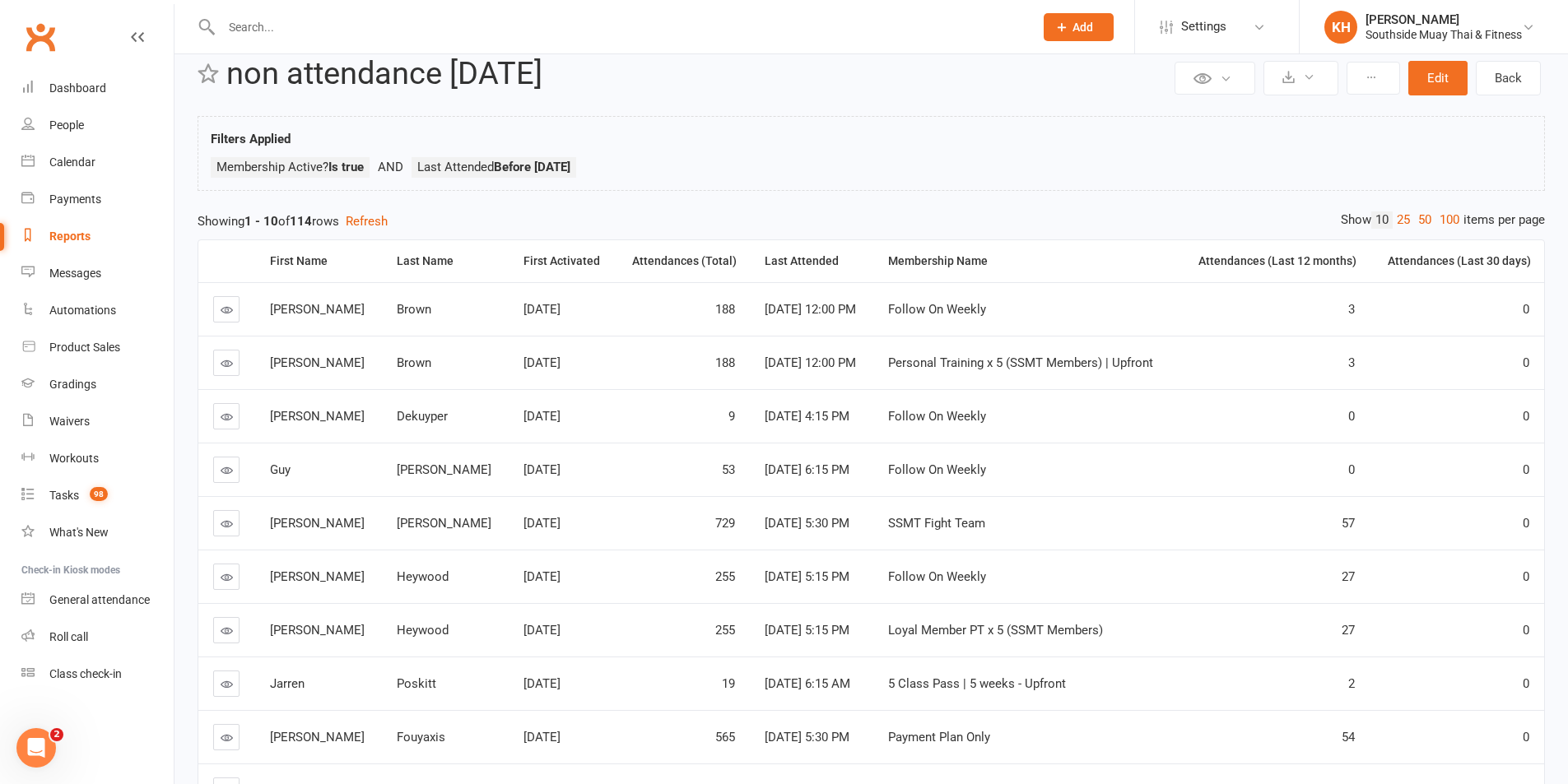
scroll to position [33, 0]
click at [1446, 218] on link "100" at bounding box center [1449, 221] width 28 height 17
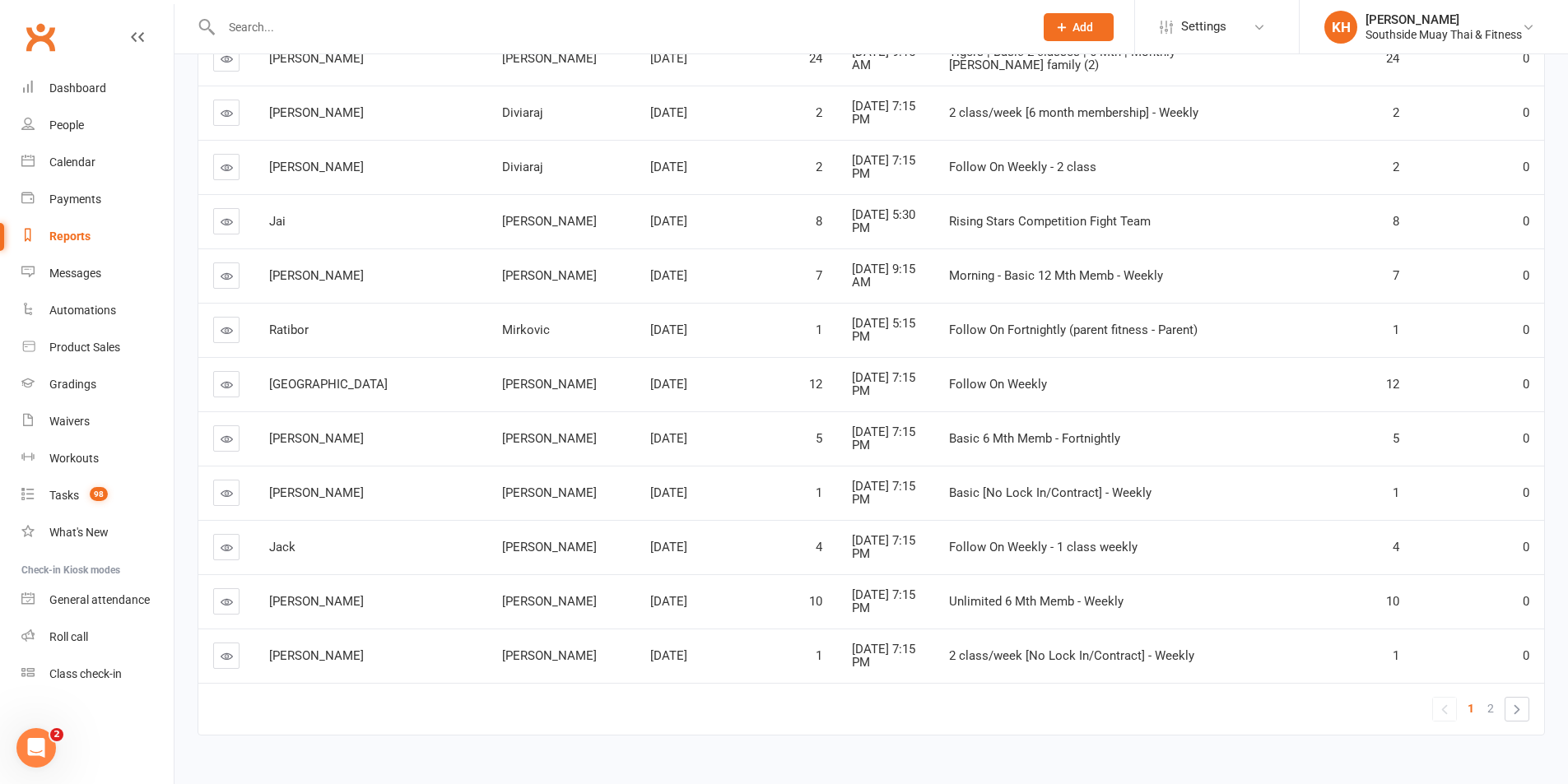
scroll to position [5108, 0]
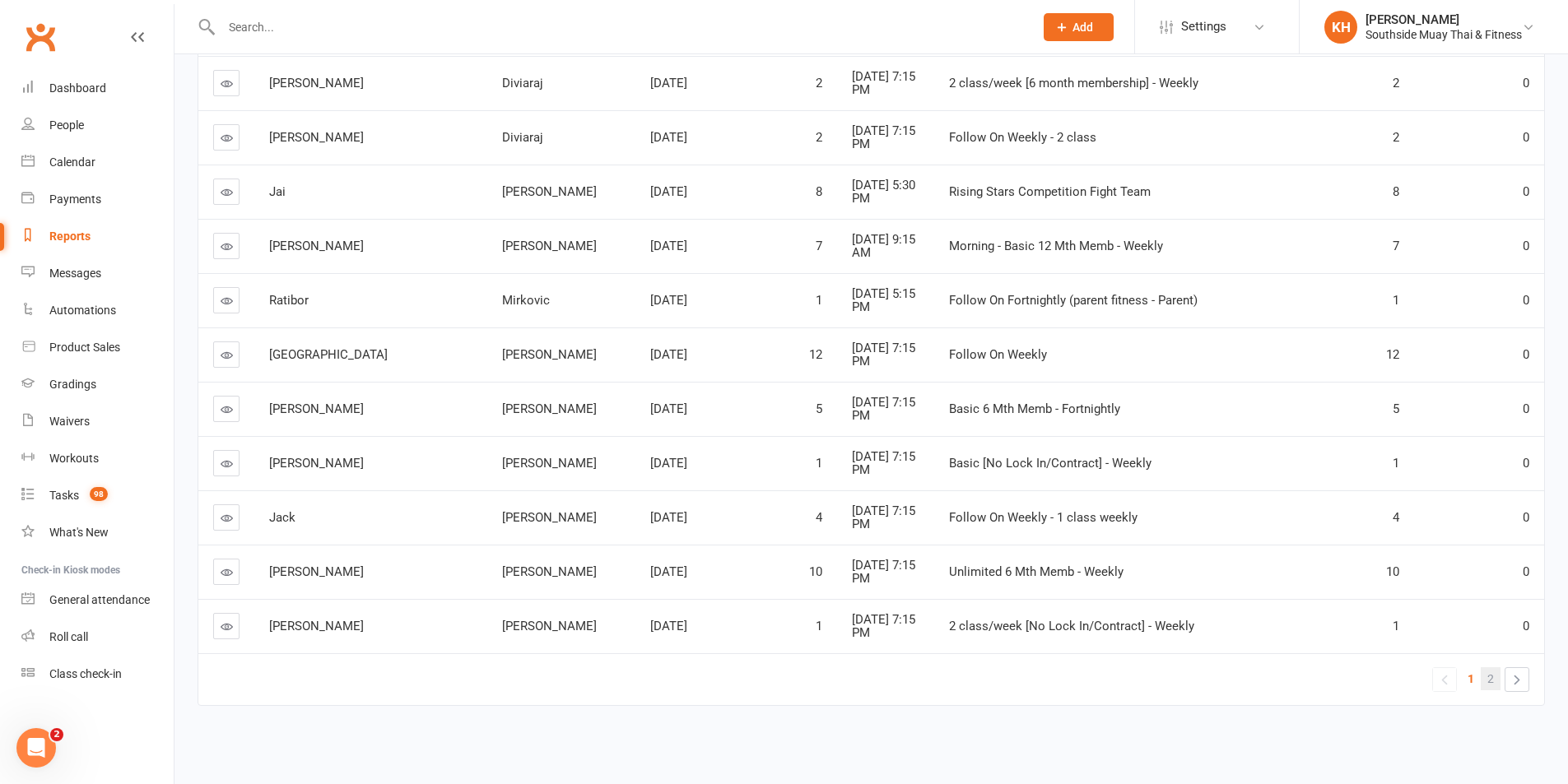
click at [1491, 678] on span "2" at bounding box center [1491, 679] width 7 height 23
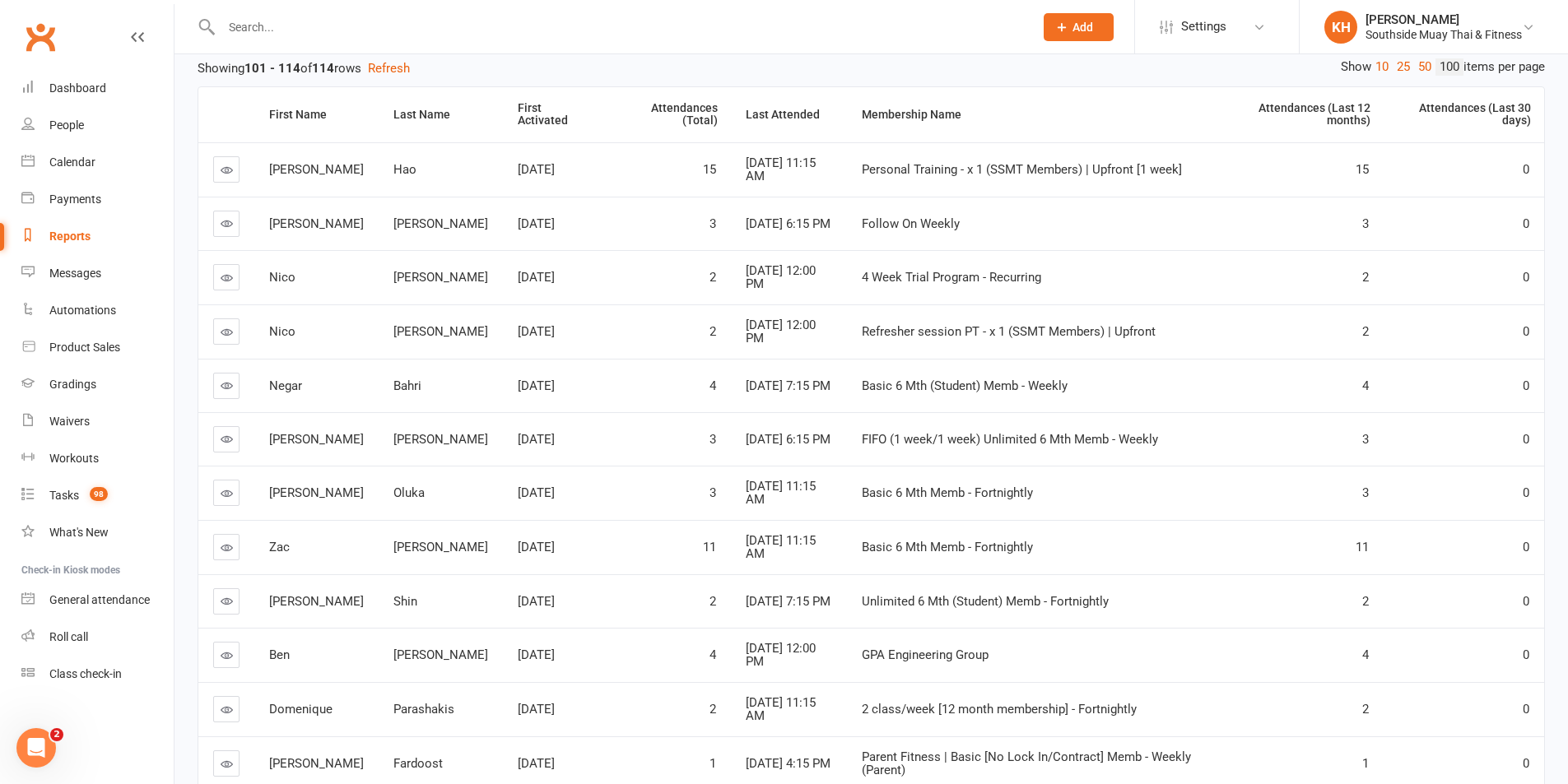
scroll to position [0, 0]
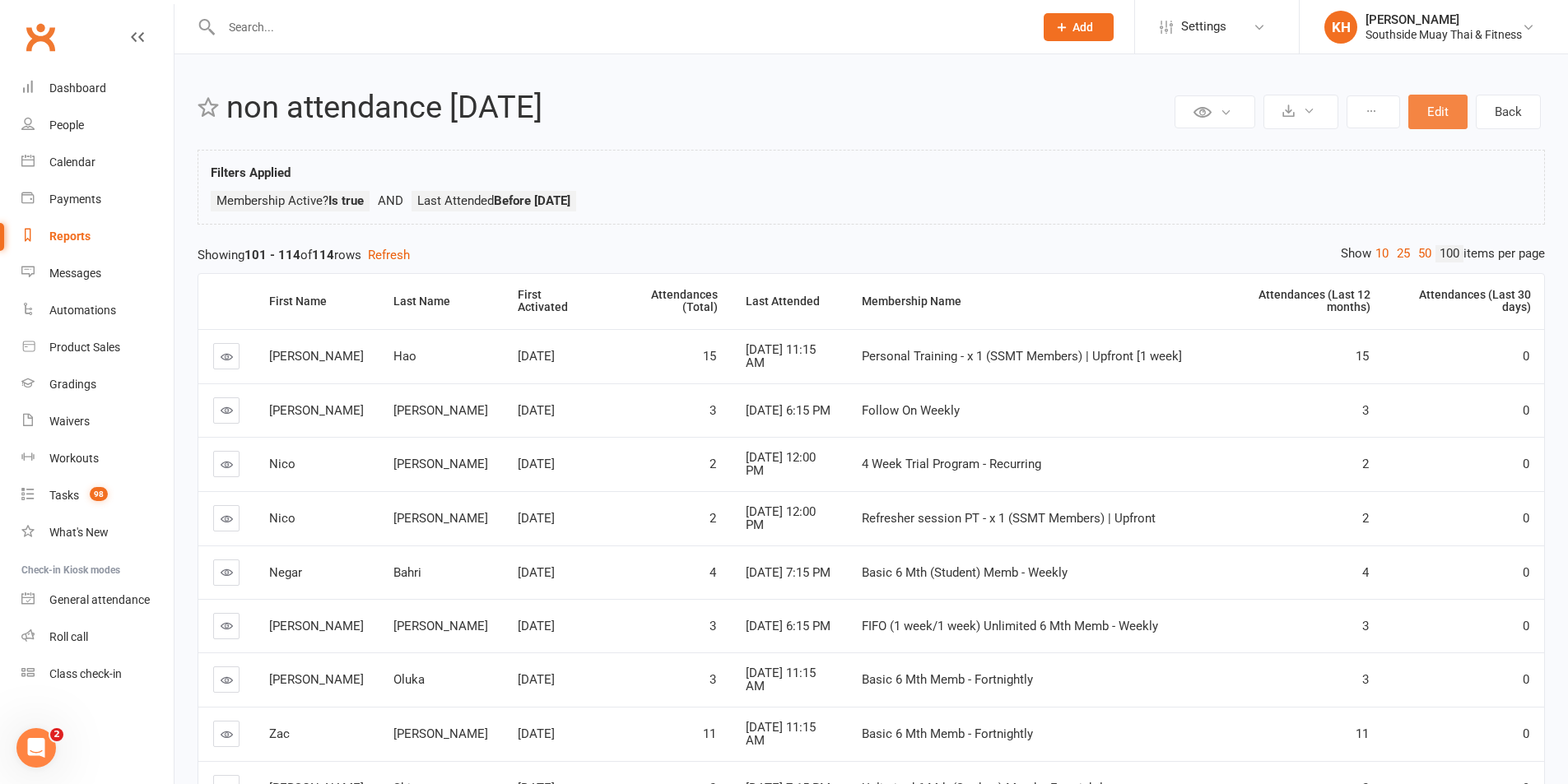
click at [1430, 113] on button "Edit" at bounding box center [1437, 111] width 59 height 34
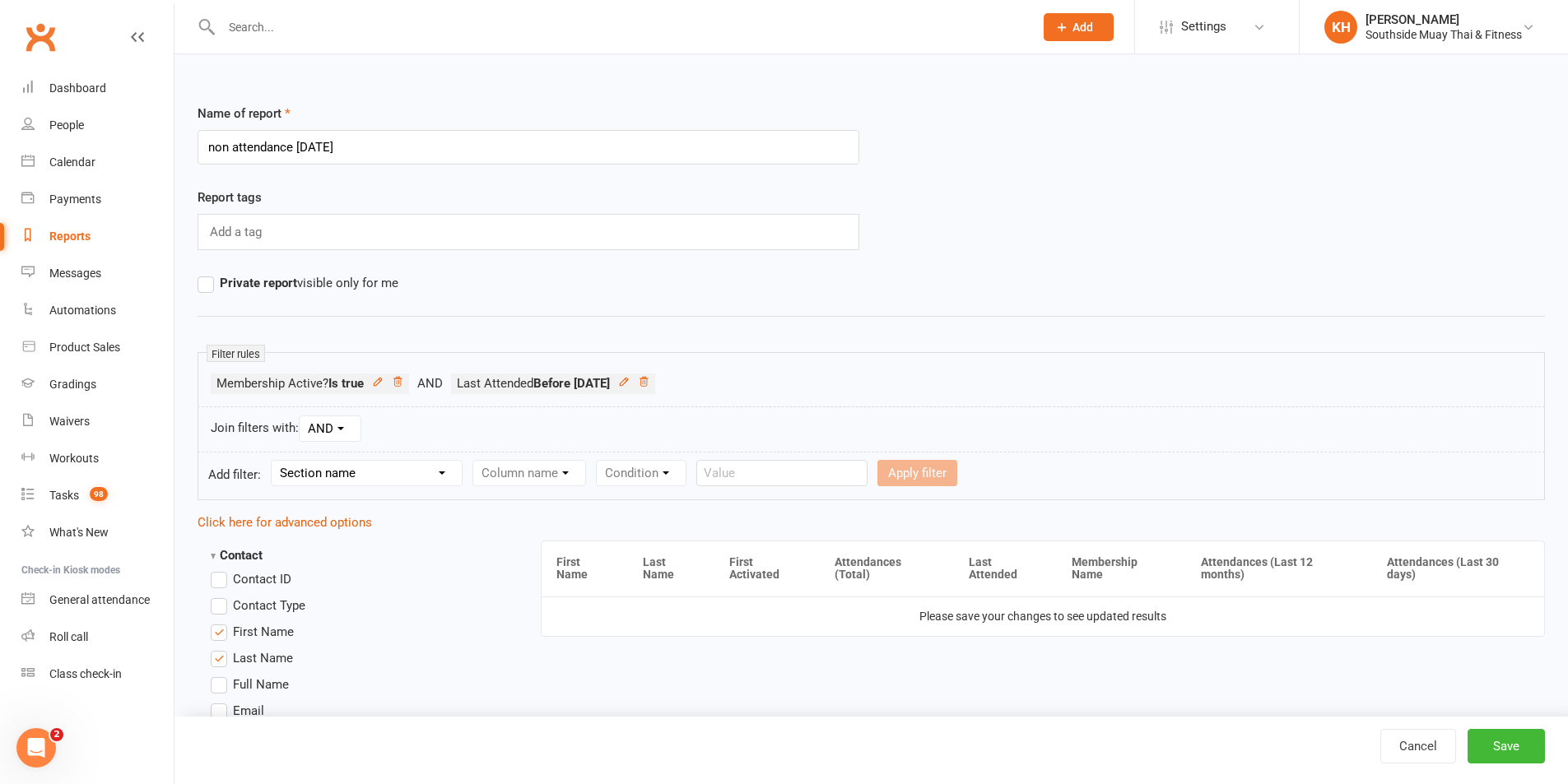
click at [310, 149] on input "non attendance July 25" at bounding box center [529, 147] width 661 height 34
click at [941, 354] on div "Filter rules Membership Active? Is true Last Attended Before 2025-07-01 Attenda…" at bounding box center [871, 380] width 1347 height 55
click at [627, 381] on icon at bounding box center [623, 381] width 8 height 8
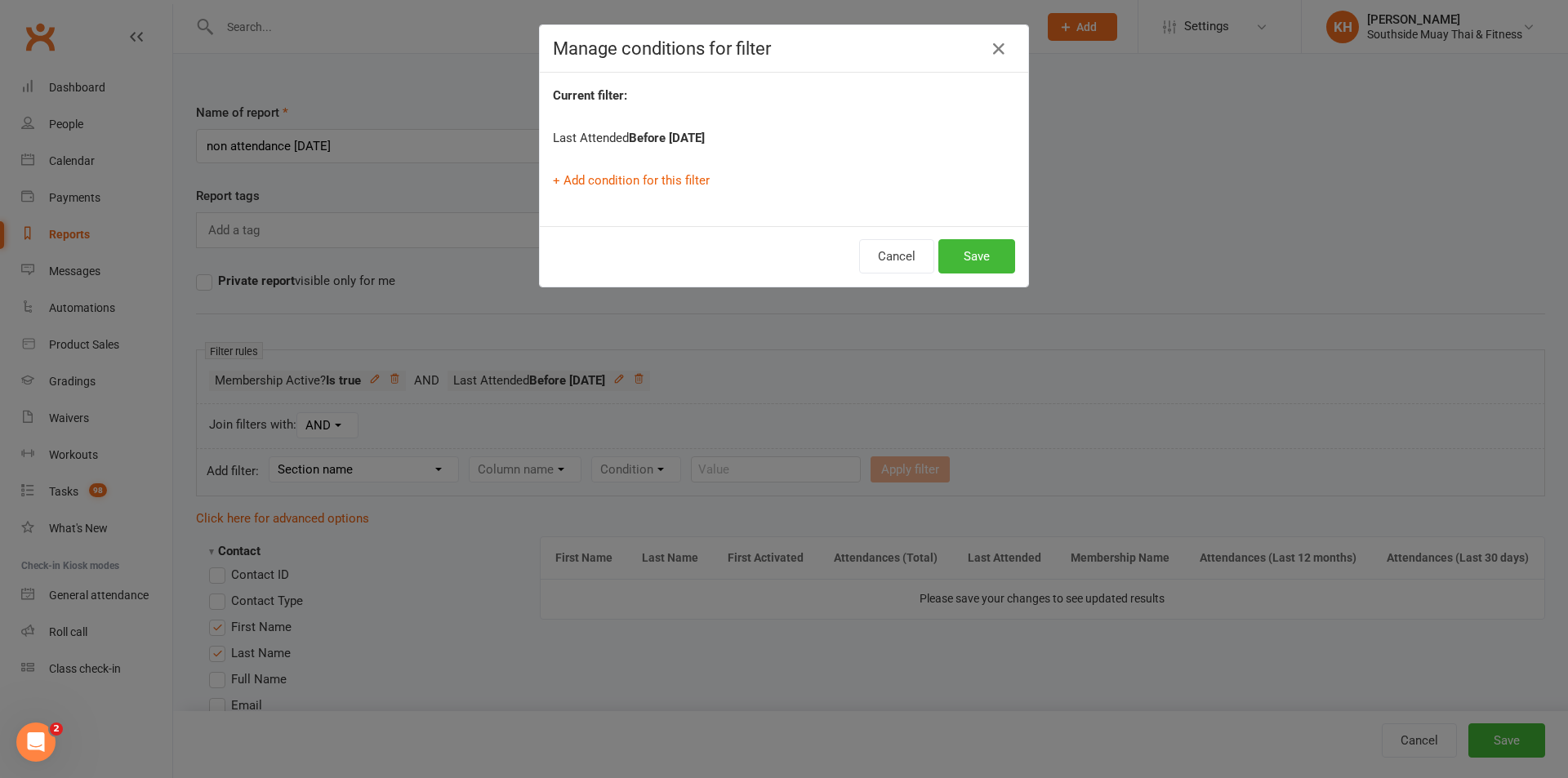
click at [679, 137] on strong "Before 2025-07-01" at bounding box center [667, 138] width 76 height 14
click at [990, 49] on icon "button" at bounding box center [998, 48] width 20 height 20
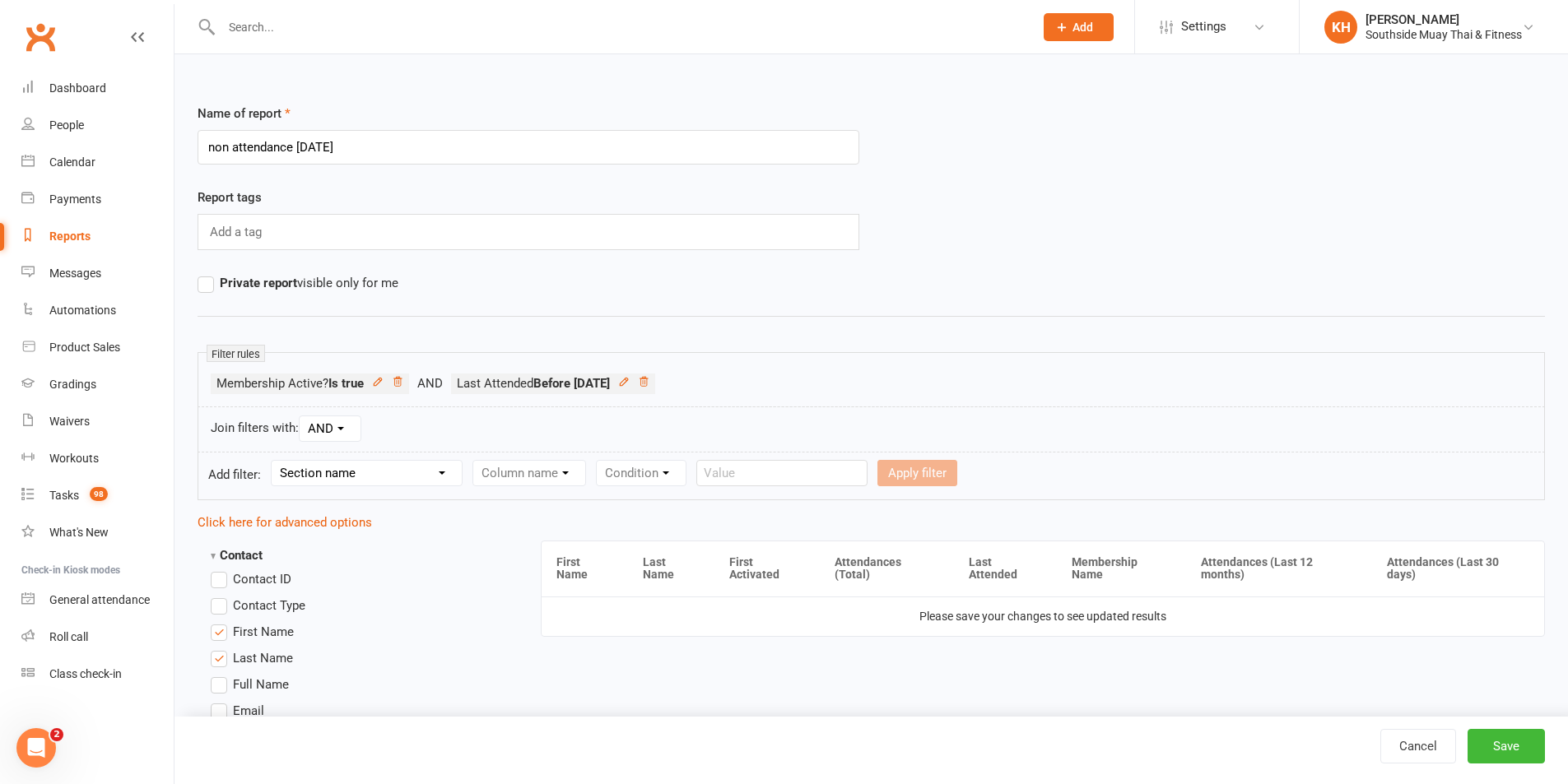
click at [408, 484] on select "Section name Contact Attendance Aggregate Payment Booking Waitlist Attendees Ca…" at bounding box center [367, 473] width 190 height 25
click at [274, 461] on select "Section name Contact Attendance Aggregate Payment Booking Waitlist Attendees Ca…" at bounding box center [367, 473] width 190 height 25
click at [554, 477] on select "Column name Attendance Last Marked Attendance First Marked Last Attended First …" at bounding box center [616, 473] width 286 height 25
click at [476, 461] on select "Column name Attendance Last Marked Attendance First Marked Last Attended First …" at bounding box center [616, 473] width 286 height 25
click at [812, 488] on form "Add filter: Section name Contact Attendance Aggregate Payment Booking Waitlist …" at bounding box center [871, 476] width 1347 height 49
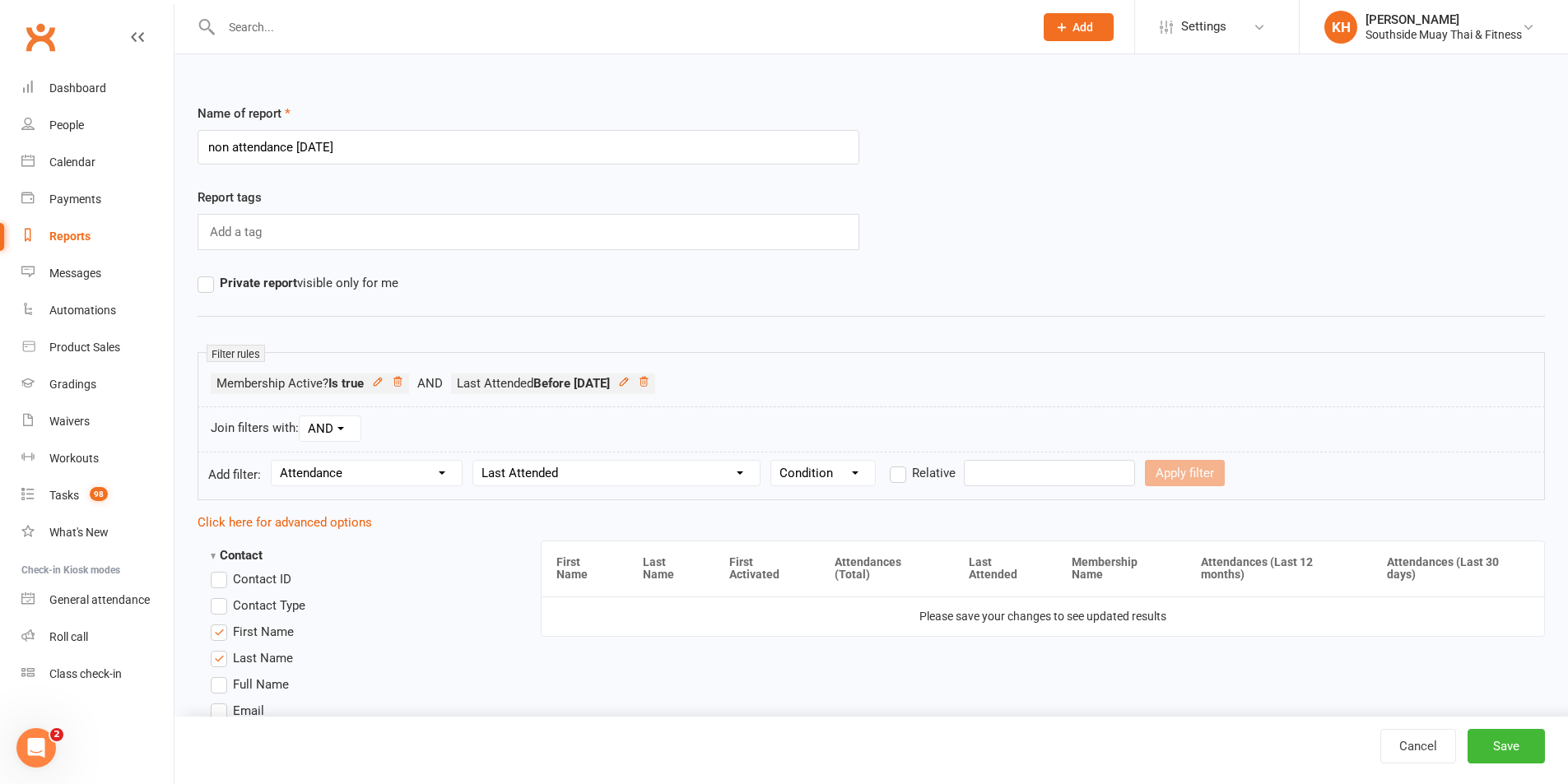
click at [812, 484] on select "Condition Is Is not Before After Before or on After or on Is blank Is not blank" at bounding box center [823, 473] width 104 height 25
click at [772, 461] on select "Condition Is Is not Before After Before or on After or on Is blank Is not blank" at bounding box center [823, 473] width 104 height 25
click at [1017, 455] on form "Add filter: Section name Contact Attendance Aggregate Payment Booking Waitlist …" at bounding box center [871, 476] width 1347 height 49
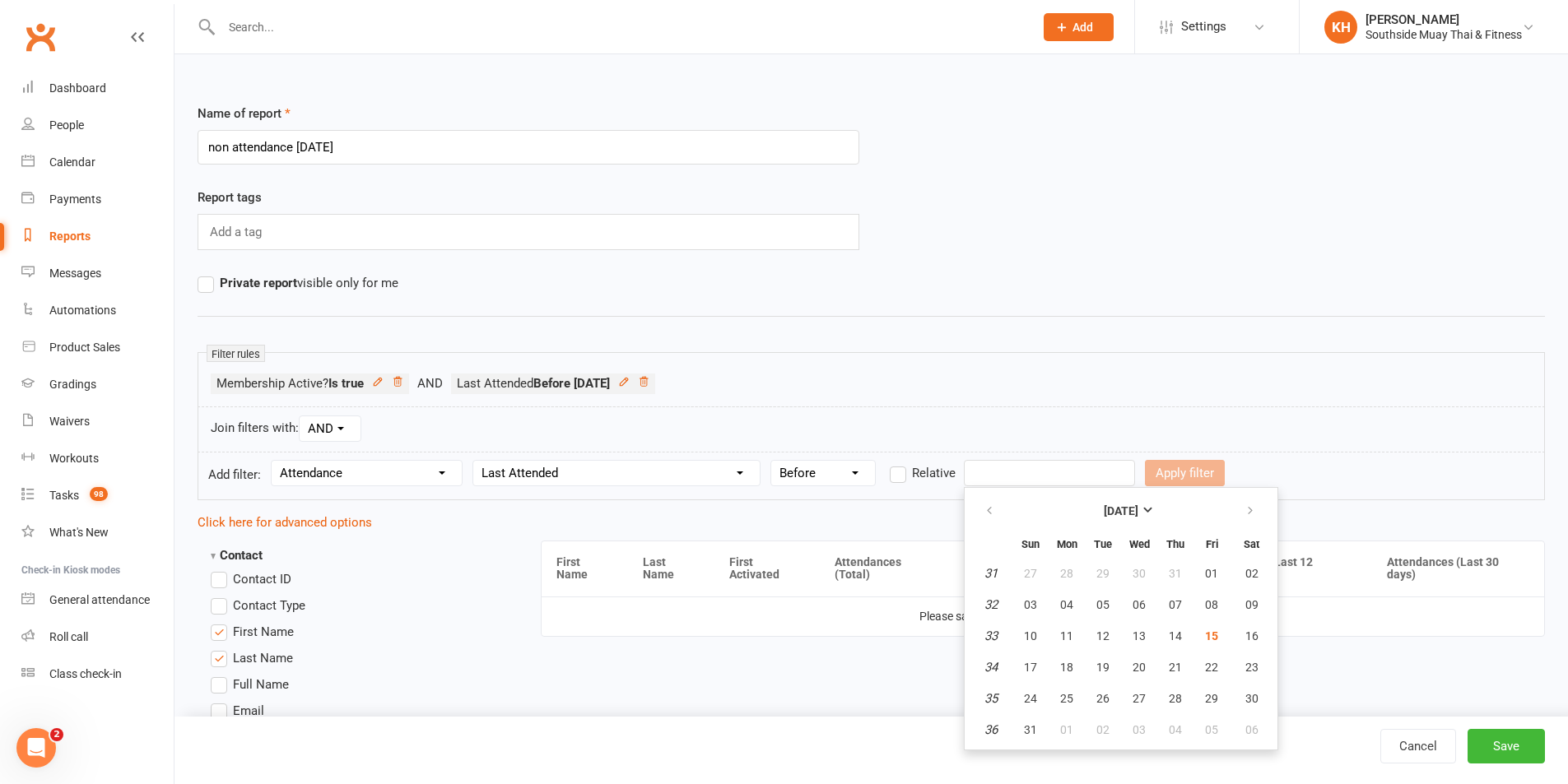
click at [1018, 470] on input "text" at bounding box center [1050, 473] width 171 height 27
click at [984, 510] on icon "button" at bounding box center [989, 511] width 11 height 13
click at [990, 508] on icon "button" at bounding box center [989, 511] width 11 height 13
click at [1026, 574] on span "01" at bounding box center [1030, 573] width 13 height 13
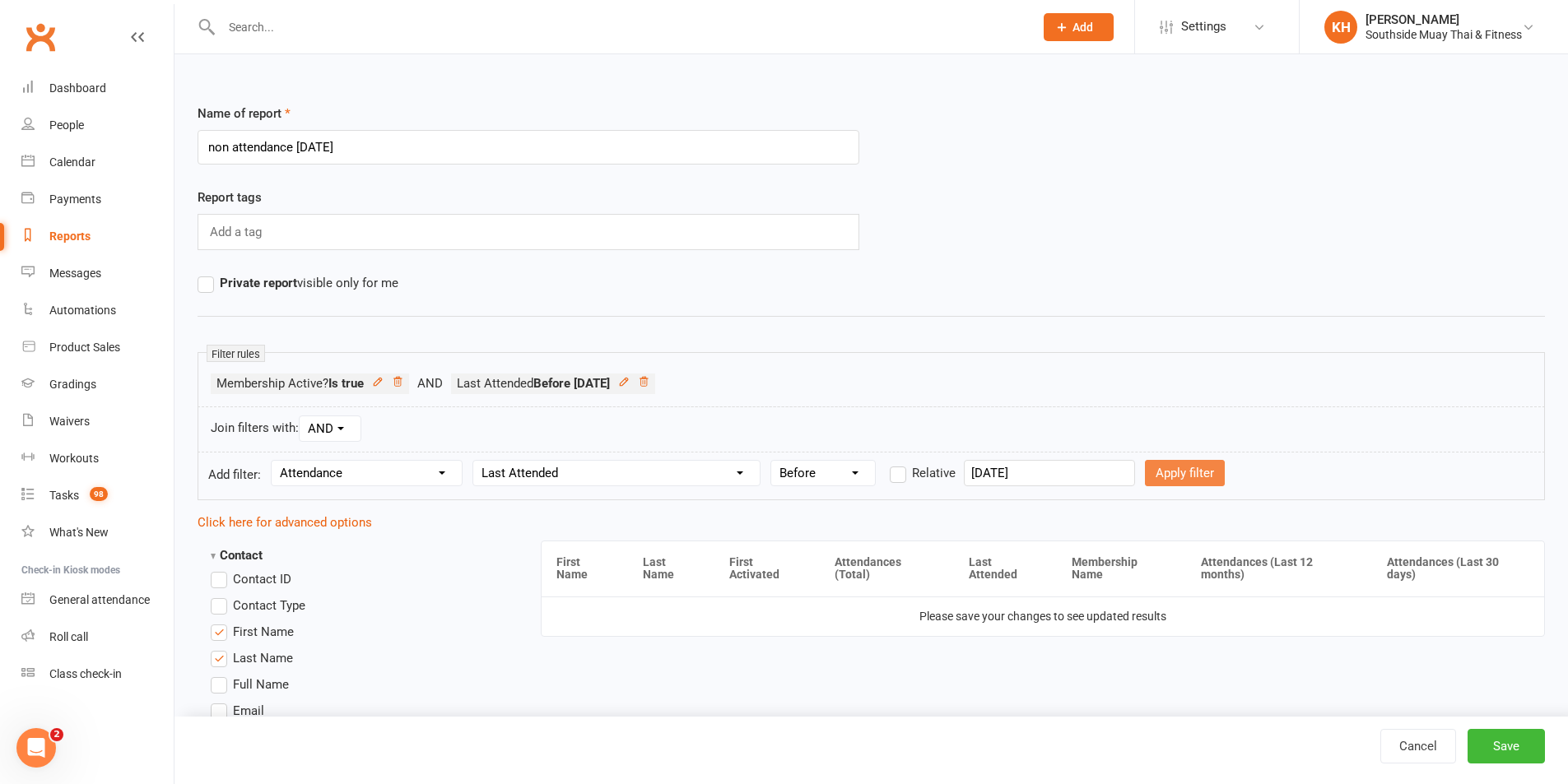
click at [1174, 473] on button "Apply filter" at bounding box center [1184, 473] width 80 height 27
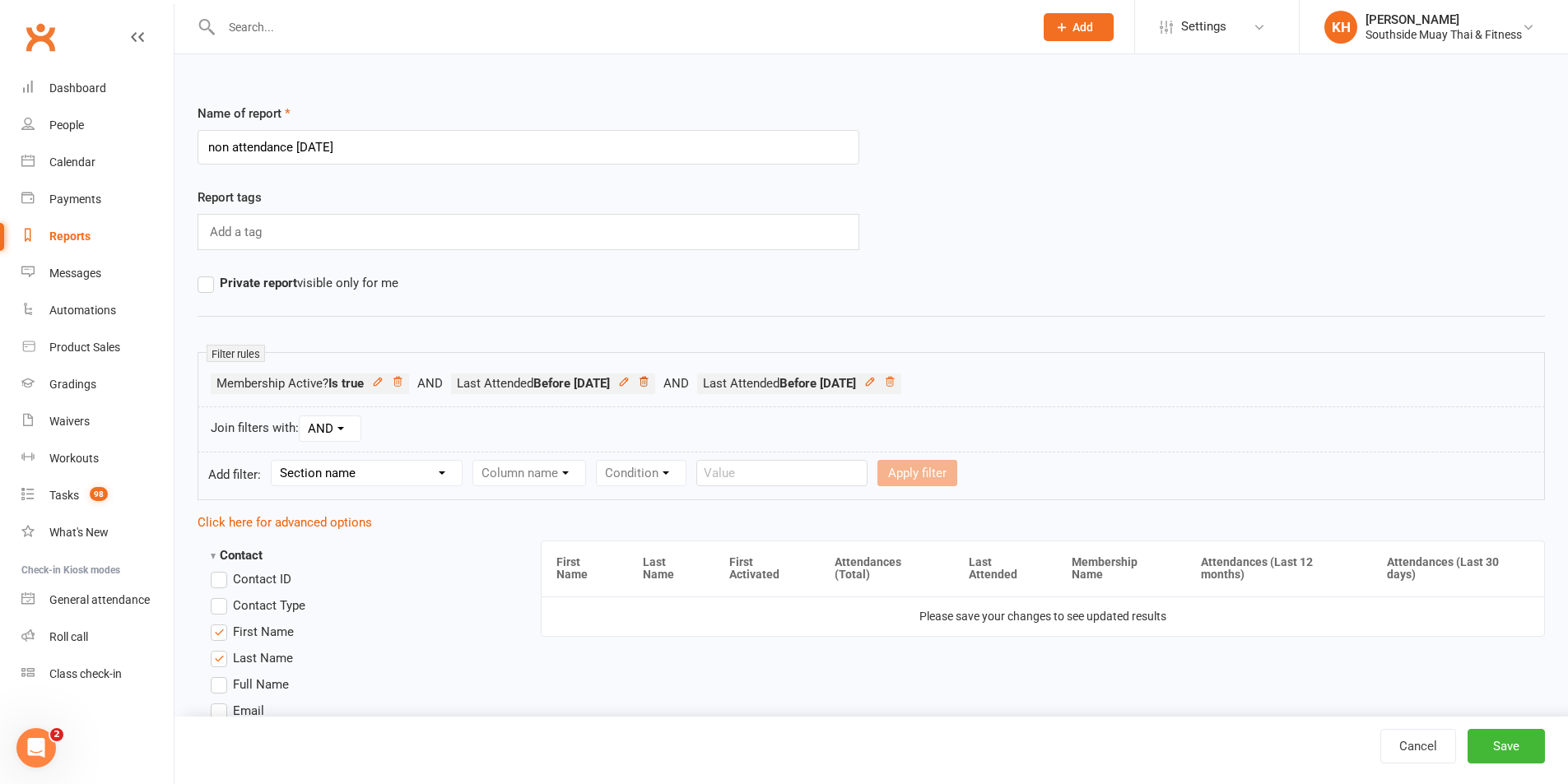
click at [649, 384] on icon at bounding box center [643, 381] width 11 height 11
click at [1481, 753] on button "Save" at bounding box center [1506, 746] width 77 height 34
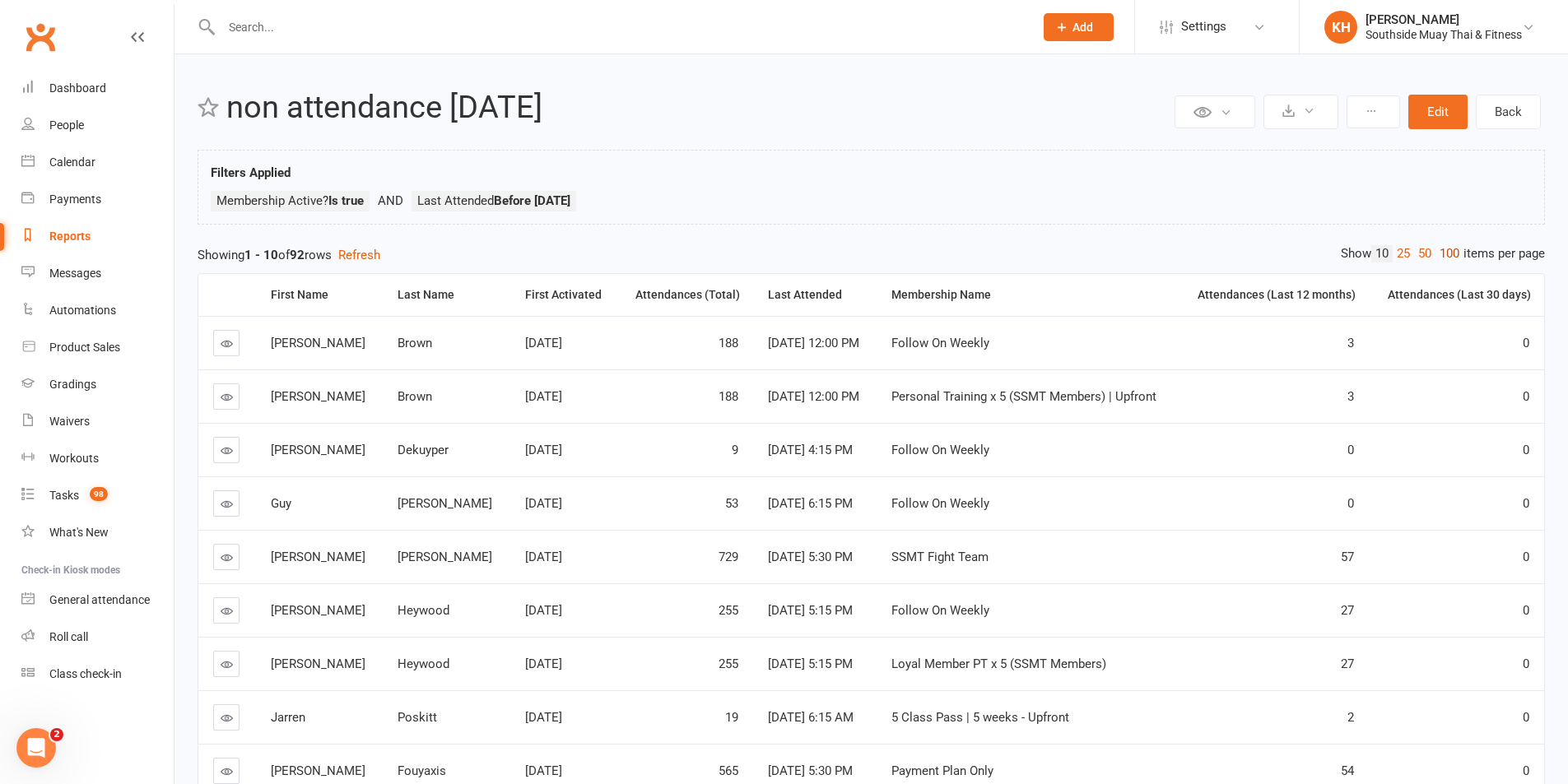
click at [1450, 252] on link "100" at bounding box center [1449, 254] width 28 height 17
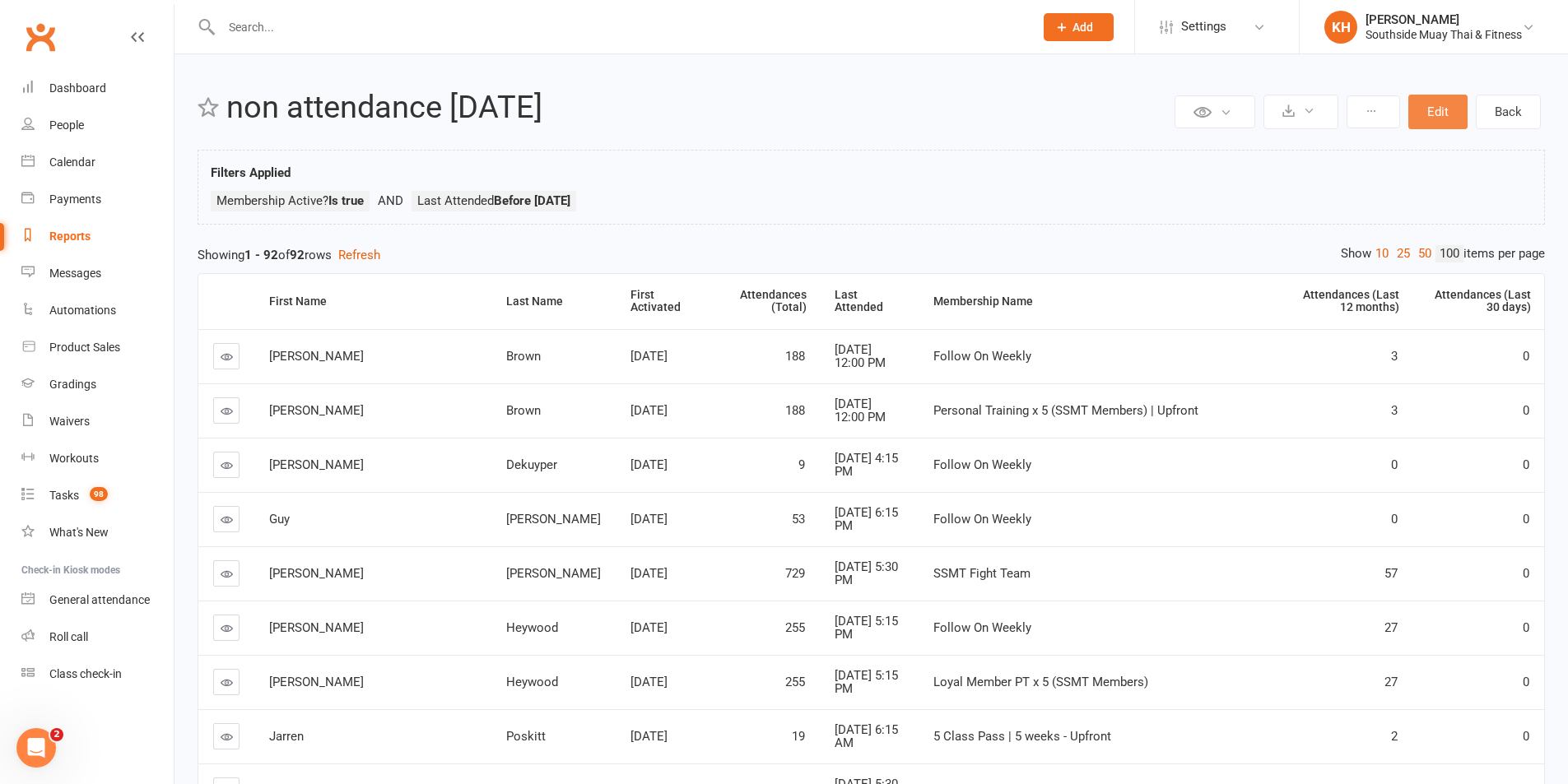
click at [1437, 109] on button "Edit" at bounding box center [1437, 111] width 59 height 34
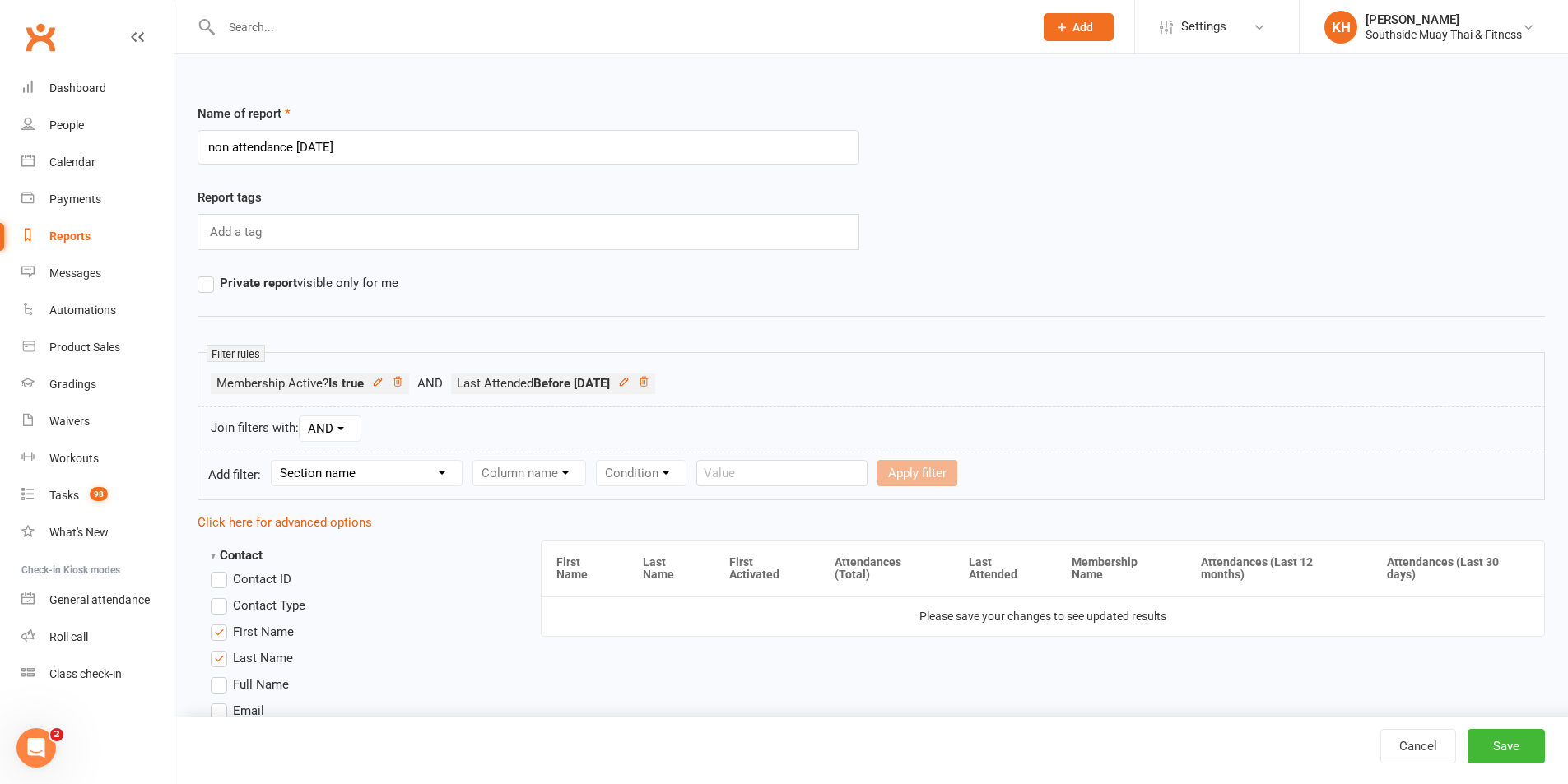
click at [377, 470] on select "Section name Contact Attendance Aggregate Payment Booking Waitlist Attendees Ca…" at bounding box center [367, 473] width 190 height 25
click at [274, 461] on select "Section name Contact Attendance Aggregate Payment Booking Waitlist Attendees Ca…" at bounding box center [367, 473] width 190 height 25
click at [570, 486] on form "Add filter: Section name Contact Attendance Aggregate Payment Booking Waitlist …" at bounding box center [871, 476] width 1347 height 49
click at [570, 480] on select "Column name Attendance Last Marked Attendance First Marked Last Attended First …" at bounding box center [616, 473] width 286 height 25
click at [476, 461] on select "Column name Attendance Last Marked Attendance First Marked Last Attended First …" at bounding box center [616, 473] width 286 height 25
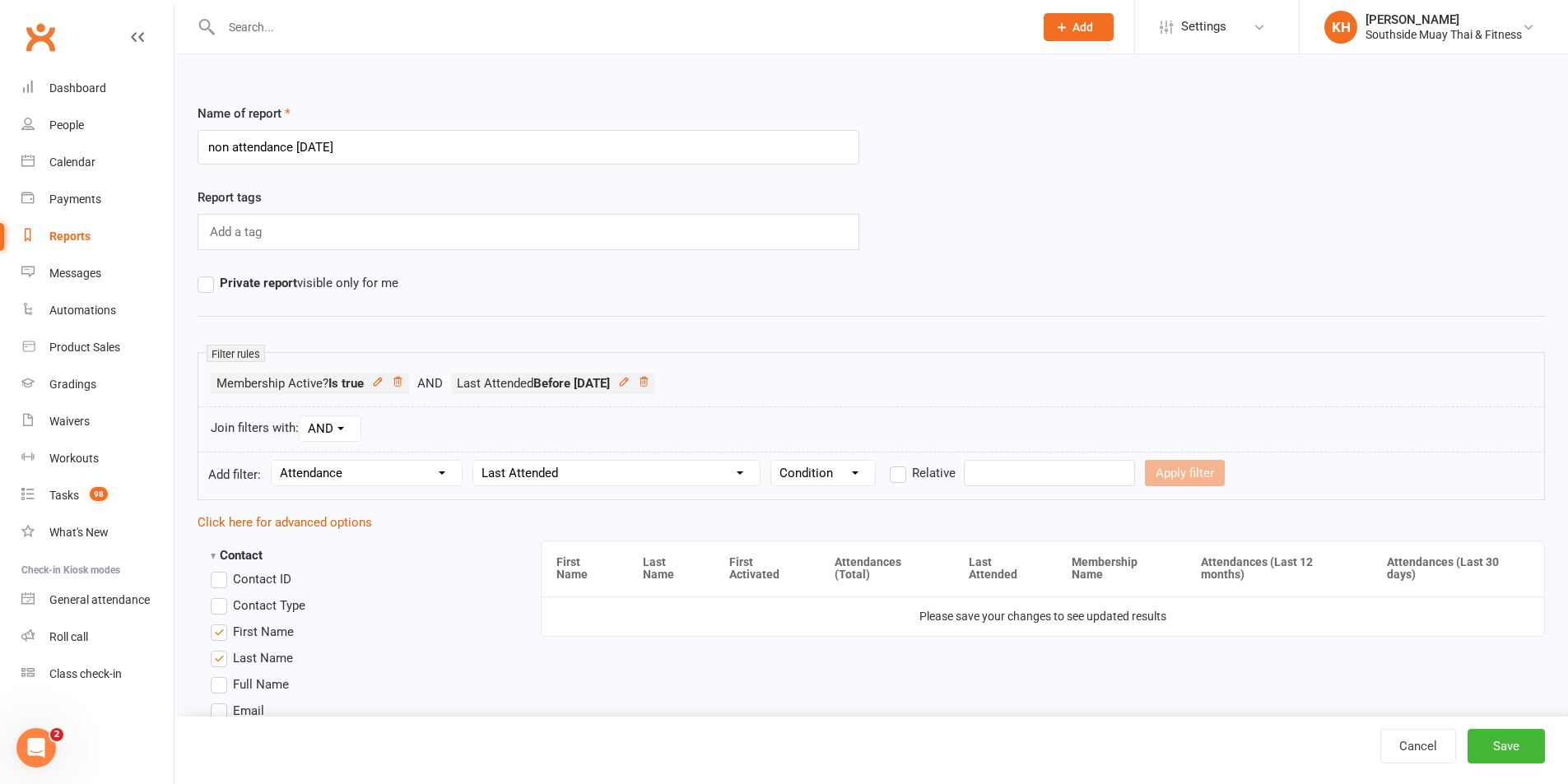
click at [817, 478] on select "Condition Is Is not Before After Before or on After or on Is blank Is not blank" at bounding box center [823, 473] width 104 height 25
click at [772, 461] on select "Condition Is Is not Before After Before or on After or on Is blank Is not blank" at bounding box center [823, 473] width 104 height 25
click at [999, 467] on input "text" at bounding box center [1050, 473] width 171 height 27
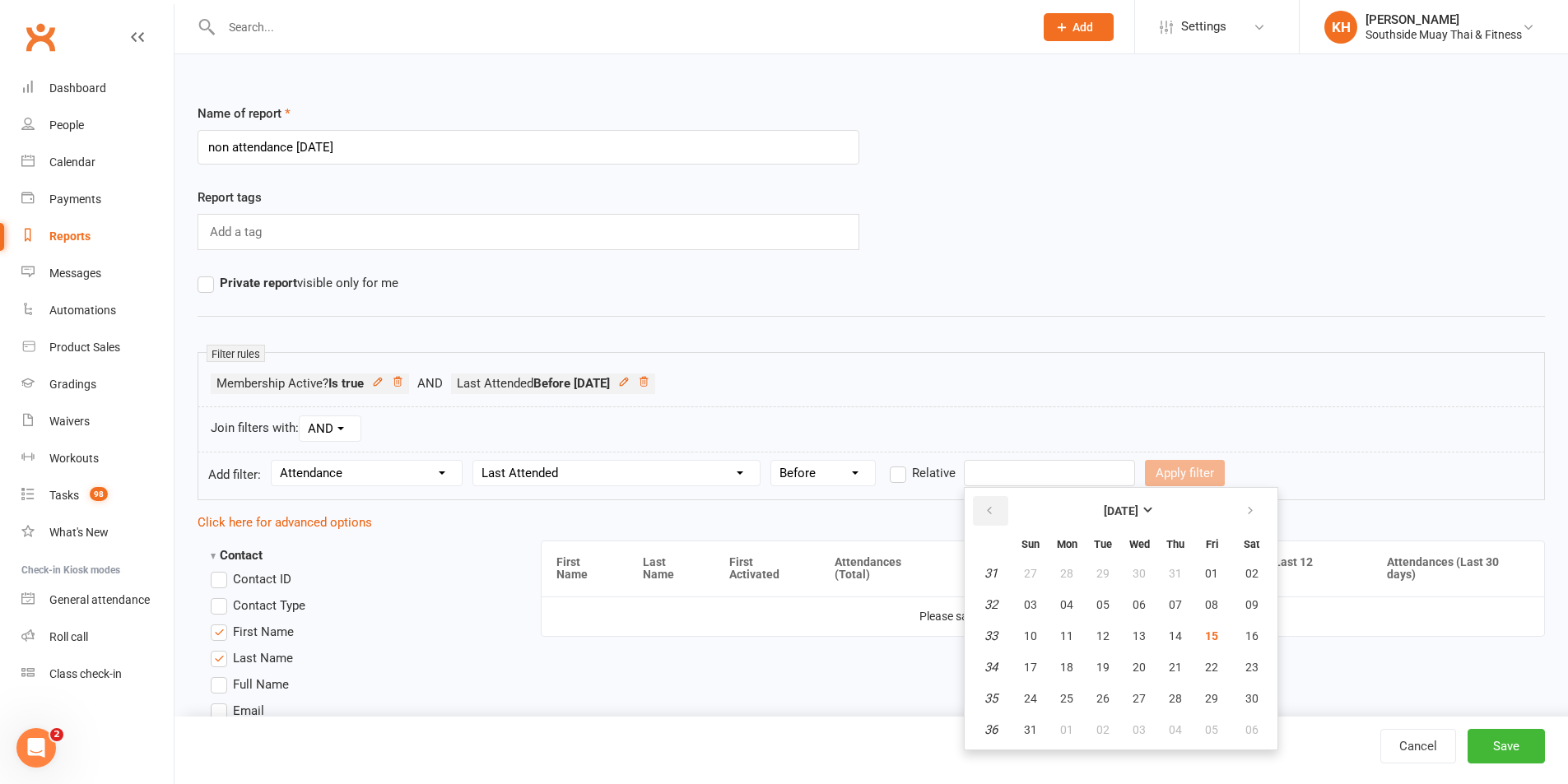
click at [1002, 511] on button "button" at bounding box center [990, 511] width 35 height 30
click at [1002, 510] on button "button" at bounding box center [990, 511] width 35 height 30
click at [1171, 573] on span "01" at bounding box center [1175, 573] width 13 height 13
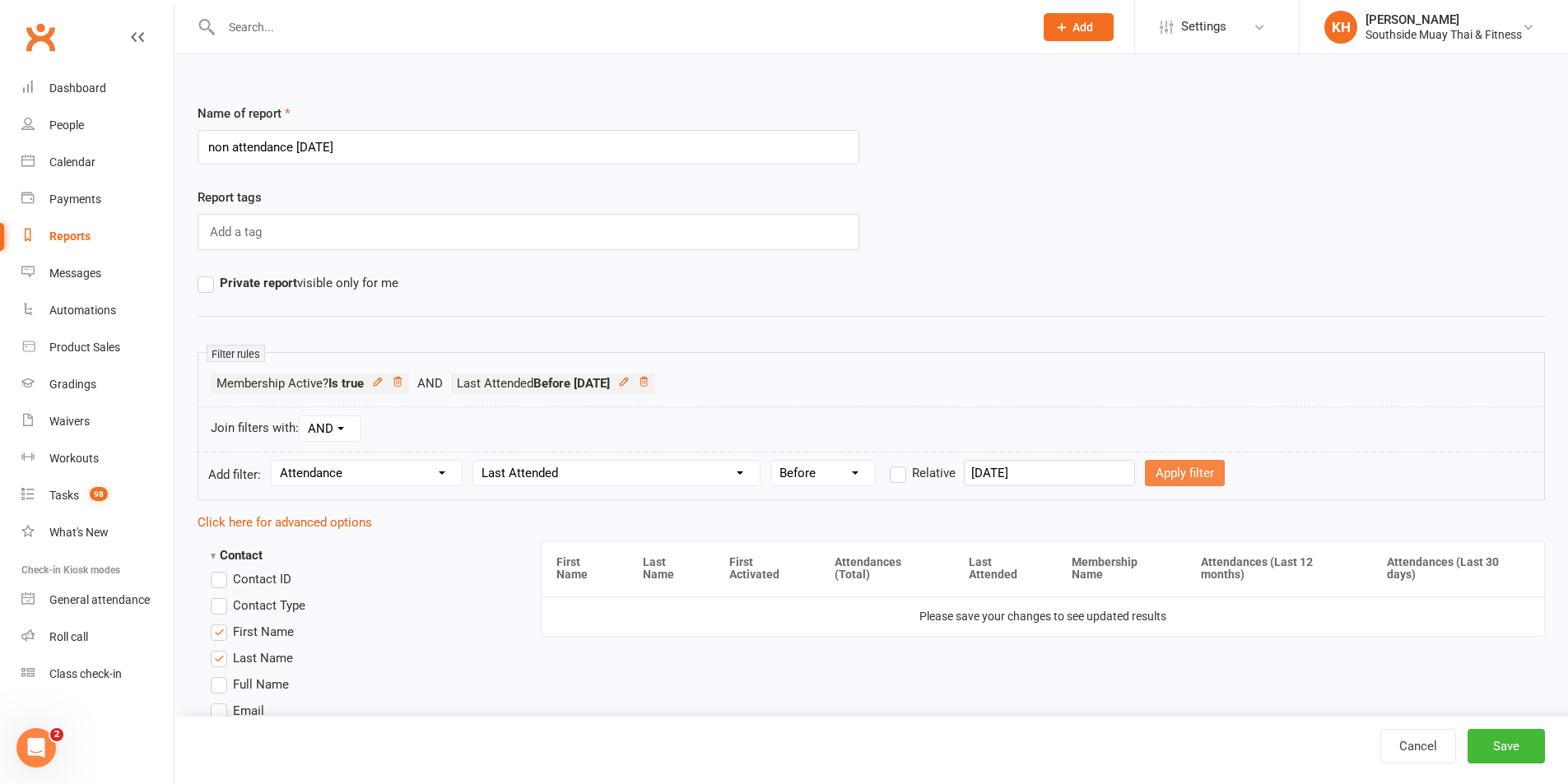
click at [1170, 482] on button "Apply filter" at bounding box center [1184, 473] width 80 height 27
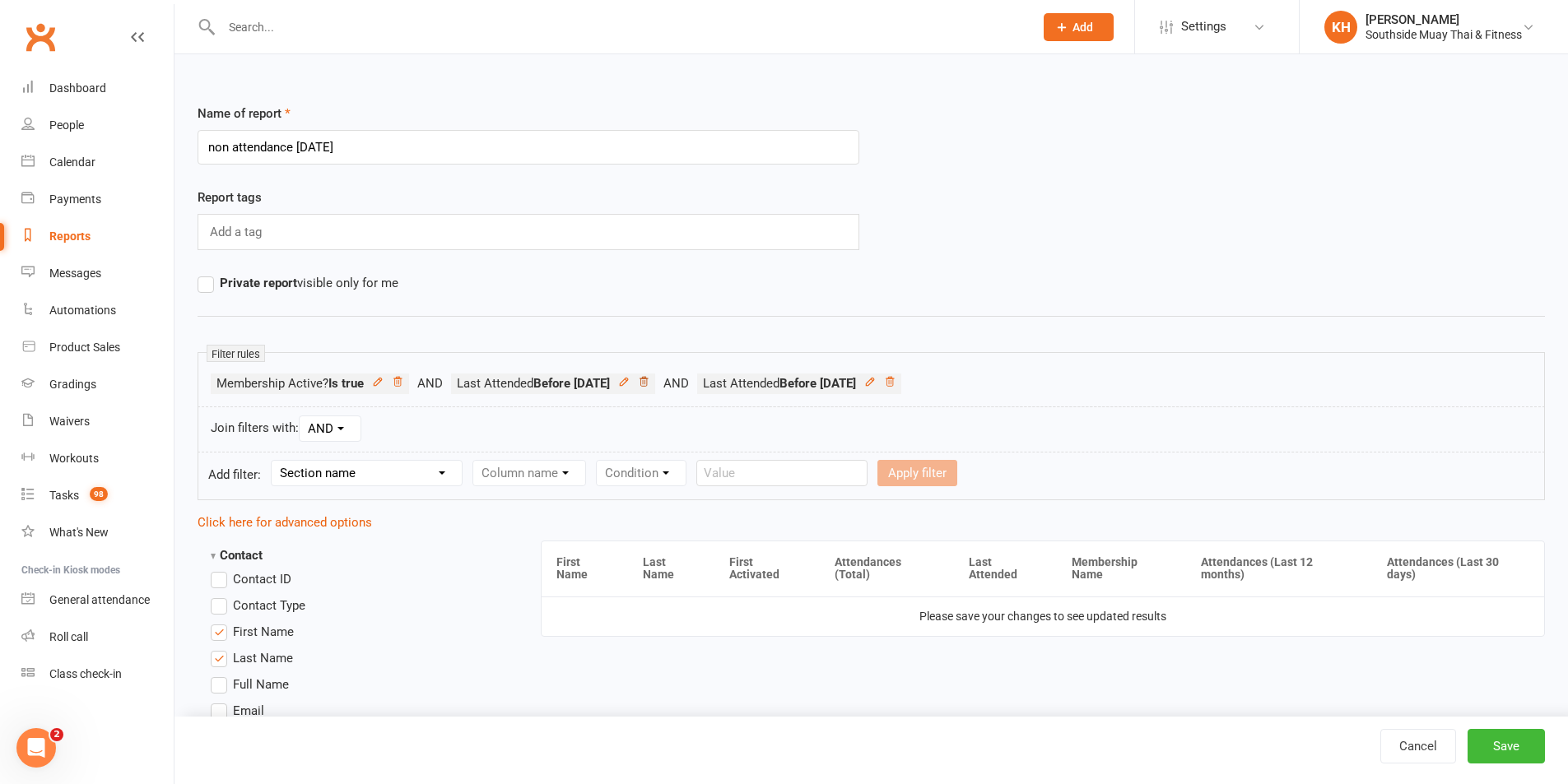
click at [649, 383] on icon at bounding box center [643, 381] width 11 height 11
drag, startPoint x: 1499, startPoint y: 751, endPoint x: 1463, endPoint y: 726, distance: 43.8
click at [1499, 752] on button "Save" at bounding box center [1506, 746] width 77 height 34
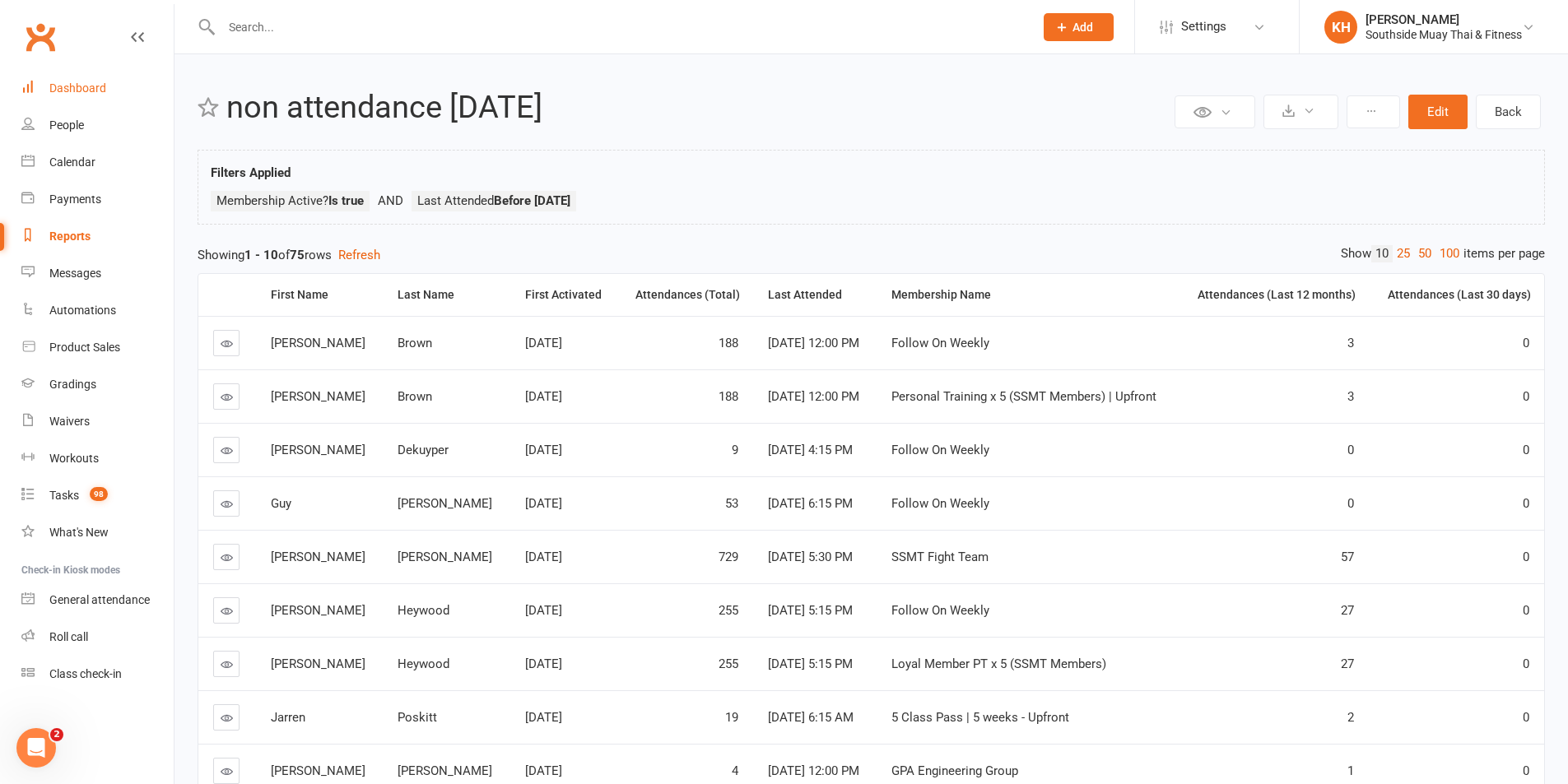
click at [67, 81] on link "Dashboard" at bounding box center [98, 88] width 153 height 37
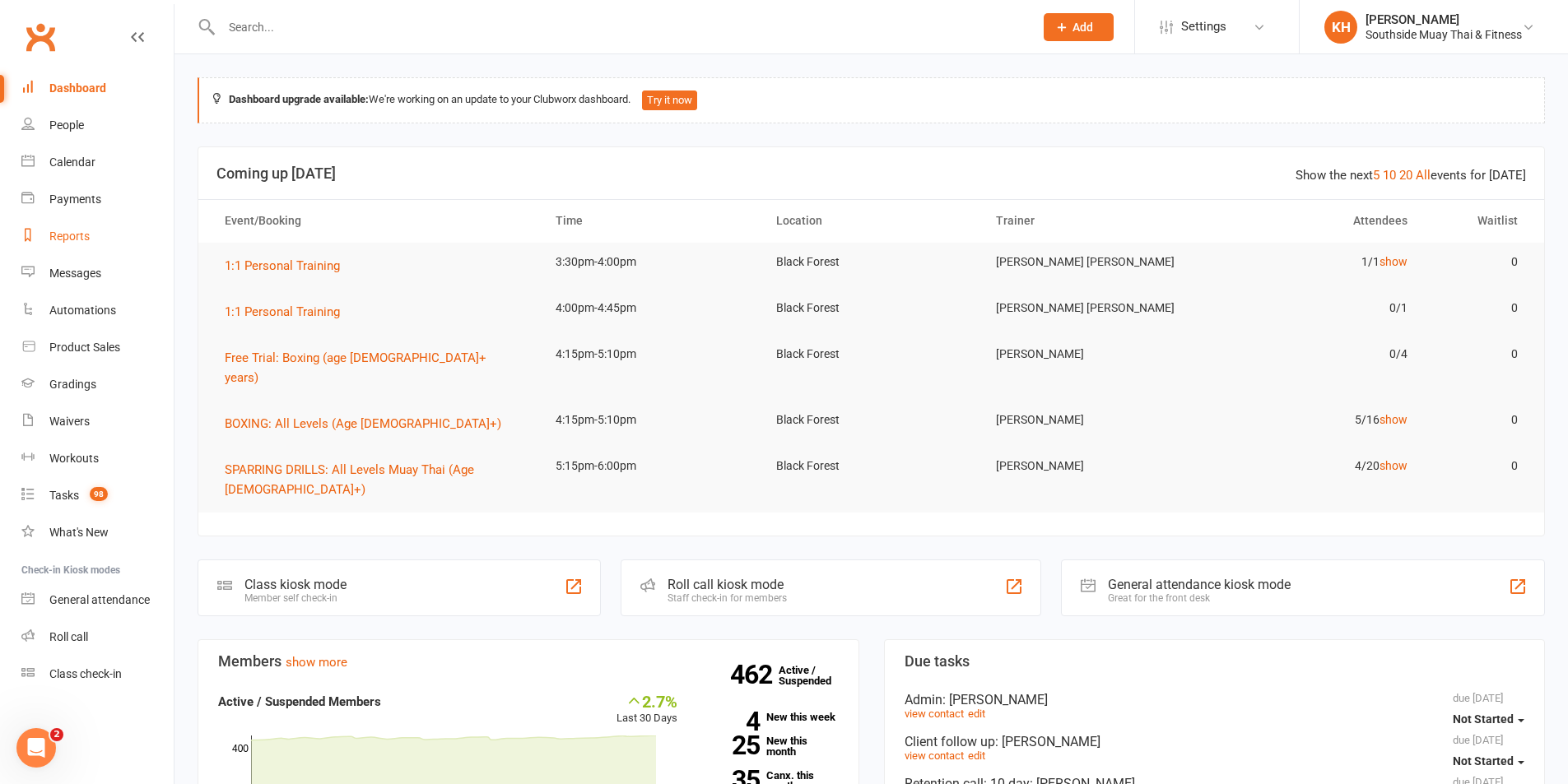
drag, startPoint x: 59, startPoint y: 225, endPoint x: 78, endPoint y: 235, distance: 21.5
click at [59, 226] on link "Reports" at bounding box center [98, 236] width 153 height 37
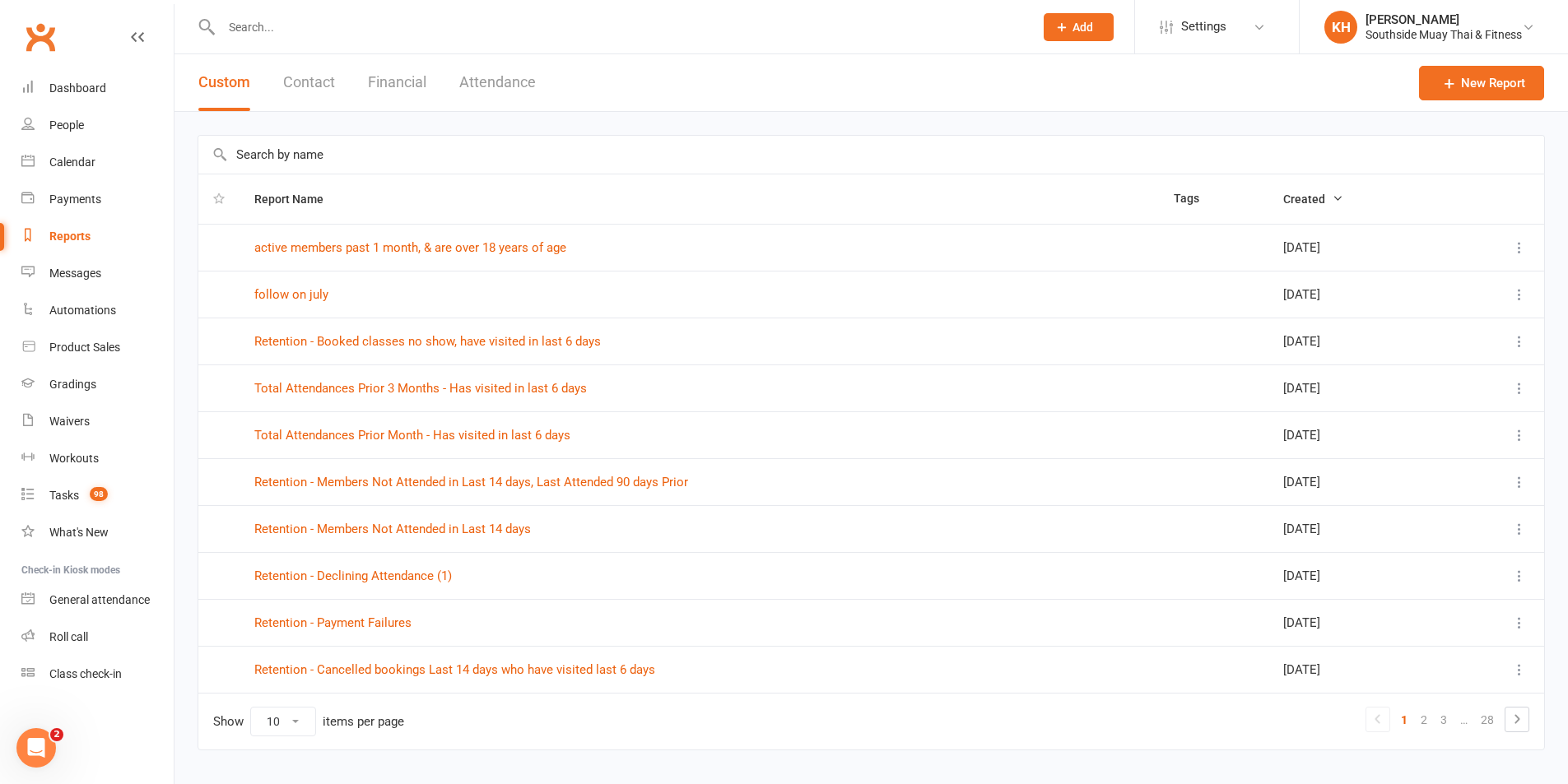
click at [530, 75] on button "Attendance" at bounding box center [497, 82] width 76 height 57
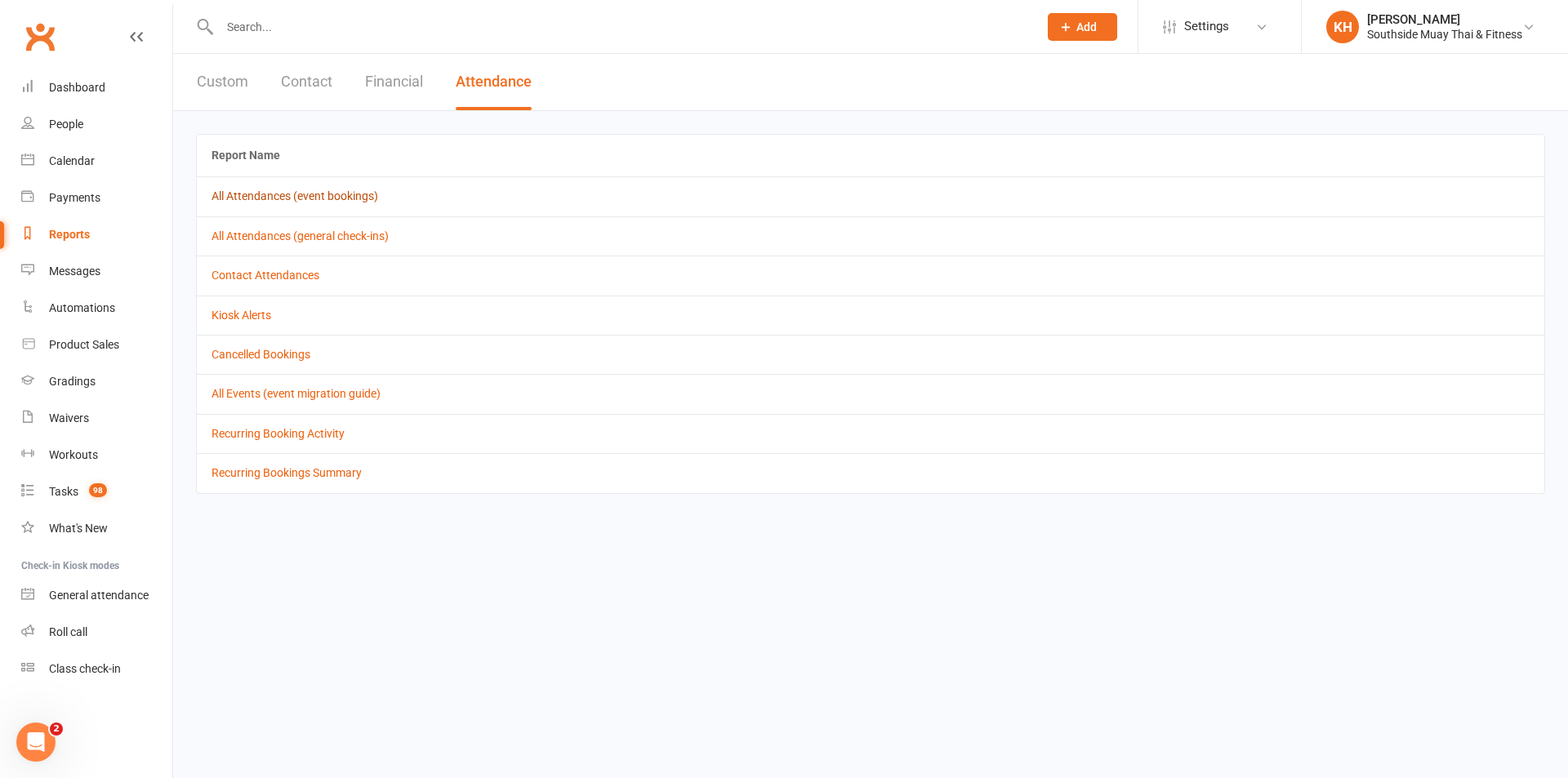
click at [329, 196] on link "All Attendances (event bookings)" at bounding box center [295, 196] width 167 height 13
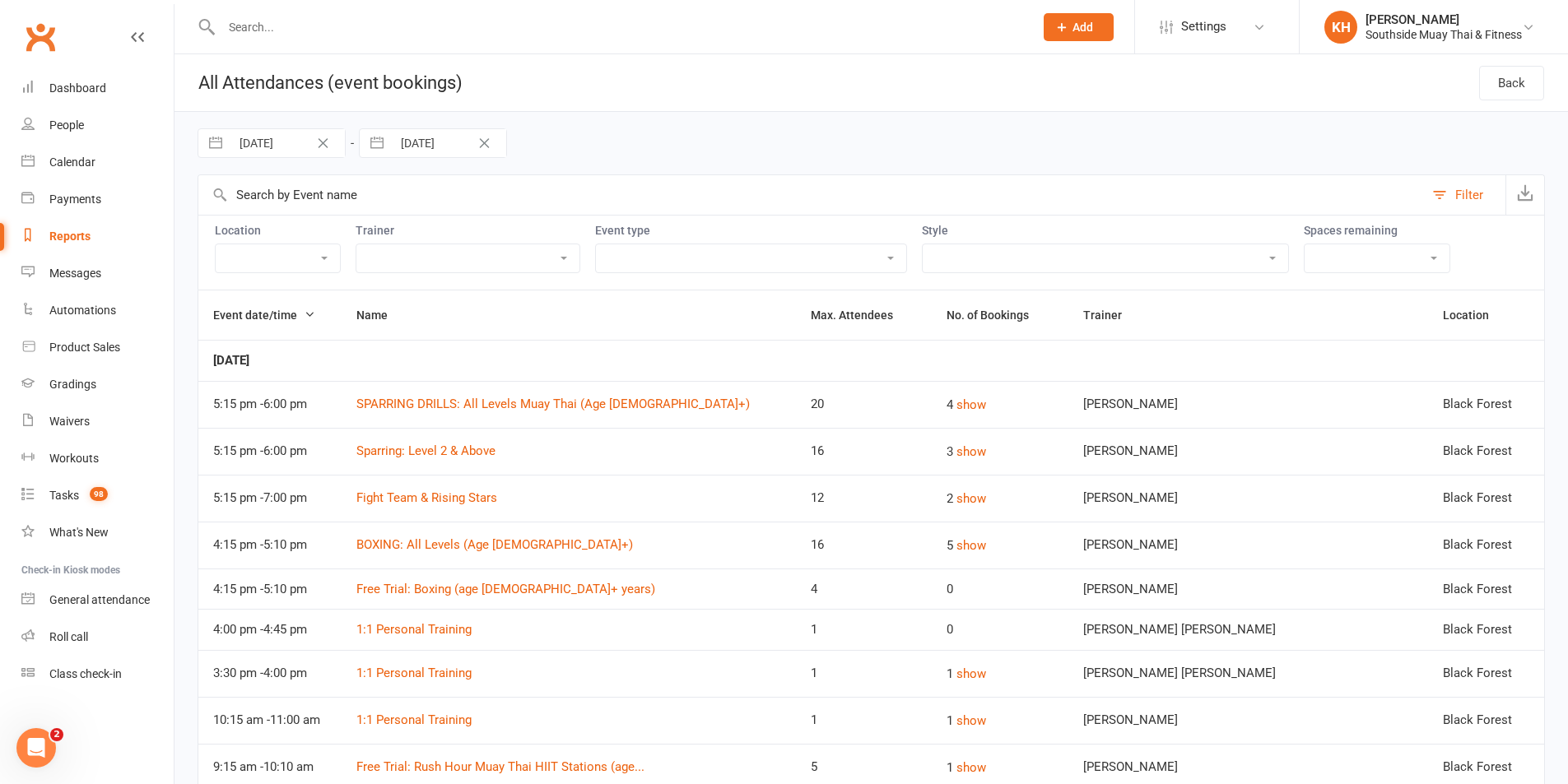
click at [369, 141] on button "button" at bounding box center [377, 143] width 30 height 28
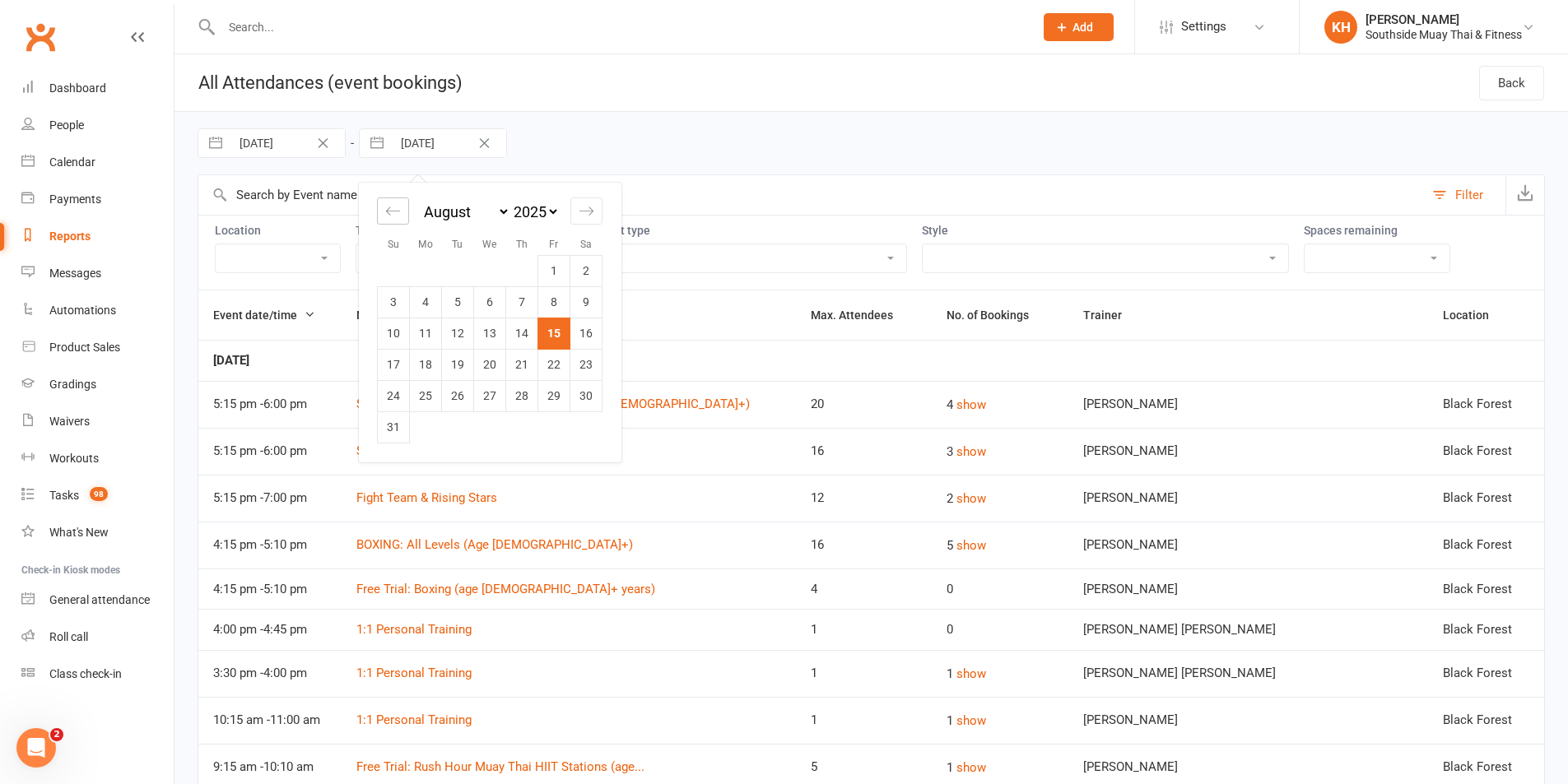
click at [391, 218] on icon "Move backward to switch to the previous month." at bounding box center [393, 211] width 15 height 15
click at [525, 394] on td "31" at bounding box center [522, 396] width 32 height 32
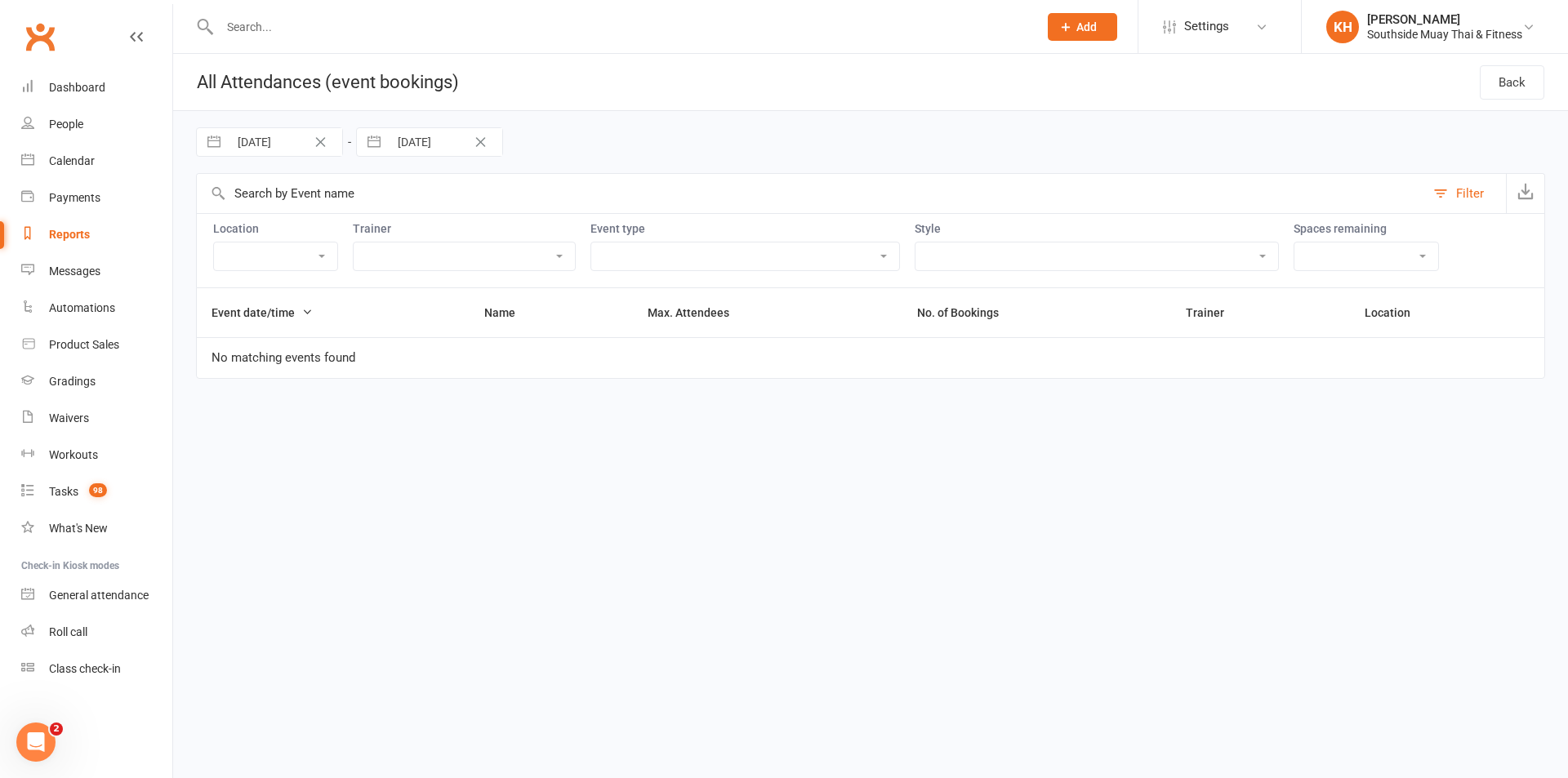
click at [205, 141] on button "button" at bounding box center [213, 142] width 30 height 28
click at [225, 211] on icon "Move backward to switch to the previous month." at bounding box center [230, 209] width 15 height 15
click at [299, 274] on td "1" at bounding box center [294, 269] width 31 height 31
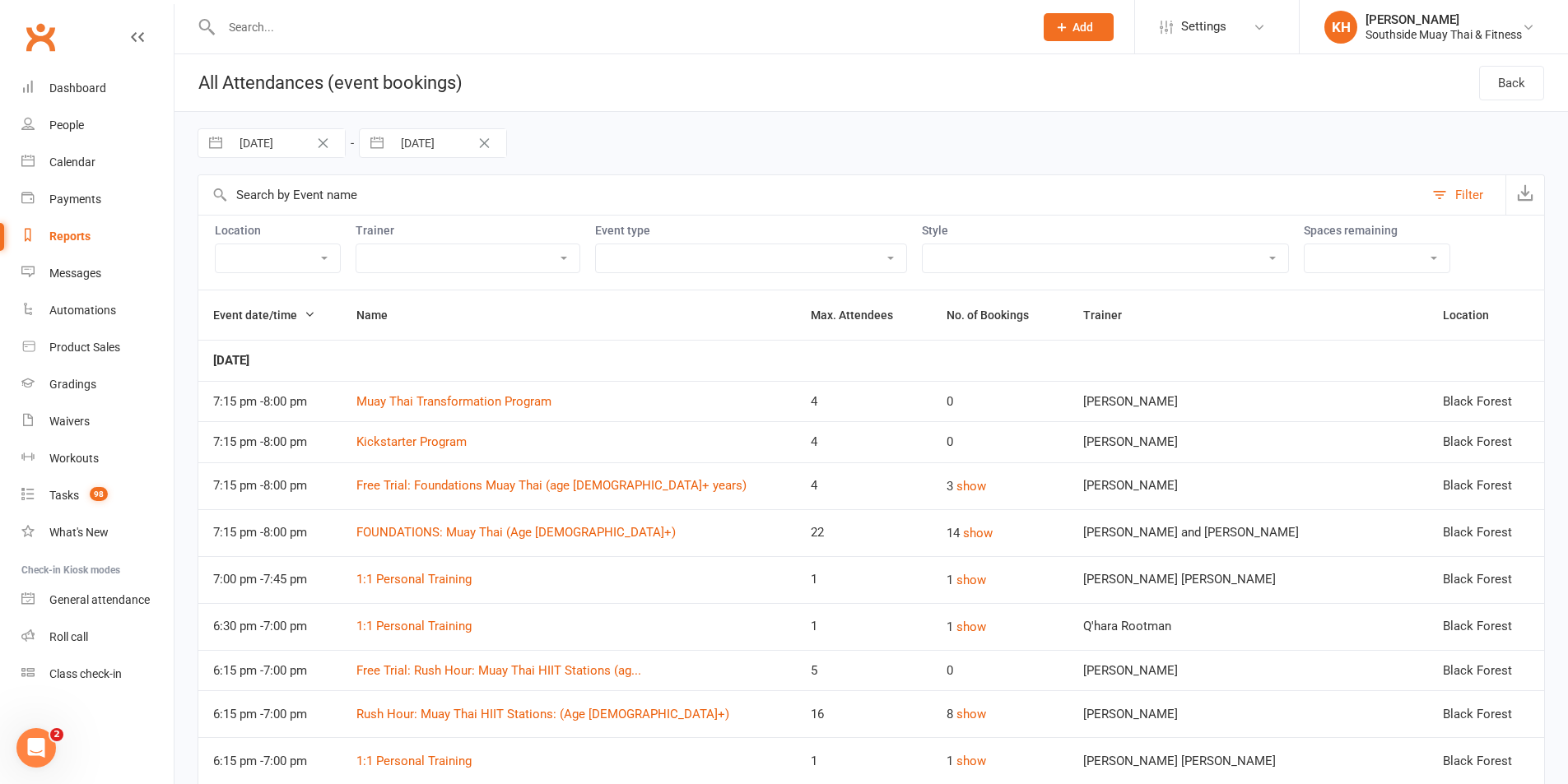
click at [959, 260] on select "Mighty Tigers (Age 5-8) in affiliation w... SSMT Adults (Age13+) Muay Thai in a…" at bounding box center [1105, 258] width 365 height 28
click at [923, 244] on select "Mighty Tigers (Age 5-8) in affiliation w... SSMT Adults (Age13+) Muay Thai in a…" at bounding box center [1105, 258] width 365 height 28
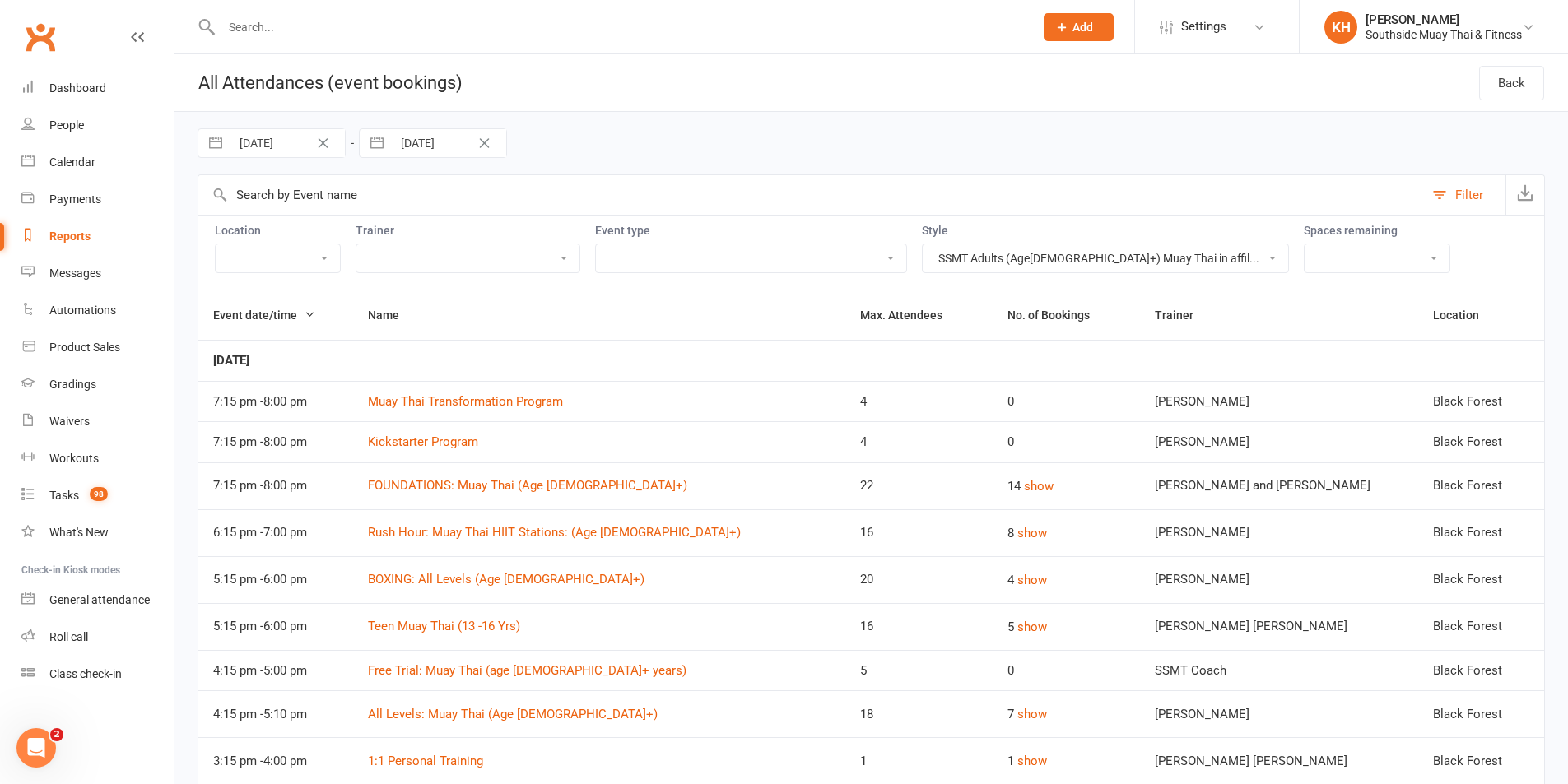
click at [75, 228] on link "Reports" at bounding box center [98, 236] width 153 height 37
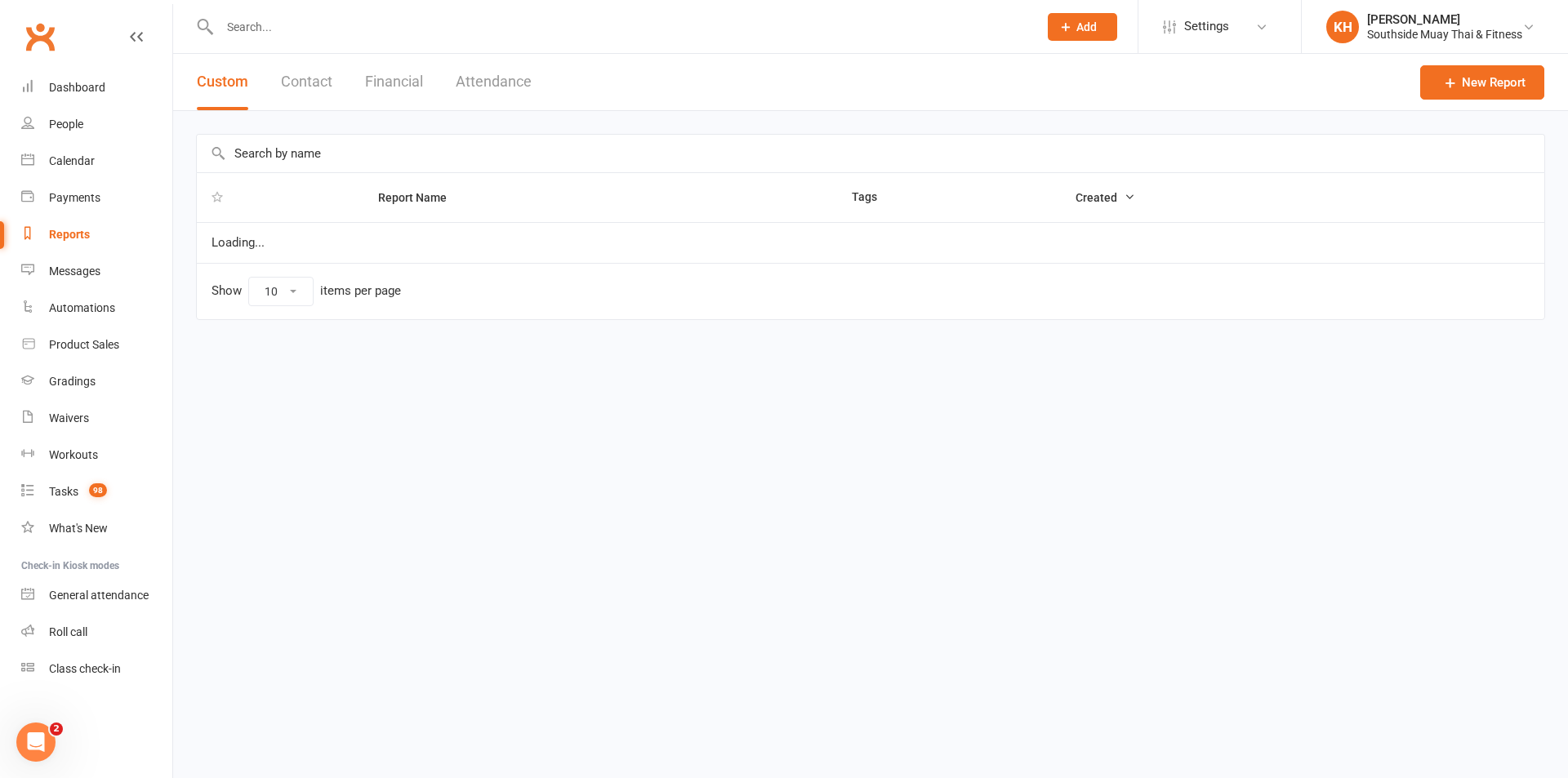
click at [462, 81] on button "Attendance" at bounding box center [493, 82] width 76 height 56
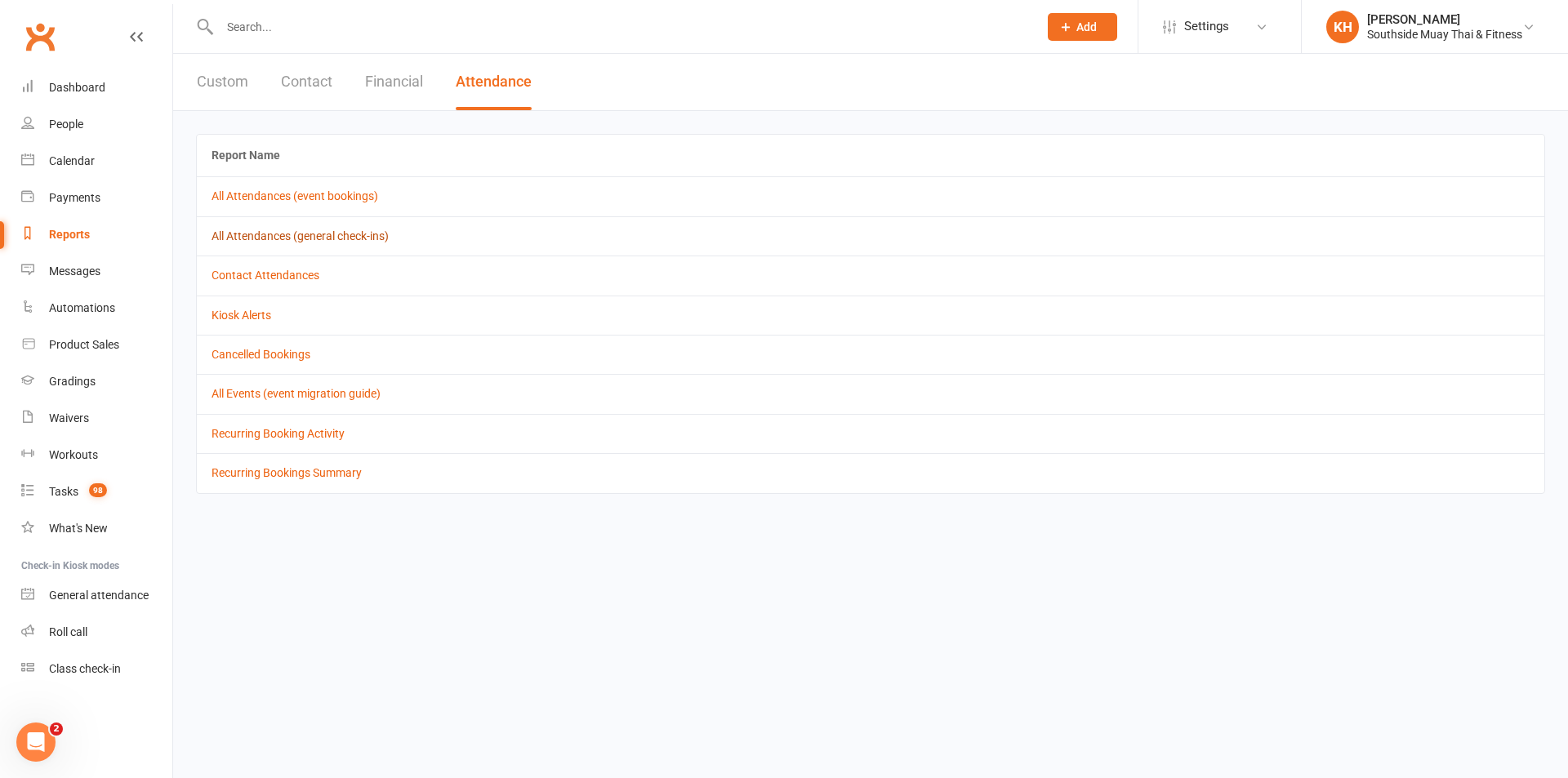
click at [295, 238] on link "All Attendances (general check-ins)" at bounding box center [300, 236] width 177 height 13
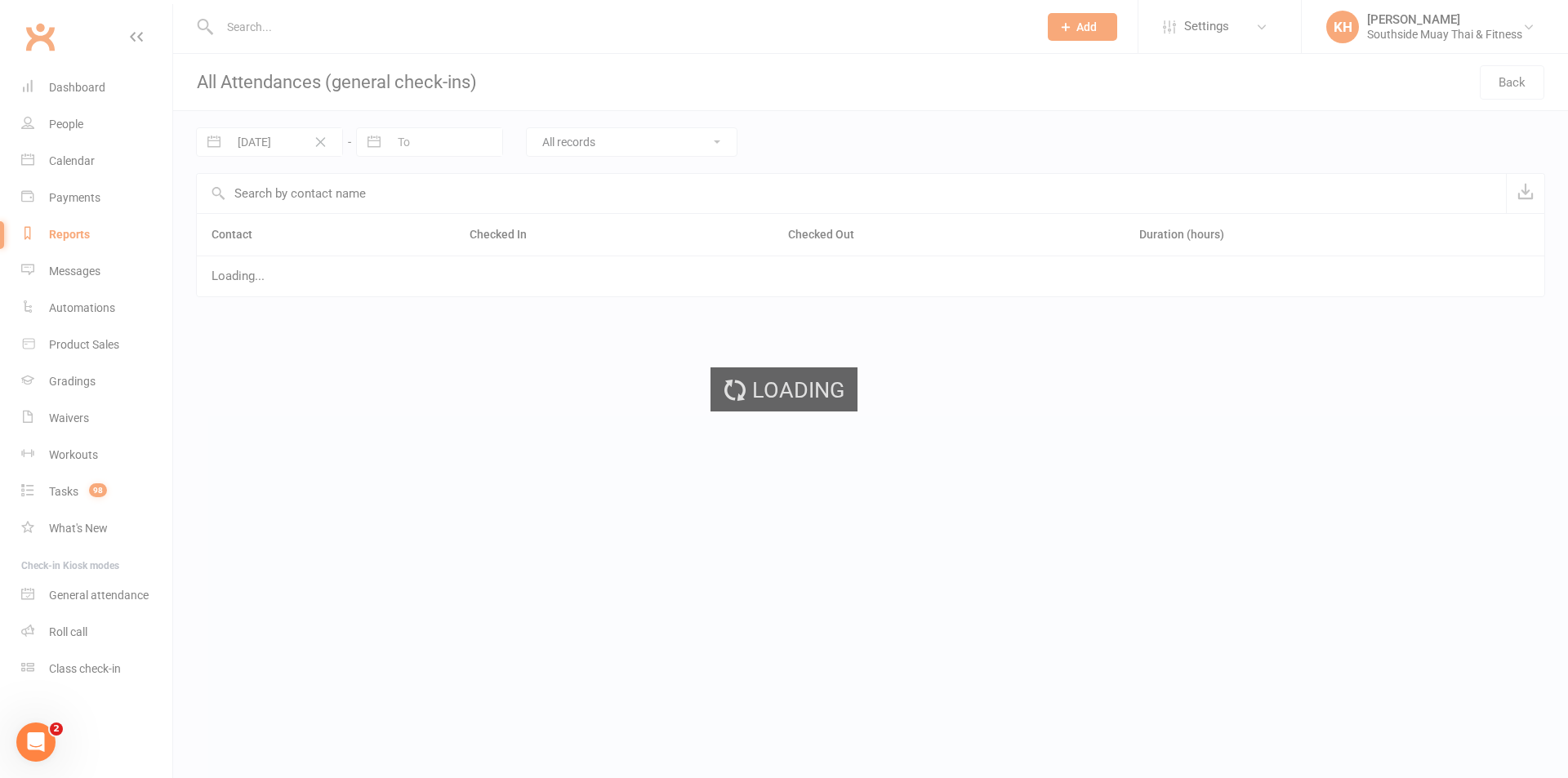
click at [377, 142] on div "Loading" at bounding box center [784, 389] width 1568 height 778
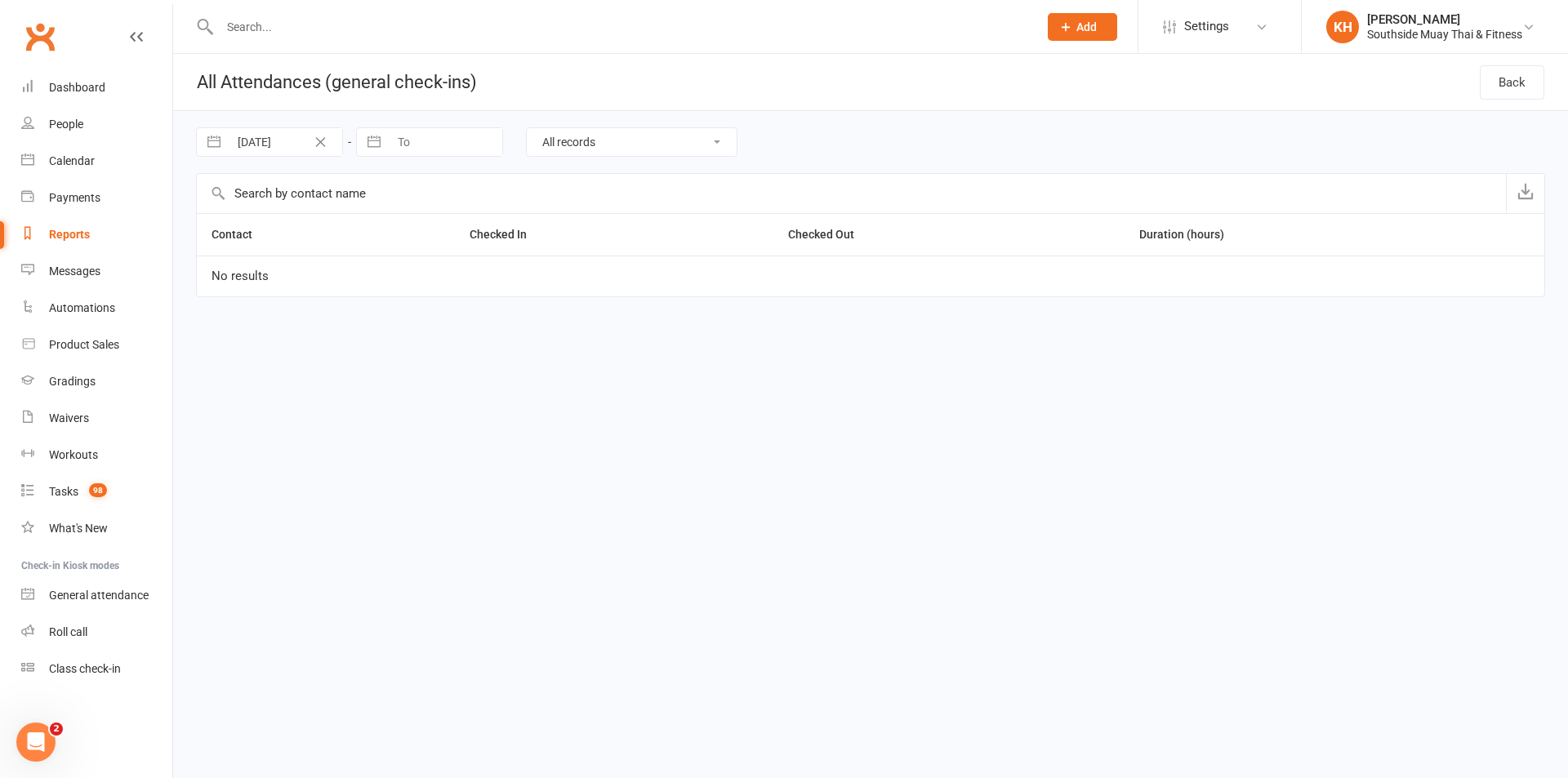
click at [383, 138] on button "button" at bounding box center [374, 142] width 30 height 28
click at [398, 213] on div "Move backward to switch to the previous month." at bounding box center [389, 210] width 31 height 27
click at [524, 404] on td "31" at bounding box center [518, 393] width 31 height 31
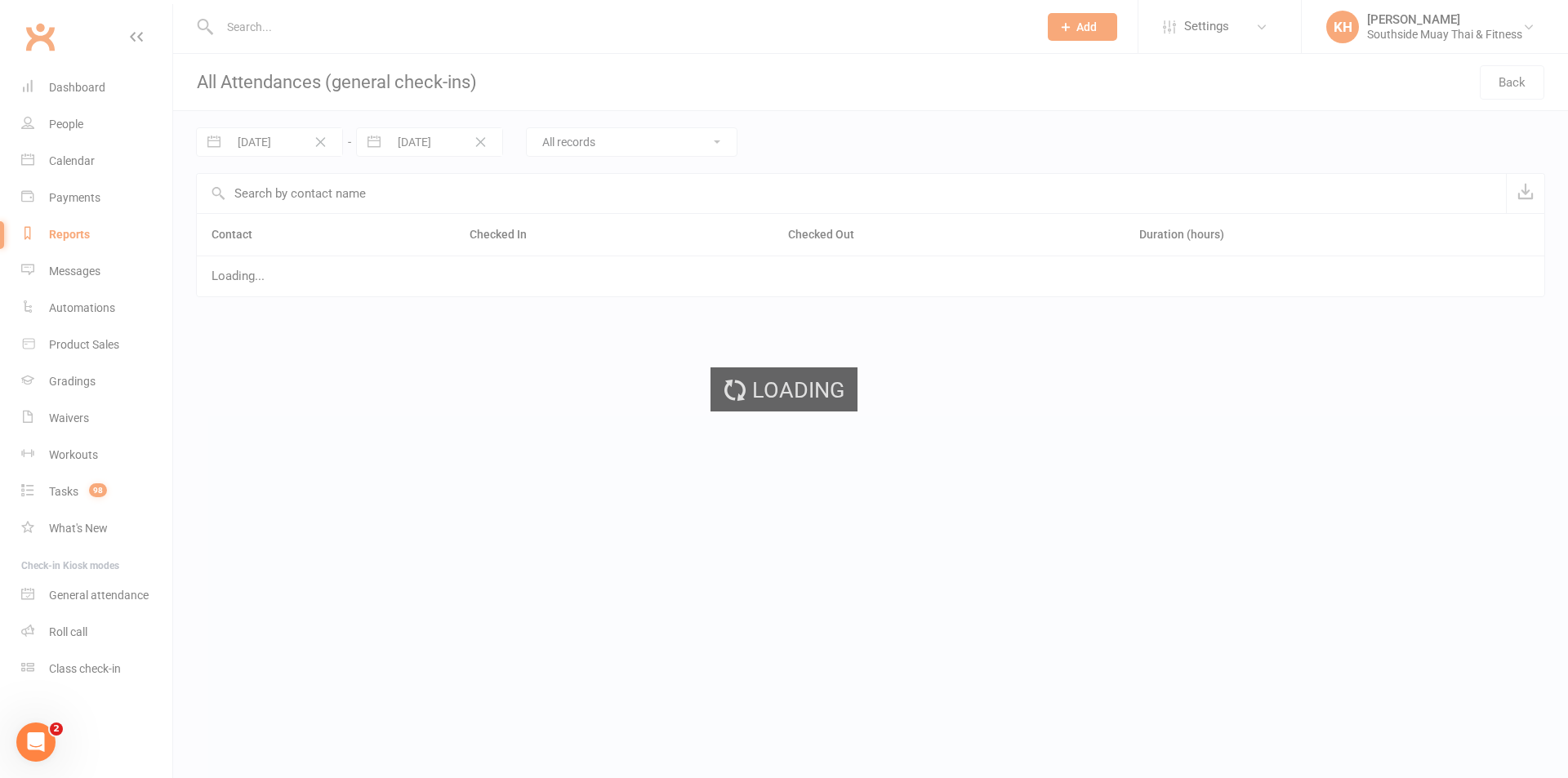
click at [209, 139] on div "Loading" at bounding box center [784, 389] width 1568 height 778
click at [213, 142] on div "Loading" at bounding box center [784, 389] width 1568 height 778
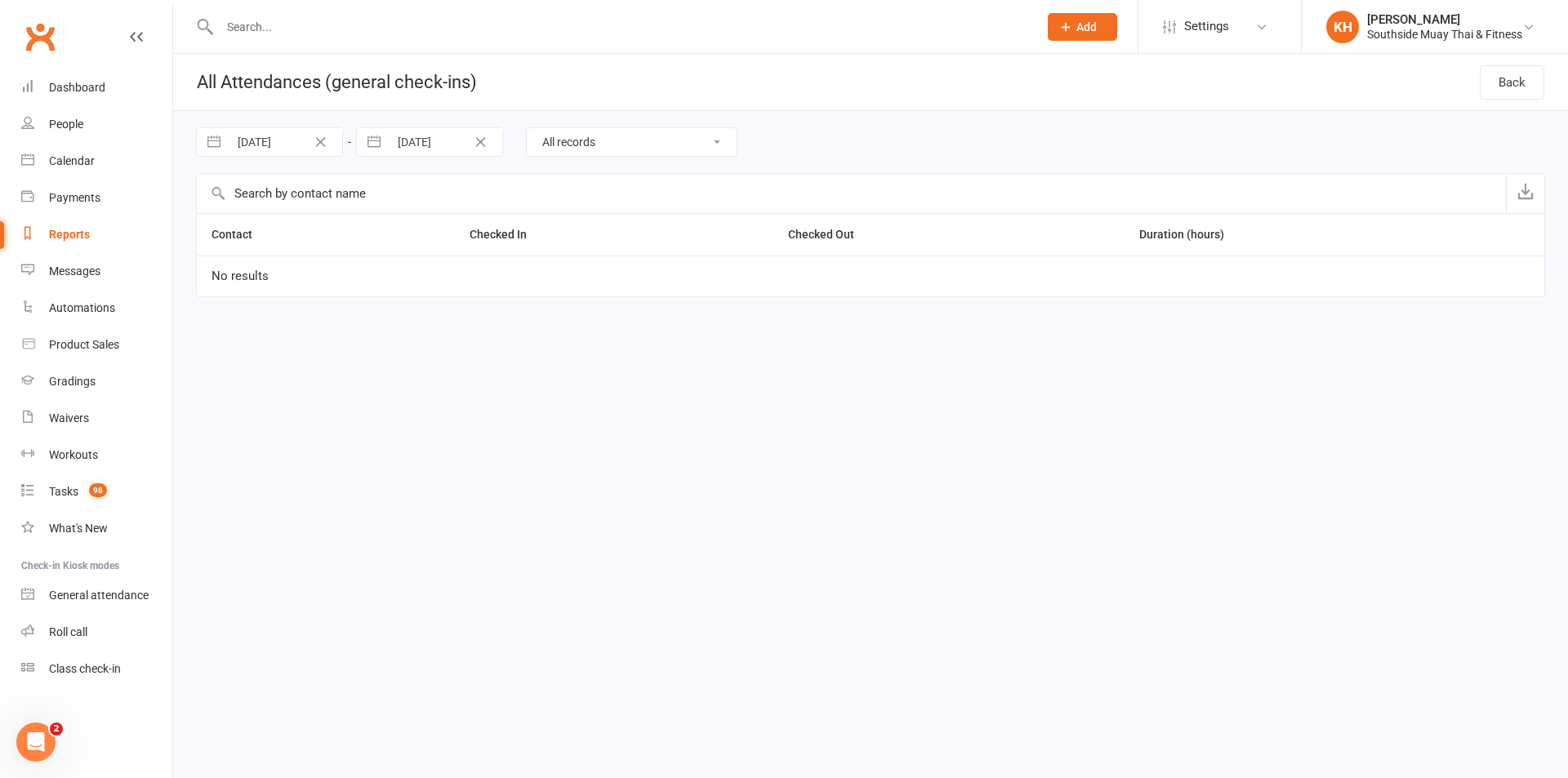
click at [213, 134] on button "button" at bounding box center [213, 142] width 30 height 28
click at [225, 207] on icon "Move backward to switch to the previous month." at bounding box center [230, 209] width 15 height 15
click at [290, 256] on td "1" at bounding box center [294, 269] width 31 height 31
click at [696, 145] on select "All records Checked in and Checked out only Did not check out Did not check in" at bounding box center [632, 142] width 210 height 28
click at [836, 144] on div "01 Jul 2025 Navigate forward to interact with the calendar and select a date. P…" at bounding box center [871, 142] width 1349 height 62
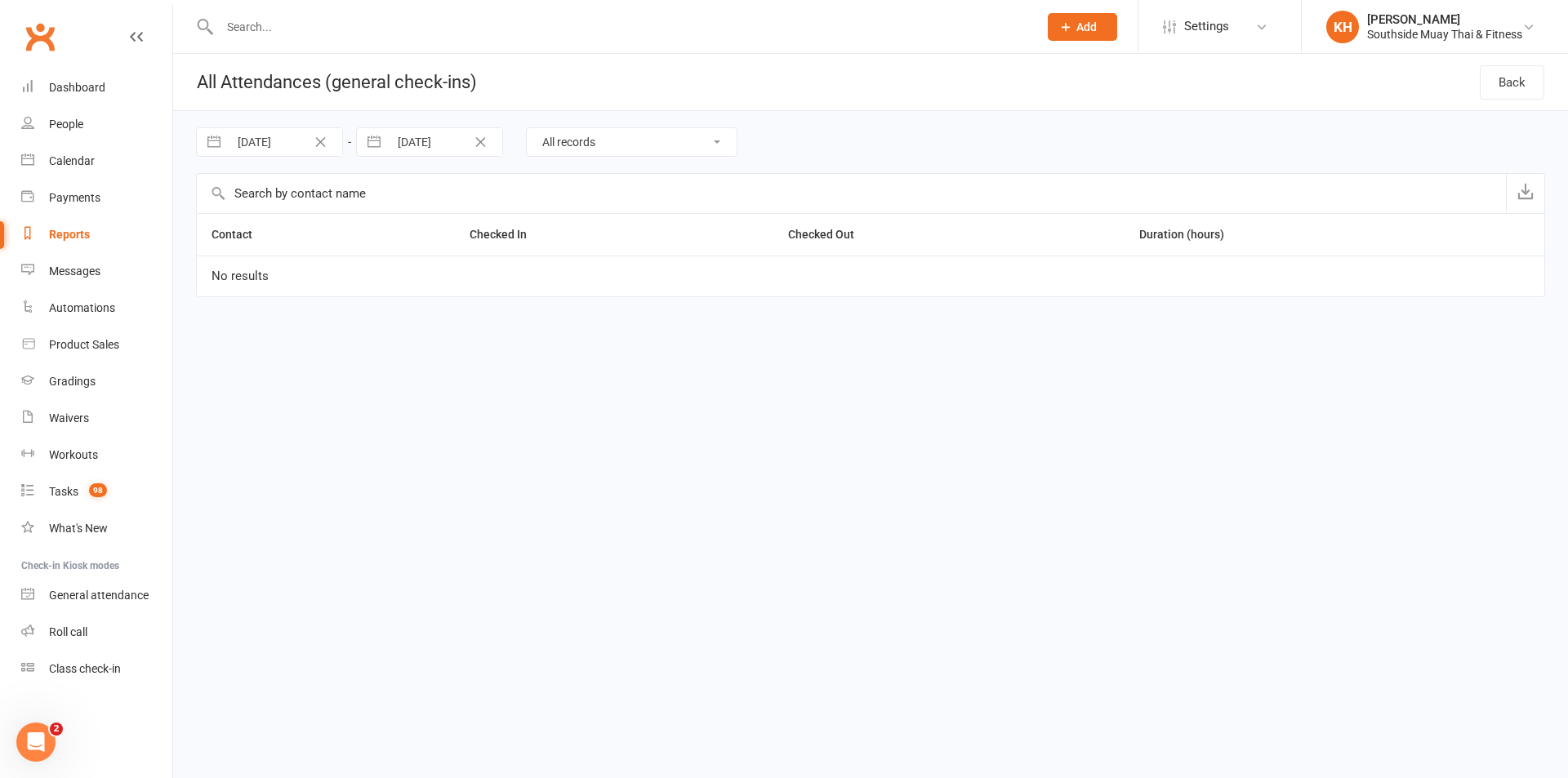
click at [71, 244] on link "Reports" at bounding box center [97, 235] width 151 height 37
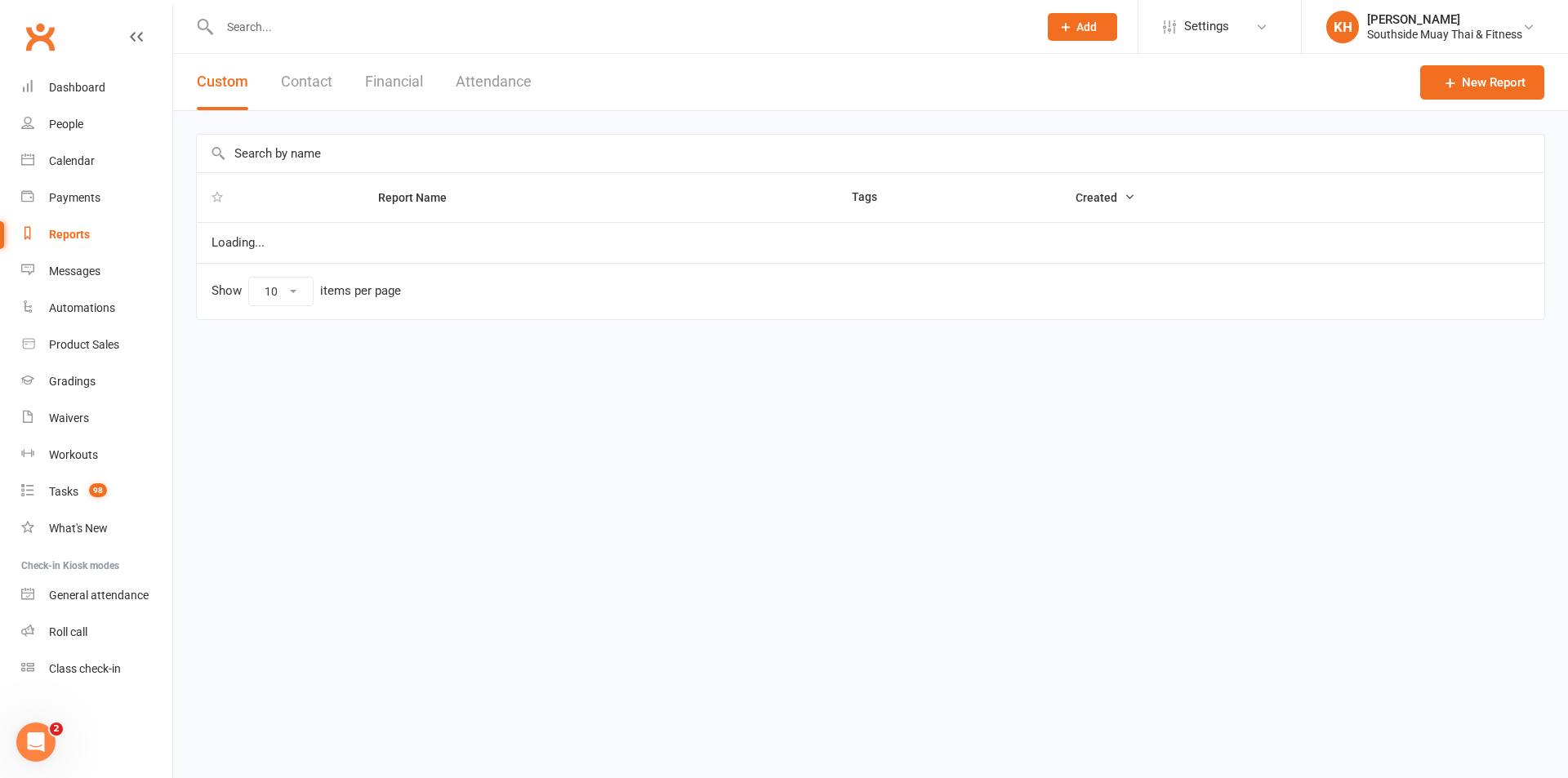
click at [472, 85] on button "Attendance" at bounding box center [493, 82] width 76 height 56
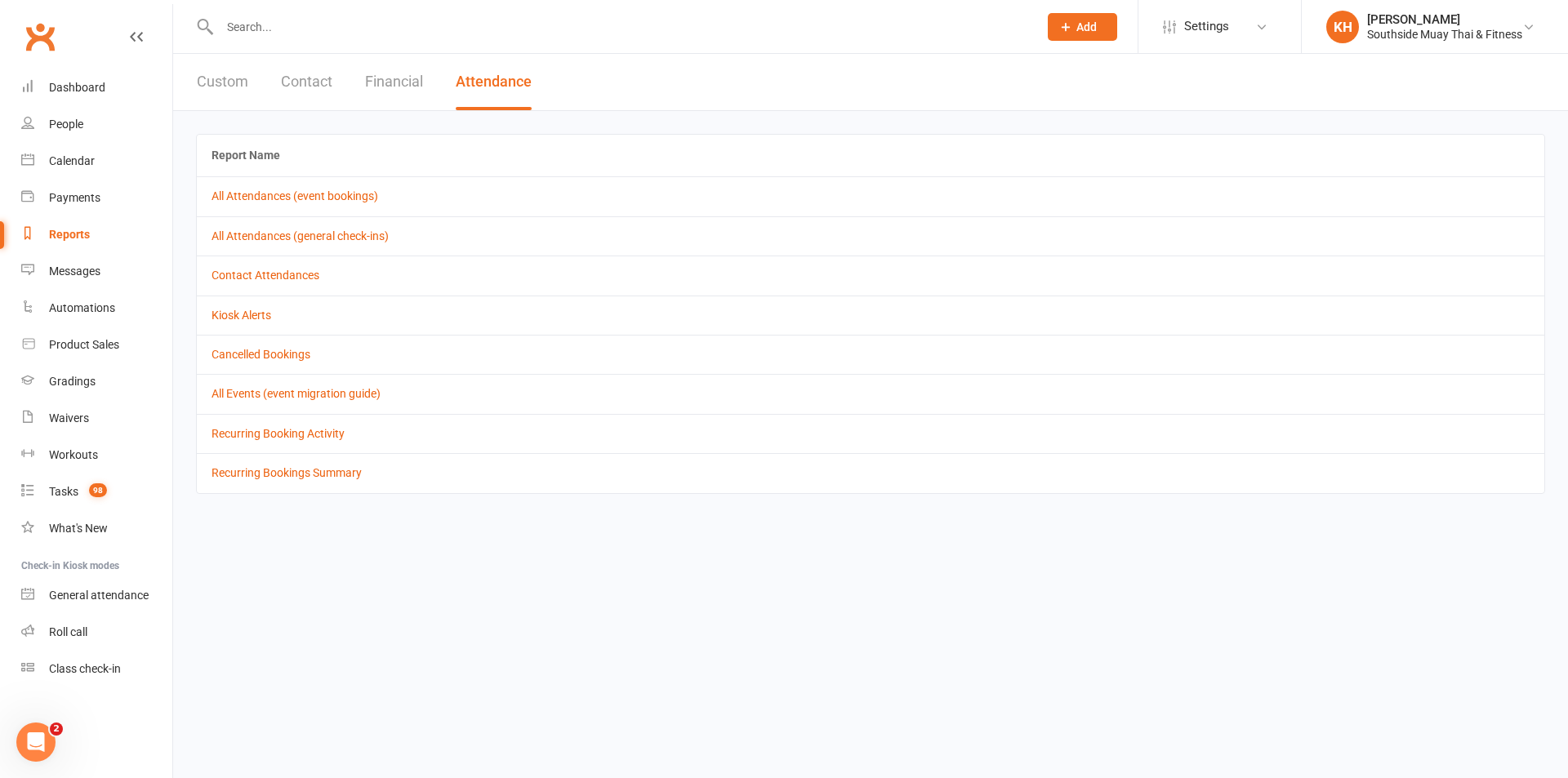
click at [274, 265] on td "Contact Attendances" at bounding box center [870, 275] width 1348 height 39
click at [274, 271] on link "Contact Attendances" at bounding box center [265, 275] width 108 height 13
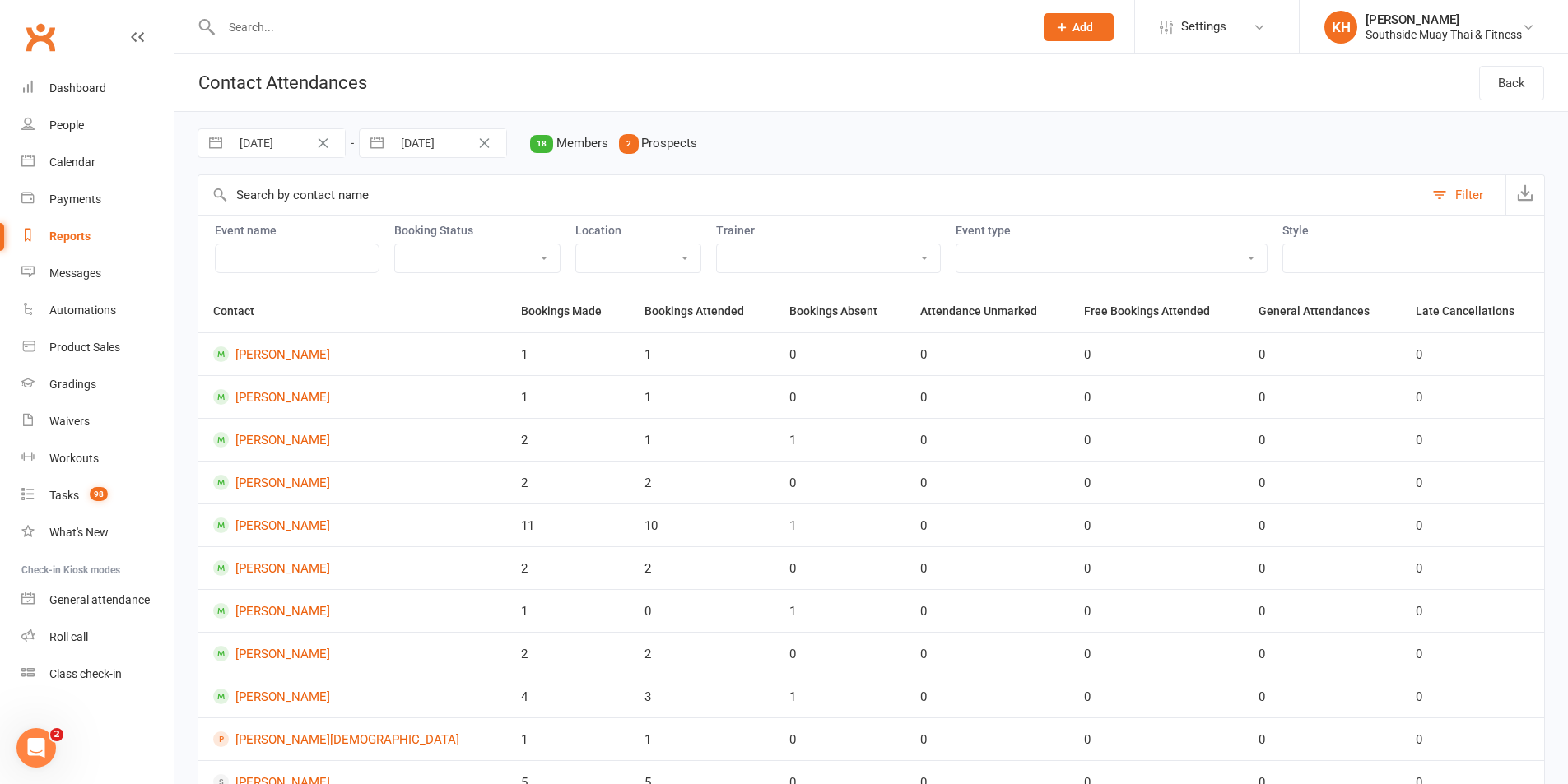
click at [382, 152] on button "button" at bounding box center [377, 143] width 30 height 28
click at [385, 202] on div "Move backward to switch to the previous month." at bounding box center [392, 212] width 32 height 27
click at [521, 405] on td "31" at bounding box center [522, 396] width 32 height 32
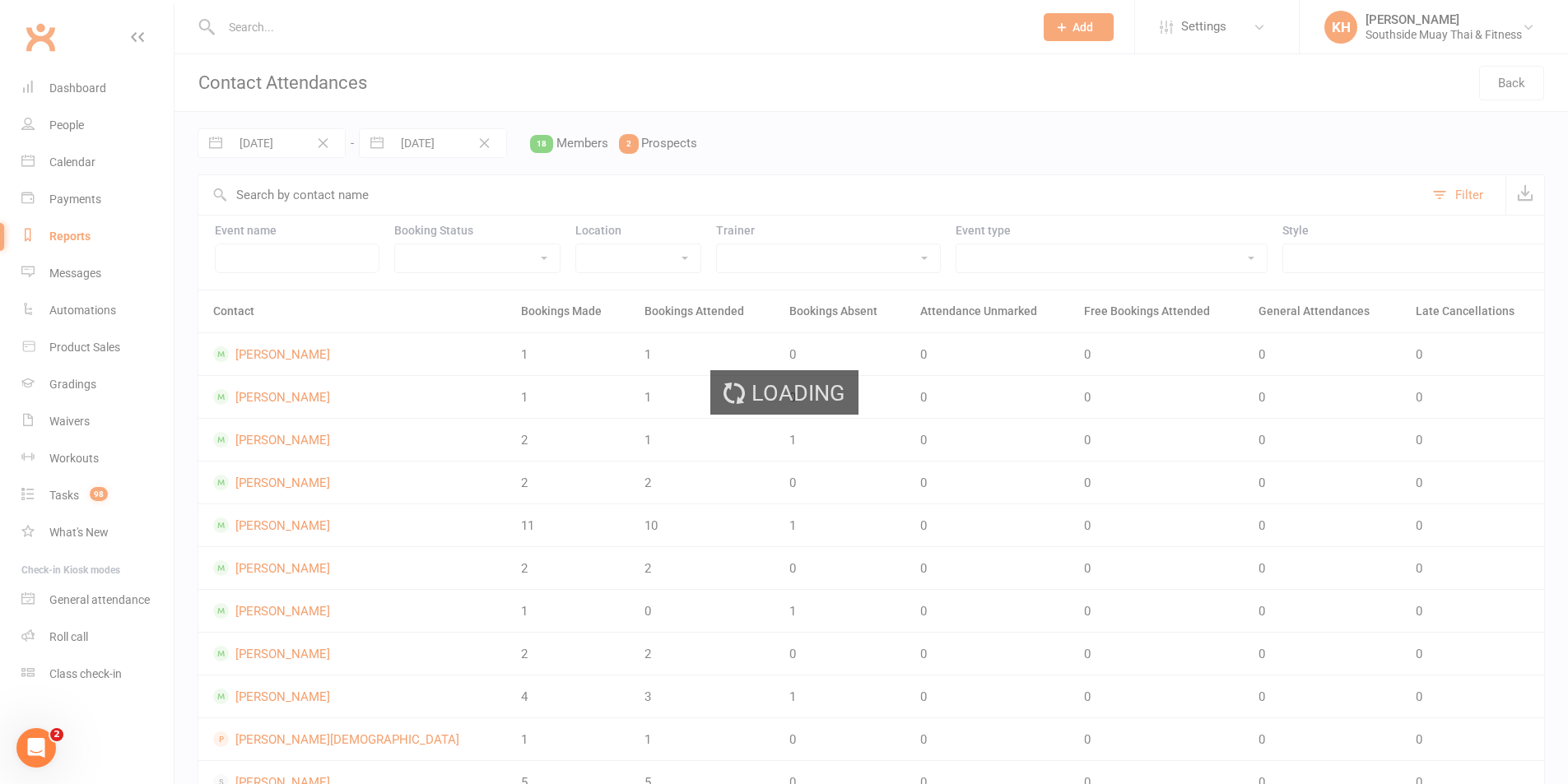
click at [223, 146] on div "Loading" at bounding box center [784, 392] width 1568 height 784
click at [207, 147] on div "Loading" at bounding box center [784, 392] width 1568 height 784
click at [211, 147] on div "Loading" at bounding box center [784, 392] width 1568 height 784
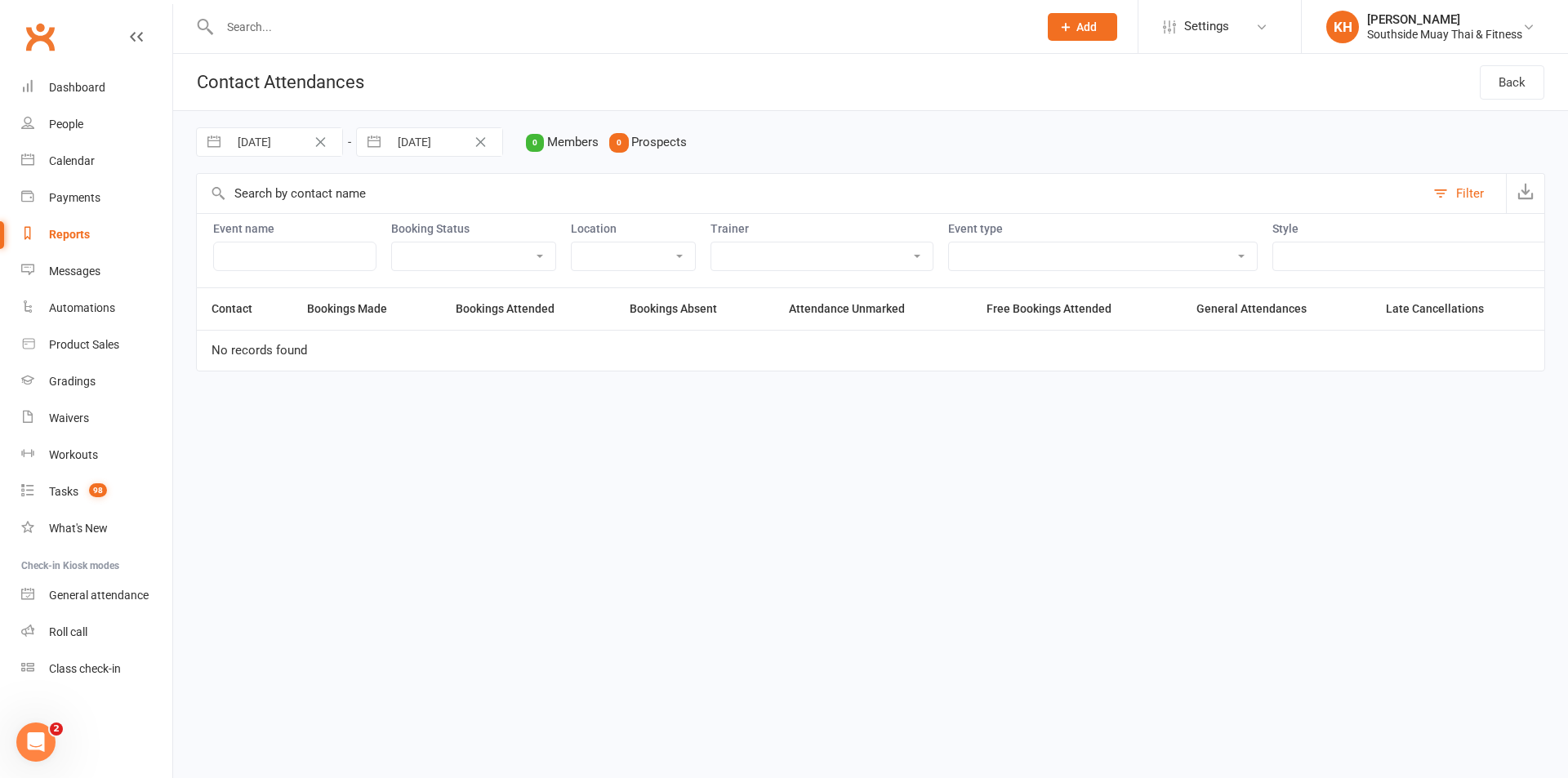
click at [209, 146] on button "button" at bounding box center [213, 142] width 30 height 28
click at [228, 213] on icon "Move backward to switch to the previous month." at bounding box center [230, 209] width 15 height 15
click at [297, 258] on td "1" at bounding box center [294, 269] width 31 height 31
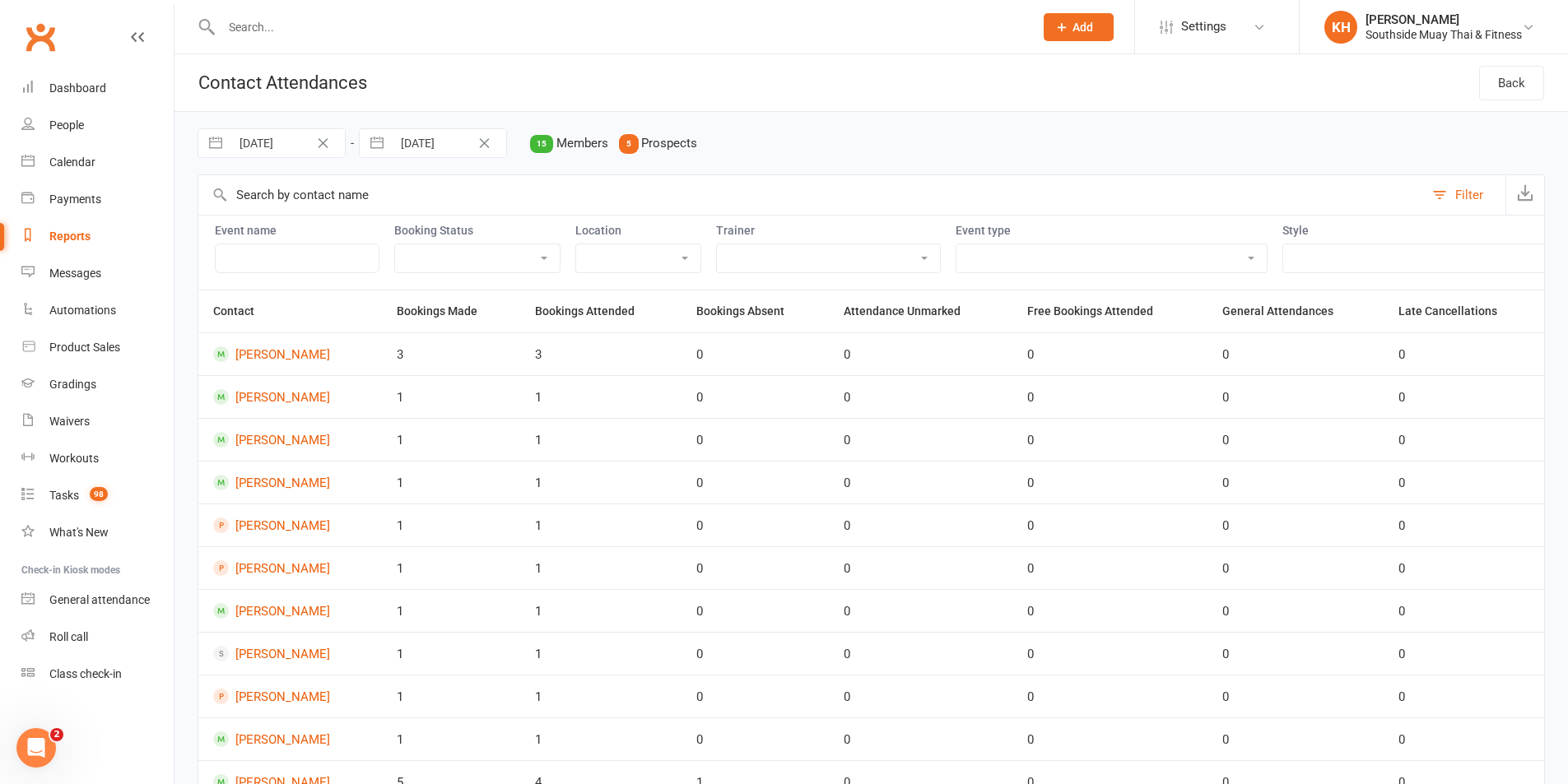
click at [999, 254] on select "28 Day Program 7 Day Free Trial | Junior Muay Thai Academy Coaching Calls Devel…" at bounding box center [1111, 258] width 310 height 28
click at [994, 256] on select "28 Day Program 7 Day Free Trial | Junior Muay Thai Academy Coaching Calls Devel…" at bounding box center [1111, 258] width 310 height 28
click at [1283, 254] on select "Mighty Tigers (Age 5-8) in affiliation with Muay Thai Australia SSMT Adults (Ag…" at bounding box center [1571, 258] width 578 height 28
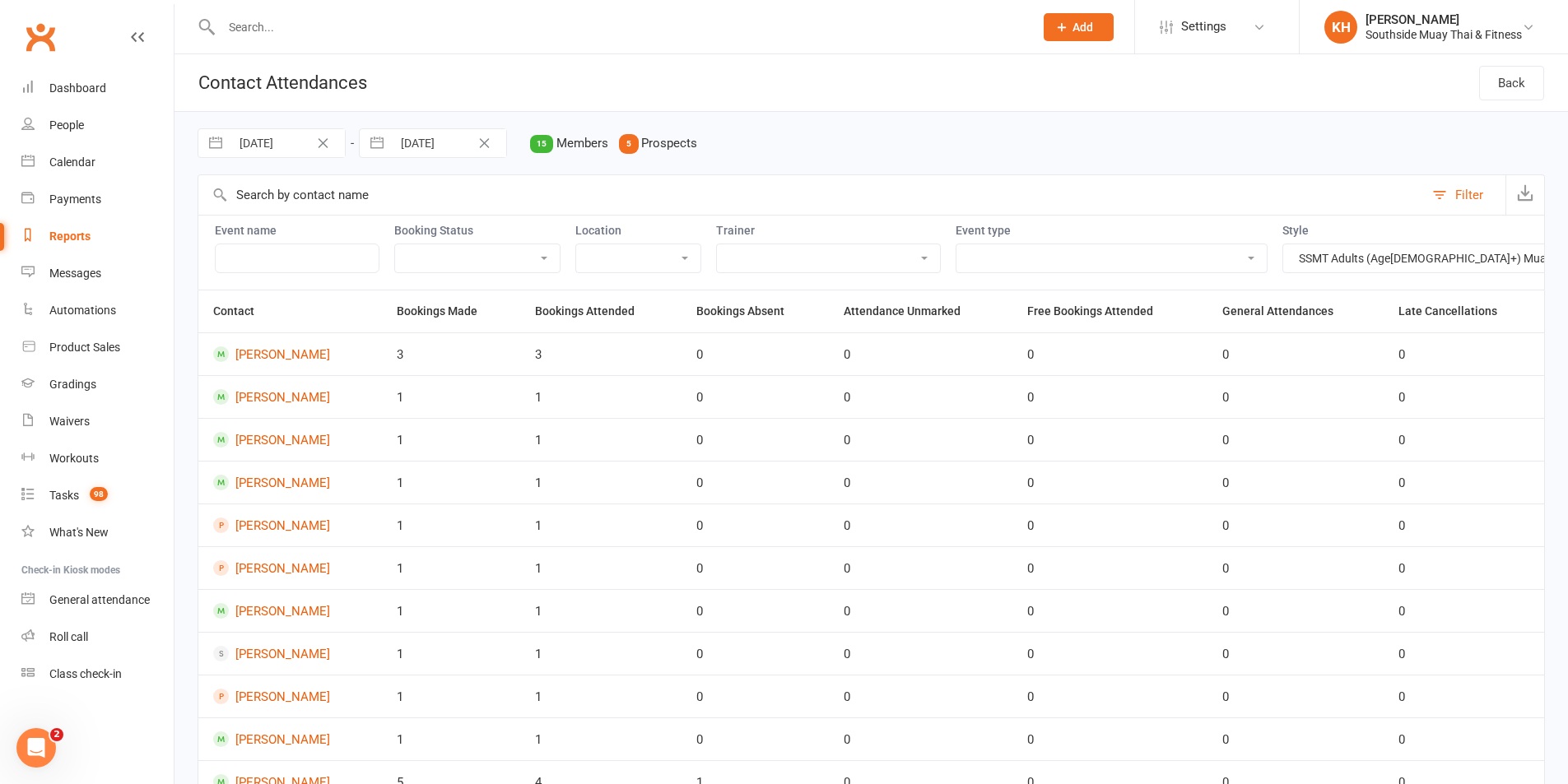
click at [1283, 244] on select "Mighty Tigers (Age 5-8) in affiliation with Muay Thai Australia SSMT Adults (Ag…" at bounding box center [1571, 258] width 578 height 28
click at [1515, 202] on button "button" at bounding box center [1524, 195] width 39 height 39
click at [1330, 260] on select "Mighty Tigers (Age 5-8) in affiliation with Muay Thai Australia SSMT Adults (Ag…" at bounding box center [1571, 258] width 578 height 28
click at [1283, 244] on select "Mighty Tigers (Age 5-8) in affiliation with Muay Thai Australia SSMT Adults (Ag…" at bounding box center [1571, 258] width 578 height 28
click at [1525, 196] on icon "button" at bounding box center [1524, 192] width 16 height 16
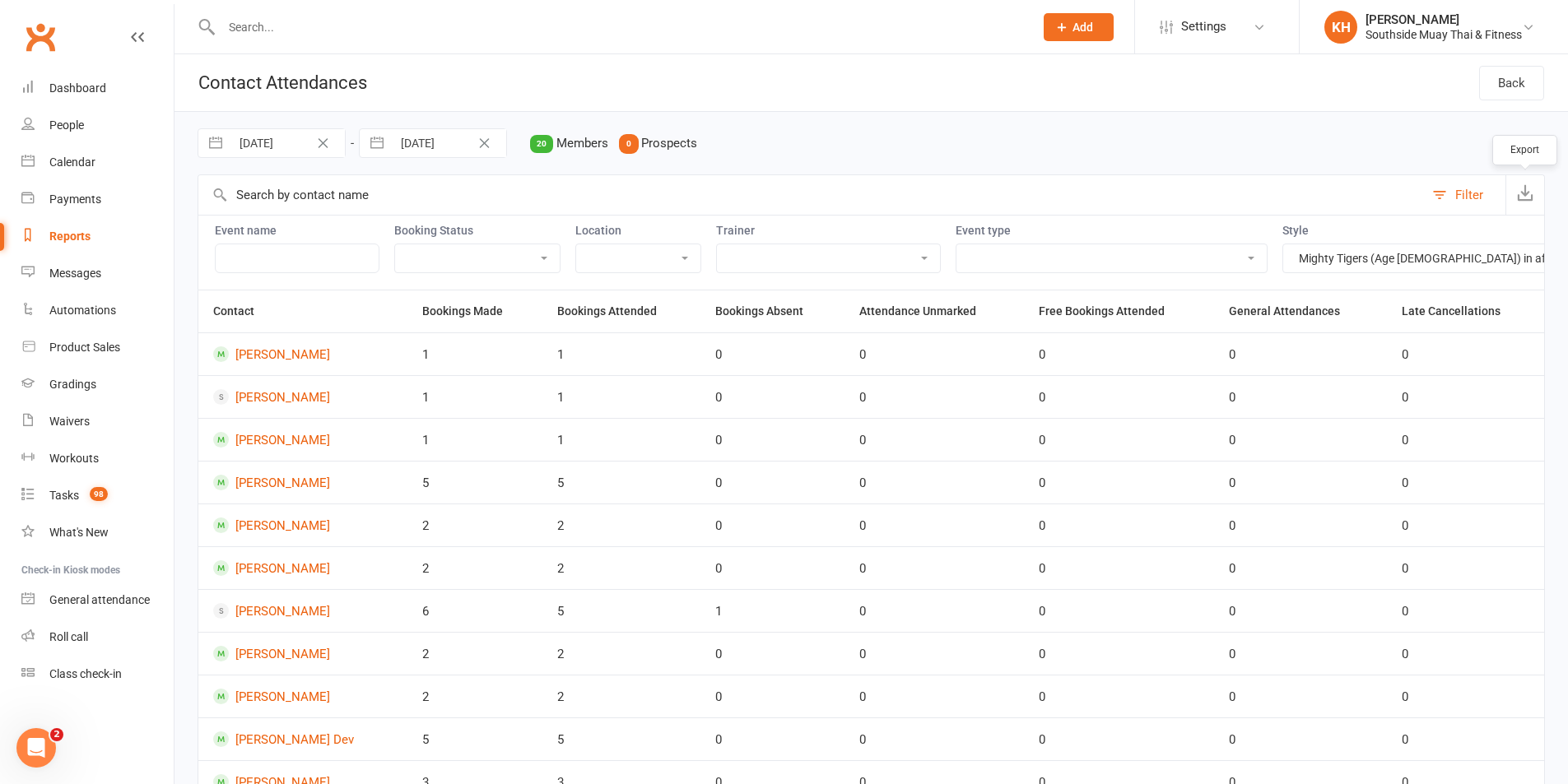
click at [1292, 257] on select "Mighty Tigers (Age 5-8) in affiliation with Muay Thai Australia SSMT Adults (Ag…" at bounding box center [1571, 258] width 578 height 28
click at [1283, 244] on select "Mighty Tigers (Age 5-8) in affiliation with Muay Thai Australia SSMT Adults (Ag…" at bounding box center [1571, 258] width 578 height 28
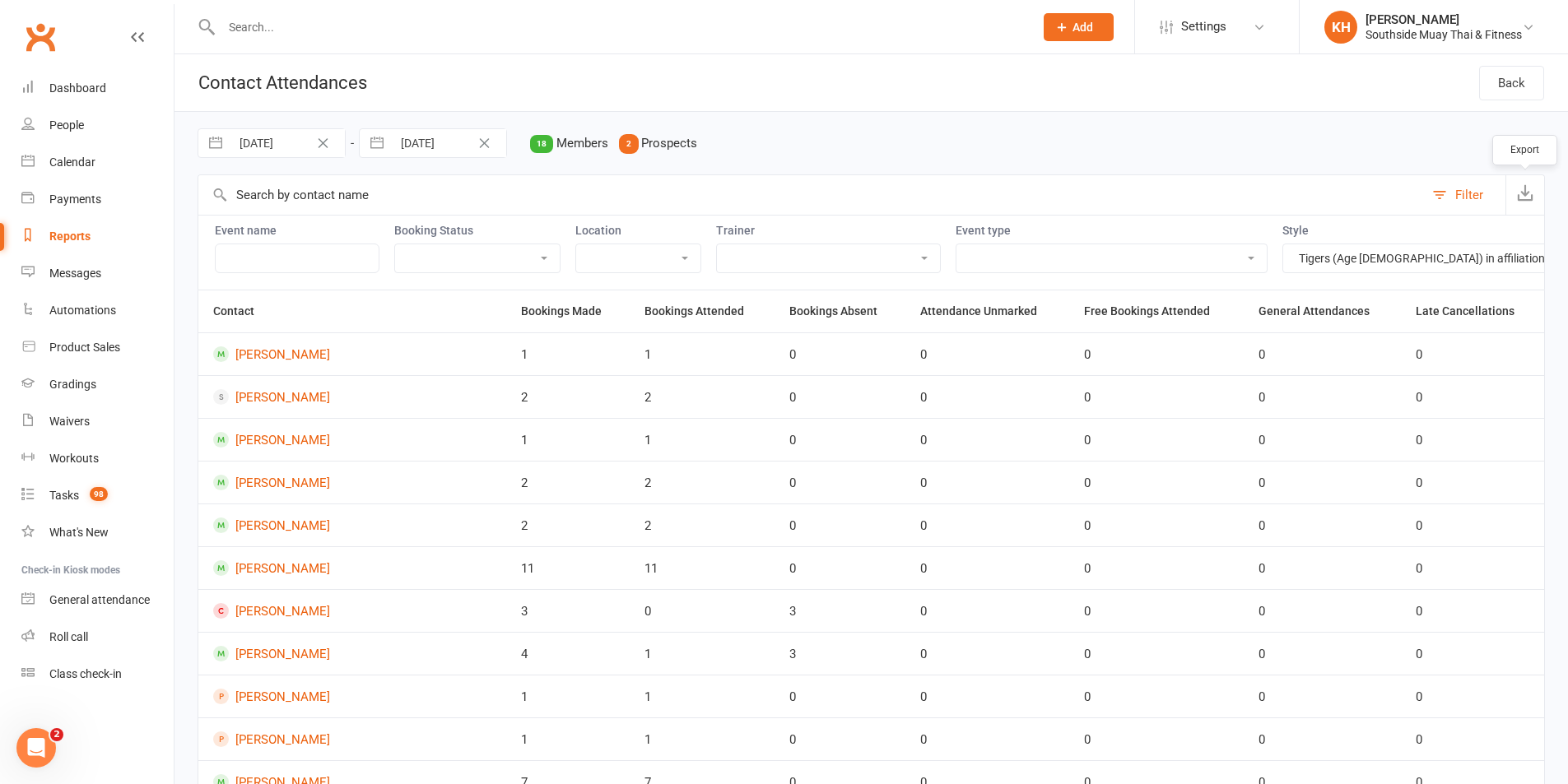
click at [1526, 192] on icon "button" at bounding box center [1524, 192] width 16 height 16
click at [208, 145] on button "button" at bounding box center [215, 143] width 30 height 28
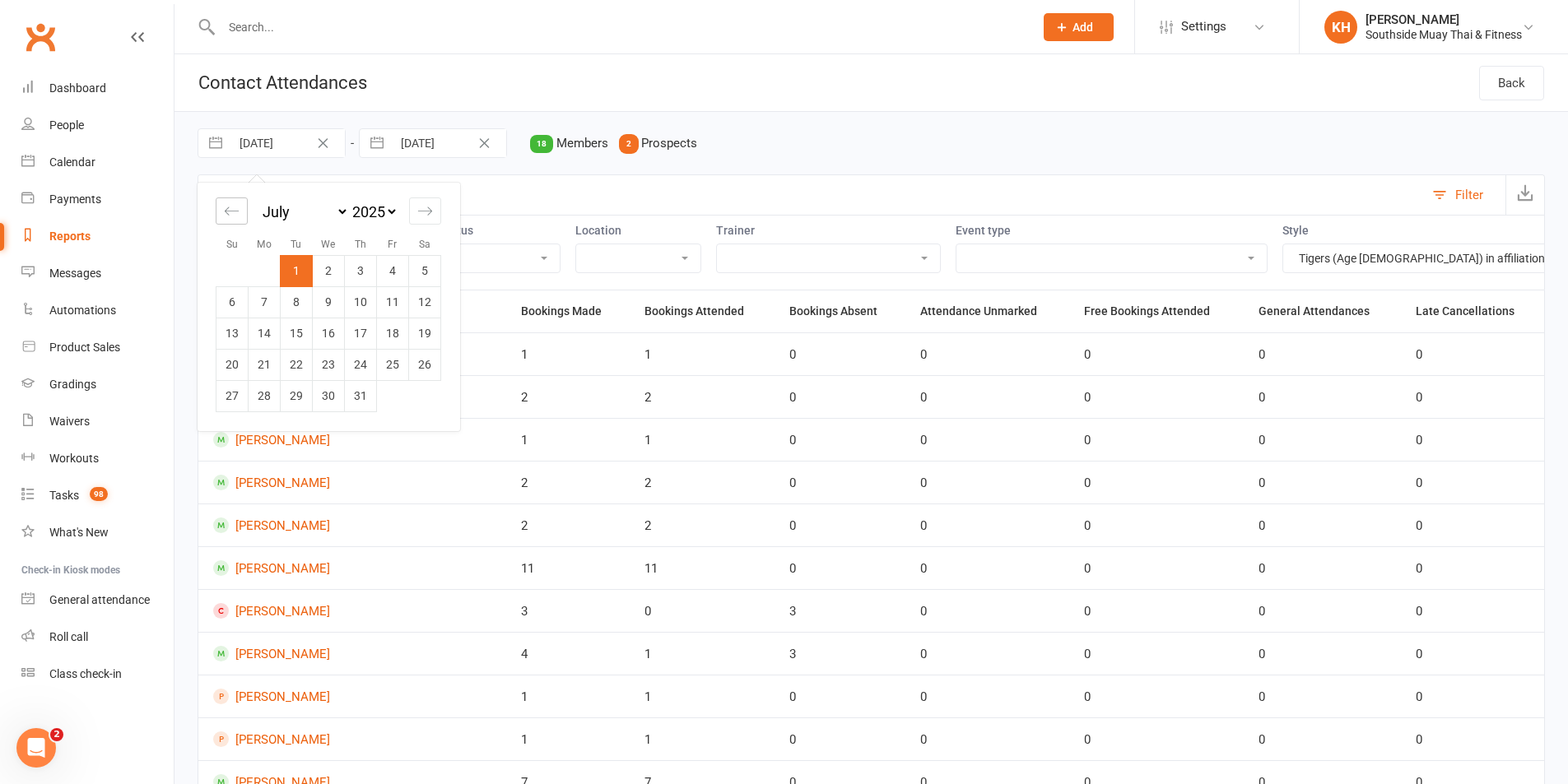
click at [228, 215] on icon "Move backward to switch to the previous month." at bounding box center [231, 211] width 15 height 15
click at [228, 266] on td "1" at bounding box center [232, 271] width 32 height 32
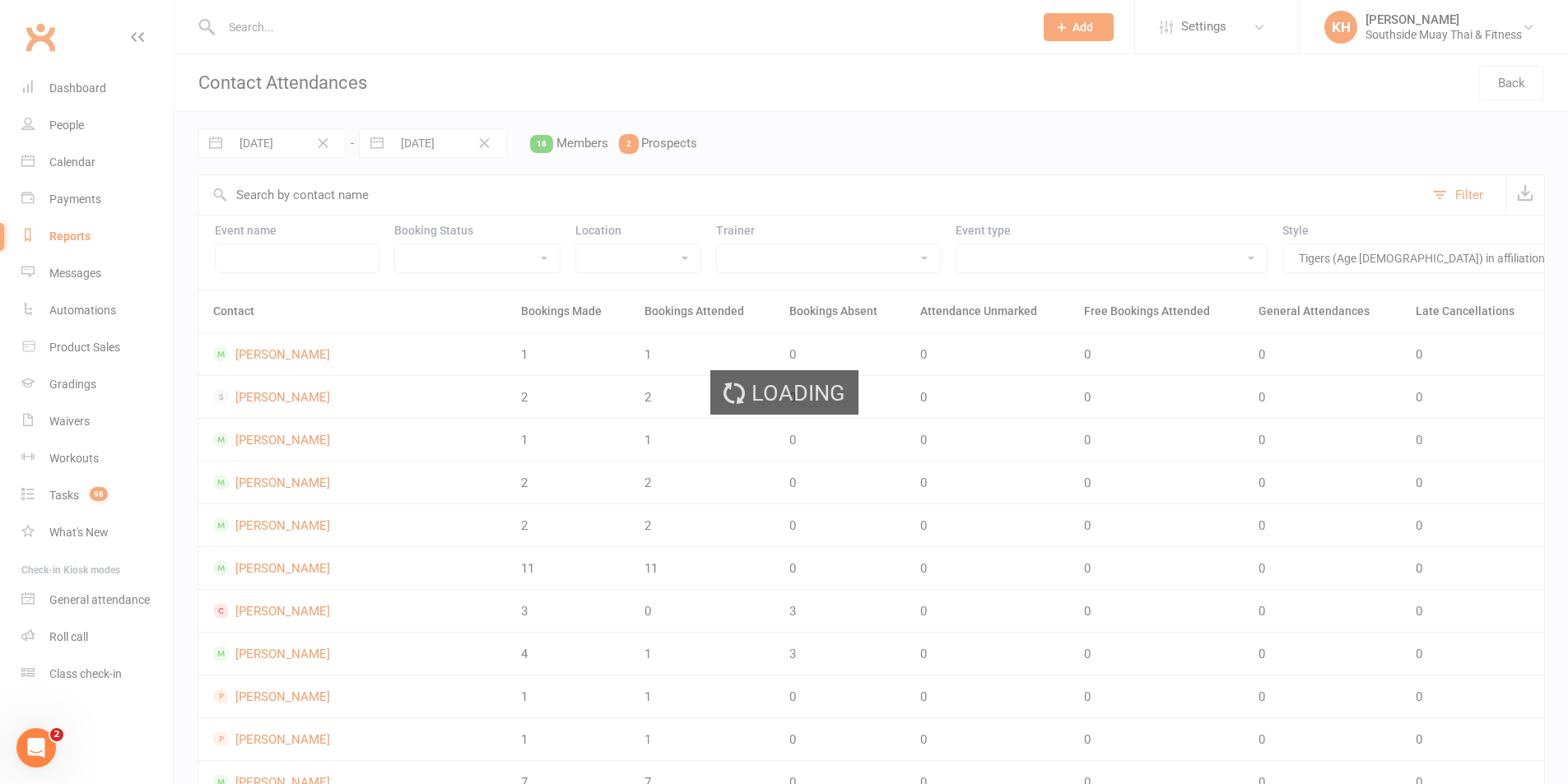
click at [376, 143] on div "Loading" at bounding box center [784, 392] width 1568 height 784
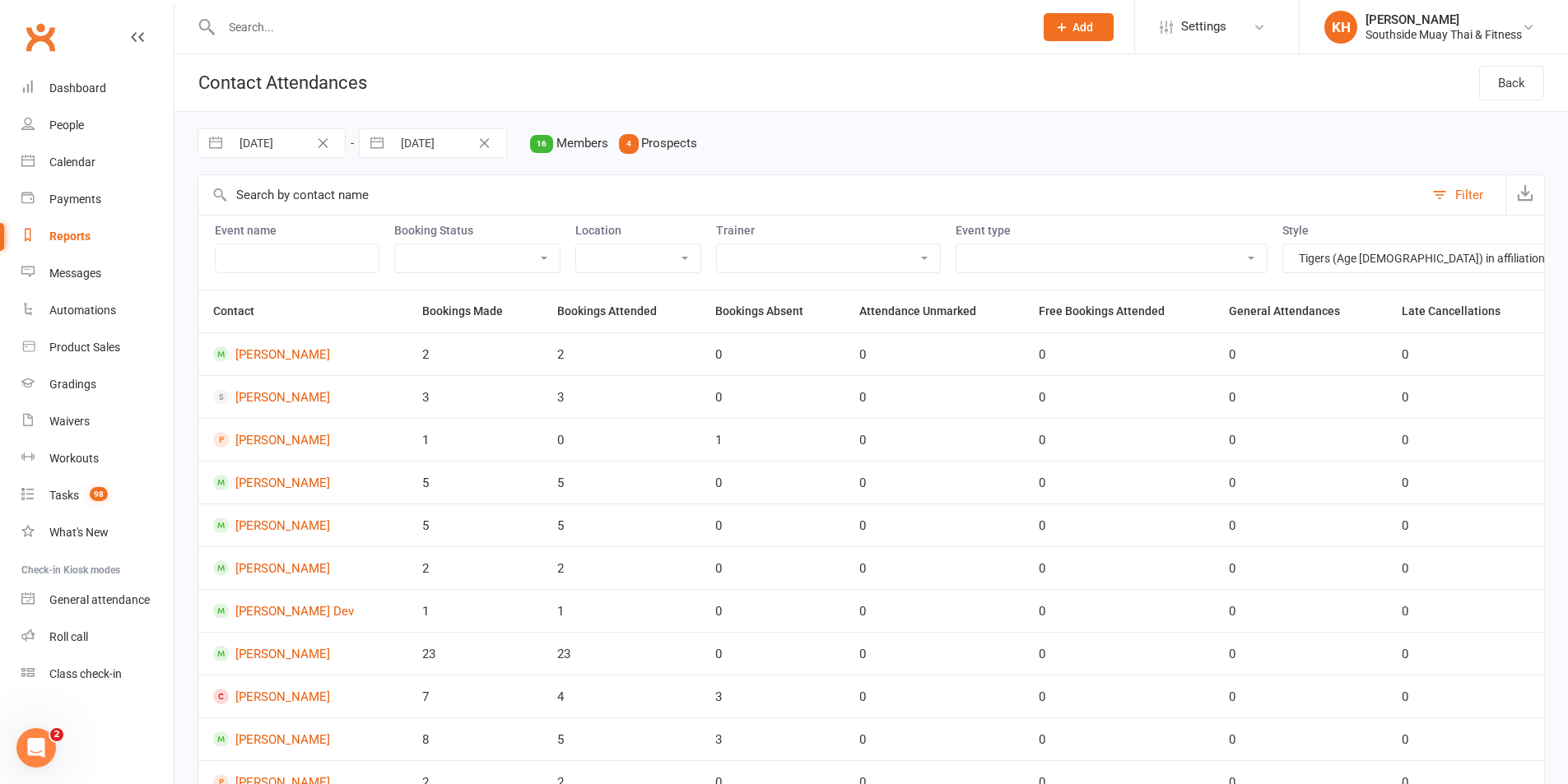
click at [380, 145] on button "button" at bounding box center [377, 143] width 30 height 28
click at [384, 206] on div "Move backward to switch to the previous month." at bounding box center [392, 212] width 32 height 27
click at [434, 399] on td "30" at bounding box center [425, 396] width 32 height 32
click at [1529, 195] on icon "button" at bounding box center [1524, 192] width 16 height 16
click at [1283, 254] on select "Mighty Tigers (Age 5-8) in affiliation with Muay Thai Australia SSMT Adults (Ag…" at bounding box center [1571, 258] width 578 height 28
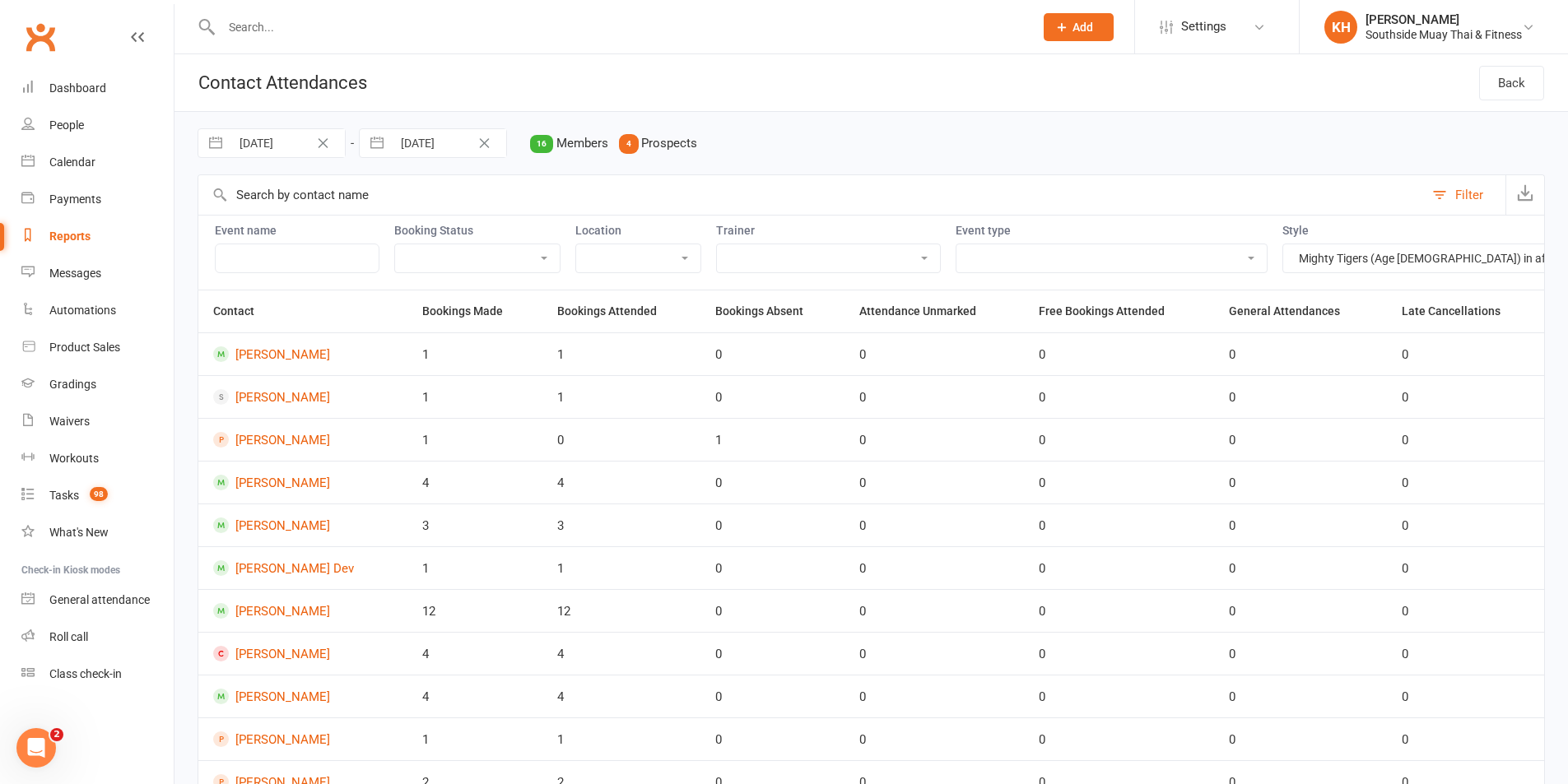
click at [1283, 244] on select "Mighty Tigers (Age 5-8) in affiliation with Muay Thai Australia SSMT Adults (Ag…" at bounding box center [1571, 258] width 578 height 28
click at [1521, 199] on icon "button" at bounding box center [1524, 192] width 16 height 16
click at [1283, 264] on select "Mighty Tigers (Age 5-8) in affiliation with Muay Thai Australia SSMT Adults (Ag…" at bounding box center [1571, 258] width 578 height 28
click at [1283, 244] on select "Mighty Tigers (Age 5-8) in affiliation with Muay Thai Australia SSMT Adults (Ag…" at bounding box center [1571, 258] width 578 height 28
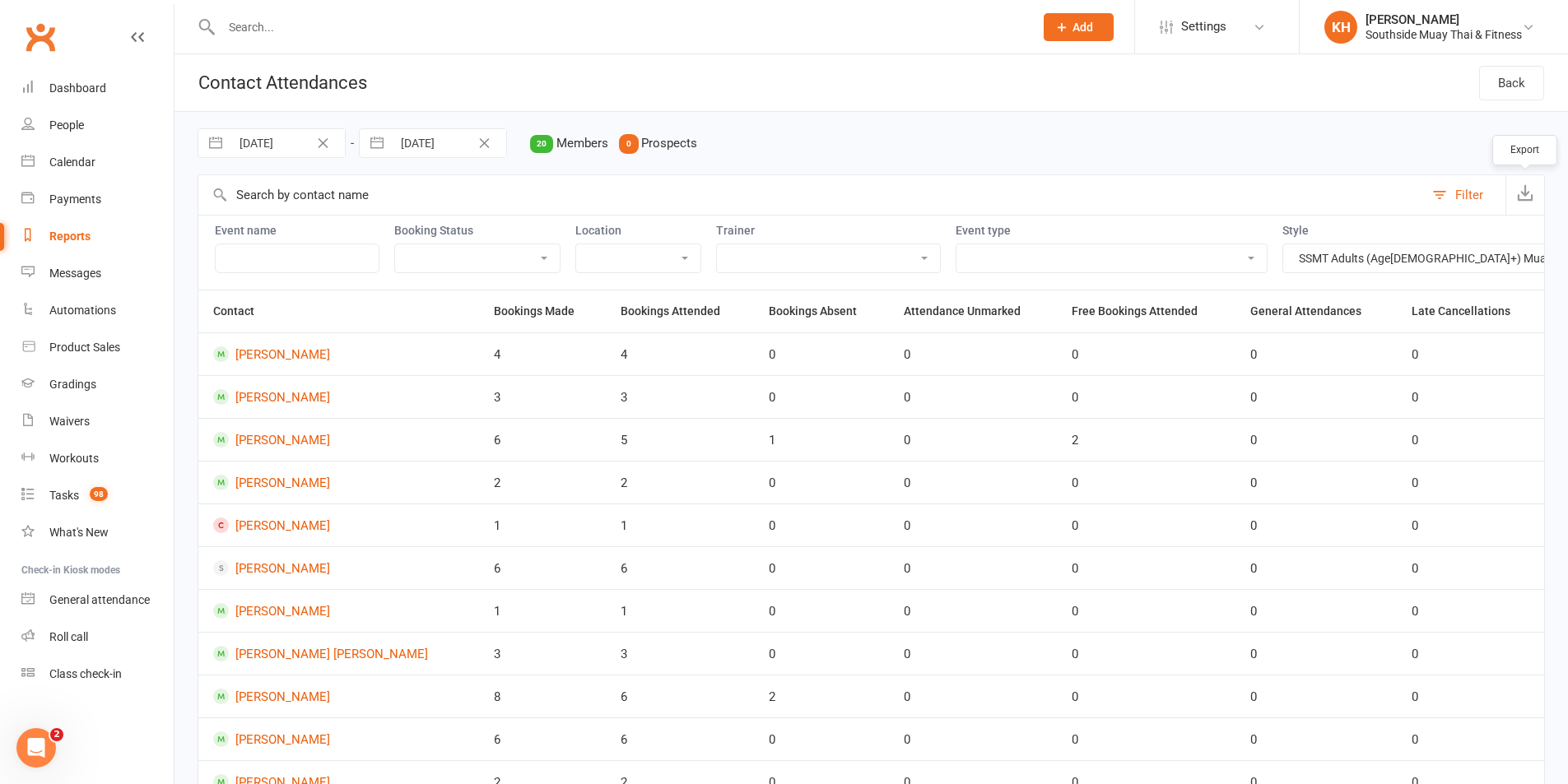
click at [1526, 191] on icon "button" at bounding box center [1524, 192] width 16 height 16
click at [1283, 254] on select "Mighty Tigers (Age 5-8) in affiliation with Muay Thai Australia SSMT Adults (Ag…" at bounding box center [1571, 258] width 578 height 28
drag, startPoint x: 1218, startPoint y: 171, endPoint x: 1260, endPoint y: 135, distance: 55.3
click at [1218, 171] on div "01 Jun 2025 Navigate forward to interact with the calendar and select a date. P…" at bounding box center [871, 143] width 1347 height 63
click at [90, 87] on div "Dashboard" at bounding box center [78, 87] width 57 height 13
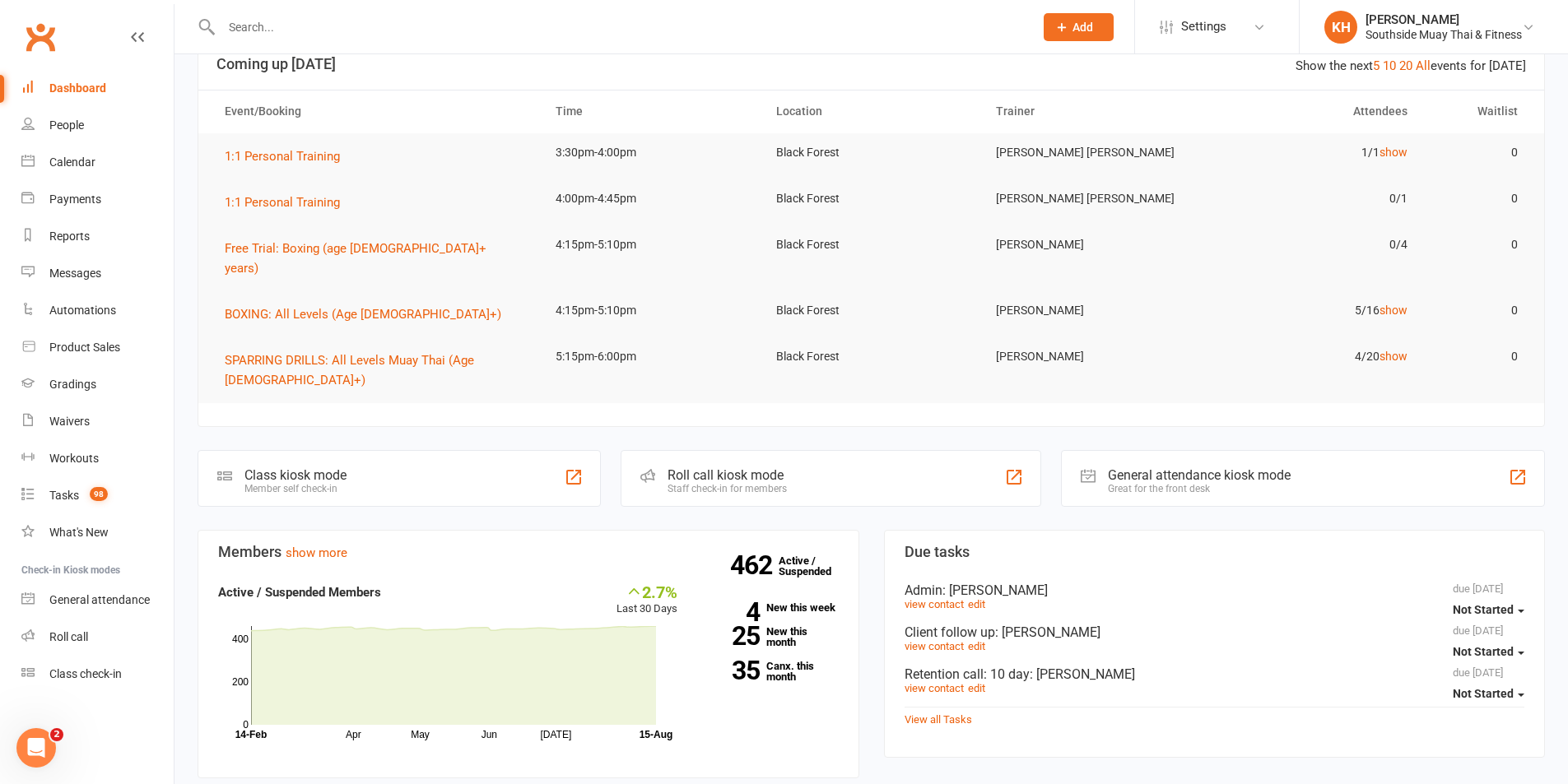
scroll to position [247, 0]
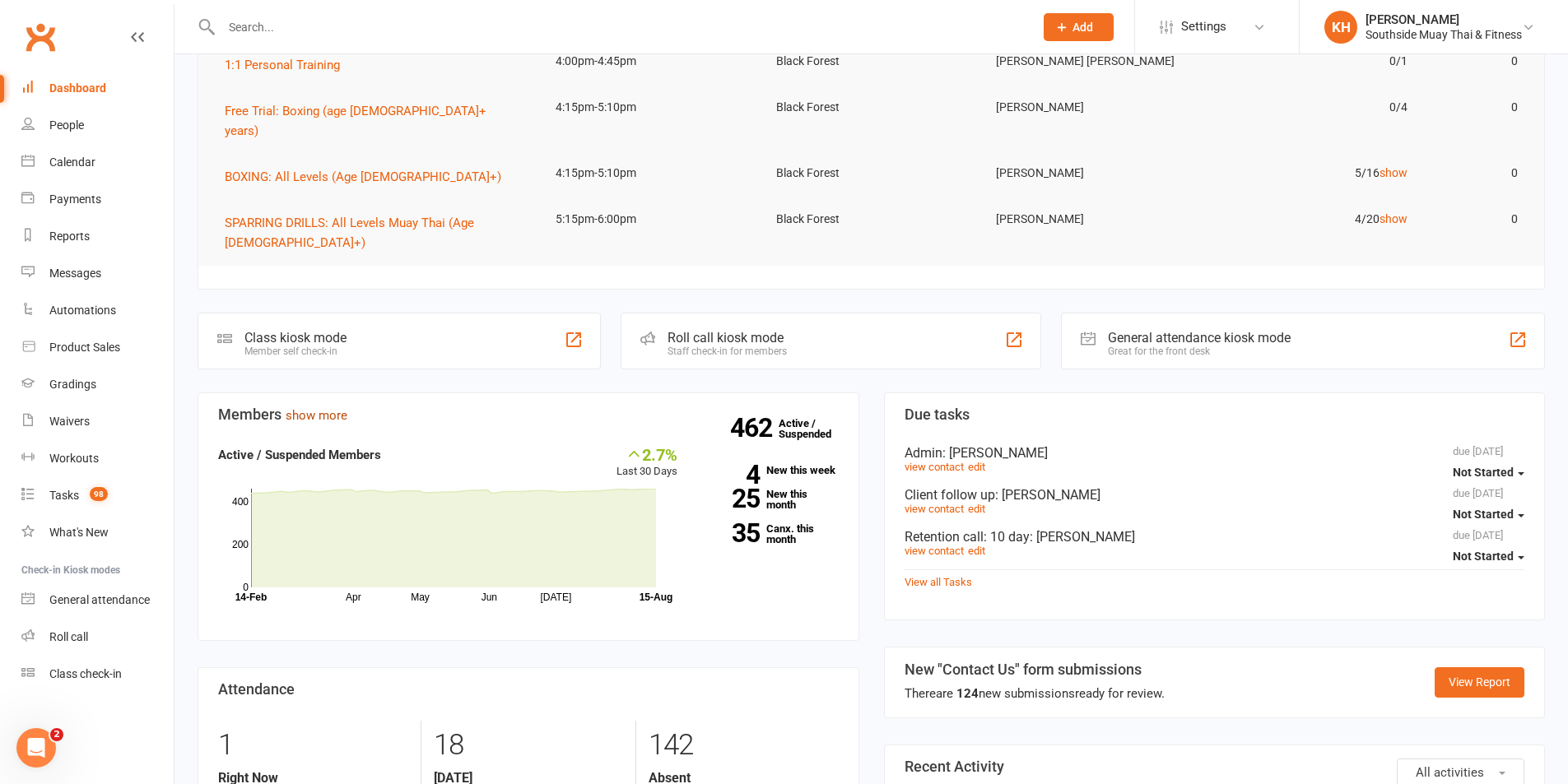
click at [322, 408] on link "show more" at bounding box center [316, 415] width 62 height 15
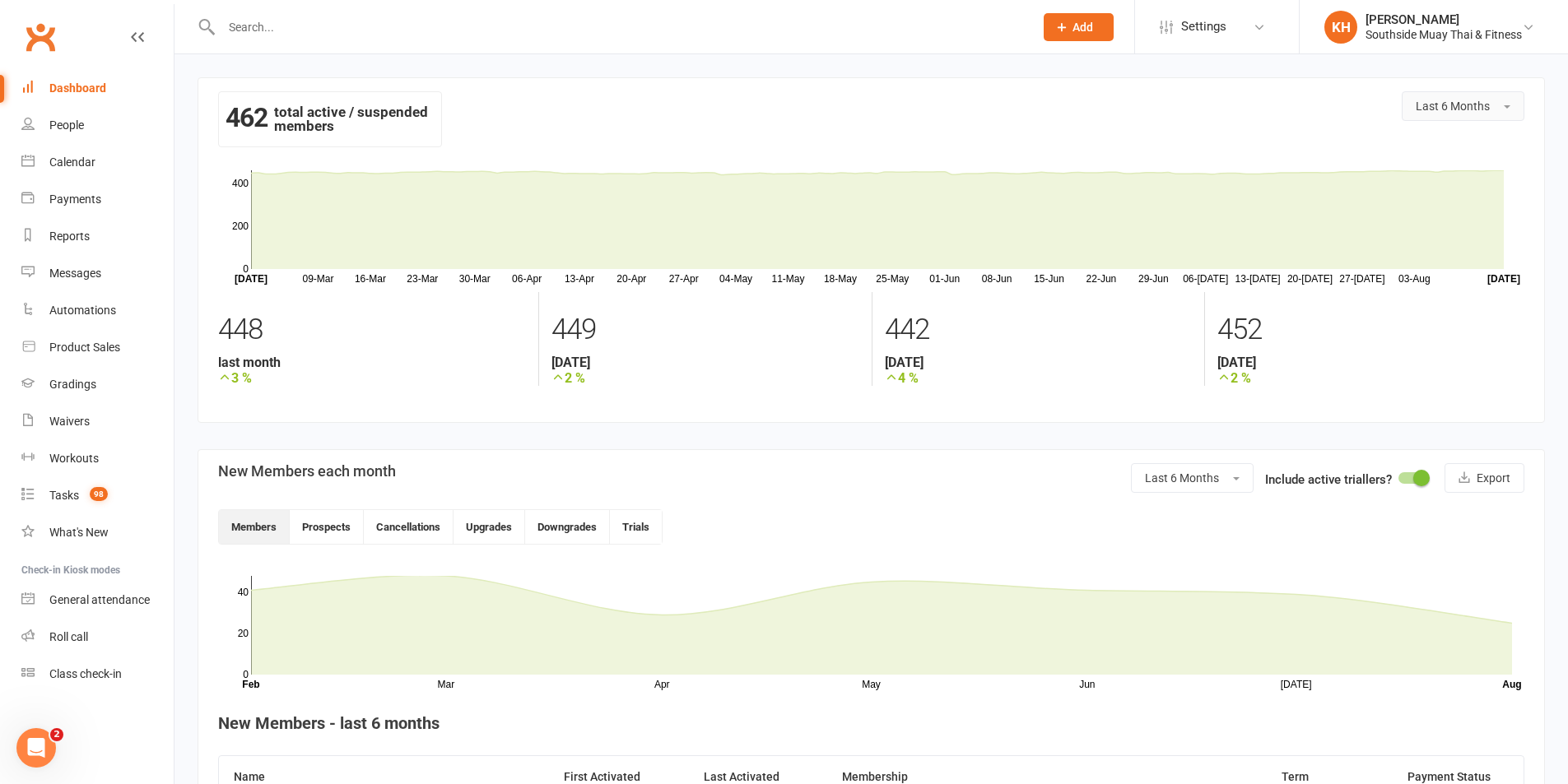
click at [1440, 106] on span "Last 6 Months" at bounding box center [1452, 105] width 74 height 13
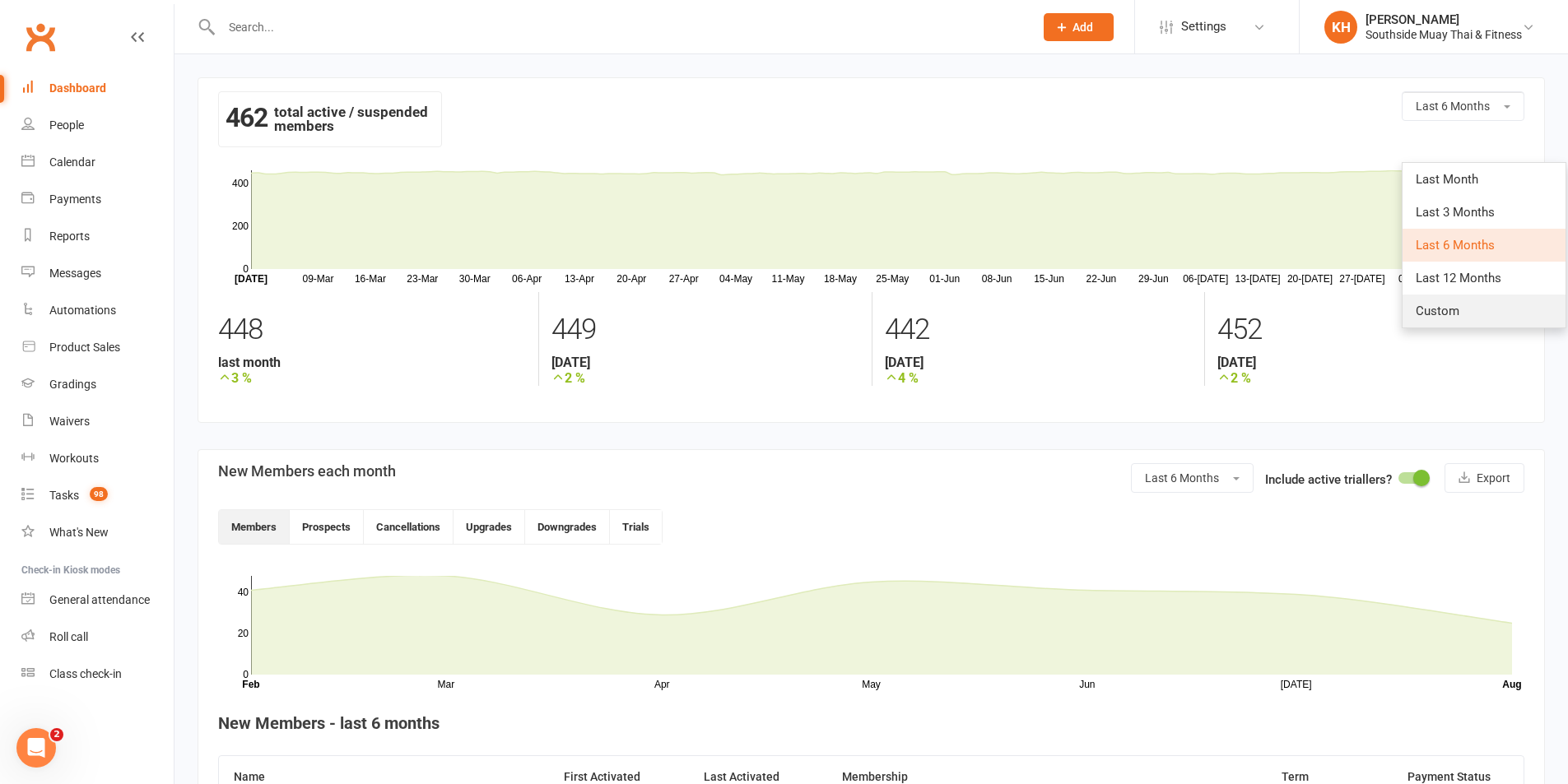
click at [1445, 311] on span "Custom" at bounding box center [1437, 310] width 44 height 15
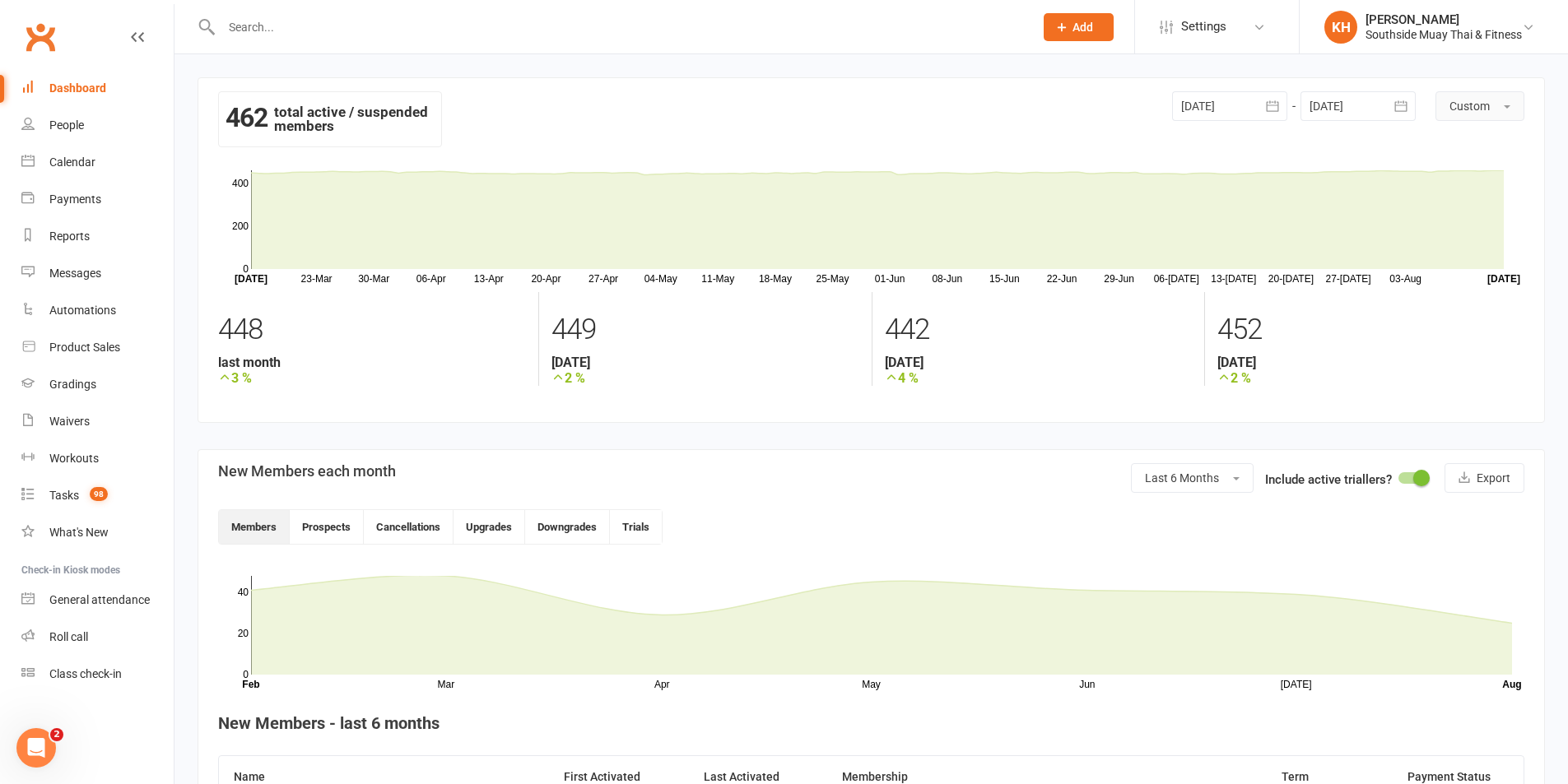
click at [1475, 102] on span "Custom" at bounding box center [1469, 105] width 40 height 13
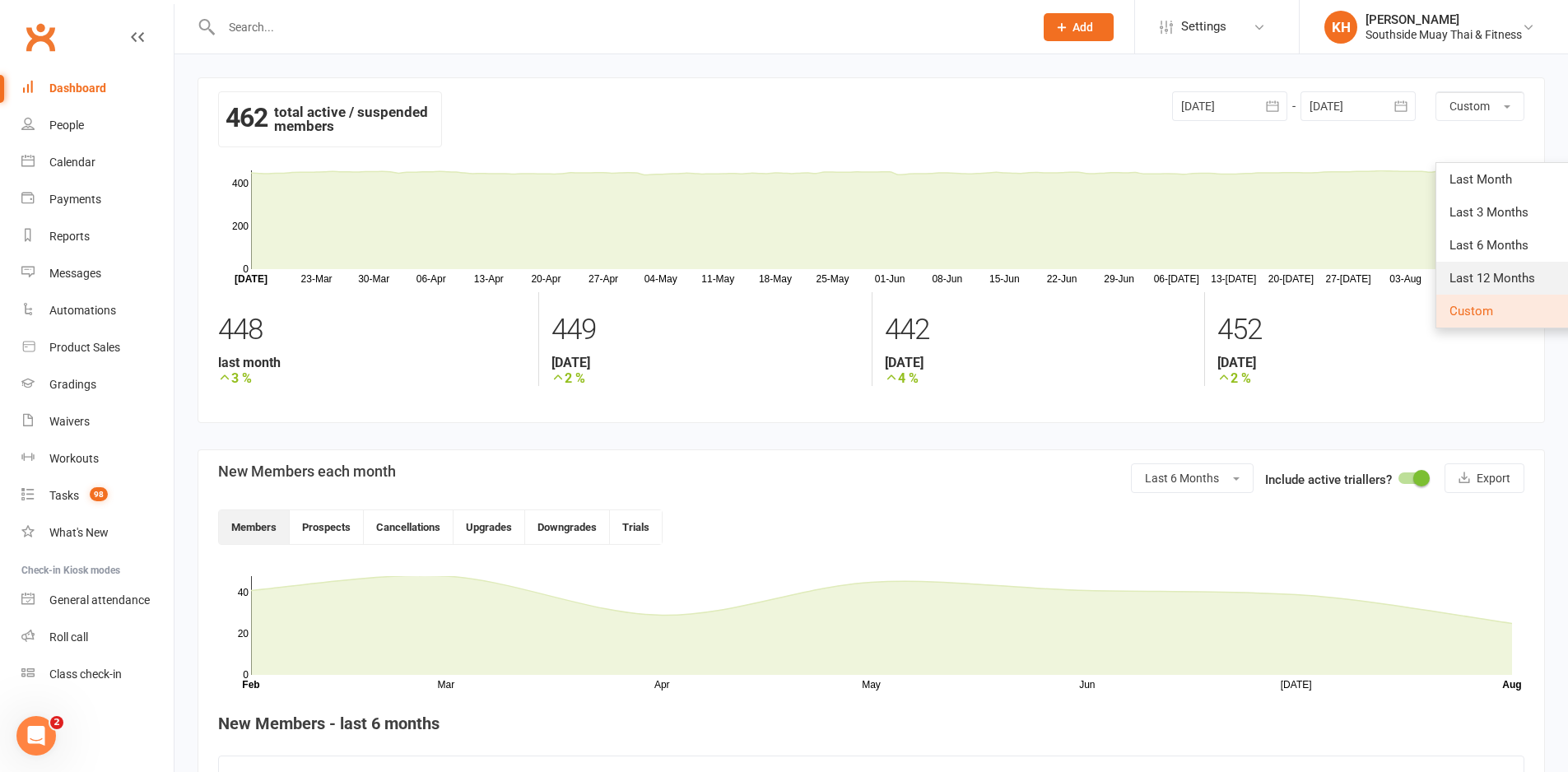
click at [1479, 279] on span "Last 12 Months" at bounding box center [1493, 278] width 86 height 15
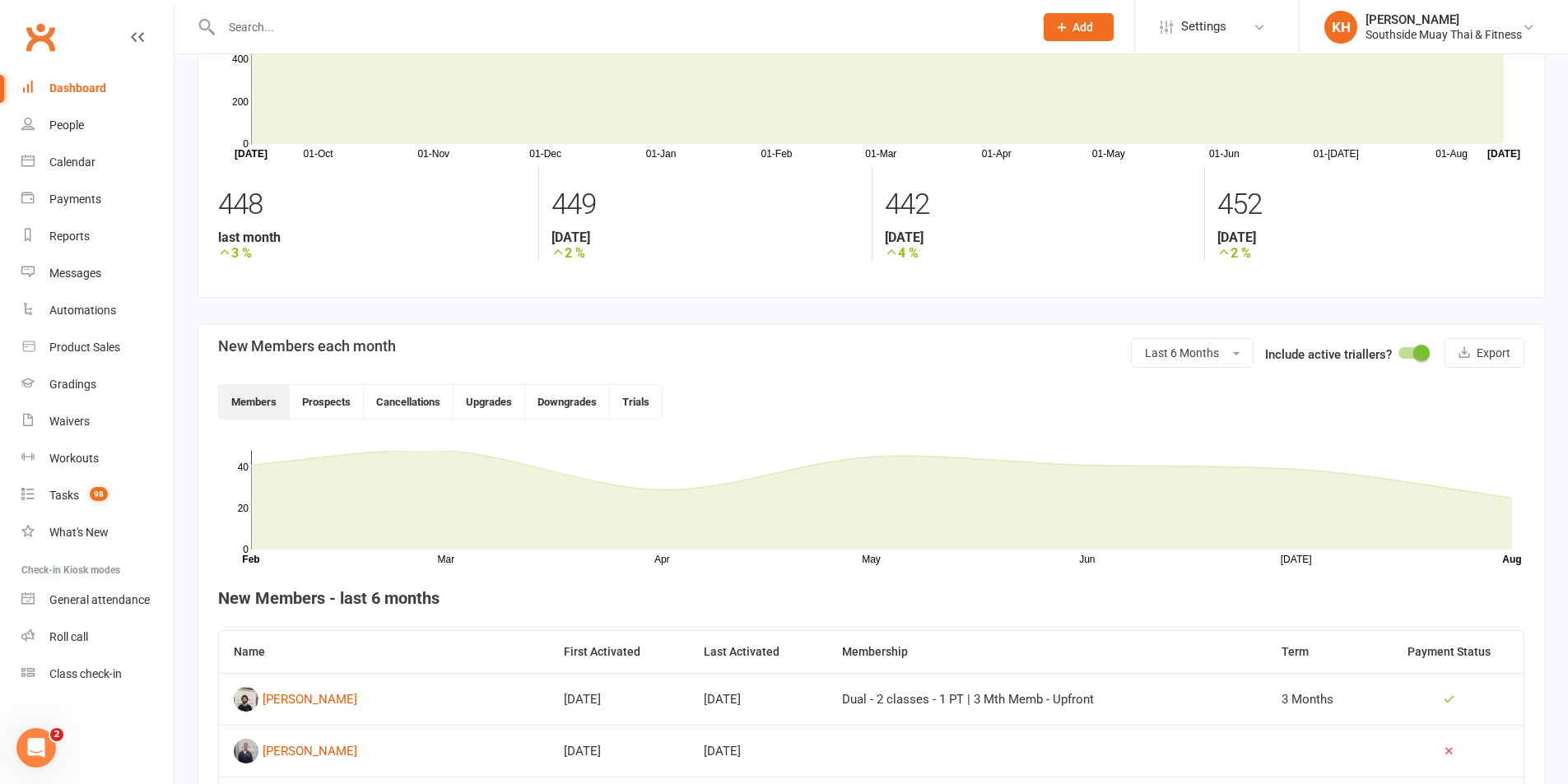
scroll to position [494, 0]
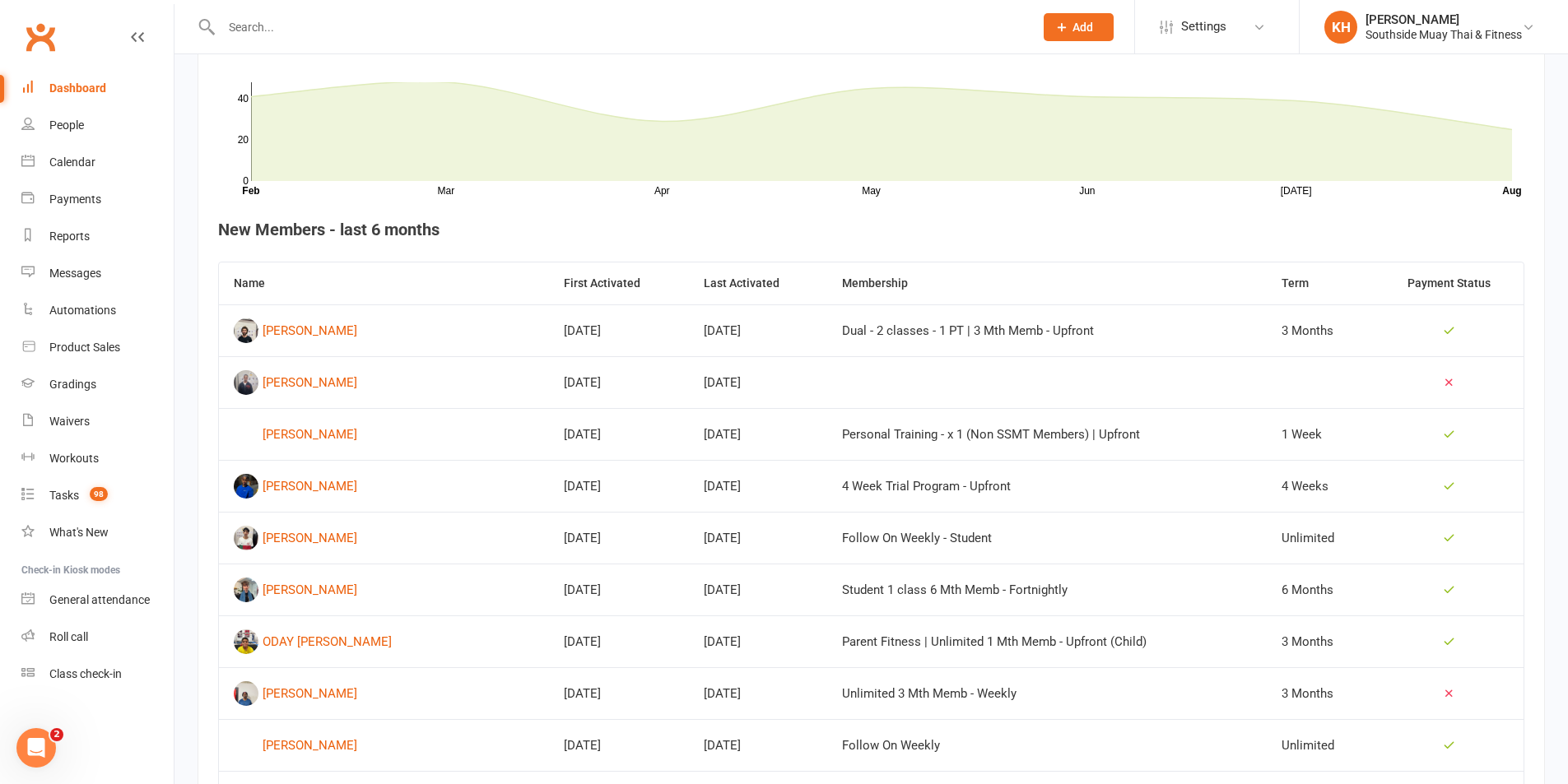
click at [76, 99] on link "Dashboard" at bounding box center [98, 88] width 153 height 37
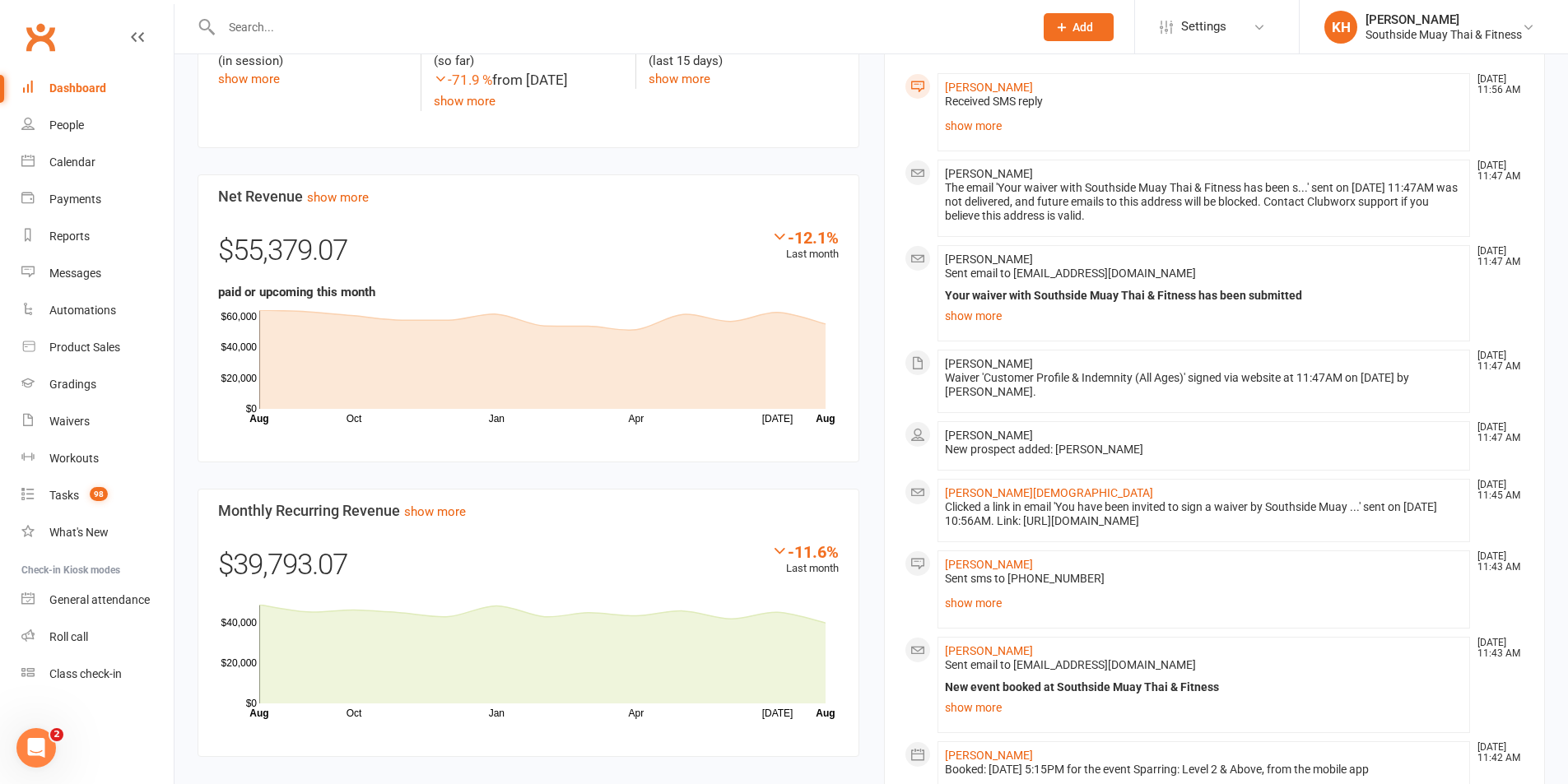
scroll to position [988, 0]
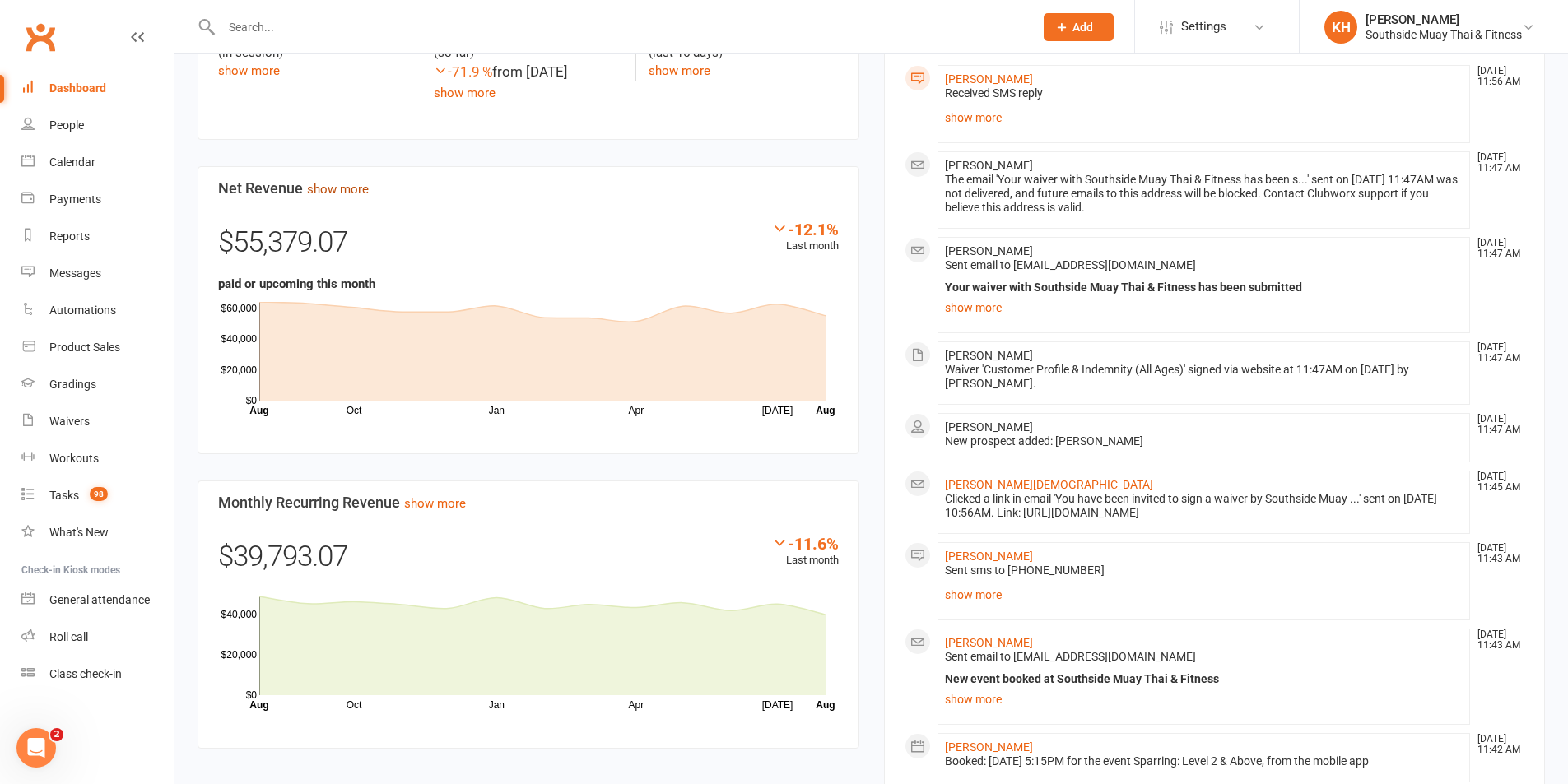
click at [323, 182] on link "show more" at bounding box center [338, 189] width 62 height 15
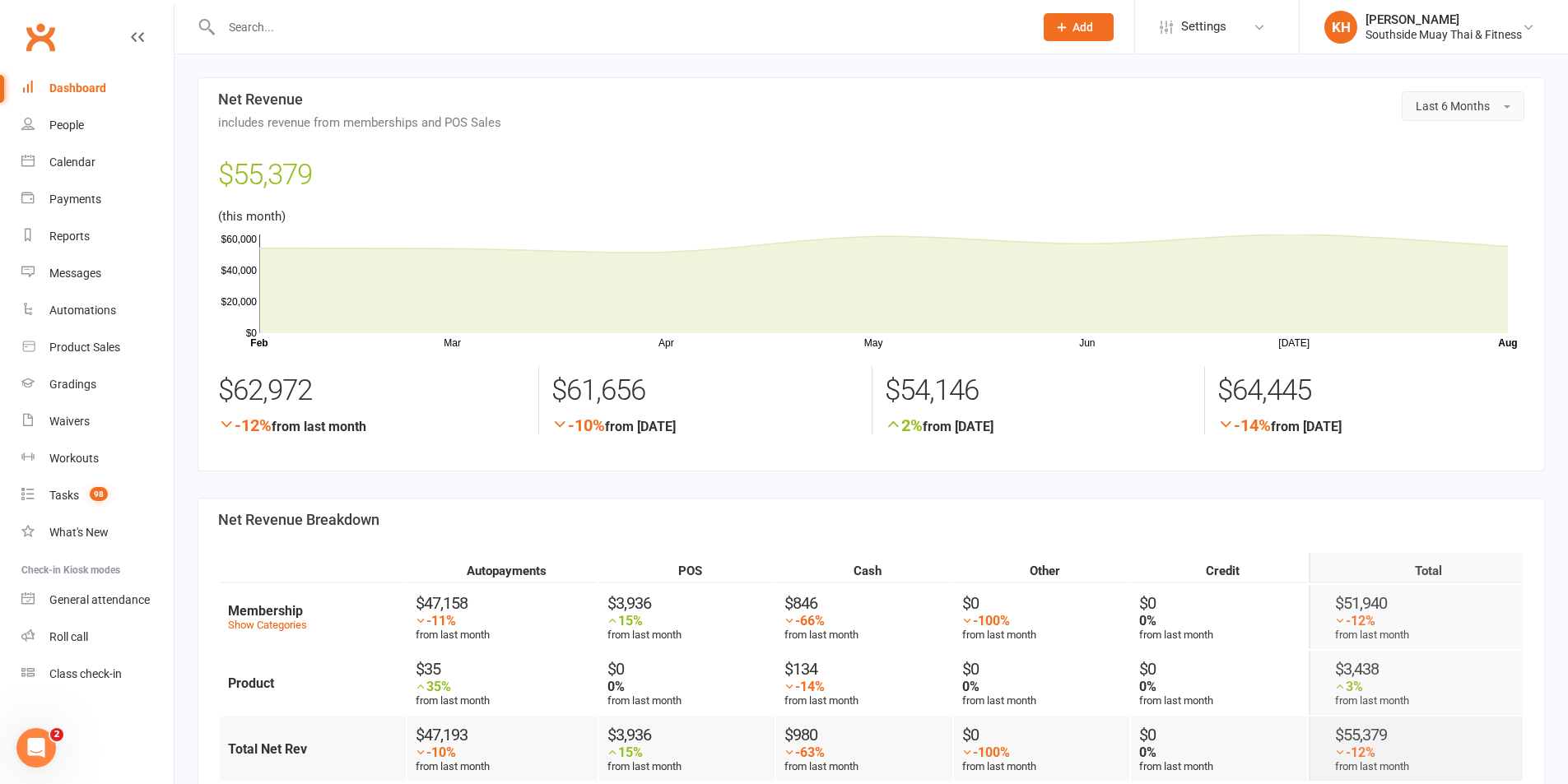
click at [1445, 91] on section "Last 6 Months Net Revenue includes revenue from memberships and POS Sales $55,3…" at bounding box center [871, 274] width 1347 height 394
click at [1456, 112] on span "Last 6 Months" at bounding box center [1452, 105] width 74 height 13
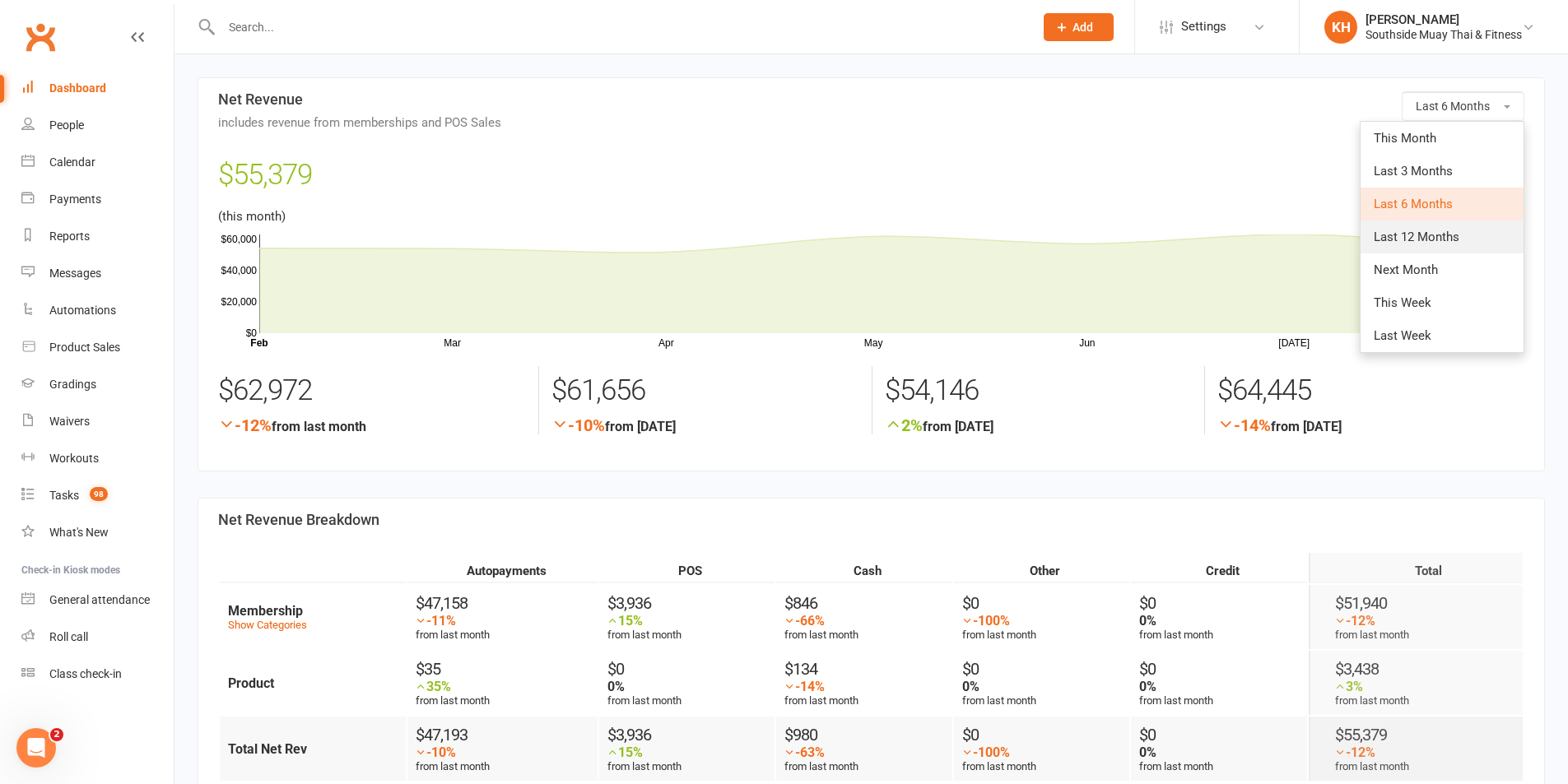
click at [1411, 236] on span "Last 12 Months" at bounding box center [1416, 236] width 86 height 15
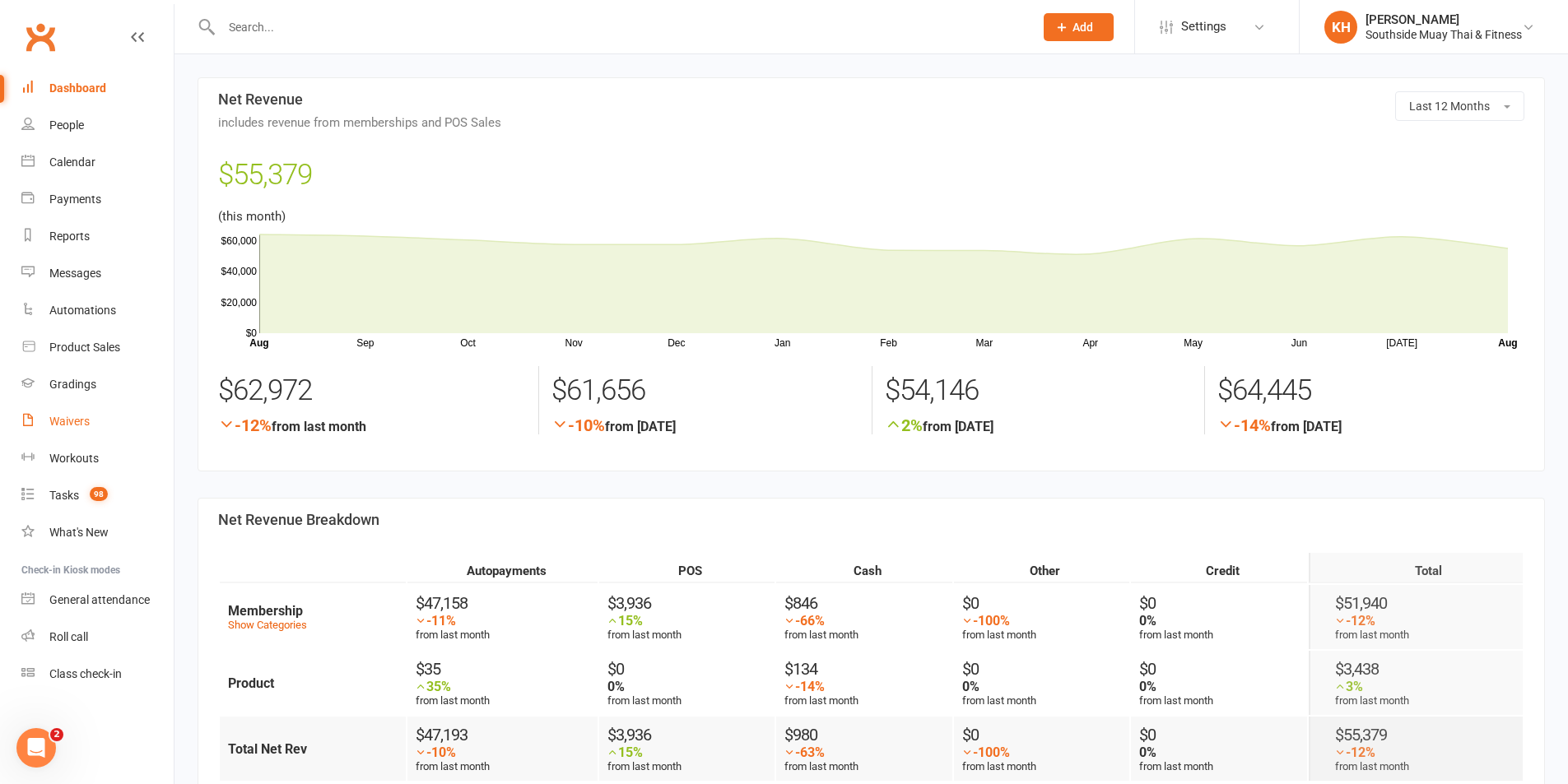
click at [59, 415] on div "Waivers" at bounding box center [69, 421] width 40 height 13
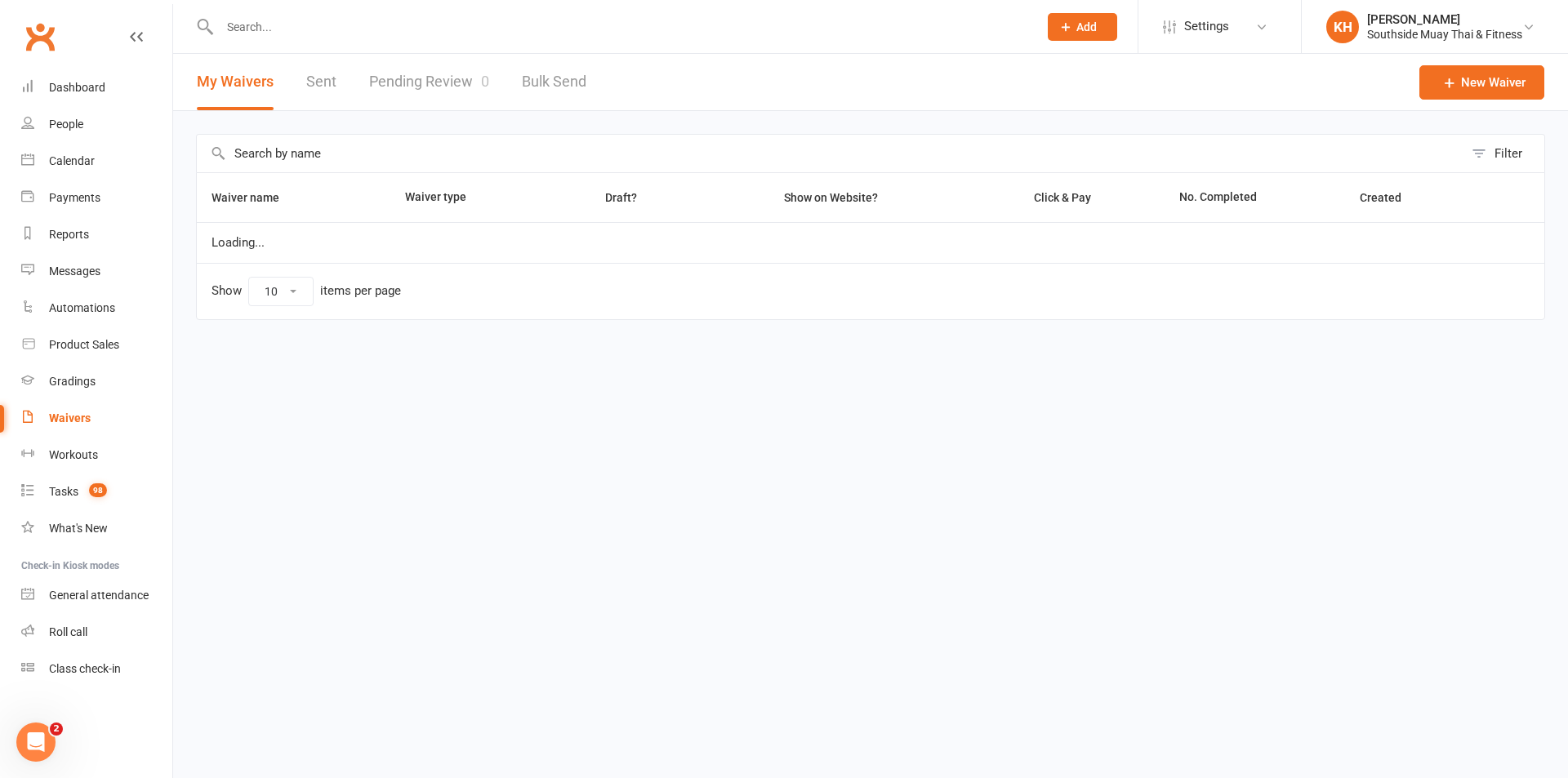
click at [457, 75] on link "Pending Review 0" at bounding box center [429, 82] width 120 height 56
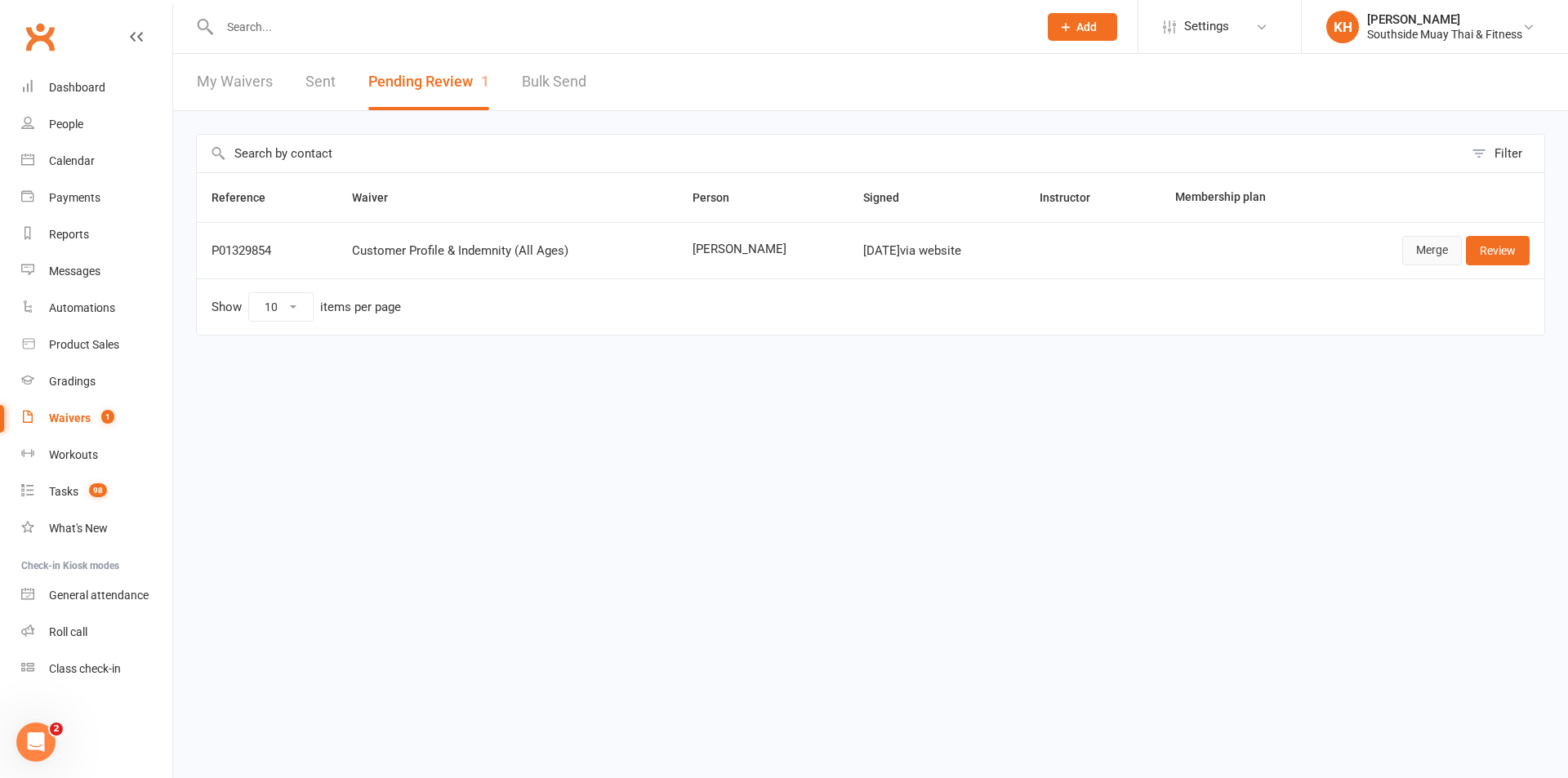
click at [1422, 255] on link "Merge" at bounding box center [1432, 251] width 60 height 30
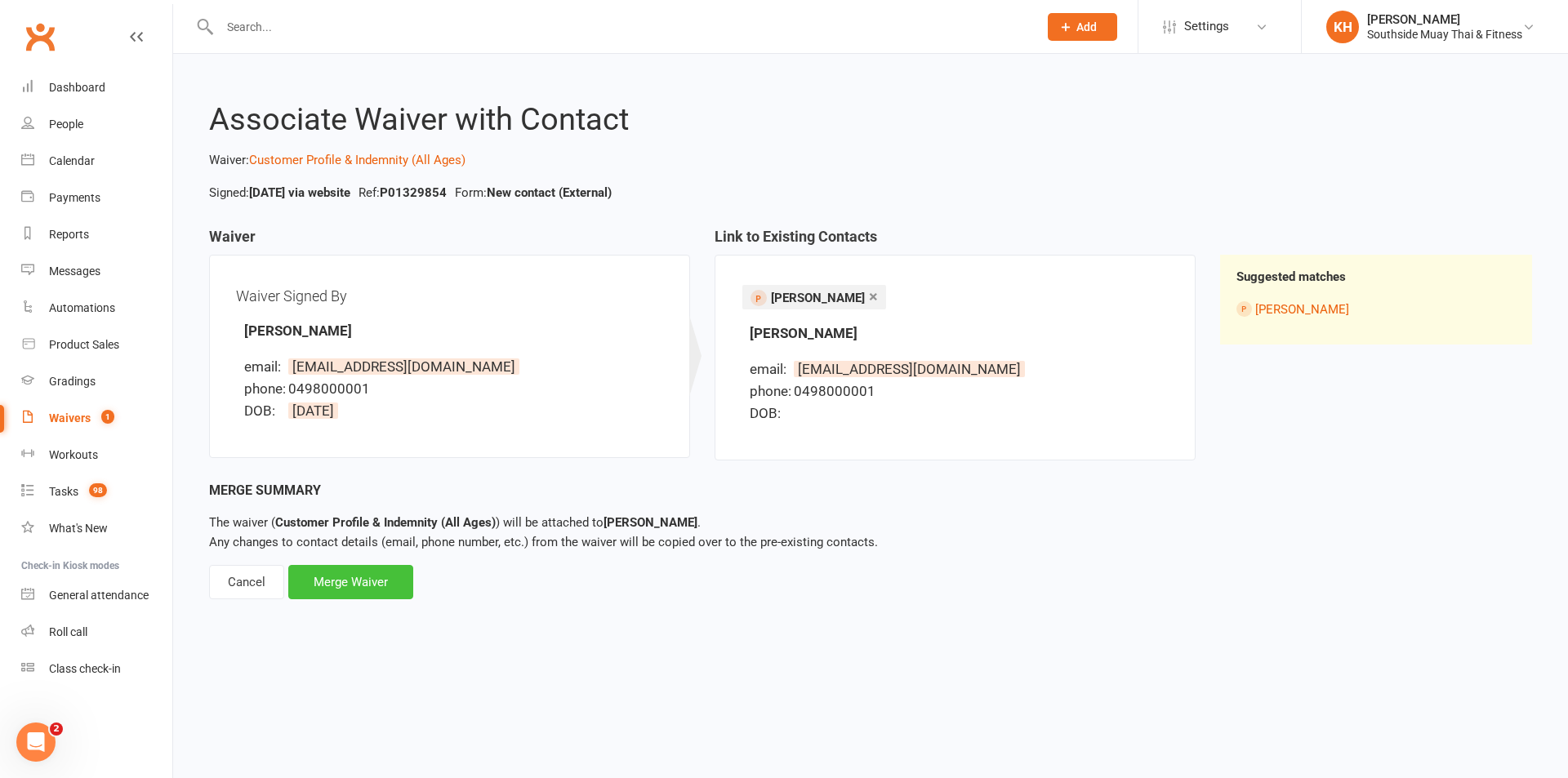
click at [364, 587] on div "Merge Waiver" at bounding box center [350, 582] width 125 height 34
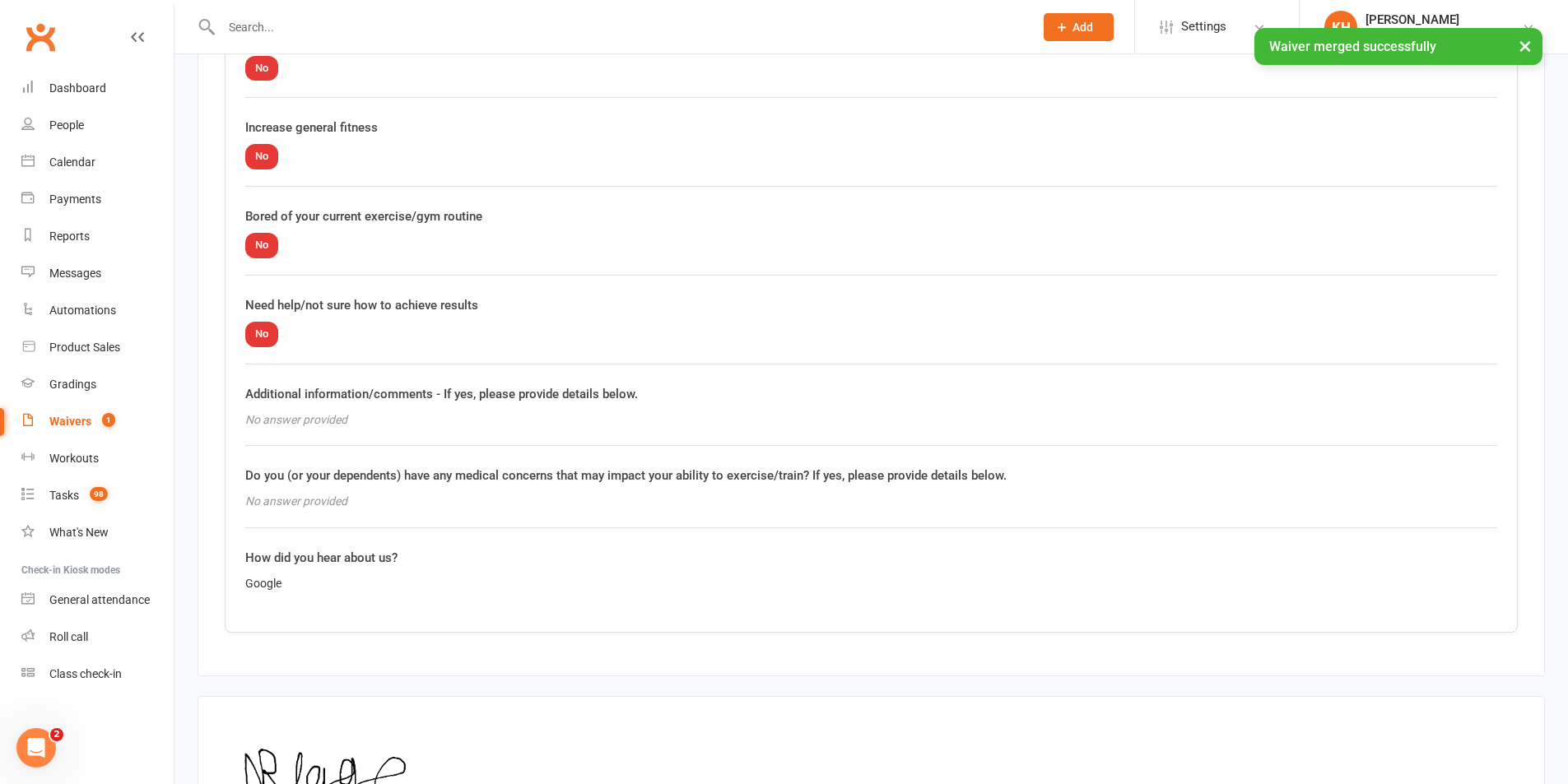
scroll to position [2068, 0]
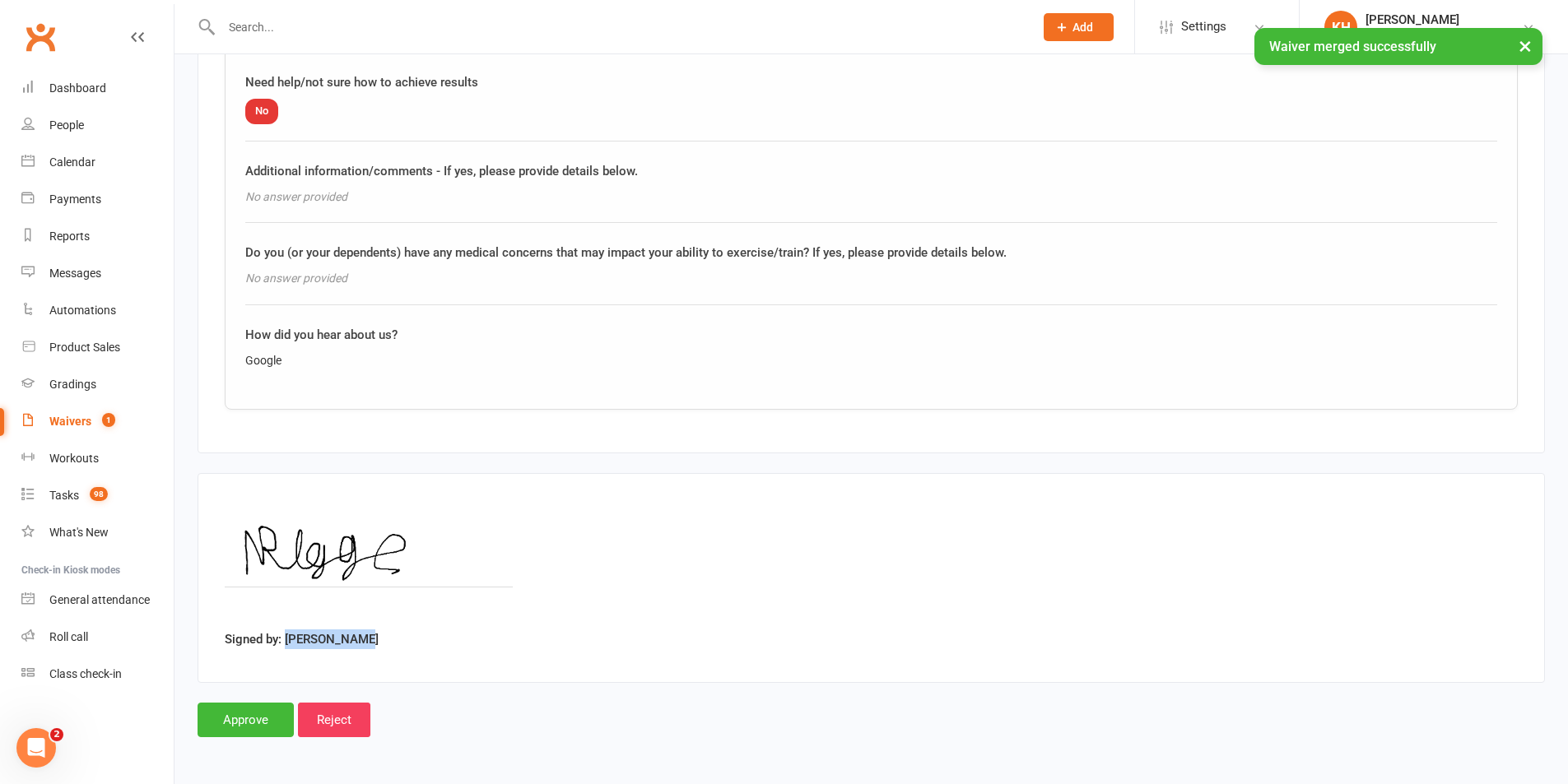
drag, startPoint x: 362, startPoint y: 640, endPoint x: 286, endPoint y: 642, distance: 76.0
click at [286, 642] on div "Signed by: Nelson Riggs" at bounding box center [871, 578] width 1293 height 156
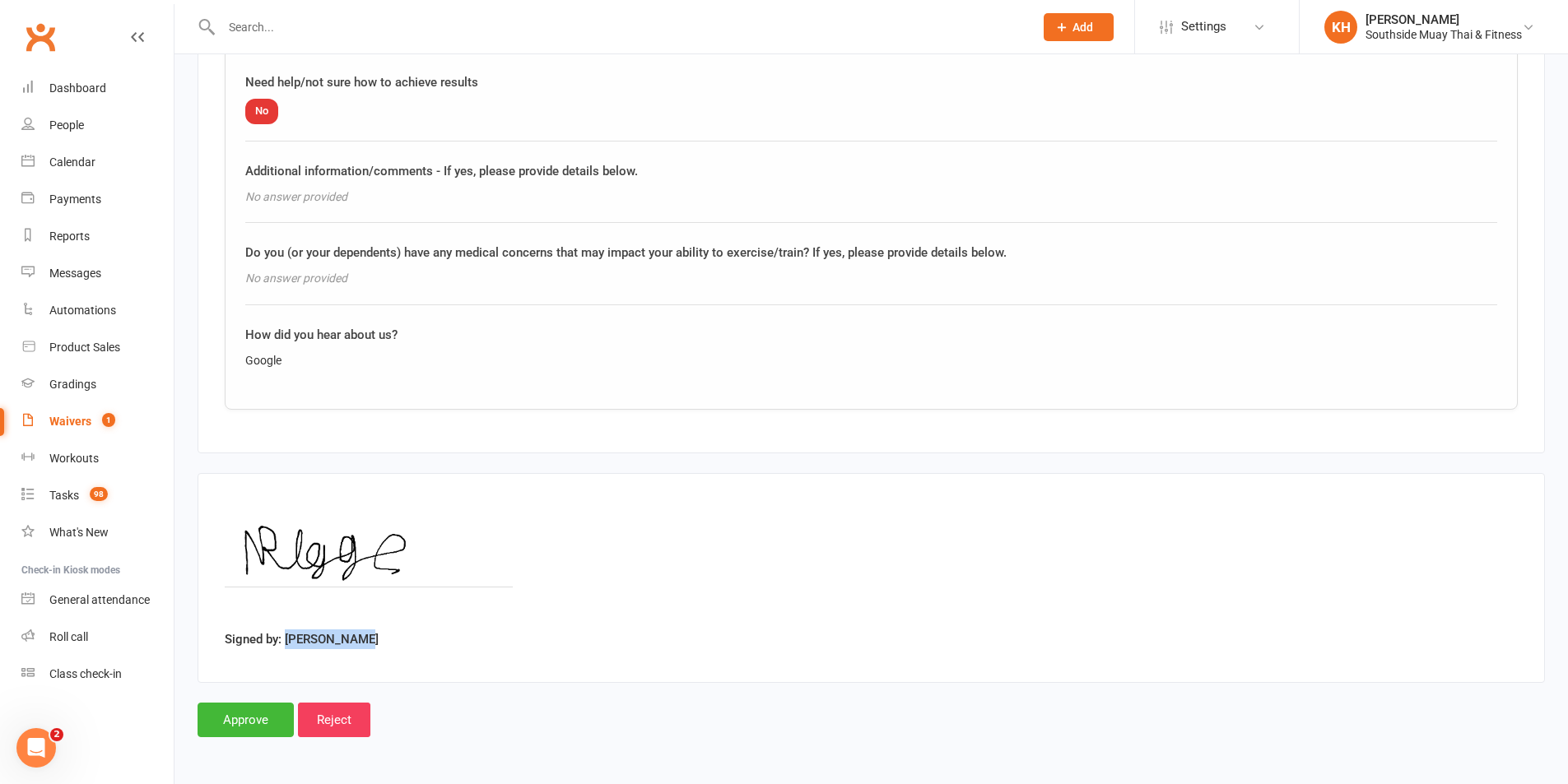
copy label "Nelson Riggs"
click at [239, 722] on input "Approve" at bounding box center [246, 720] width 96 height 34
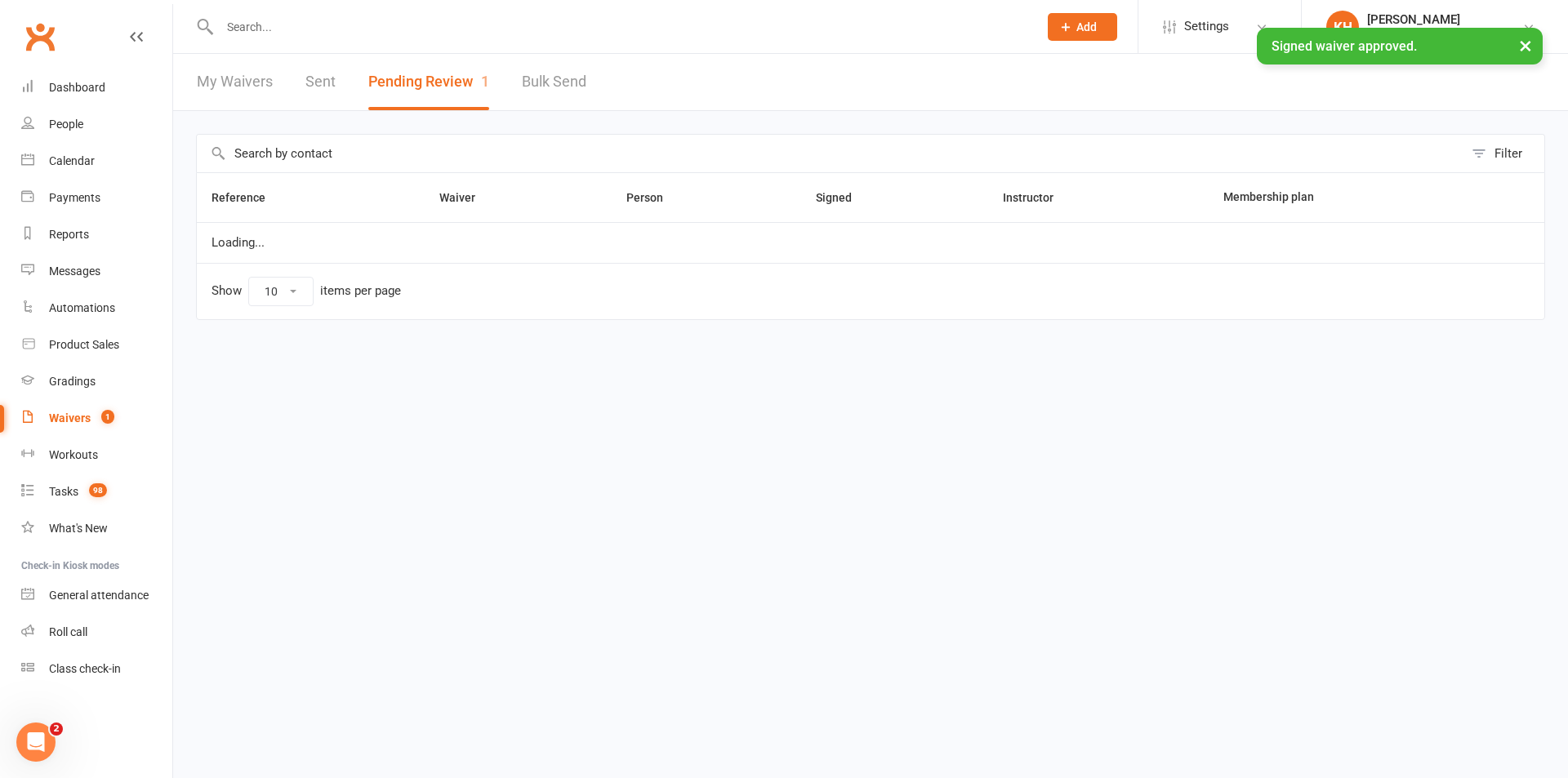
click at [288, 28] on div "× Signed waiver approved." at bounding box center [773, 28] width 1547 height 0
click at [258, 20] on input "text" at bounding box center [621, 26] width 812 height 23
paste input "Nelson Riggs"
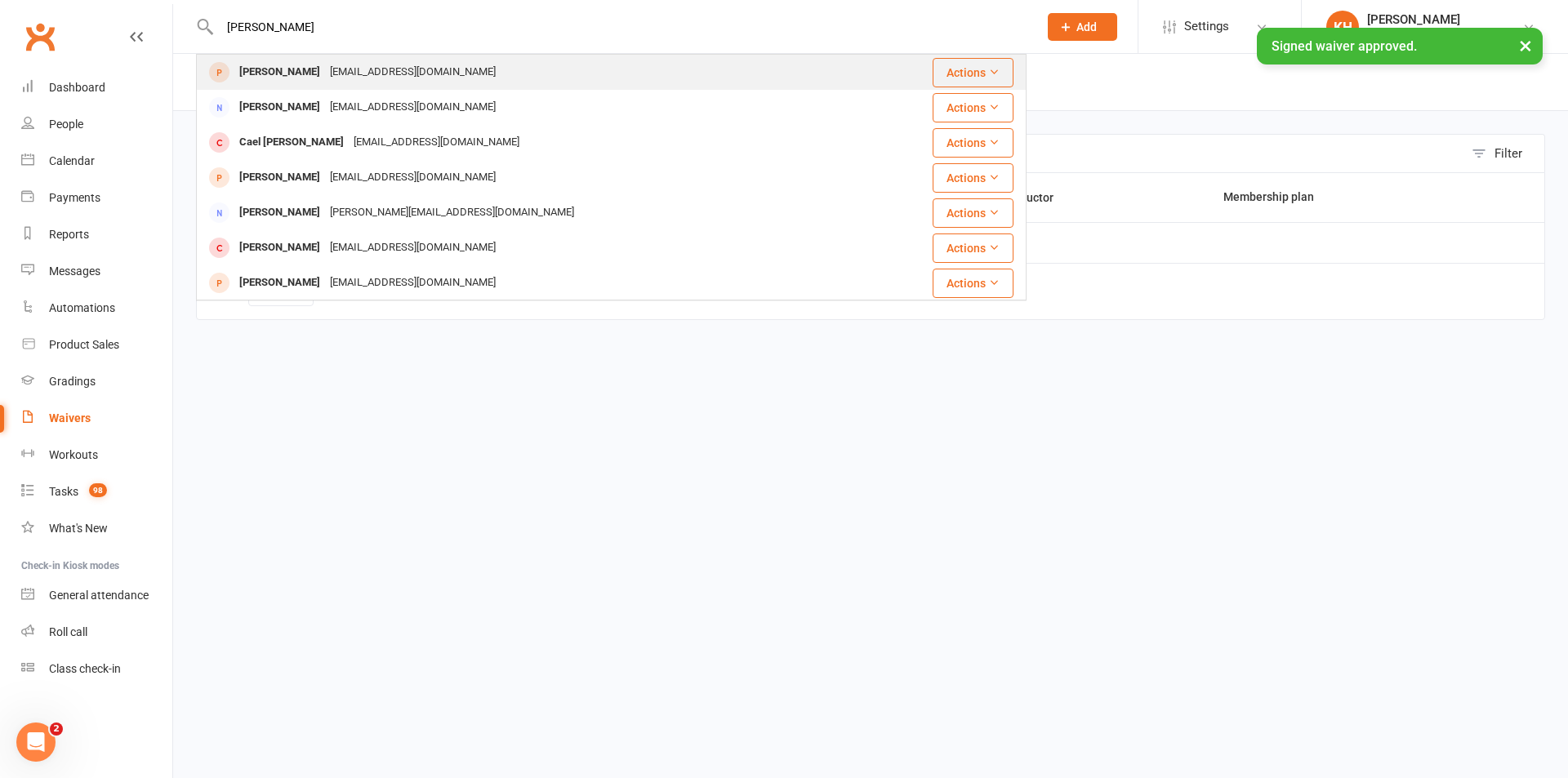
click at [274, 72] on div "Nelson Riggs" at bounding box center [280, 72] width 91 height 24
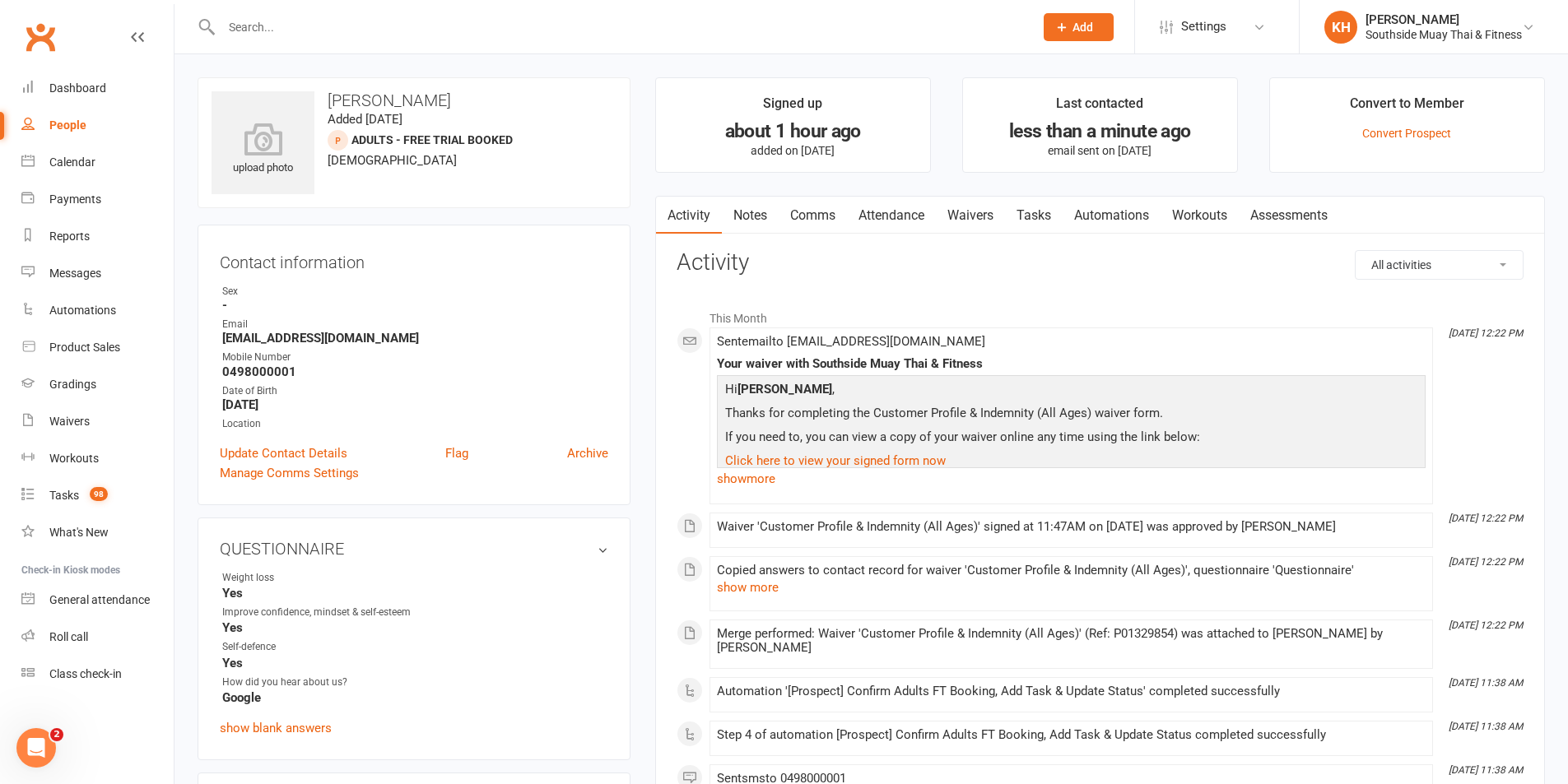
click at [752, 220] on link "Notes" at bounding box center [750, 216] width 57 height 38
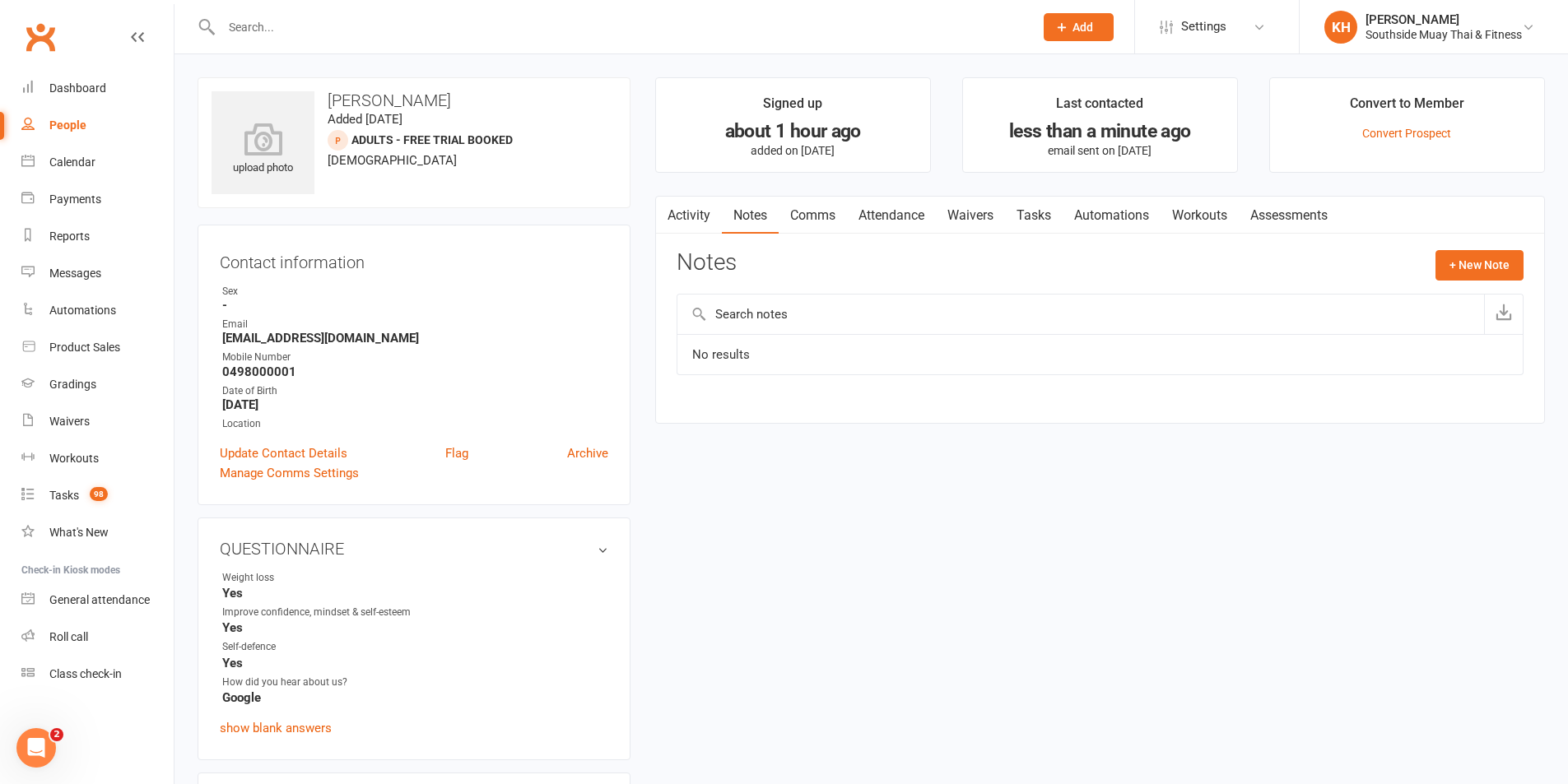
click at [669, 209] on icon "button" at bounding box center [666, 212] width 10 height 17
click at [685, 230] on link "Activity" at bounding box center [689, 216] width 66 height 38
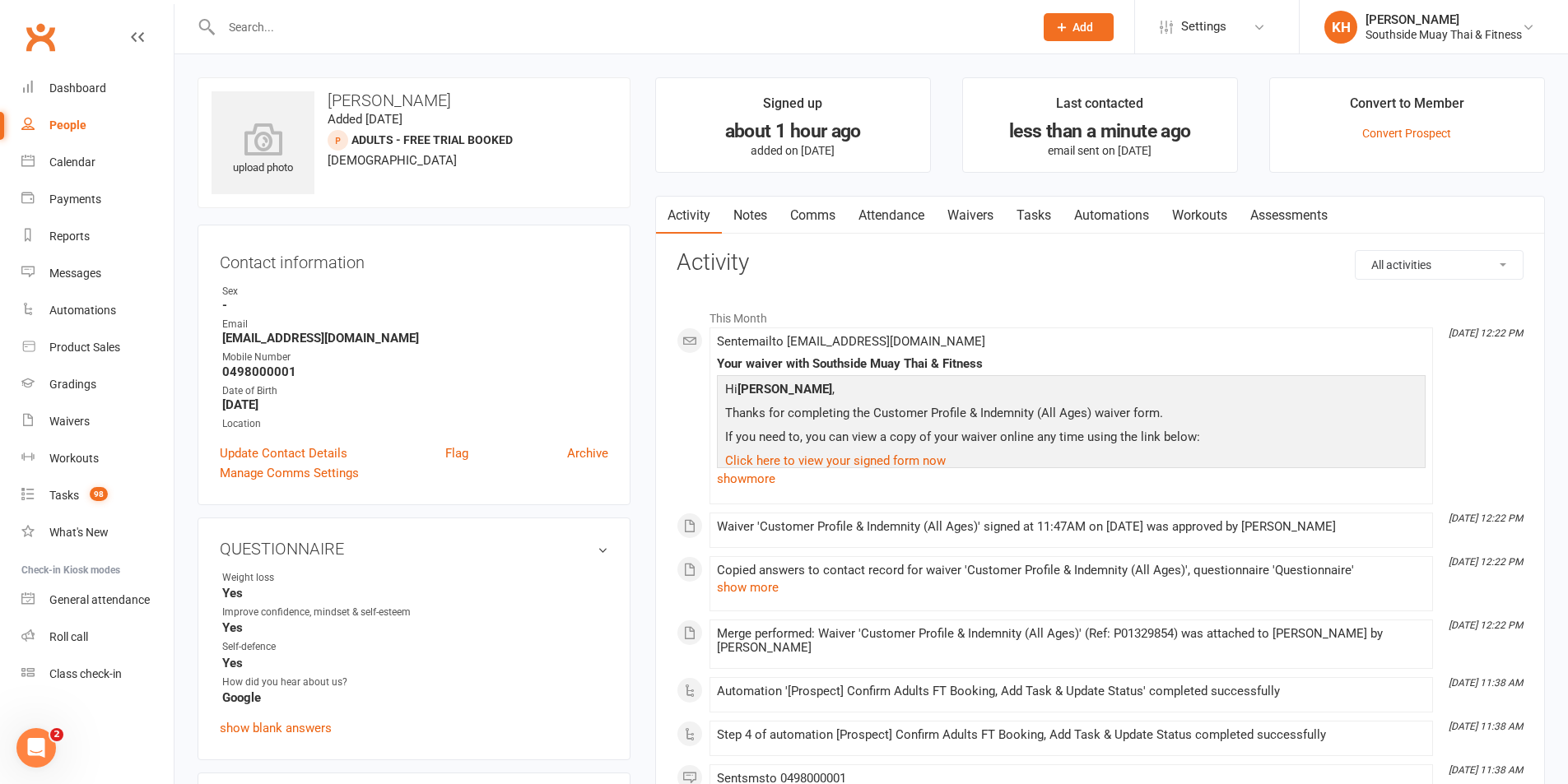
click at [1001, 217] on link "Waivers" at bounding box center [970, 216] width 69 height 38
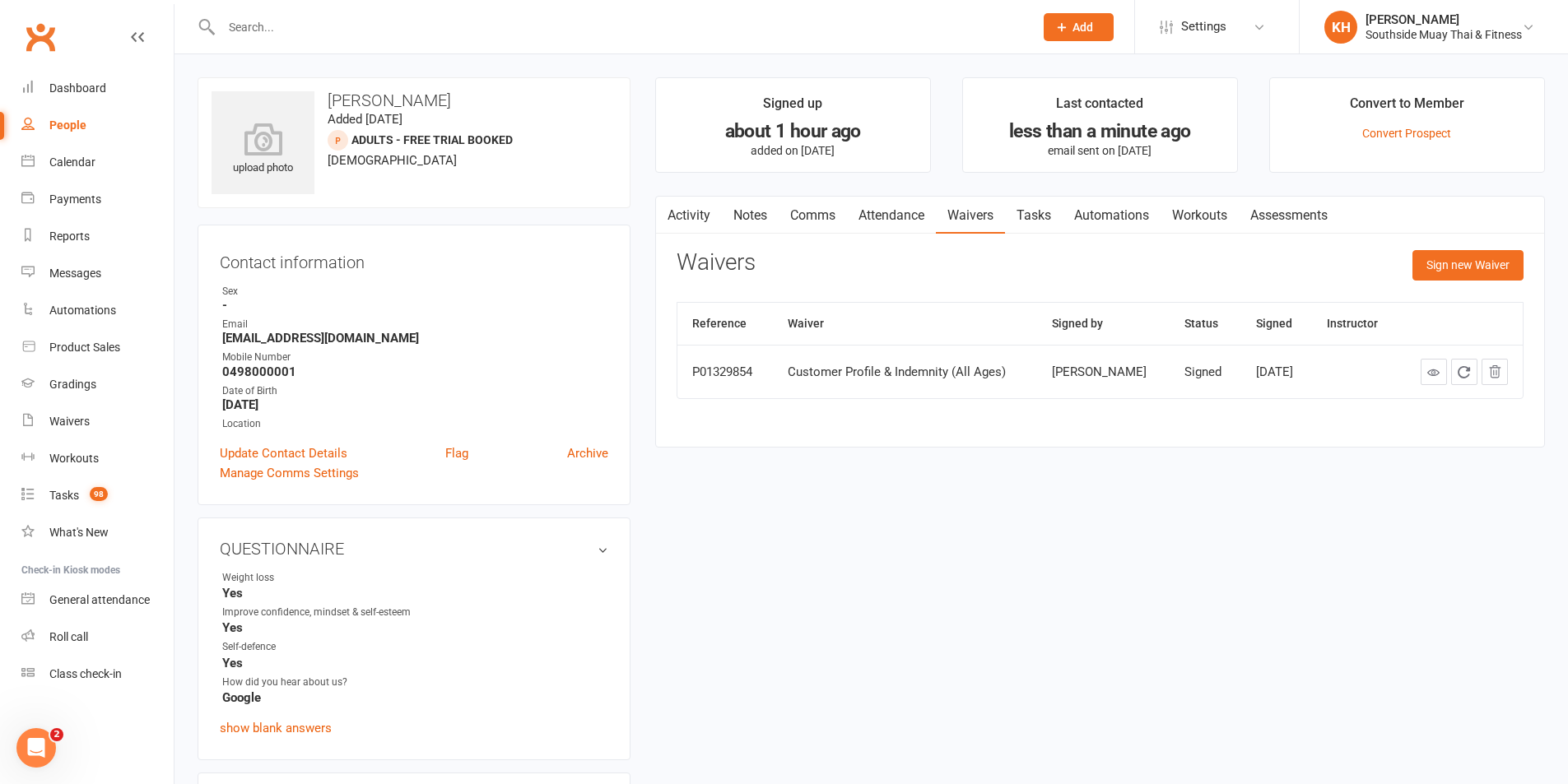
drag, startPoint x: 1031, startPoint y: 214, endPoint x: 1032, endPoint y: 230, distance: 16.0
click at [1031, 215] on link "Tasks" at bounding box center [1033, 216] width 57 height 38
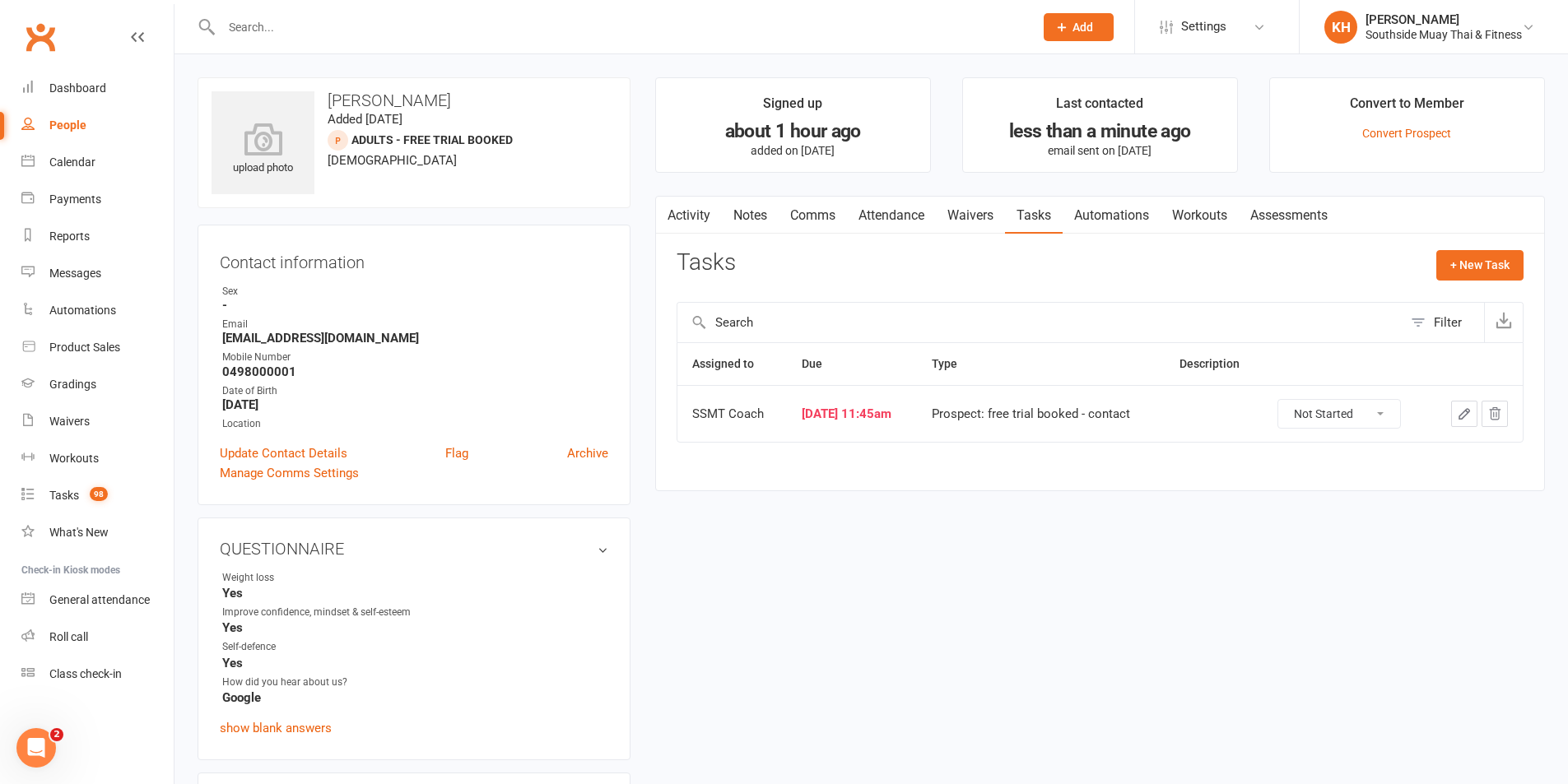
click at [865, 211] on link "Attendance" at bounding box center [891, 216] width 89 height 38
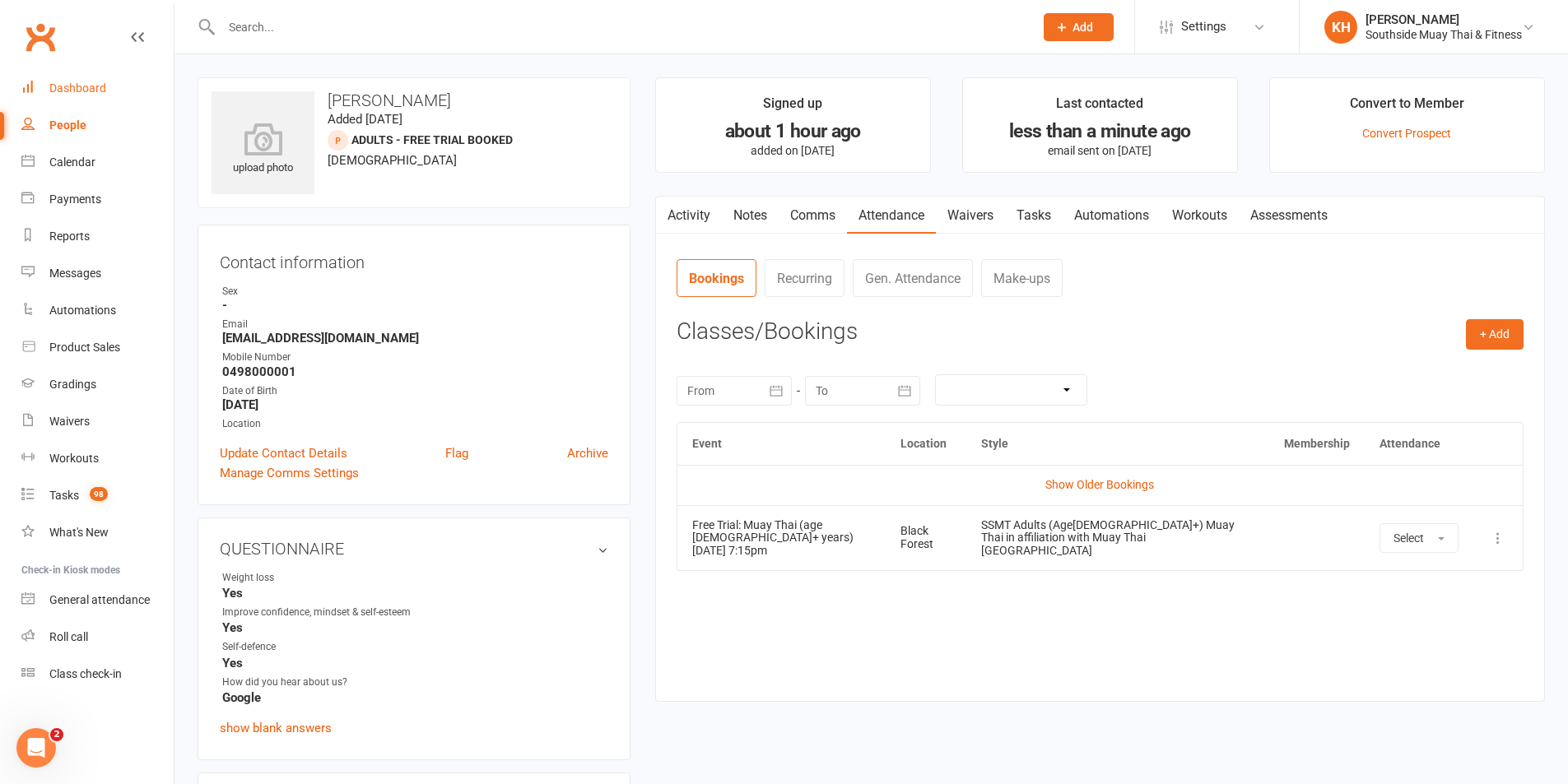
click at [54, 74] on link "Dashboard" at bounding box center [98, 88] width 153 height 37
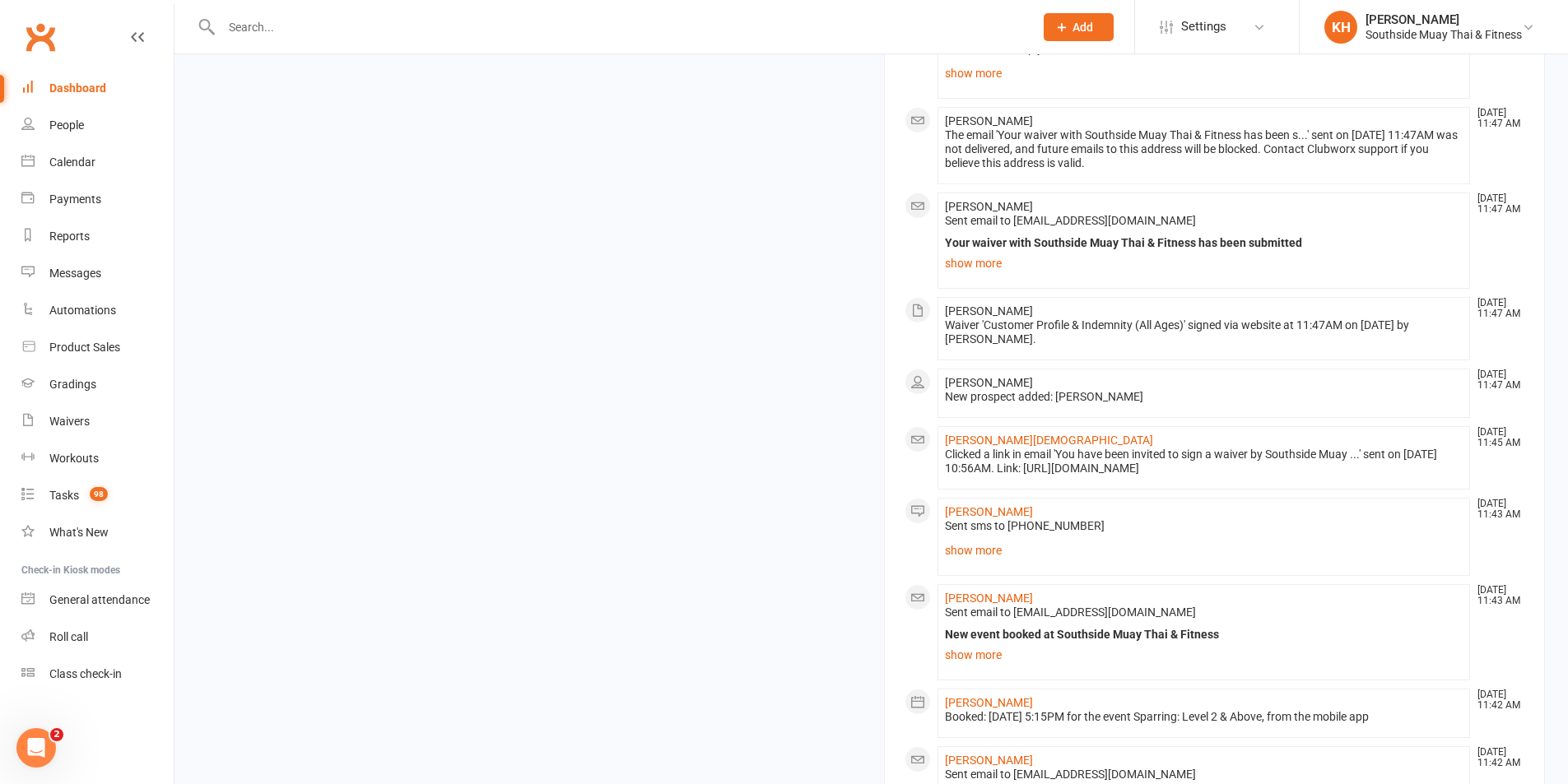
scroll to position [2008, 0]
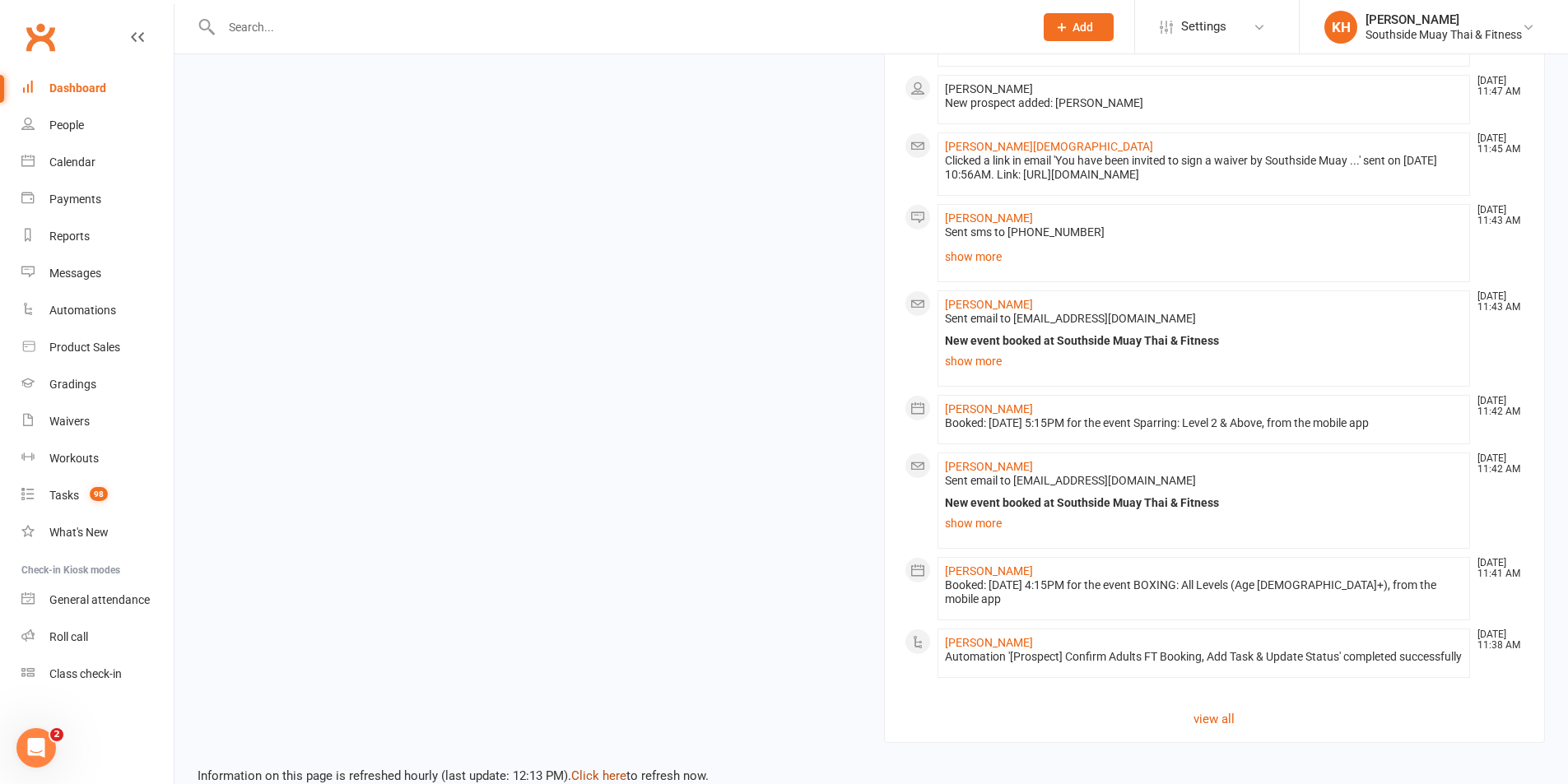
click at [599, 769] on link "Click here" at bounding box center [599, 775] width 55 height 15
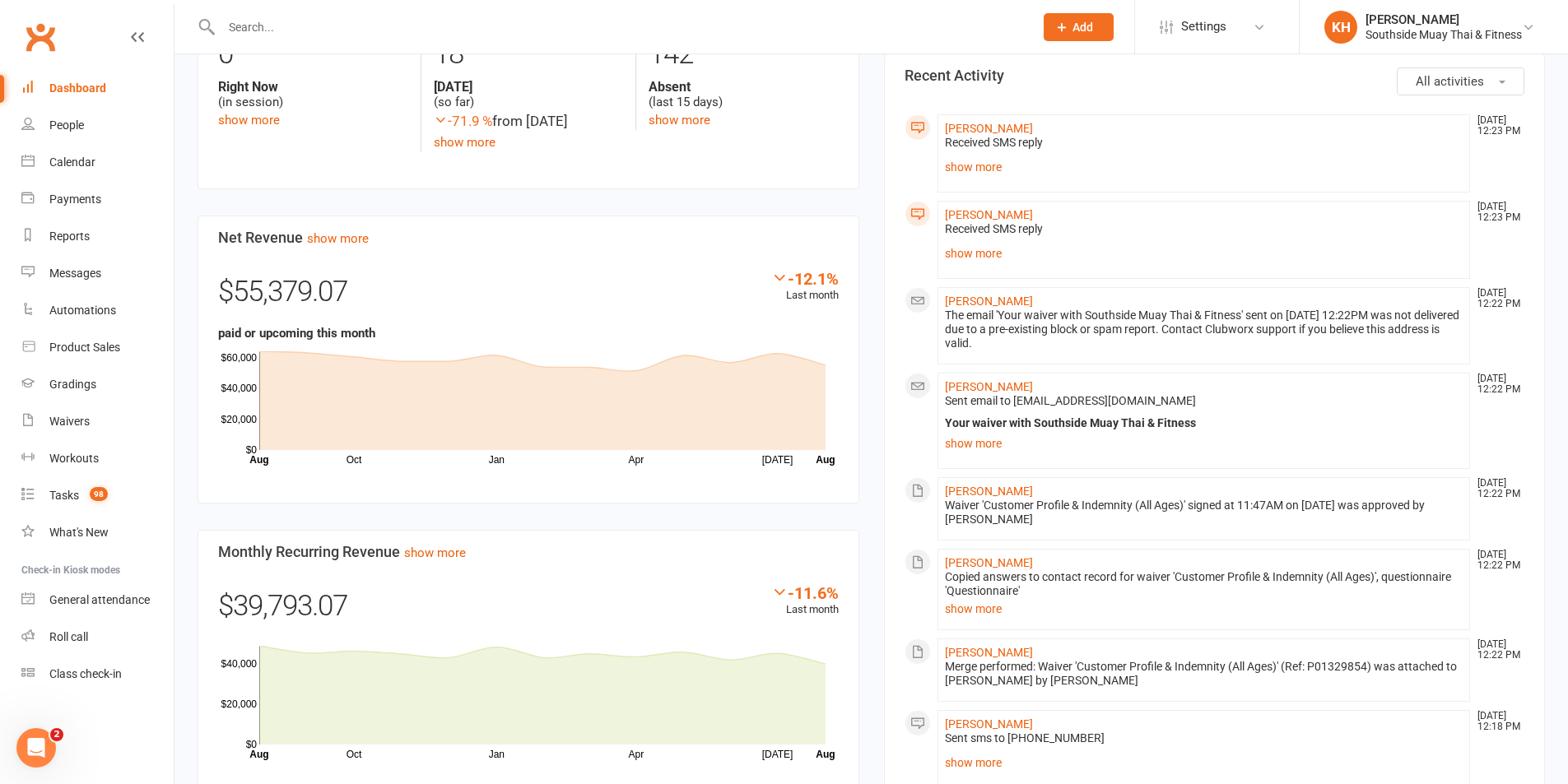
scroll to position [527, 0]
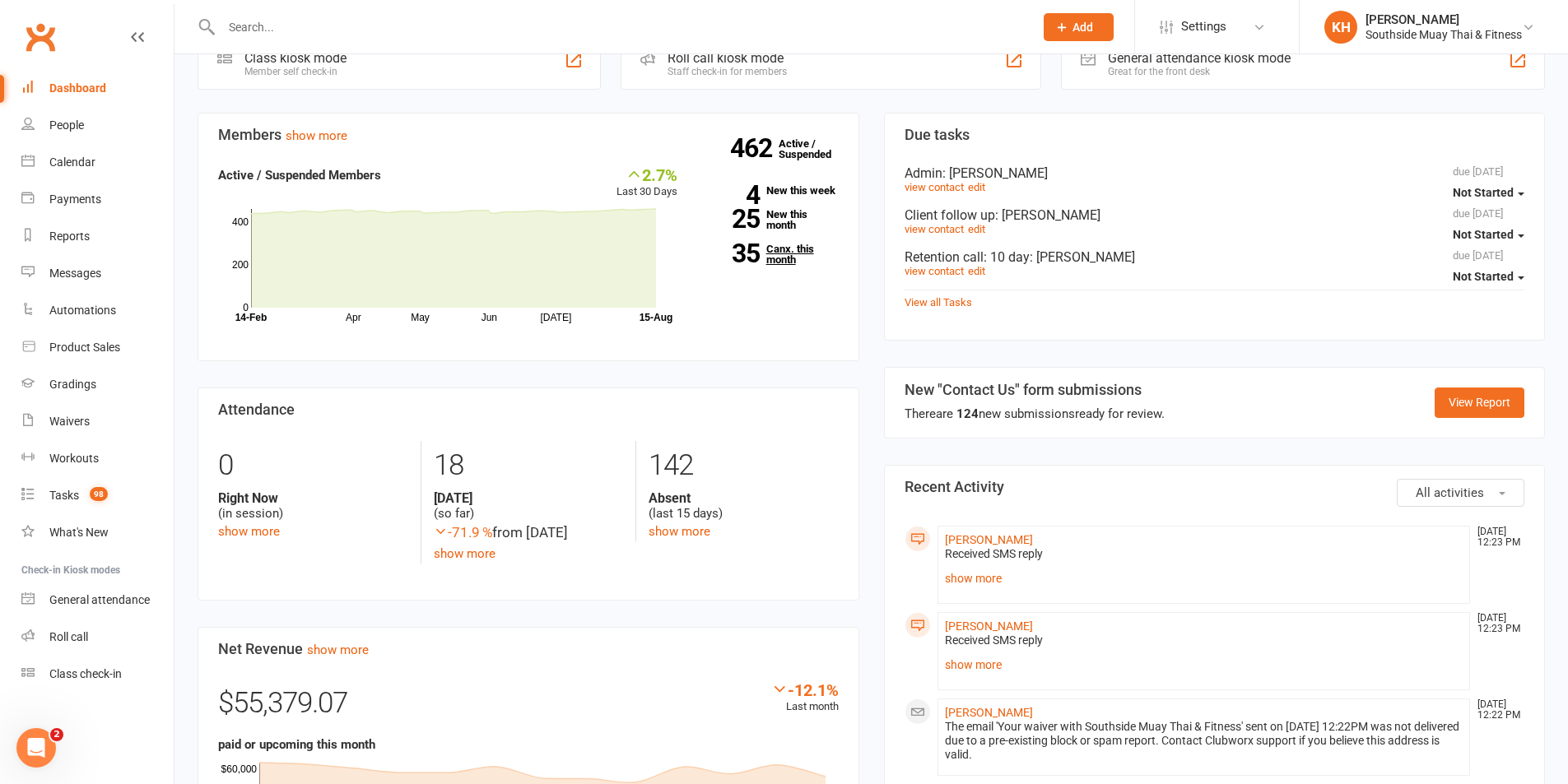
click at [784, 243] on link "35 Canx. this month" at bounding box center [769, 254] width 136 height 21
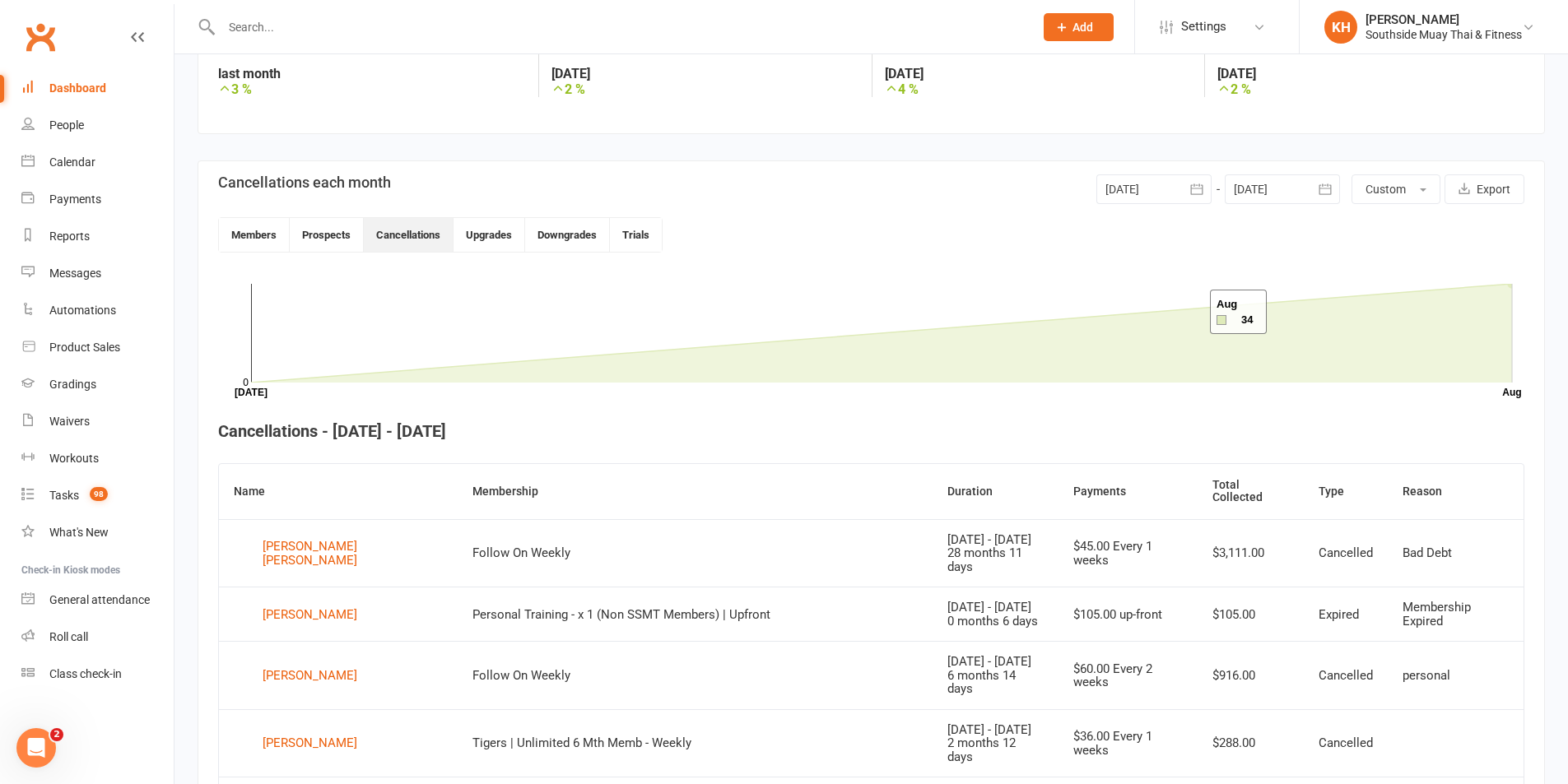
scroll to position [284, 0]
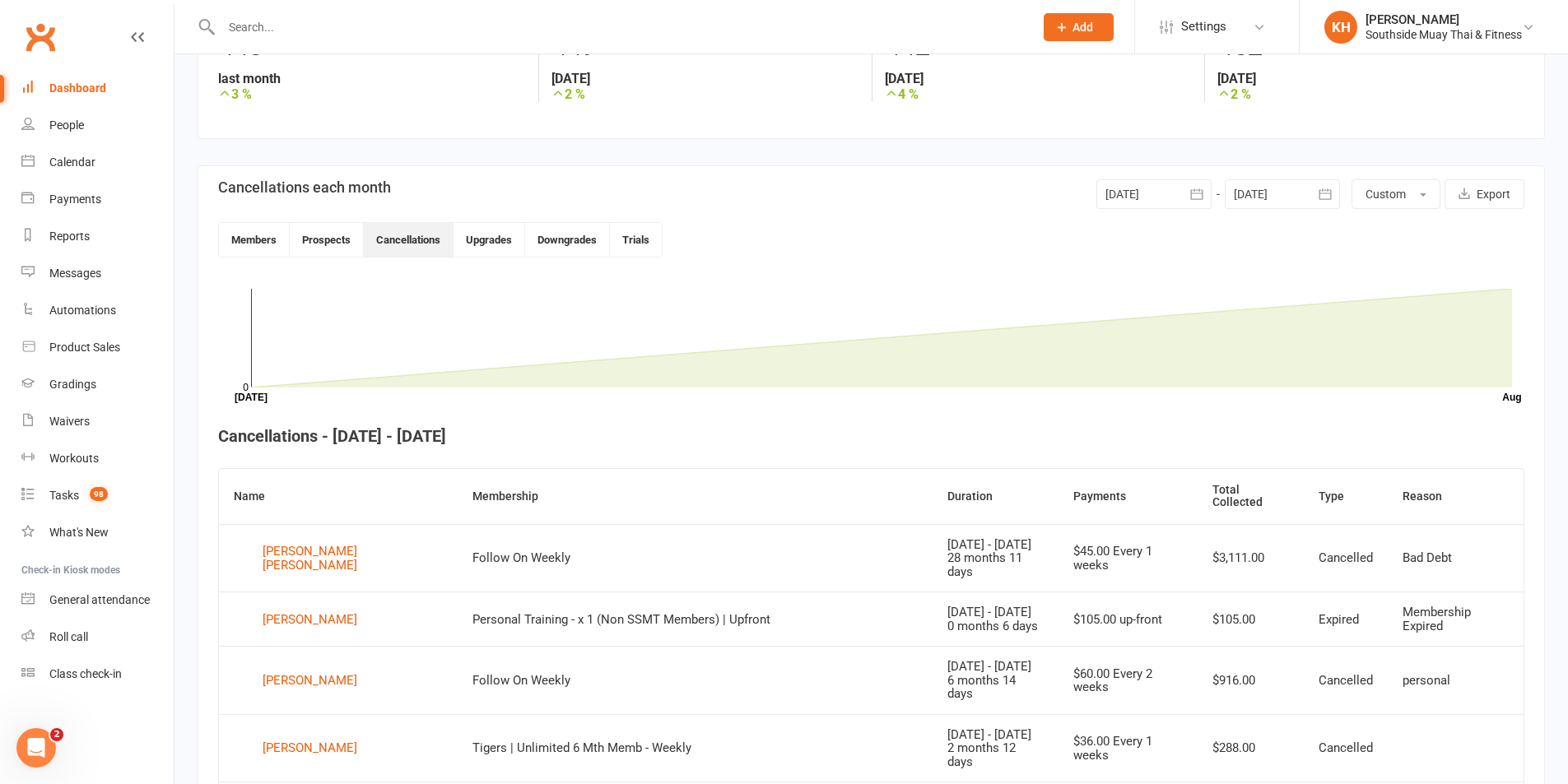
click at [1158, 200] on div at bounding box center [1153, 194] width 115 height 30
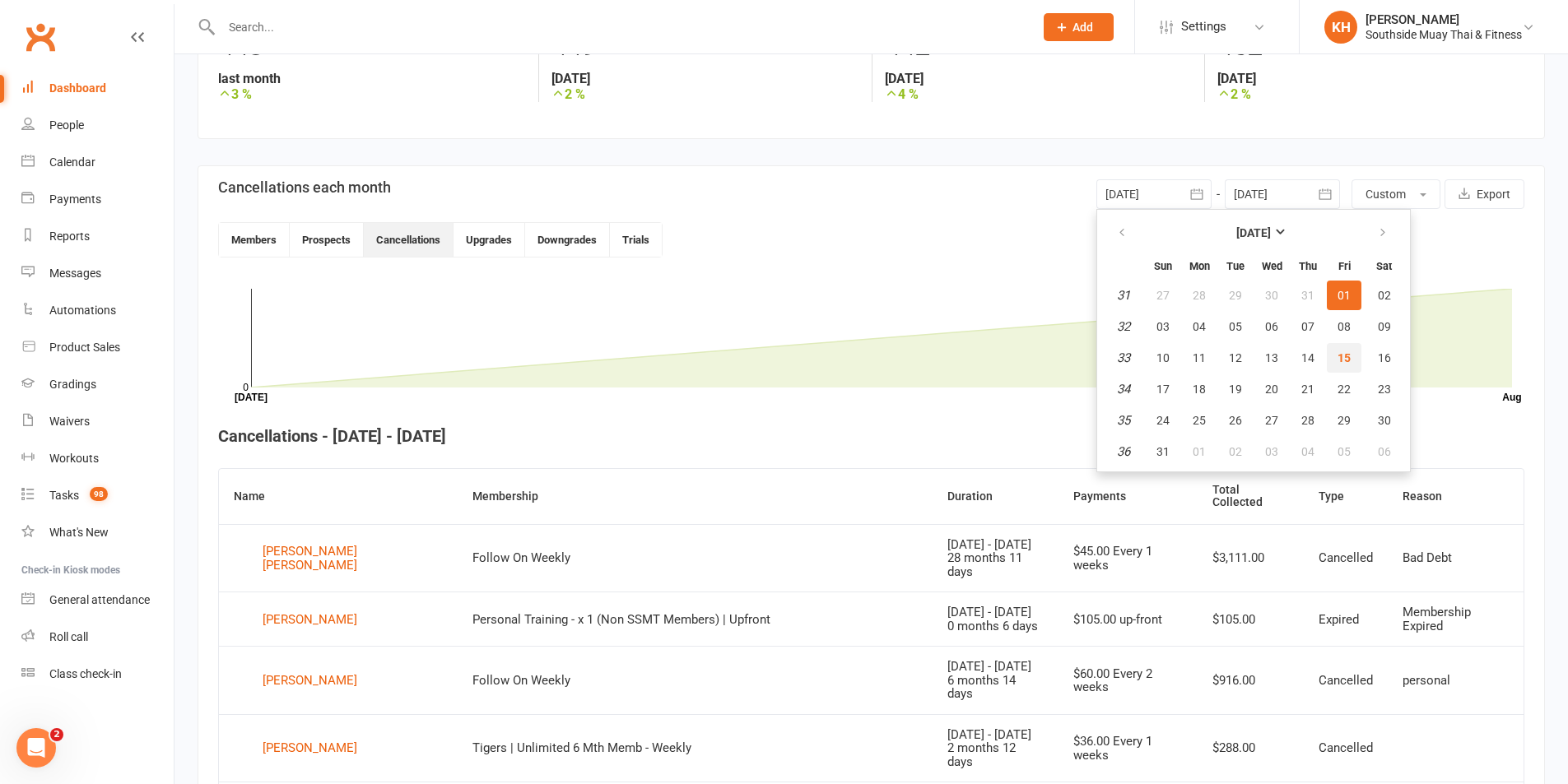
click at [1342, 357] on span "15" at bounding box center [1344, 357] width 13 height 13
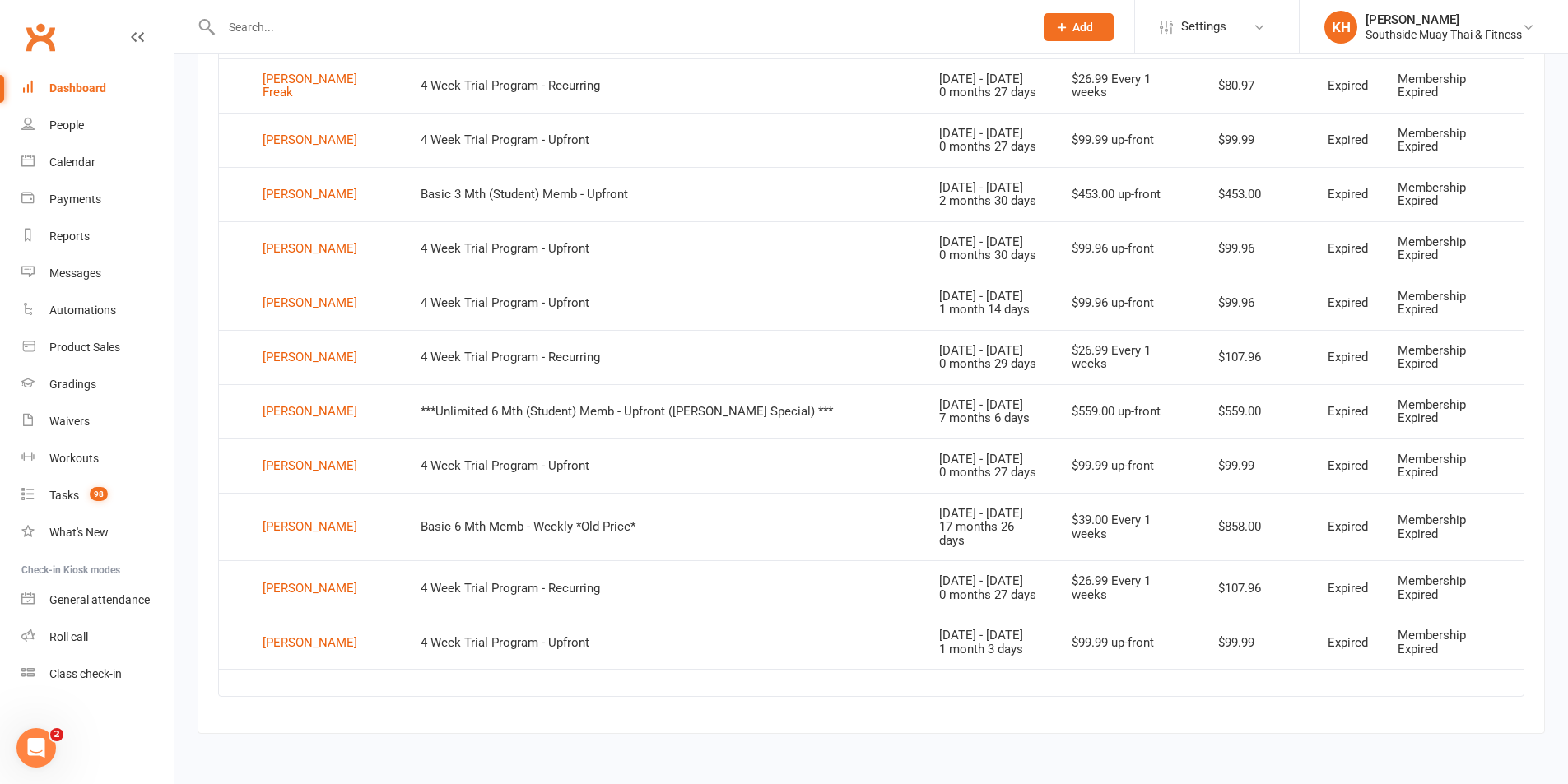
scroll to position [954, 0]
drag, startPoint x: 302, startPoint y: 403, endPoint x: 196, endPoint y: 412, distance: 106.4
click at [198, 413] on section "Cancellations each month 15 Aug 2025 August 2025 Sun Mon Tue Wed Thu Fri Sat 31…" at bounding box center [871, 135] width 1347 height 1198
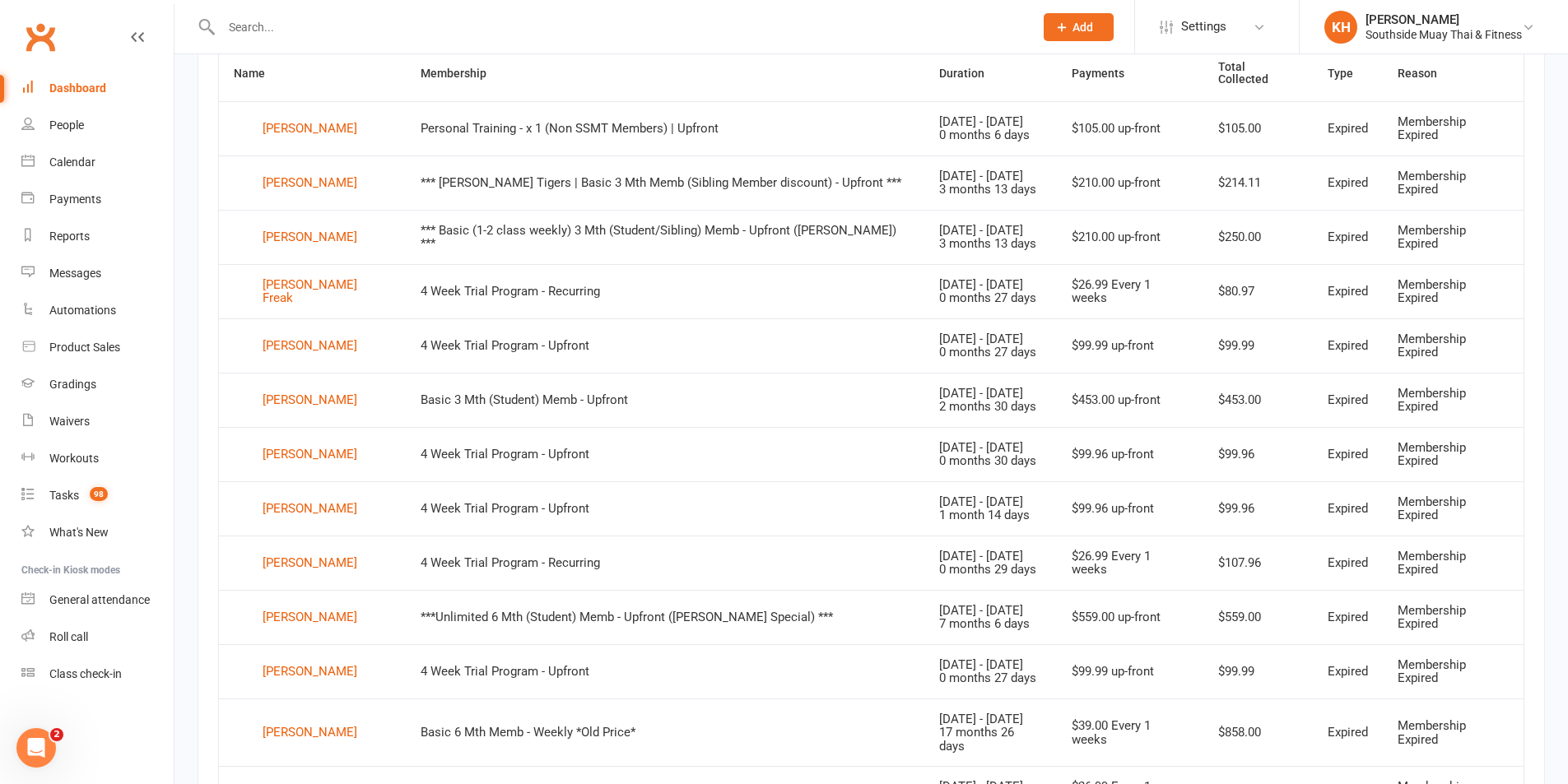
scroll to position [625, 0]
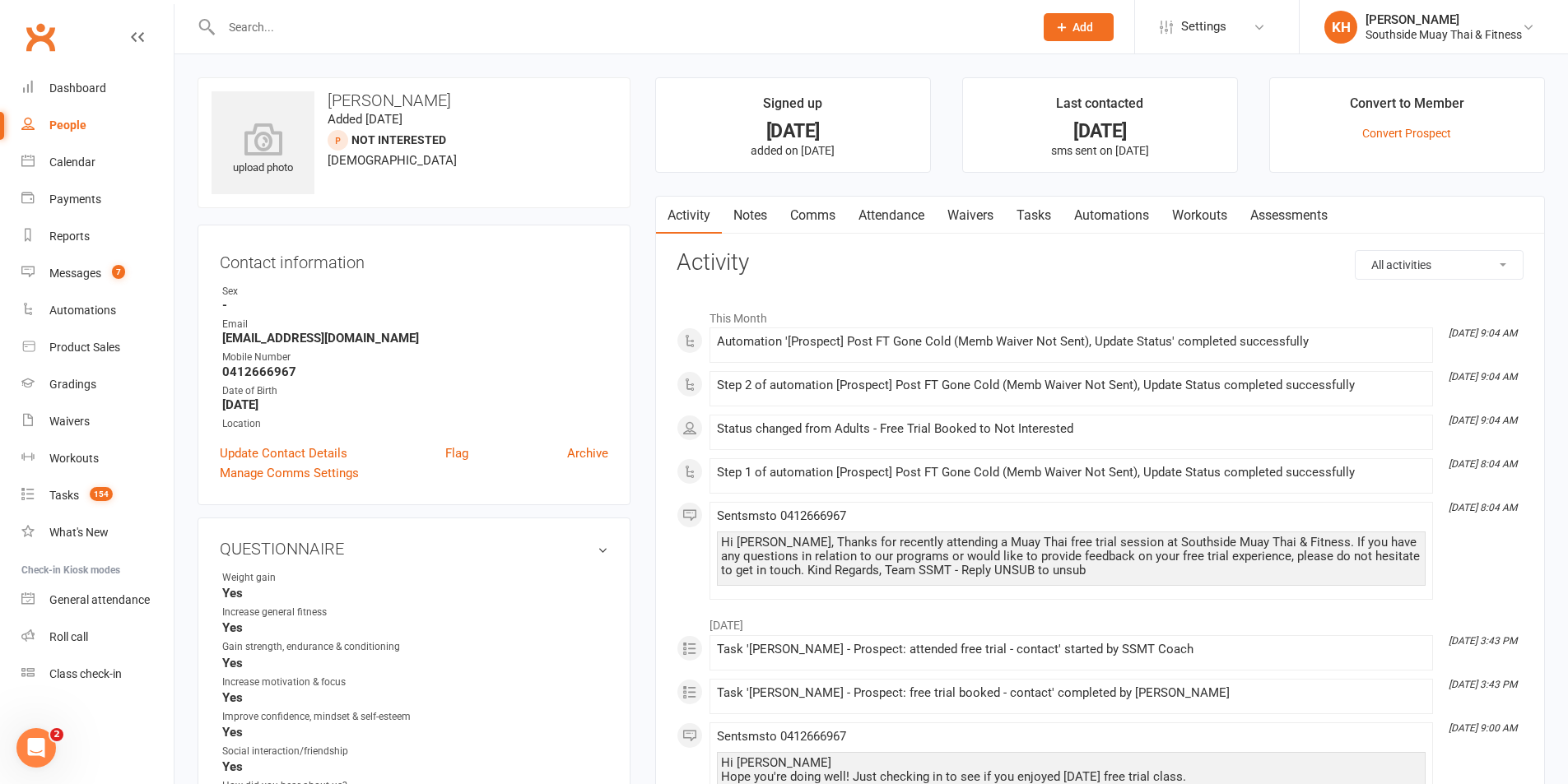
click at [1026, 215] on link "Tasks" at bounding box center [1033, 216] width 57 height 38
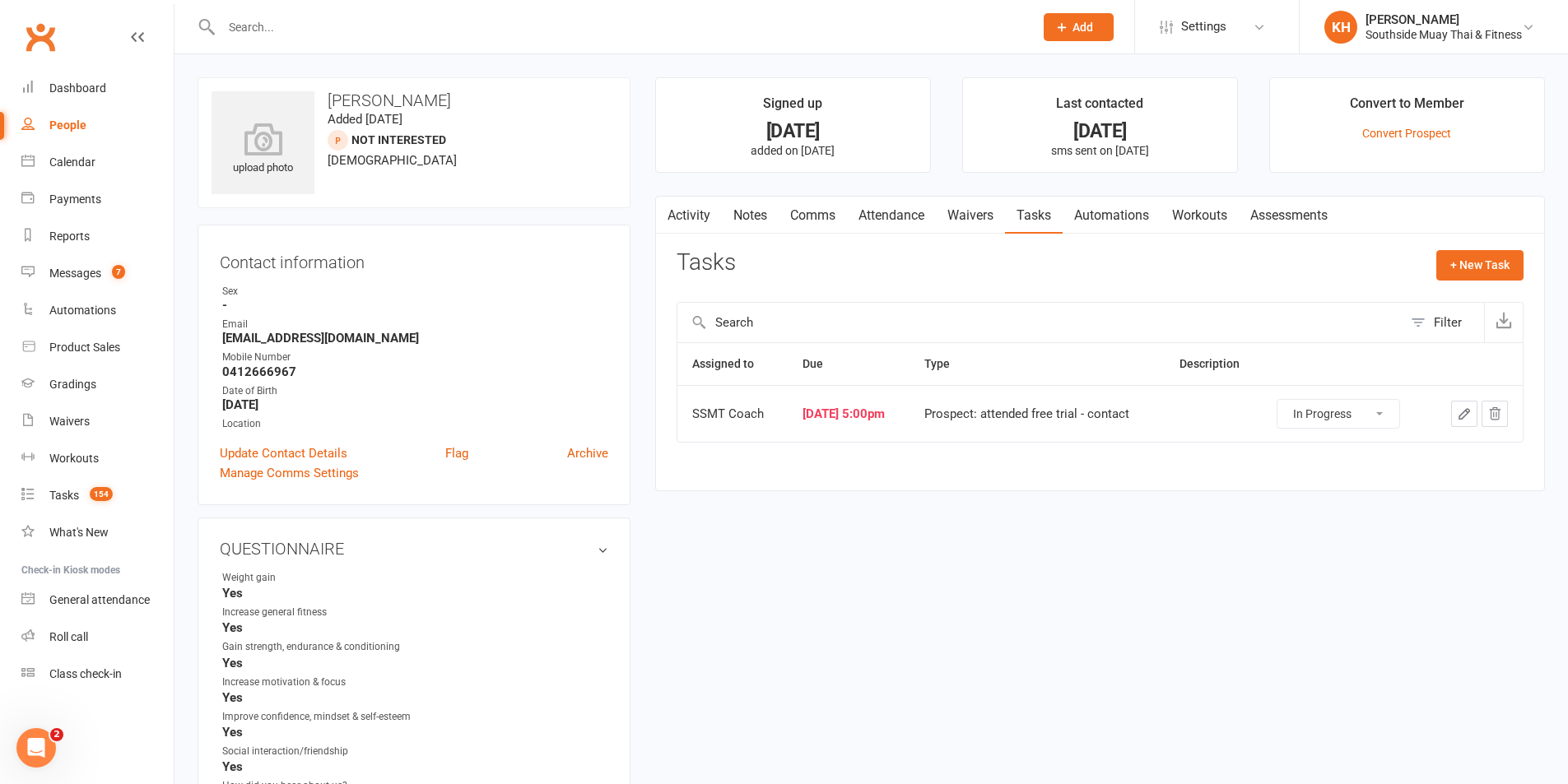
drag, startPoint x: 1341, startPoint y: 414, endPoint x: 1343, endPoint y: 428, distance: 14.1
click at [1343, 415] on select "Not Started In Progress Waiting Complete" at bounding box center [1338, 414] width 122 height 28
click at [1286, 400] on select "Not Started In Progress Waiting Complete" at bounding box center [1338, 414] width 122 height 28
select select "started"
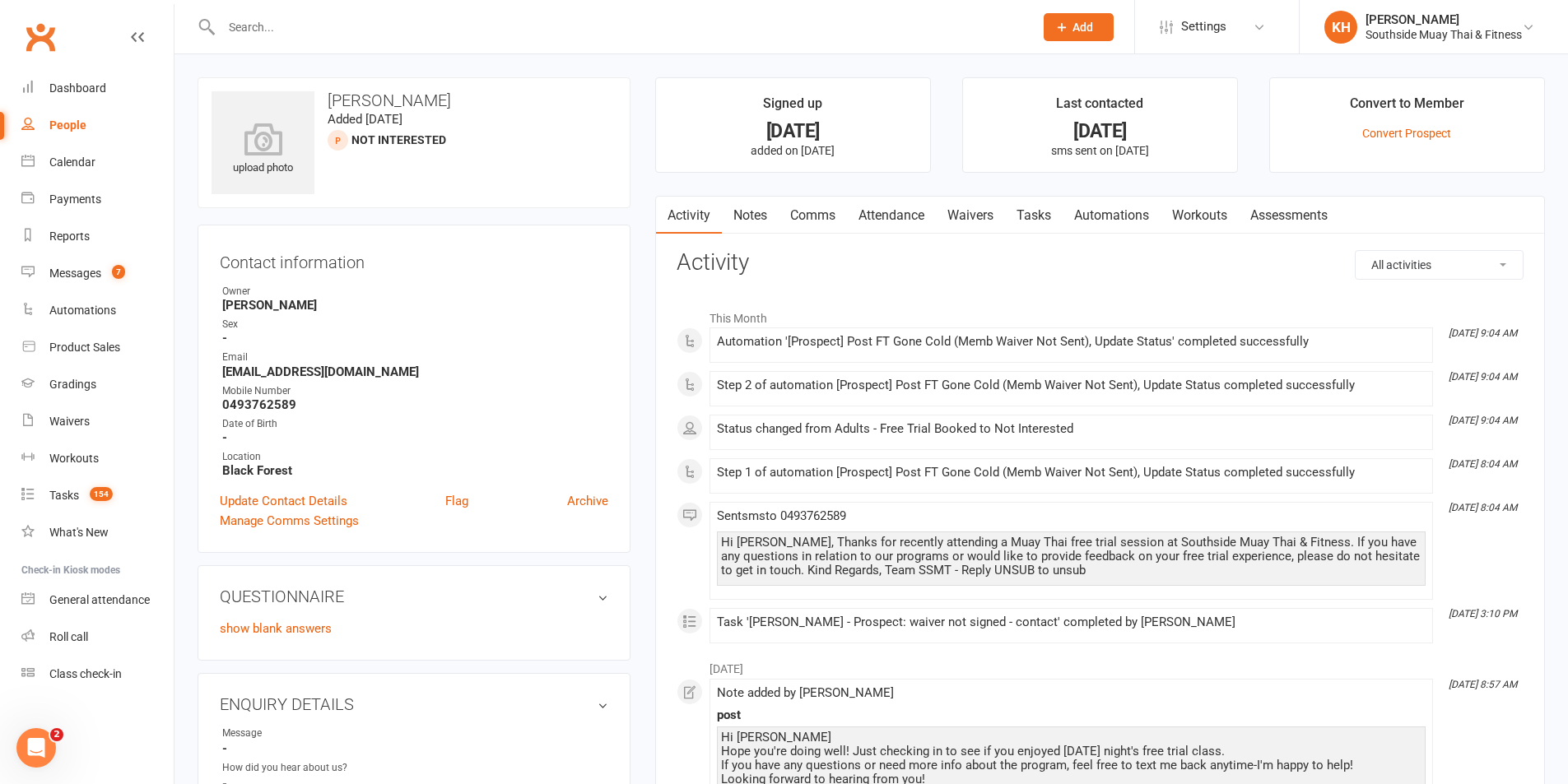
drag, startPoint x: 1031, startPoint y: 216, endPoint x: 1072, endPoint y: 245, distance: 50.2
click at [1031, 217] on link "Tasks" at bounding box center [1033, 216] width 57 height 38
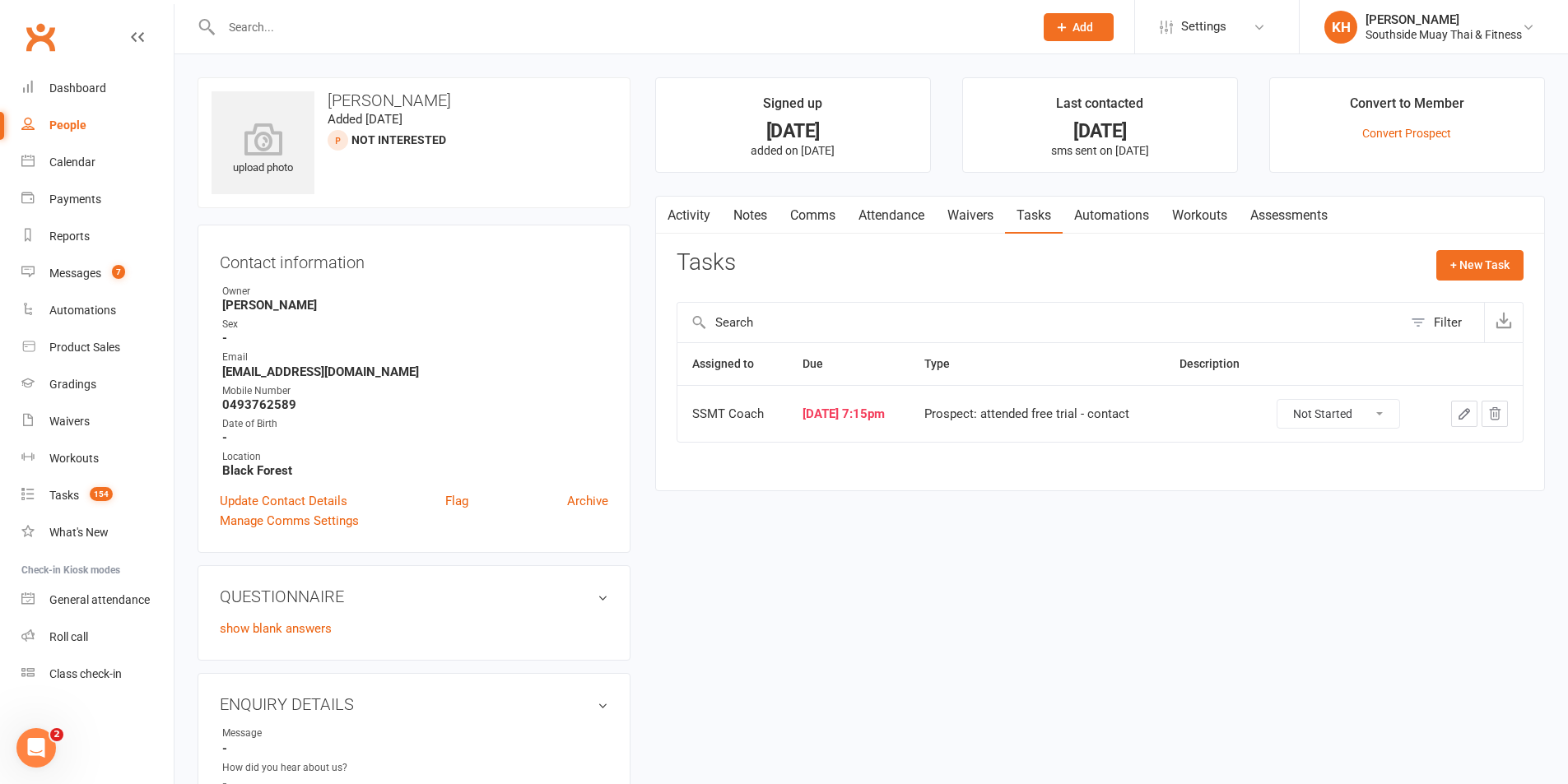
click at [1337, 412] on select "Not Started In Progress Waiting Complete" at bounding box center [1338, 414] width 122 height 28
click at [1286, 400] on select "Not Started In Progress Waiting Complete" at bounding box center [1338, 414] width 122 height 28
select select "unstarted"
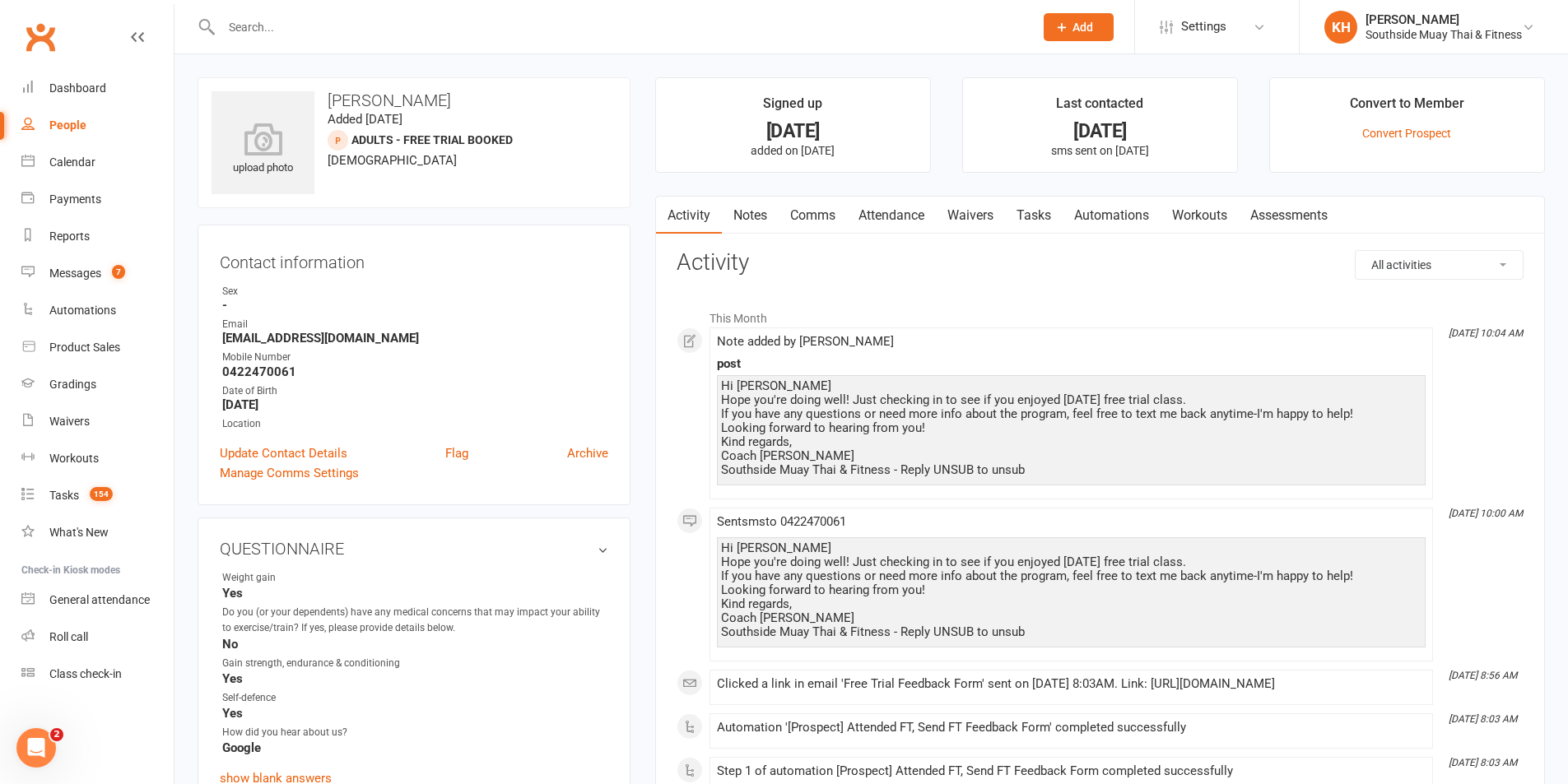
click at [1036, 221] on link "Tasks" at bounding box center [1033, 216] width 57 height 38
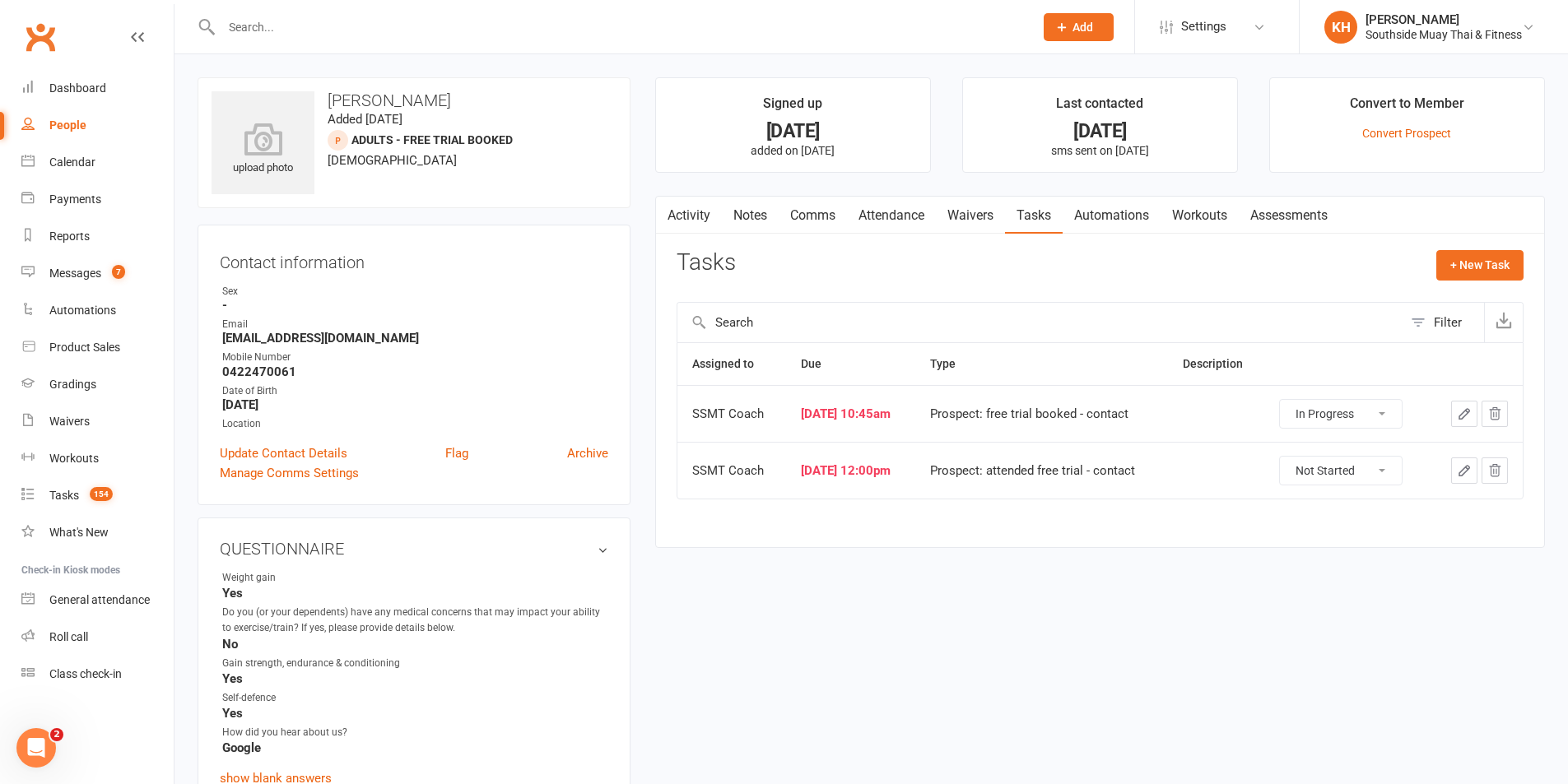
click at [1327, 414] on select "Not Started In Progress Waiting Complete" at bounding box center [1341, 414] width 122 height 28
click at [1288, 400] on select "Not Started In Progress Waiting Complete" at bounding box center [1341, 414] width 122 height 28
select select "started"
click at [1319, 419] on select "Not Started In Progress Waiting Complete" at bounding box center [1341, 414] width 122 height 28
click at [1288, 400] on select "Not Started In Progress Waiting Complete" at bounding box center [1341, 414] width 122 height 28
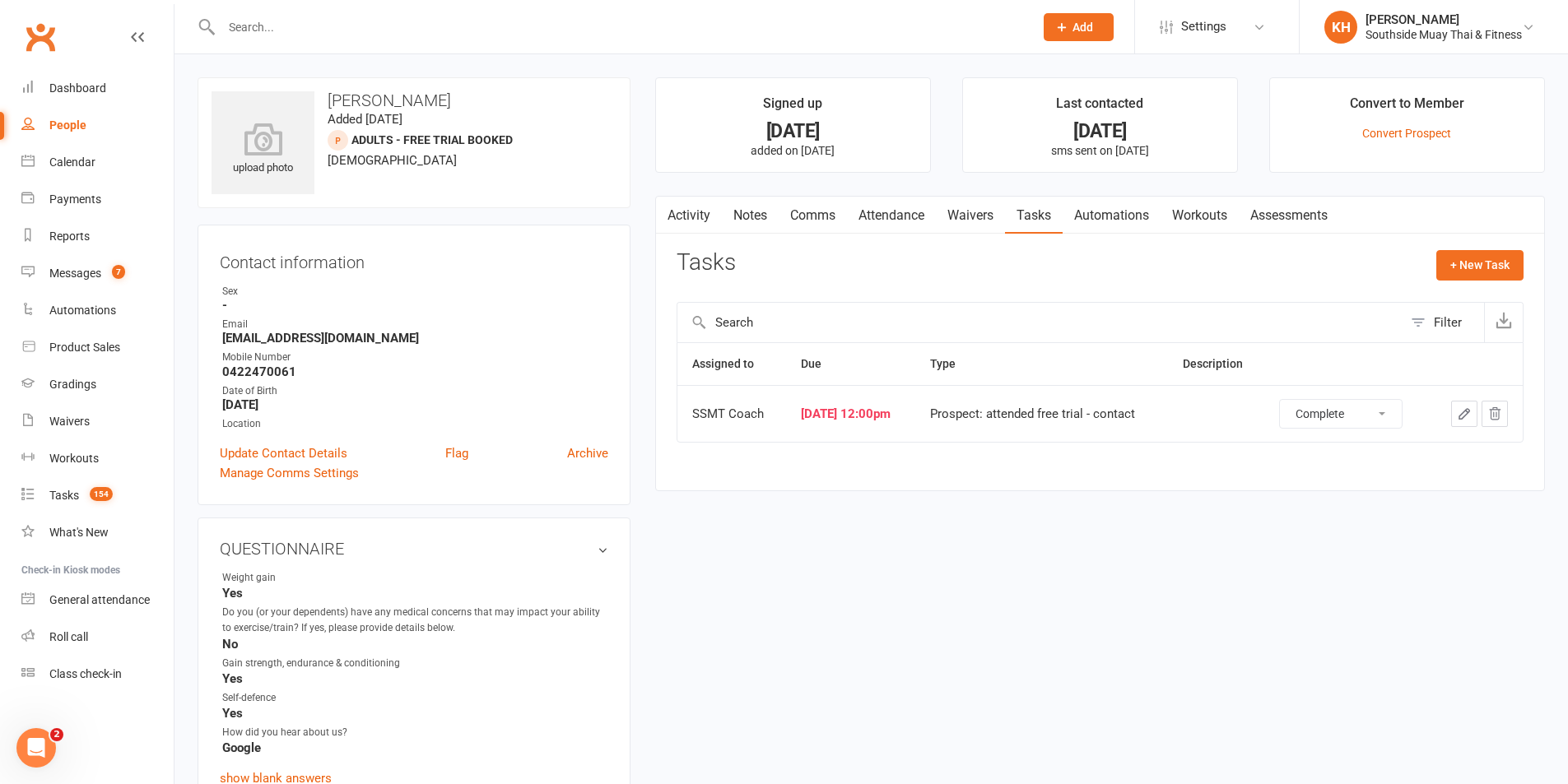
select select "unstarted"
click at [883, 223] on link "Attendance" at bounding box center [891, 216] width 89 height 38
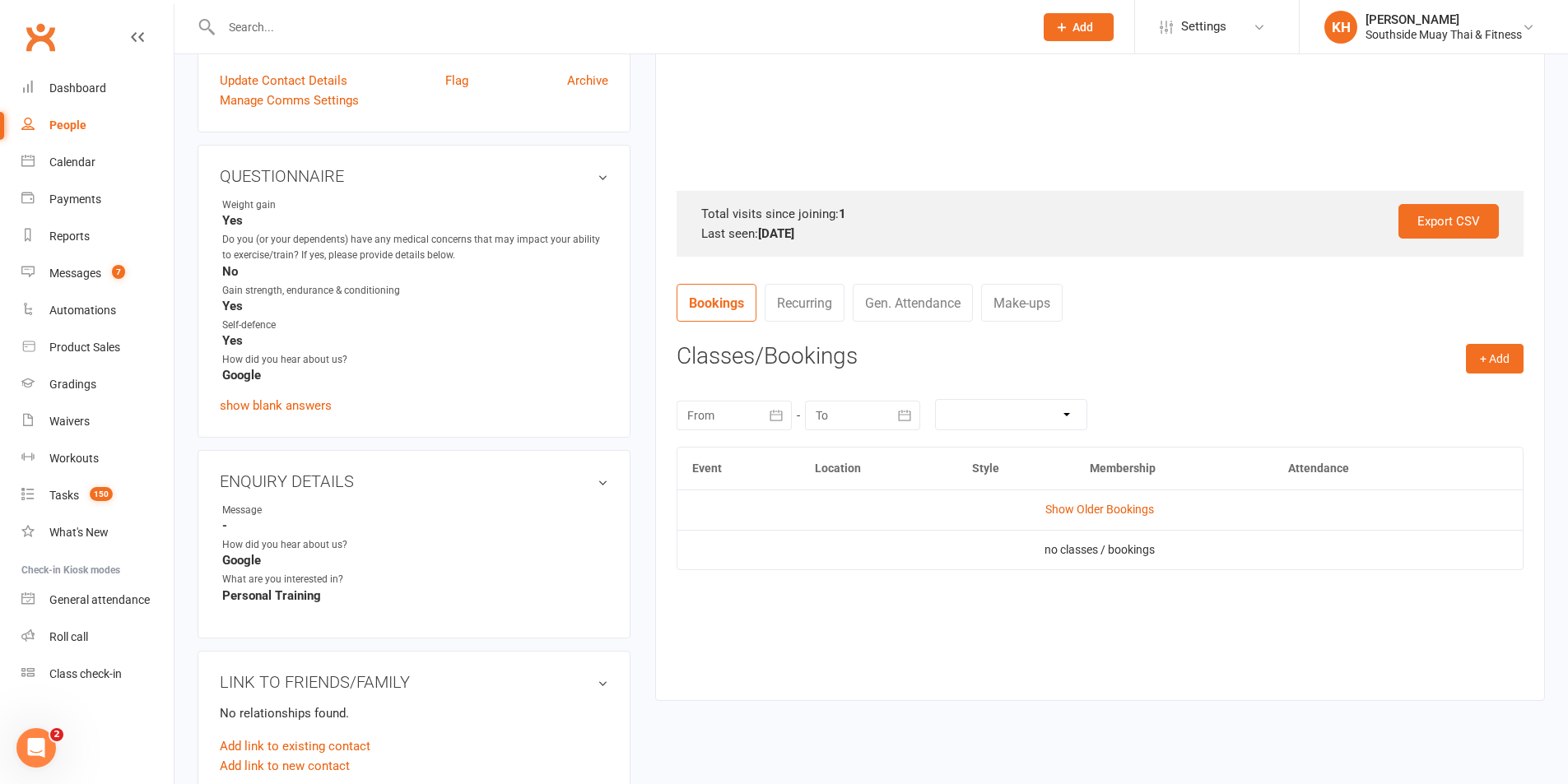
scroll to position [494, 0]
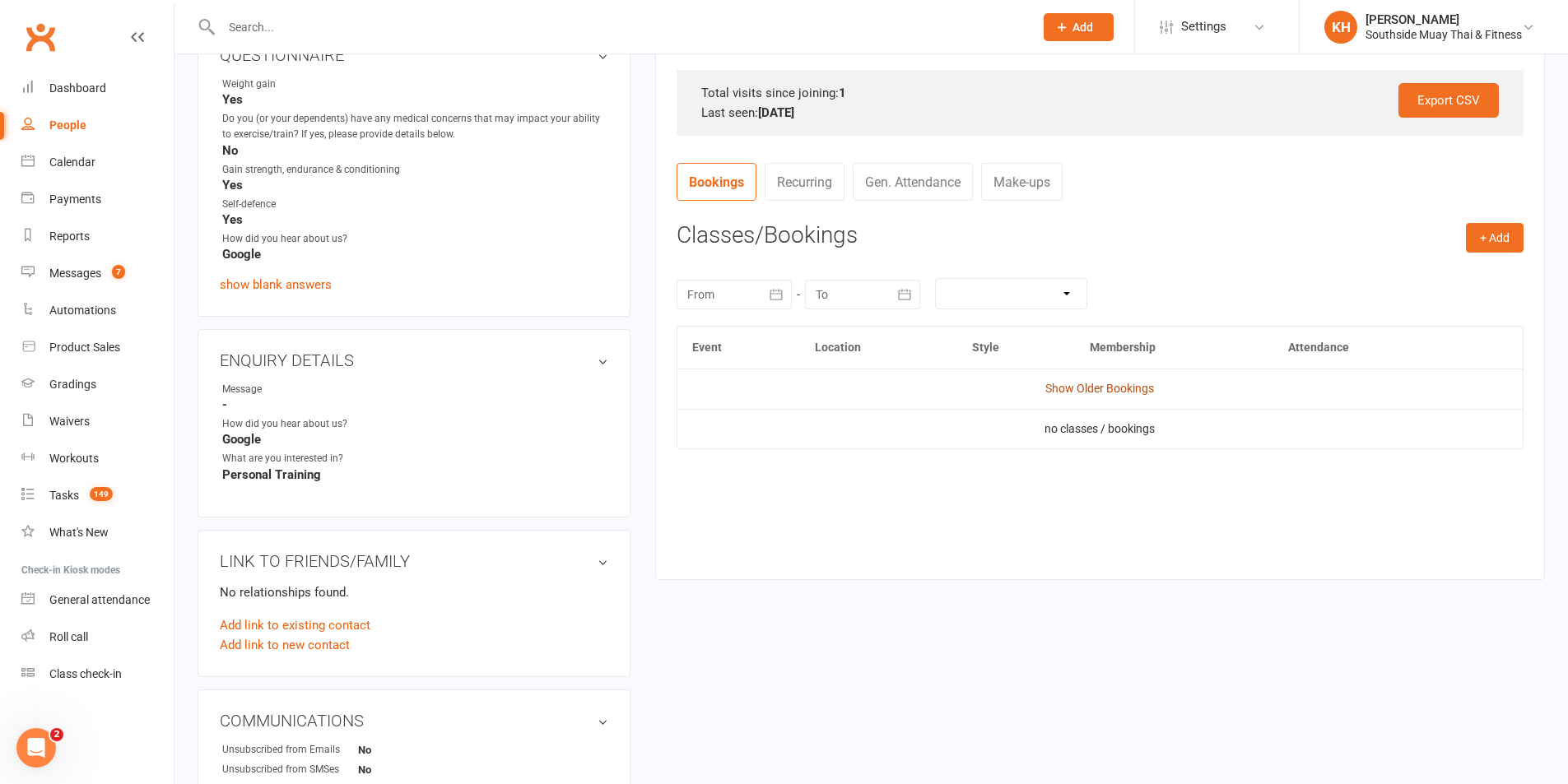
click at [1090, 387] on link "Show Older Bookings" at bounding box center [1099, 388] width 109 height 13
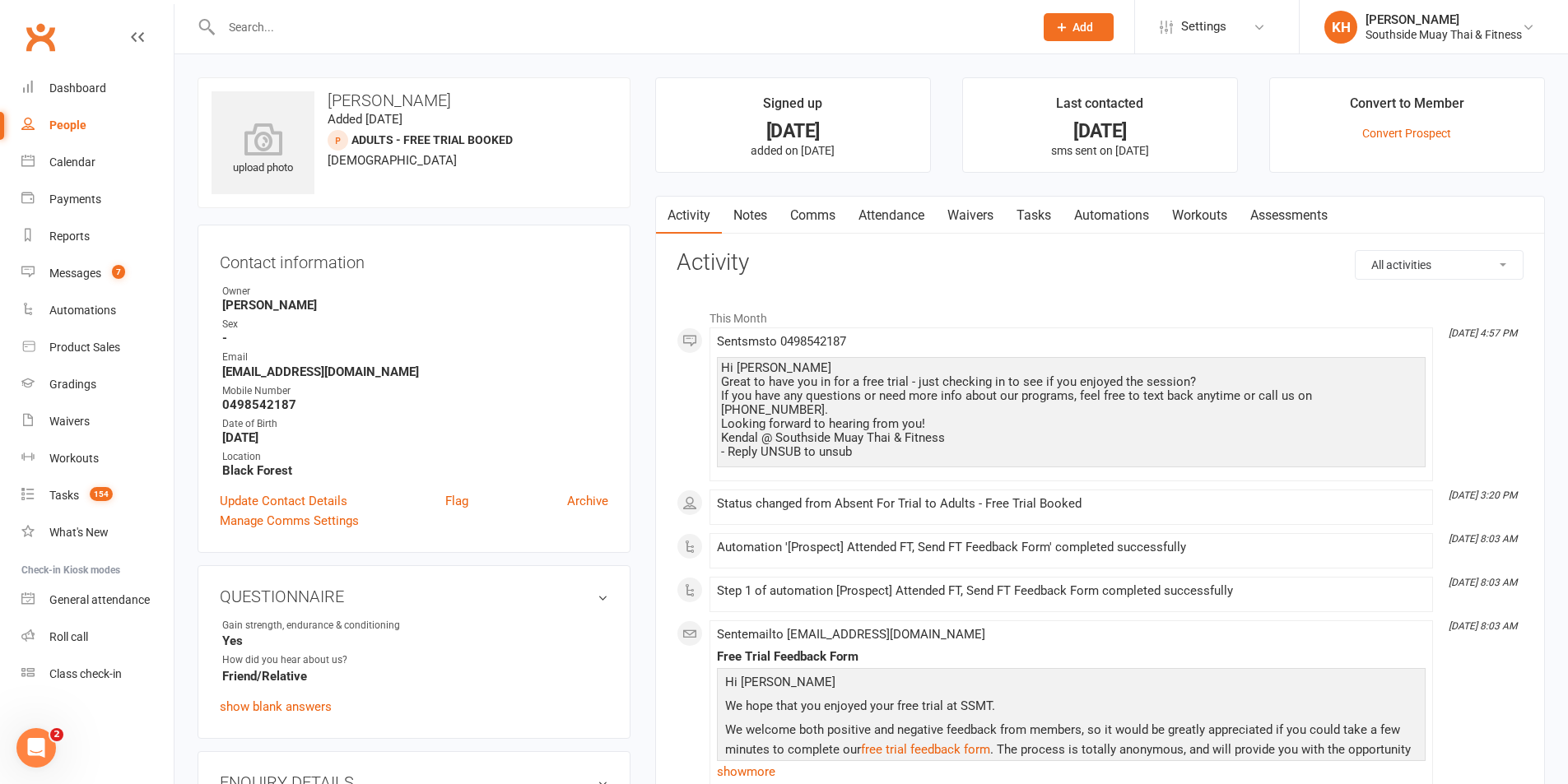
click at [1049, 219] on link "Tasks" at bounding box center [1033, 216] width 57 height 38
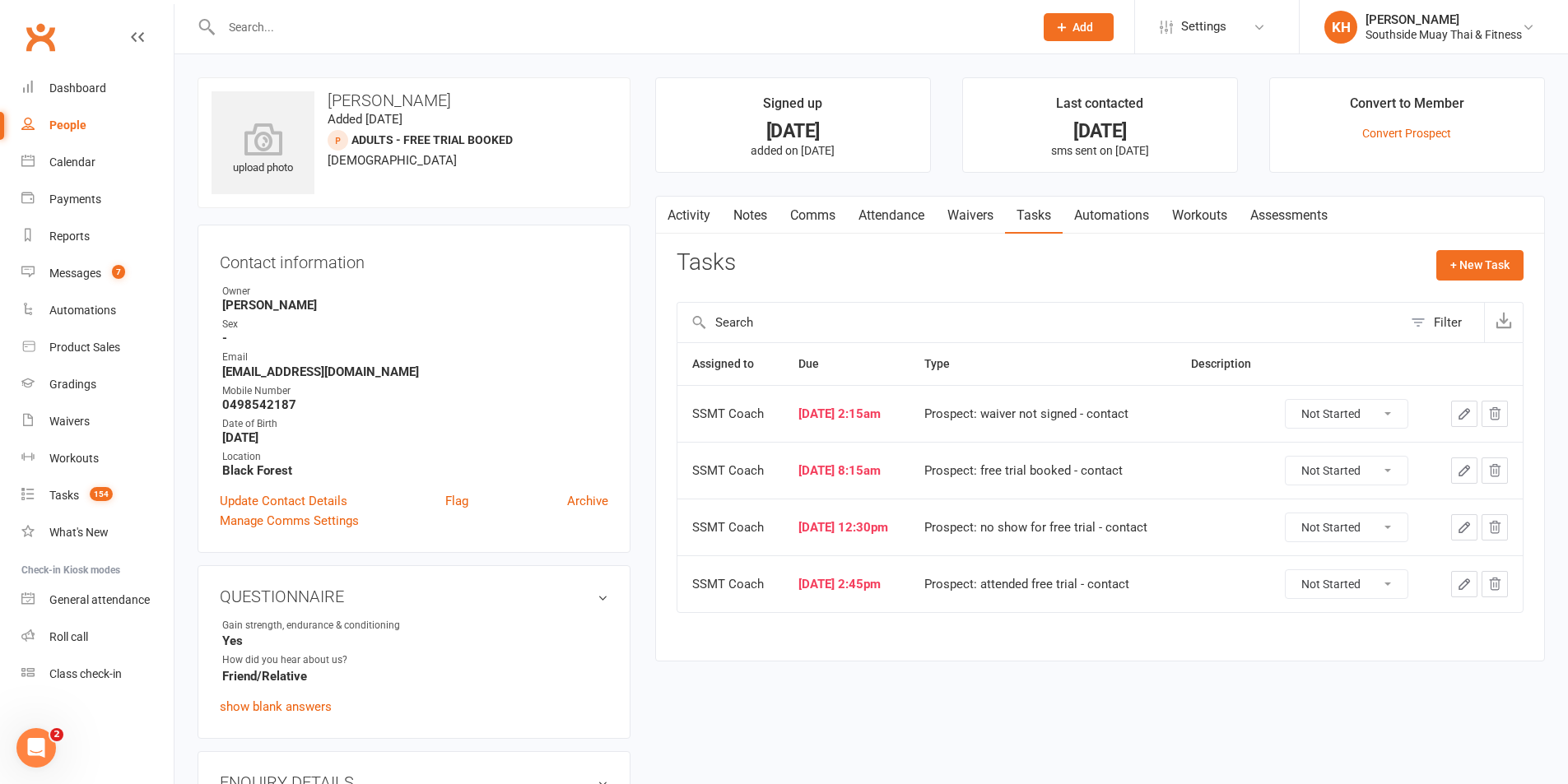
click at [1308, 407] on select "Not Started In Progress Waiting Complete" at bounding box center [1346, 414] width 122 height 28
click at [1293, 400] on select "Not Started In Progress Waiting Complete" at bounding box center [1346, 414] width 122 height 28
select select "unstarted"
click at [970, 212] on link "Waivers" at bounding box center [970, 216] width 69 height 38
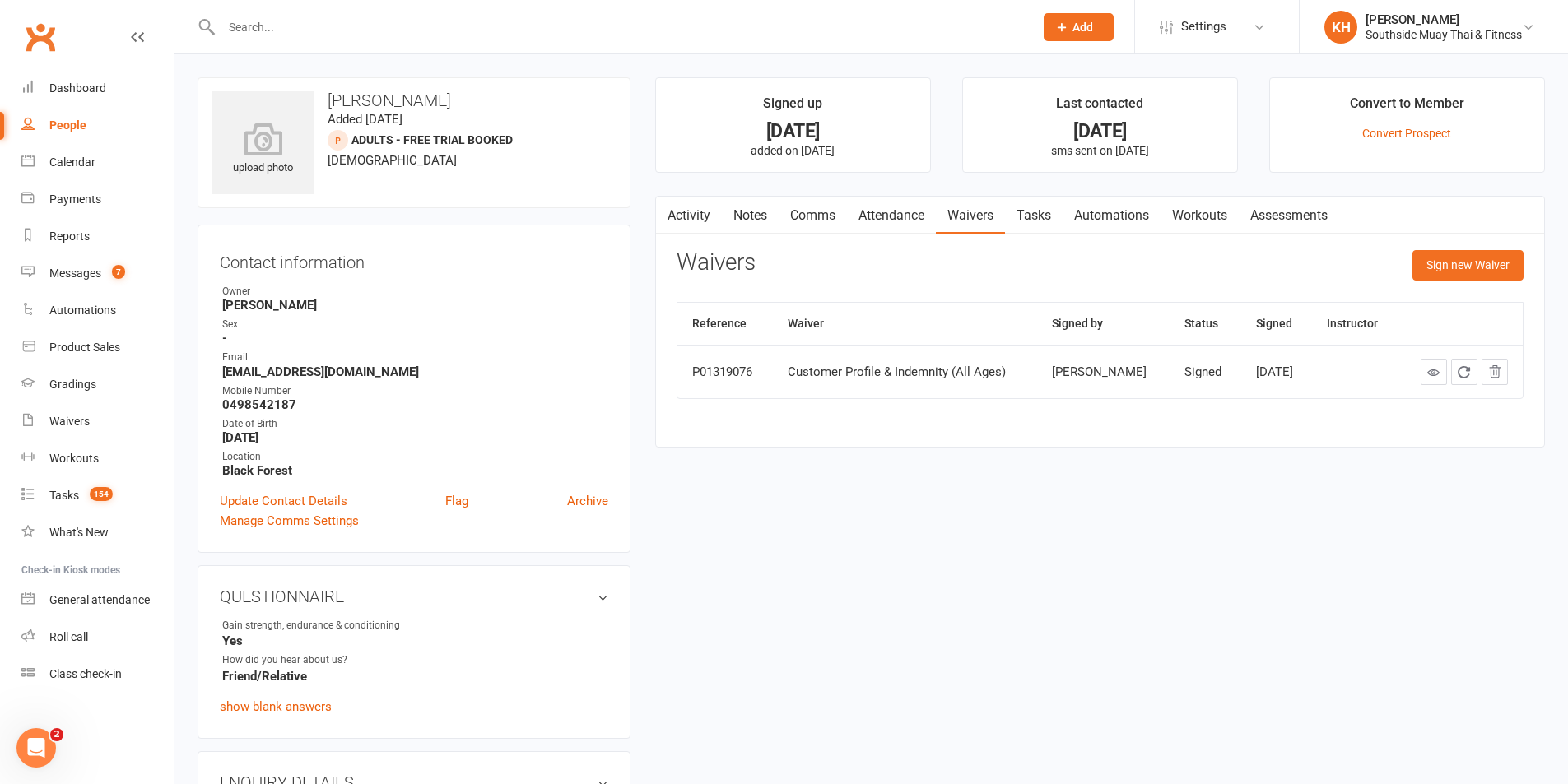
click at [1048, 207] on link "Tasks" at bounding box center [1033, 216] width 57 height 38
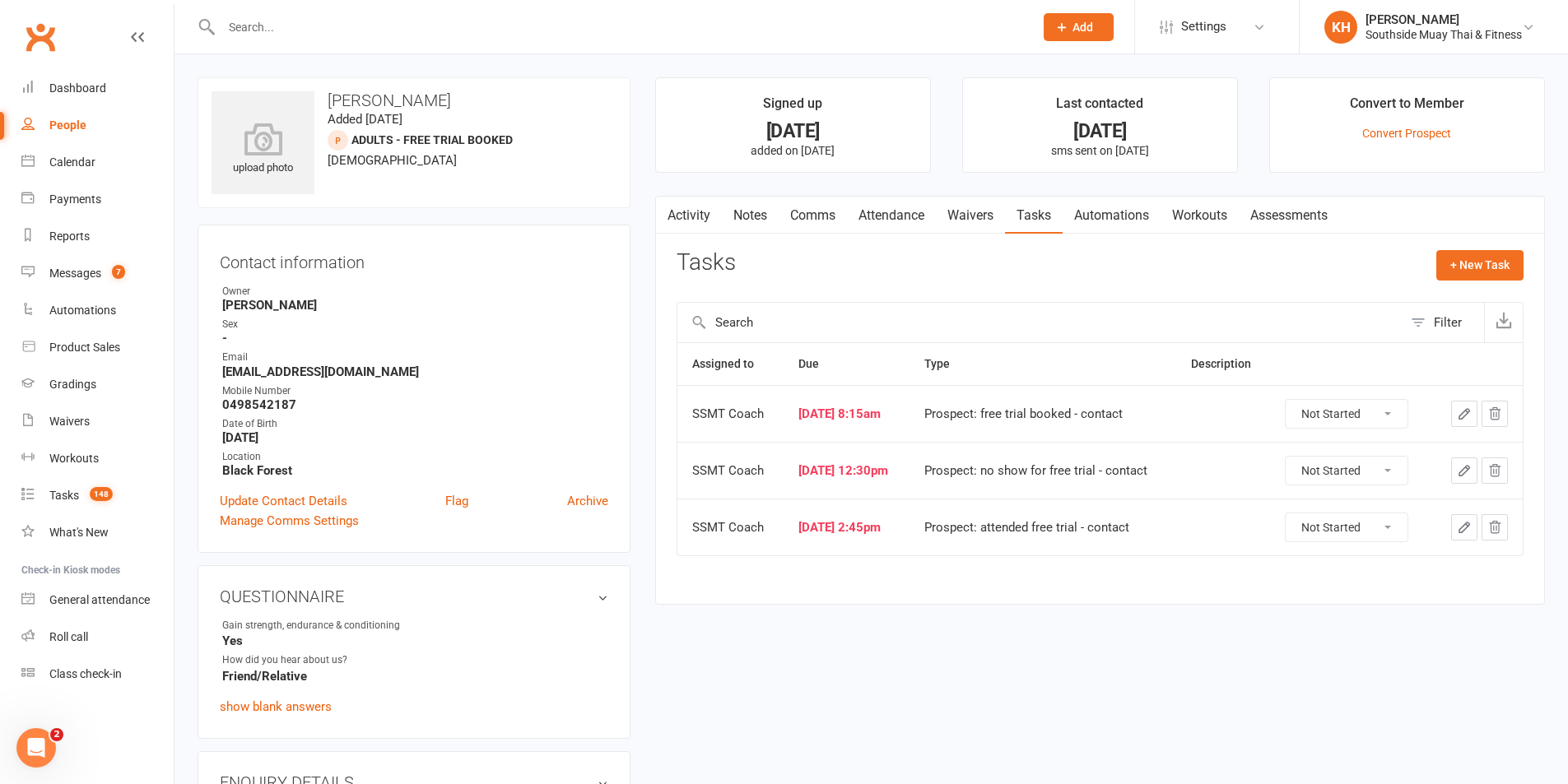
drag, startPoint x: 1362, startPoint y: 411, endPoint x: 1353, endPoint y: 426, distance: 17.5
click at [1362, 411] on select "Not Started In Progress Waiting Complete" at bounding box center [1346, 414] width 122 height 28
click at [1293, 400] on select "Not Started In Progress Waiting Complete" at bounding box center [1346, 414] width 122 height 28
select select "unstarted"
click at [1342, 407] on select "Not Started In Progress Waiting Complete" at bounding box center [1346, 414] width 122 height 28
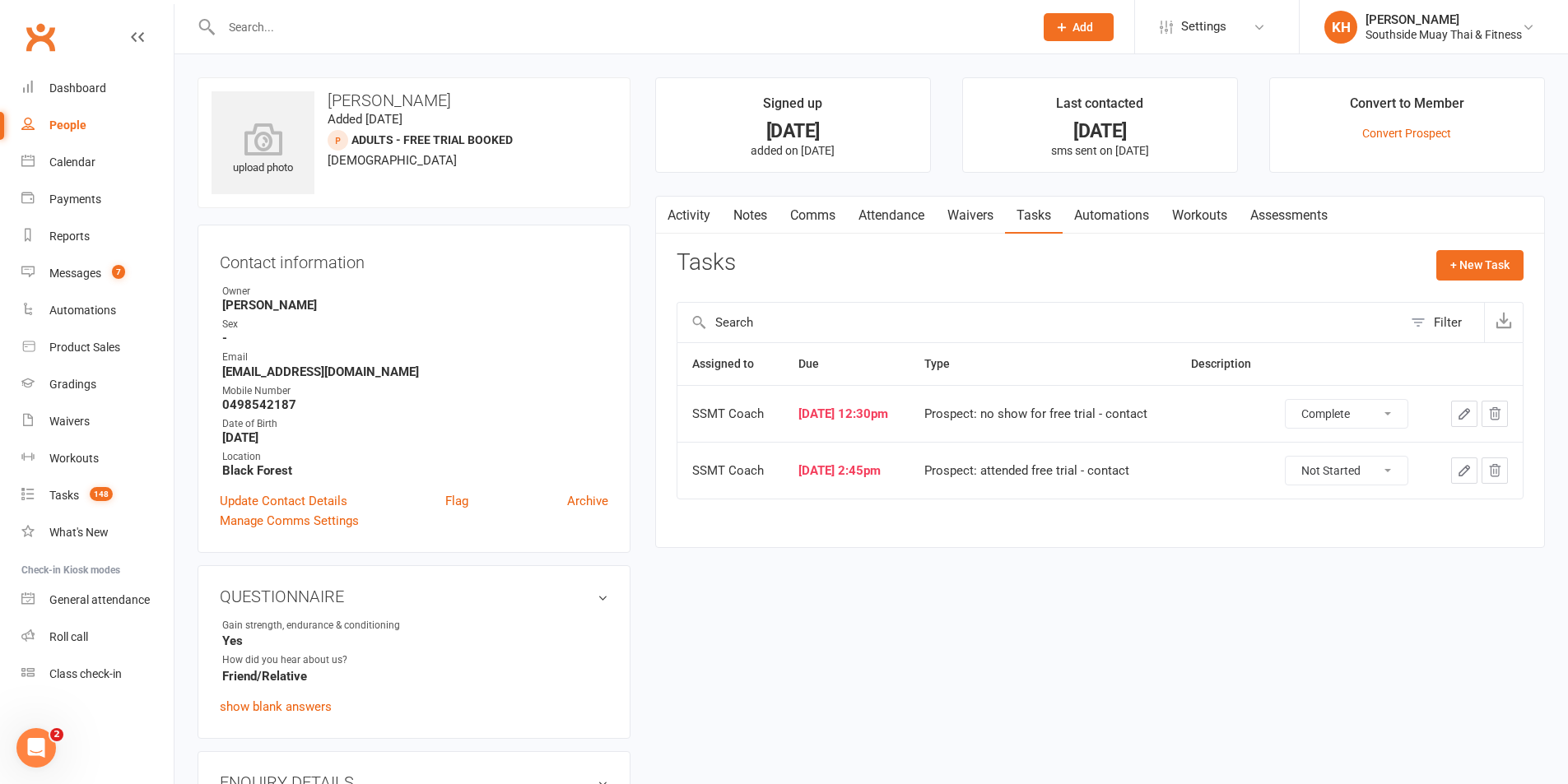
click at [1293, 400] on select "Not Started In Progress Waiting Complete" at bounding box center [1346, 414] width 122 height 28
select select "unstarted"
drag, startPoint x: 1324, startPoint y: 418, endPoint x: 1323, endPoint y: 427, distance: 9.1
click at [1324, 418] on select "Not Started In Progress Waiting Complete" at bounding box center [1338, 414] width 122 height 28
click at [1285, 400] on select "Not Started In Progress Waiting Complete" at bounding box center [1338, 414] width 122 height 28
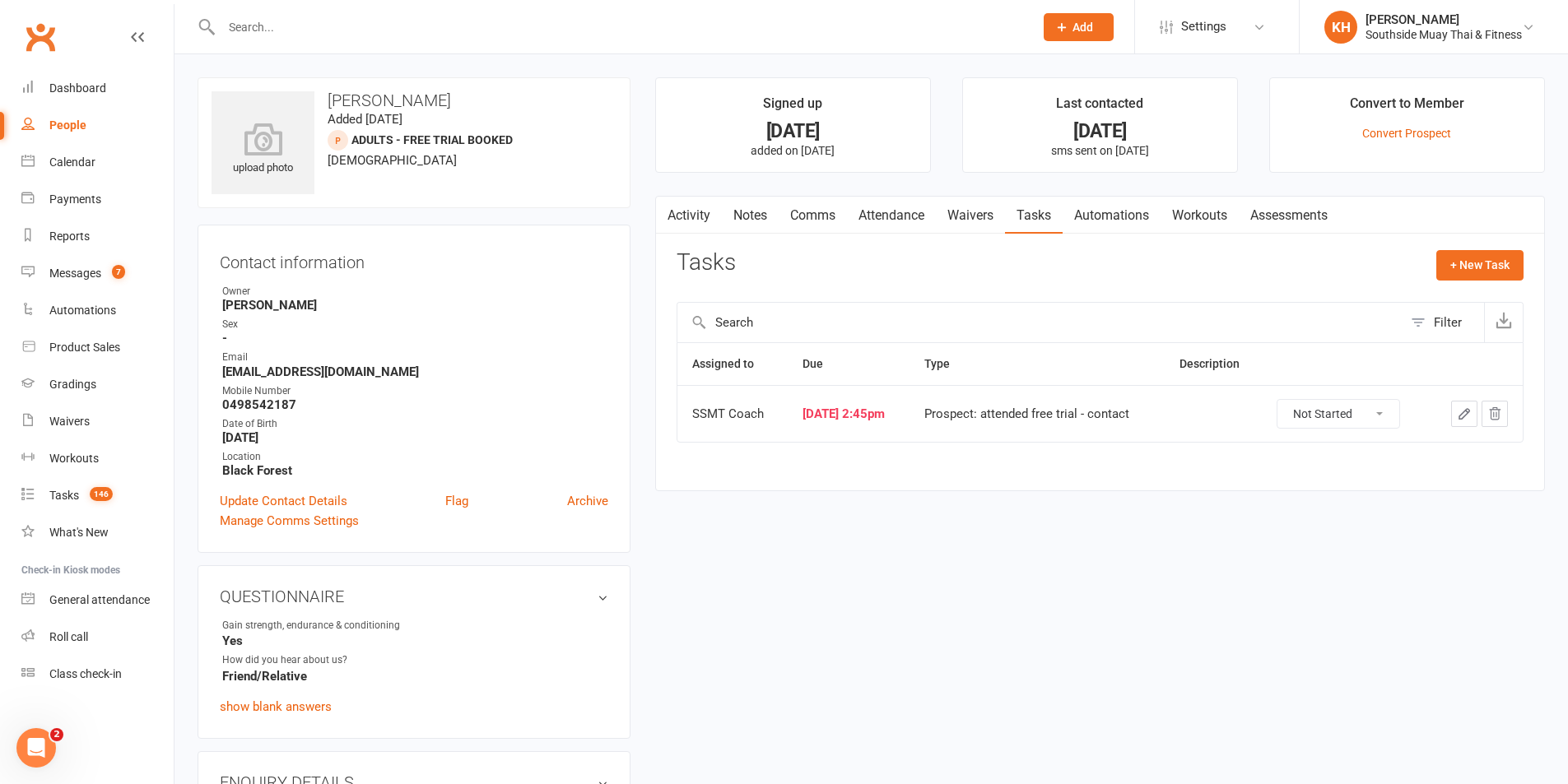
select select "started"
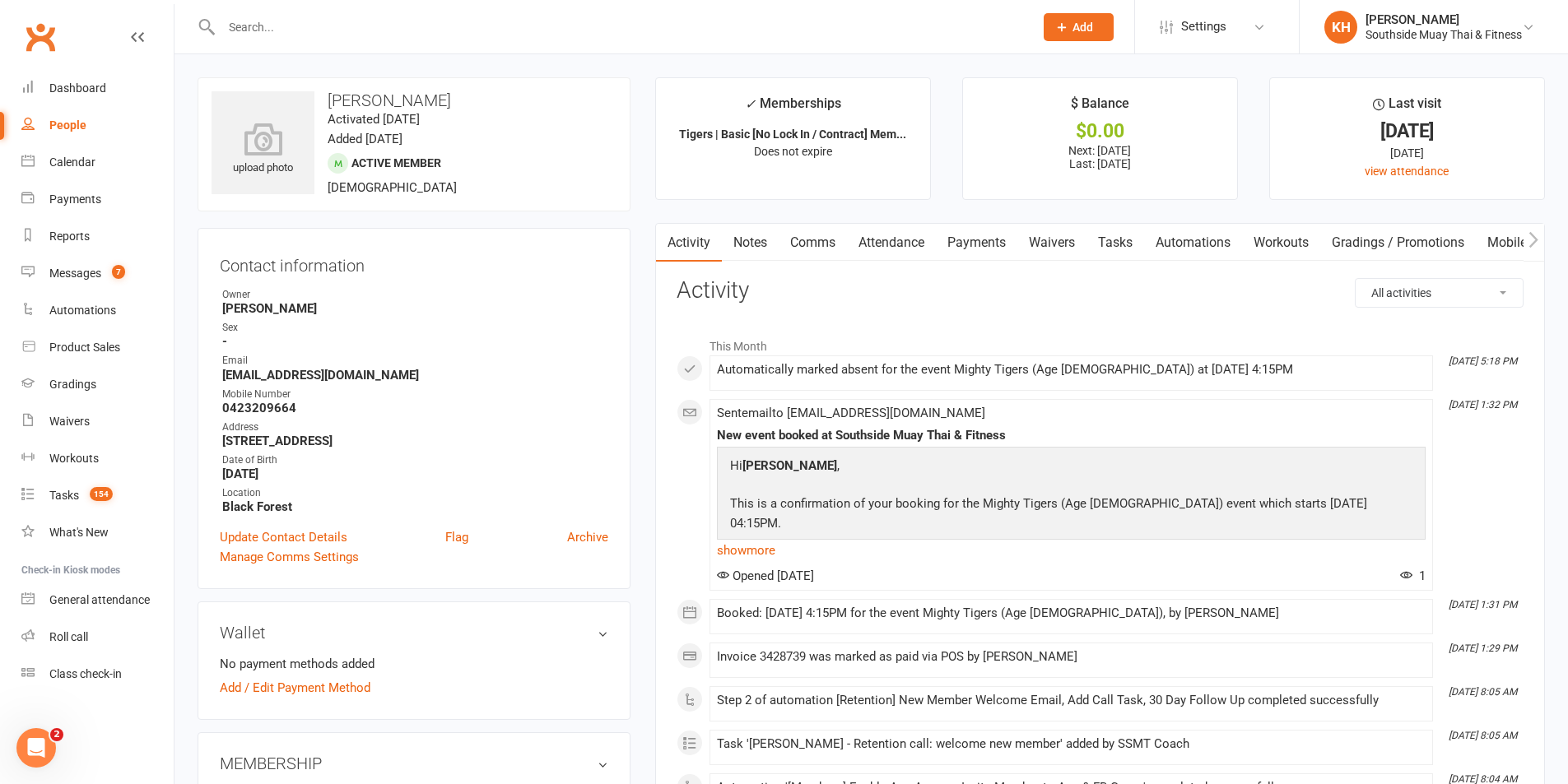
click at [1109, 248] on link "Tasks" at bounding box center [1115, 242] width 57 height 38
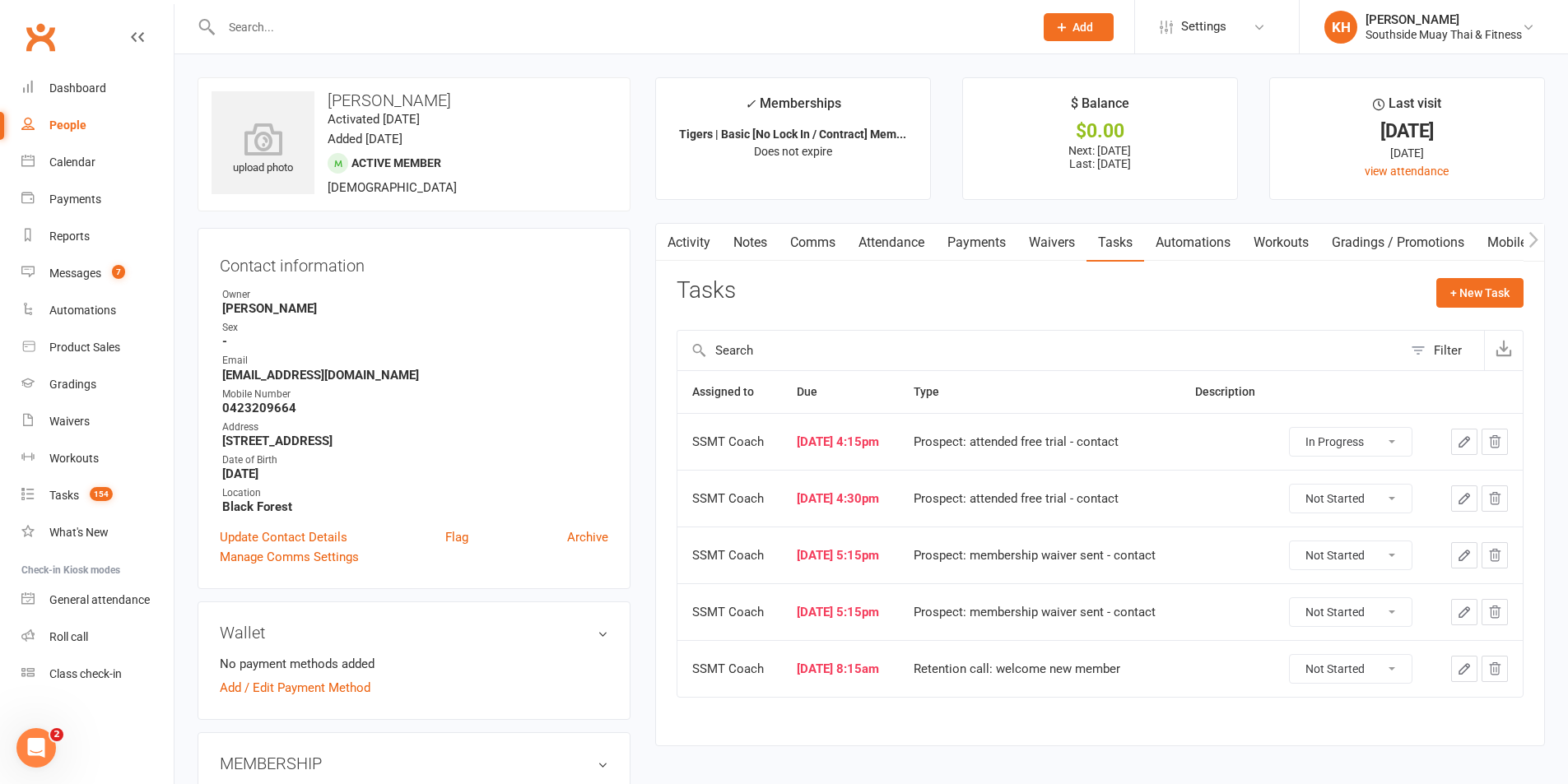
click at [1330, 454] on select "Not Started In Progress Waiting Complete" at bounding box center [1350, 441] width 122 height 28
click at [1297, 428] on select "Not Started In Progress Waiting Complete" at bounding box center [1350, 441] width 122 height 28
select select "started"
click at [1338, 442] on select "Not Started In Progress Waiting Complete" at bounding box center [1350, 441] width 122 height 28
click at [1297, 428] on select "Not Started In Progress Waiting Complete" at bounding box center [1350, 441] width 122 height 28
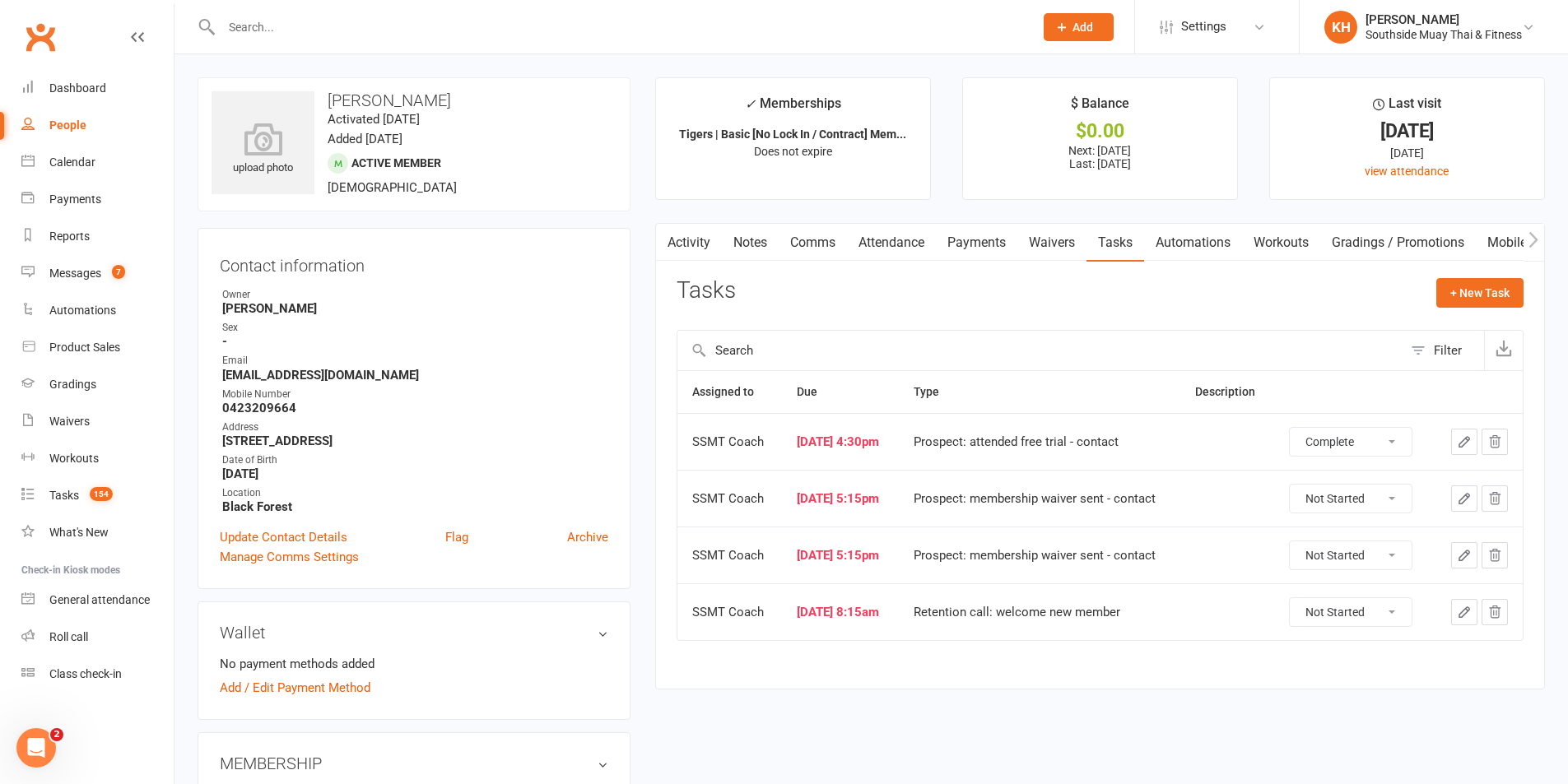
select select "unstarted"
click at [1323, 444] on select "Not Started In Progress Waiting Complete" at bounding box center [1350, 441] width 122 height 28
click at [1297, 428] on select "Not Started In Progress Waiting Complete" at bounding box center [1350, 441] width 122 height 28
select select "unstarted"
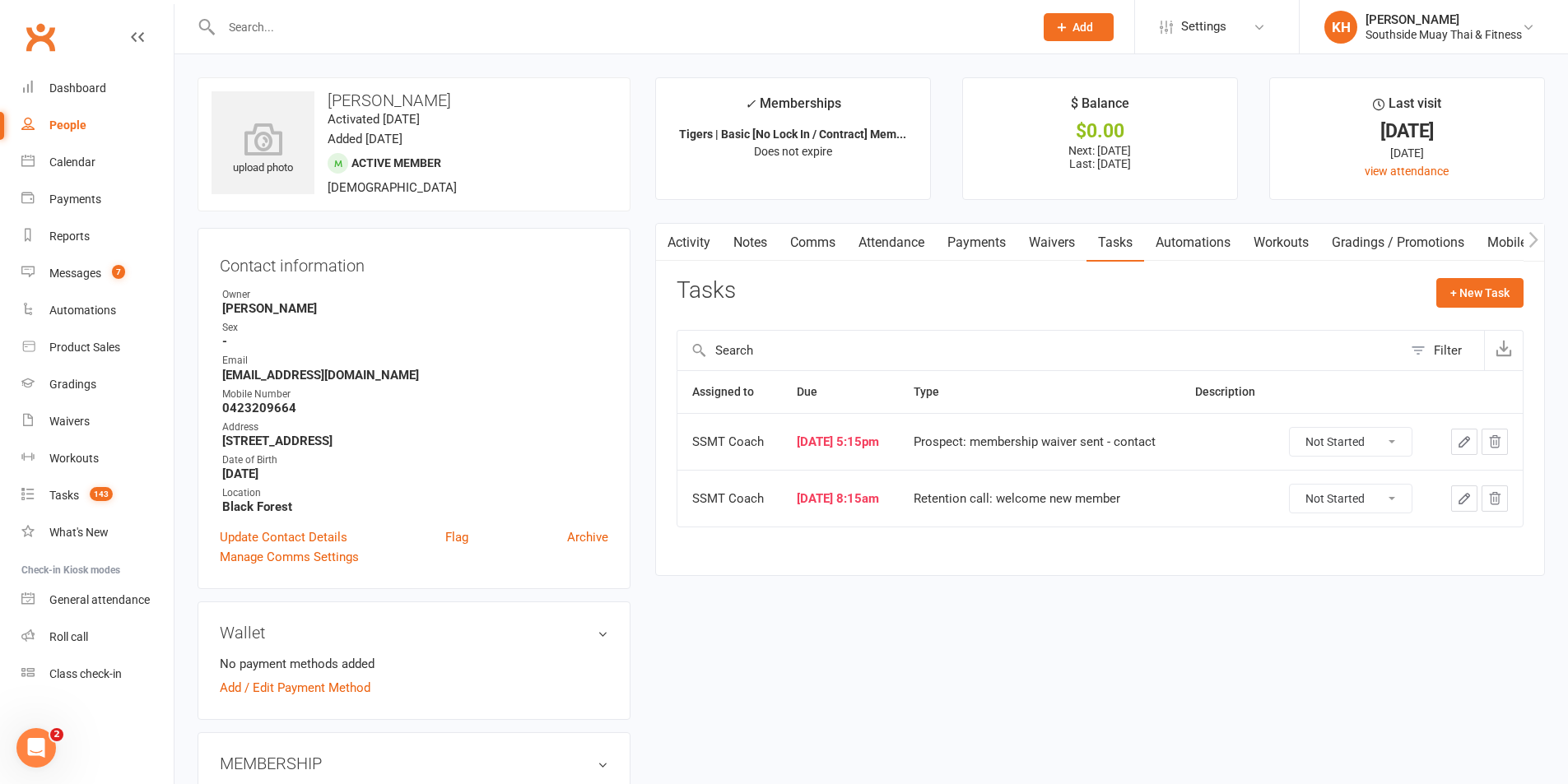
click at [1332, 446] on select "Not Started In Progress Waiting Complete" at bounding box center [1350, 441] width 122 height 28
click at [1297, 428] on select "Not Started In Progress Waiting Complete" at bounding box center [1350, 441] width 122 height 28
click at [1334, 447] on select "Not Started In Progress Waiting Complete" at bounding box center [1350, 441] width 122 height 28
click at [1297, 428] on select "Not Started In Progress Waiting Complete" at bounding box center [1350, 441] width 122 height 28
select select "unstarted"
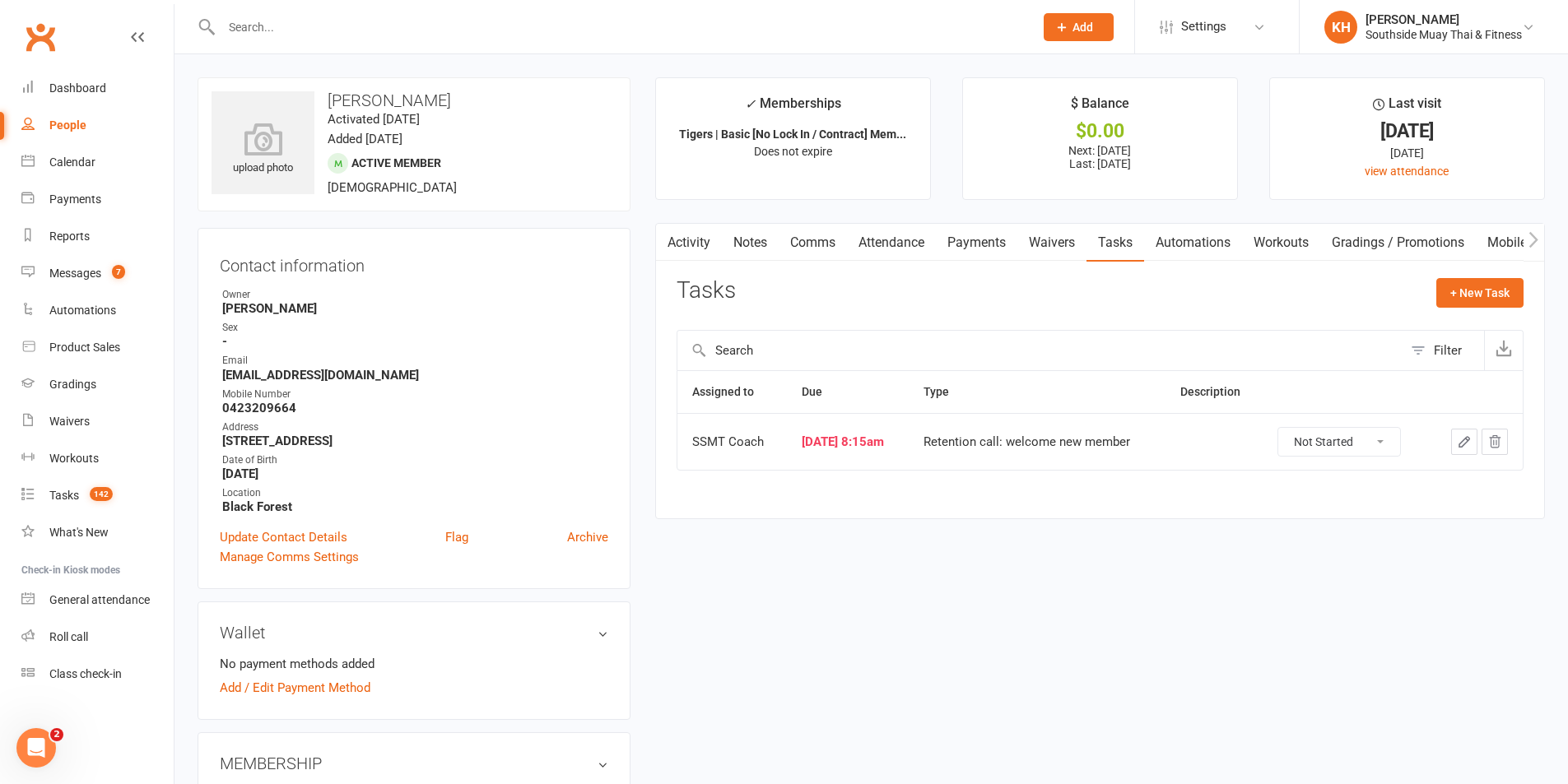
click at [1328, 435] on select "Not Started In Progress Waiting Complete" at bounding box center [1339, 441] width 122 height 28
click at [1286, 428] on select "Not Started In Progress Waiting Complete" at bounding box center [1339, 441] width 122 height 28
select select "unstarted"
click at [762, 244] on link "Notes" at bounding box center [750, 242] width 57 height 38
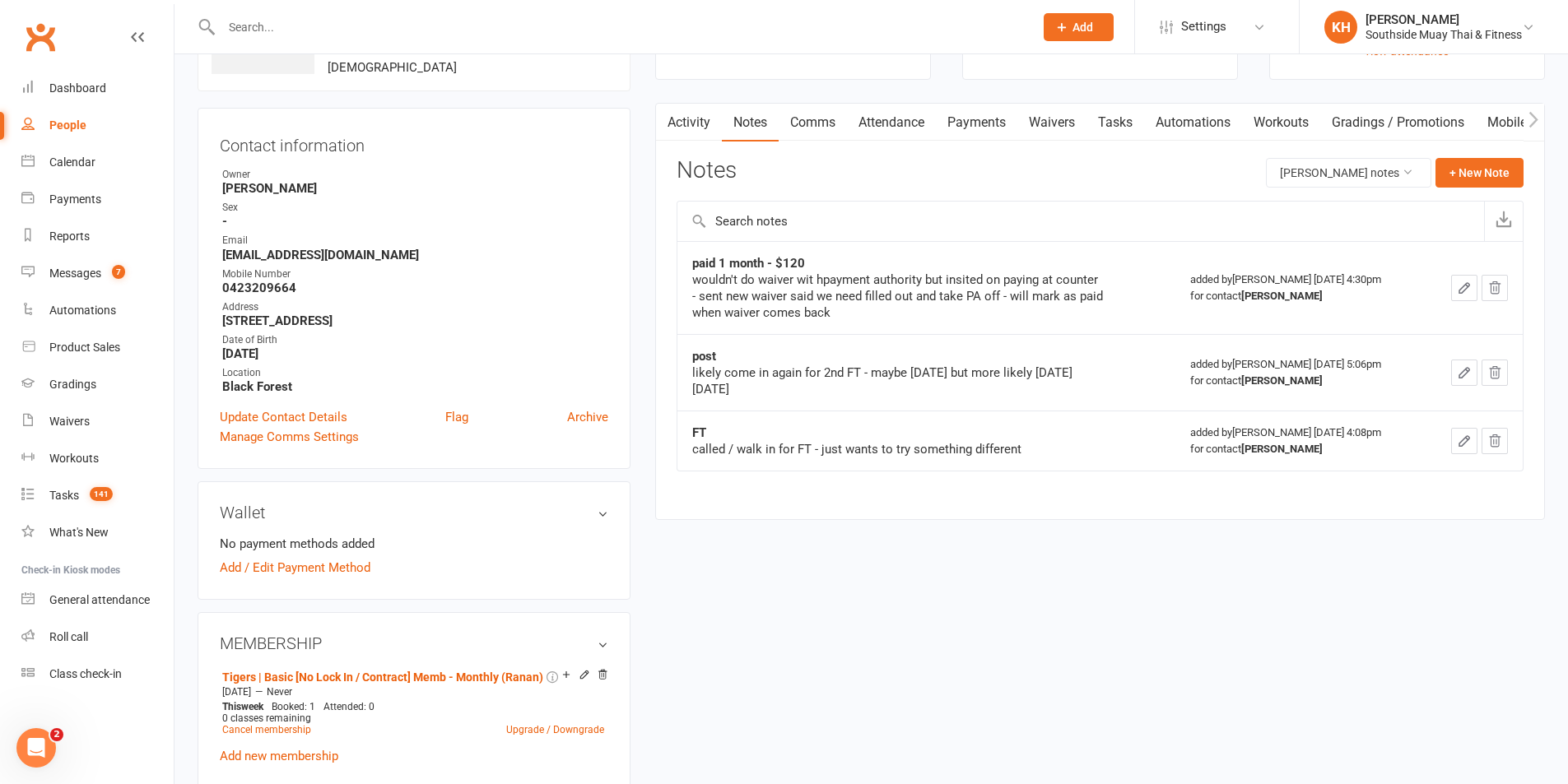
scroll to position [82, 0]
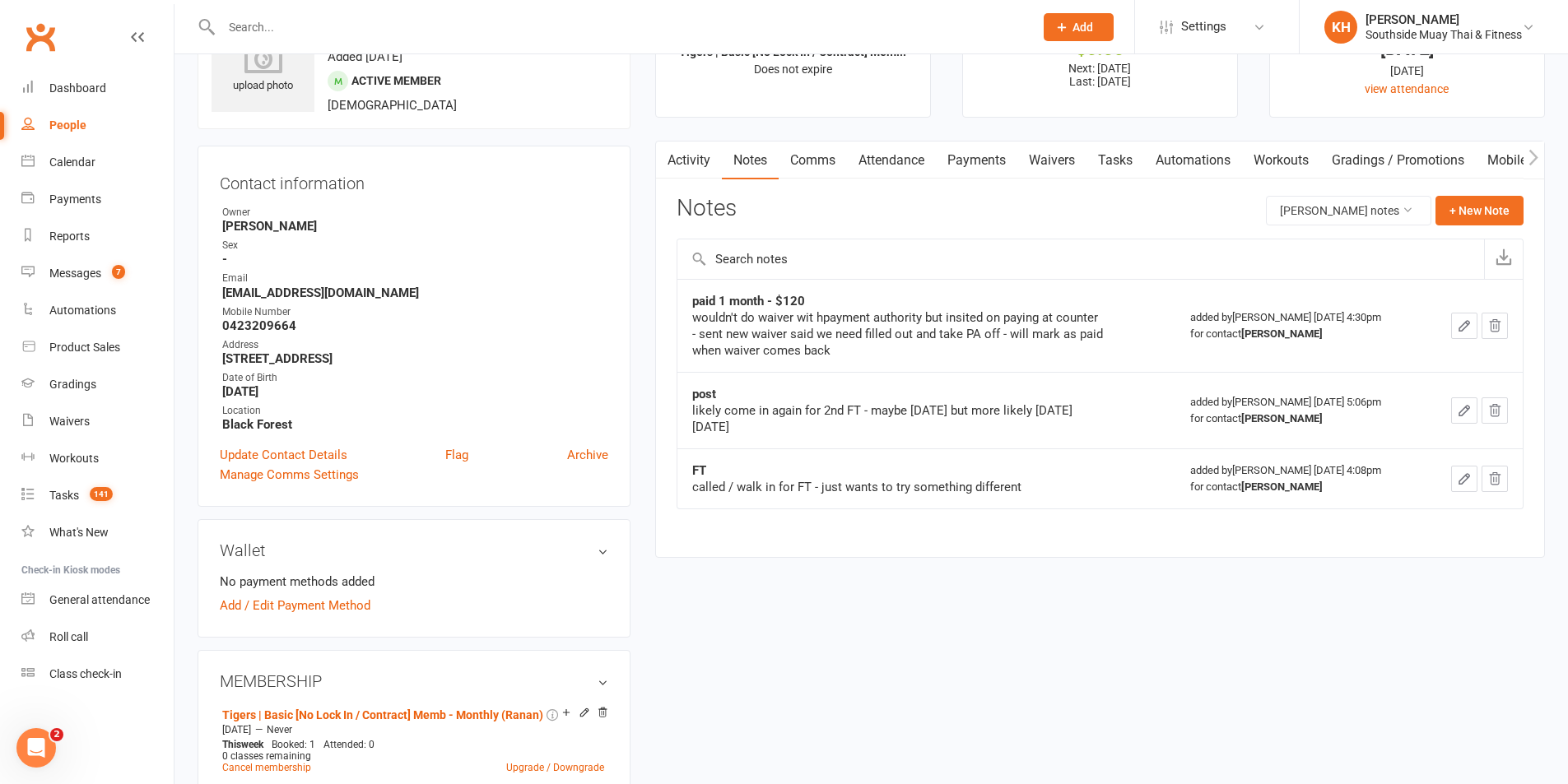
click at [983, 151] on link "Payments" at bounding box center [976, 160] width 81 height 38
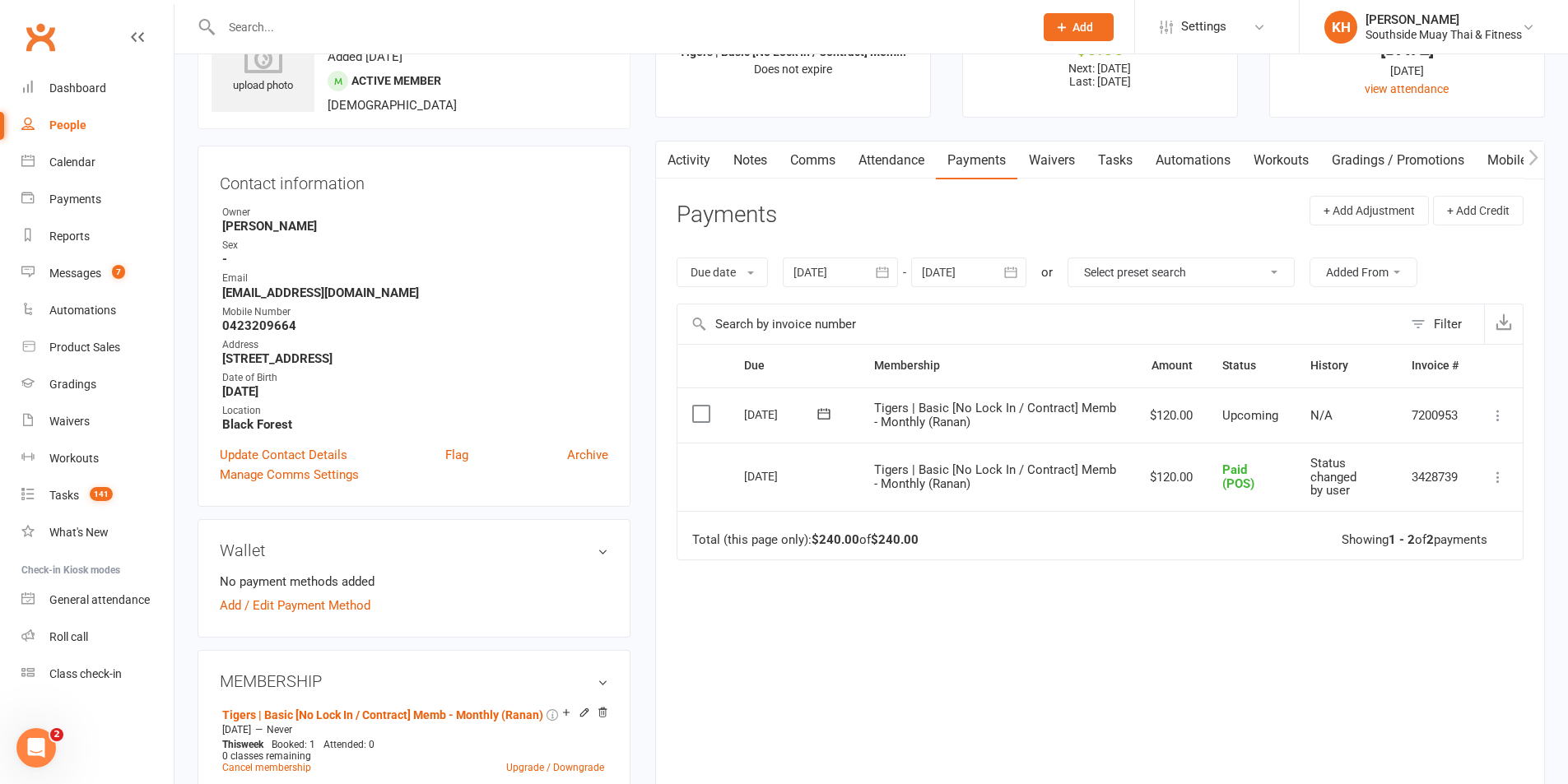
click at [703, 162] on link "Activity" at bounding box center [689, 160] width 66 height 38
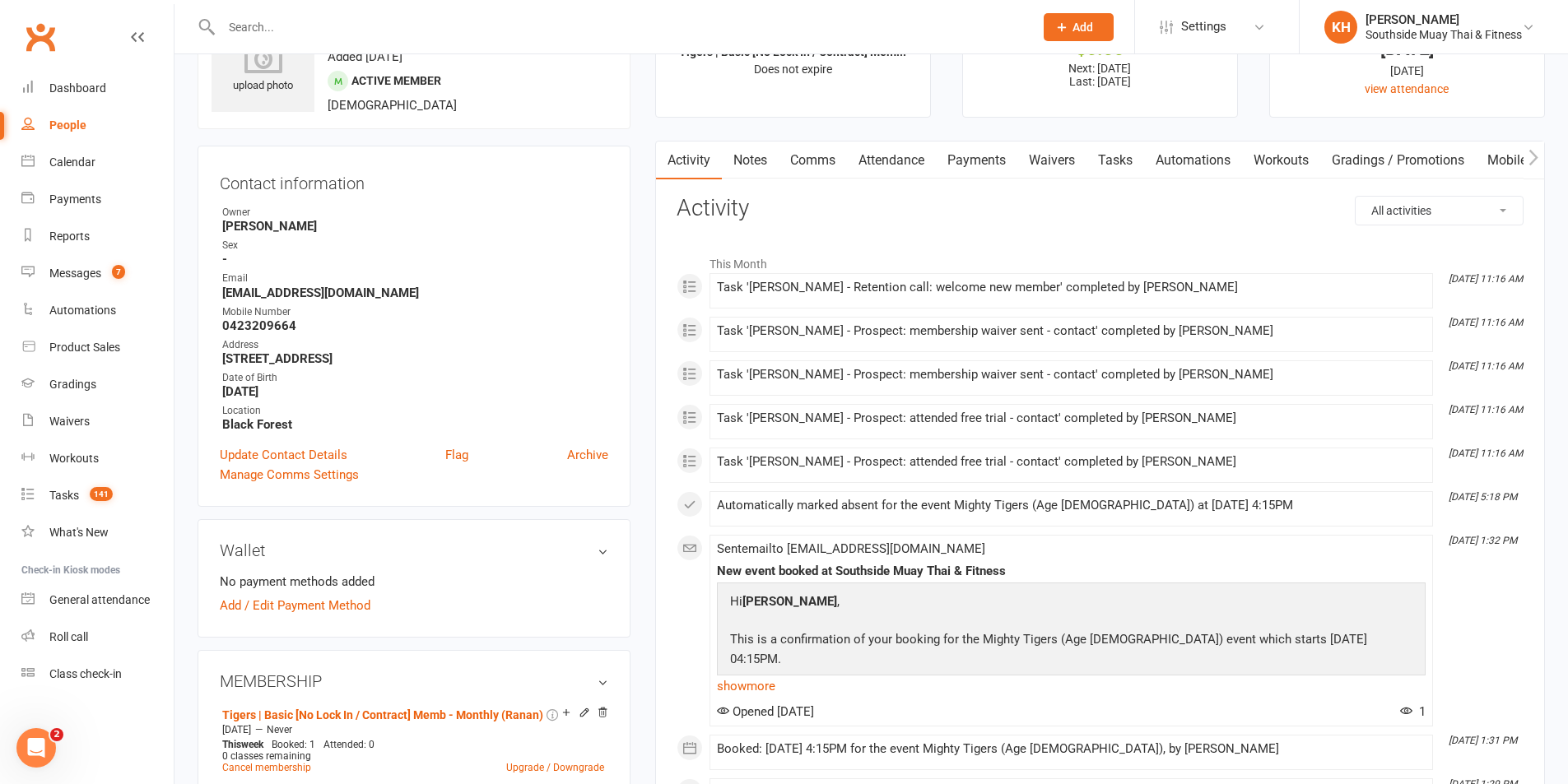
click at [906, 157] on link "Attendance" at bounding box center [891, 160] width 89 height 38
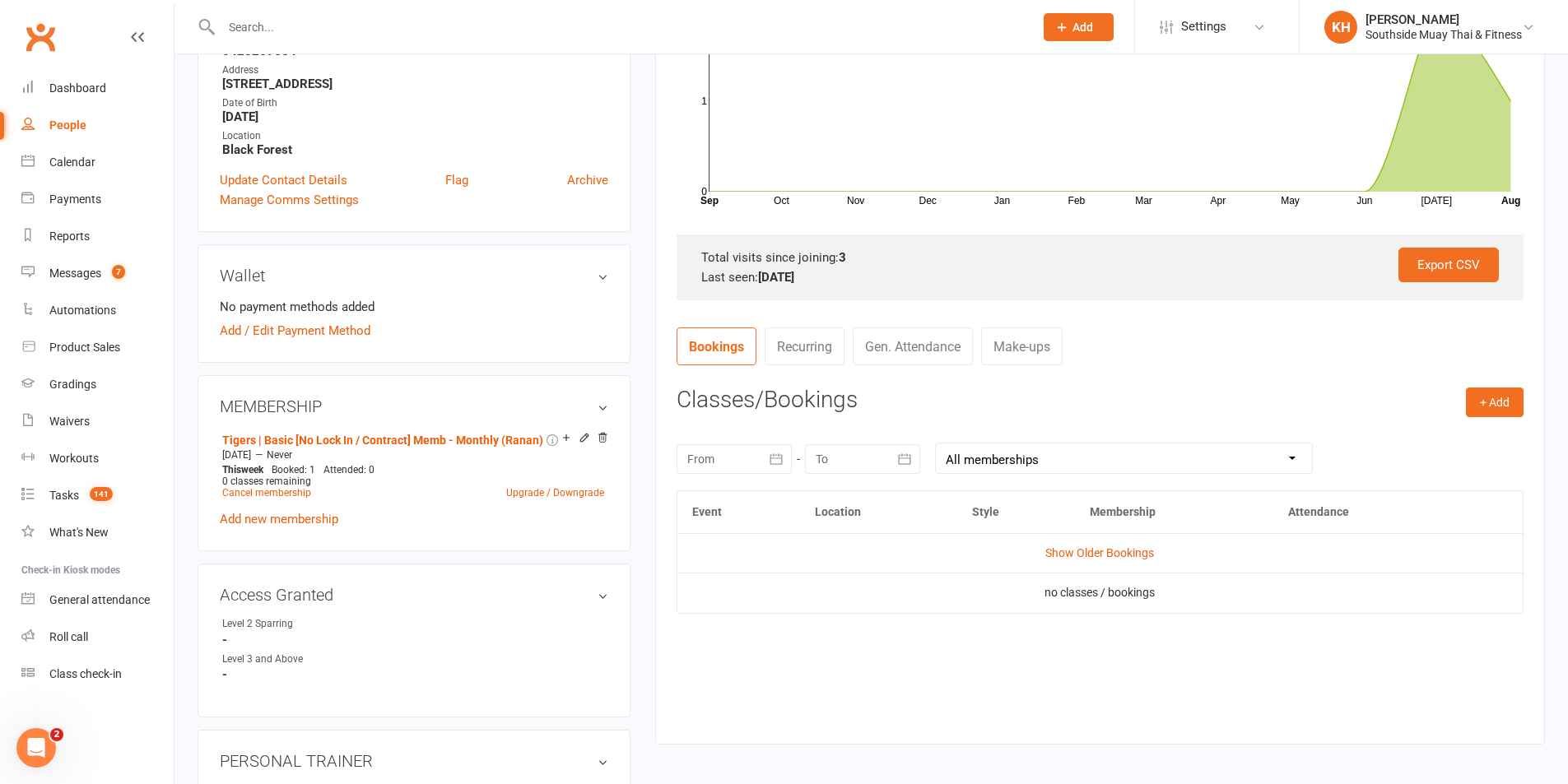
scroll to position [576, 0]
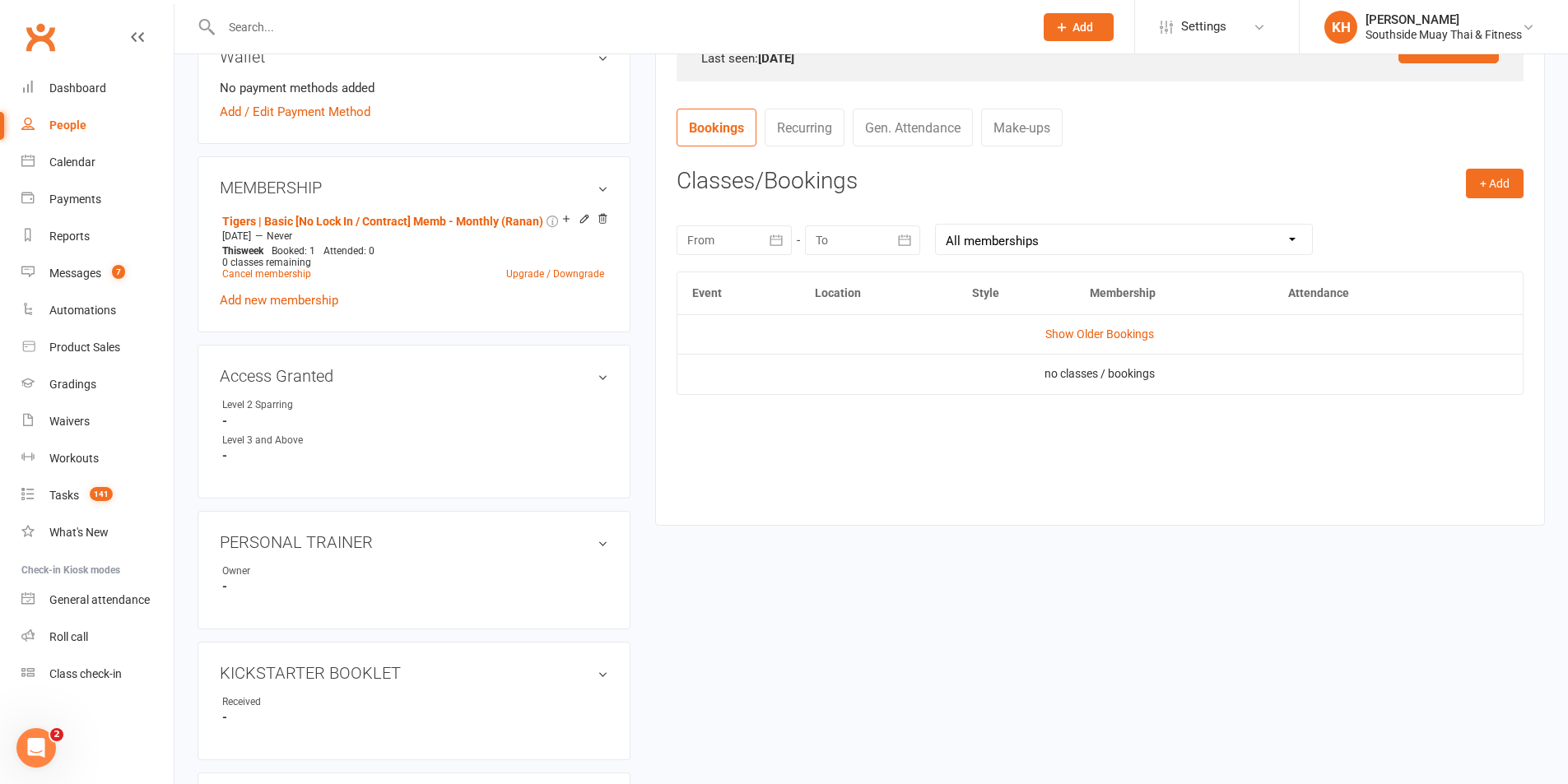
click at [1110, 325] on td "Show Older Bookings" at bounding box center [1100, 334] width 845 height 39
click at [1110, 331] on link "Show Older Bookings" at bounding box center [1099, 333] width 109 height 13
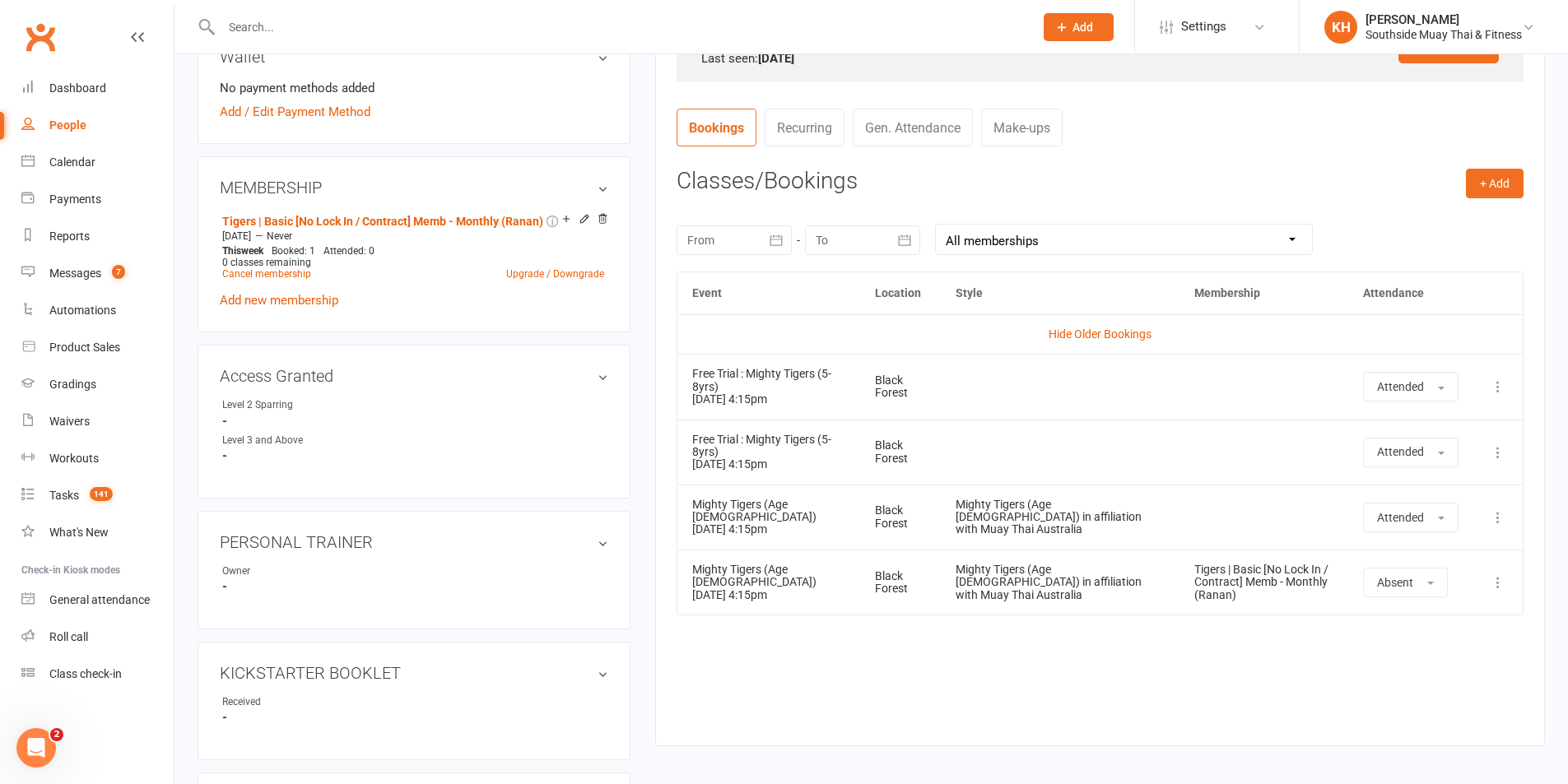
click at [852, 681] on div "Event Location Style Membership Attendance Hide Older Bookings Free Trial : Mig…" at bounding box center [1100, 496] width 847 height 449
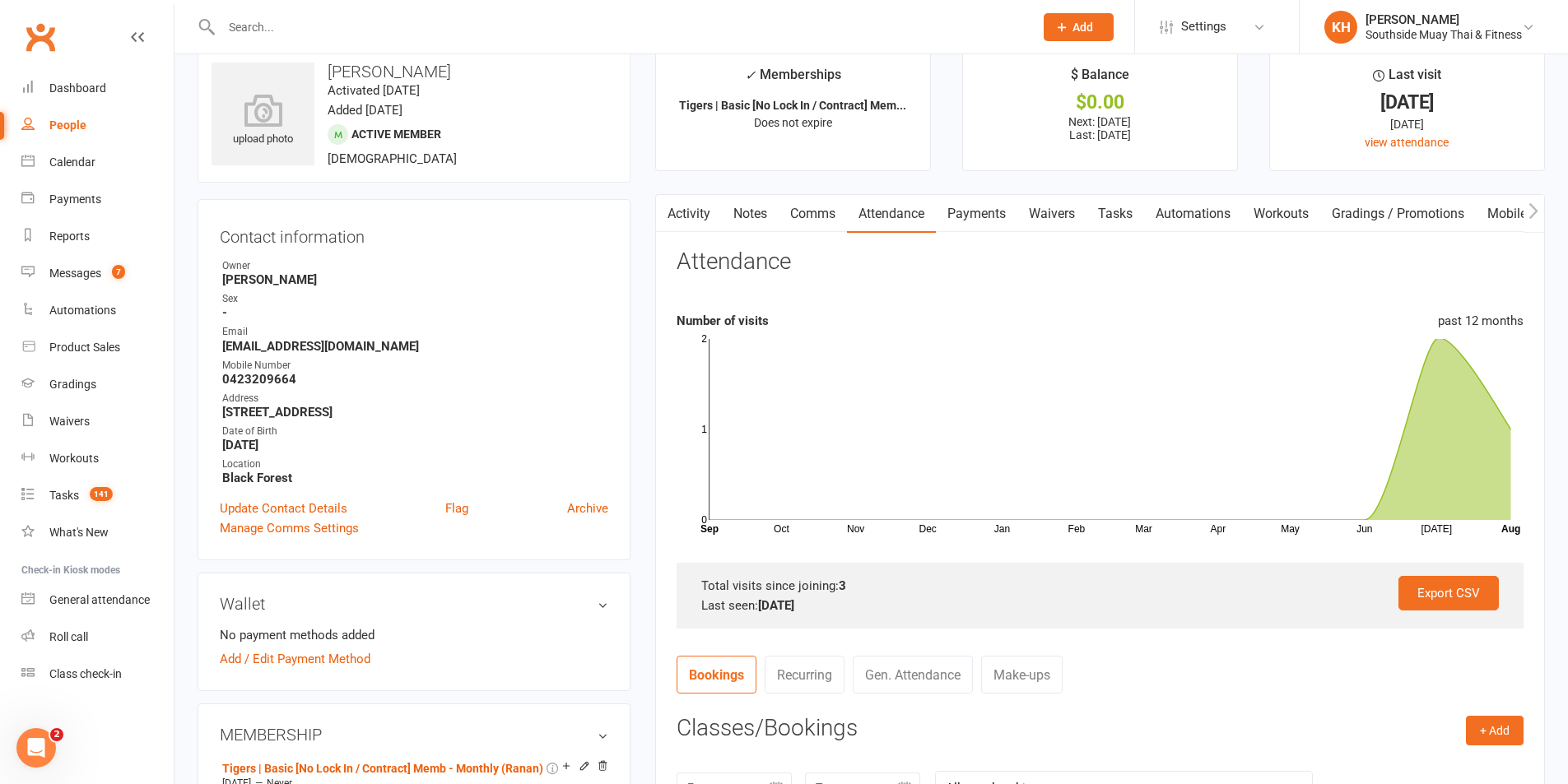
scroll to position [0, 0]
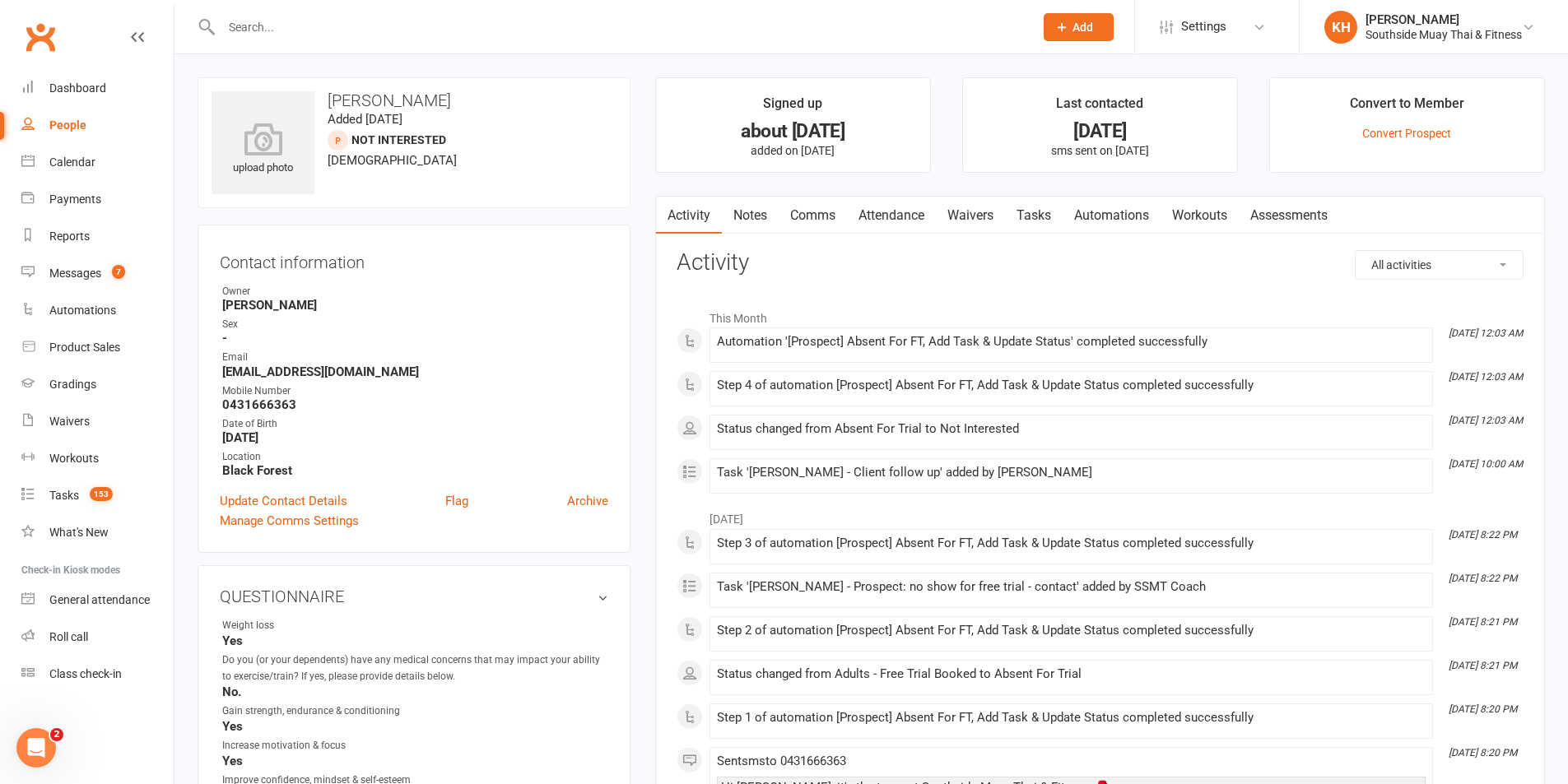
click at [1046, 219] on link "Tasks" at bounding box center [1033, 216] width 57 height 38
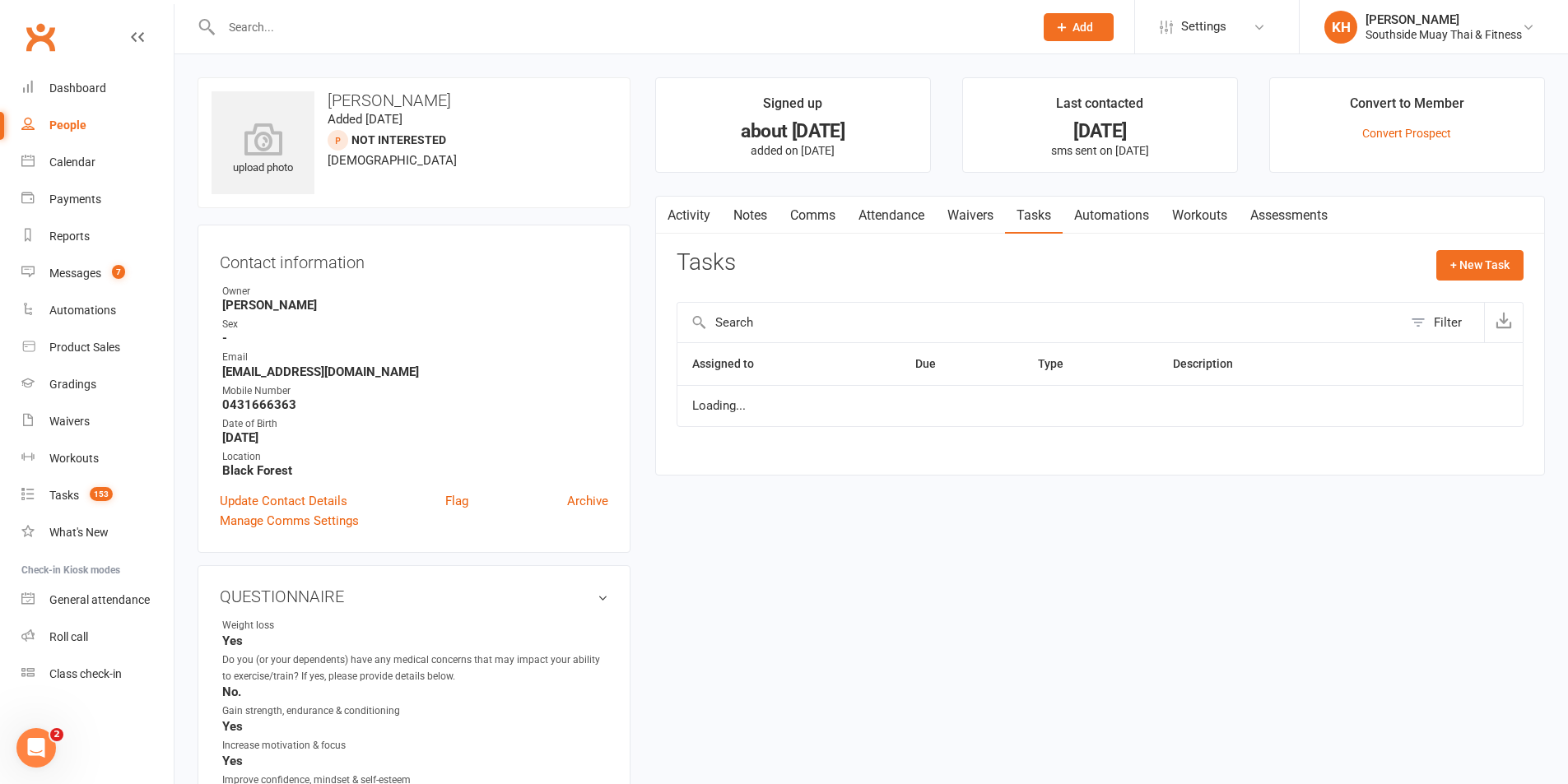
click at [693, 225] on link "Activity" at bounding box center [689, 216] width 66 height 38
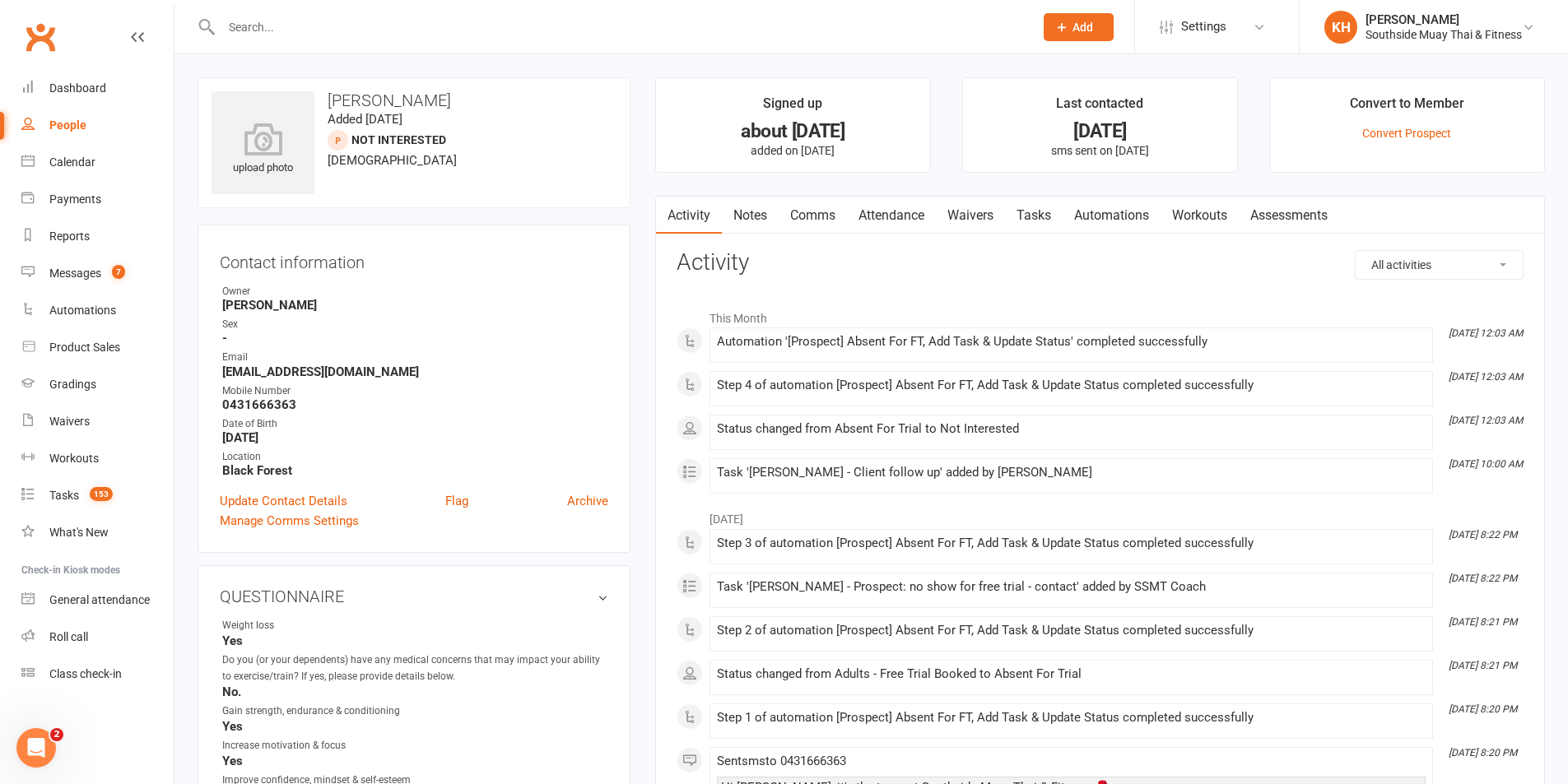
click at [1030, 224] on link "Tasks" at bounding box center [1033, 216] width 57 height 38
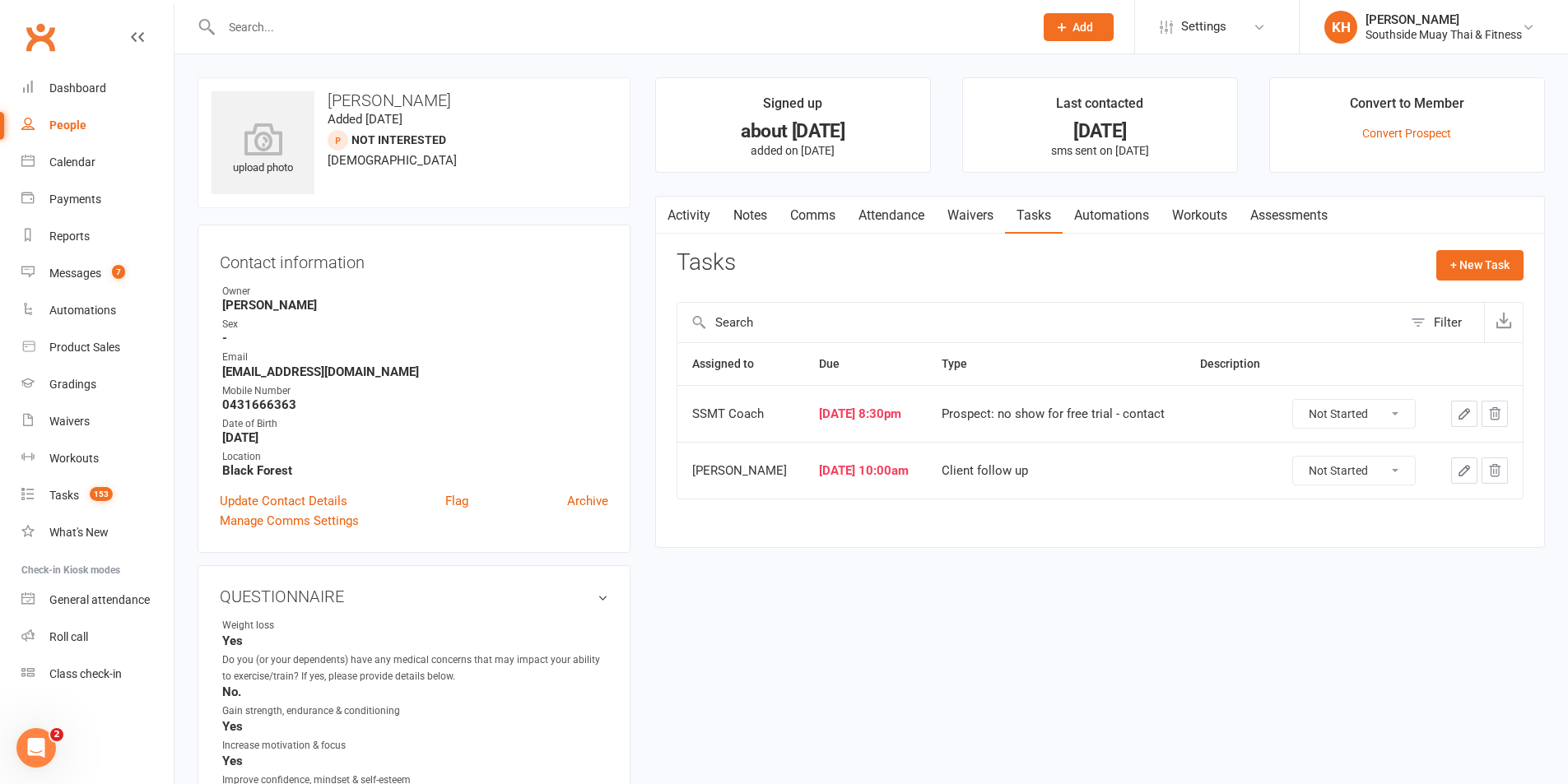
drag, startPoint x: 1327, startPoint y: 409, endPoint x: 1328, endPoint y: 422, distance: 13.0
click at [1328, 410] on select "Not Started In Progress Waiting Complete" at bounding box center [1354, 414] width 122 height 28
click at [1296, 400] on select "Not Started In Progress Waiting Complete" at bounding box center [1354, 414] width 122 height 28
select select "unstarted"
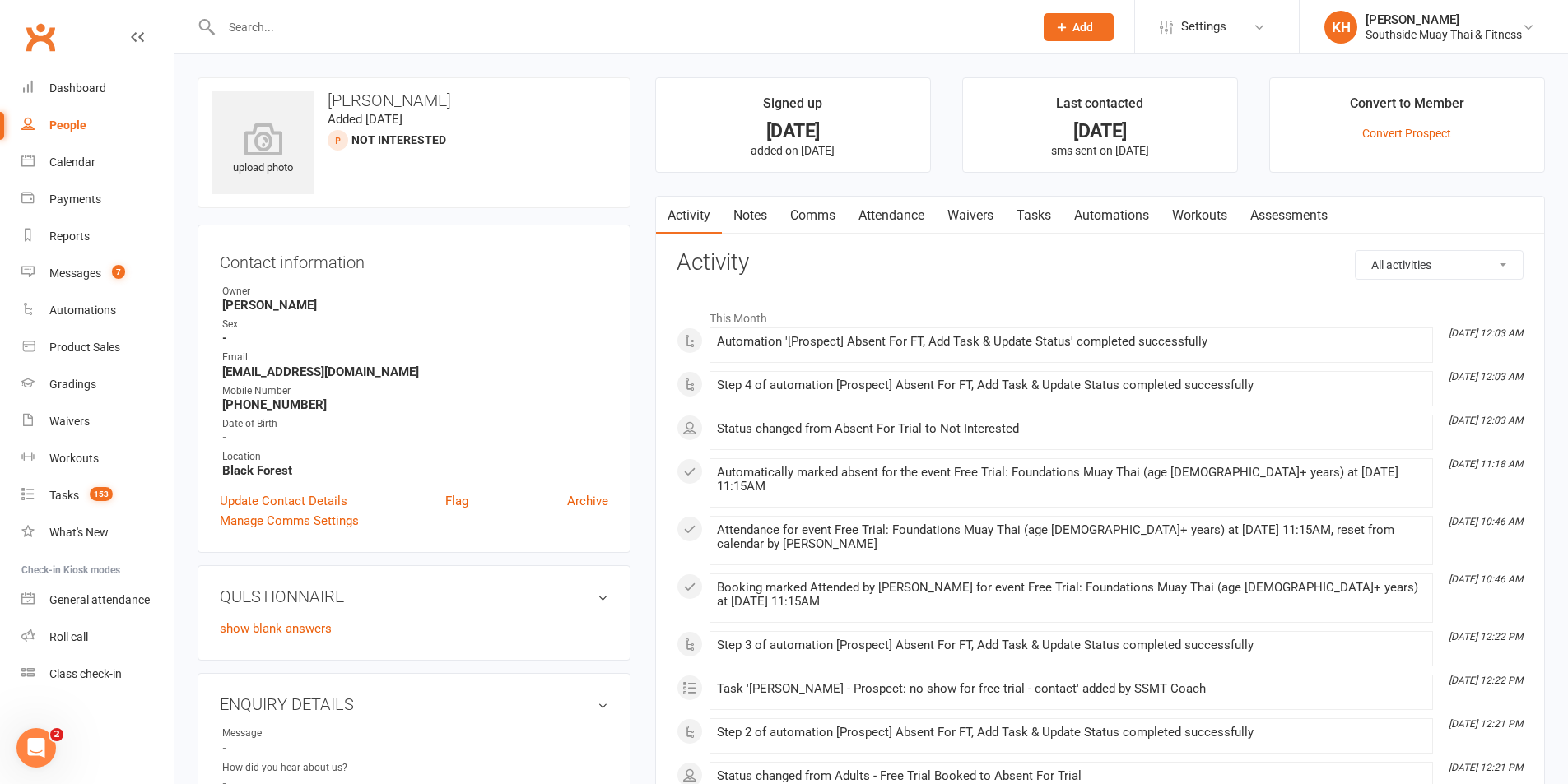
click at [1045, 223] on link "Tasks" at bounding box center [1033, 216] width 57 height 38
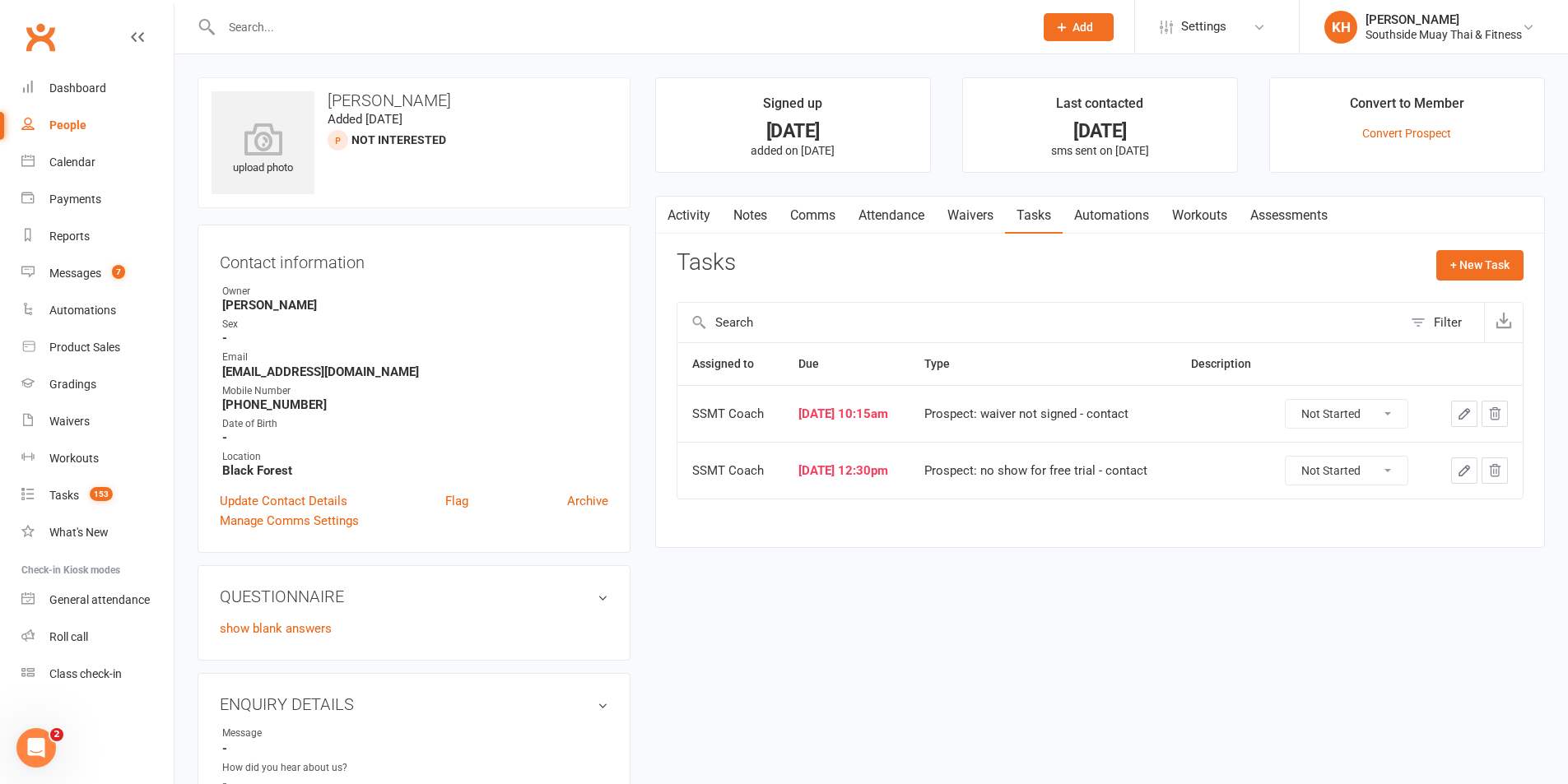
click at [1355, 392] on td "Not Started In Progress Waiting Complete" at bounding box center [1350, 414] width 161 height 57
click at [1351, 416] on select "Not Started In Progress Waiting Complete" at bounding box center [1346, 414] width 122 height 28
click at [1293, 400] on select "Not Started In Progress Waiting Complete" at bounding box center [1346, 414] width 122 height 28
select select "unstarted"
drag, startPoint x: 1319, startPoint y: 407, endPoint x: 1320, endPoint y: 422, distance: 15.0
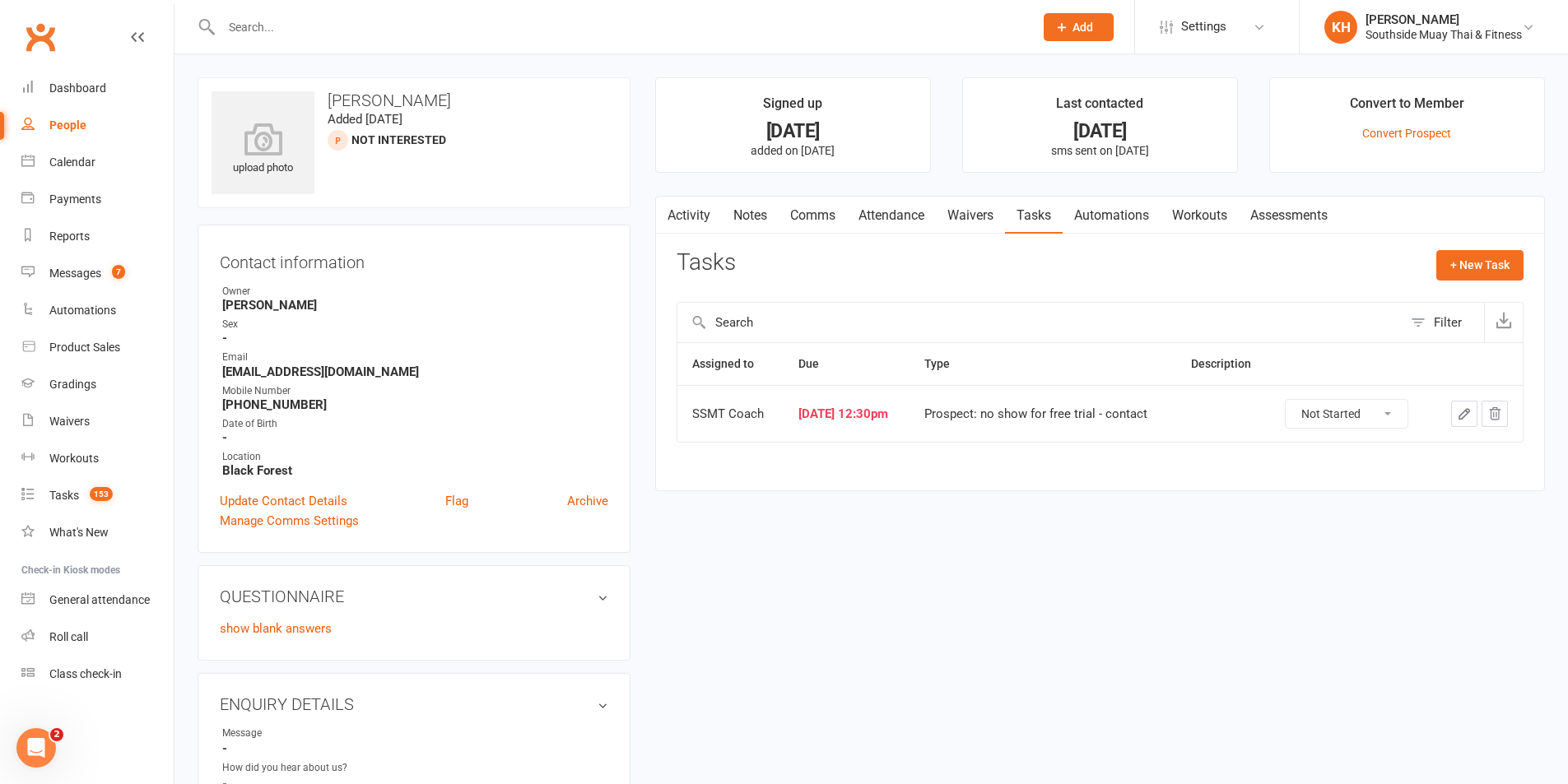
click at [1320, 408] on select "Not Started In Progress Waiting Complete" at bounding box center [1346, 414] width 122 height 28
click at [1293, 400] on select "Not Started In Progress Waiting Complete" at bounding box center [1346, 414] width 122 height 28
select select "unstarted"
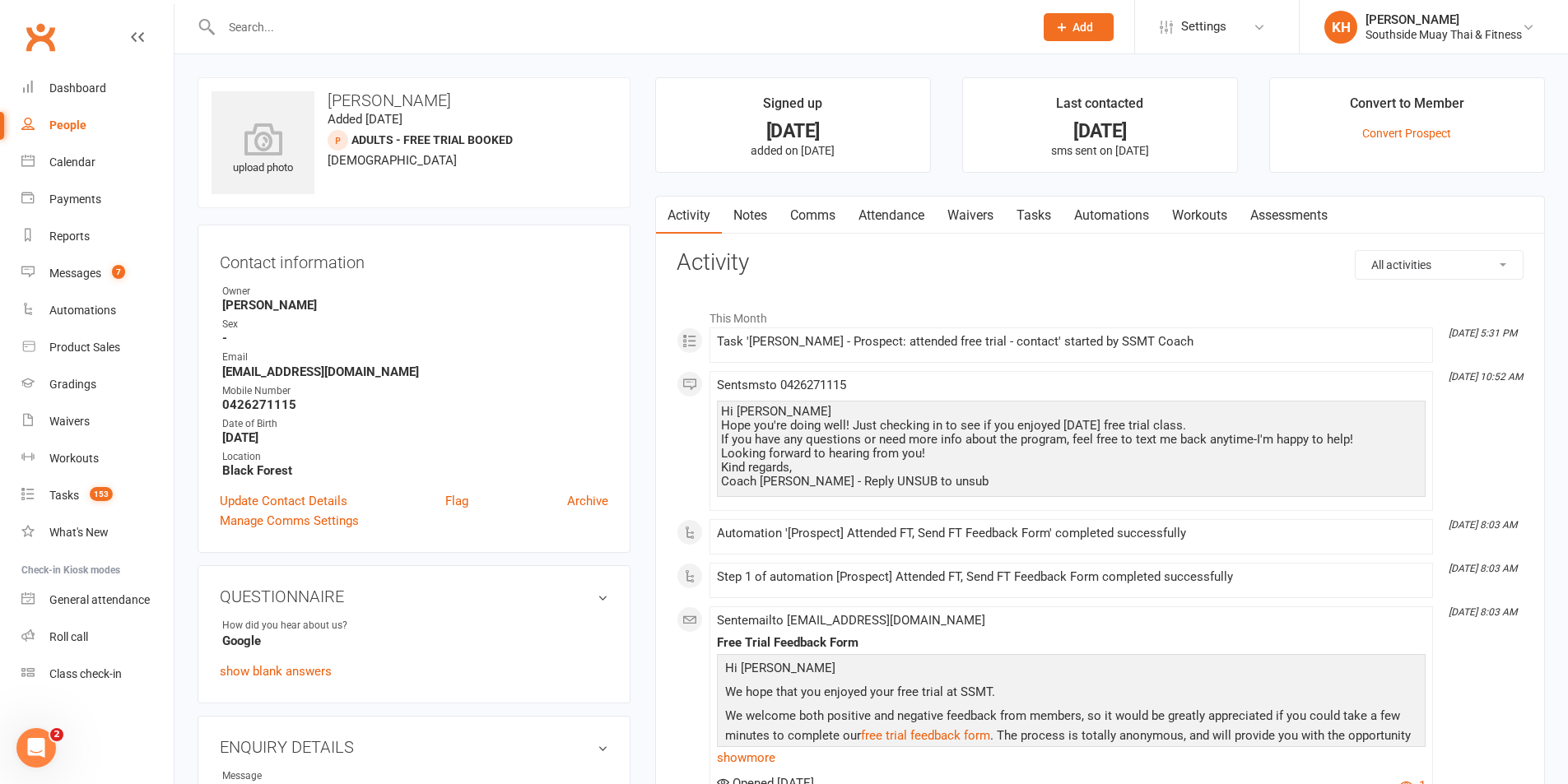
click at [1044, 211] on link "Tasks" at bounding box center [1033, 216] width 57 height 38
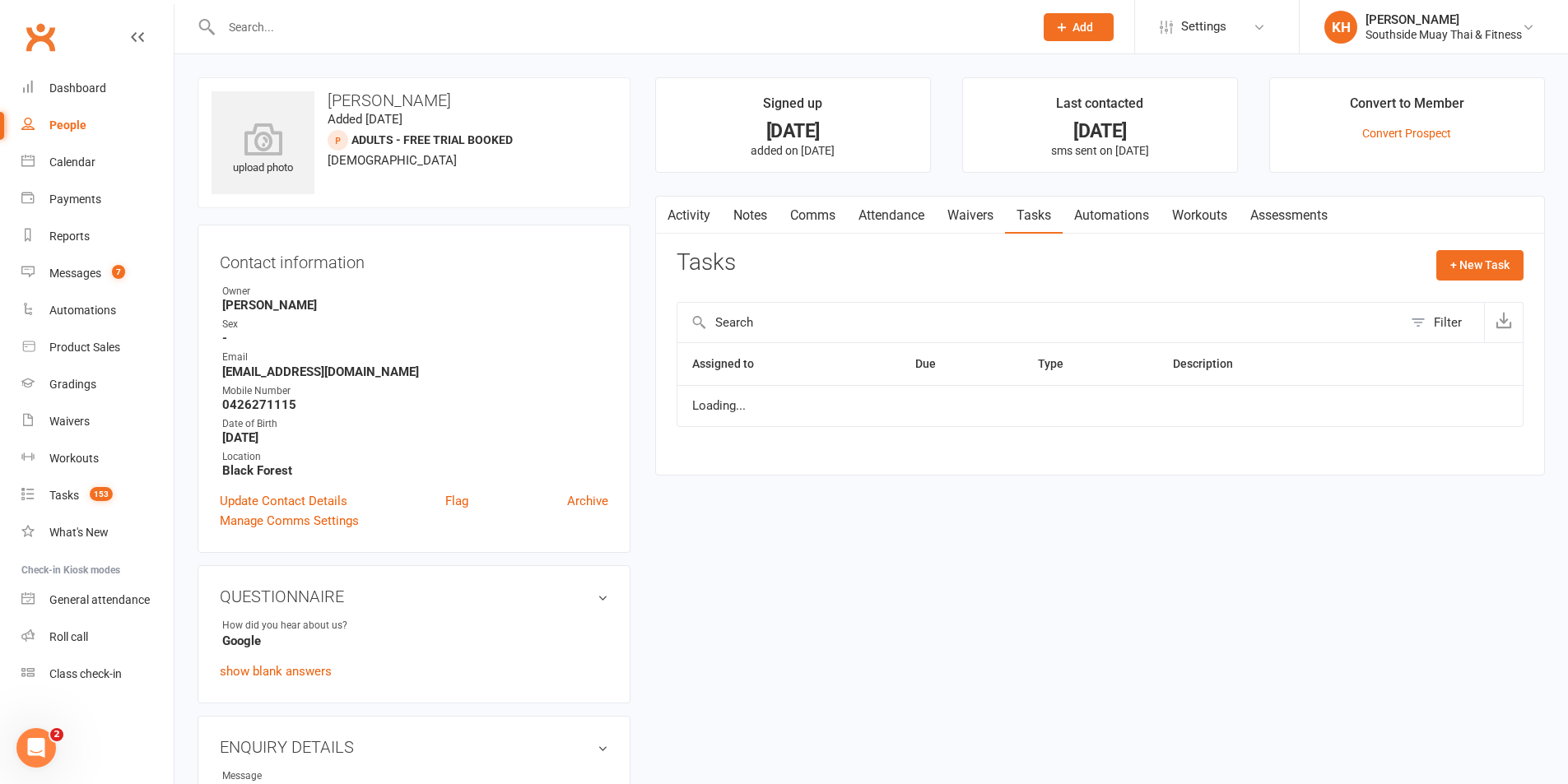
select select "started"
click at [688, 216] on link "Activity" at bounding box center [689, 216] width 66 height 38
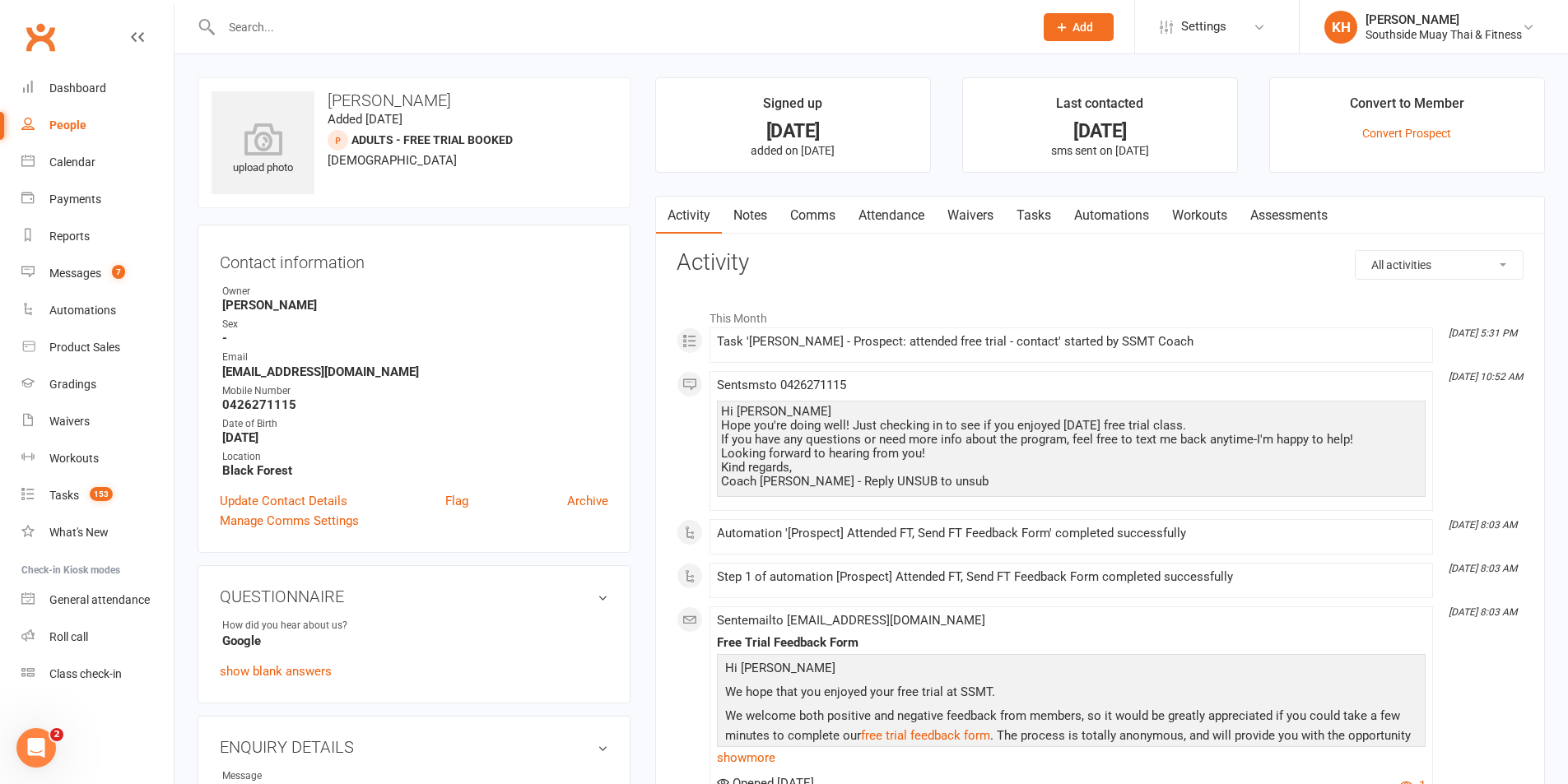
click at [1032, 215] on link "Tasks" at bounding box center [1033, 216] width 57 height 38
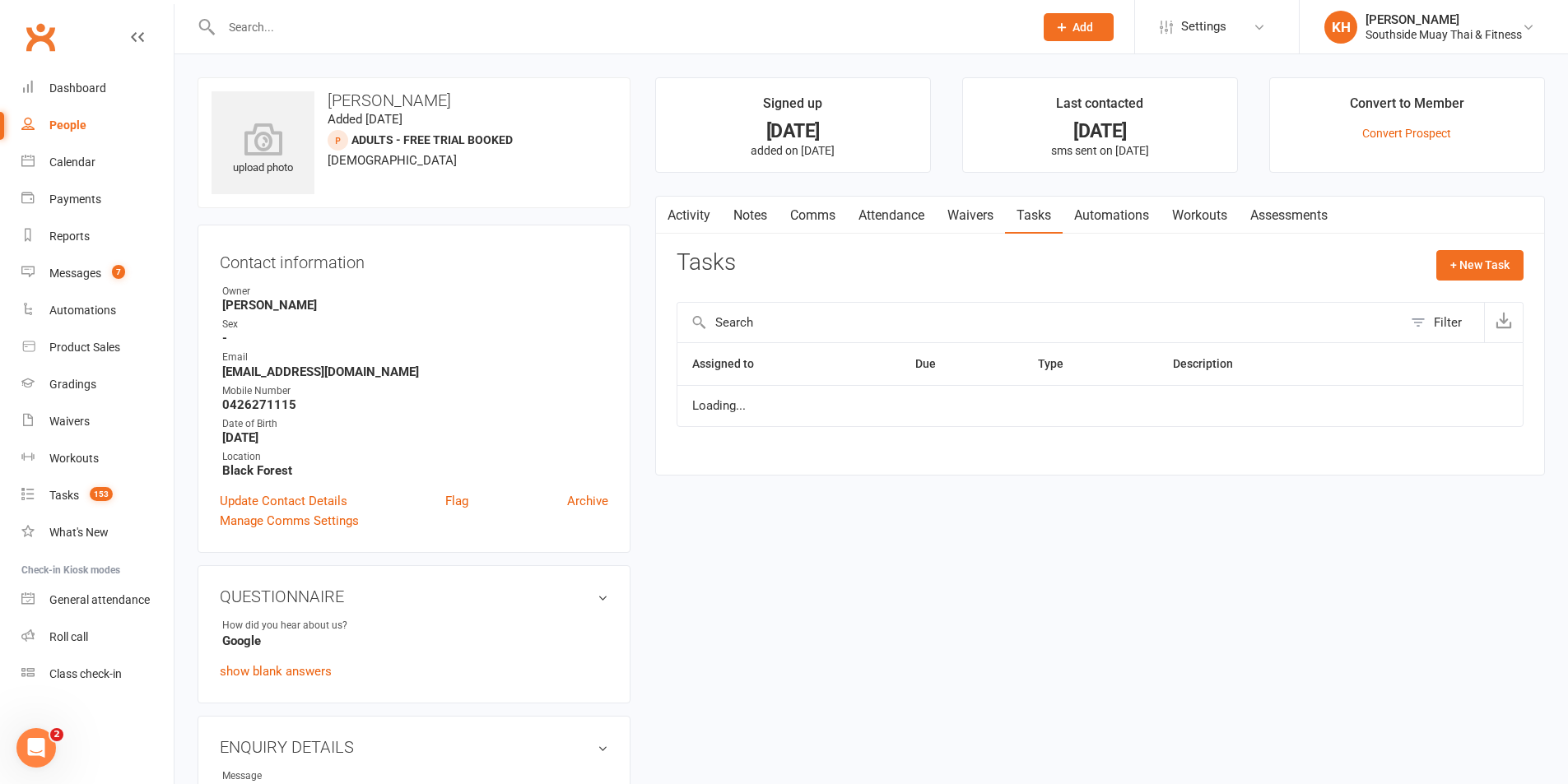
select select "started"
click at [903, 214] on link "Attendance" at bounding box center [891, 216] width 89 height 38
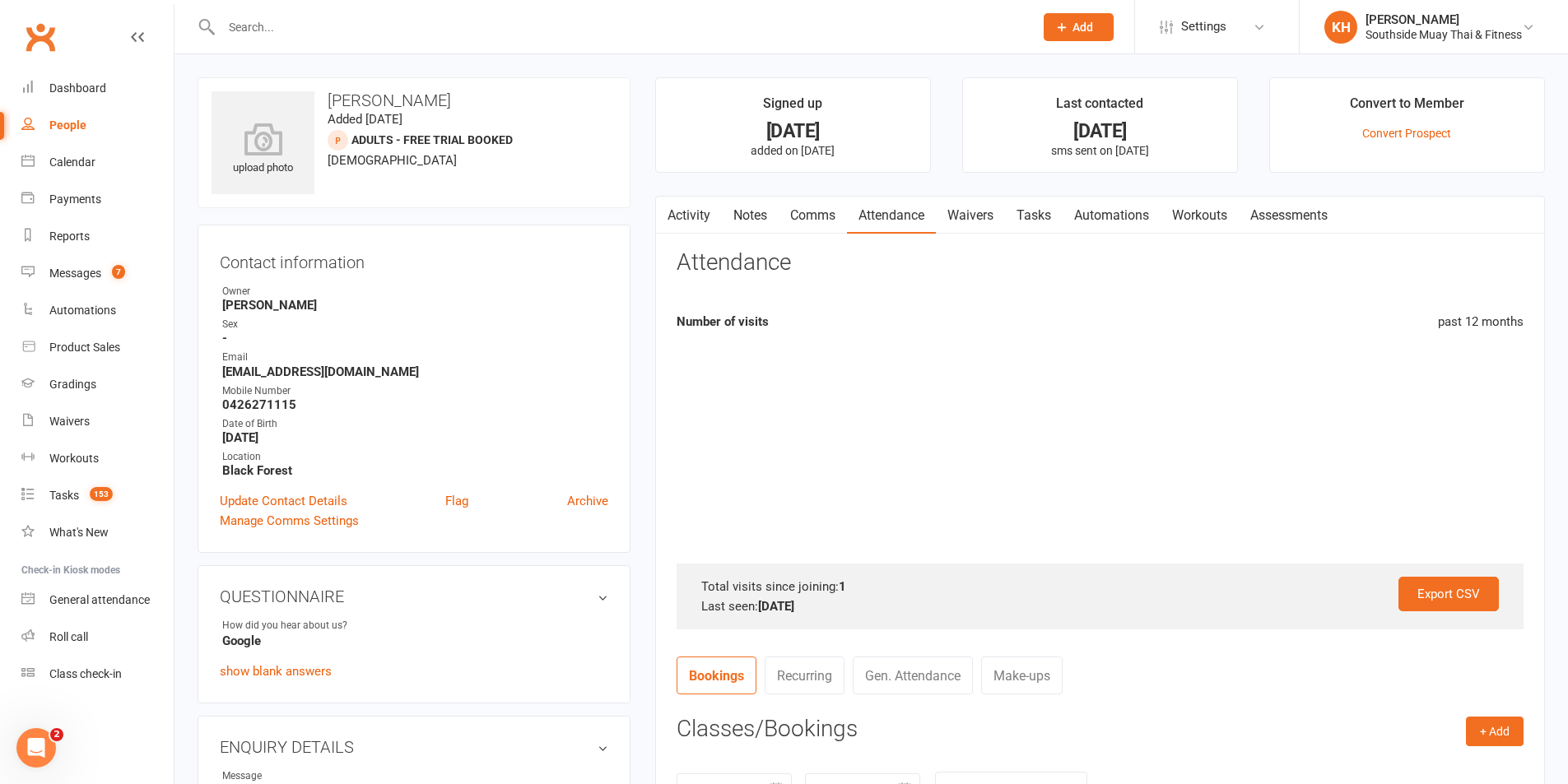
drag, startPoint x: 1047, startPoint y: 212, endPoint x: 1072, endPoint y: 232, distance: 32.0
click at [1047, 212] on link "Tasks" at bounding box center [1033, 216] width 57 height 38
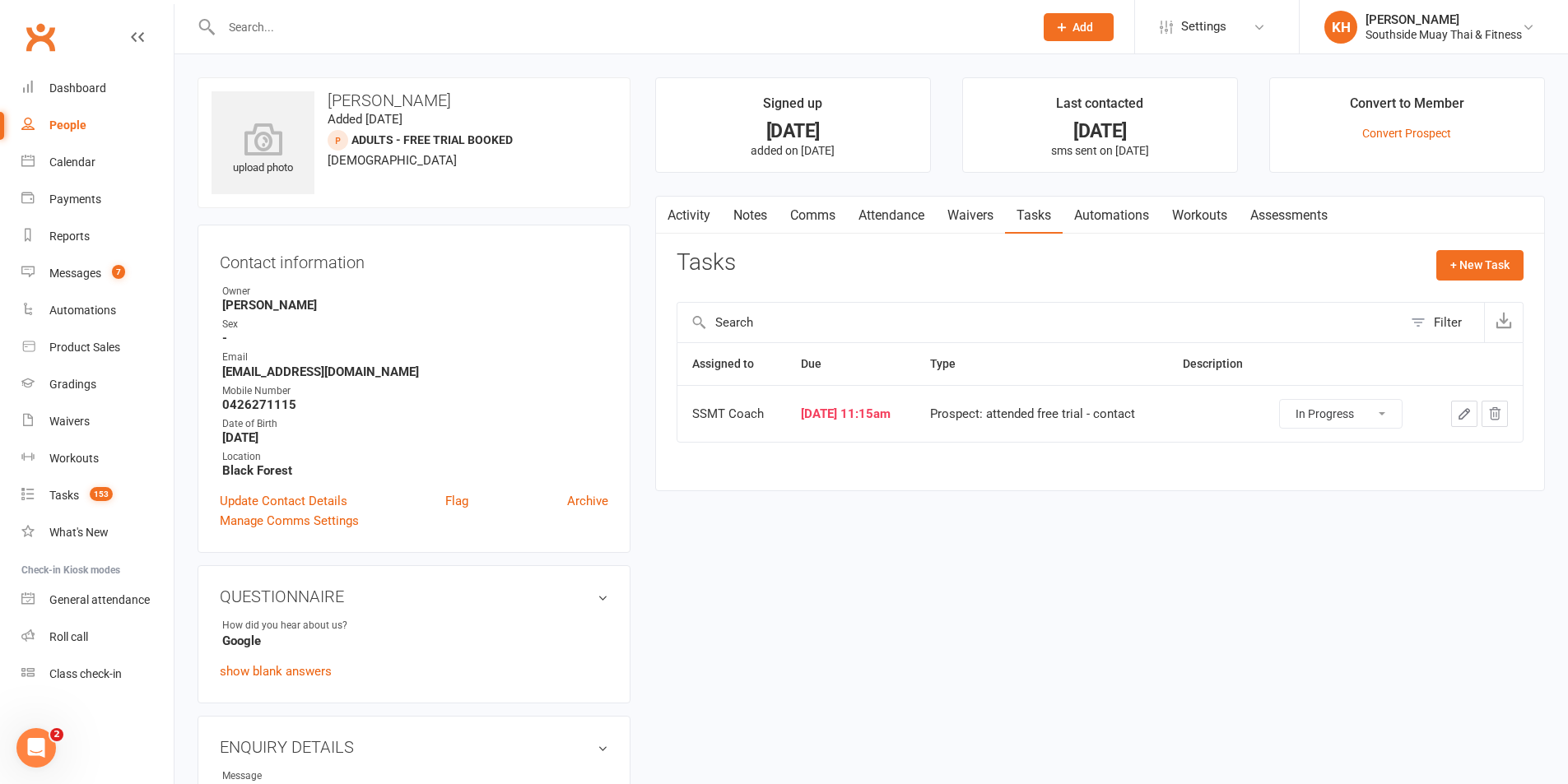
drag, startPoint x: 1331, startPoint y: 417, endPoint x: 1327, endPoint y: 428, distance: 11.7
click at [1331, 417] on select "Not Started In Progress Waiting Complete" at bounding box center [1341, 414] width 122 height 28
click at [1288, 400] on select "Not Started In Progress Waiting Complete" at bounding box center [1341, 414] width 122 height 28
select select "started"
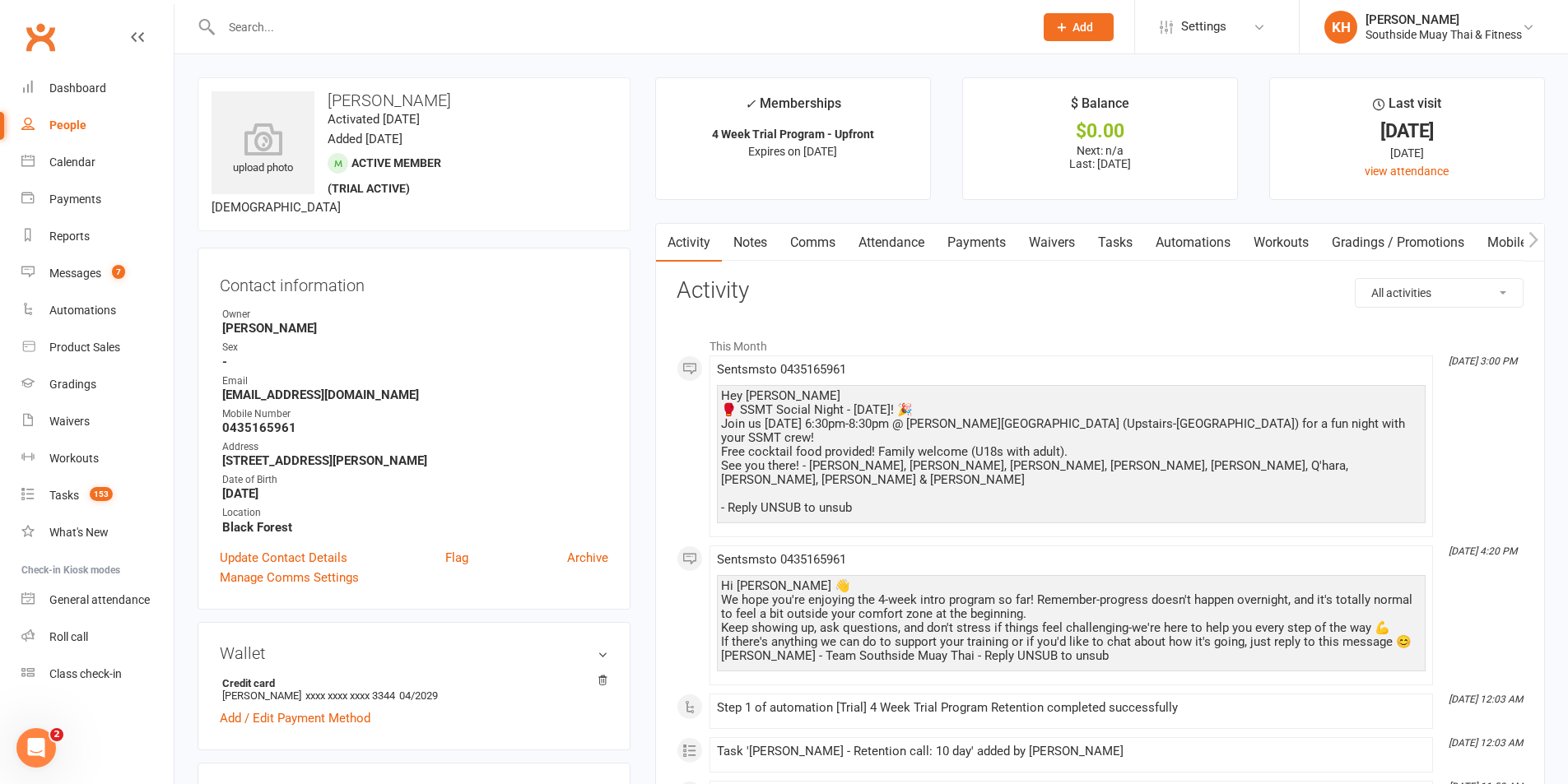
click at [1110, 243] on link "Tasks" at bounding box center [1115, 242] width 57 height 38
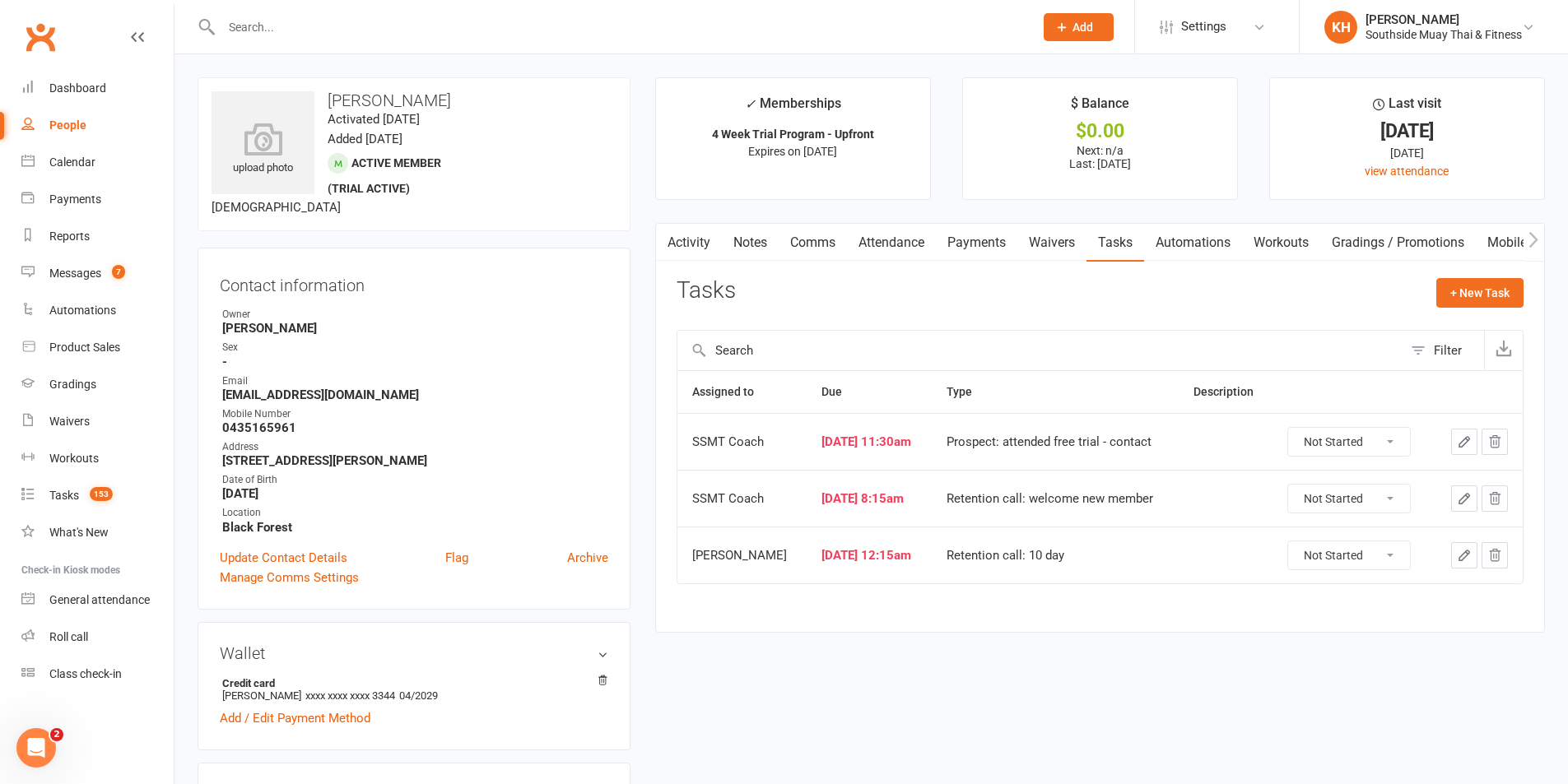
click at [1350, 440] on select "Not Started In Progress Waiting Complete" at bounding box center [1349, 441] width 122 height 28
click at [1295, 428] on select "Not Started In Progress Waiting Complete" at bounding box center [1349, 441] width 122 height 28
select select "unstarted"
click at [1323, 434] on select "Not Started In Progress Waiting Complete" at bounding box center [1349, 441] width 122 height 28
click at [1295, 428] on select "Not Started In Progress Waiting Complete" at bounding box center [1349, 441] width 122 height 28
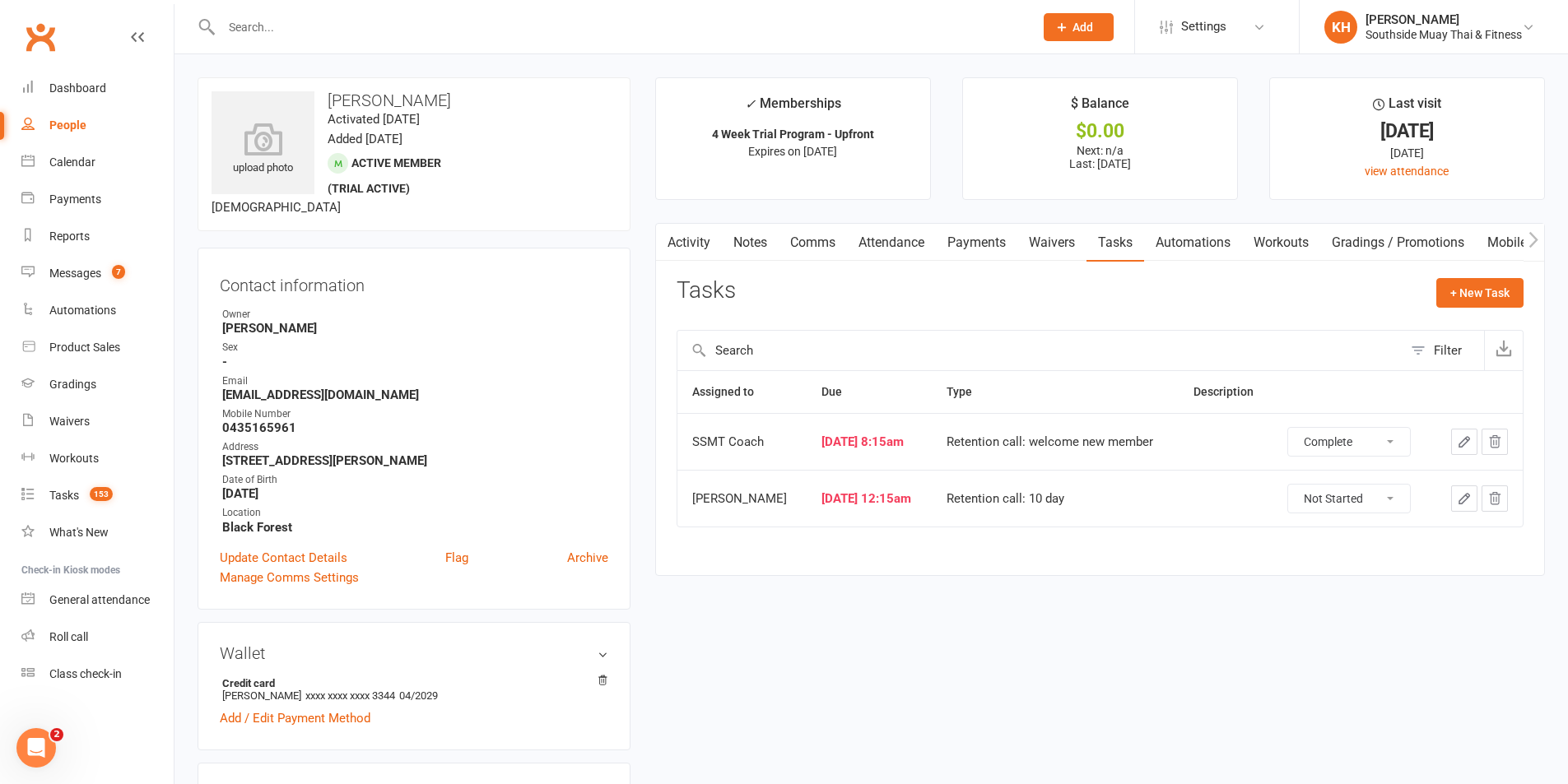
select select "unstarted"
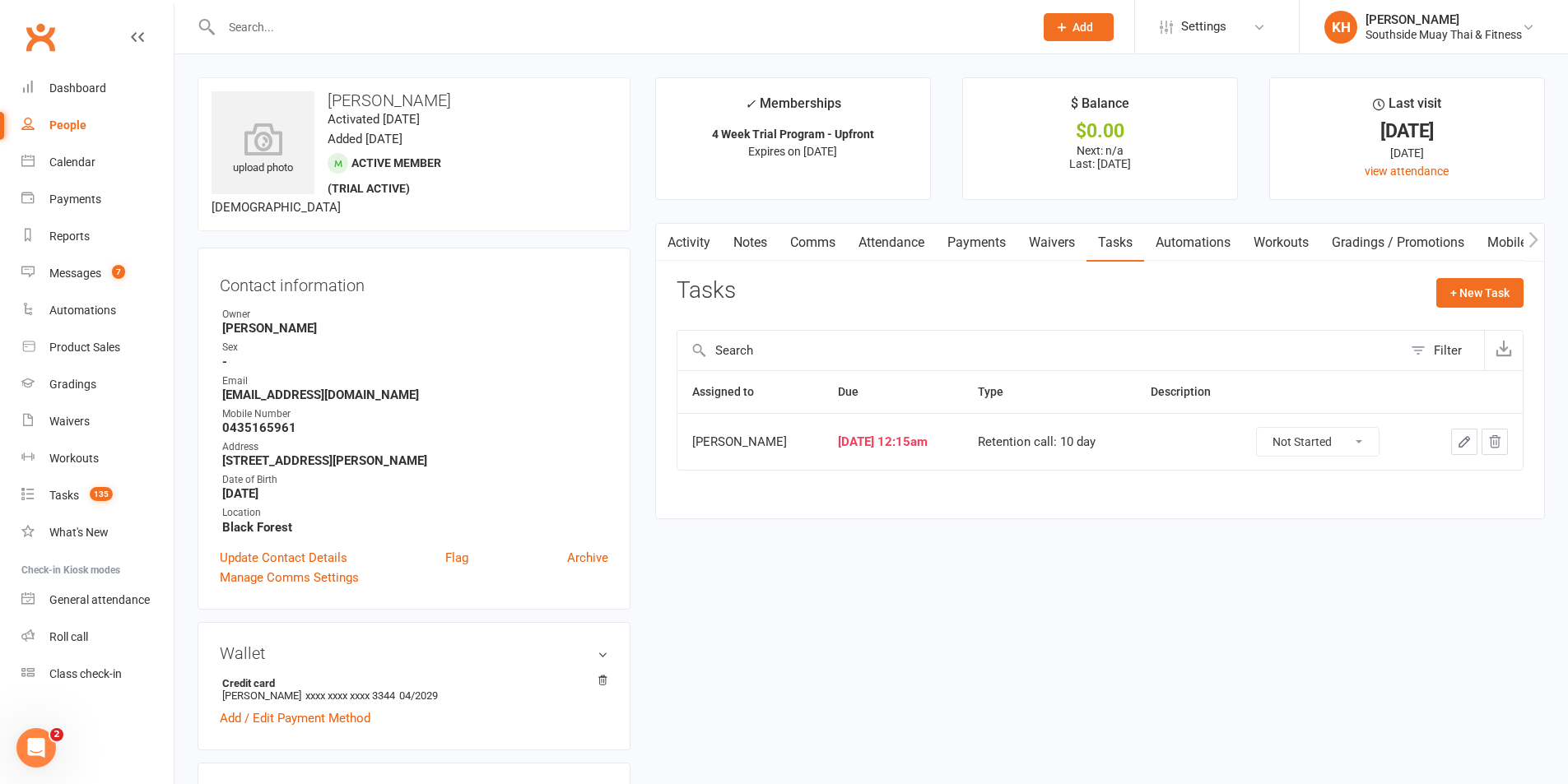
click at [685, 236] on link "Activity" at bounding box center [689, 242] width 66 height 38
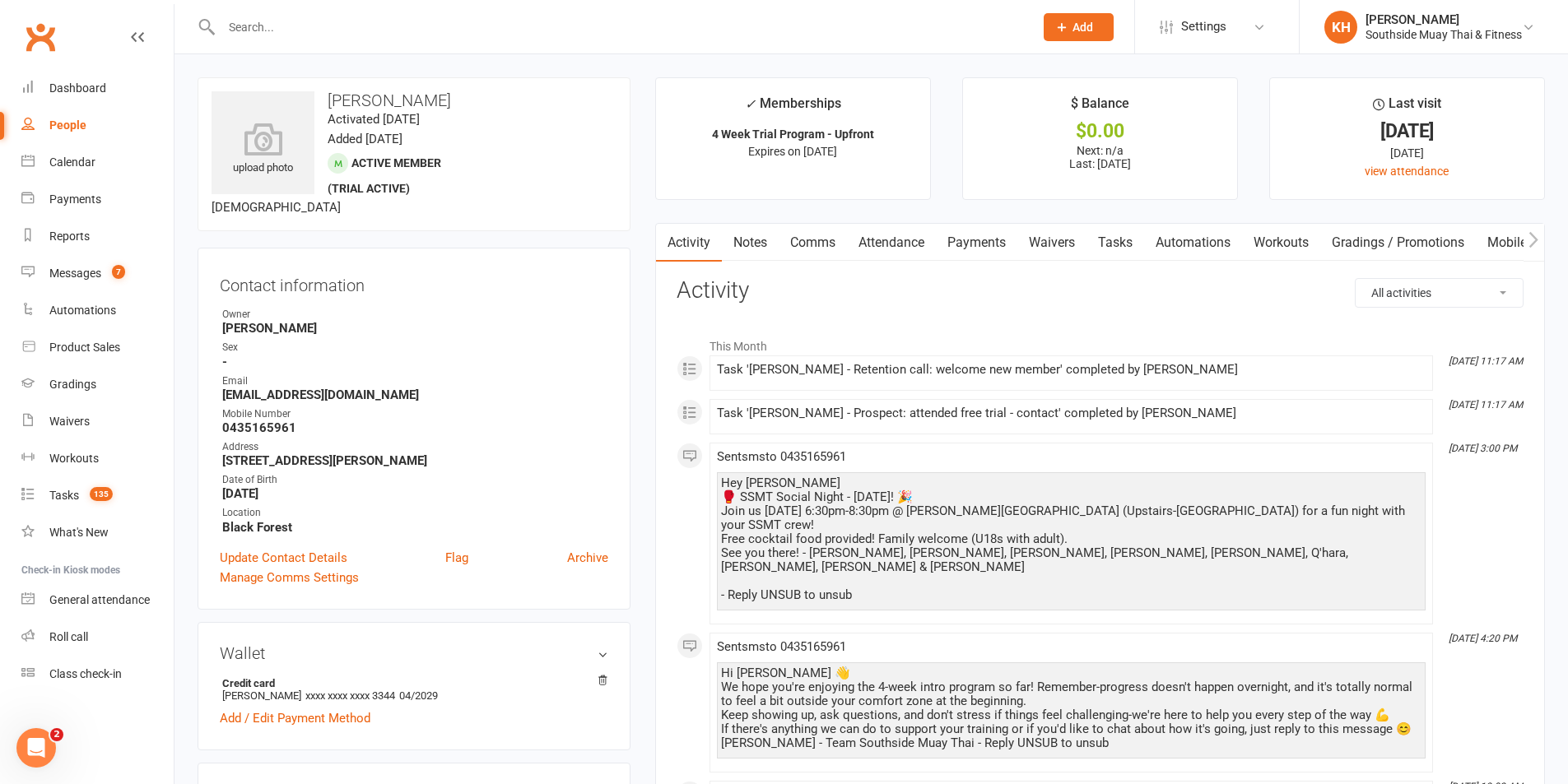
click at [921, 241] on link "Attendance" at bounding box center [891, 242] width 89 height 38
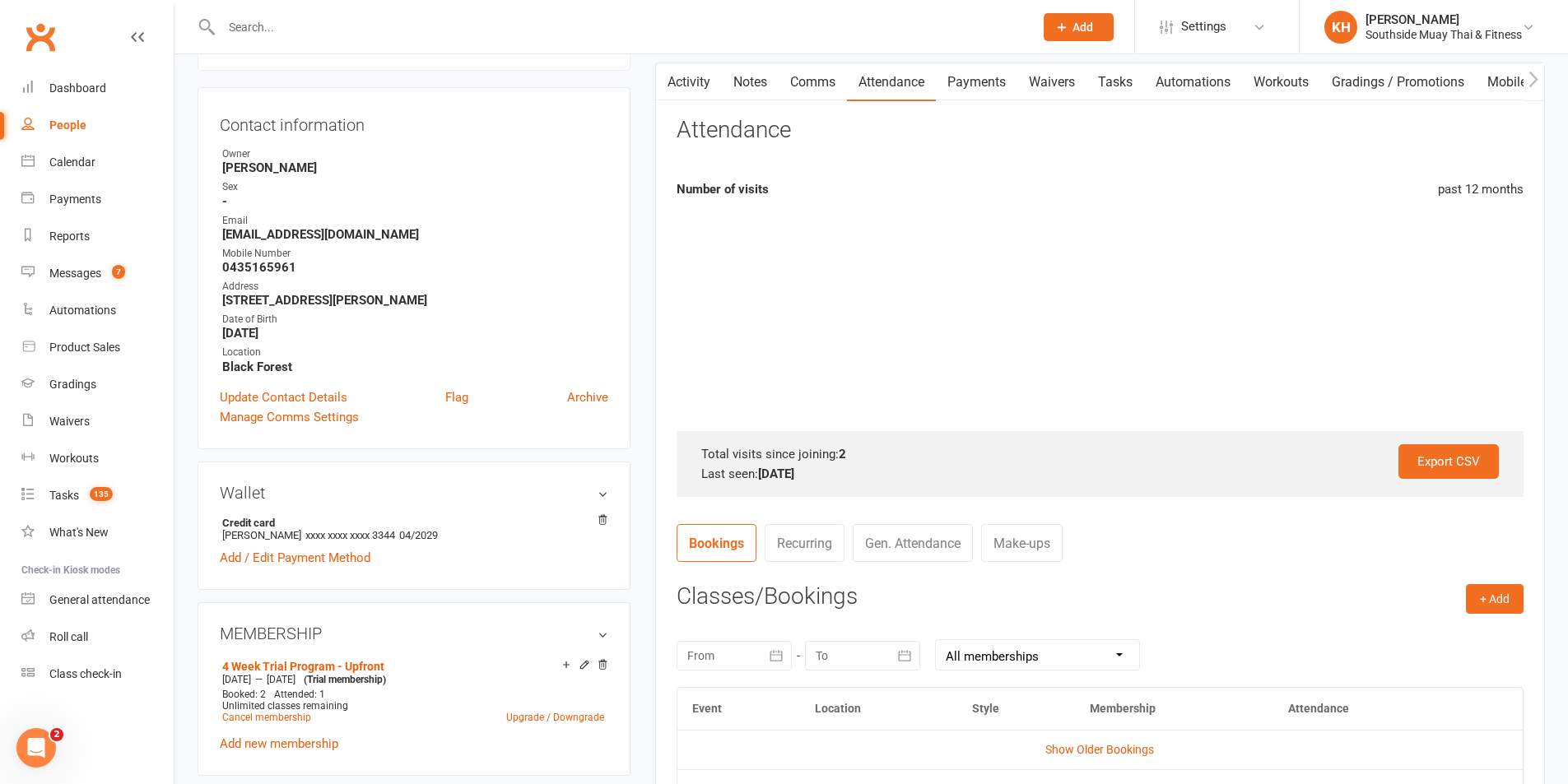
scroll to position [576, 0]
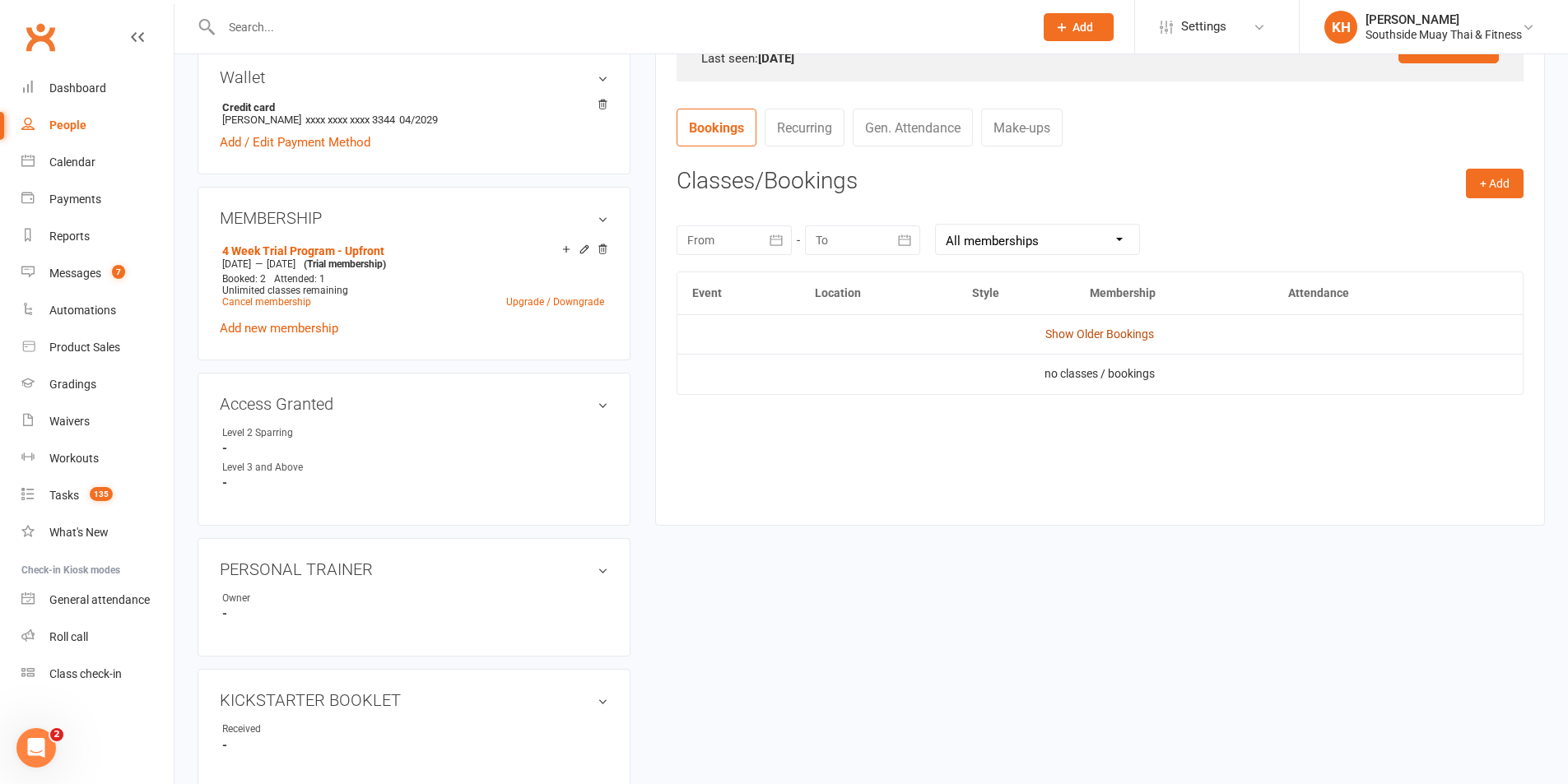
click at [1095, 335] on link "Show Older Bookings" at bounding box center [1099, 333] width 109 height 13
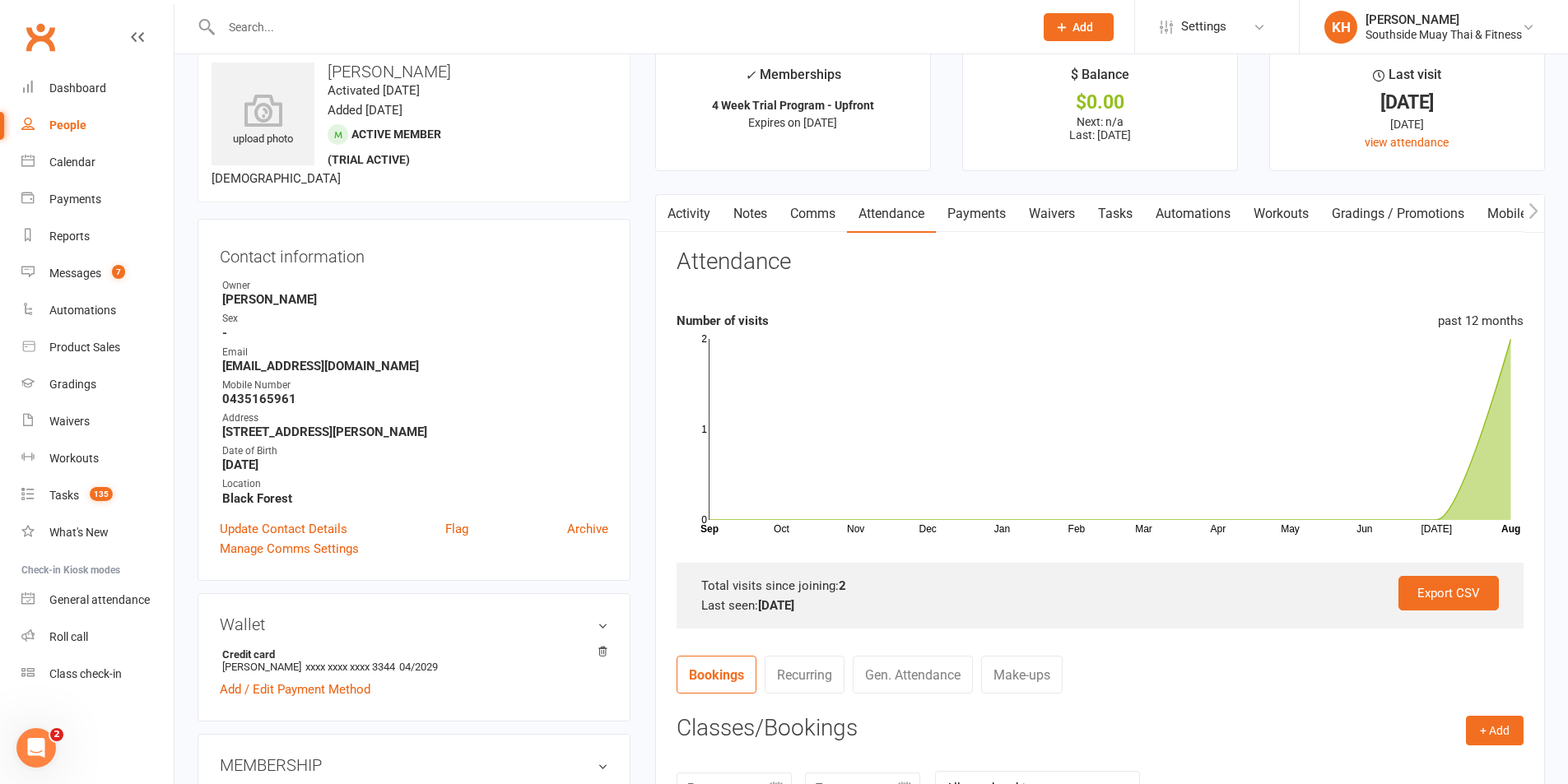
scroll to position [0, 0]
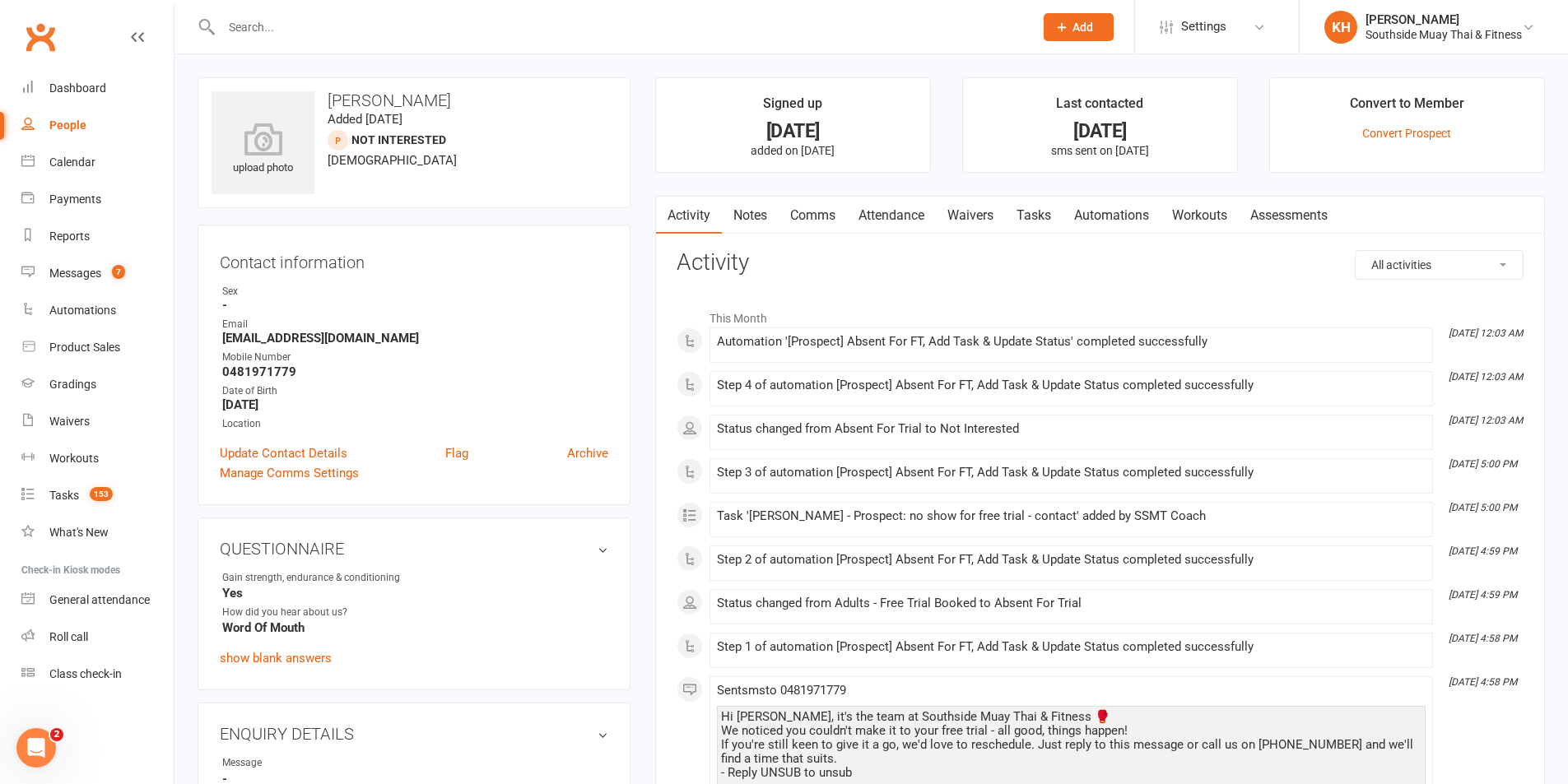
click at [1031, 216] on link "Tasks" at bounding box center [1033, 216] width 57 height 38
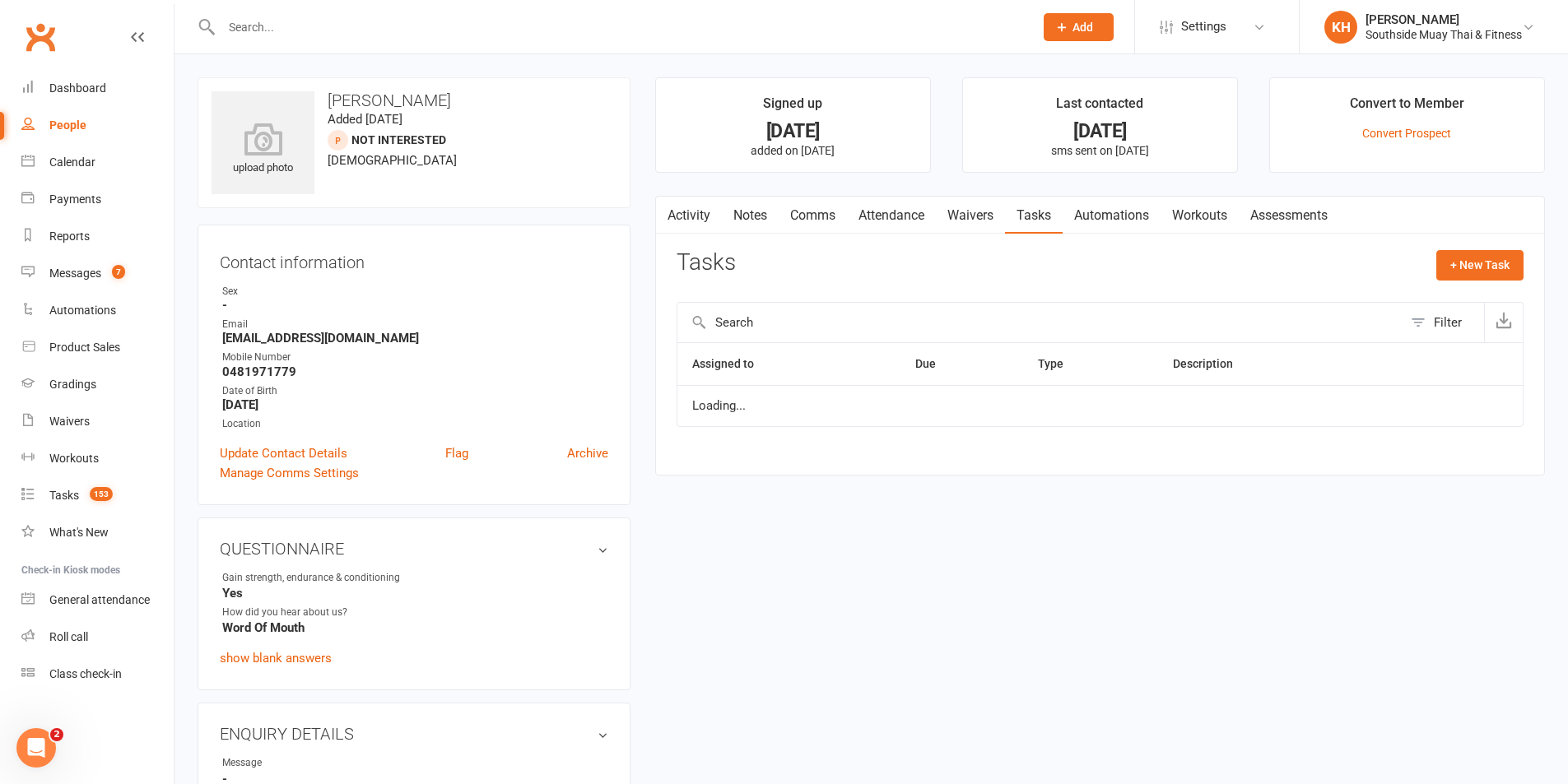
select select "started"
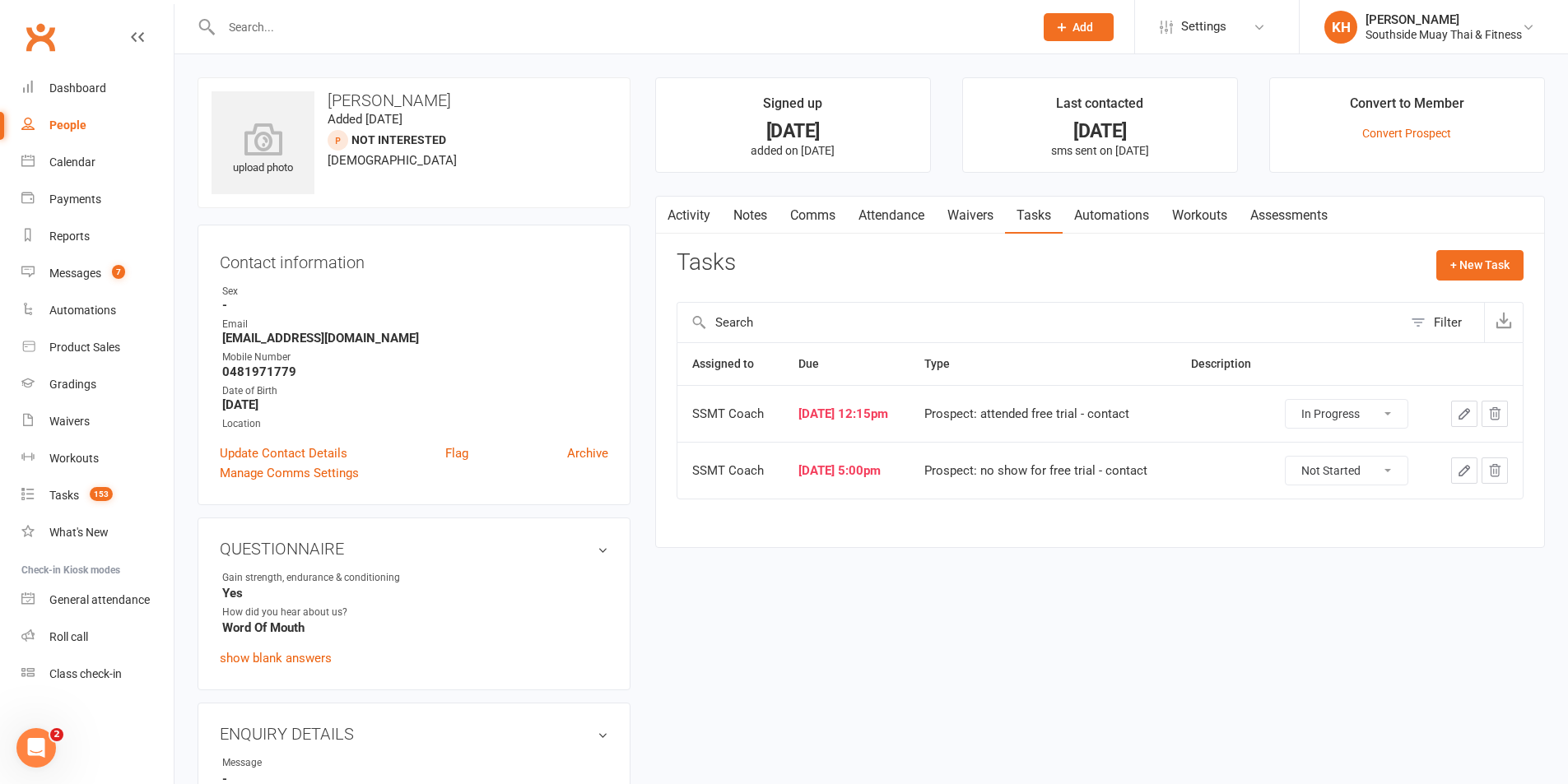
drag, startPoint x: 1339, startPoint y: 405, endPoint x: 1340, endPoint y: 414, distance: 9.1
click at [1339, 405] on select "Not Started In Progress Waiting Complete" at bounding box center [1346, 414] width 122 height 28
drag, startPoint x: 1239, startPoint y: 589, endPoint x: 1279, endPoint y: 536, distance: 66.4
click at [1239, 589] on div "upload photo Alan Ge Added 31 July, 2025 Not Interested prospect 19 years old C…" at bounding box center [871, 695] width 1372 height 1236
click at [1324, 464] on select "Not Started In Progress Waiting Complete" at bounding box center [1346, 470] width 122 height 28
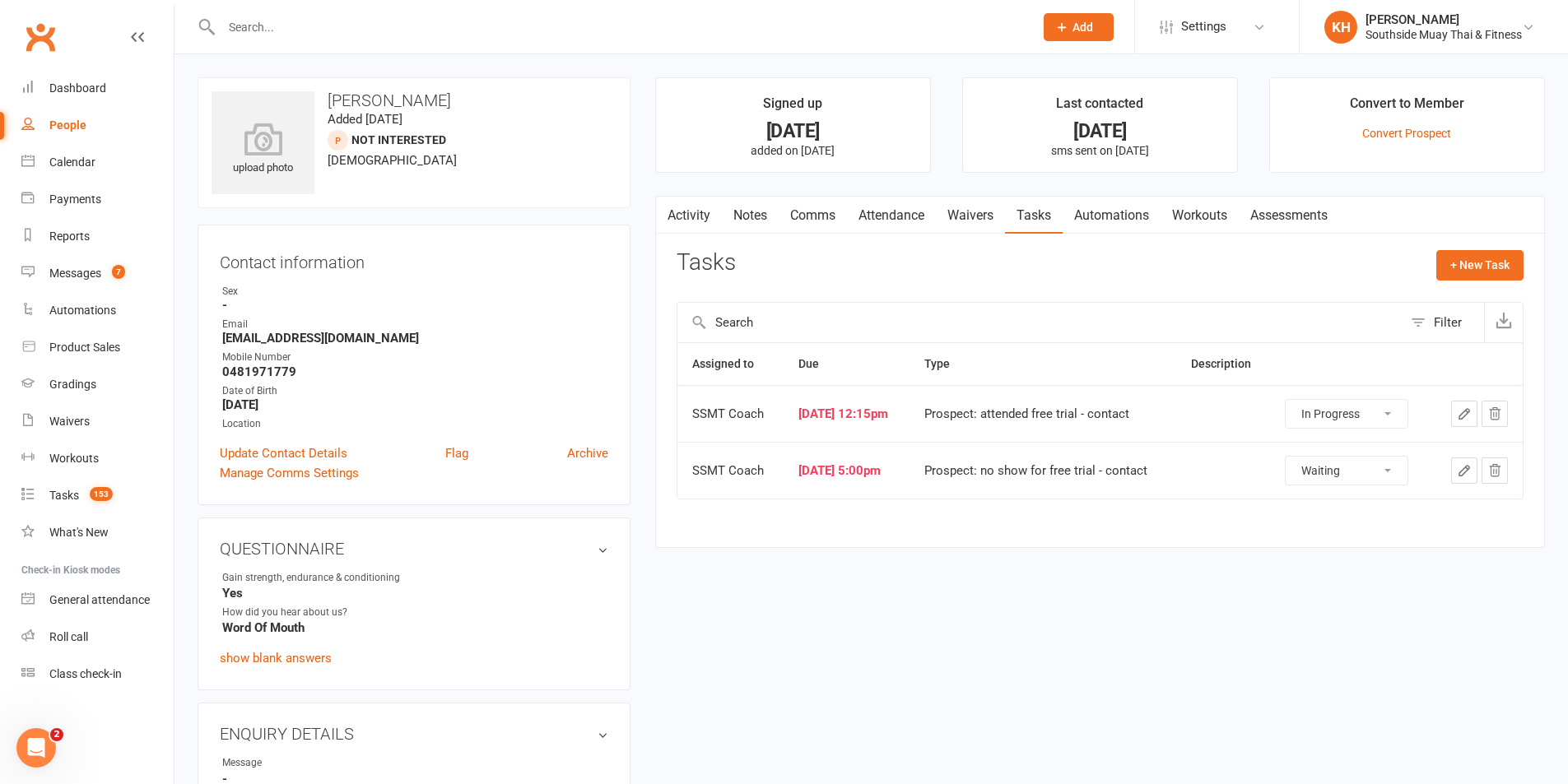
click at [1293, 457] on select "Not Started In Progress Waiting Complete" at bounding box center [1346, 470] width 122 height 28
click at [1325, 471] on select "Not Started In Progress Waiting Complete" at bounding box center [1346, 470] width 122 height 28
click at [1293, 457] on select "Not Started In Progress Waiting Complete" at bounding box center [1346, 470] width 122 height 28
select select "waiting"
click at [1347, 409] on select "Not Started In Progress Waiting Complete" at bounding box center [1341, 414] width 122 height 28
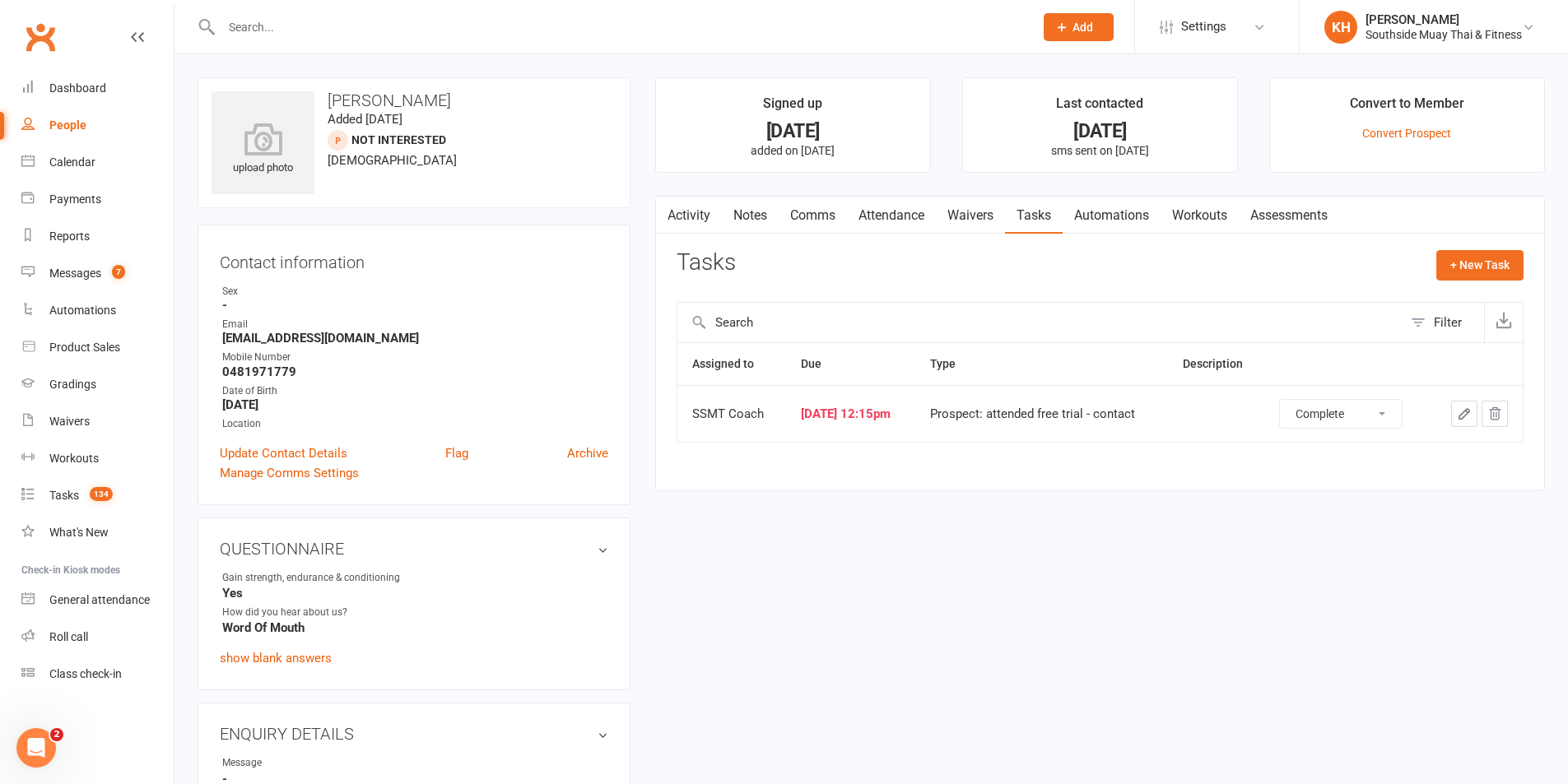
click at [1288, 400] on select "Not Started In Progress Waiting Complete" at bounding box center [1341, 414] width 122 height 28
select select "started"
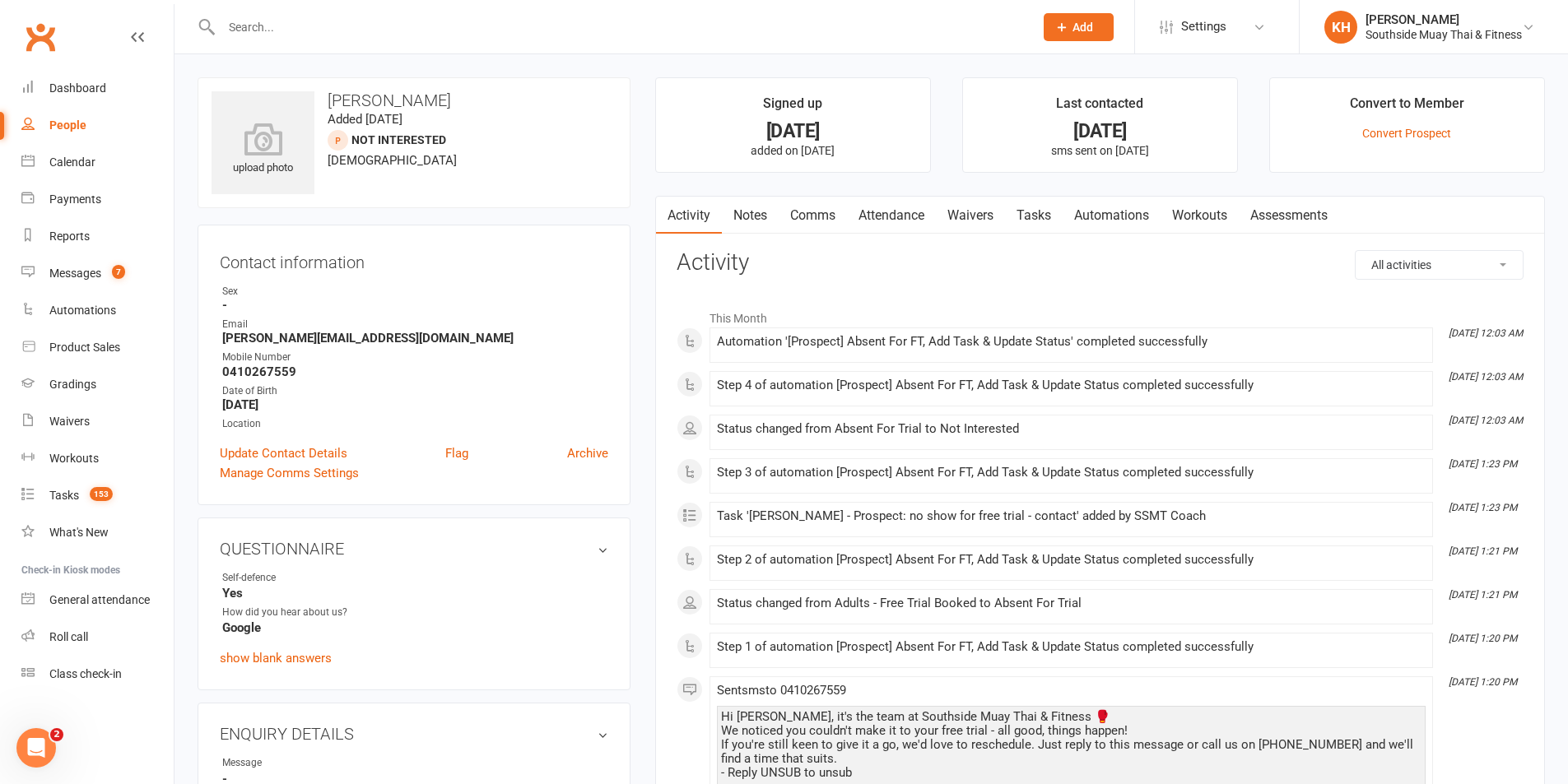
click at [1051, 217] on link "Tasks" at bounding box center [1033, 216] width 57 height 38
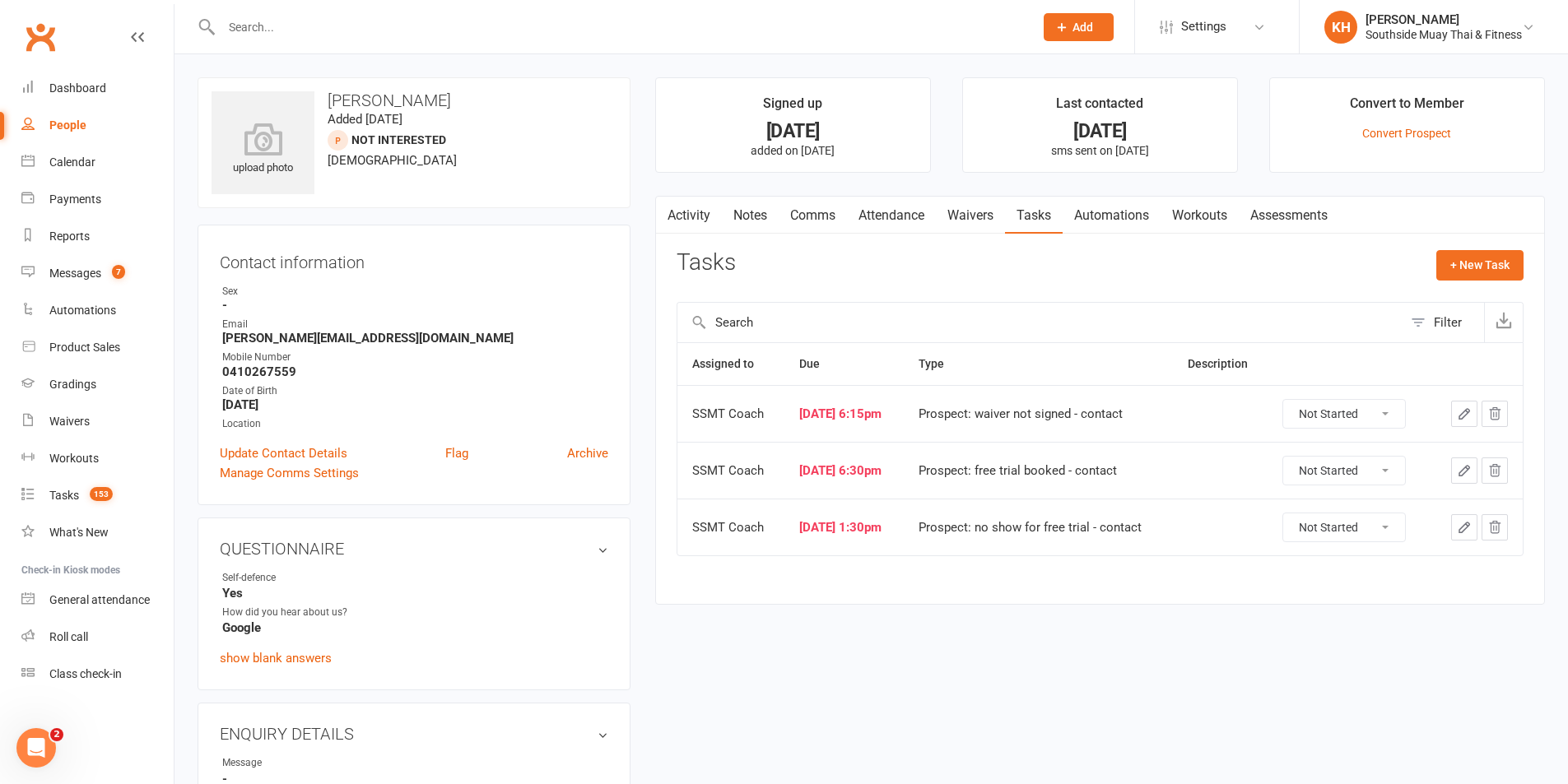
click at [1320, 411] on select "Not Started In Progress Waiting Complete" at bounding box center [1344, 414] width 122 height 28
click at [1290, 400] on select "Not Started In Progress Waiting Complete" at bounding box center [1344, 414] width 122 height 28
select select "unstarted"
click at [1327, 412] on select "Not Started In Progress Waiting Complete" at bounding box center [1344, 414] width 122 height 28
click at [1290, 400] on select "Not Started In Progress Waiting Complete" at bounding box center [1344, 414] width 122 height 28
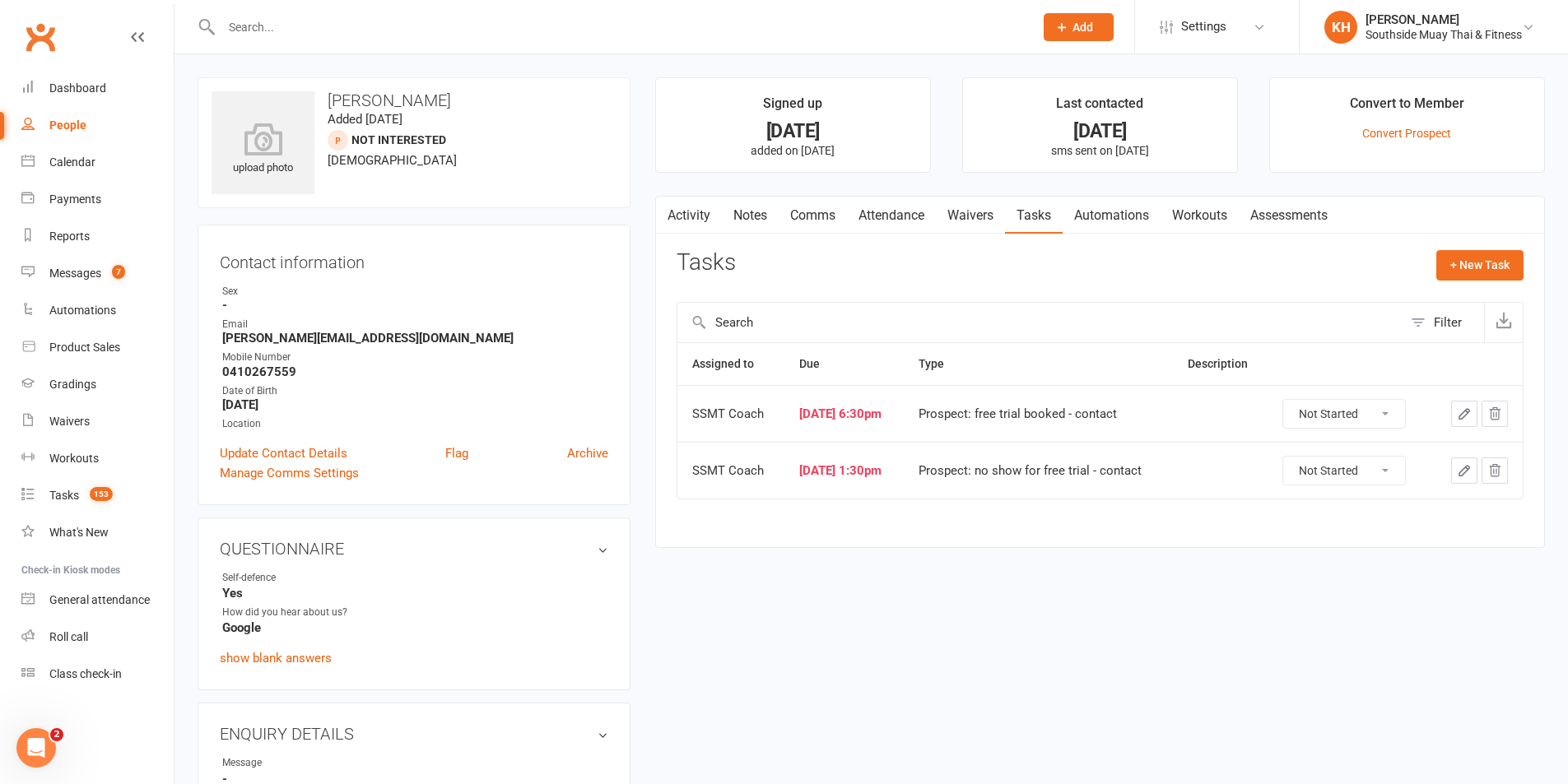
click at [1317, 414] on select "Not Started In Progress Waiting Complete" at bounding box center [1344, 414] width 122 height 28
click at [1290, 400] on select "Not Started In Progress Waiting Complete" at bounding box center [1344, 414] width 122 height 28
select select "unstarted"
click at [1322, 418] on select "Not Started In Progress Waiting Complete" at bounding box center [1344, 414] width 122 height 28
click at [1290, 400] on select "Not Started In Progress Waiting Complete" at bounding box center [1344, 414] width 122 height 28
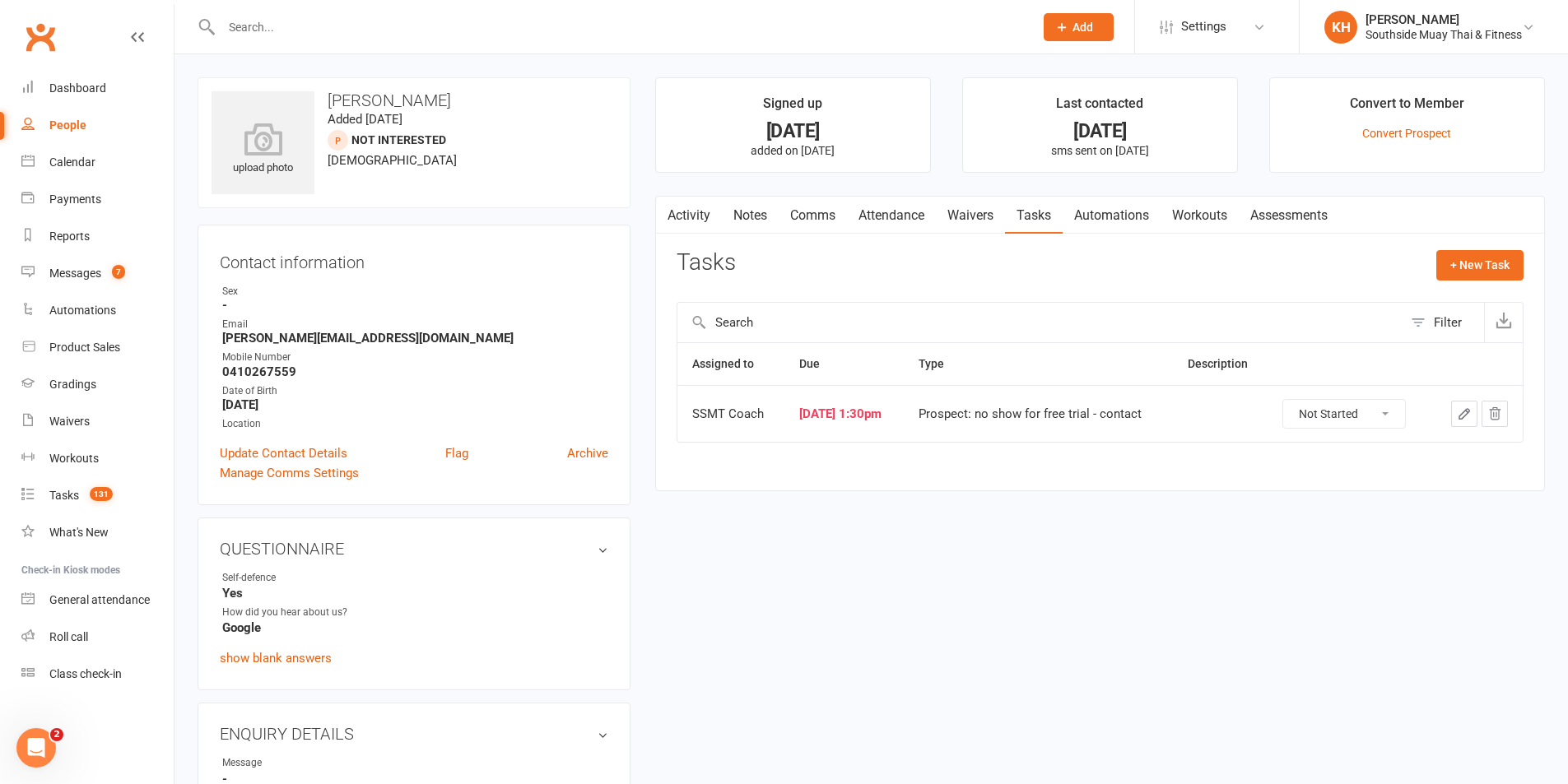
click at [1334, 402] on select "Not Started In Progress Waiting Complete" at bounding box center [1344, 414] width 122 height 28
click at [1290, 400] on select "Not Started In Progress Waiting Complete" at bounding box center [1344, 414] width 122 height 28
select select "unstarted"
click at [967, 212] on link "Waivers" at bounding box center [970, 216] width 69 height 38
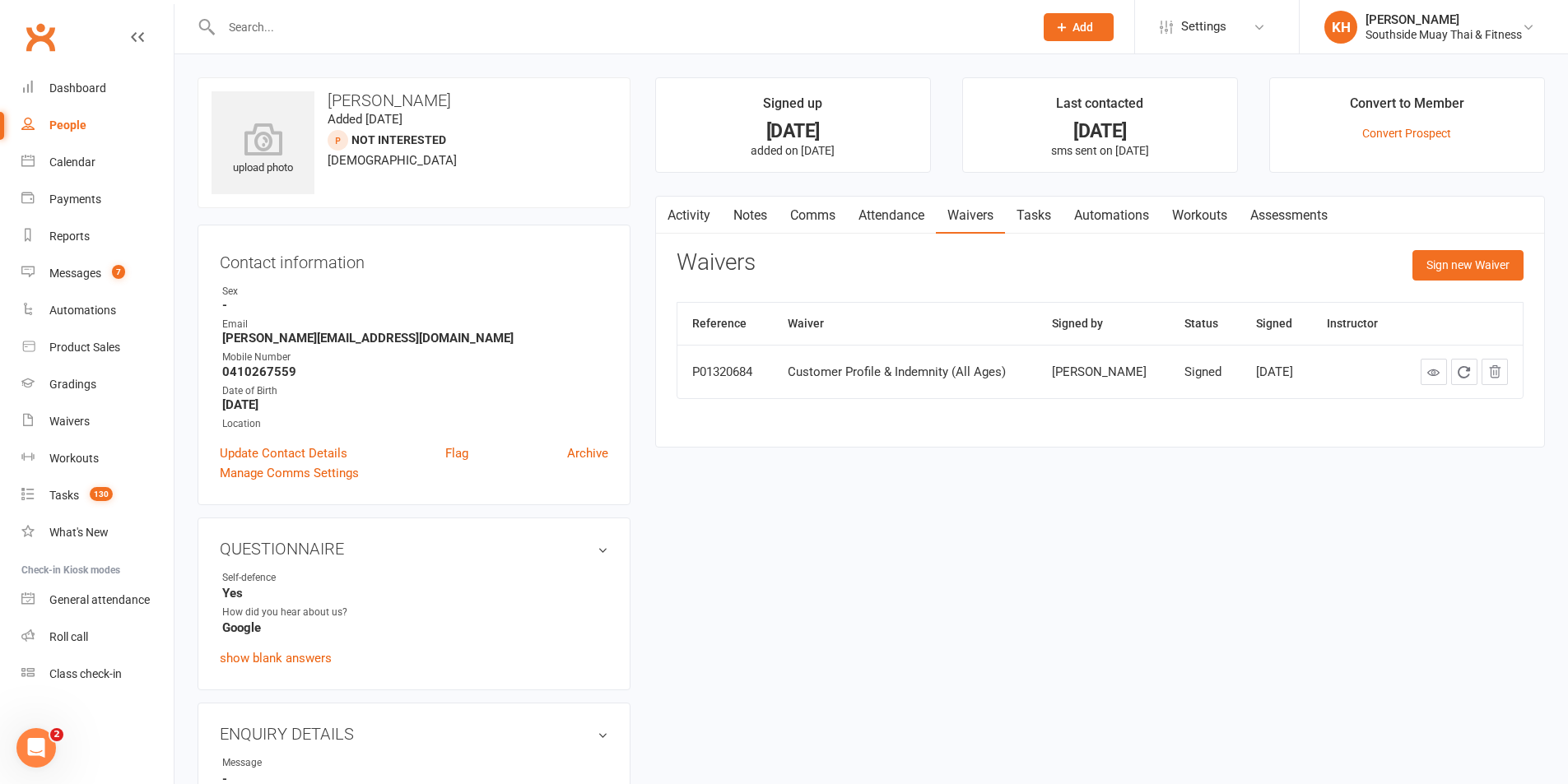
click at [1041, 214] on link "Tasks" at bounding box center [1033, 216] width 57 height 38
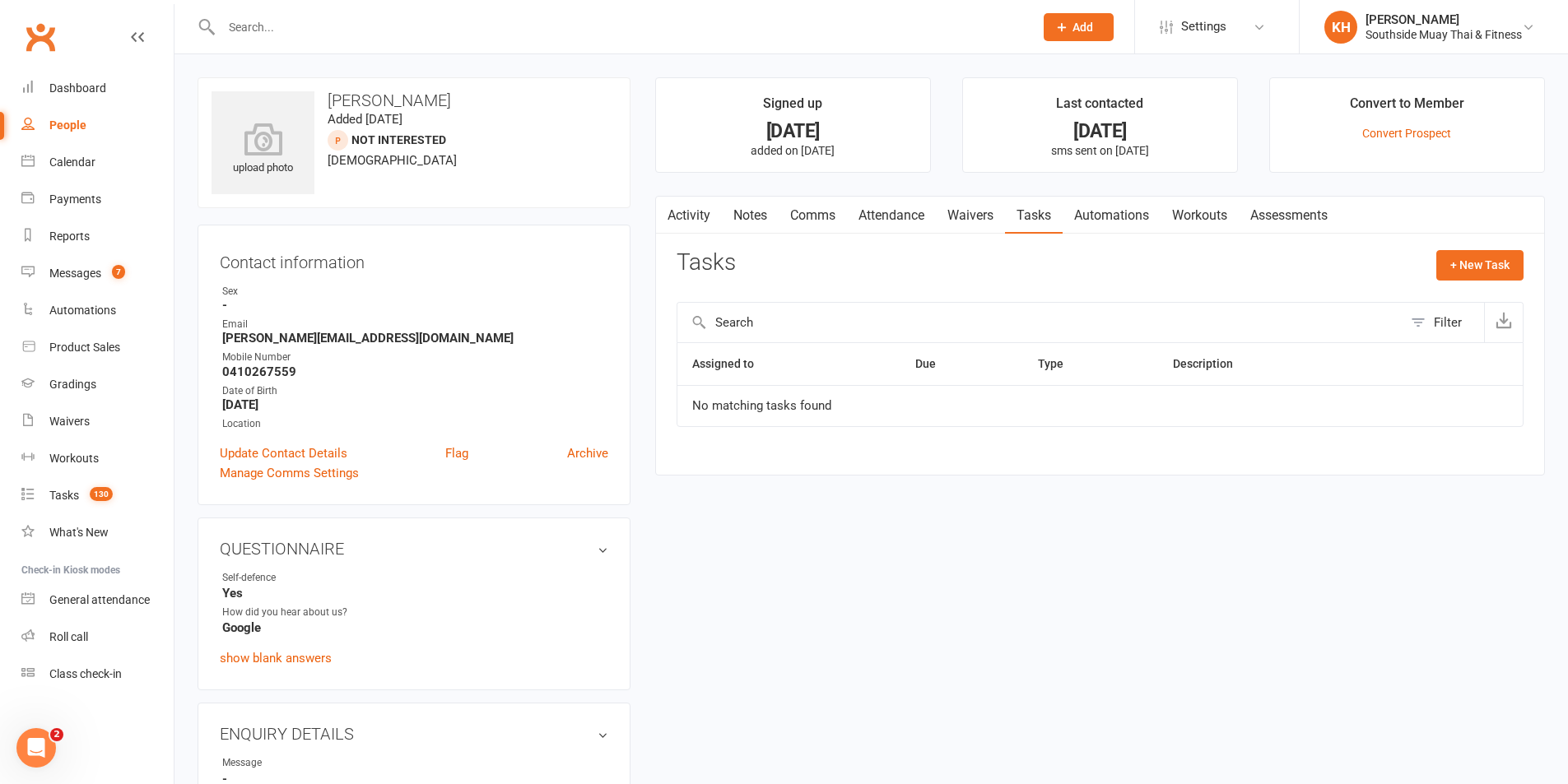
click at [927, 216] on link "Attendance" at bounding box center [891, 216] width 89 height 38
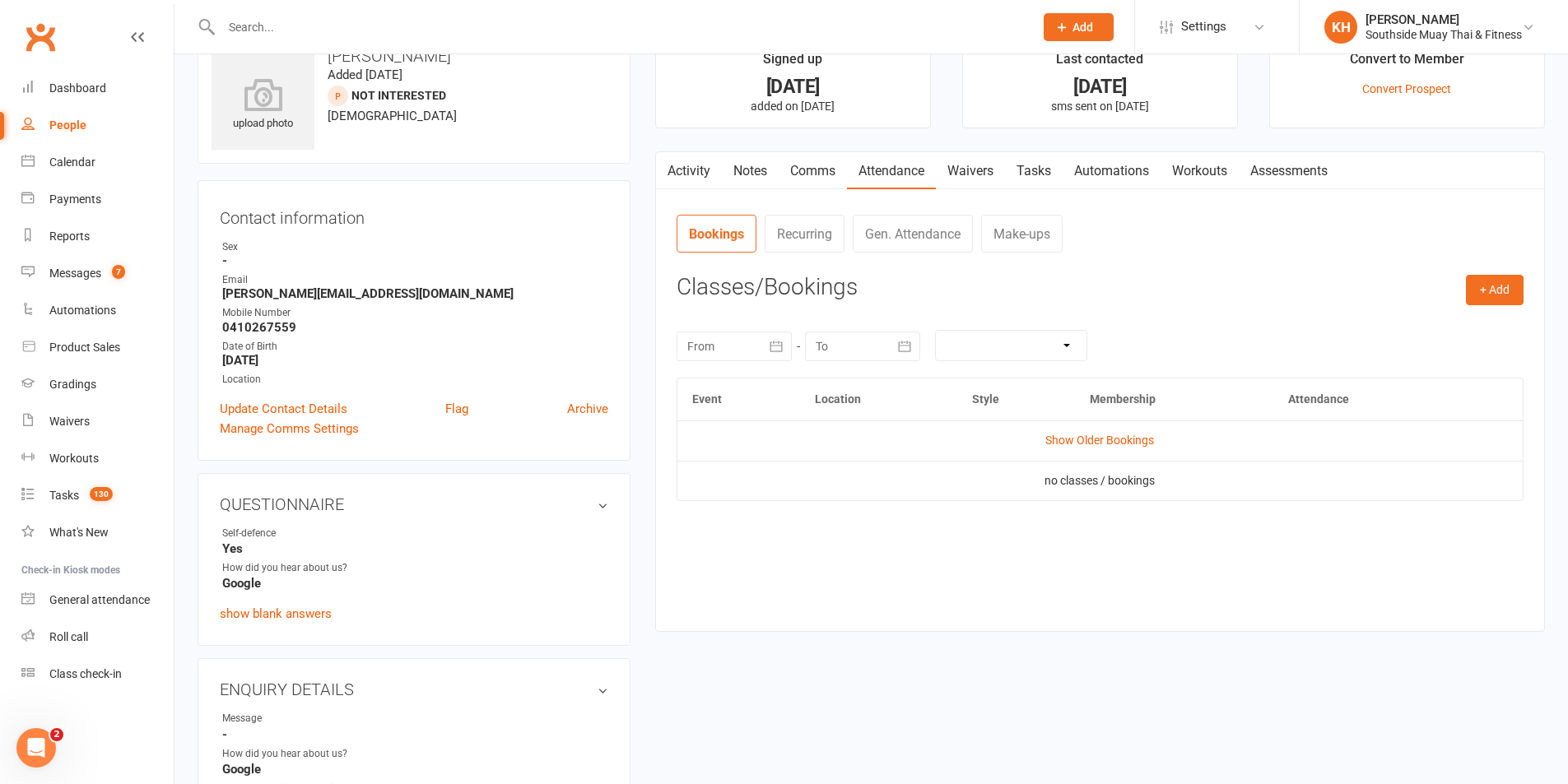
scroll to position [82, 0]
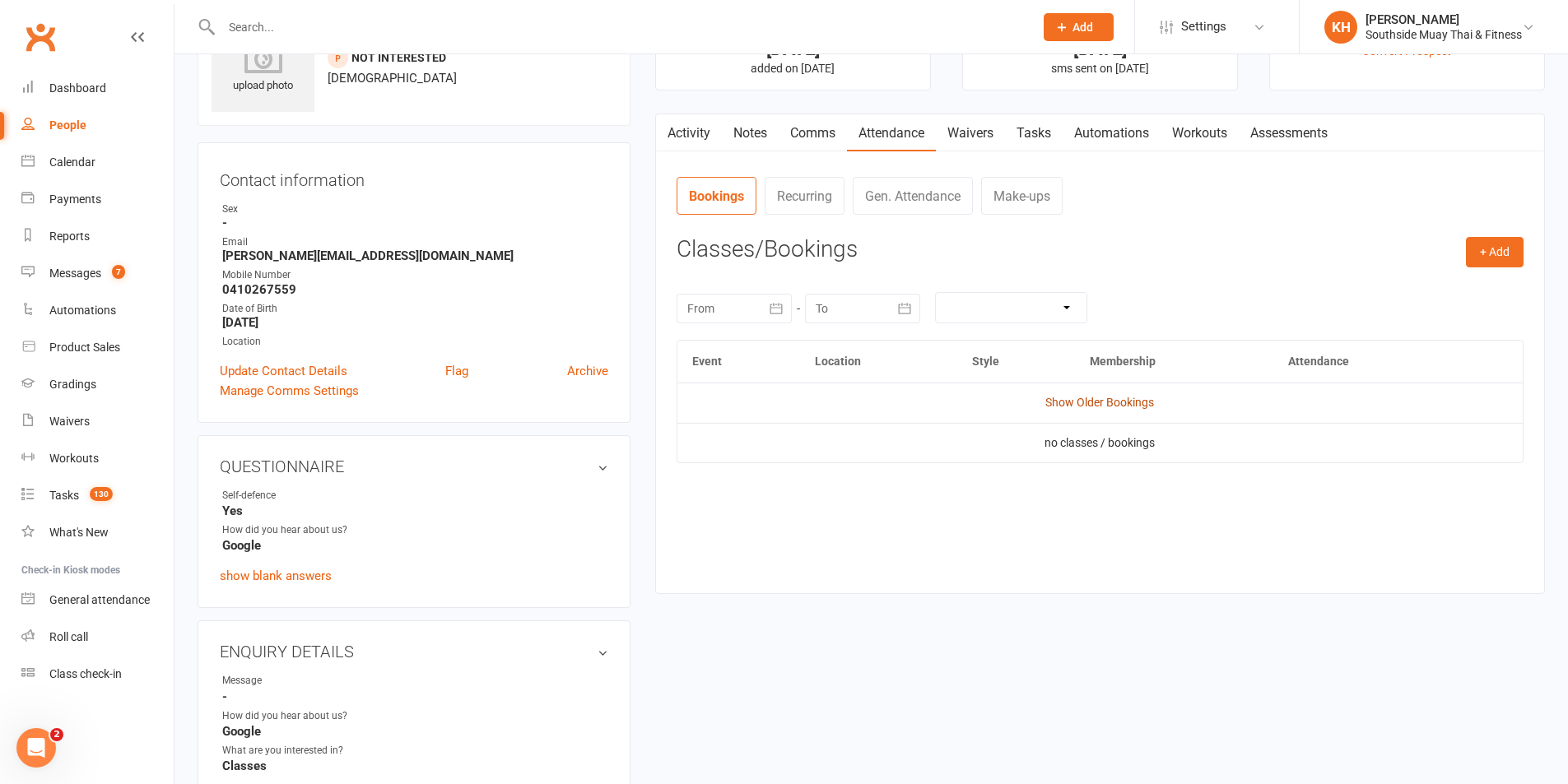
click at [1092, 400] on link "Show Older Bookings" at bounding box center [1099, 402] width 109 height 13
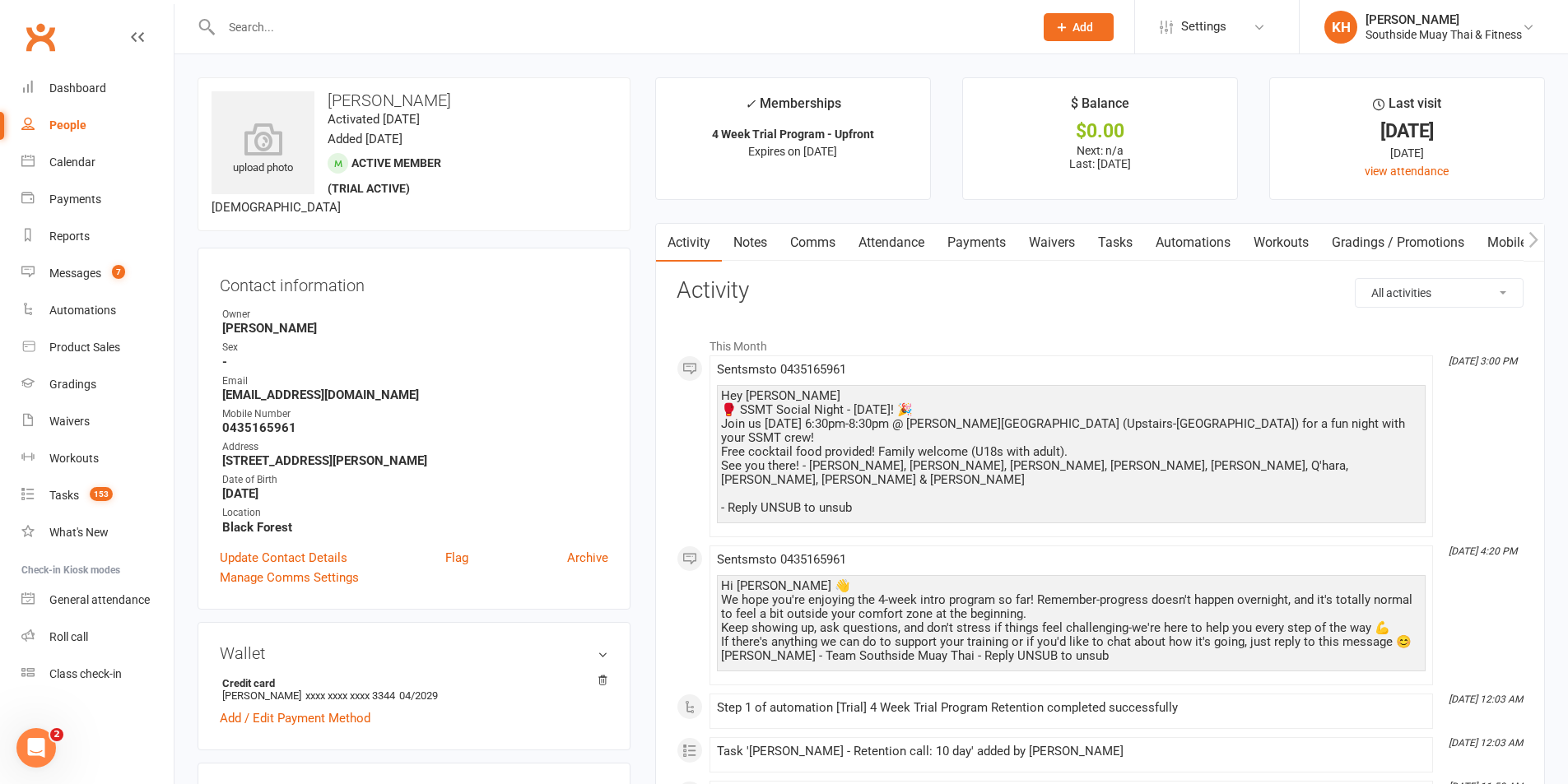
click at [1129, 237] on link "Tasks" at bounding box center [1115, 242] width 57 height 38
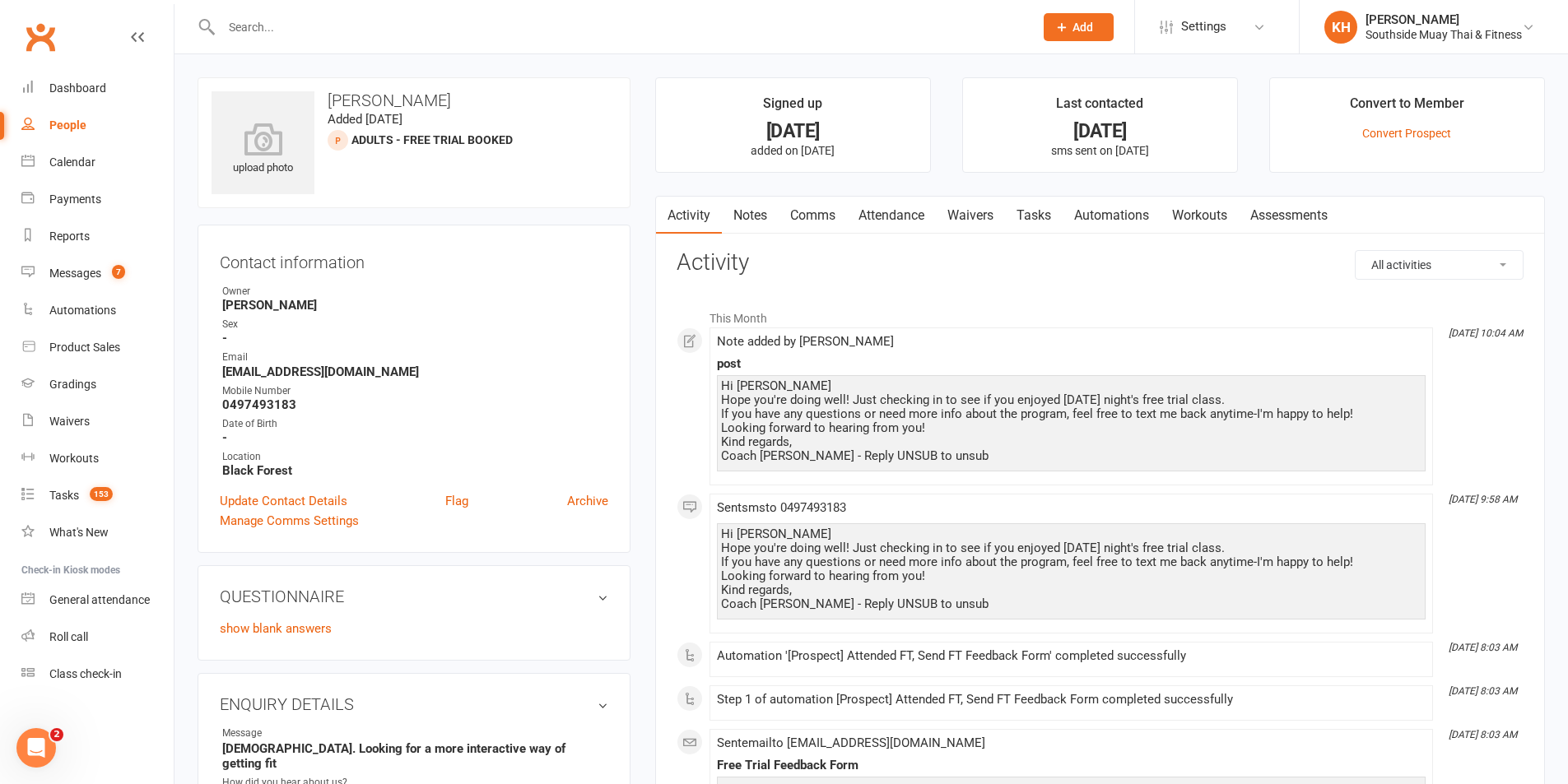
click at [1045, 227] on link "Tasks" at bounding box center [1033, 216] width 57 height 38
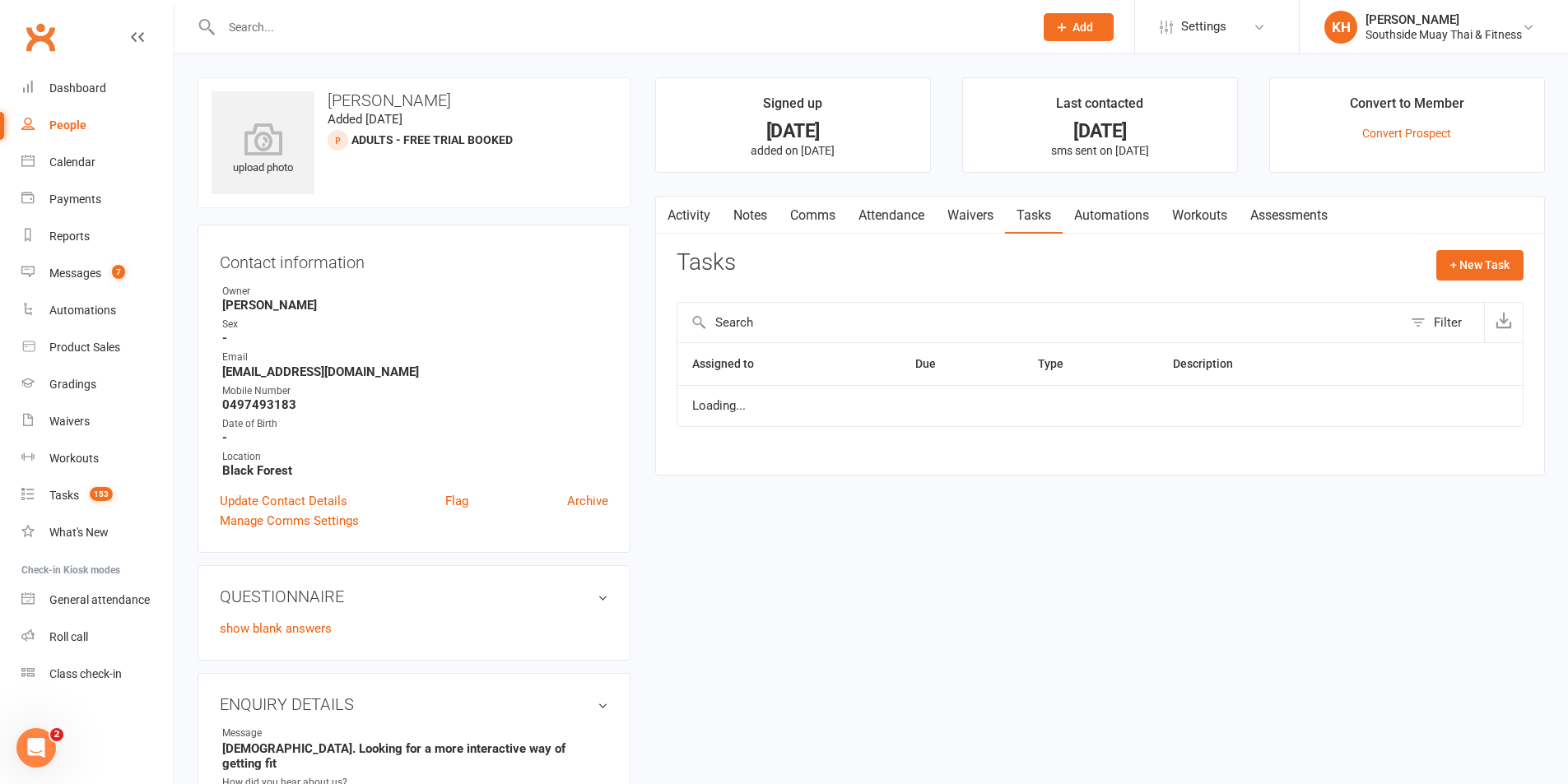
select select "started"
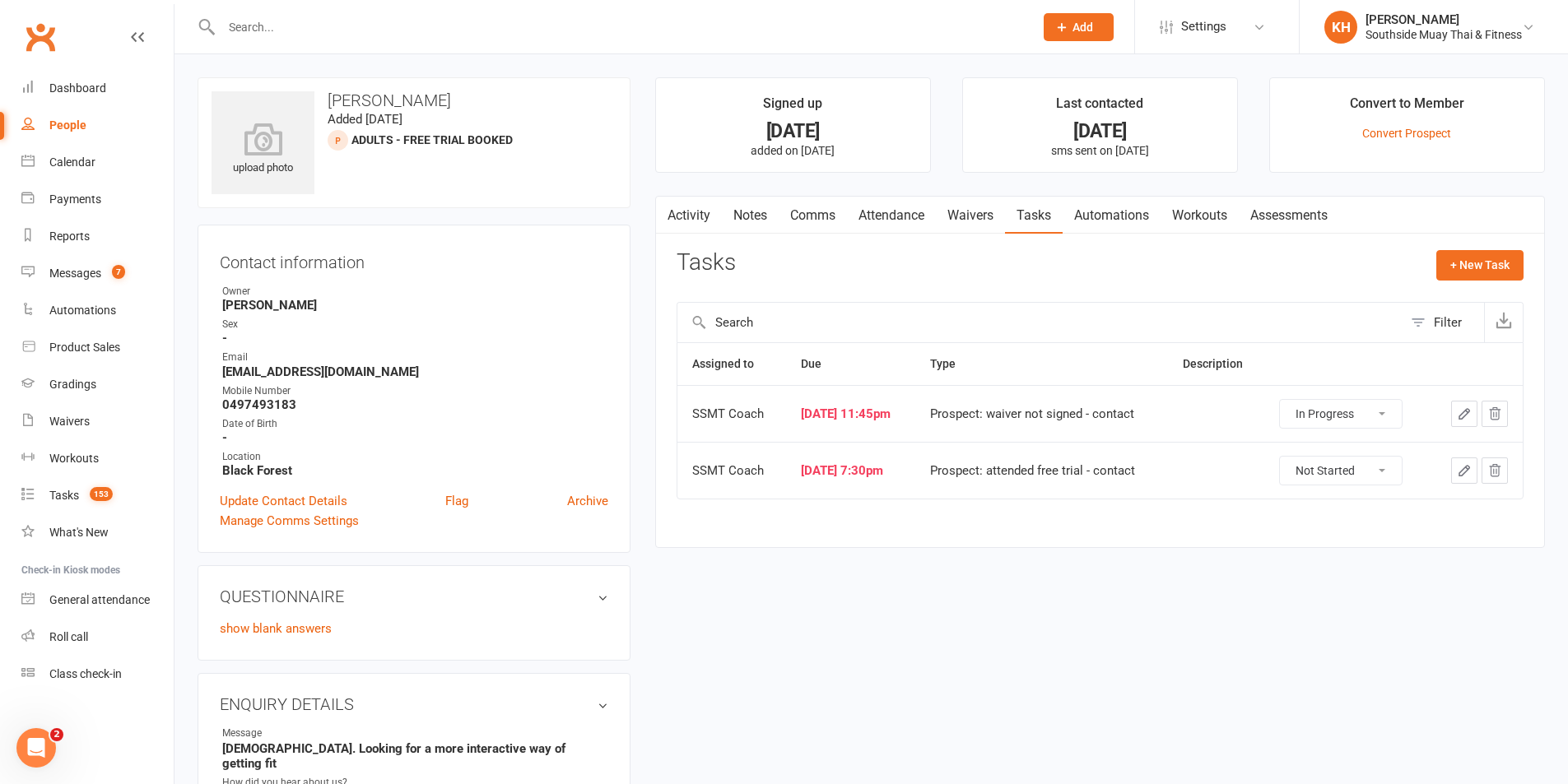
click at [863, 213] on link "Attendance" at bounding box center [891, 216] width 89 height 38
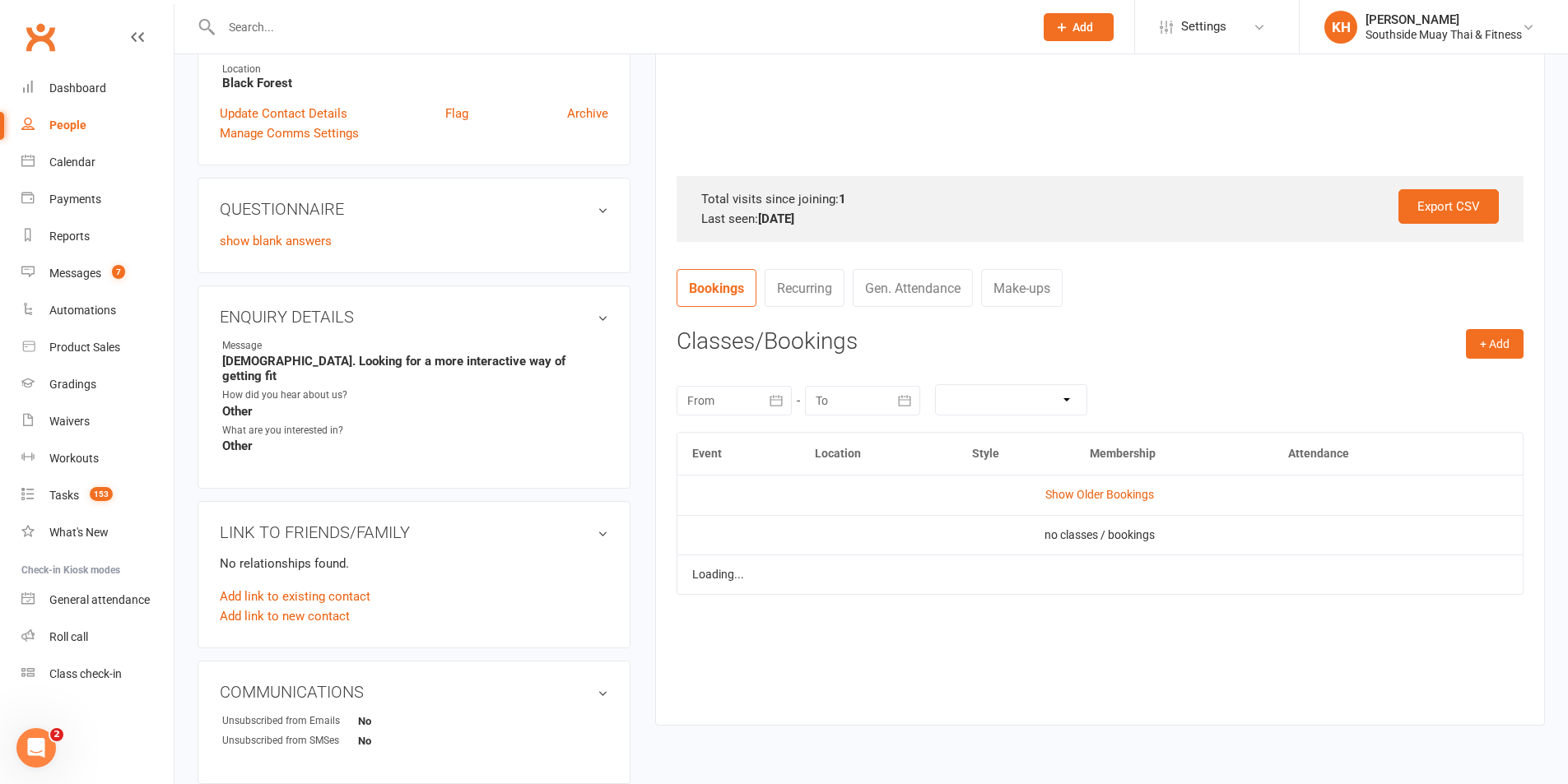
scroll to position [411, 0]
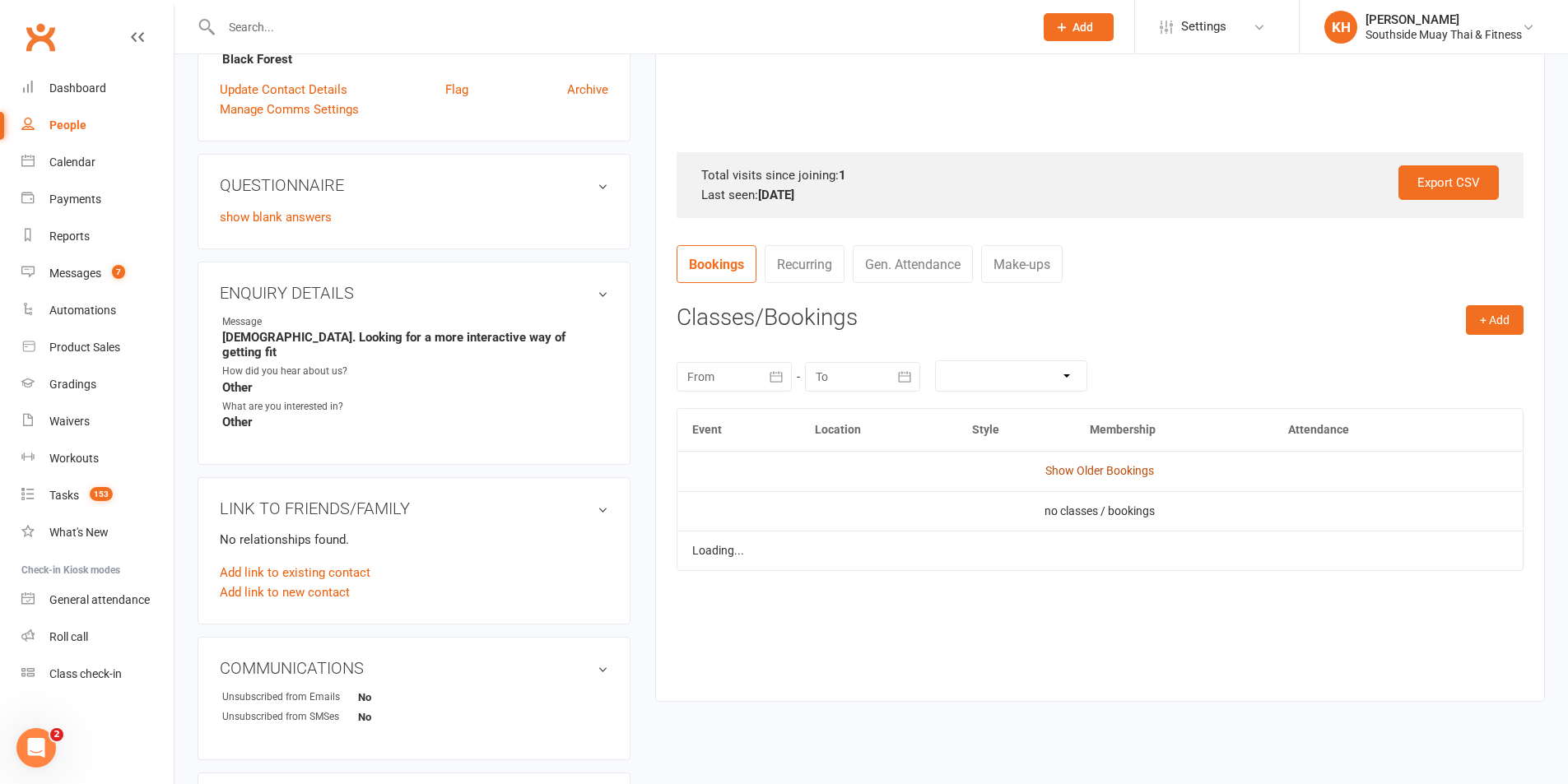
click at [1082, 470] on link "Show Older Bookings" at bounding box center [1099, 470] width 109 height 13
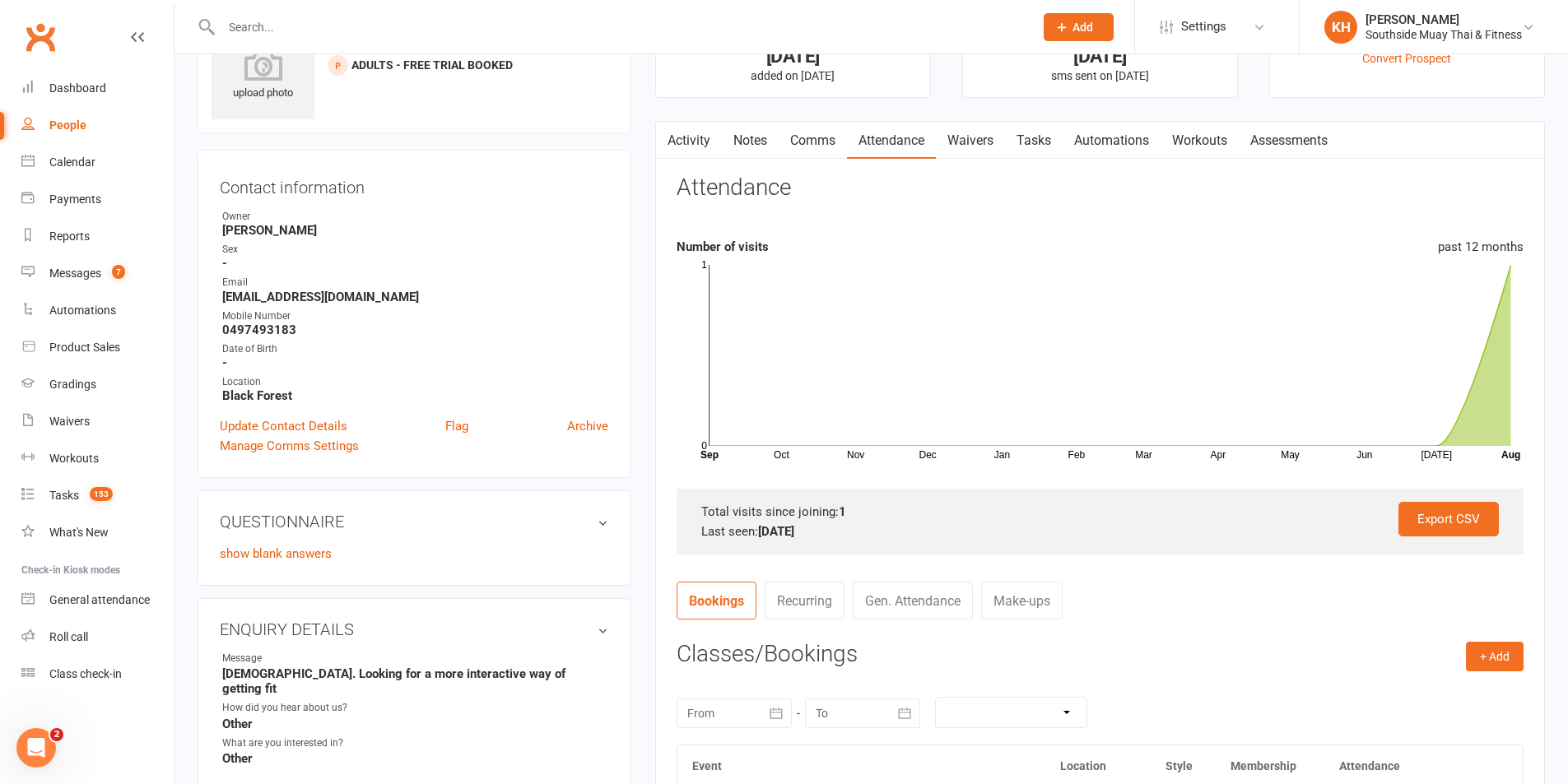
scroll to position [0, 0]
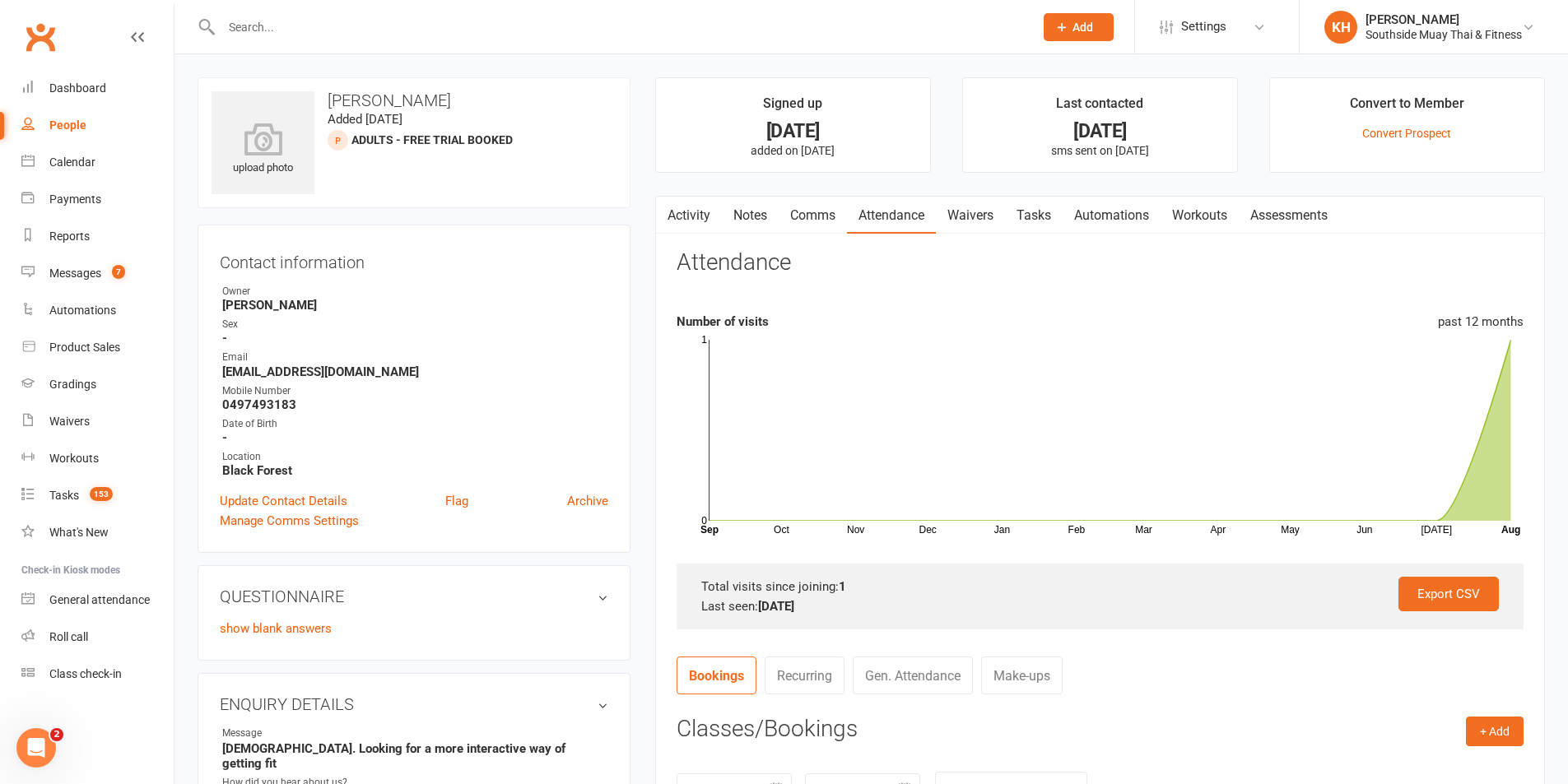
click at [1046, 210] on link "Tasks" at bounding box center [1033, 216] width 57 height 38
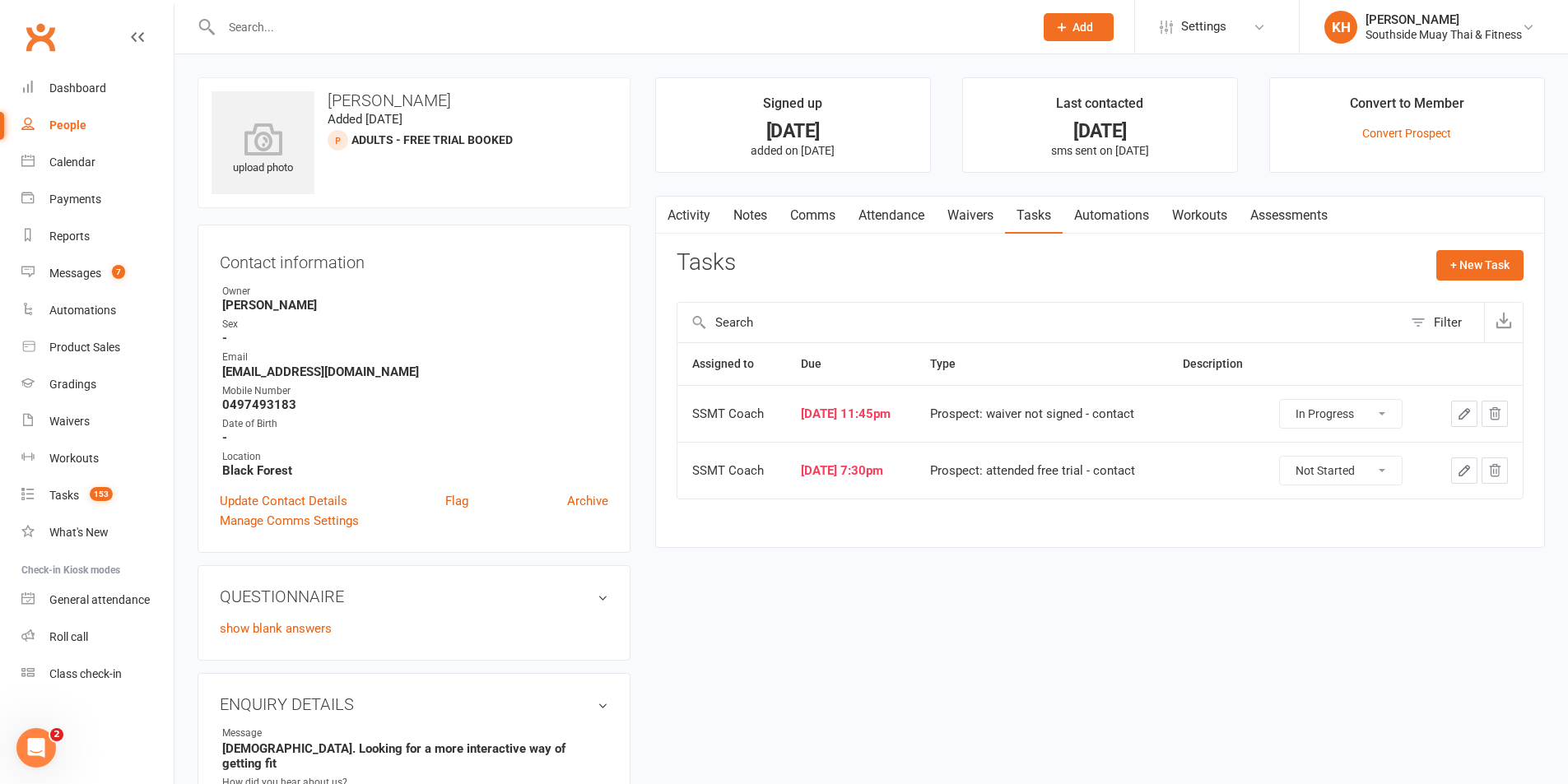
click at [1367, 423] on select "Not Started In Progress Waiting Complete" at bounding box center [1341, 414] width 122 height 28
click at [1288, 400] on select "Not Started In Progress Waiting Complete" at bounding box center [1341, 414] width 122 height 28
select select "started"
click at [1329, 411] on select "Not Started In Progress Waiting Complete" at bounding box center [1338, 414] width 122 height 28
click at [1285, 400] on select "Not Started In Progress Waiting Complete" at bounding box center [1338, 414] width 122 height 28
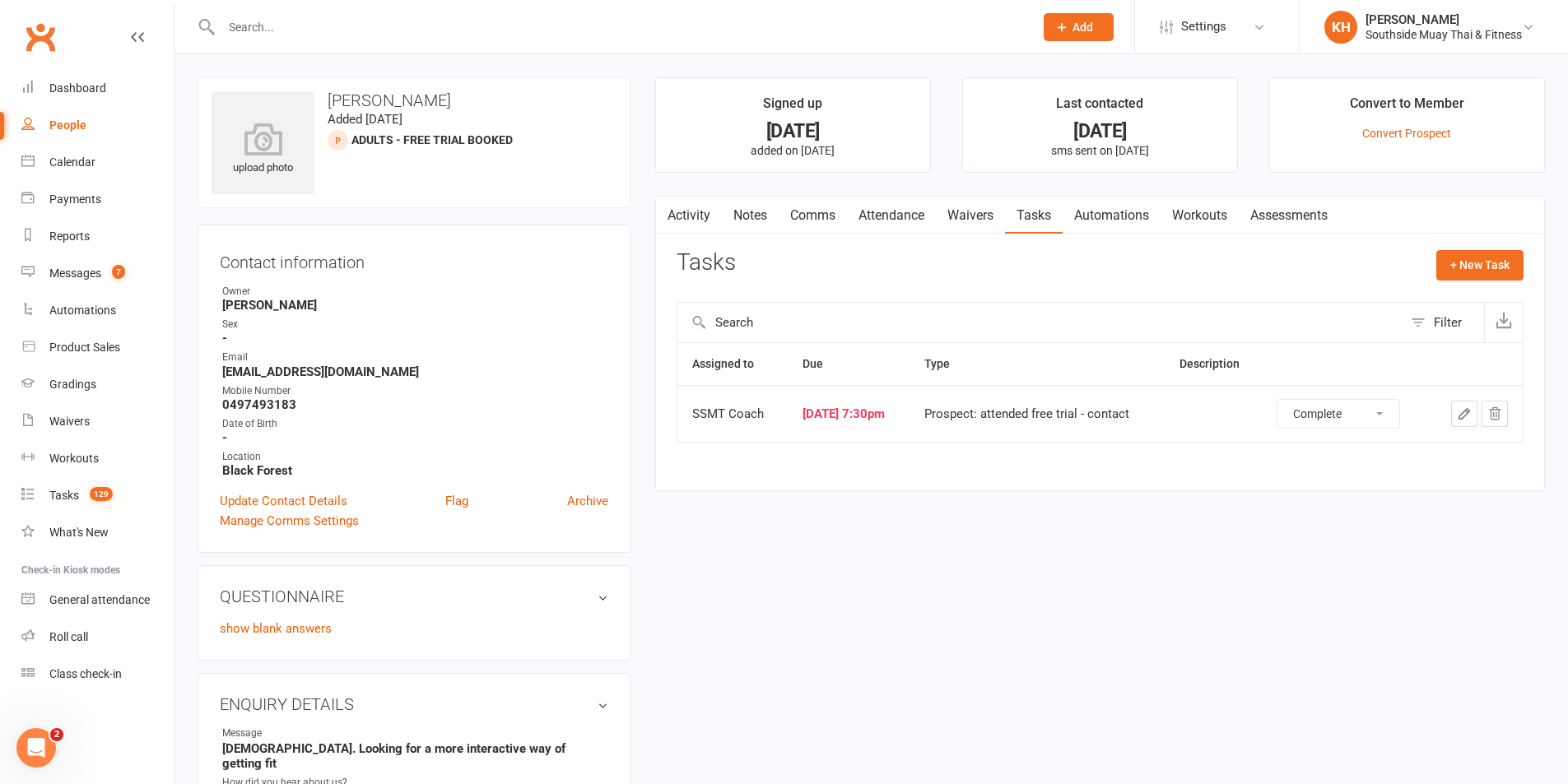
select select "unstarted"
click at [257, 496] on link "Update Contact Details" at bounding box center [283, 500] width 128 height 20
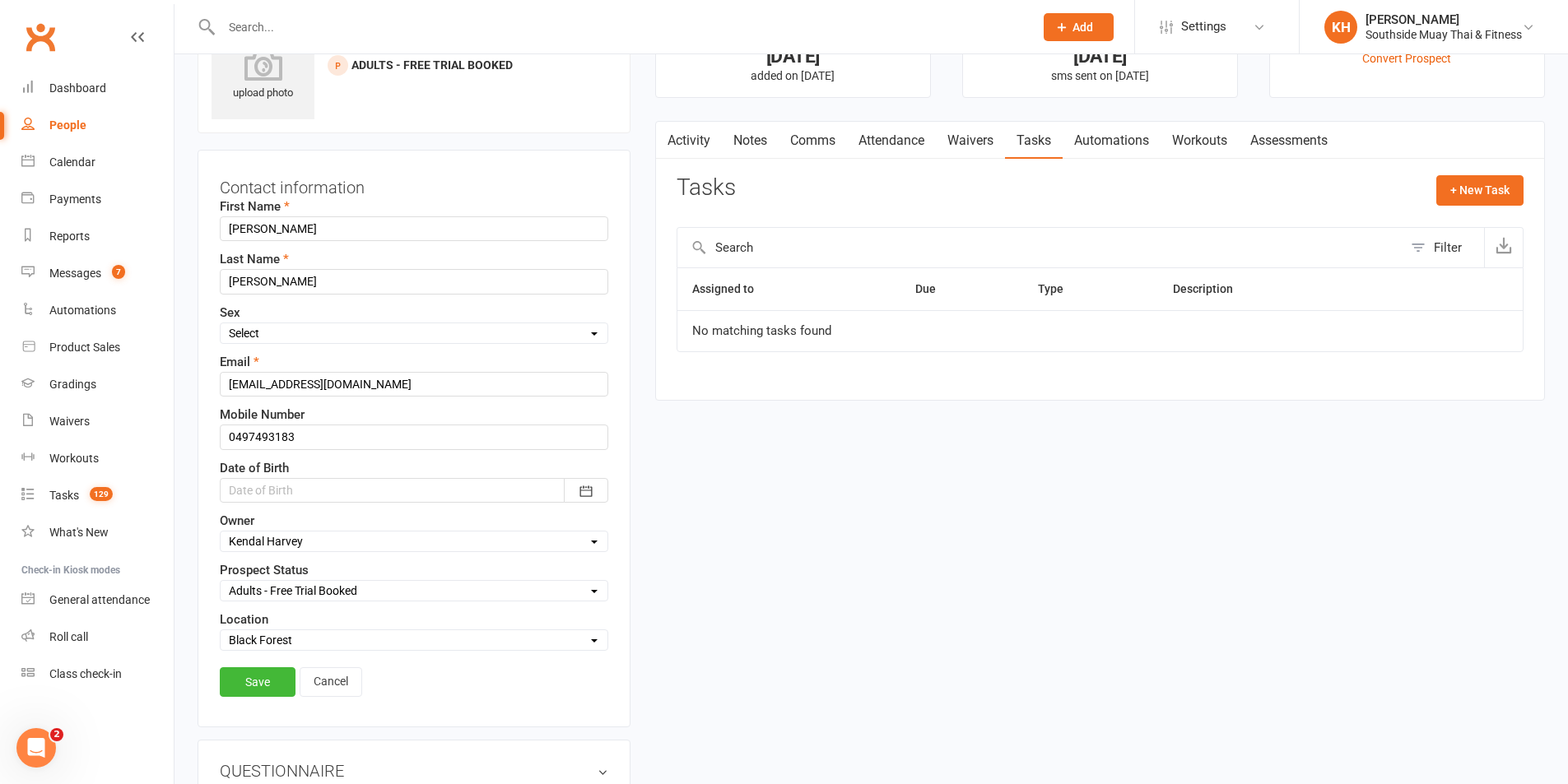
scroll to position [77, 0]
click at [292, 586] on select "Select Initial Contact 28 Day LBE - Contact Needed 28 Day LBE - Intro Class Boo…" at bounding box center [413, 588] width 386 height 18
select select "Not Interested"
click at [220, 580] on select "Select Initial Contact 28 Day LBE - Contact Needed 28 Day LBE - Intro Class Boo…" at bounding box center [413, 588] width 386 height 18
click at [262, 678] on link "Save" at bounding box center [257, 679] width 75 height 30
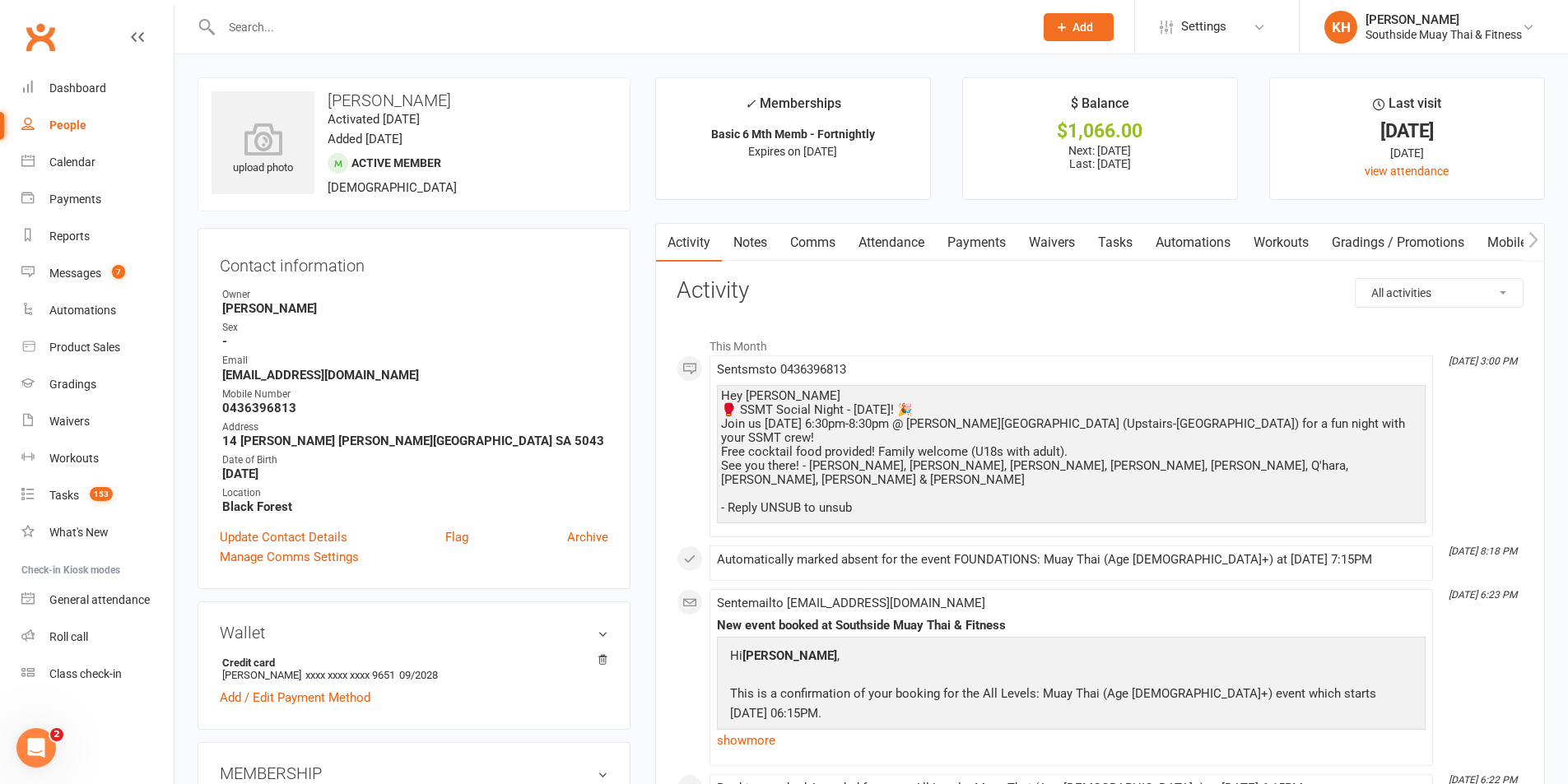
click at [1118, 240] on link "Tasks" at bounding box center [1115, 242] width 57 height 38
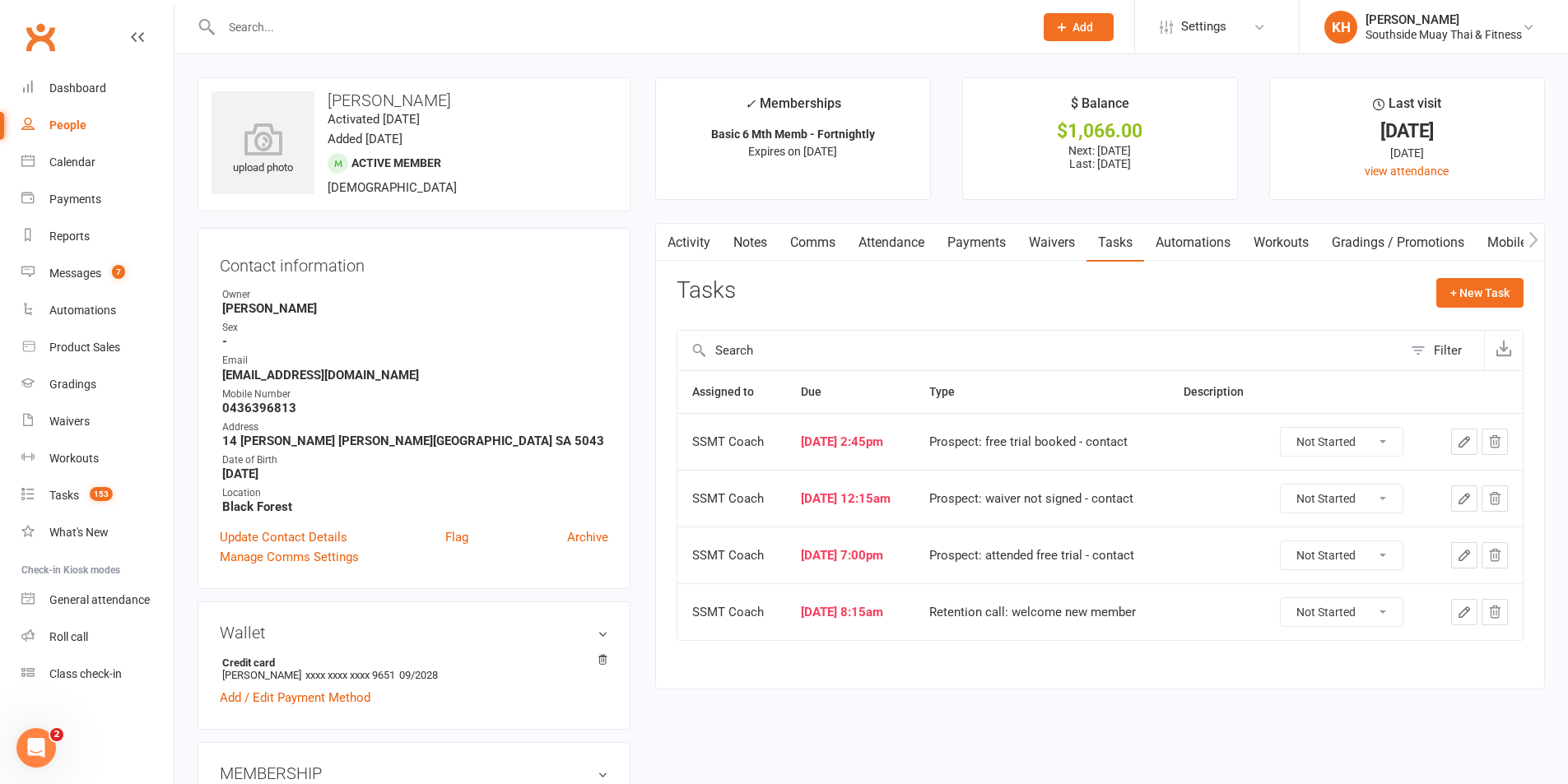
drag, startPoint x: 1328, startPoint y: 446, endPoint x: 1325, endPoint y: 455, distance: 9.5
click at [1328, 445] on select "Not Started In Progress Waiting Complete" at bounding box center [1342, 441] width 122 height 28
click at [1288, 428] on select "Not Started In Progress Waiting Complete" at bounding box center [1342, 441] width 122 height 28
select select "unstarted"
click at [1322, 432] on select "Not Started In Progress Waiting Complete" at bounding box center [1342, 441] width 122 height 28
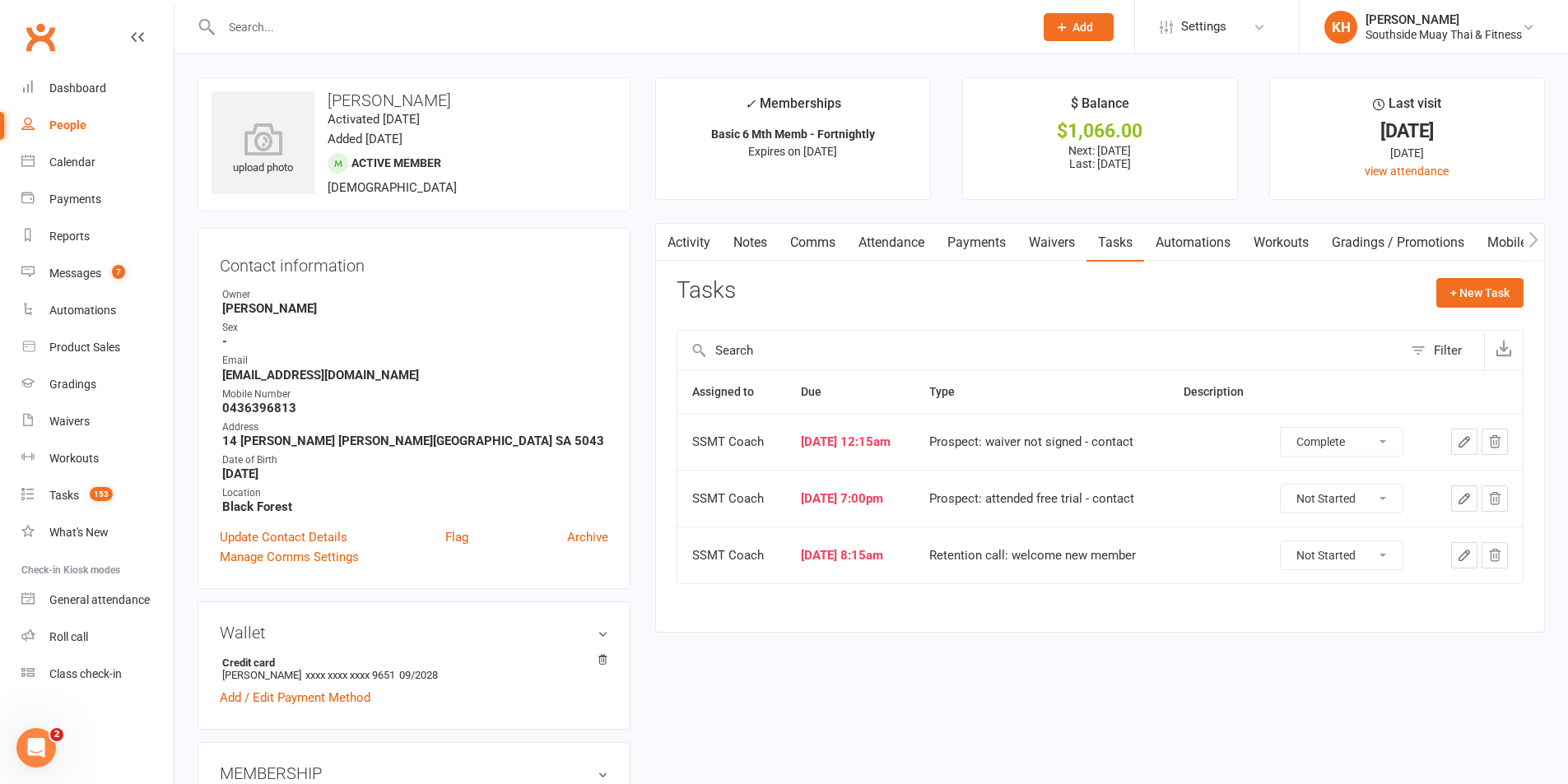
click at [1288, 428] on select "Not Started In Progress Waiting Complete" at bounding box center [1342, 441] width 122 height 28
select select "unstarted"
click at [1337, 438] on select "Not Started In Progress Waiting Complete" at bounding box center [1339, 441] width 122 height 28
click at [1286, 428] on select "Not Started In Progress Waiting Complete" at bounding box center [1339, 441] width 122 height 28
select select "unstarted"
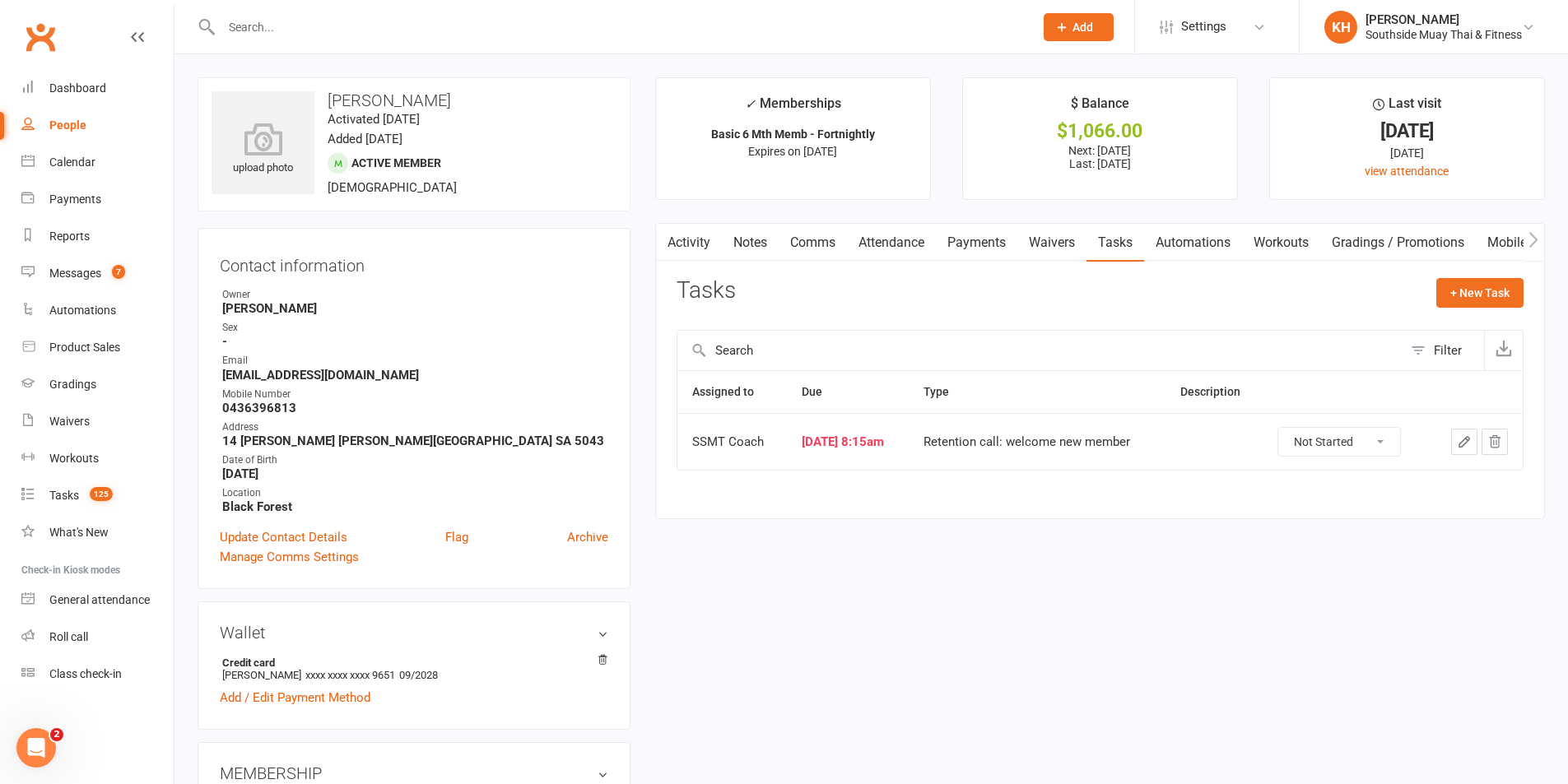
click at [1336, 443] on select "Not Started In Progress Waiting Complete" at bounding box center [1339, 441] width 122 height 28
click at [1286, 428] on select "Not Started In Progress Waiting Complete" at bounding box center [1339, 441] width 122 height 28
select select "unstarted"
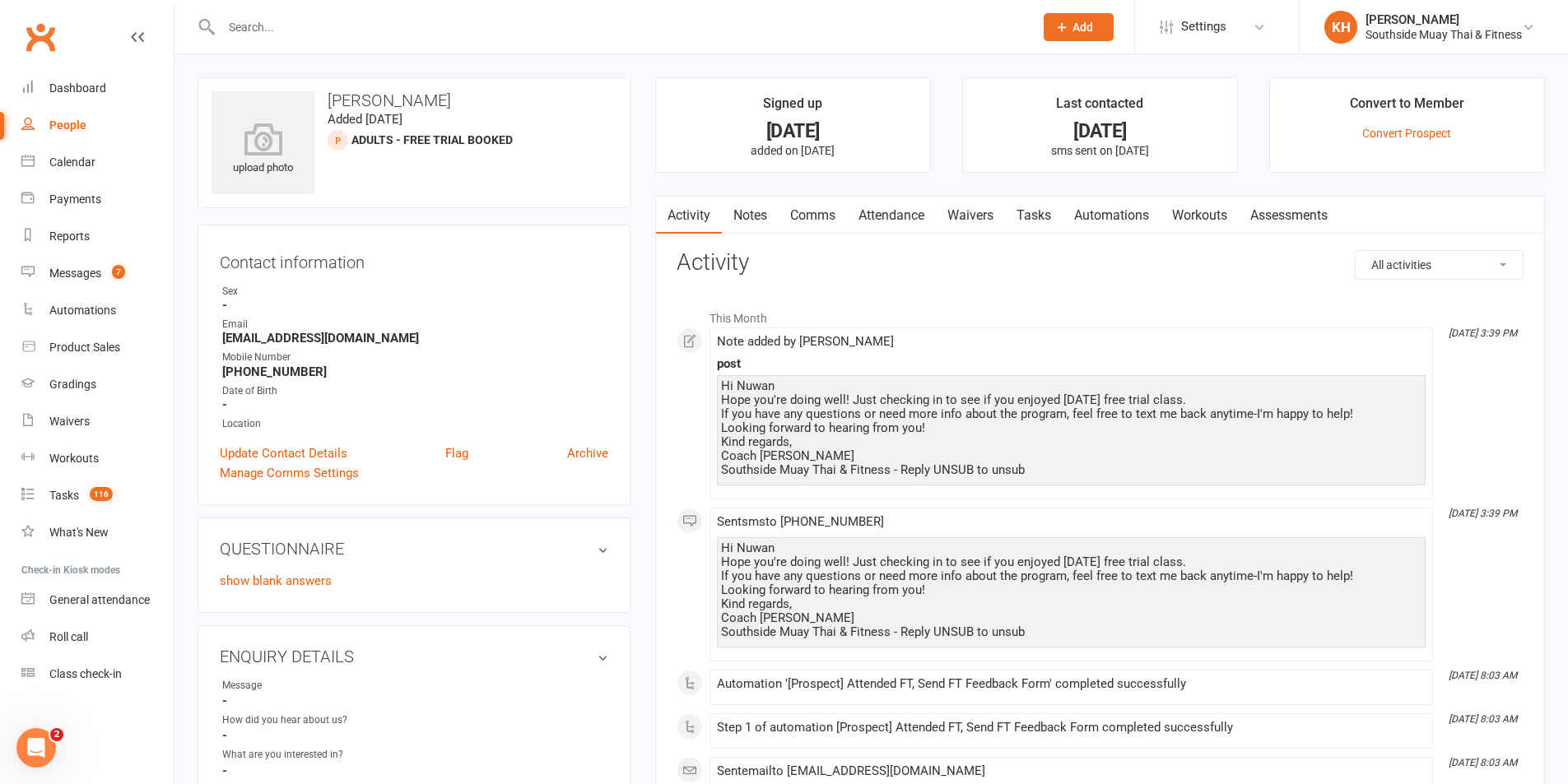
click at [1034, 219] on link "Tasks" at bounding box center [1033, 216] width 57 height 38
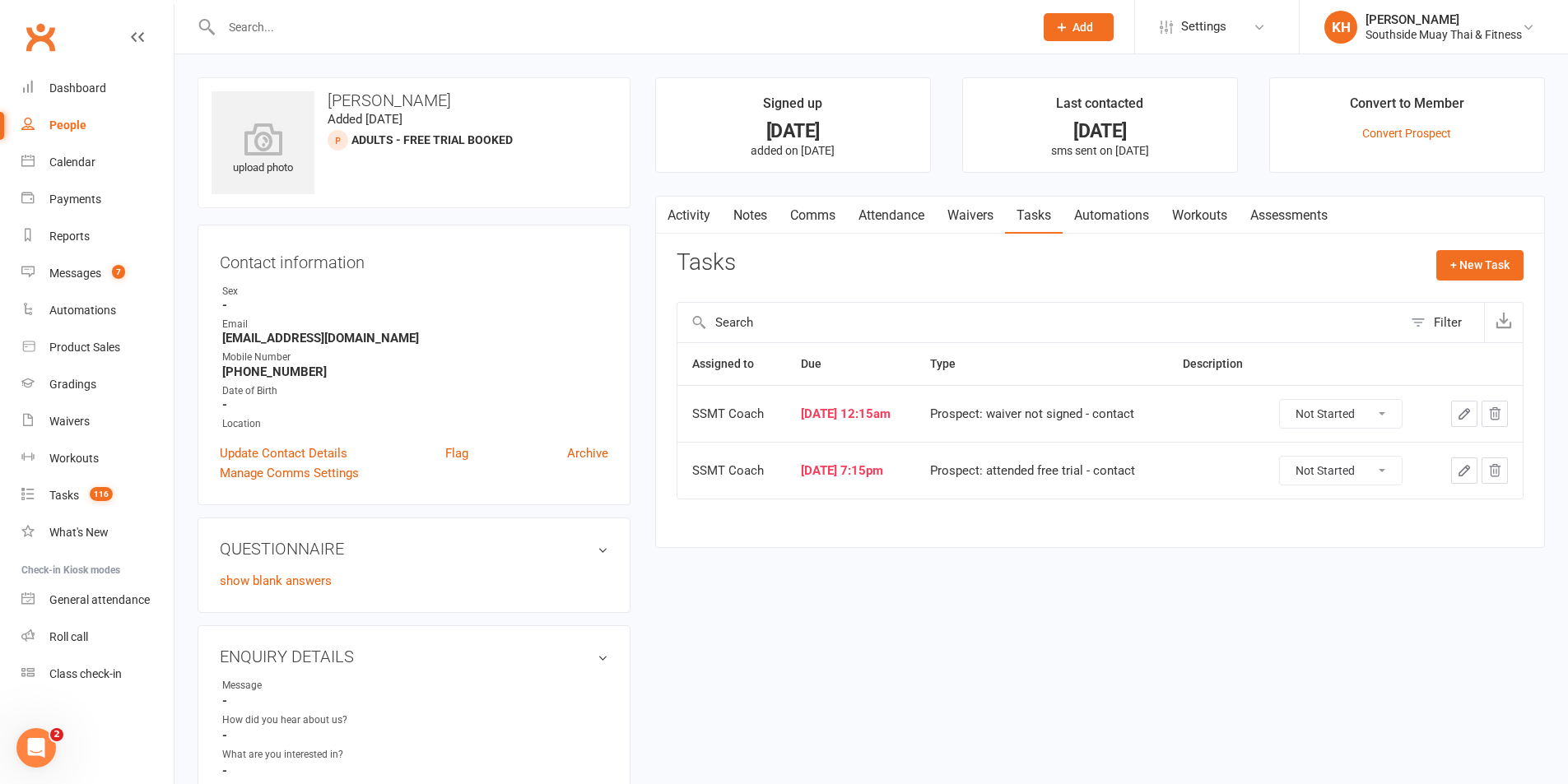
click at [904, 214] on link "Attendance" at bounding box center [891, 216] width 89 height 38
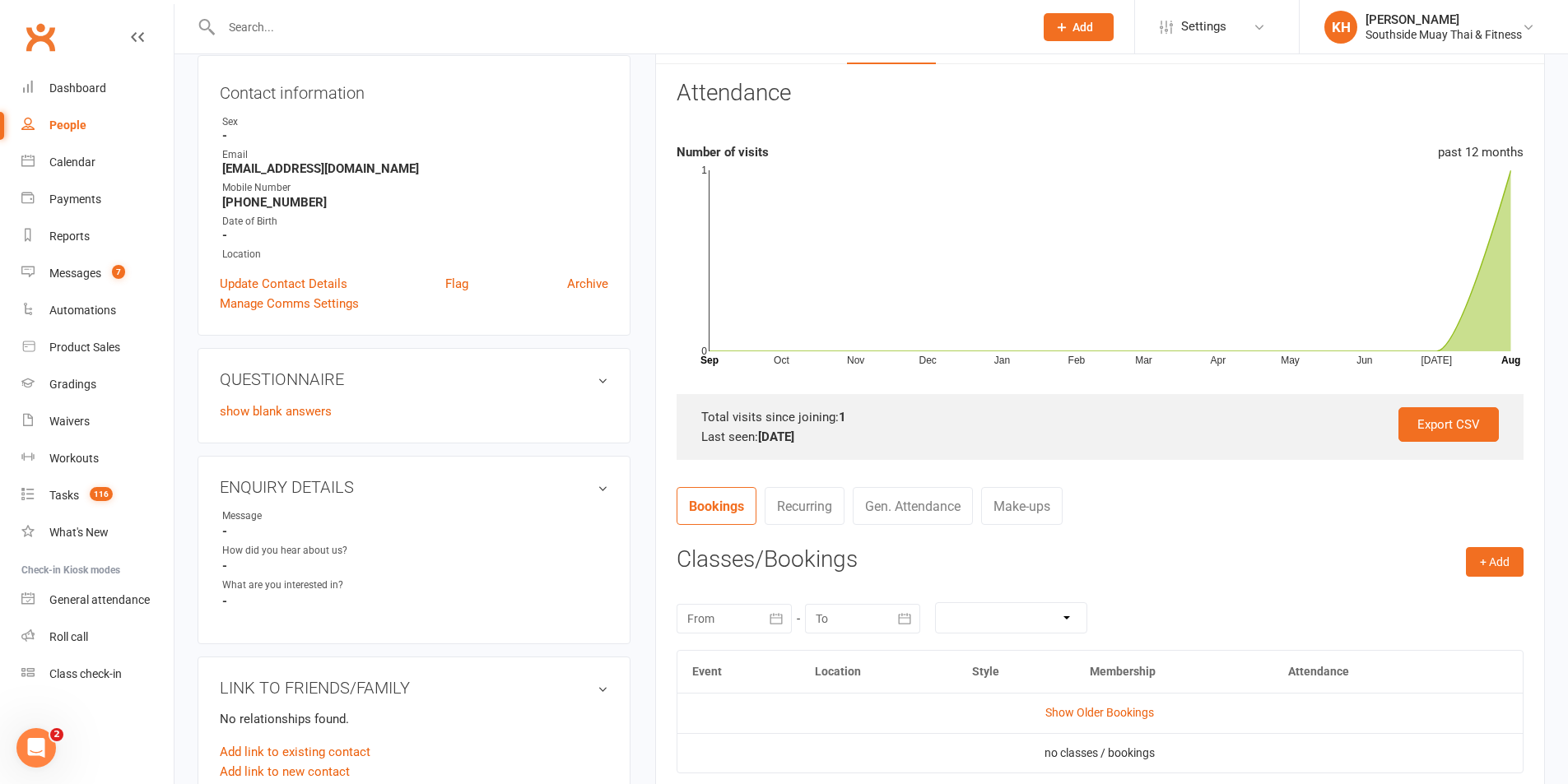
scroll to position [517, 0]
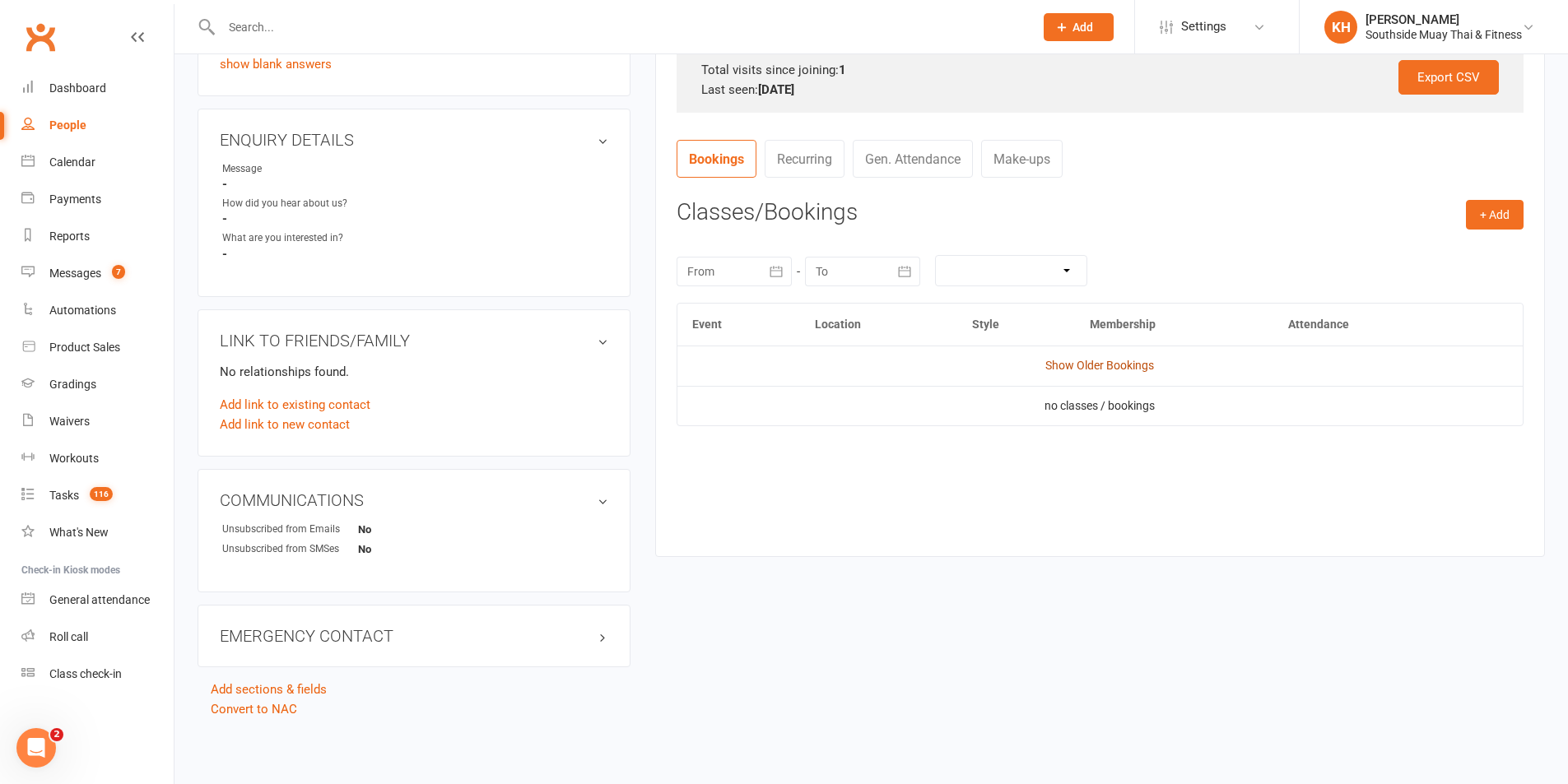
click at [1071, 360] on link "Show Older Bookings" at bounding box center [1099, 365] width 109 height 13
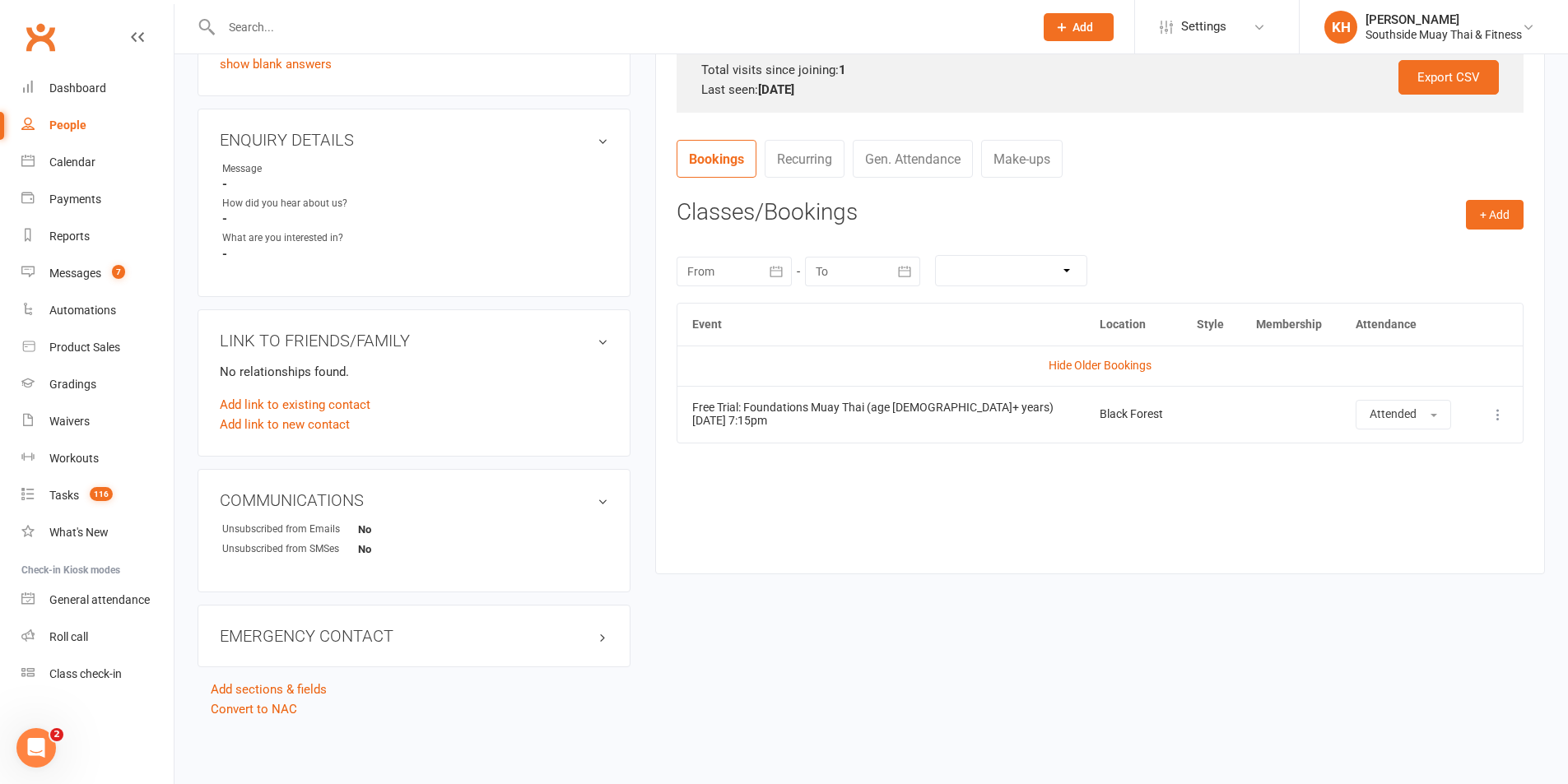
scroll to position [23, 0]
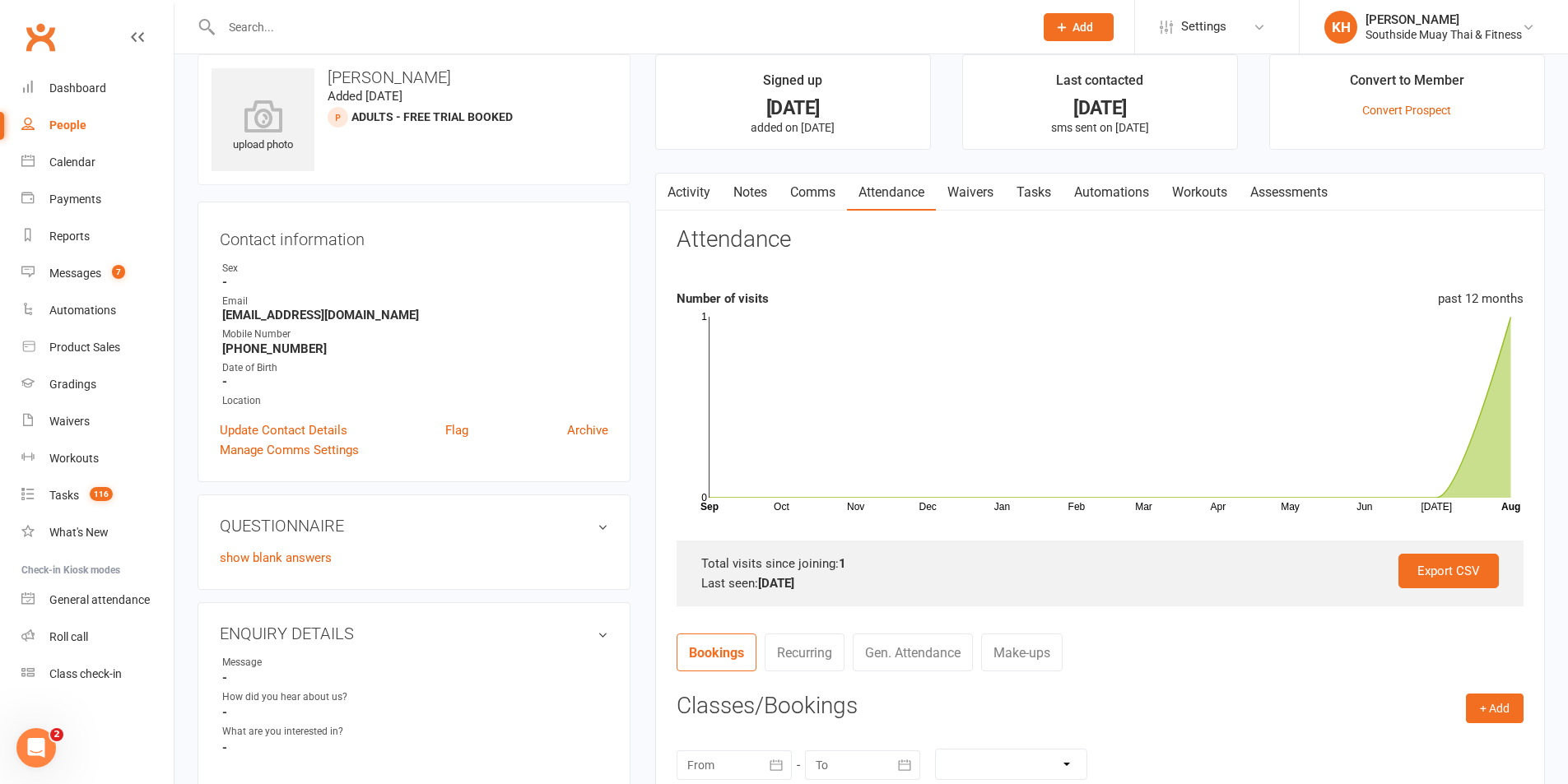
click at [973, 195] on link "Waivers" at bounding box center [970, 193] width 69 height 38
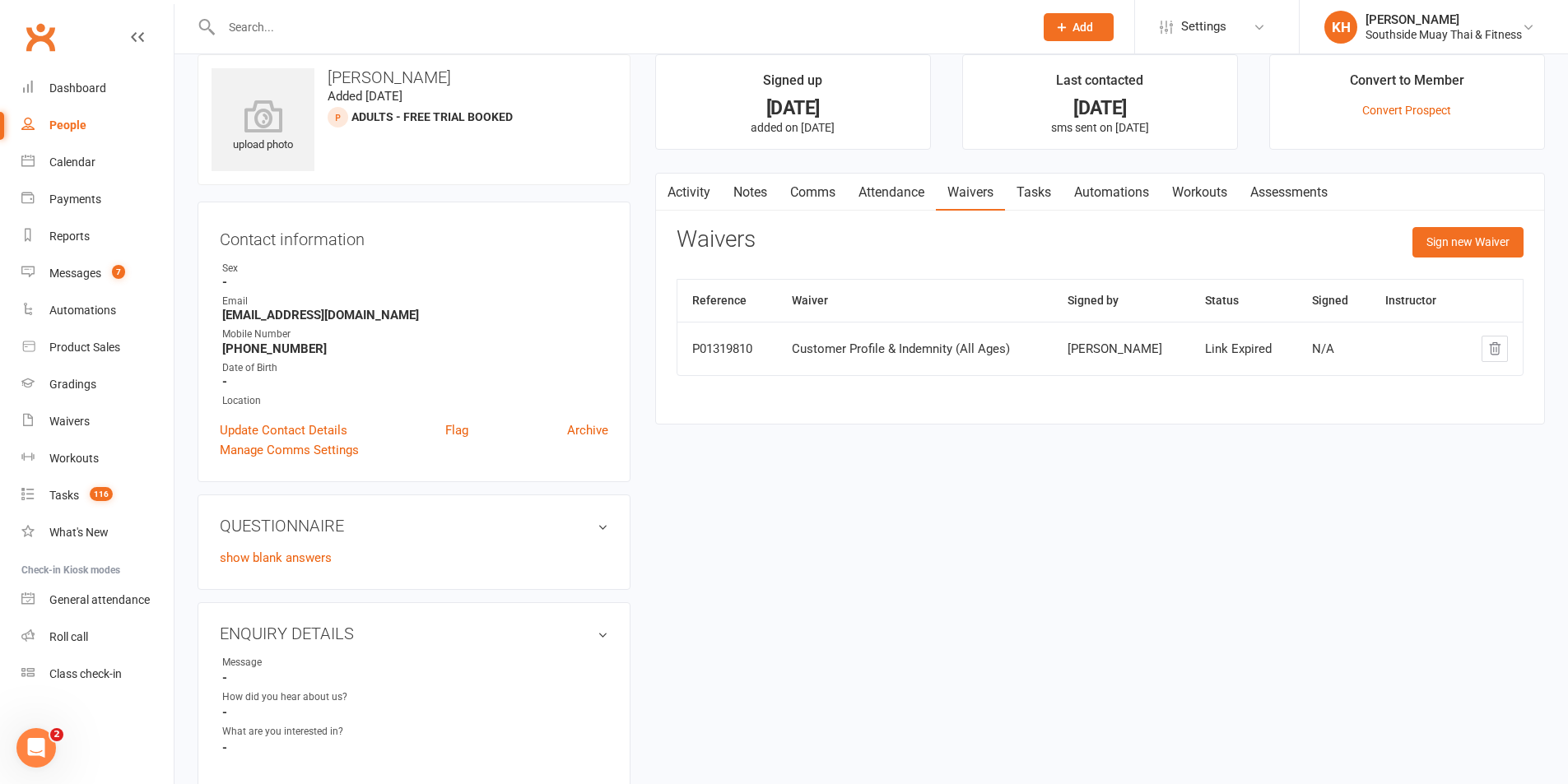
click at [1039, 198] on link "Tasks" at bounding box center [1033, 193] width 57 height 38
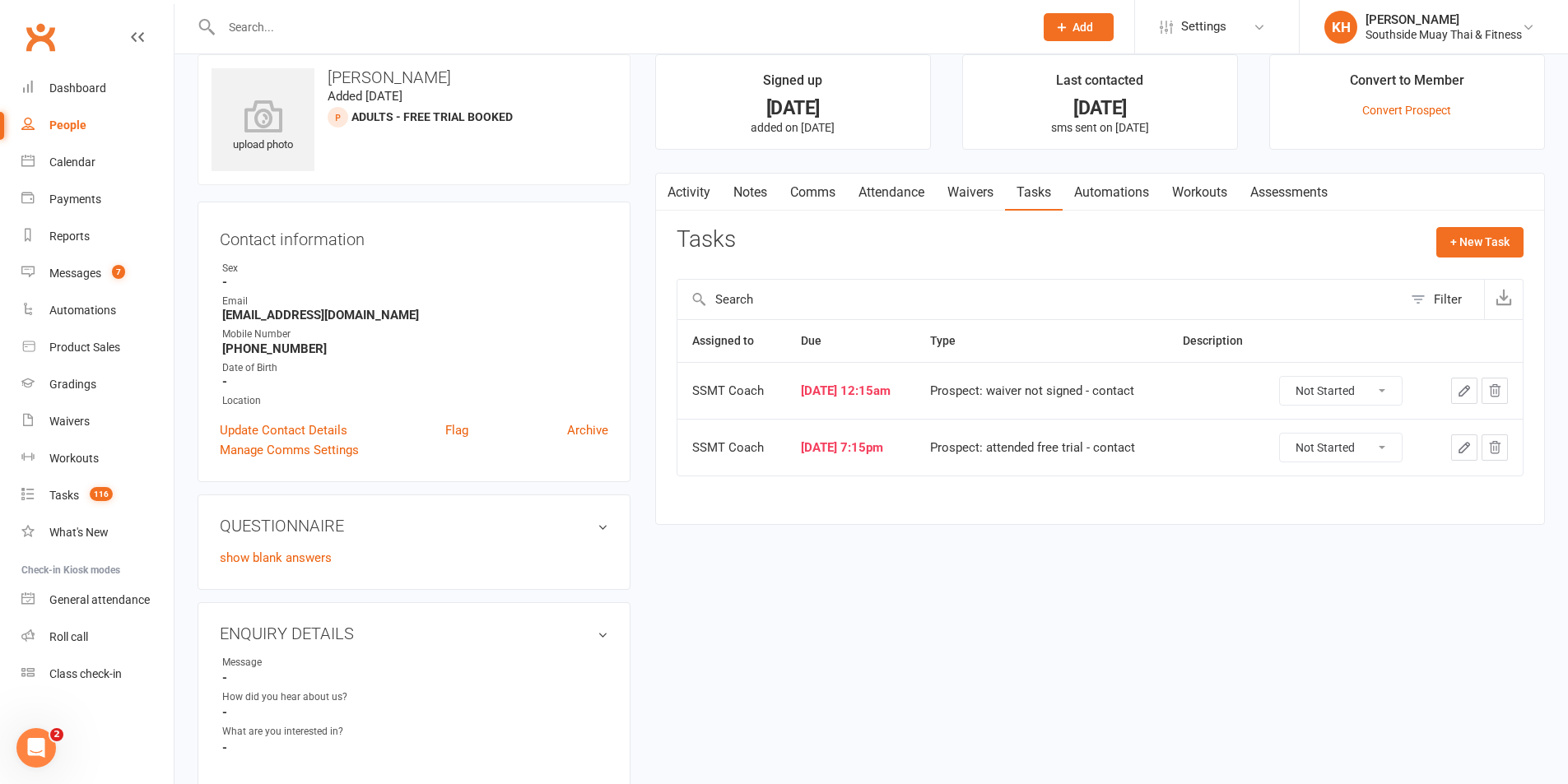
drag, startPoint x: 1308, startPoint y: 376, endPoint x: 1318, endPoint y: 393, distance: 19.7
click at [1311, 384] on div "Not Started In Progress Waiting Complete" at bounding box center [1341, 391] width 123 height 30
click at [1319, 392] on select "Not Started In Progress Waiting Complete" at bounding box center [1341, 391] width 122 height 28
click at [1288, 377] on select "Not Started In Progress Waiting Complete" at bounding box center [1341, 391] width 122 height 28
select select "unstarted"
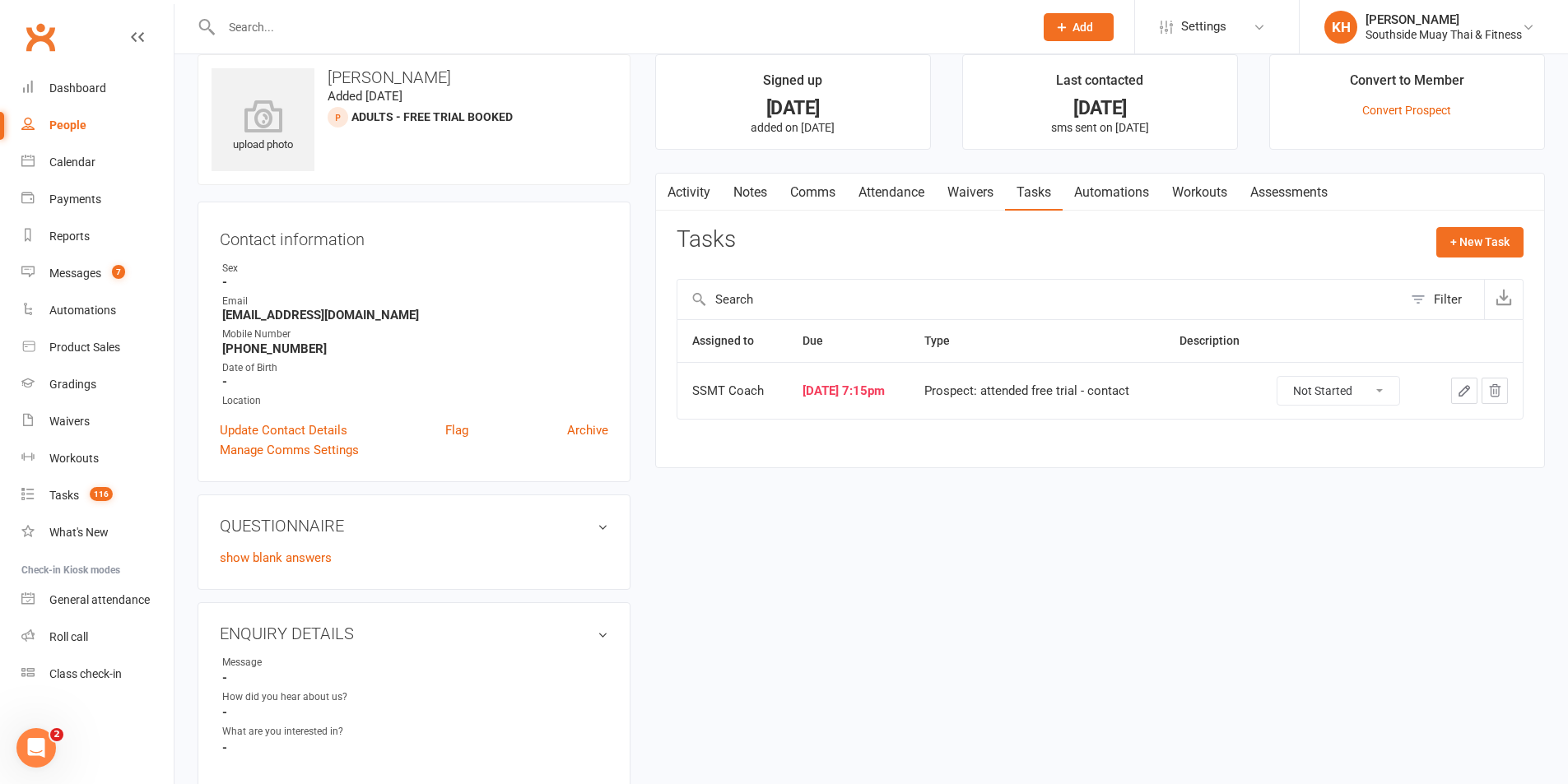
click at [1326, 392] on select "Not Started In Progress Waiting Complete" at bounding box center [1338, 391] width 122 height 28
click at [1285, 377] on select "Not Started In Progress Waiting Complete" at bounding box center [1338, 391] width 122 height 28
select select "unstarted"
click at [805, 194] on link "Comms" at bounding box center [813, 193] width 69 height 38
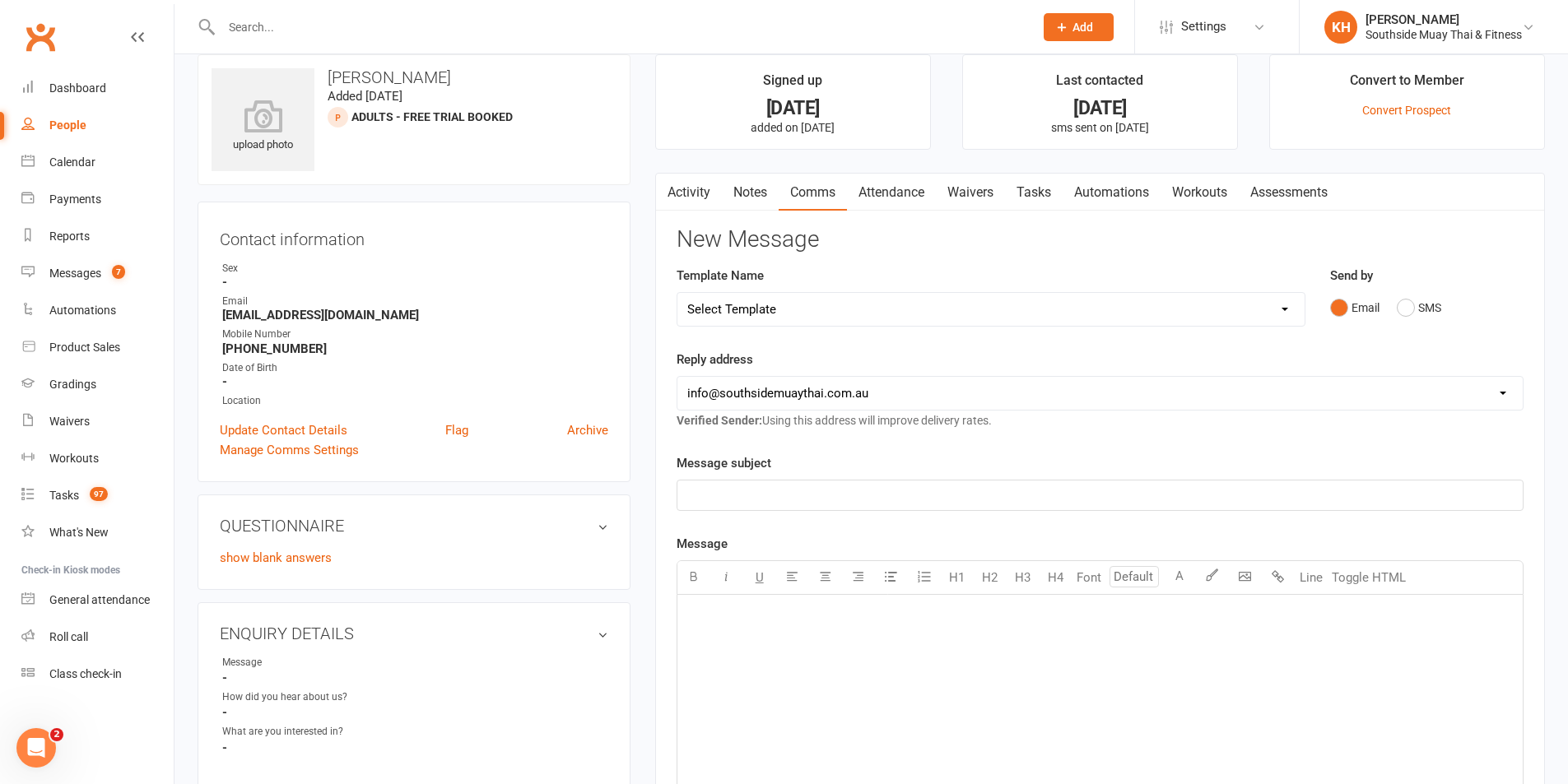
click at [739, 192] on link "Notes" at bounding box center [750, 193] width 57 height 38
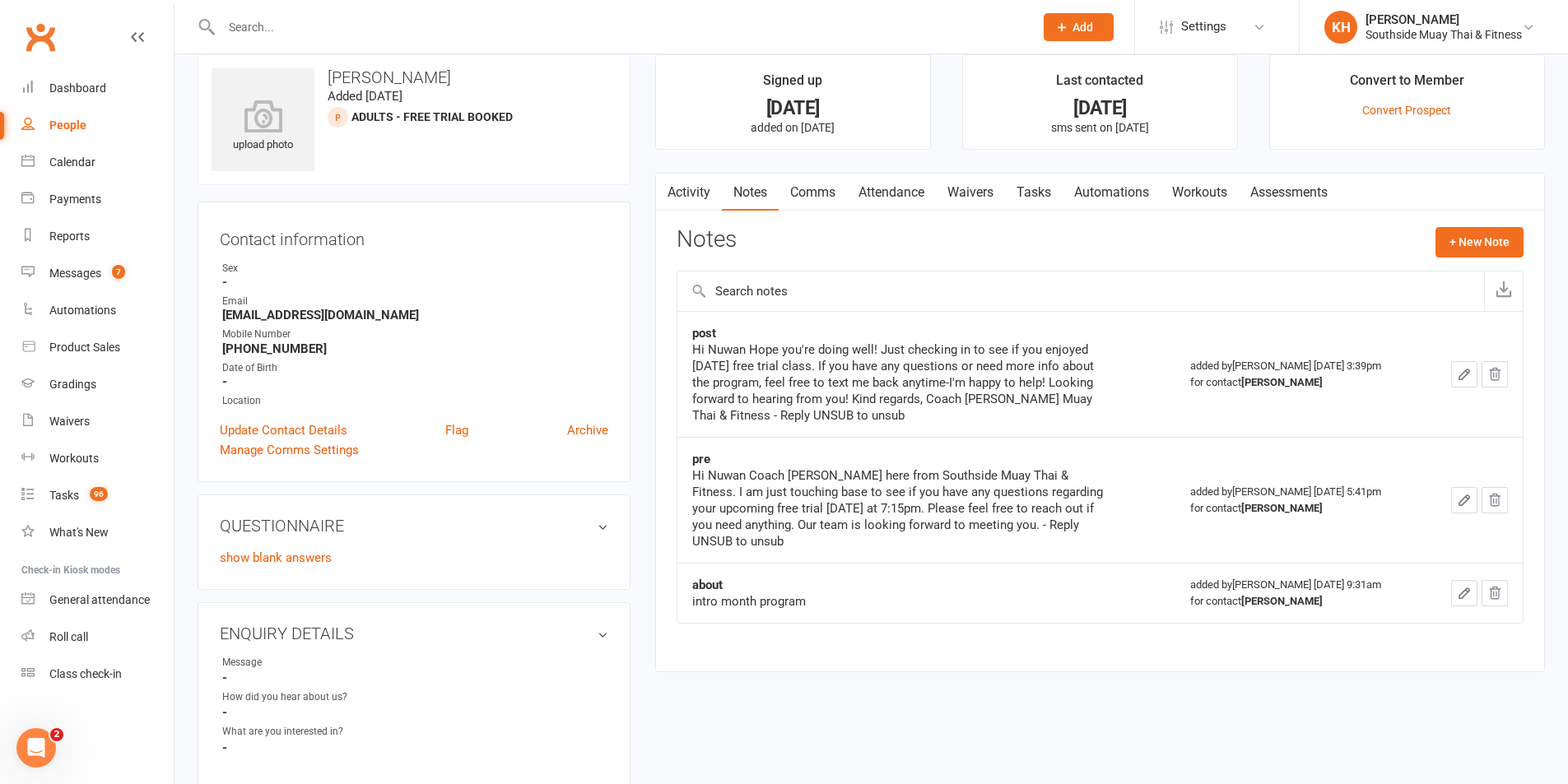
click at [681, 184] on link "Activity" at bounding box center [689, 193] width 66 height 38
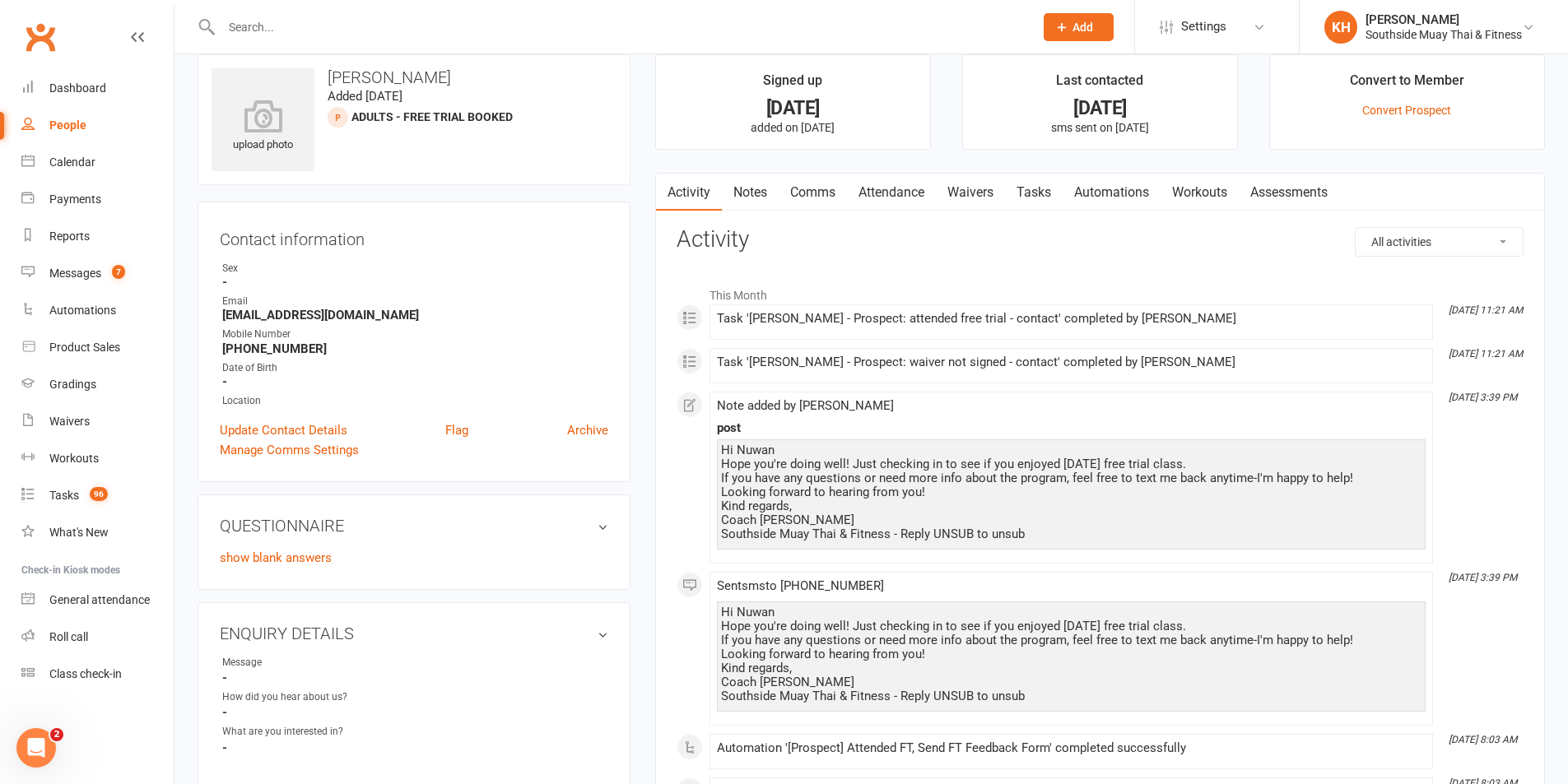
click at [742, 199] on link "Notes" at bounding box center [750, 193] width 57 height 38
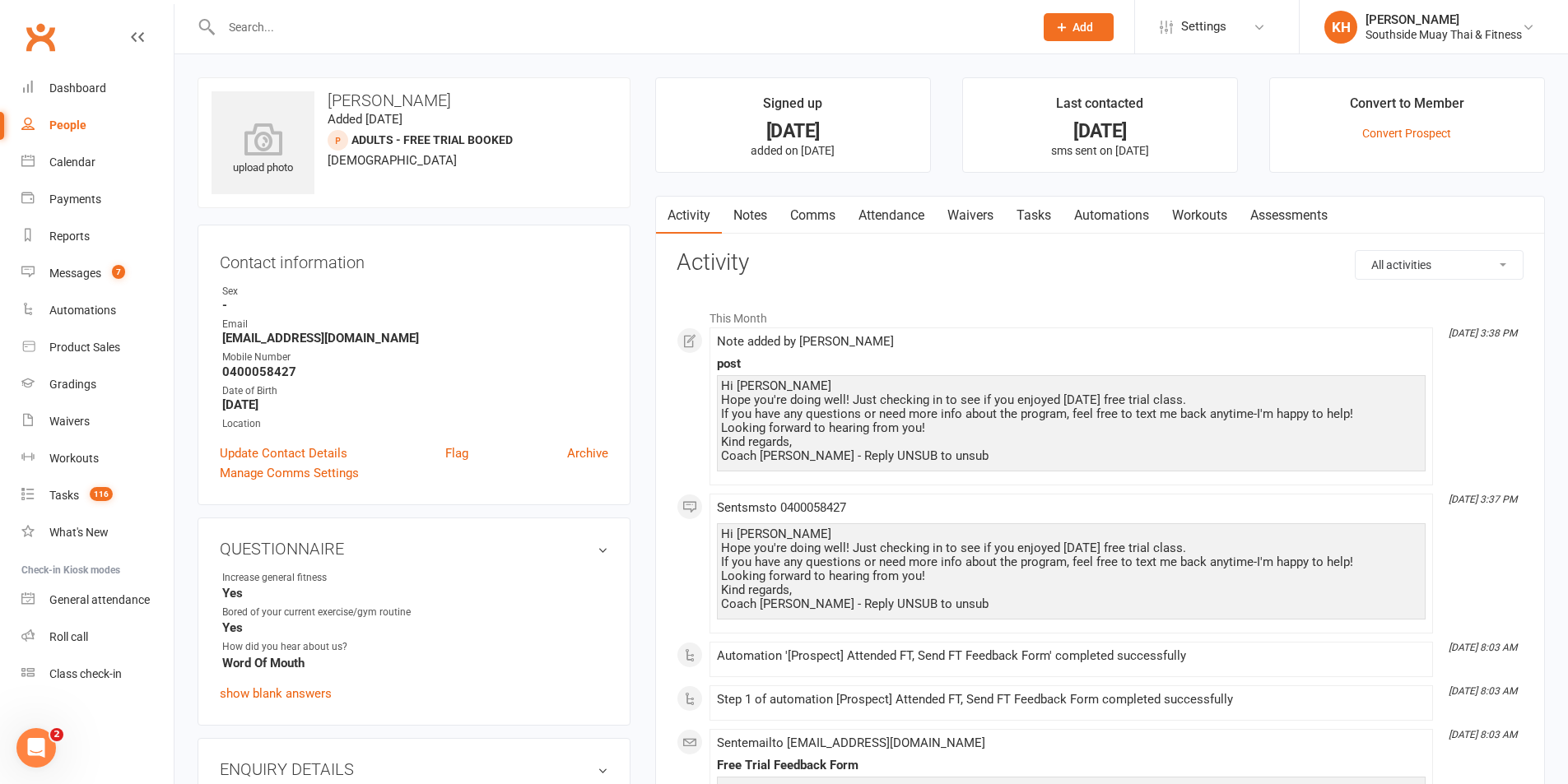
click at [1032, 214] on link "Tasks" at bounding box center [1033, 216] width 57 height 38
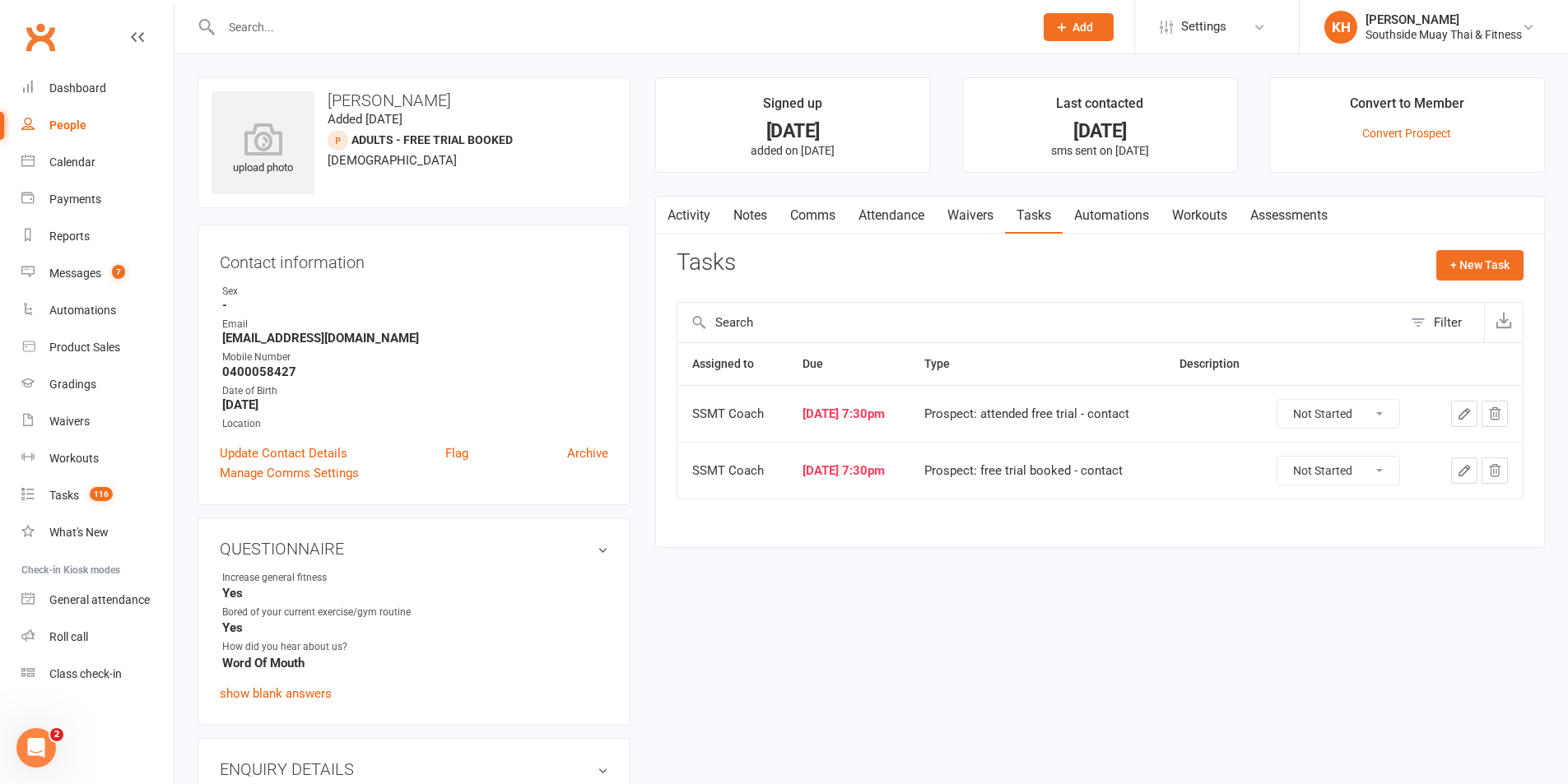
drag, startPoint x: 1314, startPoint y: 470, endPoint x: 1314, endPoint y: 483, distance: 13.0
click at [1314, 470] on select "Not Started In Progress Waiting Complete" at bounding box center [1338, 470] width 122 height 28
click at [1285, 457] on select "Not Started In Progress Waiting Complete" at bounding box center [1338, 470] width 122 height 28
select select "unstarted"
click at [1295, 421] on select "Not Started In Progress Waiting Complete" at bounding box center [1338, 414] width 122 height 28
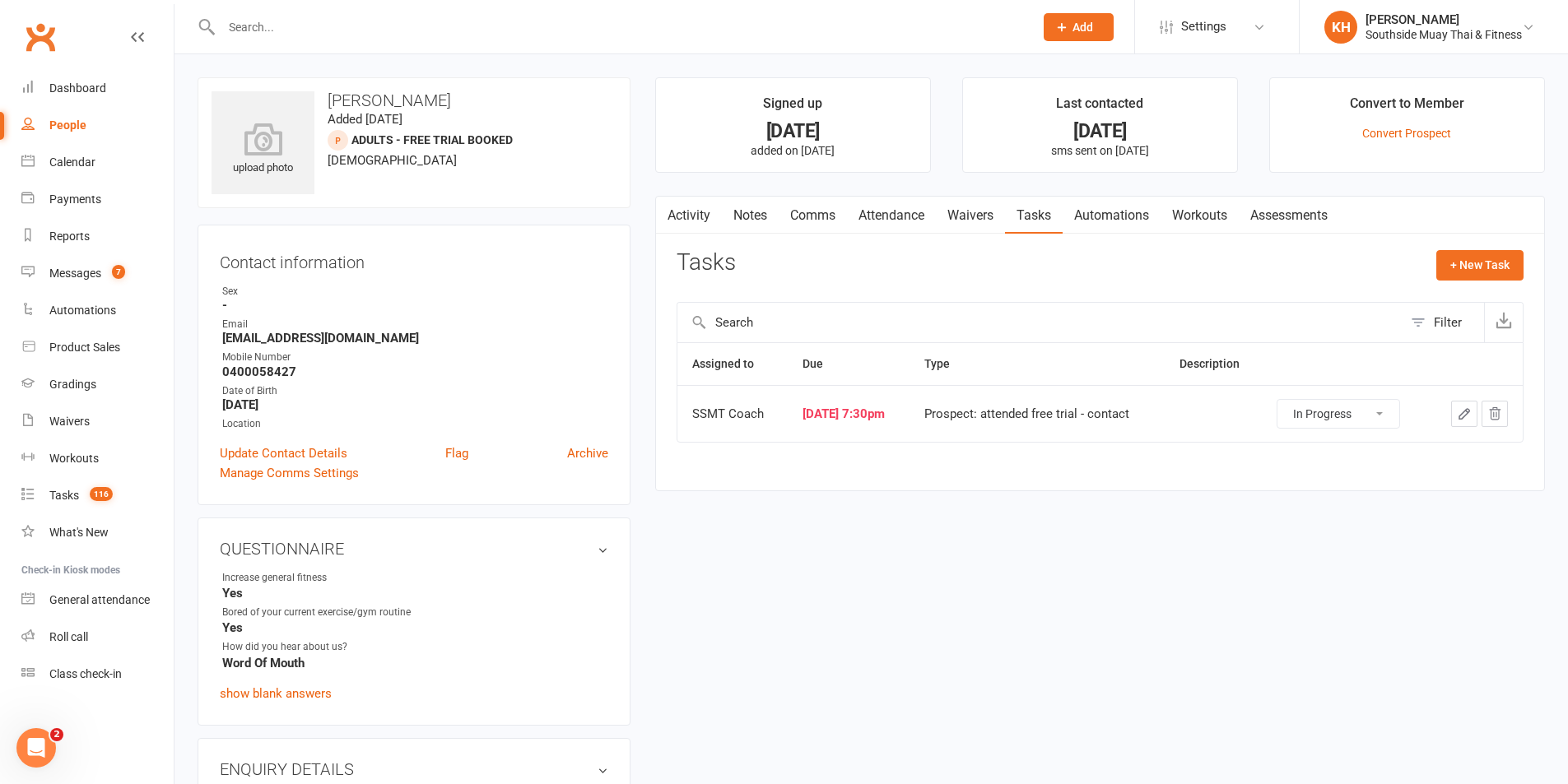
click at [1285, 400] on select "Not Started In Progress Waiting Complete" at bounding box center [1338, 414] width 122 height 28
select select "started"
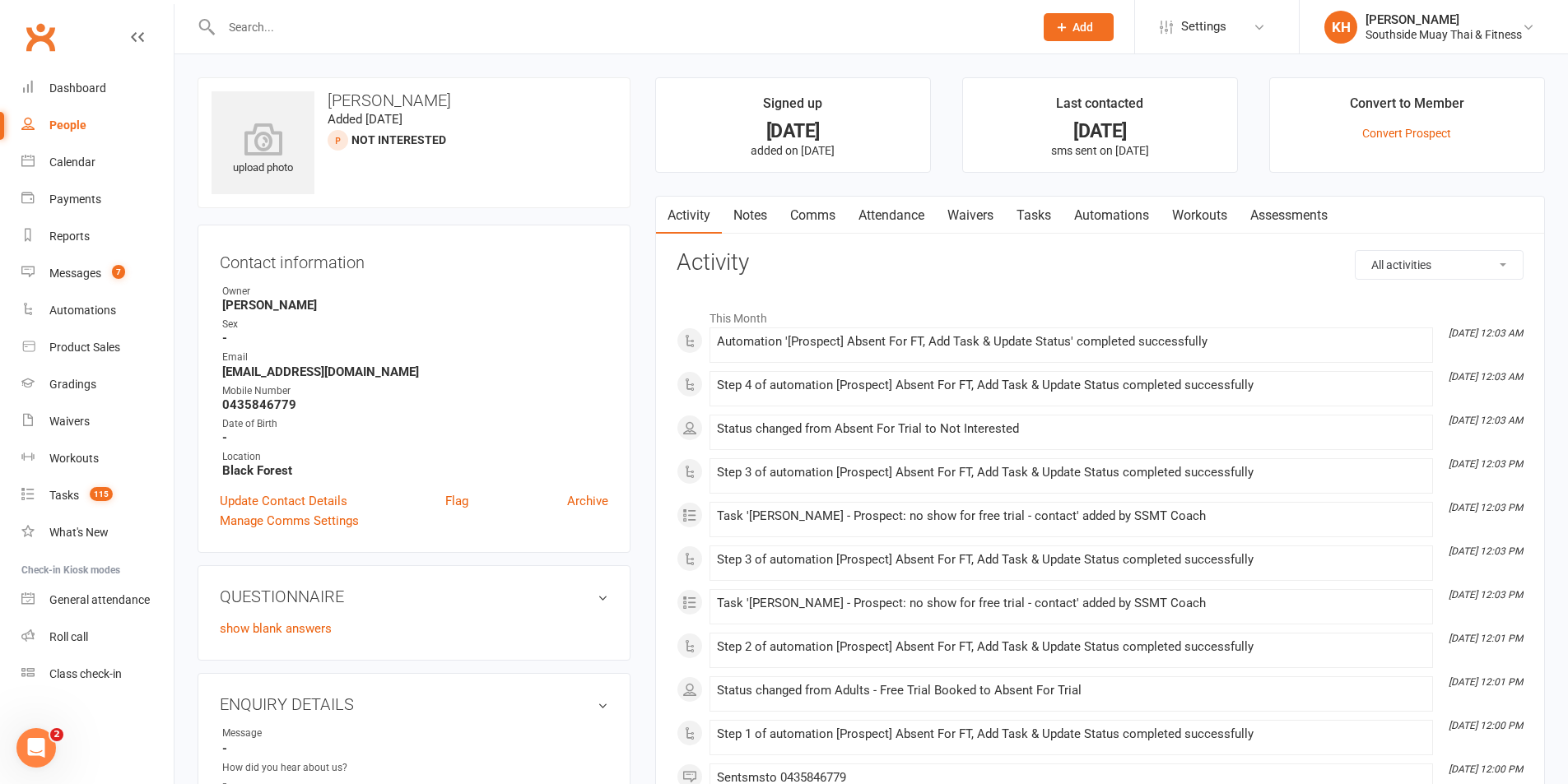
click at [1034, 215] on link "Tasks" at bounding box center [1033, 216] width 57 height 38
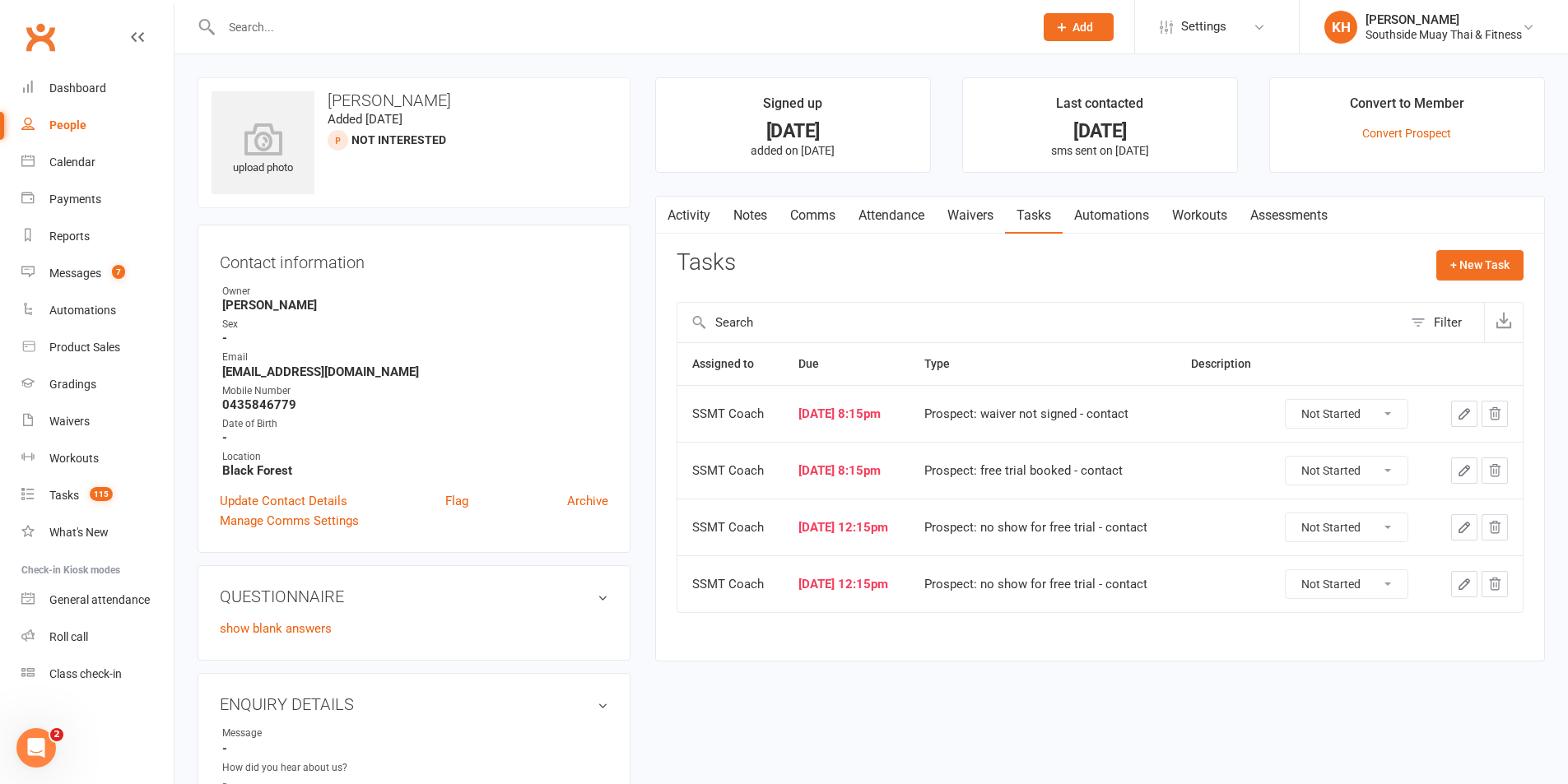
click at [1335, 407] on select "Not Started In Progress Waiting Complete" at bounding box center [1346, 414] width 122 height 28
click at [1293, 400] on select "Not Started In Progress Waiting Complete" at bounding box center [1346, 414] width 122 height 28
select select "unstarted"
drag, startPoint x: 1328, startPoint y: 413, endPoint x: 1329, endPoint y: 426, distance: 13.0
click at [1329, 415] on select "Not Started In Progress Waiting Complete" at bounding box center [1346, 414] width 122 height 28
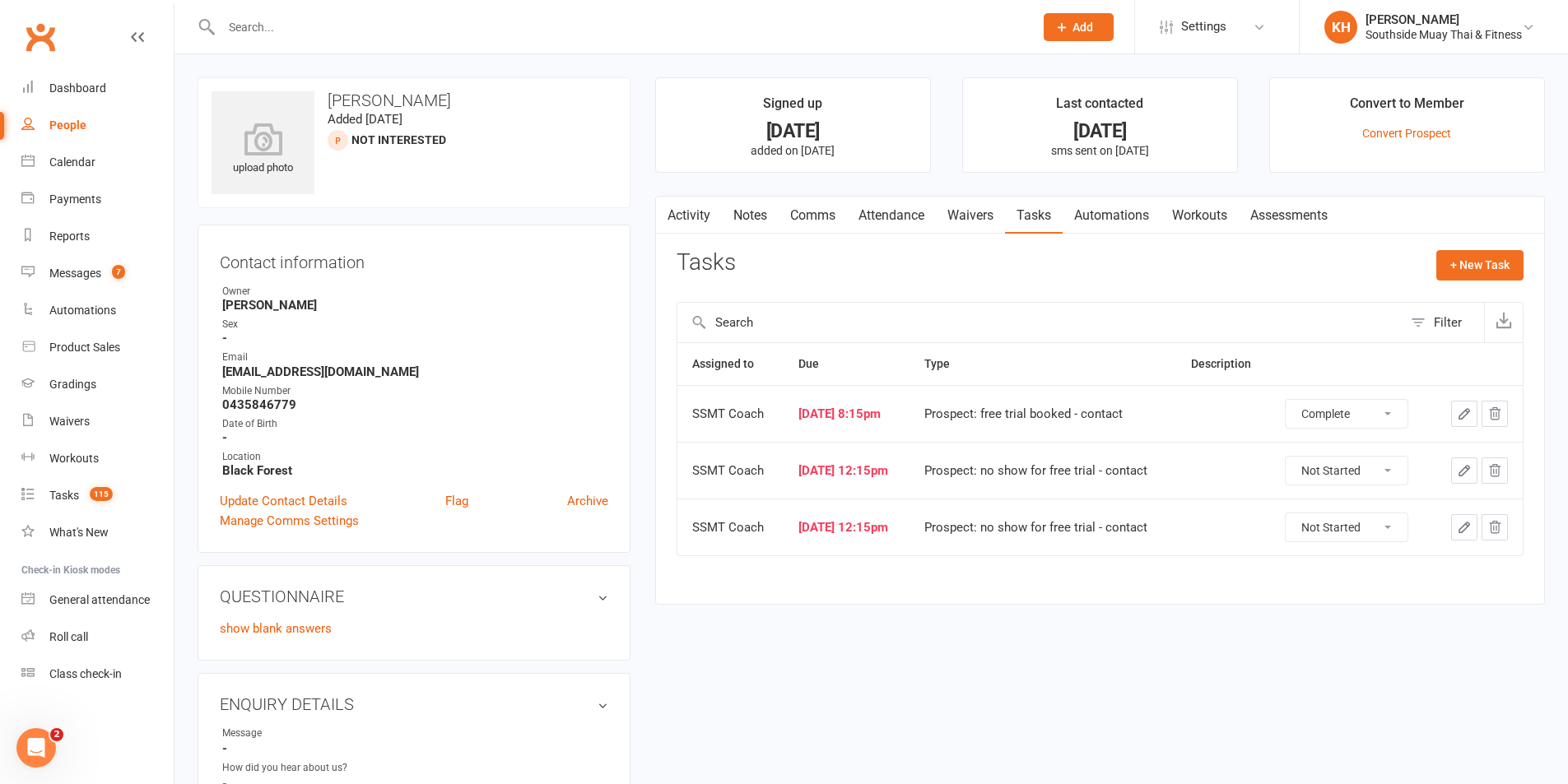
click at [1293, 400] on select "Not Started In Progress Waiting Complete" at bounding box center [1346, 414] width 122 height 28
select select "unstarted"
click at [1326, 414] on select "Not Started In Progress Waiting Complete" at bounding box center [1346, 414] width 122 height 28
click at [1293, 400] on select "Not Started In Progress Waiting Complete" at bounding box center [1346, 414] width 122 height 28
select select "unstarted"
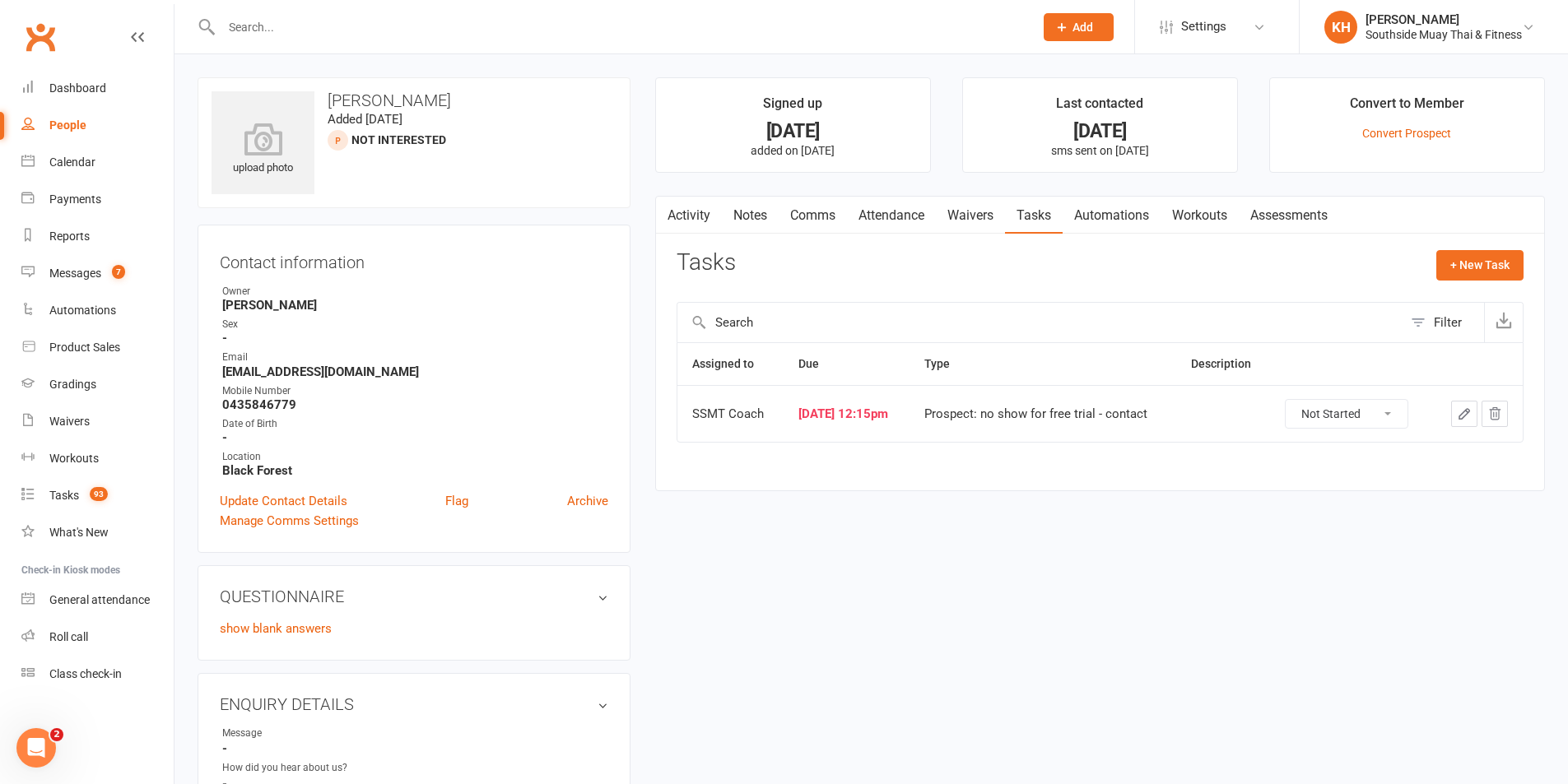
click at [1317, 412] on select "Not Started In Progress Waiting Complete" at bounding box center [1346, 414] width 122 height 28
click at [1293, 400] on select "Not Started In Progress Waiting Complete" at bounding box center [1346, 414] width 122 height 28
select select "unstarted"
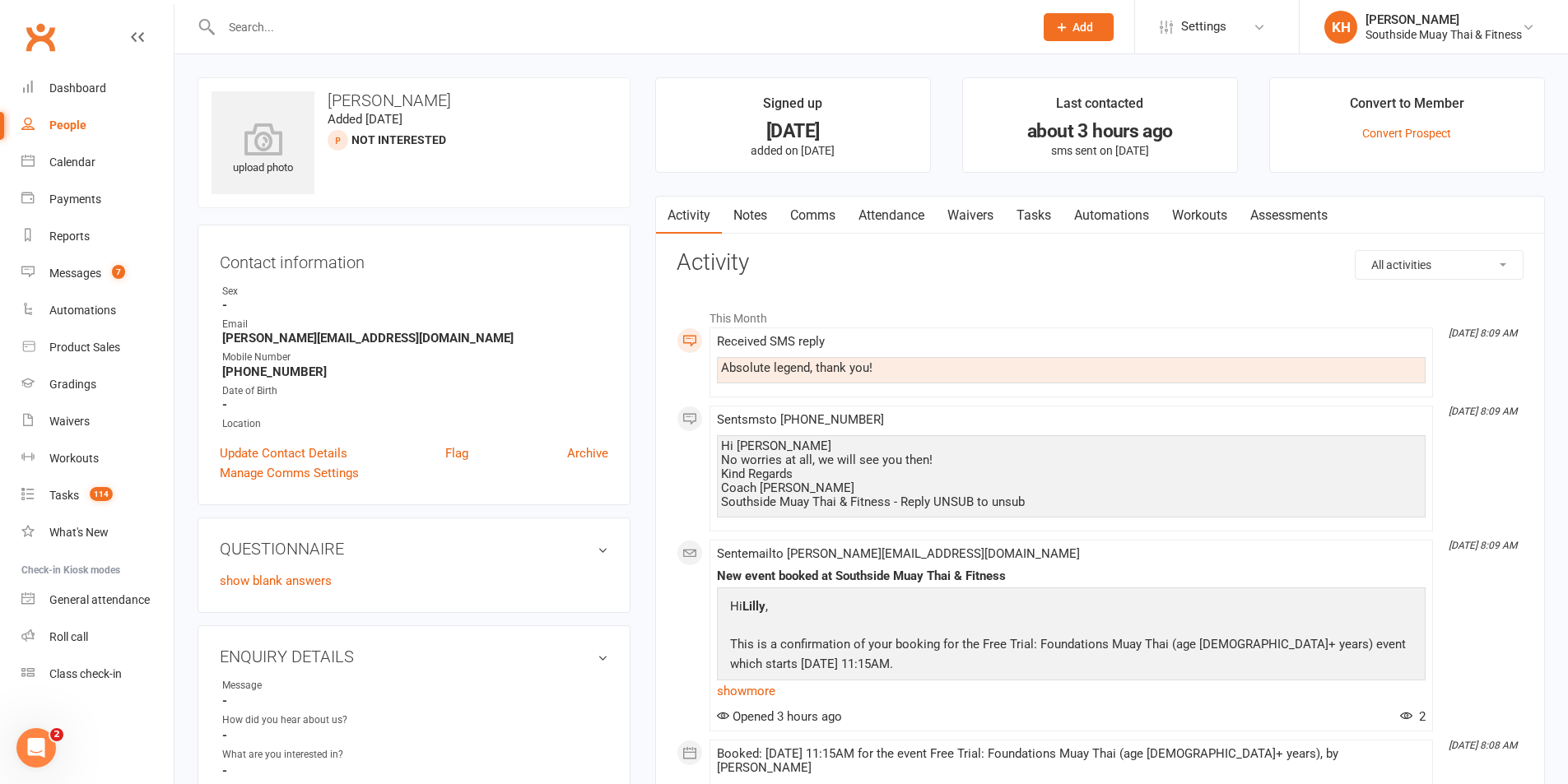
click at [909, 217] on link "Attendance" at bounding box center [891, 216] width 89 height 38
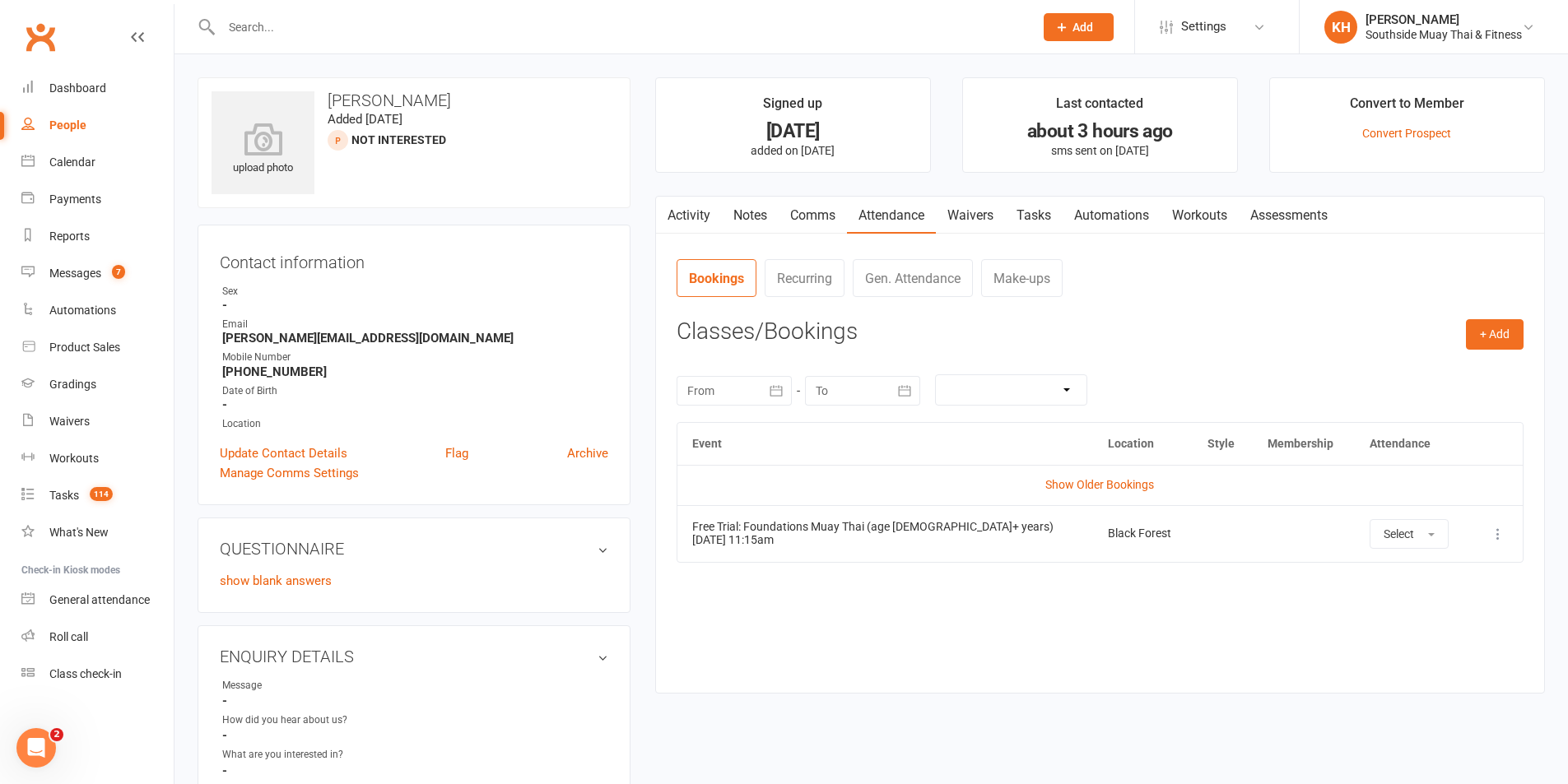
click at [1025, 216] on link "Tasks" at bounding box center [1033, 216] width 57 height 38
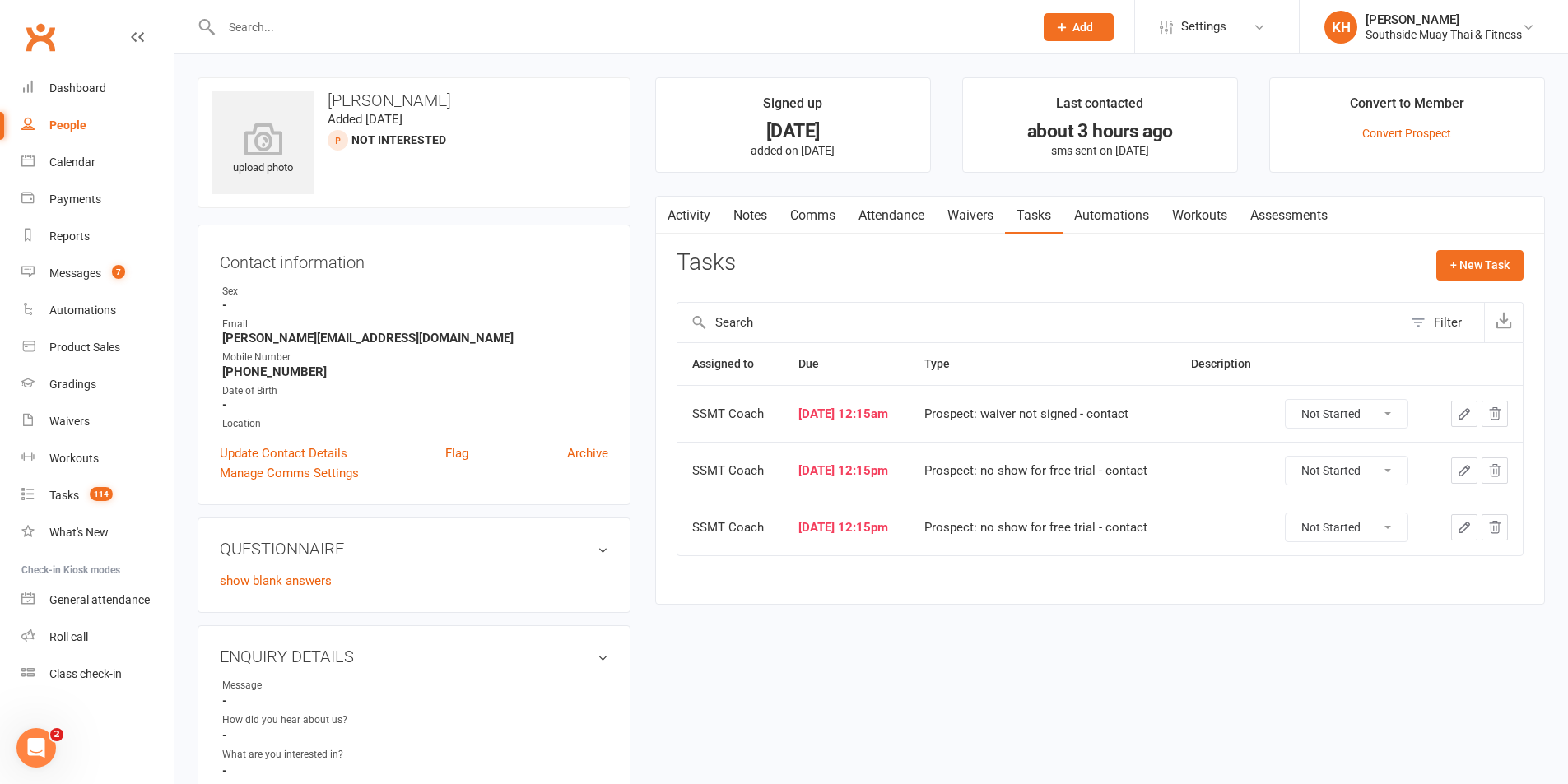
click at [928, 206] on link "Attendance" at bounding box center [891, 216] width 89 height 38
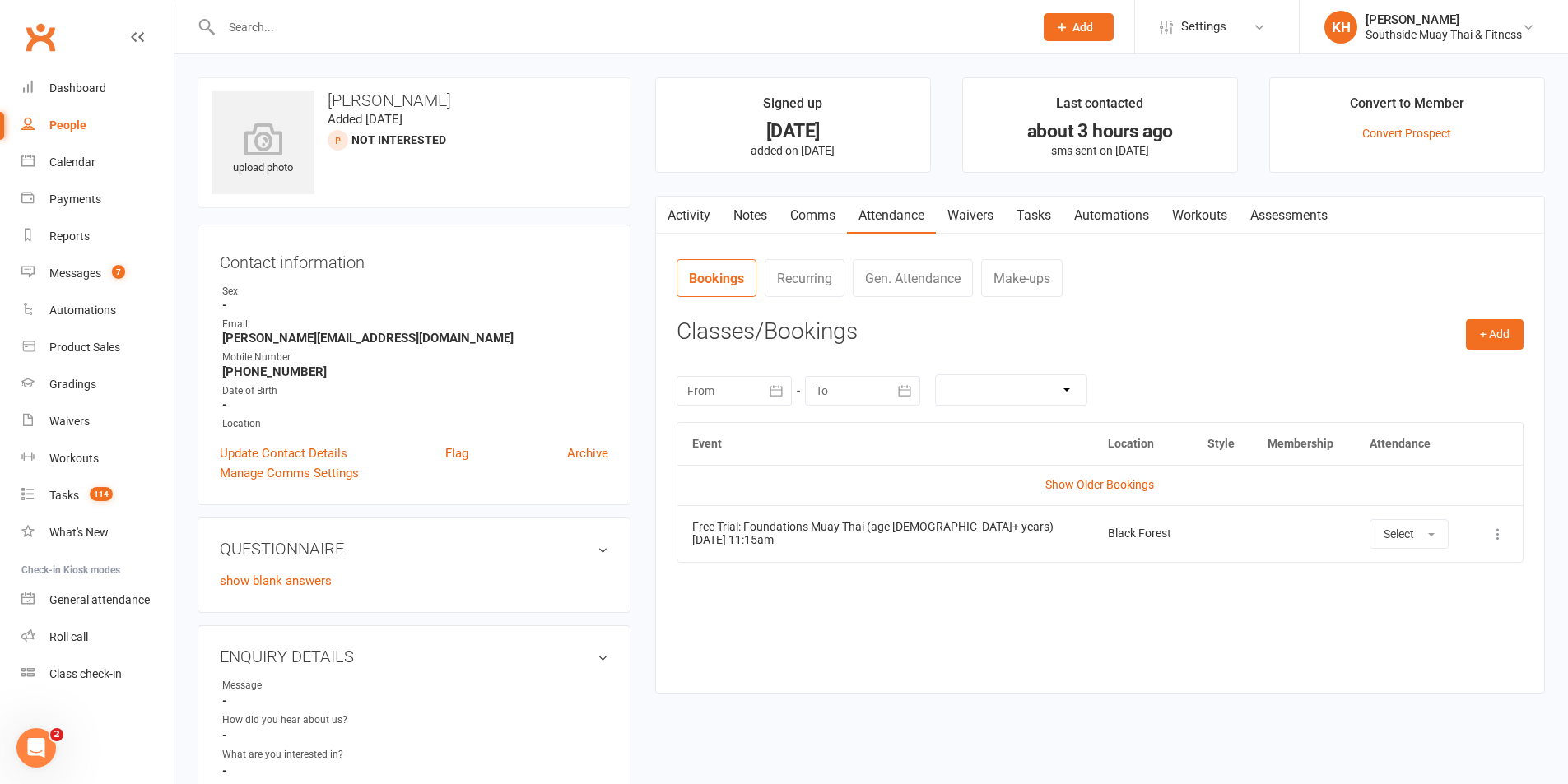
click at [751, 217] on link "Notes" at bounding box center [750, 216] width 57 height 38
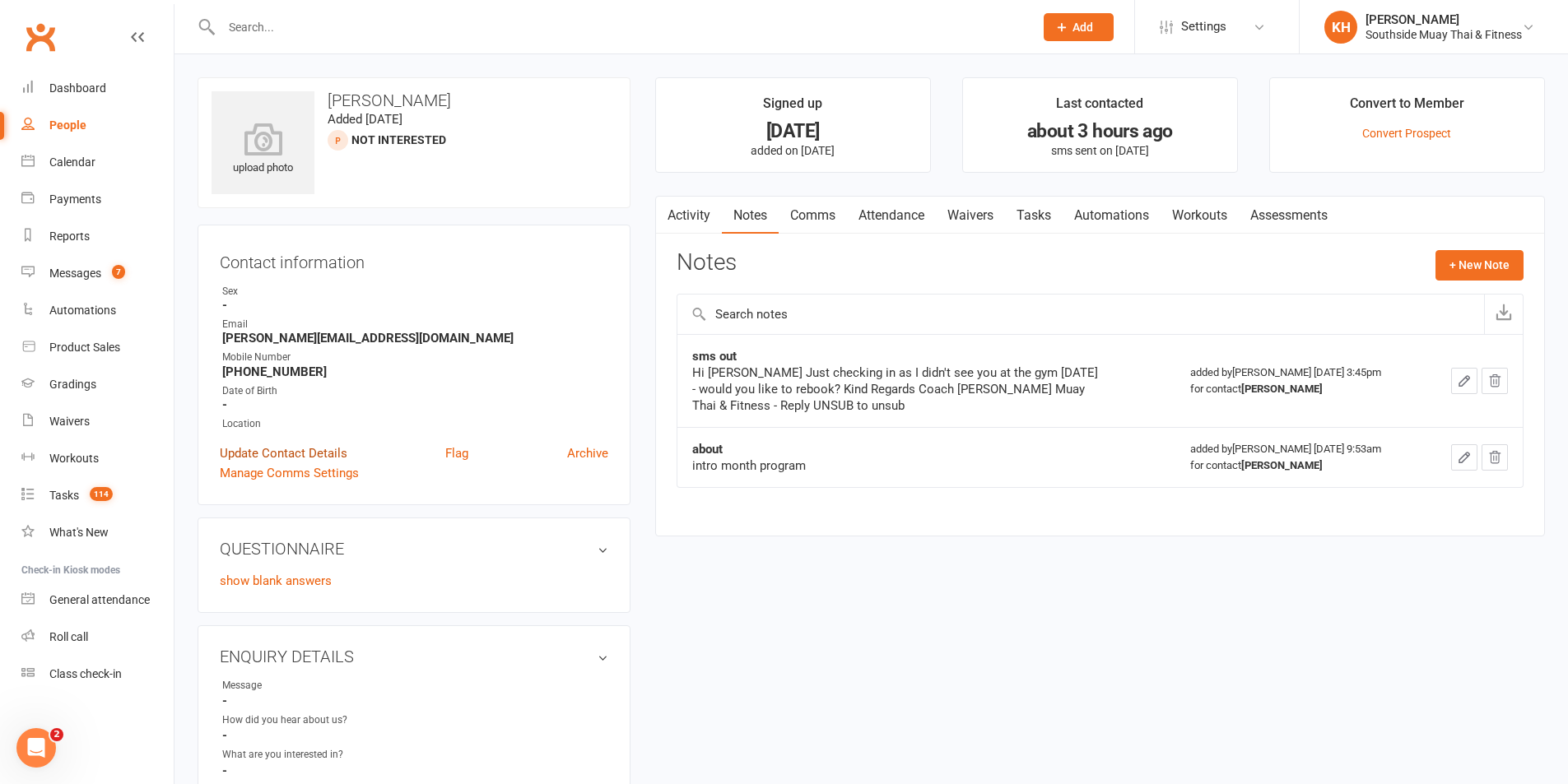
click at [318, 451] on link "Update Contact Details" at bounding box center [283, 453] width 128 height 20
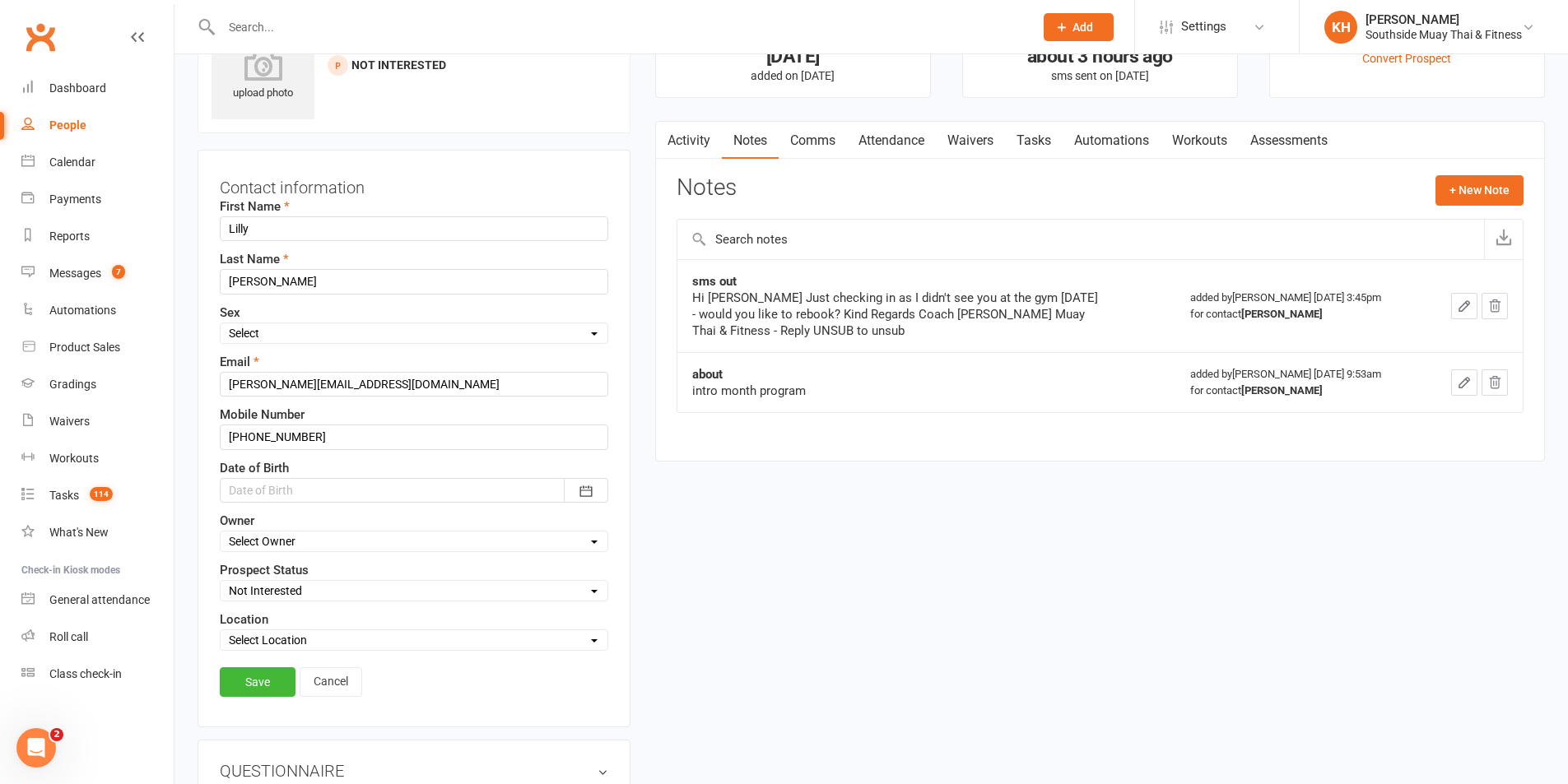
scroll to position [77, 0]
click at [268, 594] on select "Select Initial Contact 28 Day LBE - Contact Needed 28 Day LBE - Intro Class Boo…" at bounding box center [413, 588] width 386 height 18
select select "Adults - Free Trial Booked"
click at [220, 580] on select "Select Initial Contact 28 Day LBE - Contact Needed 28 Day LBE - Intro Class Boo…" at bounding box center [413, 588] width 386 height 18
click at [272, 542] on select "Select Owner Freya Tierney Barry Saunders SSMT Retention Aaron Ong Kendal Harve…" at bounding box center [413, 539] width 386 height 18
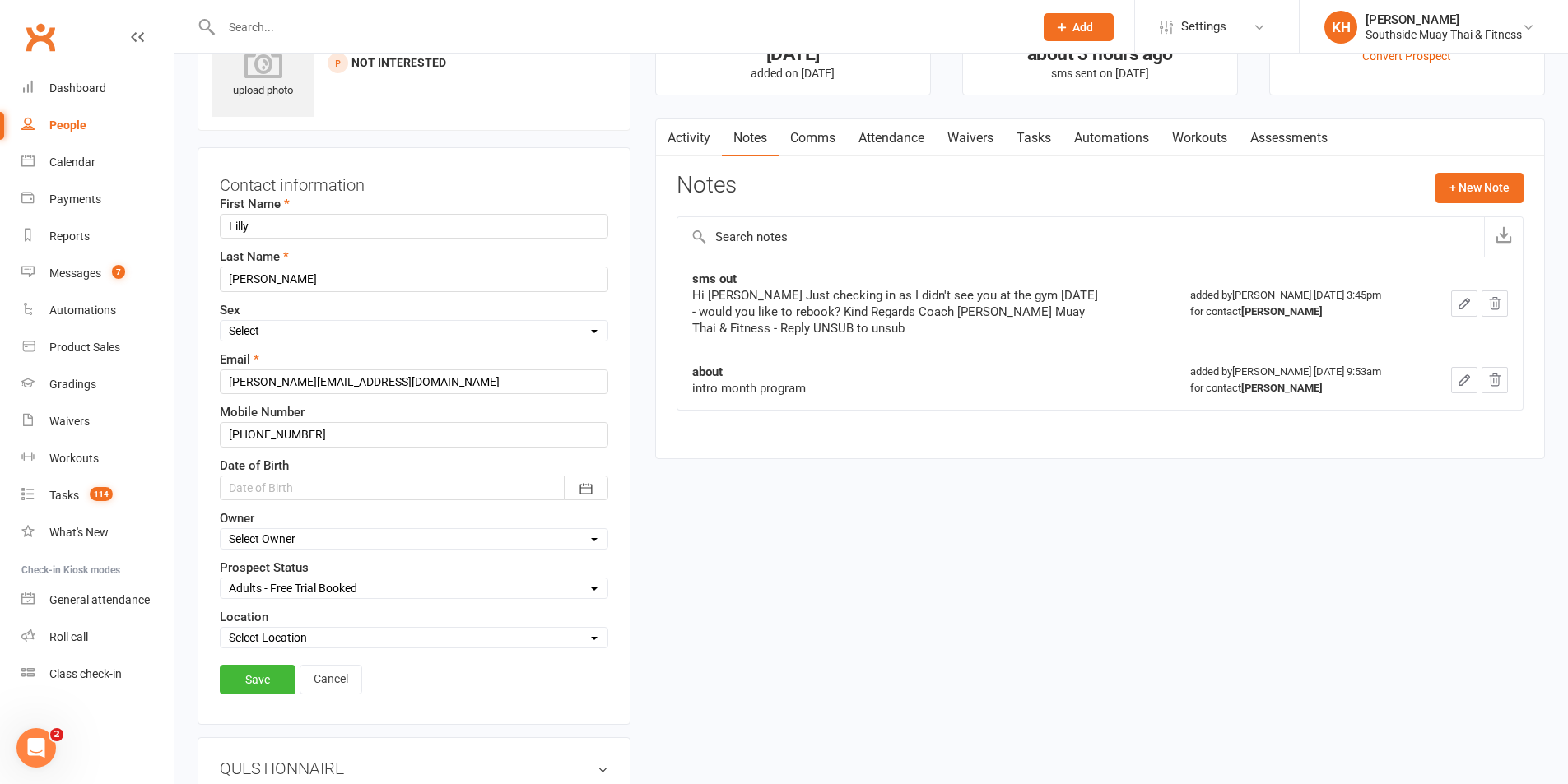
select select "1"
click at [220, 531] on select "Select Owner Freya Tierney Barry Saunders SSMT Retention Aaron Ong Kendal Harve…" at bounding box center [413, 539] width 386 height 18
click at [293, 640] on select "Select Location Black Forest Coaching Calls" at bounding box center [413, 637] width 386 height 18
select select "0"
click at [220, 631] on select "Select Location Black Forest Coaching Calls" at bounding box center [413, 637] width 386 height 18
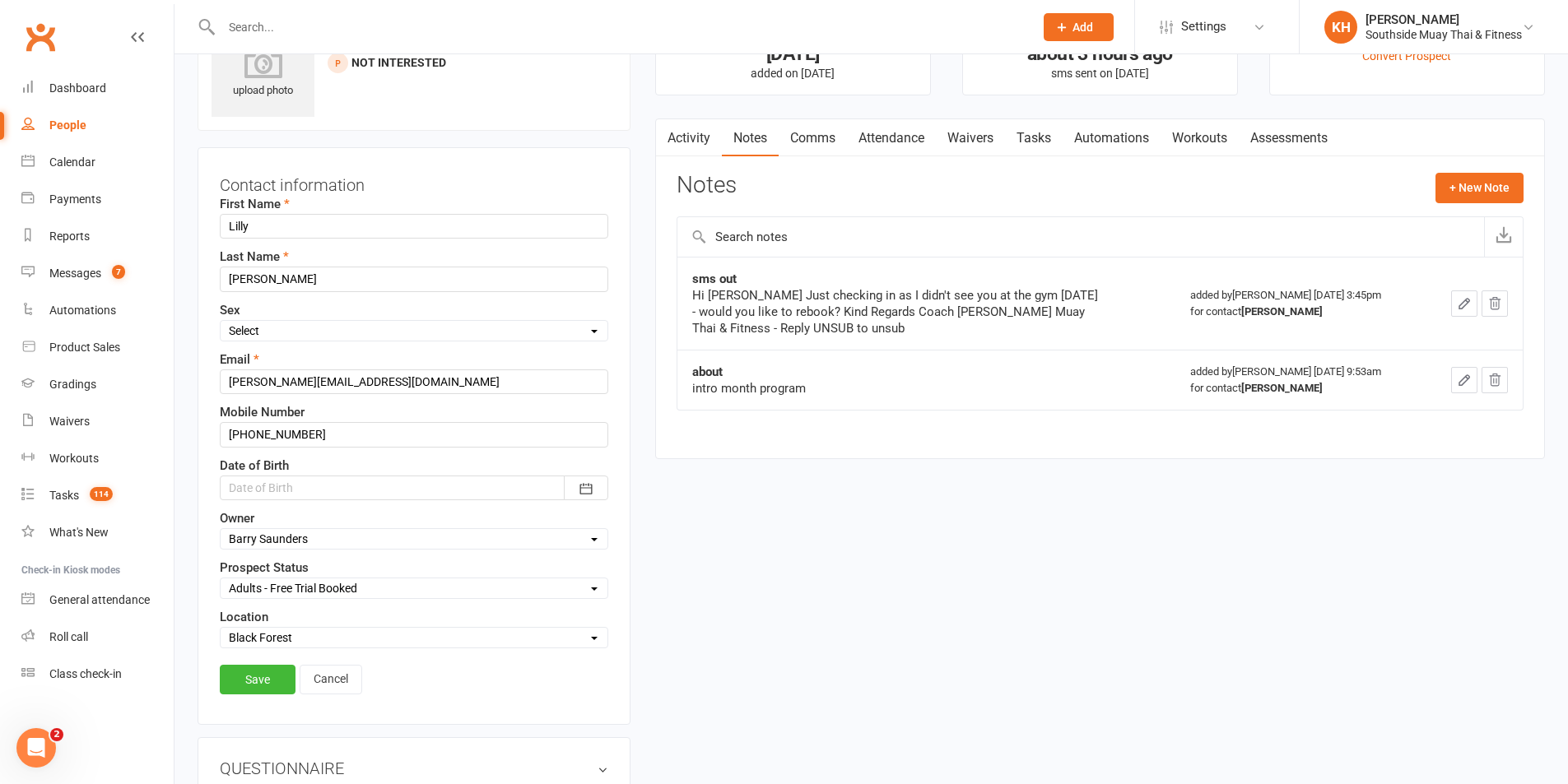
click at [262, 682] on link "Save" at bounding box center [257, 679] width 75 height 30
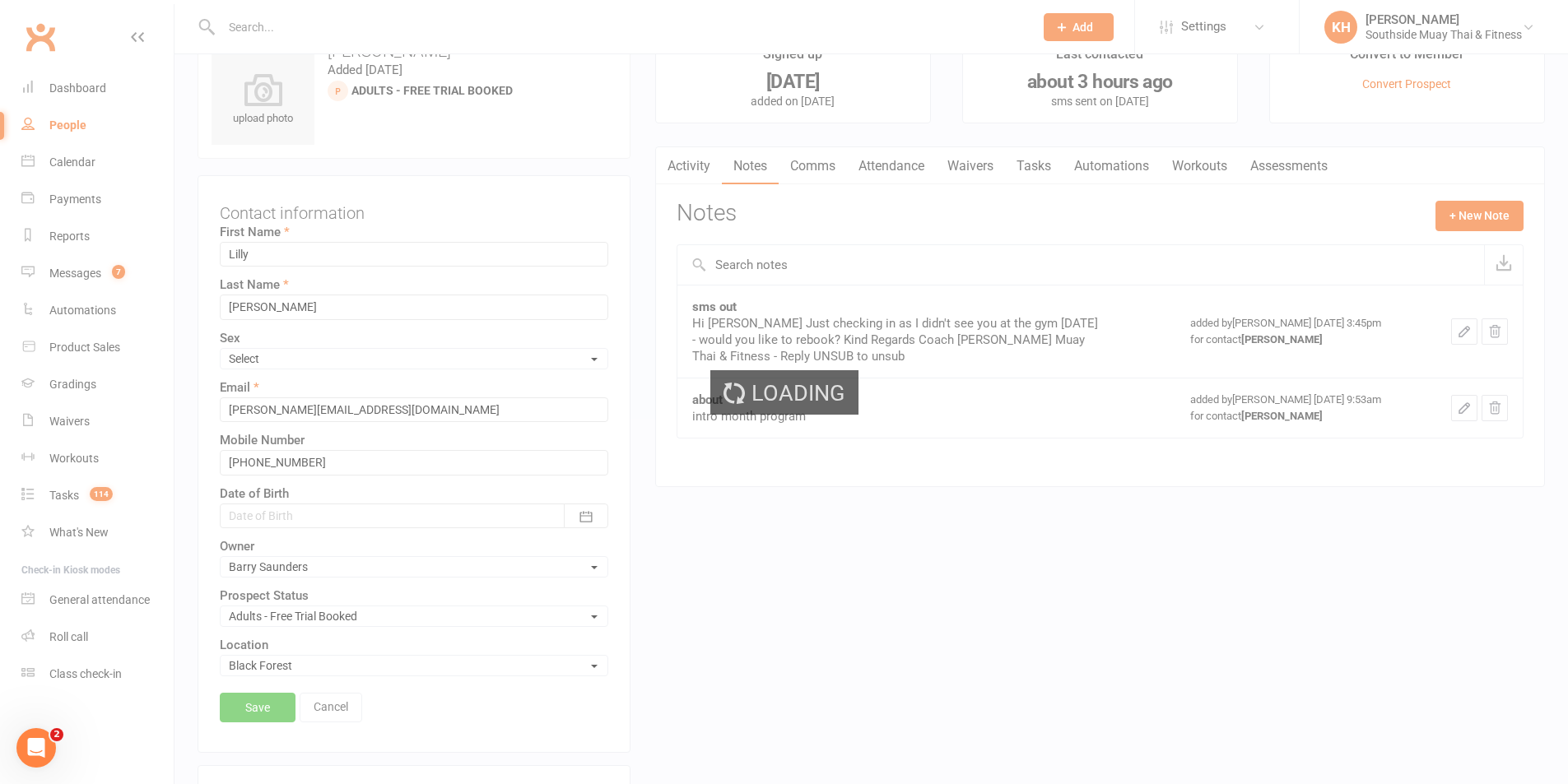
scroll to position [0, 0]
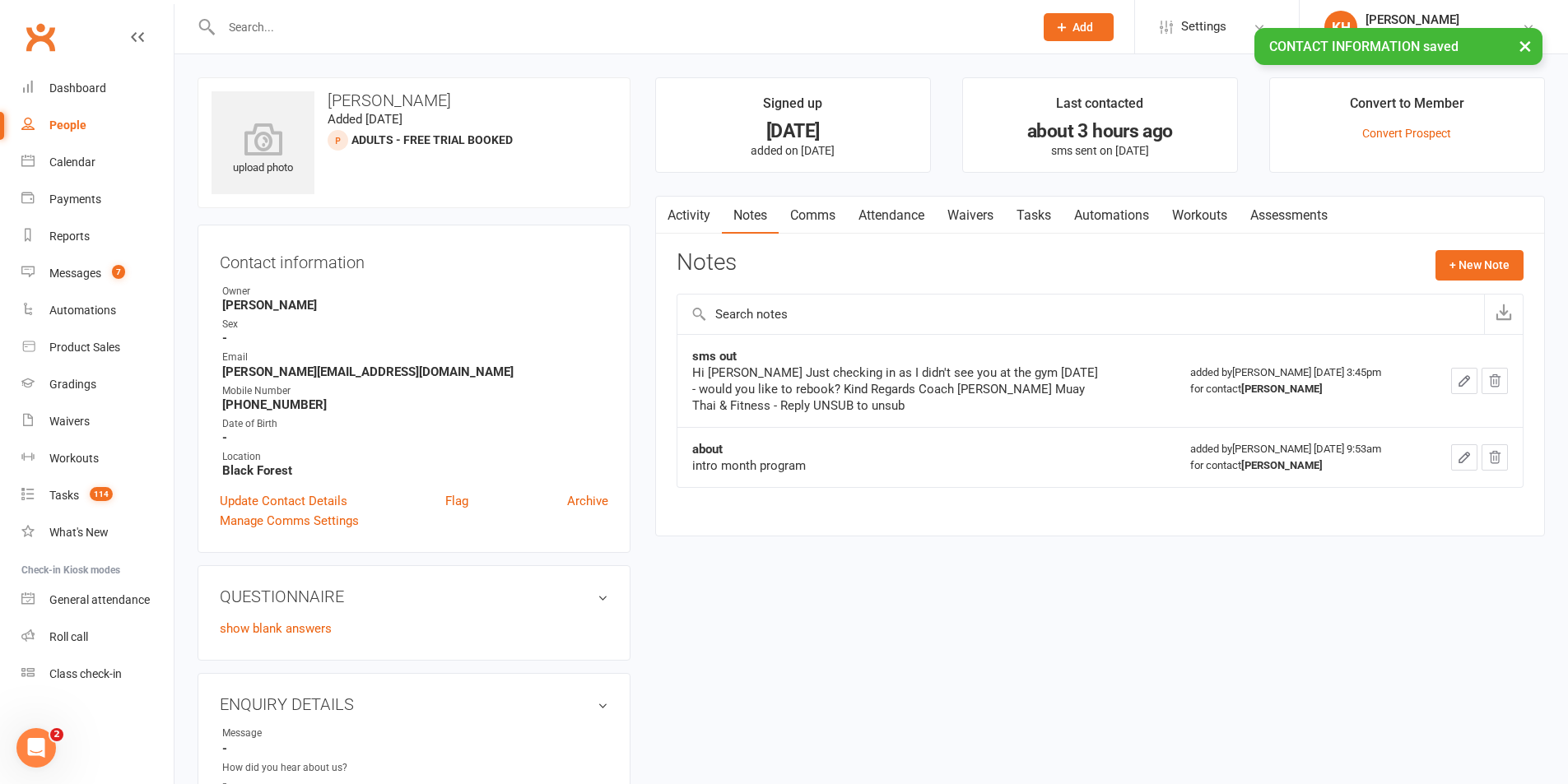
click at [990, 213] on link "Waivers" at bounding box center [970, 216] width 69 height 38
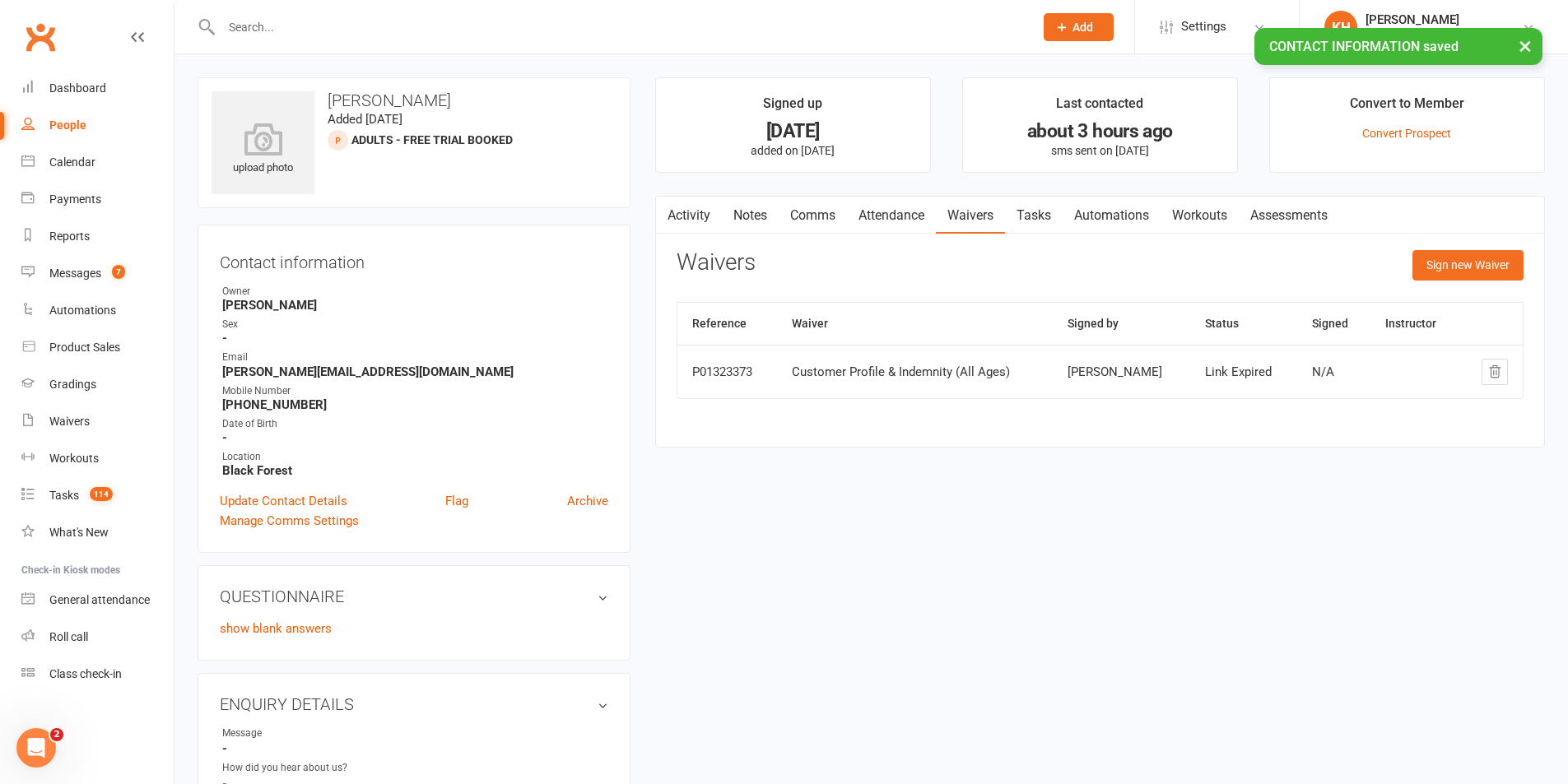
click at [687, 215] on link "Activity" at bounding box center [689, 216] width 66 height 38
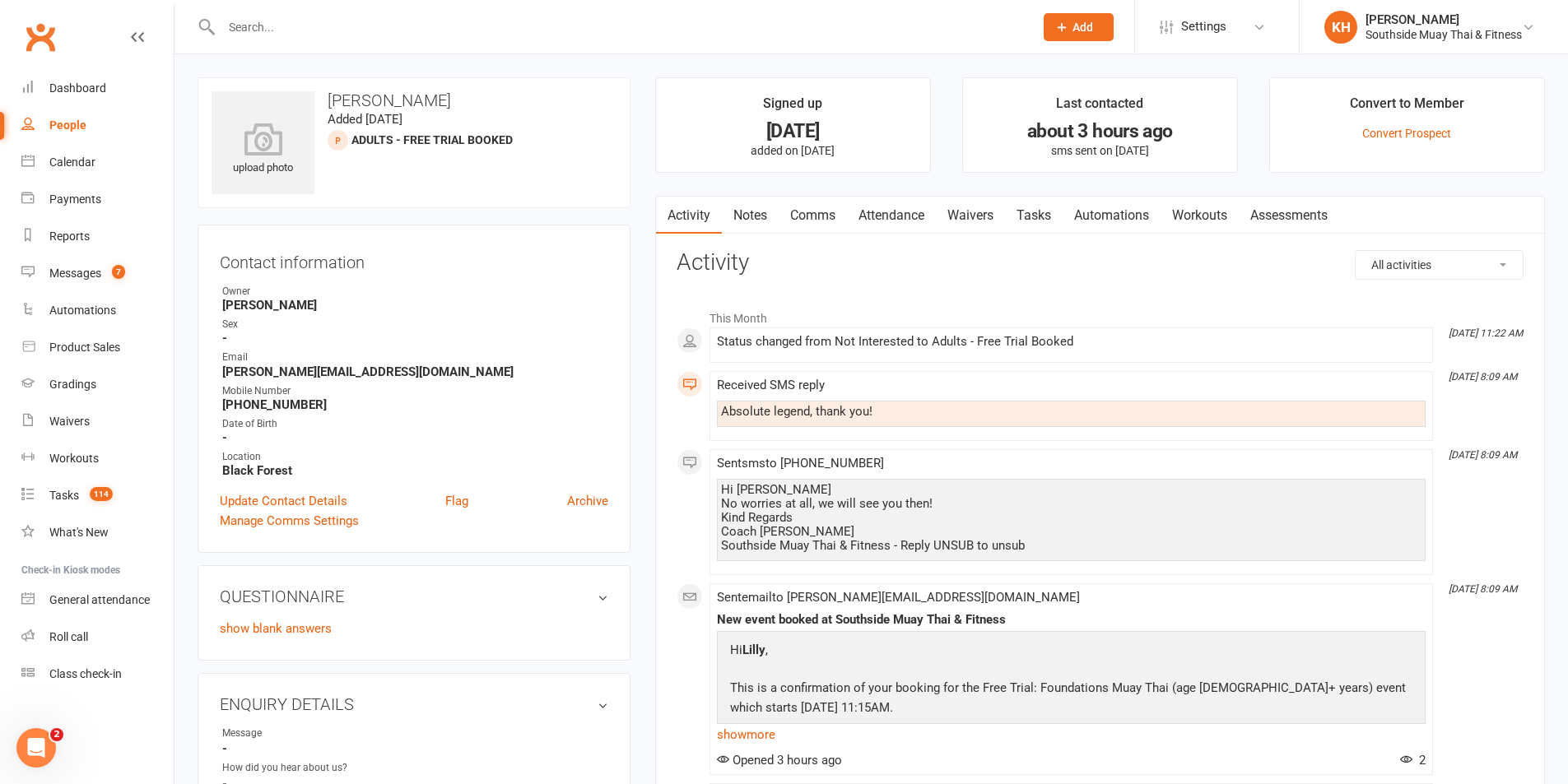
click at [991, 210] on link "Waivers" at bounding box center [970, 216] width 69 height 38
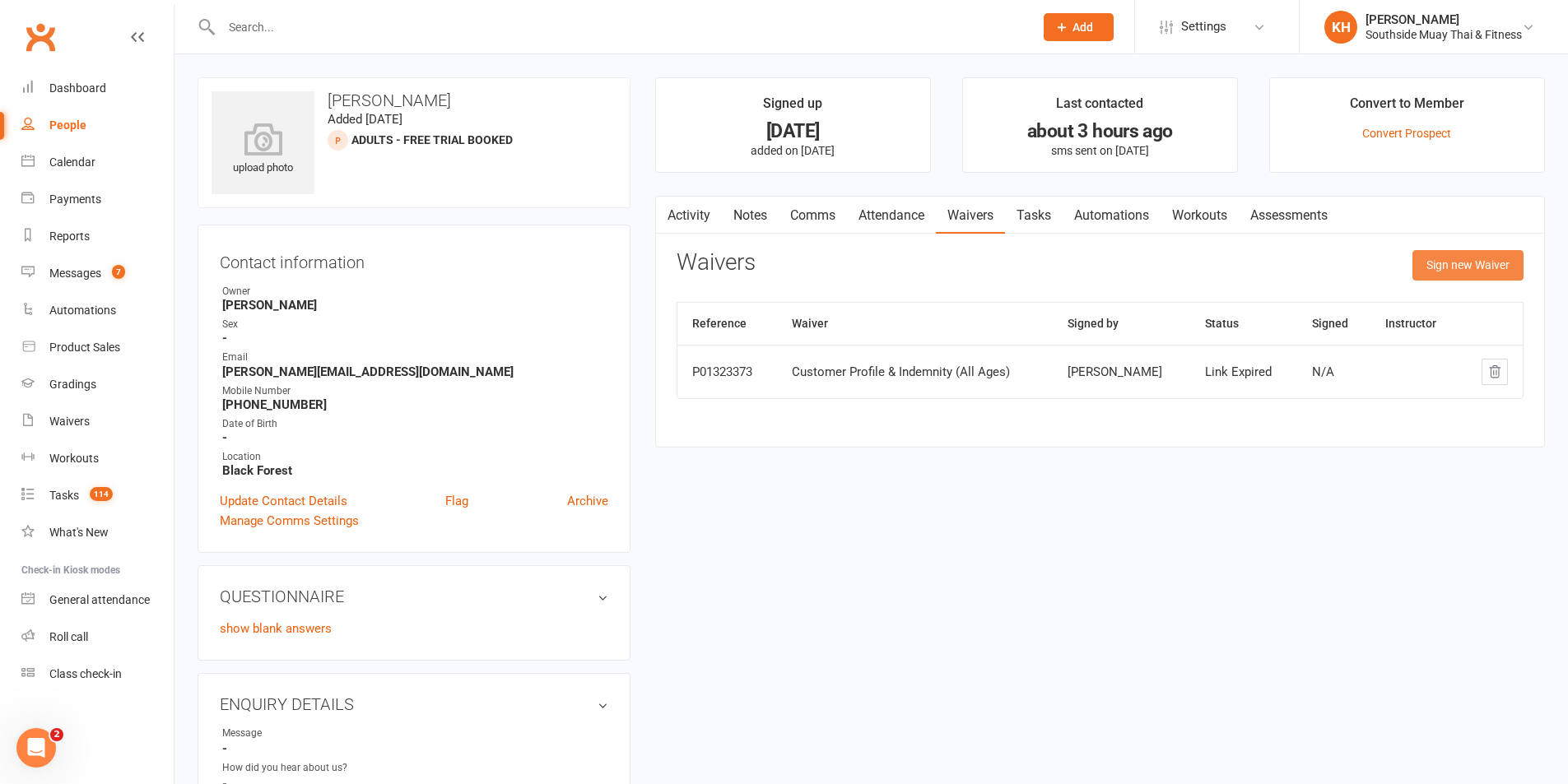
click at [1478, 261] on button "Sign new Waiver" at bounding box center [1468, 265] width 111 height 30
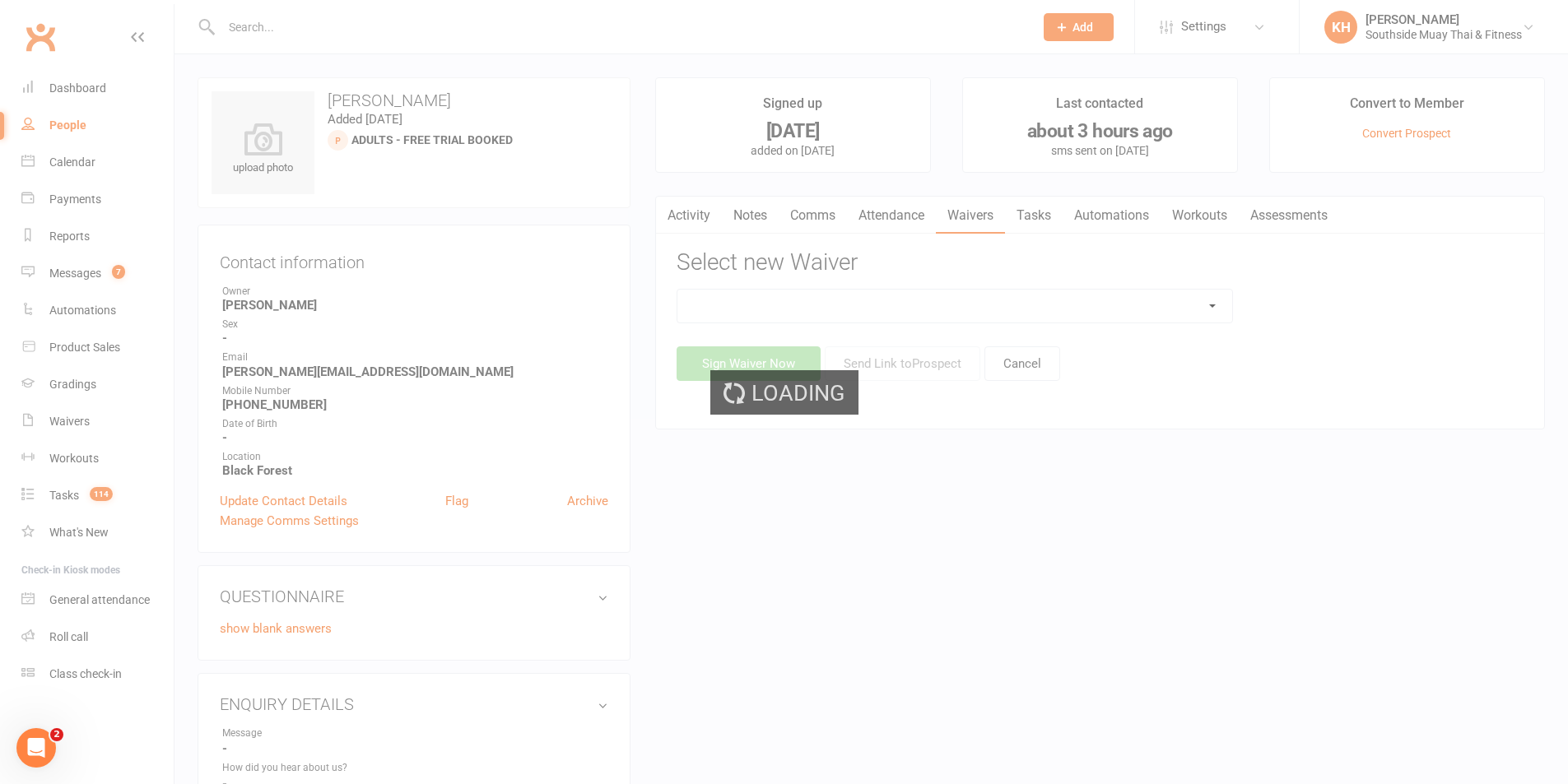
click at [859, 302] on div "Loading" at bounding box center [784, 392] width 1568 height 784
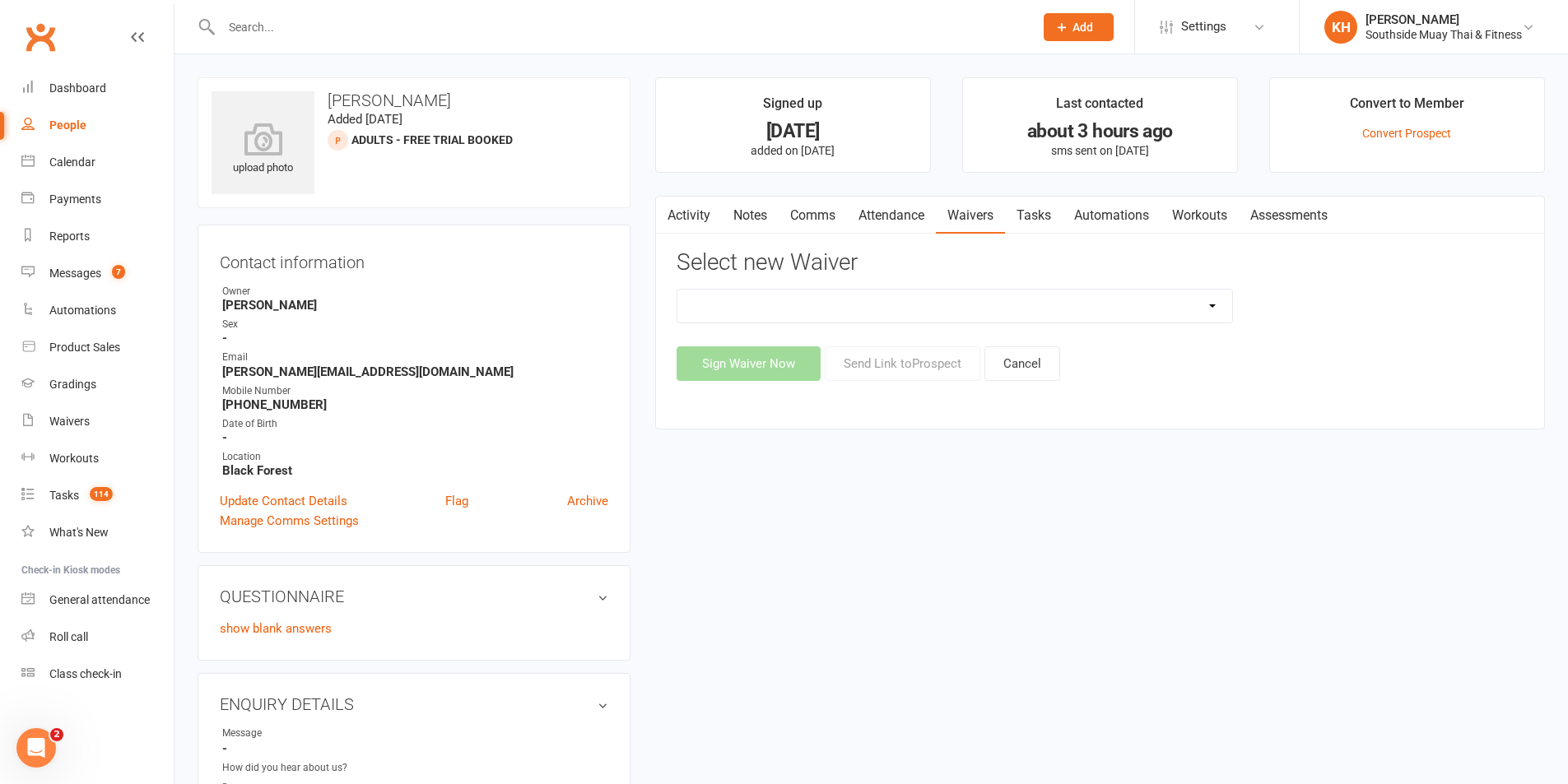
click at [781, 308] on select "10 or 5 Session Pass | Upfront (former member) 10 Session Pass | Upfront (DD Pa…" at bounding box center [955, 306] width 554 height 33
select select "175"
click at [678, 290] on select "10 or 5 Session Pass | Upfront (former member) 10 Session Pass | Upfront (DD Pa…" at bounding box center [955, 306] width 554 height 33
click at [915, 362] on button "Send Link to Prospect" at bounding box center [902, 363] width 156 height 34
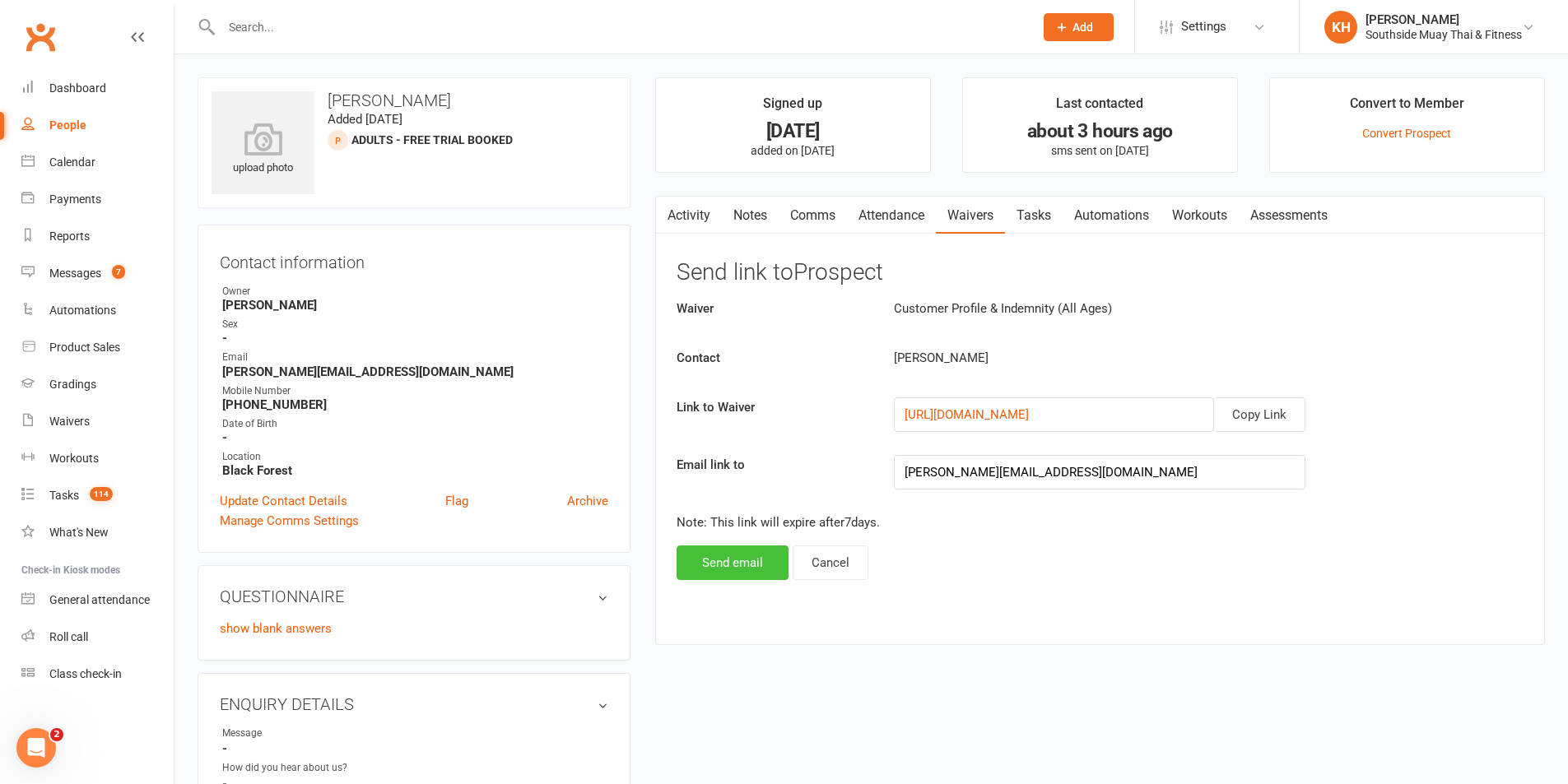
click at [735, 561] on button "Send email" at bounding box center [733, 563] width 112 height 34
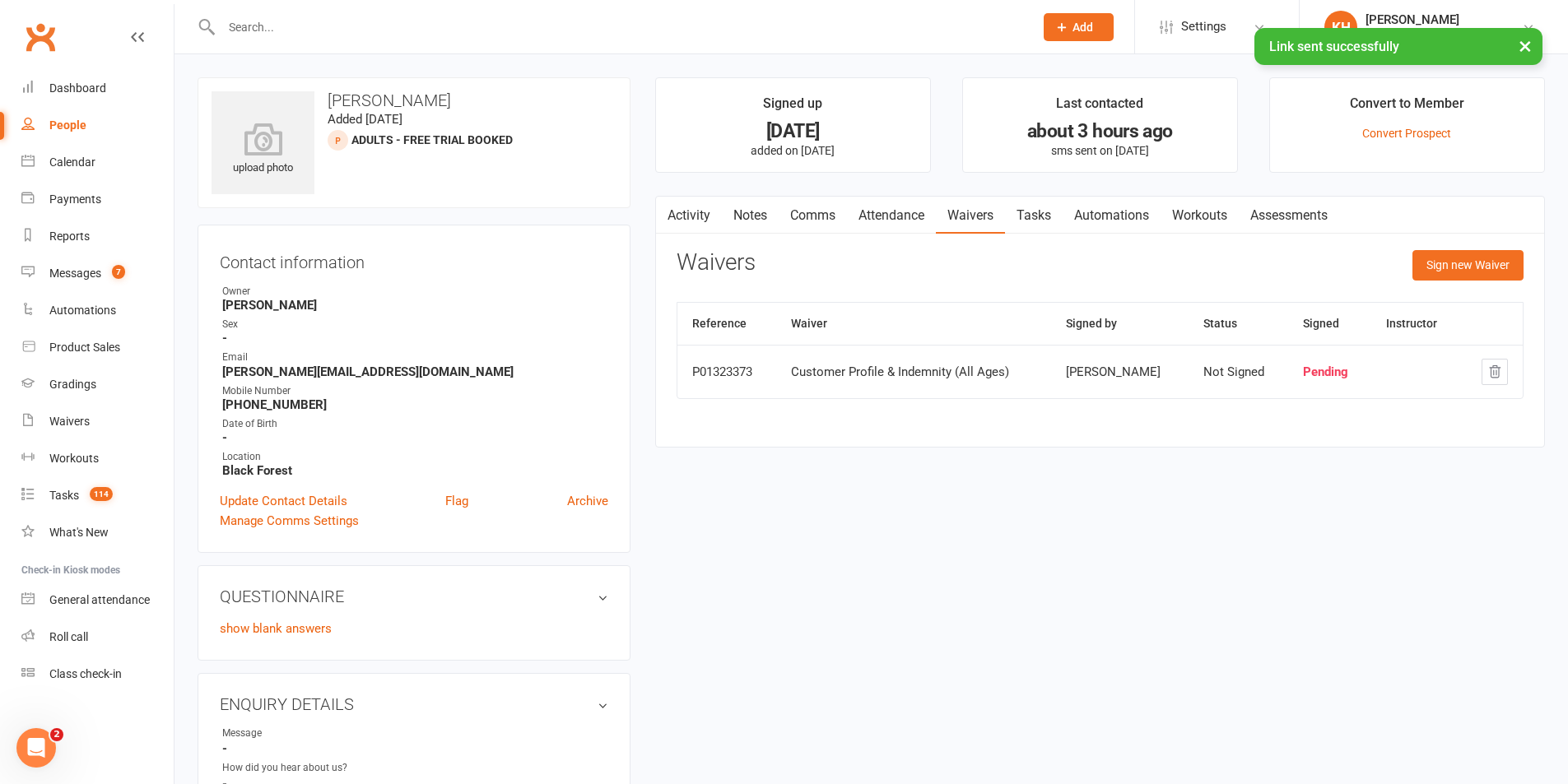
click at [714, 209] on link "Activity" at bounding box center [689, 216] width 66 height 38
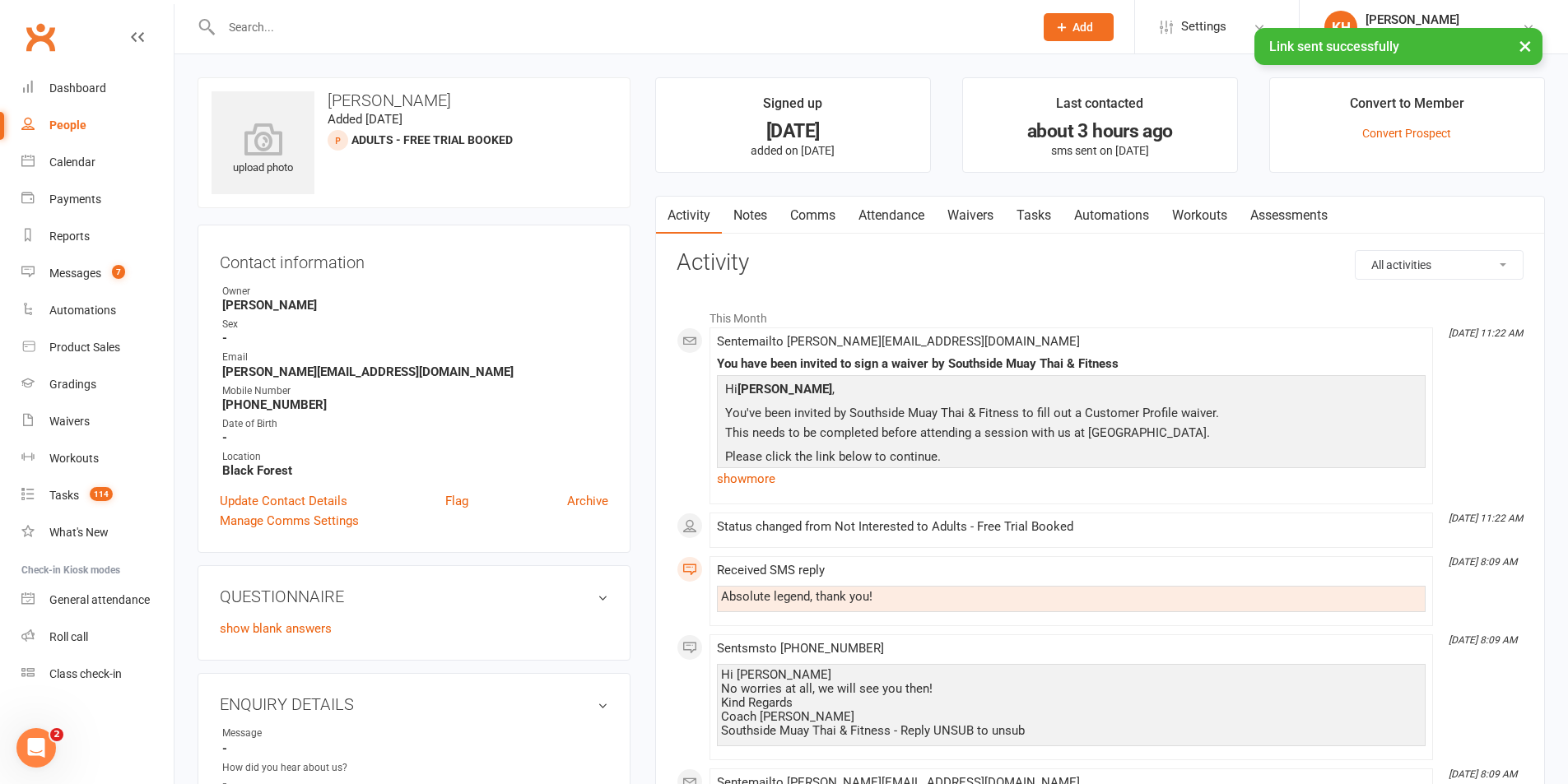
click at [1038, 211] on link "Tasks" at bounding box center [1033, 216] width 57 height 38
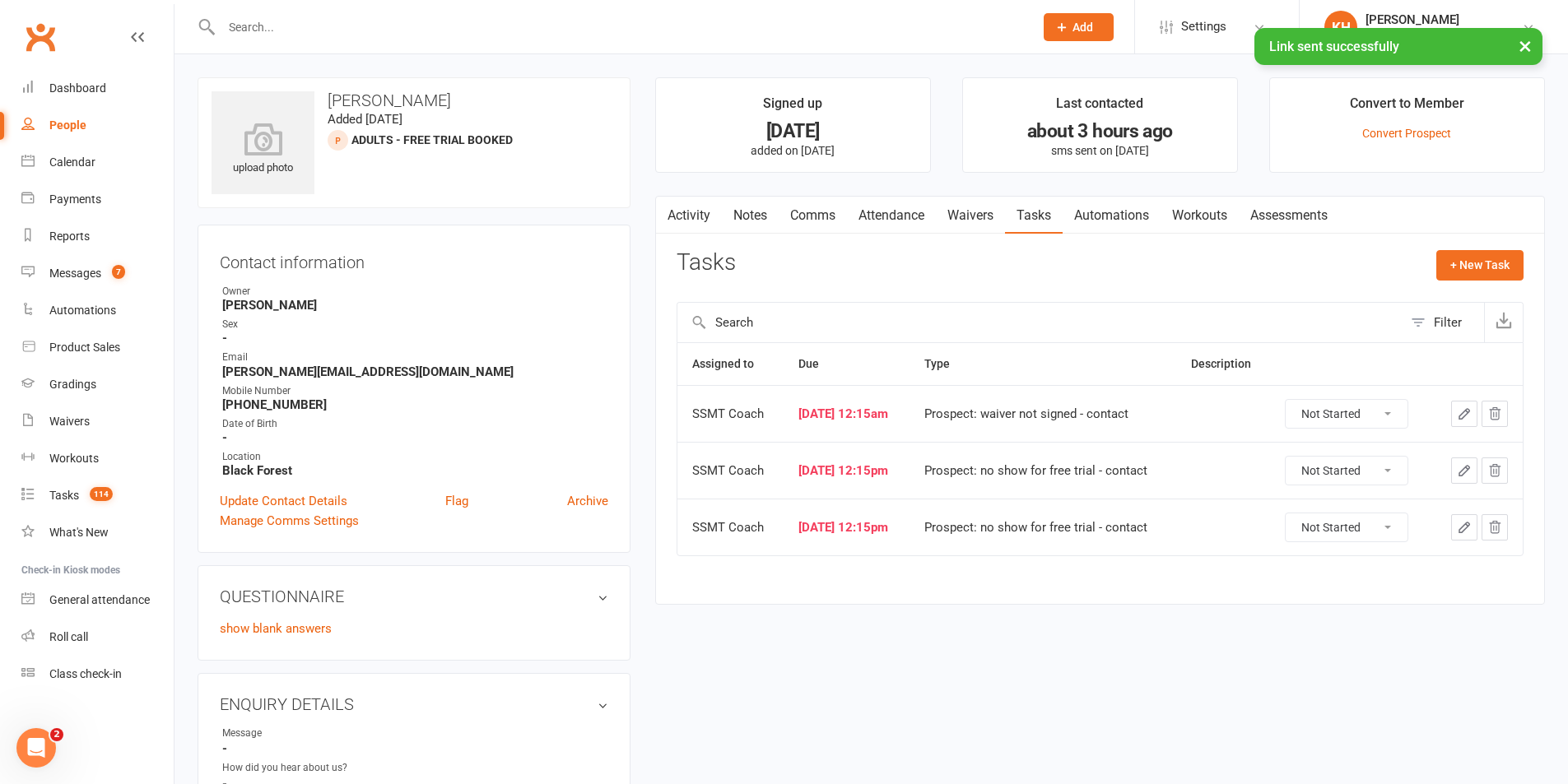
click at [1323, 419] on select "Not Started In Progress Waiting Complete" at bounding box center [1346, 414] width 122 height 28
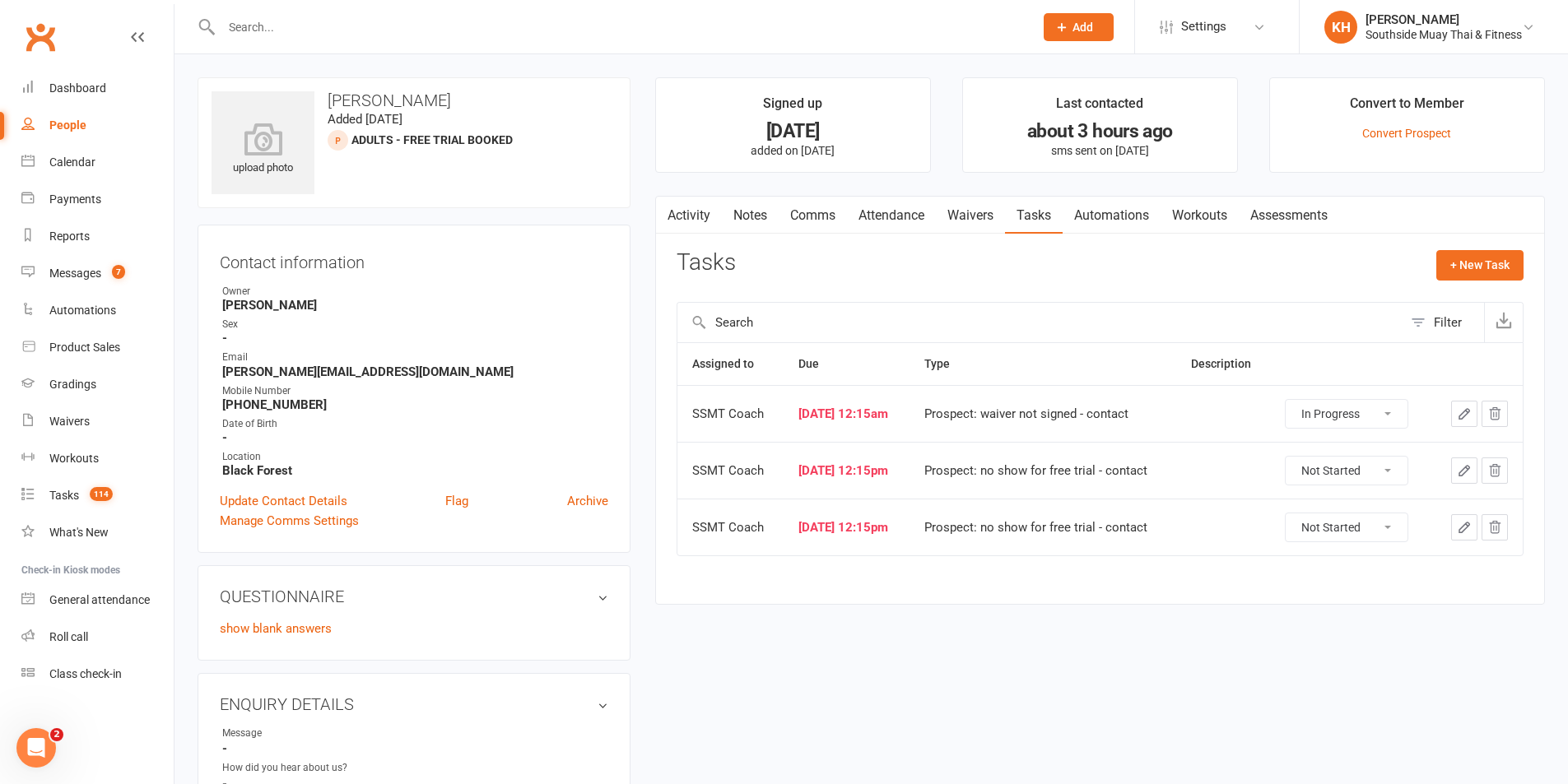
click at [1293, 400] on select "Not Started In Progress Waiting Complete" at bounding box center [1346, 414] width 122 height 28
select select "started"
click at [1322, 470] on select "Not Started In Progress Waiting Complete" at bounding box center [1346, 470] width 122 height 28
click at [1293, 457] on select "Not Started In Progress Waiting Complete" at bounding box center [1346, 470] width 122 height 28
select select "unstarted"
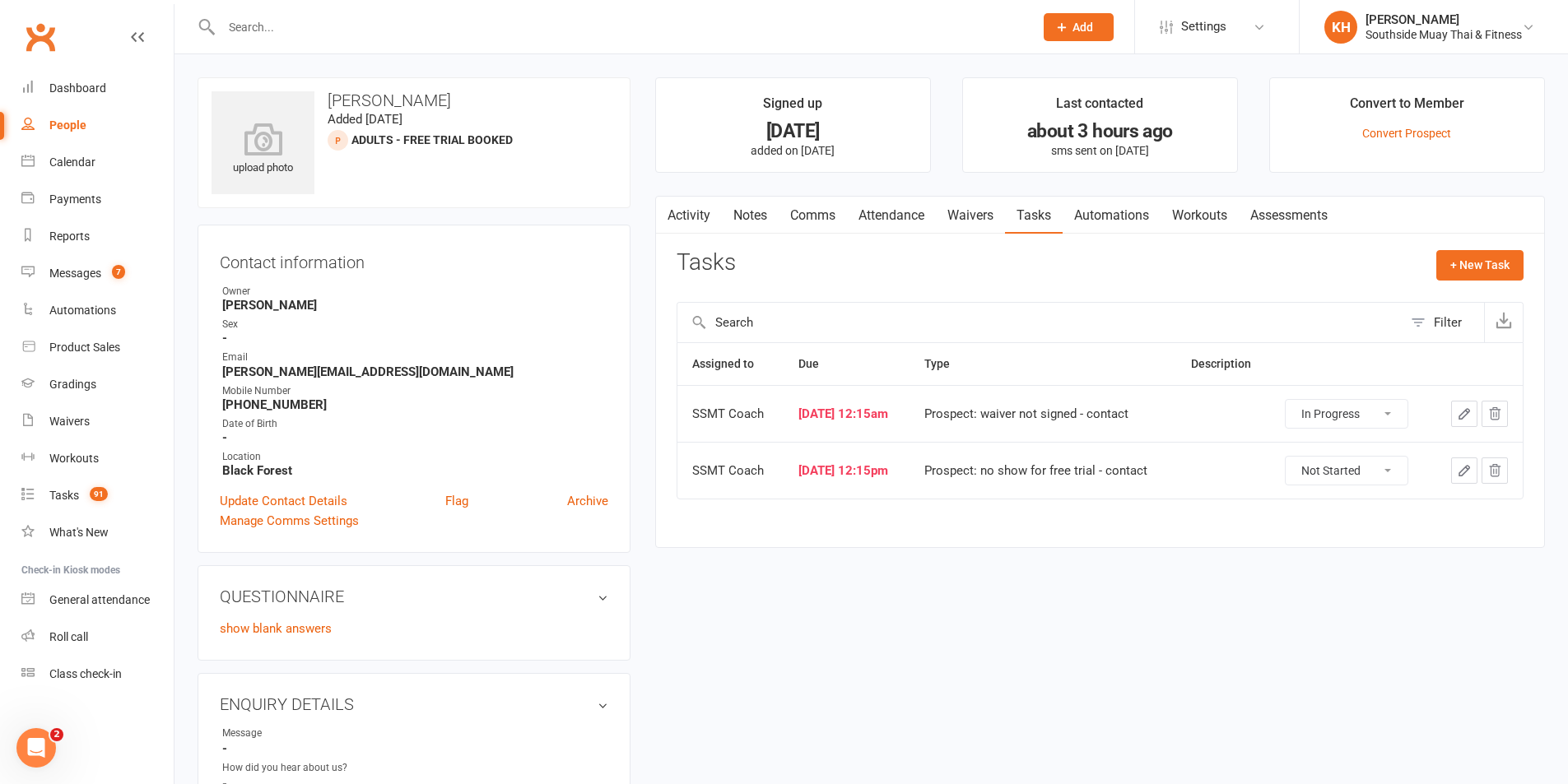
click at [1331, 470] on select "Not Started In Progress Waiting Complete" at bounding box center [1346, 470] width 122 height 28
click at [1293, 457] on select "Not Started In Progress Waiting Complete" at bounding box center [1346, 470] width 122 height 28
select select "unstarted"
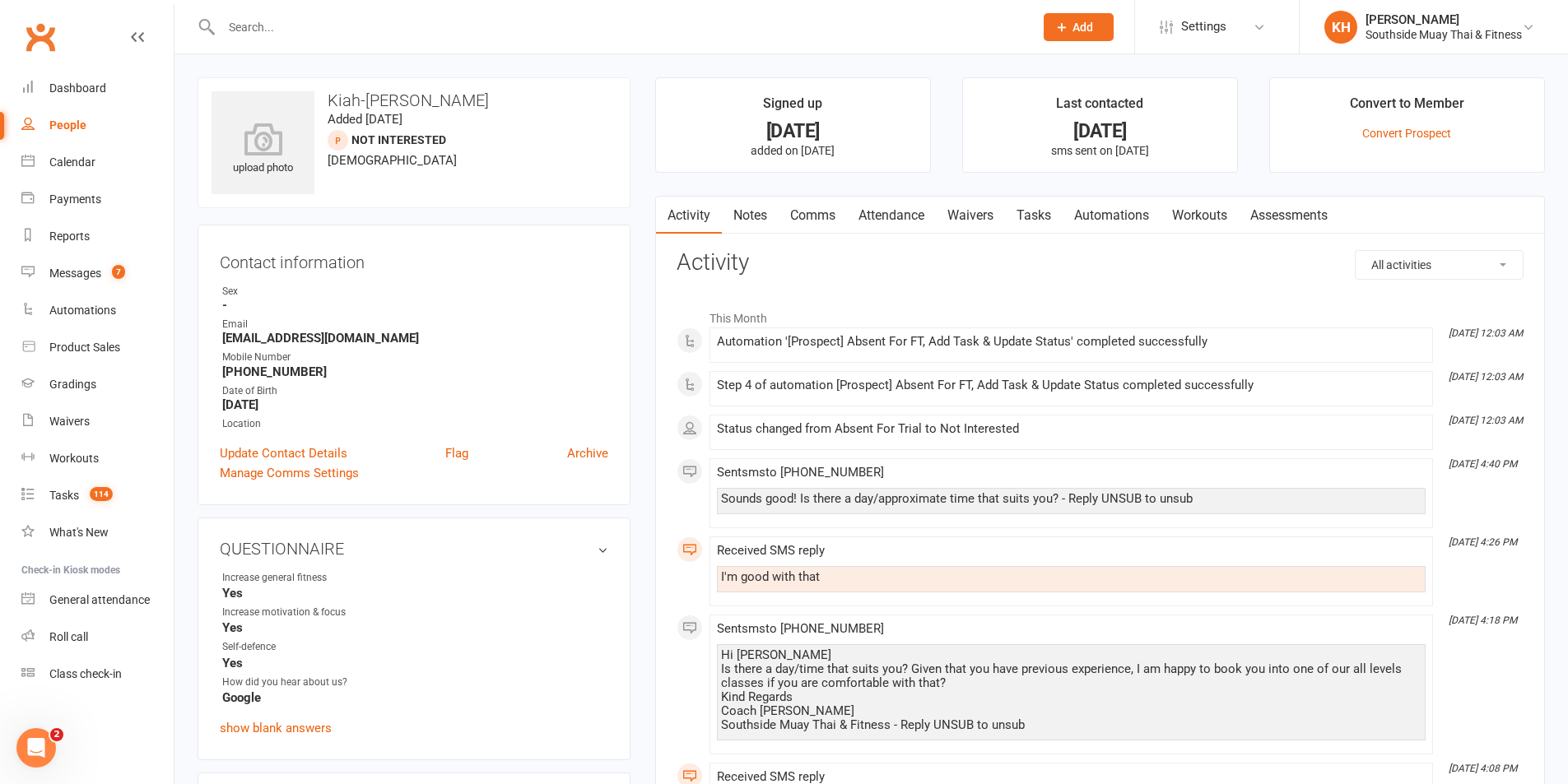
click at [1024, 217] on link "Tasks" at bounding box center [1033, 216] width 57 height 38
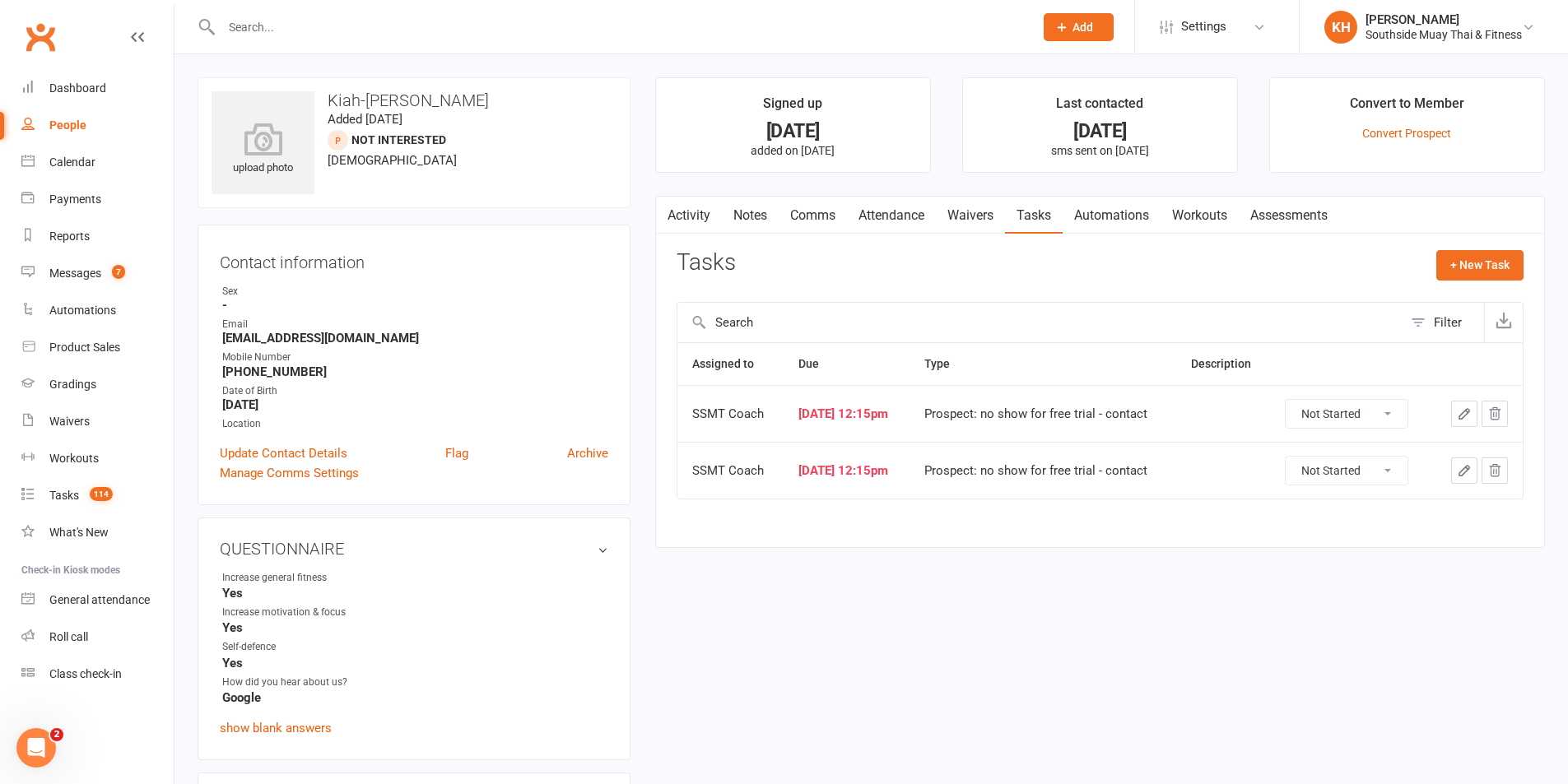
click at [920, 197] on link "Attendance" at bounding box center [891, 216] width 89 height 38
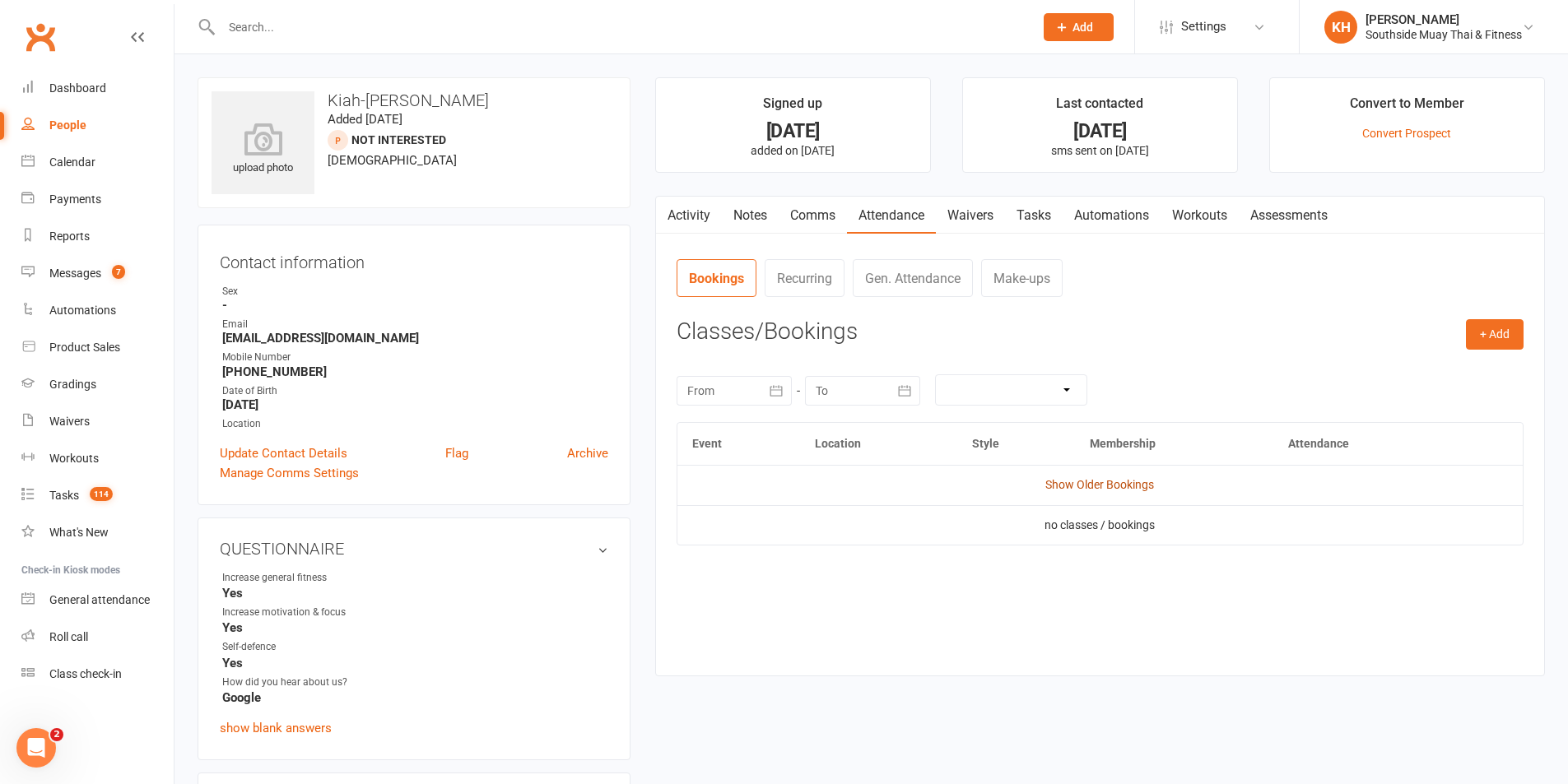
click at [1074, 488] on link "Show Older Bookings" at bounding box center [1099, 484] width 109 height 13
click at [973, 216] on link "Waivers" at bounding box center [970, 216] width 69 height 38
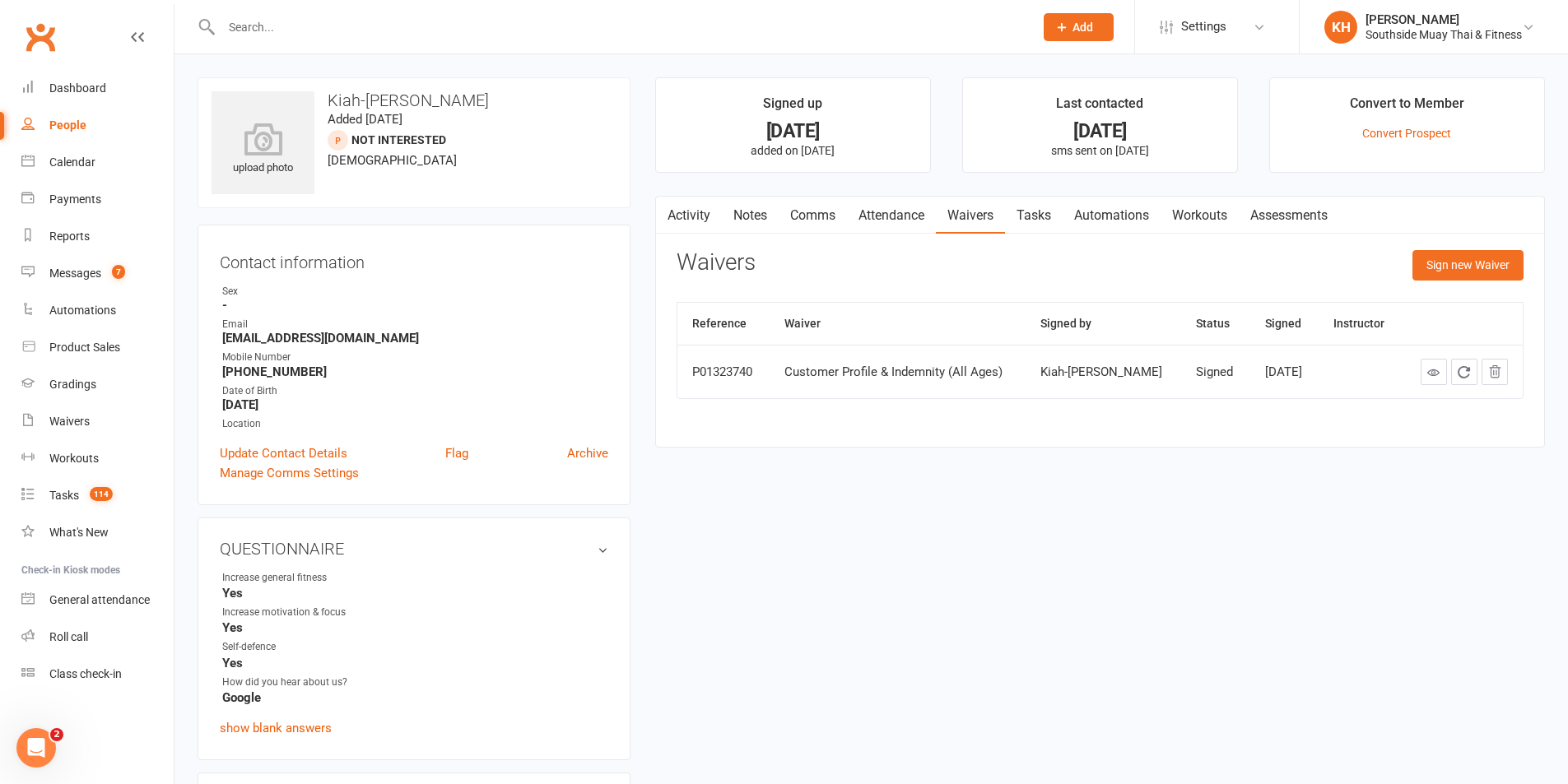
click at [1038, 212] on link "Tasks" at bounding box center [1033, 216] width 57 height 38
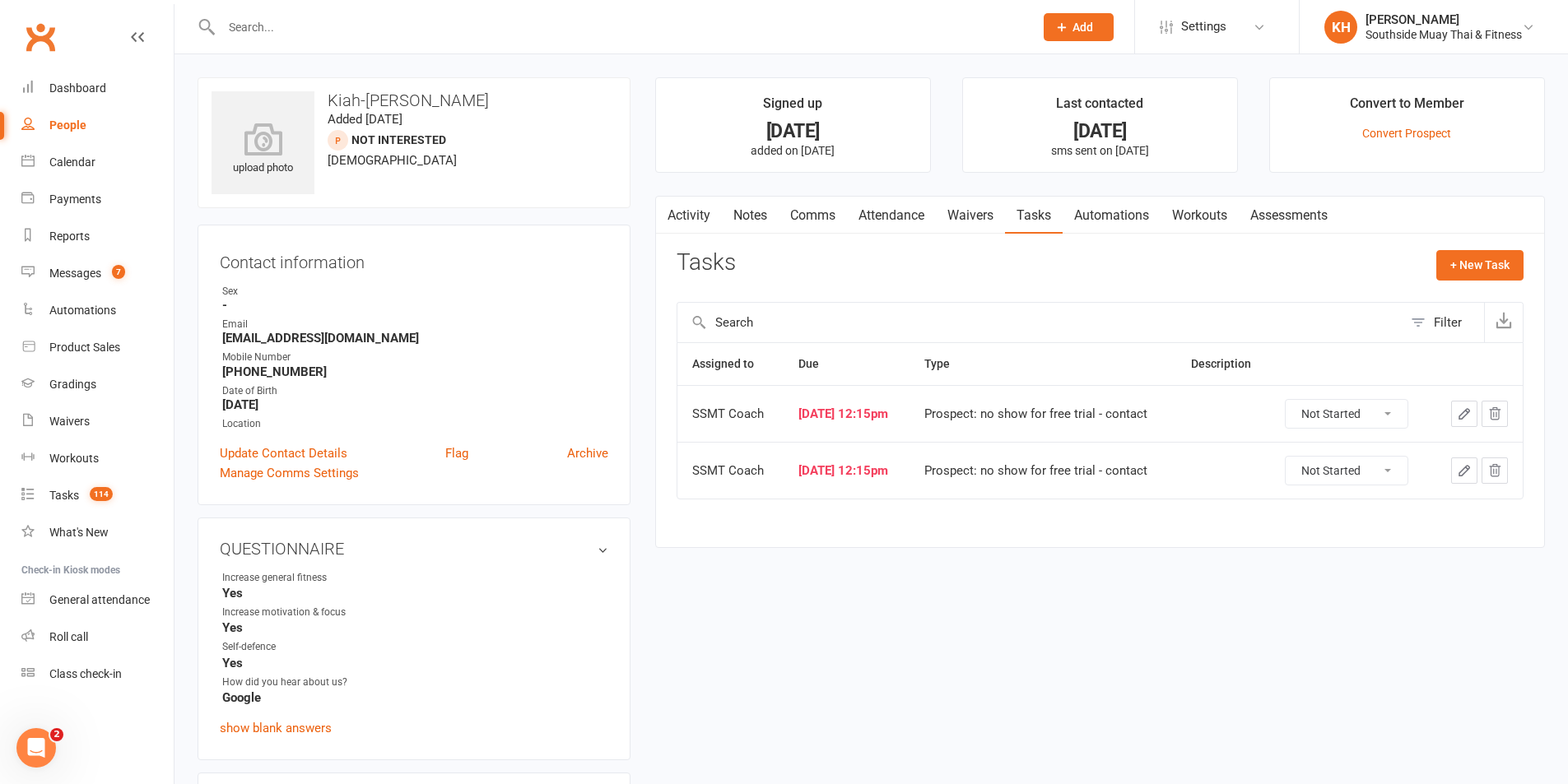
drag, startPoint x: 1328, startPoint y: 414, endPoint x: 1350, endPoint y: 412, distance: 22.1
click at [1328, 414] on select "Not Started In Progress Waiting Complete" at bounding box center [1346, 414] width 122 height 28
click at [1293, 400] on select "Not Started In Progress Waiting Complete" at bounding box center [1346, 414] width 122 height 28
select select "unstarted"
click at [1335, 419] on select "Not Started In Progress Waiting Complete" at bounding box center [1346, 414] width 122 height 28
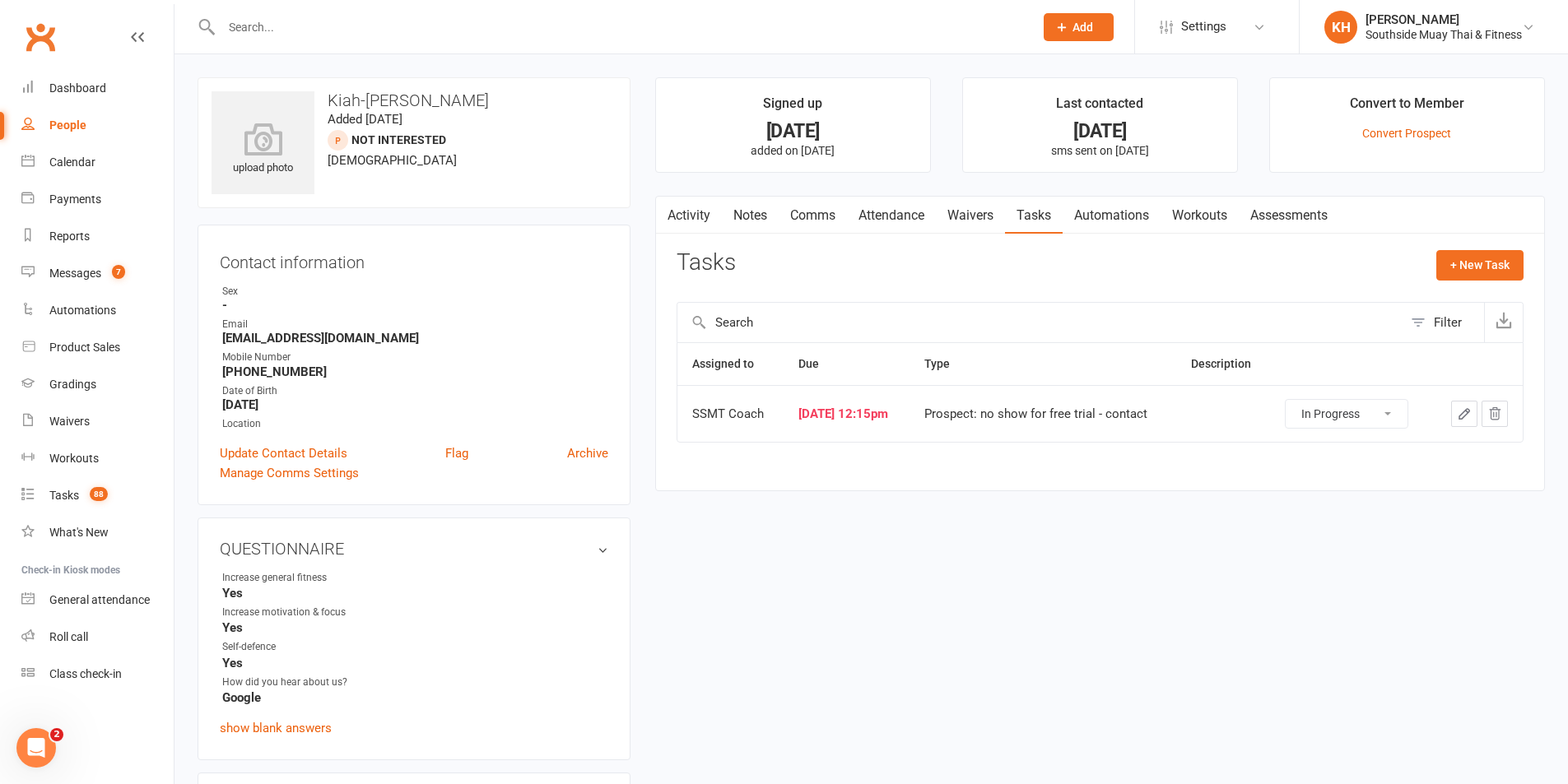
click at [1293, 400] on select "Not Started In Progress Waiting Complete" at bounding box center [1346, 414] width 122 height 28
select select "started"
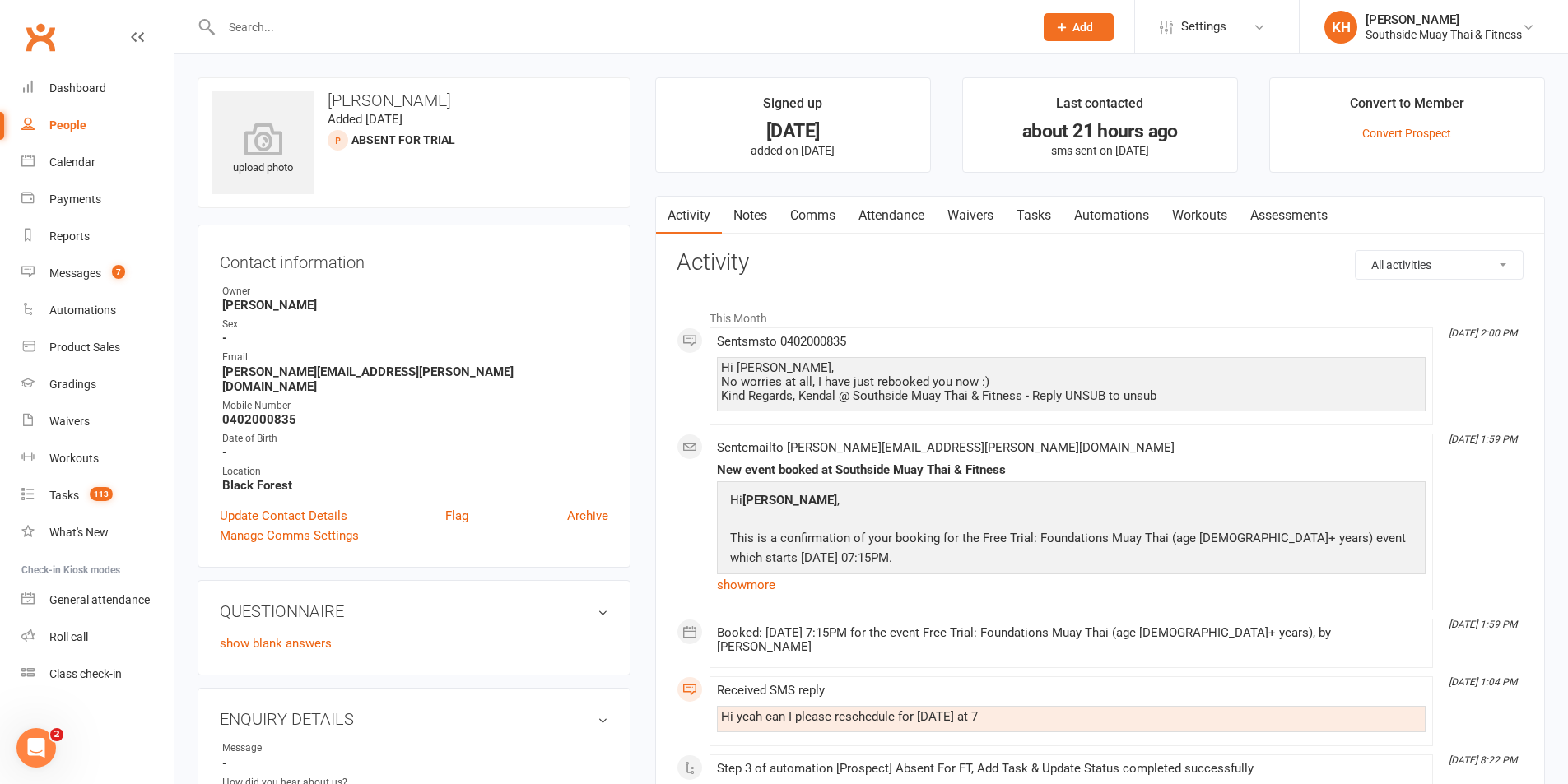
click at [903, 218] on link "Attendance" at bounding box center [891, 216] width 89 height 38
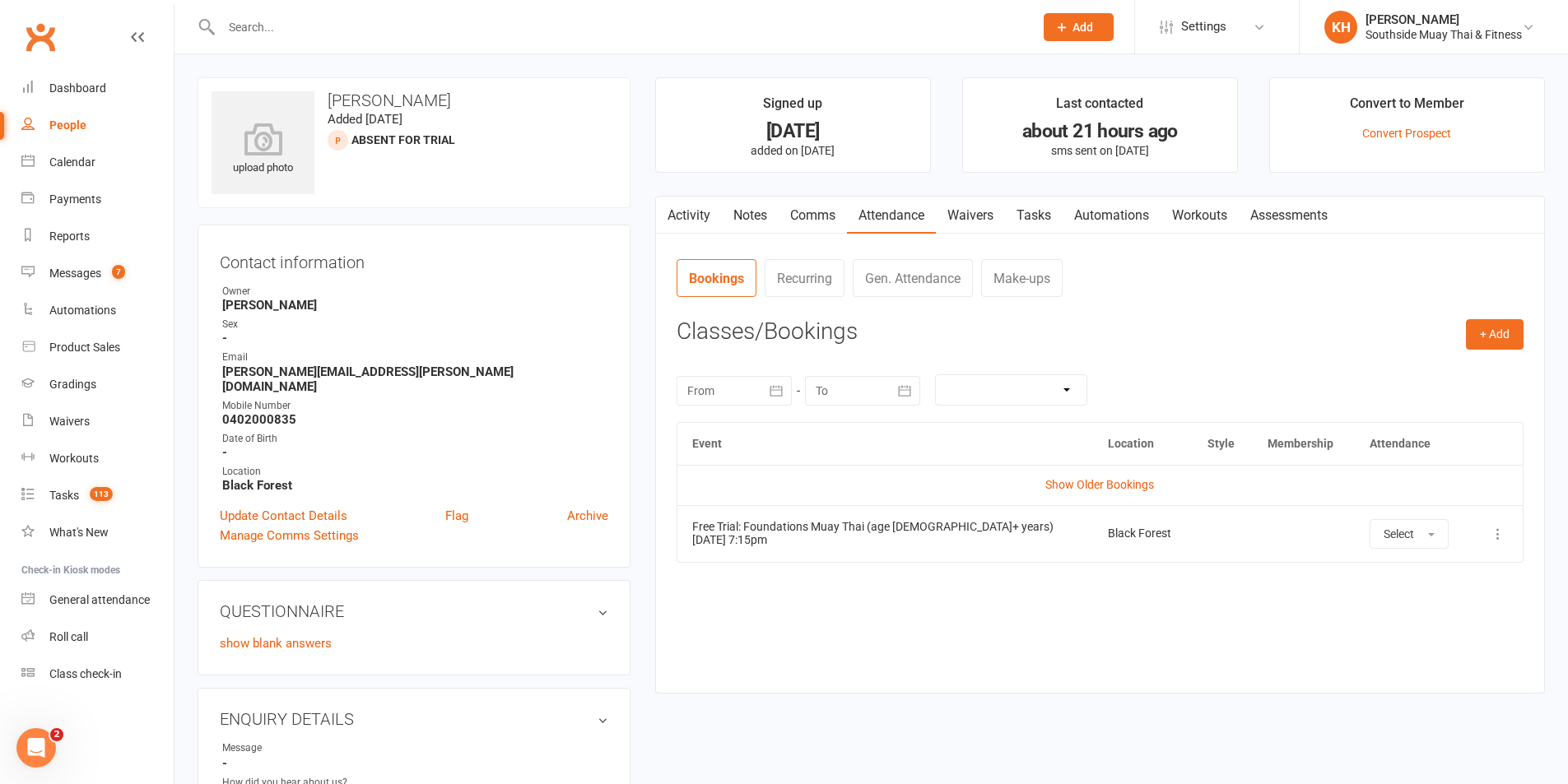
click at [992, 218] on link "Waivers" at bounding box center [970, 216] width 69 height 38
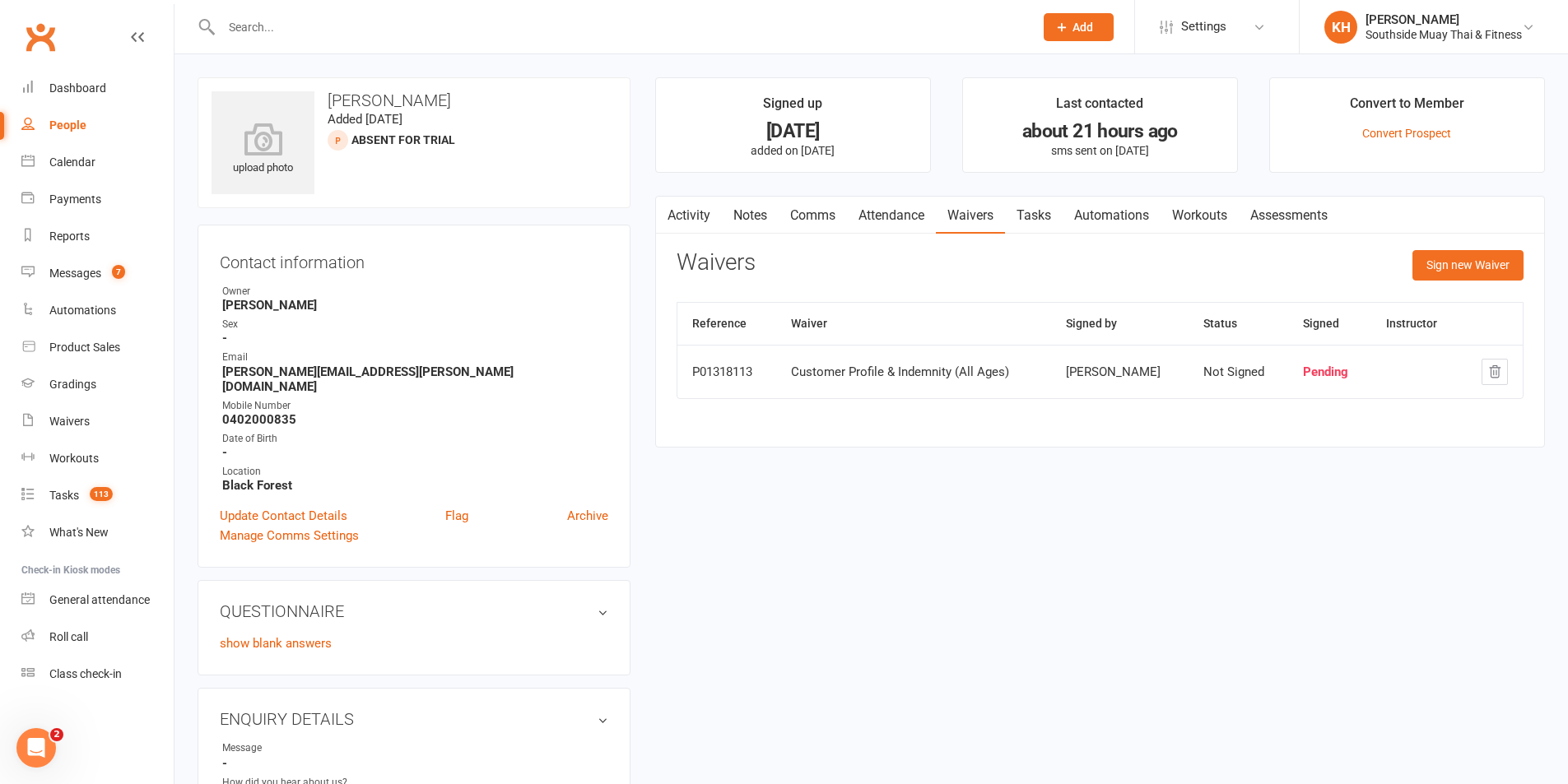
click at [1060, 218] on link "Tasks" at bounding box center [1033, 216] width 57 height 38
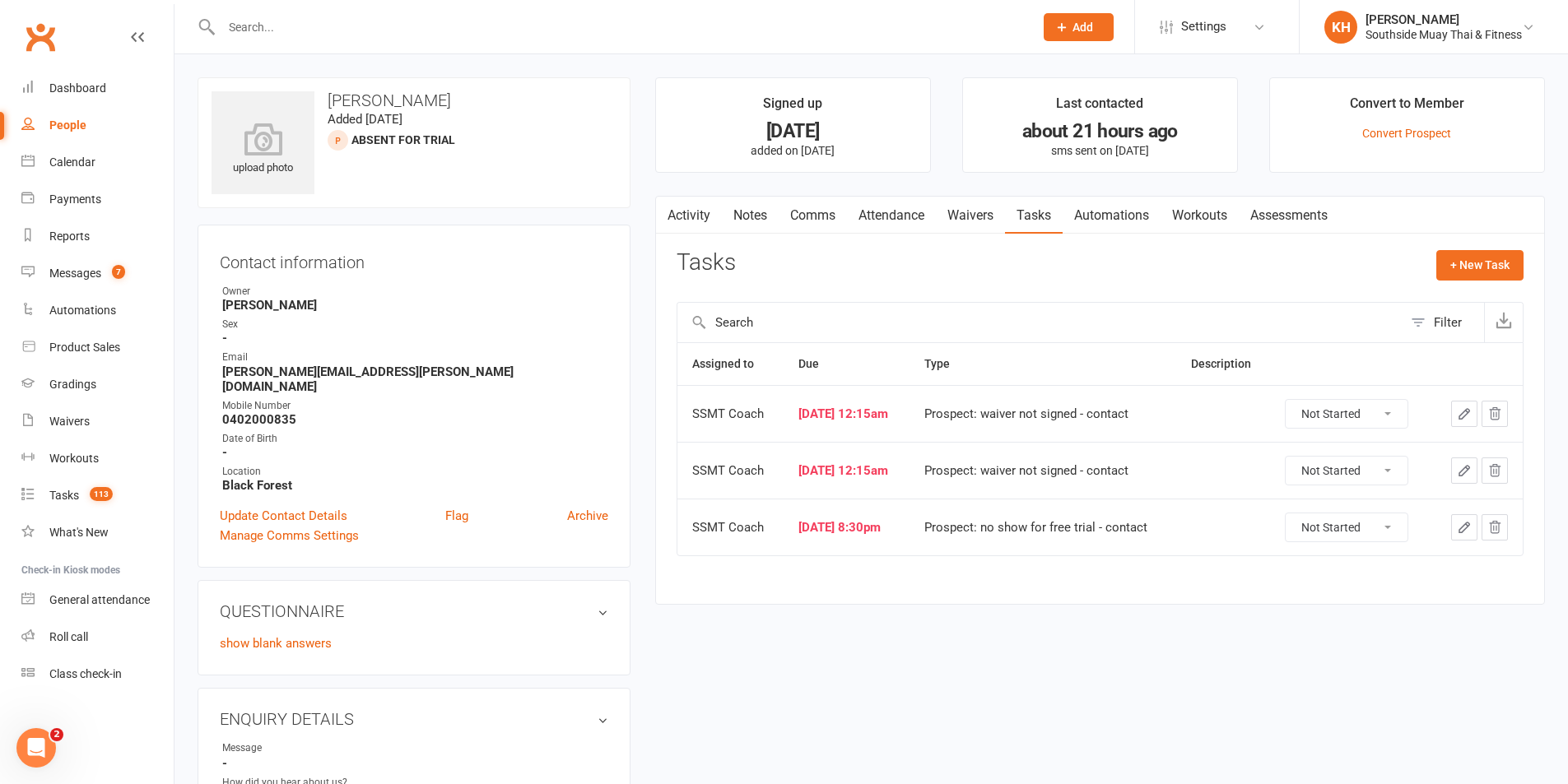
drag, startPoint x: 1335, startPoint y: 470, endPoint x: 1332, endPoint y: 484, distance: 14.3
click at [1335, 470] on select "Not Started In Progress Waiting Complete" at bounding box center [1346, 470] width 122 height 28
click at [1295, 457] on select "Not Started In Progress Waiting Complete" at bounding box center [1346, 470] width 122 height 28
select select "started"
click at [1340, 528] on select "Not Started In Progress Waiting Complete" at bounding box center [1346, 527] width 122 height 28
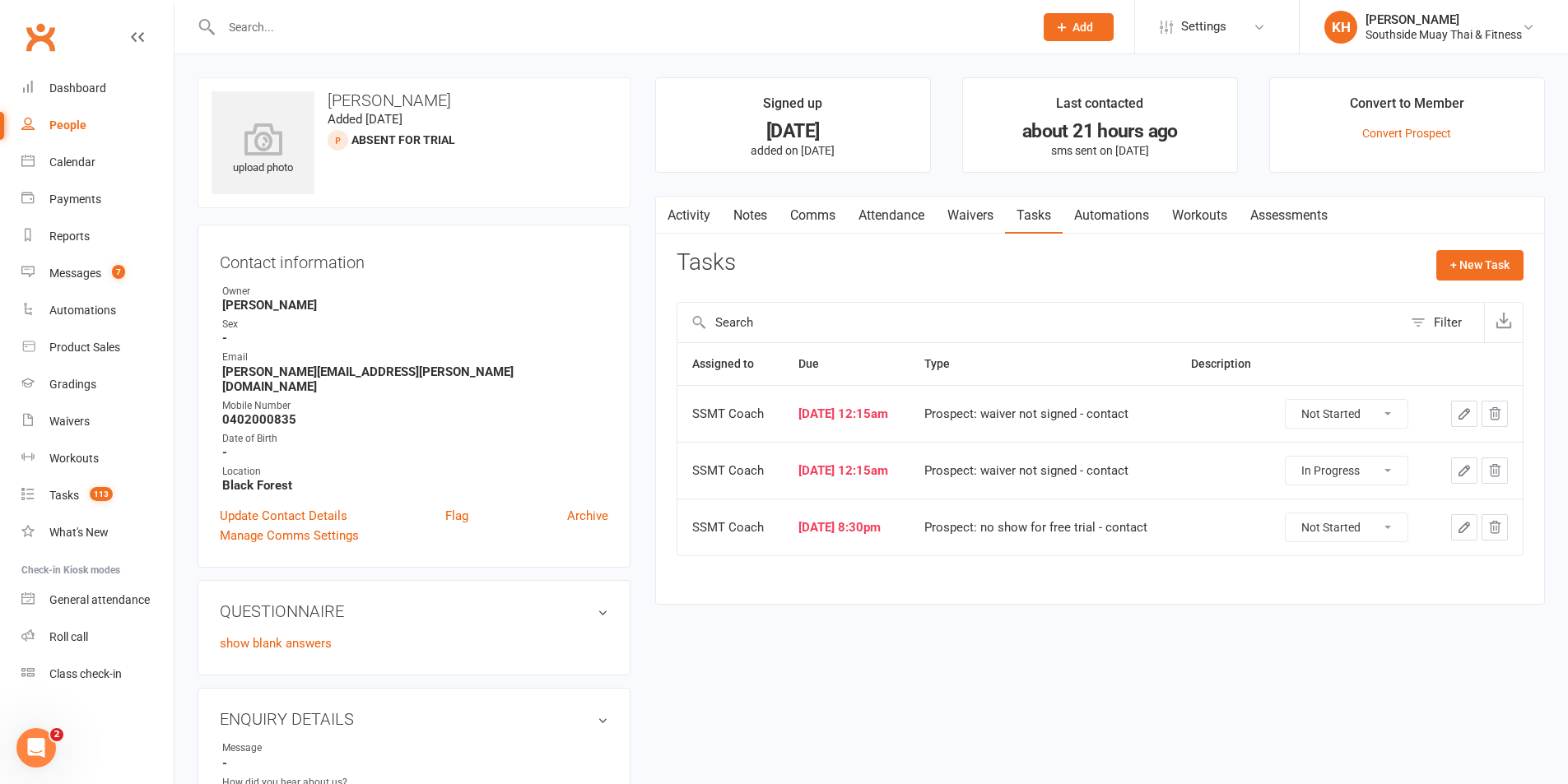
click at [1295, 513] on select "Not Started In Progress Waiting Complete" at bounding box center [1346, 527] width 122 height 28
select select "unstarted"
click at [1361, 415] on select "Not Started In Progress Waiting Complete" at bounding box center [1341, 414] width 122 height 28
click at [1290, 400] on select "Not Started In Progress Waiting Complete" at bounding box center [1341, 414] width 122 height 28
select select "unstarted"
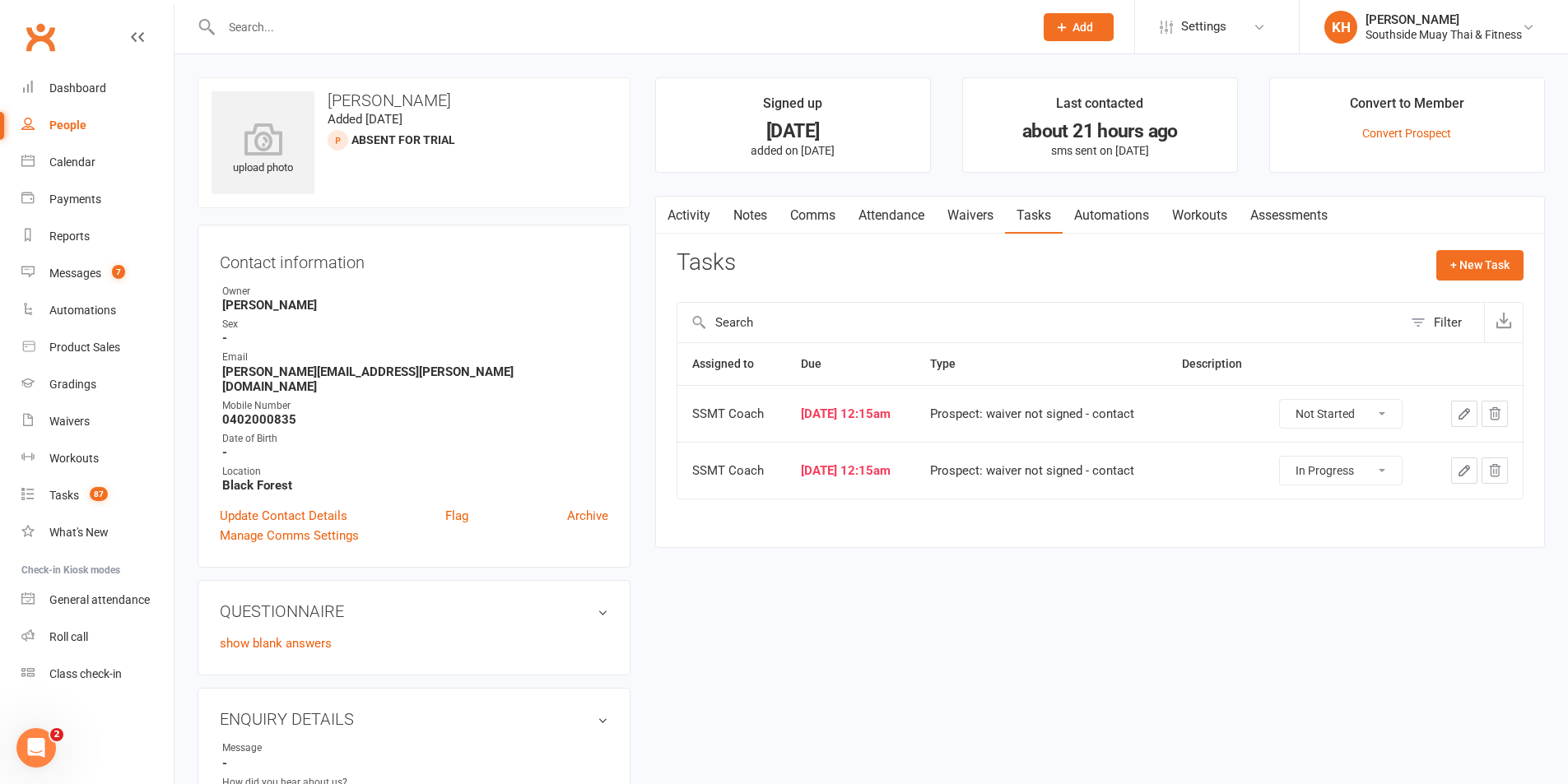
select select "started"
click at [337, 506] on link "Update Contact Details" at bounding box center [283, 516] width 128 height 20
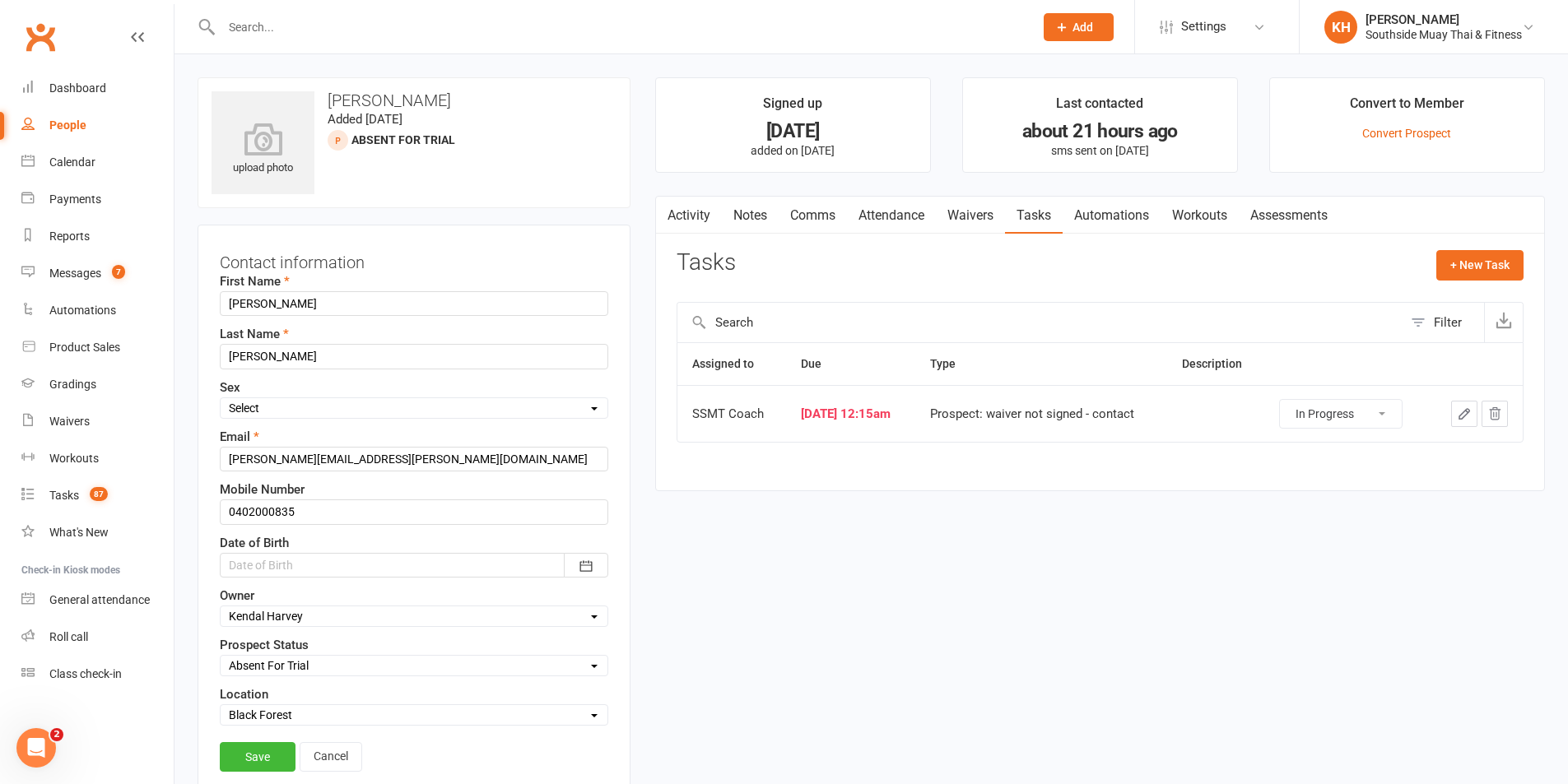
scroll to position [77, 0]
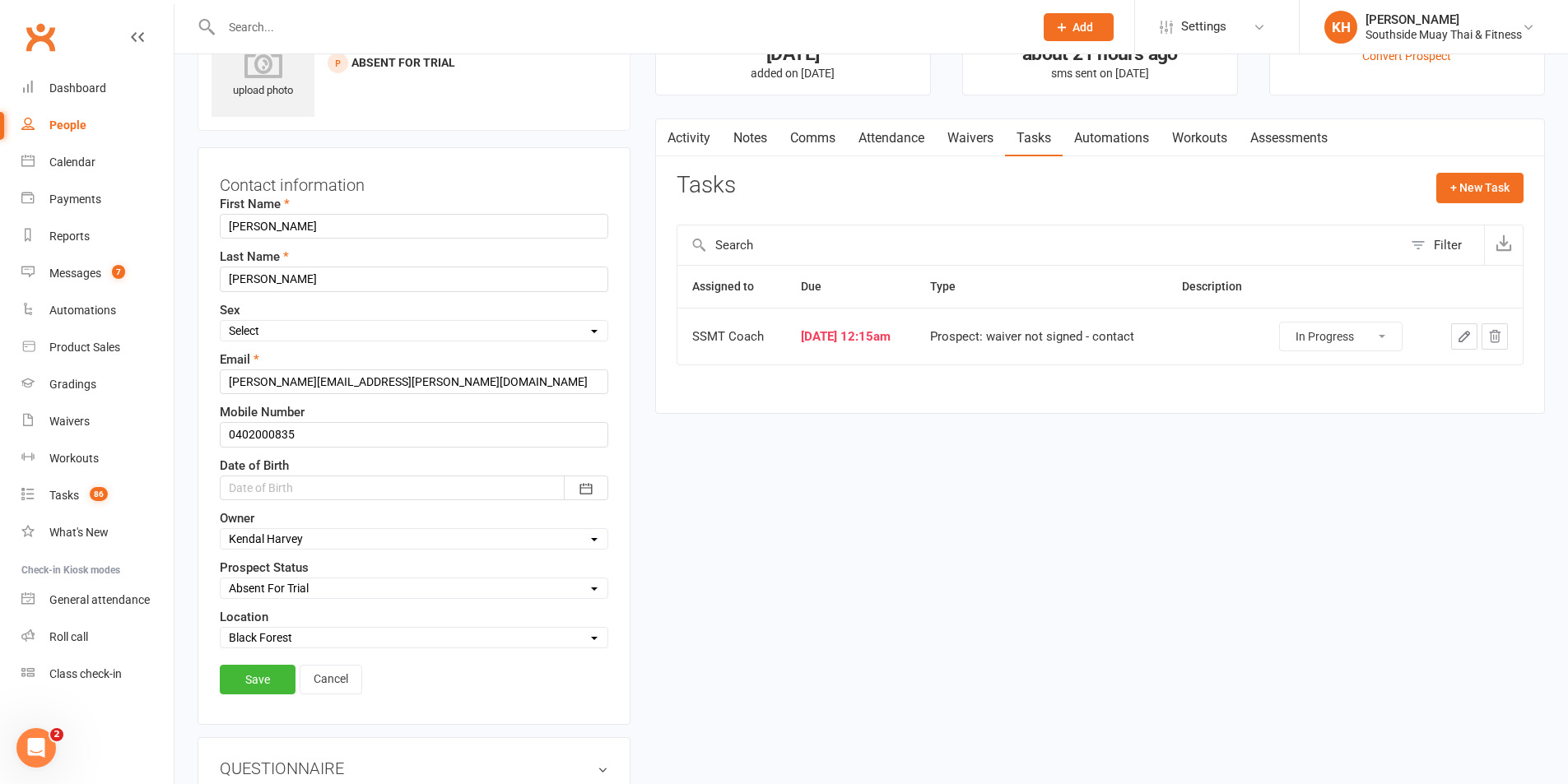
click at [278, 597] on select "Select Initial Contact 28 Day LBE - Contact Needed 28 Day LBE - Intro Class Boo…" at bounding box center [413, 588] width 386 height 18
select select "Adults - Free Trial Booked"
click at [220, 580] on select "Select Initial Contact 28 Day LBE - Contact Needed 28 Day LBE - Intro Class Boo…" at bounding box center [413, 588] width 386 height 18
drag, startPoint x: 269, startPoint y: 674, endPoint x: 311, endPoint y: 685, distance: 43.4
click at [269, 675] on link "Save" at bounding box center [257, 679] width 75 height 30
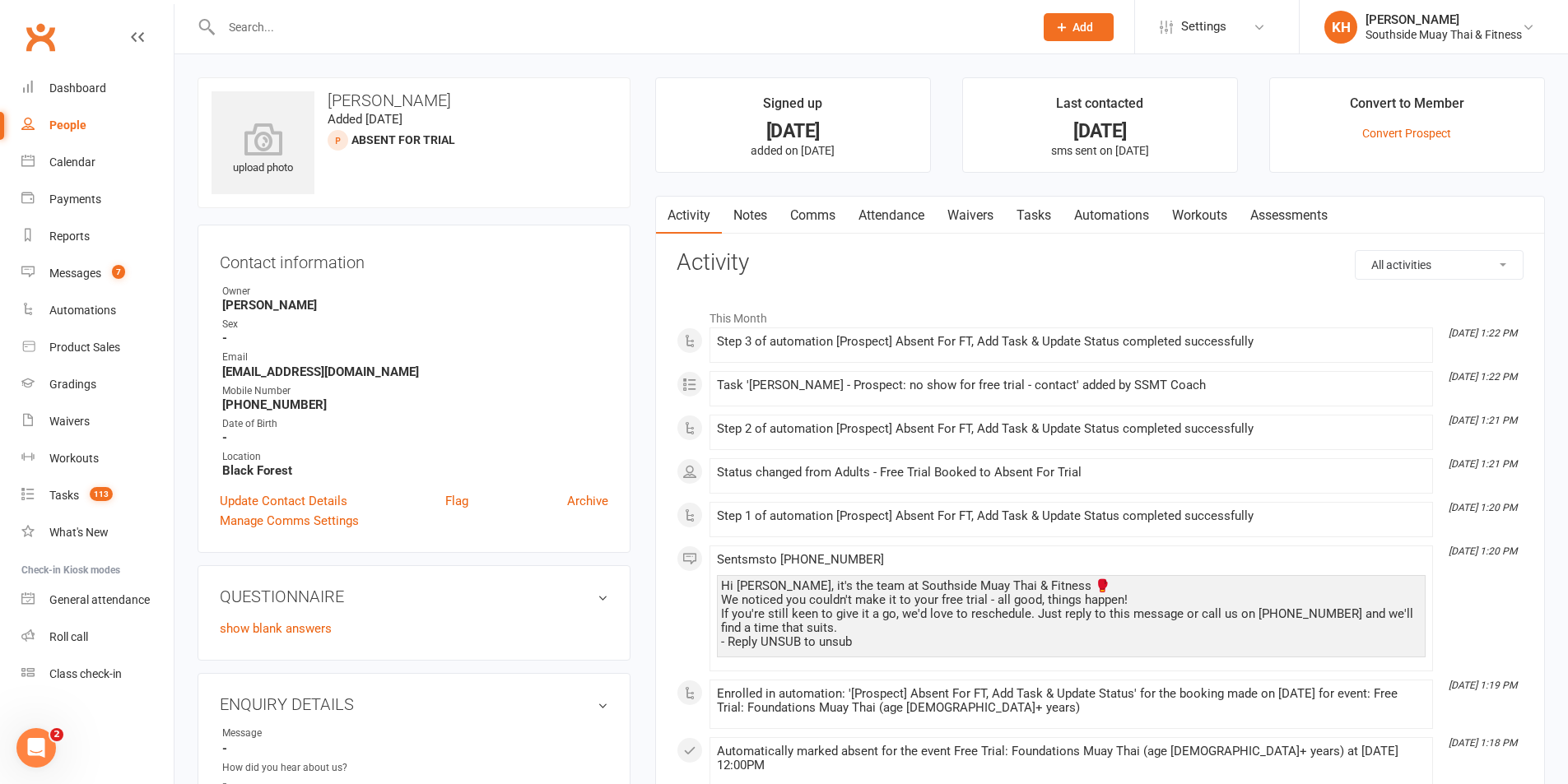
click at [1044, 222] on link "Tasks" at bounding box center [1033, 216] width 57 height 38
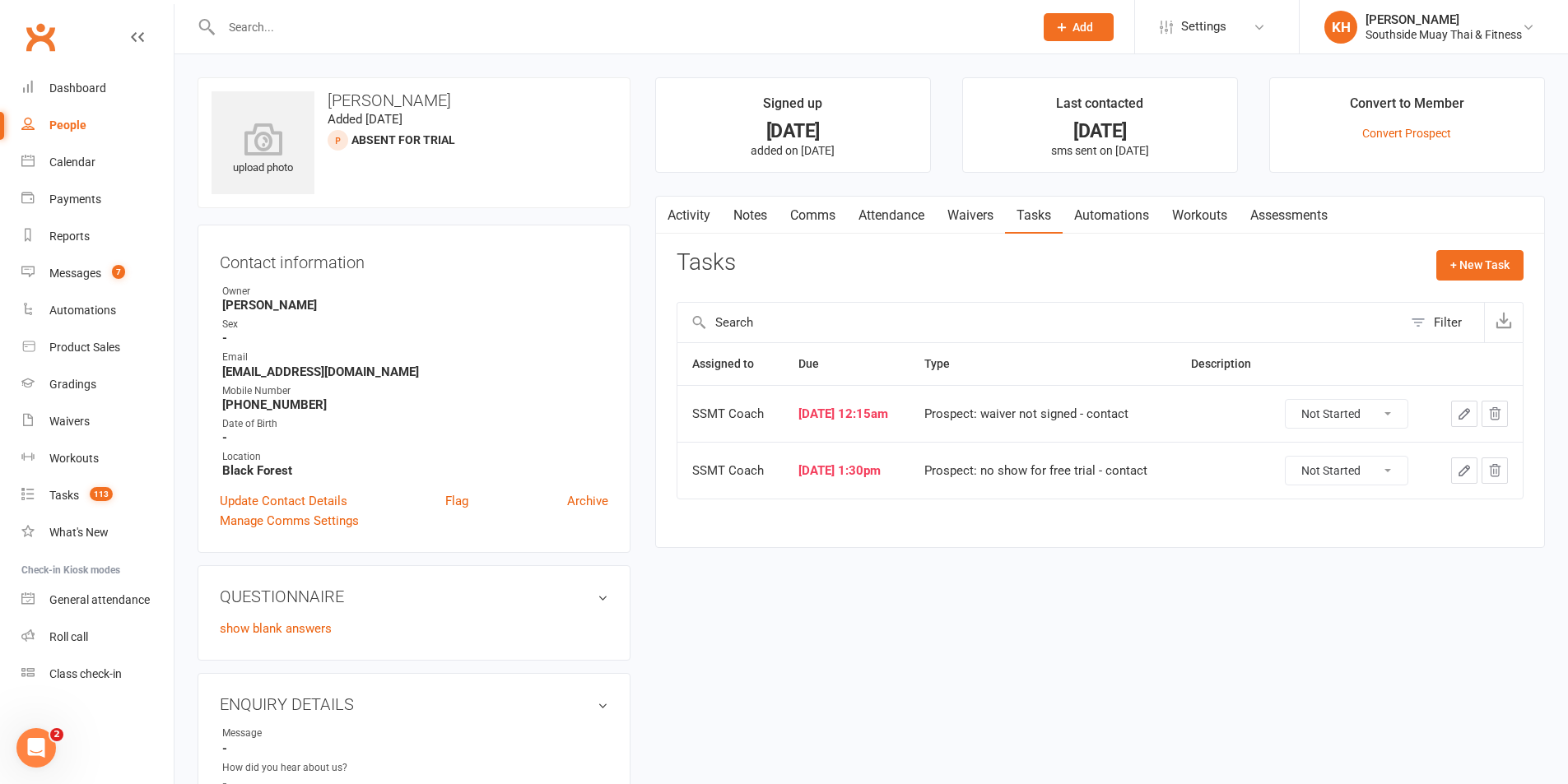
drag, startPoint x: 1316, startPoint y: 473, endPoint x: 1316, endPoint y: 482, distance: 9.0
click at [1316, 473] on select "Not Started In Progress Waiting Complete" at bounding box center [1346, 470] width 122 height 28
click at [1295, 457] on select "Not Started In Progress Waiting Complete" at bounding box center [1346, 470] width 122 height 28
click at [1349, 418] on select "Not Started In Progress Waiting Complete" at bounding box center [1346, 414] width 122 height 28
select select "started"
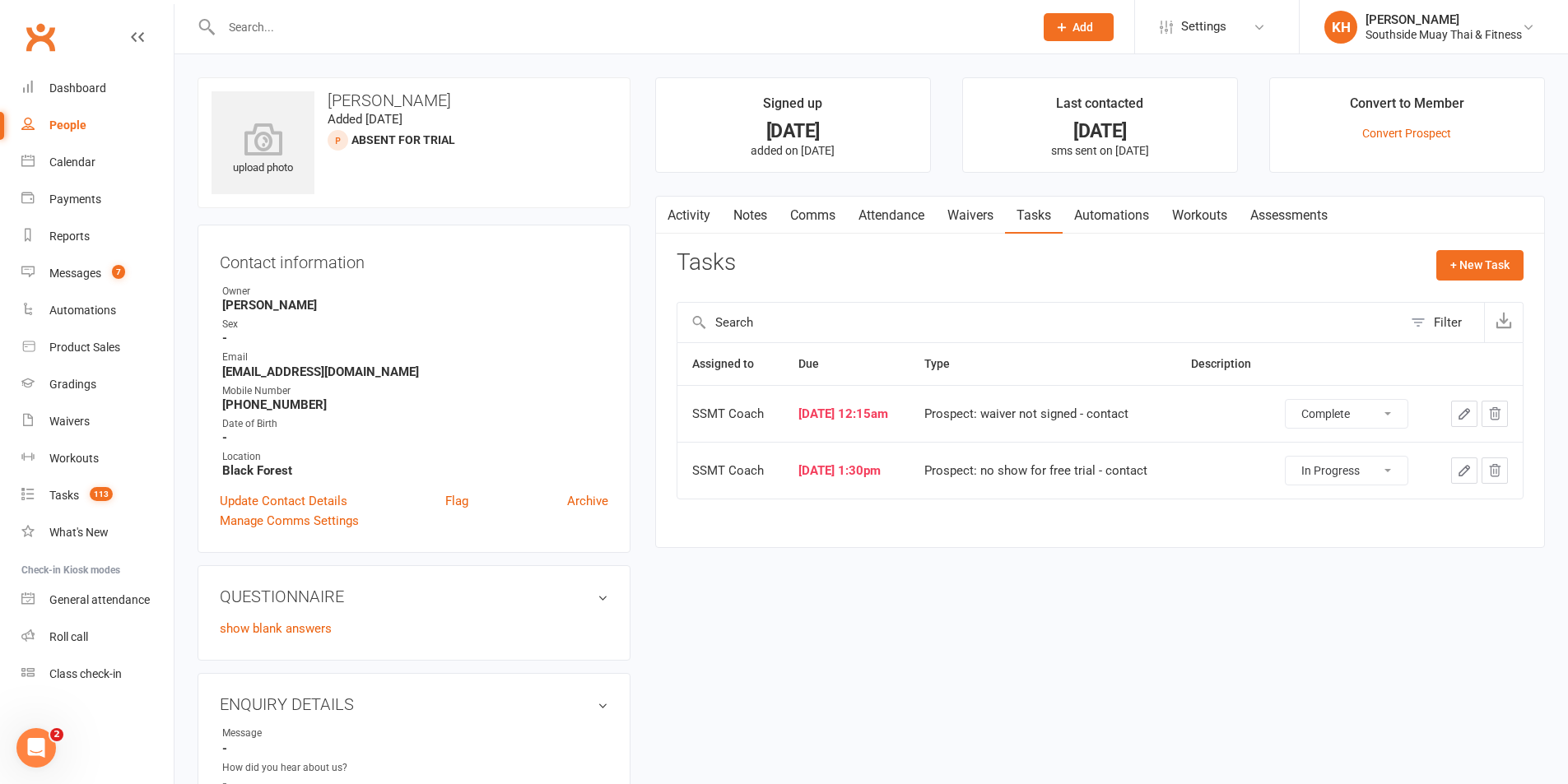
click at [1295, 400] on select "Not Started In Progress Waiting Complete" at bounding box center [1346, 414] width 122 height 28
select select "unstarted"
select select "started"
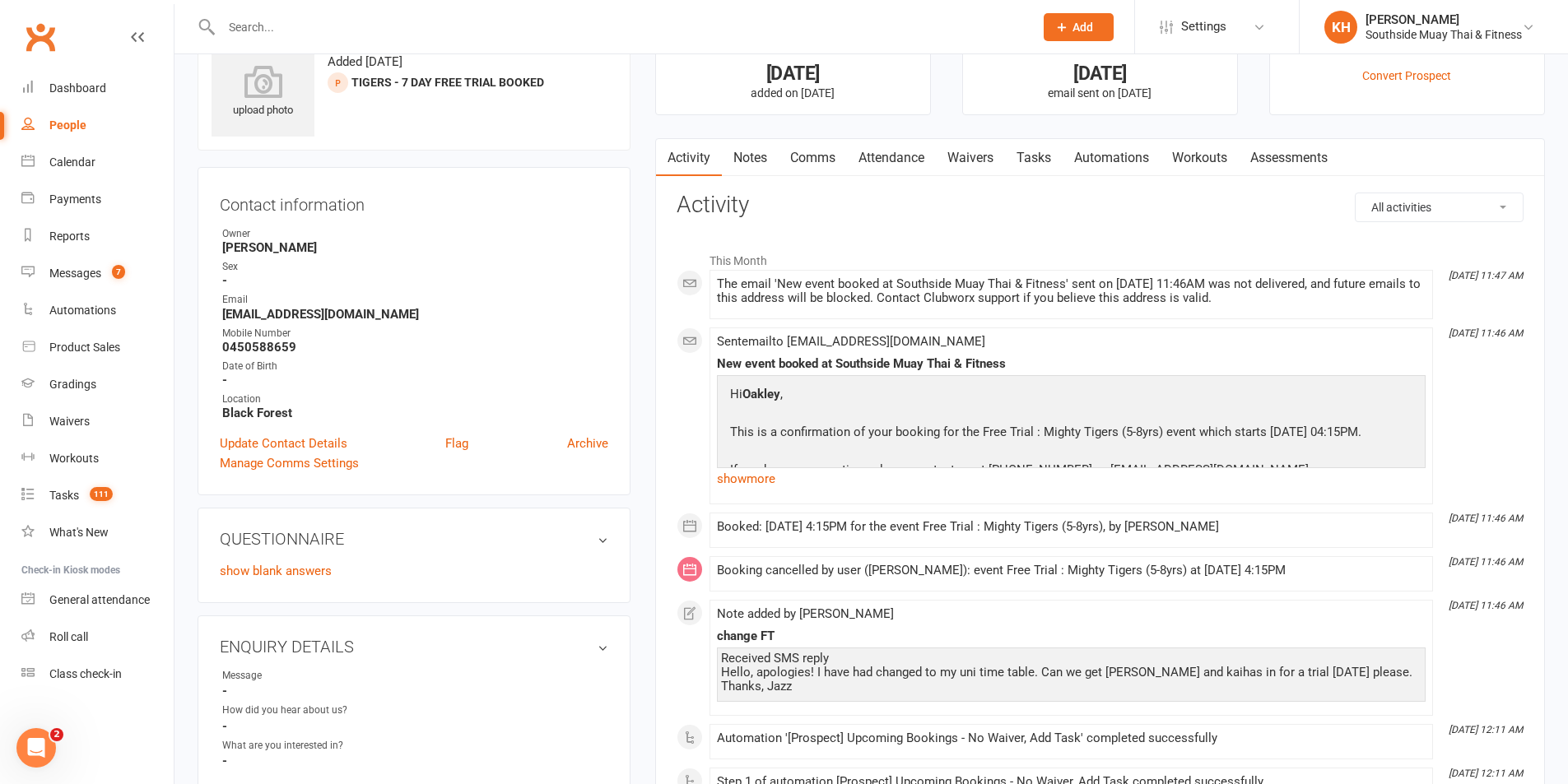
scroll to position [82, 0]
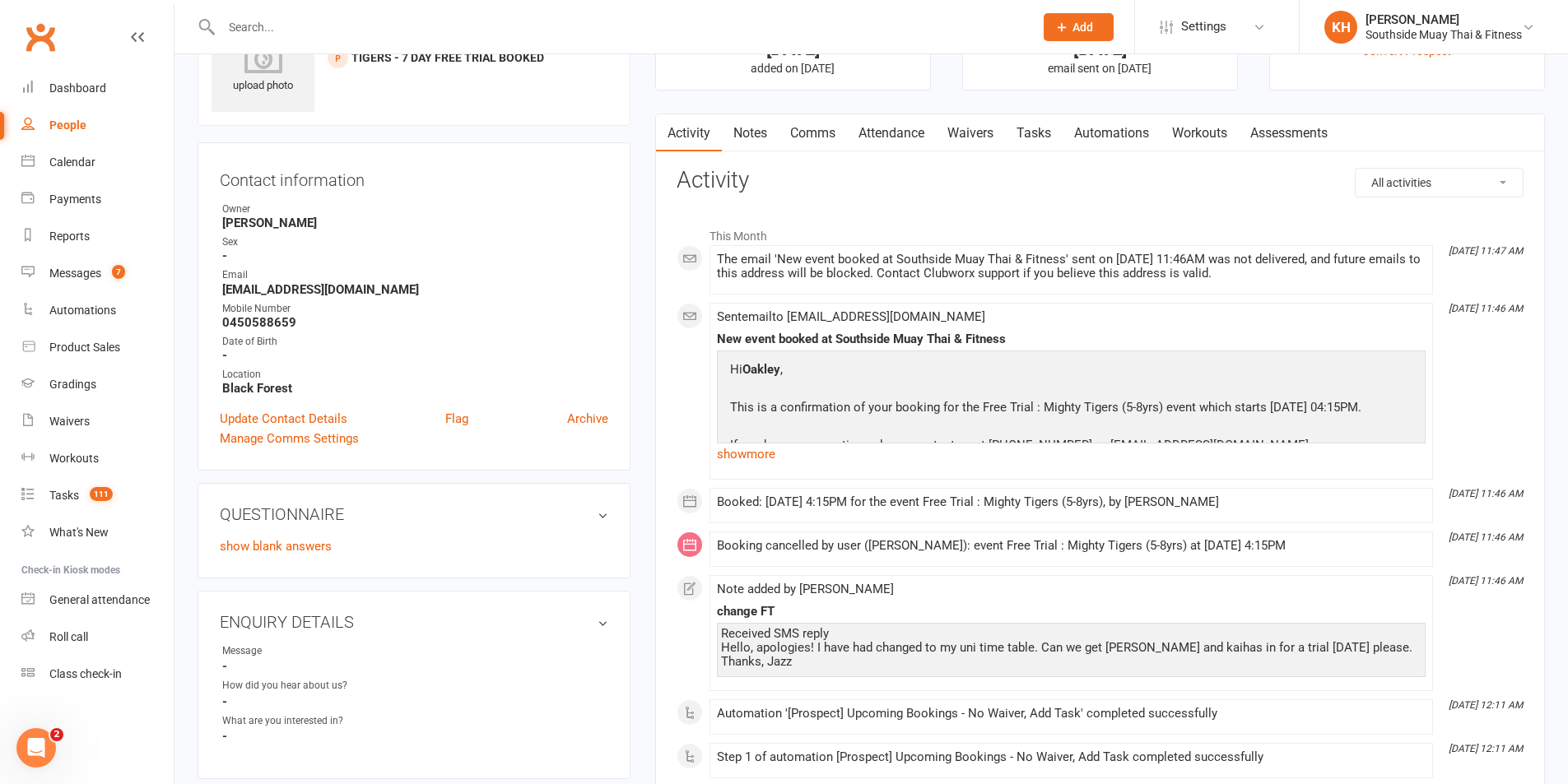
click at [916, 137] on link "Attendance" at bounding box center [891, 134] width 89 height 38
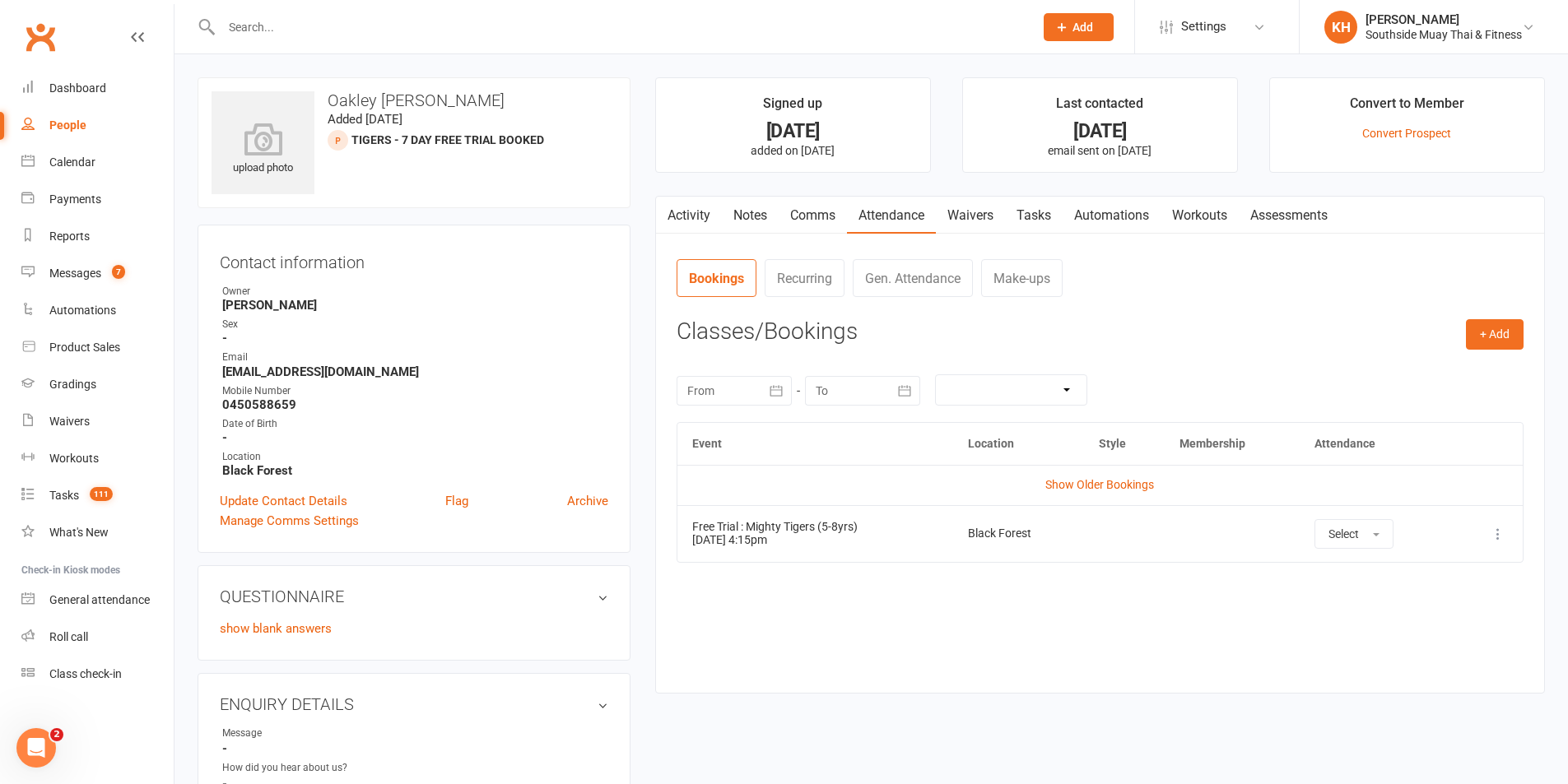
click at [1045, 206] on link "Tasks" at bounding box center [1033, 216] width 57 height 38
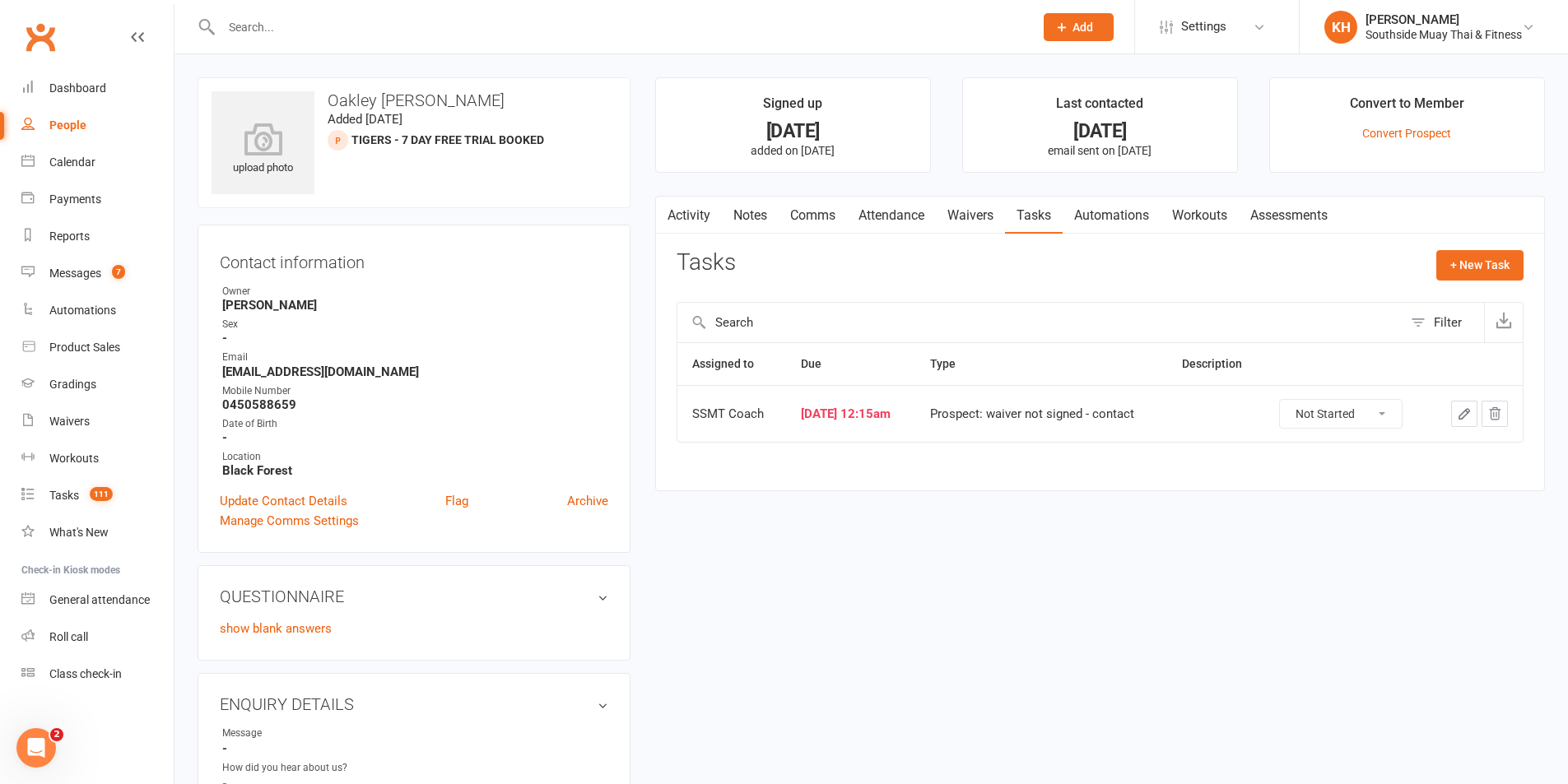
click at [1321, 407] on select "Not Started In Progress Waiting Complete" at bounding box center [1341, 414] width 122 height 28
click at [1290, 400] on select "Not Started In Progress Waiting Complete" at bounding box center [1341, 414] width 122 height 28
select select "started"
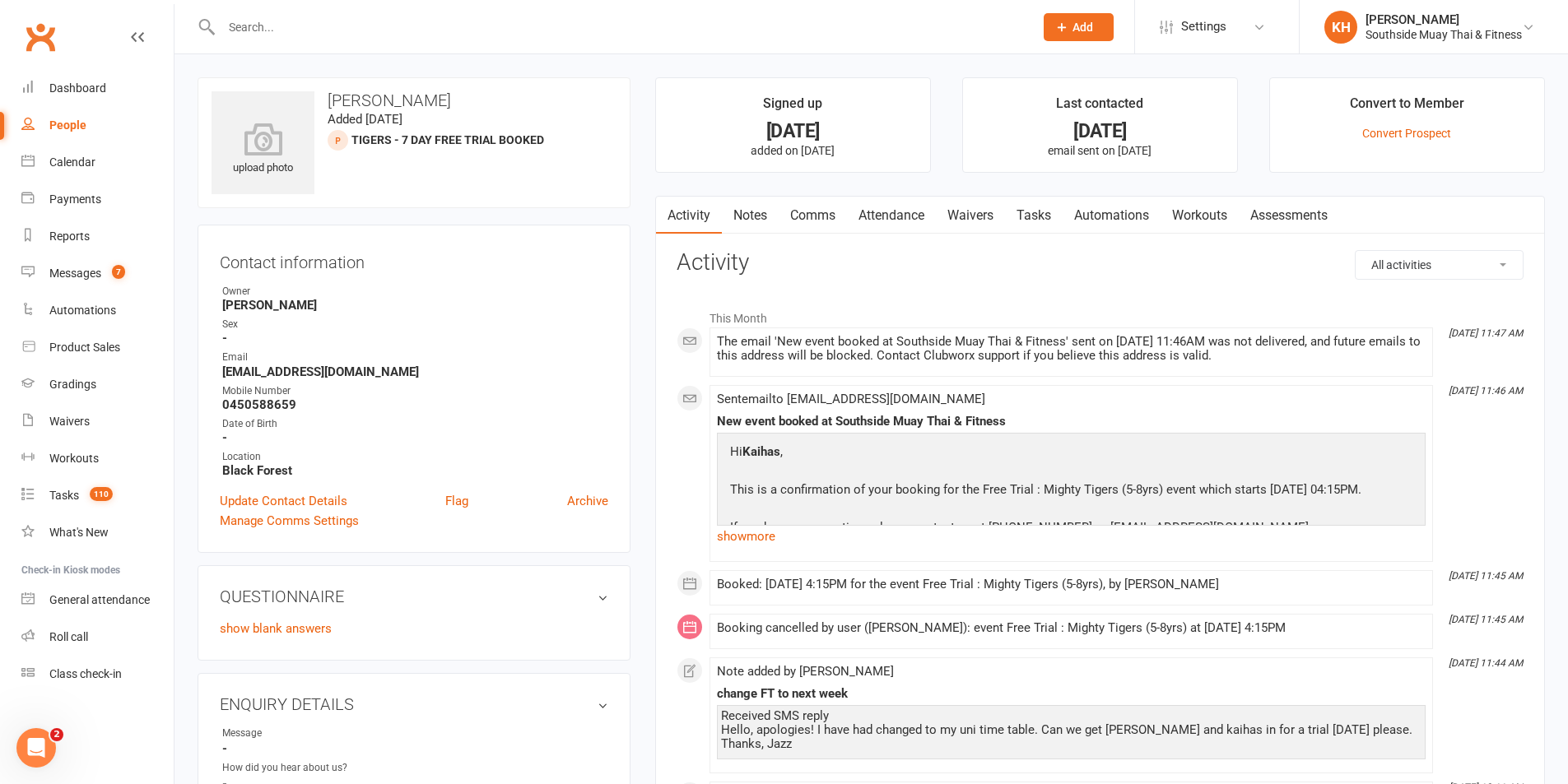
click at [1026, 231] on link "Tasks" at bounding box center [1033, 216] width 57 height 38
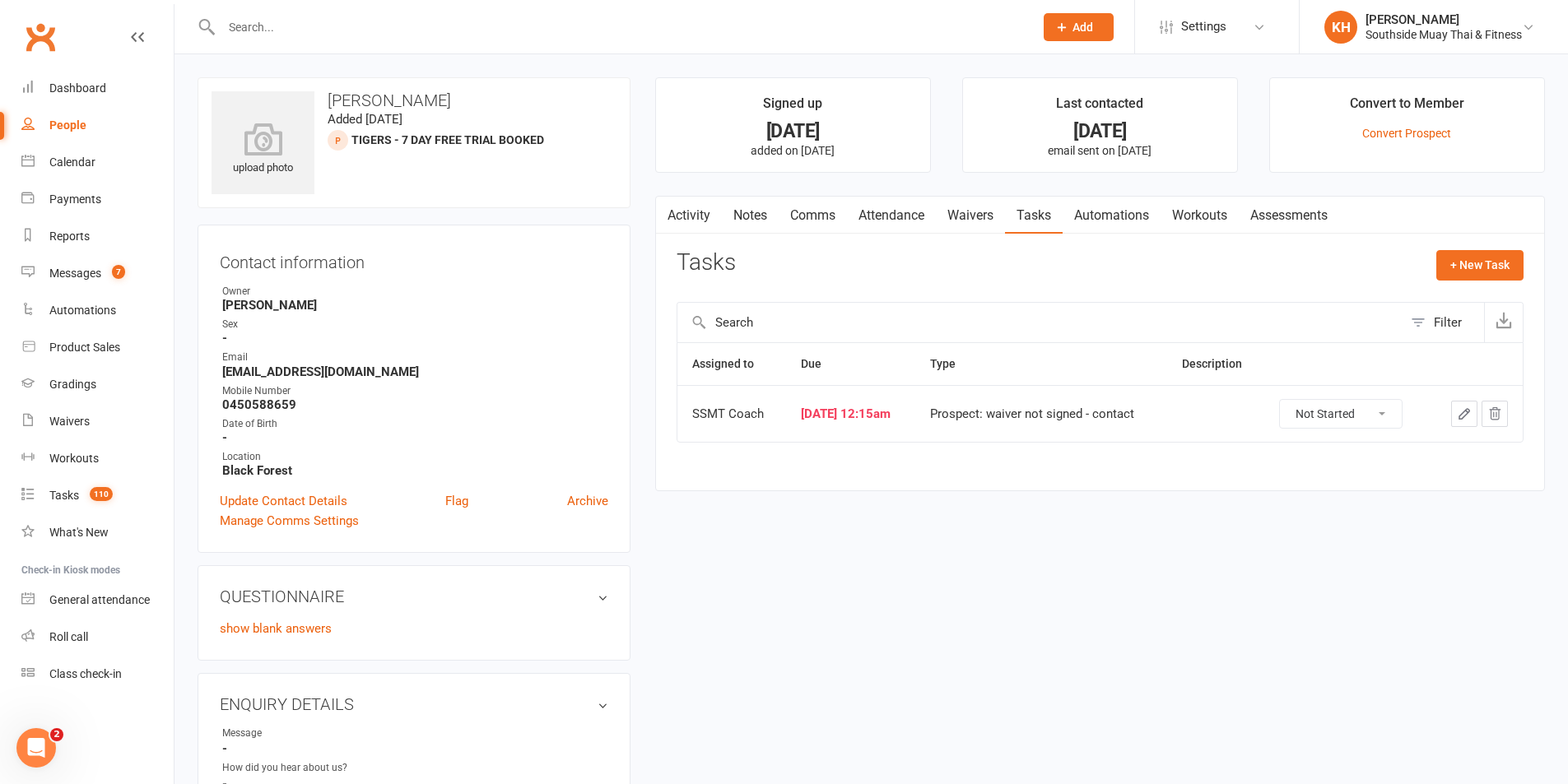
click at [1311, 421] on select "Not Started In Progress Waiting Complete" at bounding box center [1341, 414] width 122 height 28
click at [1290, 400] on select "Not Started In Progress Waiting Complete" at bounding box center [1341, 414] width 122 height 28
select select "started"
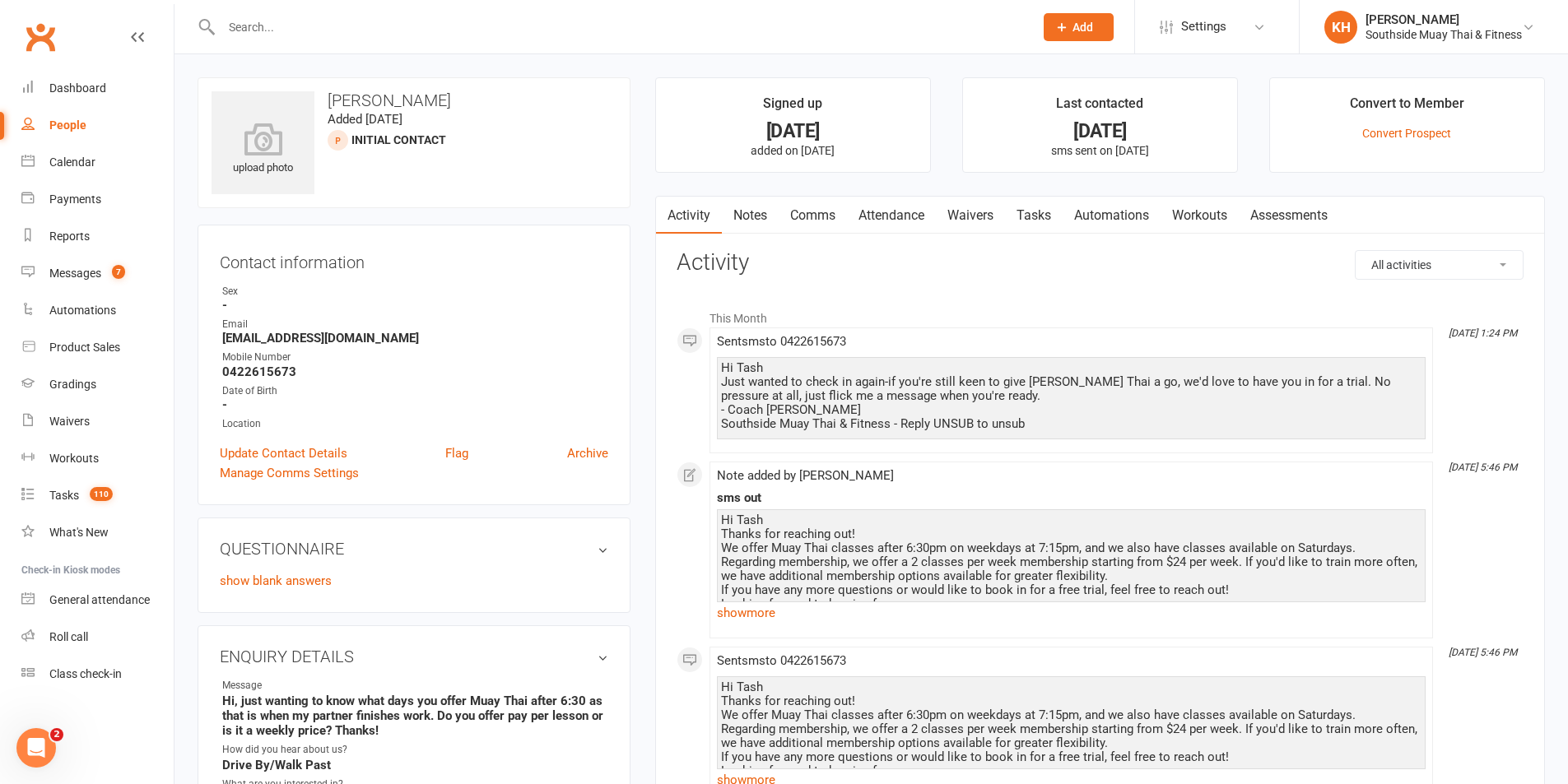
click at [1043, 218] on link "Tasks" at bounding box center [1033, 216] width 57 height 38
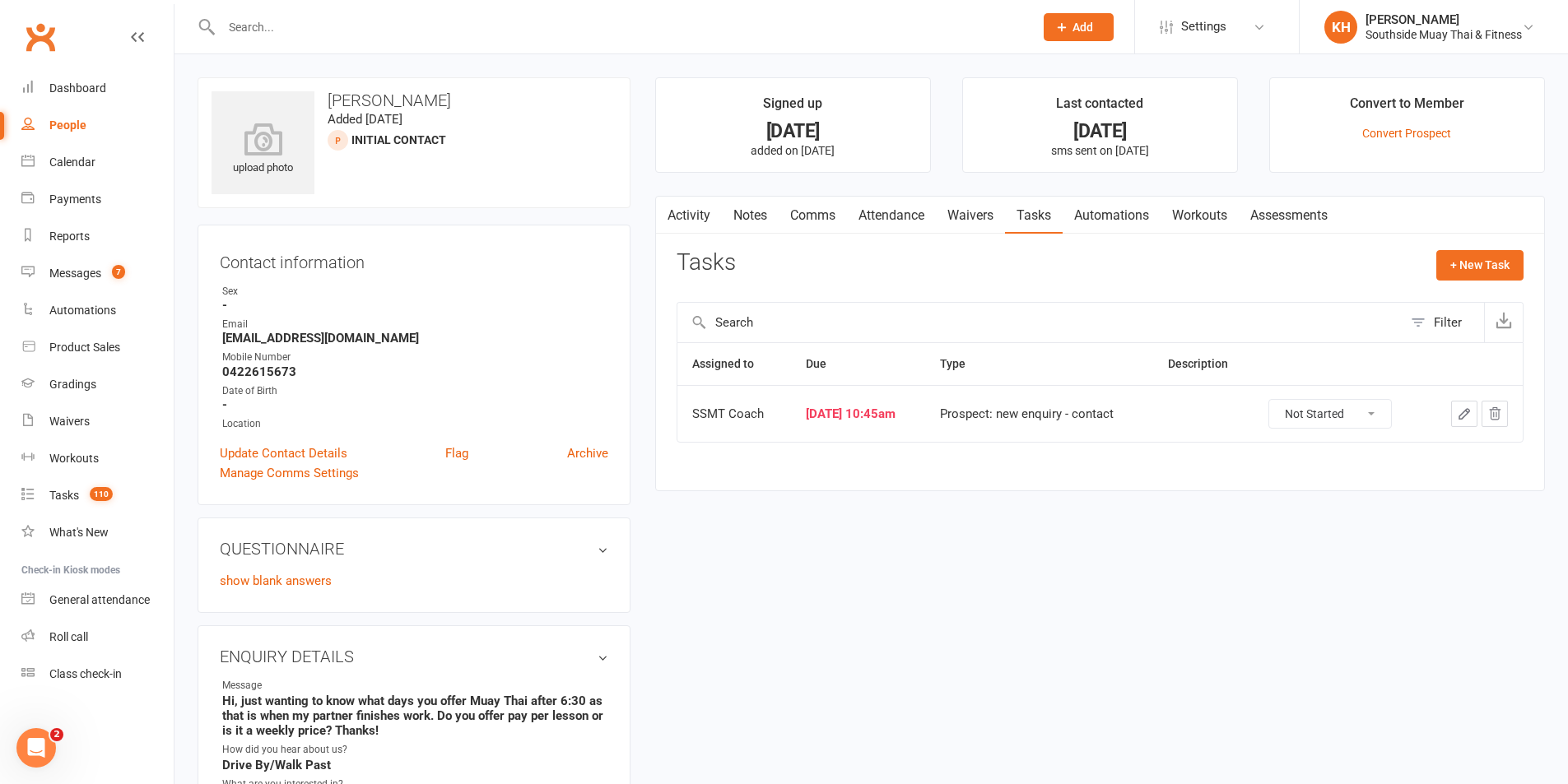
click at [1371, 414] on select "Not Started In Progress Waiting Complete" at bounding box center [1330, 414] width 122 height 28
click at [1280, 400] on select "Not Started In Progress Waiting Complete" at bounding box center [1330, 414] width 122 height 28
select select "started"
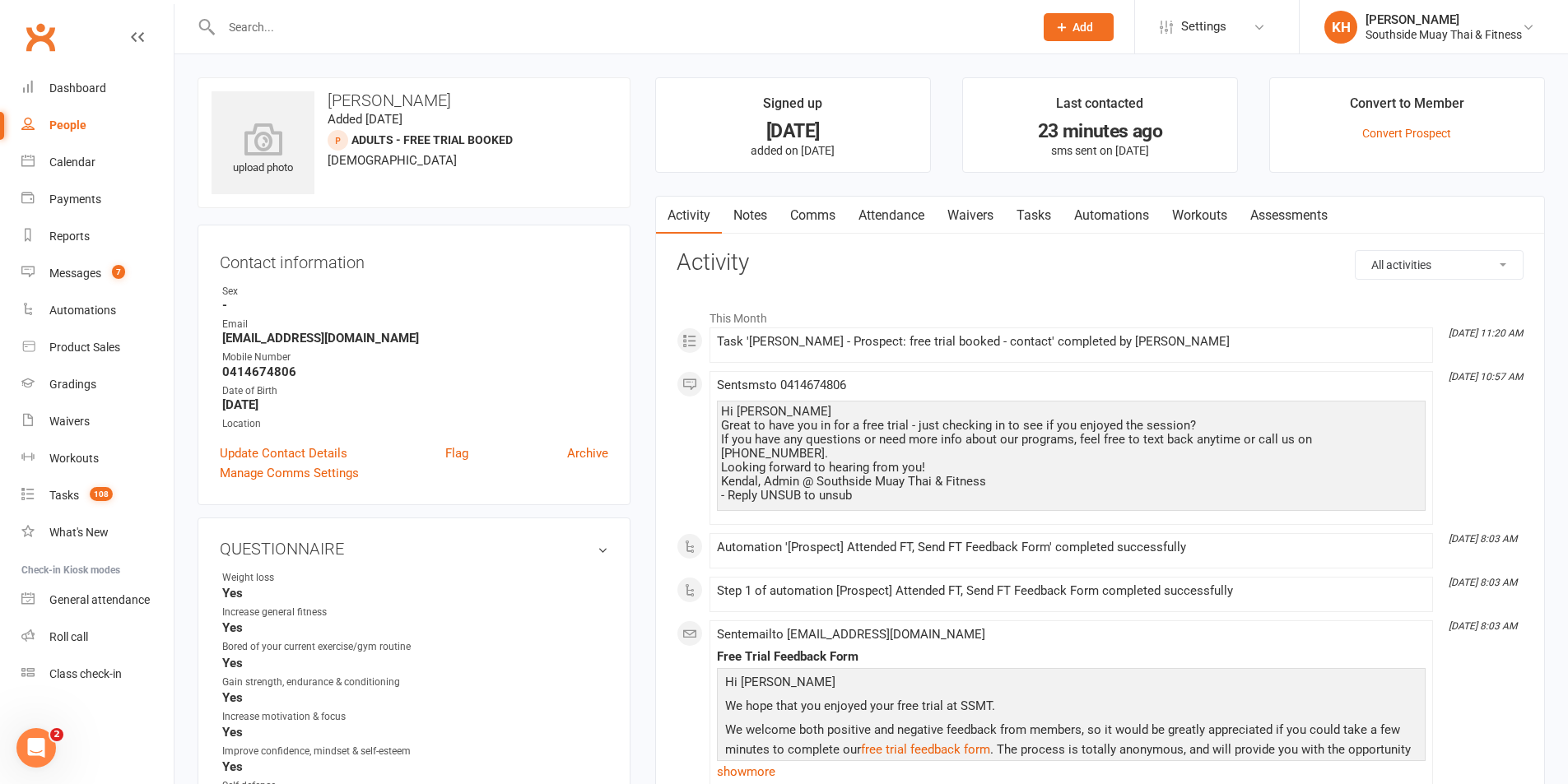
drag, startPoint x: 1045, startPoint y: 206, endPoint x: 1049, endPoint y: 223, distance: 17.5
click at [1045, 206] on link "Tasks" at bounding box center [1033, 216] width 57 height 38
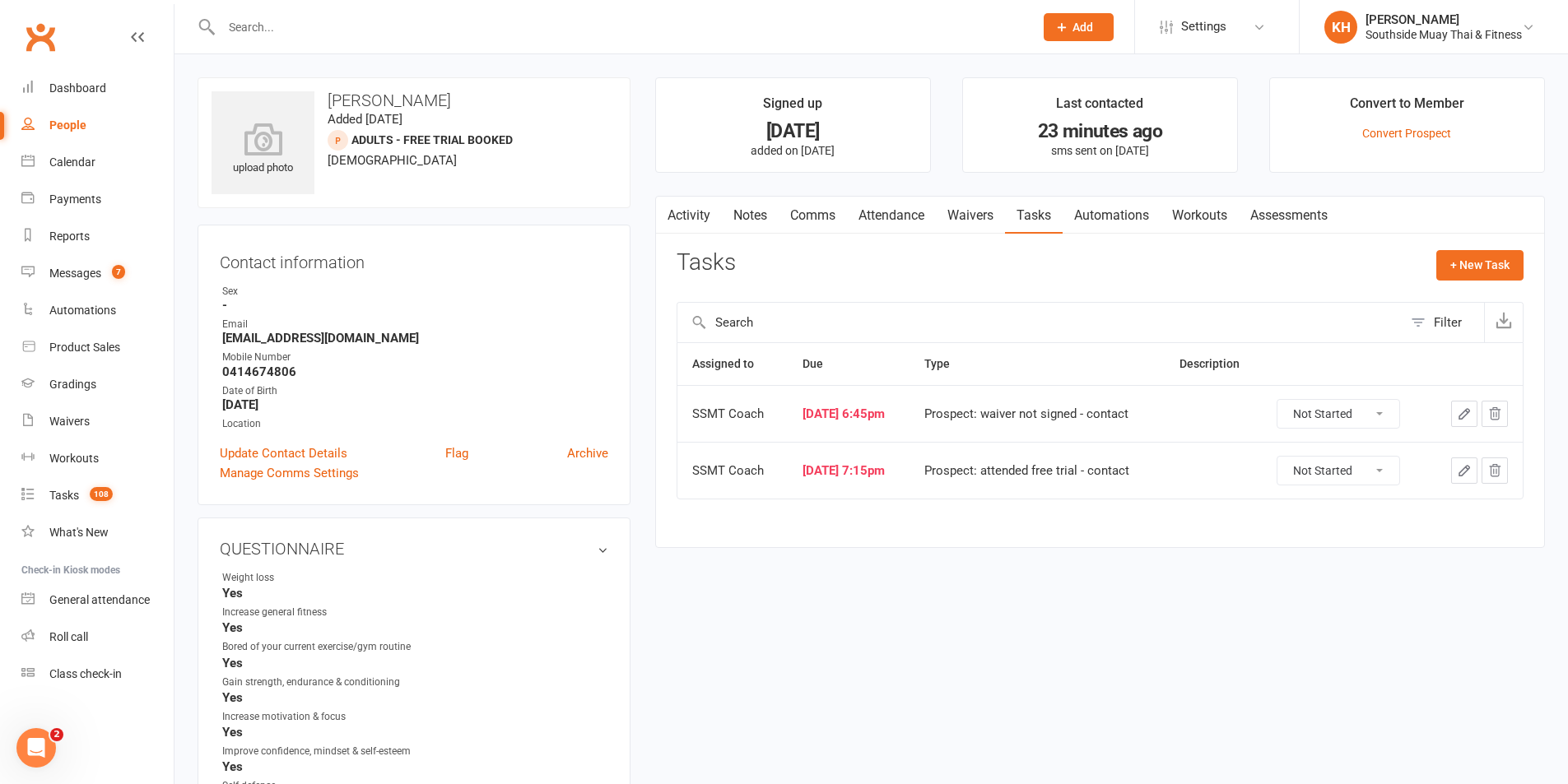
click at [1311, 410] on select "Not Started In Progress Waiting Complete" at bounding box center [1338, 414] width 122 height 28
click at [1288, 400] on select "Not Started In Progress Waiting Complete" at bounding box center [1338, 414] width 122 height 28
select select "unstarted"
click at [1320, 410] on select "Not Started In Progress Waiting Complete" at bounding box center [1338, 414] width 122 height 28
click at [1288, 400] on select "Not Started In Progress Waiting Complete" at bounding box center [1338, 414] width 122 height 28
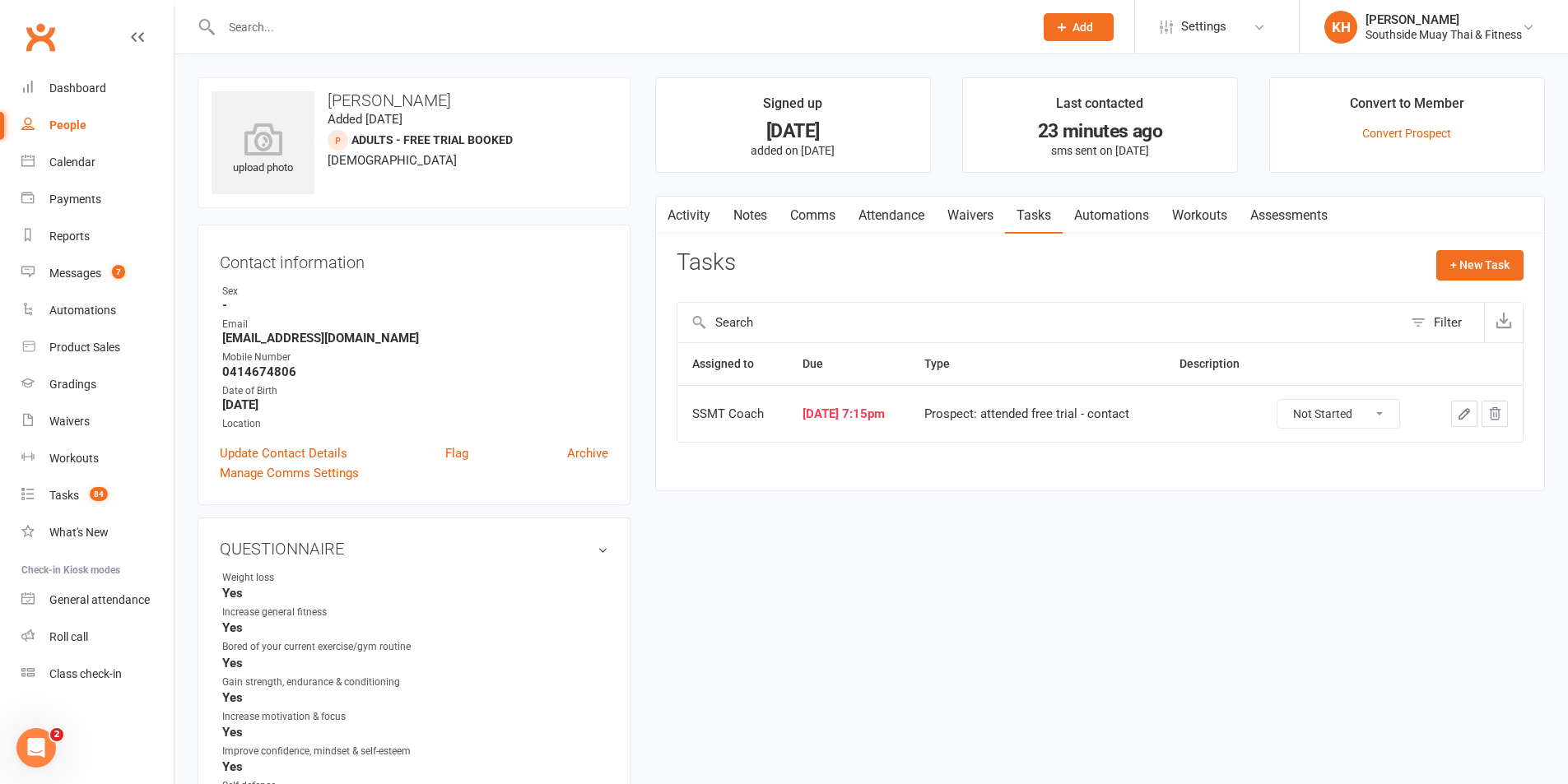
select select "started"
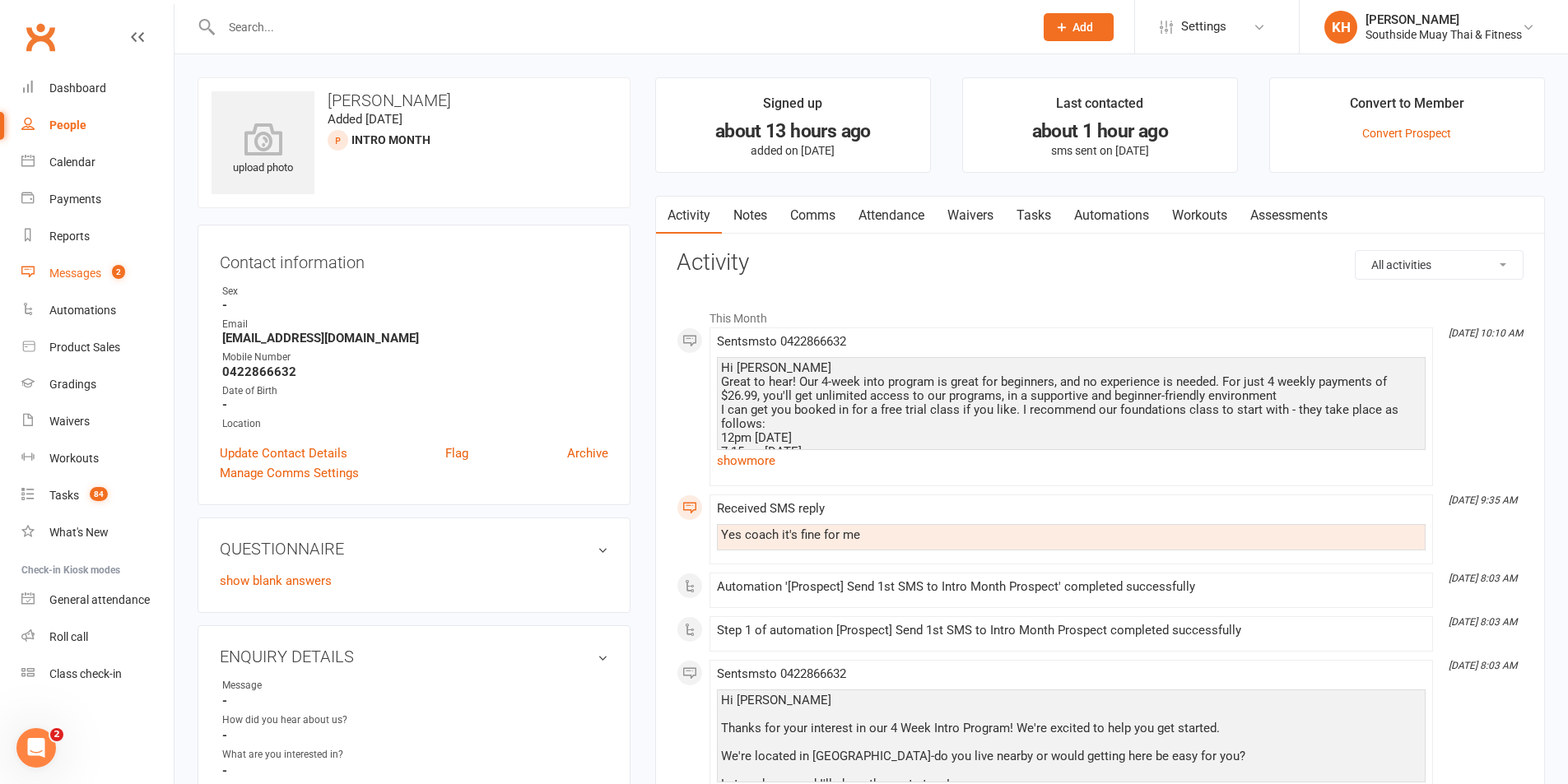
click at [95, 271] on div "Messages" at bounding box center [75, 272] width 52 height 13
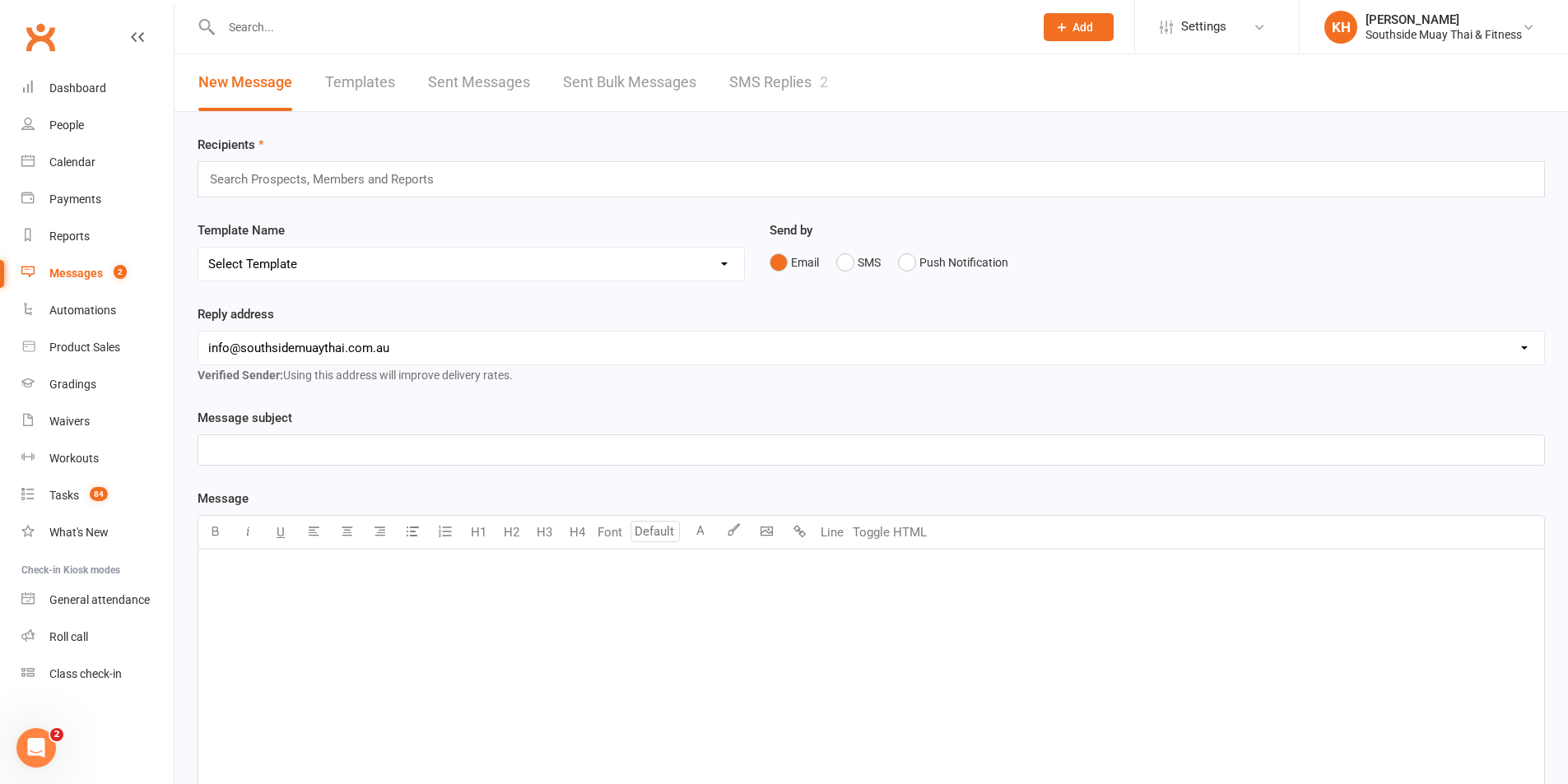
click at [751, 87] on link "SMS Replies 2" at bounding box center [778, 82] width 99 height 57
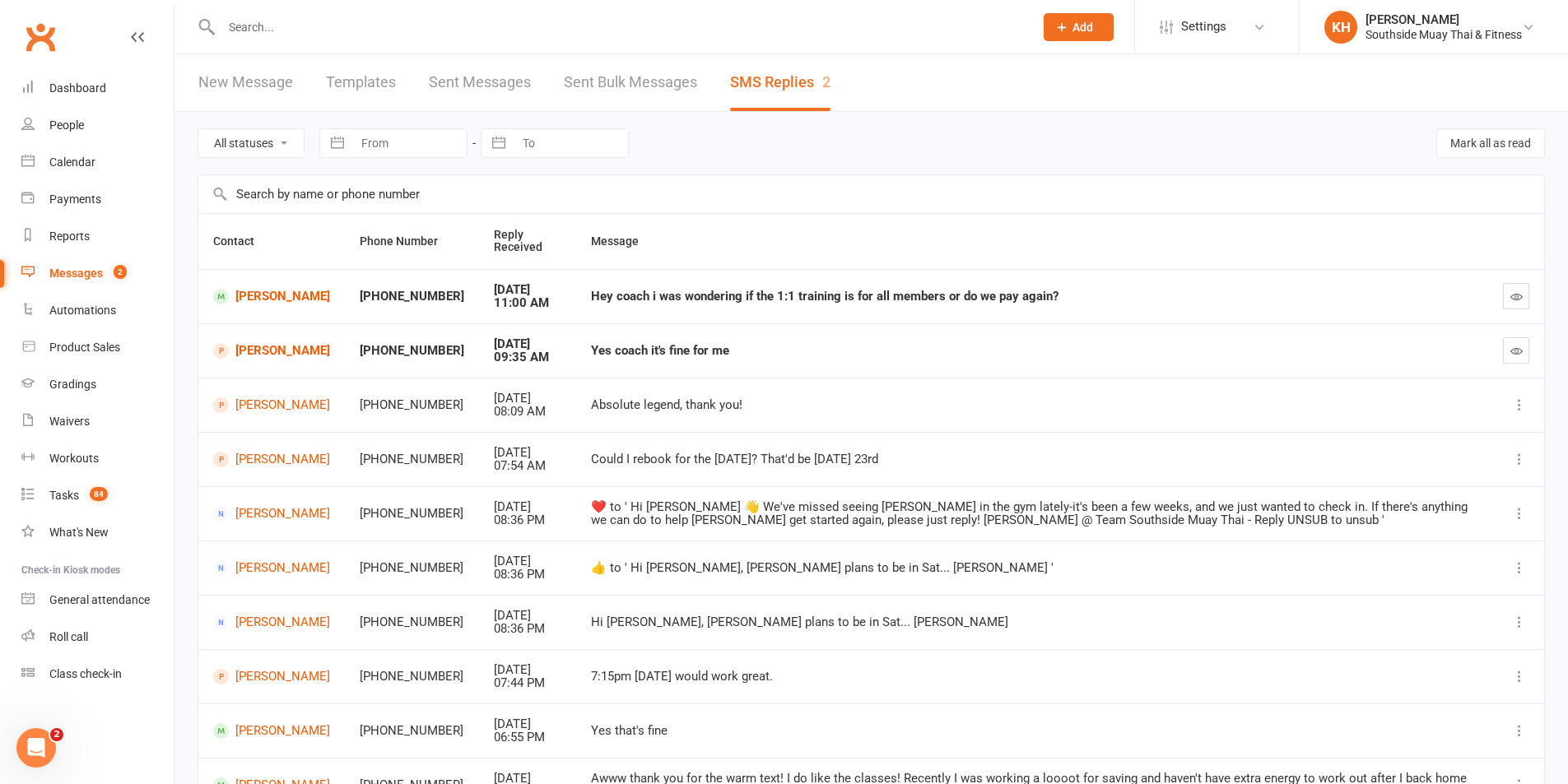
drag, startPoint x: 1517, startPoint y: 353, endPoint x: 867, endPoint y: 88, distance: 701.9
click at [1517, 353] on icon "button" at bounding box center [1517, 350] width 12 height 12
click at [62, 84] on div "Dashboard" at bounding box center [78, 87] width 57 height 13
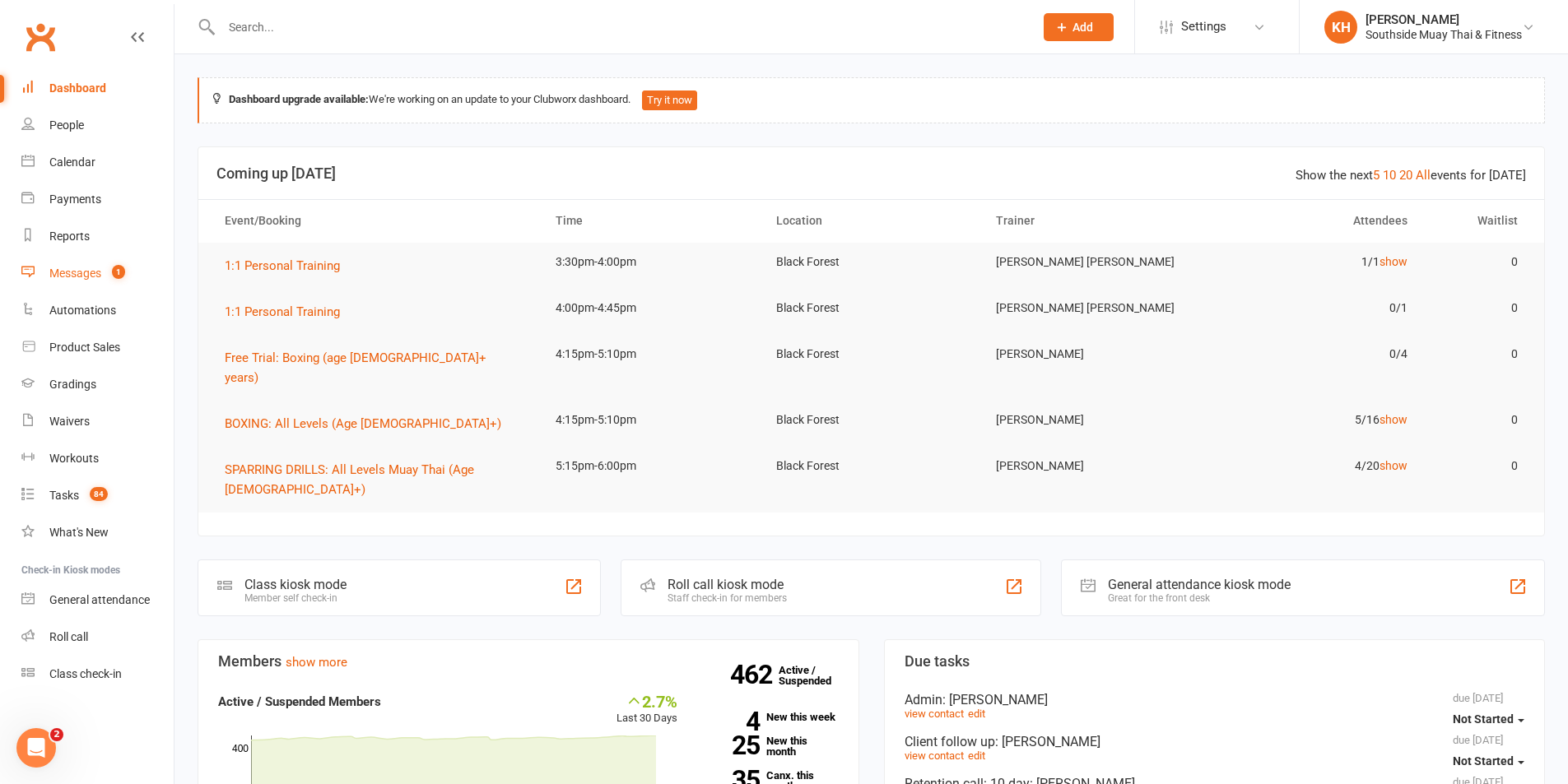
click at [66, 268] on div "Messages" at bounding box center [75, 272] width 52 height 13
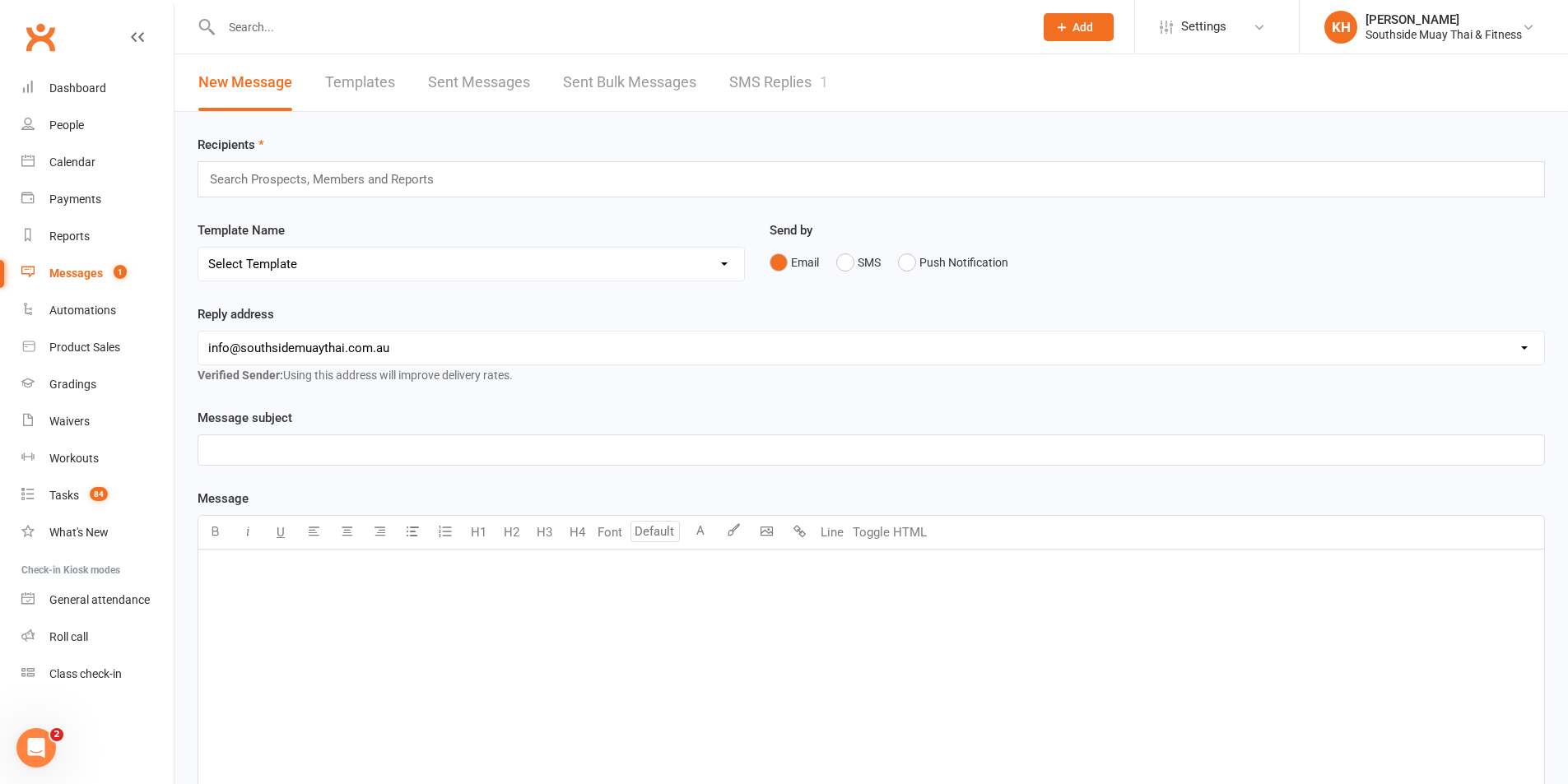
click at [769, 78] on link "SMS Replies 1" at bounding box center [778, 82] width 99 height 57
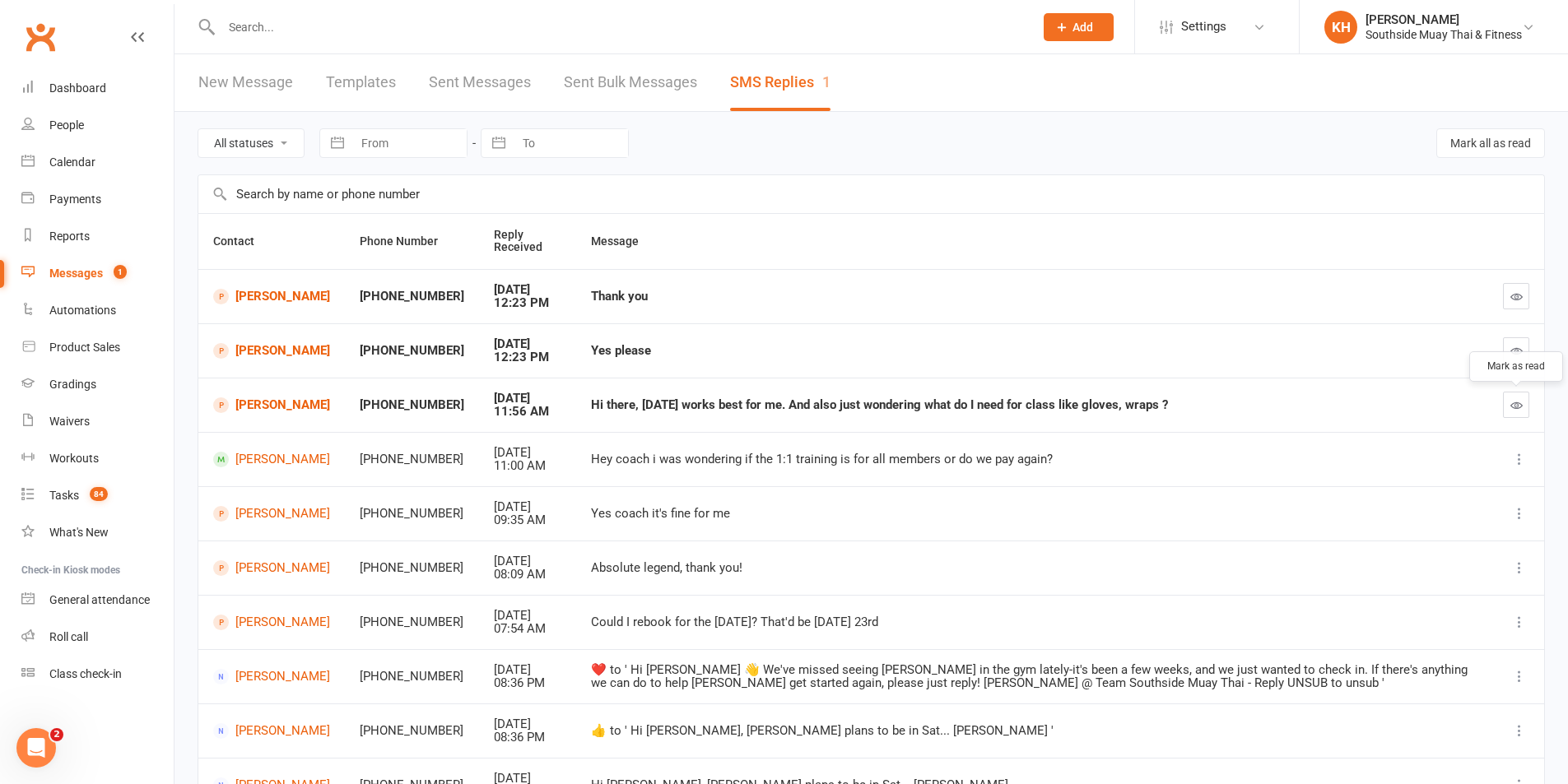
click at [1517, 404] on icon "button" at bounding box center [1517, 405] width 12 height 12
click at [1519, 355] on icon "button" at bounding box center [1517, 350] width 12 height 12
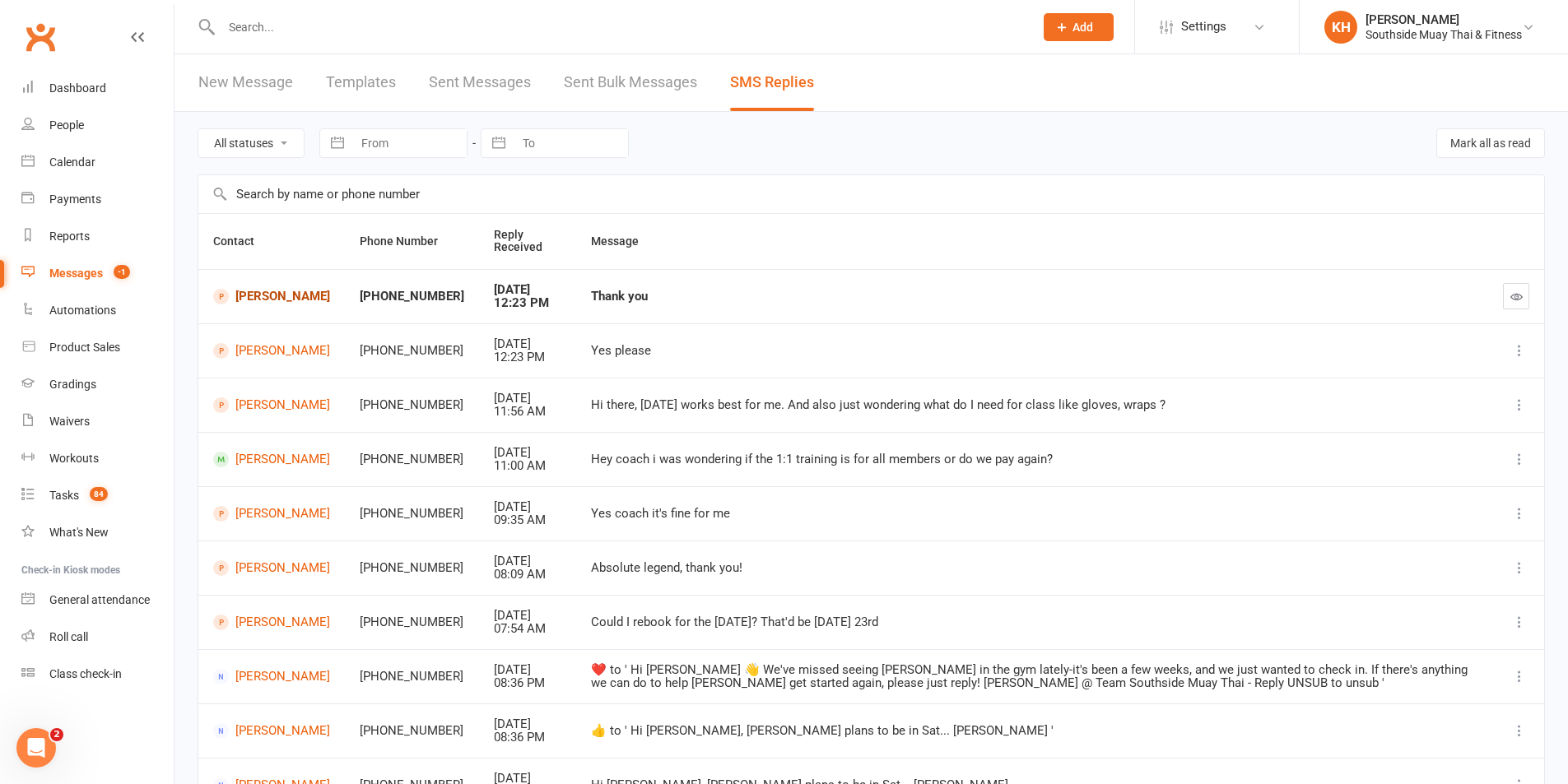
click at [265, 296] on link "Nipun Karki" at bounding box center [272, 296] width 117 height 15
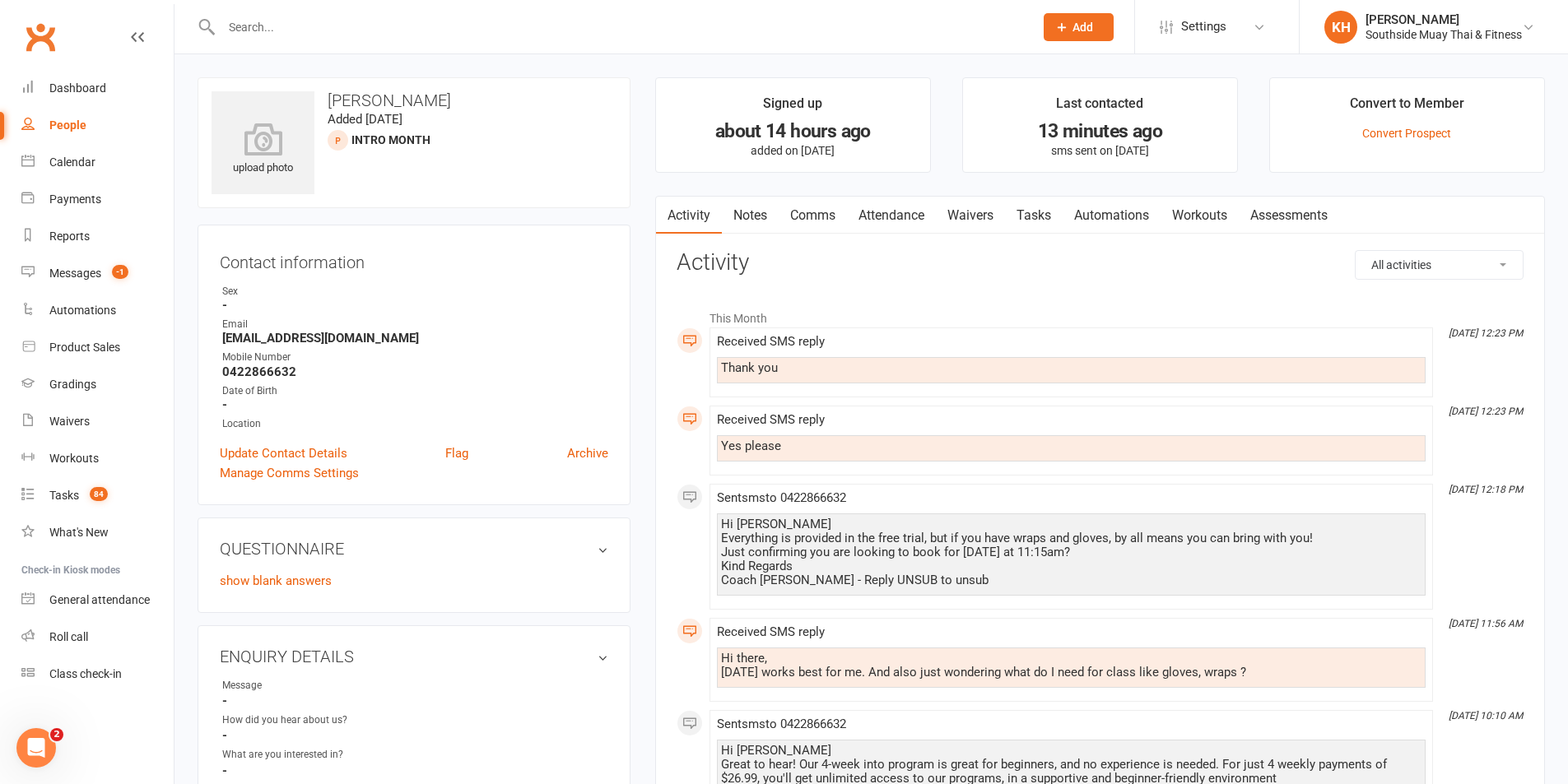
click at [907, 219] on link "Attendance" at bounding box center [891, 216] width 89 height 38
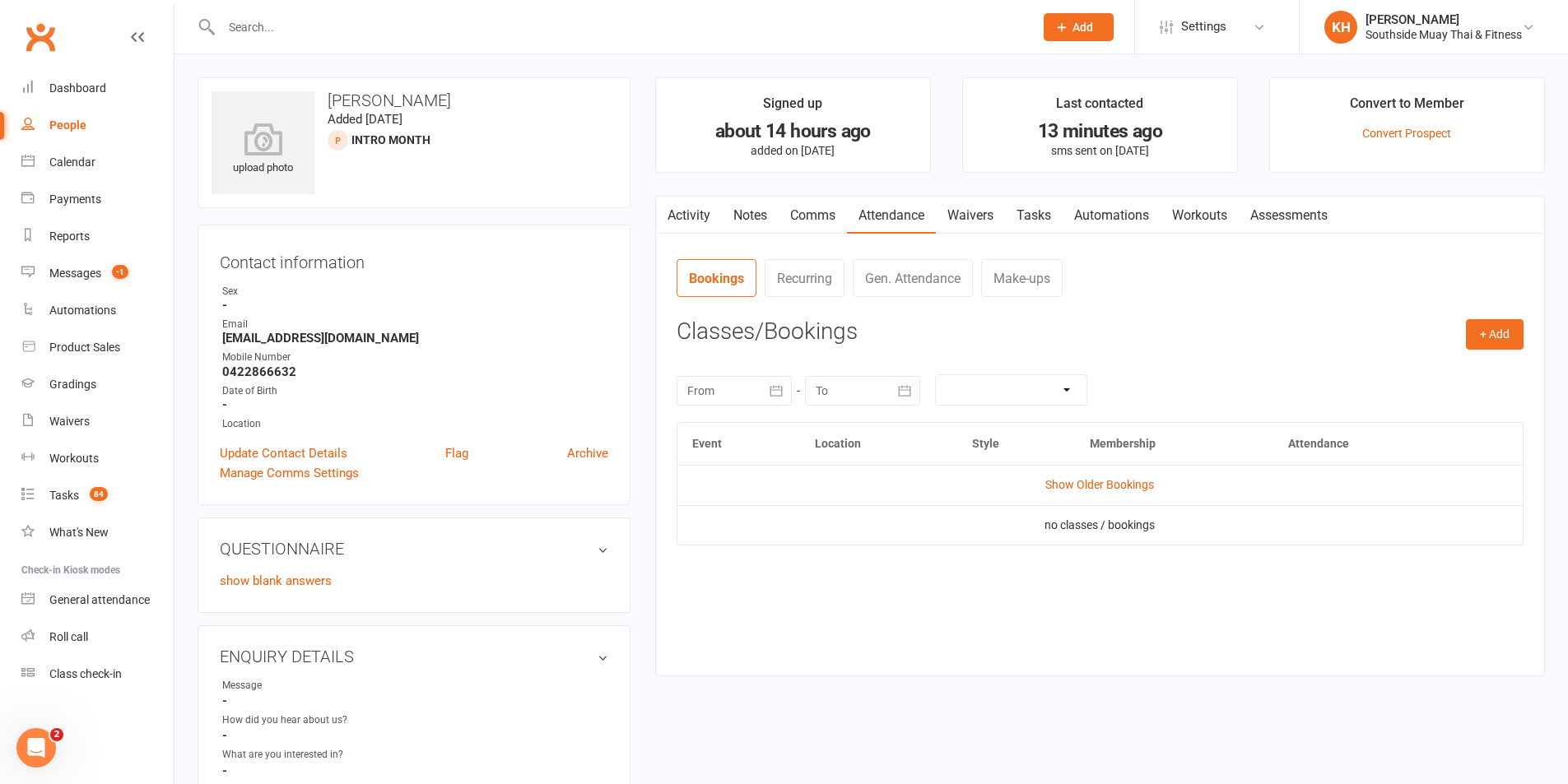
drag, startPoint x: 693, startPoint y: 207, endPoint x: 700, endPoint y: 213, distance: 9.2
click at [693, 209] on link "Activity" at bounding box center [689, 216] width 66 height 38
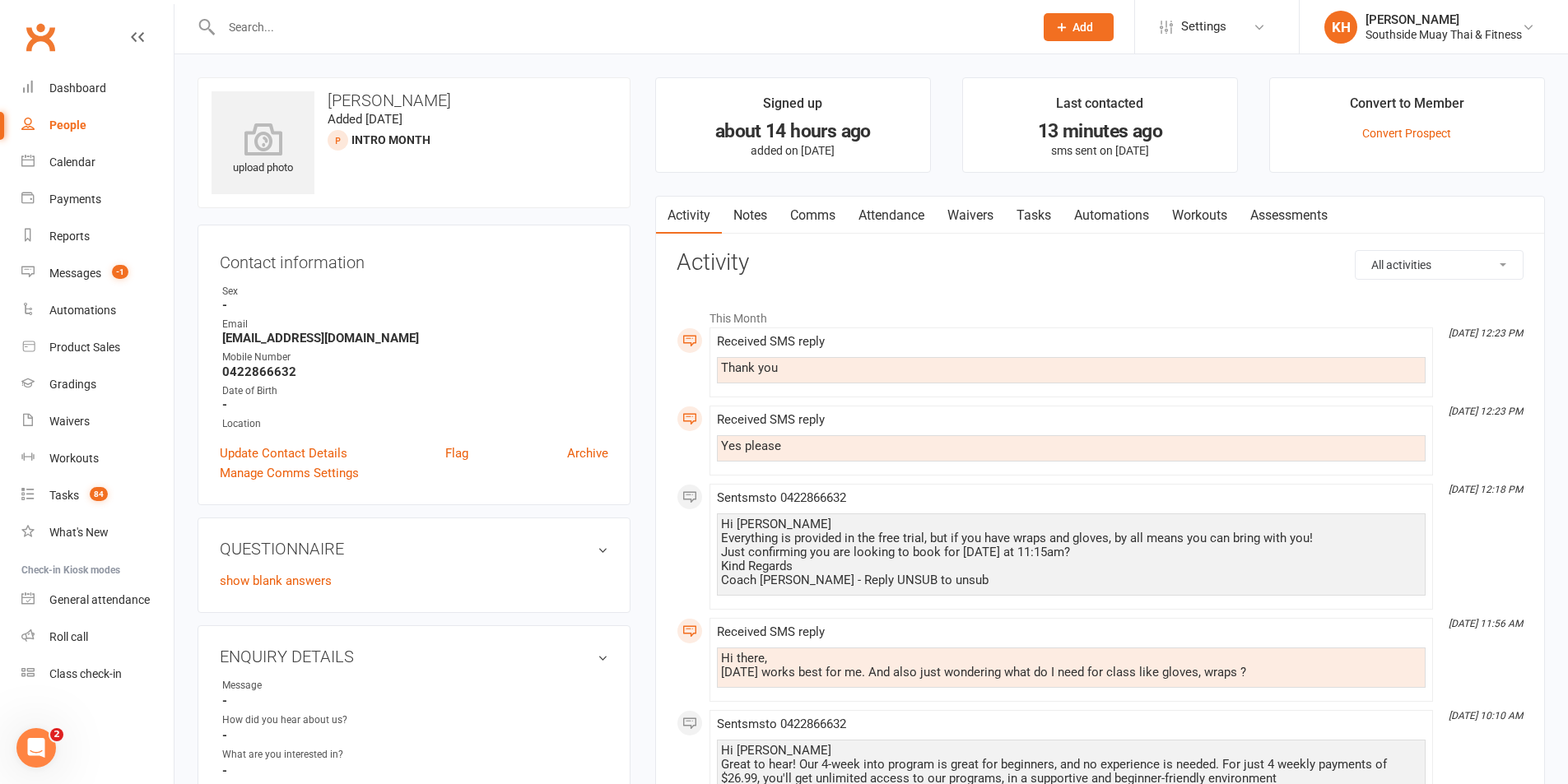
click at [903, 214] on link "Attendance" at bounding box center [891, 216] width 89 height 38
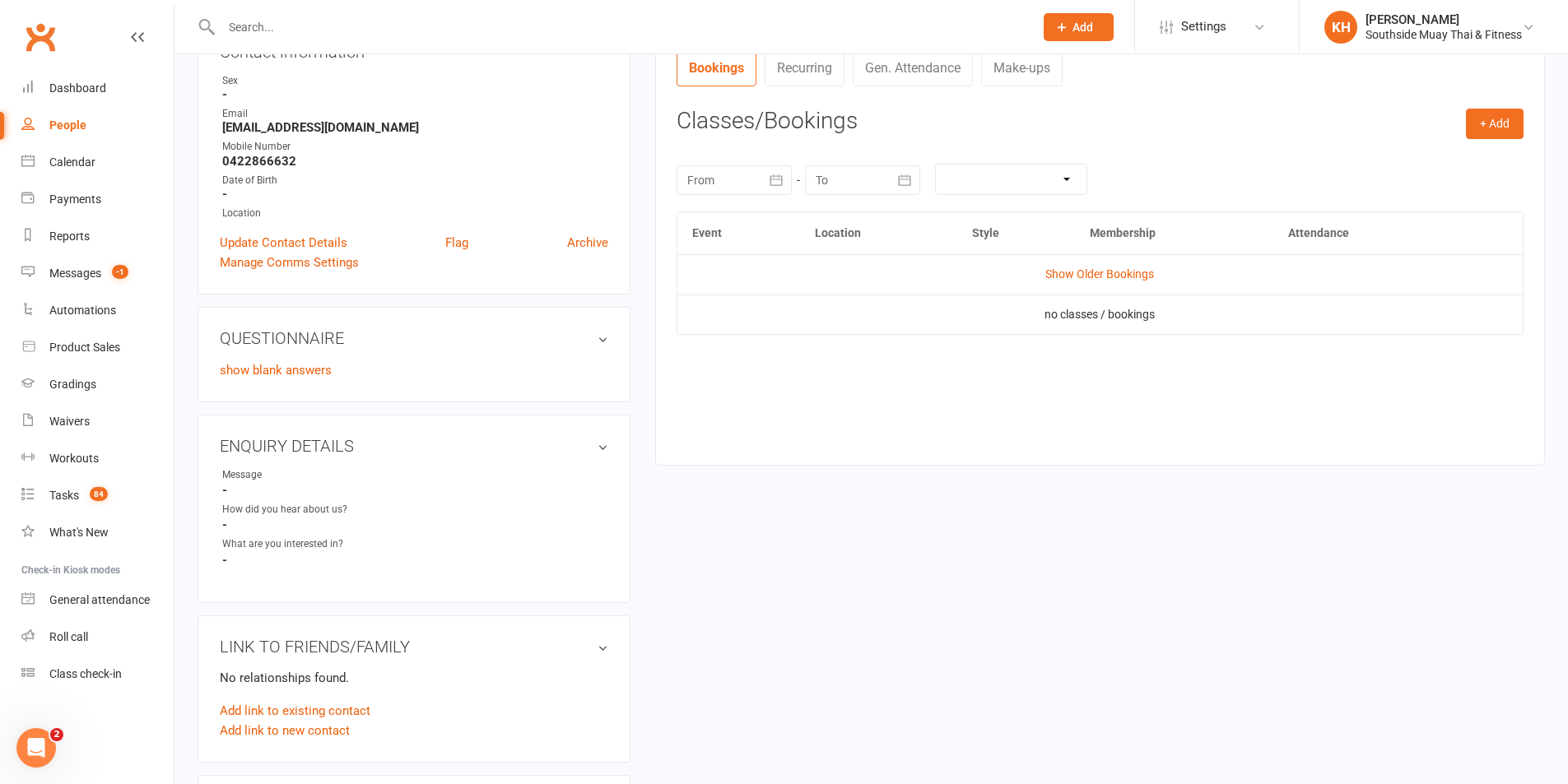
scroll to position [247, 0]
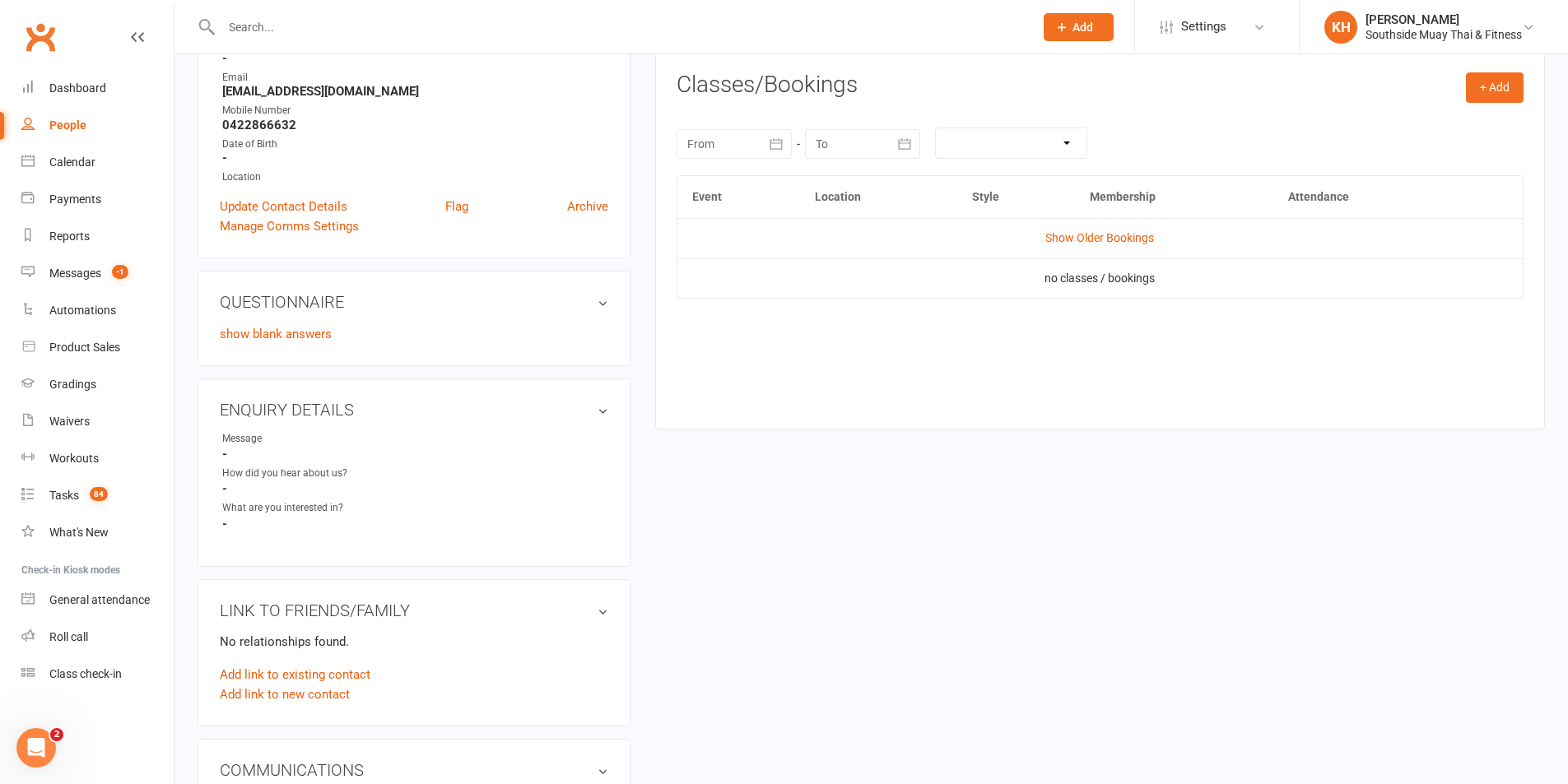
click at [1525, 69] on div "Activity Notes Comms Attendance Waivers Tasks Automations Workouts Assessments …" at bounding box center [1100, 189] width 889 height 482
click at [1511, 79] on button "+ Add" at bounding box center [1494, 87] width 57 height 30
click at [1405, 127] on link "Book Event" at bounding box center [1441, 125] width 163 height 33
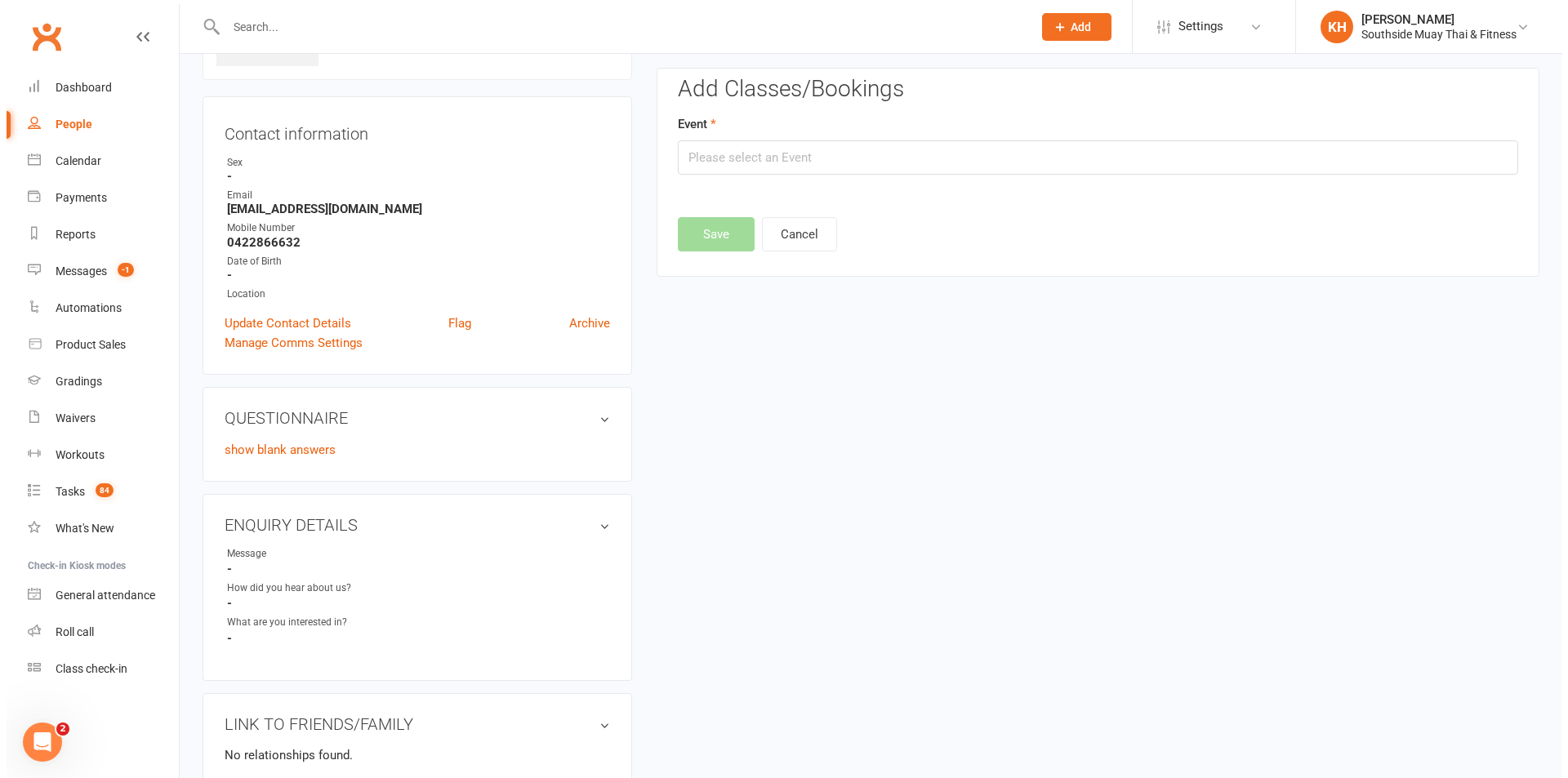
scroll to position [113, 0]
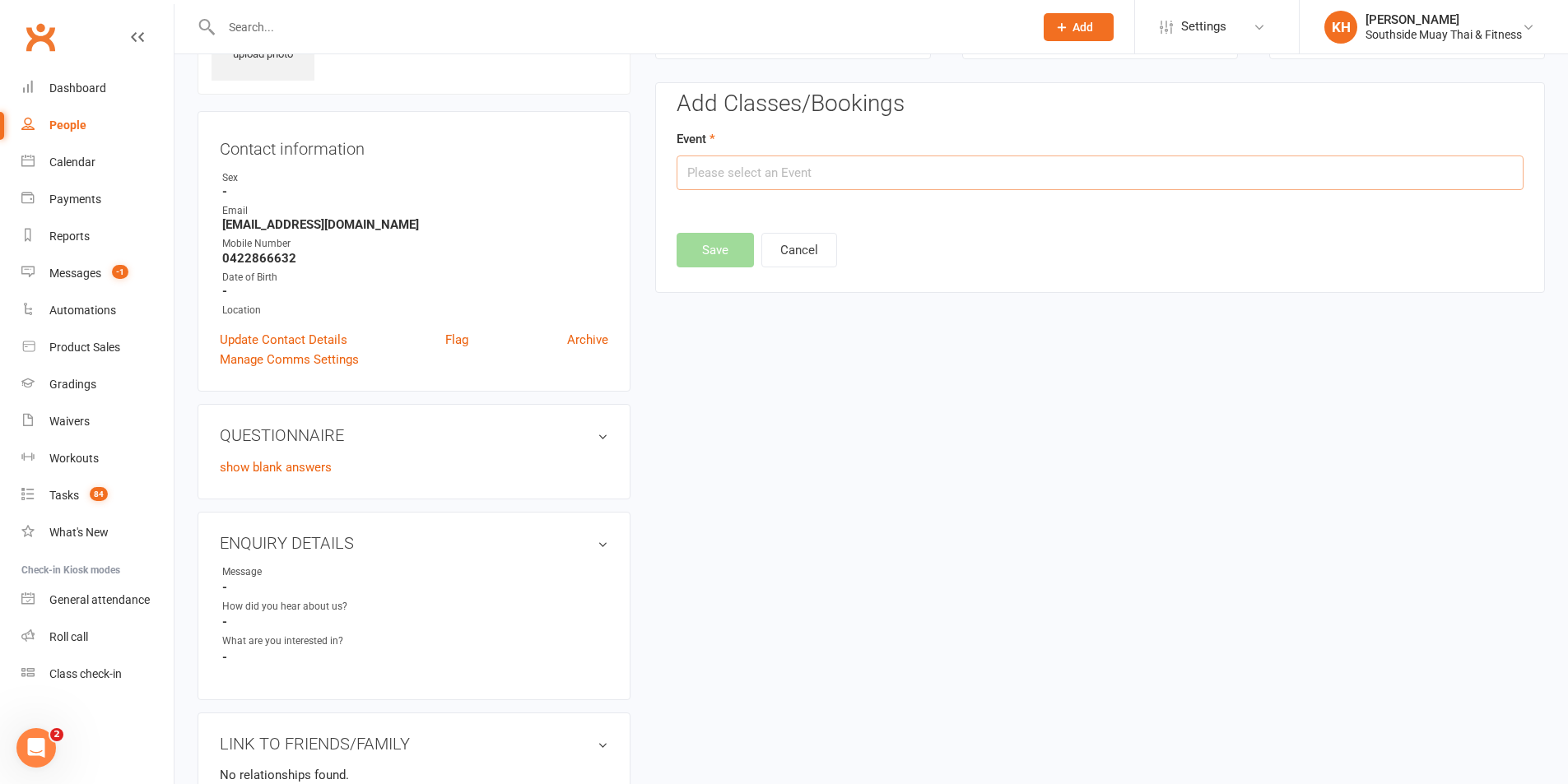
click at [849, 182] on input "text" at bounding box center [1100, 173] width 847 height 34
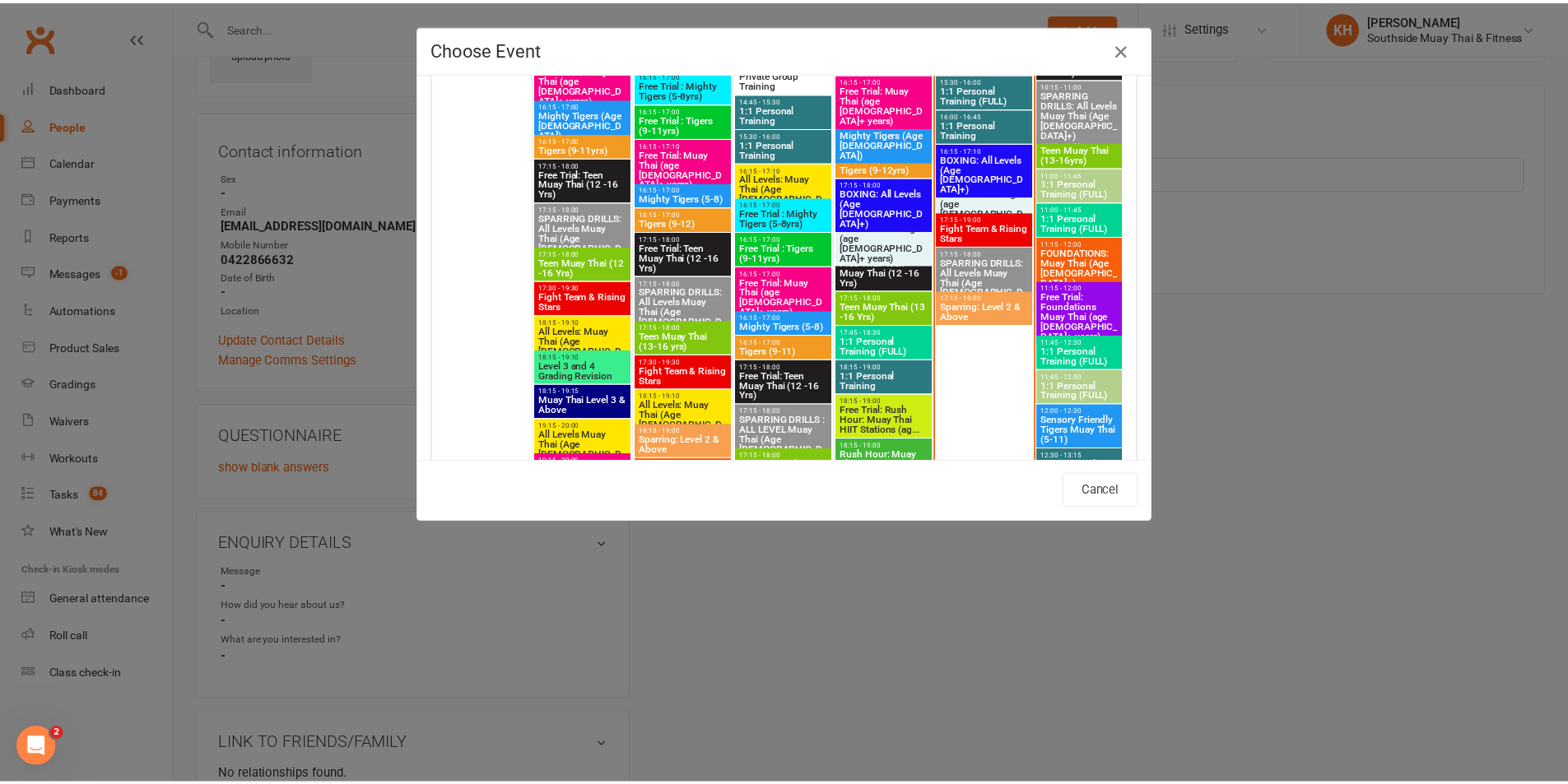
scroll to position [2798, 0]
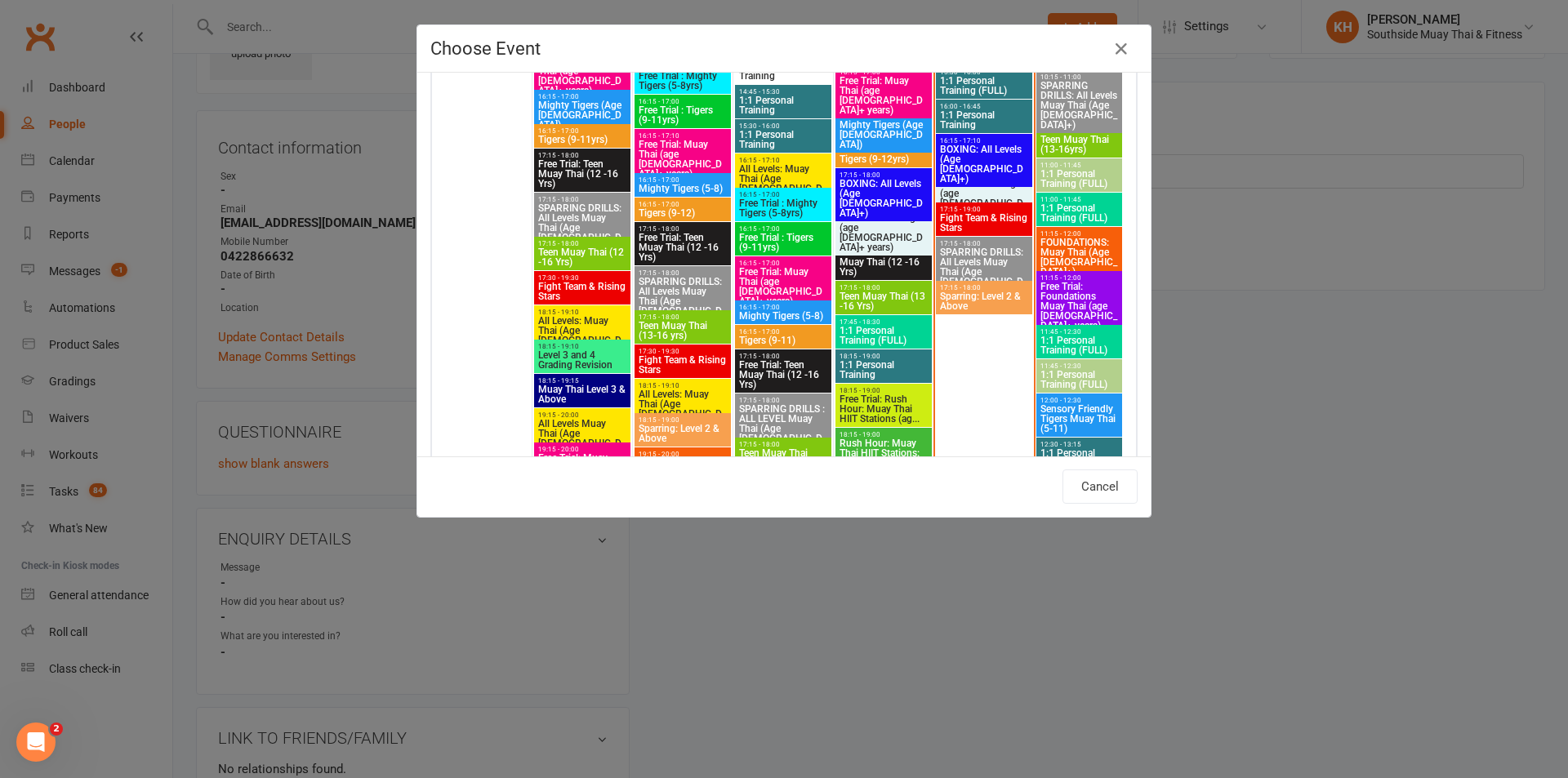
click at [1054, 292] on span "Free Trial: Foundations Muay Thai (age 13+ years)" at bounding box center [1079, 306] width 79 height 49
type input "Free Trial: Foundations Muay Thai (age 13+ years) - Aug 16, 2025 11:15:00 AM"
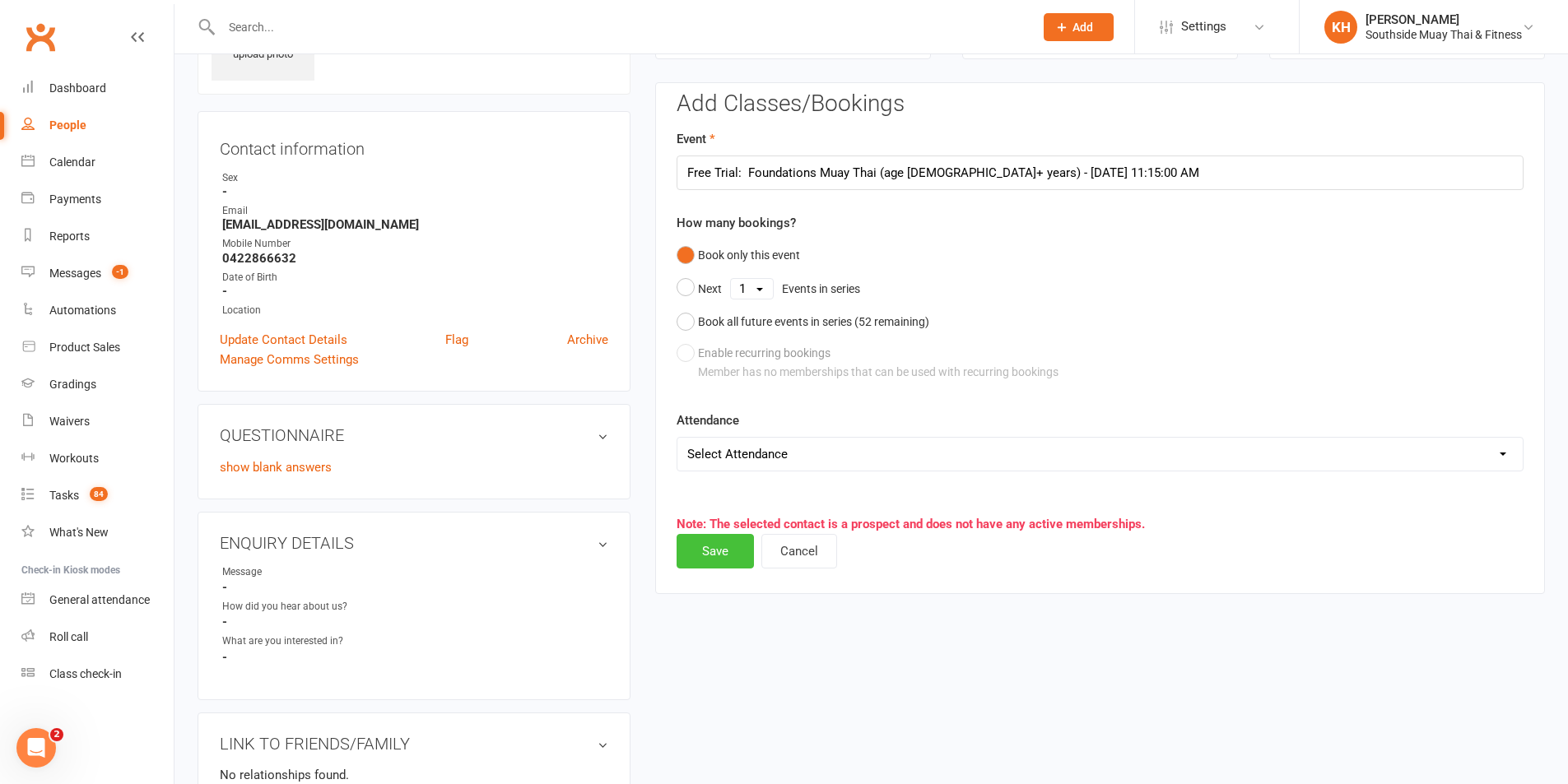
click at [717, 553] on button "Save" at bounding box center [715, 551] width 77 height 34
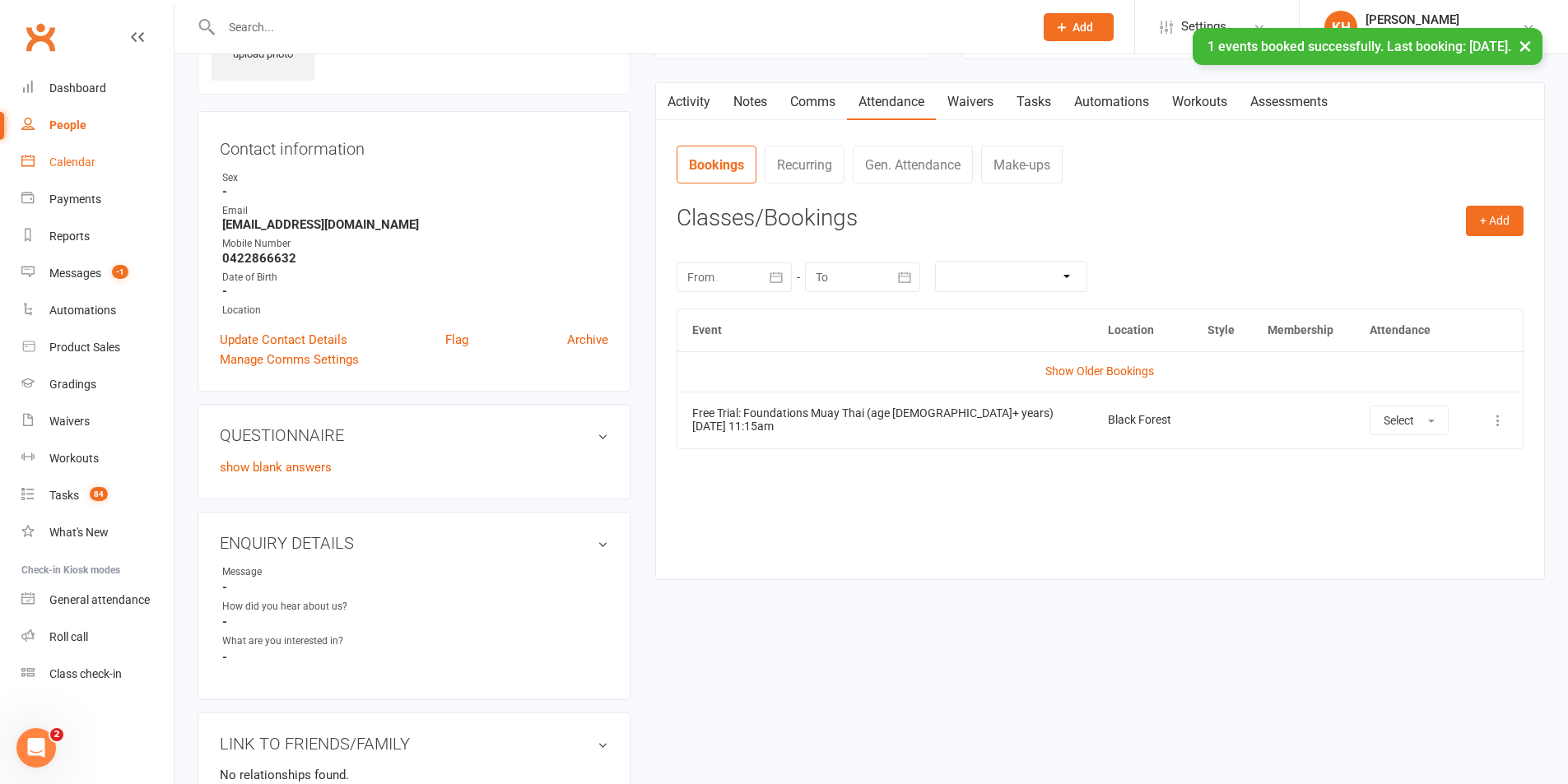
click at [100, 174] on link "Calendar" at bounding box center [98, 162] width 153 height 37
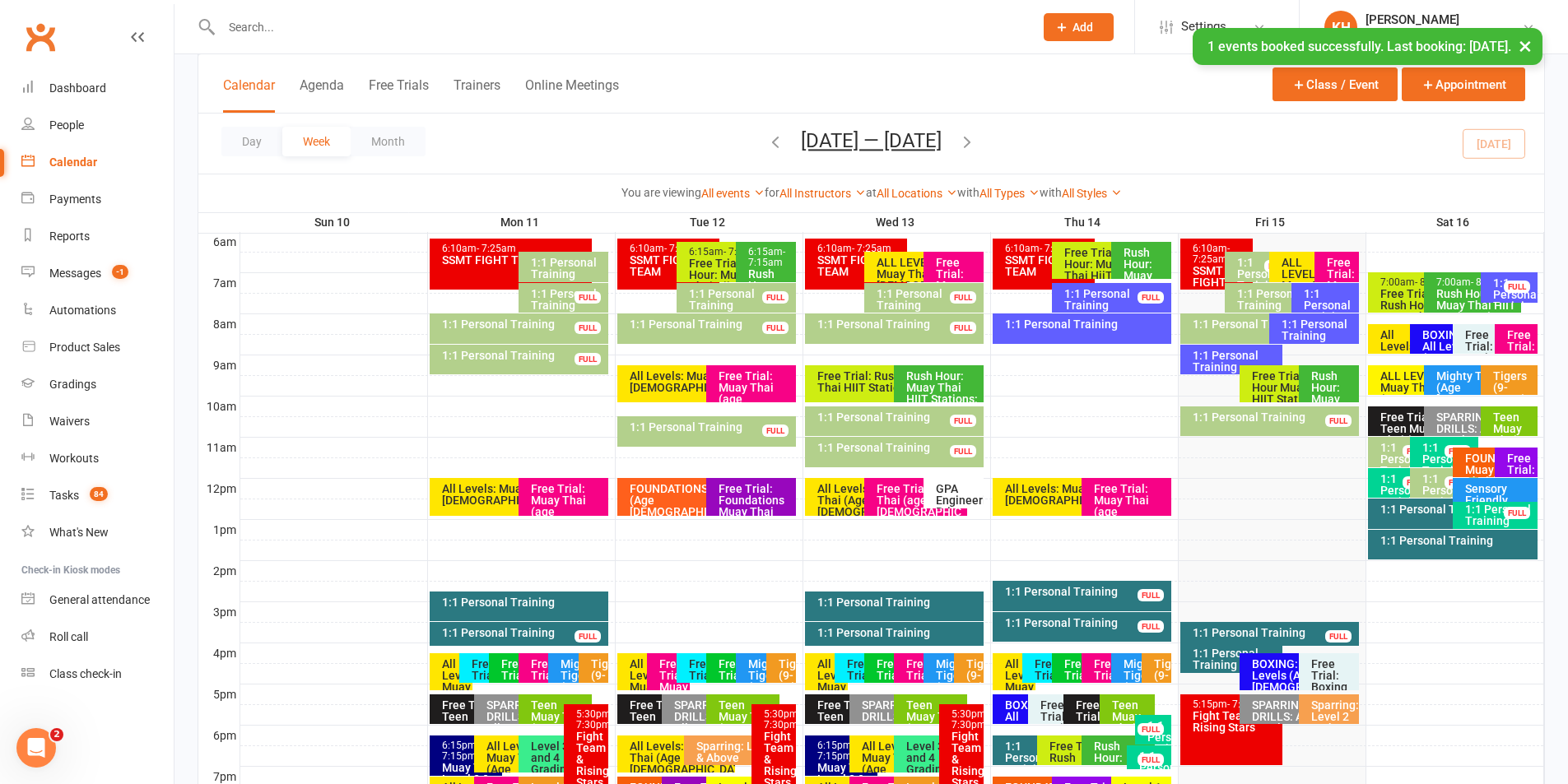
scroll to position [411, 0]
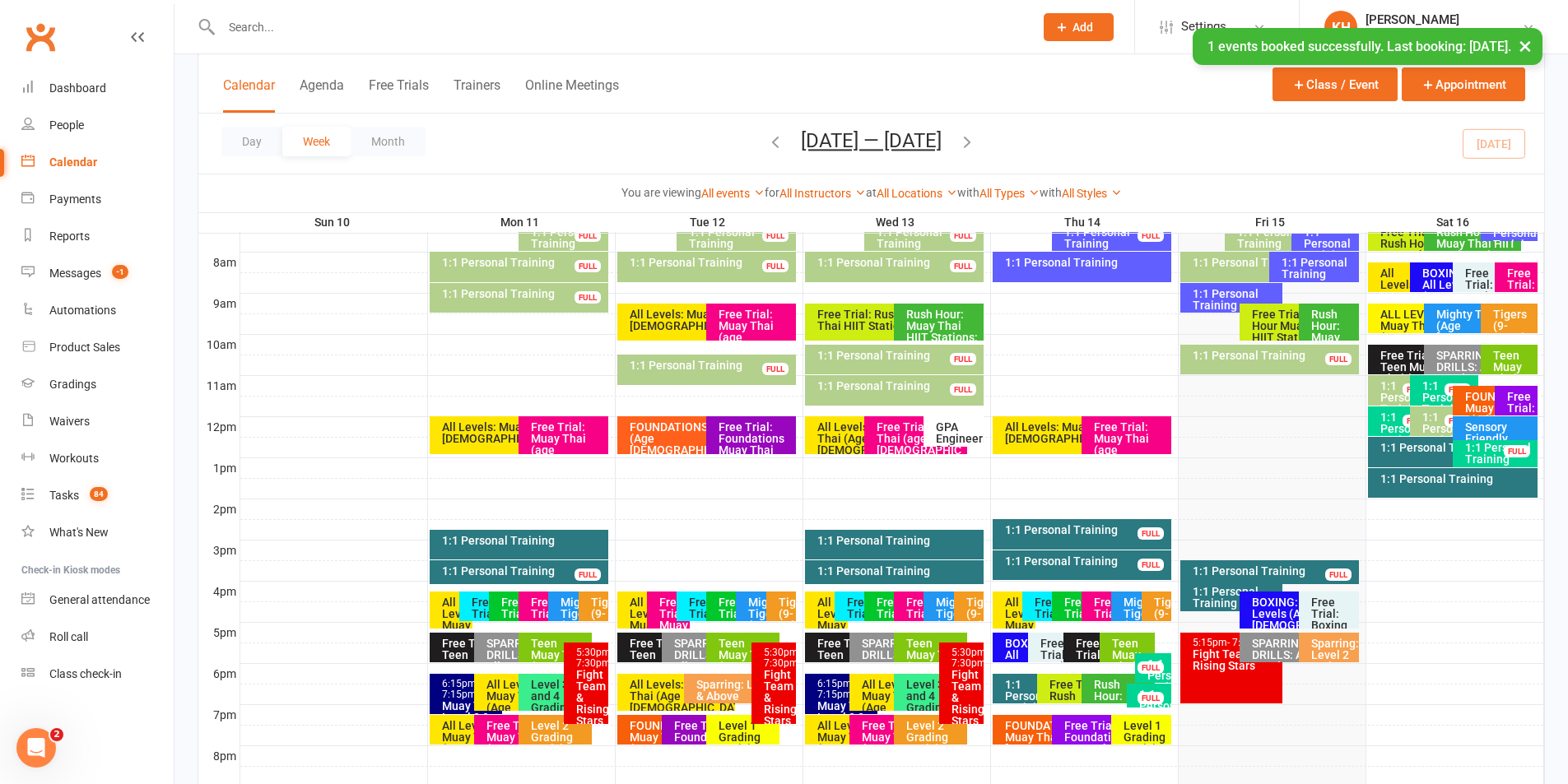
click at [1530, 404] on div "Free Trial: Foundations Muay Thai (age 13+ years)" at bounding box center [1520, 437] width 28 height 93
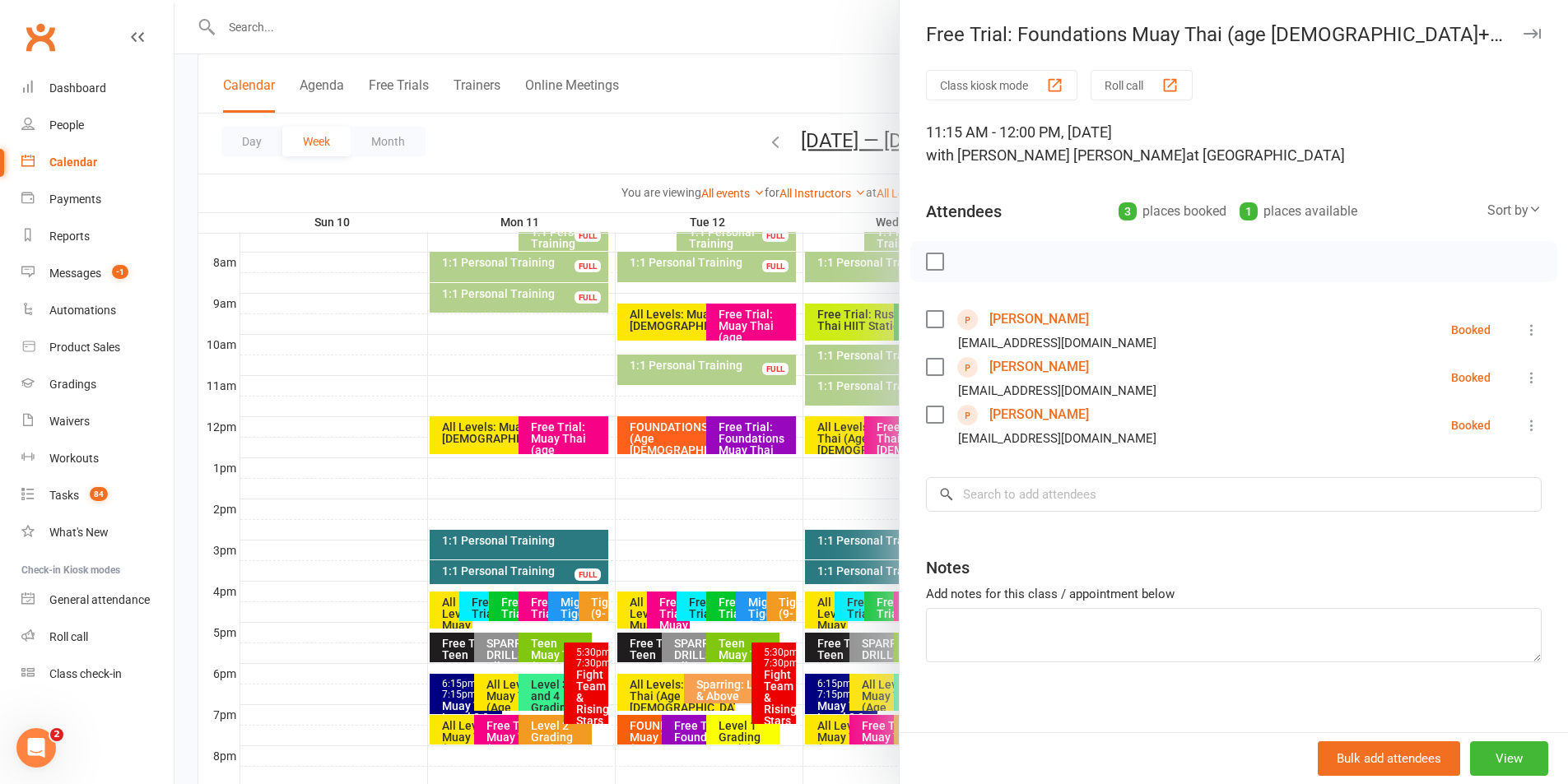
click at [1523, 34] on icon "button" at bounding box center [1532, 34] width 17 height 10
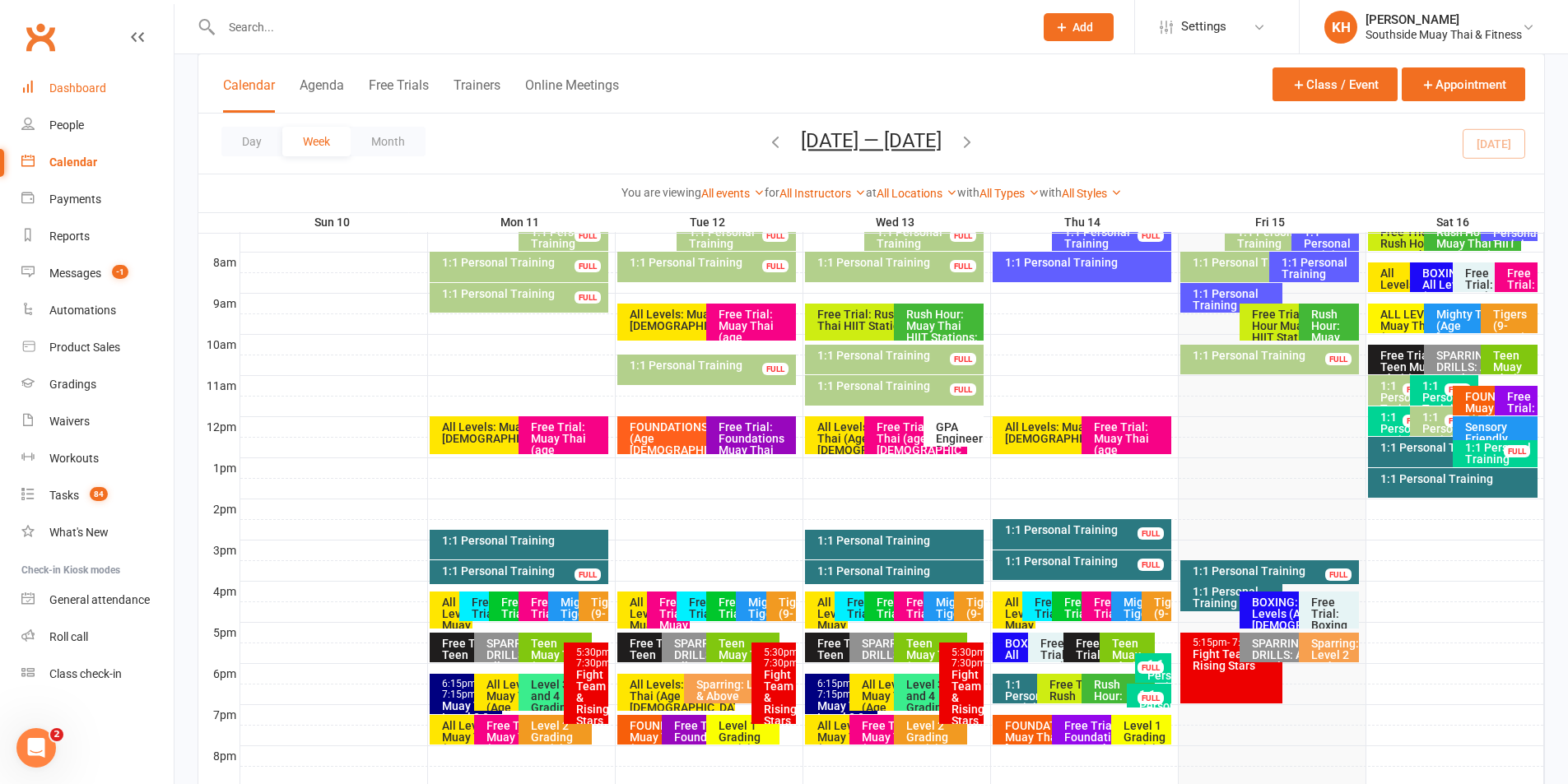
click at [70, 81] on div "Dashboard" at bounding box center [78, 87] width 57 height 13
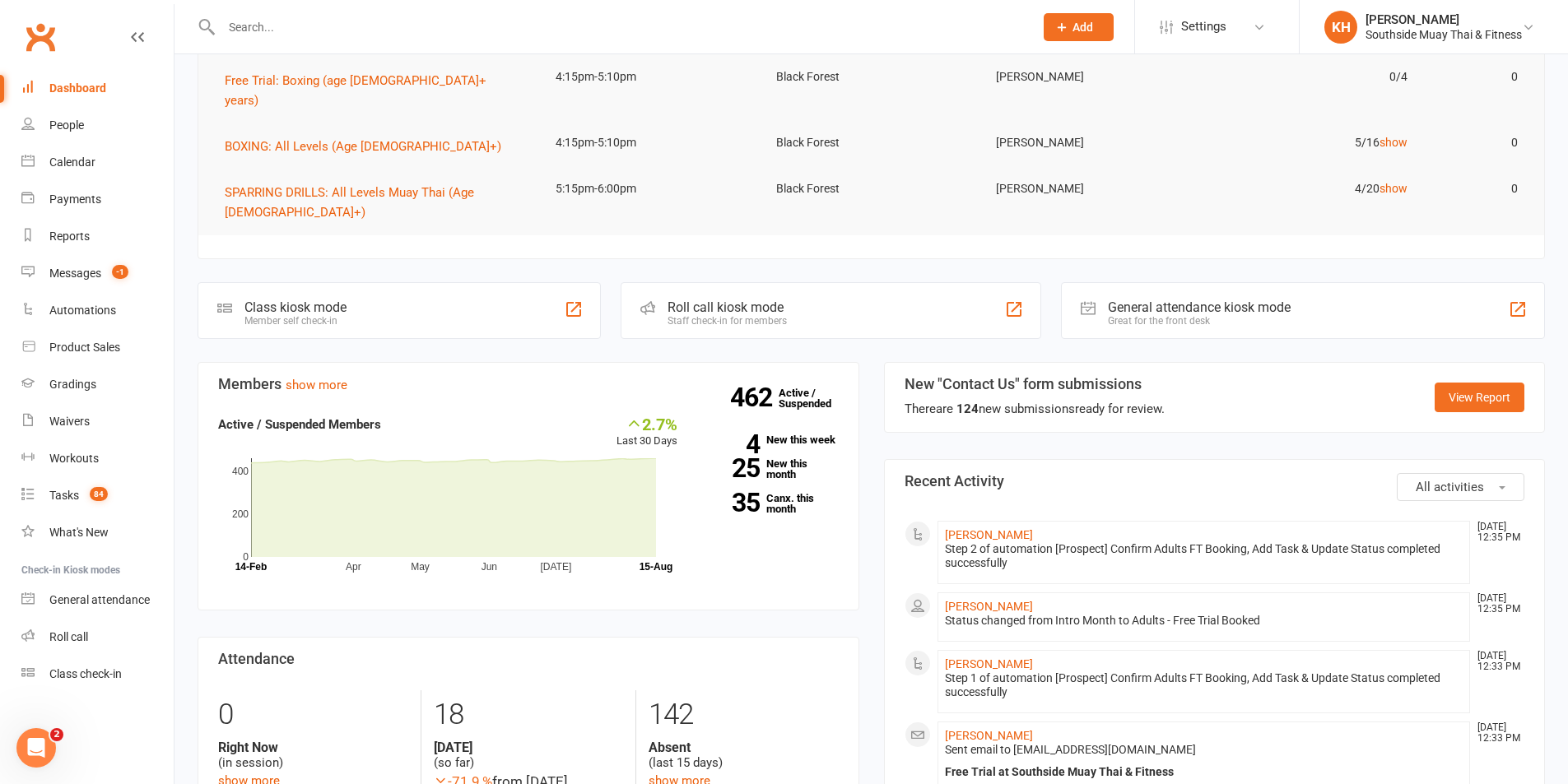
scroll to position [329, 0]
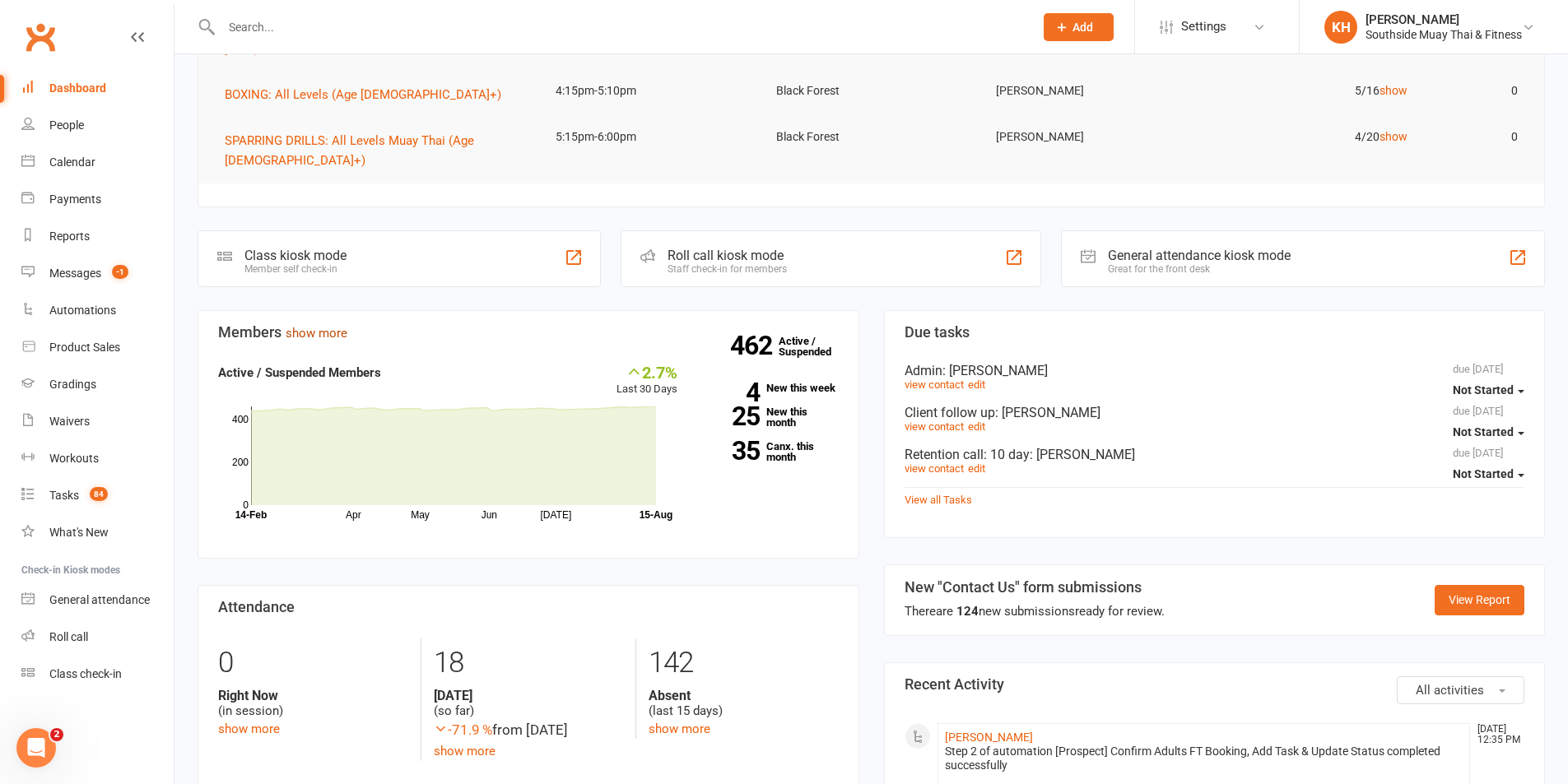
click at [324, 326] on link "show more" at bounding box center [316, 332] width 62 height 15
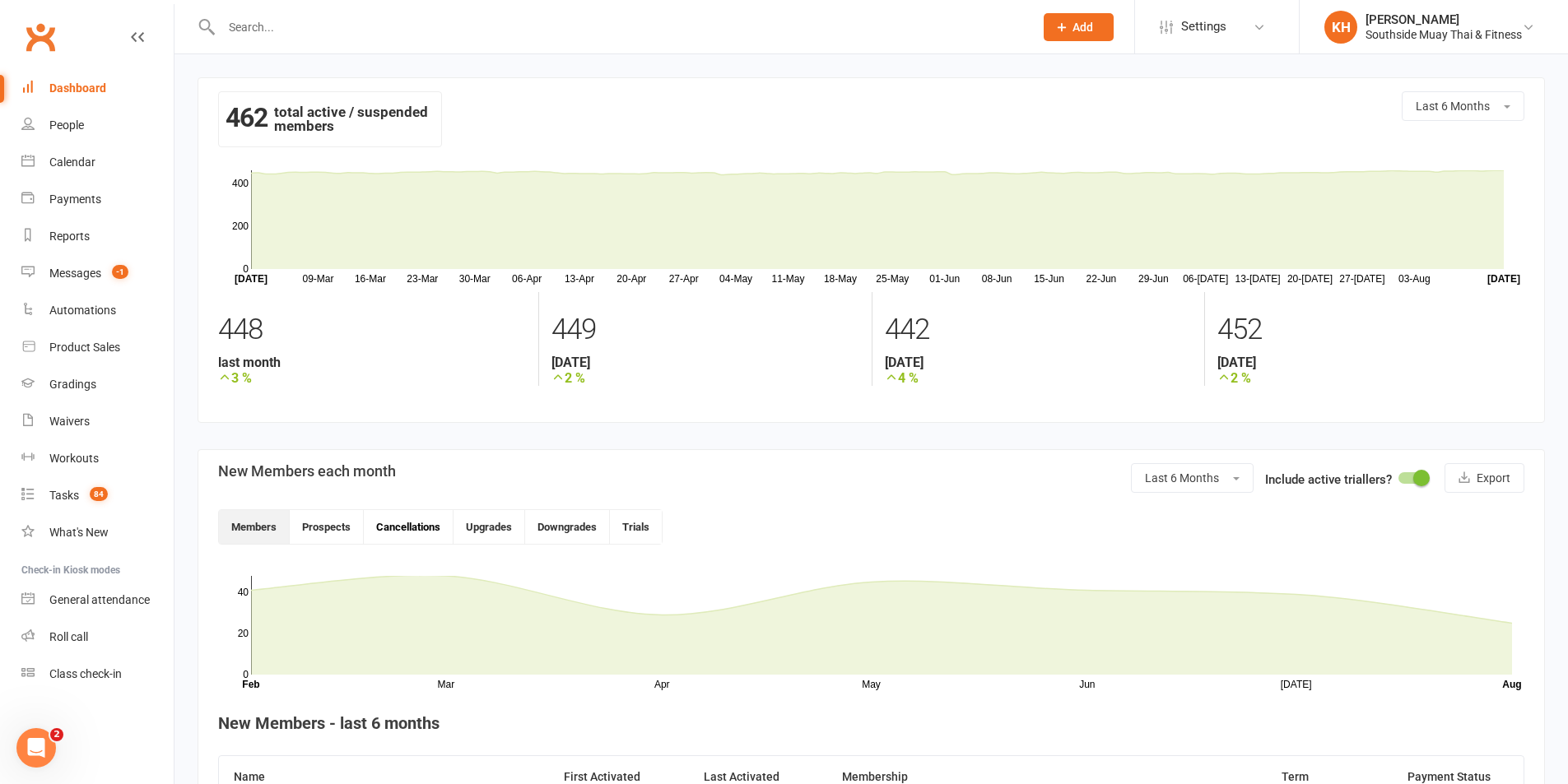
click at [410, 519] on button "Cancellations" at bounding box center [409, 527] width 90 height 33
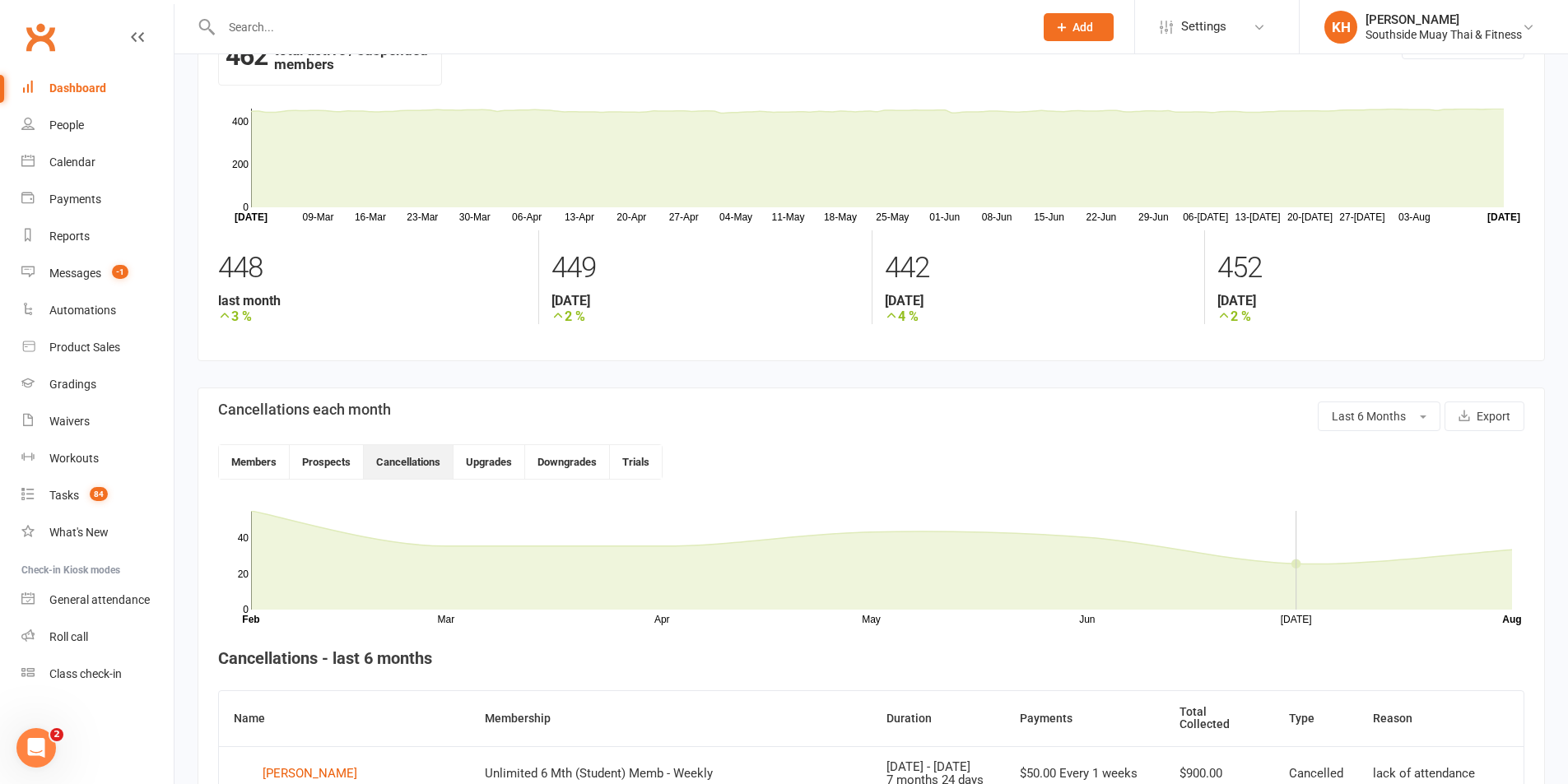
scroll to position [165, 0]
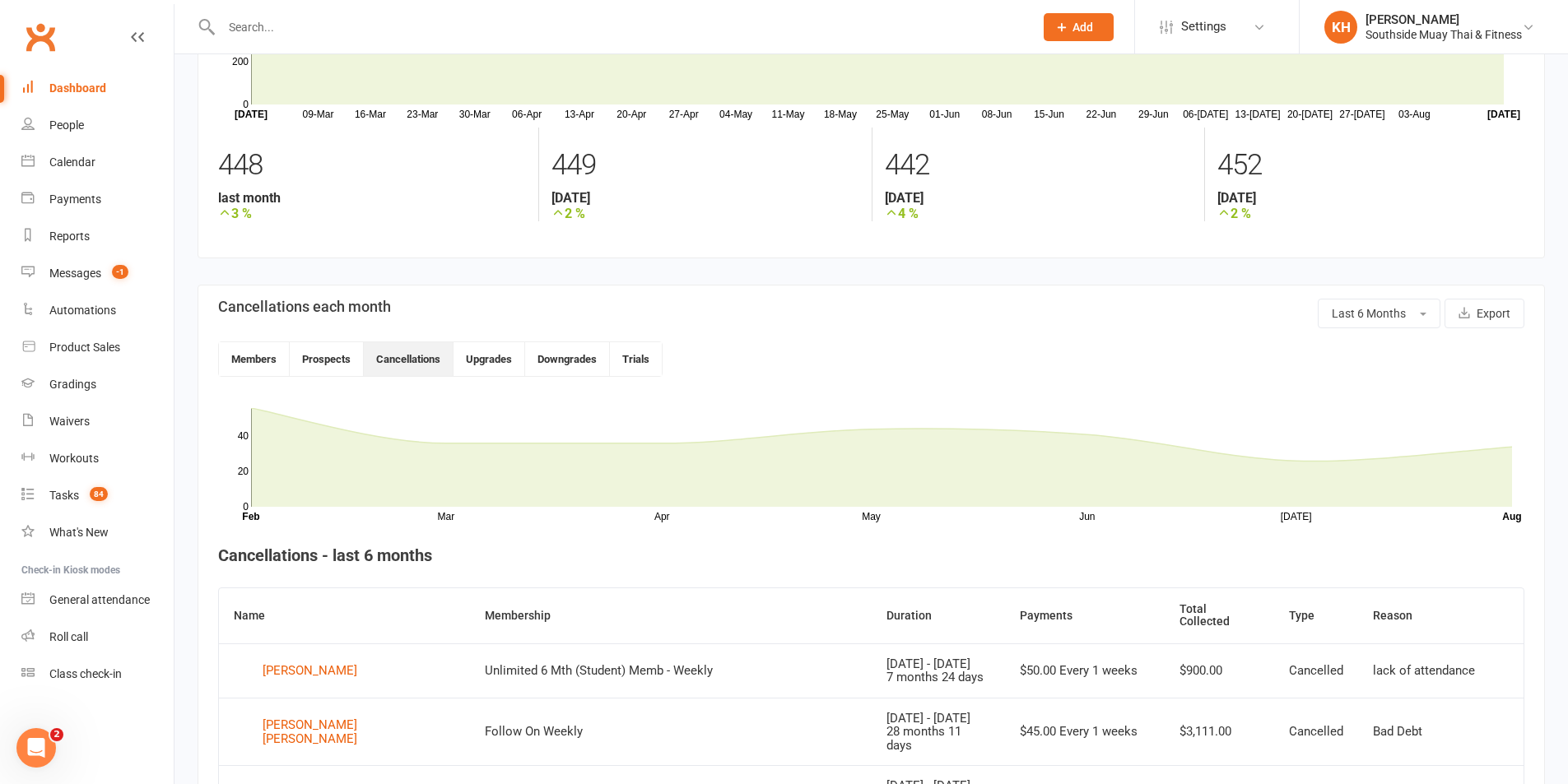
click at [1388, 308] on span "Last 6 Months" at bounding box center [1368, 313] width 74 height 13
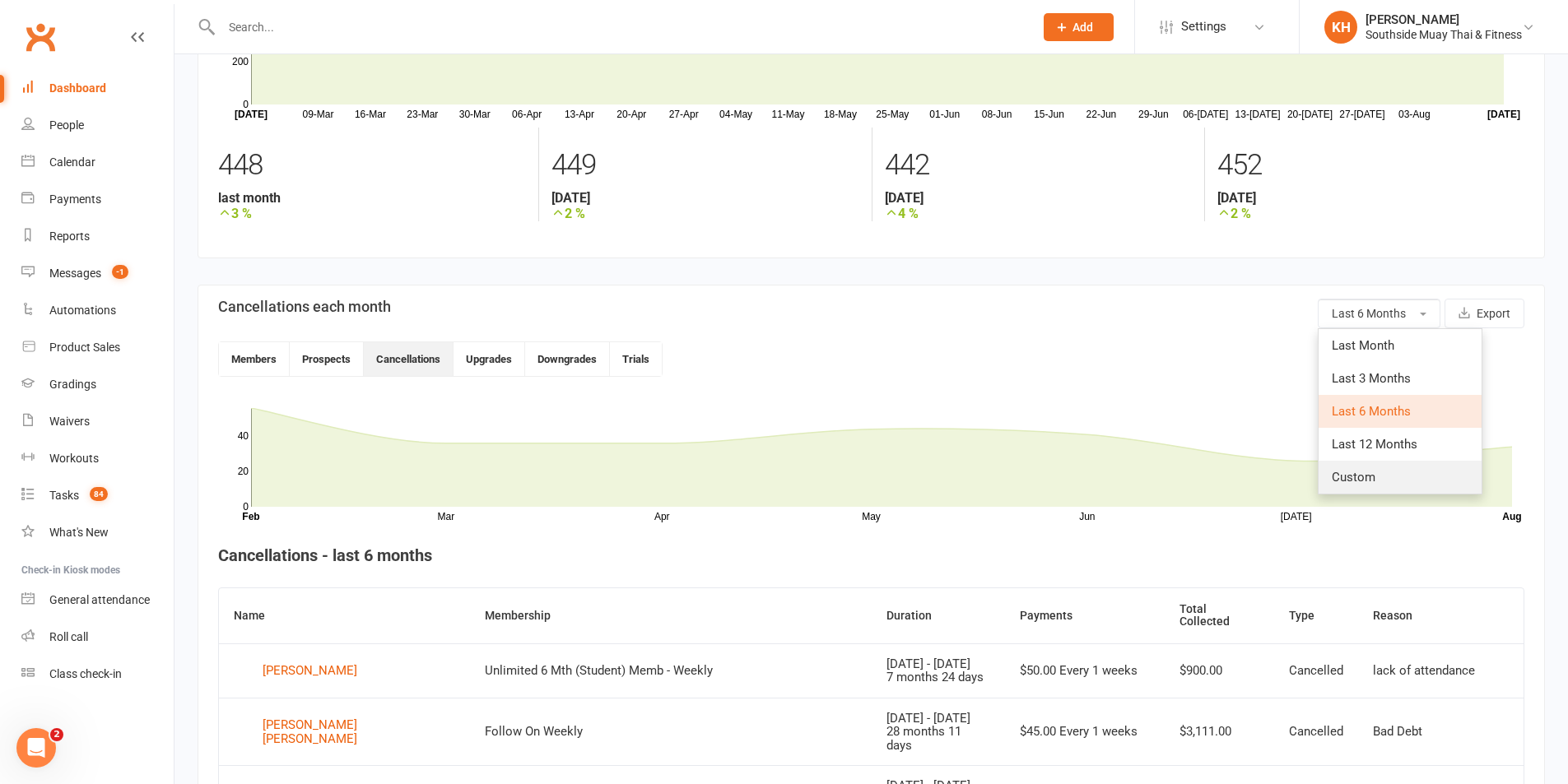
click at [1380, 465] on link "Custom" at bounding box center [1400, 477] width 163 height 33
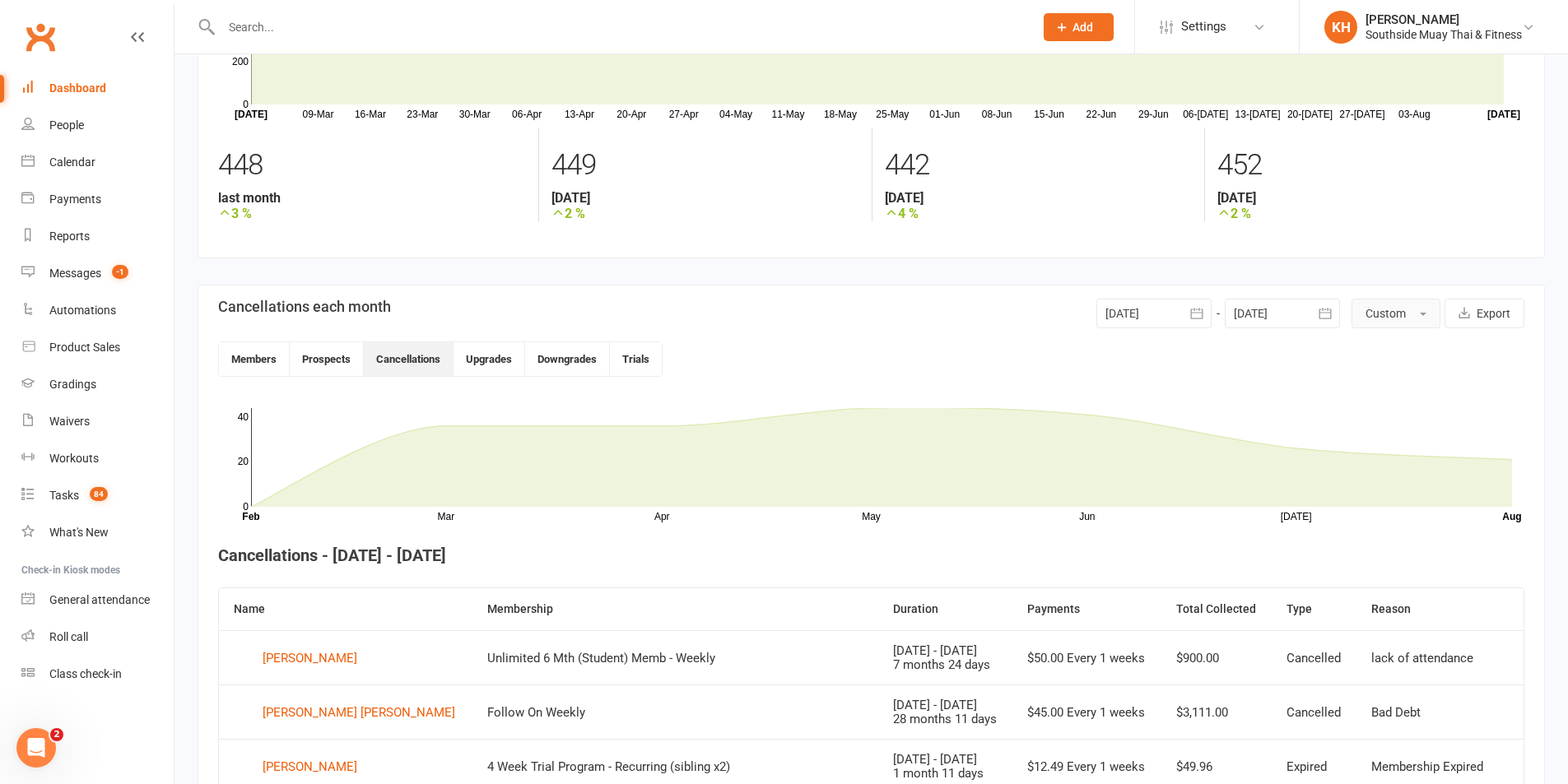
click at [1393, 307] on span "Custom" at bounding box center [1385, 313] width 40 height 13
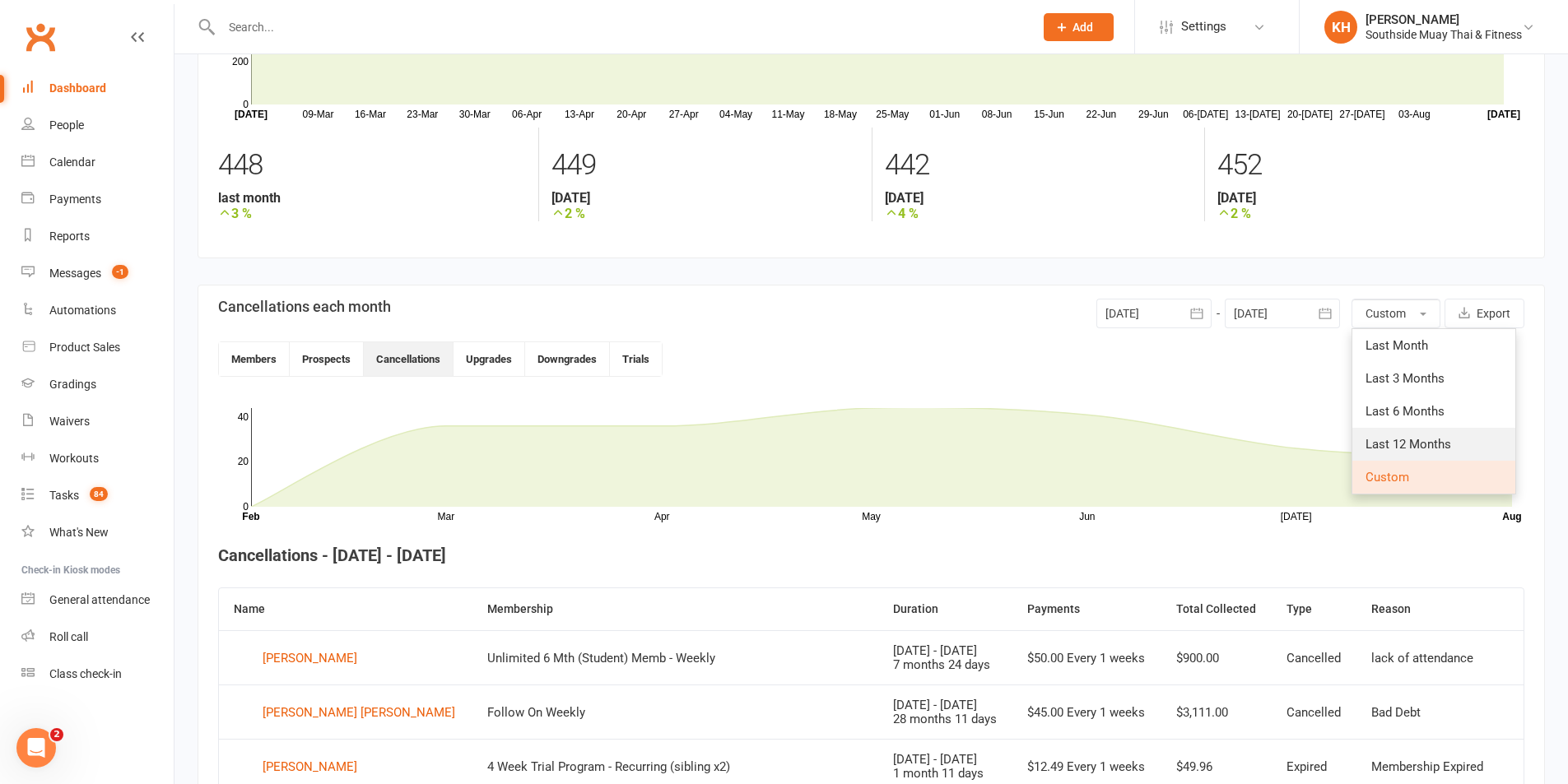
click at [1398, 452] on link "Last 12 Months" at bounding box center [1433, 444] width 163 height 33
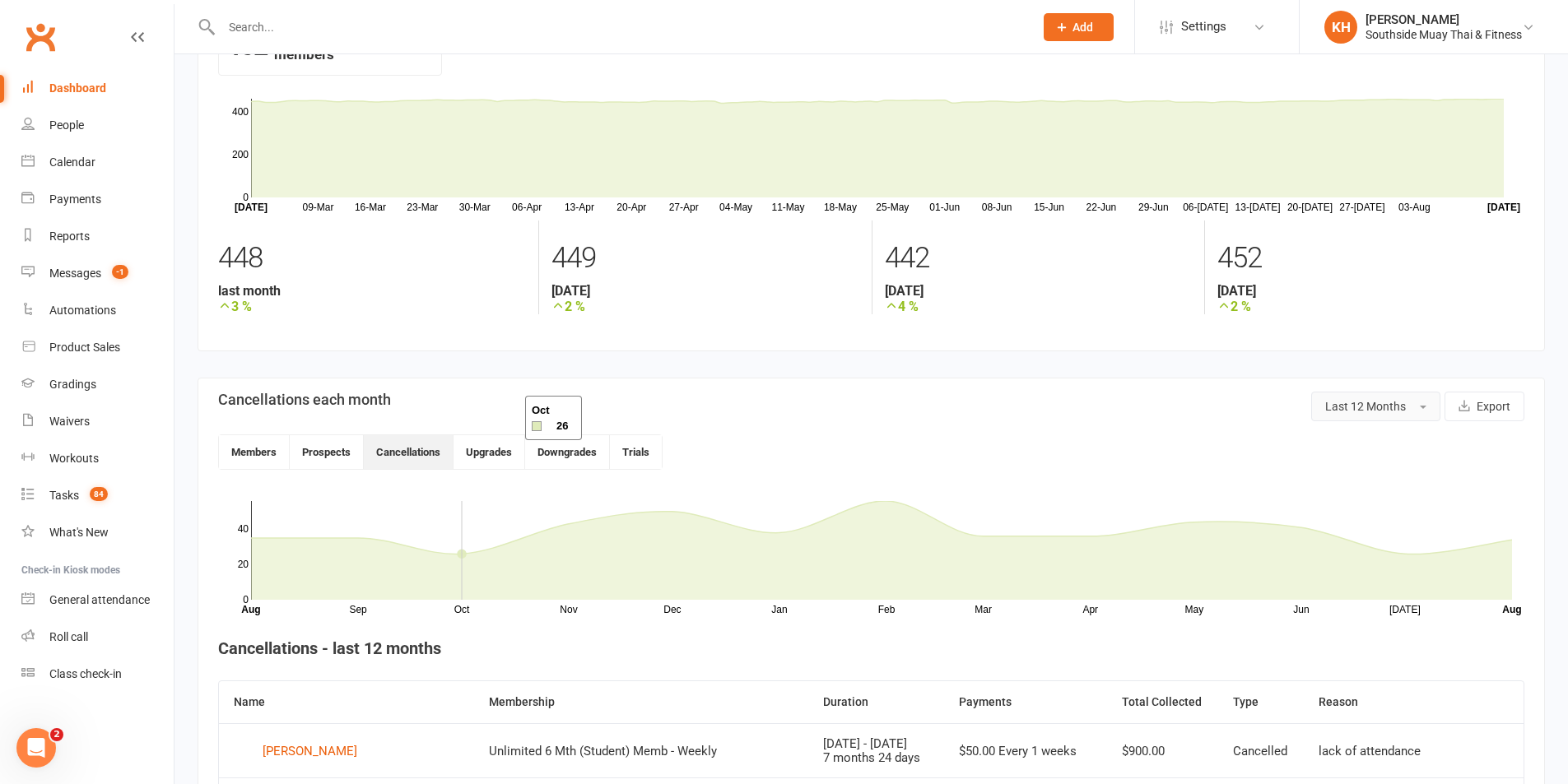
scroll to position [0, 0]
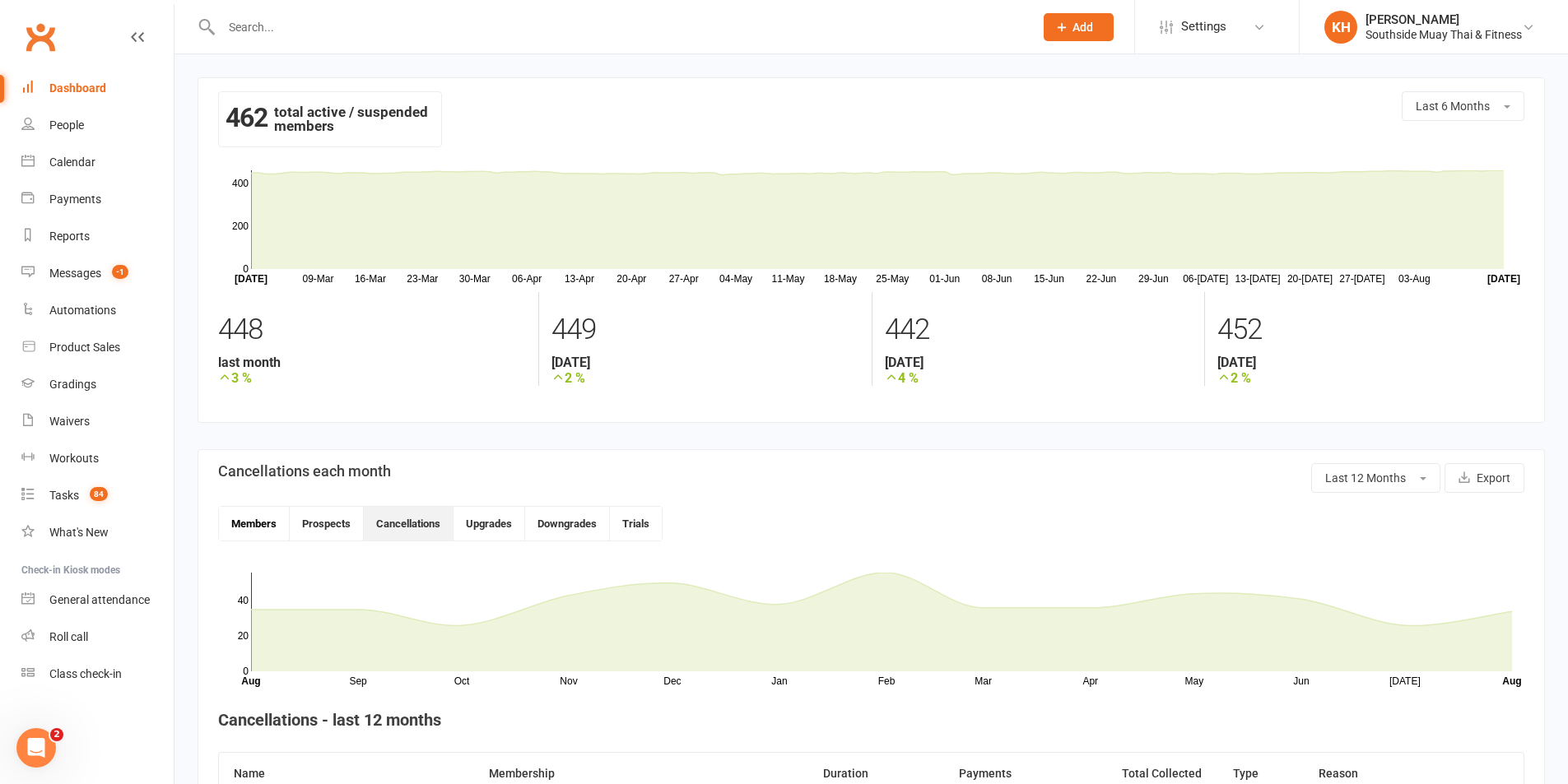
click at [240, 526] on button "Members" at bounding box center [254, 524] width 71 height 33
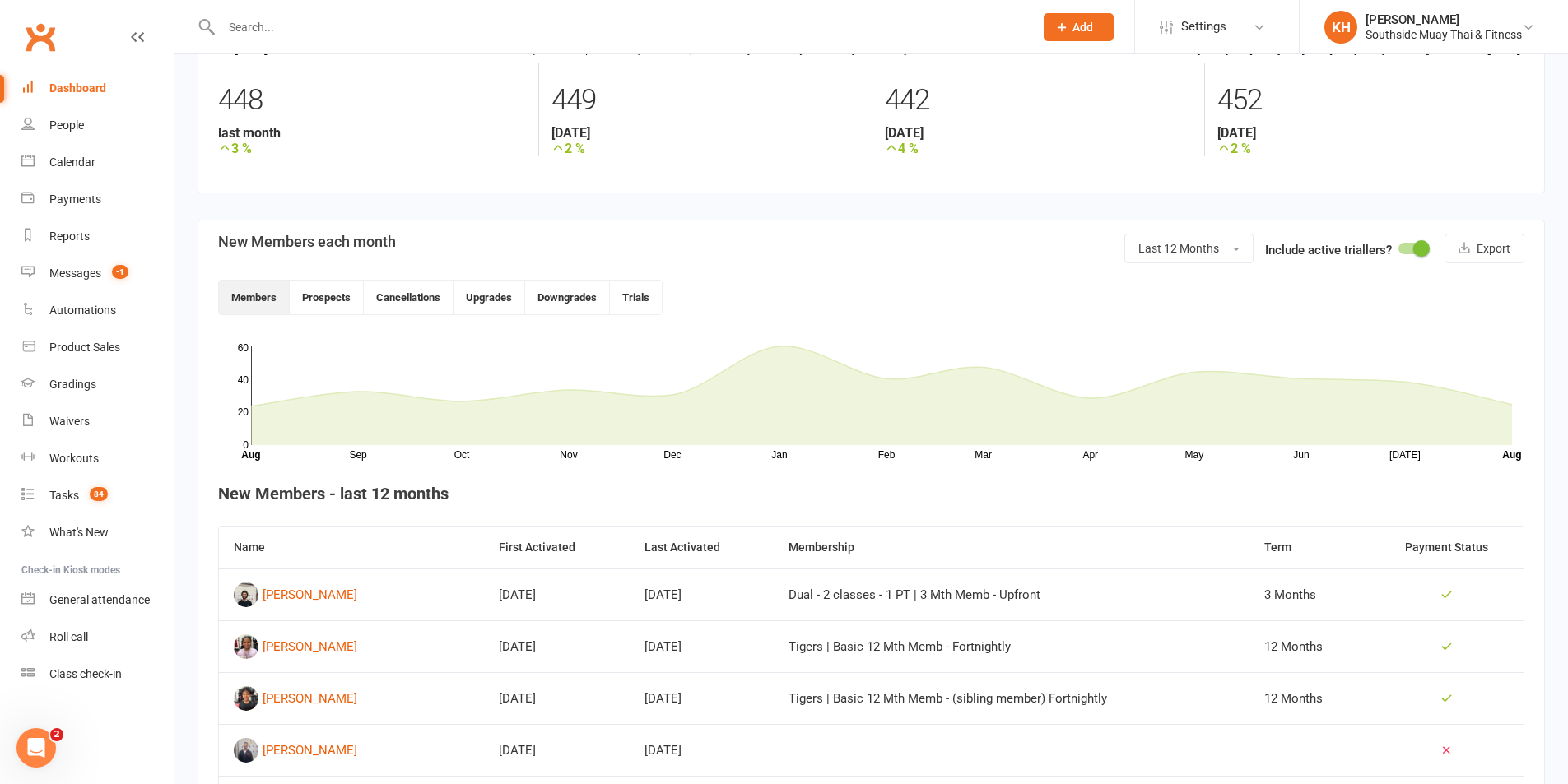
scroll to position [247, 0]
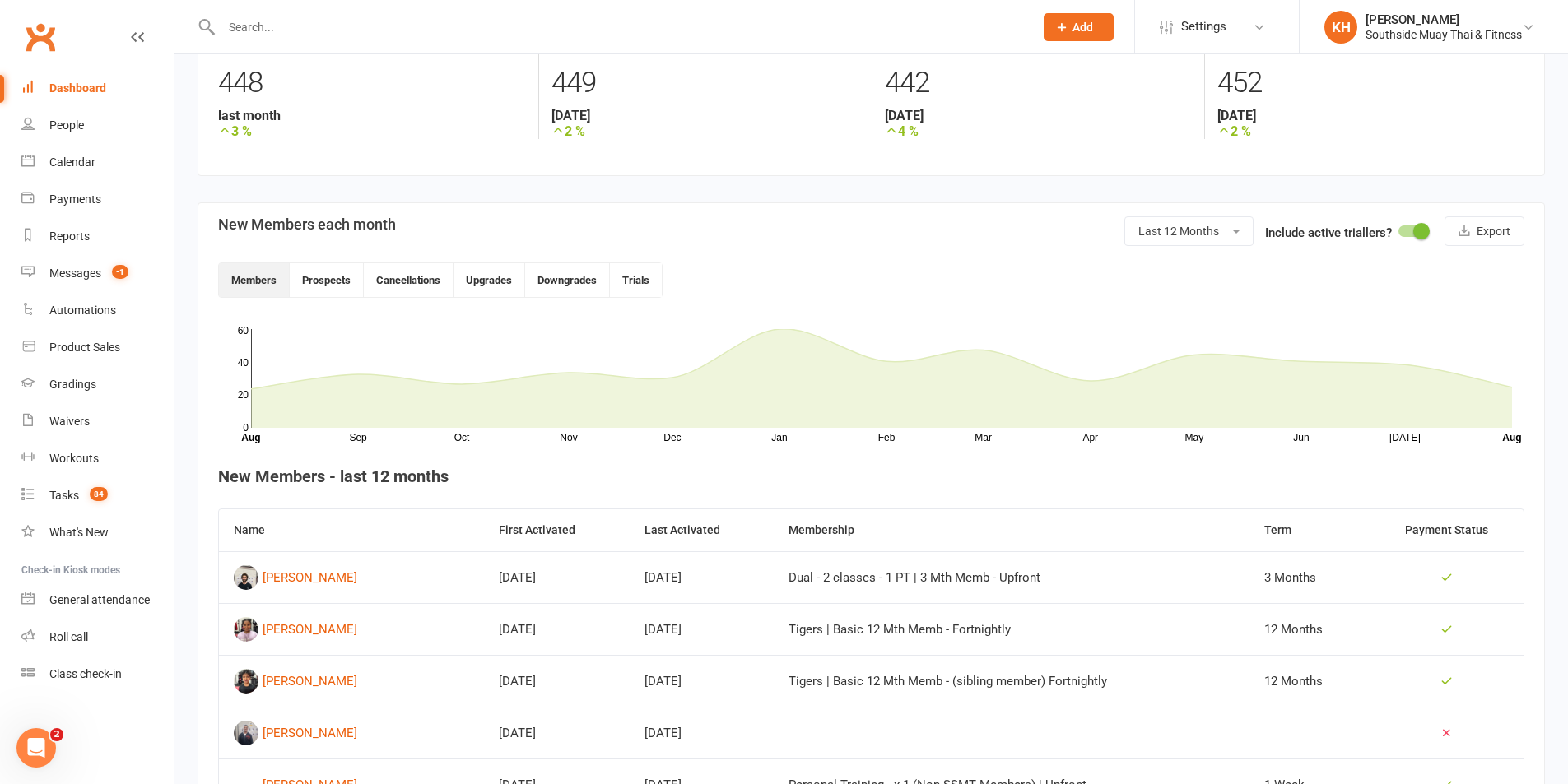
click at [745, 161] on section "462 total active / suspended members Last 6 Months 09-Mar 16-Mar 23-Mar 30-Mar …" at bounding box center [871, 3] width 1347 height 345
click at [73, 152] on link "Calendar" at bounding box center [98, 162] width 153 height 37
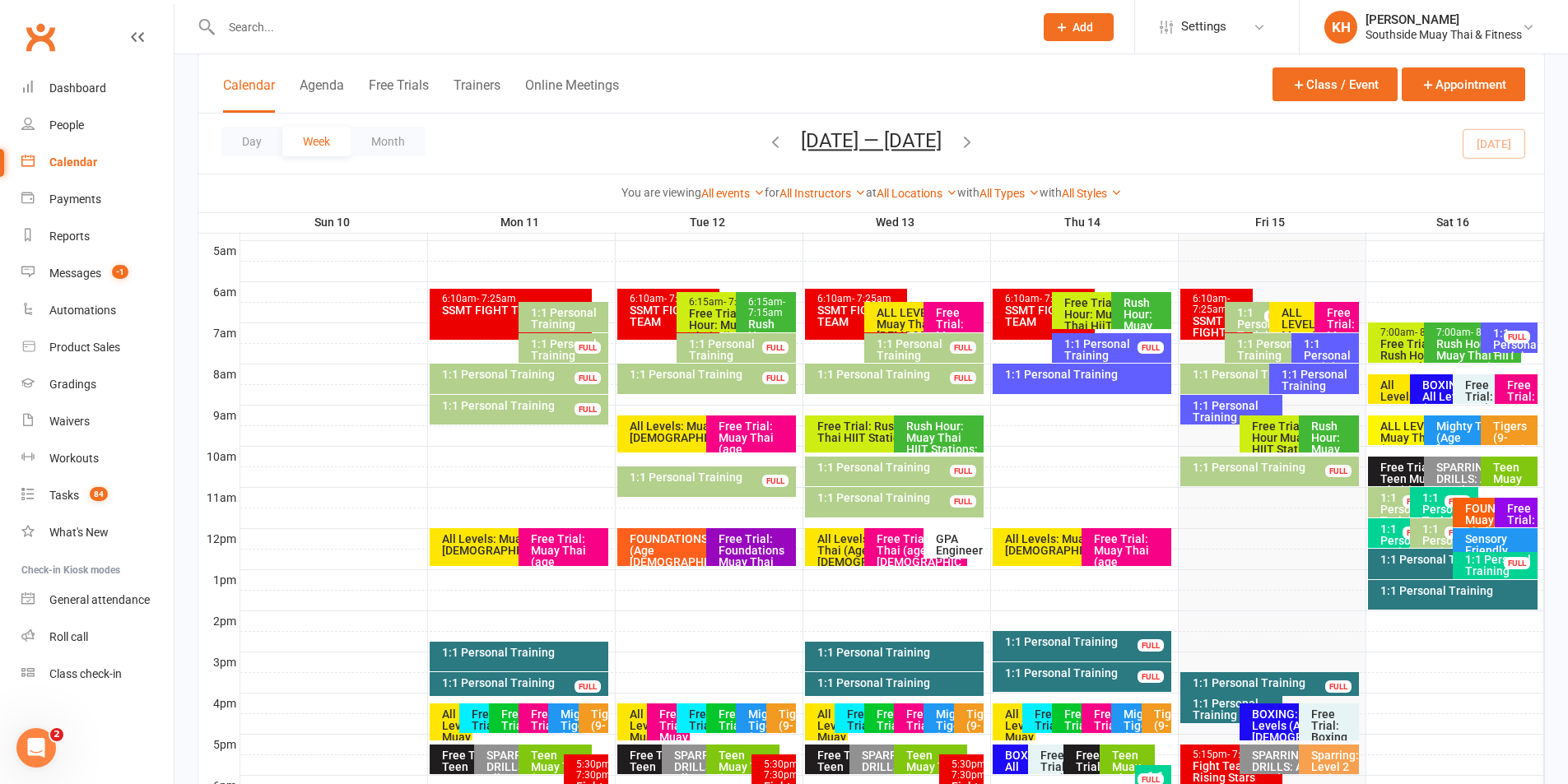
scroll to position [329, 0]
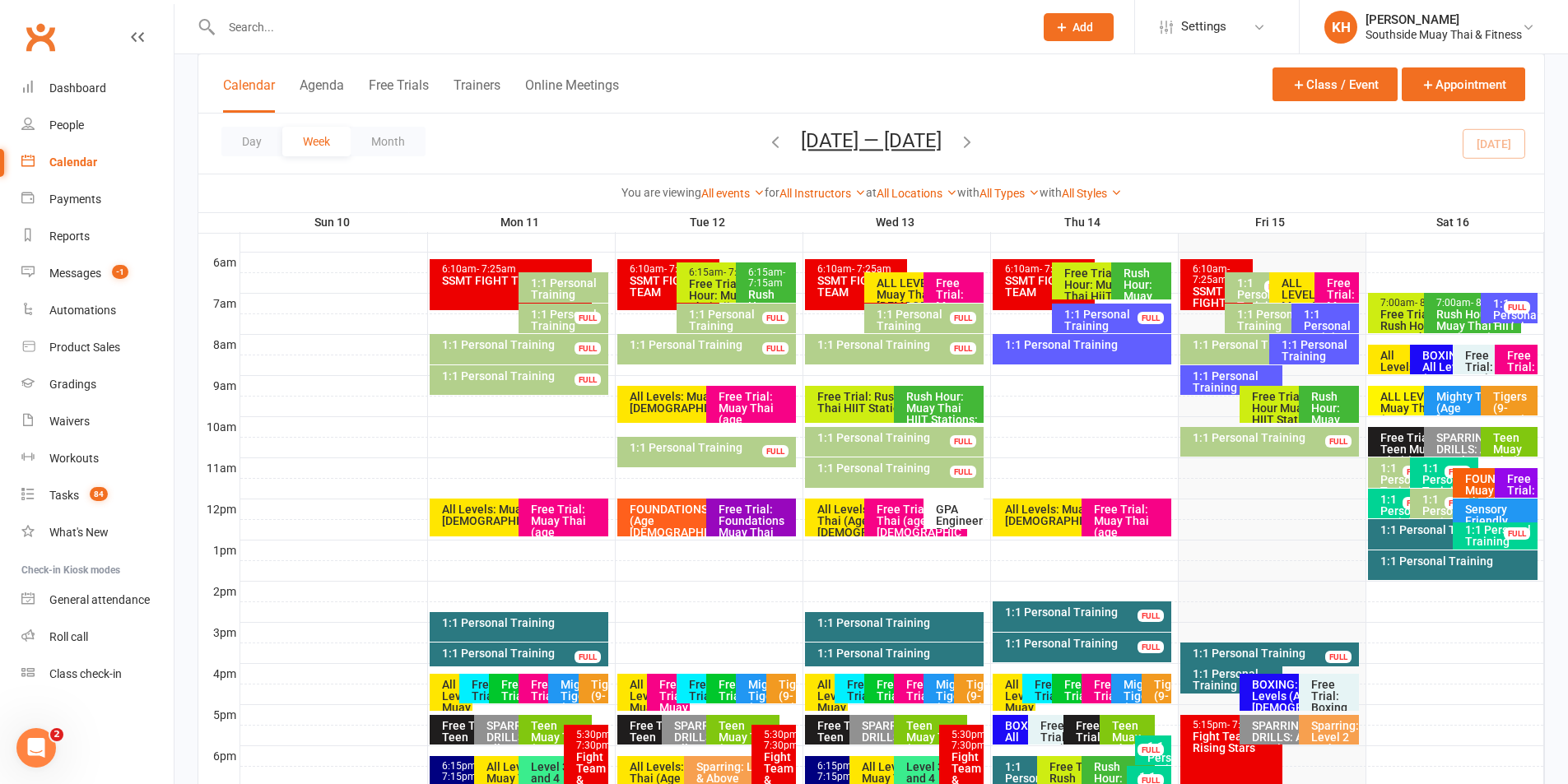
click at [1511, 306] on div "FULL" at bounding box center [1517, 308] width 27 height 12
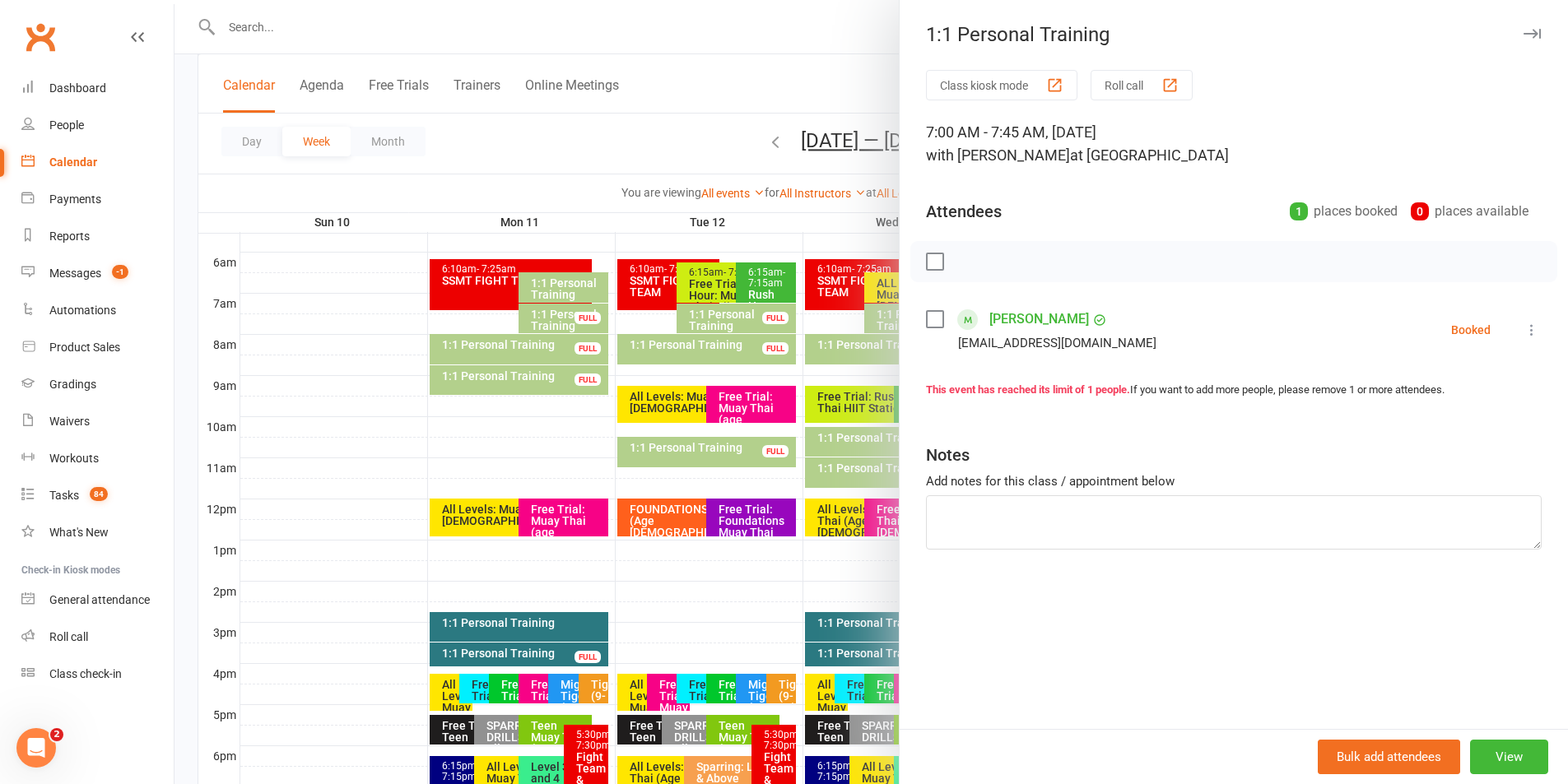
click at [1523, 33] on icon "button" at bounding box center [1532, 34] width 17 height 10
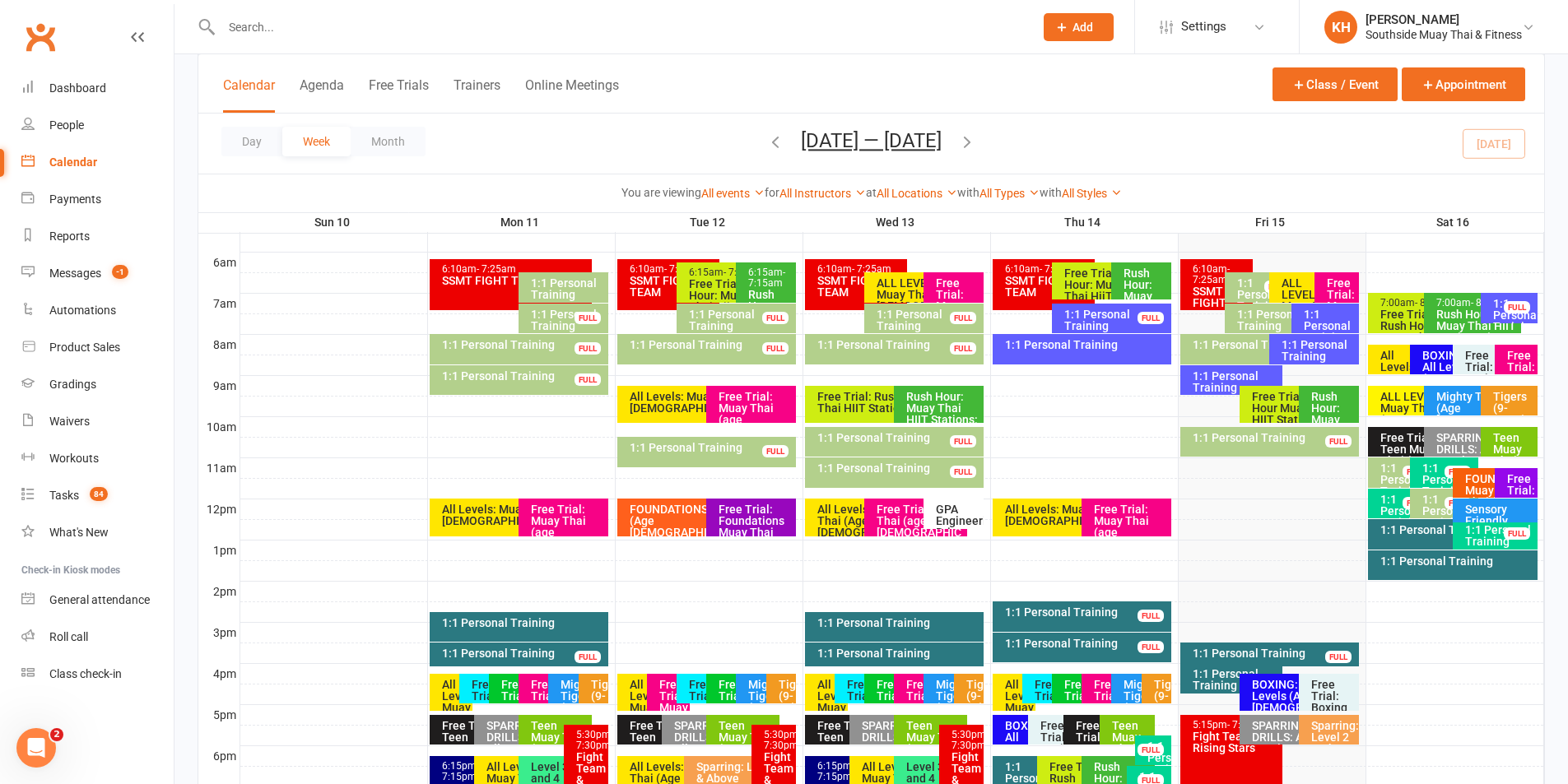
click at [1408, 303] on div "7:00am - 8:00am" at bounding box center [1420, 303] width 81 height 10
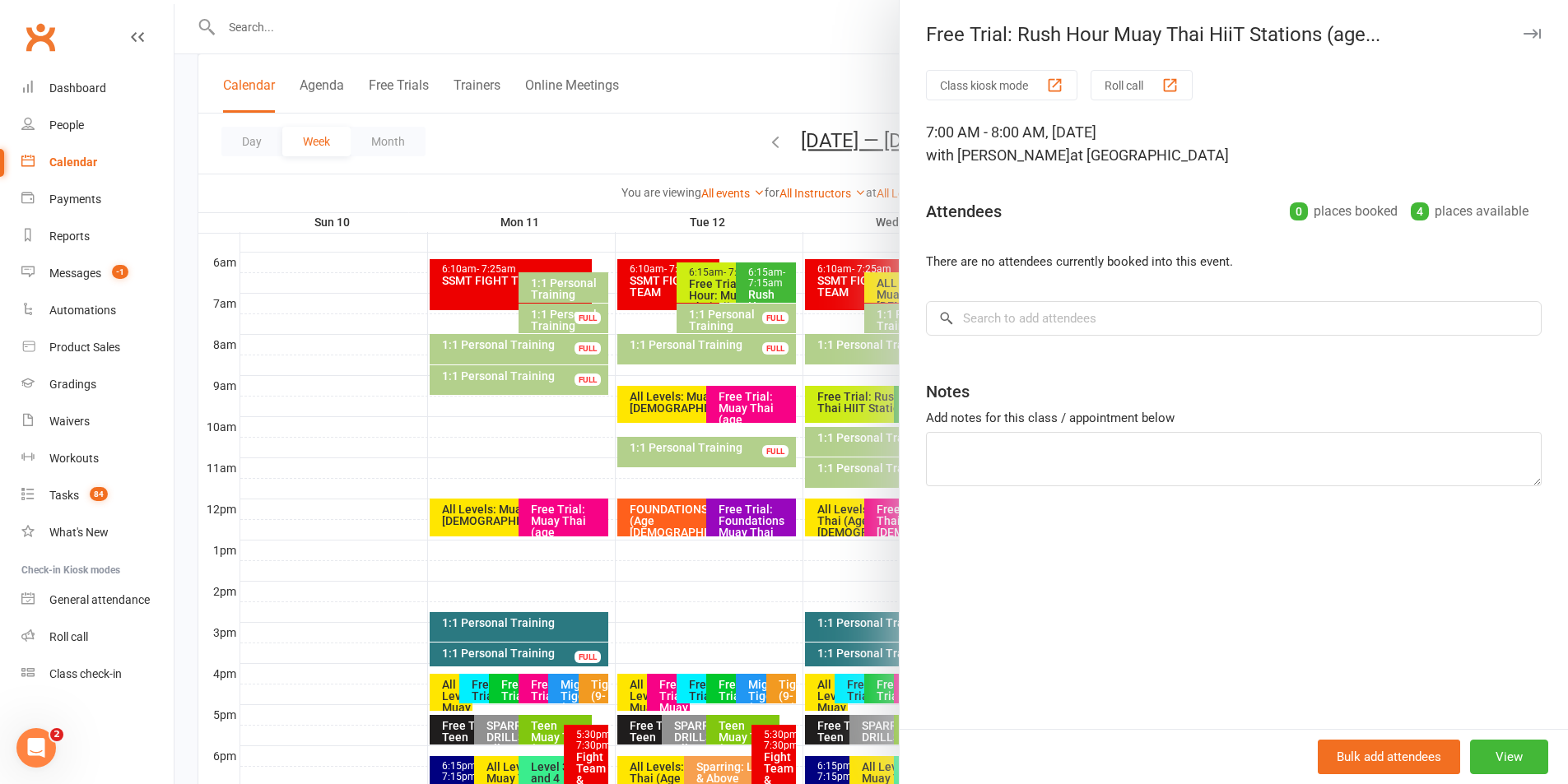
click at [1523, 33] on icon "button" at bounding box center [1532, 34] width 17 height 10
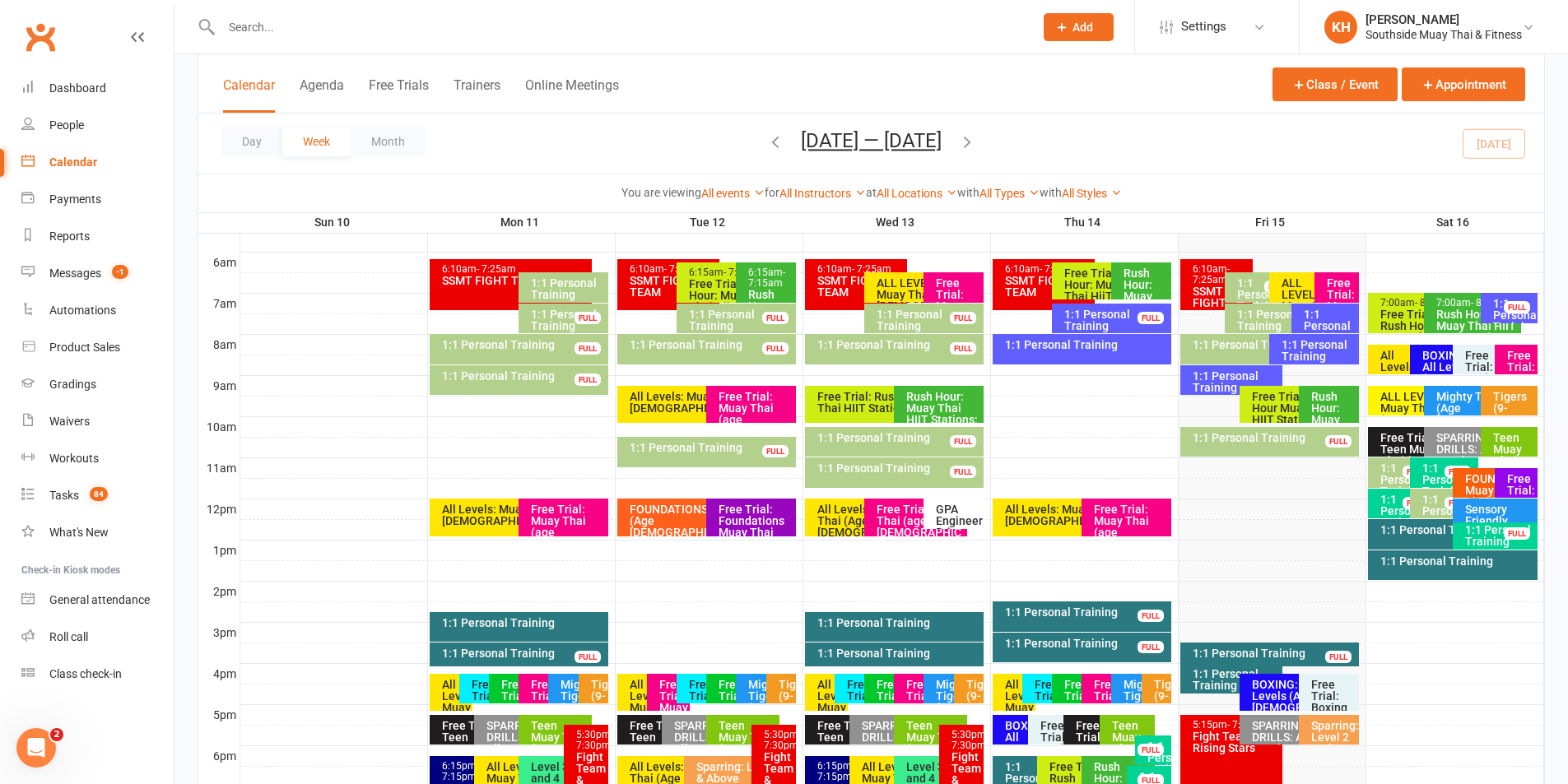
click at [1502, 364] on div "Free Trial: Muay Thai (age 13+ years)" at bounding box center [1516, 359] width 43 height 30
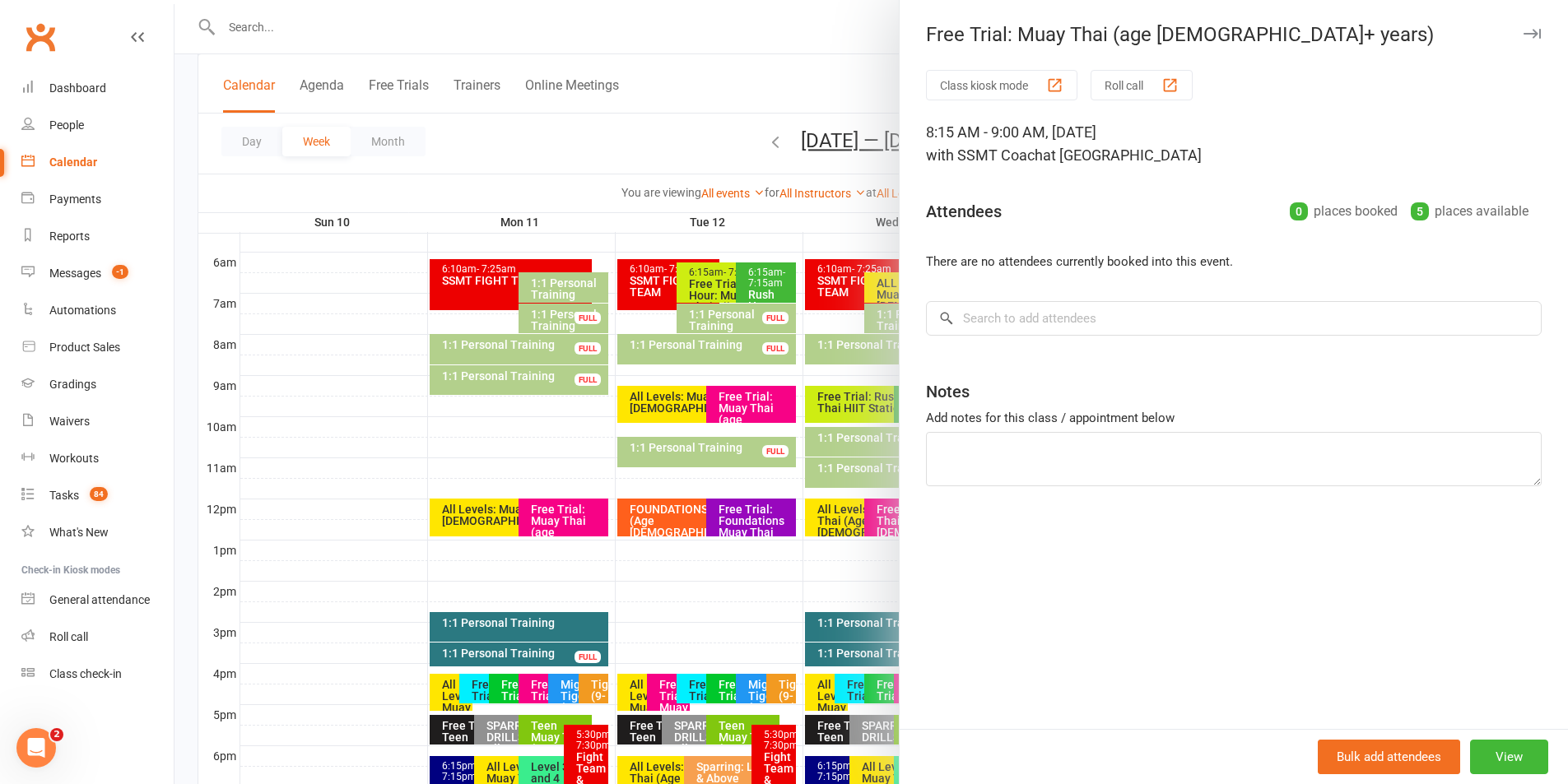
click at [1522, 27] on button "button" at bounding box center [1531, 33] width 20 height 20
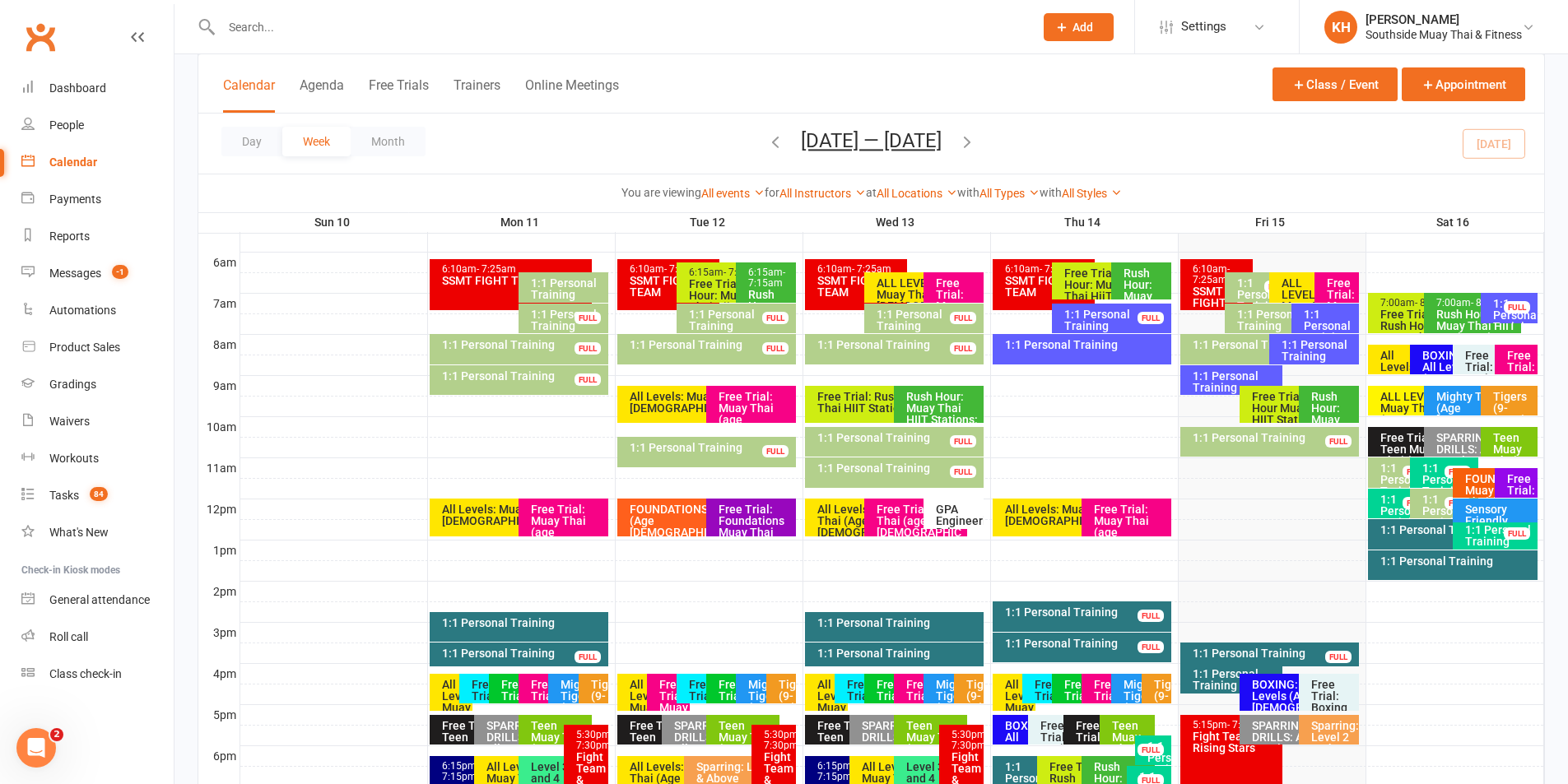
click at [1517, 478] on div "Free Trial: Foundations Muay Thai (age 13+ years)" at bounding box center [1520, 519] width 28 height 93
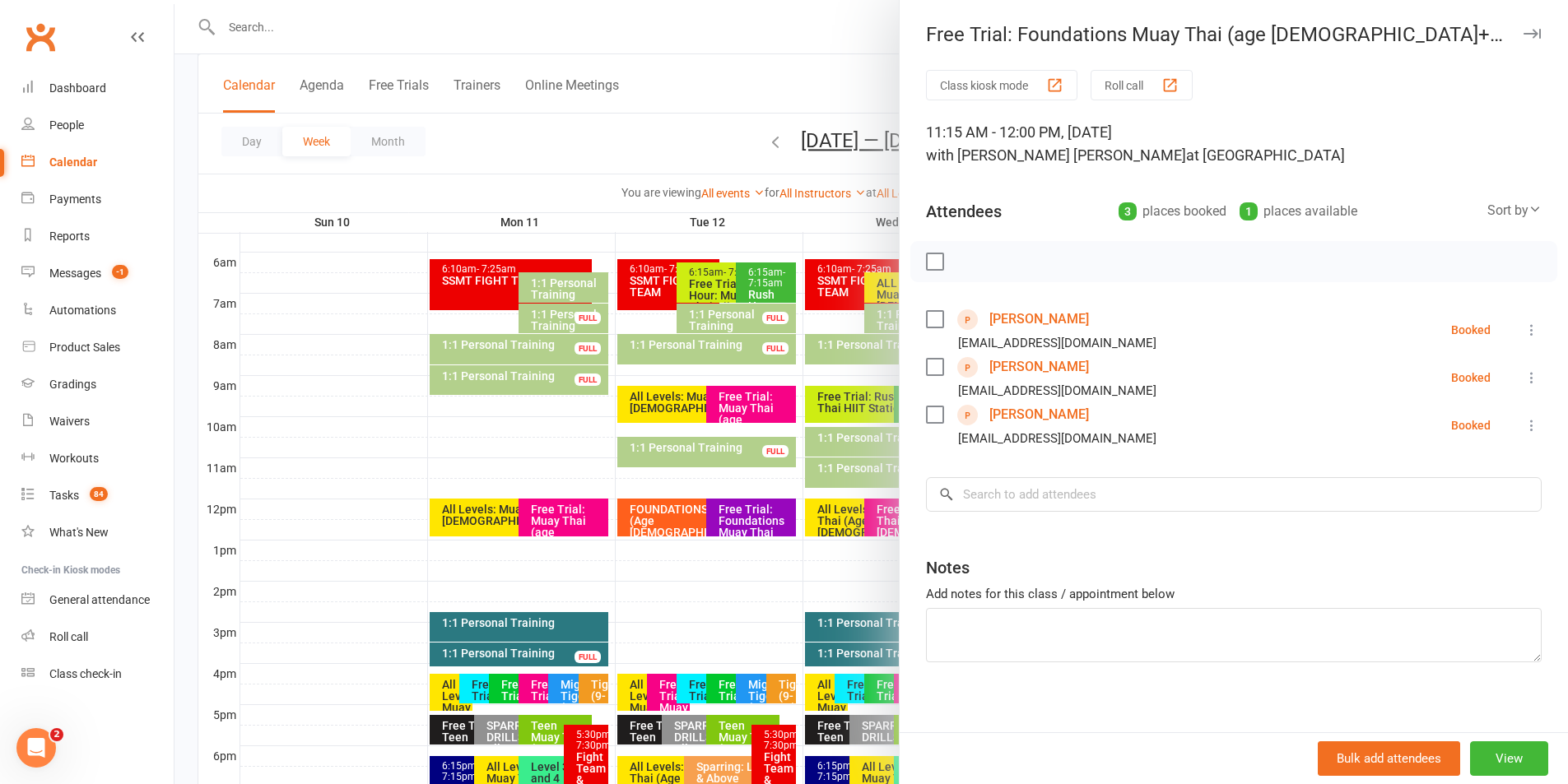
click at [1522, 24] on button "button" at bounding box center [1531, 33] width 20 height 20
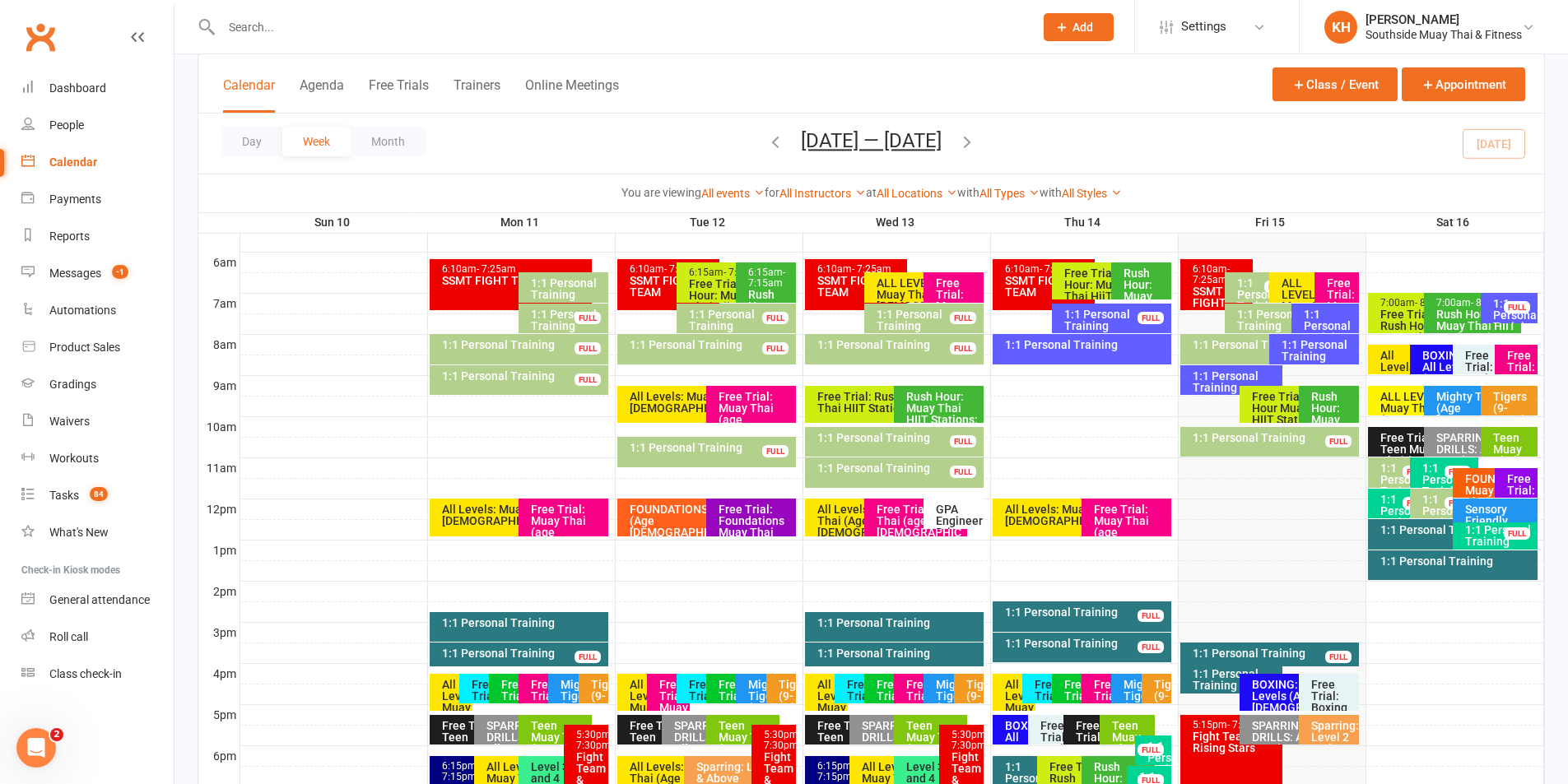
click at [1475, 509] on div "Sensory Friendly Tigers Muay Thai (5-11)" at bounding box center [1499, 527] width 70 height 46
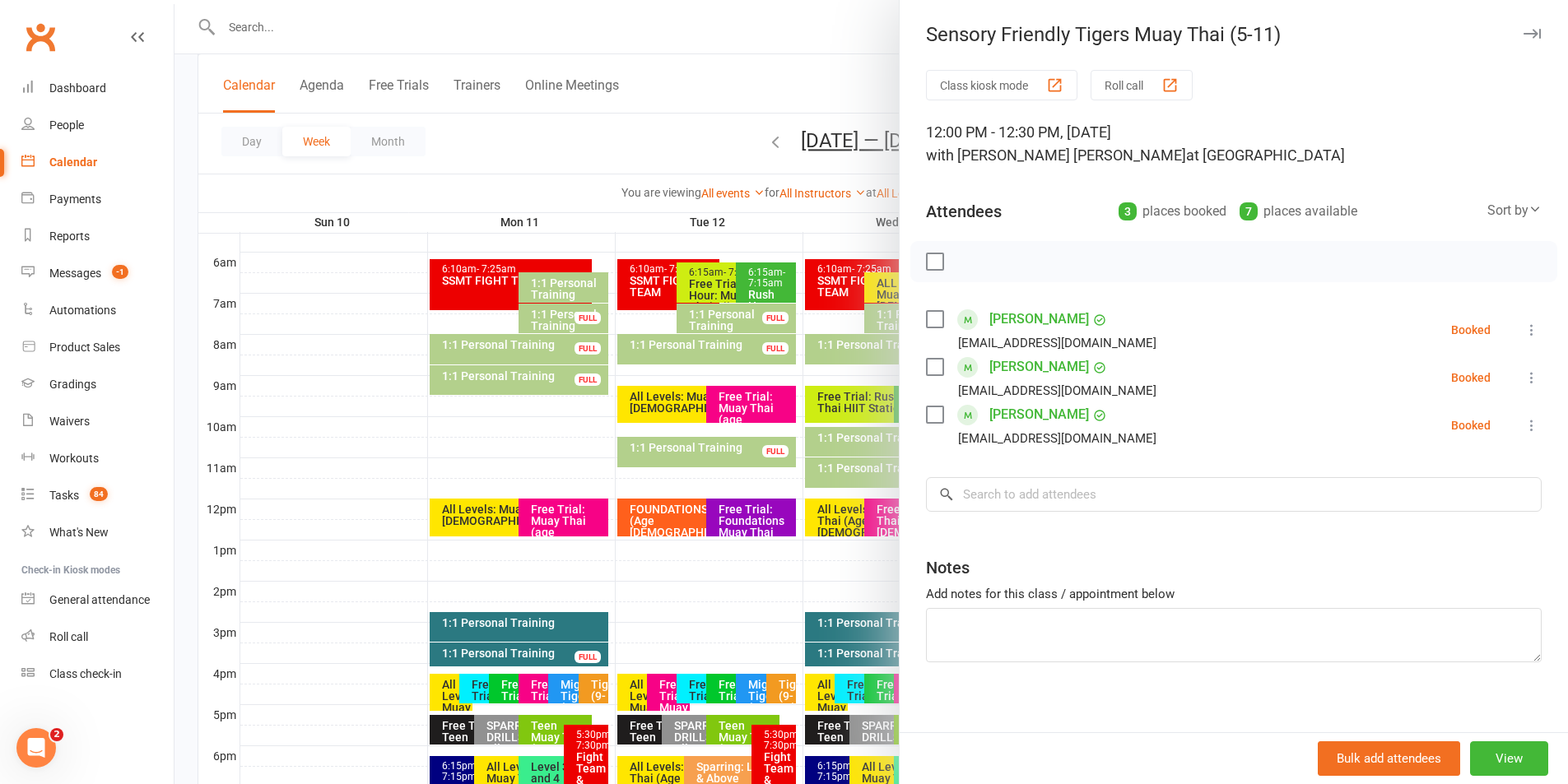
click at [1523, 34] on icon "button" at bounding box center [1532, 34] width 17 height 10
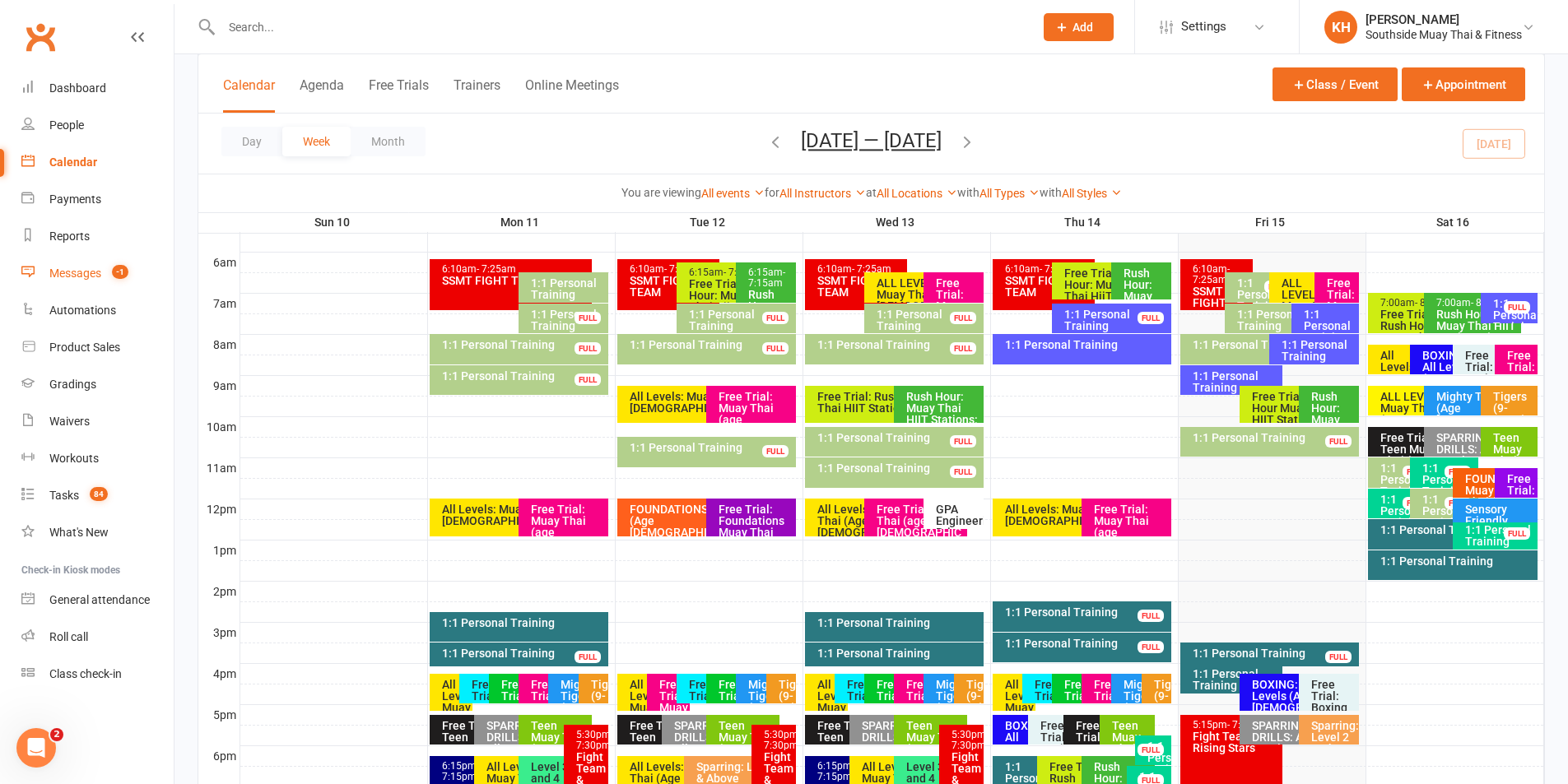
click at [85, 269] on div "Messages" at bounding box center [75, 272] width 52 height 13
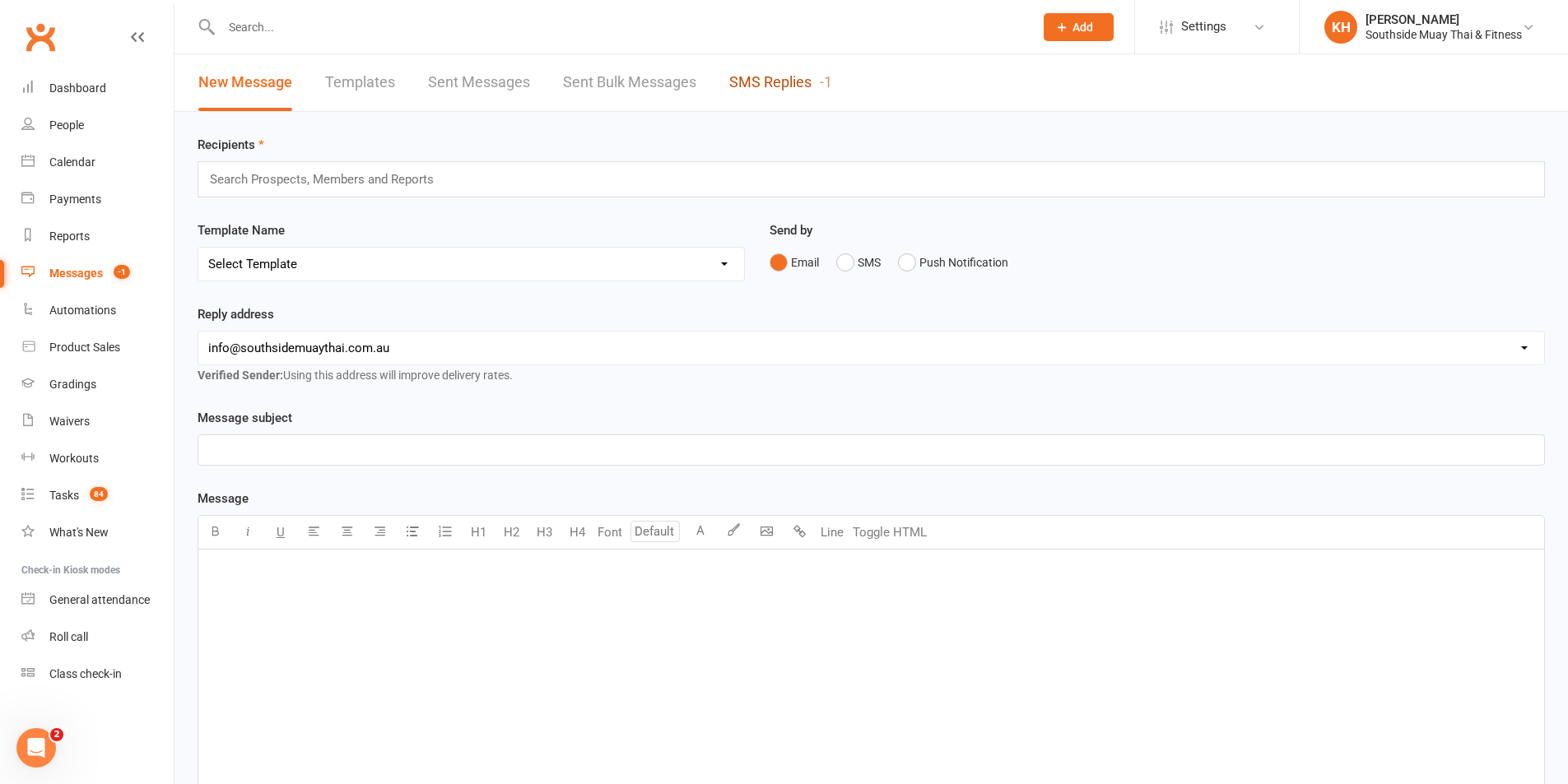
click at [792, 78] on link "SMS Replies -1" at bounding box center [781, 82] width 103 height 57
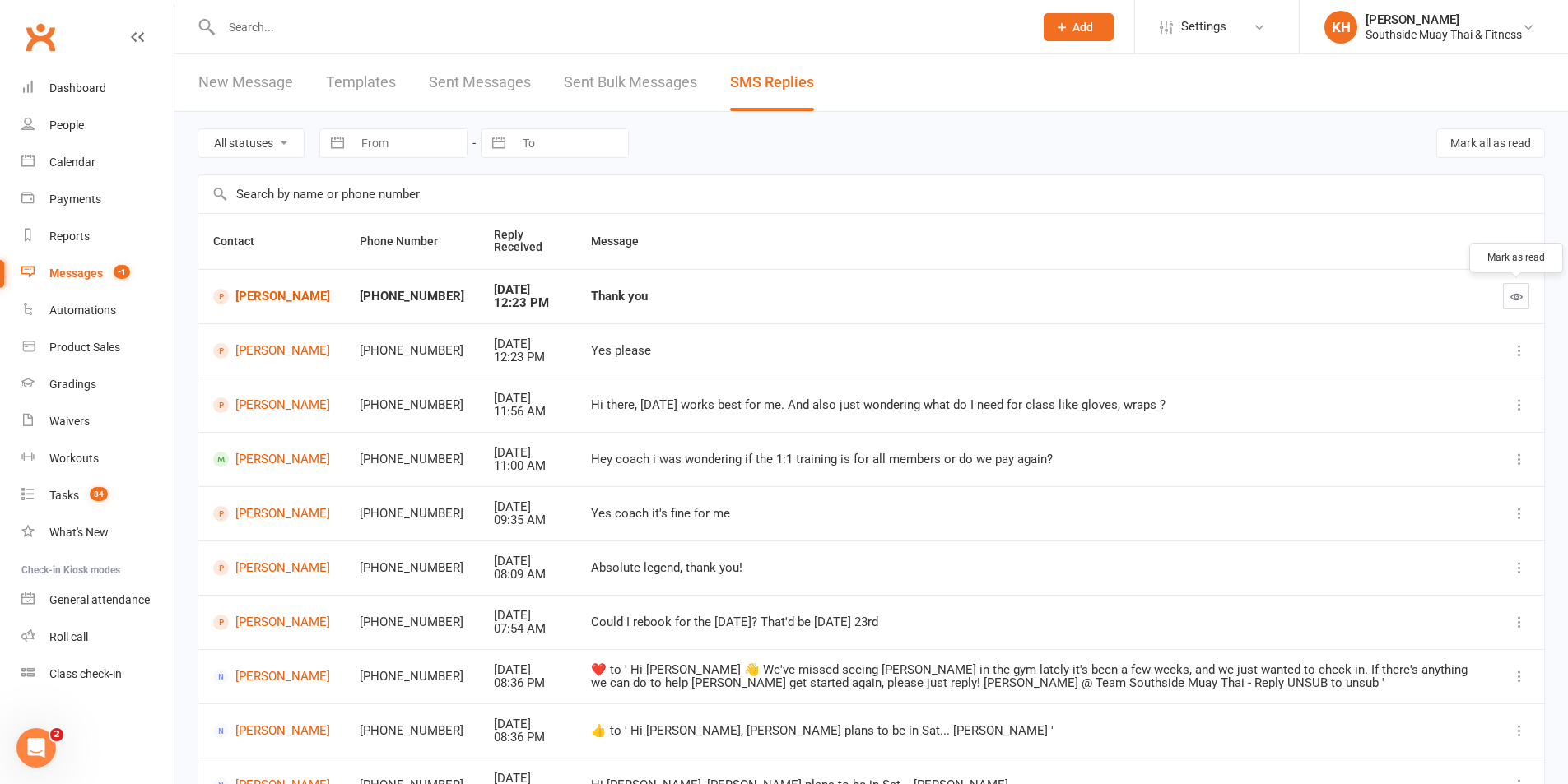
click at [1523, 302] on button "button" at bounding box center [1516, 296] width 27 height 27
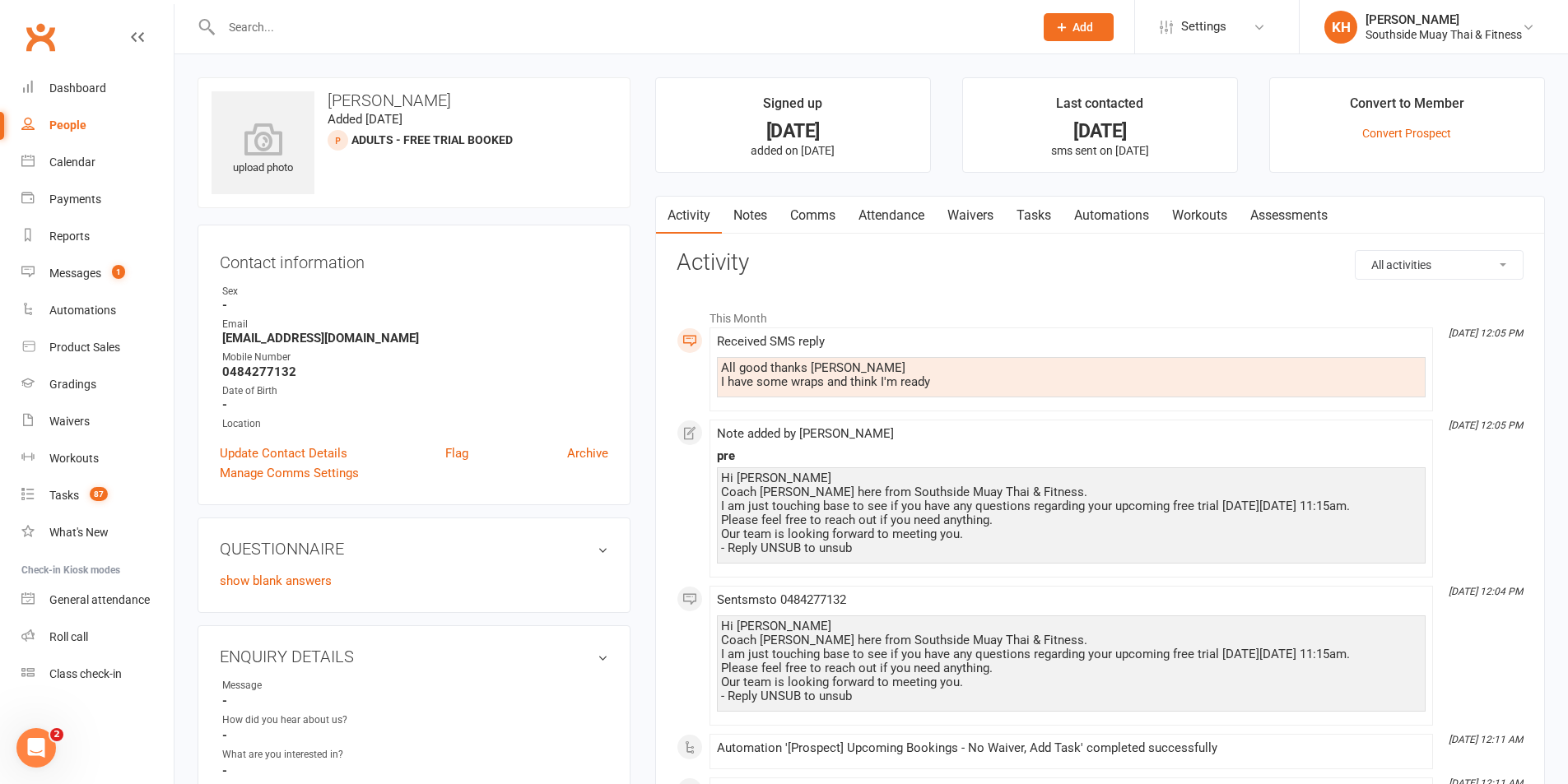
click at [1053, 212] on link "Tasks" at bounding box center [1033, 216] width 57 height 38
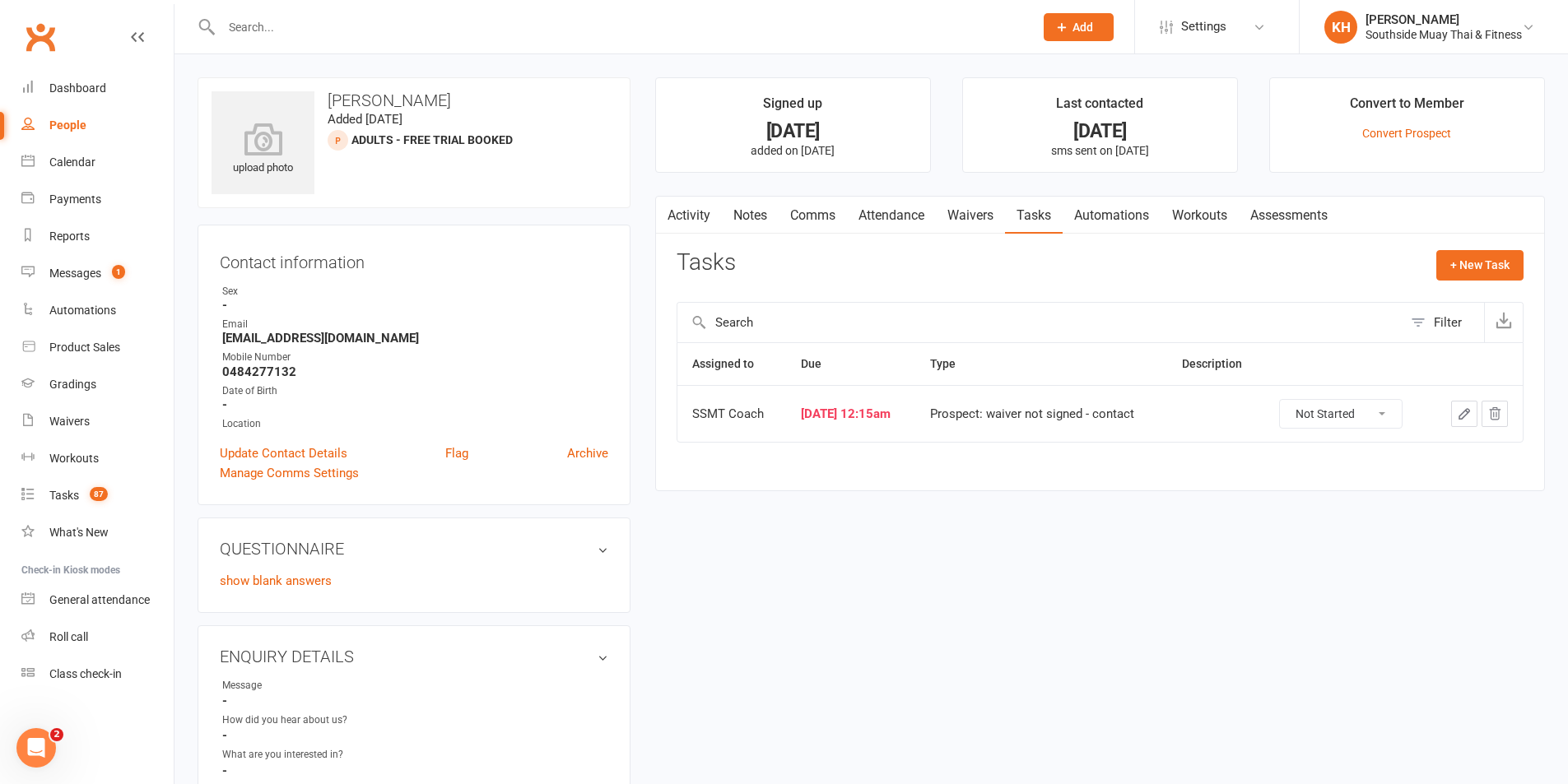
click at [969, 213] on link "Waivers" at bounding box center [970, 216] width 69 height 38
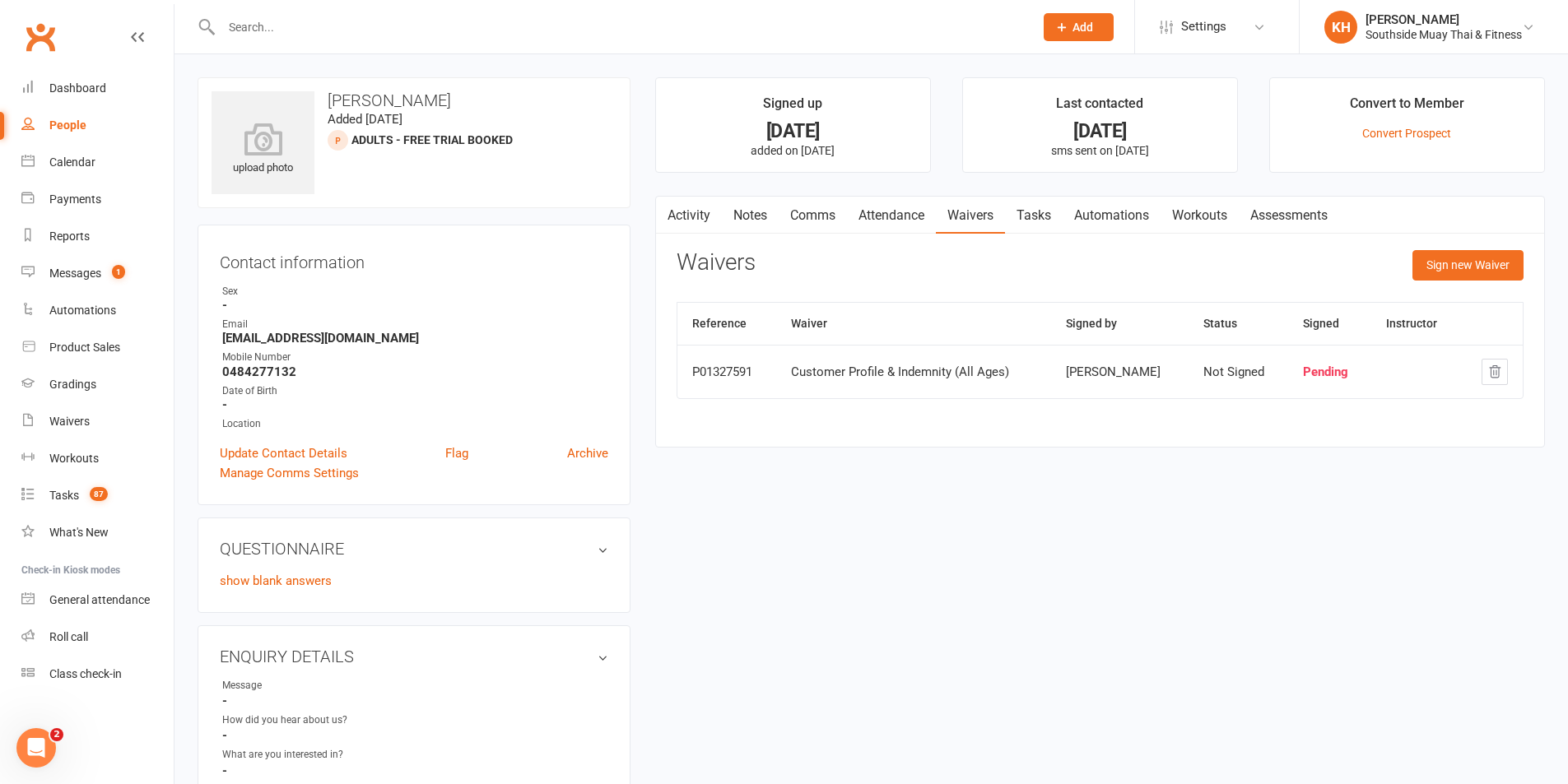
click at [707, 212] on link "Activity" at bounding box center [689, 216] width 66 height 38
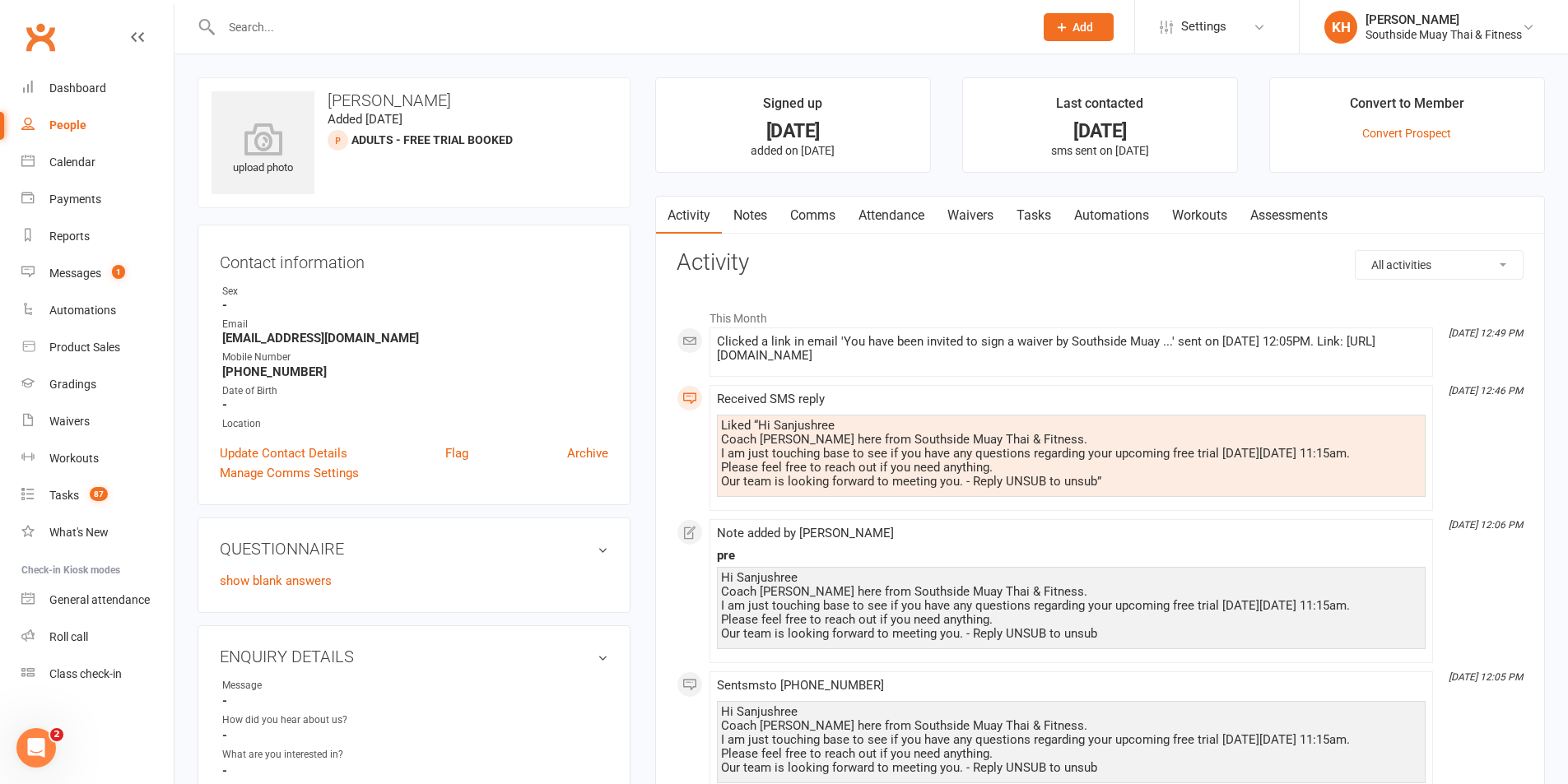
click at [1034, 214] on link "Tasks" at bounding box center [1033, 216] width 57 height 38
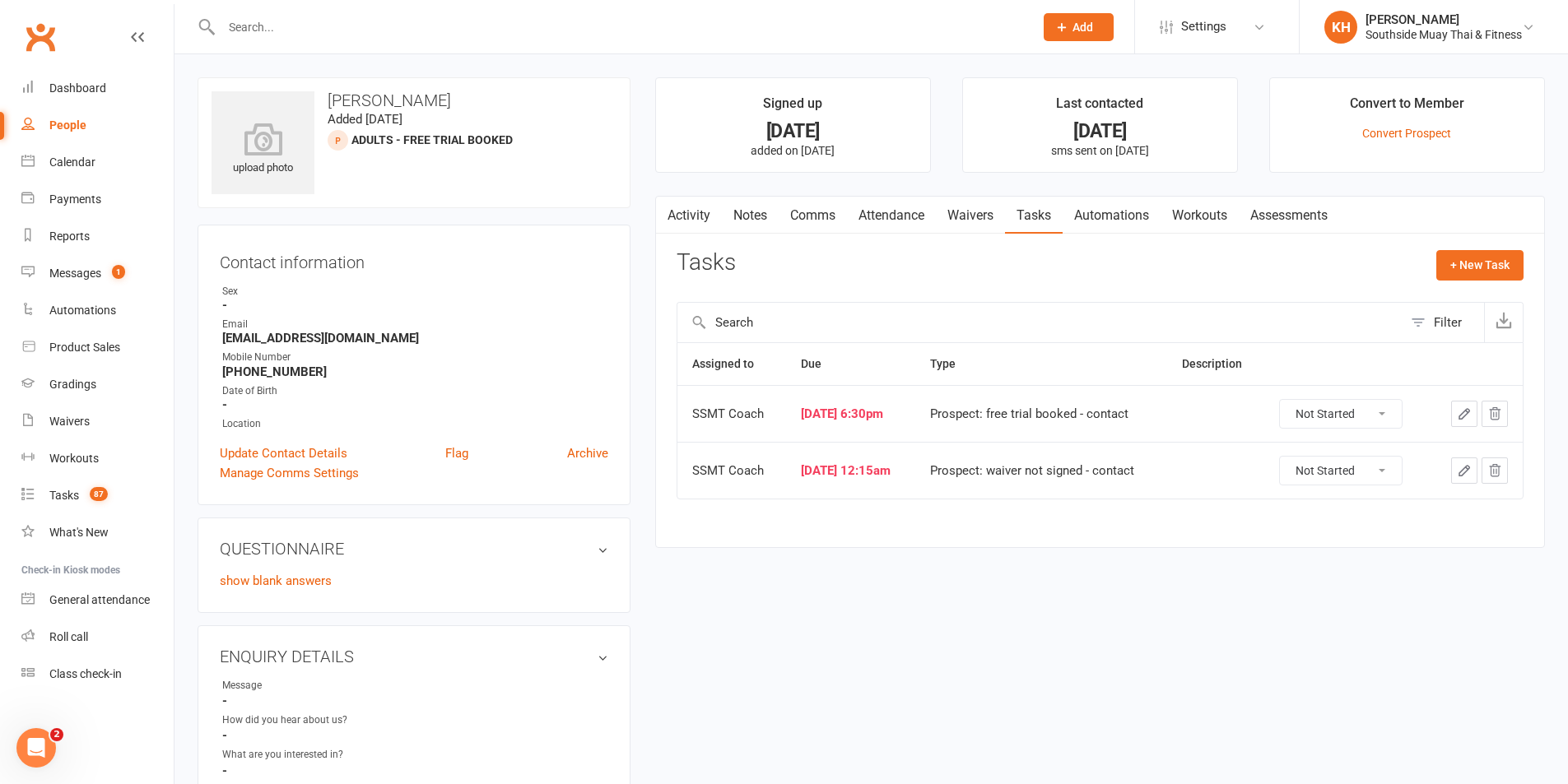
click at [1335, 422] on select "Not Started In Progress Waiting Complete" at bounding box center [1341, 414] width 122 height 28
click at [1290, 400] on select "Not Started In Progress Waiting Complete" at bounding box center [1341, 414] width 122 height 28
select select "unstarted"
click at [1338, 412] on select "Not Started In Progress Waiting Complete" at bounding box center [1341, 414] width 122 height 28
click at [1290, 400] on select "Not Started In Progress Waiting Complete" at bounding box center [1341, 414] width 122 height 28
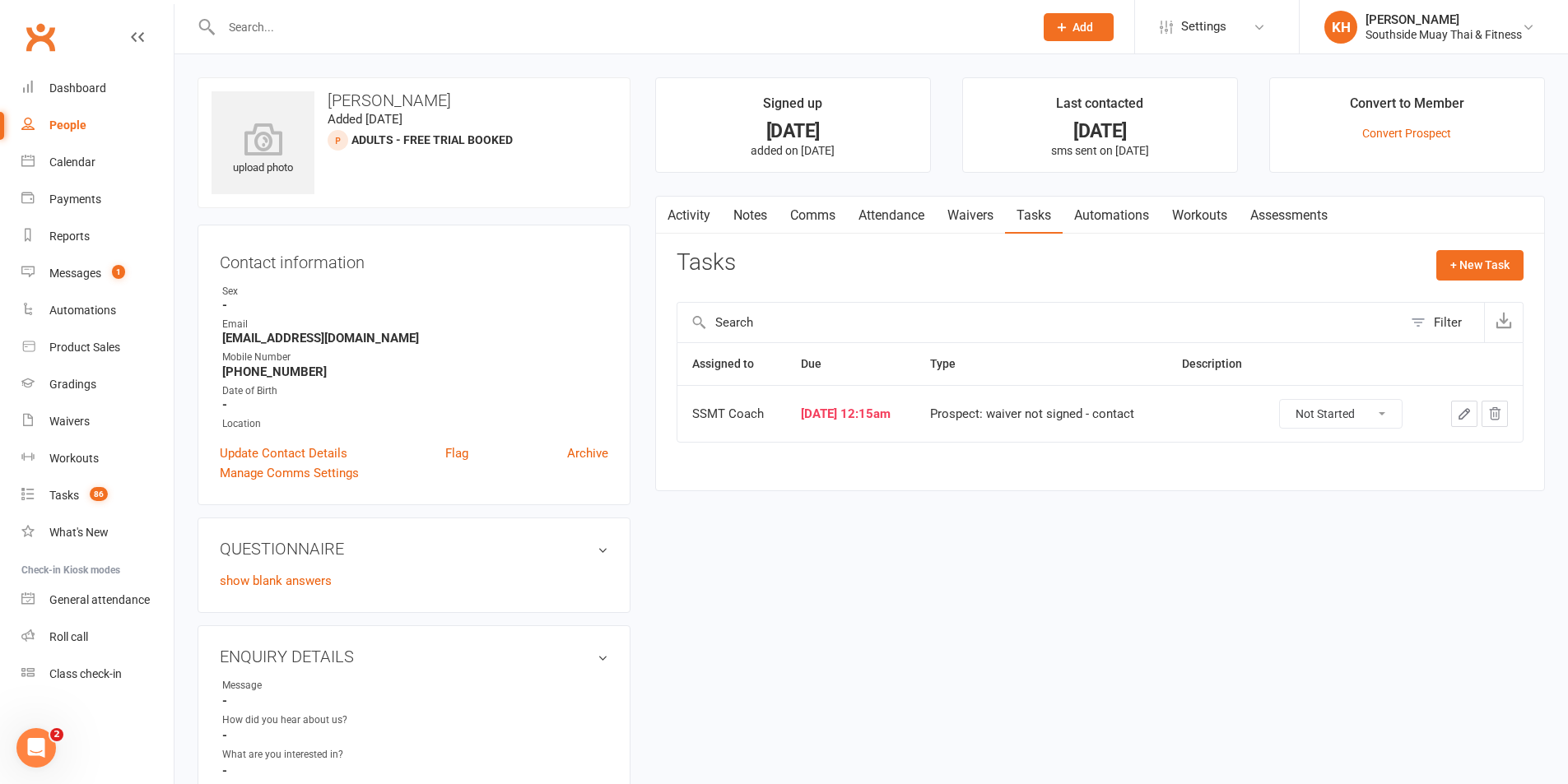
select select "started"
click at [973, 206] on link "Waivers" at bounding box center [970, 216] width 69 height 38
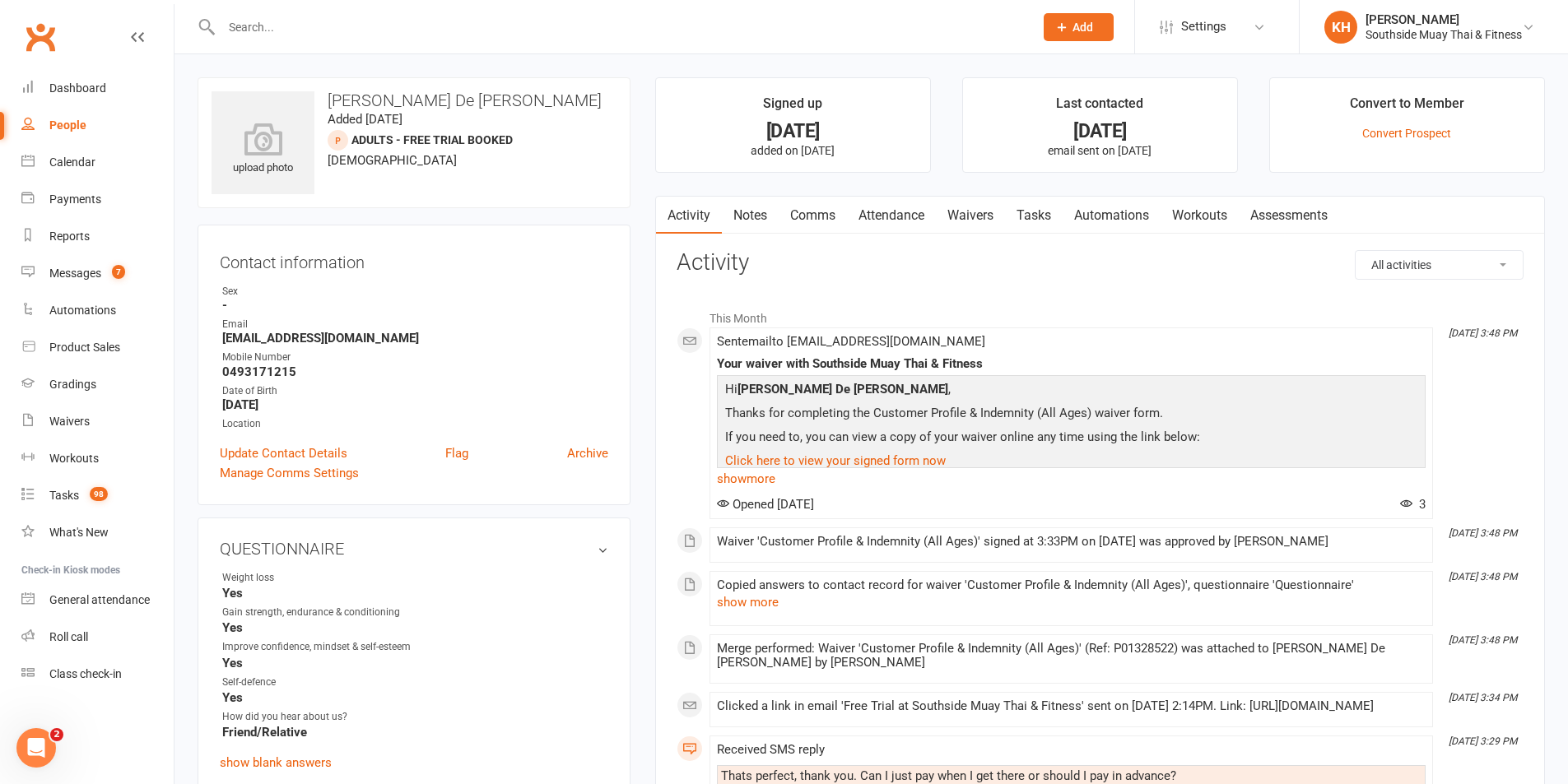
click at [893, 219] on link "Attendance" at bounding box center [891, 216] width 89 height 38
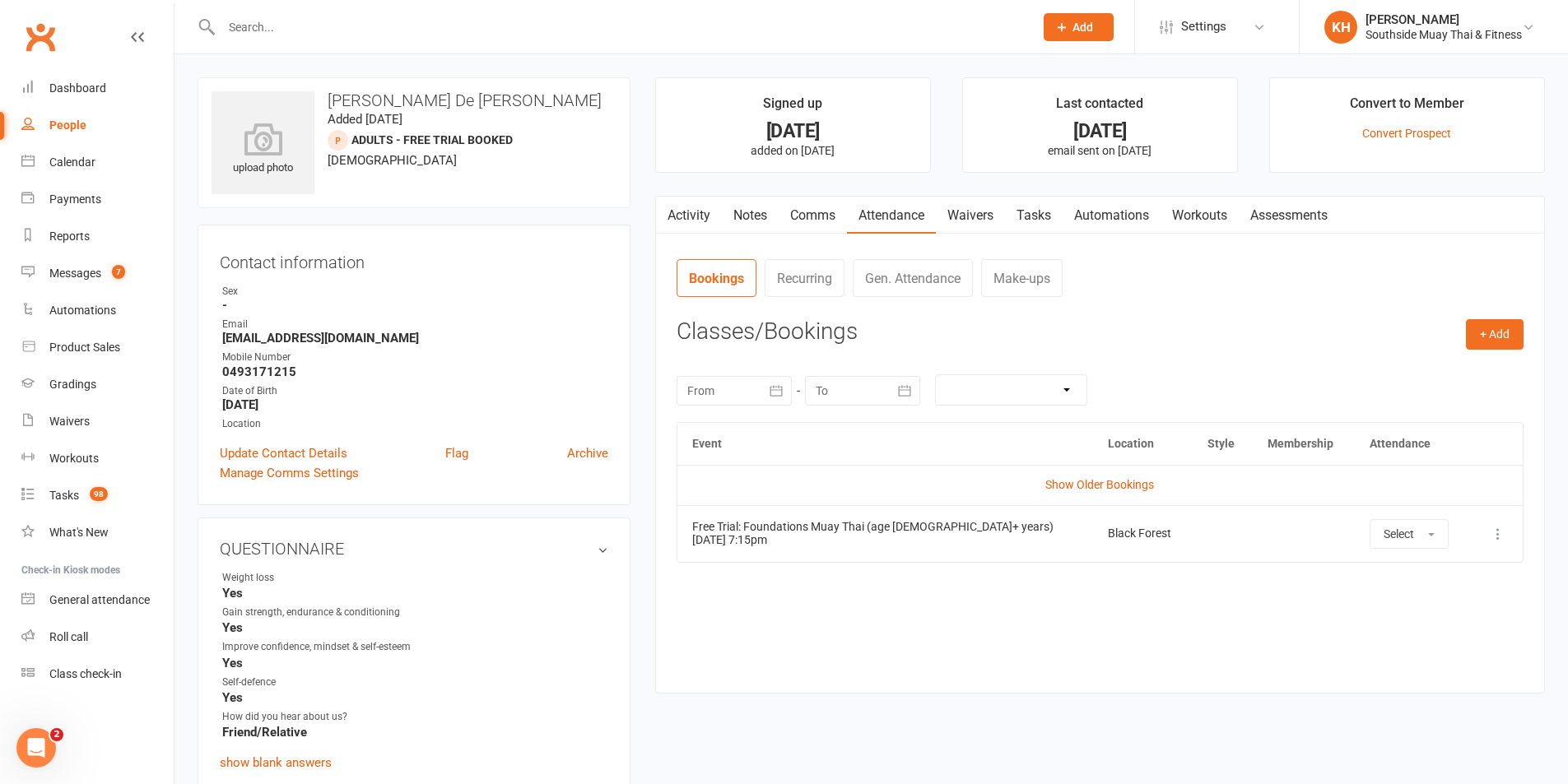
click at [1062, 197] on link "Tasks" at bounding box center [1033, 216] width 57 height 38
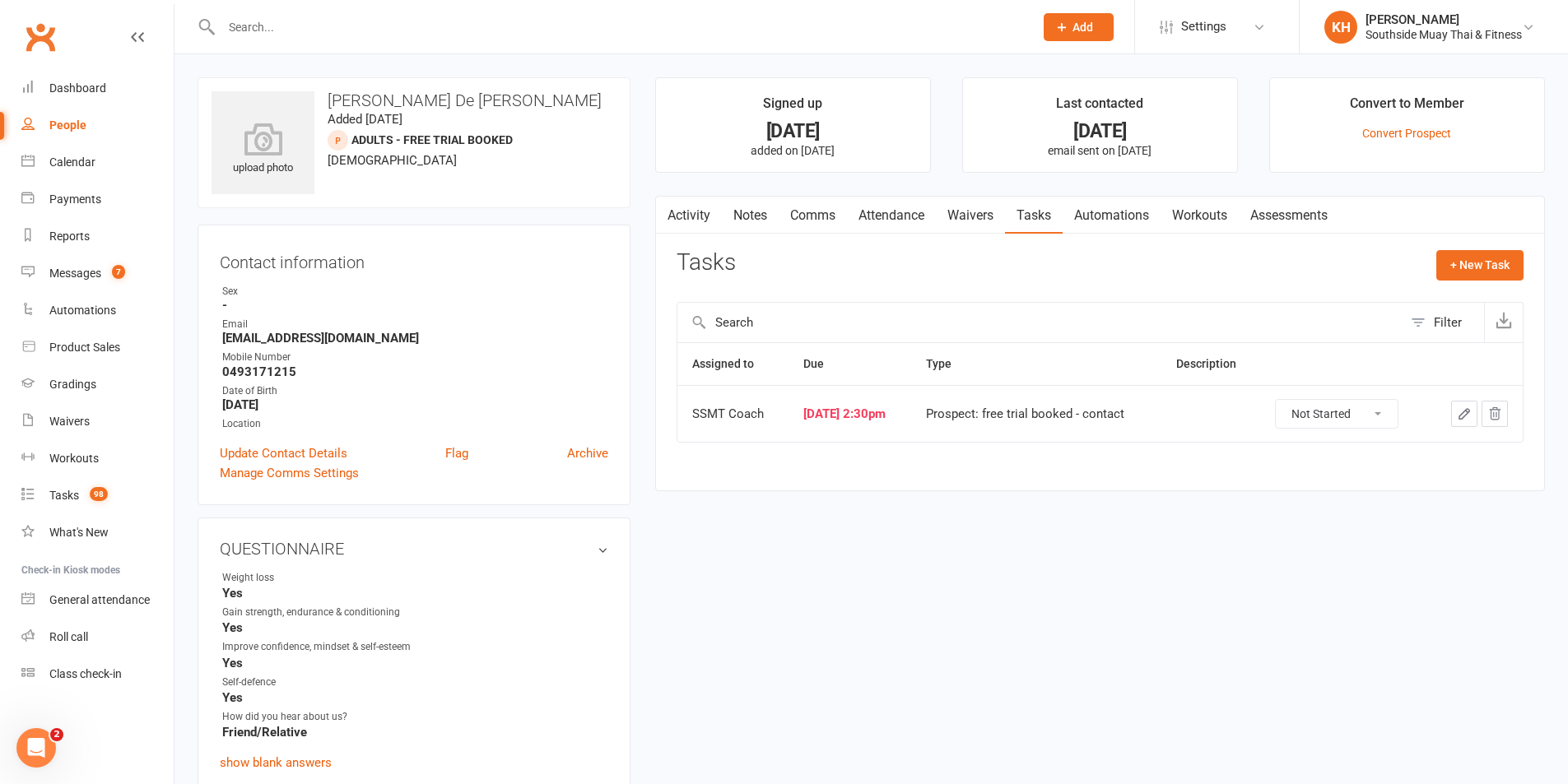
click at [762, 215] on link "Notes" at bounding box center [750, 216] width 57 height 38
click at [683, 214] on link "Activity" at bounding box center [689, 216] width 66 height 38
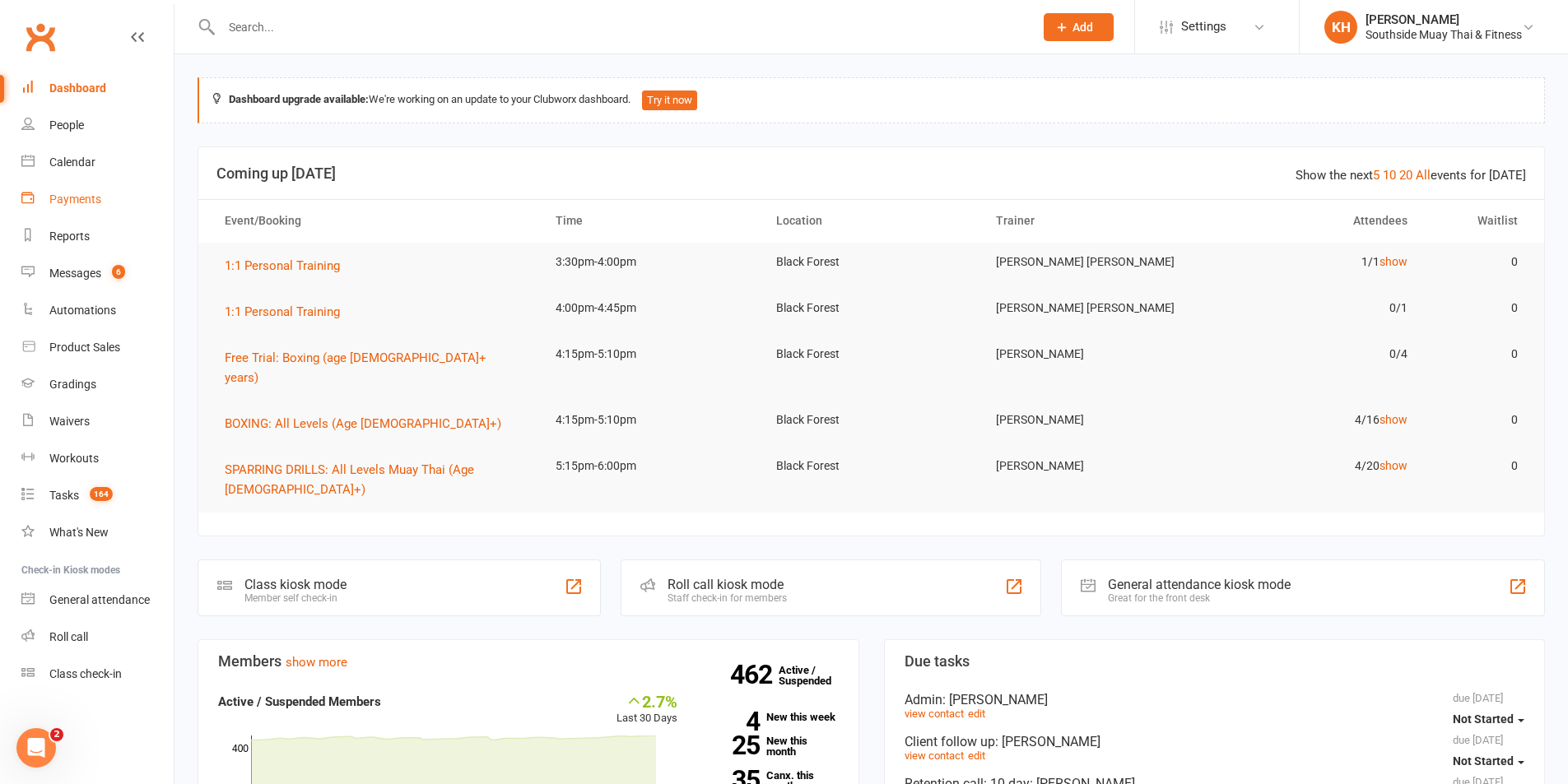
click at [74, 197] on div "Payments" at bounding box center [75, 199] width 52 height 13
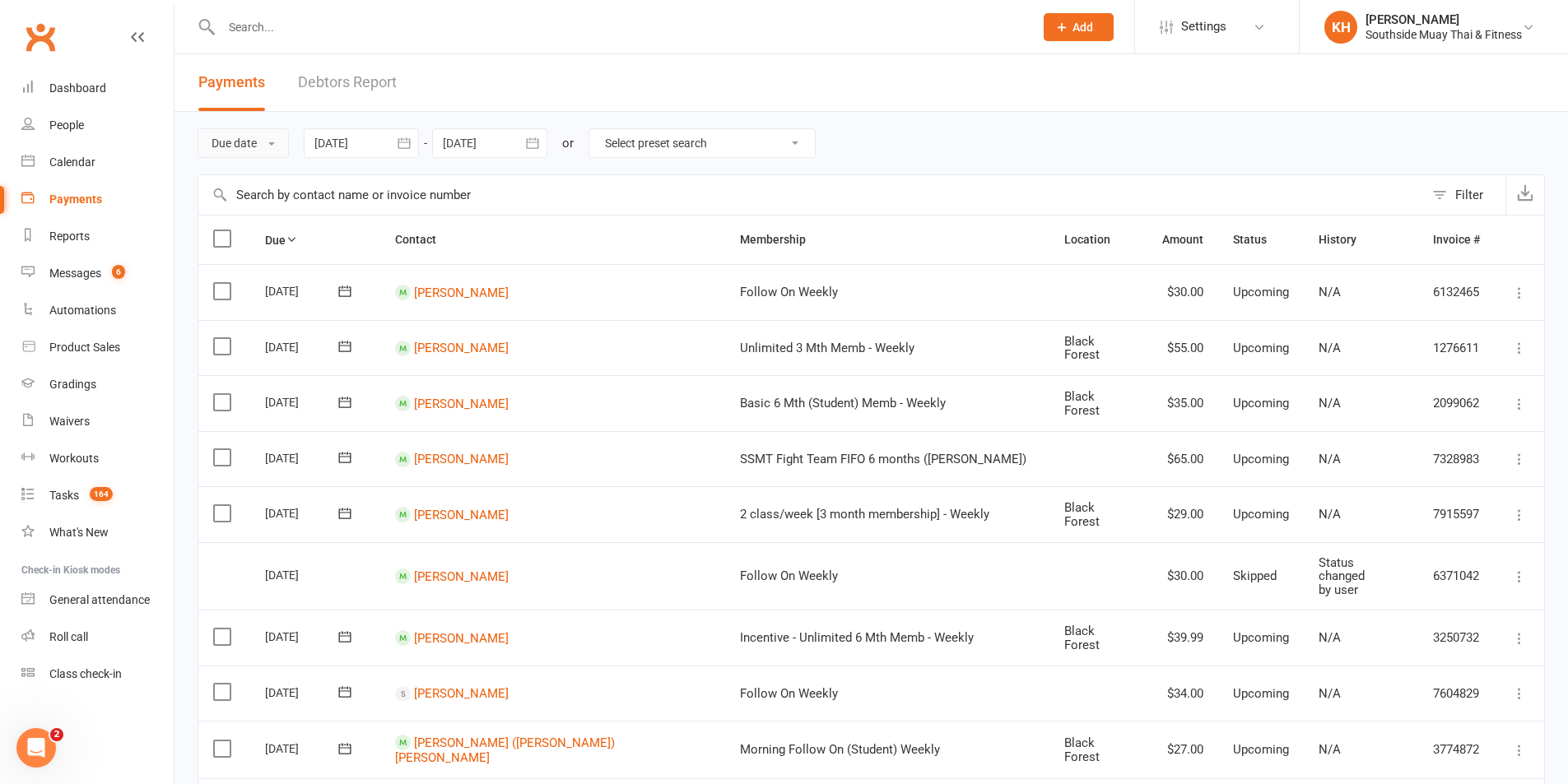
click at [256, 136] on button "Due date" at bounding box center [243, 143] width 92 height 30
click at [252, 242] on link "Date failed" at bounding box center [279, 246] width 163 height 33
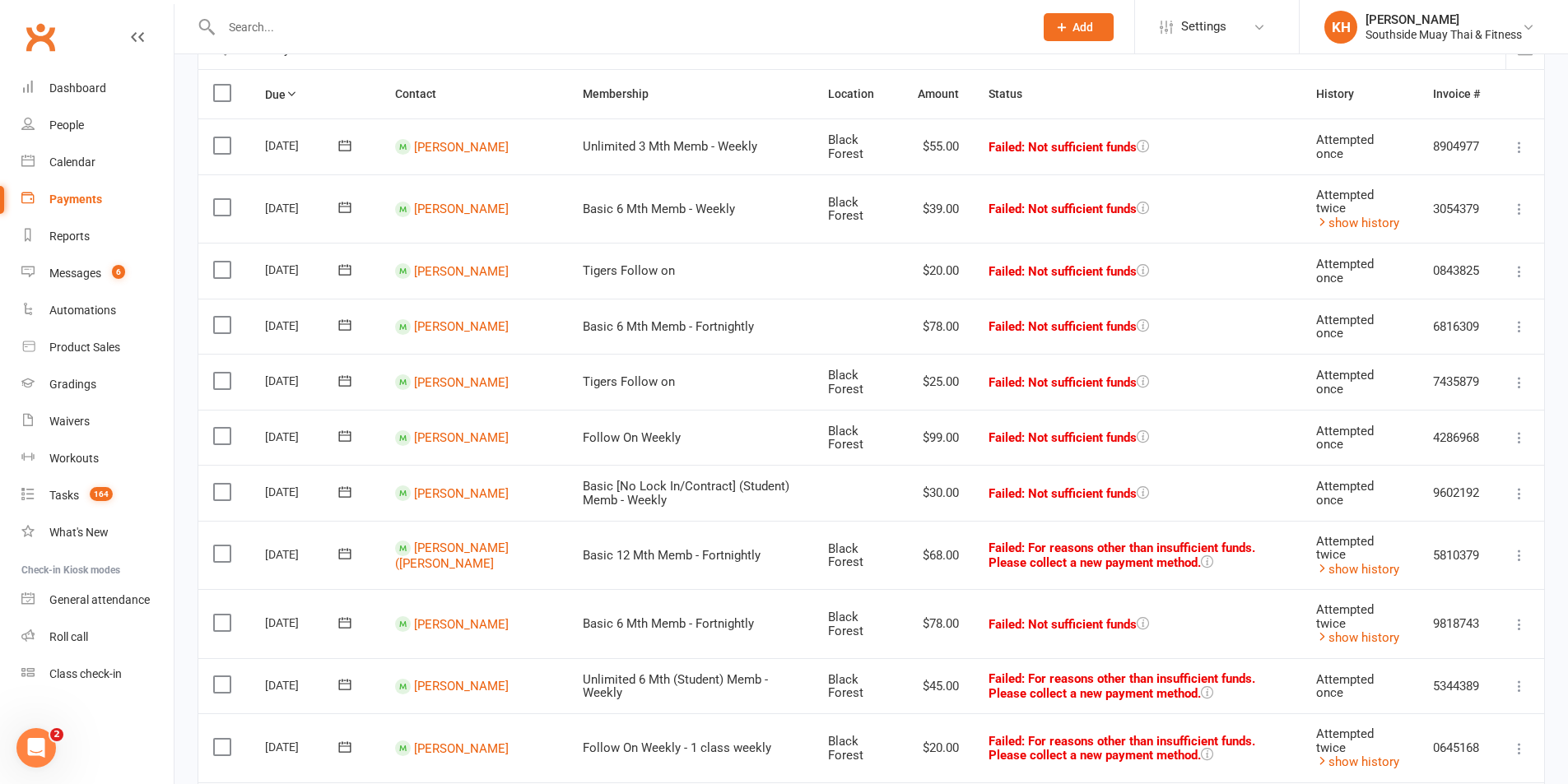
scroll to position [165, 0]
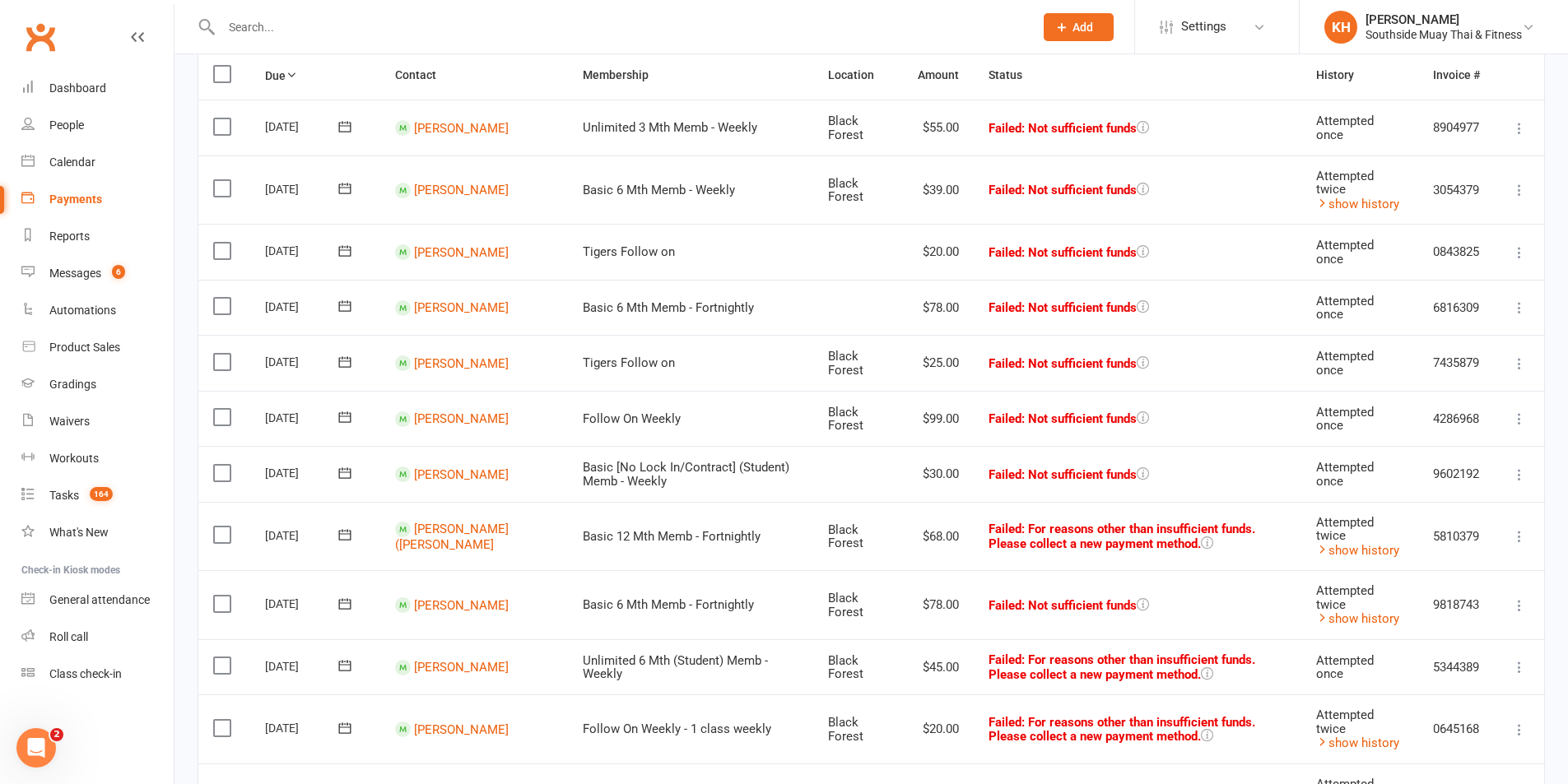
click at [1514, 425] on icon at bounding box center [1519, 418] width 16 height 16
click at [1463, 596] on link "Retry now" at bounding box center [1447, 583] width 163 height 33
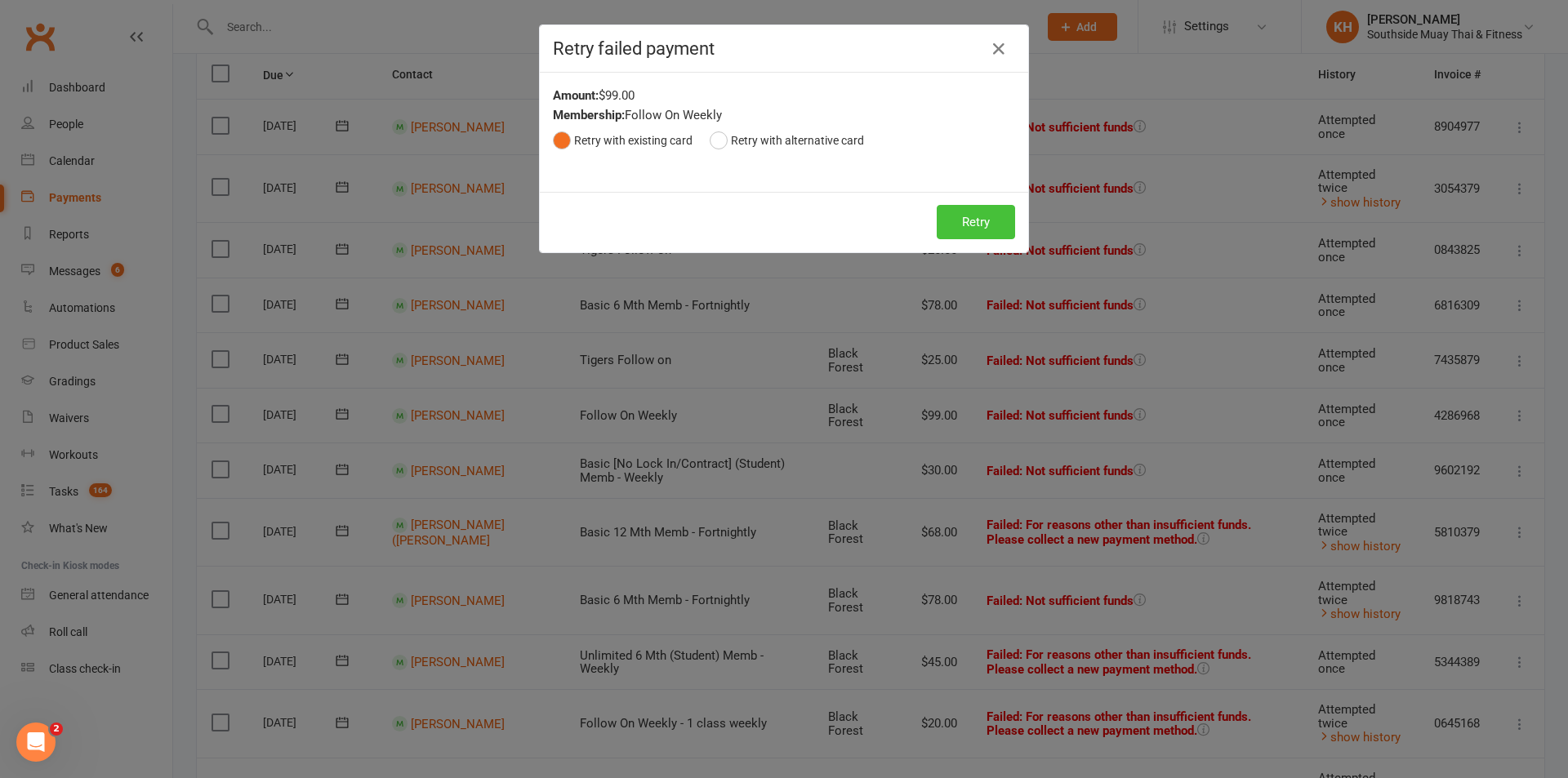
click at [962, 226] on button "Retry" at bounding box center [976, 222] width 78 height 34
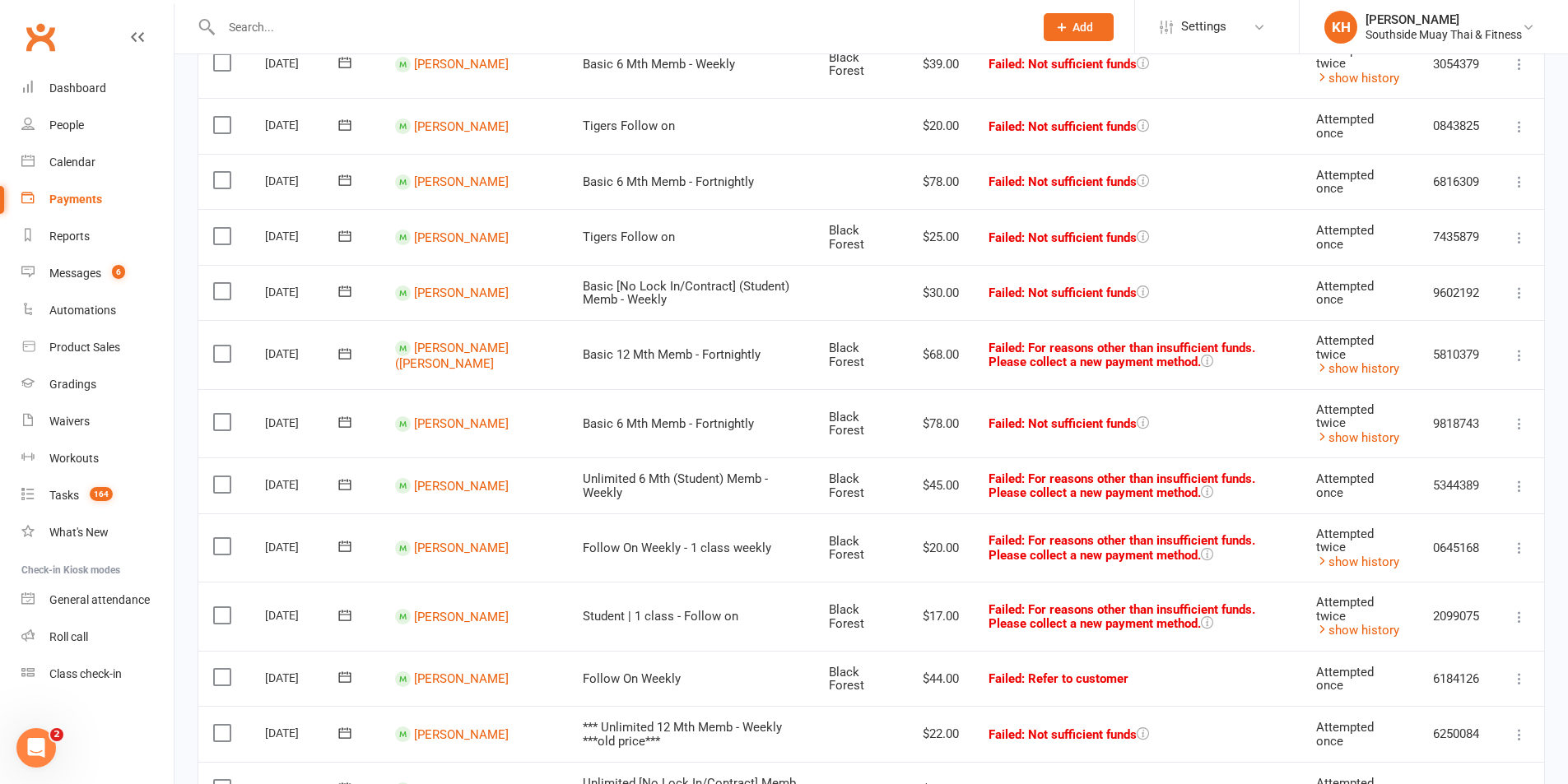
scroll to position [329, 0]
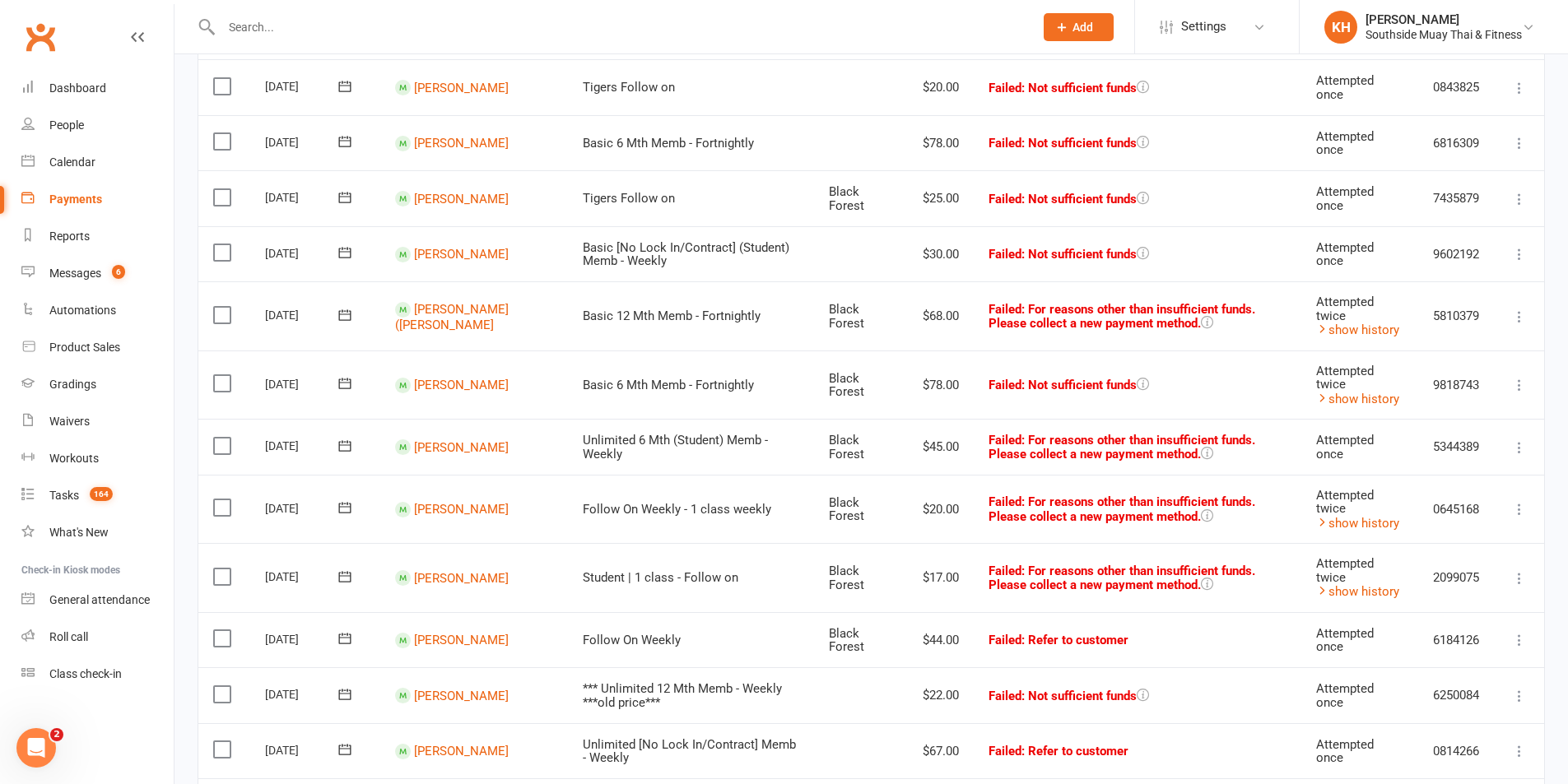
click at [1514, 386] on icon at bounding box center [1519, 385] width 16 height 16
click at [1444, 539] on link "Retry now" at bounding box center [1447, 548] width 163 height 33
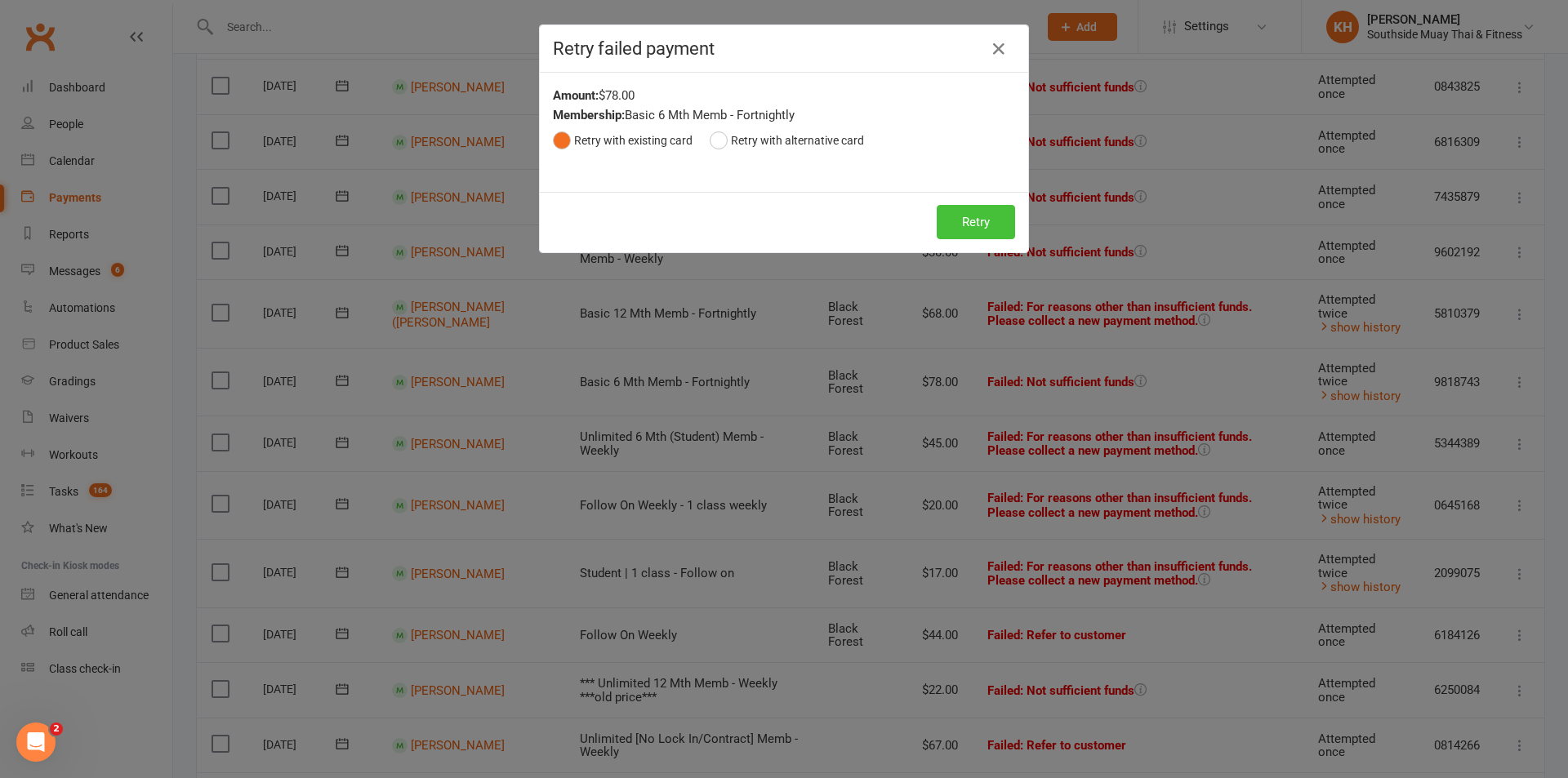
click at [964, 221] on button "Retry" at bounding box center [976, 222] width 78 height 34
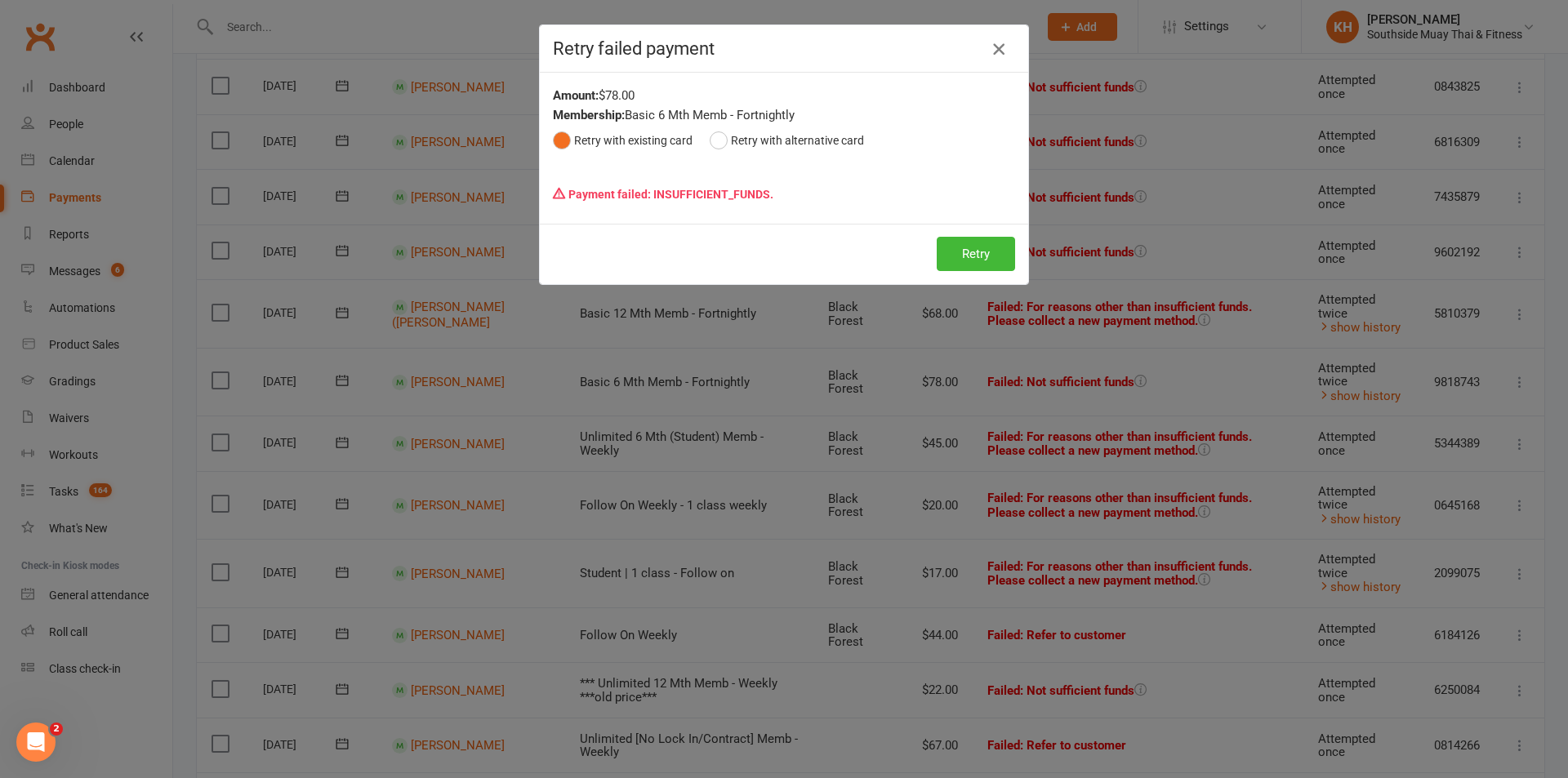
click at [997, 48] on icon "button" at bounding box center [998, 48] width 20 height 20
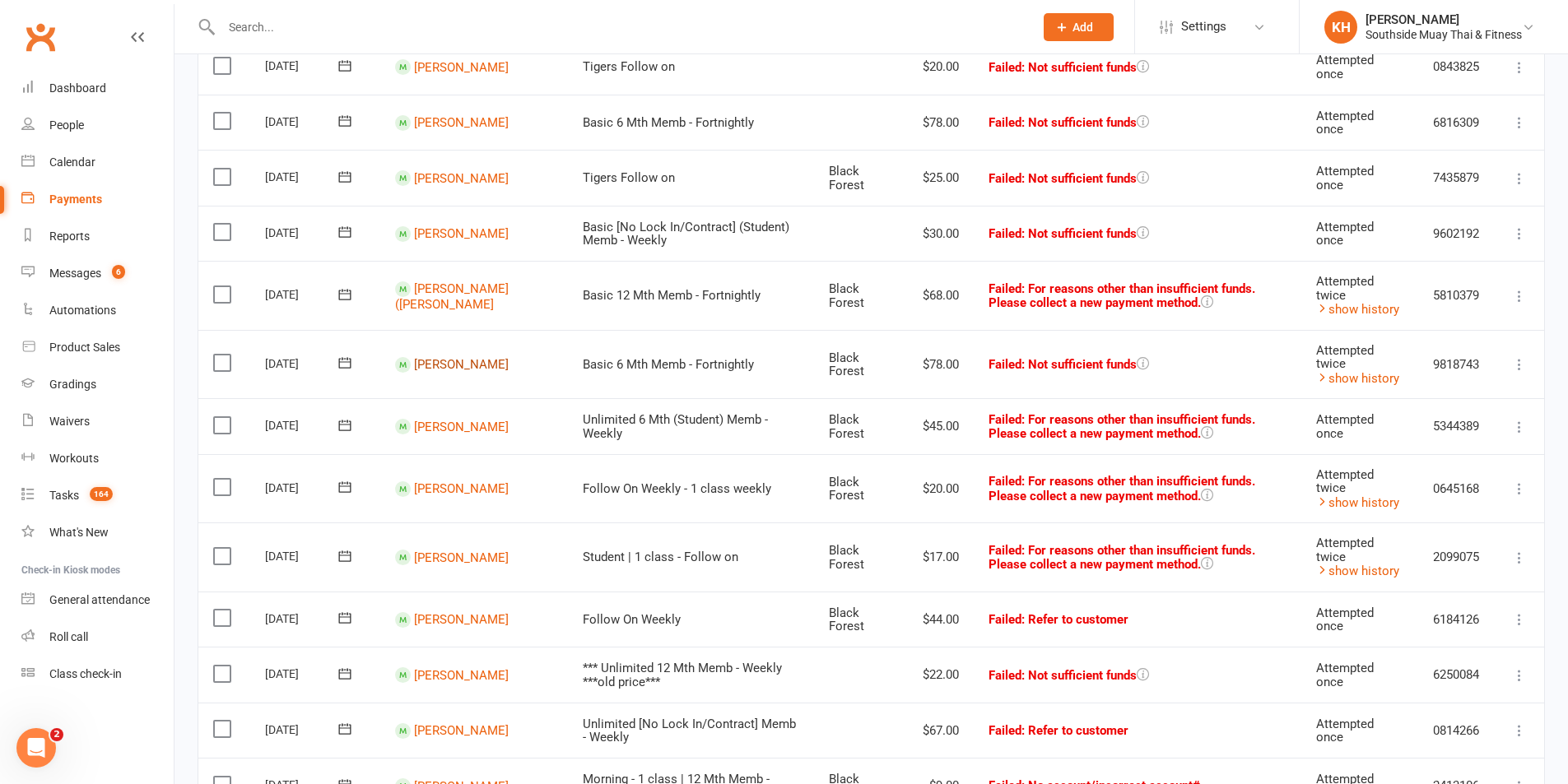
scroll to position [411, 0]
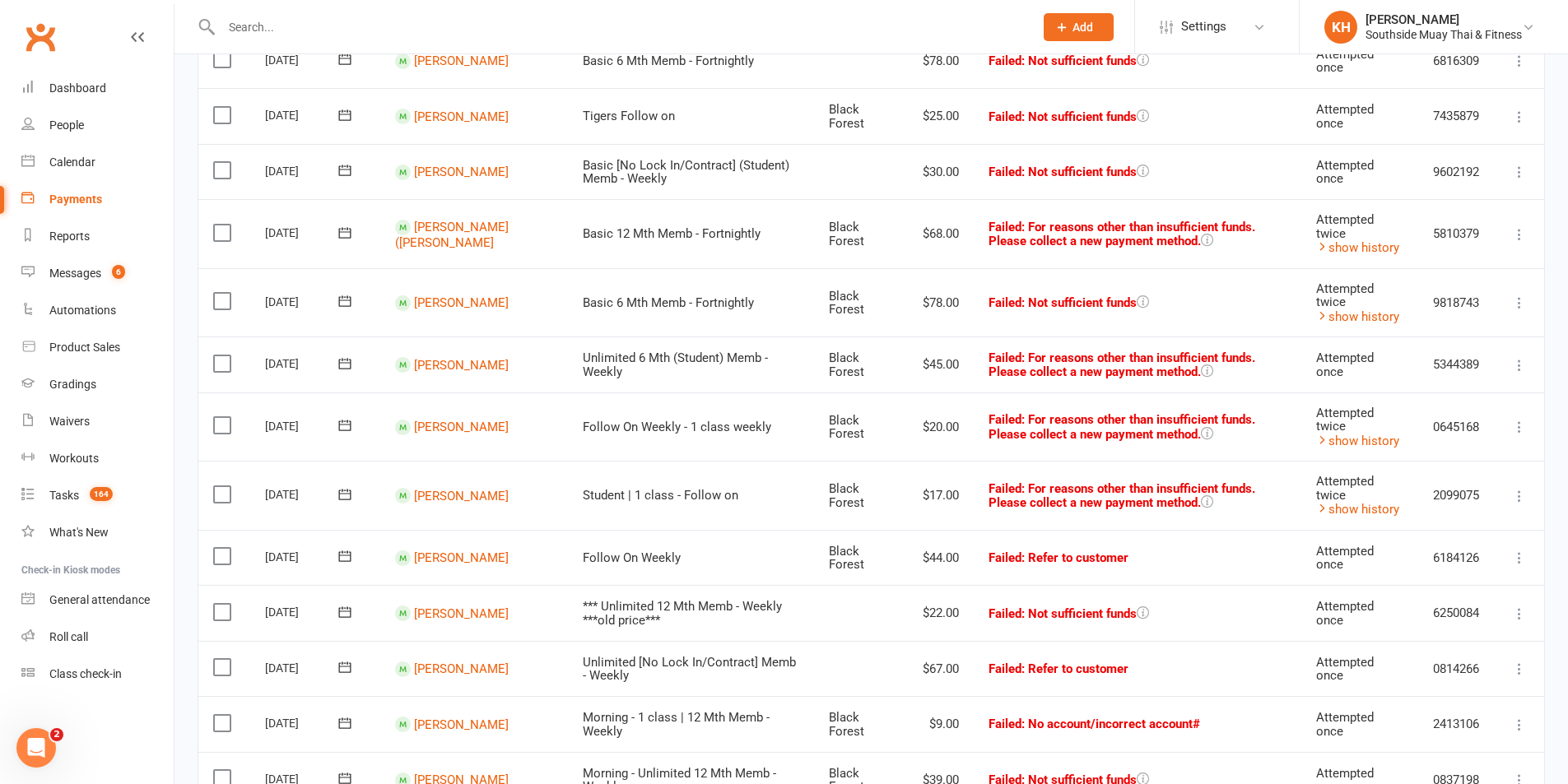
click at [1517, 365] on icon at bounding box center [1519, 365] width 16 height 16
click at [1462, 521] on link "Retry now" at bounding box center [1447, 529] width 163 height 33
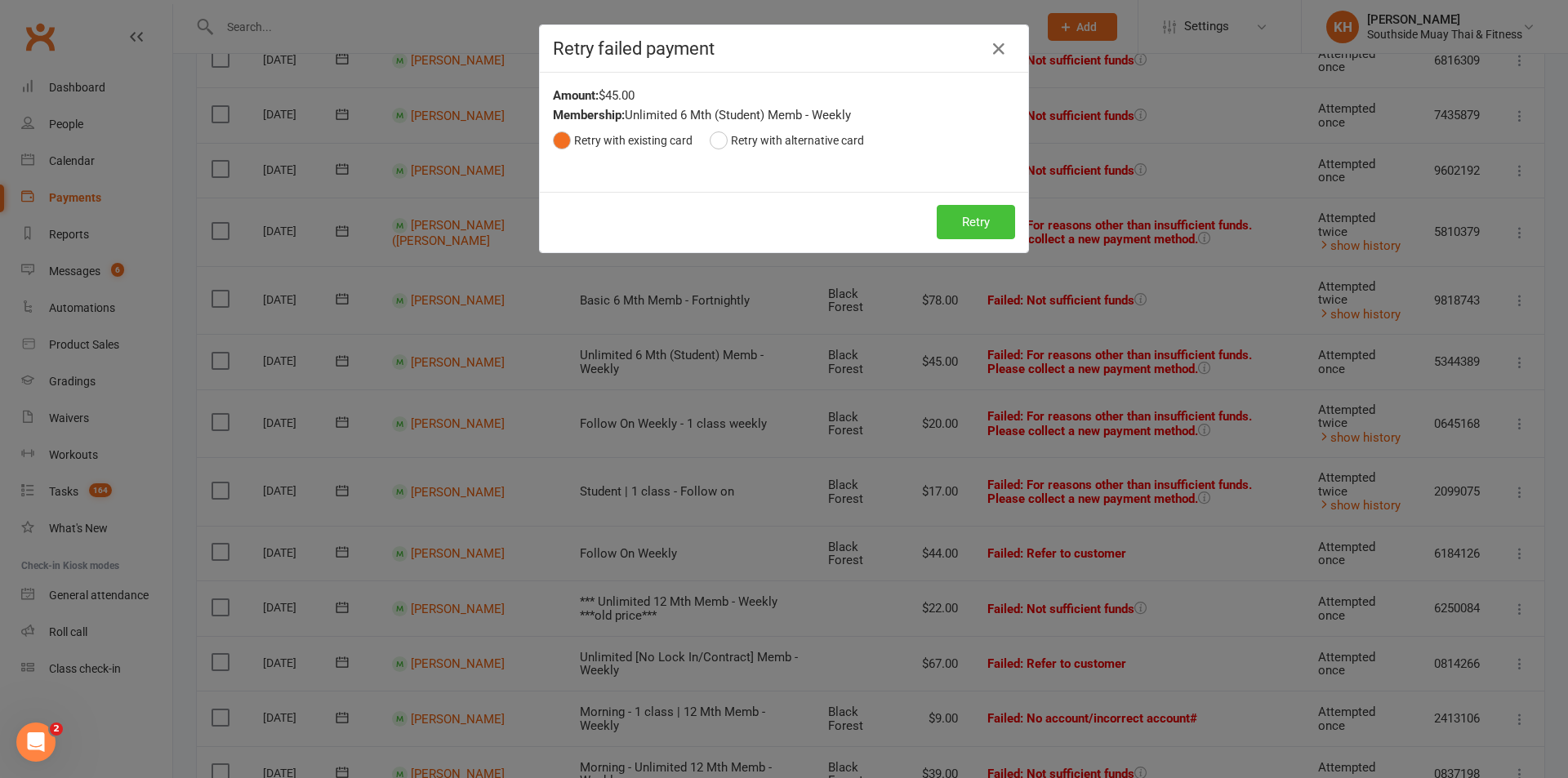
click at [962, 219] on button "Retry" at bounding box center [976, 222] width 78 height 34
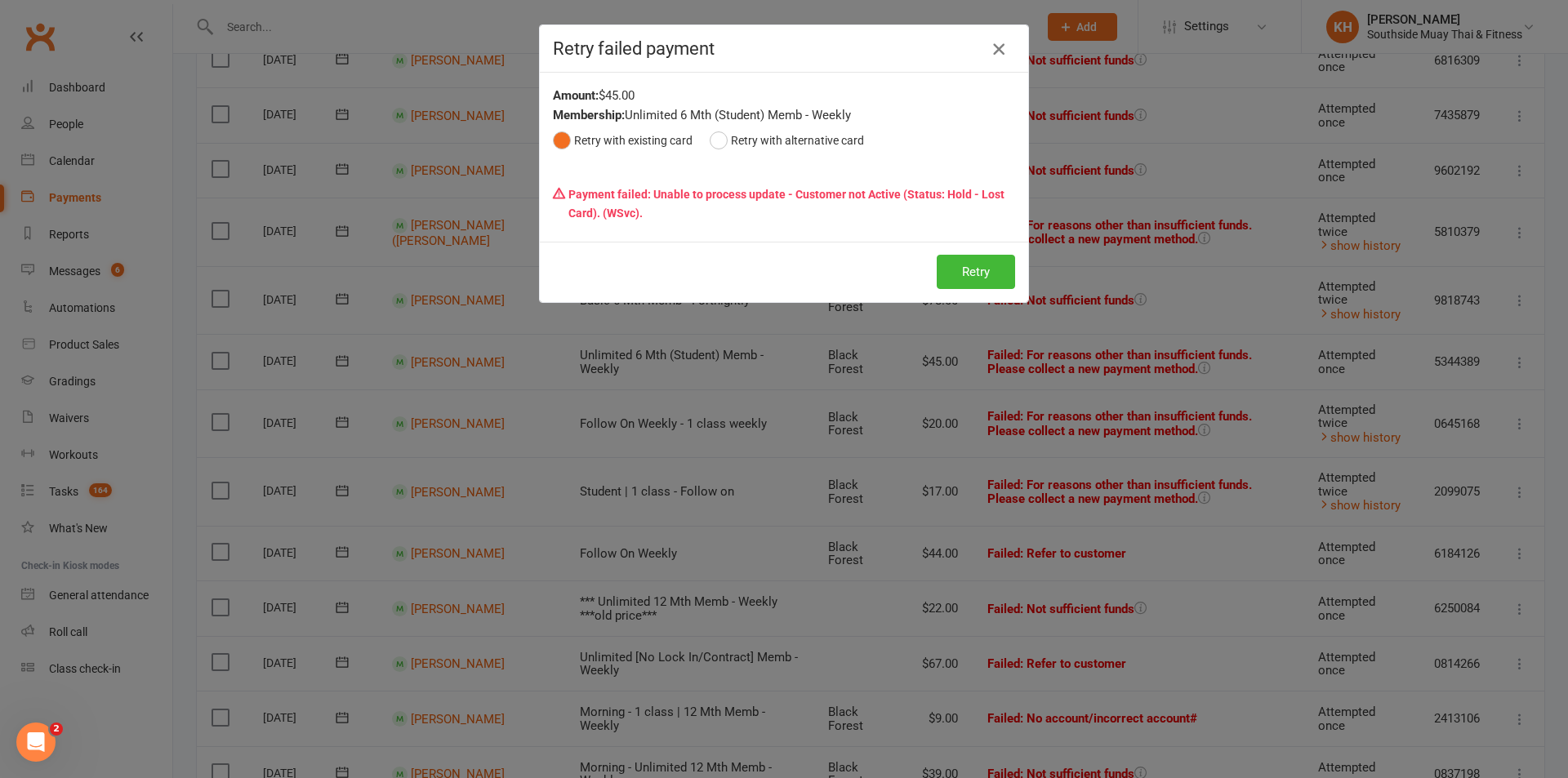
click at [986, 54] on button "button" at bounding box center [998, 48] width 26 height 26
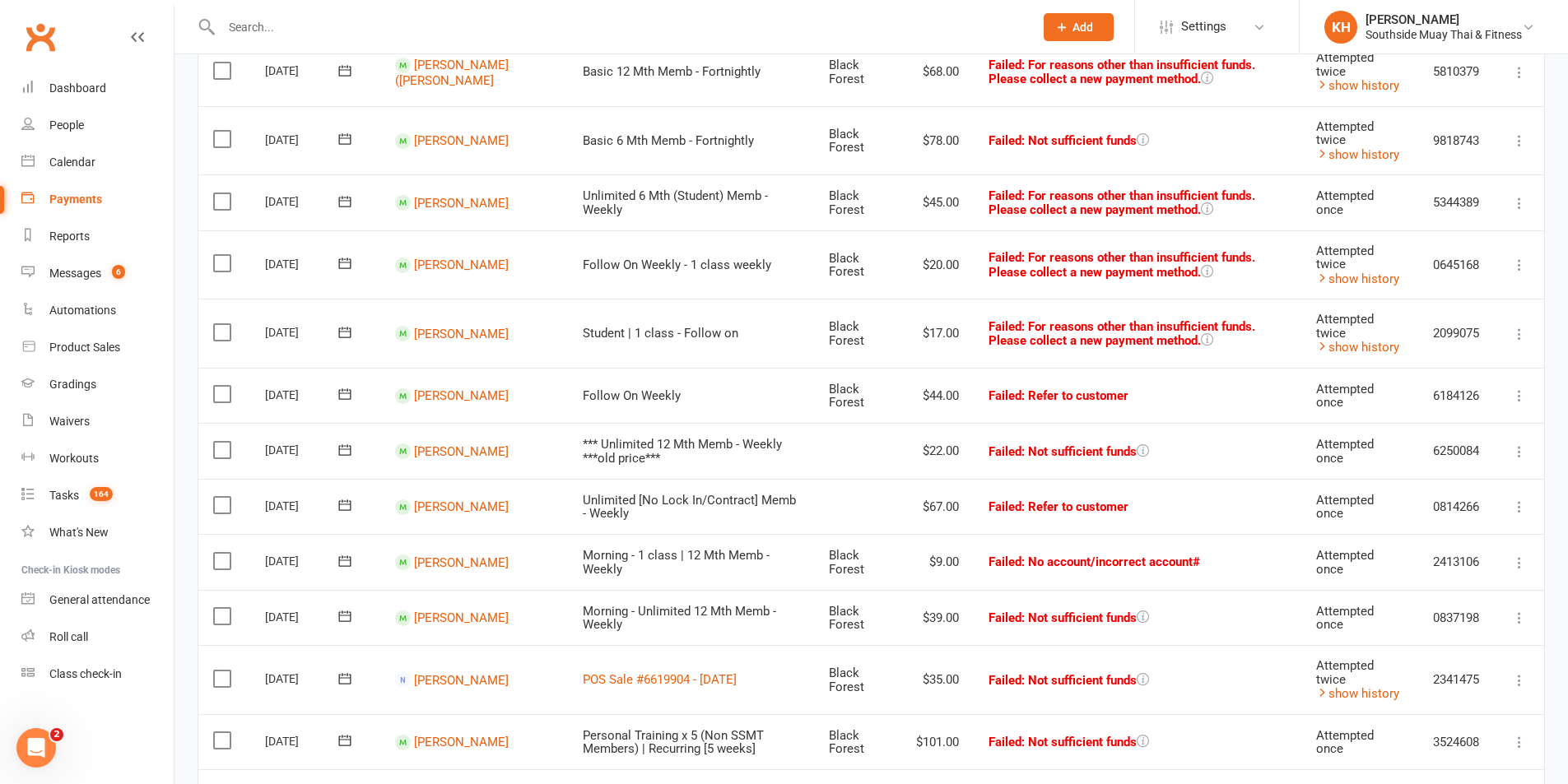
scroll to position [576, 0]
click at [1524, 450] on icon at bounding box center [1519, 449] width 16 height 16
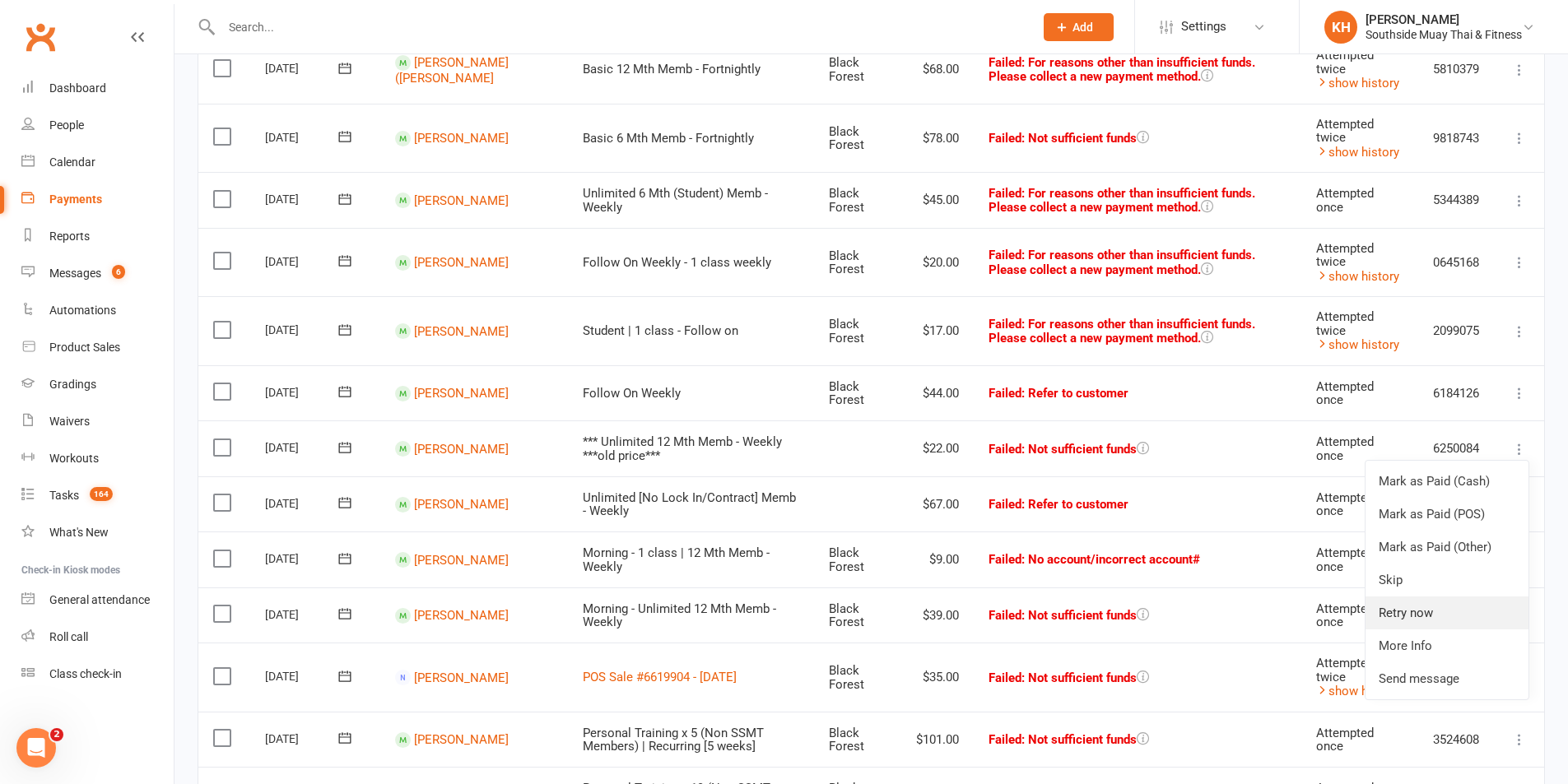
click at [1440, 611] on link "Retry now" at bounding box center [1447, 613] width 163 height 33
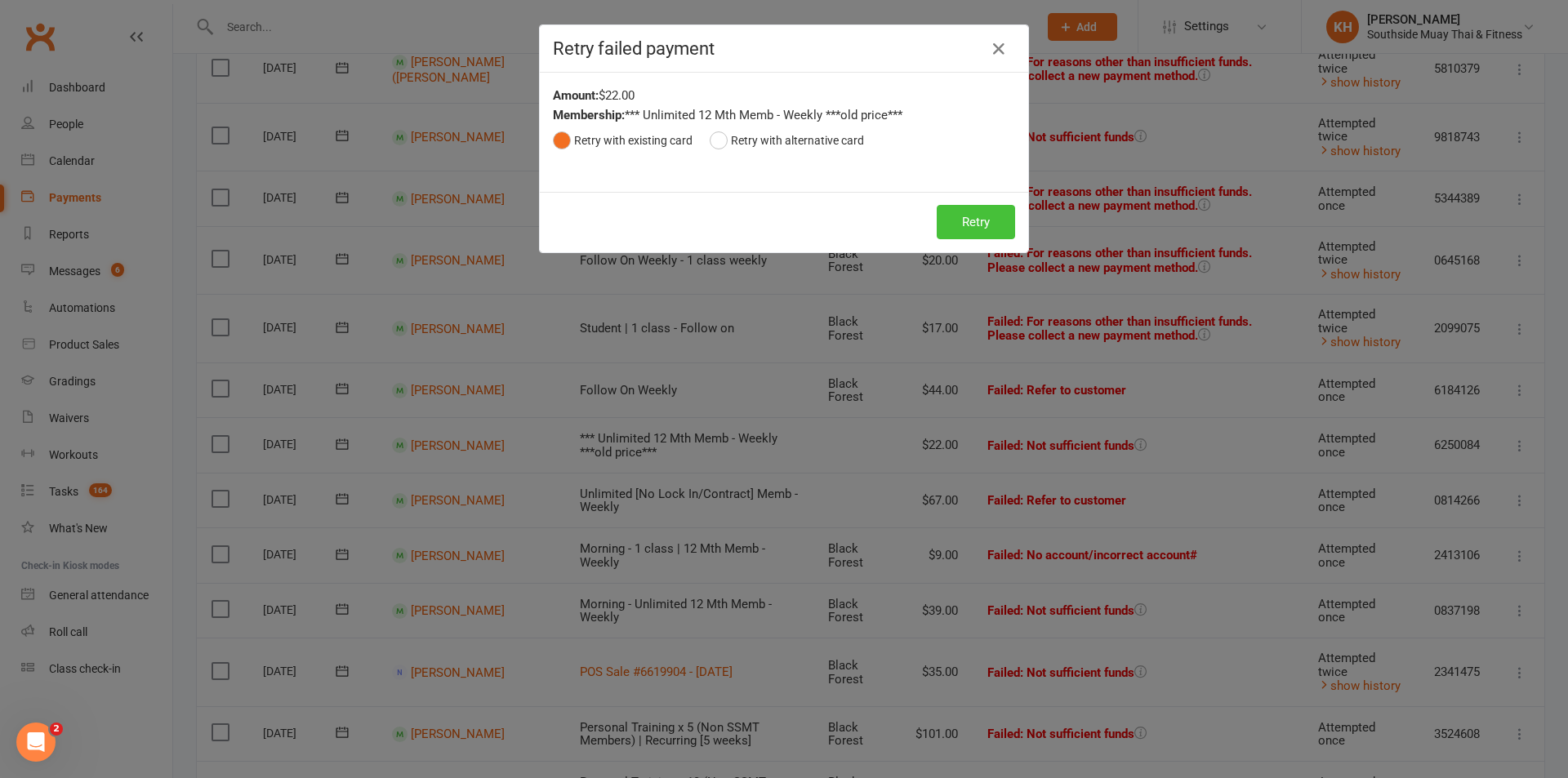
click at [975, 233] on button "Retry" at bounding box center [976, 222] width 78 height 34
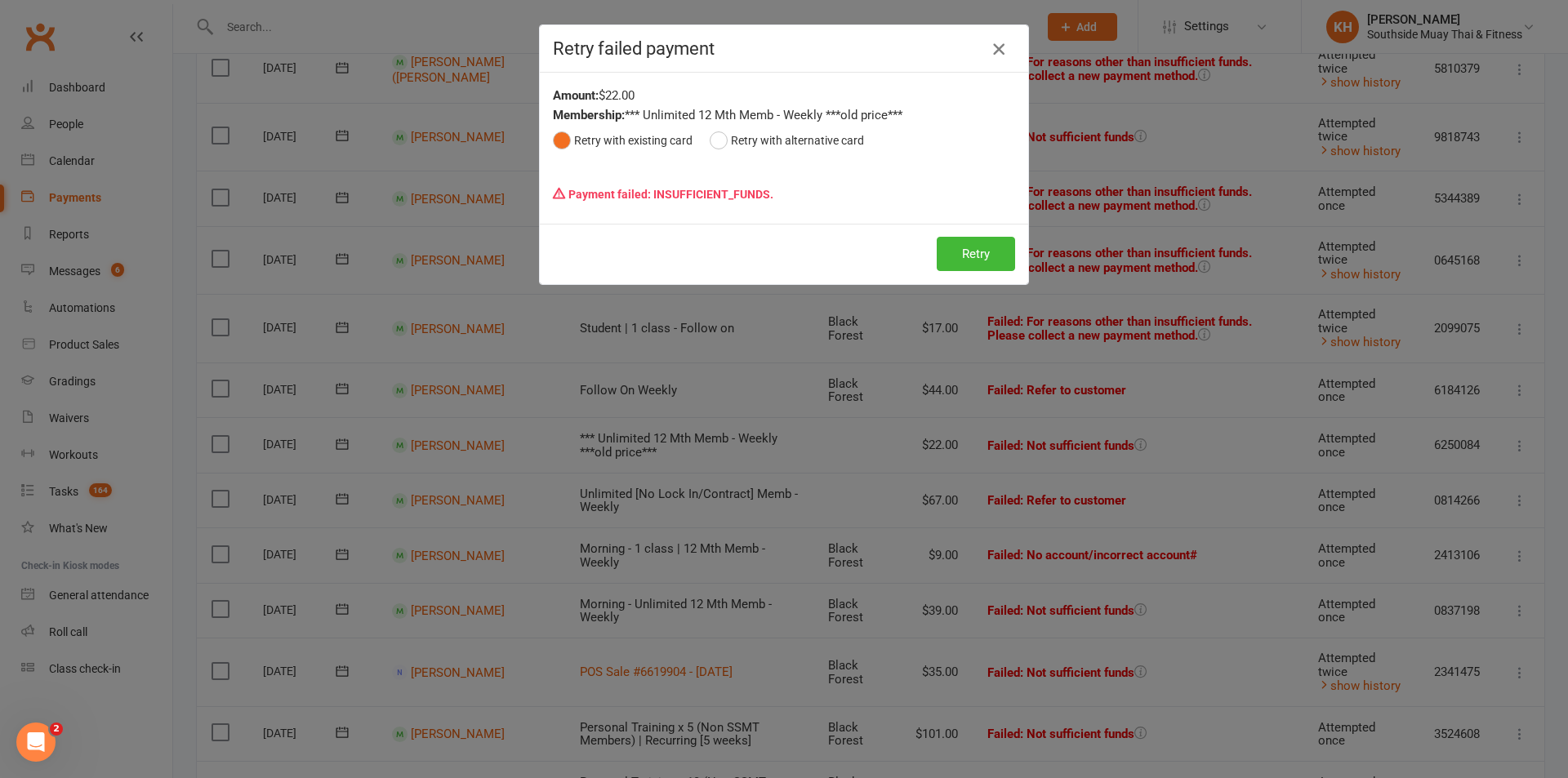
click at [989, 48] on icon "button" at bounding box center [998, 48] width 20 height 20
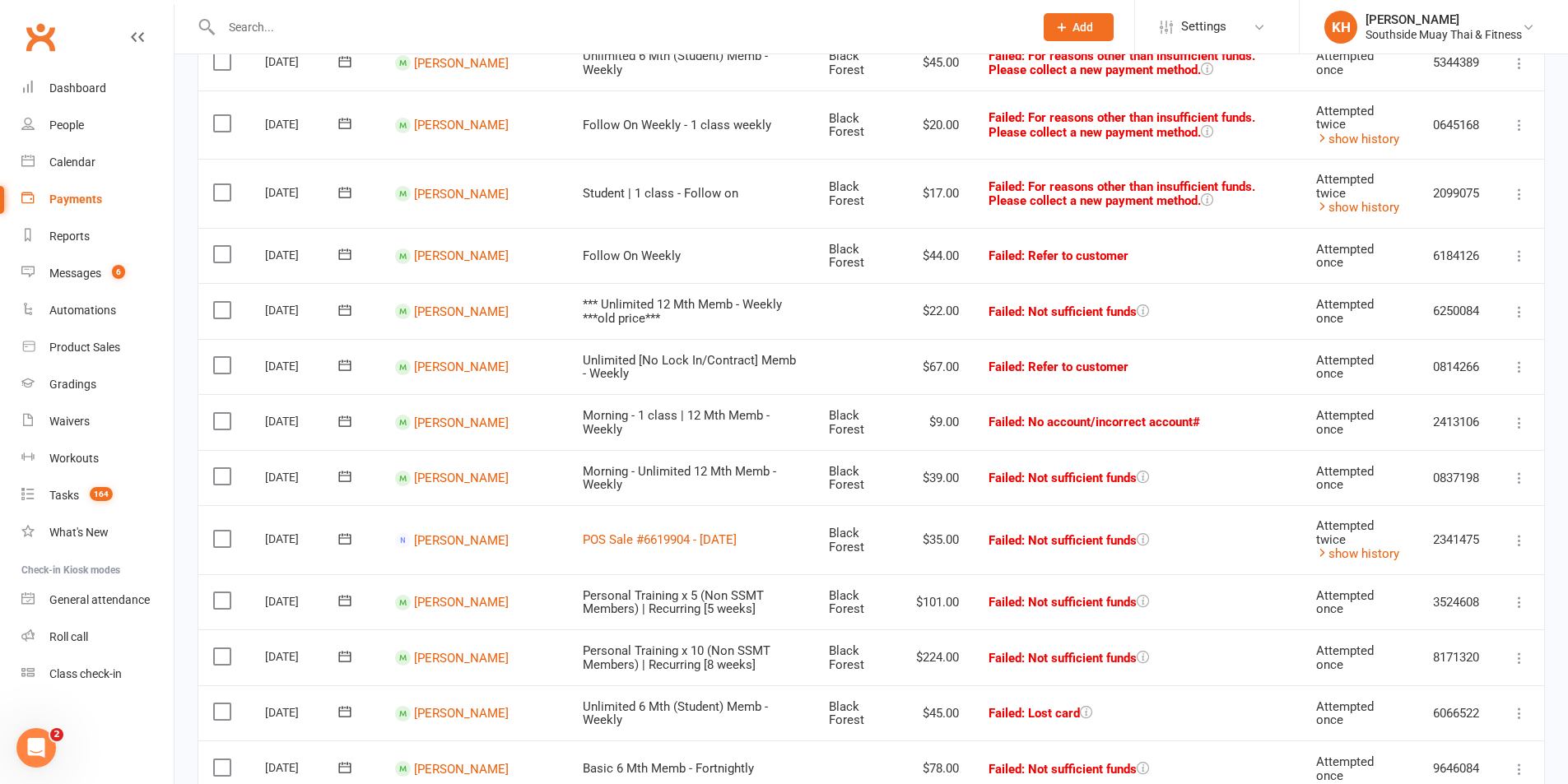
scroll to position [740, 0]
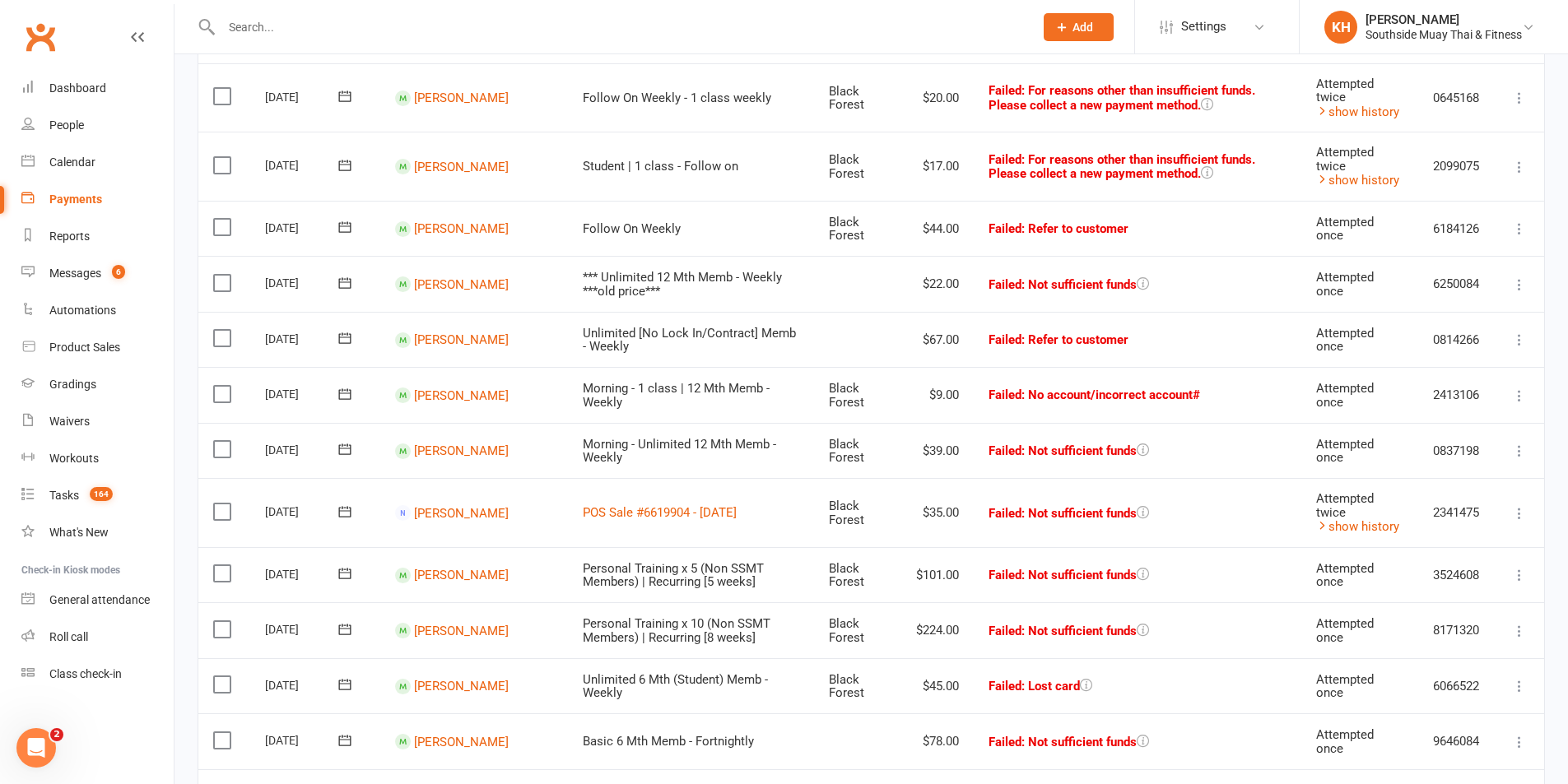
click at [1510, 458] on td "Mark as Paid (Cash) Mark as Paid (POS) Mark as Paid (Other) Skip Retry now More…" at bounding box center [1519, 451] width 50 height 56
click at [1518, 458] on icon at bounding box center [1519, 451] width 16 height 16
click at [1429, 625] on link "Retry now" at bounding box center [1447, 614] width 163 height 33
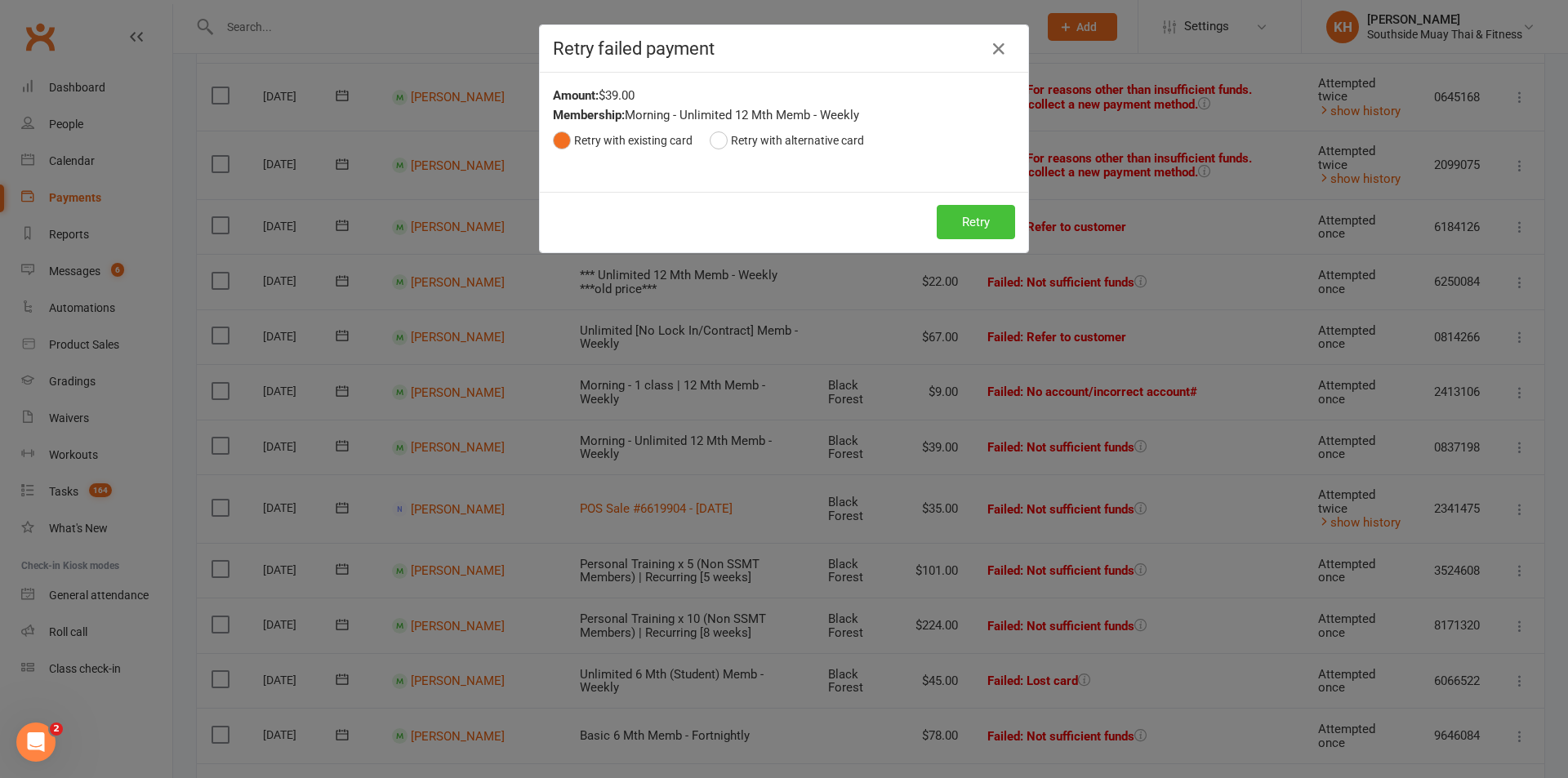
click at [969, 212] on button "Retry" at bounding box center [976, 222] width 78 height 34
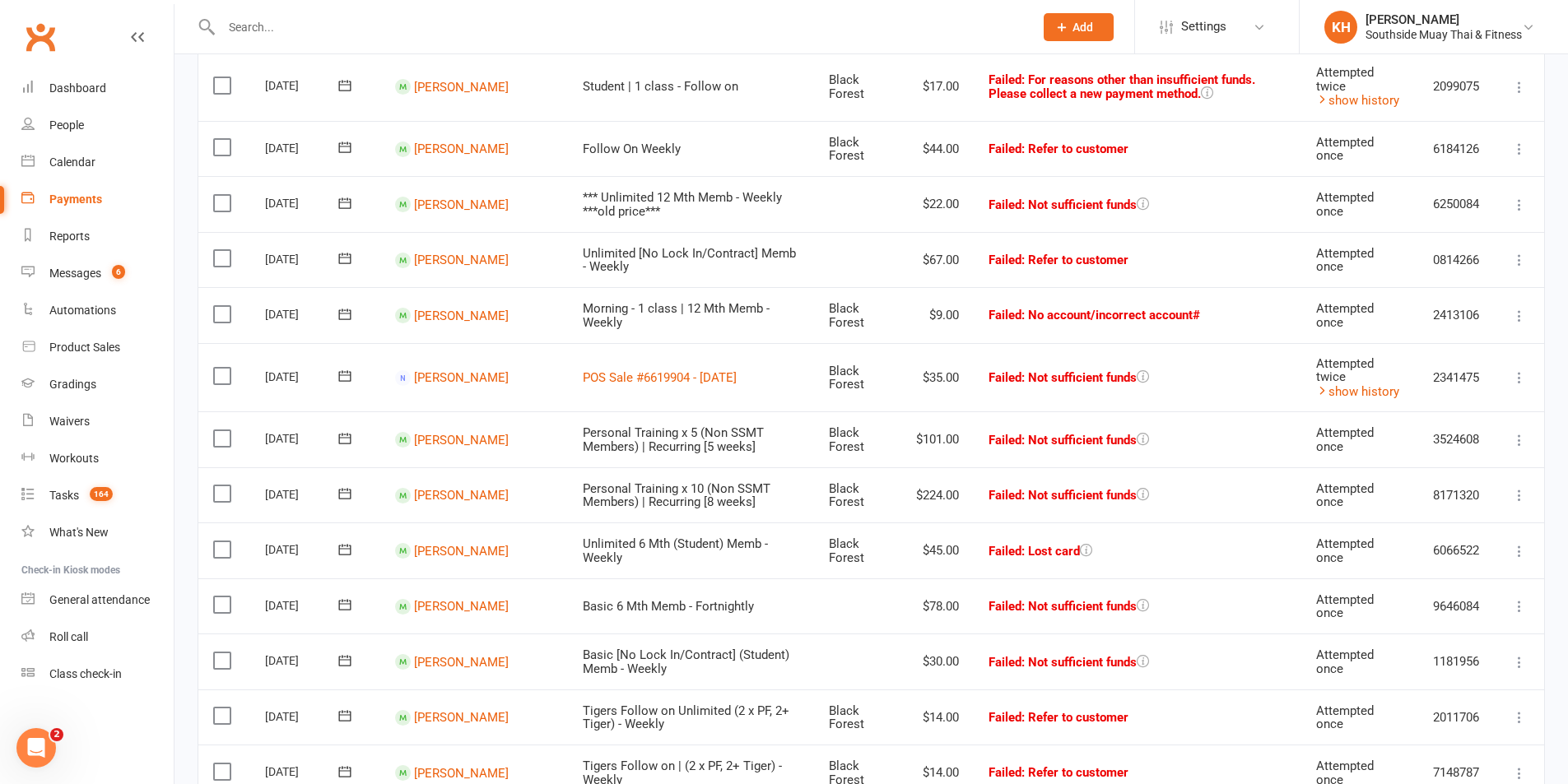
scroll to position [823, 0]
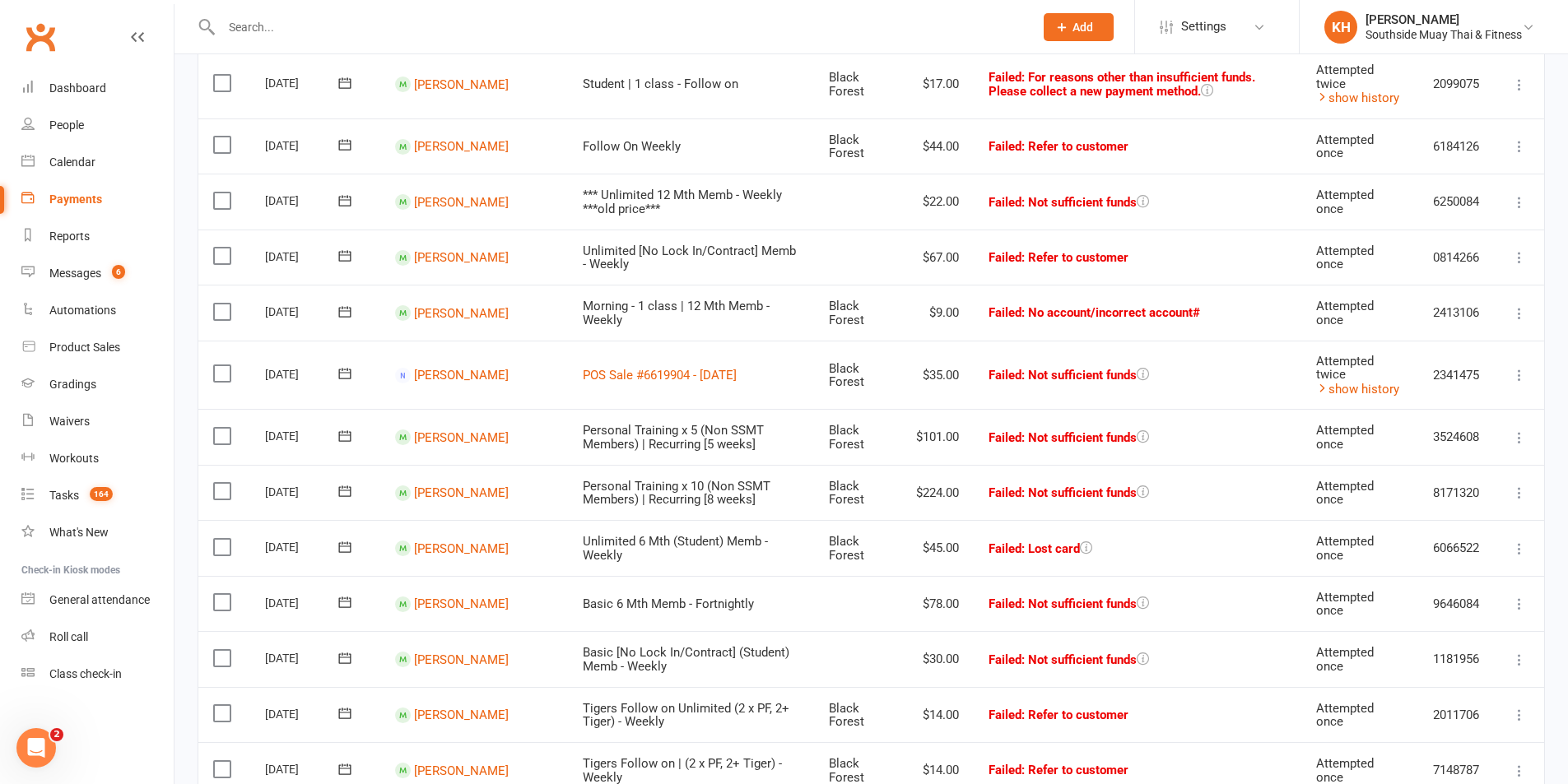
click at [1517, 431] on button at bounding box center [1519, 437] width 20 height 20
click at [1440, 606] on link "Retry now" at bounding box center [1447, 601] width 163 height 33
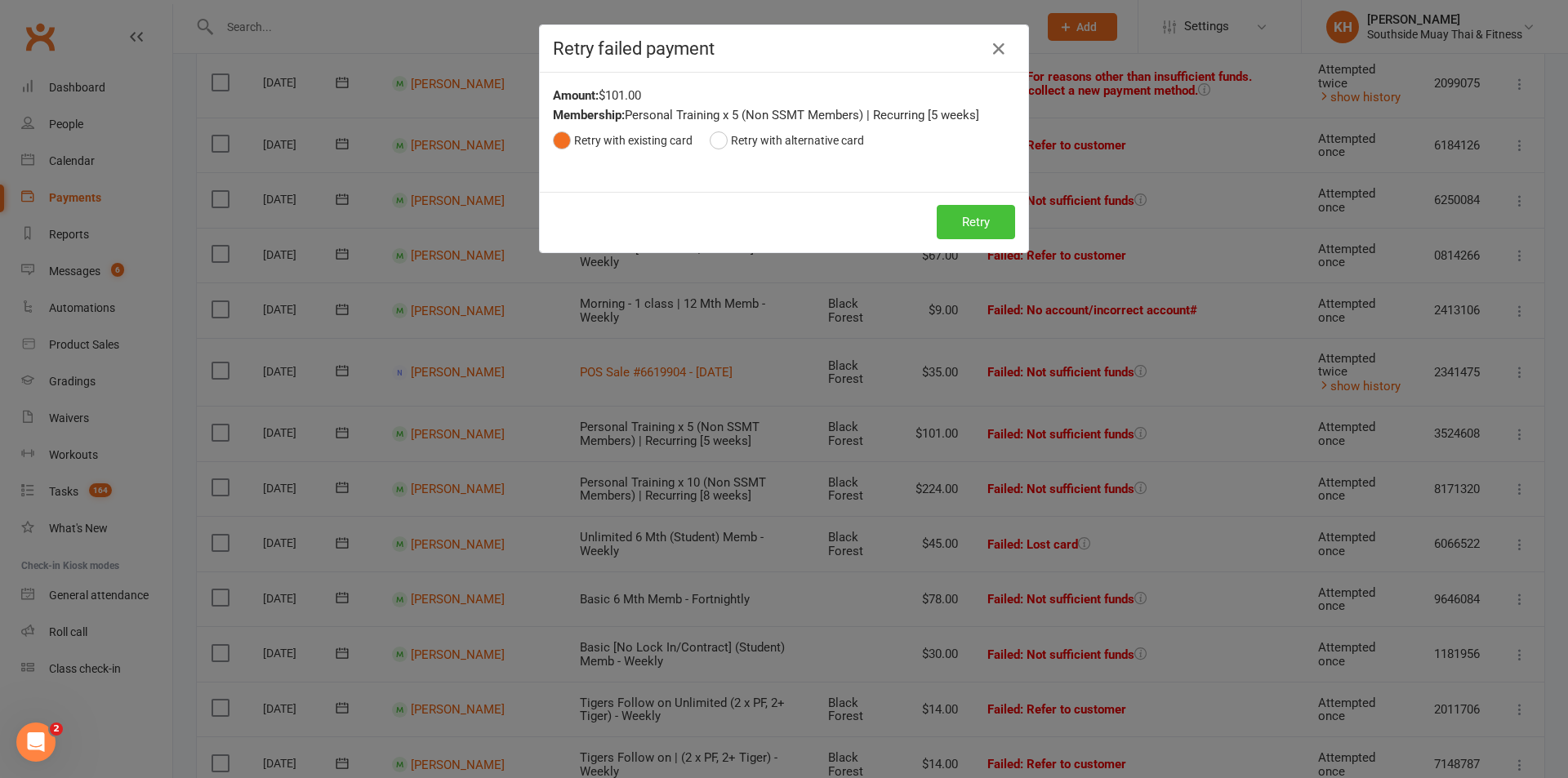
drag, startPoint x: 958, startPoint y: 218, endPoint x: 1010, endPoint y: 247, distance: 59.5
click at [959, 218] on button "Retry" at bounding box center [976, 222] width 78 height 34
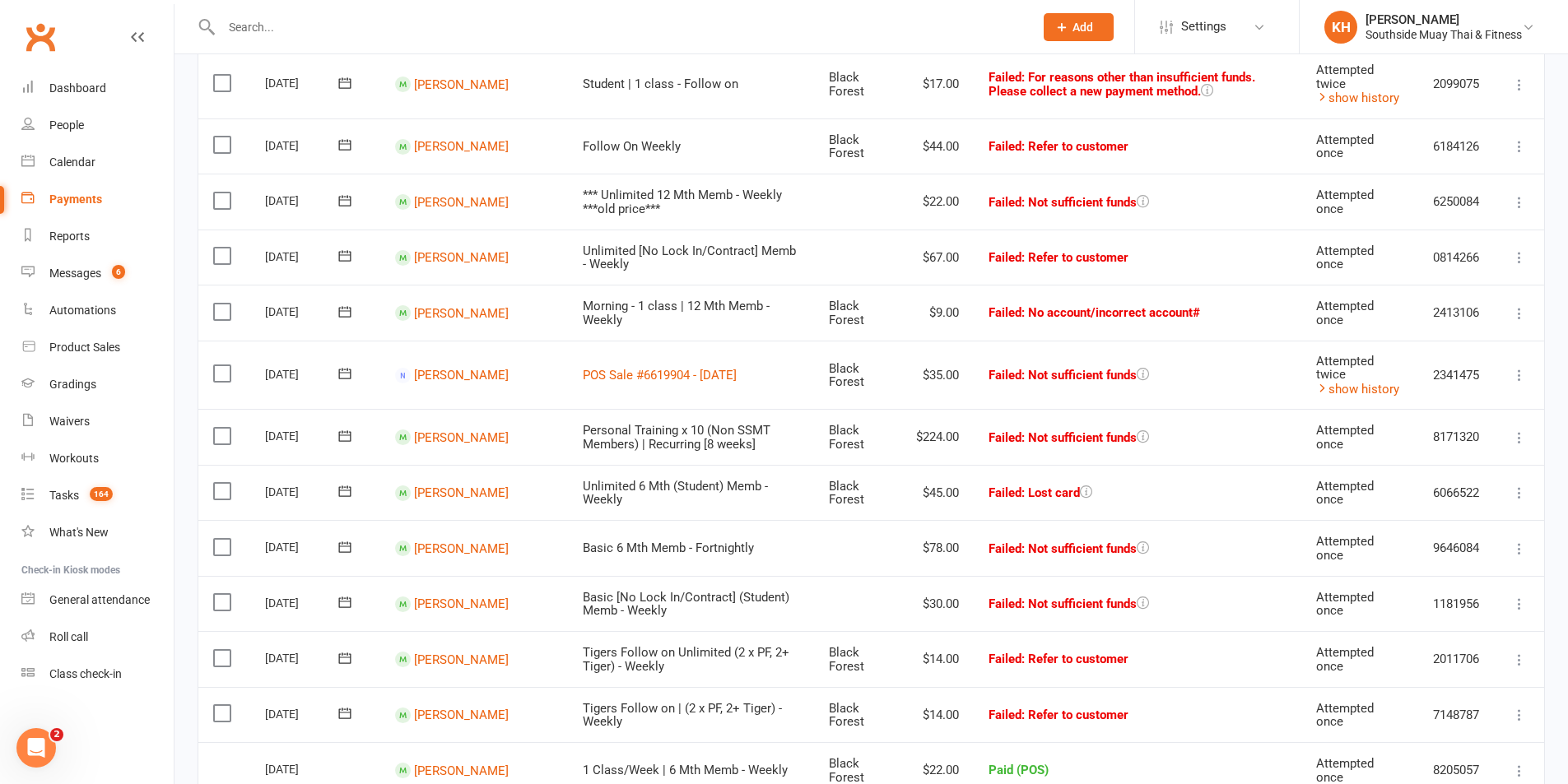
click at [1516, 443] on icon at bounding box center [1519, 437] width 16 height 16
click at [1470, 601] on link "Retry now" at bounding box center [1447, 601] width 163 height 33
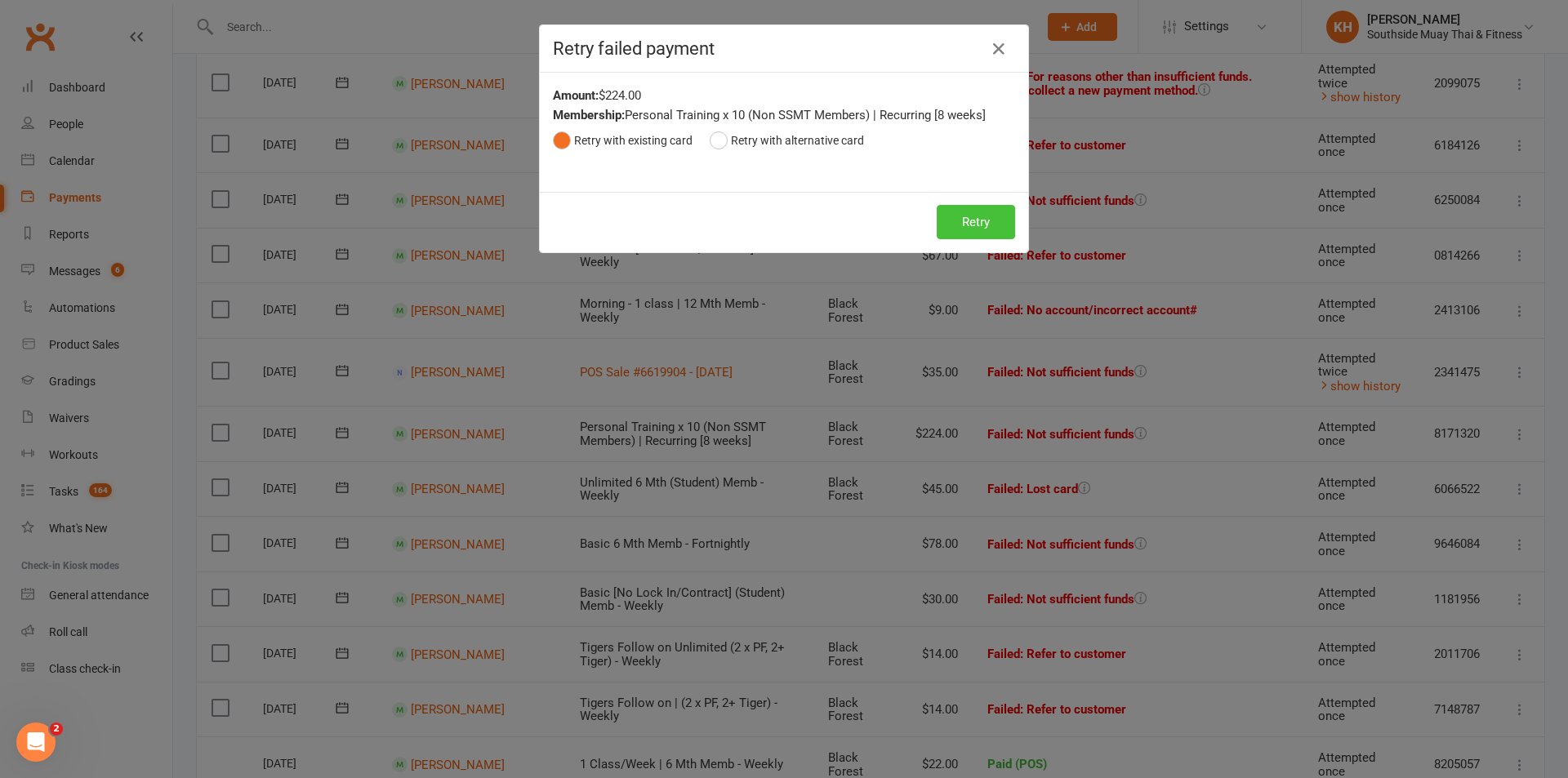
drag, startPoint x: 953, startPoint y: 217, endPoint x: 963, endPoint y: 219, distance: 10.2
click at [953, 216] on button "Retry" at bounding box center [976, 222] width 78 height 34
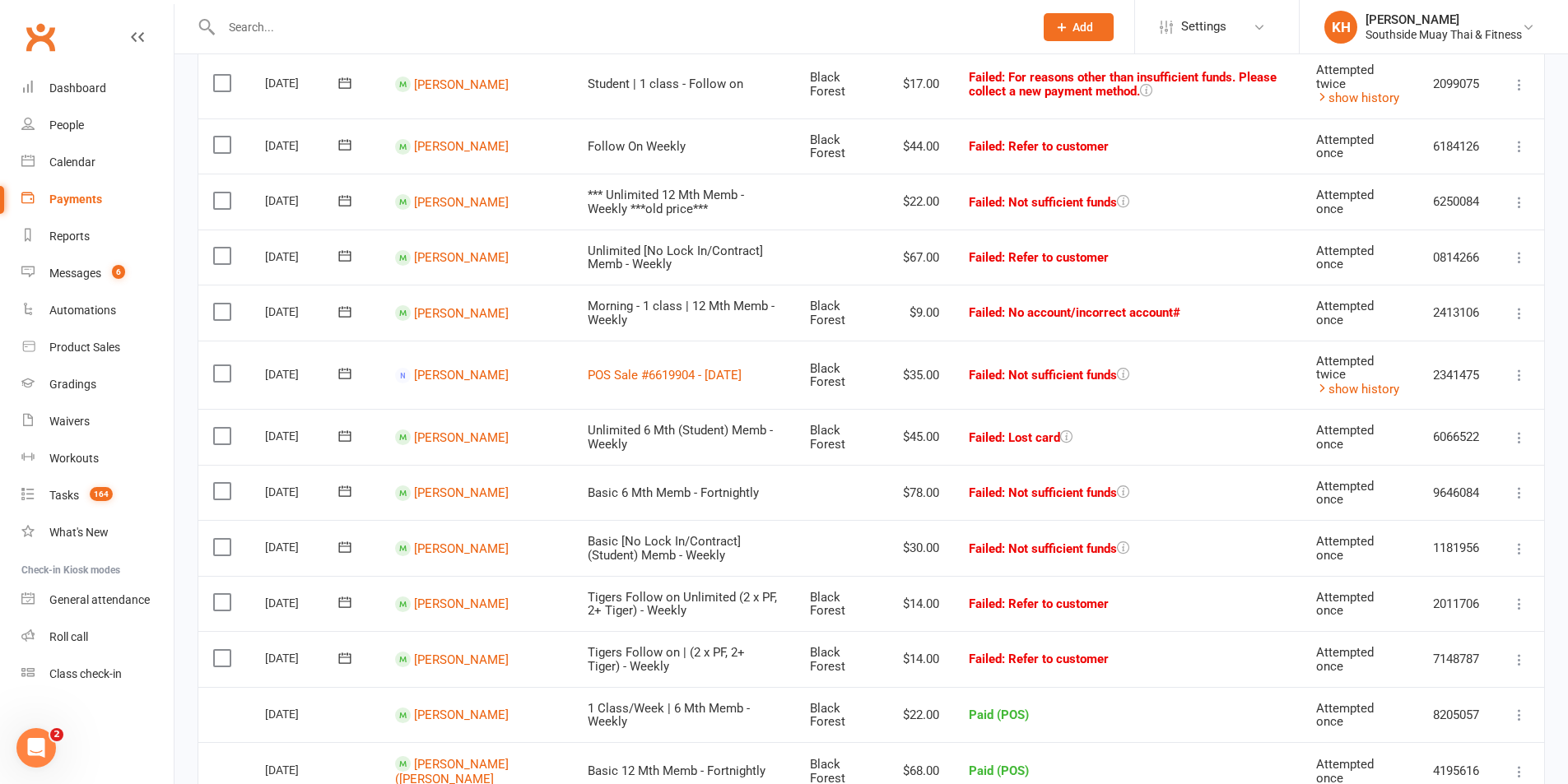
click at [1530, 502] on td "Mark as Paid (Cash) Mark as Paid (POS) Mark as Paid (Other) Skip Retry now More…" at bounding box center [1519, 493] width 50 height 56
click at [1525, 501] on icon at bounding box center [1519, 493] width 16 height 16
click at [1415, 665] on link "Retry now" at bounding box center [1447, 656] width 163 height 33
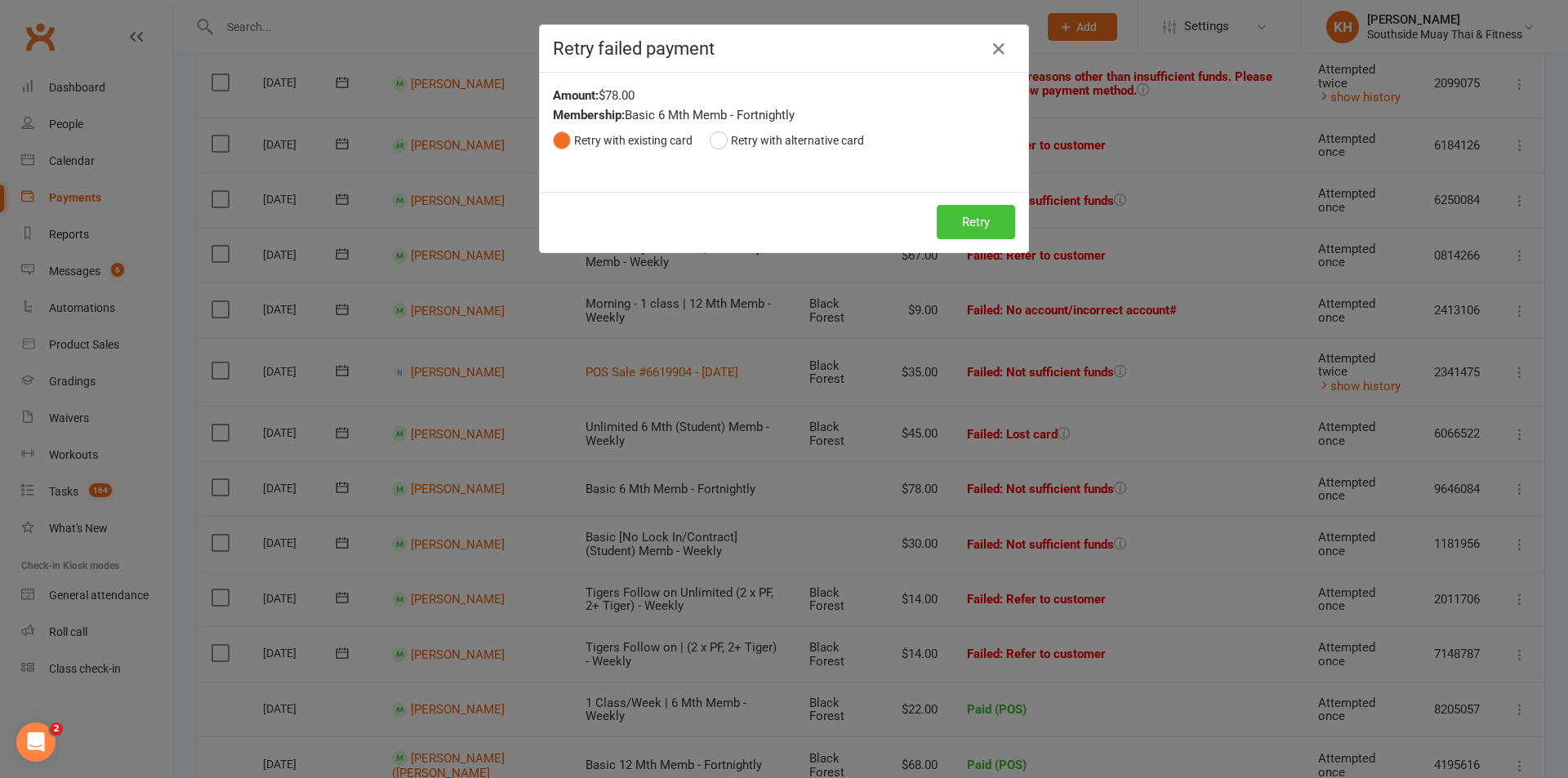
click at [974, 220] on button "Retry" at bounding box center [976, 222] width 78 height 34
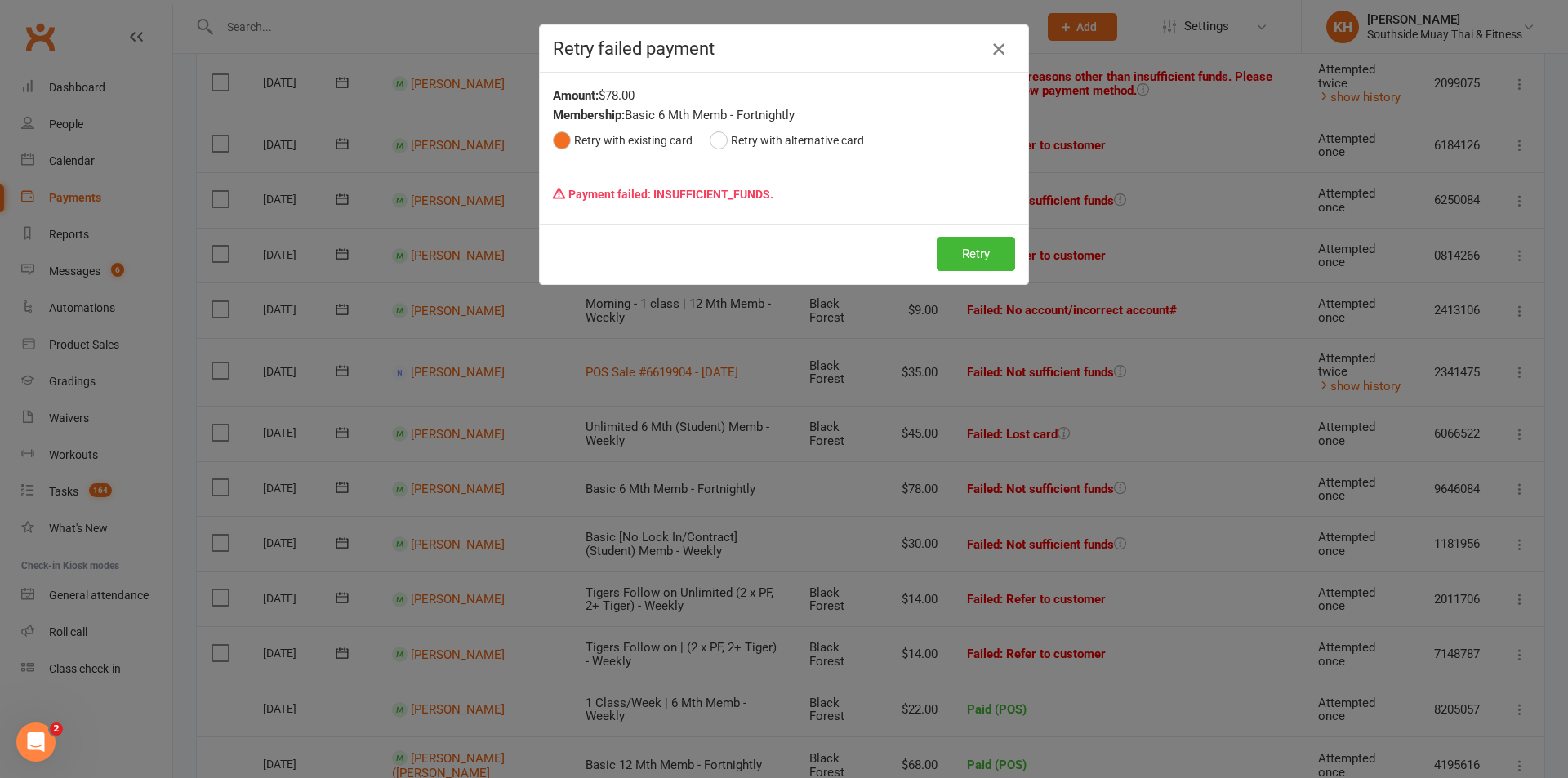
click at [991, 48] on icon "button" at bounding box center [998, 48] width 20 height 20
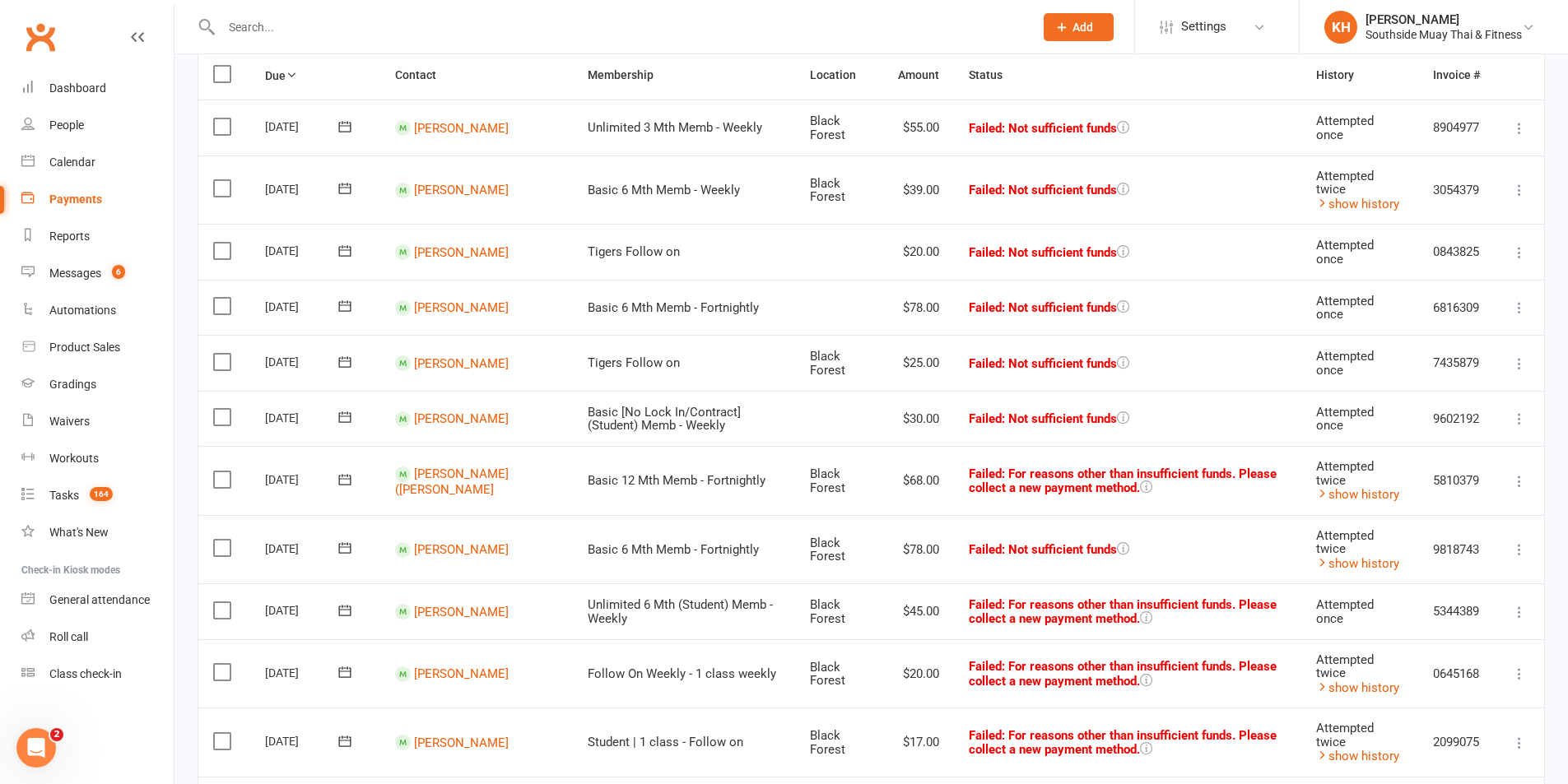
scroll to position [0, 0]
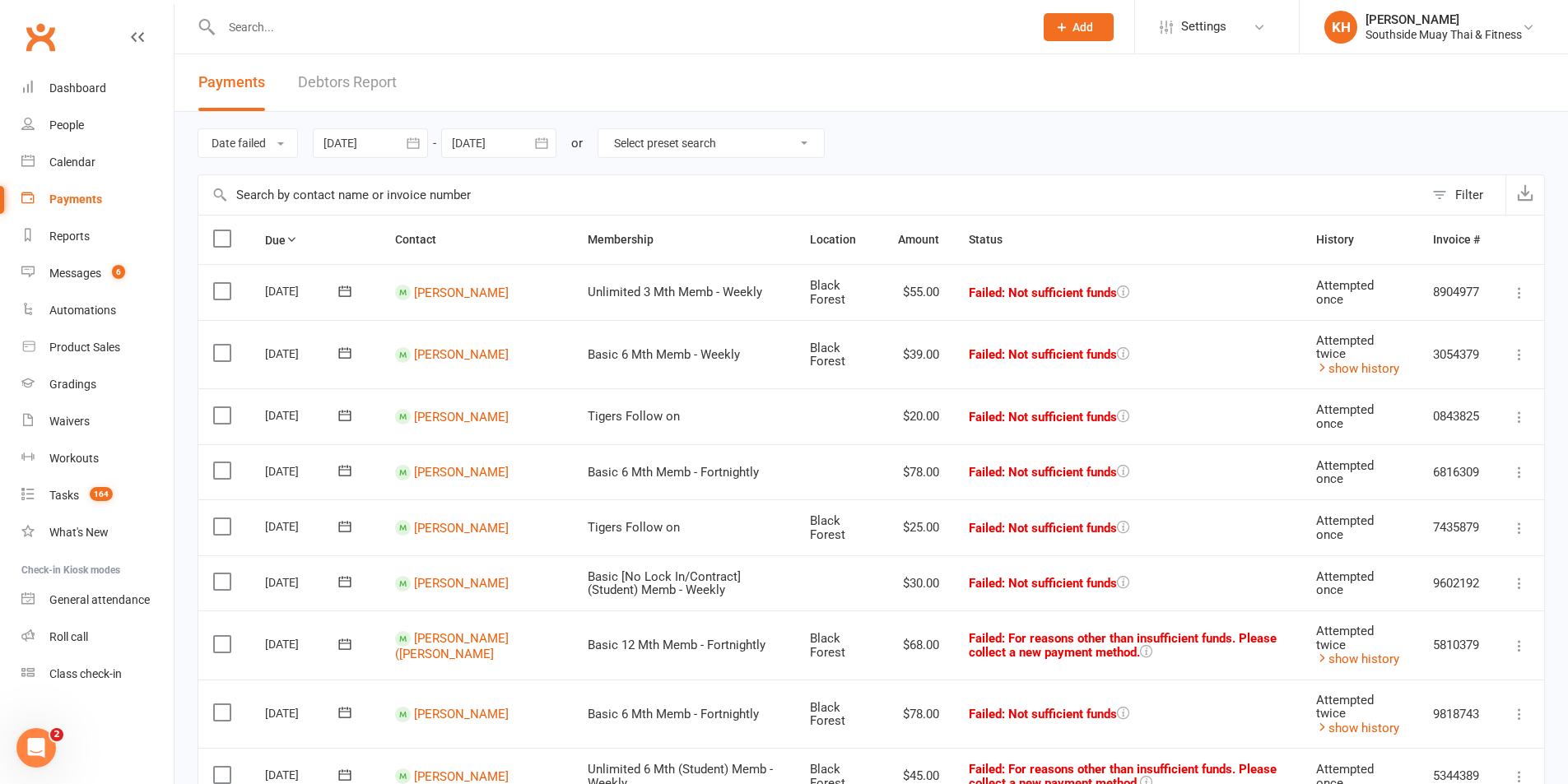
click at [1519, 285] on icon at bounding box center [1519, 292] width 16 height 16
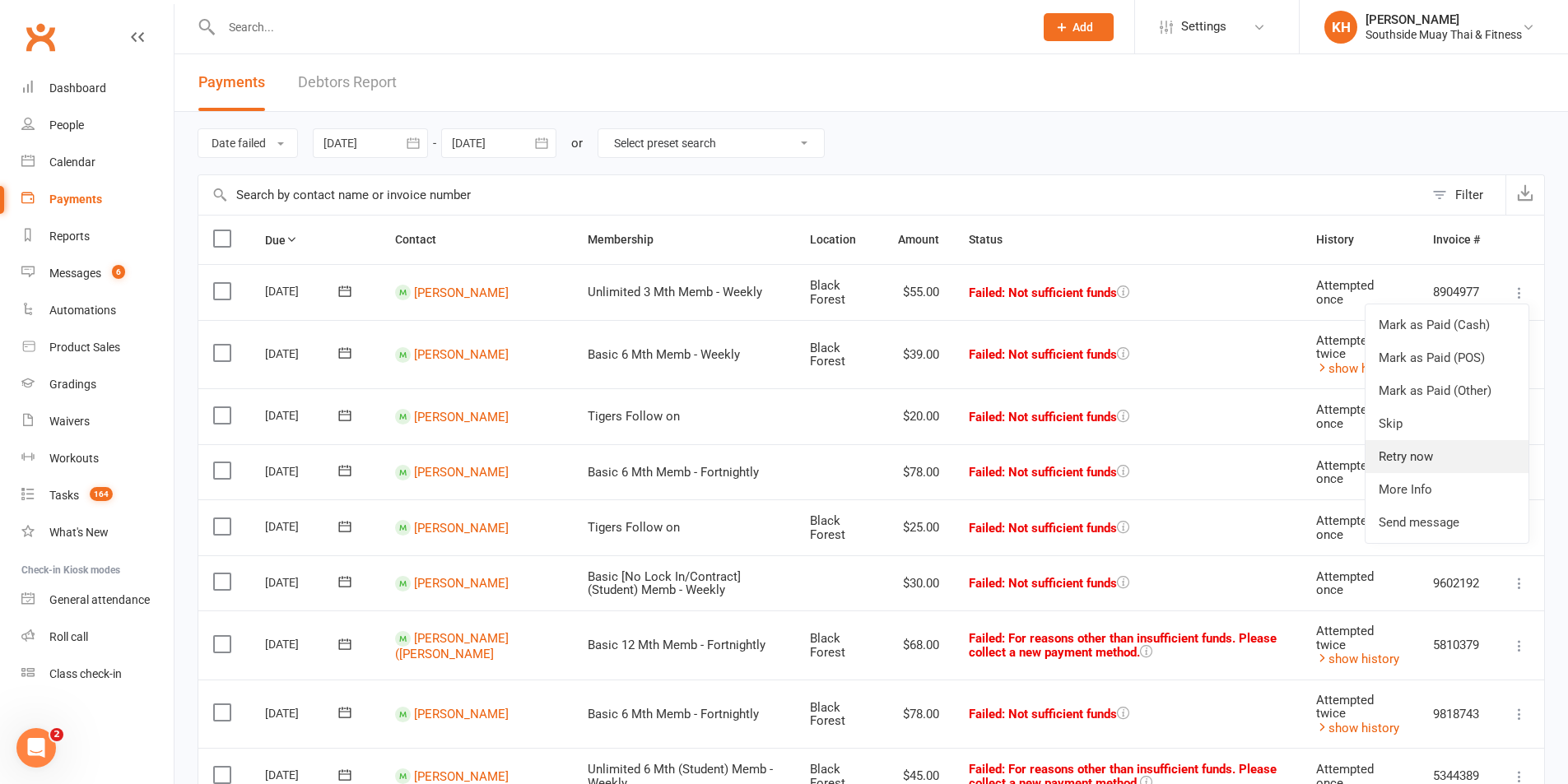
click at [1409, 456] on link "Retry now" at bounding box center [1447, 457] width 163 height 33
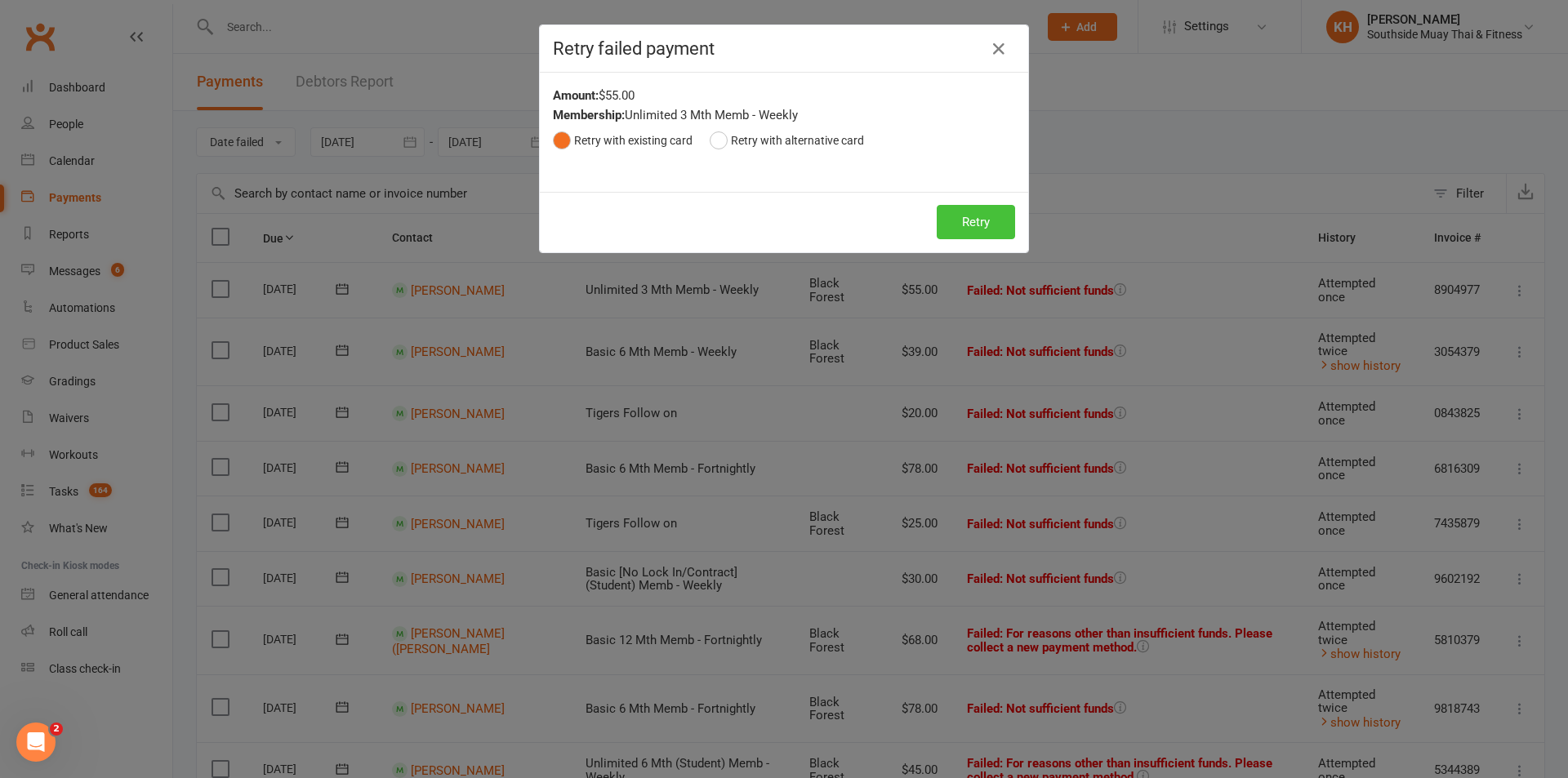
click at [970, 226] on button "Retry" at bounding box center [976, 222] width 78 height 34
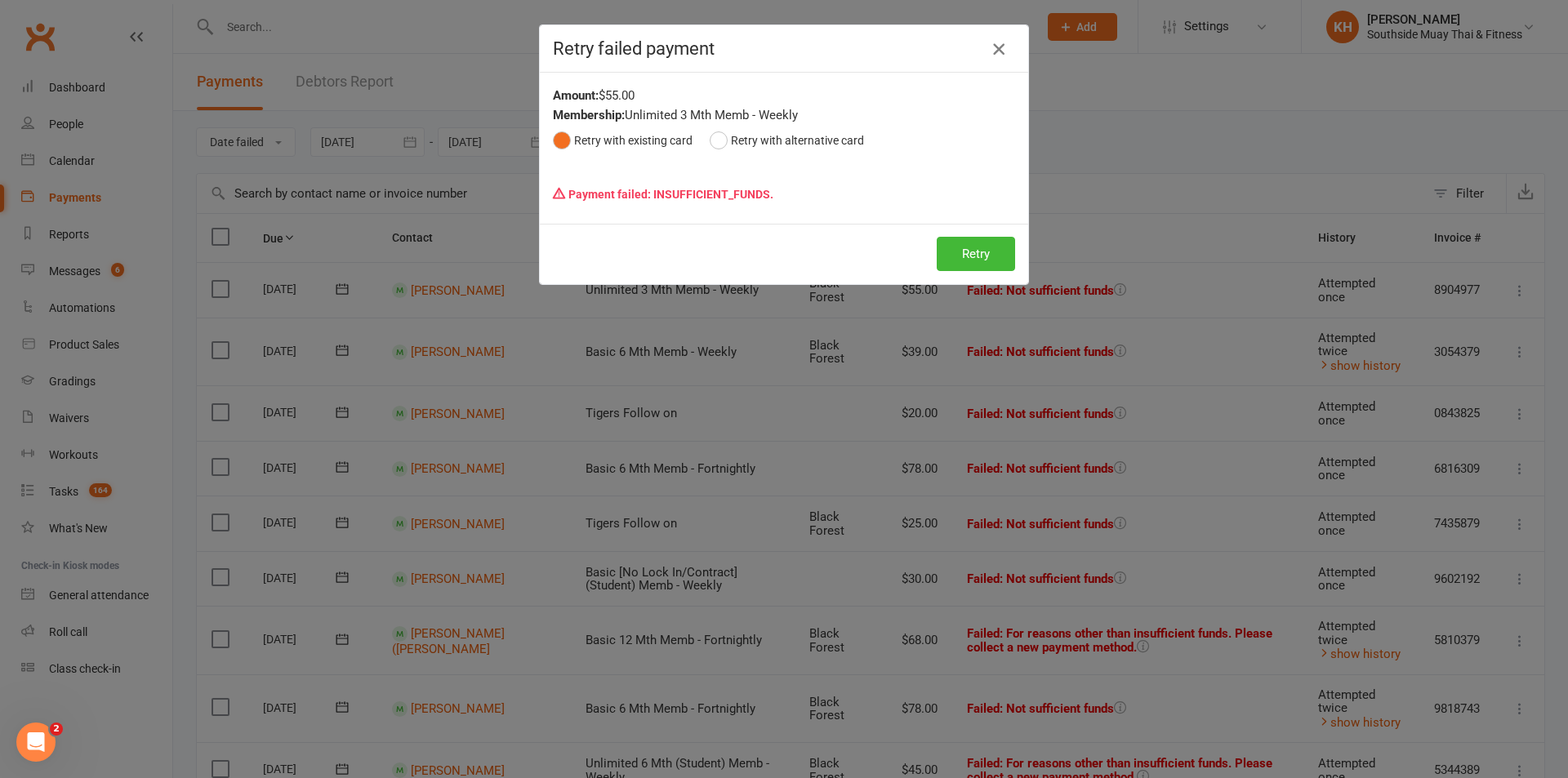
click at [989, 44] on icon "button" at bounding box center [998, 48] width 20 height 20
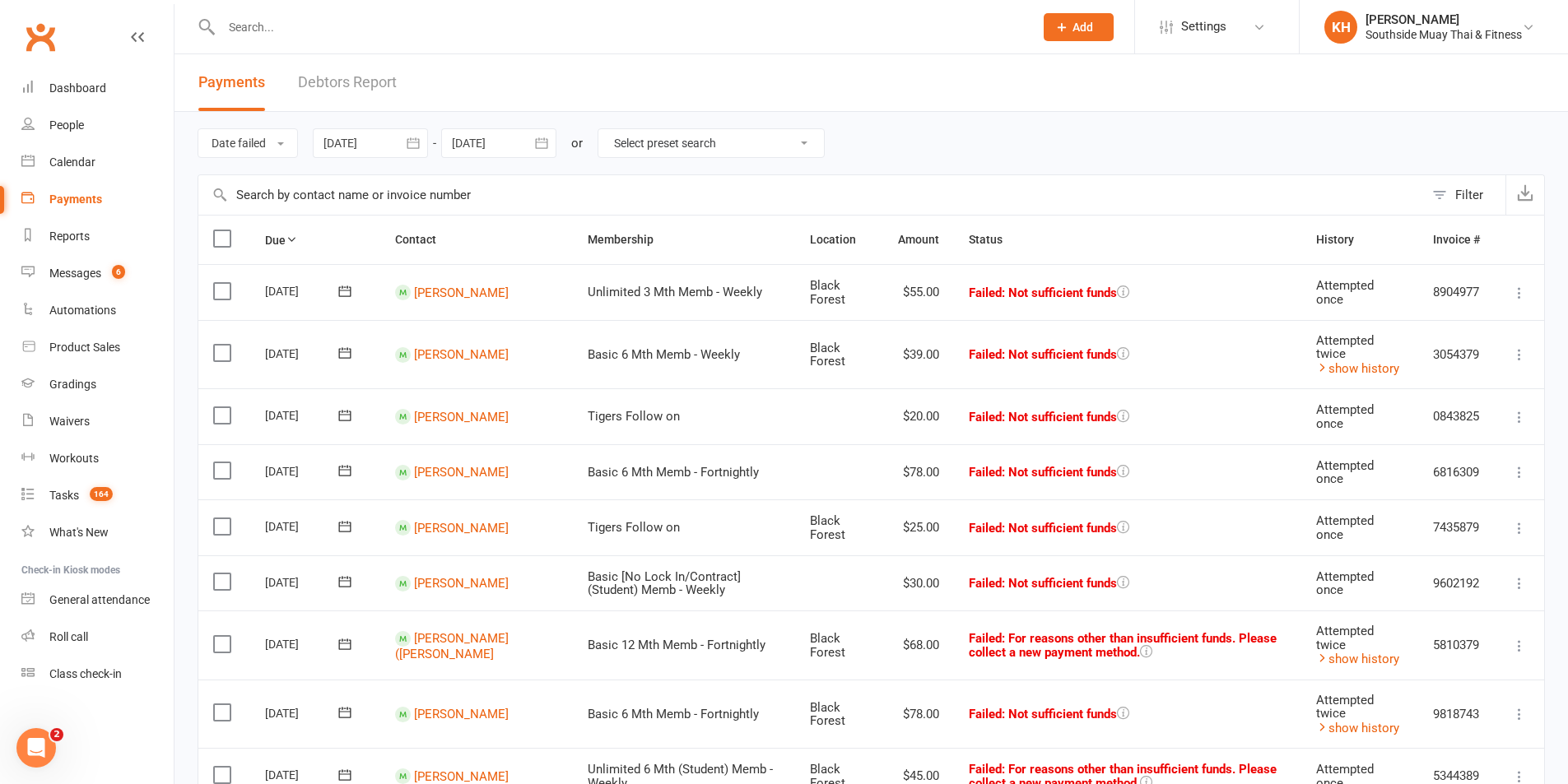
click at [1514, 363] on icon at bounding box center [1519, 354] width 16 height 16
click at [1411, 515] on link "Retry now" at bounding box center [1447, 518] width 163 height 33
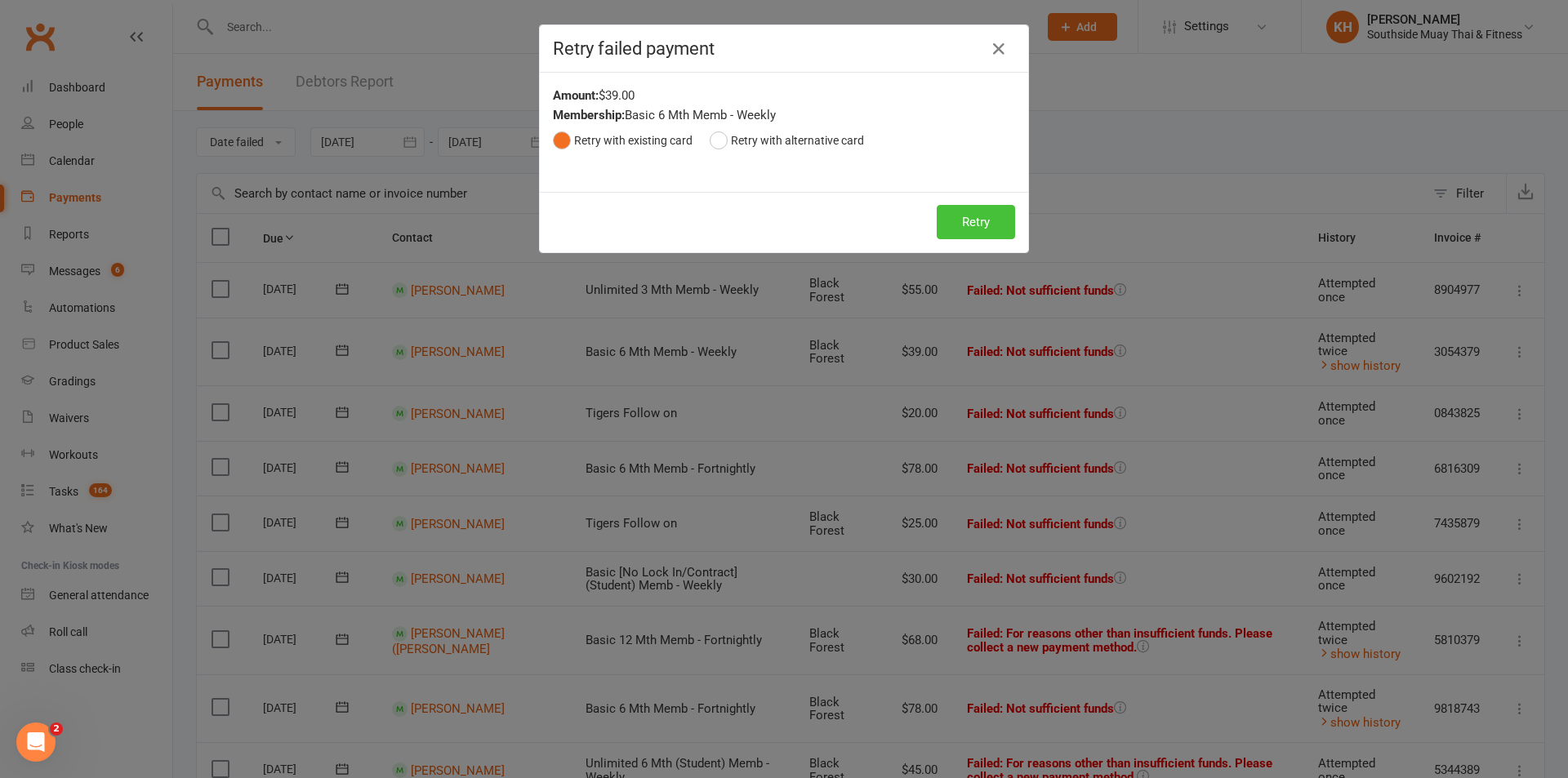
click at [955, 216] on button "Retry" at bounding box center [976, 222] width 78 height 34
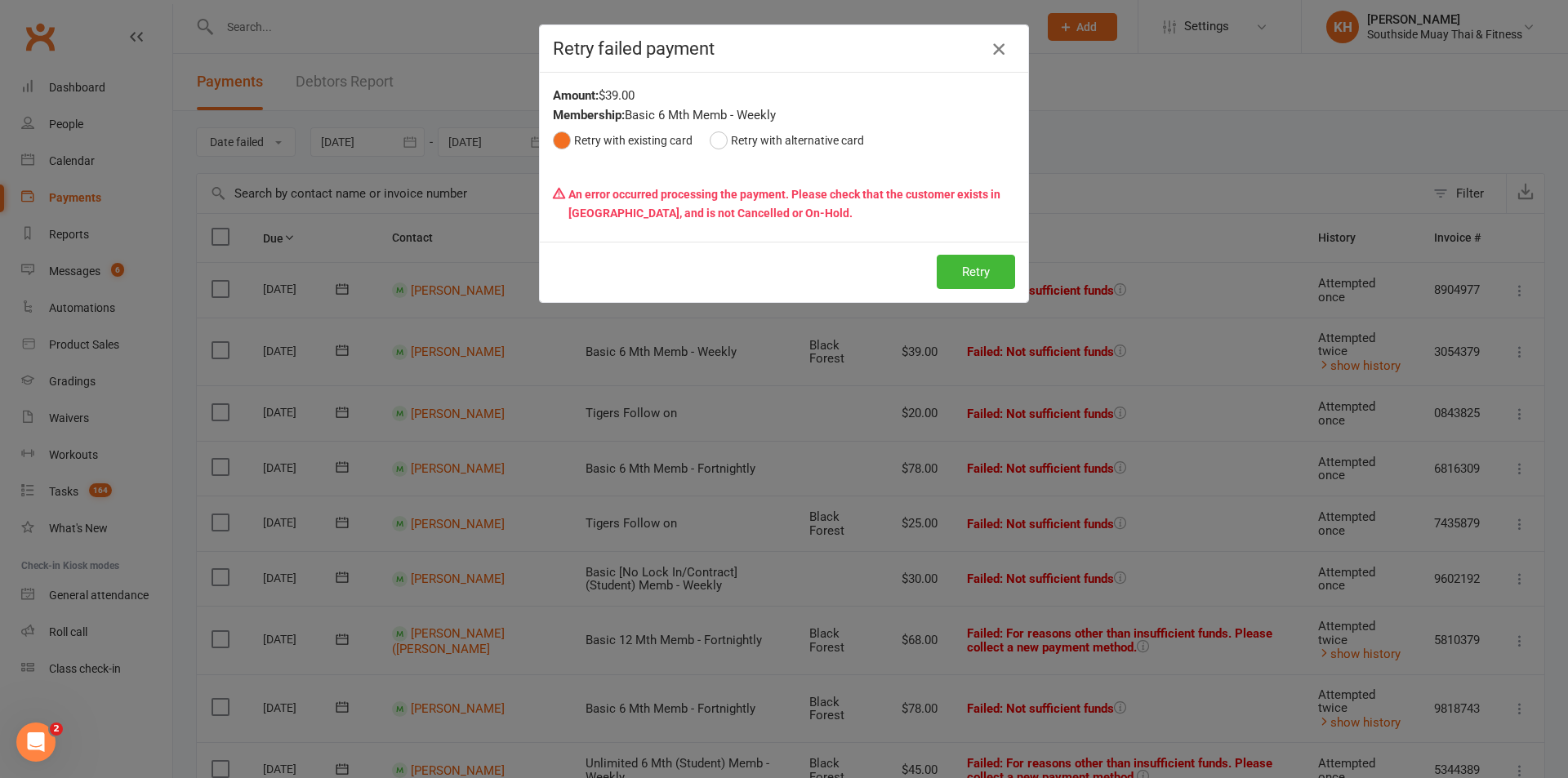
click at [1003, 52] on icon "button" at bounding box center [998, 48] width 20 height 20
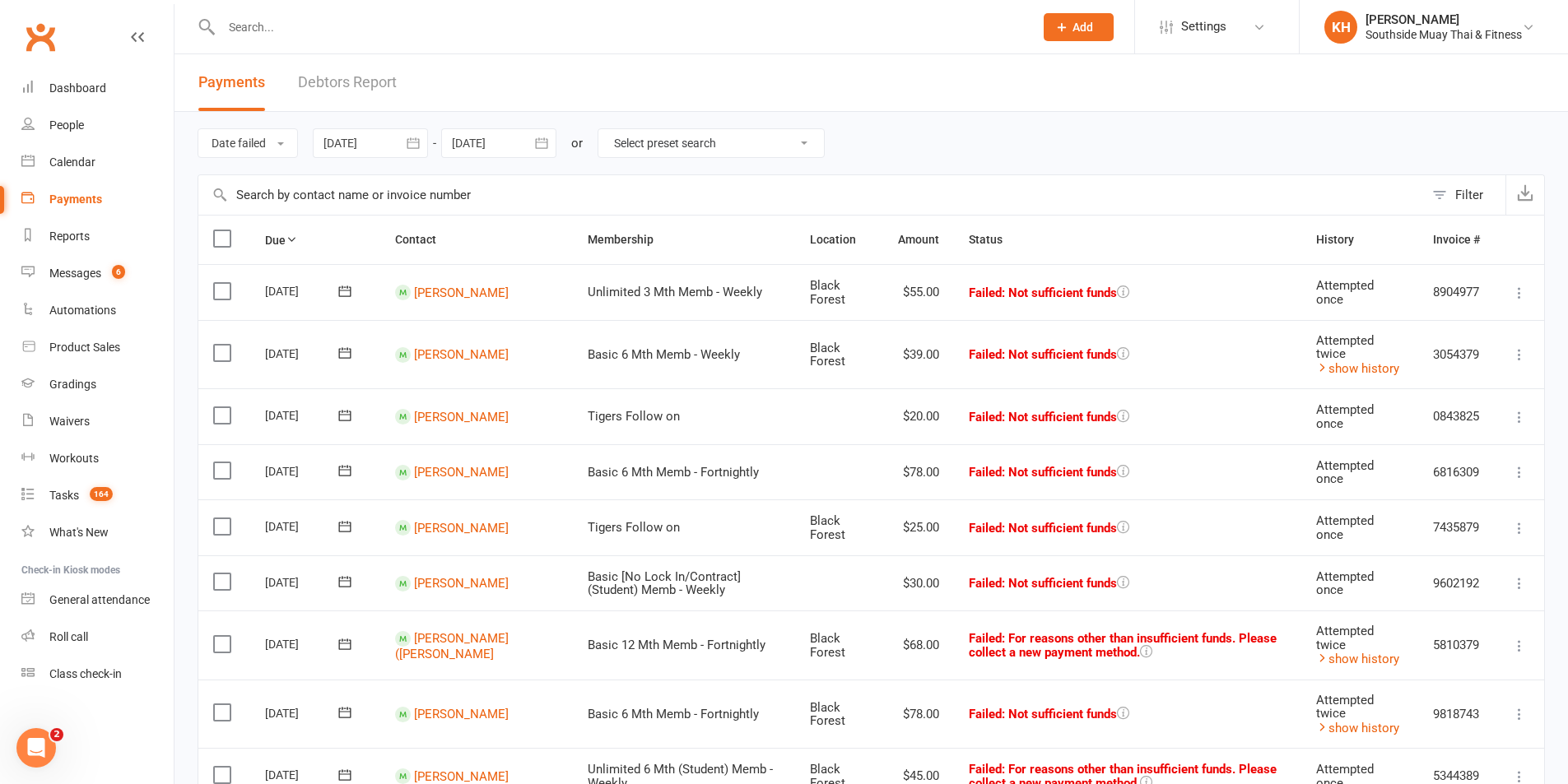
click at [1512, 581] on icon at bounding box center [1519, 583] width 16 height 16
click at [1396, 743] on link "Retry now" at bounding box center [1447, 747] width 163 height 33
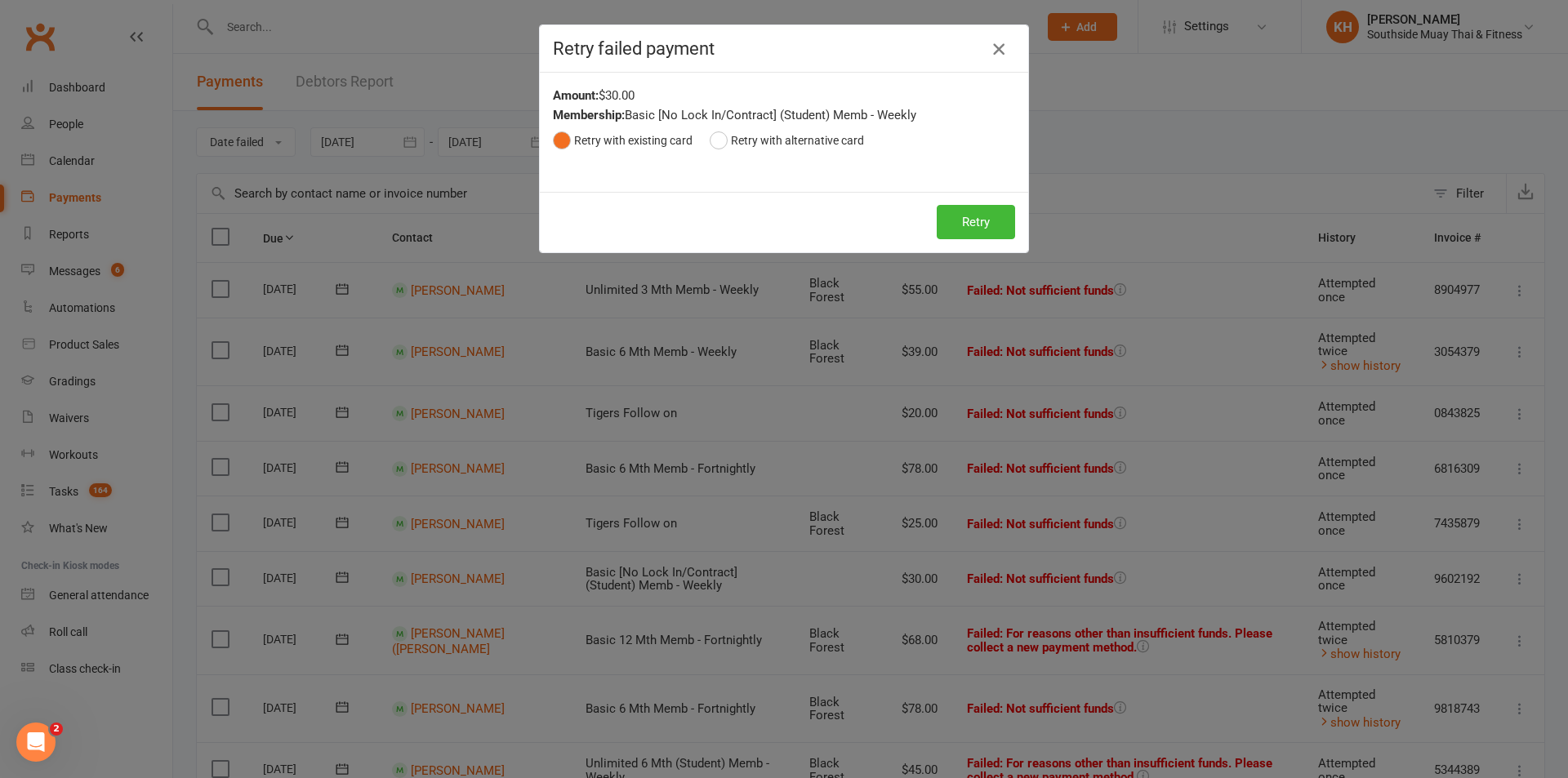
click at [989, 52] on icon "button" at bounding box center [998, 48] width 20 height 20
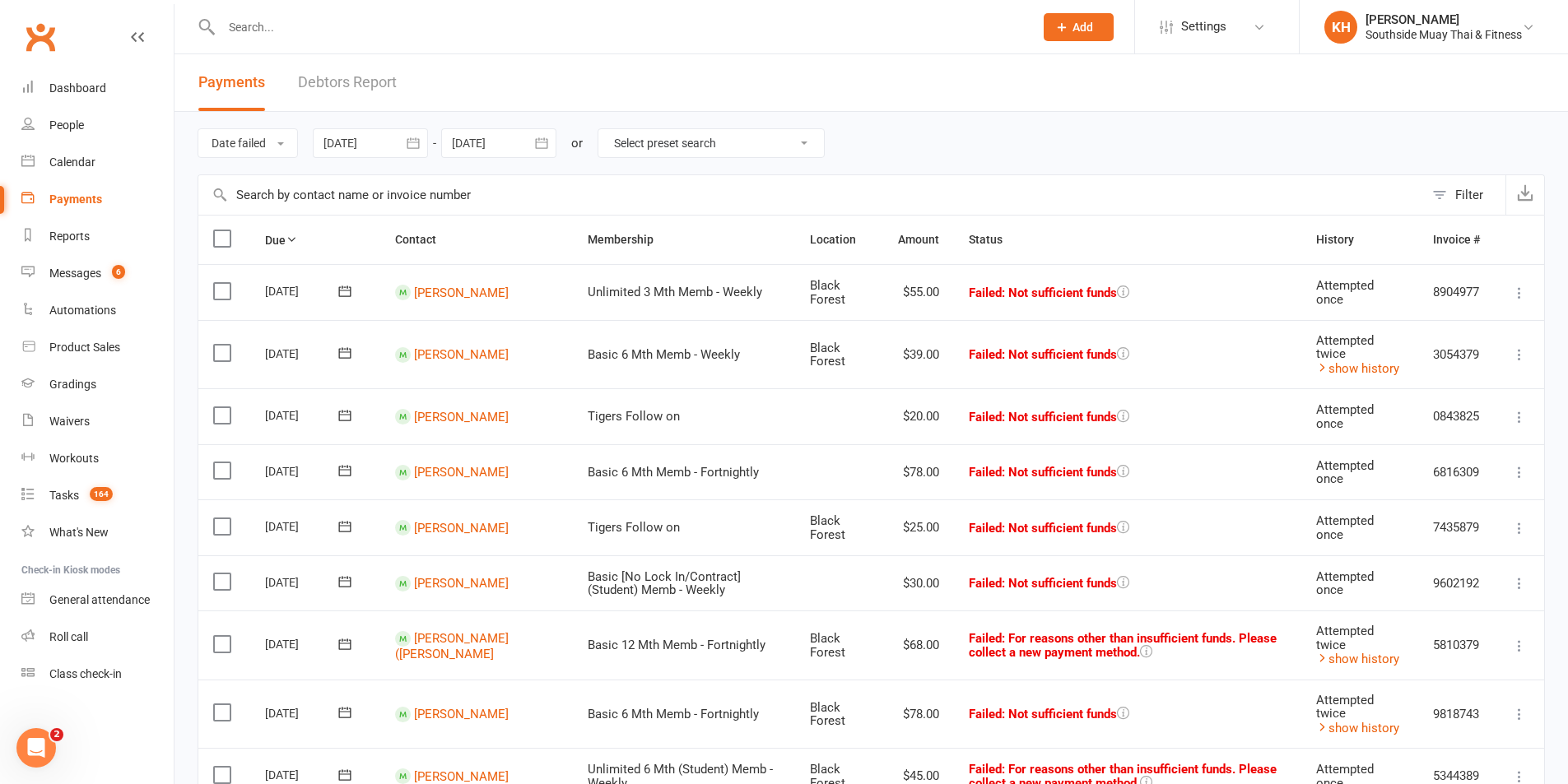
click at [1530, 532] on td "Mark as Paid (Cash) Mark as Paid (POS) Mark as Paid (Other) Skip Retry now More…" at bounding box center [1519, 527] width 50 height 56
click at [1512, 524] on icon at bounding box center [1519, 528] width 16 height 16
click at [1434, 694] on link "Retry now" at bounding box center [1447, 692] width 163 height 33
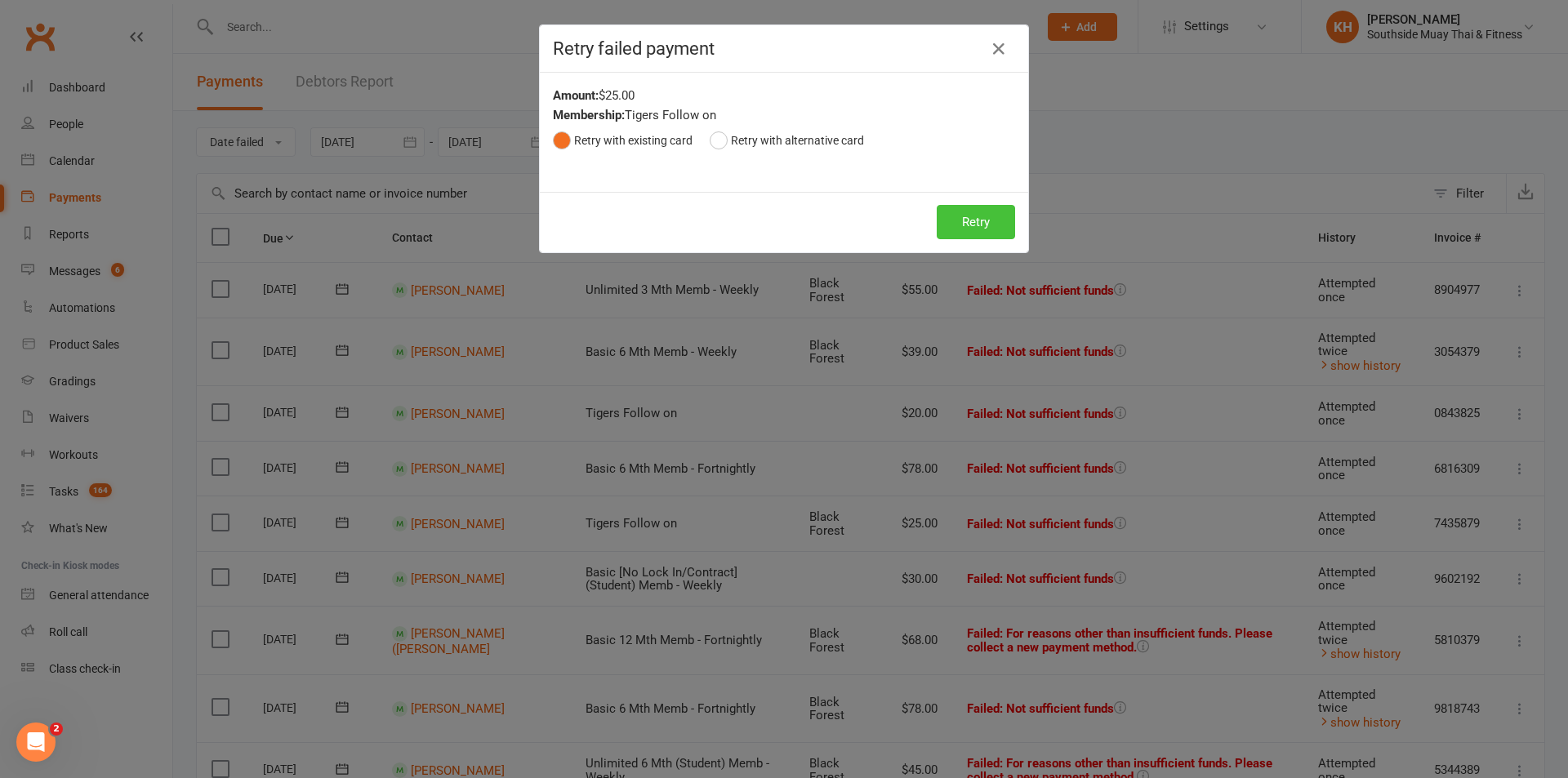
click at [954, 224] on button "Retry" at bounding box center [976, 222] width 78 height 34
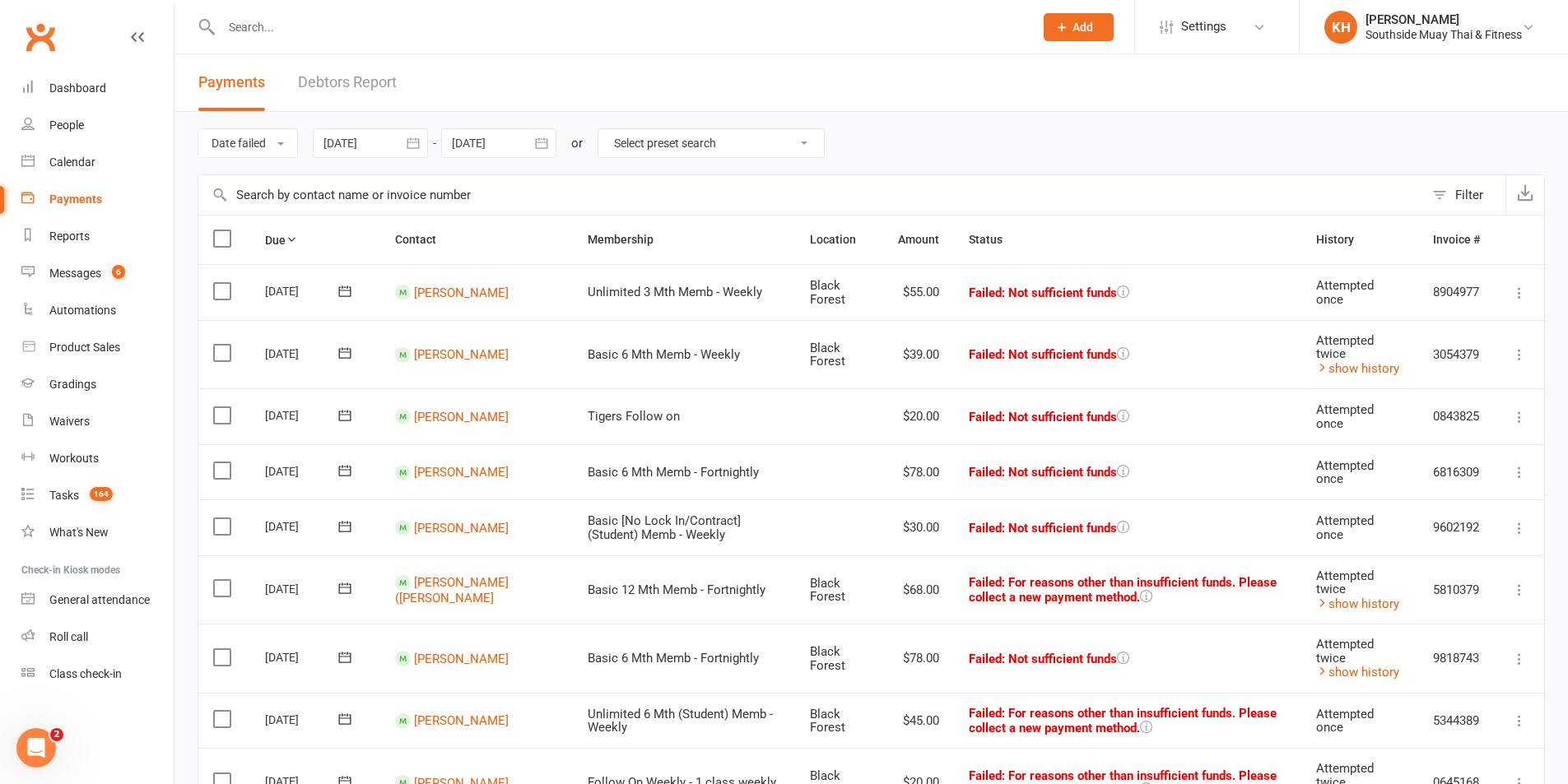
click at [1523, 411] on icon at bounding box center [1519, 416] width 16 height 16
click at [1445, 573] on link "Retry now" at bounding box center [1447, 581] width 163 height 33
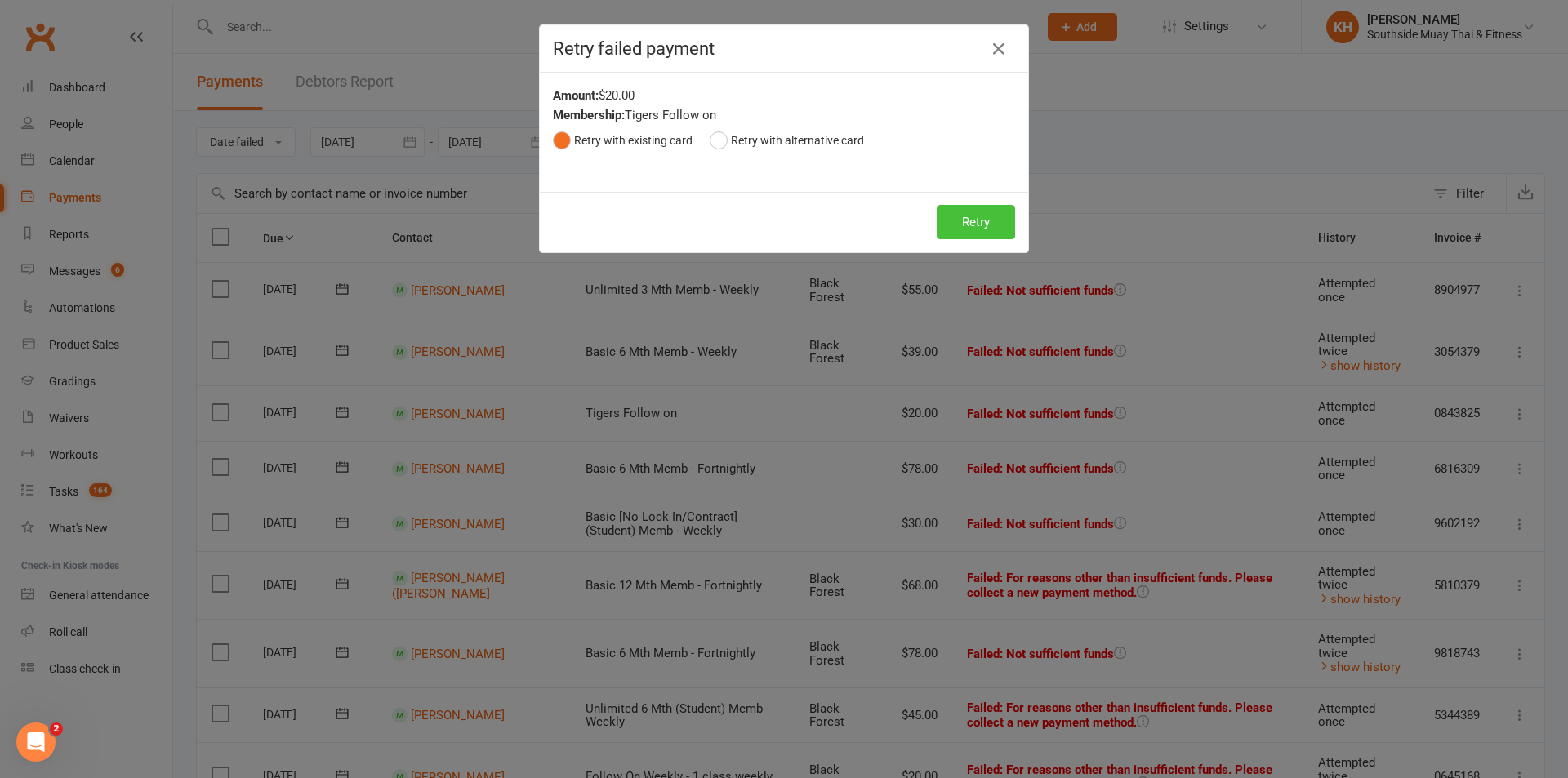
click at [952, 236] on button "Retry" at bounding box center [976, 222] width 78 height 34
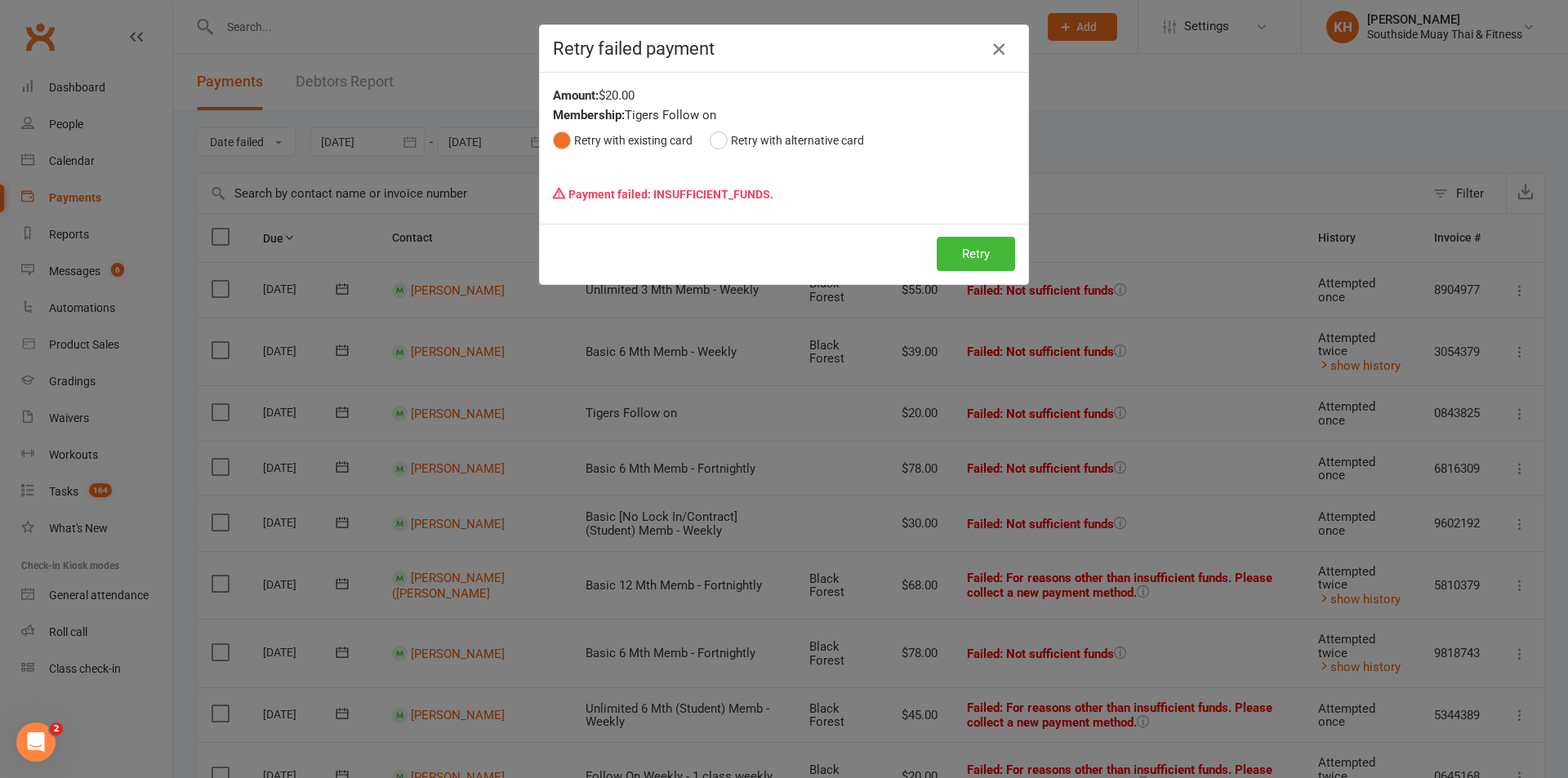
click at [995, 44] on icon "button" at bounding box center [998, 48] width 20 height 20
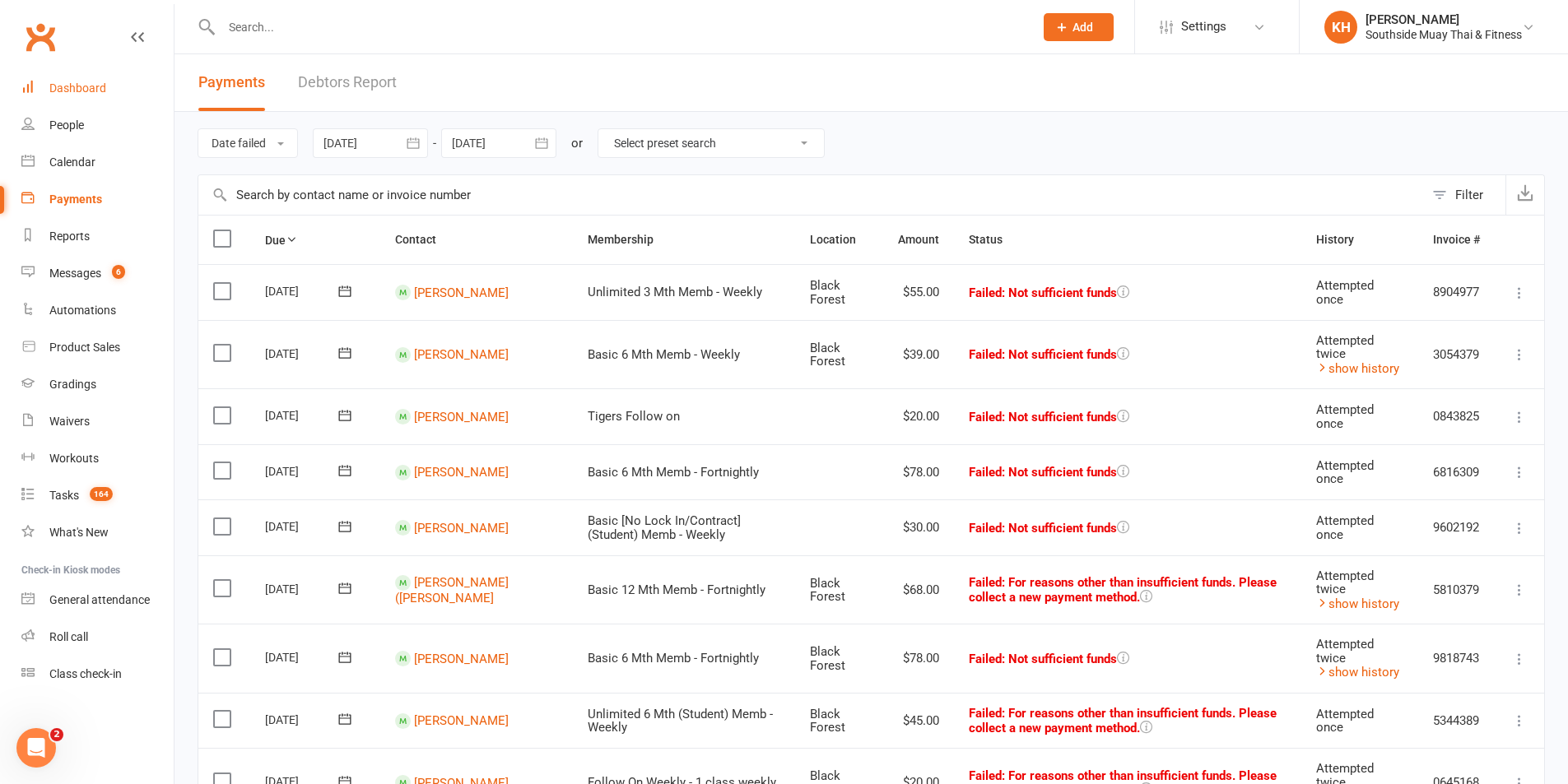
drag, startPoint x: 60, startPoint y: 94, endPoint x: 198, endPoint y: 185, distance: 165.3
click at [60, 95] on link "Dashboard" at bounding box center [98, 88] width 153 height 37
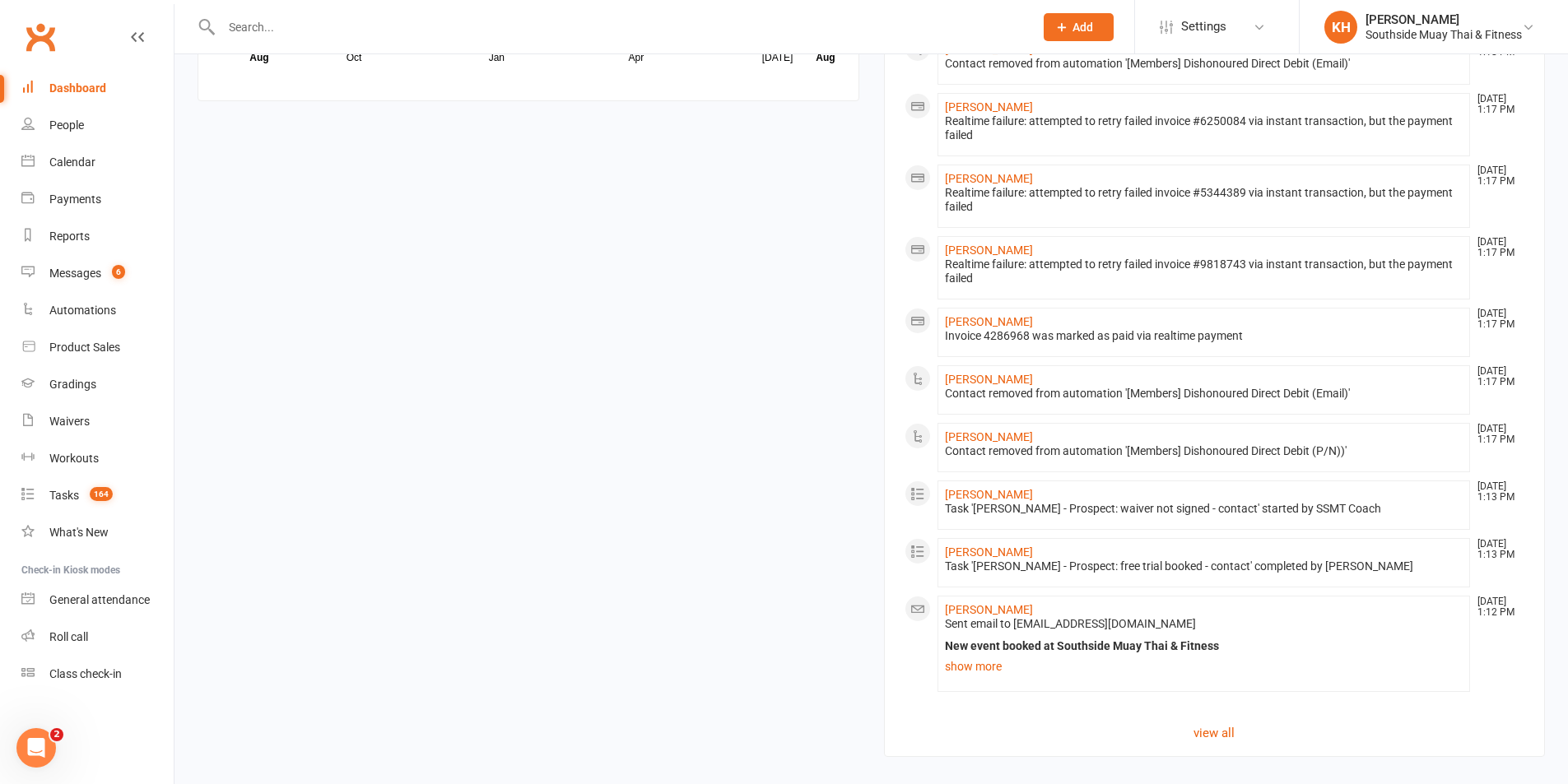
click at [601, 782] on link "Click here" at bounding box center [592, 789] width 55 height 15
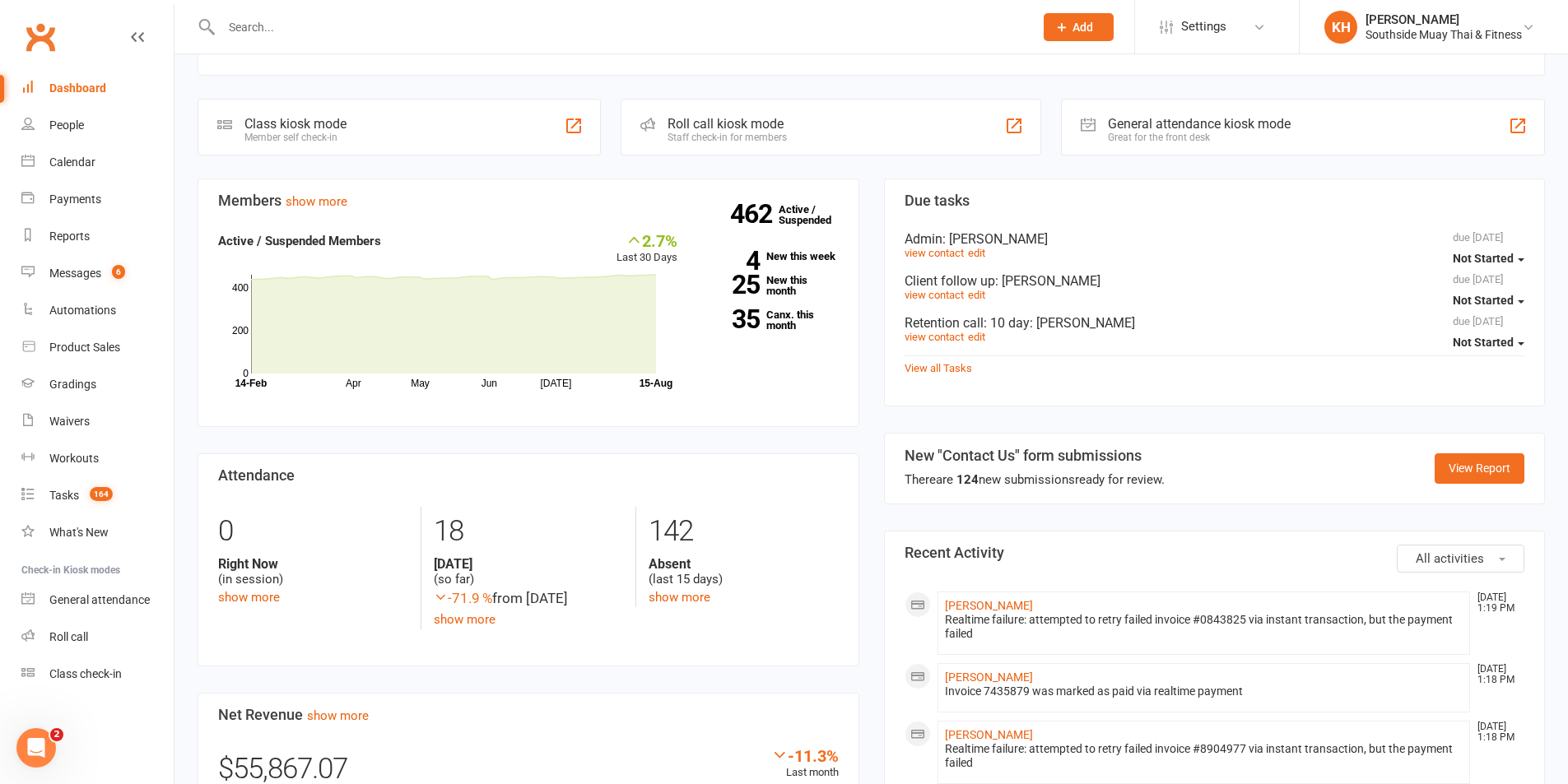
scroll to position [401, 0]
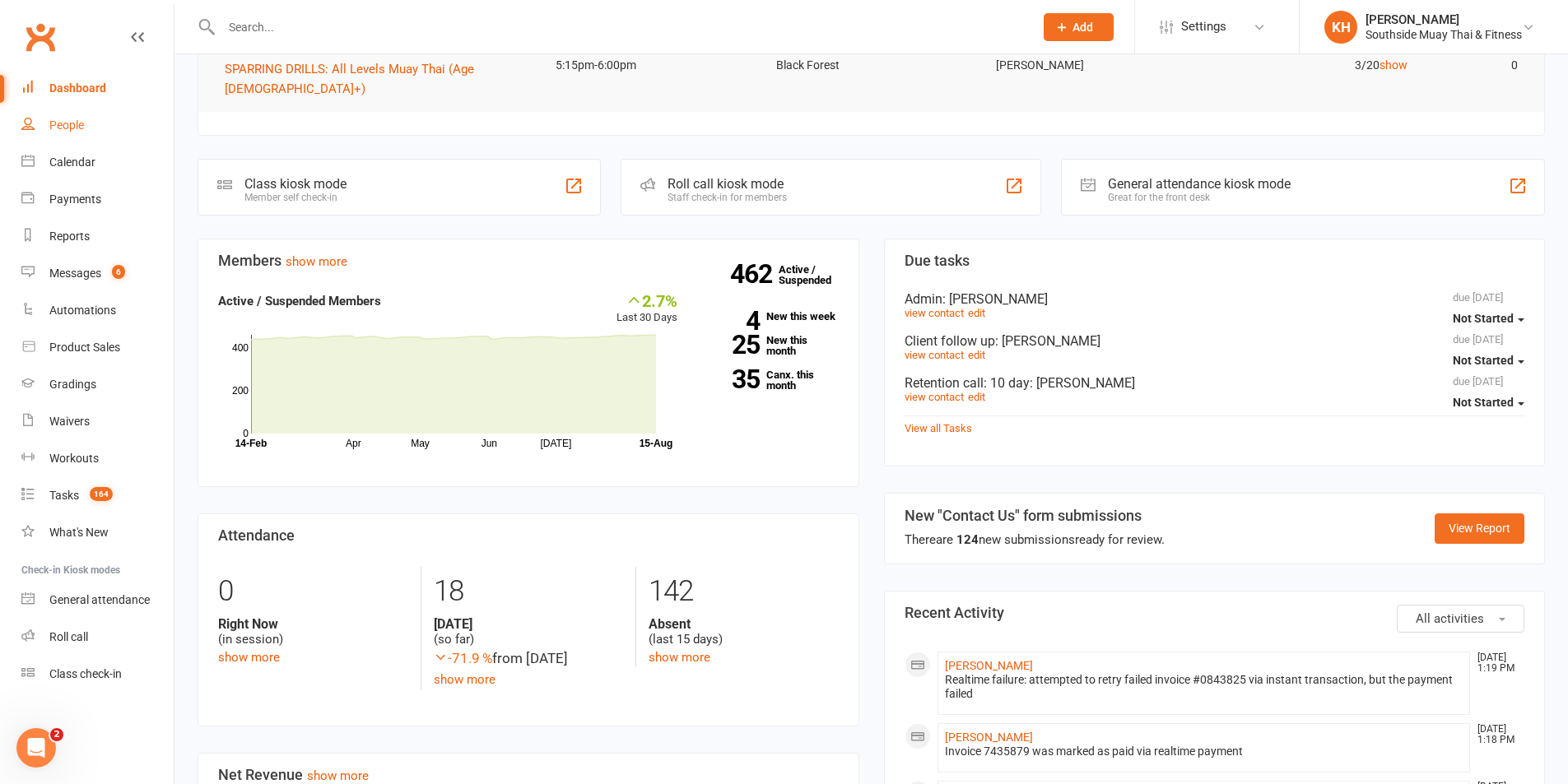
click at [74, 143] on link "People" at bounding box center [98, 125] width 153 height 37
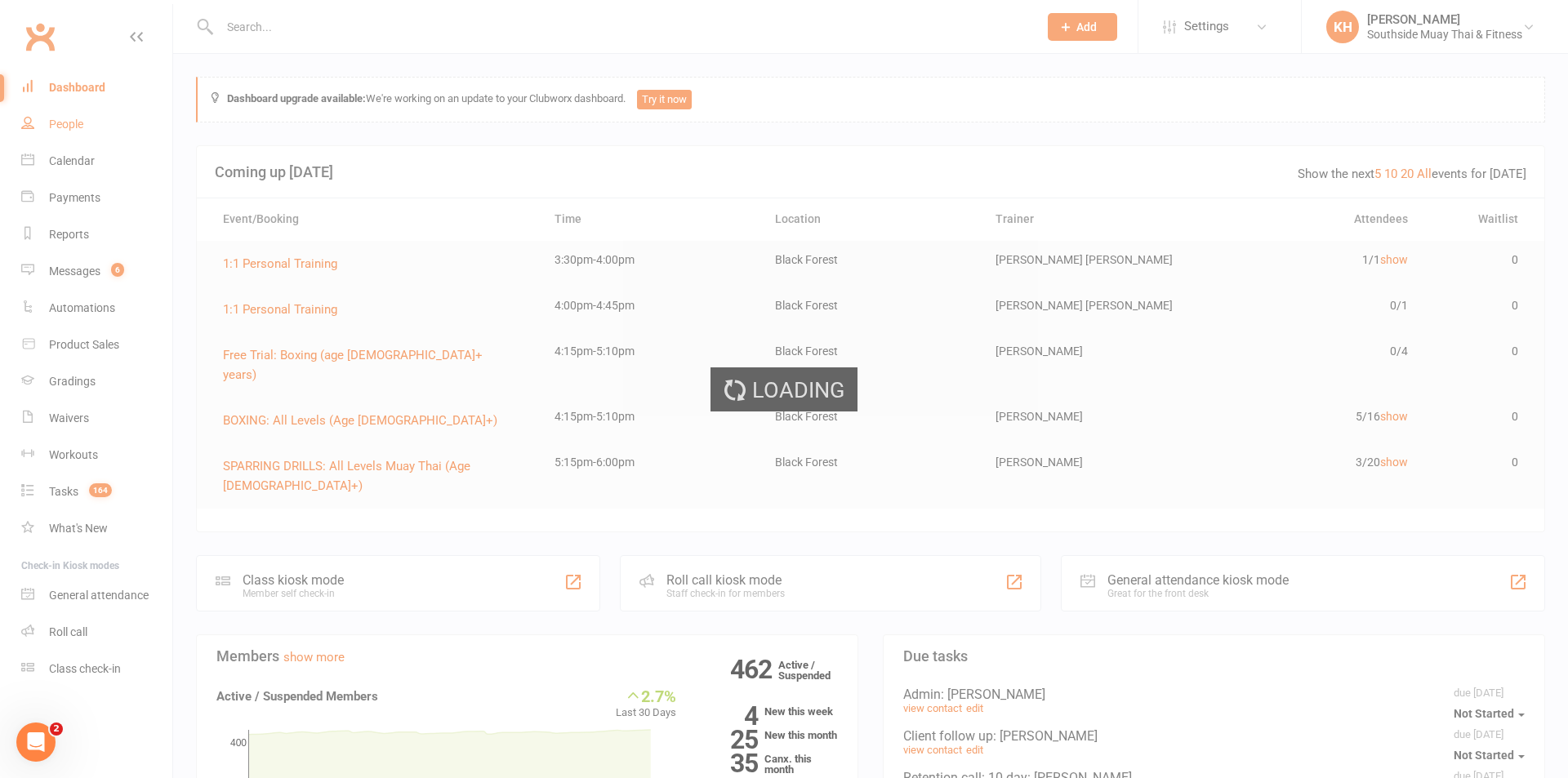
select select "100"
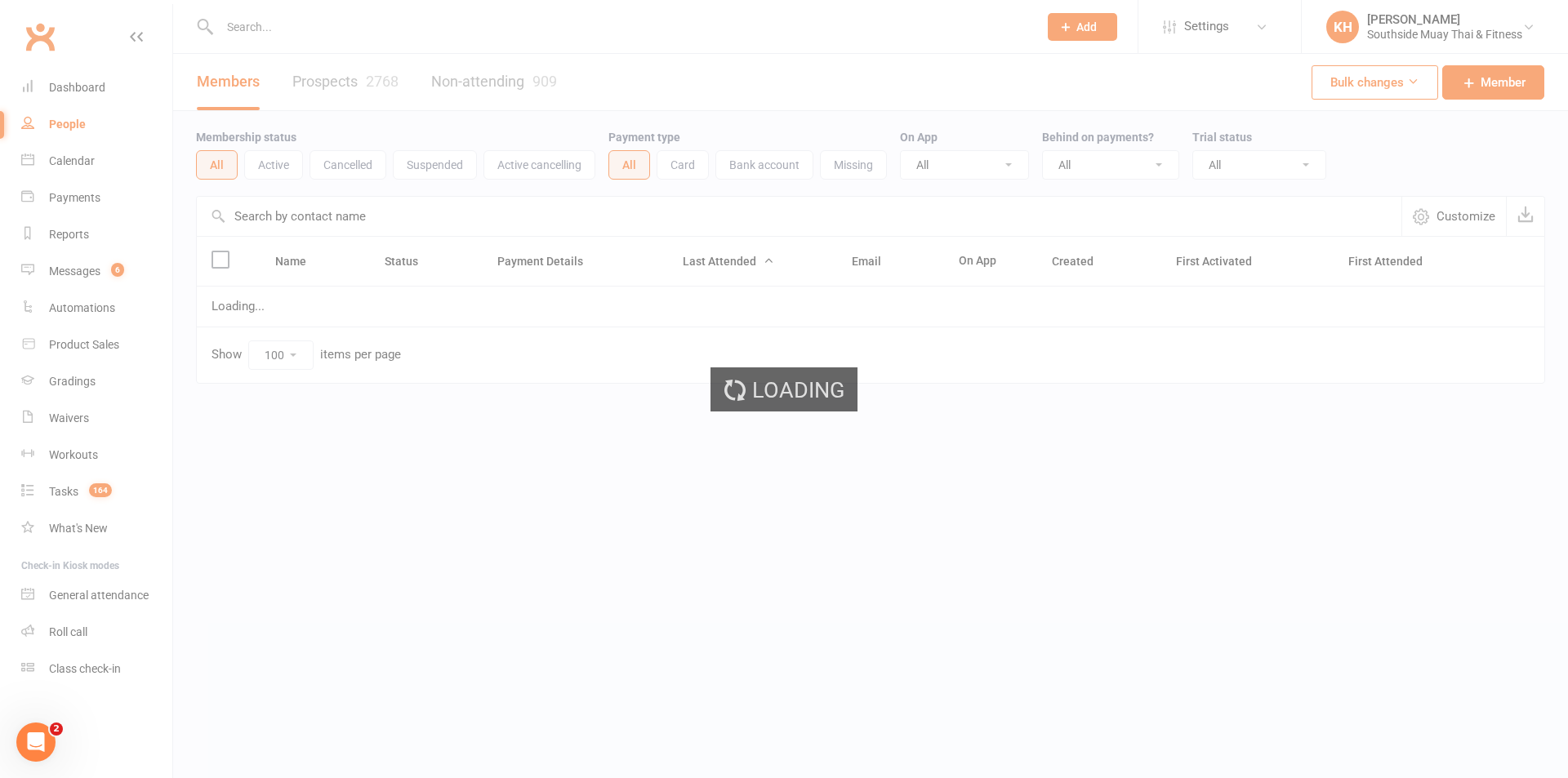
click at [318, 78] on div "Members Prospects 2768 Non-attending 909" at bounding box center [377, 82] width 407 height 56
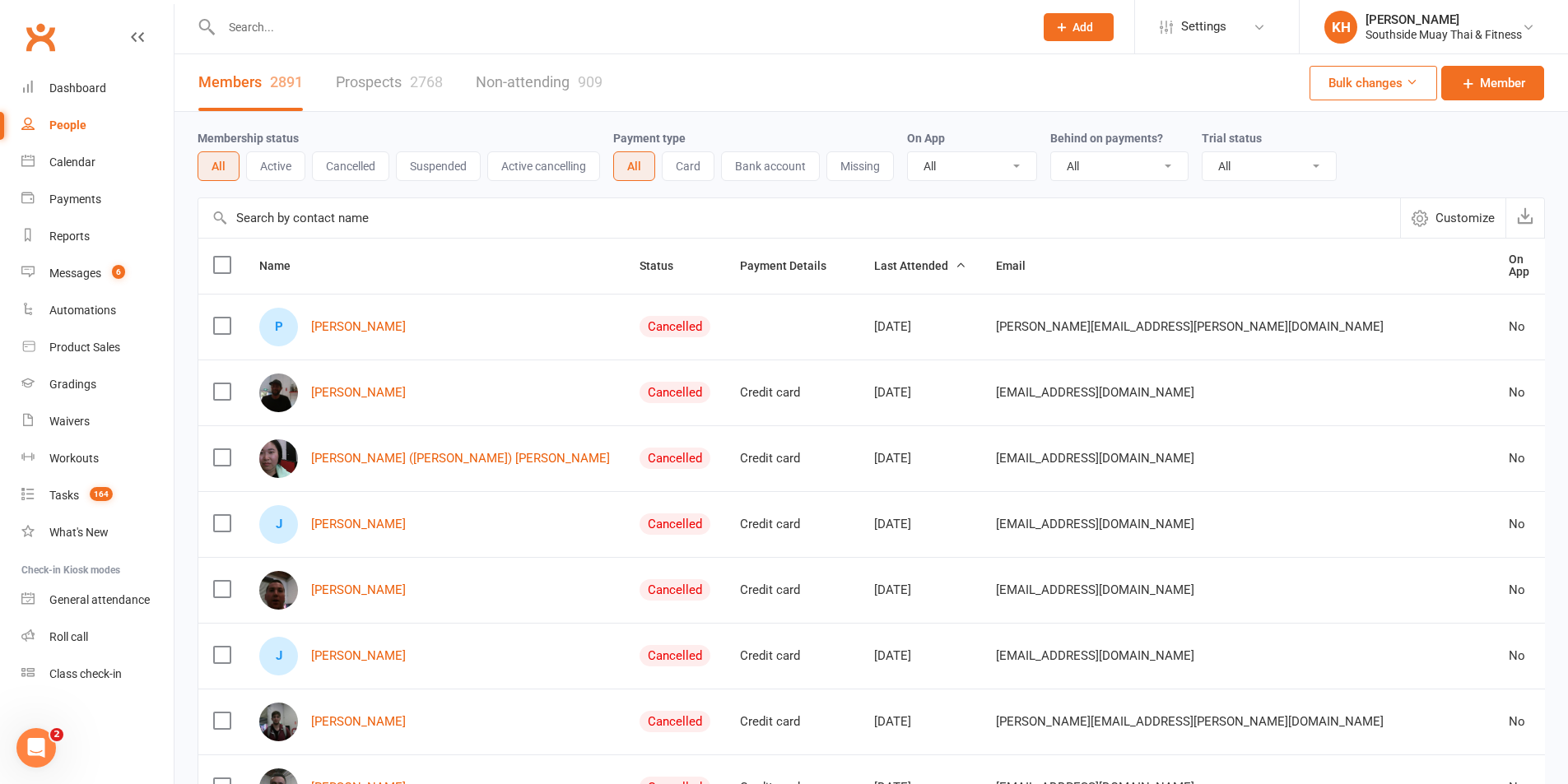
click at [358, 81] on link "Prospects 2768" at bounding box center [389, 82] width 107 height 57
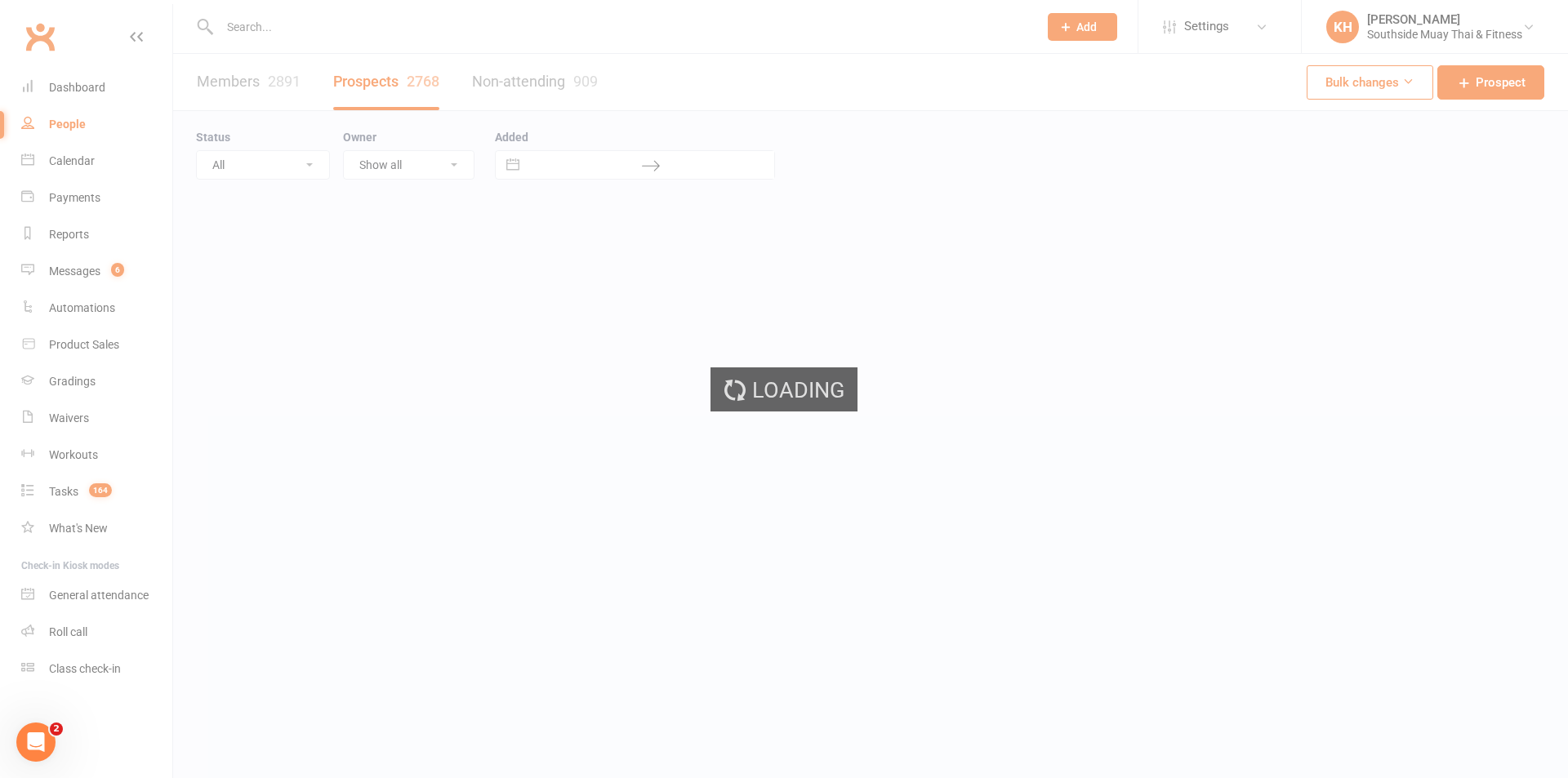
select select "100"
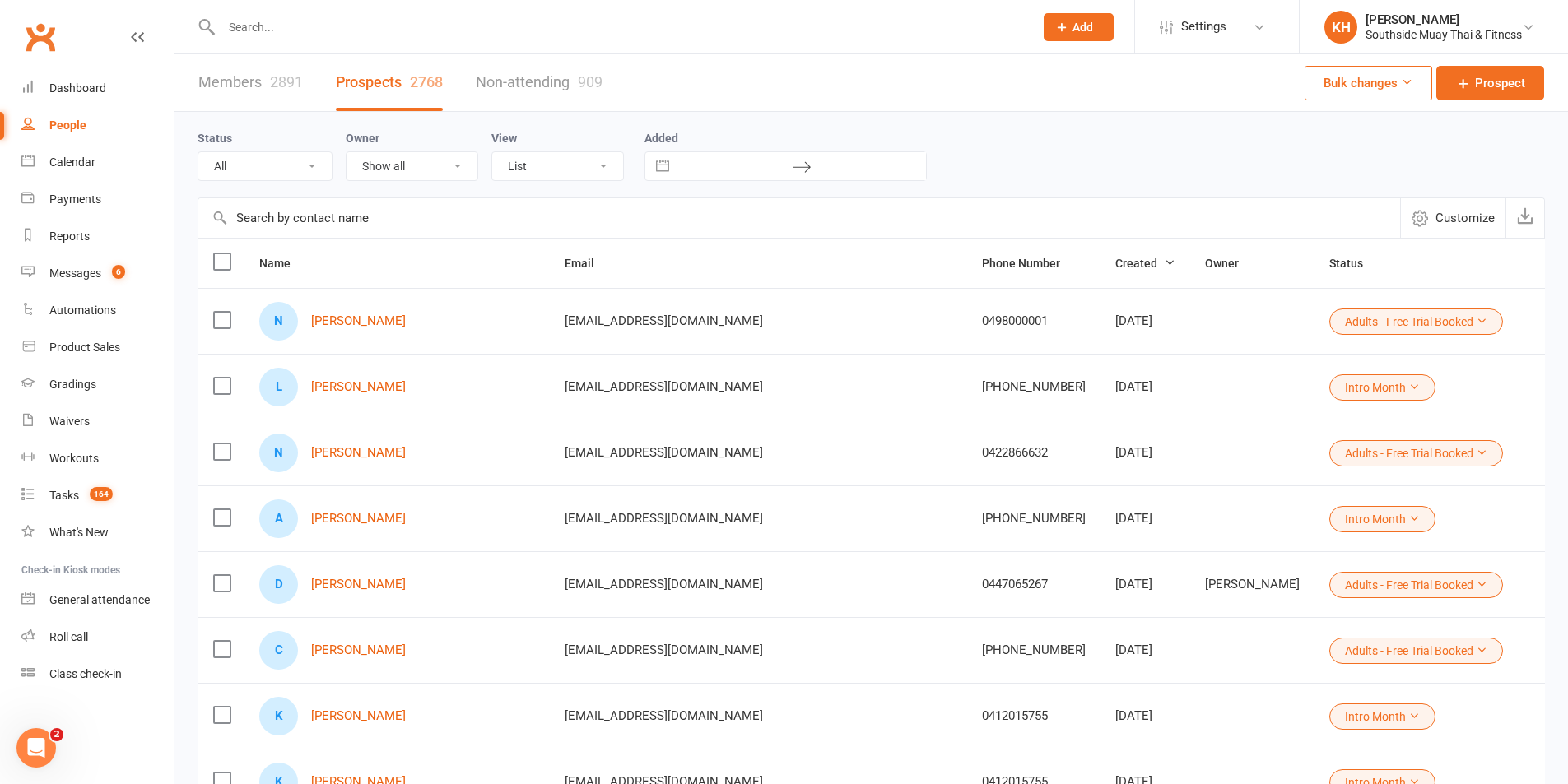
click at [262, 166] on select "All (No status set) (Invalid status) Initial Contact 28 Day LBE - Contact Neede…" at bounding box center [265, 166] width 134 height 28
select select "Waiver Sent & Follow up Req'd"
click at [198, 153] on select "All (No status set) (Invalid status) Initial Contact 28 Day LBE - Contact Neede…" at bounding box center [265, 166] width 134 height 28
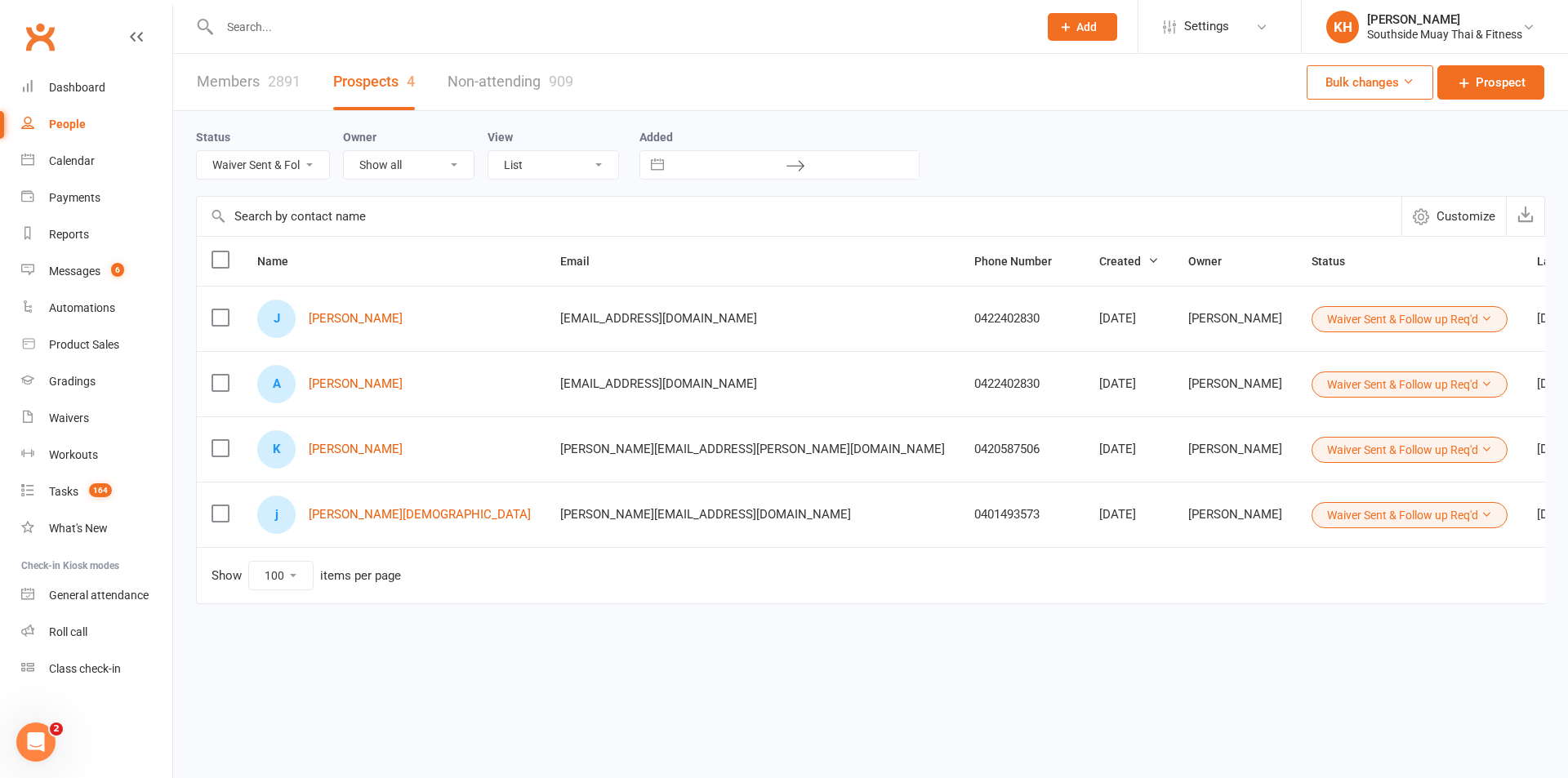
click at [321, 25] on input "text" at bounding box center [621, 26] width 812 height 23
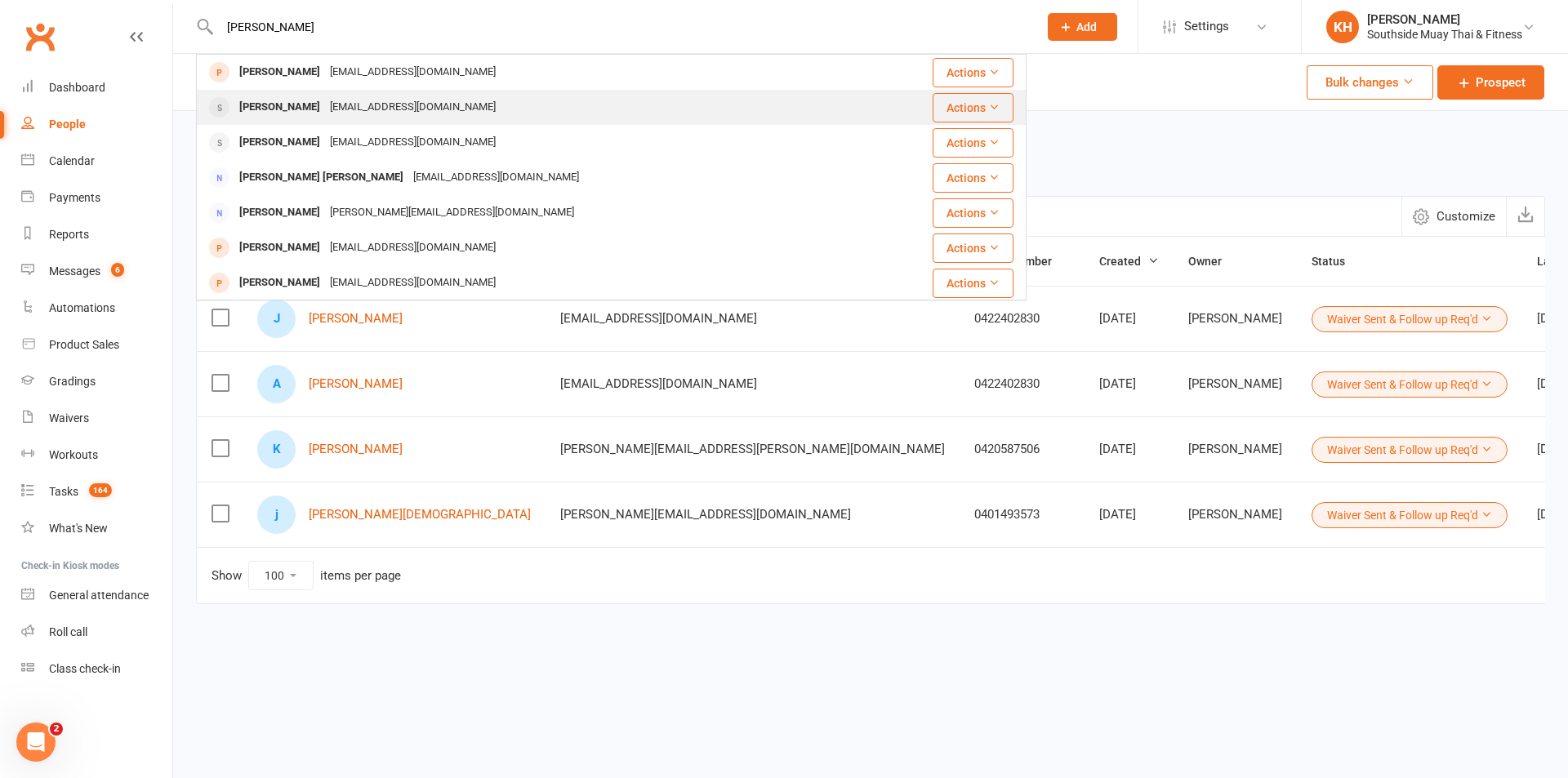
type input "kirk"
click at [256, 120] on div "Elijah Kirk wmkirk@gmail.com" at bounding box center [531, 107] width 668 height 33
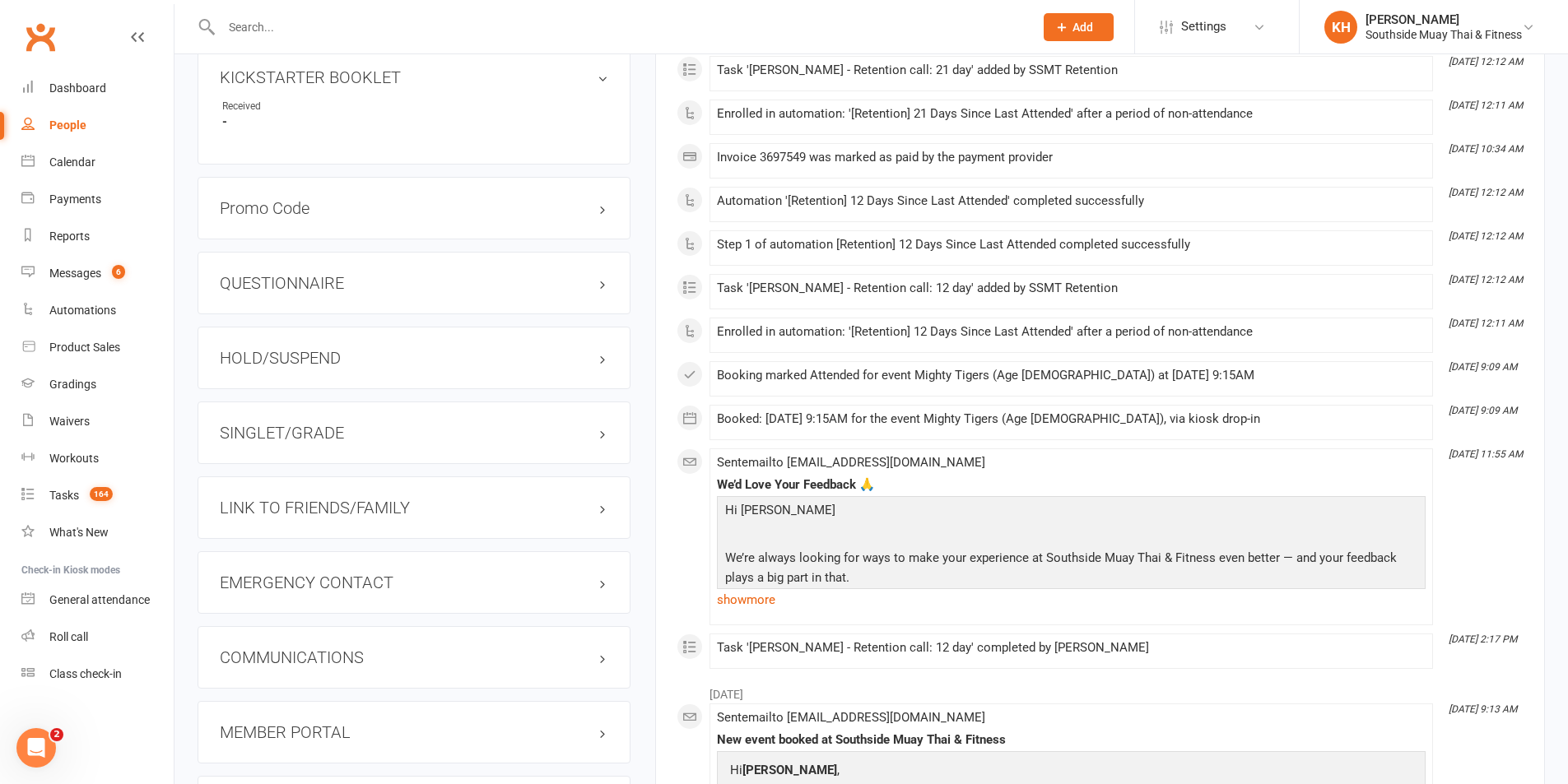
scroll to position [1235, 0]
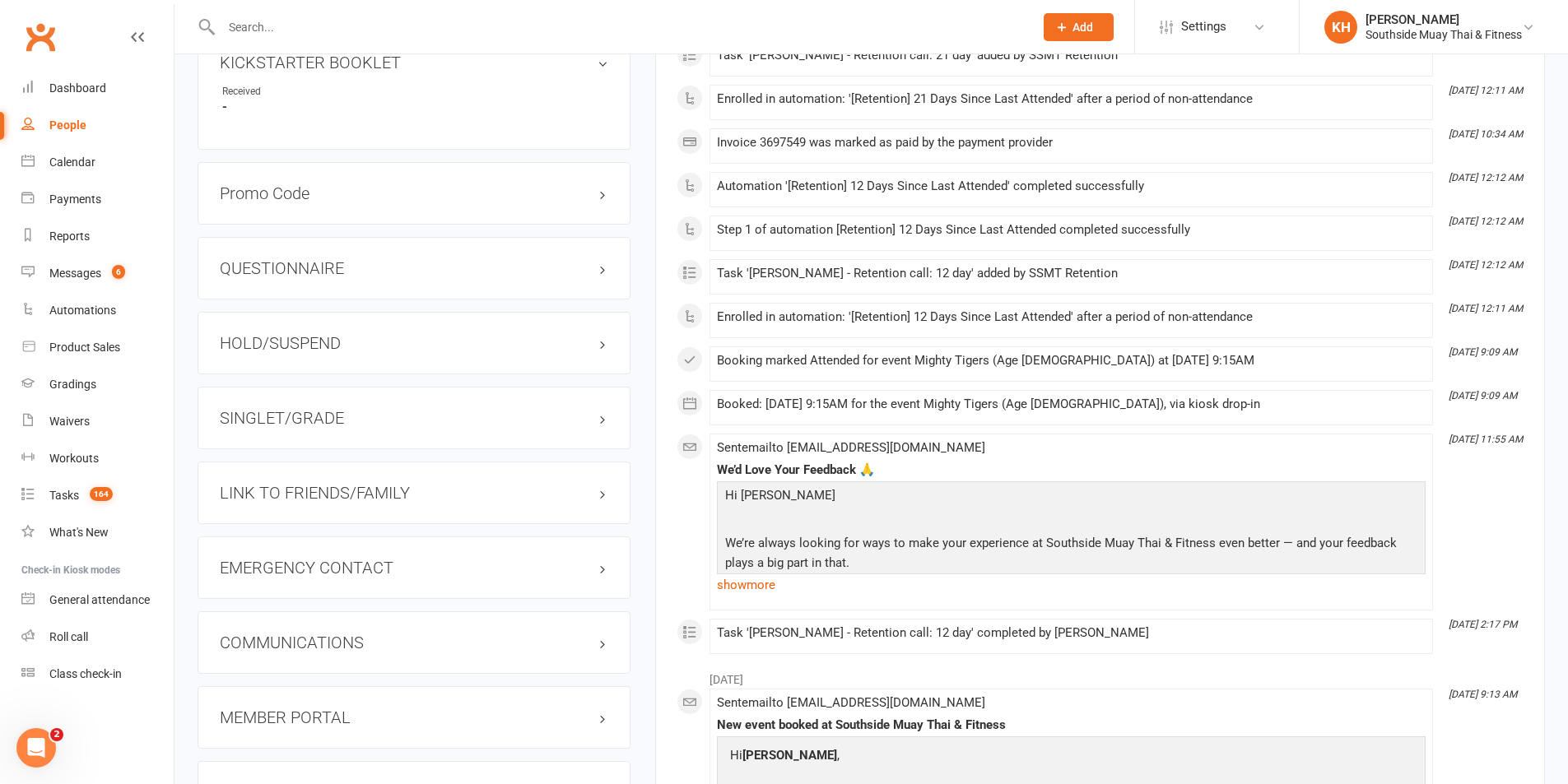
click at [282, 346] on h3 "HOLD/SUSPEND" at bounding box center [413, 343] width 388 height 18
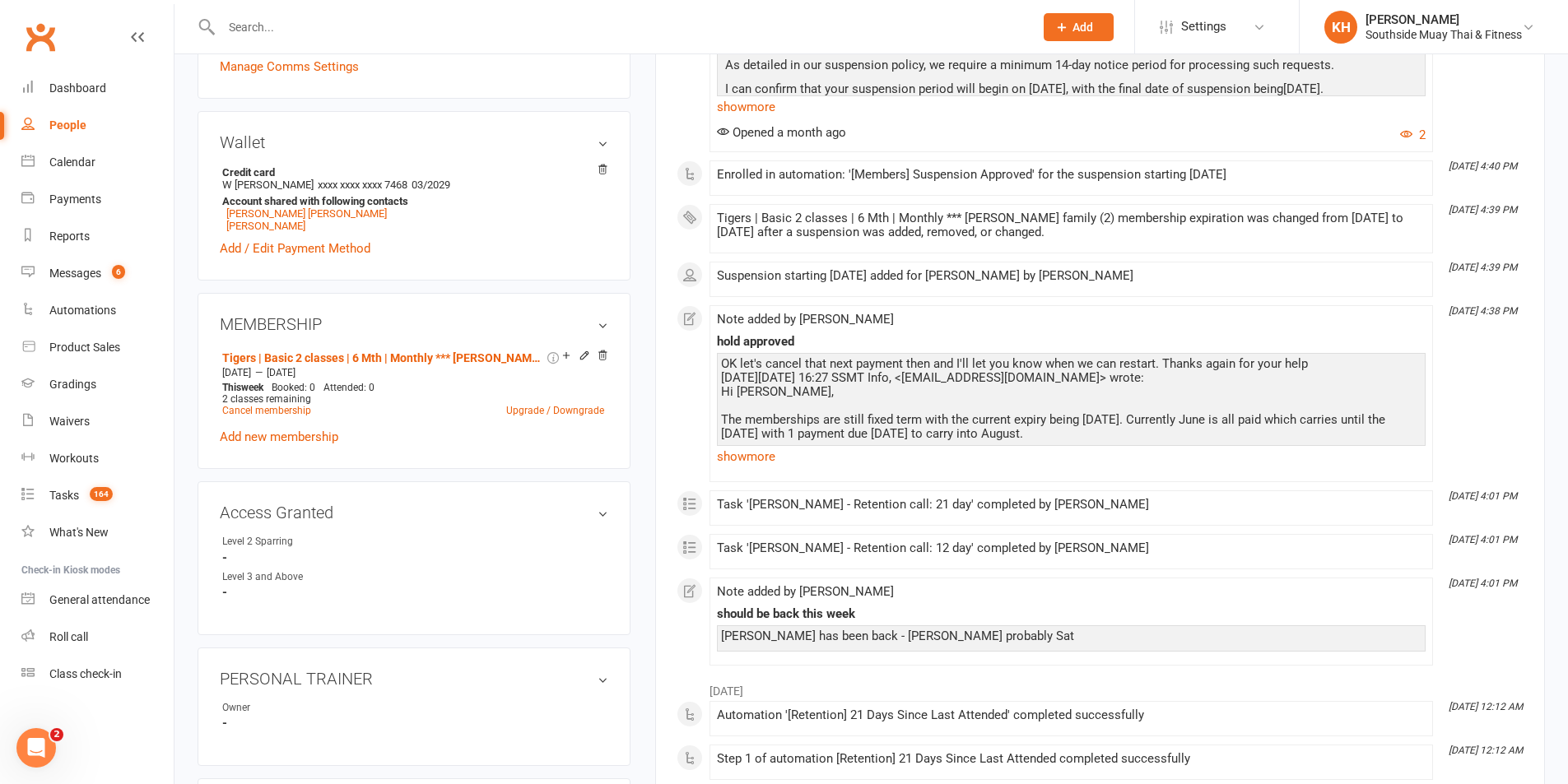
scroll to position [494, 0]
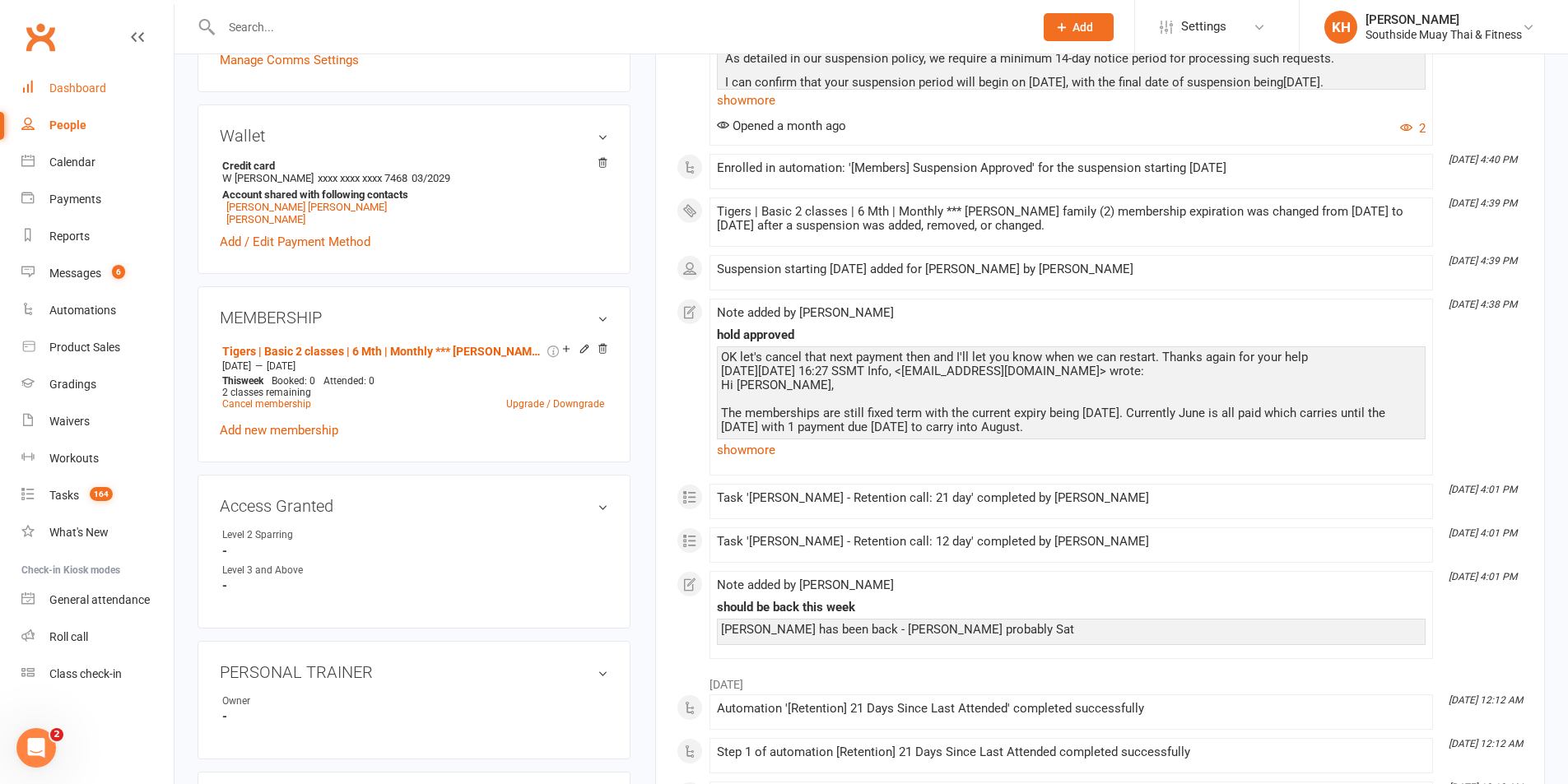
click at [56, 84] on div "Dashboard" at bounding box center [78, 87] width 57 height 13
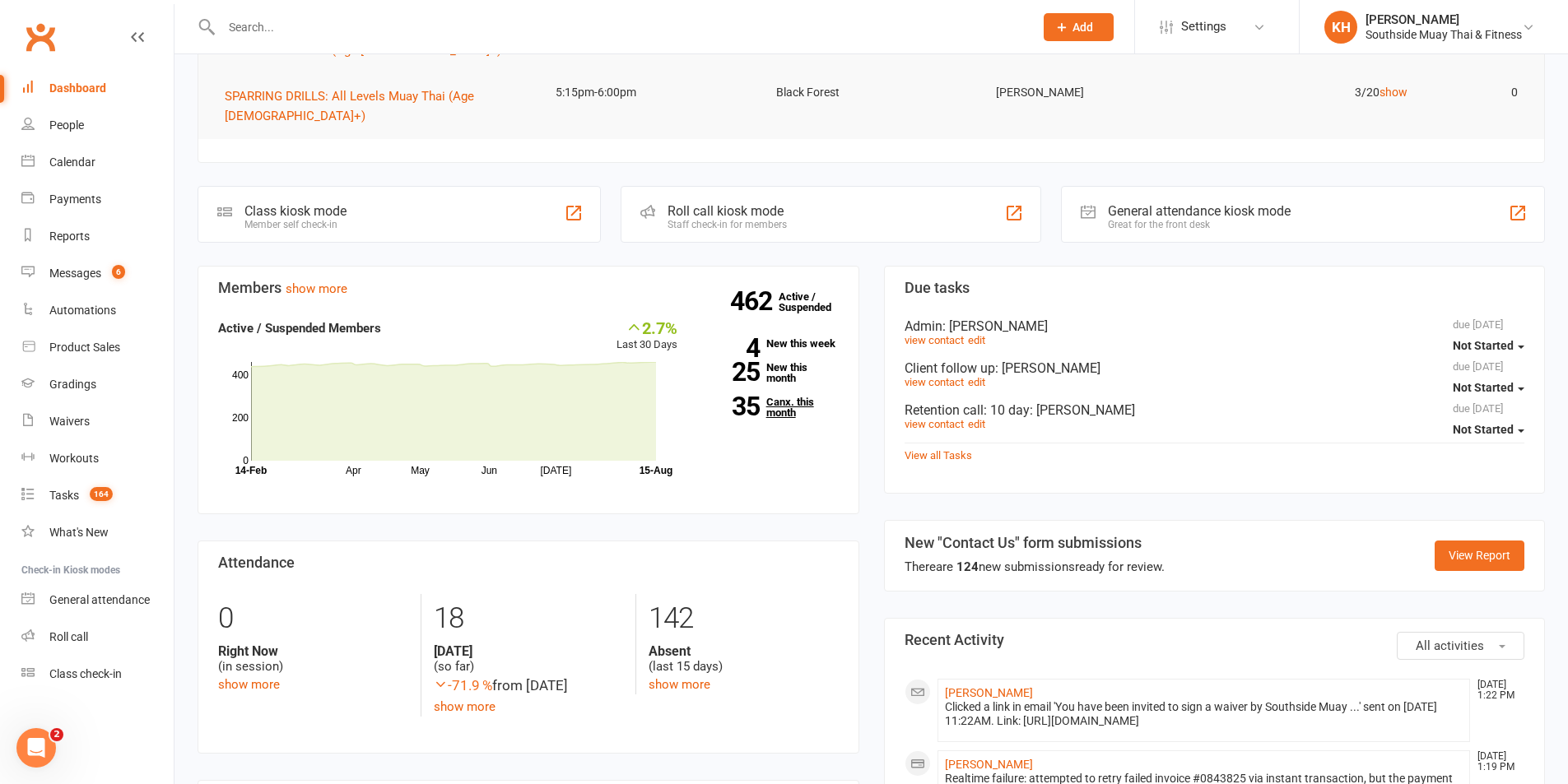
scroll to position [411, 0]
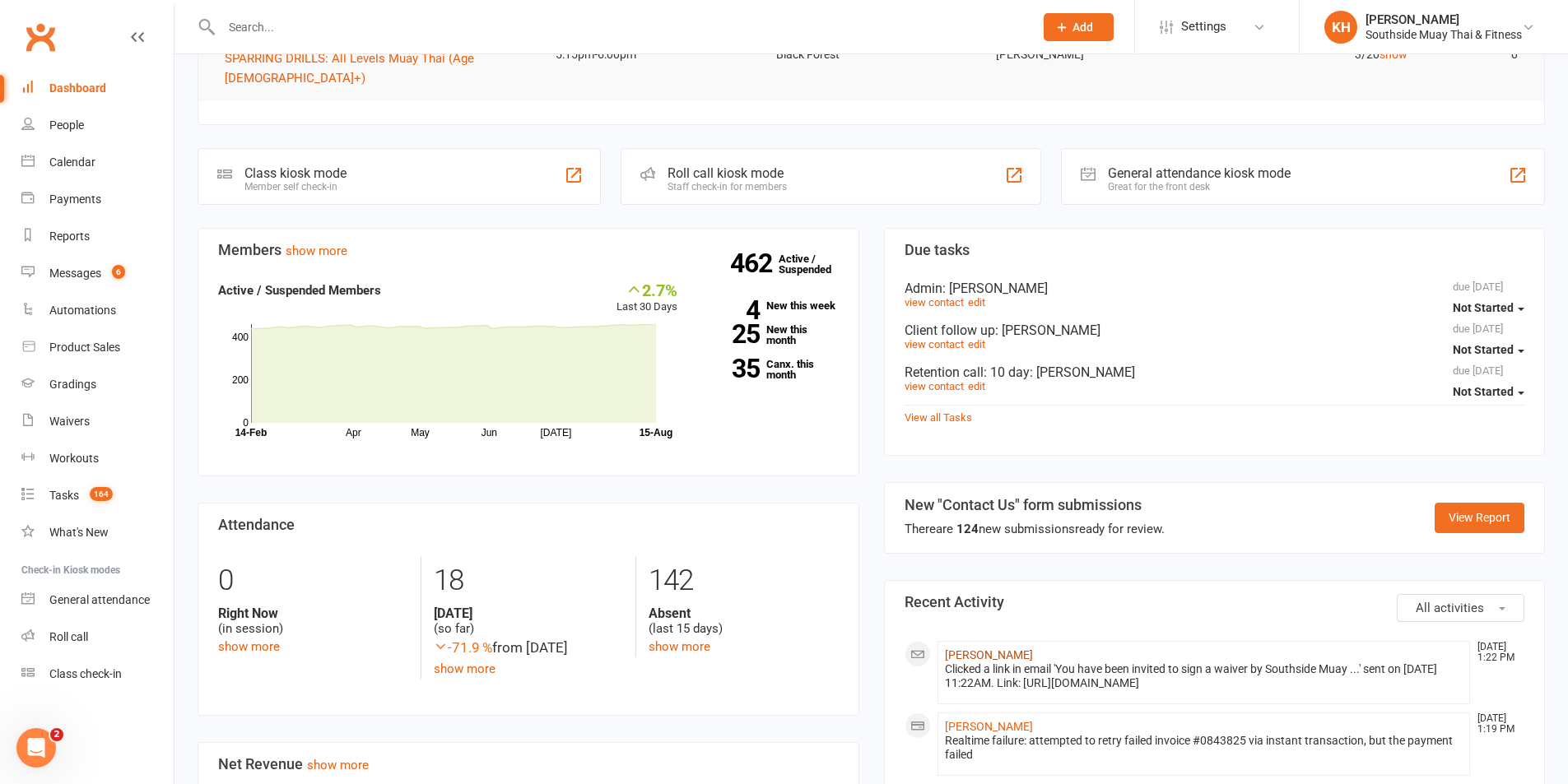
click at [973, 649] on link "Lilly Baker-Wrightson" at bounding box center [989, 655] width 88 height 13
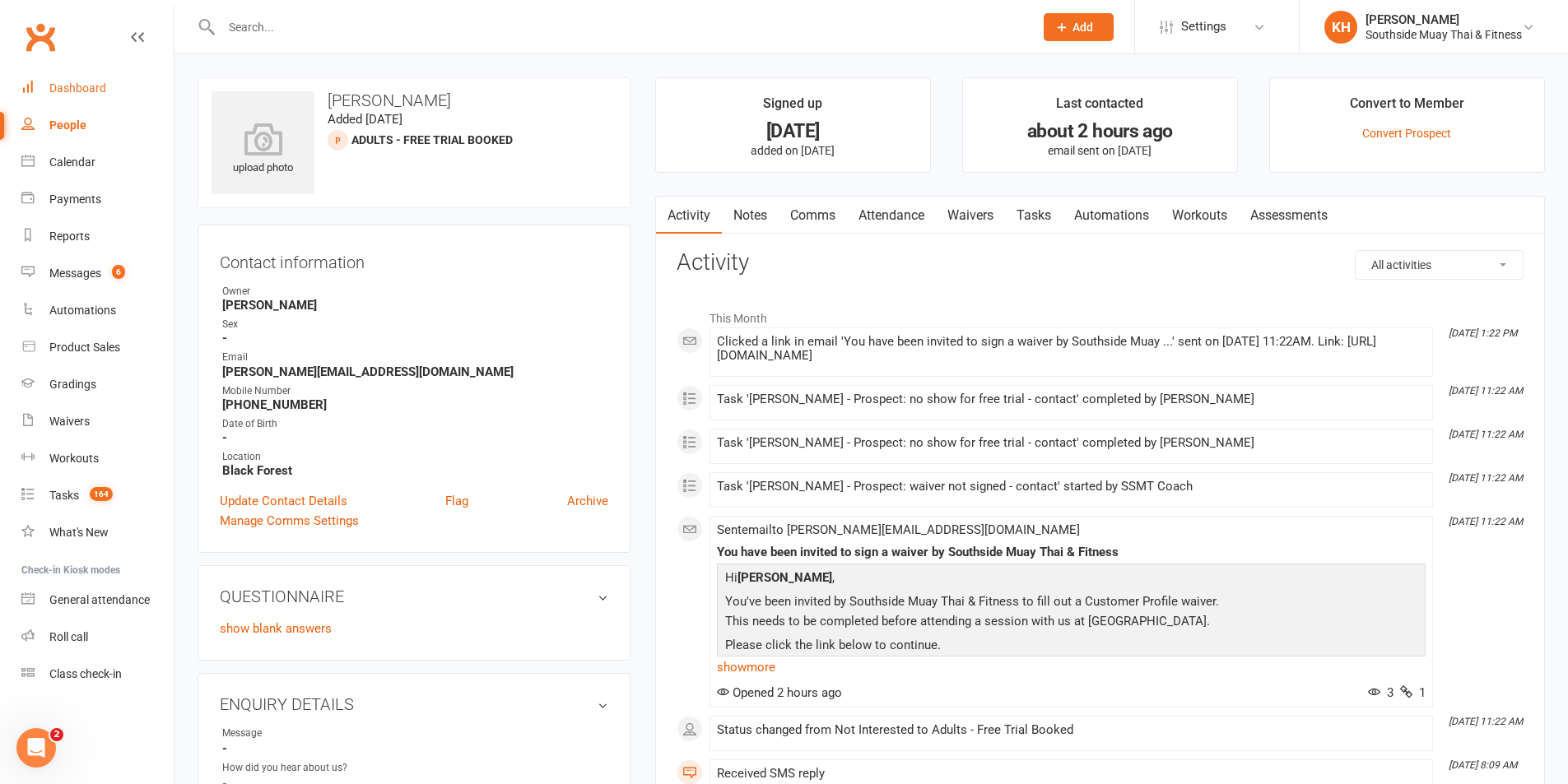
click at [63, 97] on link "Dashboard" at bounding box center [98, 88] width 153 height 37
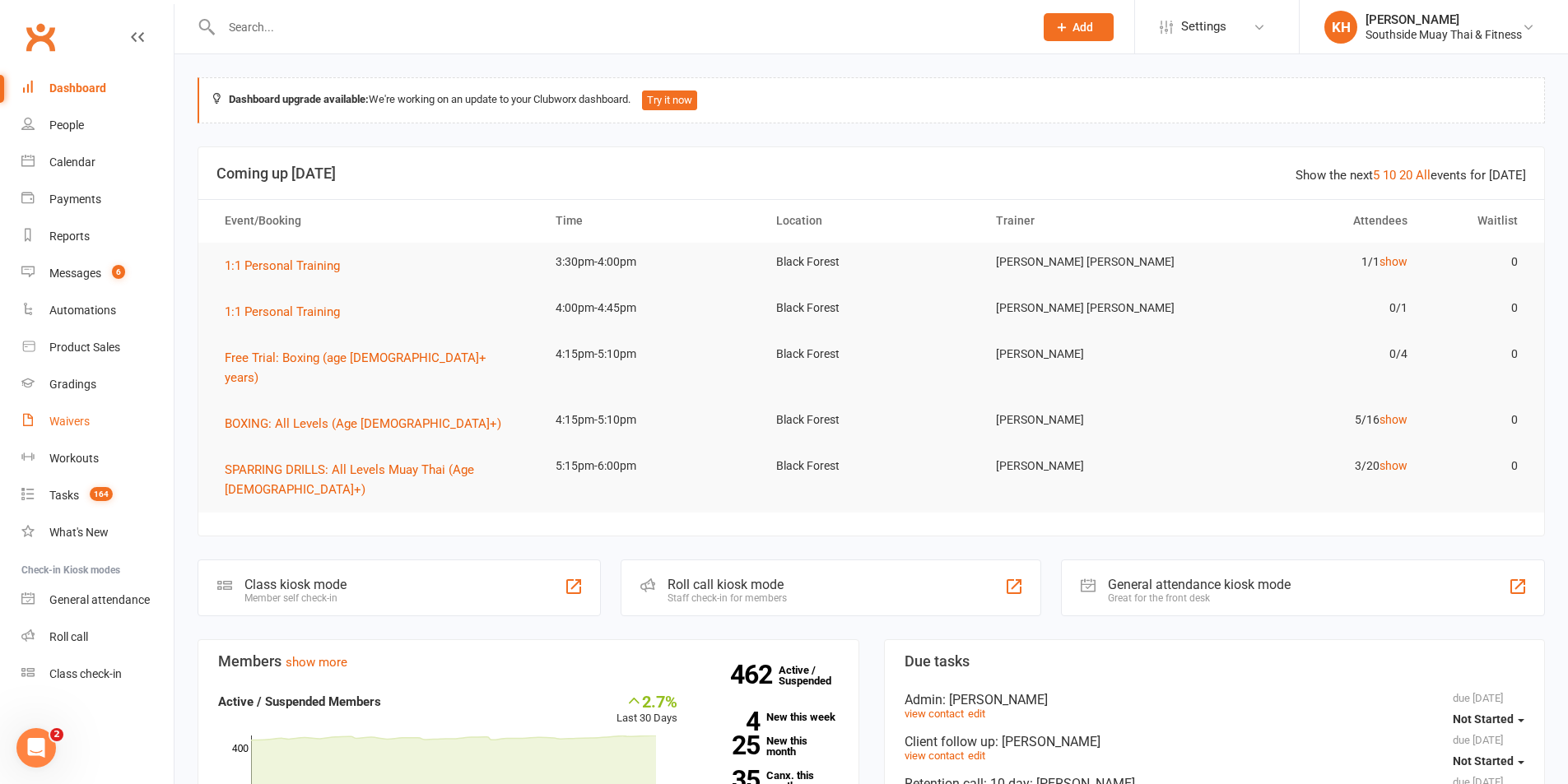
click at [73, 409] on link "Waivers" at bounding box center [98, 422] width 153 height 37
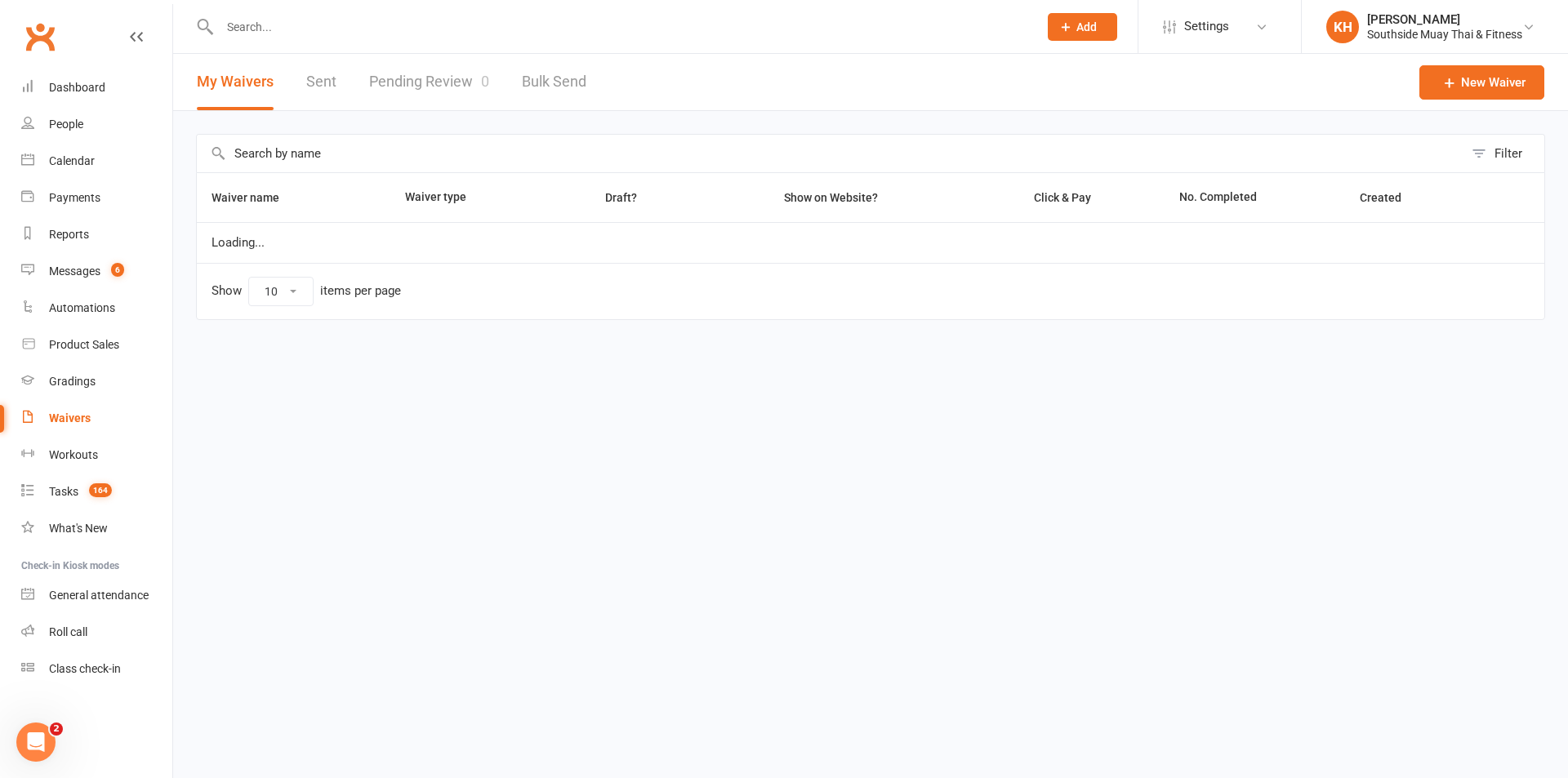
click at [438, 92] on link "Pending Review 0" at bounding box center [429, 82] width 120 height 56
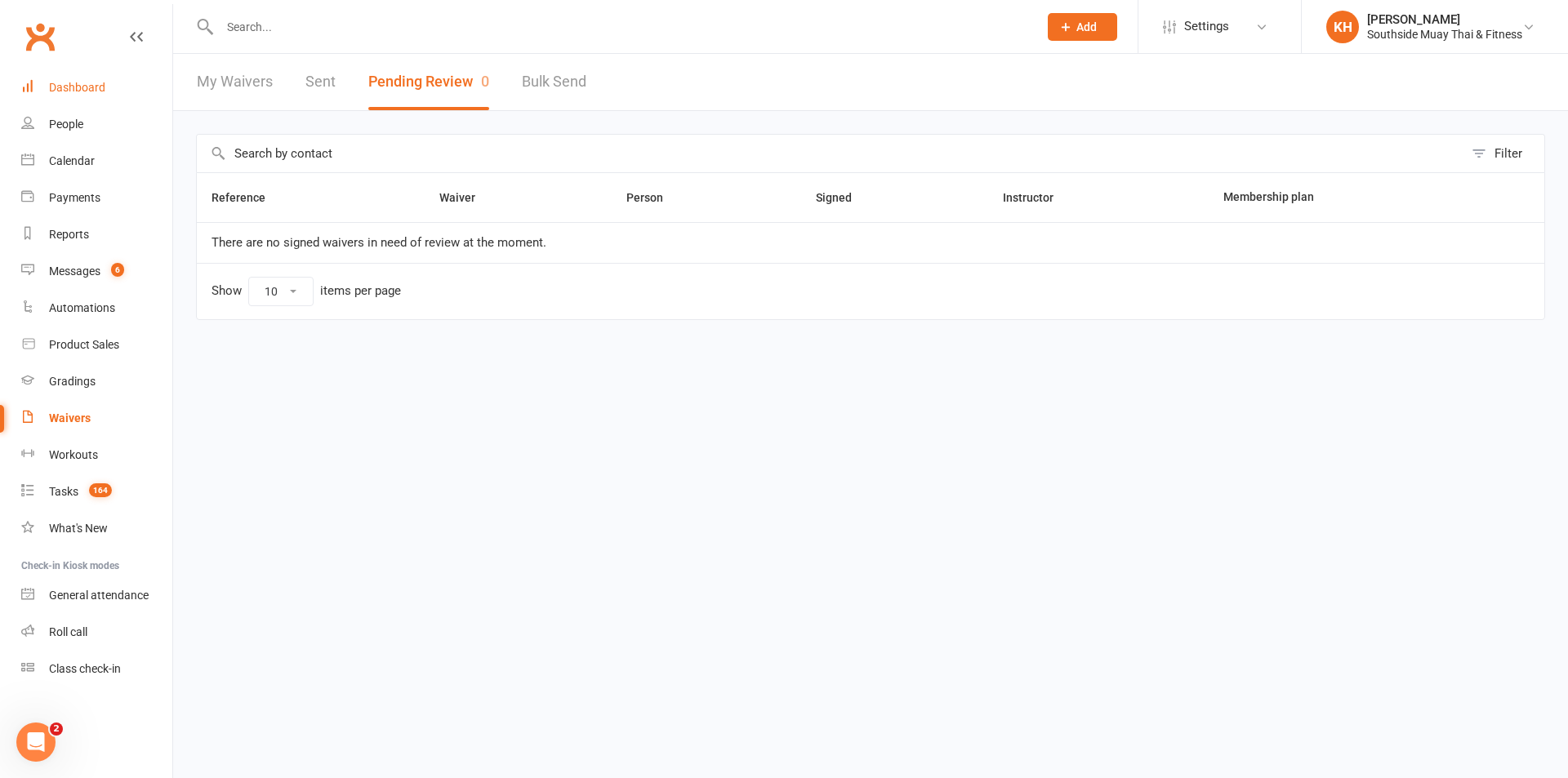
click at [71, 81] on div "Dashboard" at bounding box center [77, 87] width 56 height 13
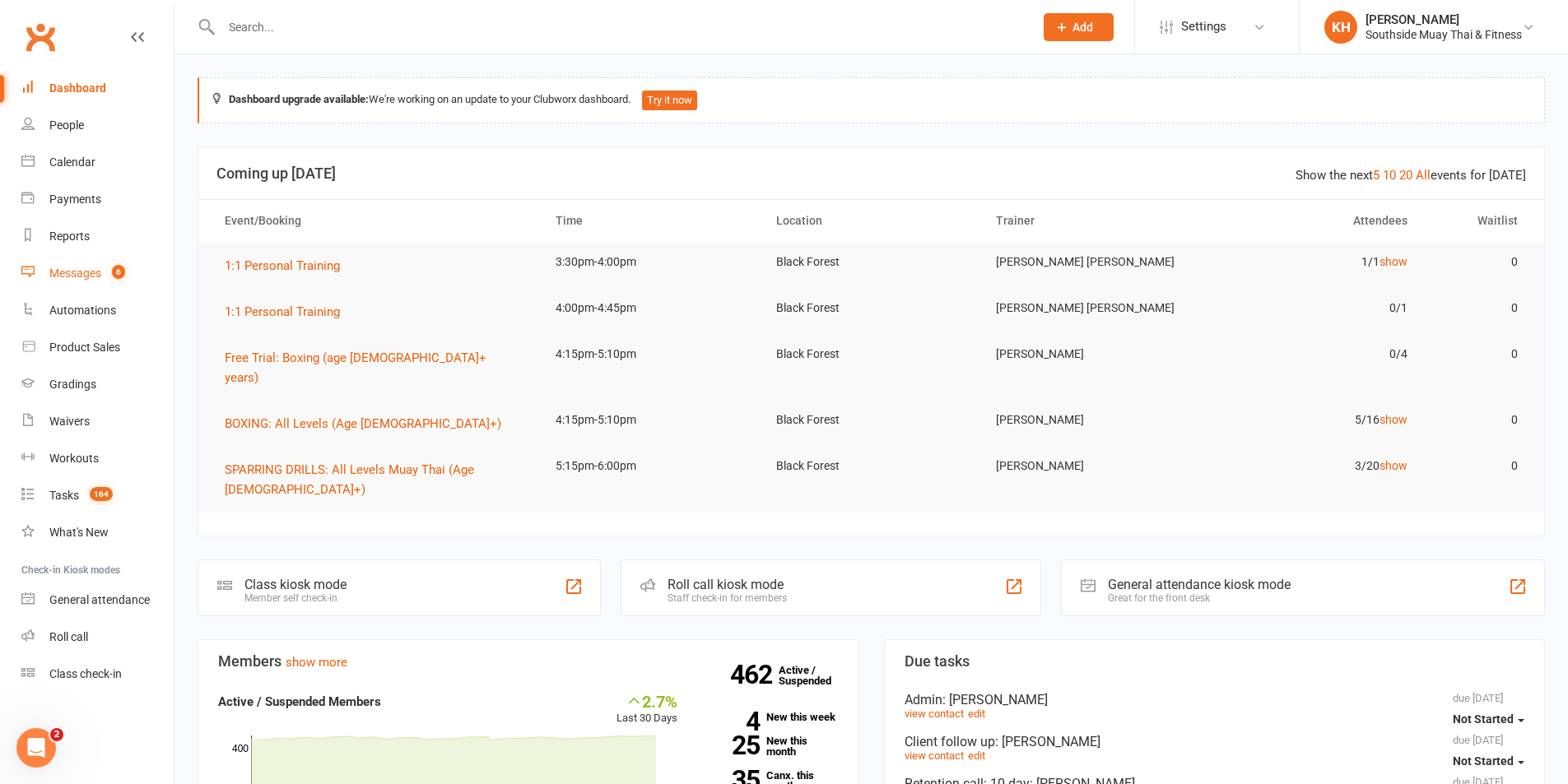
click at [63, 267] on div "Messages" at bounding box center [75, 272] width 52 height 13
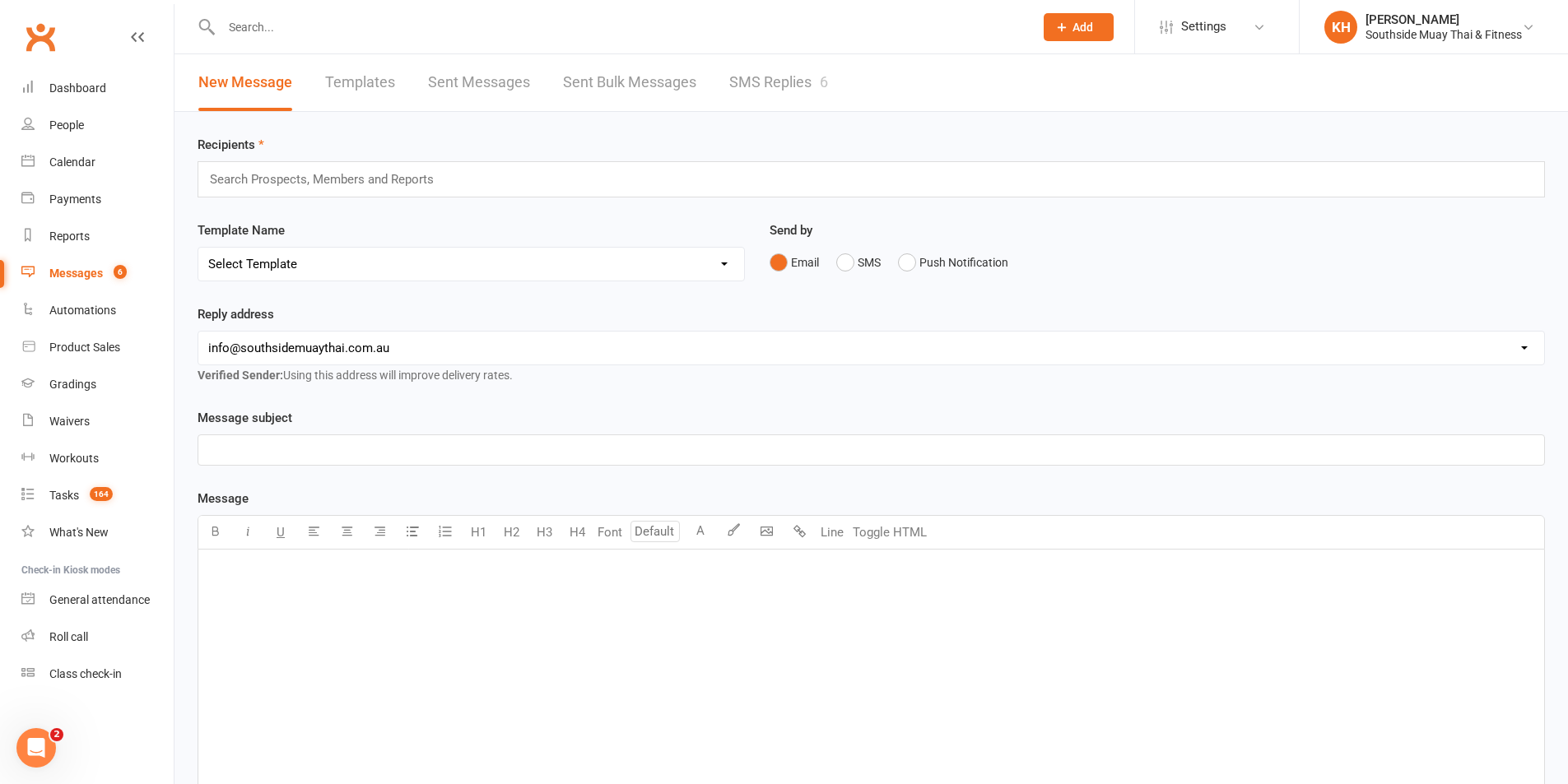
click at [827, 60] on link "SMS Replies 6" at bounding box center [778, 82] width 99 height 57
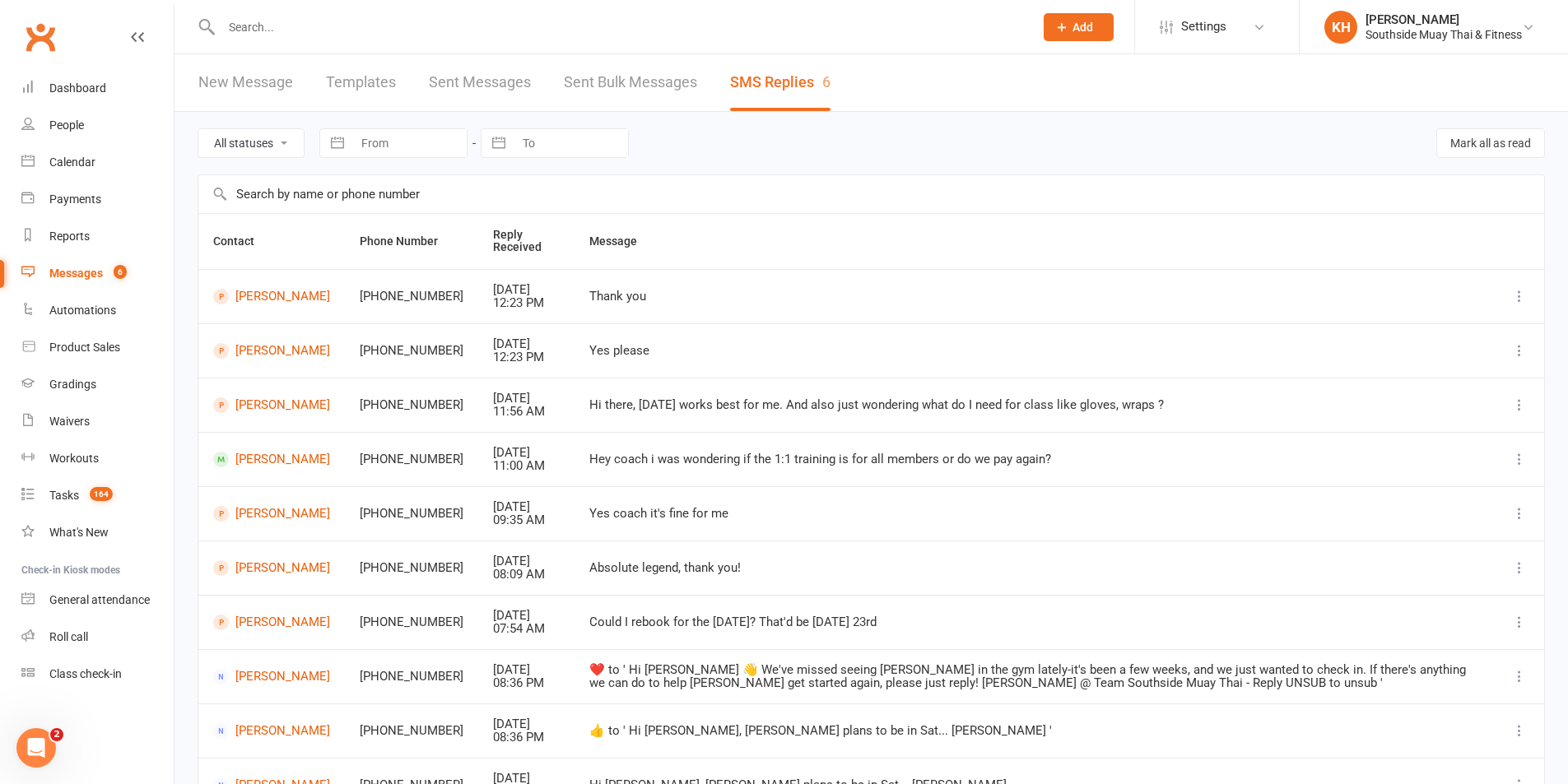
click at [260, 141] on select "All statuses Read only Unread only" at bounding box center [250, 143] width 105 height 28
select select "unread_only"
click at [198, 129] on select "All statuses Read only Unread only" at bounding box center [250, 143] width 105 height 28
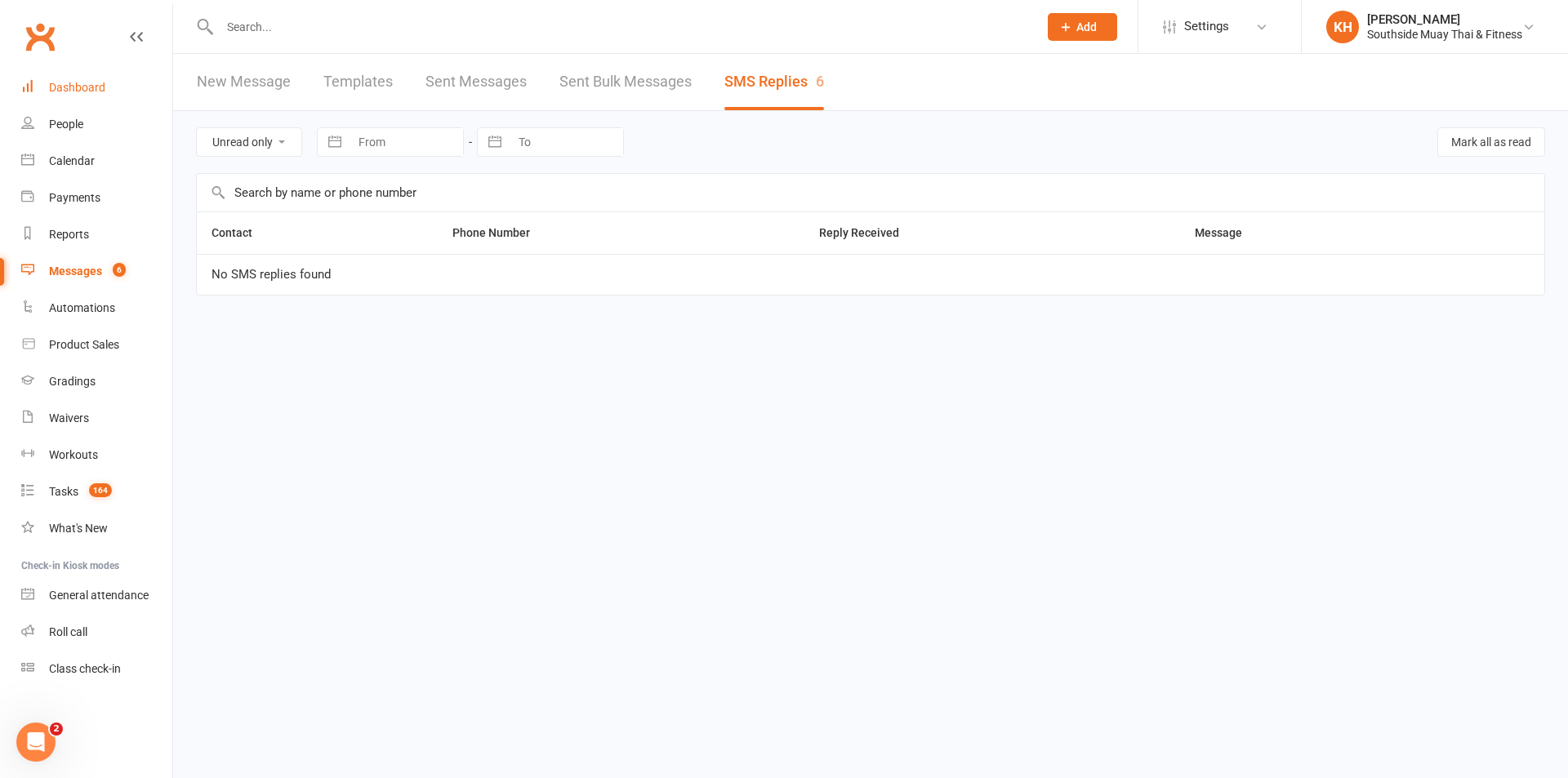
click at [57, 79] on link "Dashboard" at bounding box center [97, 88] width 151 height 37
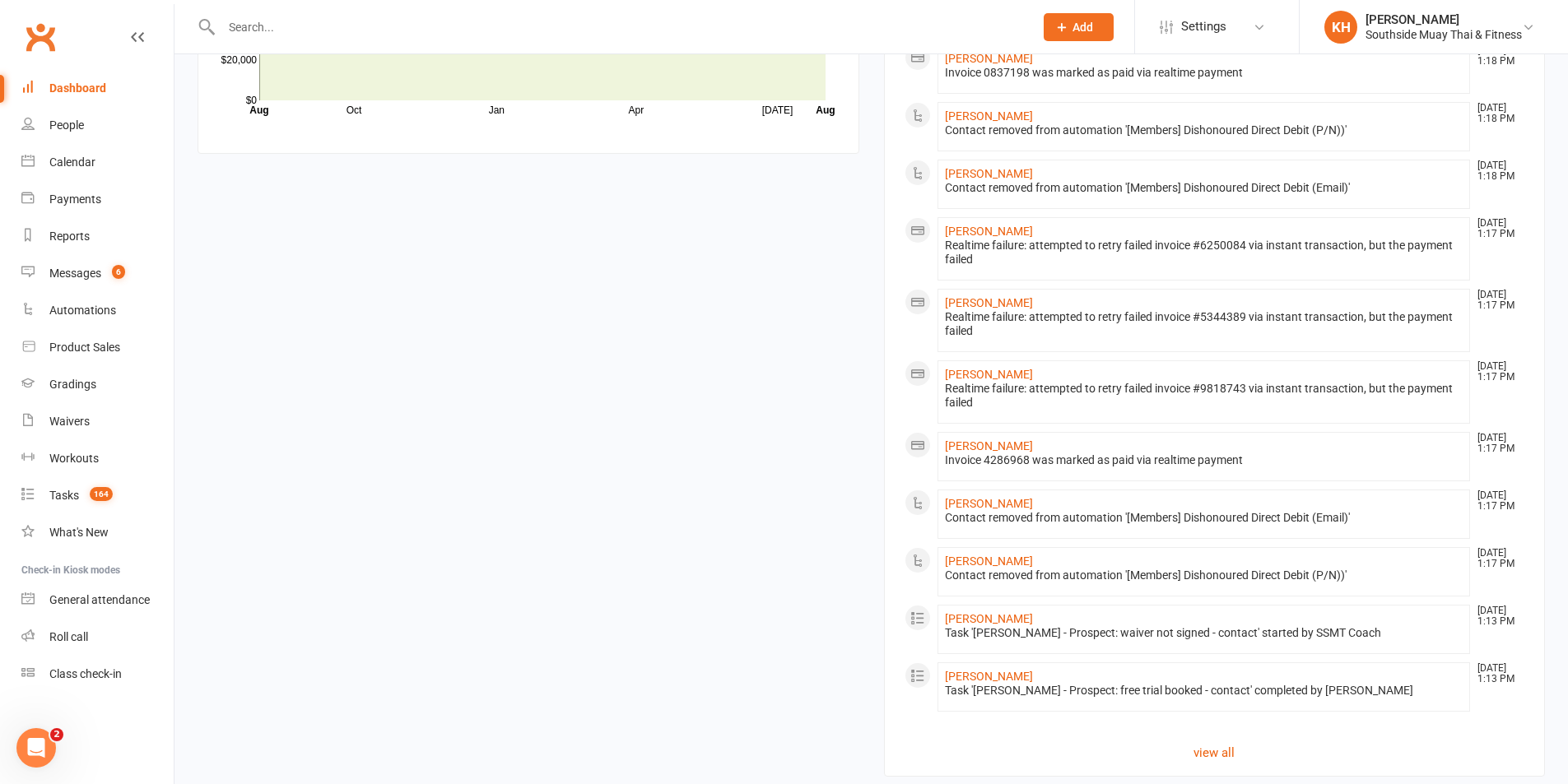
scroll to position [1616, 0]
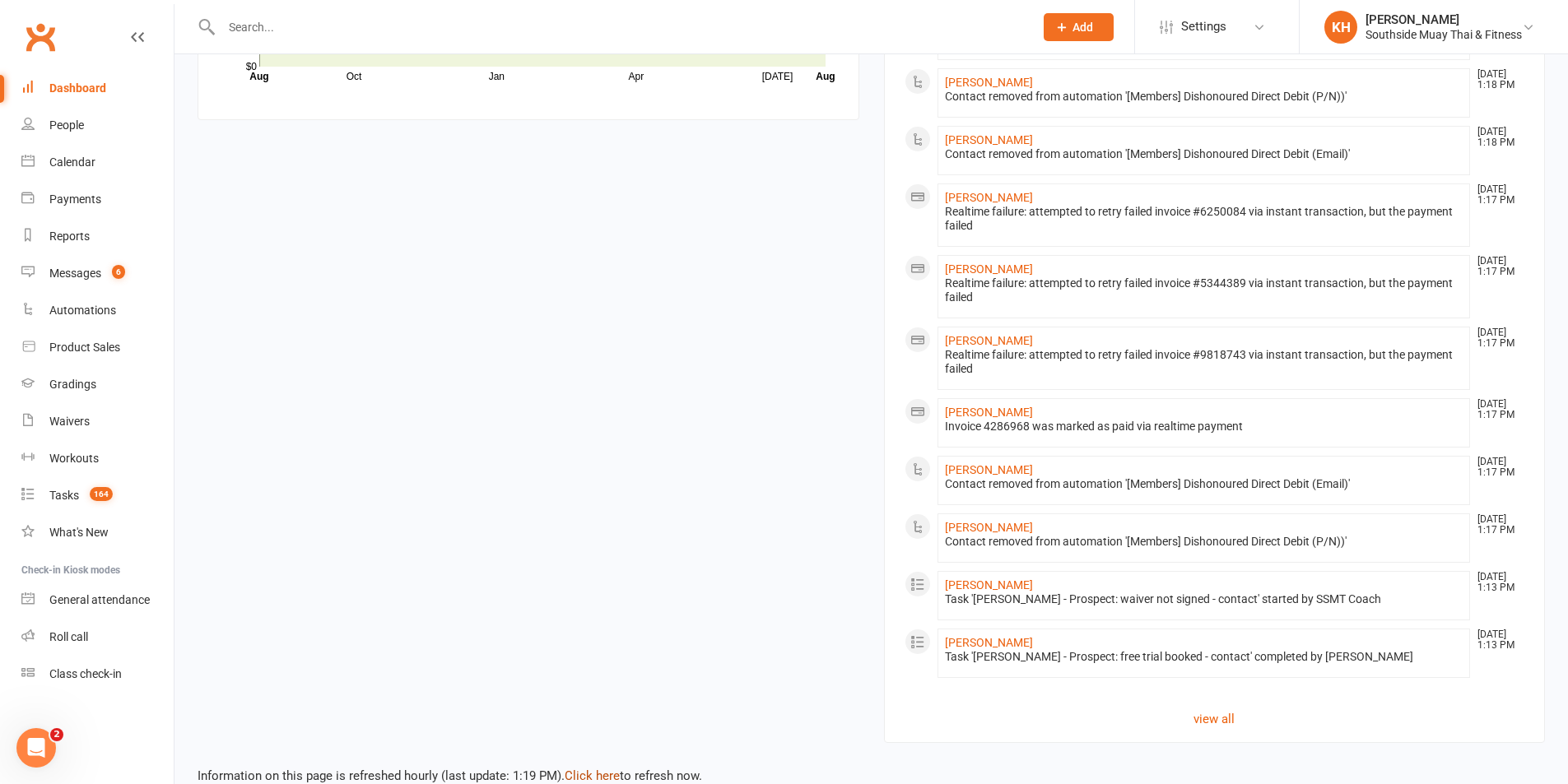
click at [584, 769] on link "Click here" at bounding box center [592, 775] width 55 height 15
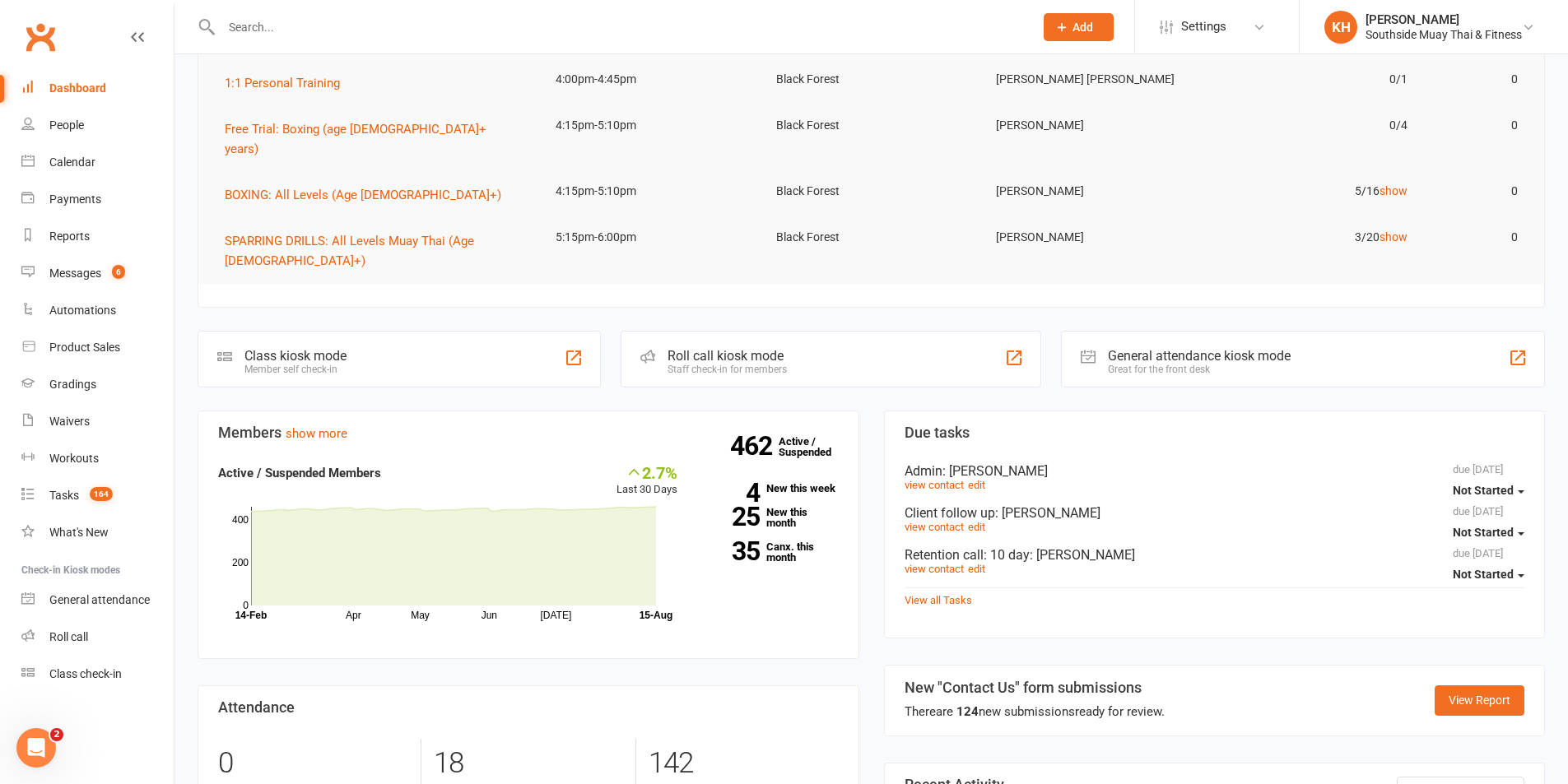
scroll to position [52, 0]
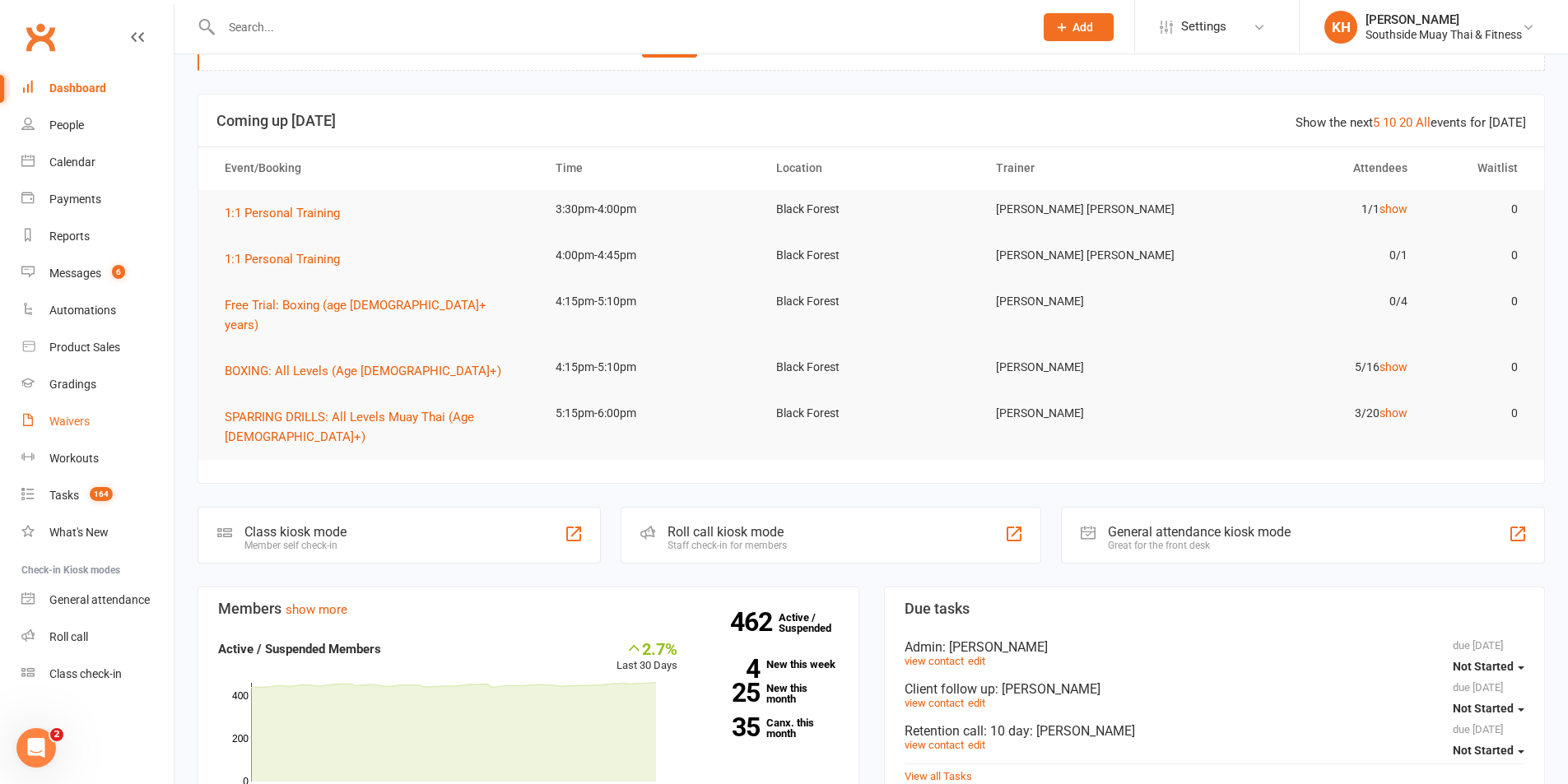
click at [65, 417] on div "Waivers" at bounding box center [69, 421] width 40 height 13
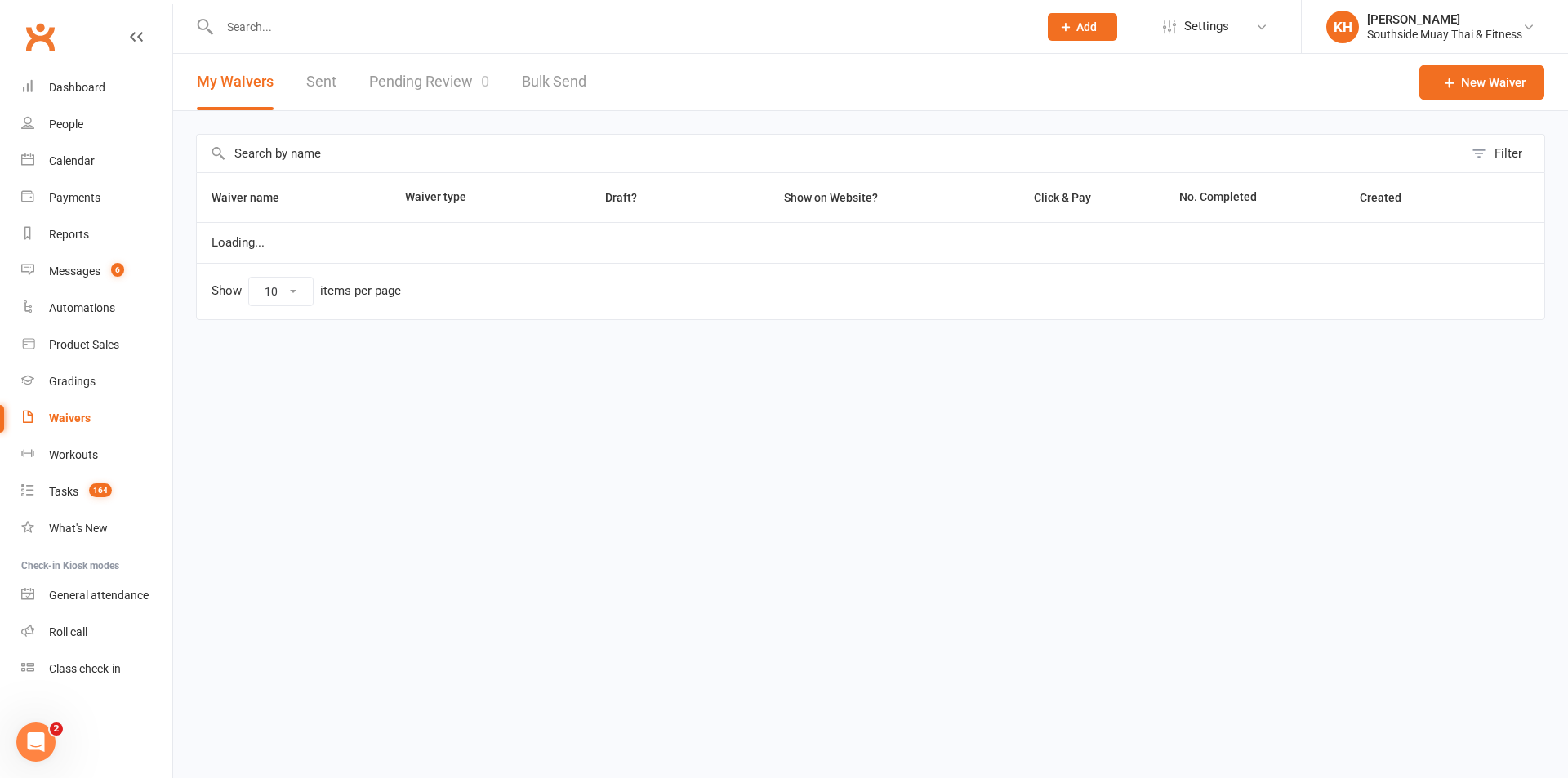
click at [422, 86] on link "Pending Review 0" at bounding box center [429, 82] width 120 height 56
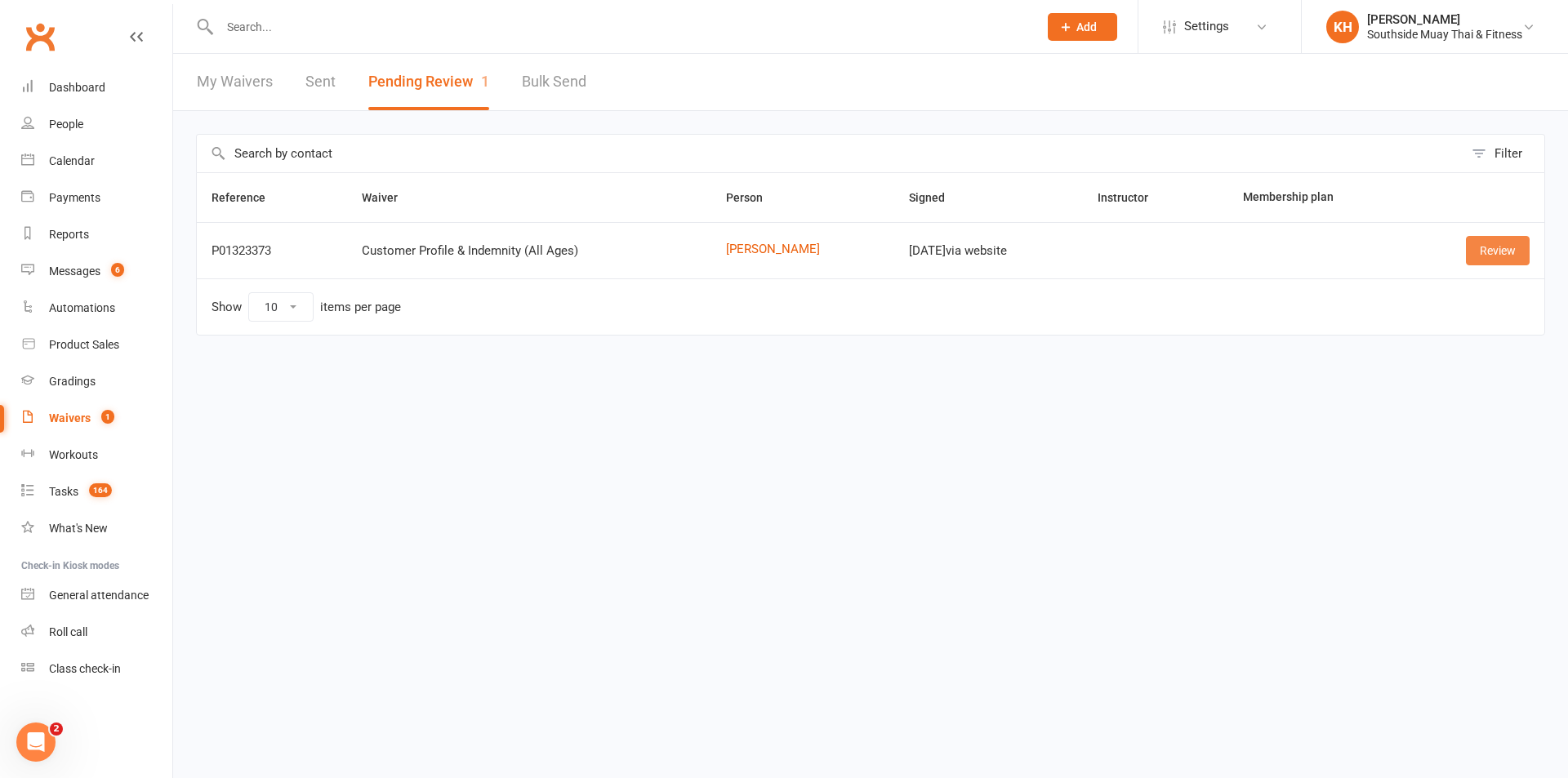
click at [1501, 264] on link "Review" at bounding box center [1497, 251] width 64 height 30
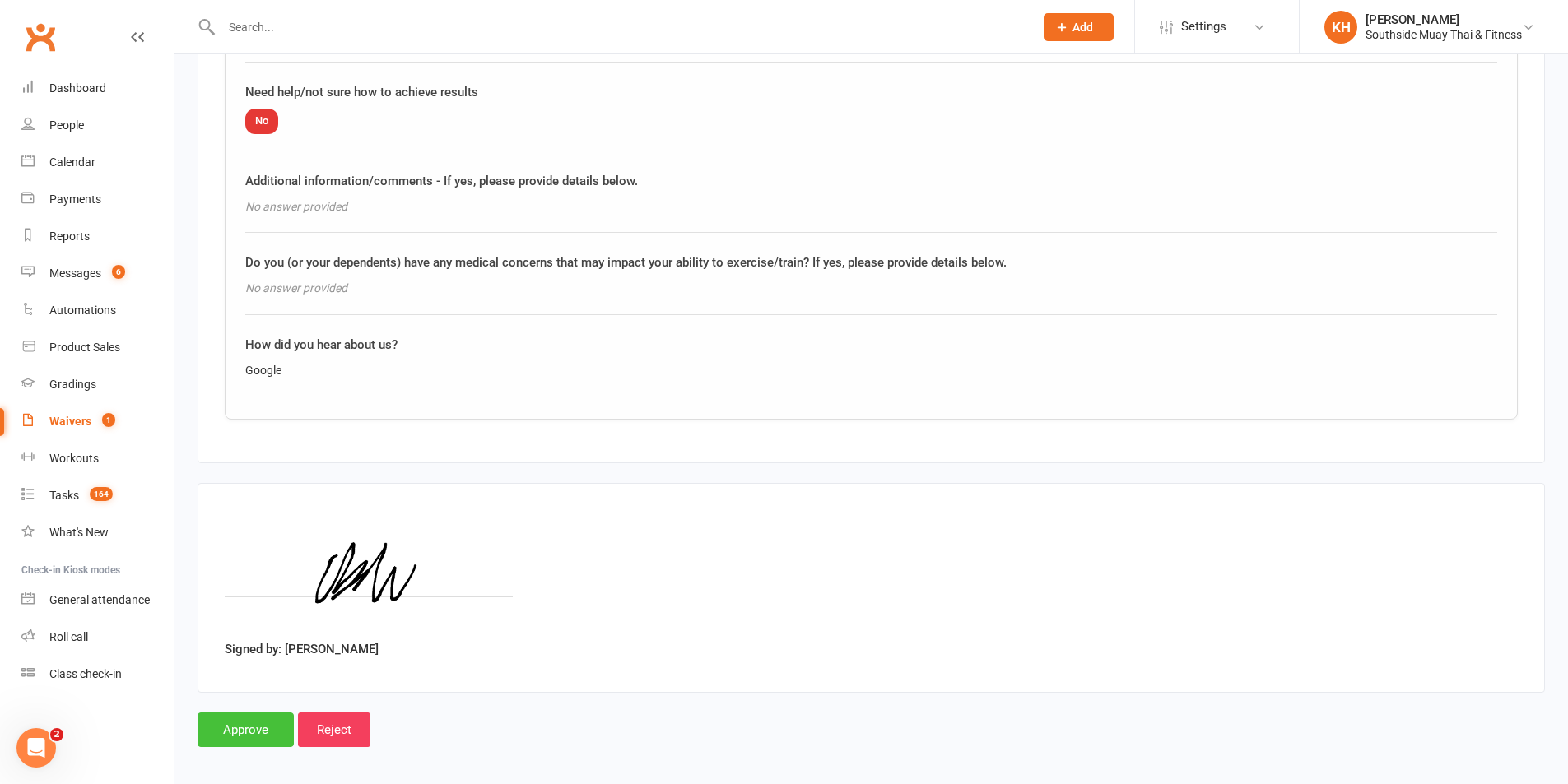
scroll to position [2068, 0]
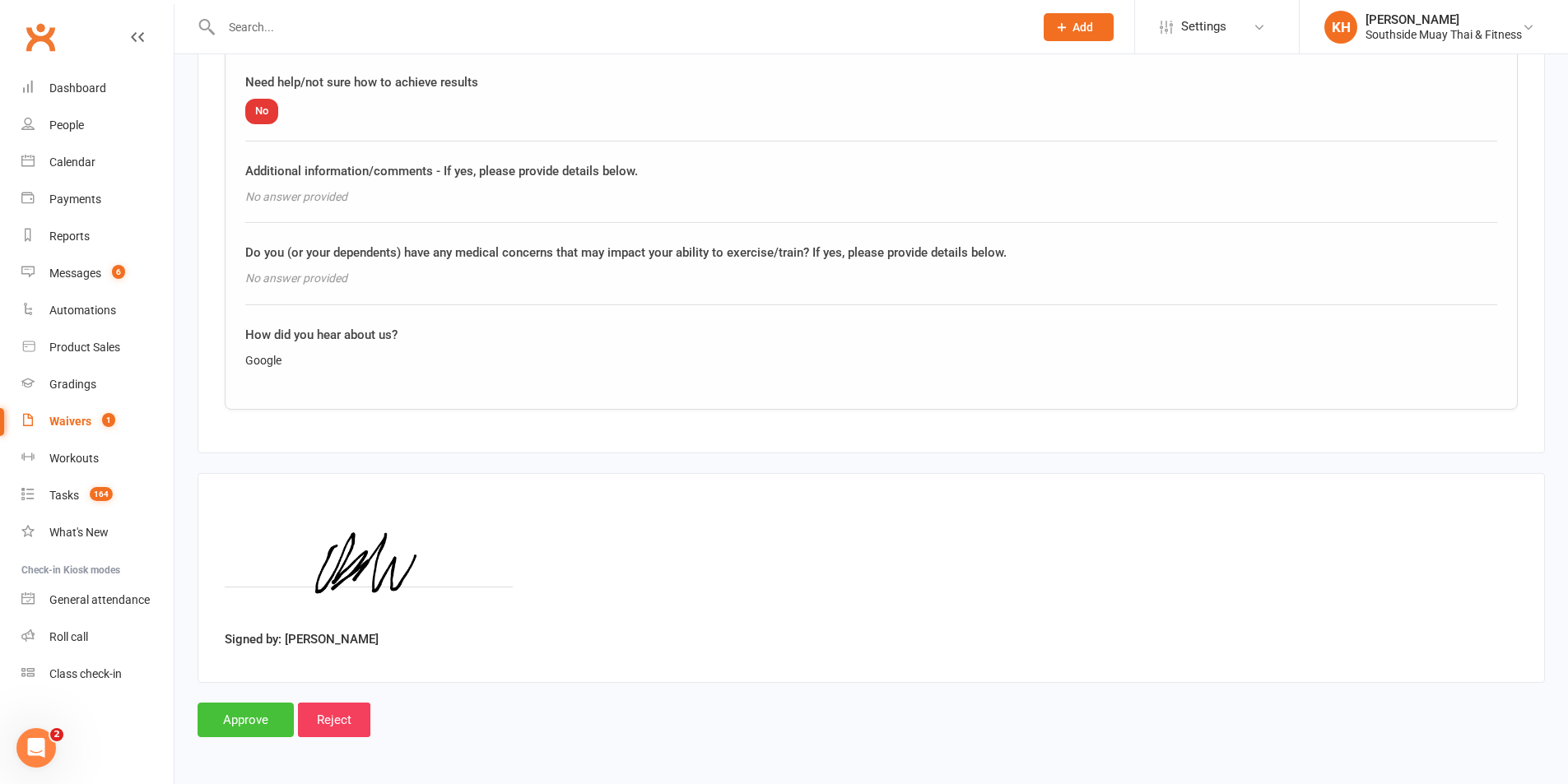
click at [243, 710] on input "Approve" at bounding box center [246, 720] width 96 height 34
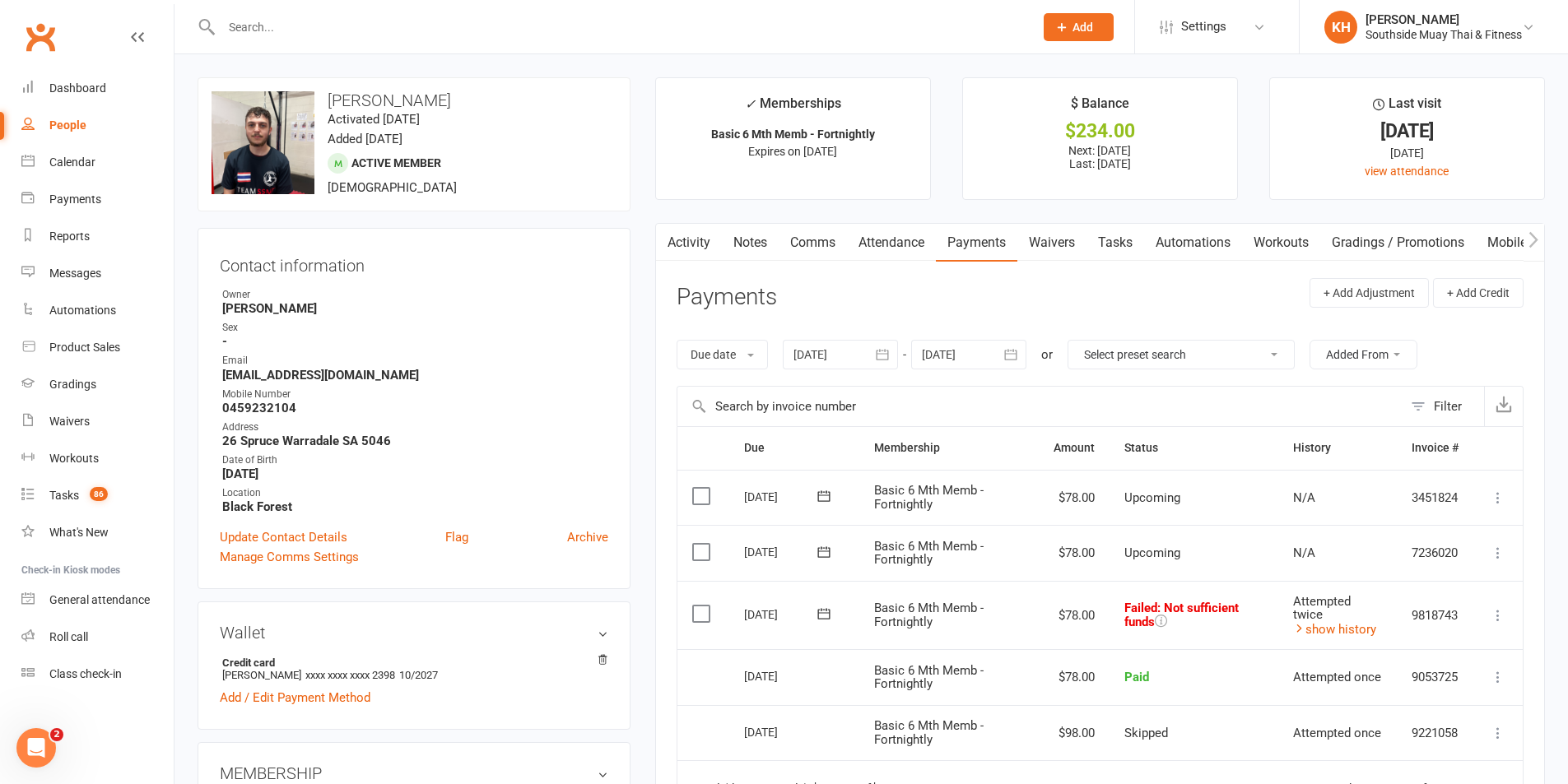
click at [710, 230] on link "Activity" at bounding box center [689, 242] width 66 height 38
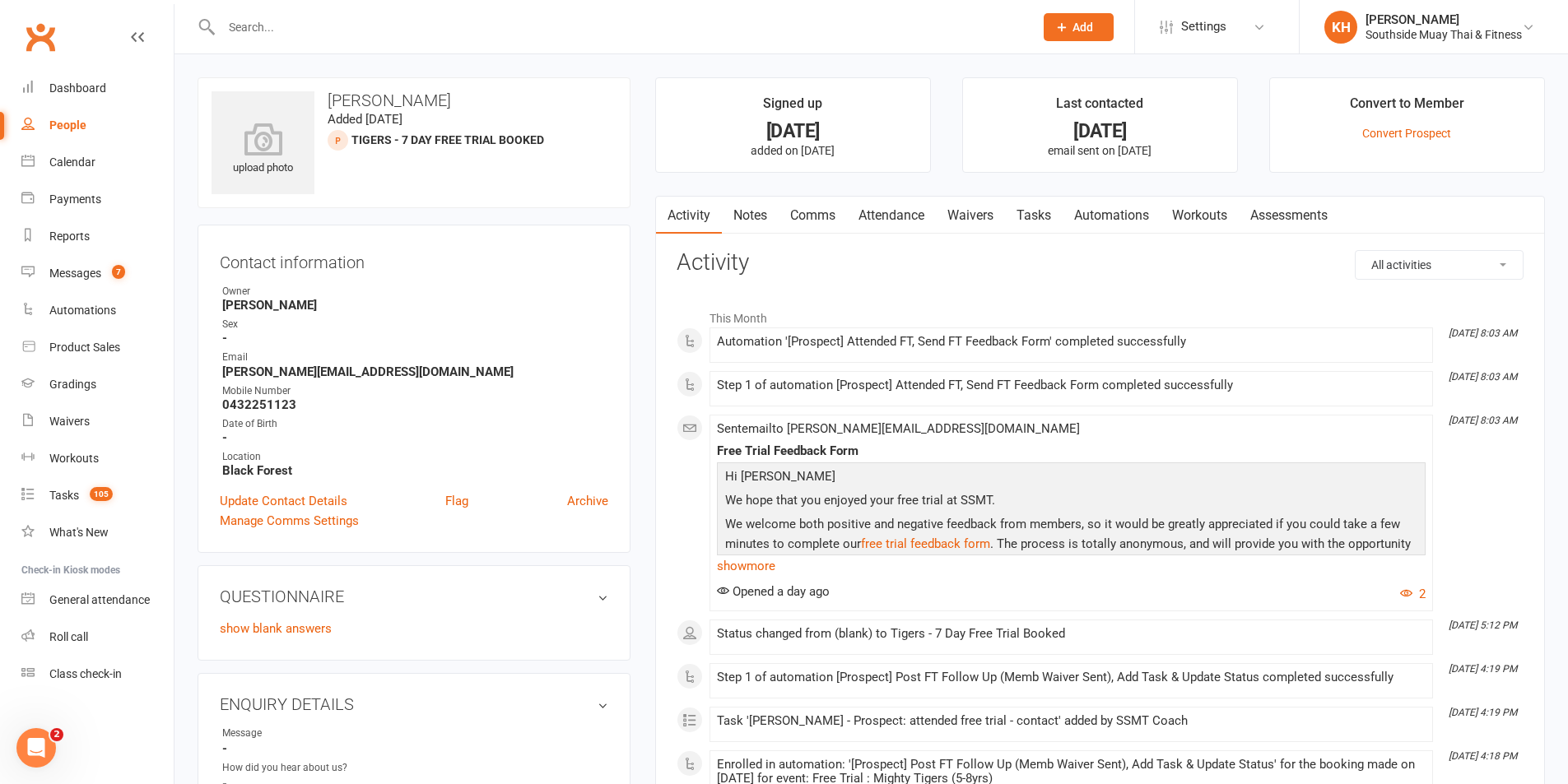
click at [913, 206] on link "Attendance" at bounding box center [891, 216] width 89 height 38
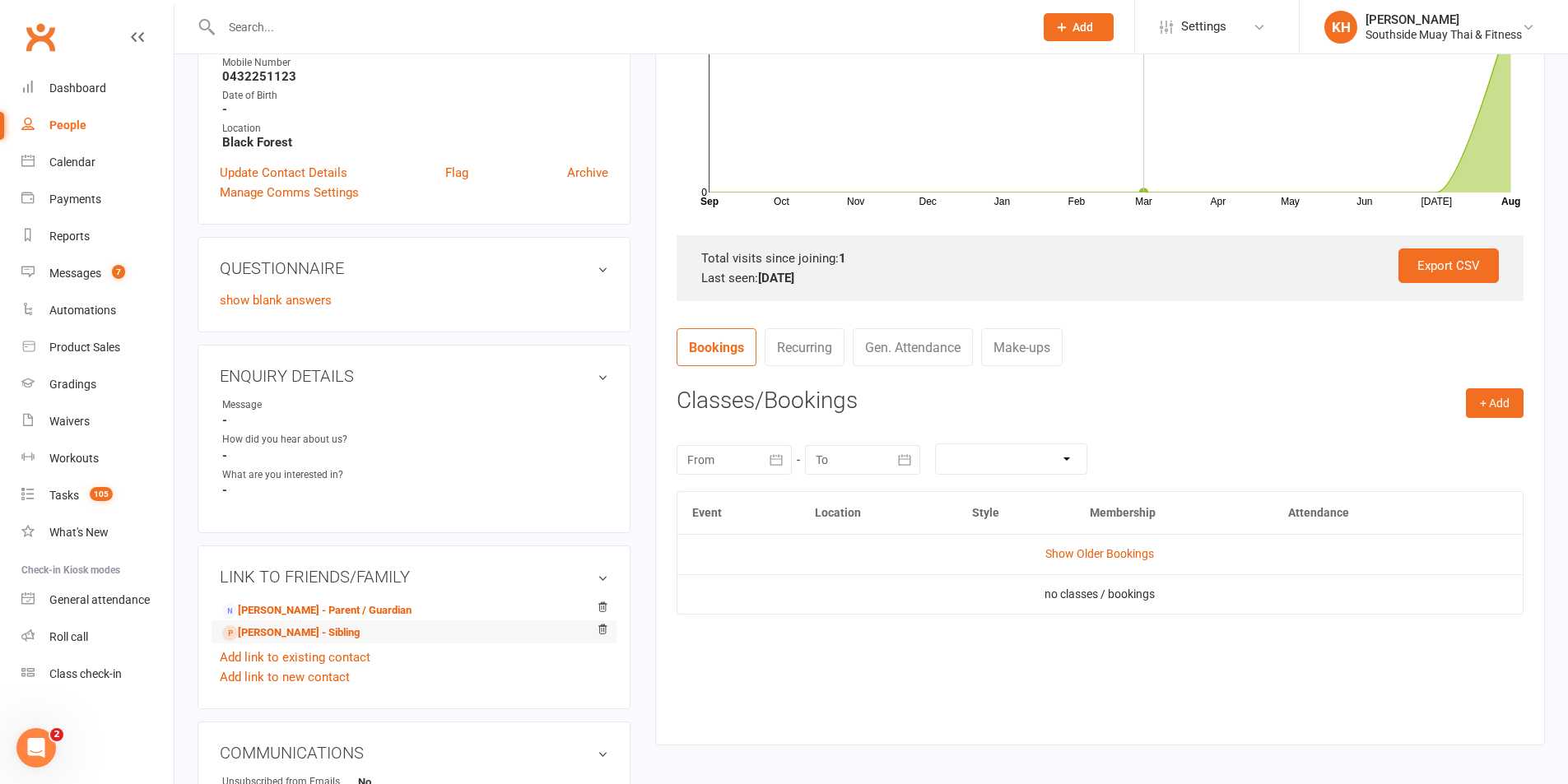
scroll to position [411, 0]
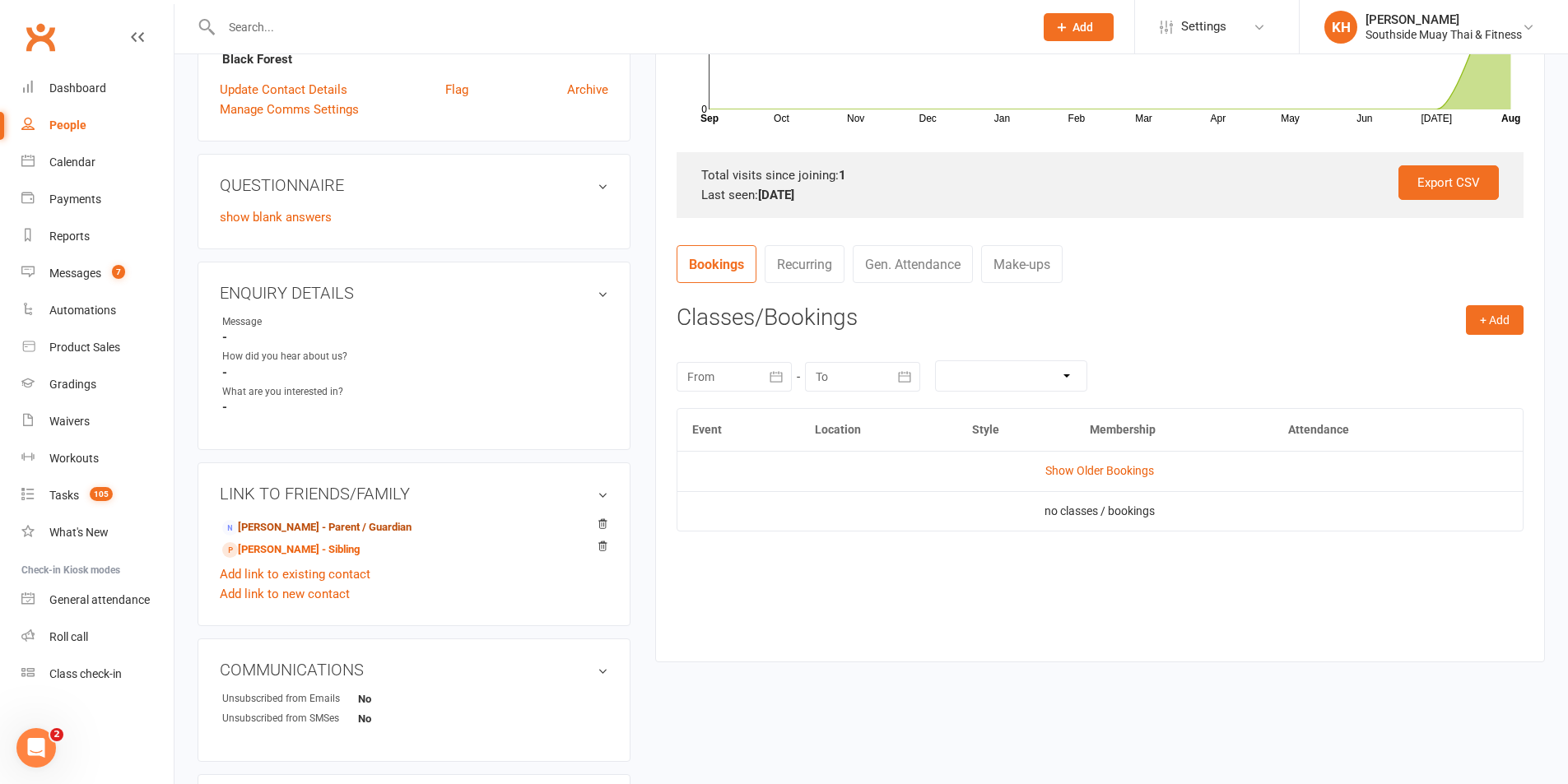
click at [385, 531] on link "[PERSON_NAME] - Parent / Guardian" at bounding box center [316, 528] width 189 height 17
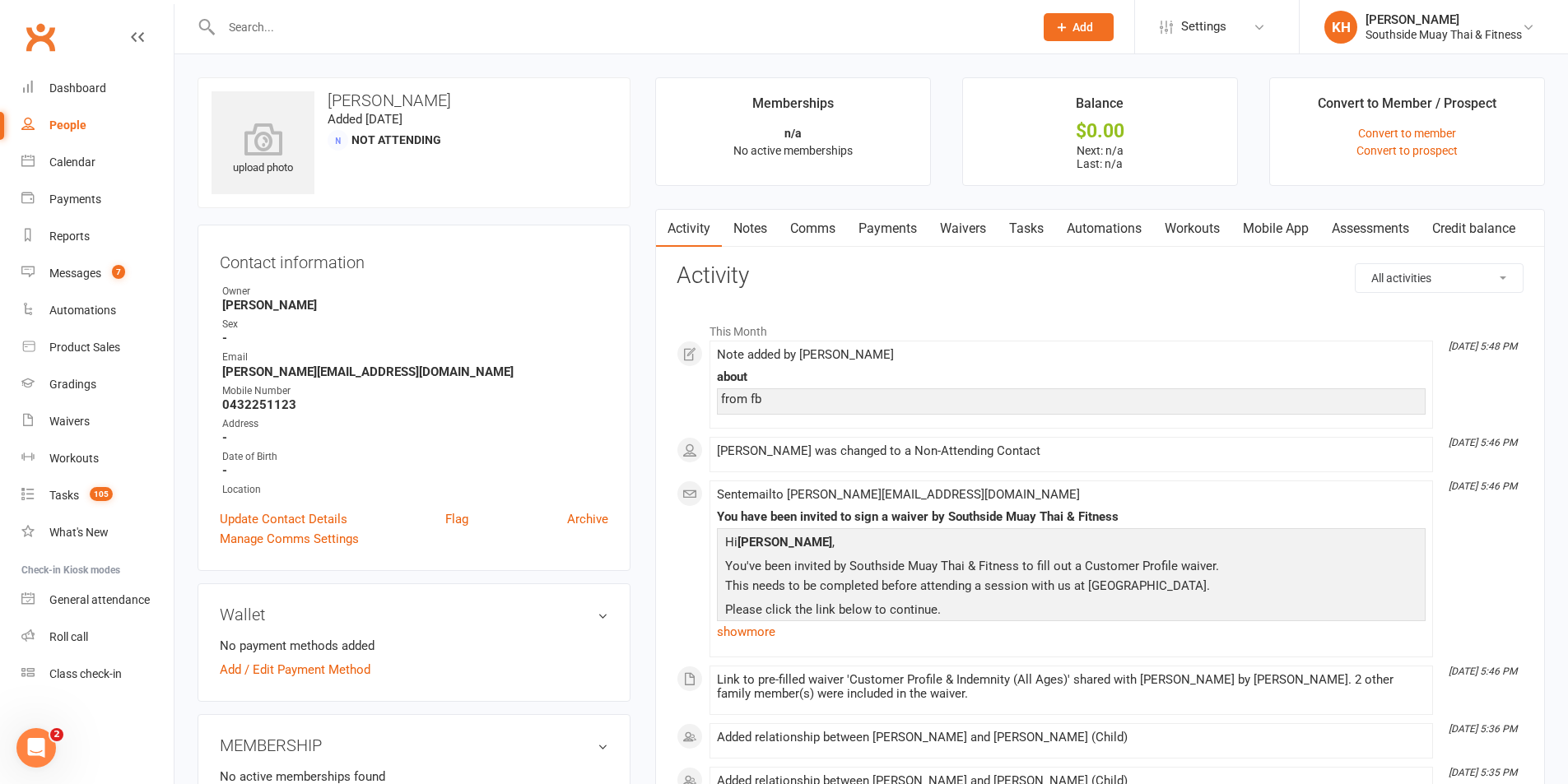
click at [1029, 222] on link "Tasks" at bounding box center [1026, 229] width 57 height 38
